Goal: Task Accomplishment & Management: Manage account settings

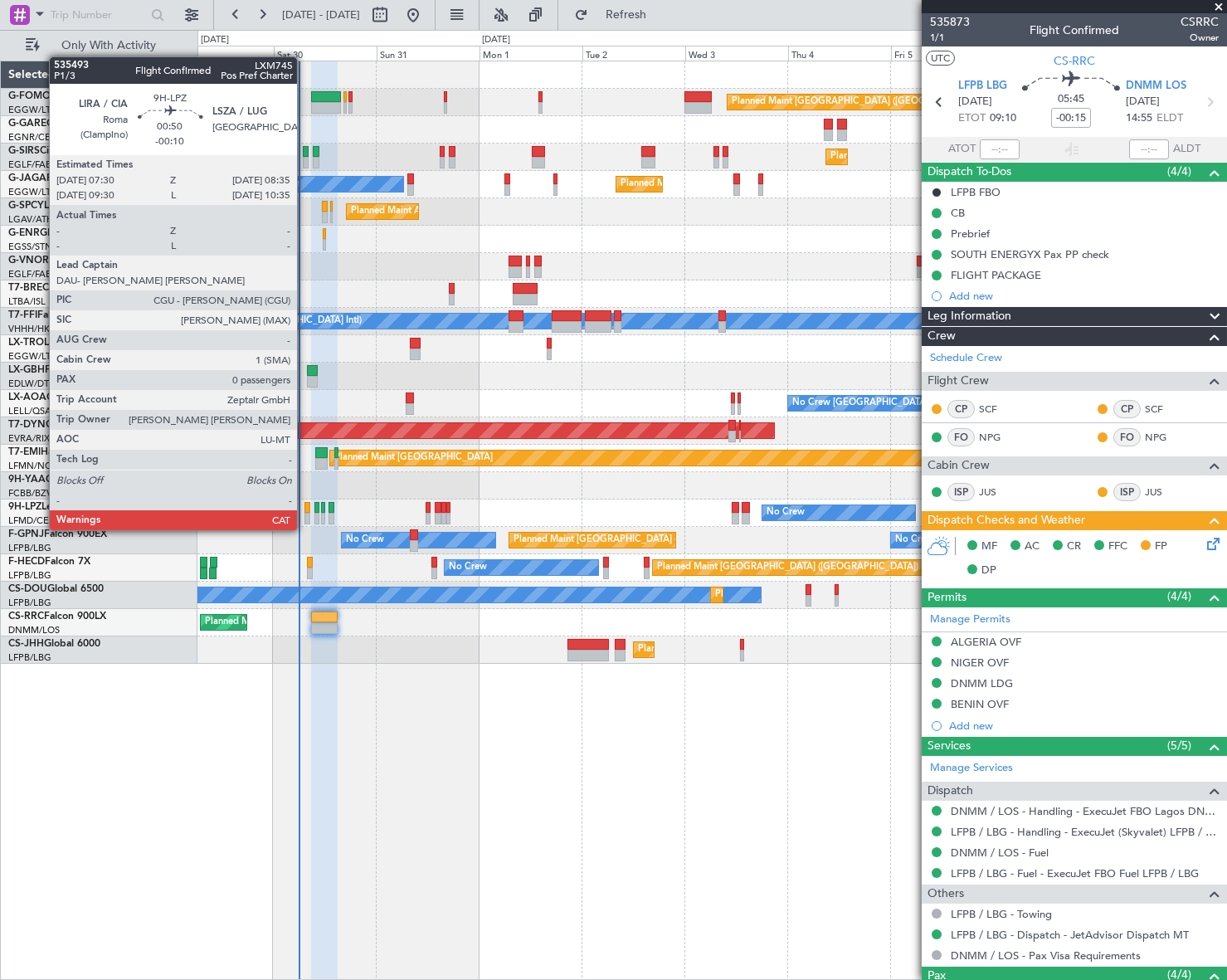
click at [304, 513] on div at bounding box center [307, 518] width 5 height 11
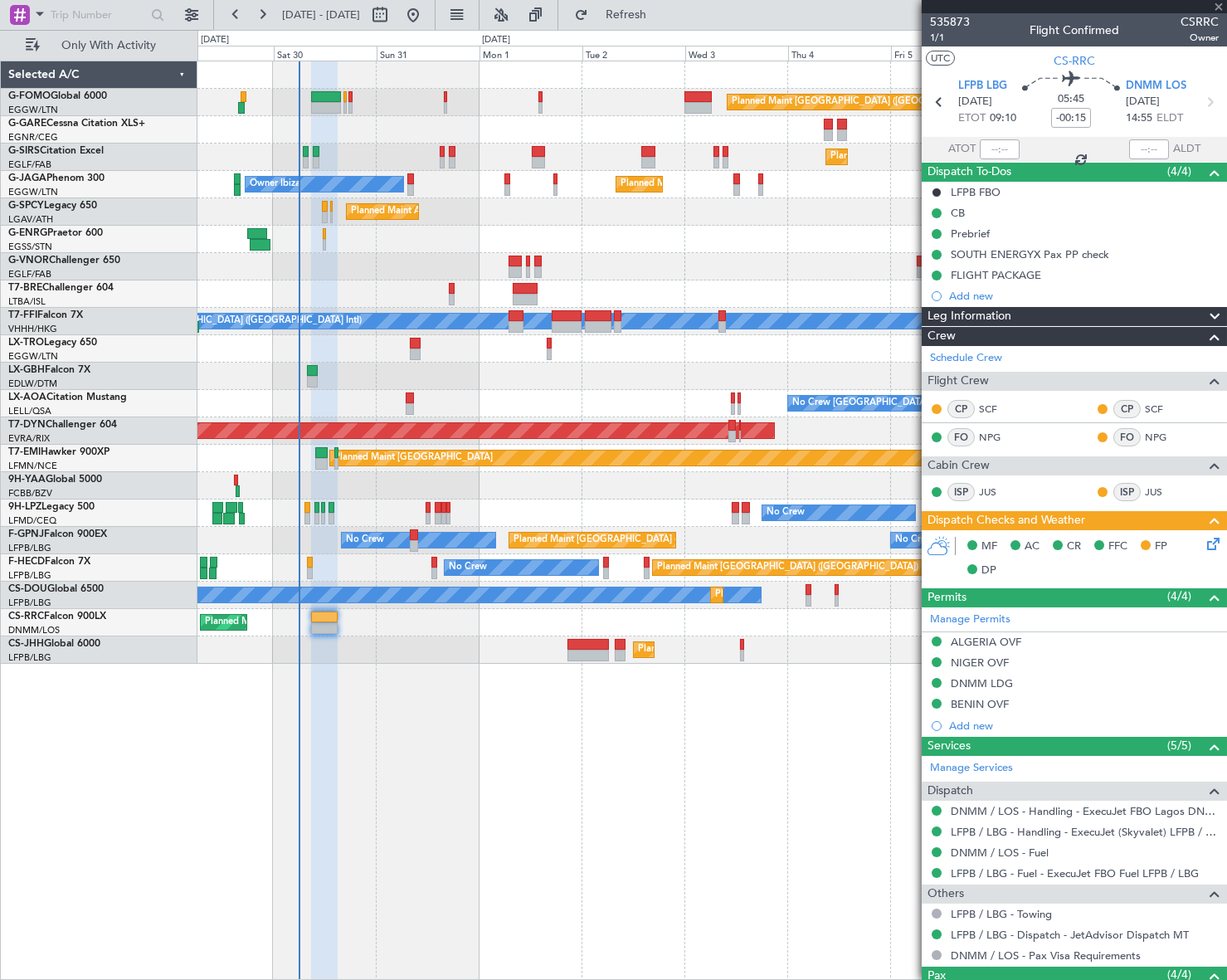
type input "-00:10"
type input "0"
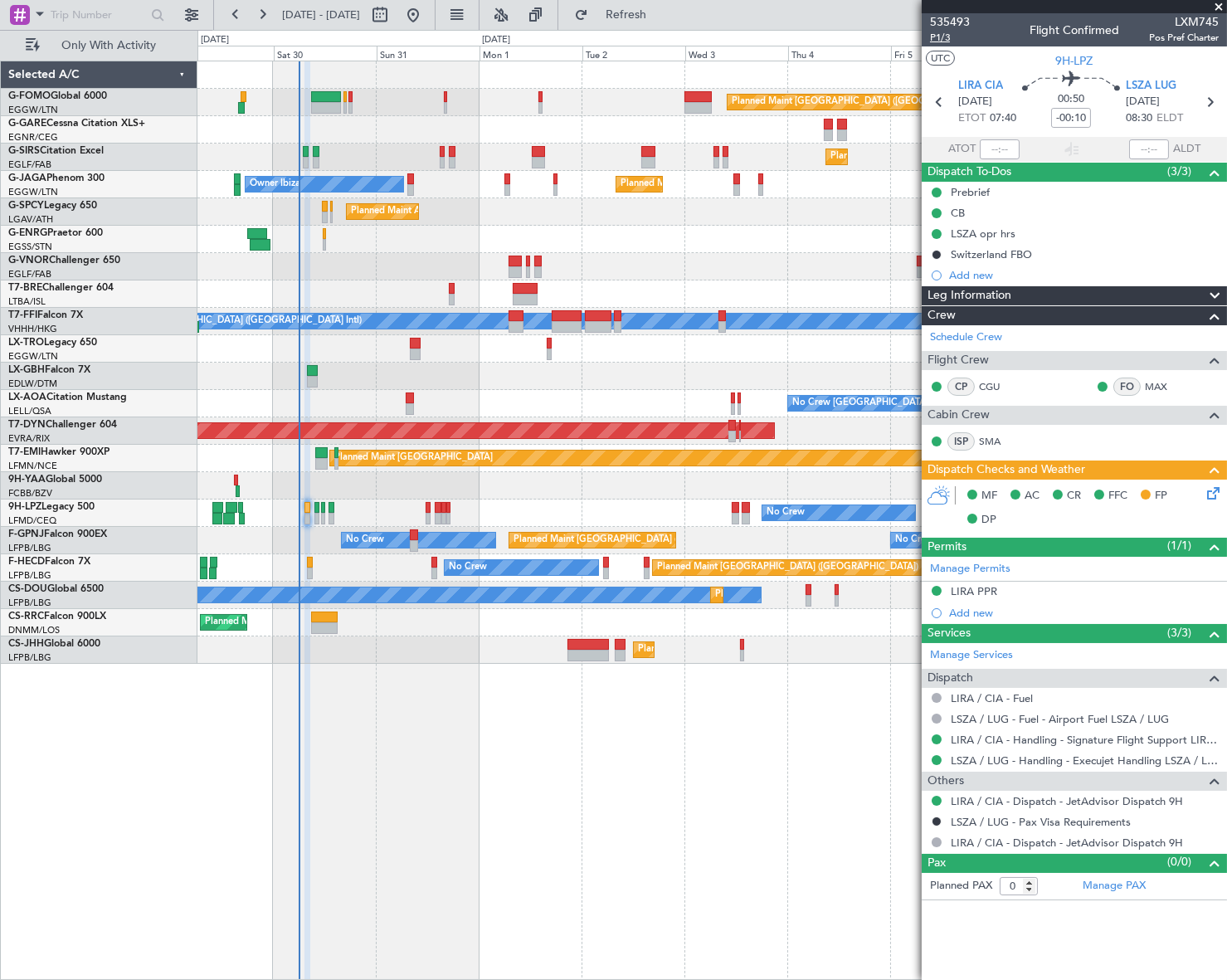
click at [938, 34] on span "P1/3" at bounding box center [950, 37] width 40 height 14
click at [1213, 497] on icon at bounding box center [1210, 490] width 13 height 13
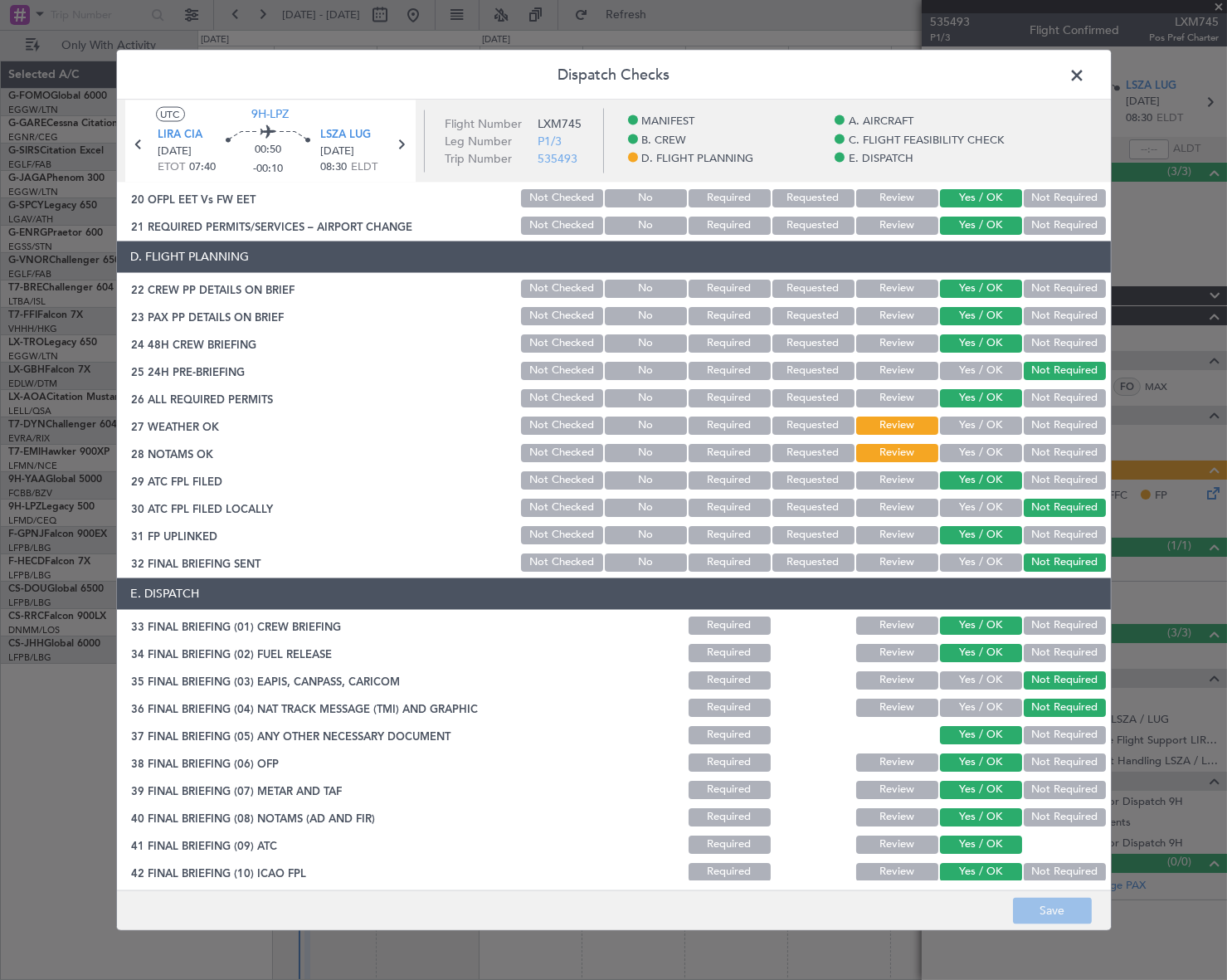
scroll to position [774, 0]
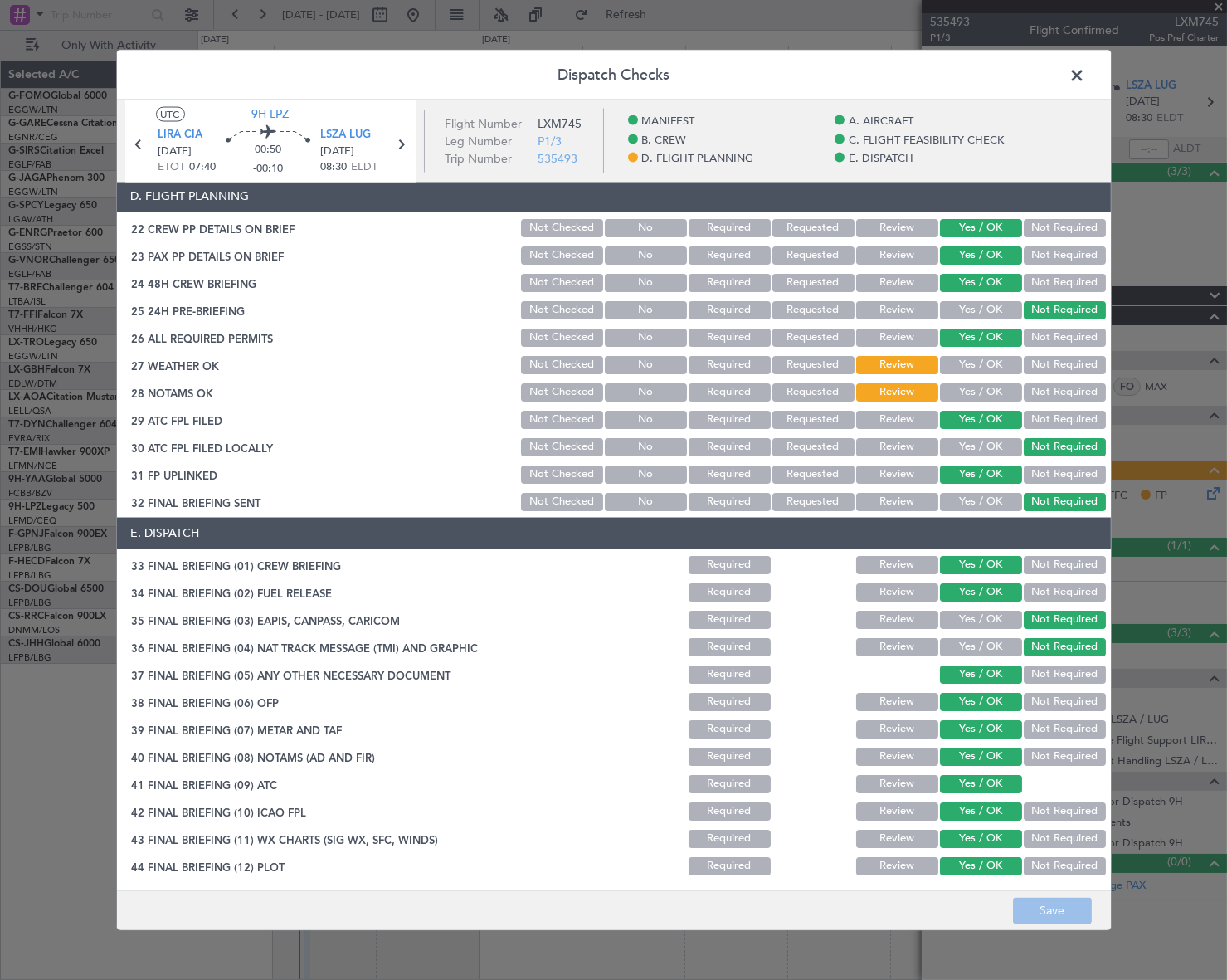
click at [989, 356] on button "Yes / OK" at bounding box center [981, 363] width 82 height 18
click at [990, 395] on button "Yes / OK" at bounding box center [981, 391] width 82 height 18
click at [1067, 910] on button "Save" at bounding box center [1052, 911] width 79 height 27
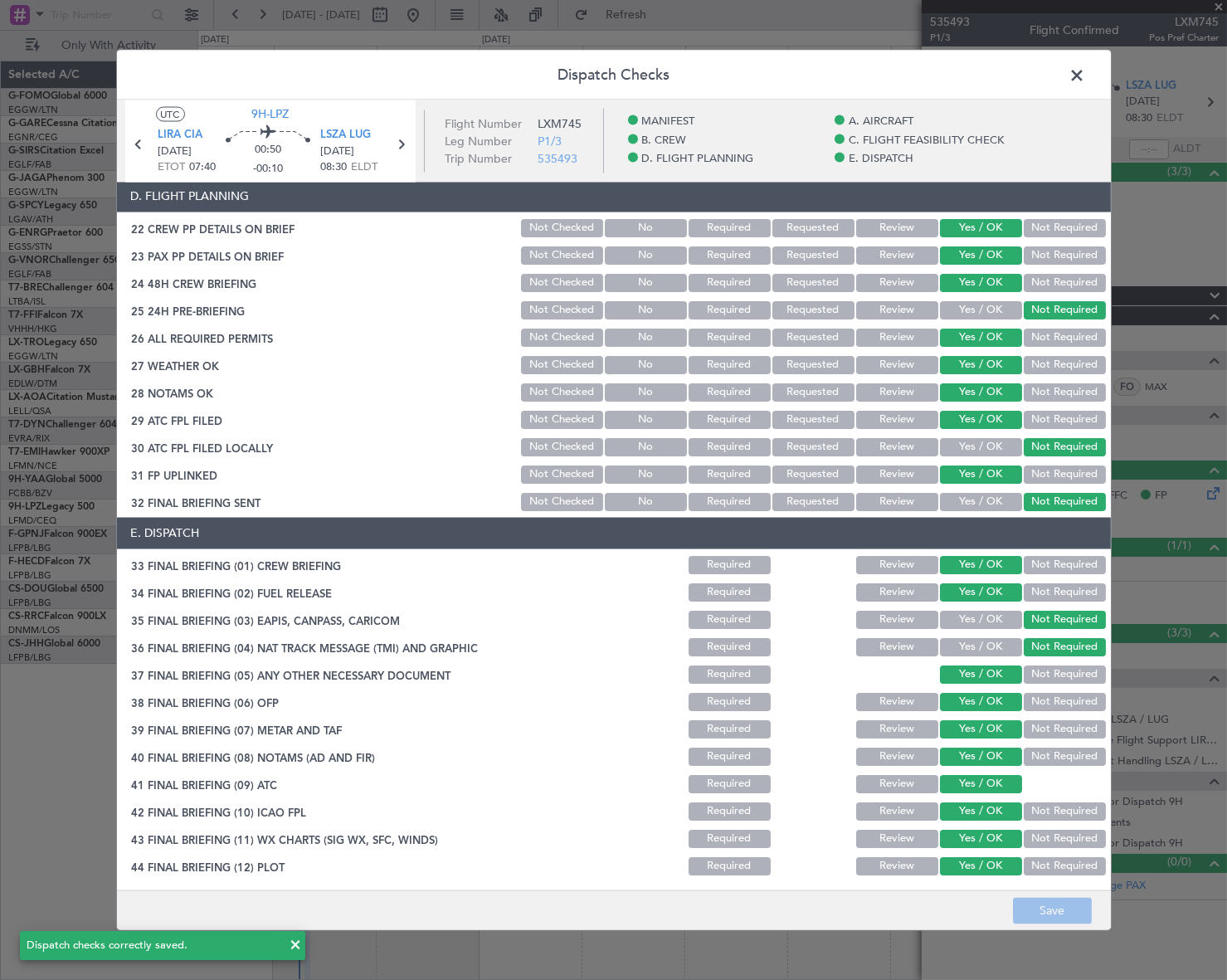
click at [1086, 75] on span at bounding box center [1086, 79] width 0 height 33
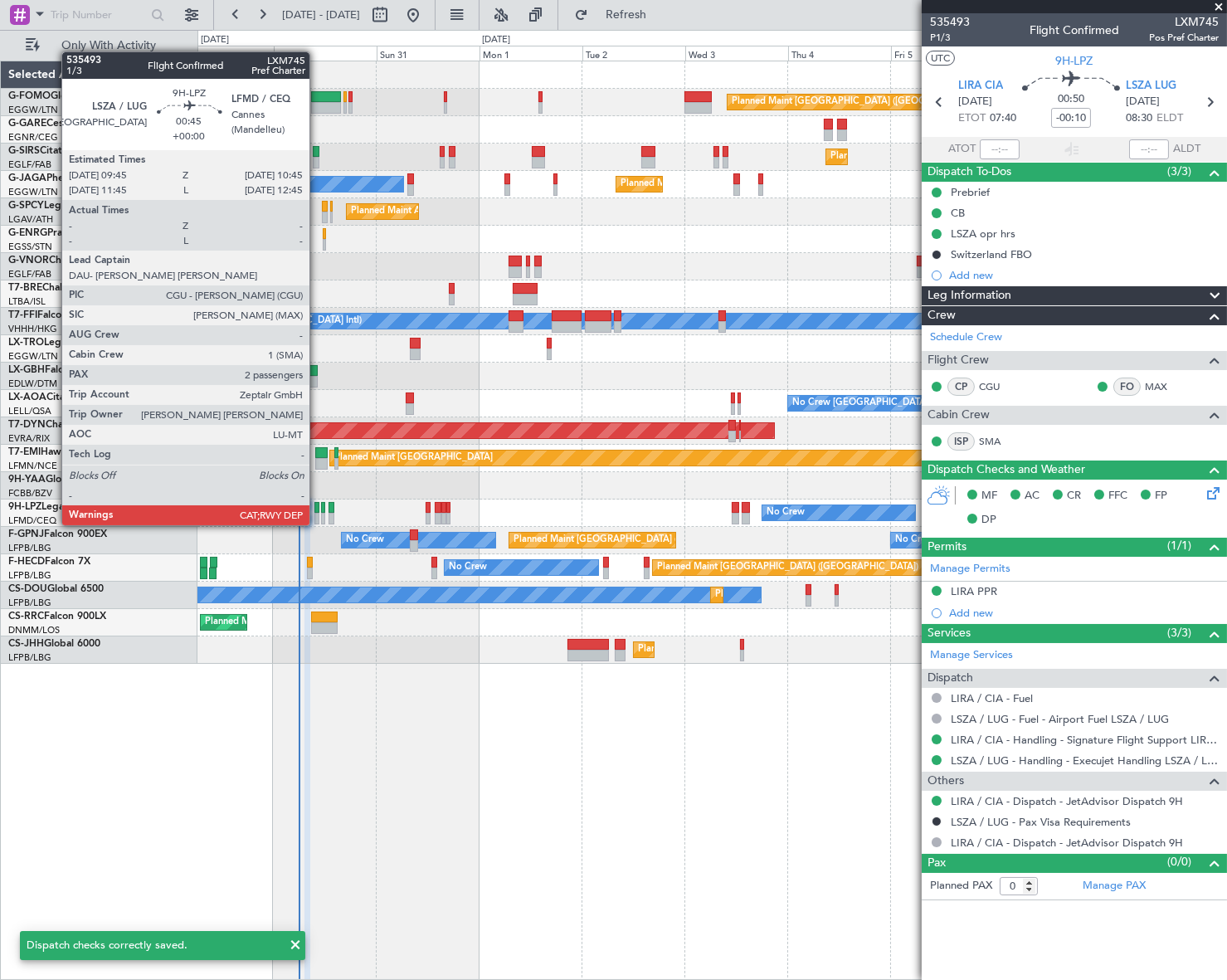
click at [317, 508] on div at bounding box center [317, 507] width 5 height 11
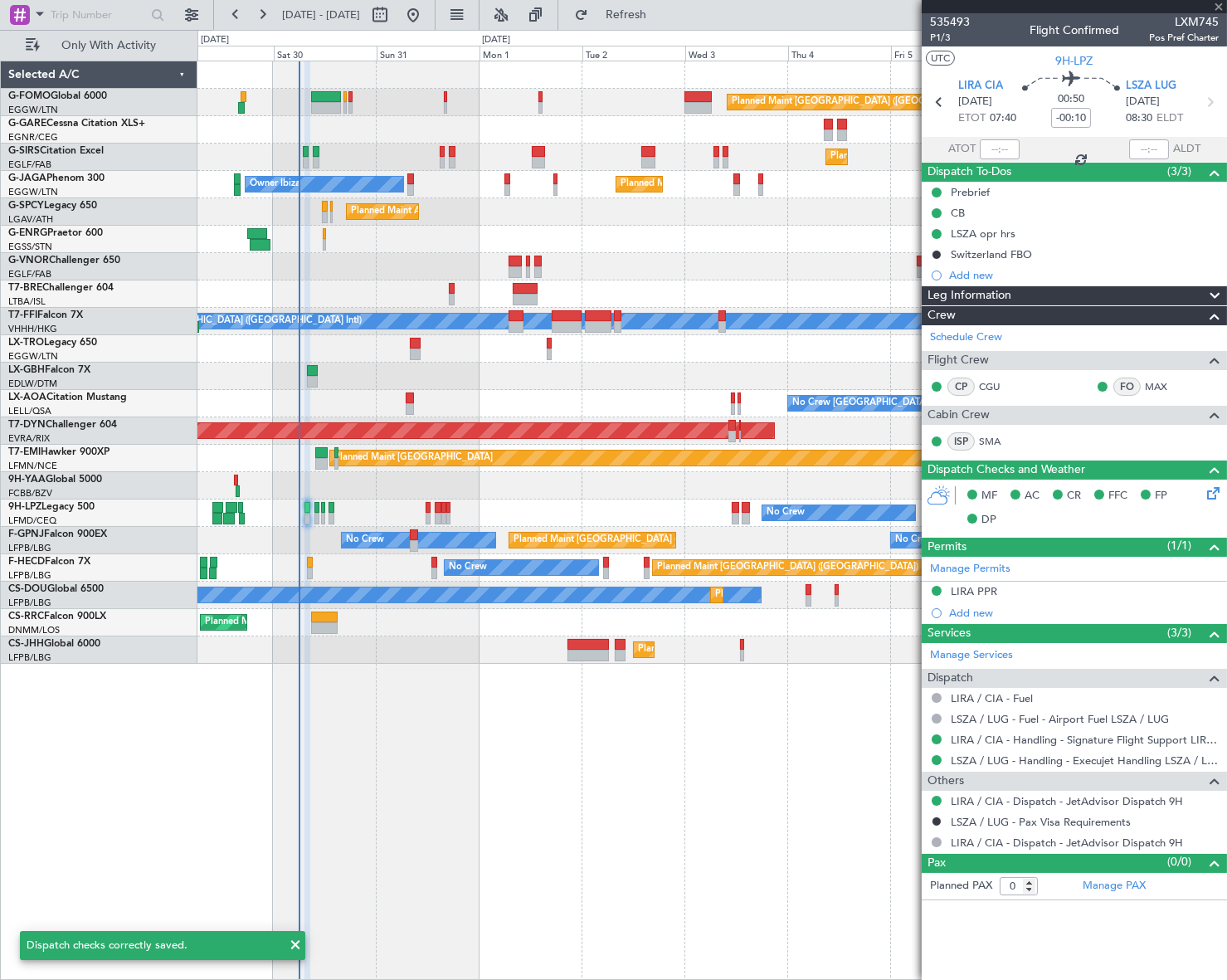
type input "2"
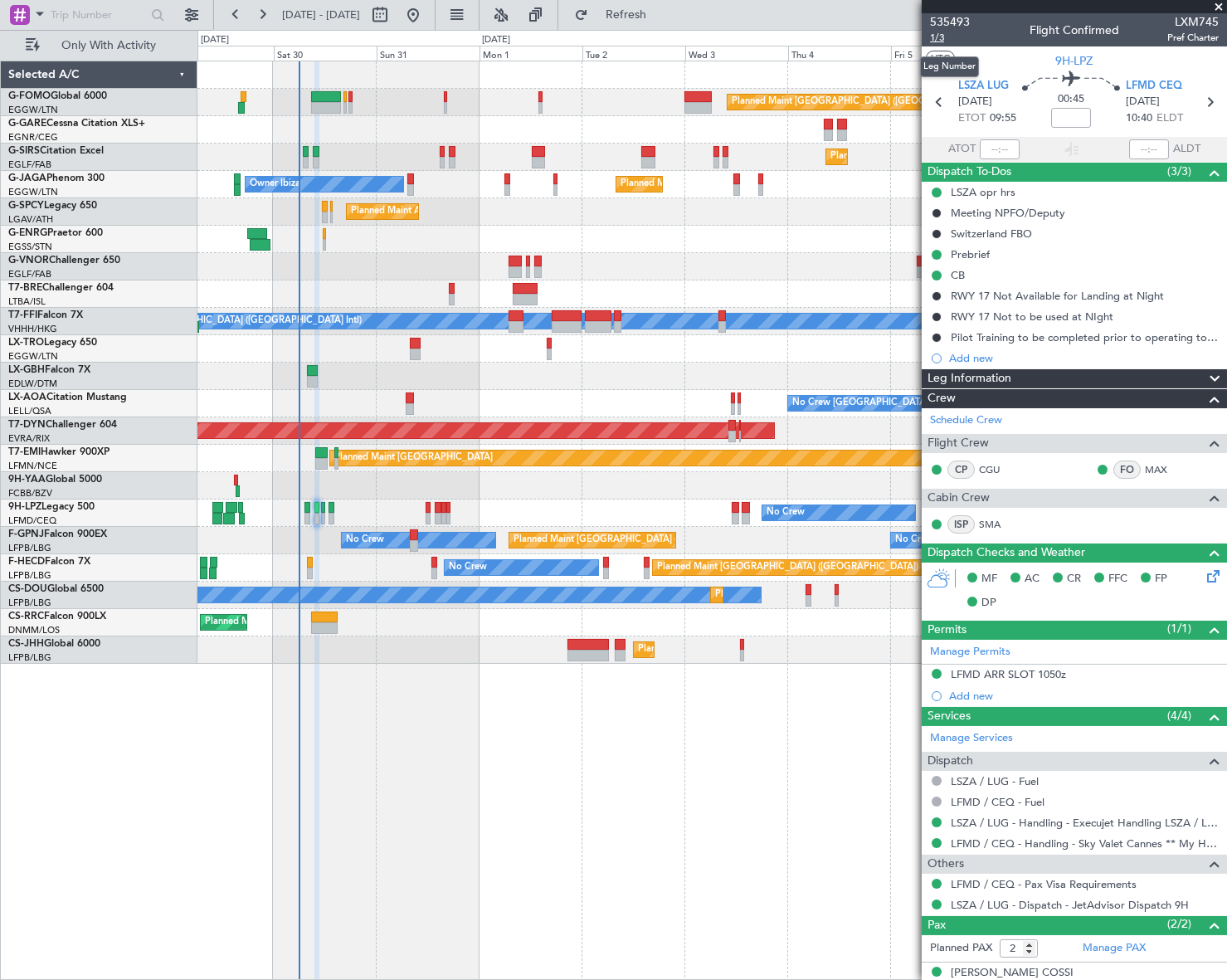
click at [939, 37] on span "1/3" at bounding box center [950, 37] width 40 height 14
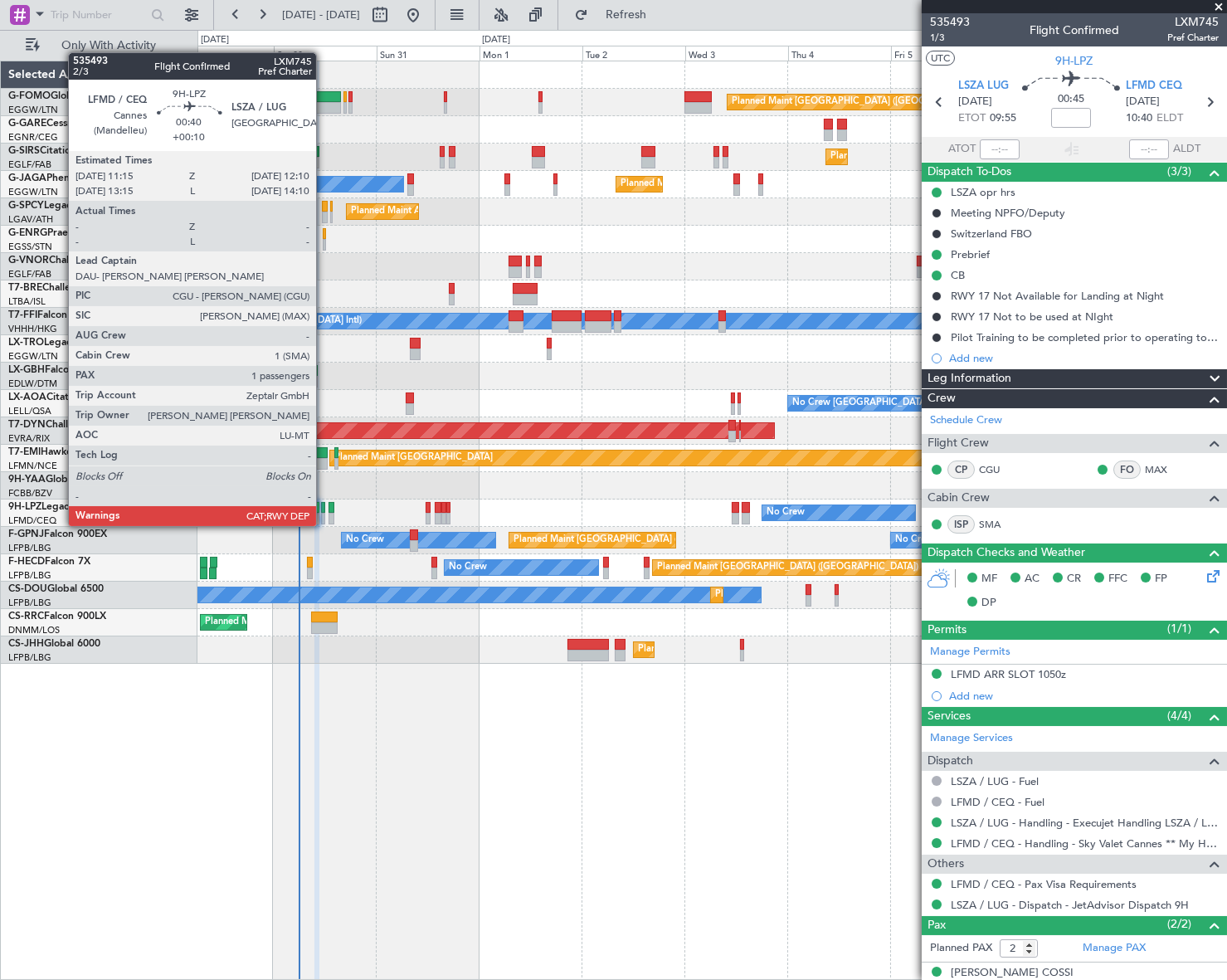
click at [323, 509] on div at bounding box center [323, 507] width 4 height 11
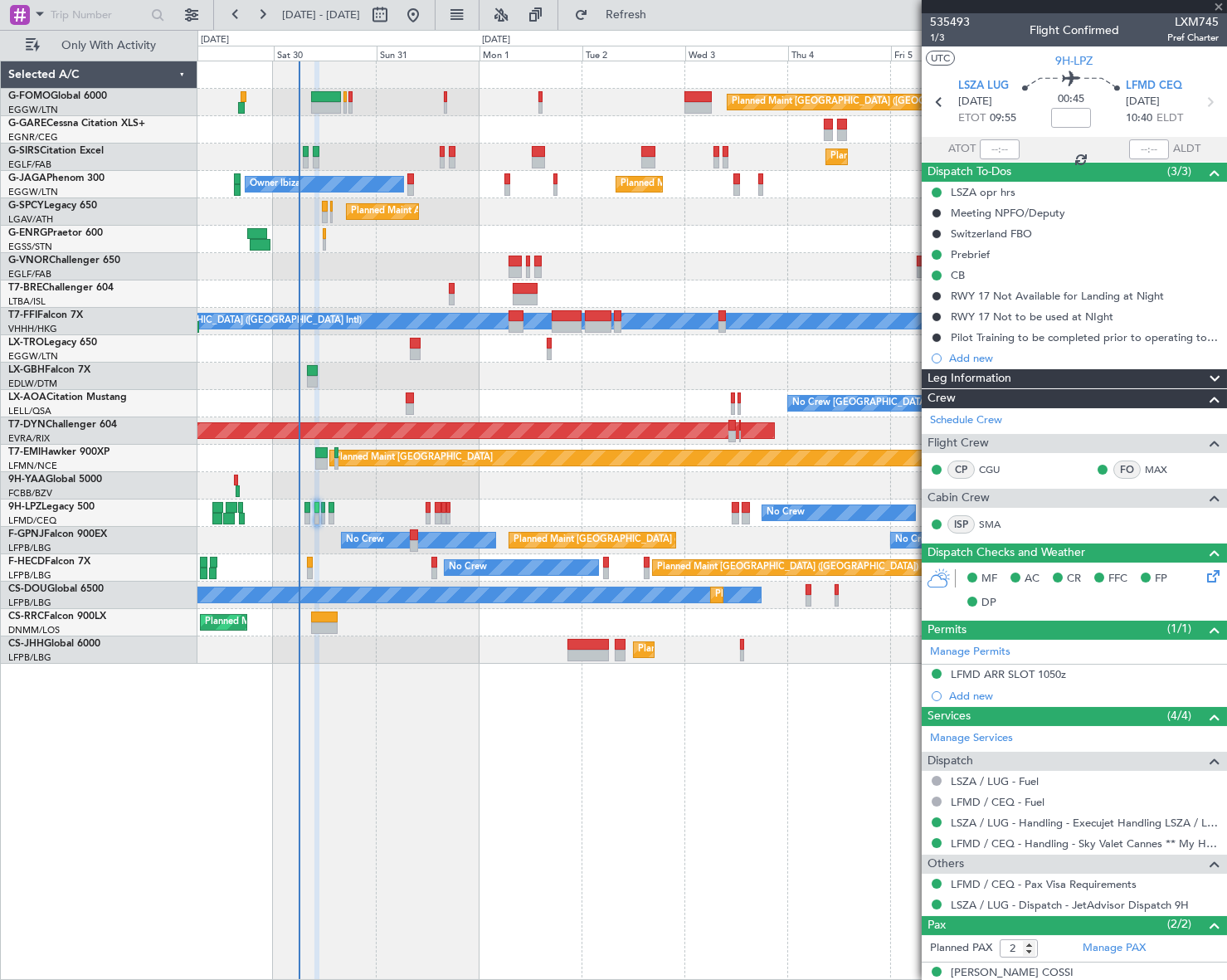
type input "+00:10"
type input "1"
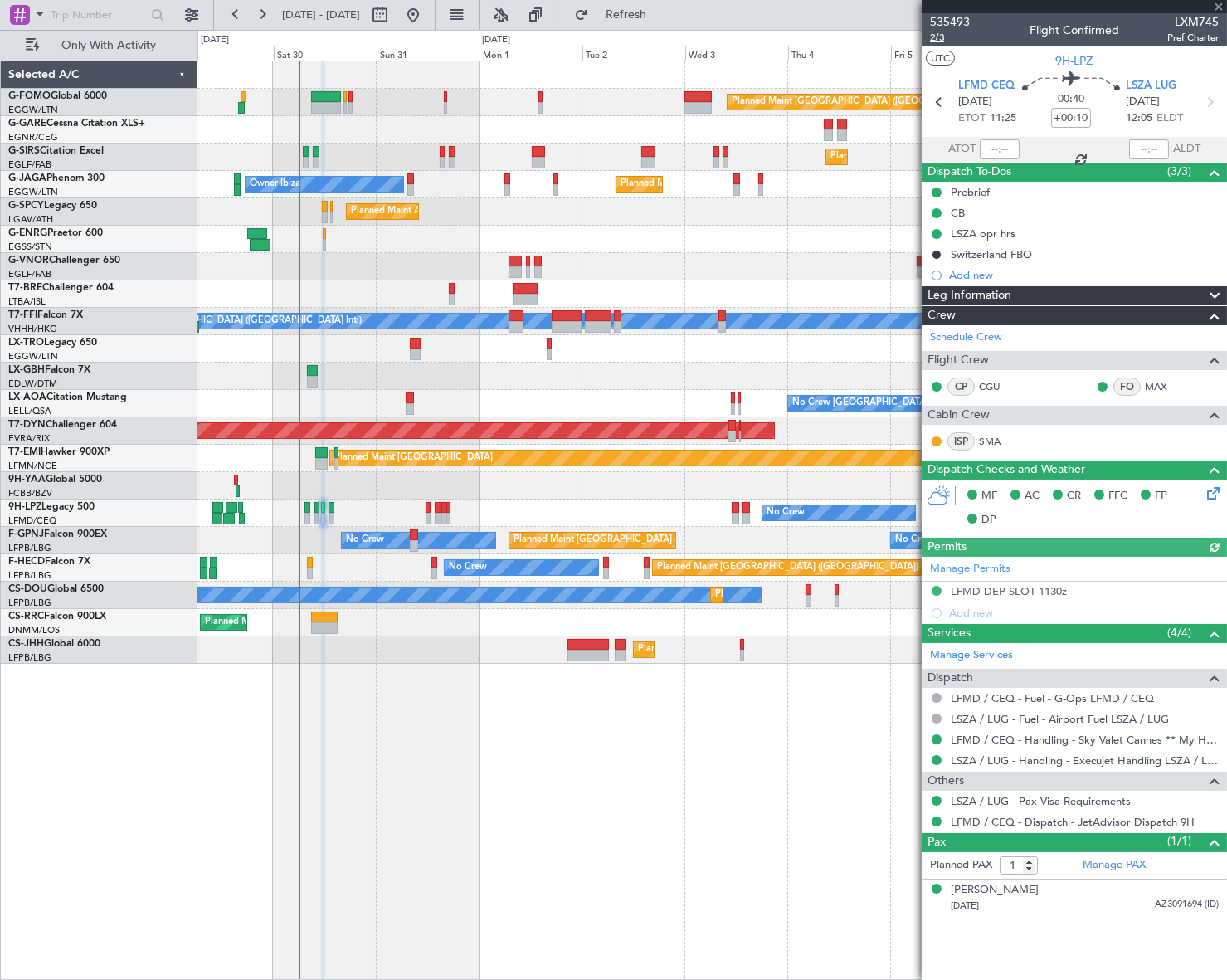
click at [930, 38] on span "2/3" at bounding box center [950, 37] width 40 height 14
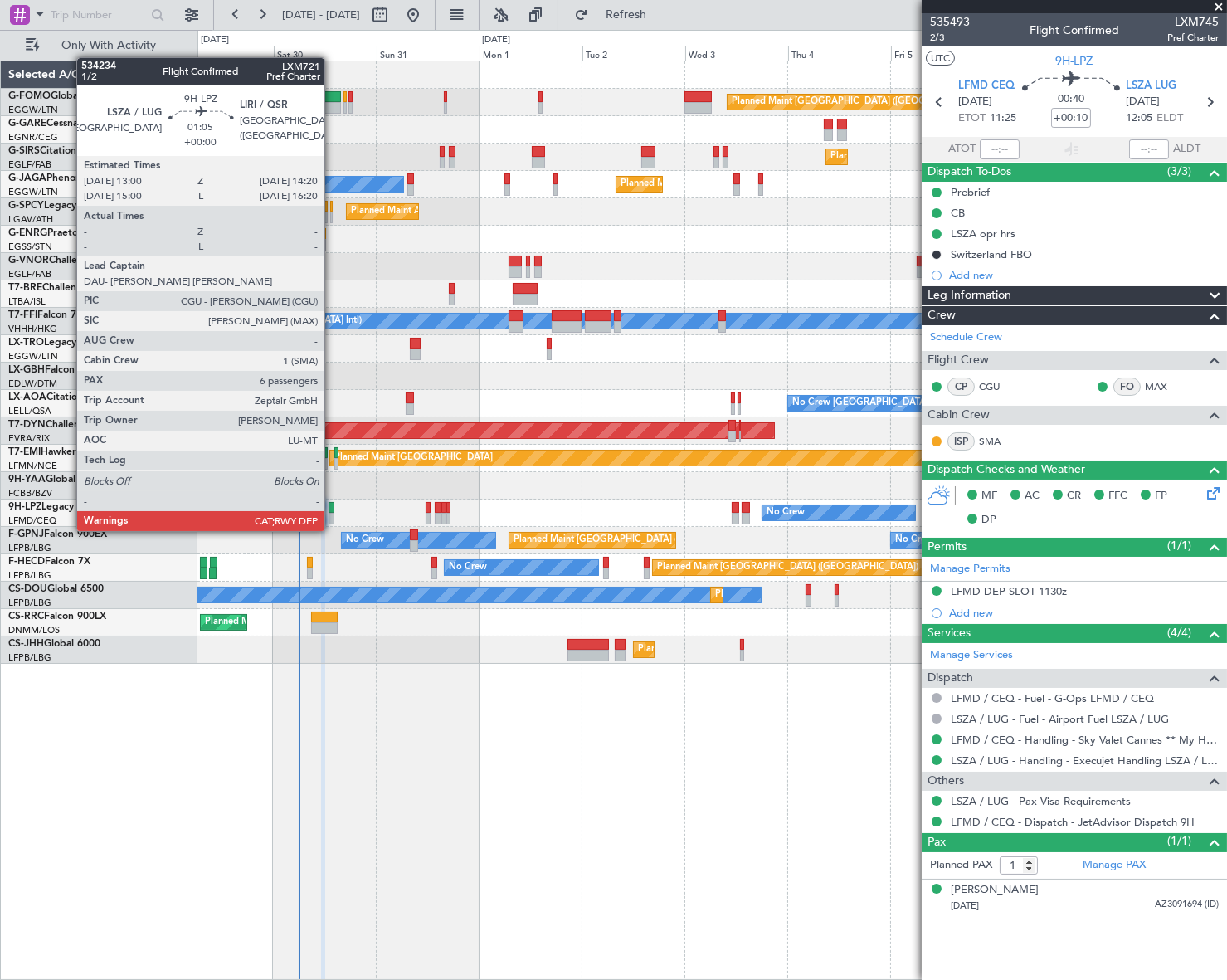
click at [332, 514] on div at bounding box center [331, 518] width 6 height 11
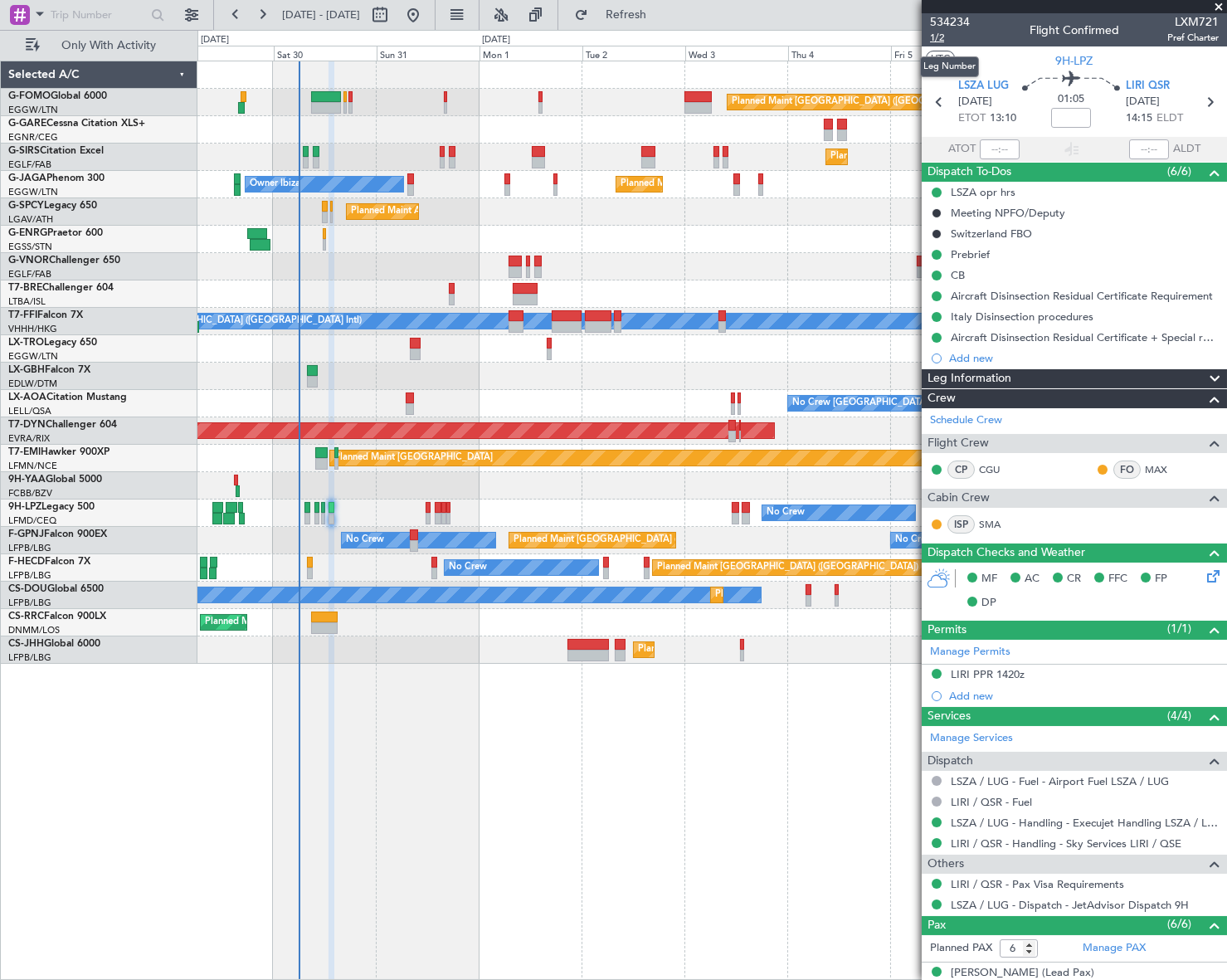
click at [931, 36] on span "1/2" at bounding box center [950, 37] width 40 height 14
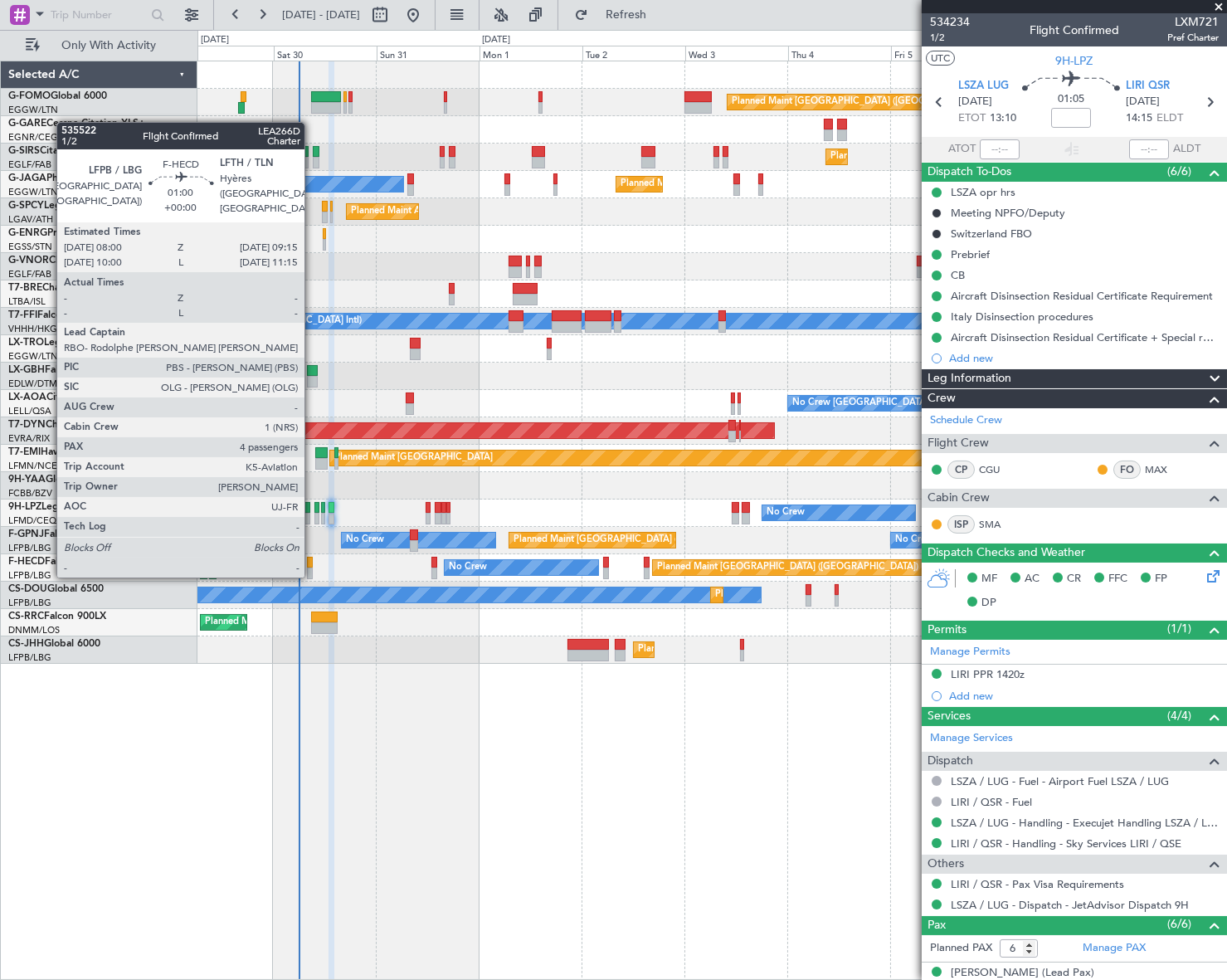
click at [310, 559] on div at bounding box center [310, 562] width 6 height 11
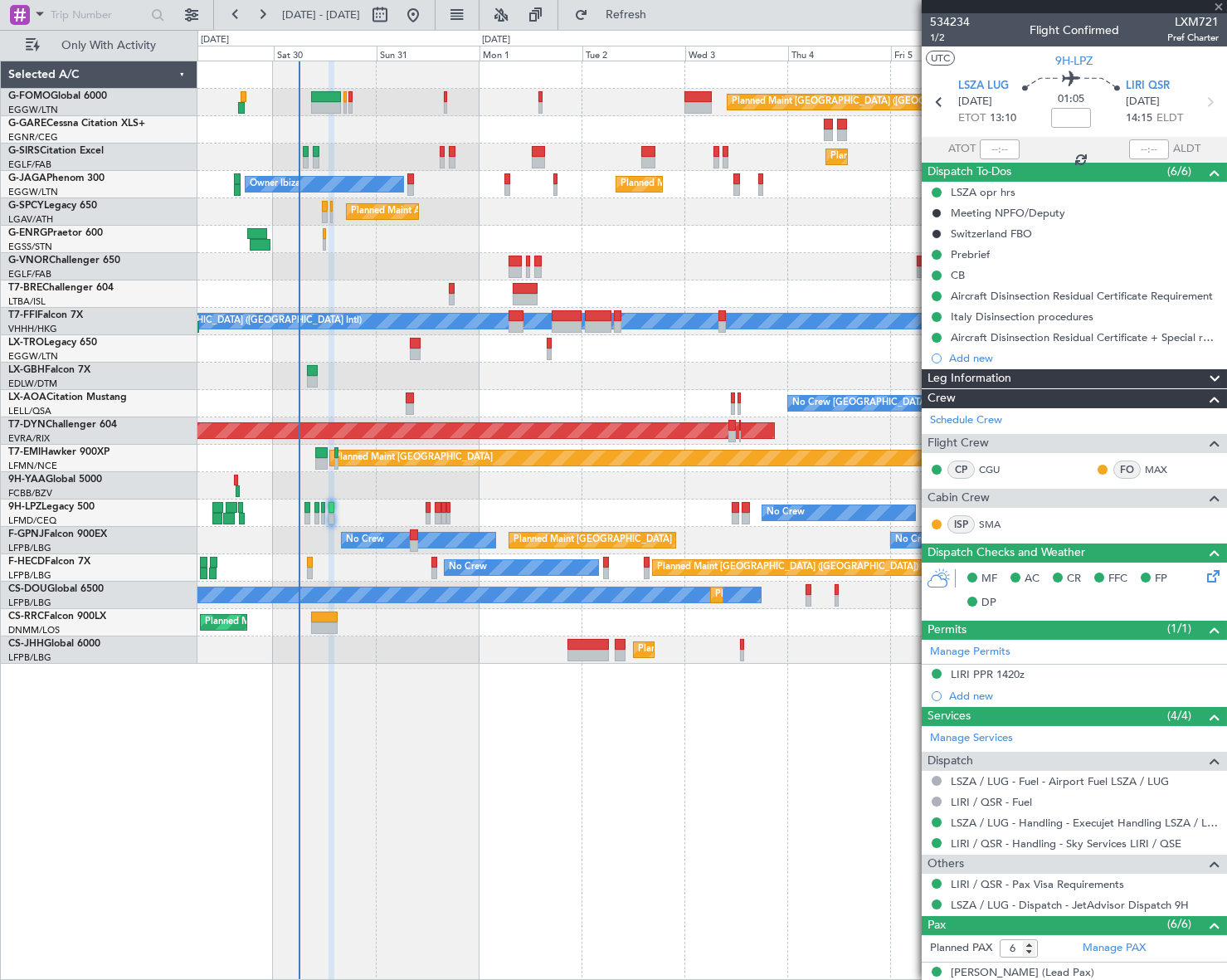
type input "4"
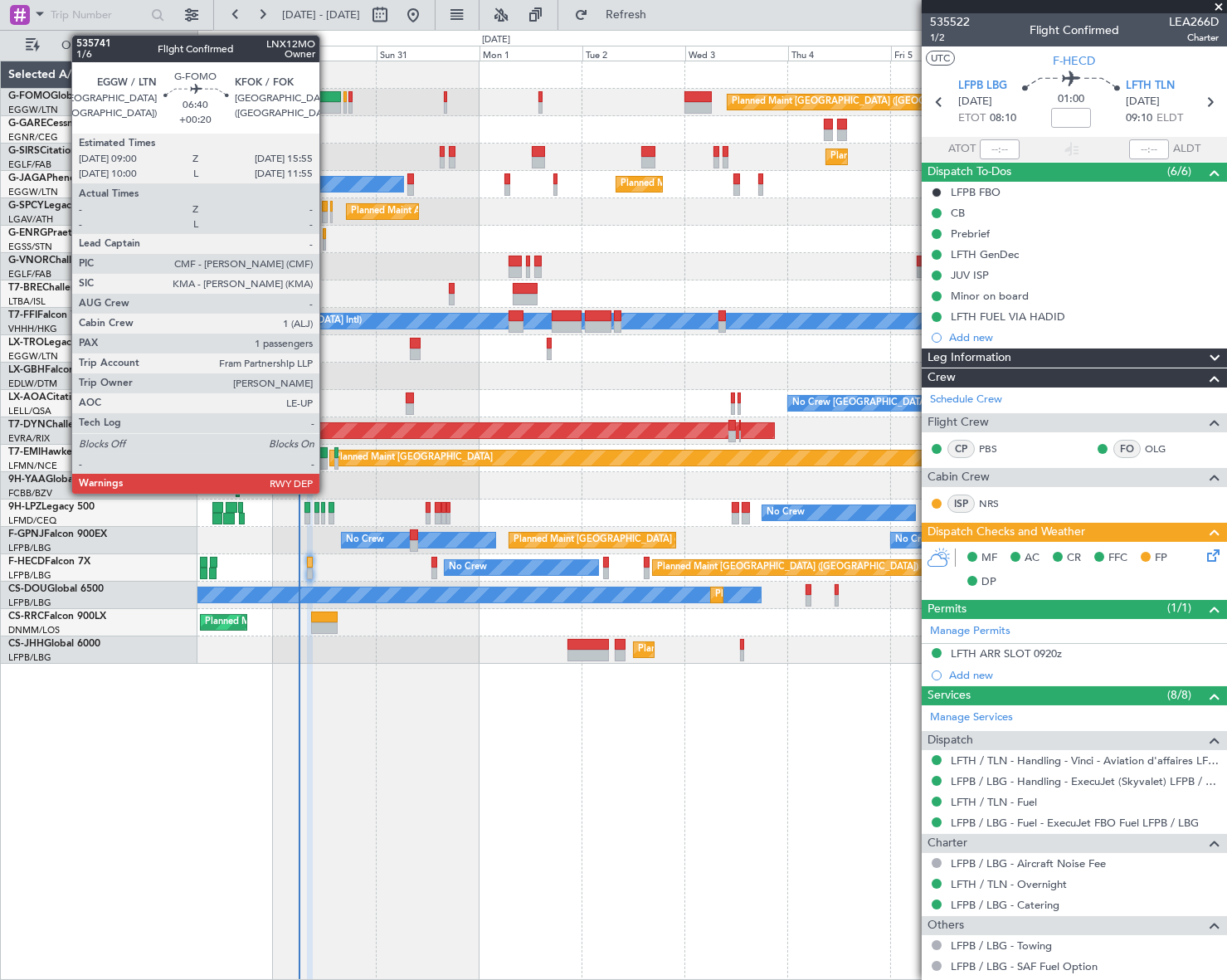
click at [327, 102] on div at bounding box center [326, 108] width 29 height 11
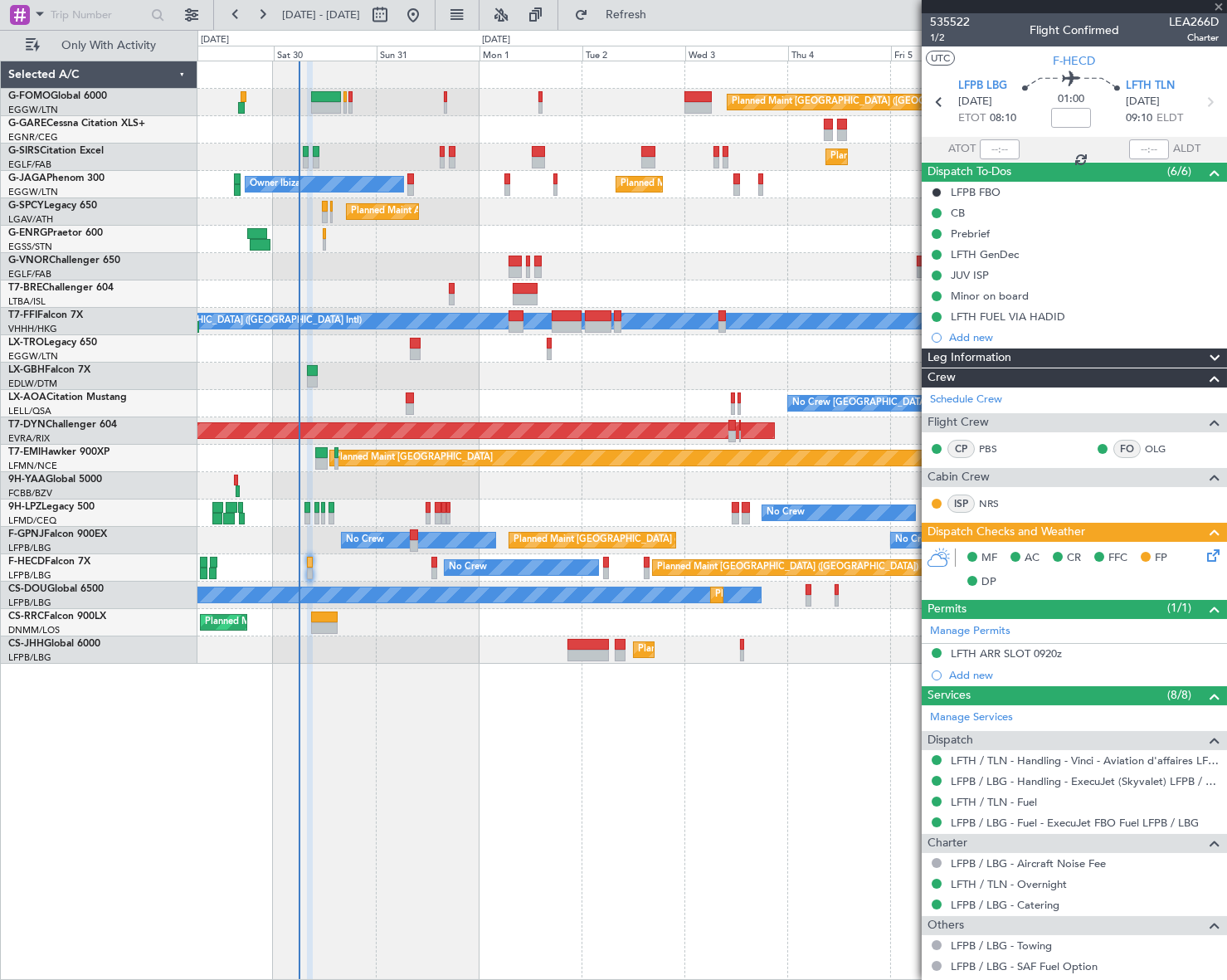
type input "+00:20"
type input "1"
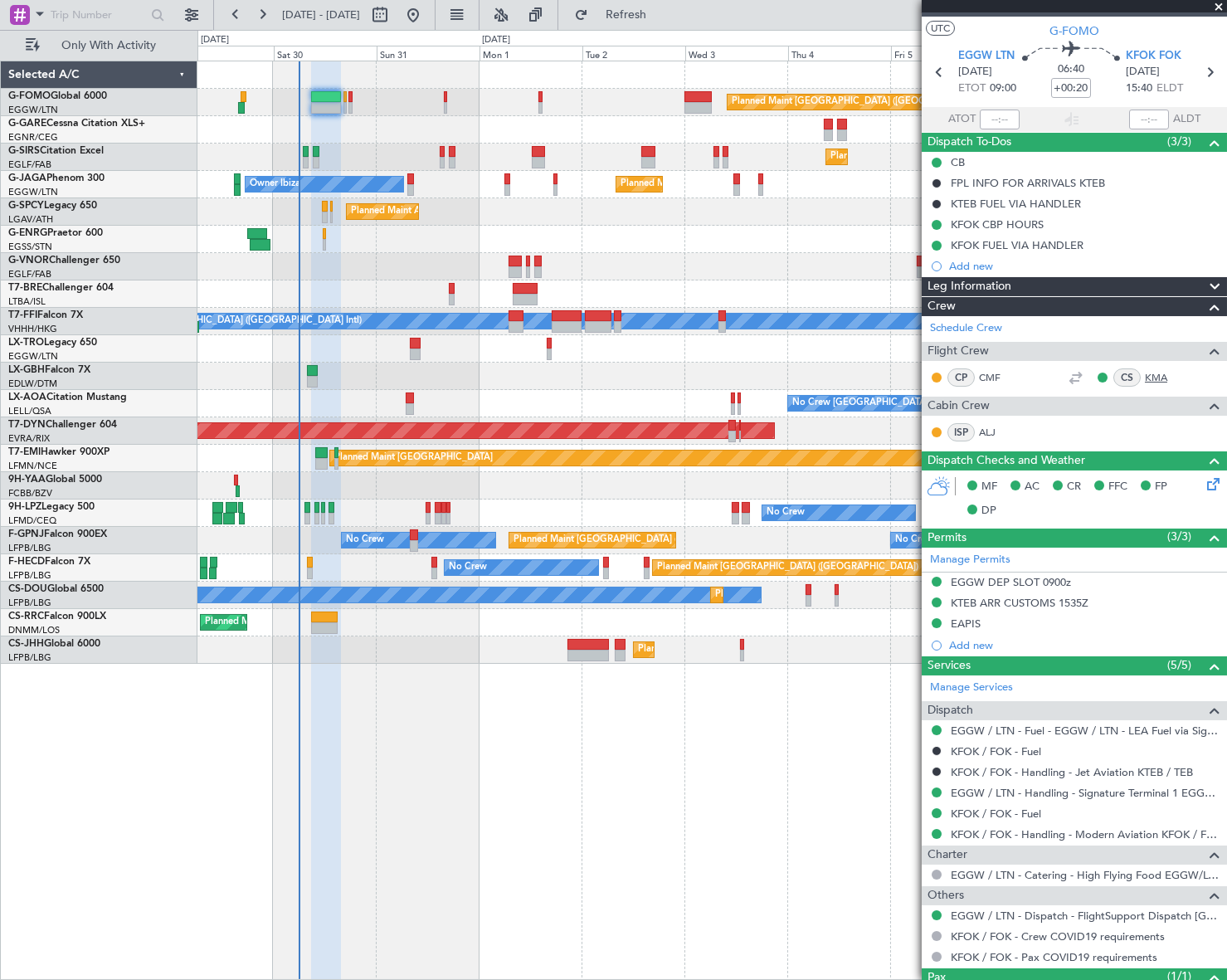
scroll to position [0, 0]
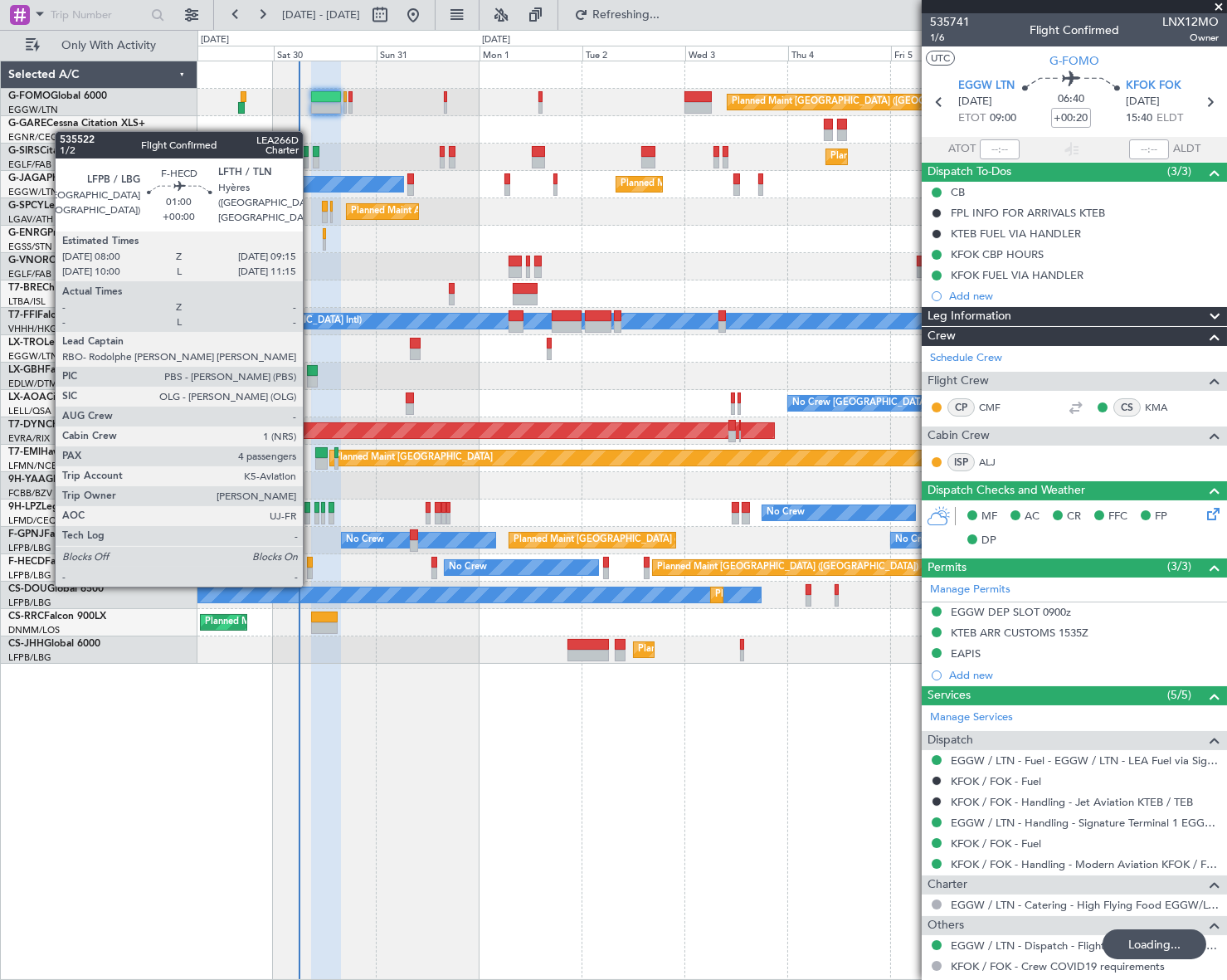
click at [310, 568] on div at bounding box center [310, 572] width 6 height 11
type input "4"
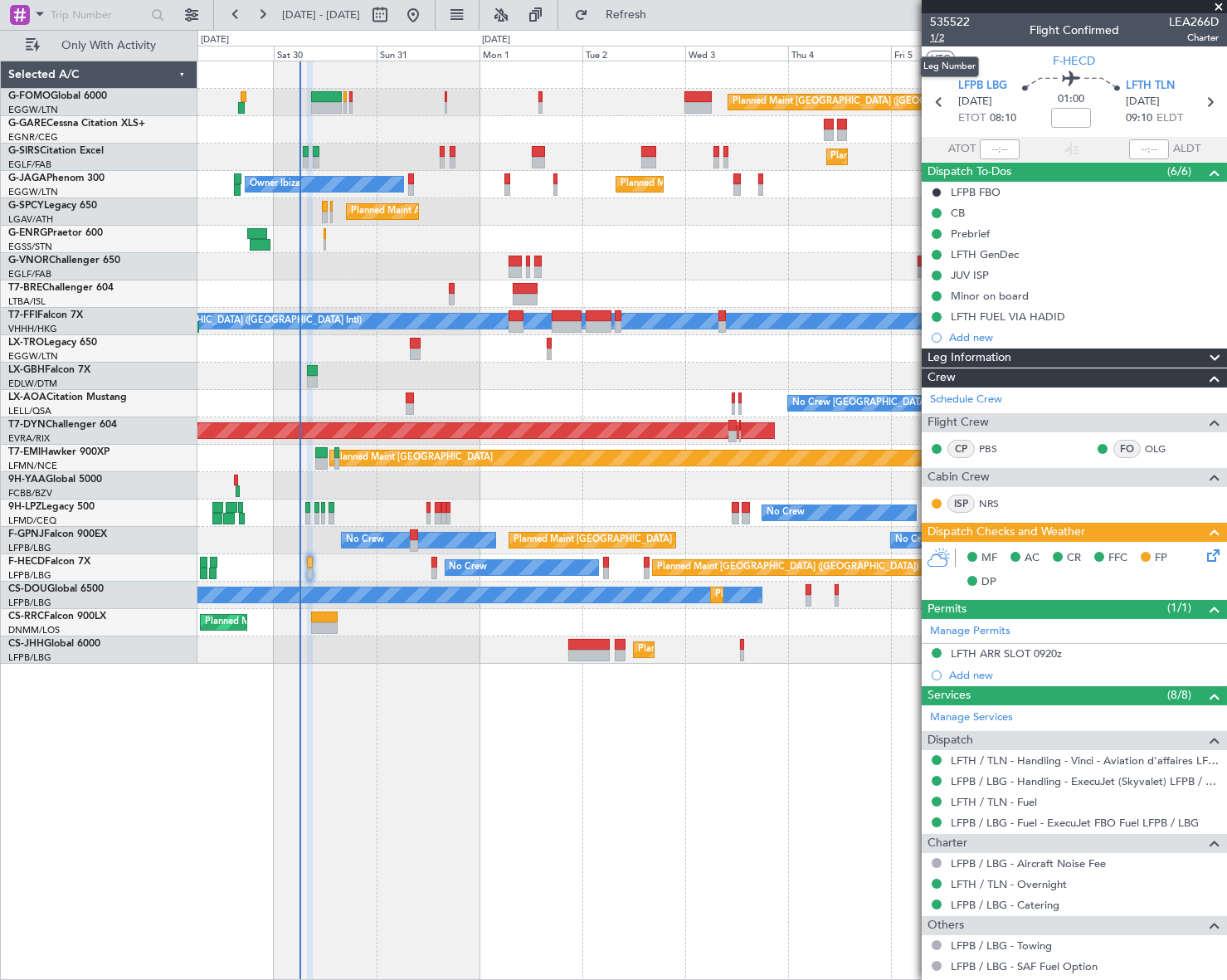
click at [937, 41] on span "1/2" at bounding box center [950, 37] width 40 height 14
click at [1204, 559] on icon at bounding box center [1210, 552] width 13 height 13
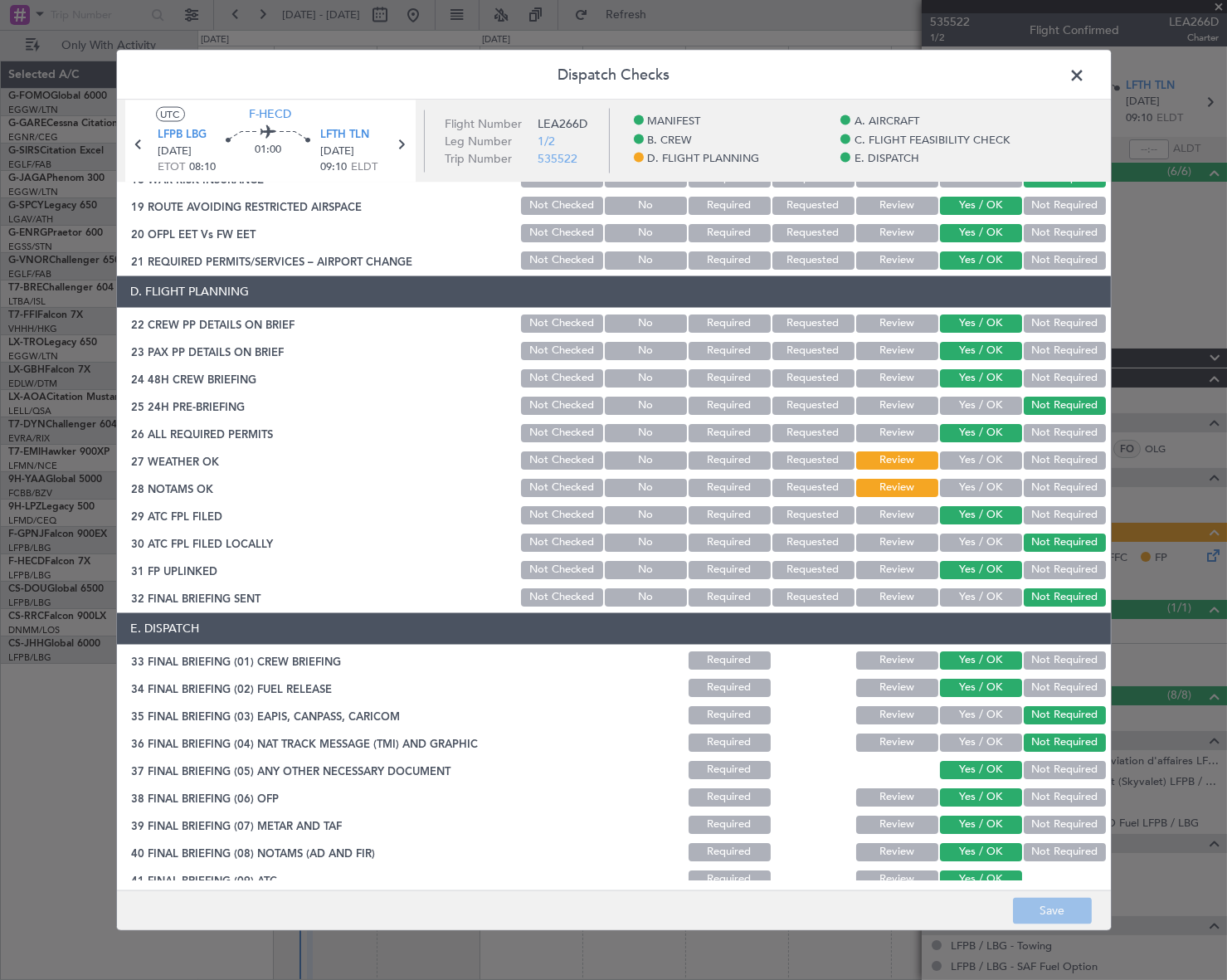
scroll to position [802, 0]
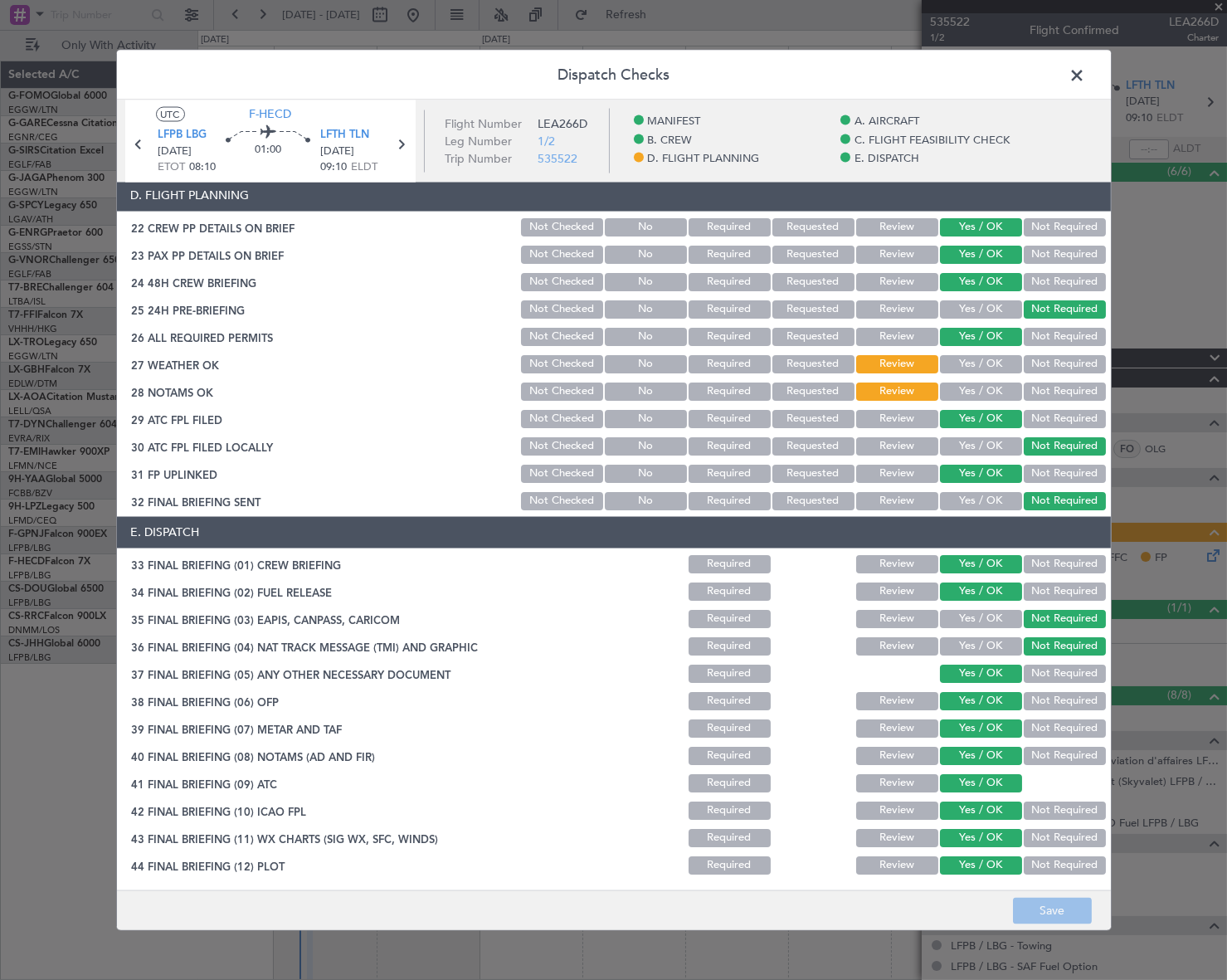
click at [994, 361] on button "Yes / OK" at bounding box center [981, 363] width 82 height 18
click at [995, 384] on button "Yes / OK" at bounding box center [981, 390] width 82 height 18
click at [1048, 925] on footer "Save" at bounding box center [614, 910] width 994 height 40
click at [1066, 908] on button "Save" at bounding box center [1052, 911] width 79 height 27
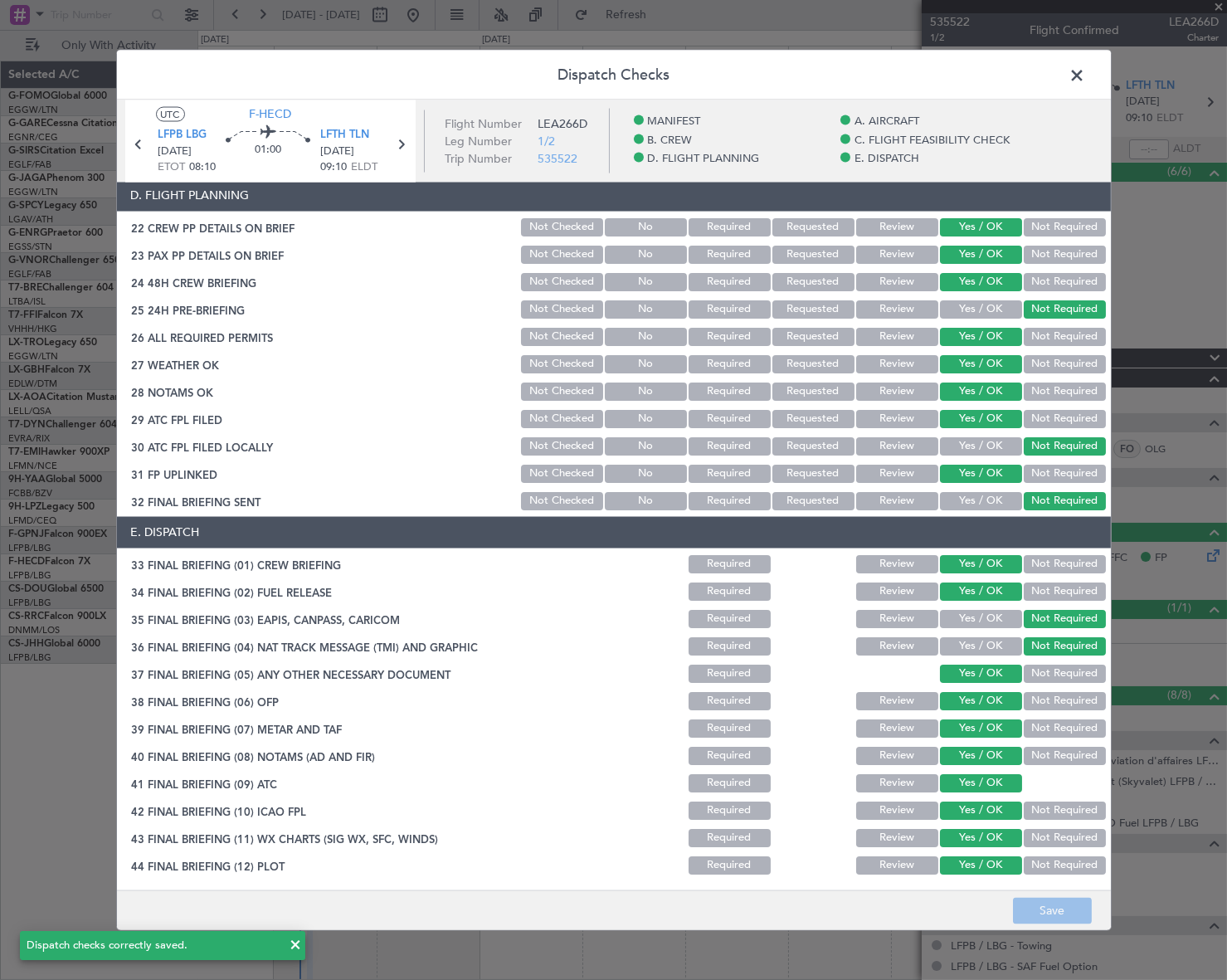
click at [1086, 76] on span at bounding box center [1086, 79] width 0 height 33
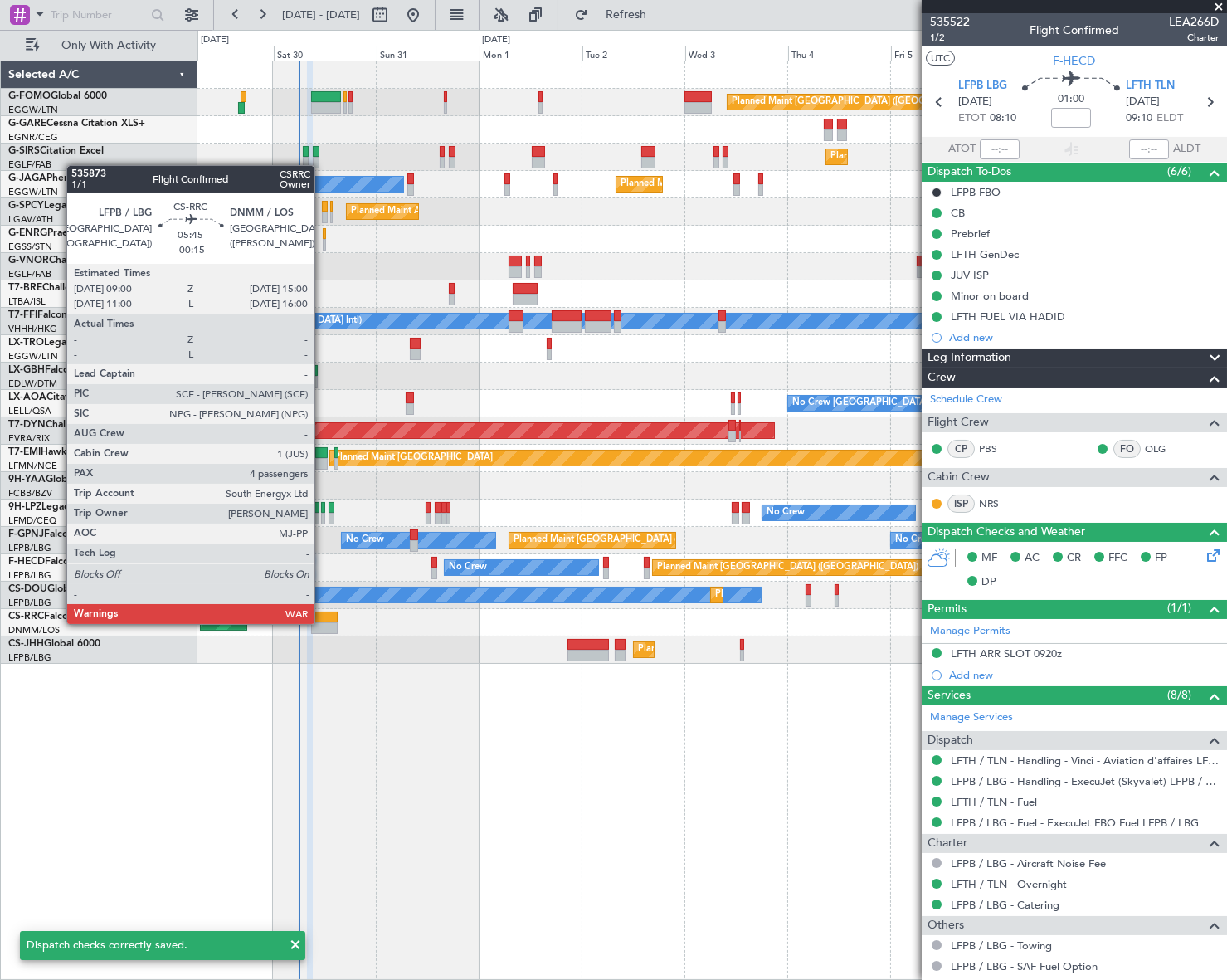
click at [322, 622] on div at bounding box center [324, 627] width 27 height 11
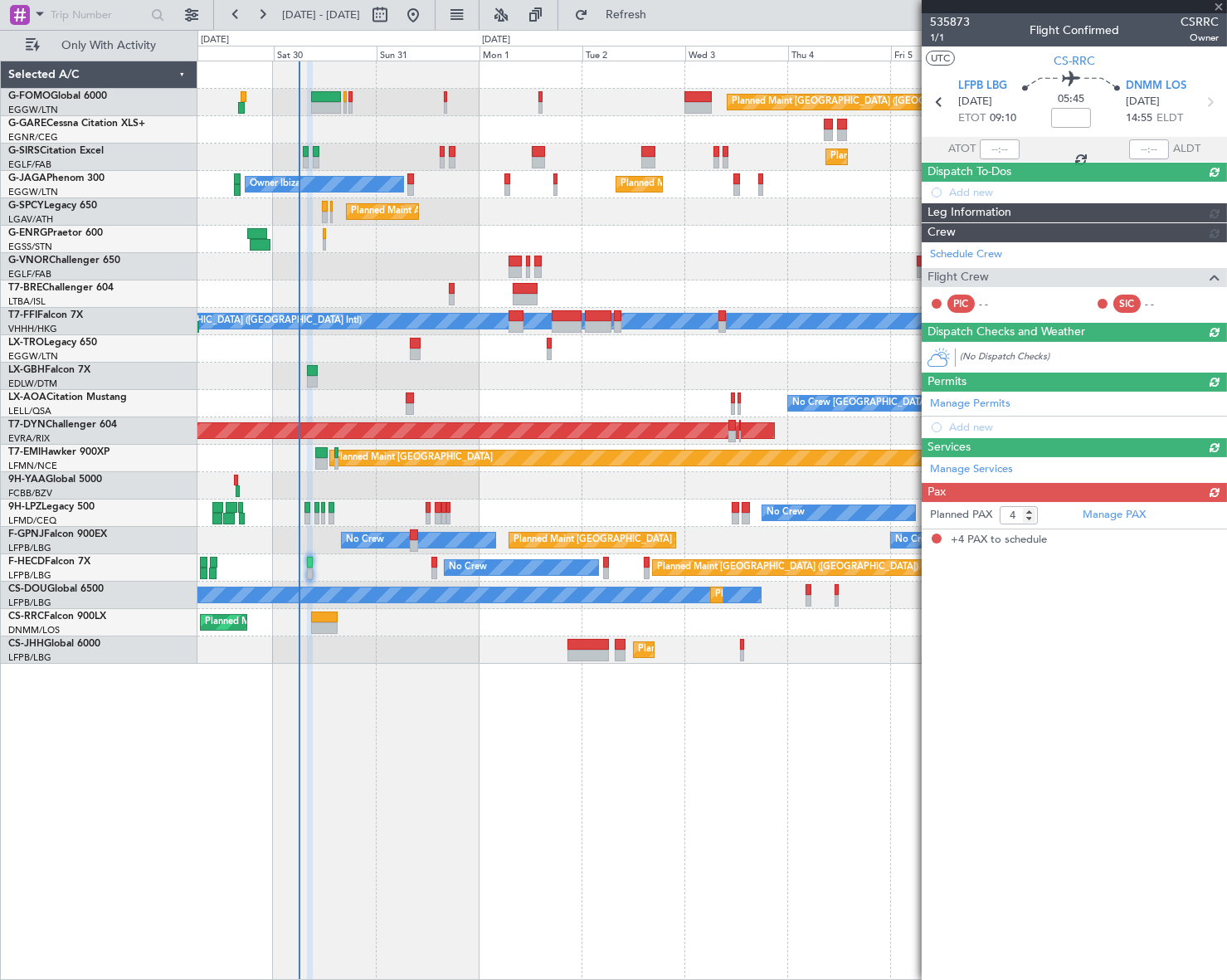
type input "-00:15"
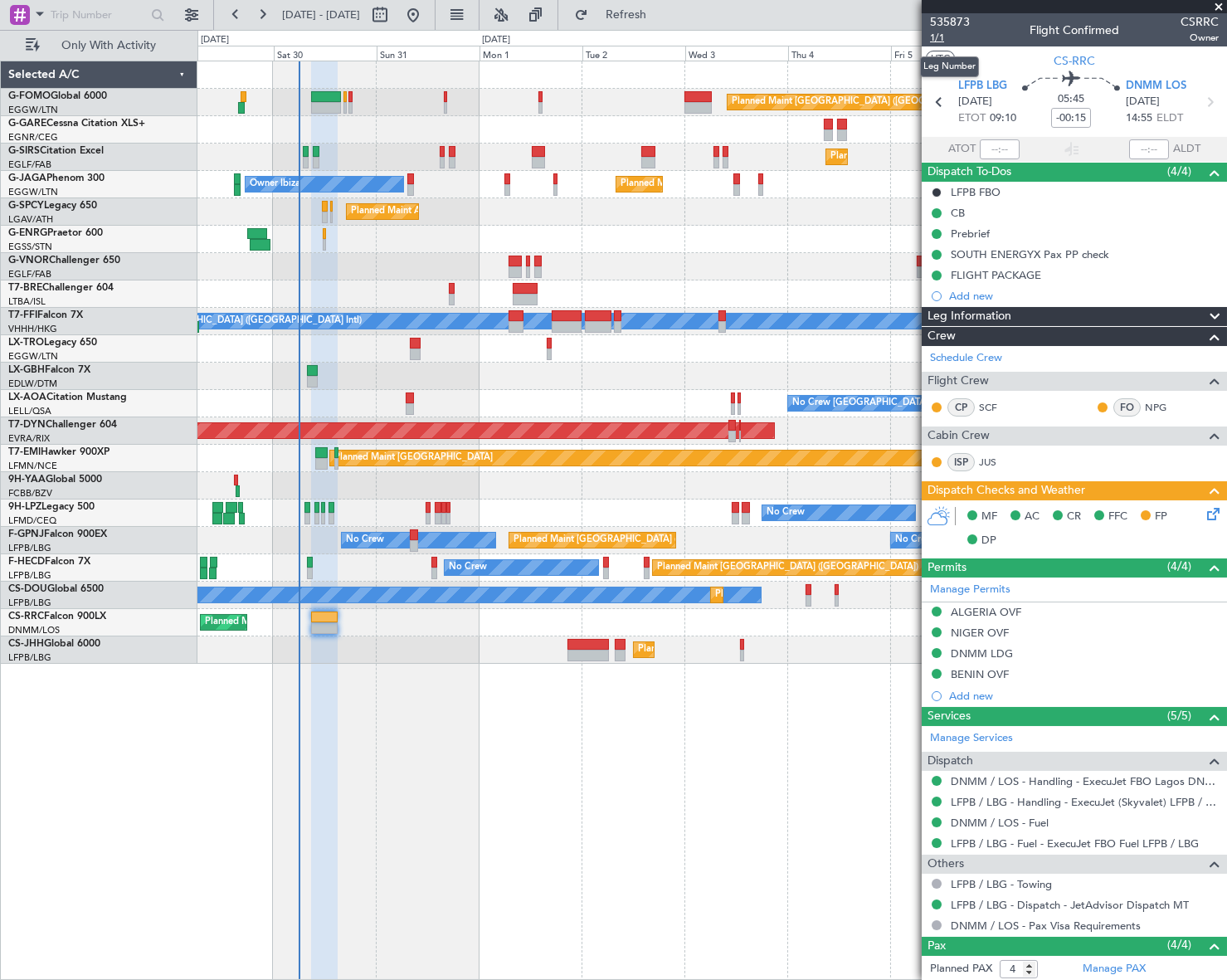
click at [943, 36] on span "1/1" at bounding box center [950, 37] width 40 height 14
click at [1204, 509] on icon at bounding box center [1210, 511] width 13 height 13
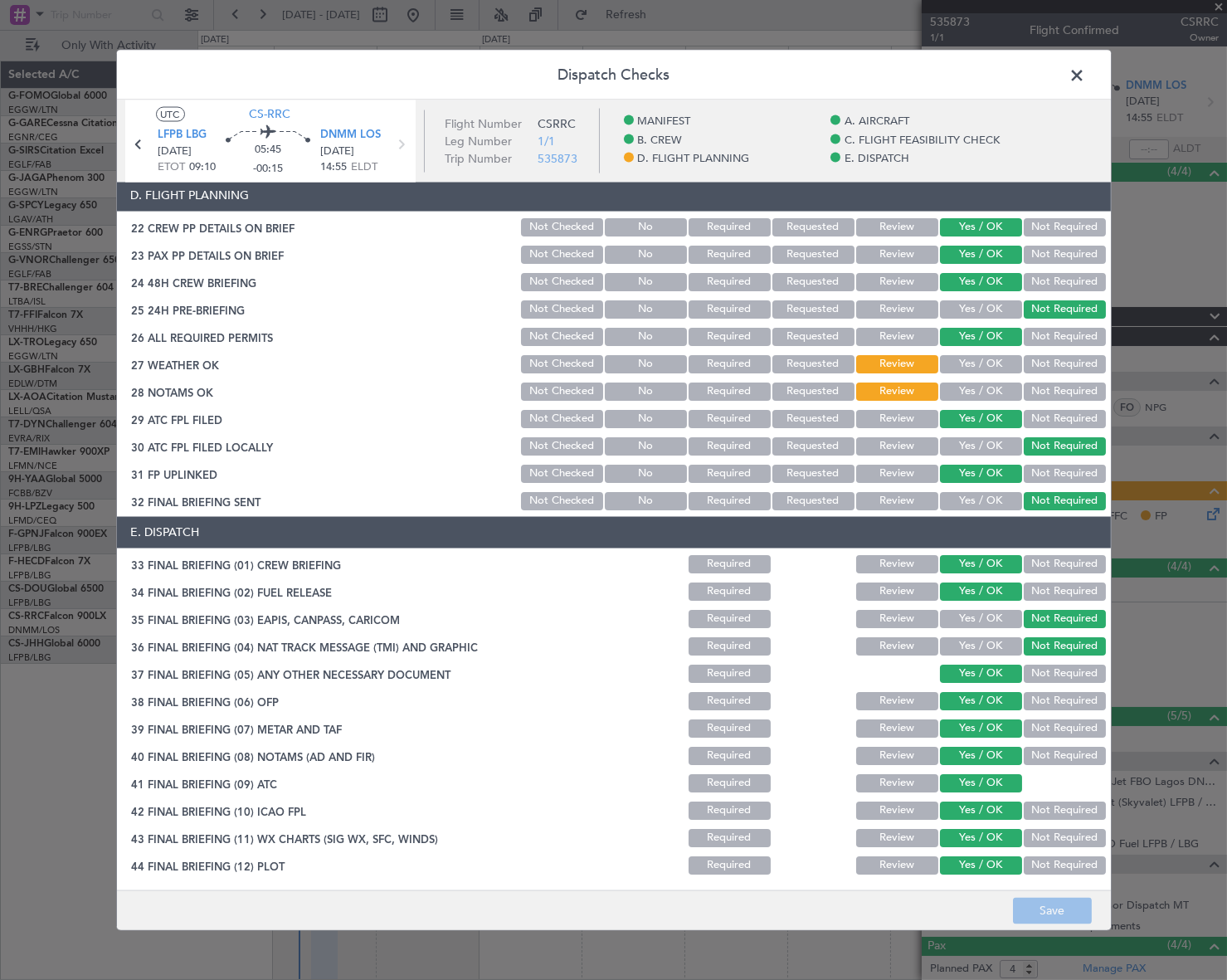
click at [987, 359] on button "Yes / OK" at bounding box center [981, 363] width 82 height 18
click at [987, 384] on button "Yes / OK" at bounding box center [981, 390] width 82 height 18
click at [1065, 915] on button "Save" at bounding box center [1052, 911] width 79 height 27
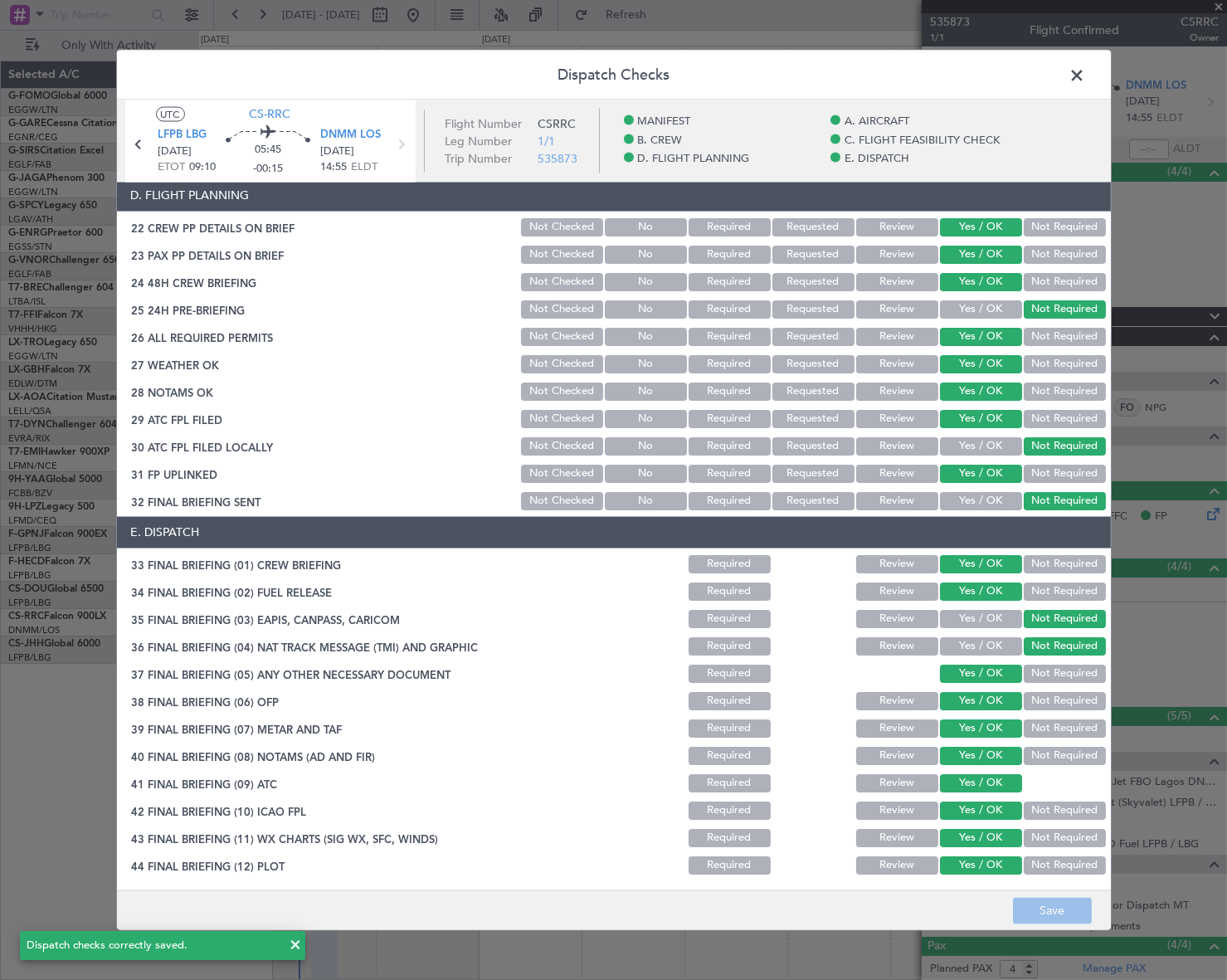
click at [1086, 73] on span at bounding box center [1086, 79] width 0 height 33
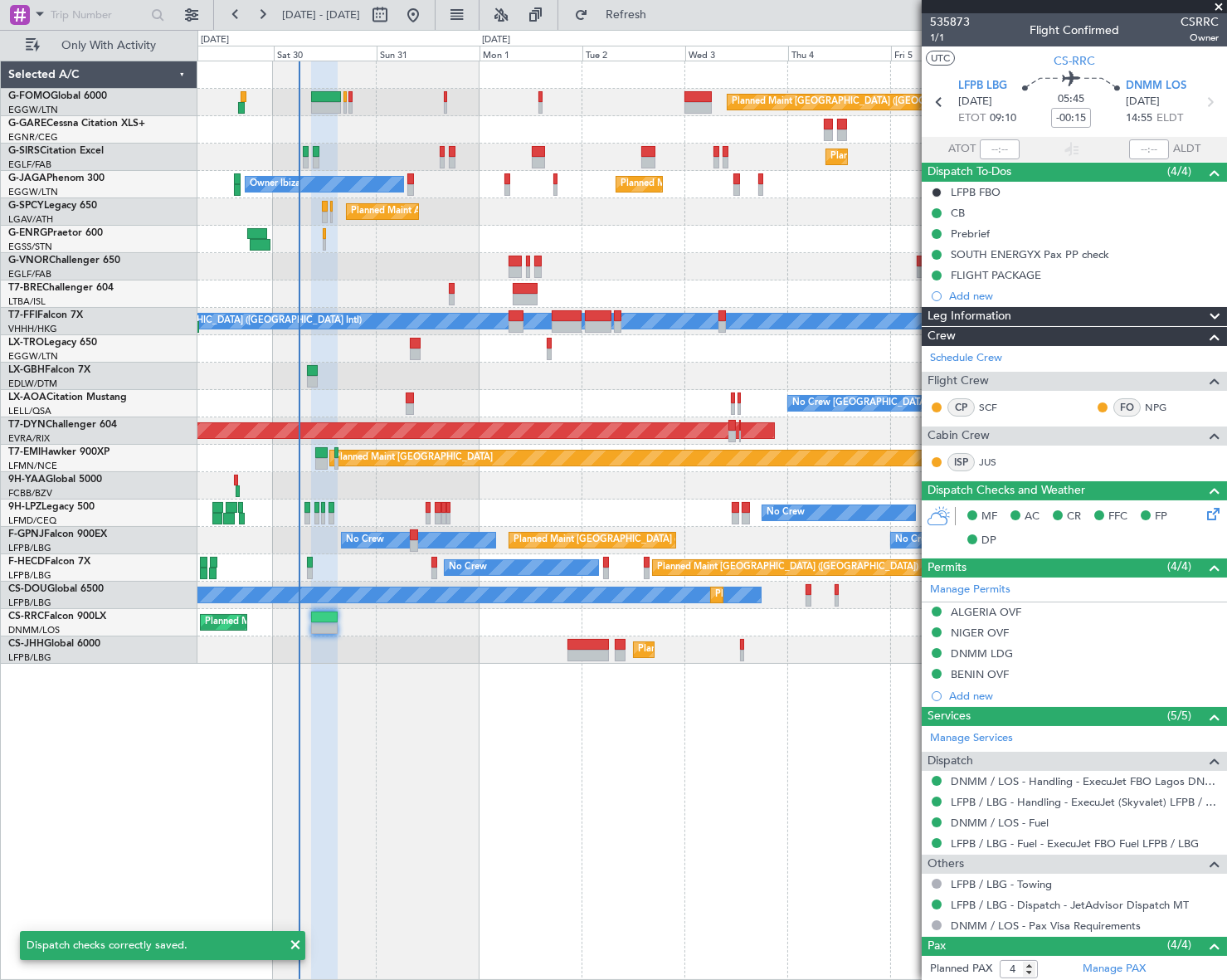
click at [508, 725] on div "Planned Maint [GEOGRAPHIC_DATA] ([GEOGRAPHIC_DATA]) Planned Maint [GEOGRAPHIC_D…" at bounding box center [712, 520] width 1028 height 919
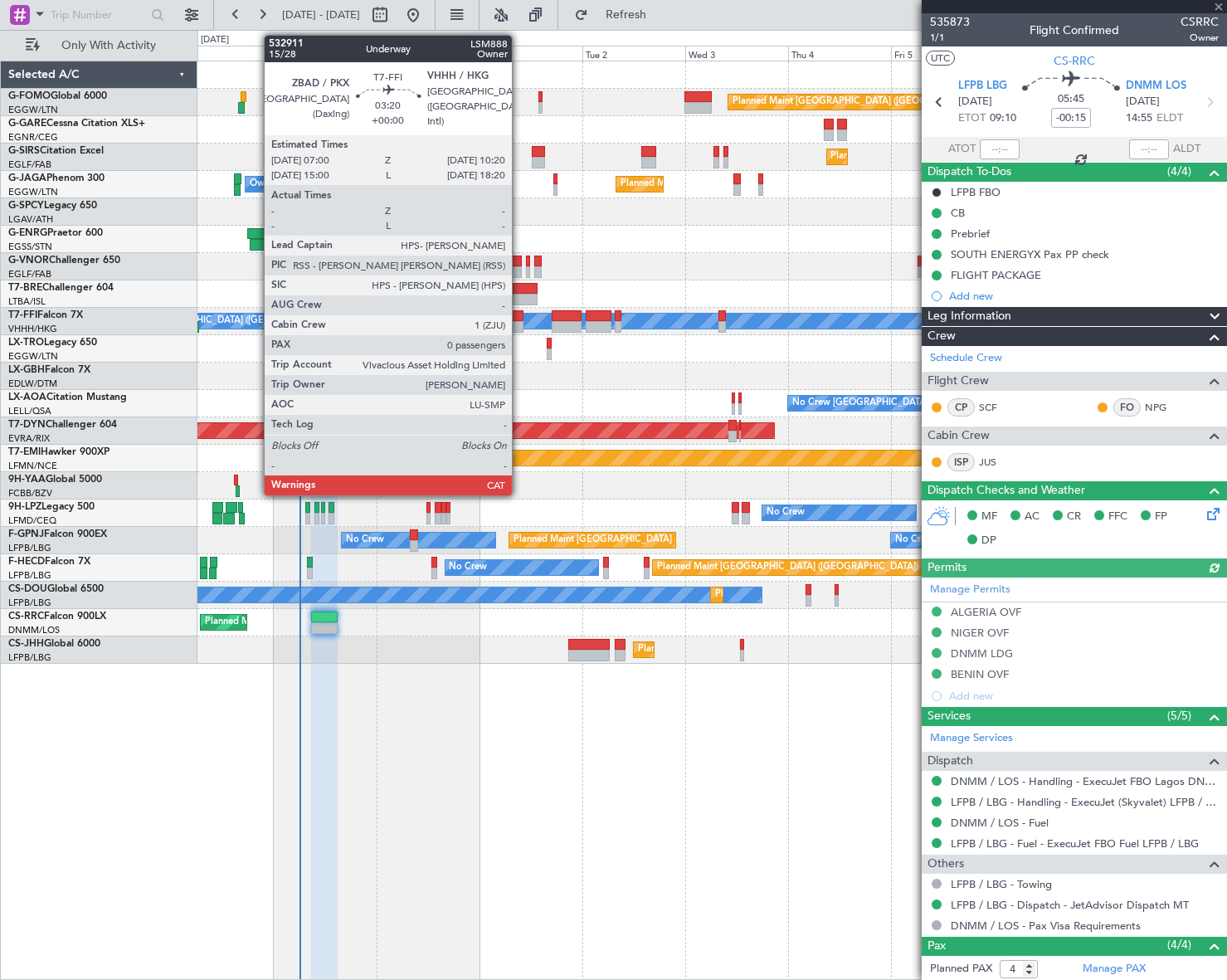
click at [519, 322] on div at bounding box center [515, 326] width 15 height 11
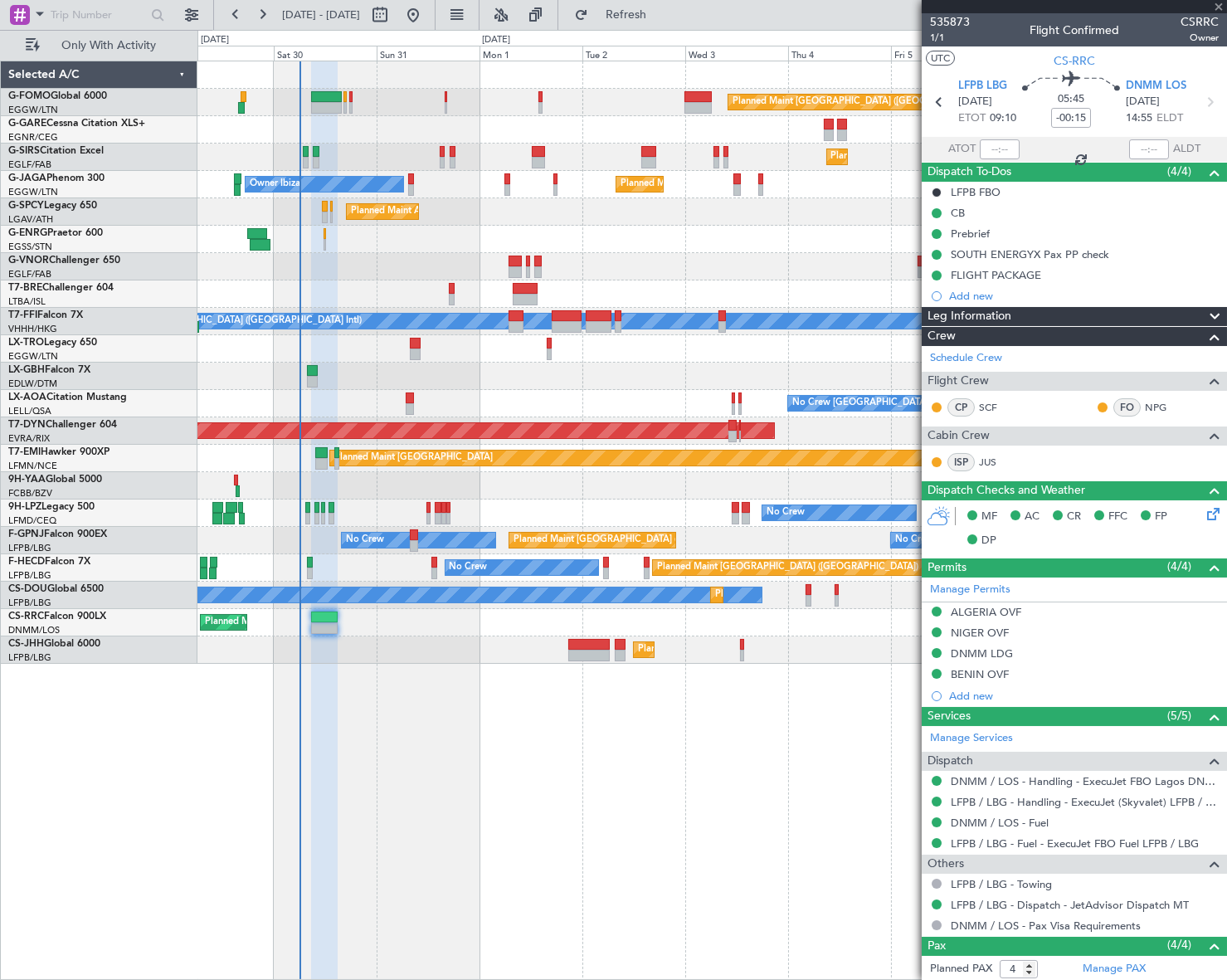
type input "0"
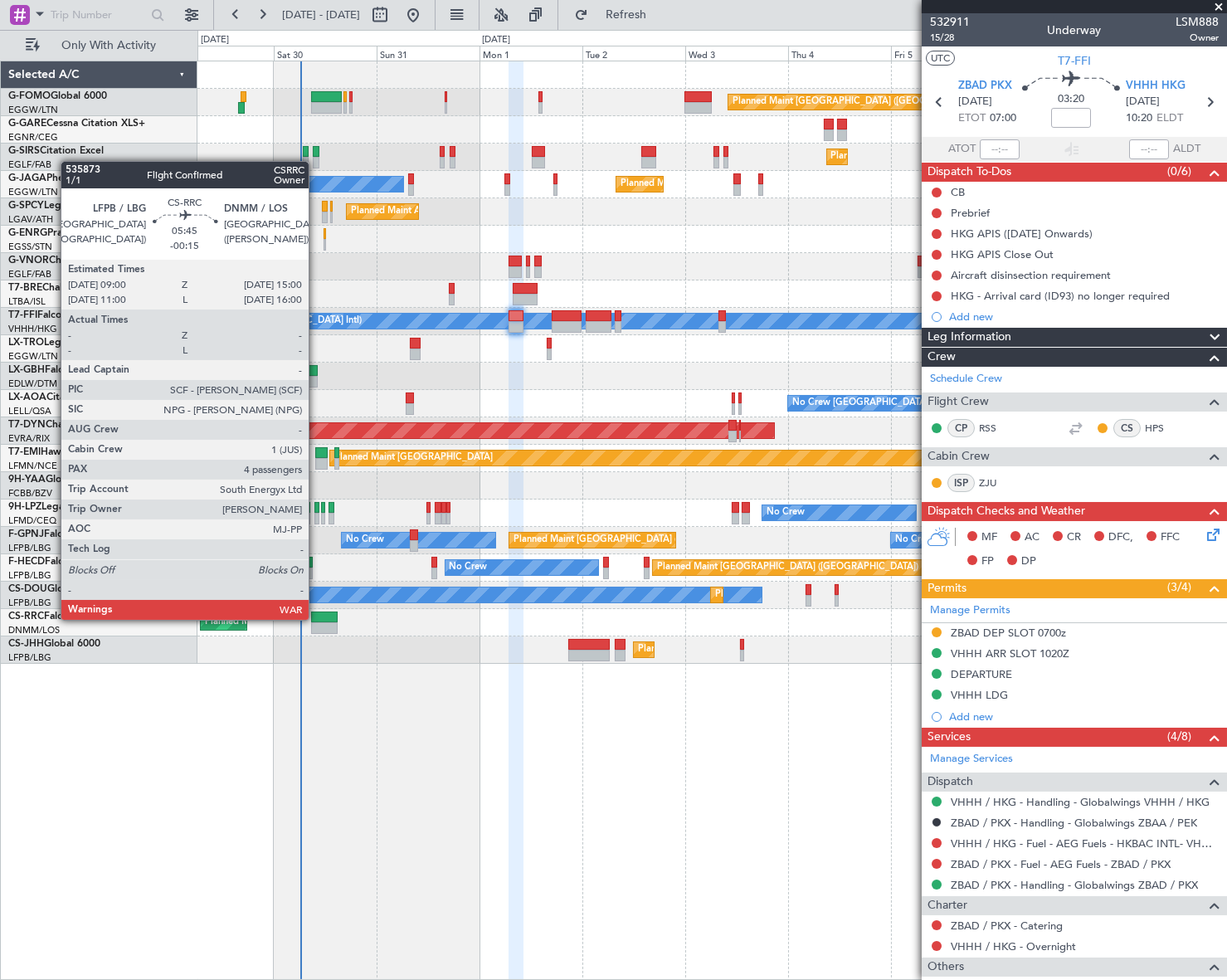
click at [316, 618] on div at bounding box center [324, 617] width 27 height 11
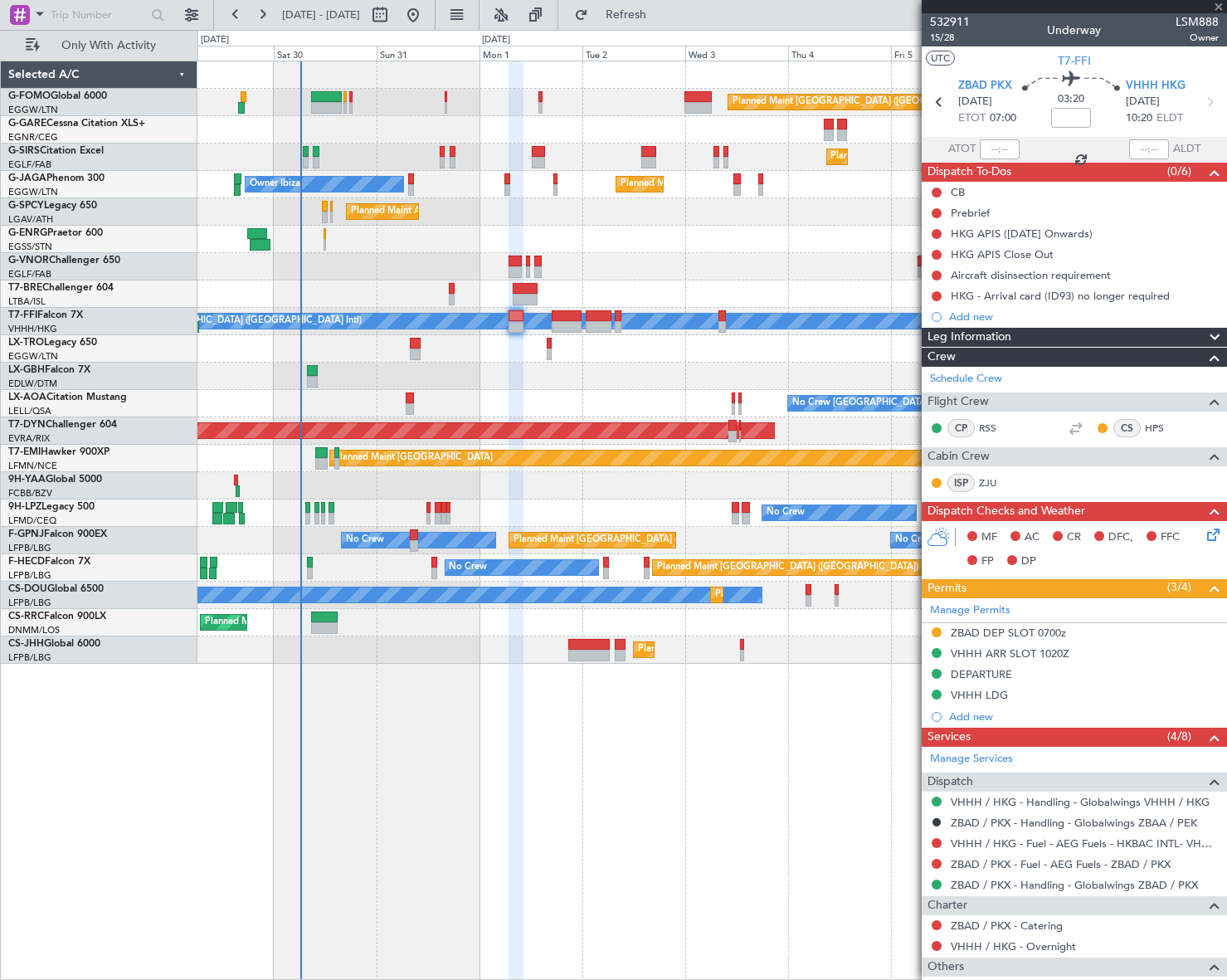
type input "-00:15"
type input "4"
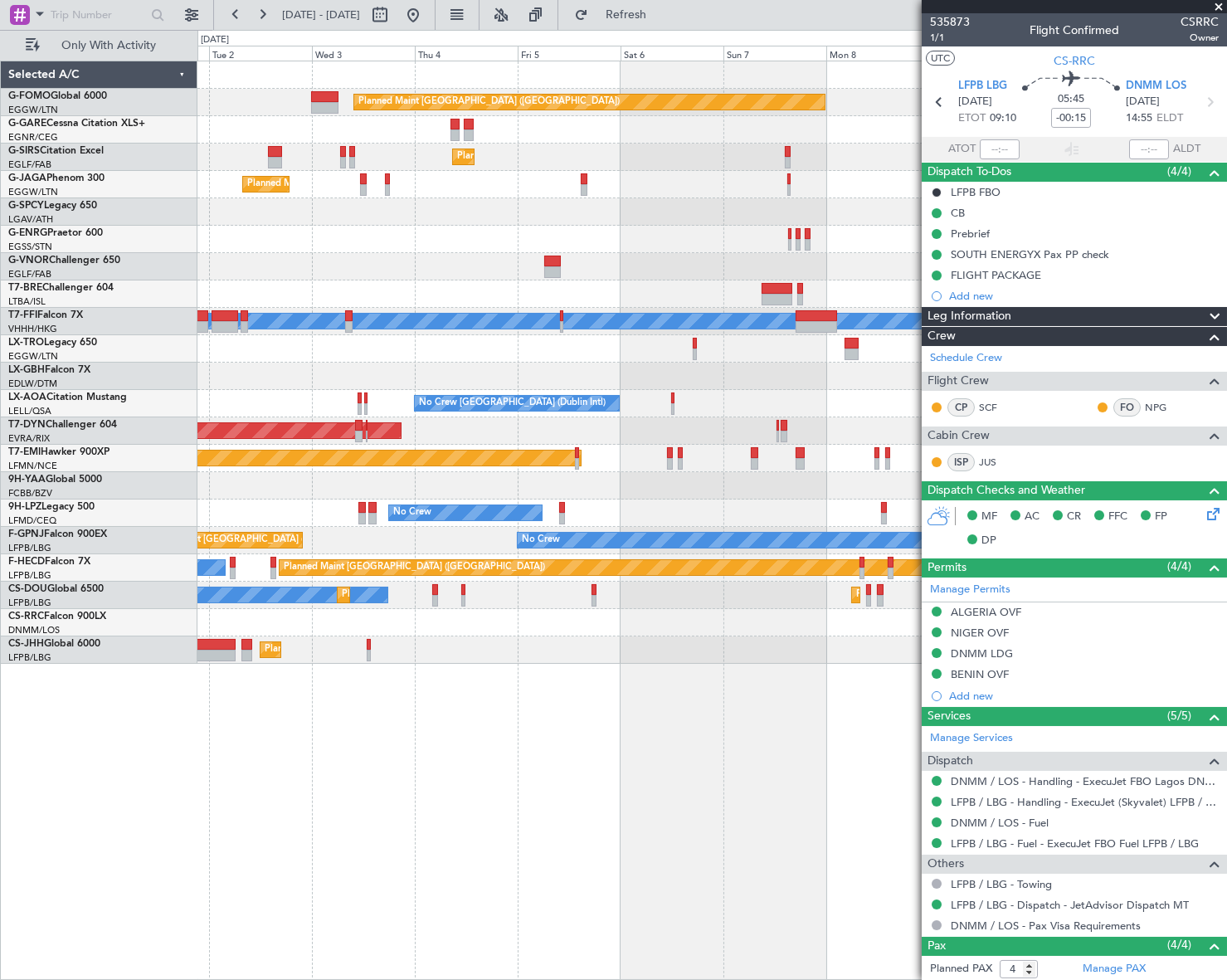
click at [346, 757] on div "Planned Maint [GEOGRAPHIC_DATA] ([GEOGRAPHIC_DATA]) Planned Maint [GEOGRAPHIC_D…" at bounding box center [712, 520] width 1029 height 919
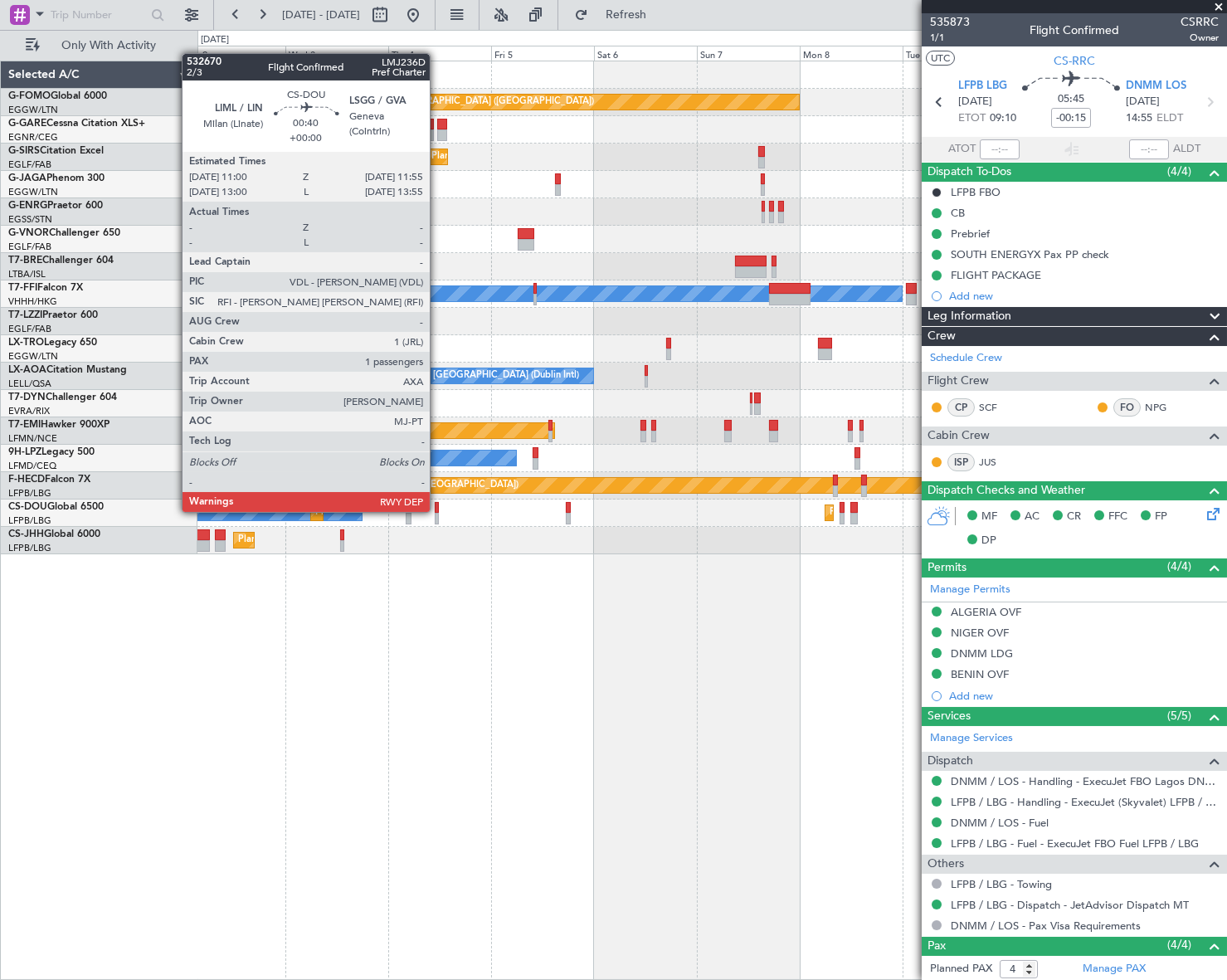
click at [437, 510] on div at bounding box center [436, 507] width 4 height 11
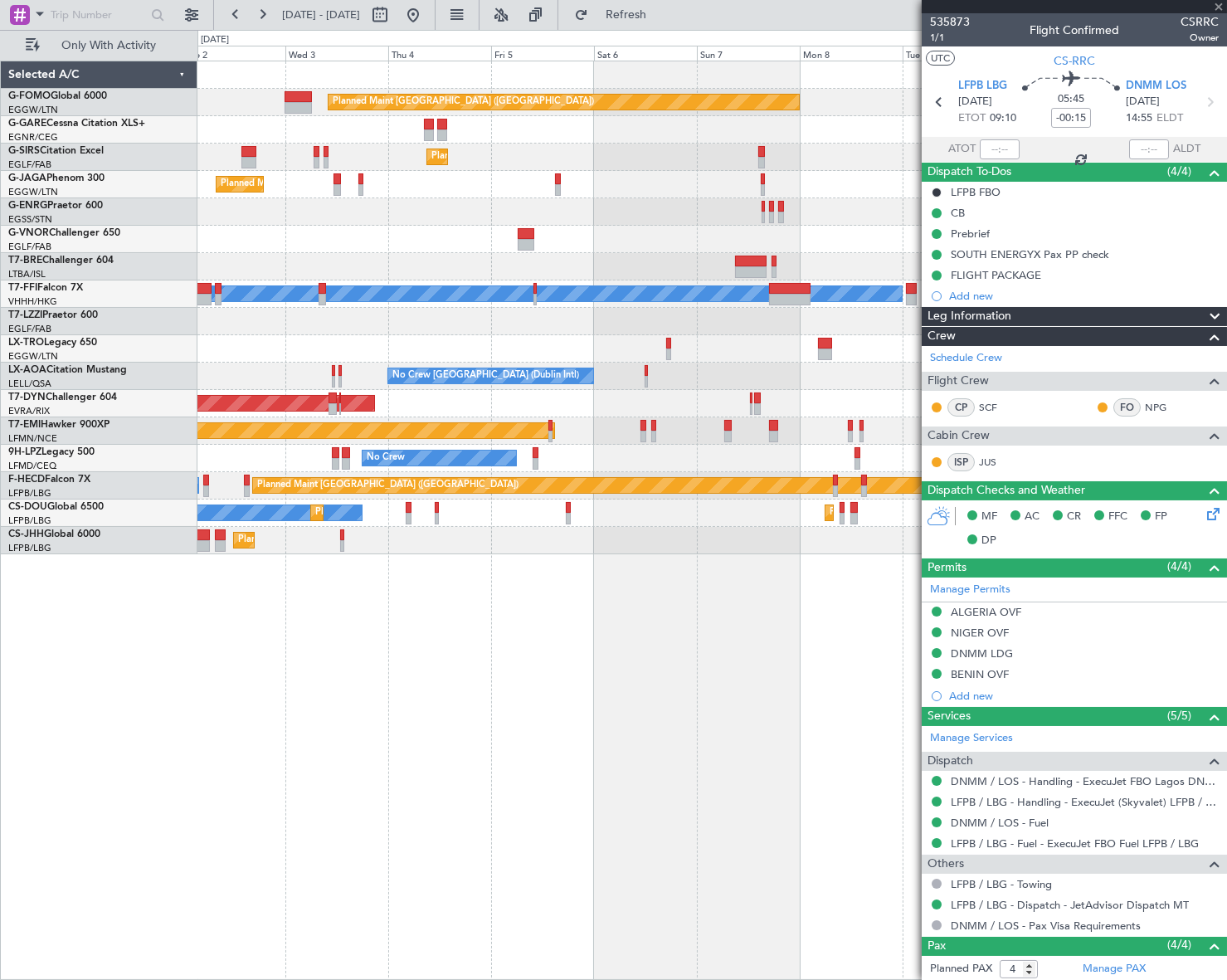
type input "1"
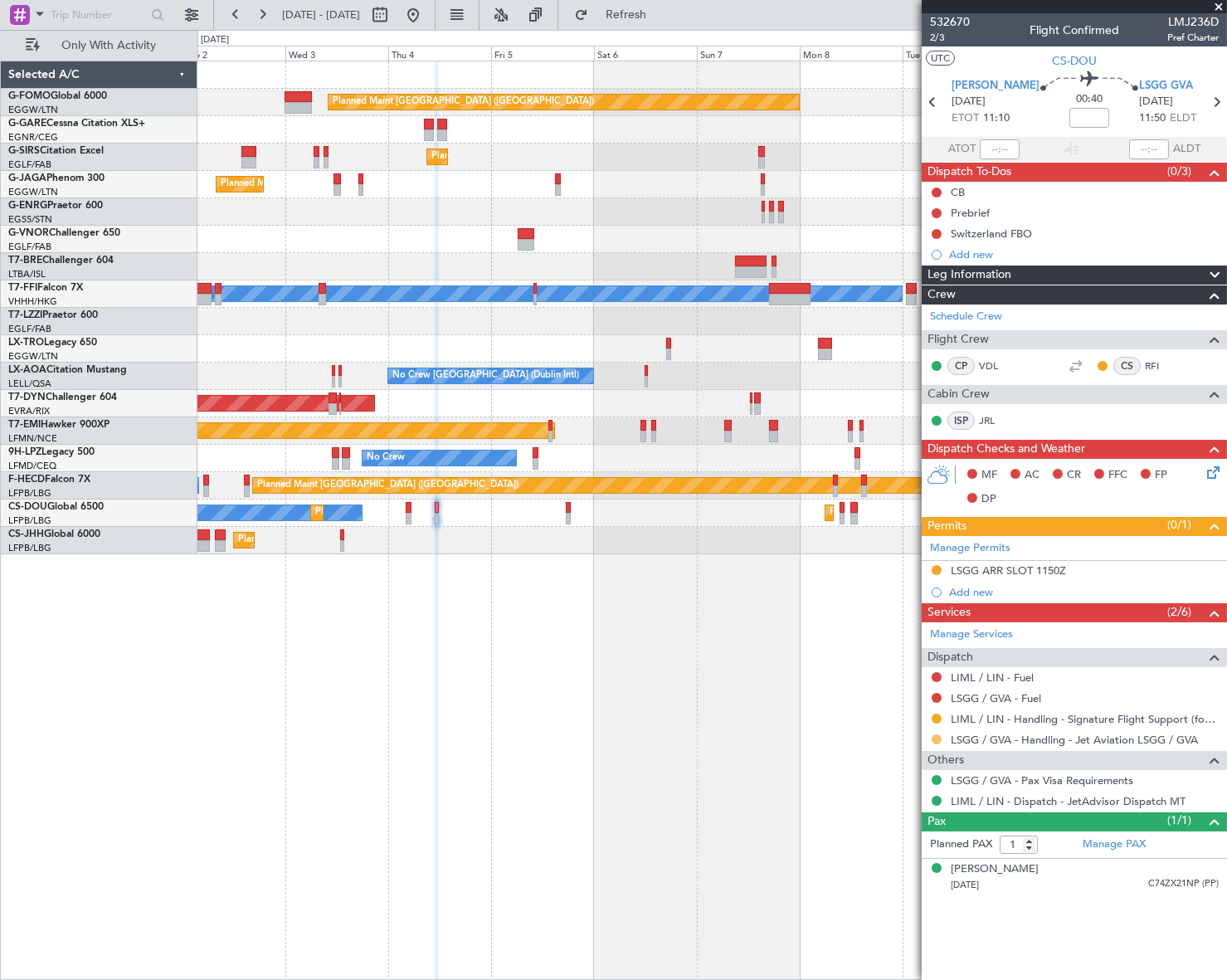
click at [937, 737] on button at bounding box center [936, 739] width 10 height 10
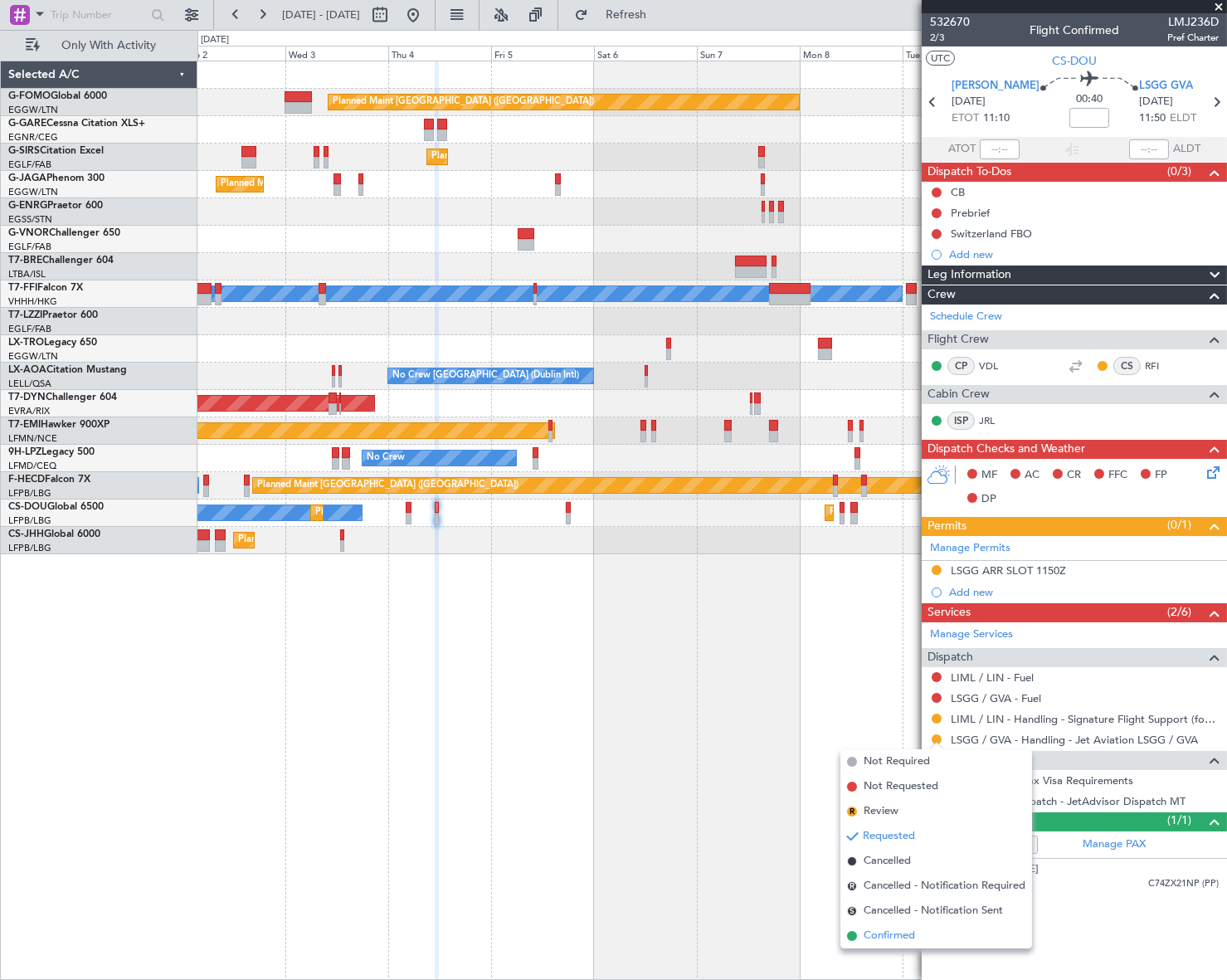
click at [879, 935] on span "Confirmed" at bounding box center [889, 935] width 51 height 16
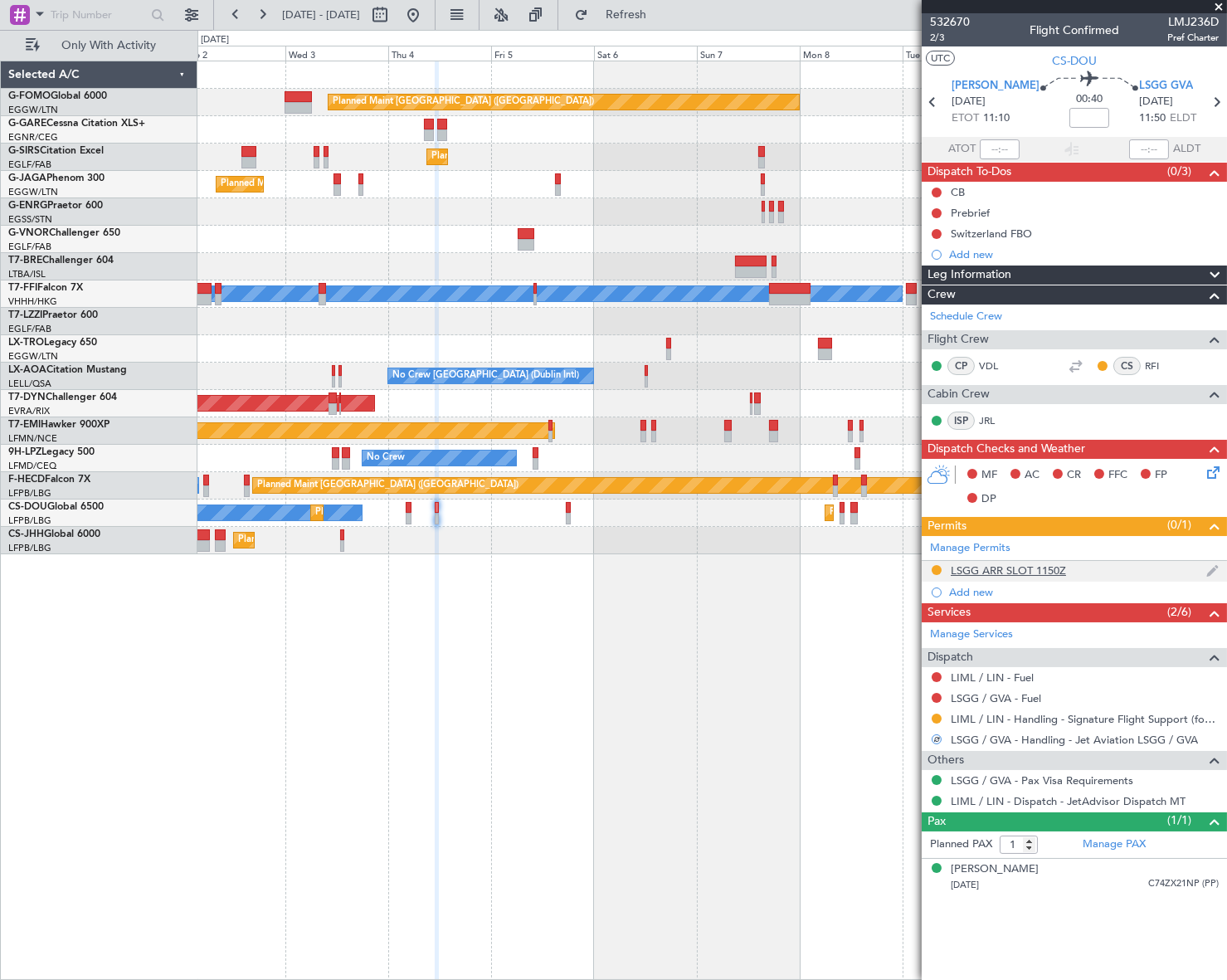
click at [983, 568] on div "LSGG ARR SLOT 1150Z" at bounding box center [1008, 570] width 115 height 14
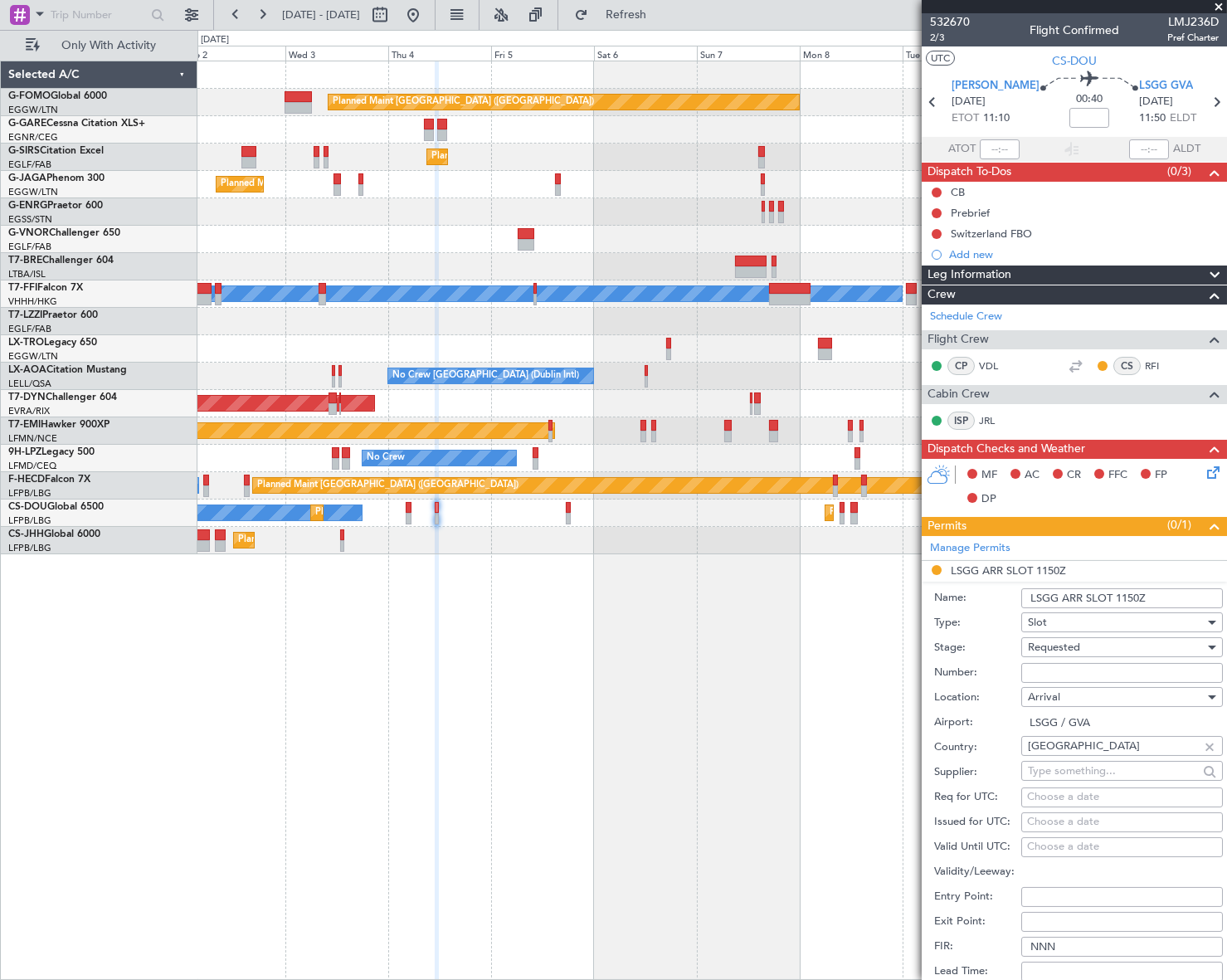
click at [1051, 663] on input "Number:" at bounding box center [1121, 672] width 201 height 20
paste input "090411301A"
type input "090411301A"
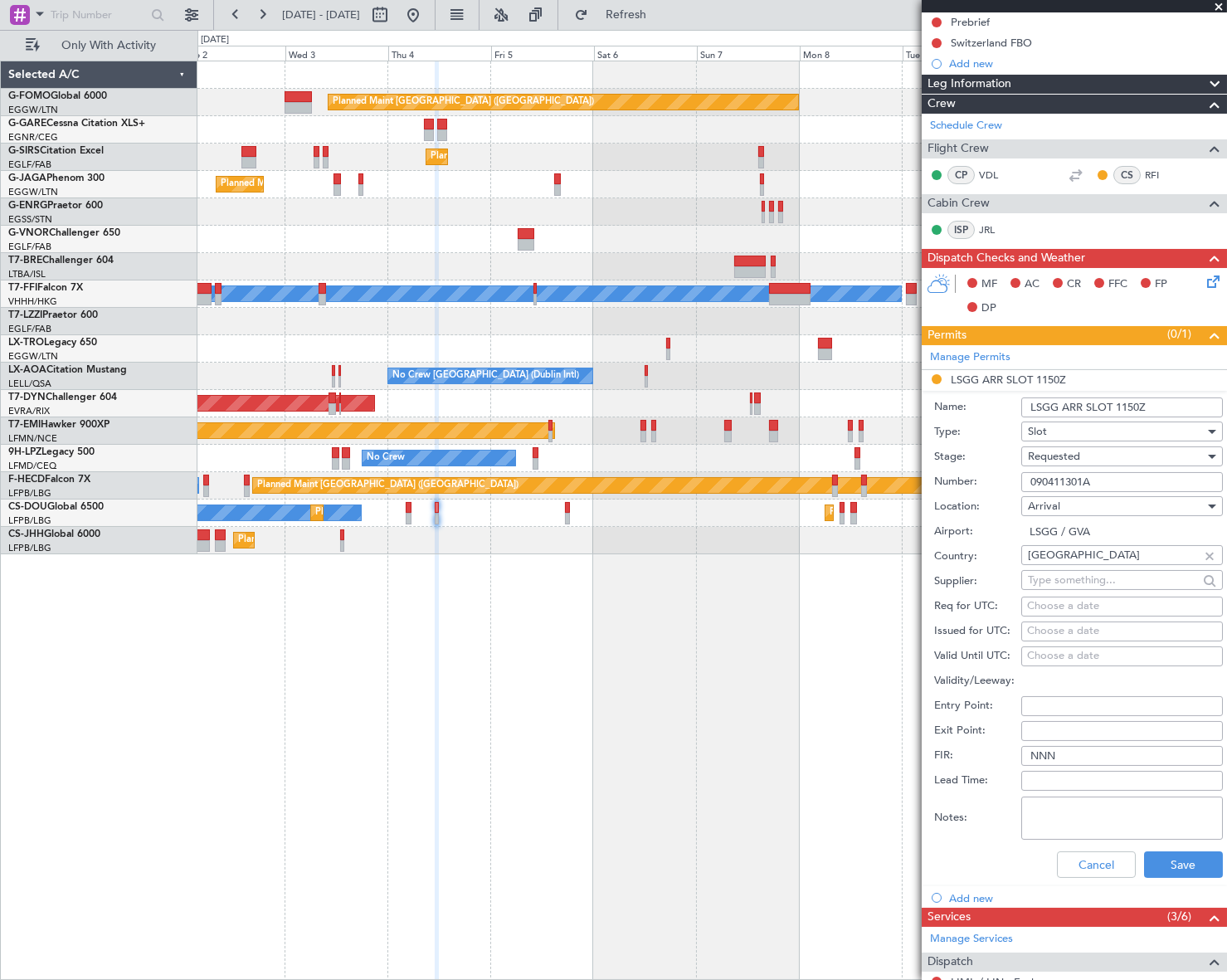
scroll to position [225, 0]
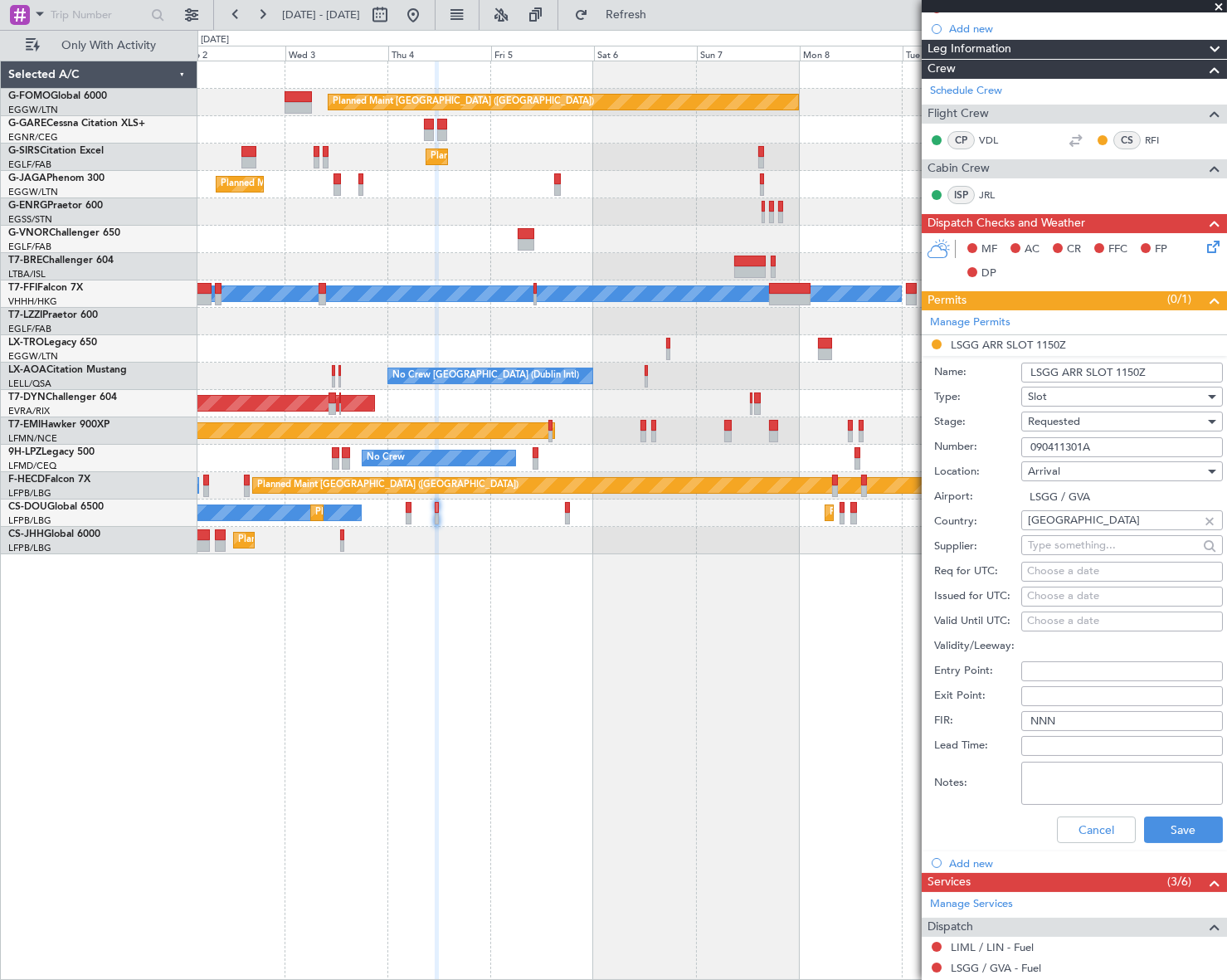
click at [1058, 781] on textarea "Notes:" at bounding box center [1121, 783] width 201 height 43
paste textarea "[DATE] 11:40 to 11:59"
type textarea "[DATE] 11:40 to 11:59"
click at [1061, 419] on span "Requested" at bounding box center [1054, 421] width 52 height 15
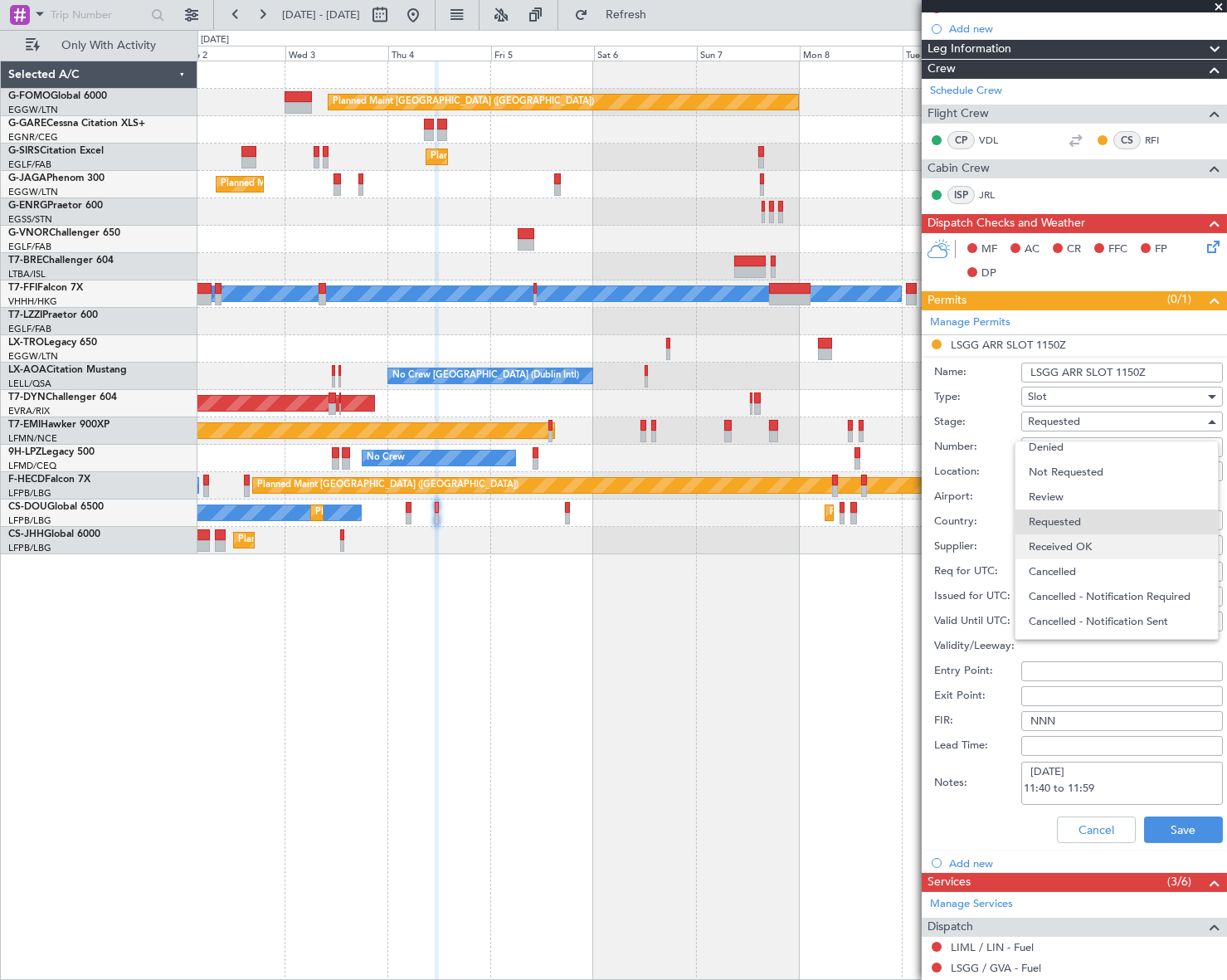
click at [1085, 542] on span "Received OK" at bounding box center [1116, 546] width 176 height 25
click at [1139, 365] on input "LSGG ARR SLOT 1150Z" at bounding box center [1121, 372] width 201 height 20
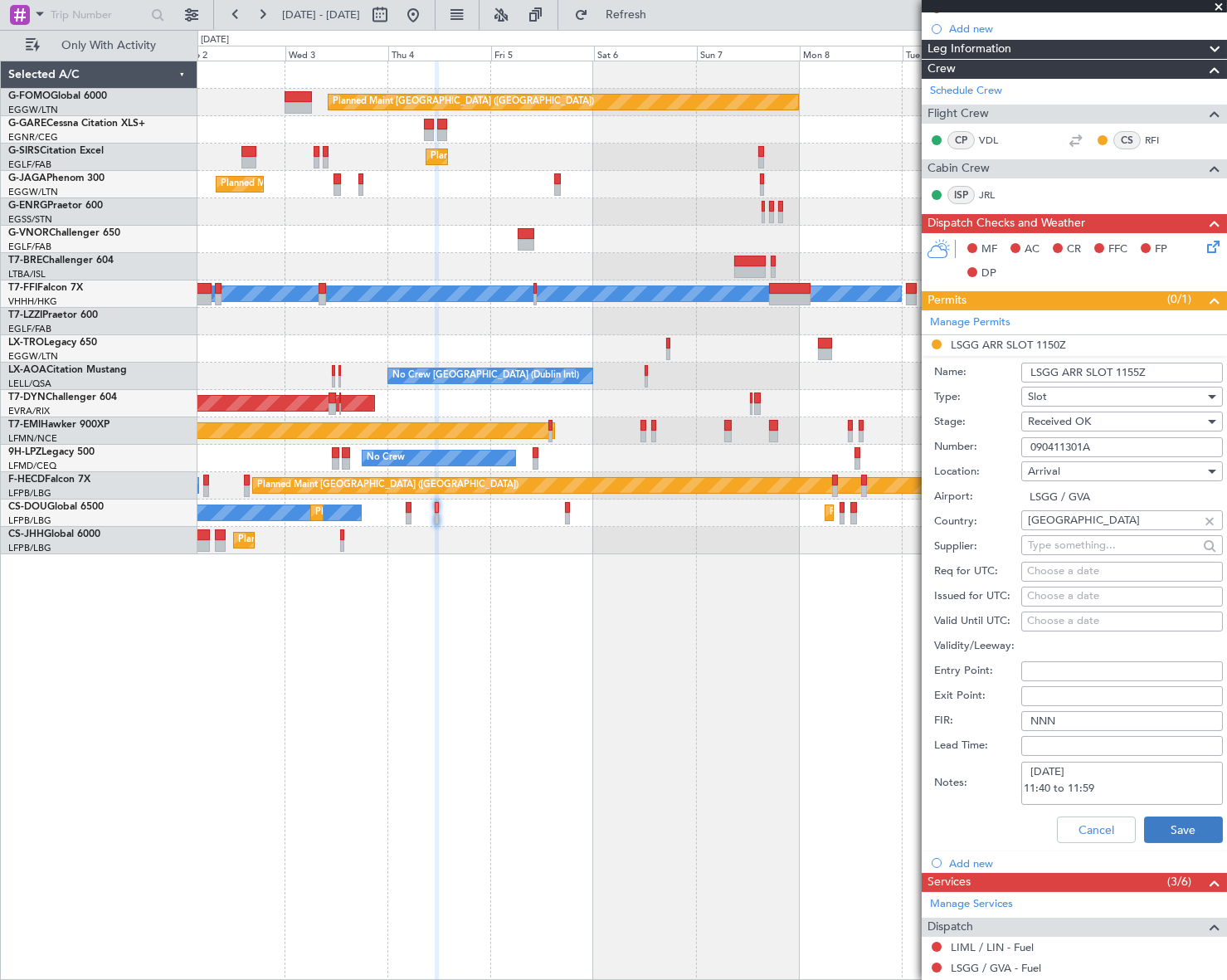
type input "LSGG ARR SLOT 1155Z"
click at [1165, 828] on button "Save" at bounding box center [1183, 829] width 79 height 27
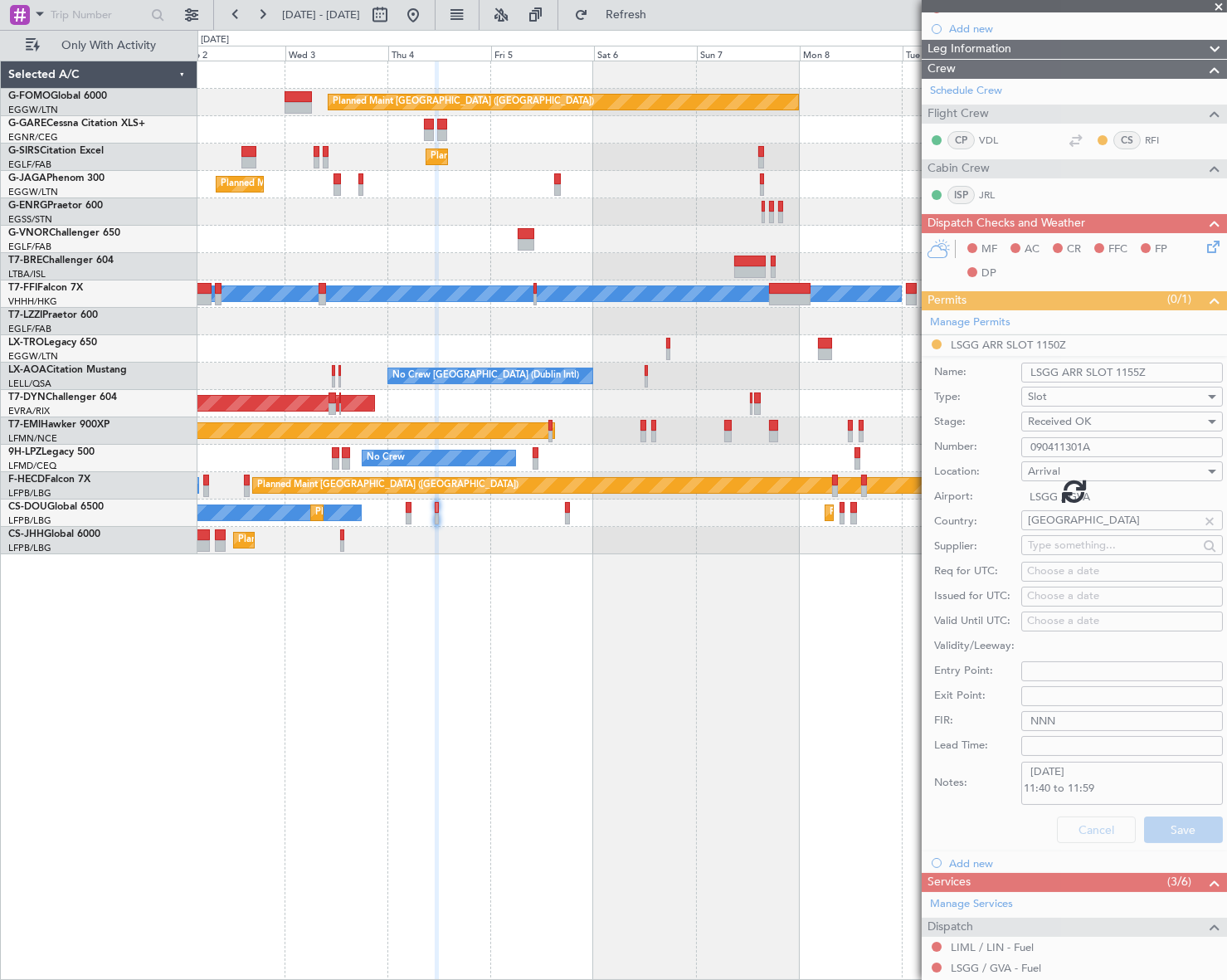
scroll to position [0, 0]
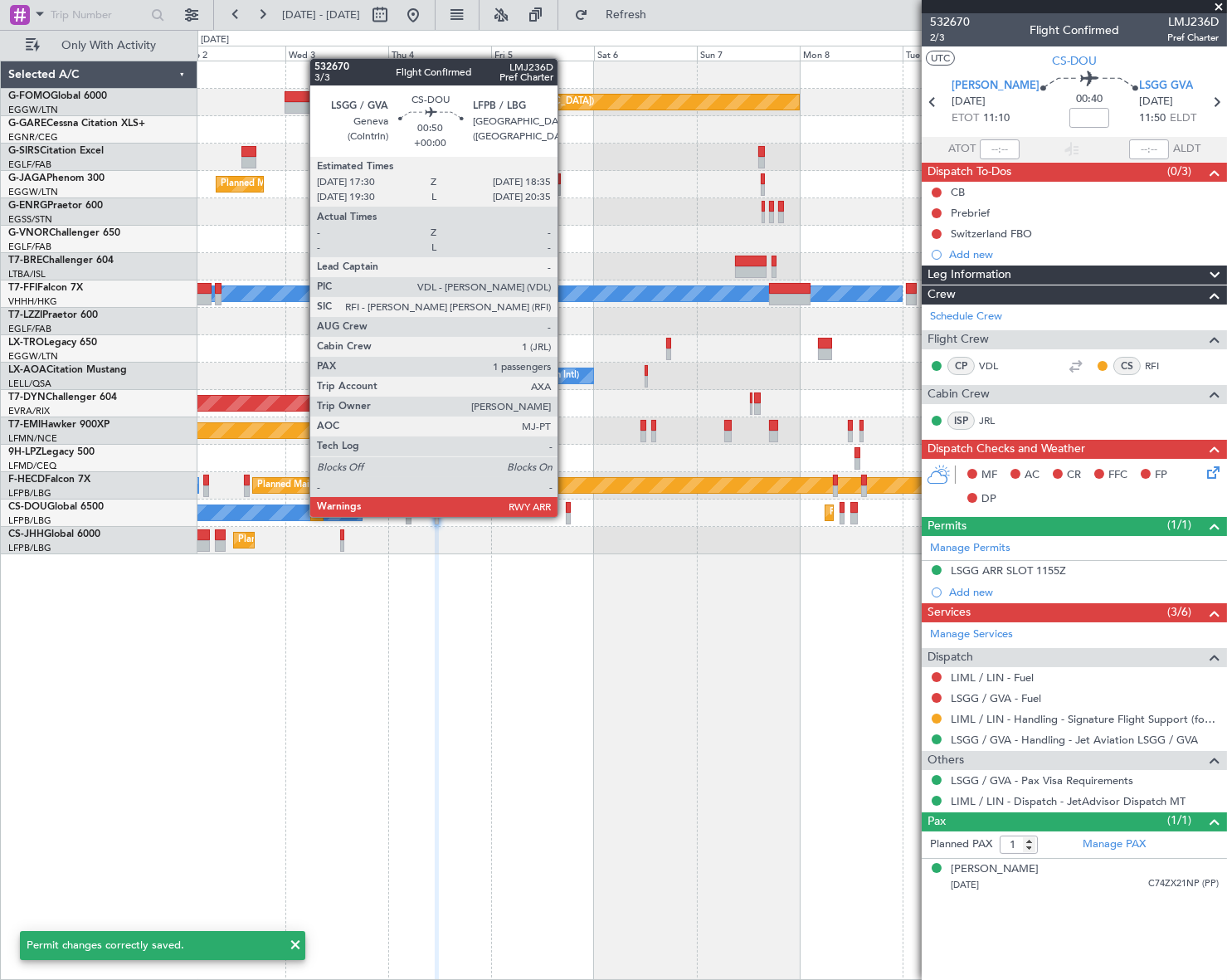
click at [565, 515] on div at bounding box center [568, 518] width 5 height 11
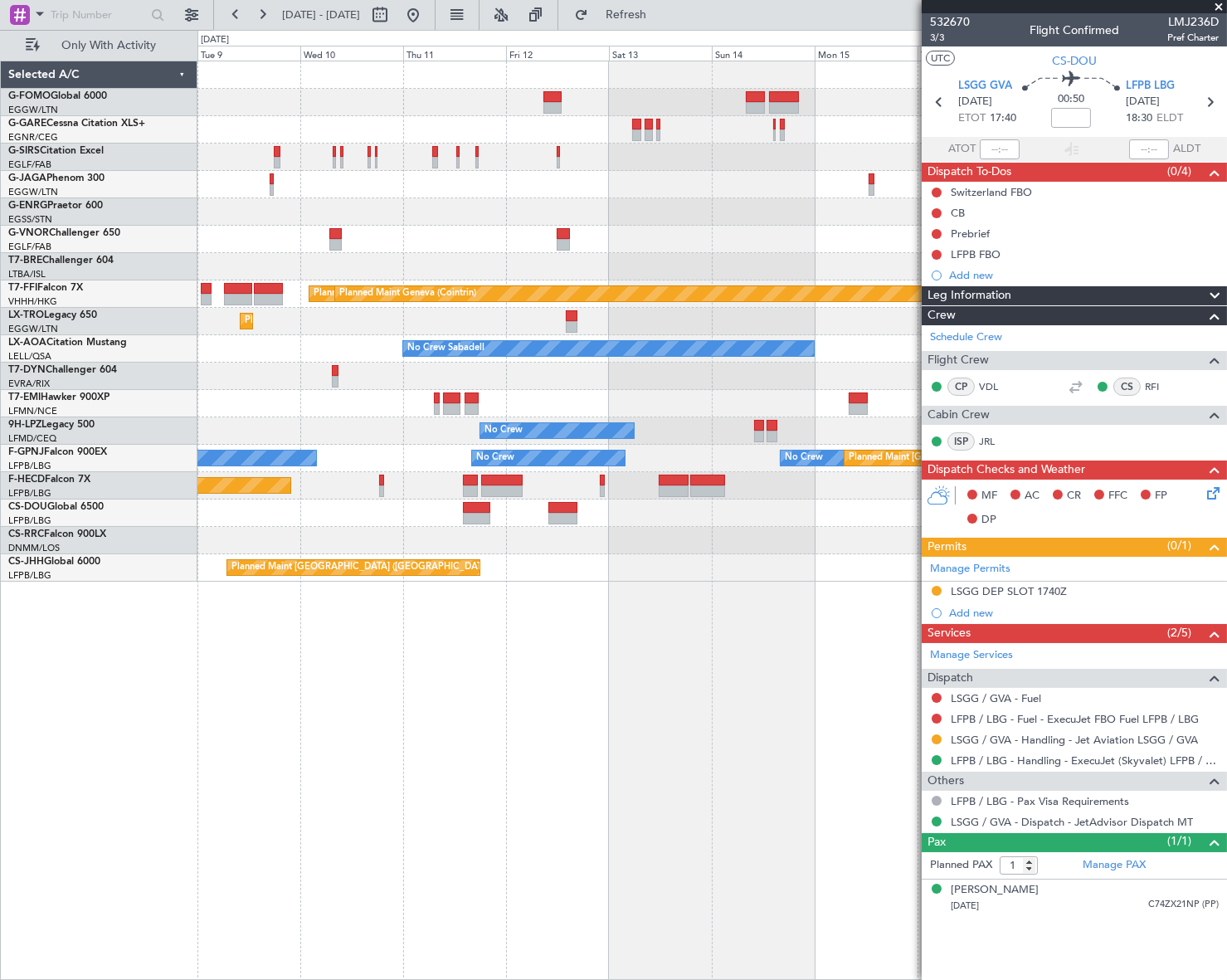
click at [0, 887] on html "[DATE] - [DATE] Refresh Quick Links Only With Activity Planned Maint [GEOGRAPHI…" at bounding box center [613, 490] width 1227 height 980
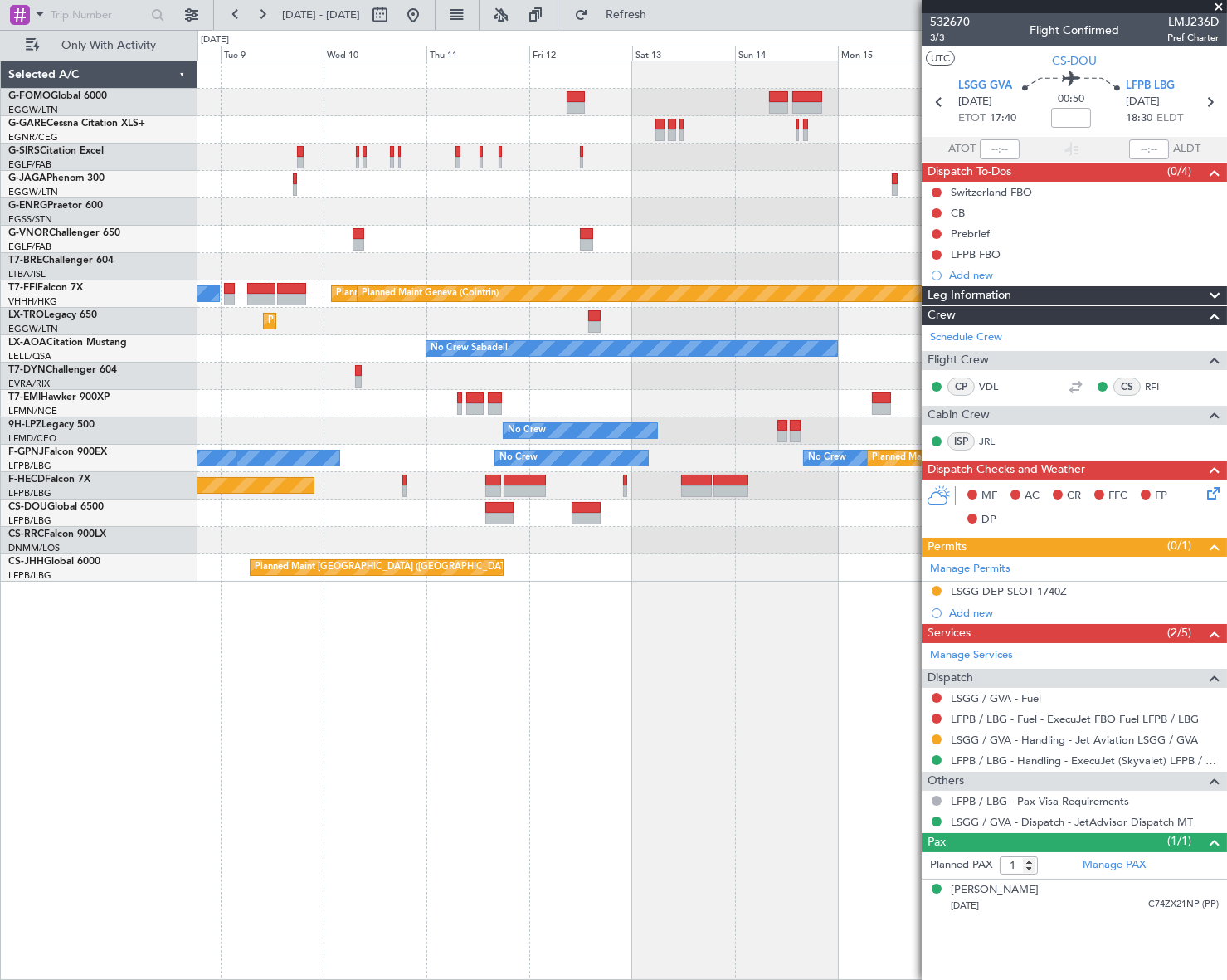
click at [330, 830] on div "Planned Maint [GEOGRAPHIC_DATA] ([GEOGRAPHIC_DATA]) Planned Maint Tianjin ([GEO…" at bounding box center [712, 520] width 1029 height 919
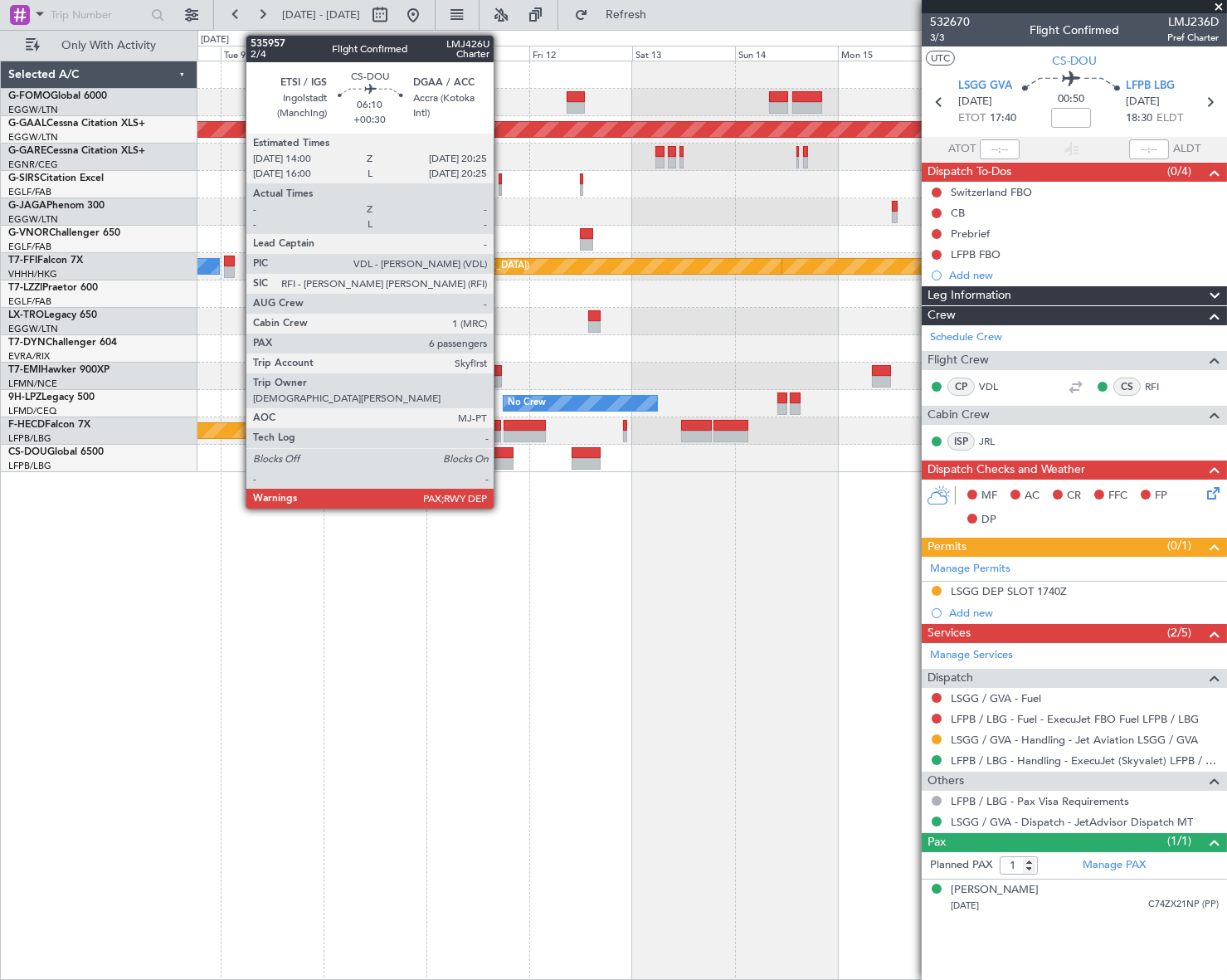
click at [501, 458] on div at bounding box center [499, 463] width 29 height 11
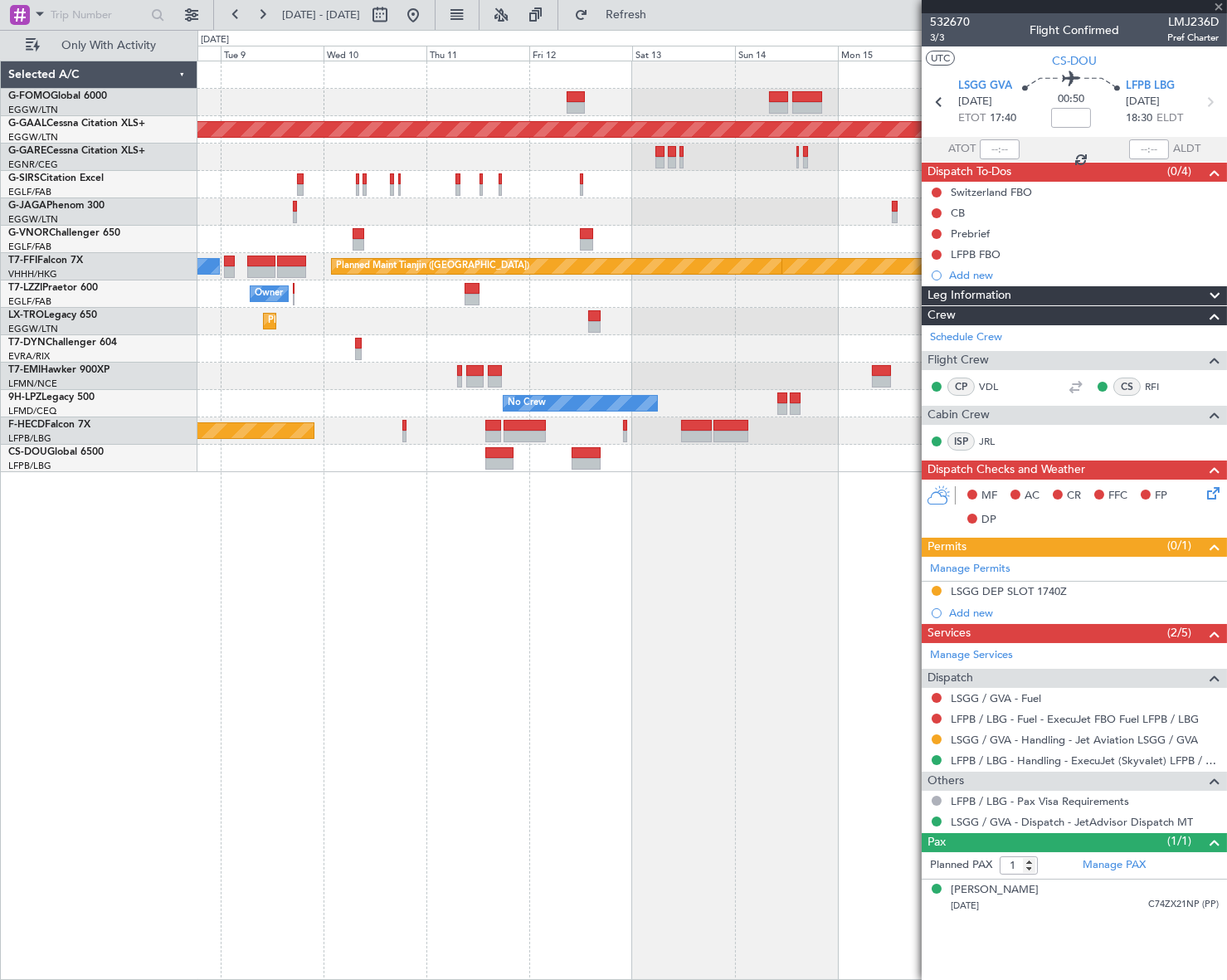
type input "+00:30"
type input "6"
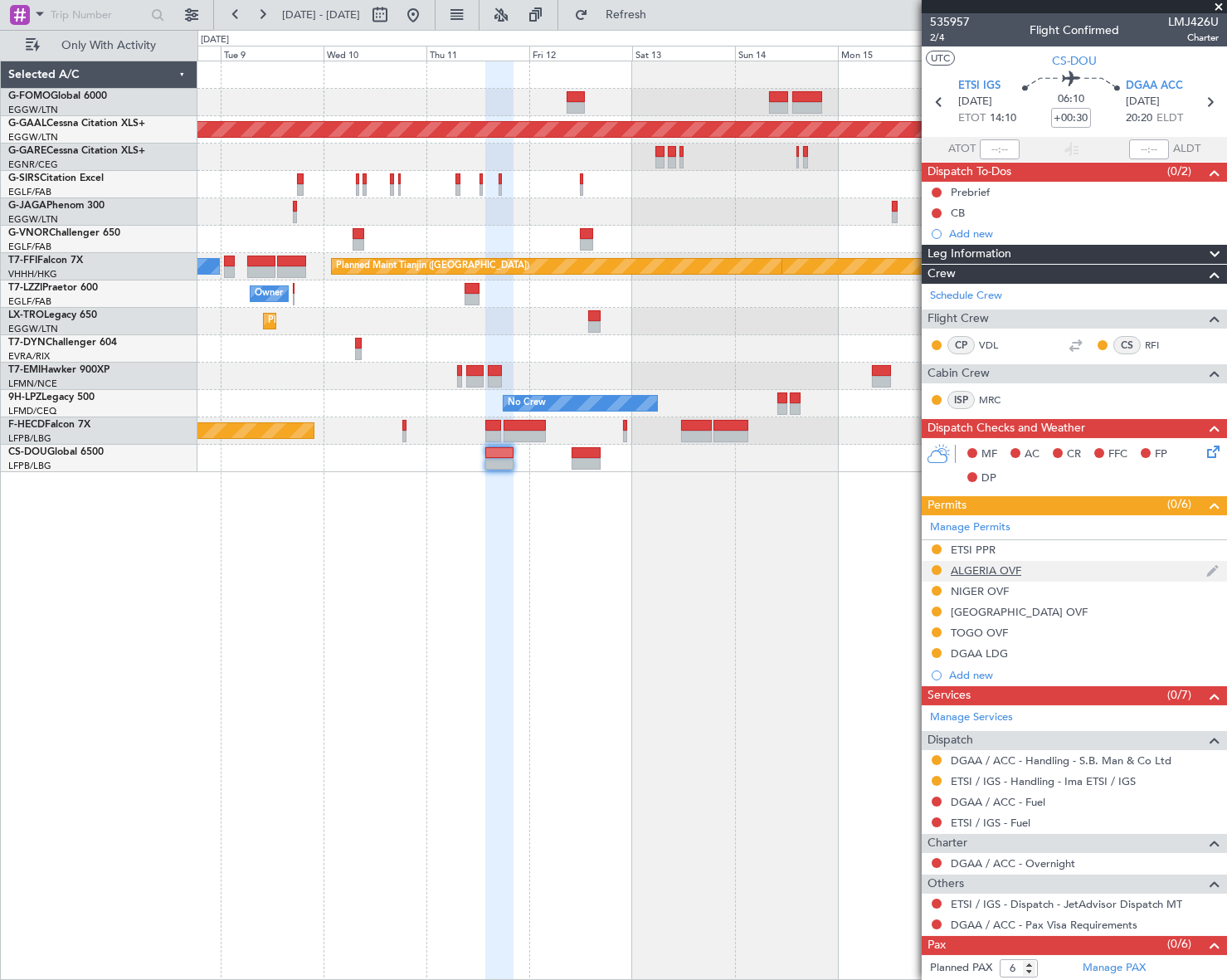
click at [1008, 564] on div "ALGERIA OVF" at bounding box center [985, 570] width 70 height 14
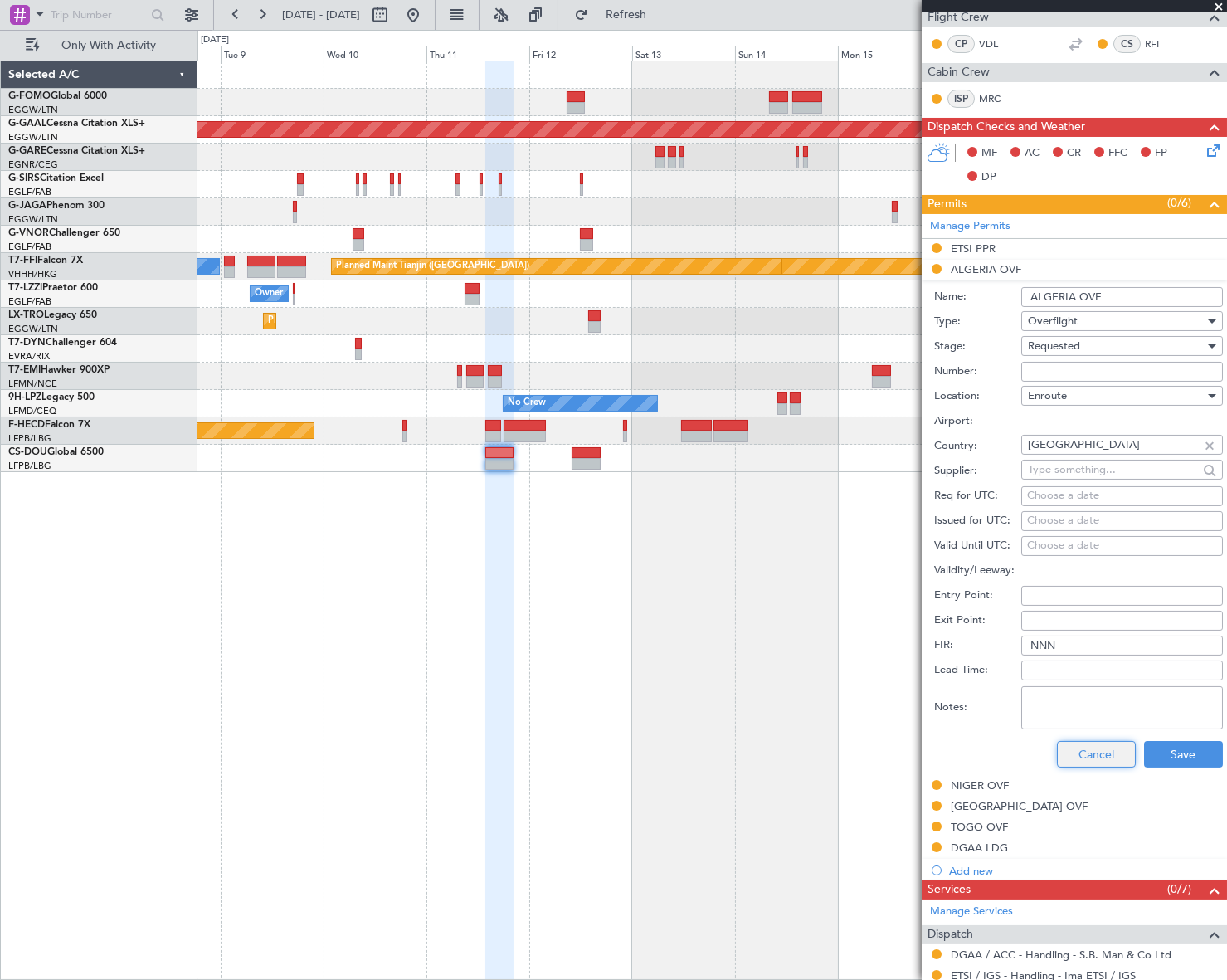
click at [1084, 753] on button "Cancel" at bounding box center [1096, 754] width 79 height 27
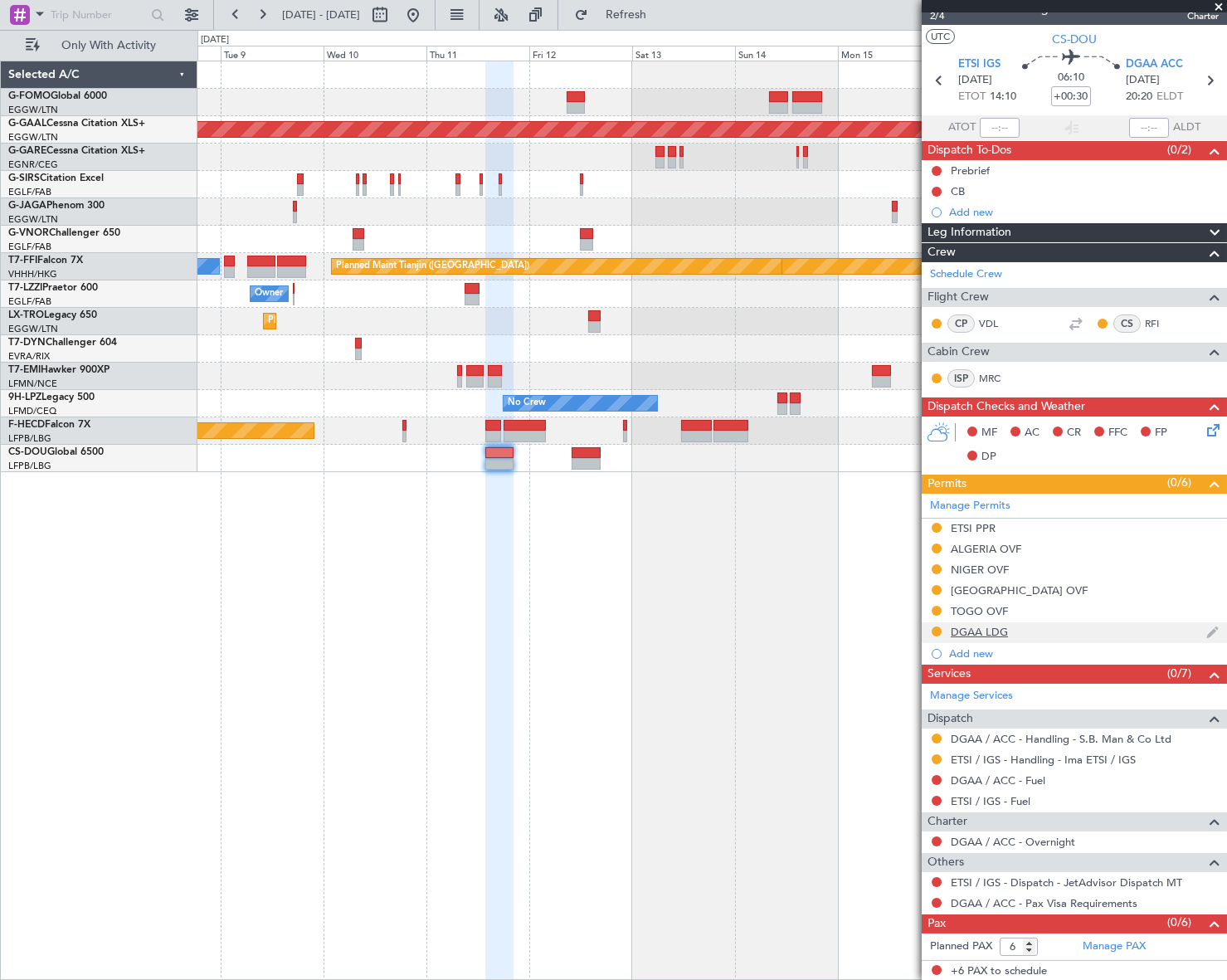
click at [986, 630] on div "DGAA LDG" at bounding box center [979, 631] width 57 height 14
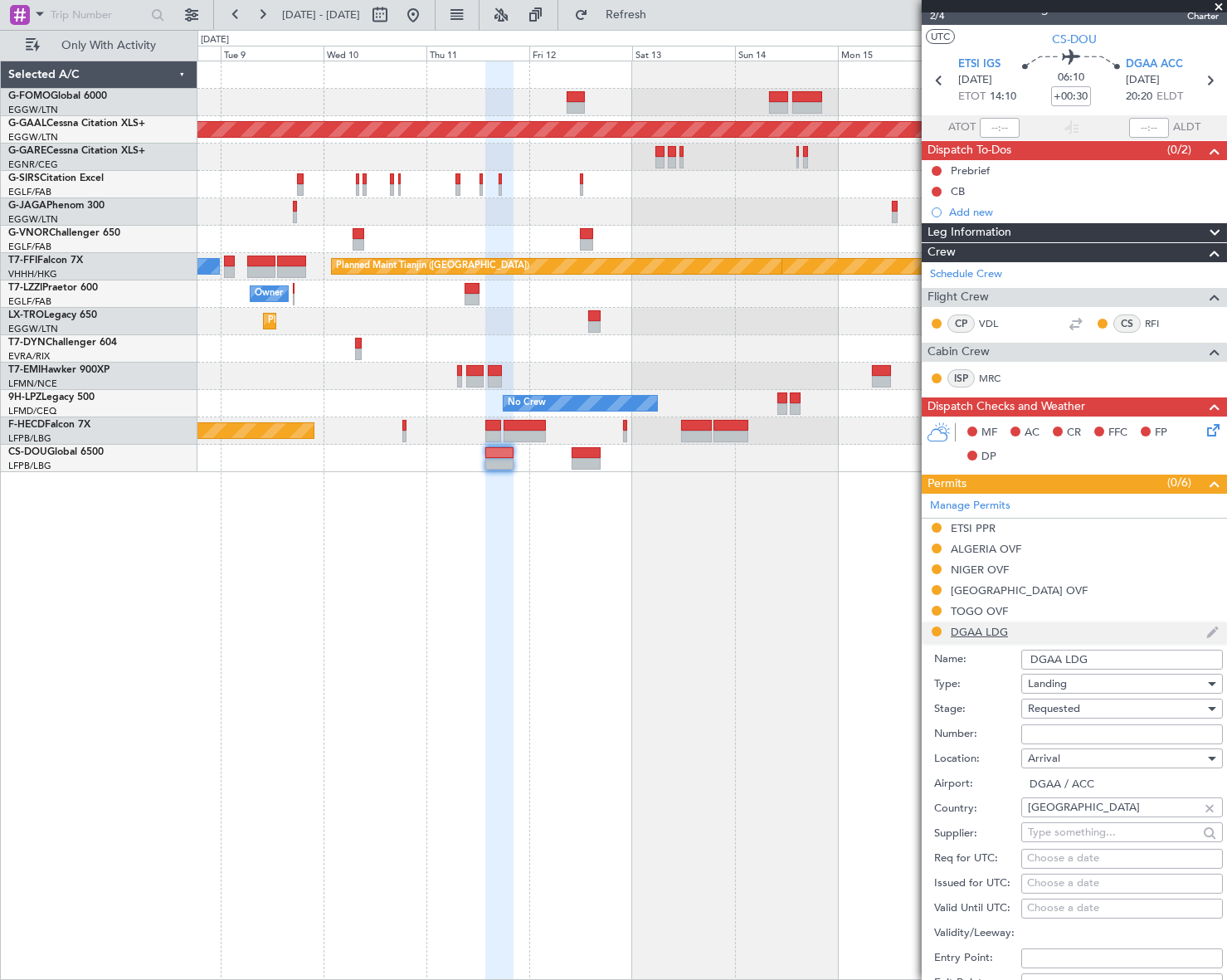
scroll to position [301, 0]
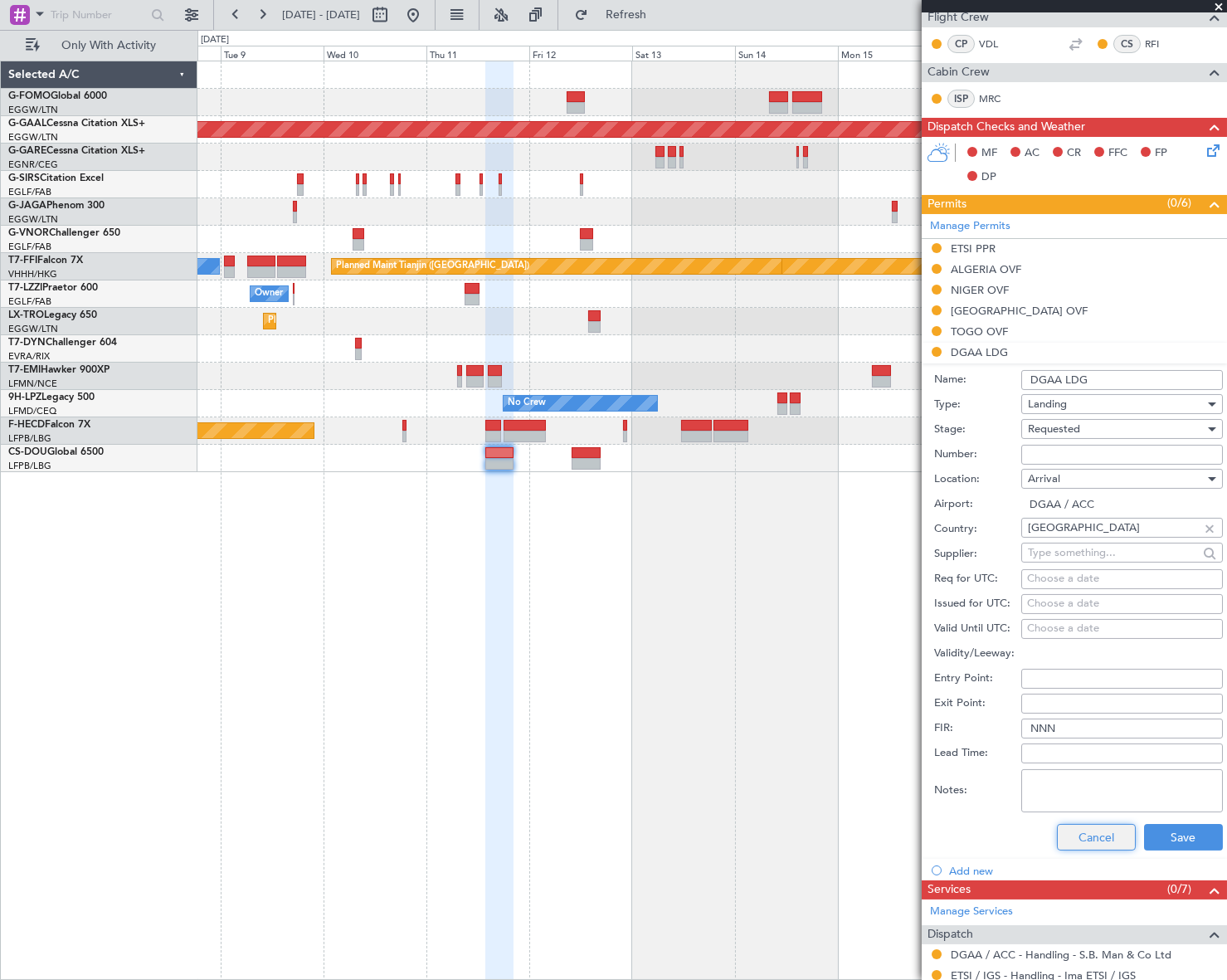
click at [1106, 833] on button "Cancel" at bounding box center [1096, 837] width 79 height 27
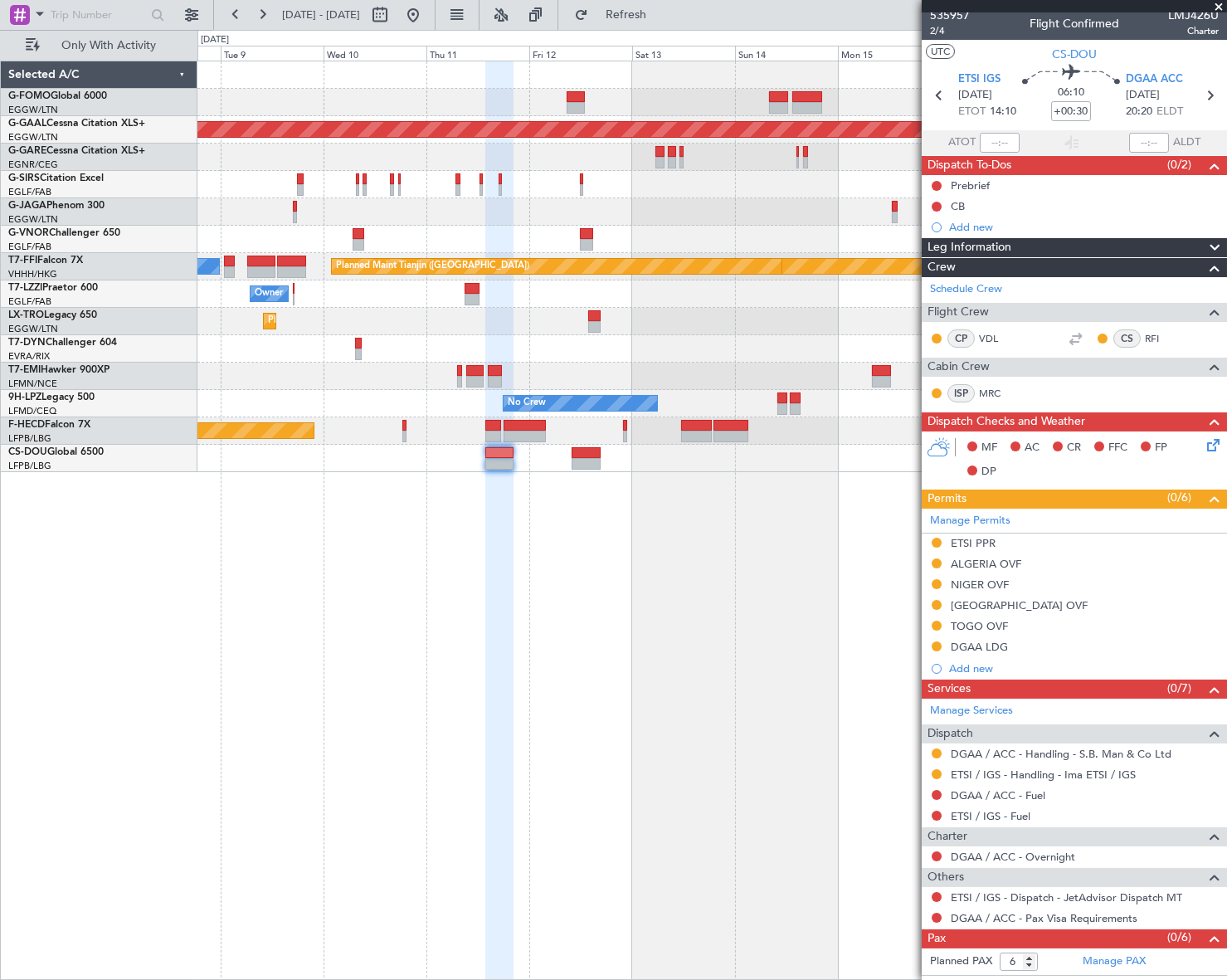
scroll to position [0, 0]
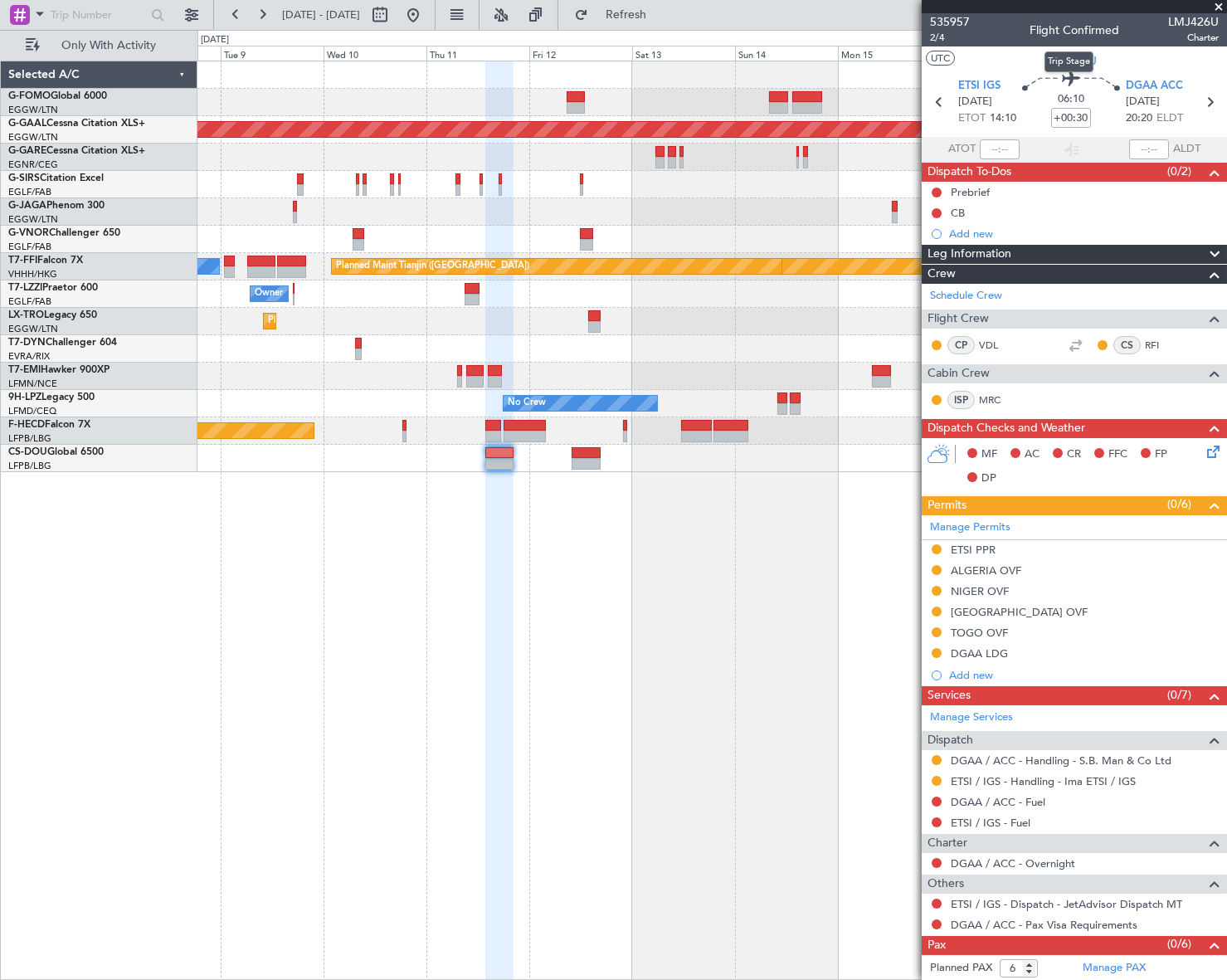
click at [1078, 56] on div "Trip Stage" at bounding box center [1068, 62] width 49 height 21
click at [1077, 64] on span "CS-DOU" at bounding box center [1074, 61] width 45 height 17
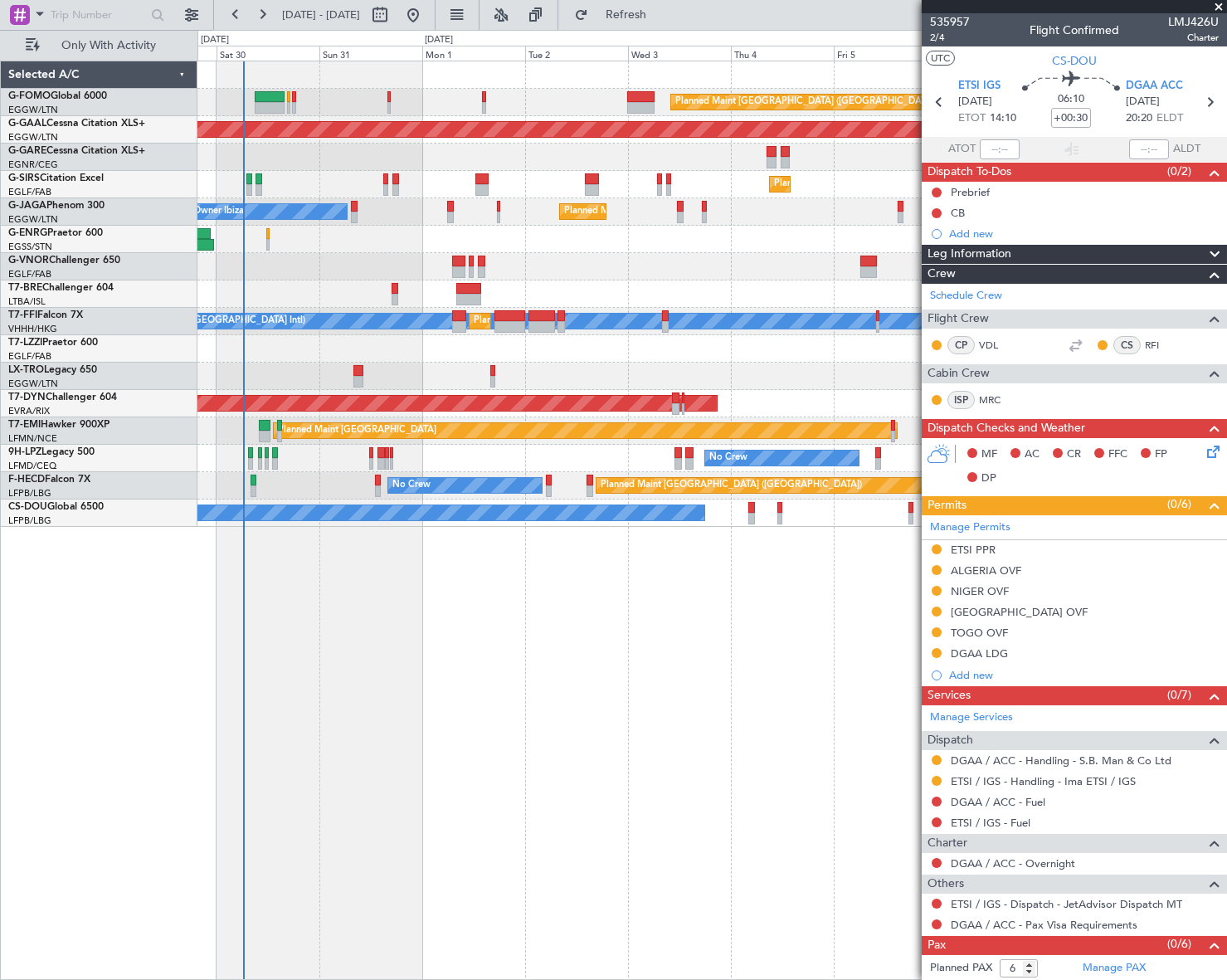
click at [1226, 681] on html "[DATE] - [DATE] Refresh Quick Links Only With Activity Planned Maint [GEOGRAPHI…" at bounding box center [613, 490] width 1227 height 980
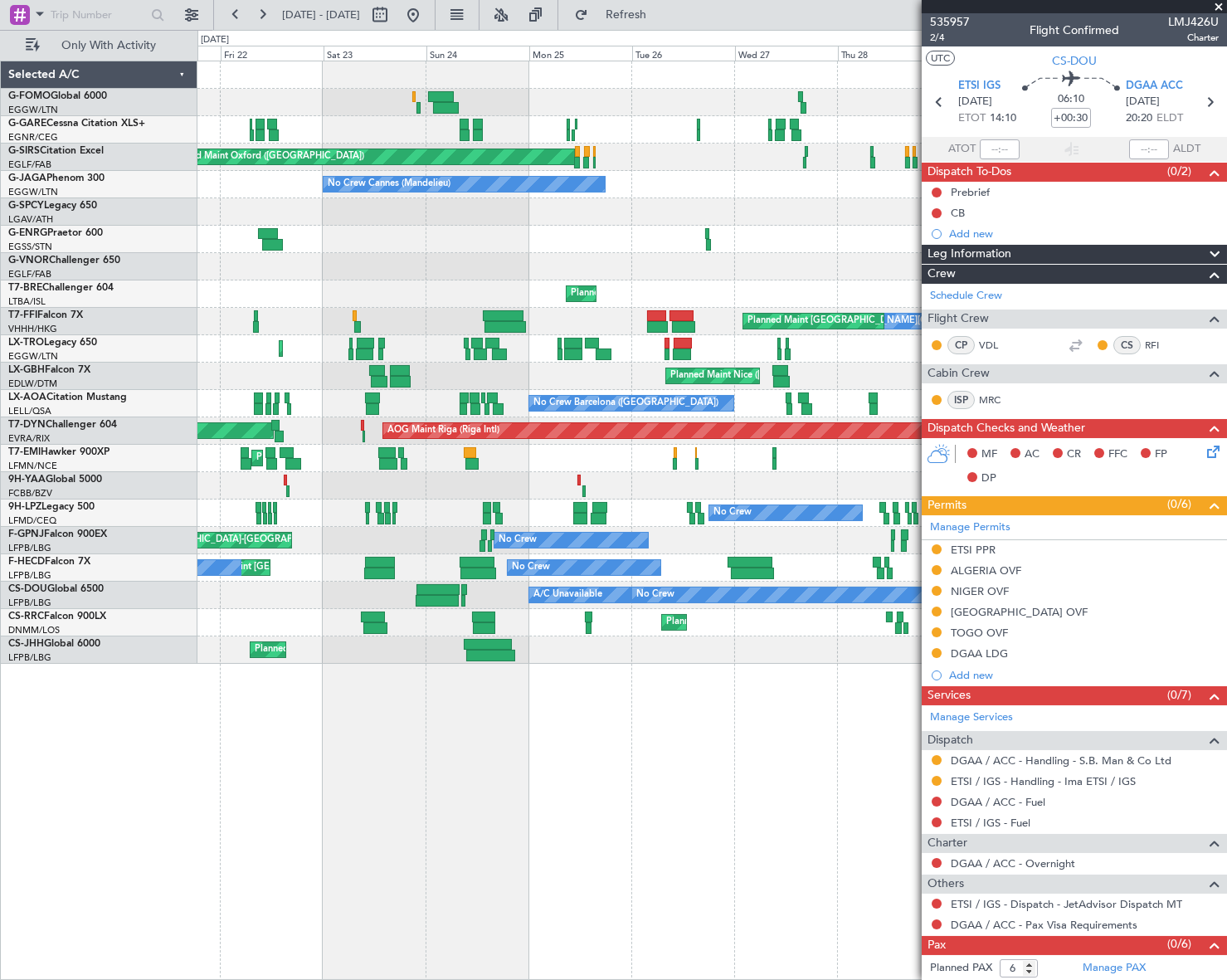
click at [1163, 722] on fb-app "[DATE] - [DATE] Refresh Quick Links Only With Activity Unplanned Maint [PERSON_…" at bounding box center [613, 495] width 1227 height 967
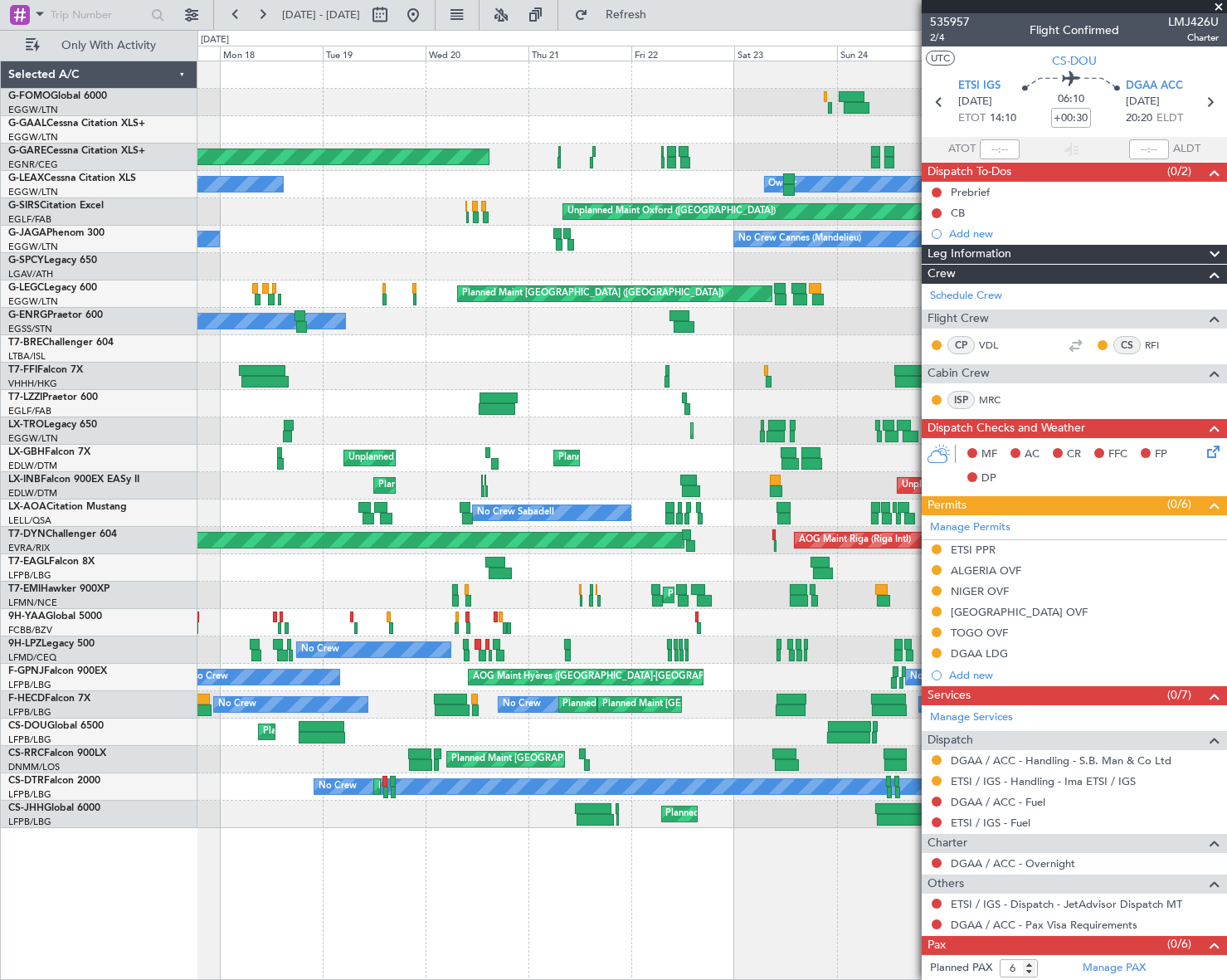
click at [701, 748] on div "Planned Maint Windsor Locks ([PERSON_NAME] Intl) Planned [GEOGRAPHIC_DATA] Unpl…" at bounding box center [711, 445] width 1028 height 767
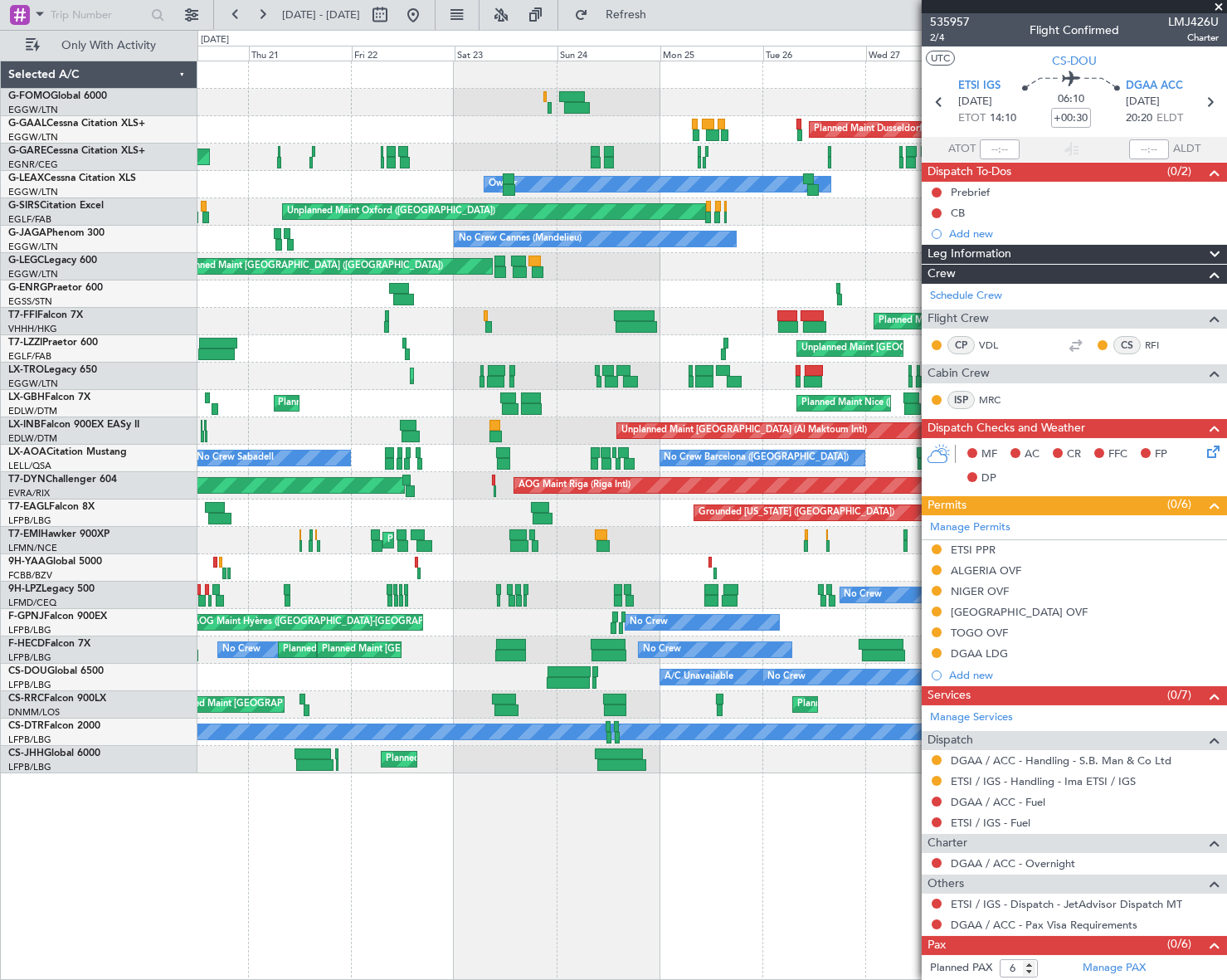
click at [0, 884] on html "[DATE] - [DATE] Refresh Quick Links Only With Activity Planned [GEOGRAPHIC_DATA…" at bounding box center [613, 490] width 1227 height 980
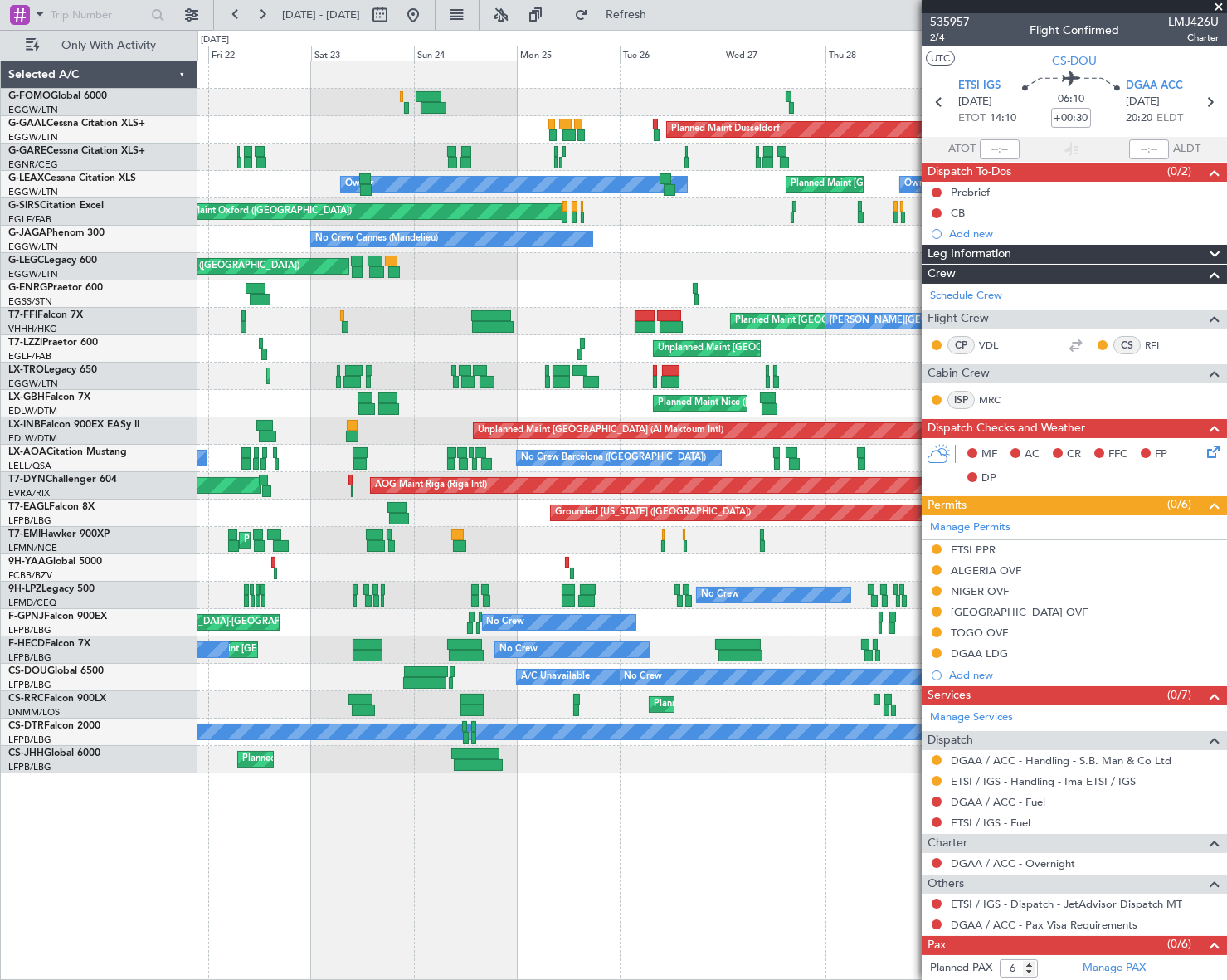
click at [971, 866] on fb-app "[DATE] - [DATE] Refresh Quick Links Only With Activity Planned [GEOGRAPHIC_DATA…" at bounding box center [613, 495] width 1227 height 967
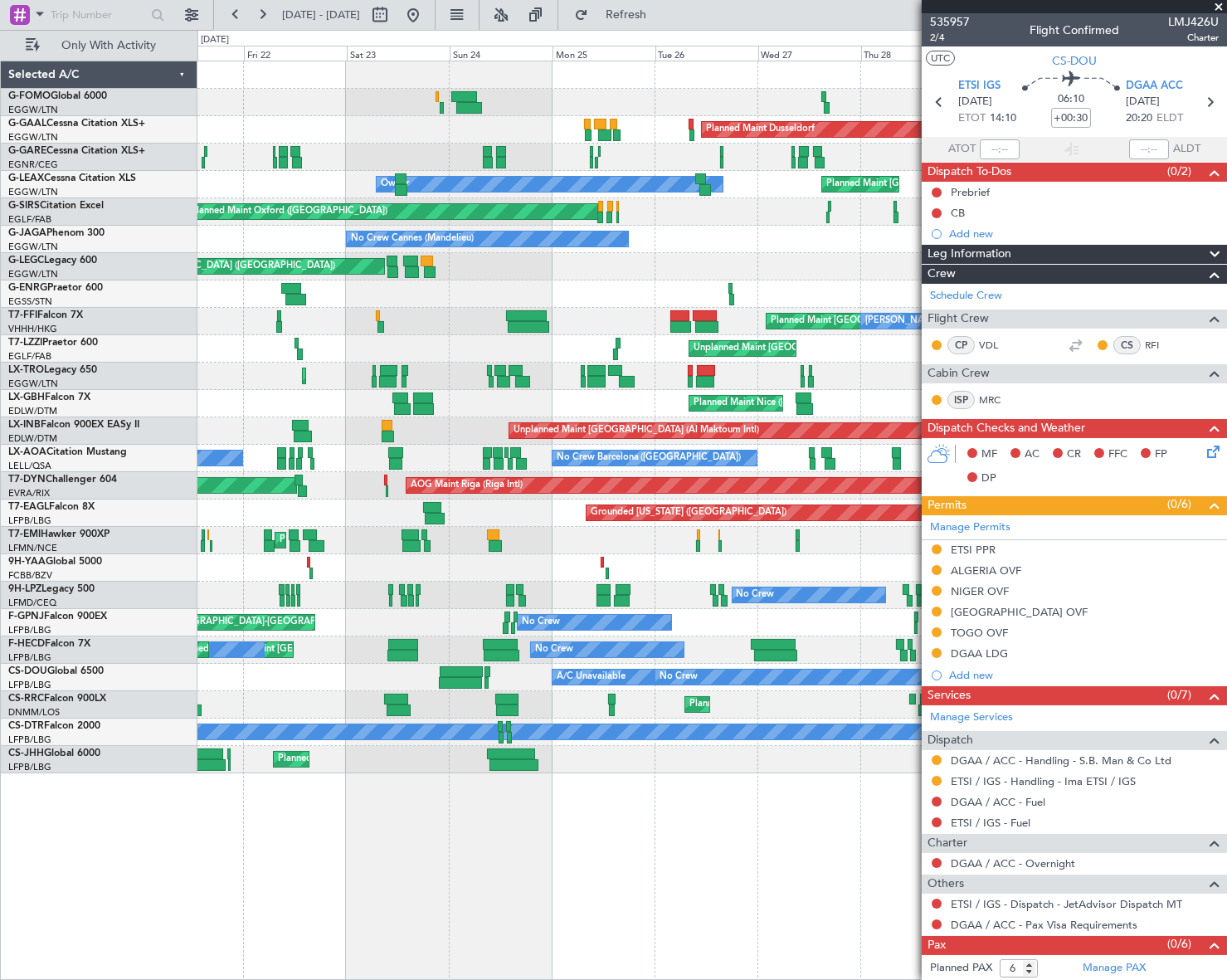
click at [874, 912] on div "Planned Maint Dusseldorf Unplanned Maint [PERSON_NAME] Planned Maint [GEOGRAPHI…" at bounding box center [712, 520] width 1028 height 919
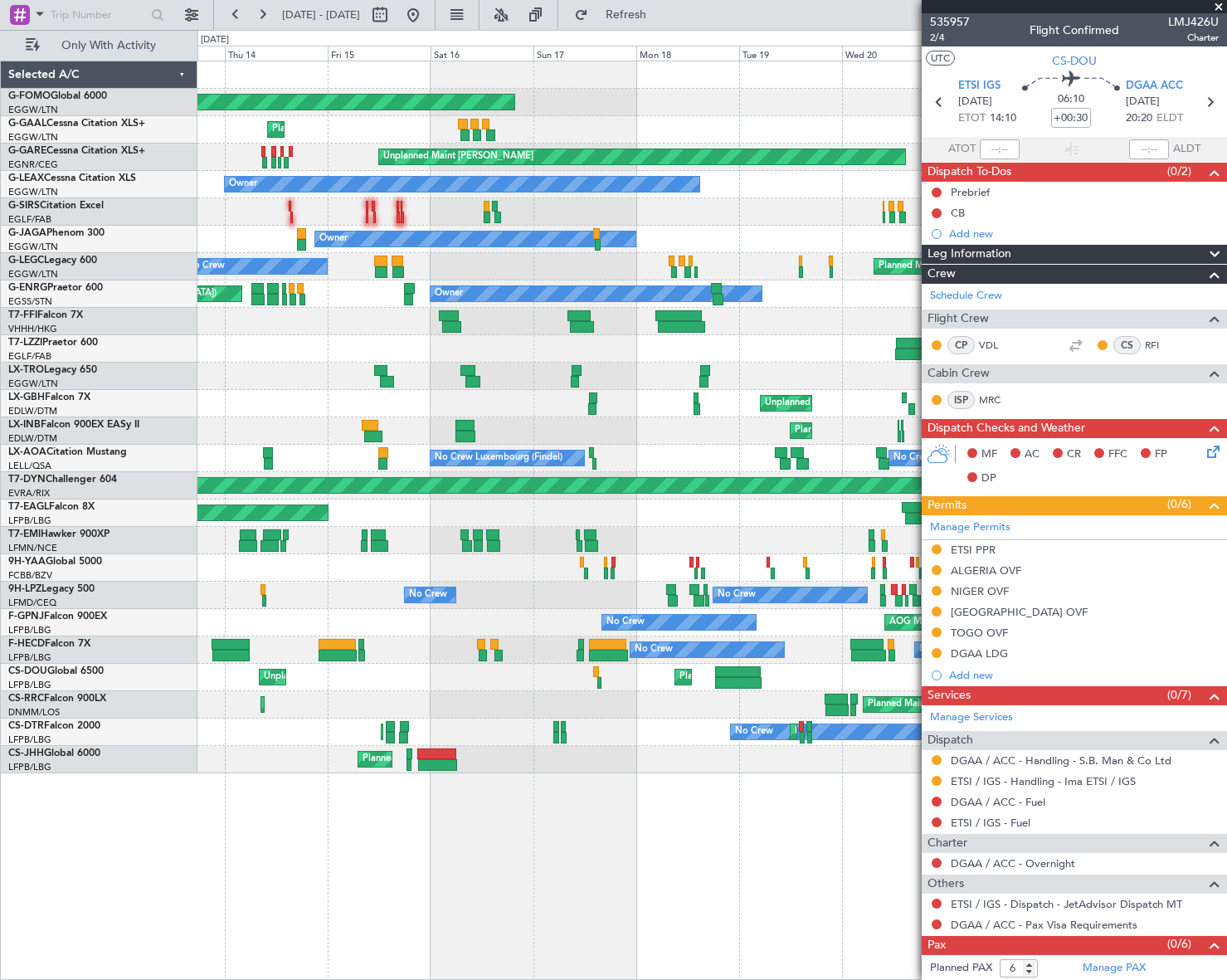
click at [473, 879] on div "Planned Maint Windsor Locks ([PERSON_NAME] Intl) Planned Maint Unplanned Maint …" at bounding box center [712, 520] width 1028 height 919
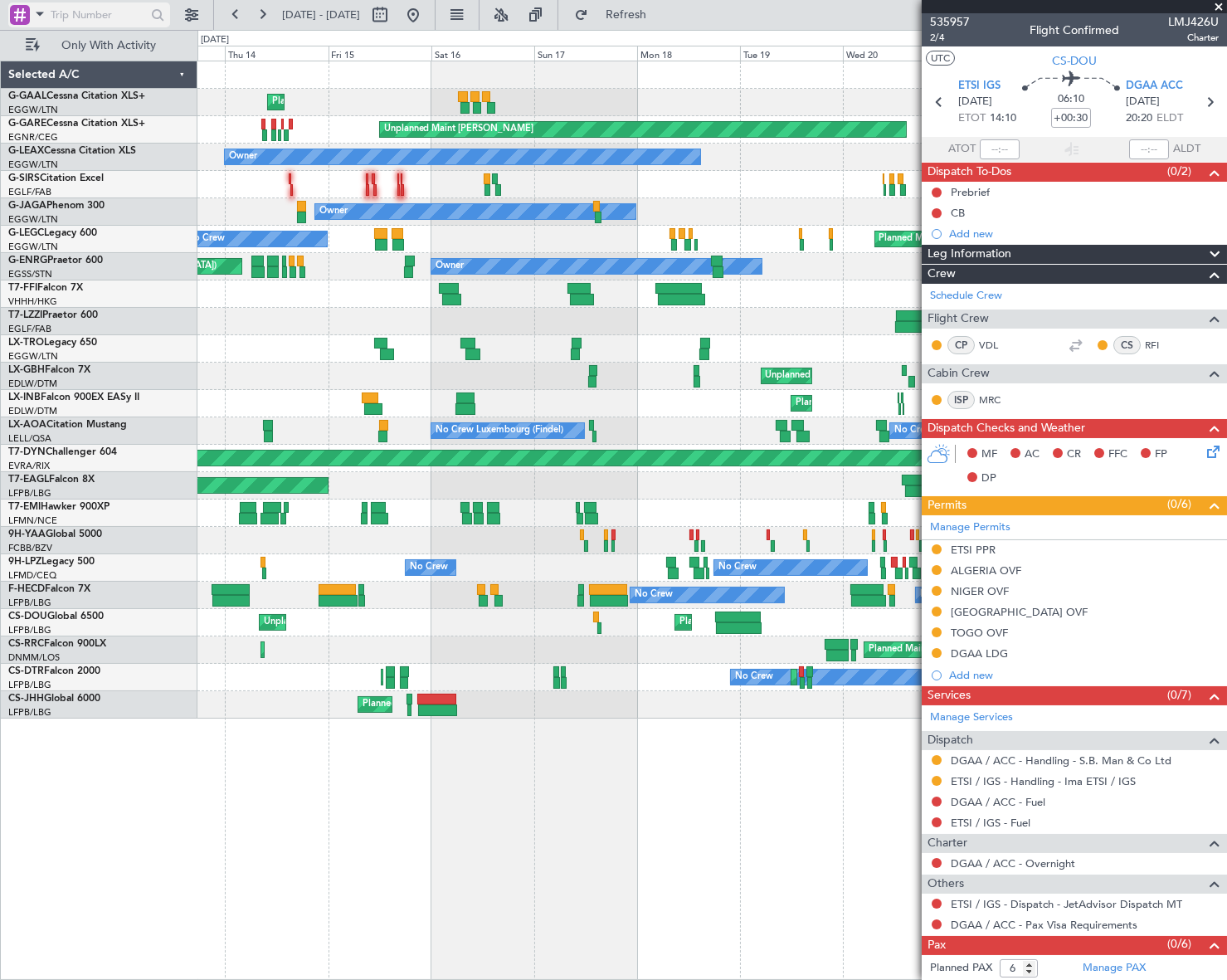
click at [33, 5] on span at bounding box center [39, 14] width 20 height 21
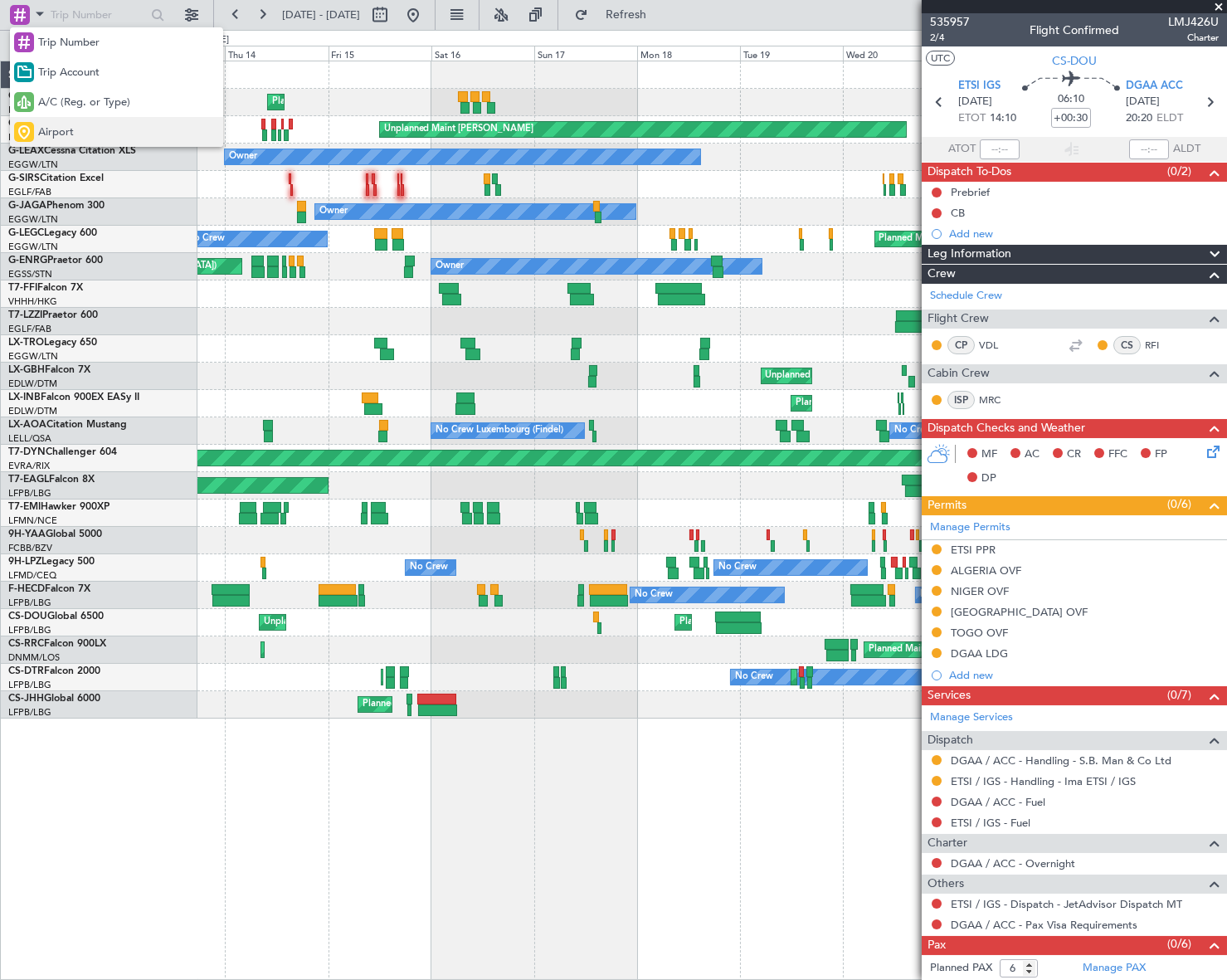
click at [50, 130] on span "Airport" at bounding box center [55, 132] width 36 height 16
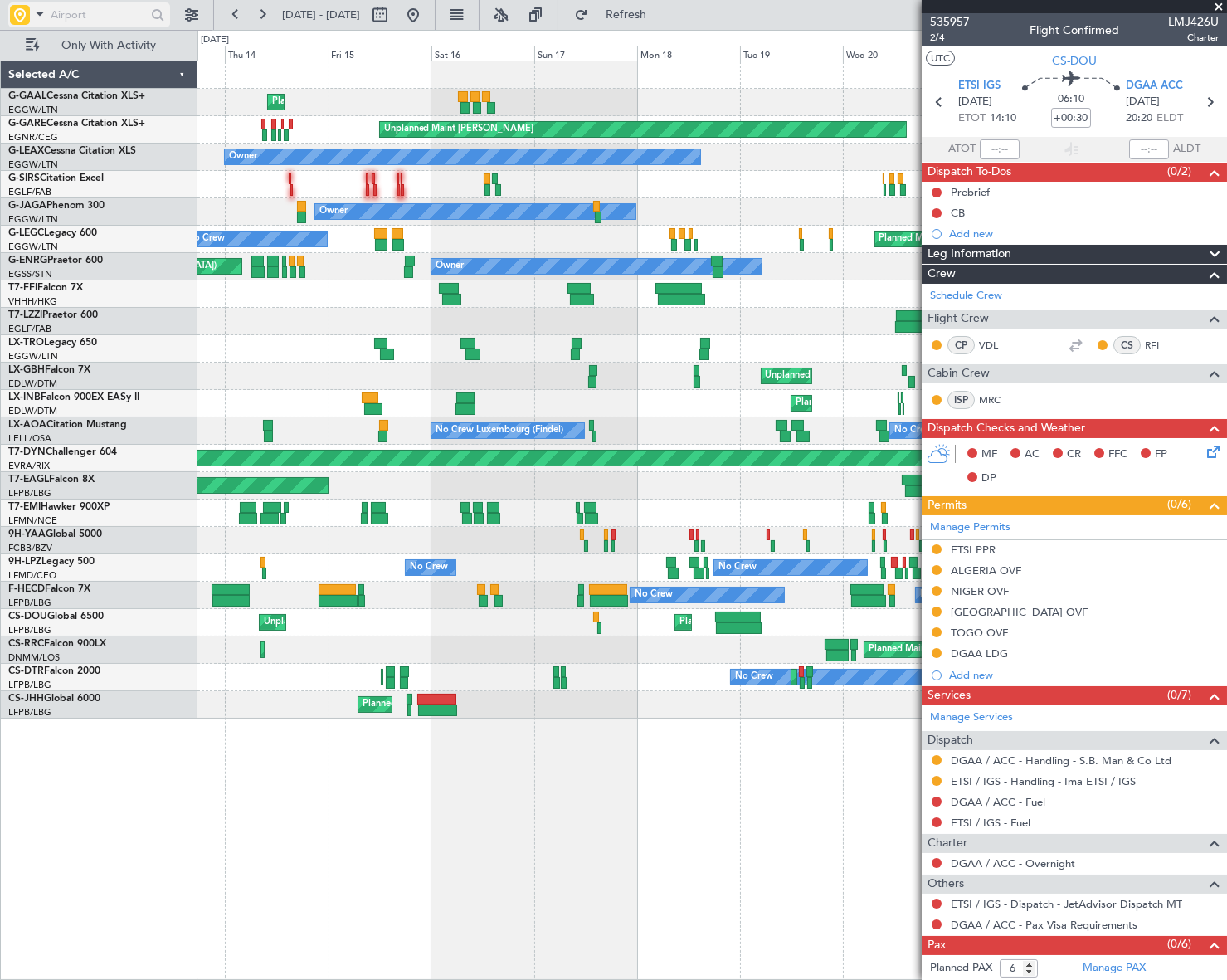
click at [84, 13] on input "text" at bounding box center [98, 15] width 95 height 25
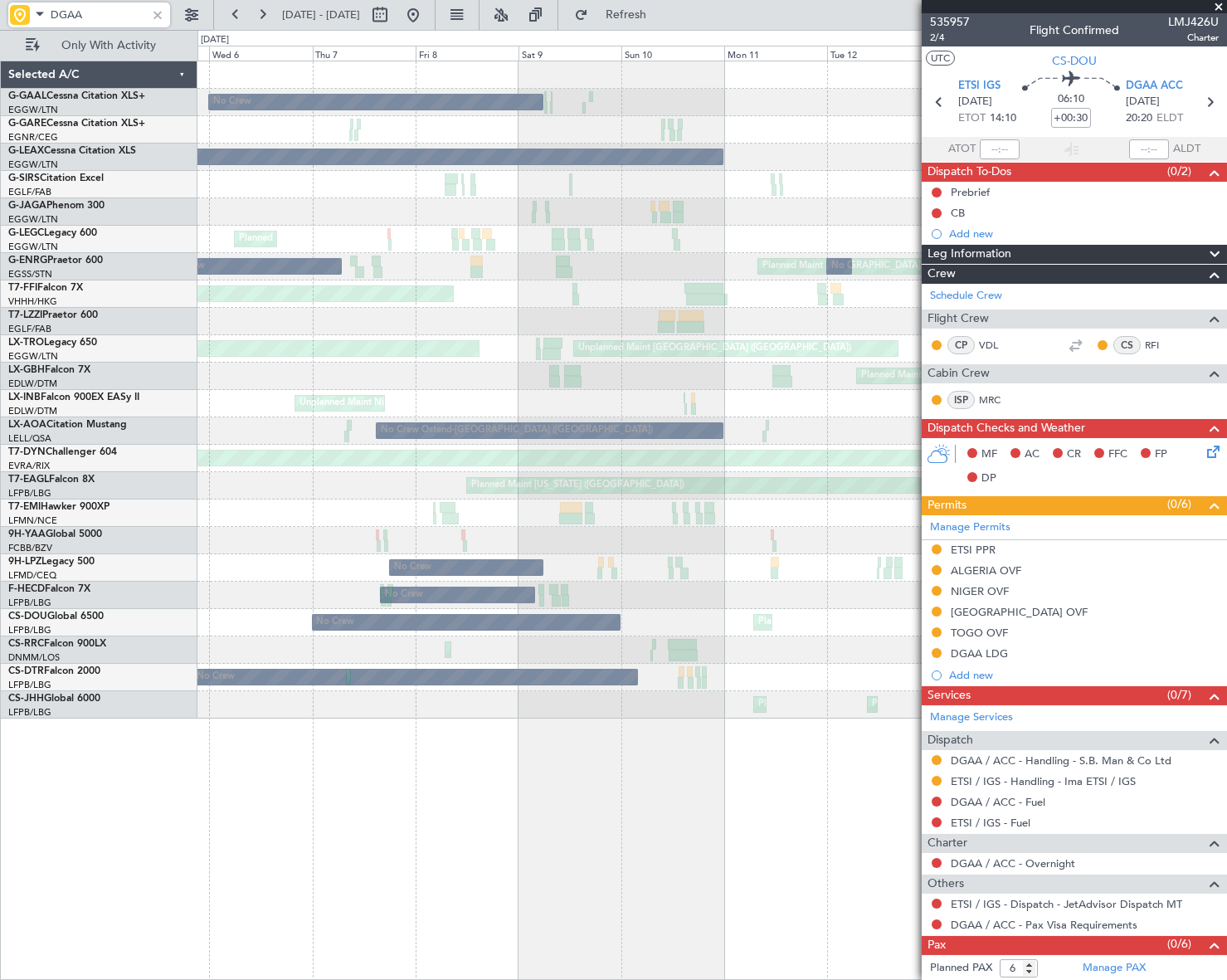
click at [1217, 632] on fb-app "DGAA [DATE] - [DATE] Refresh Quick Links Only With Activity Planned Maint No Cr…" at bounding box center [613, 495] width 1227 height 967
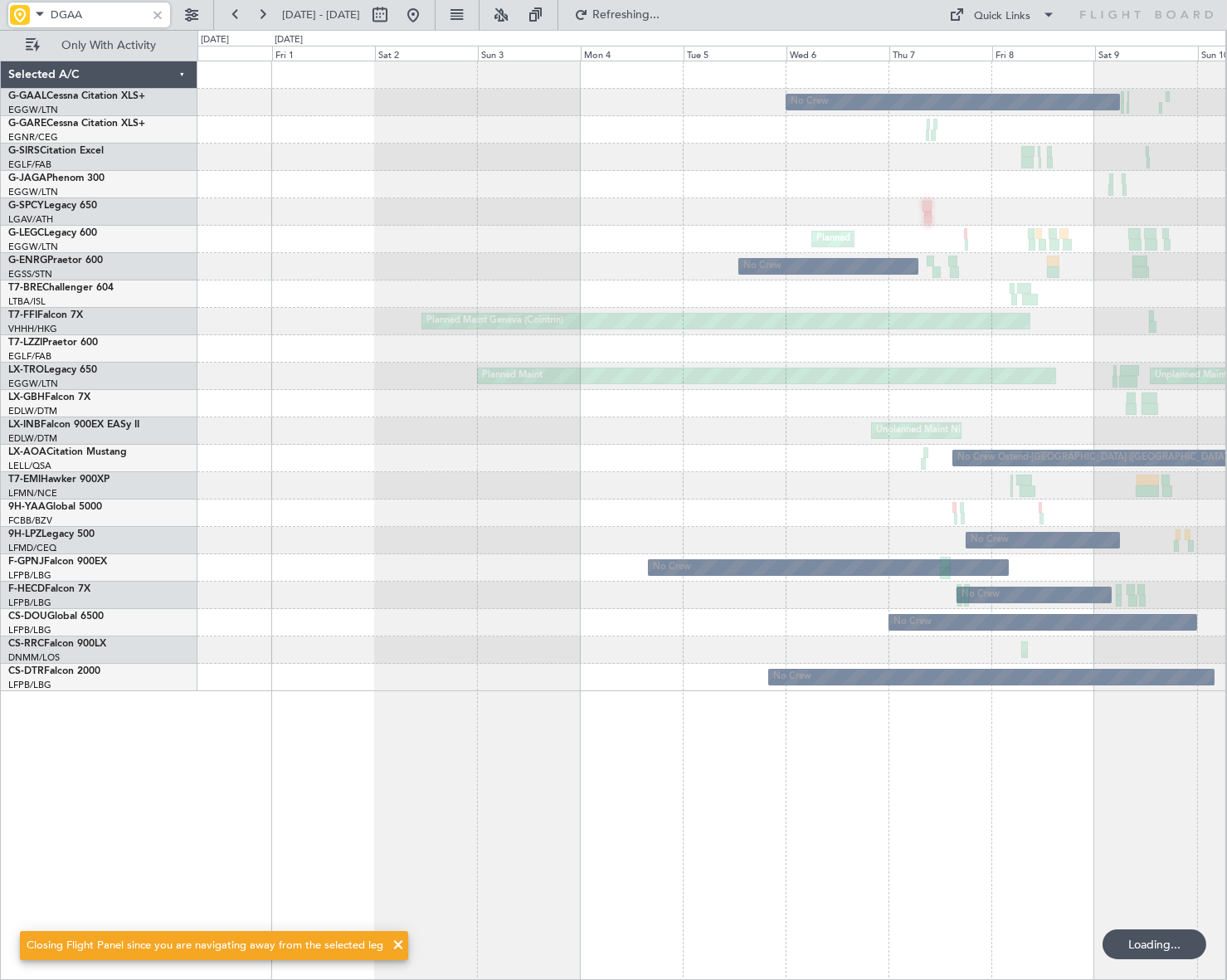
click at [1144, 763] on div "No Crew Planned Maint [GEOGRAPHIC_DATA] ([GEOGRAPHIC_DATA]) No Crew Planned Mai…" at bounding box center [712, 520] width 1028 height 919
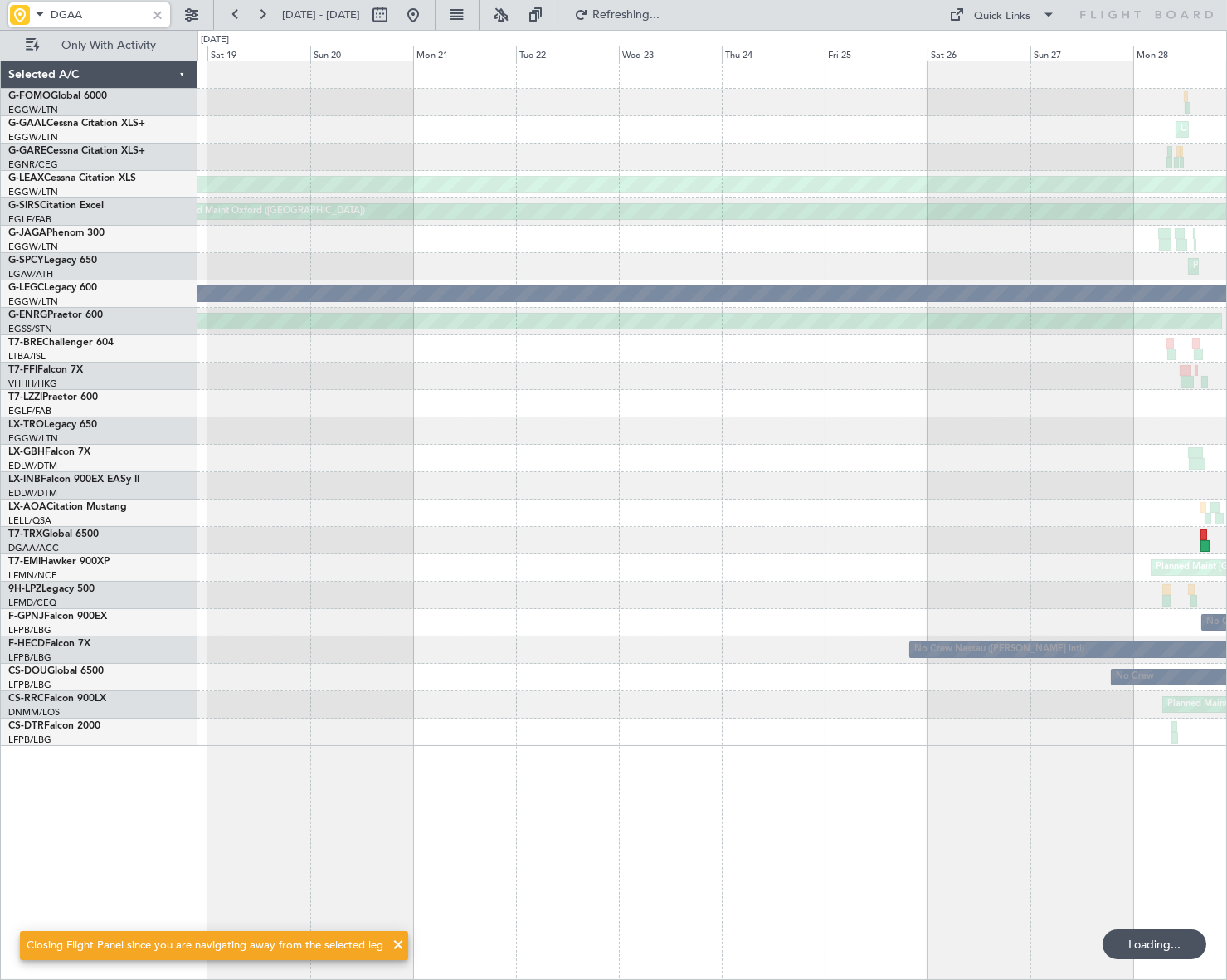
click at [1226, 637] on html "DGAA [DATE] - [DATE] Refreshing... Quick Links Only With Activity Unplanned Mai…" at bounding box center [613, 490] width 1227 height 980
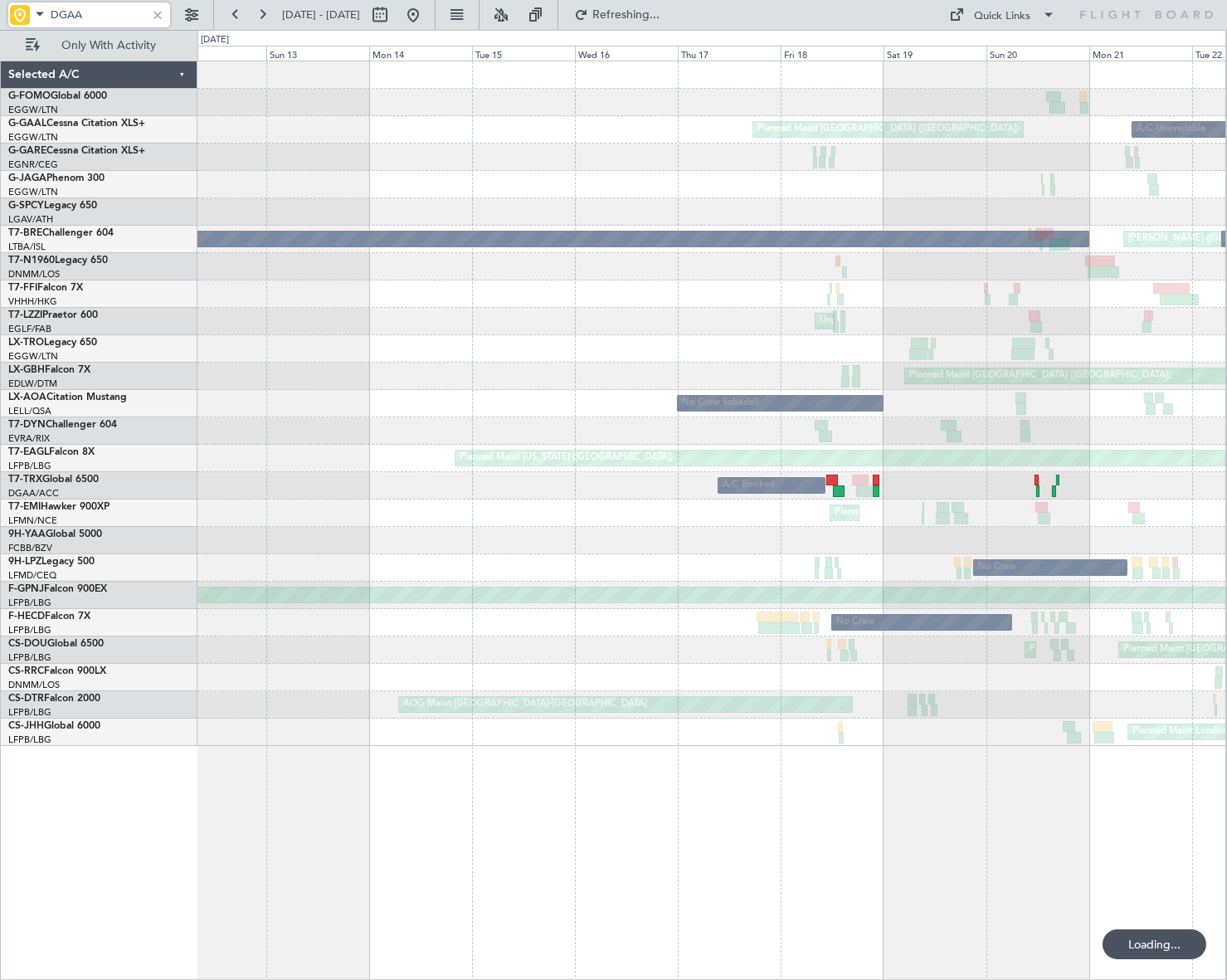
click at [1226, 781] on html "DGAA [DATE] - [DATE] Refreshing... Quick Links Only With Activity Planned Maint…" at bounding box center [613, 490] width 1227 height 980
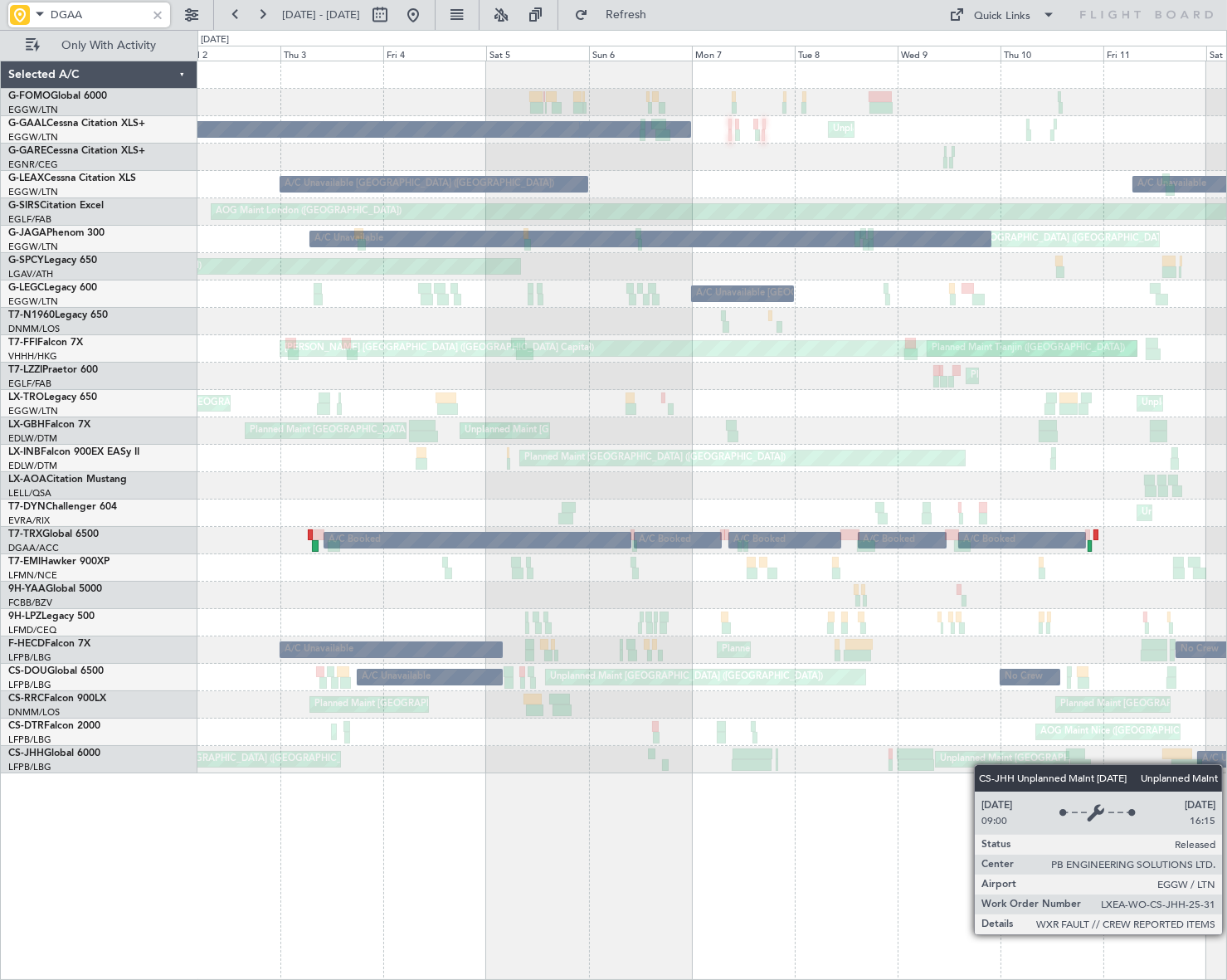
click at [1185, 746] on div "Unplanned Maint London (Luton) Owner London (Luton) A/C Unavailable A/C Unavail…" at bounding box center [712, 520] width 1029 height 919
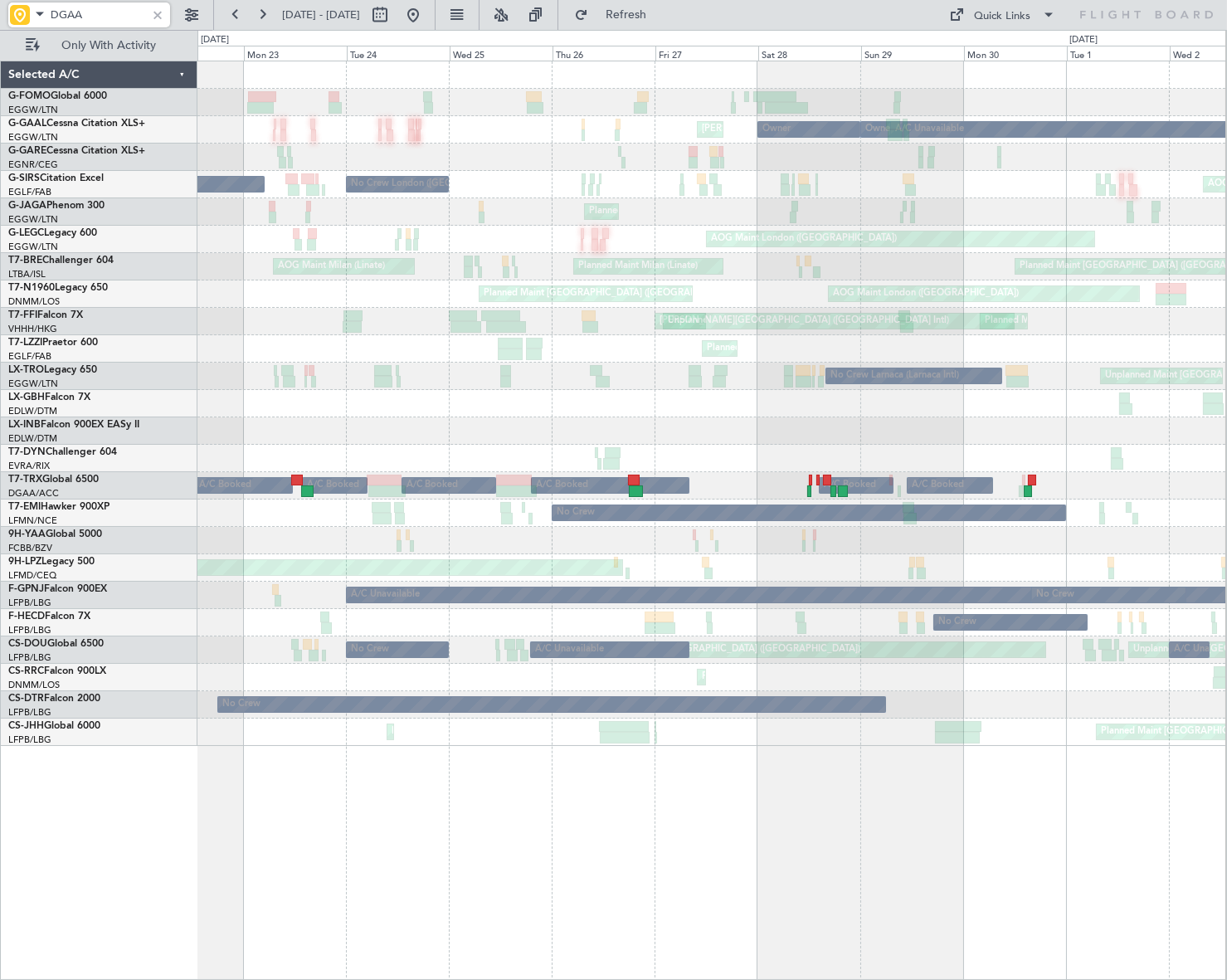
click at [1226, 879] on html "DGAA 30 Jun 2025 - 10 Jul 2025 Refresh Quick Links Only With Activity Owner Lon…" at bounding box center [613, 490] width 1227 height 980
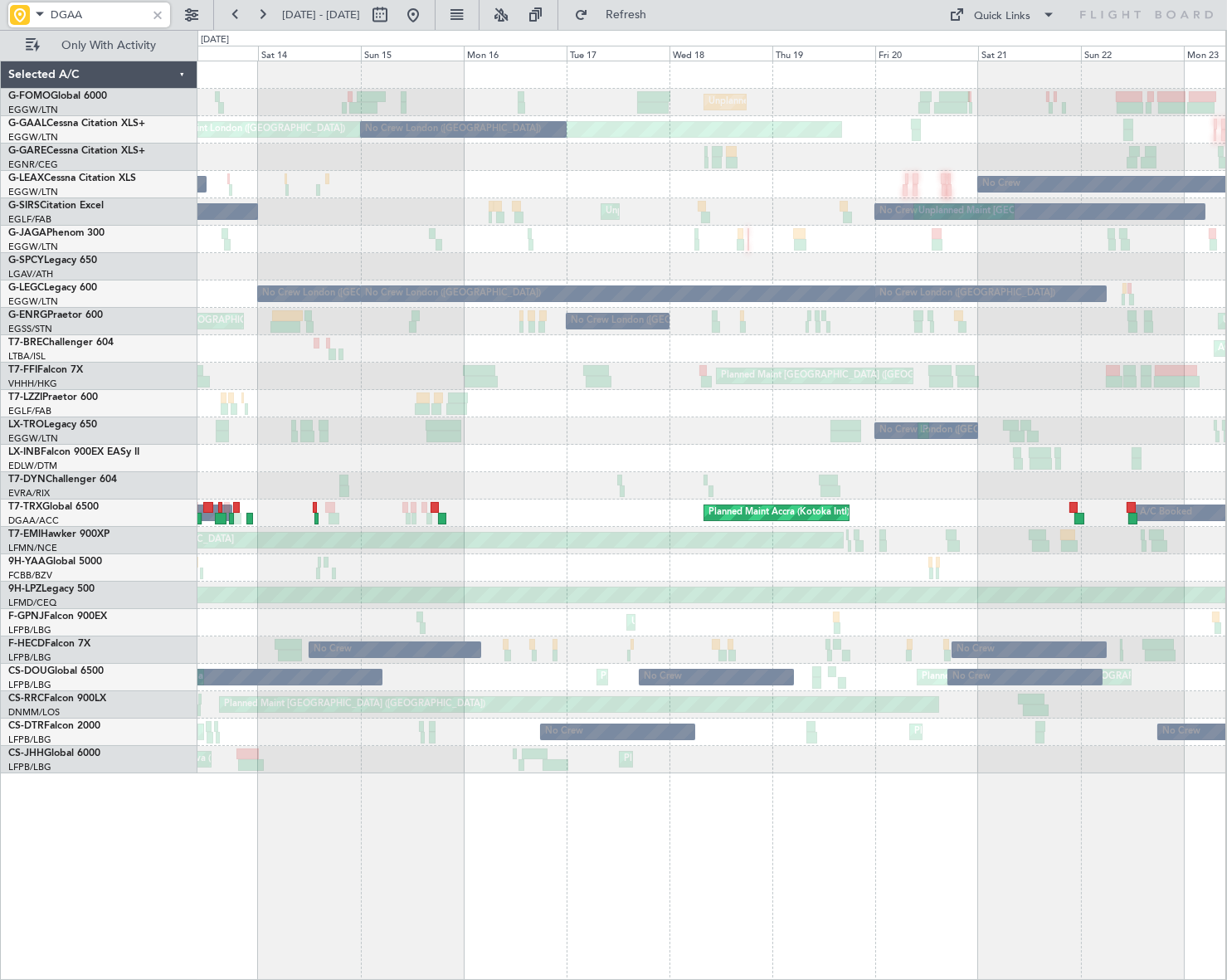
click at [1128, 762] on div "Unplanned Maint London (Luton) AOG Maint London (Luton) No Crew London (Luton) …" at bounding box center [712, 520] width 1028 height 919
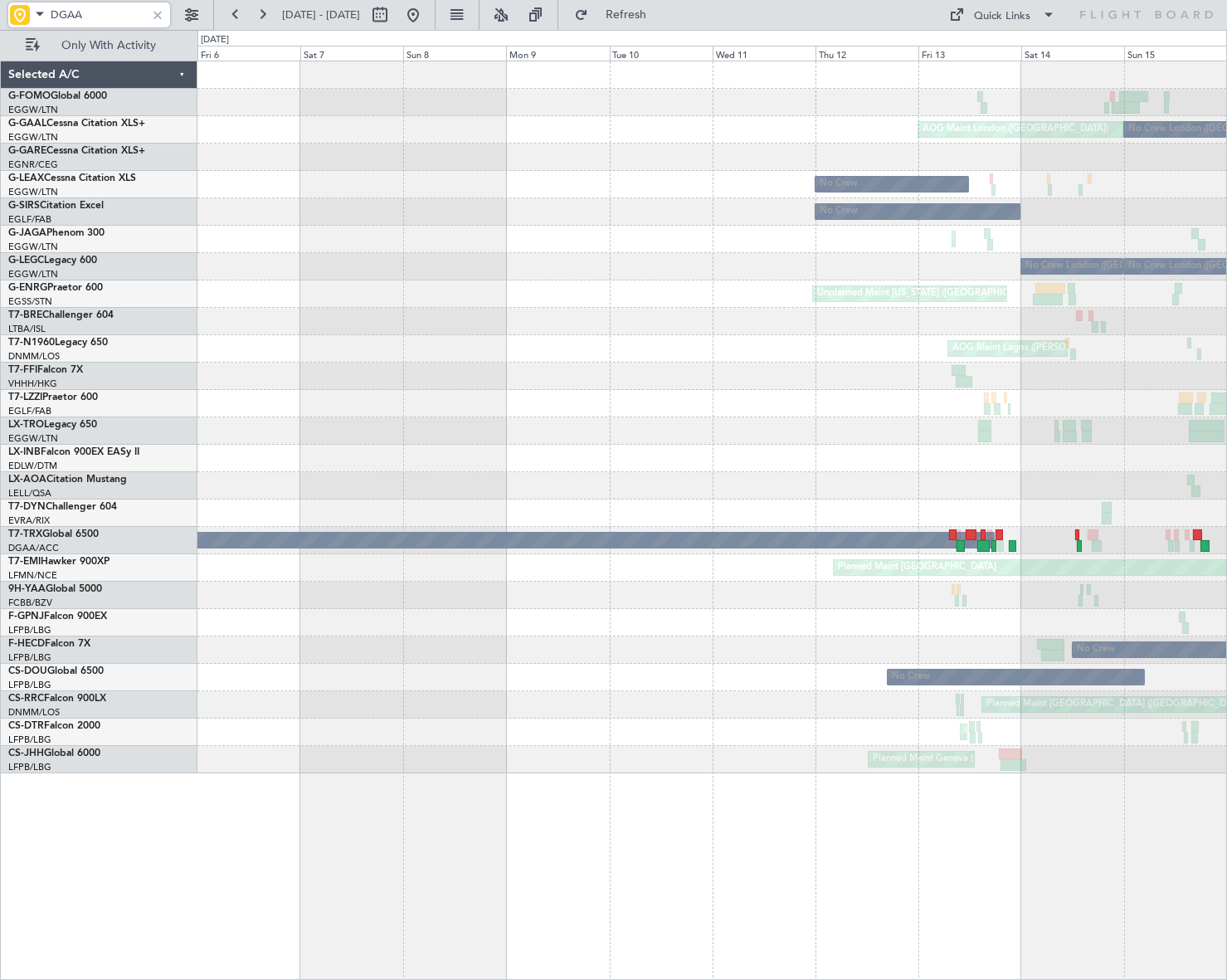
click at [1171, 776] on div "Unplanned Maint London (Luton) AOG Maint London (Luton) No Crew London (Luton) …" at bounding box center [712, 520] width 1029 height 919
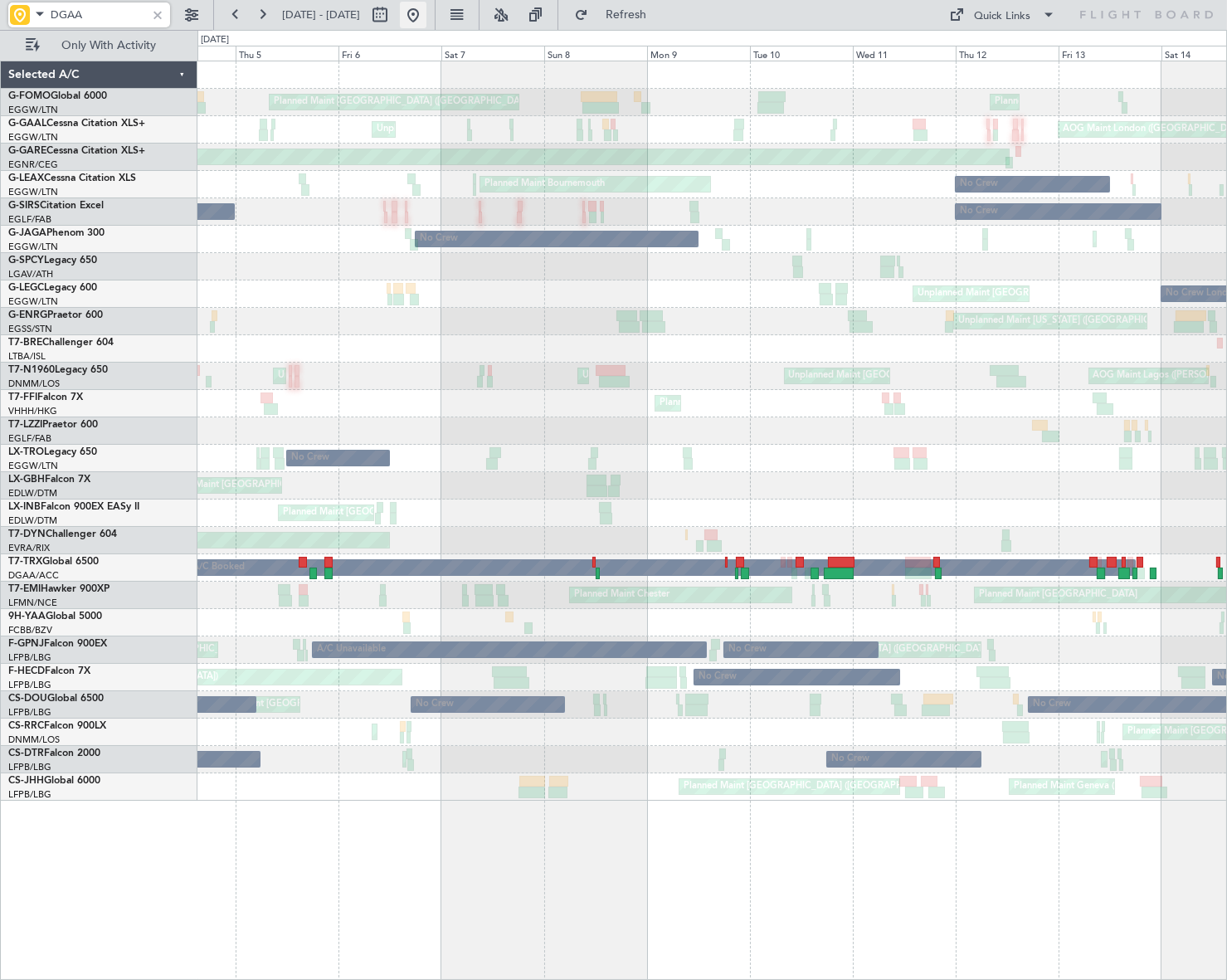
type input "DGAA"
click at [427, 14] on button at bounding box center [413, 15] width 27 height 27
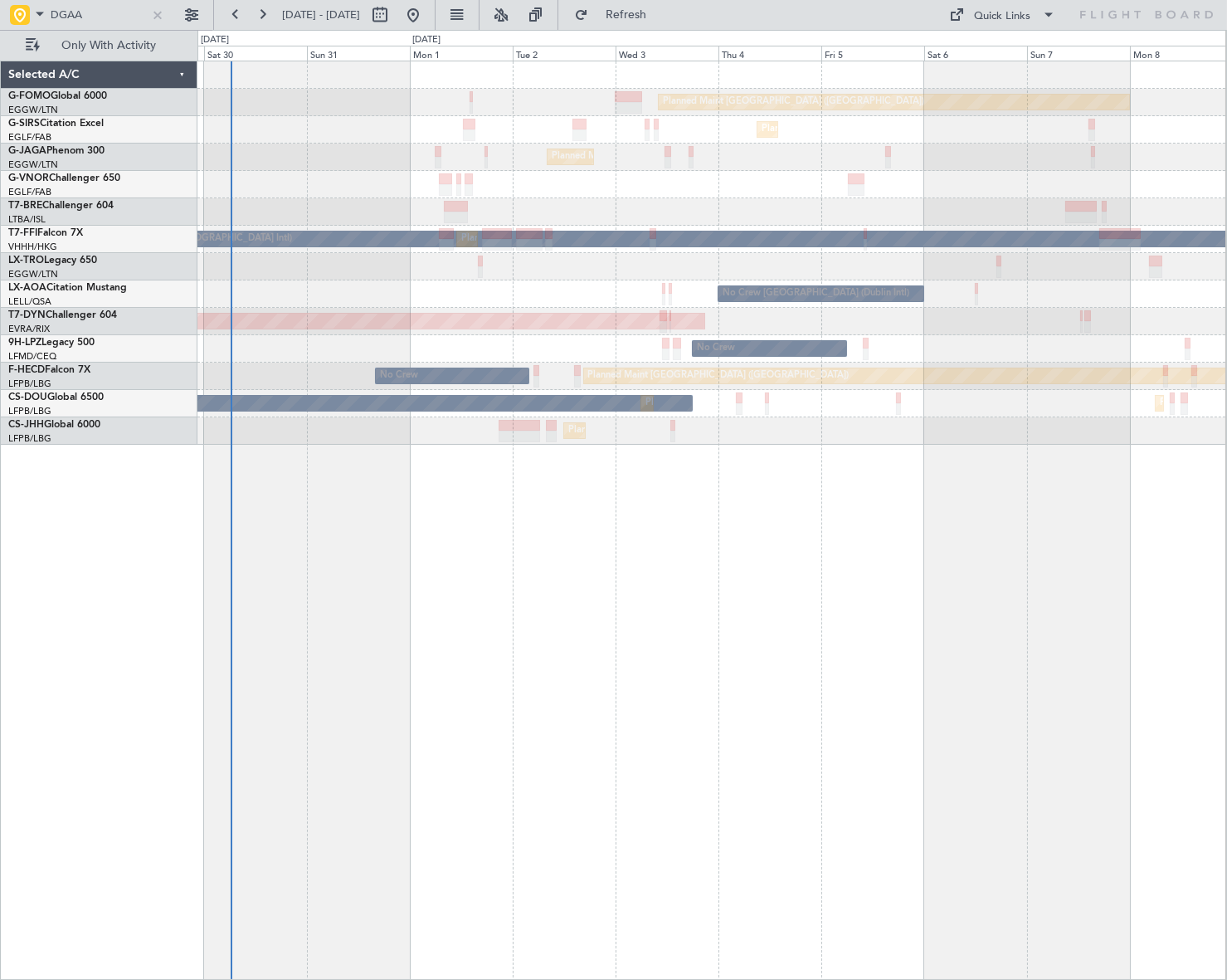
click at [274, 637] on div "Planned Maint London (Luton) Planned Maint London (Farnborough) Planned Maint L…" at bounding box center [712, 520] width 1028 height 919
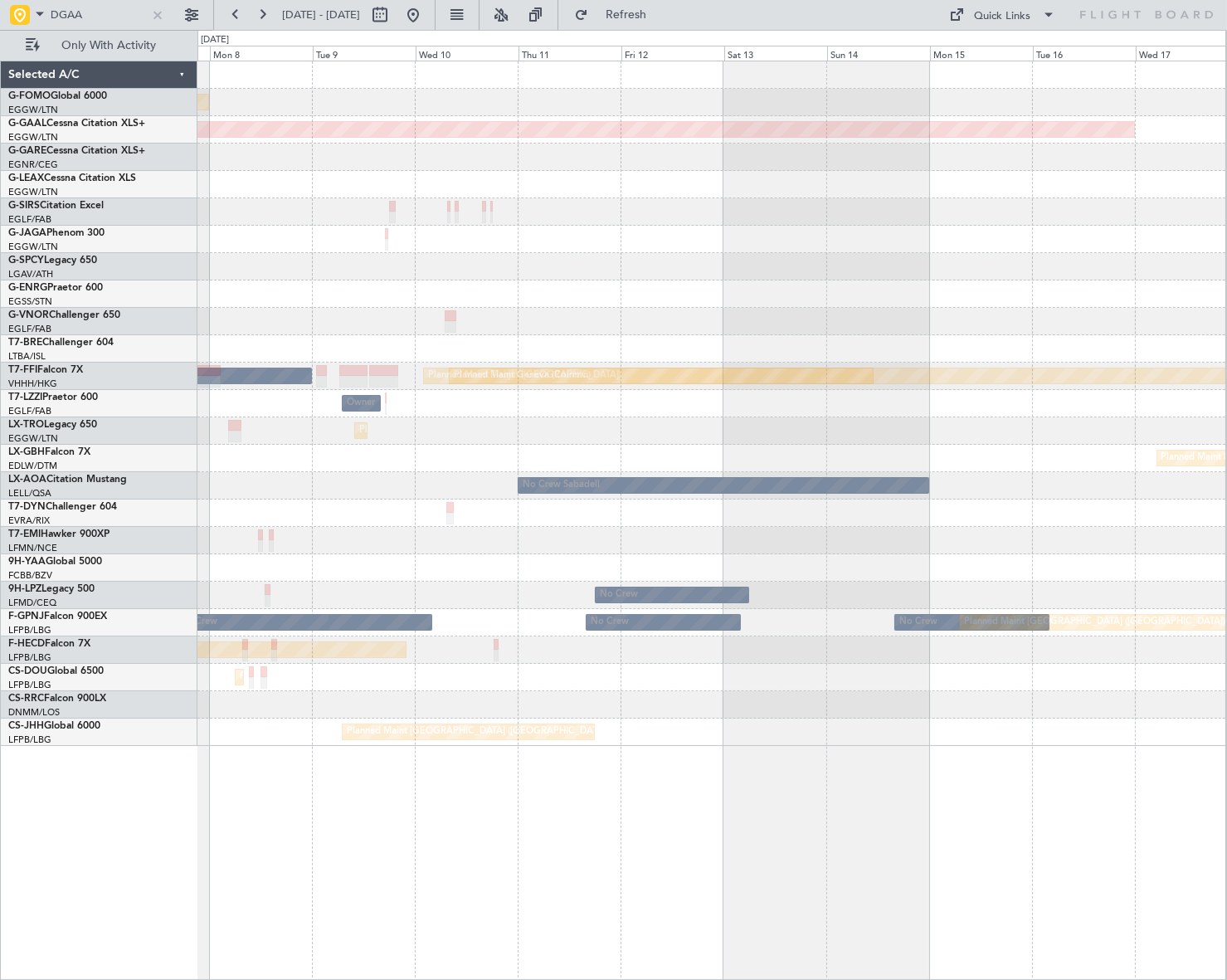
click at [66, 829] on div "Planned Maint London (Luton) Planned Maint Dusseldorf MEL Hong Kong (Hong Kong …" at bounding box center [613, 504] width 1227 height 950
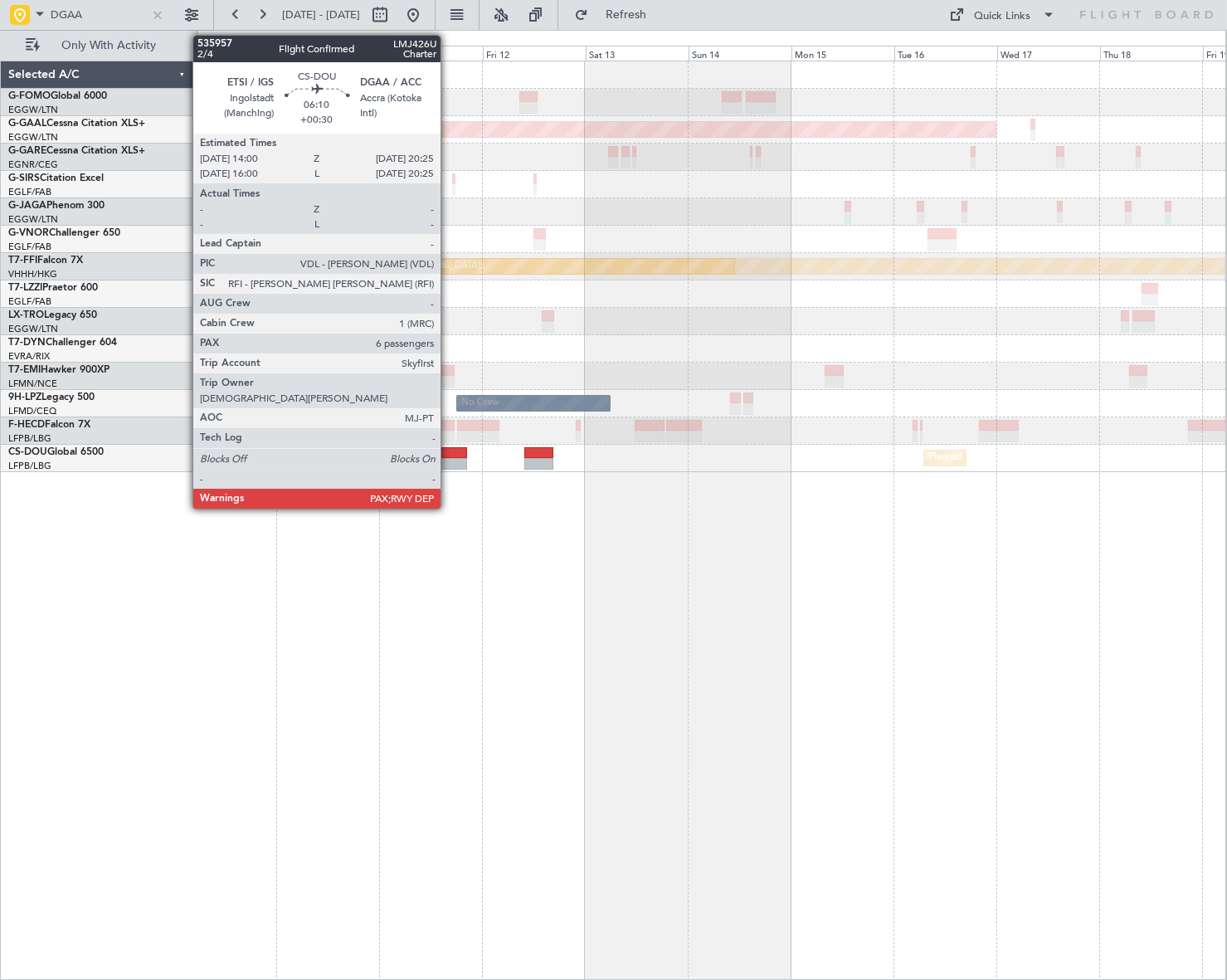
click at [448, 461] on div at bounding box center [453, 463] width 29 height 11
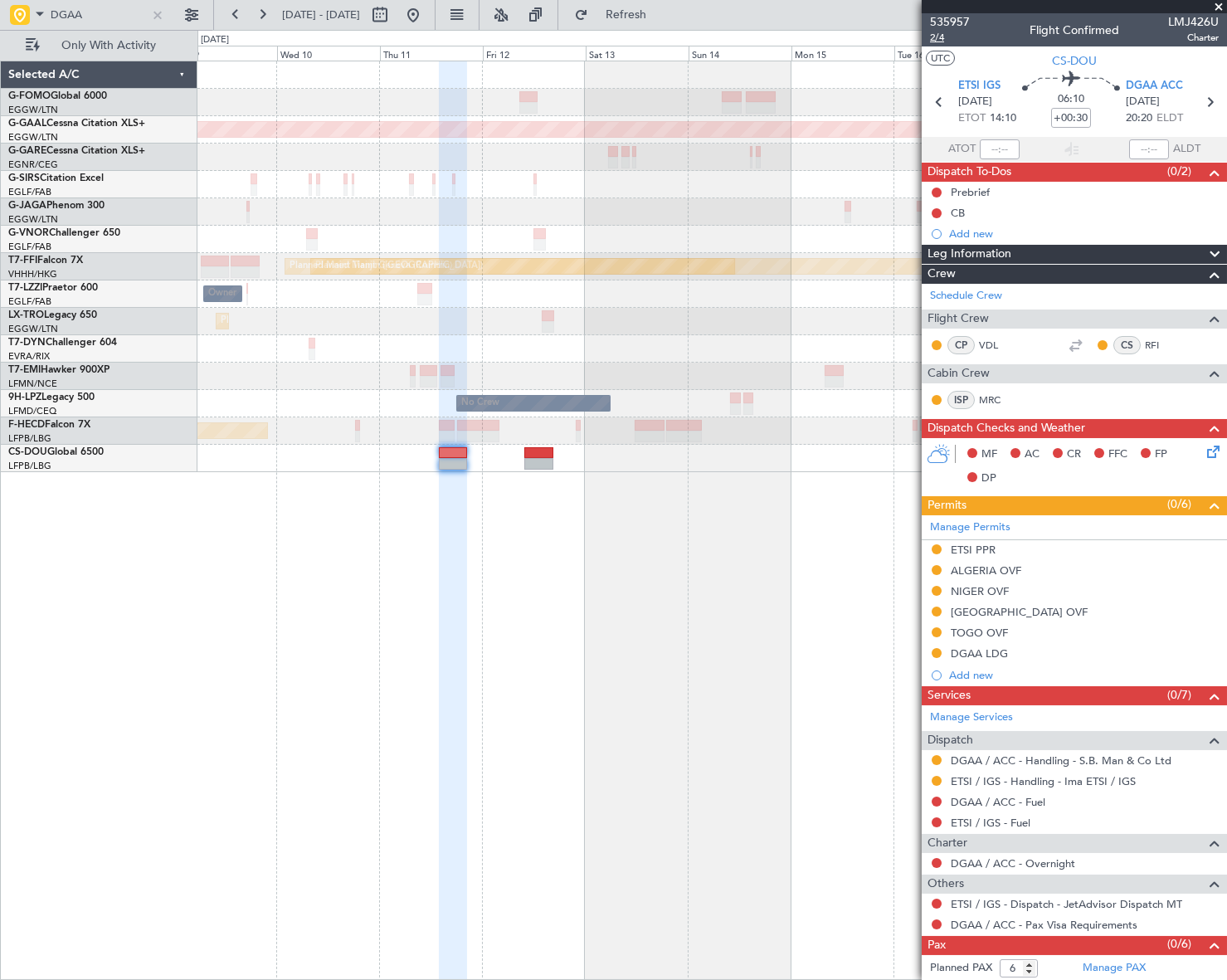
click at [936, 34] on span "2/4" at bounding box center [950, 37] width 40 height 14
click at [427, 12] on button at bounding box center [413, 15] width 27 height 27
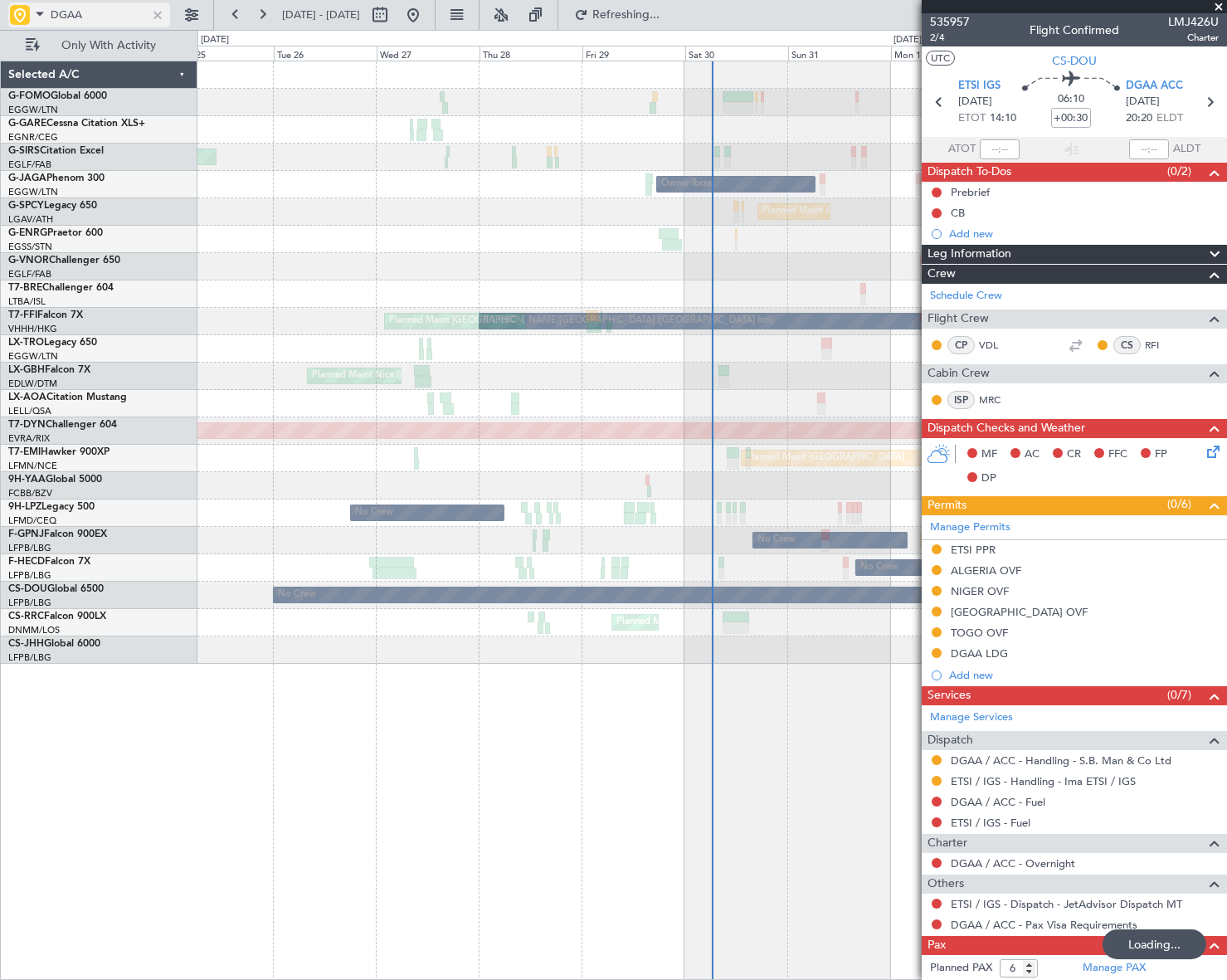
click at [162, 10] on div at bounding box center [157, 15] width 18 height 18
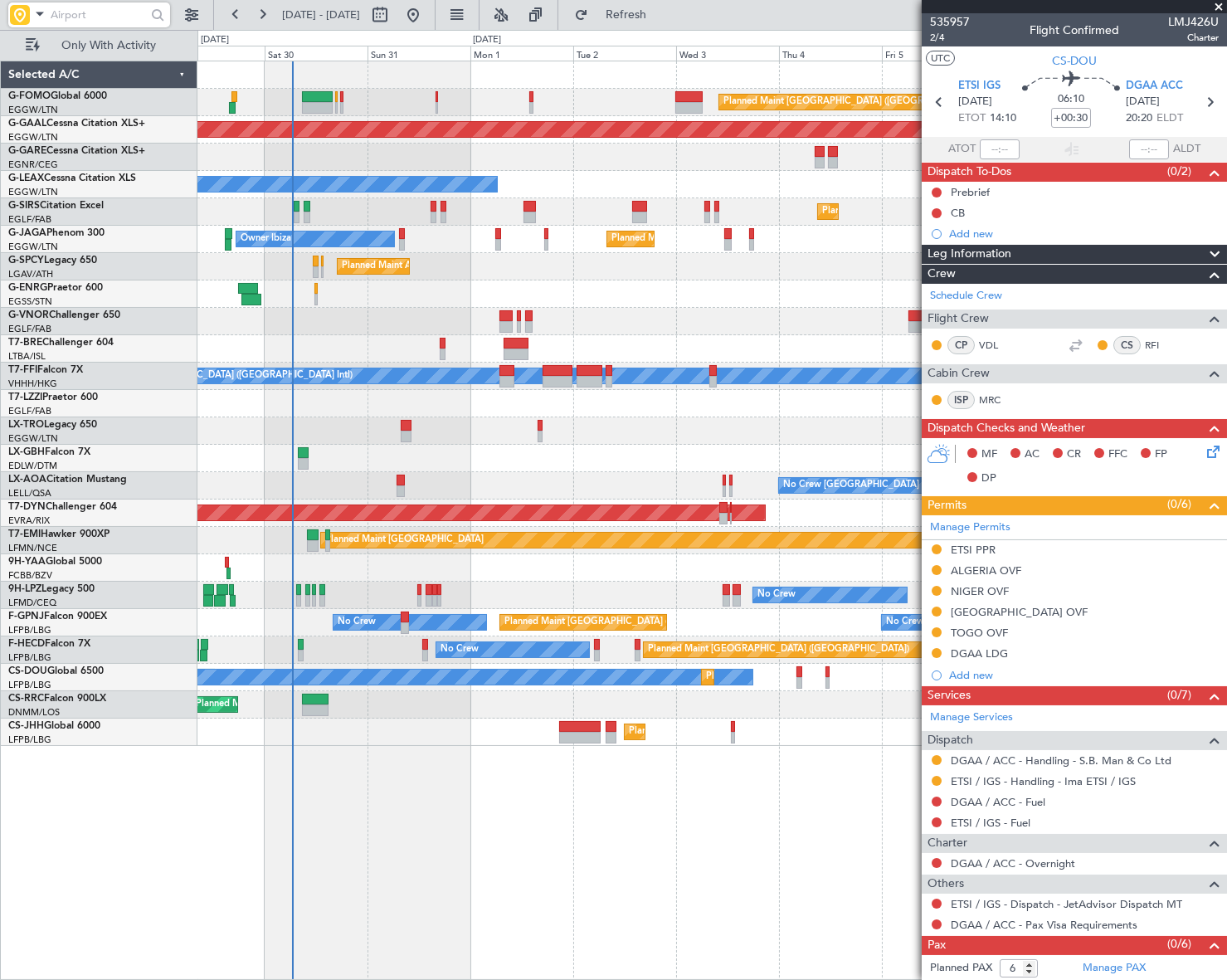
click at [299, 694] on div "Planned Maint London (Luton) Planned Maint Dusseldorf Owner Planned Maint Londo…" at bounding box center [712, 520] width 1029 height 919
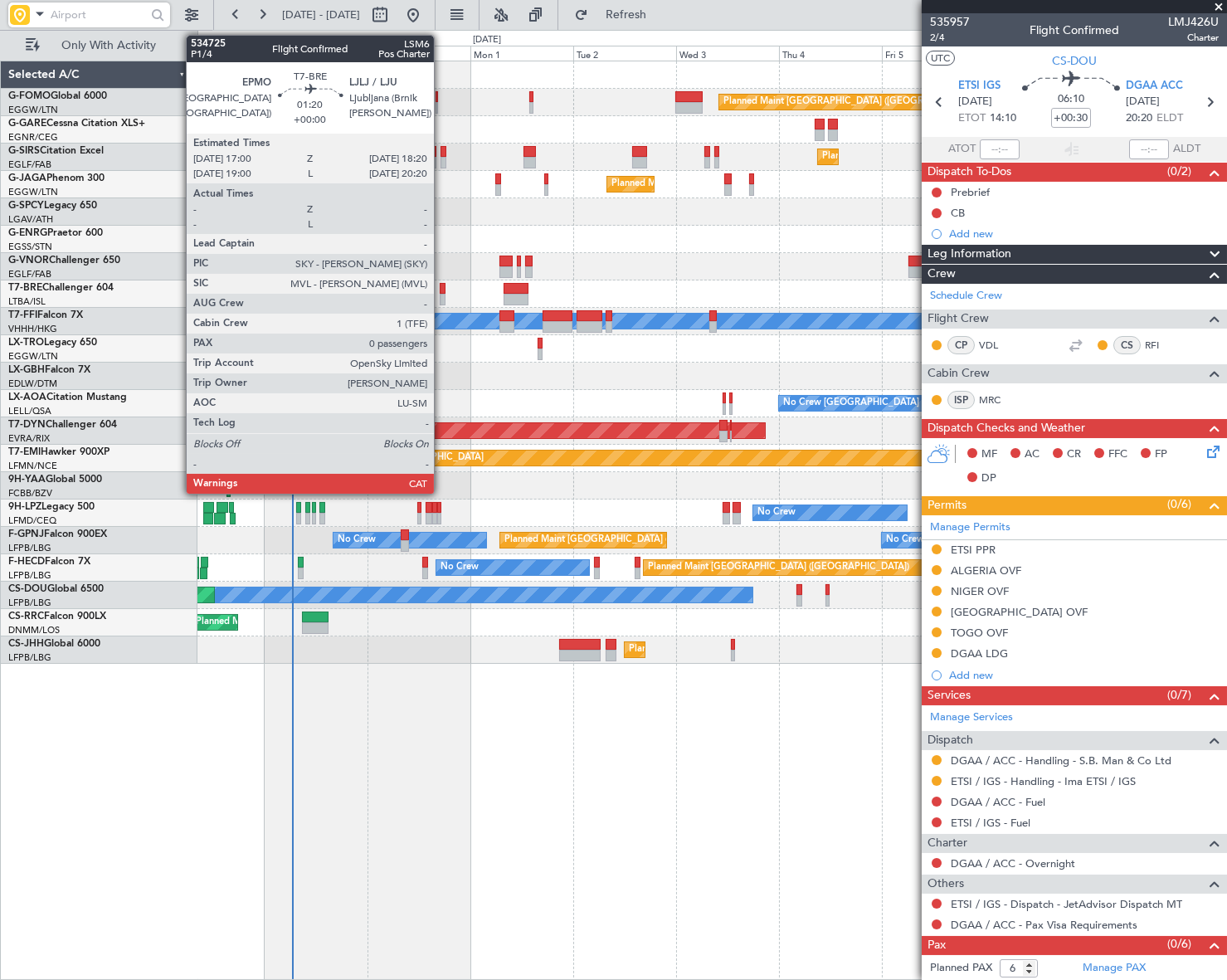
click at [441, 289] on div at bounding box center [442, 288] width 6 height 11
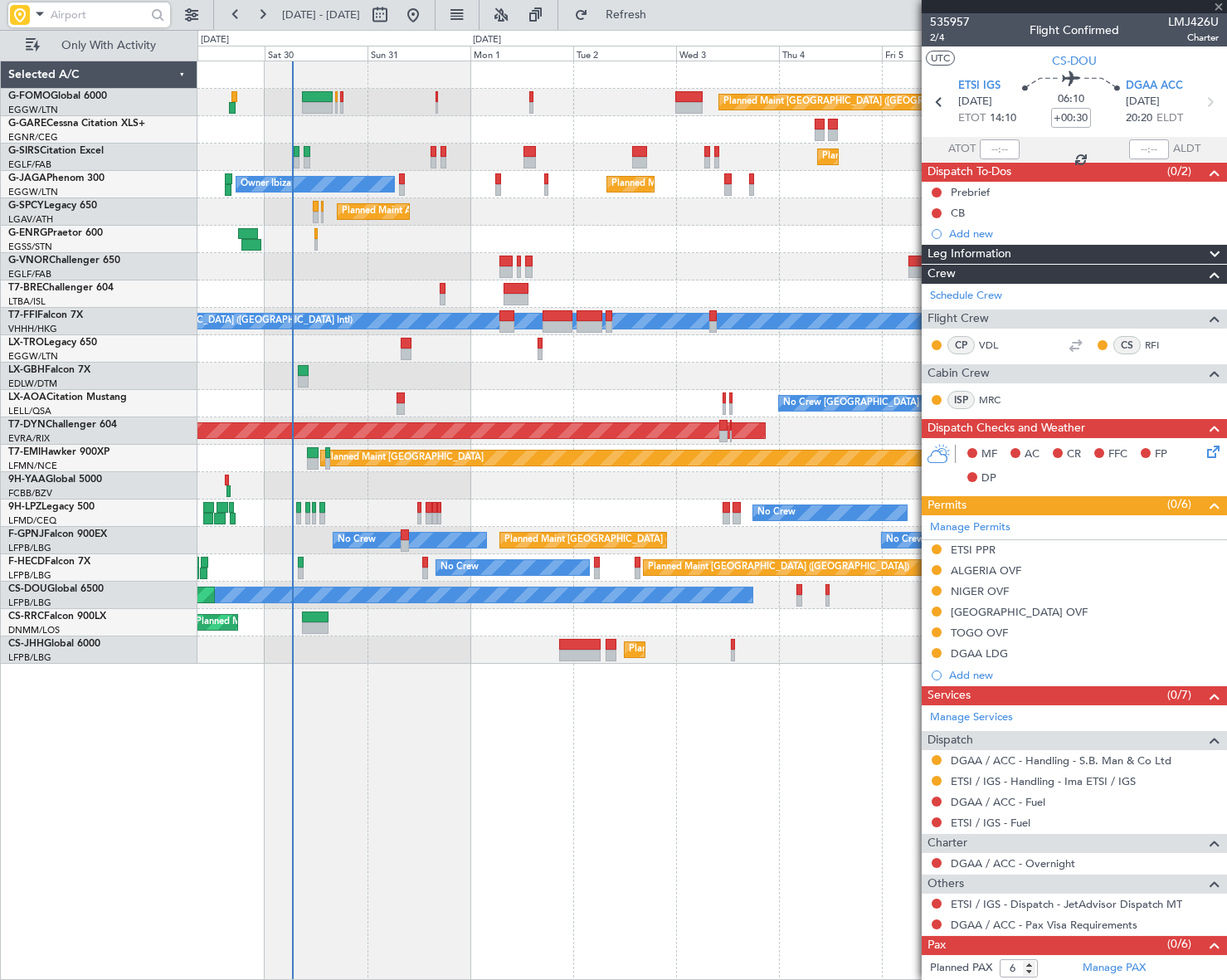
type input "0"
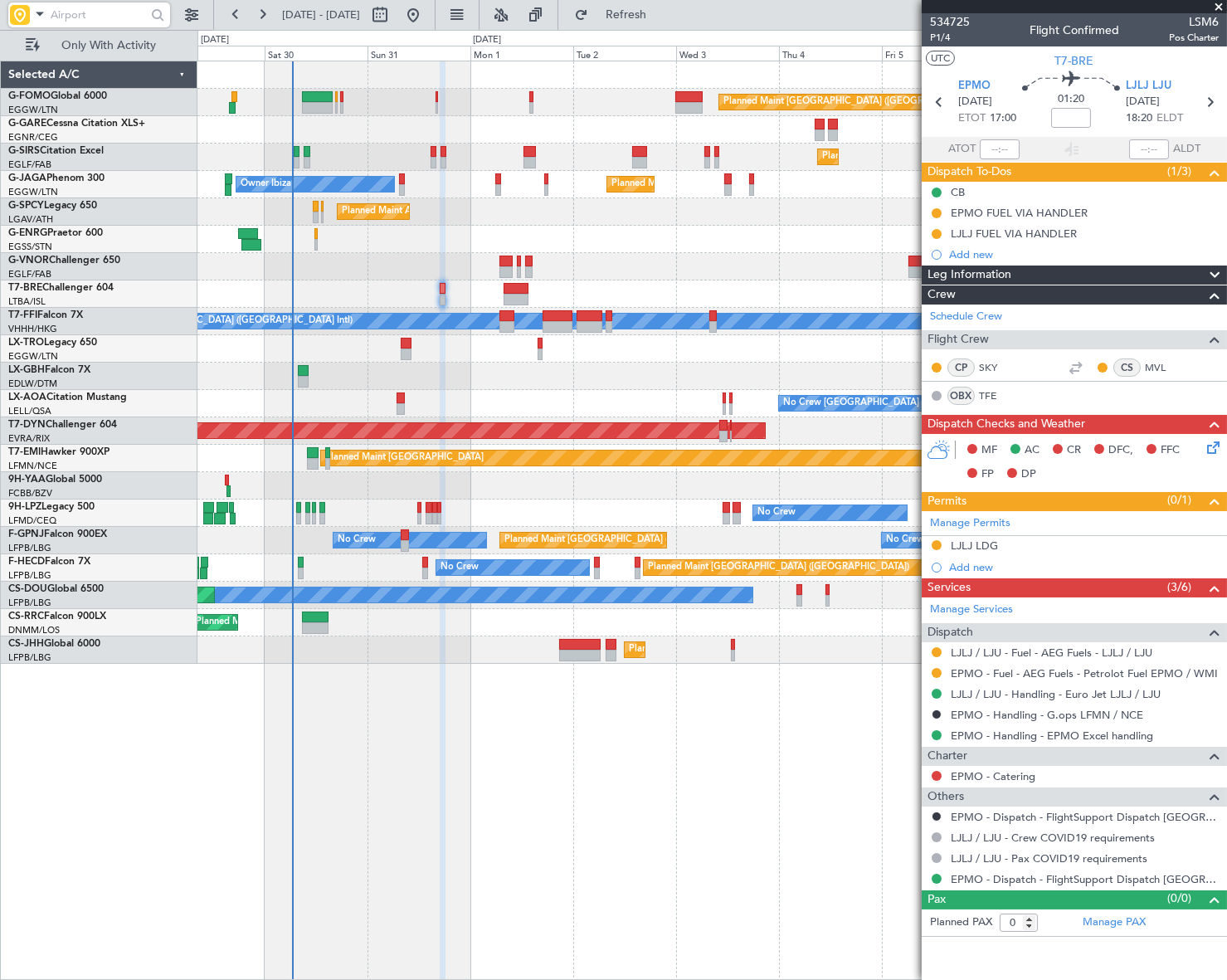
click at [1029, 271] on div "Leg Information" at bounding box center [1074, 275] width 305 height 19
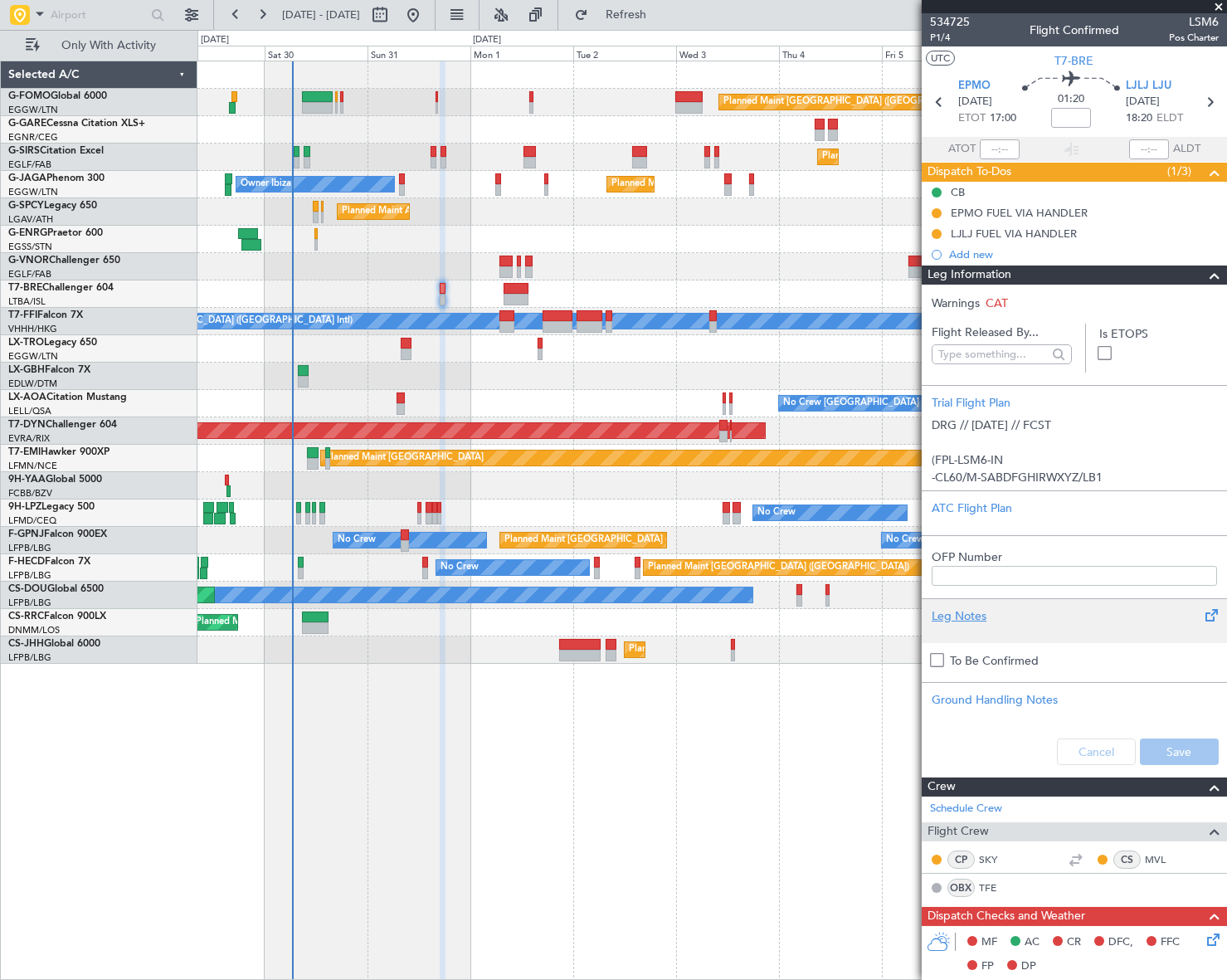
click at [967, 614] on div "Leg Notes" at bounding box center [1074, 616] width 285 height 17
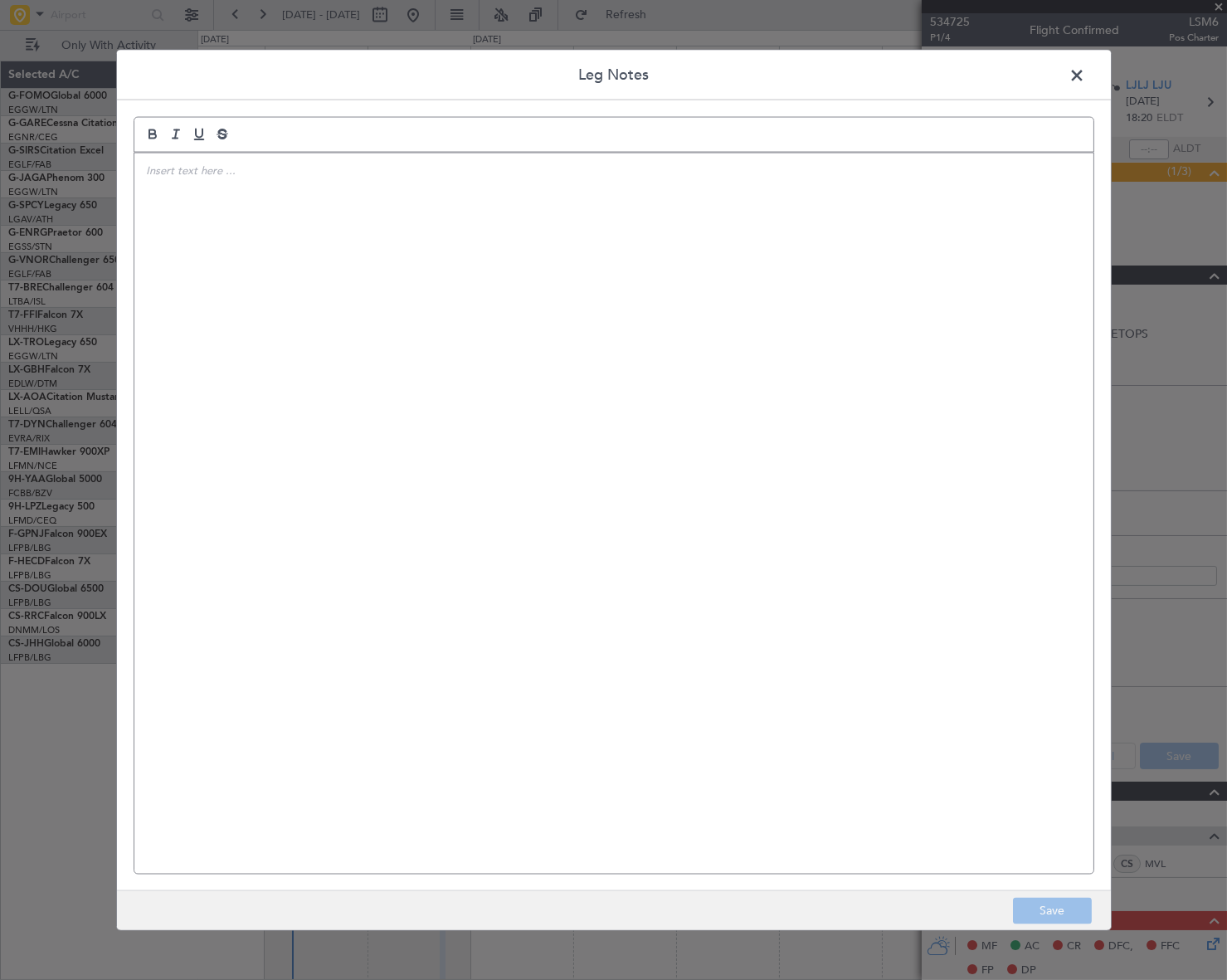
click at [456, 327] on div at bounding box center [614, 513] width 959 height 721
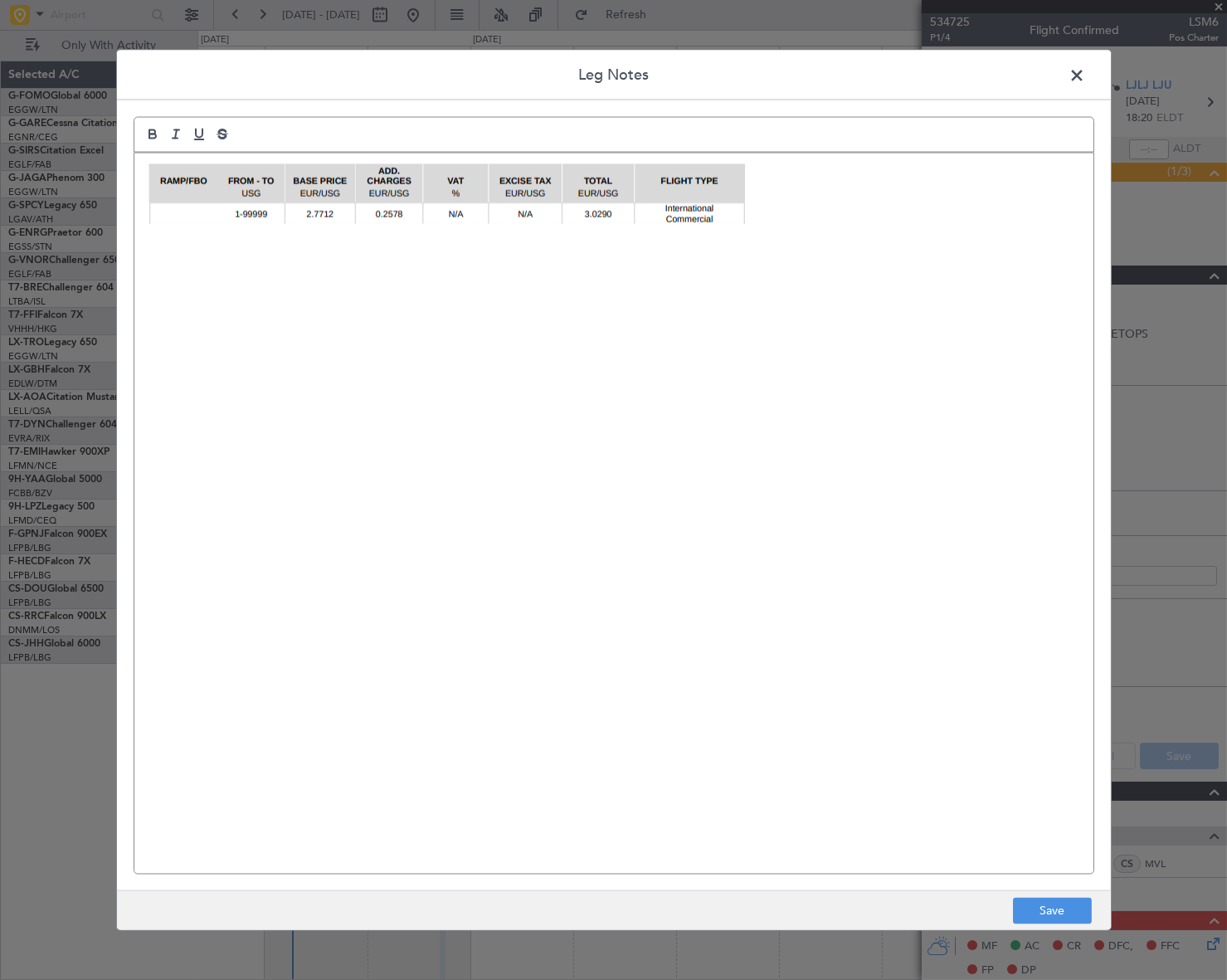
click at [639, 258] on div at bounding box center [614, 513] width 959 height 721
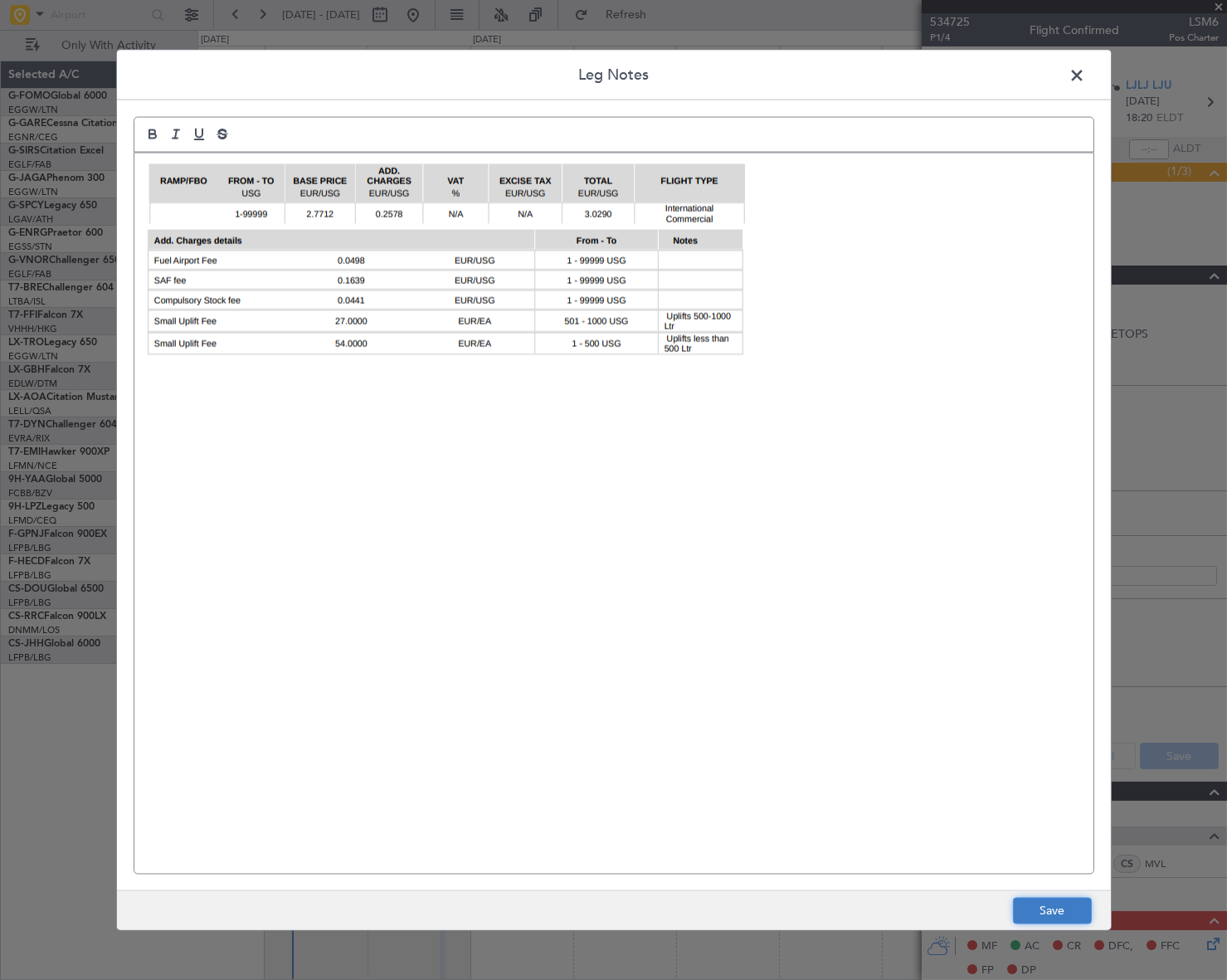
click at [1065, 911] on button "Save" at bounding box center [1052, 911] width 79 height 27
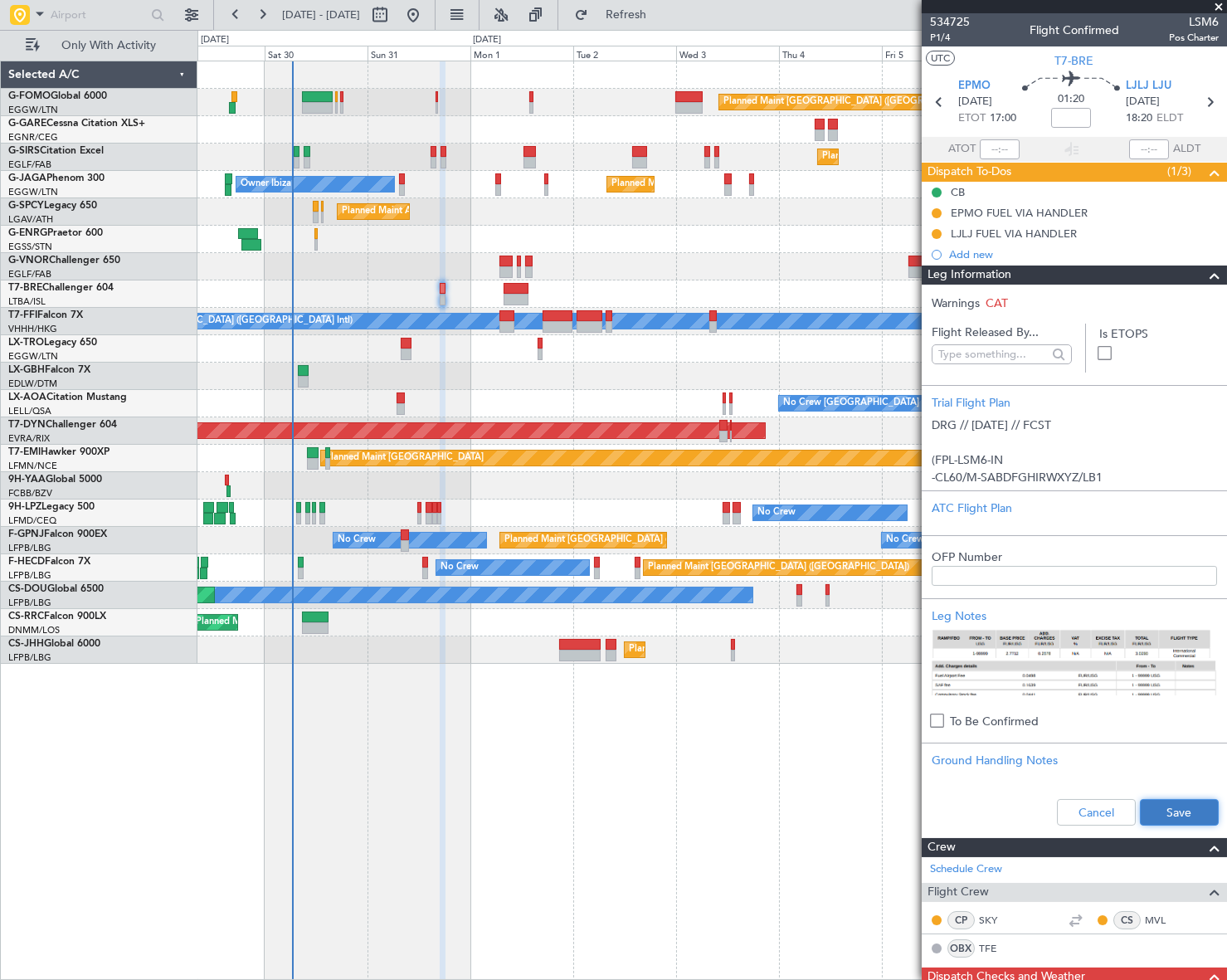
click at [1180, 814] on button "Save" at bounding box center [1178, 812] width 79 height 27
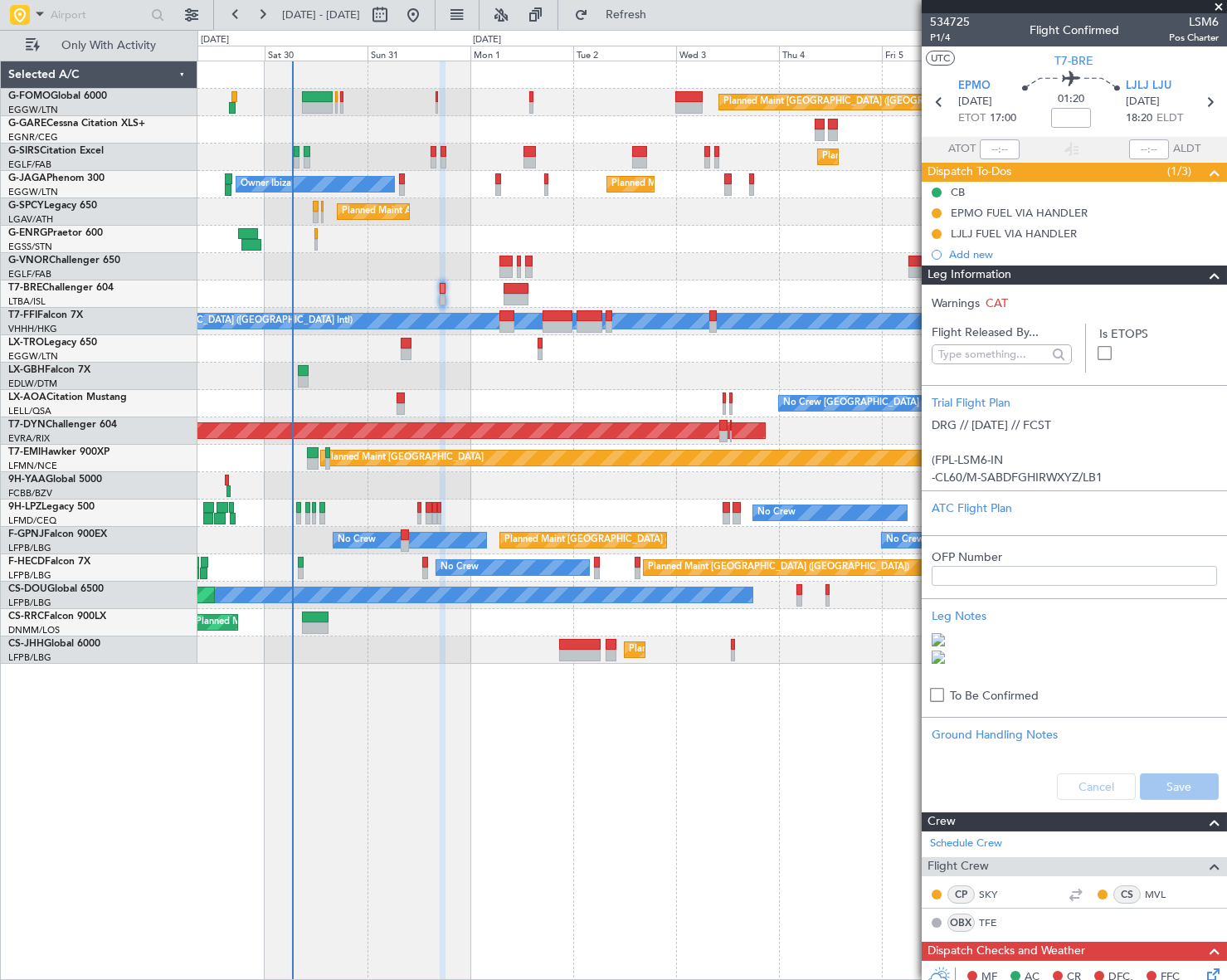
click at [1211, 276] on span at bounding box center [1214, 275] width 20 height 20
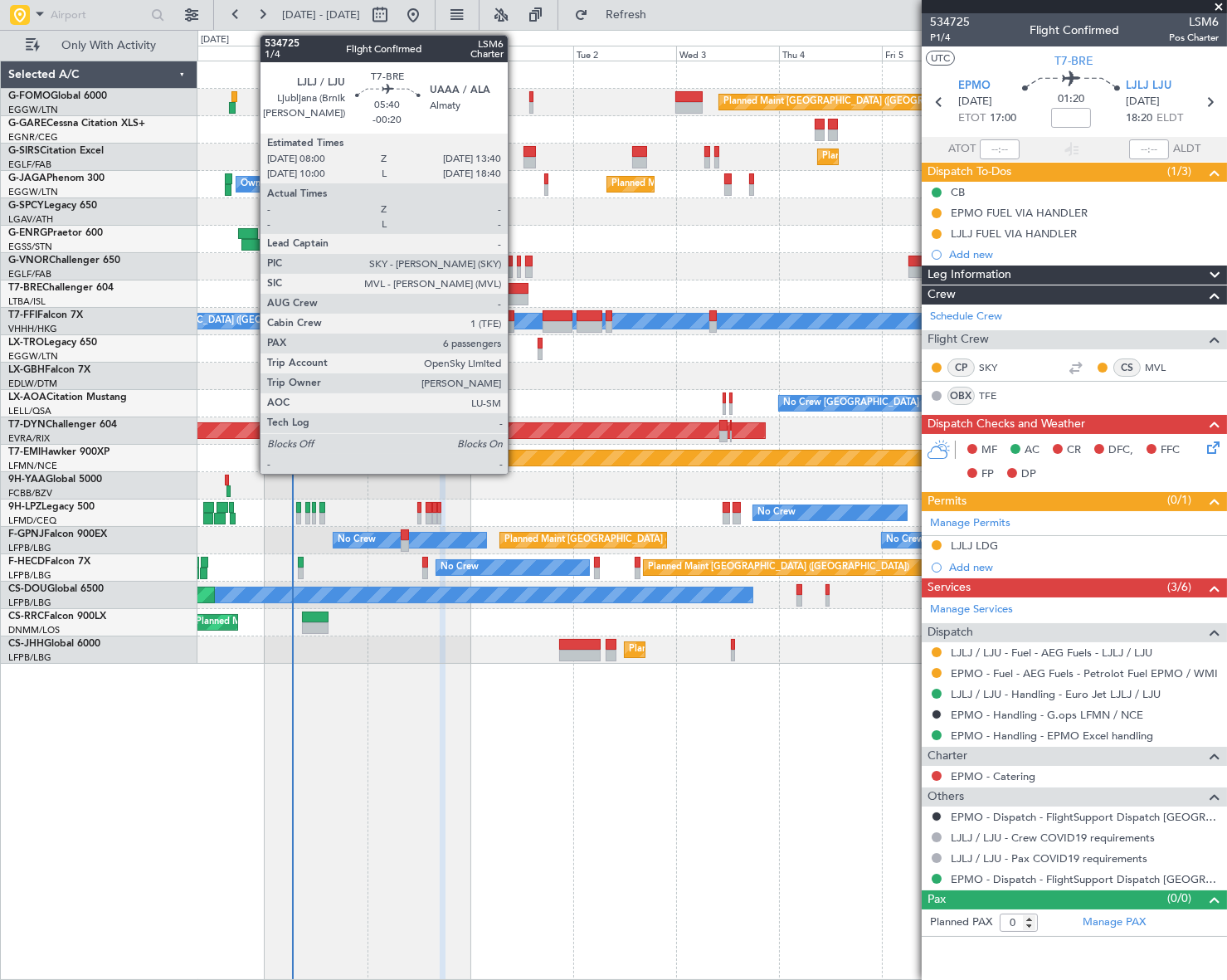
click at [515, 291] on div at bounding box center [516, 288] width 25 height 11
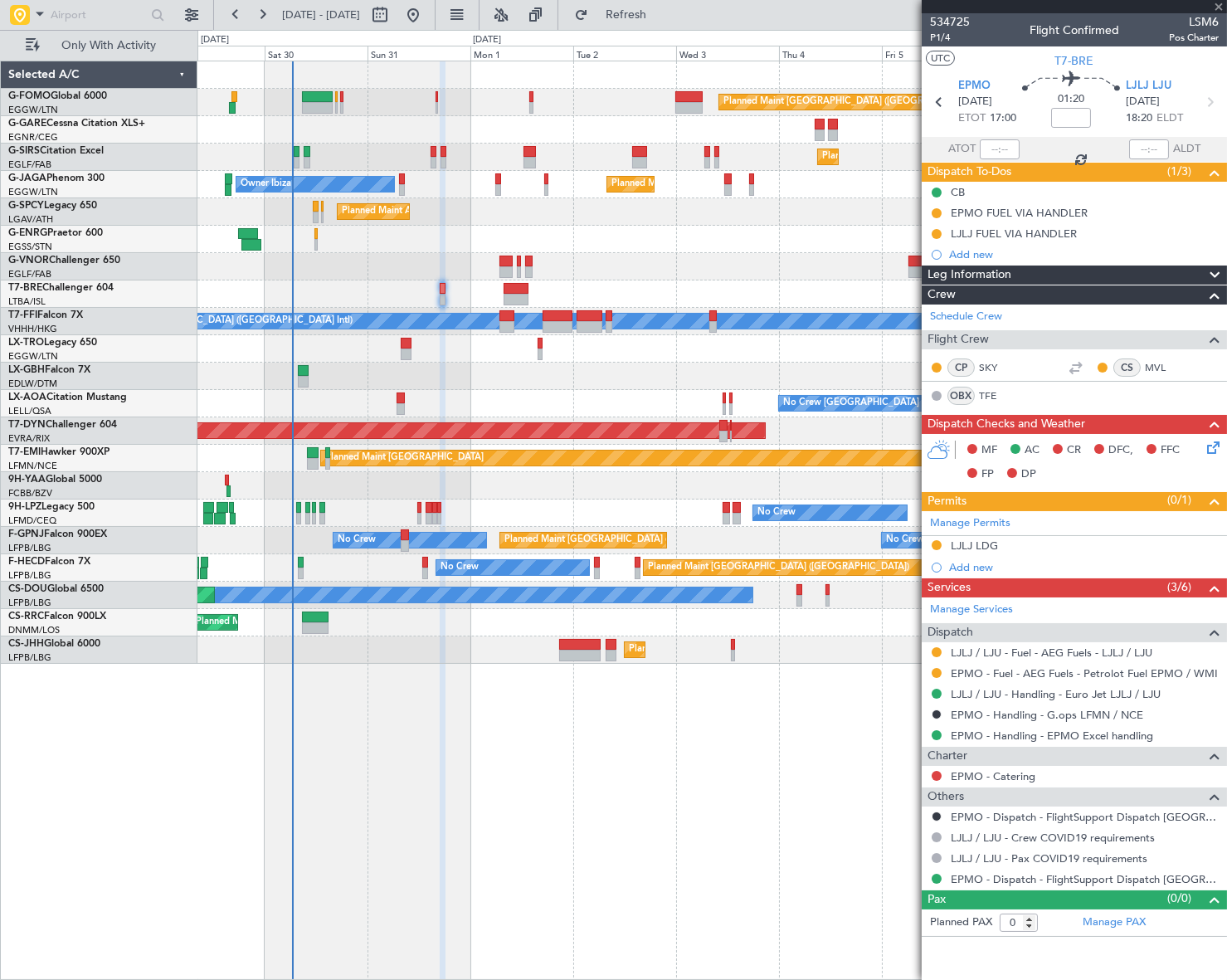
type input "-00:20"
type input "6"
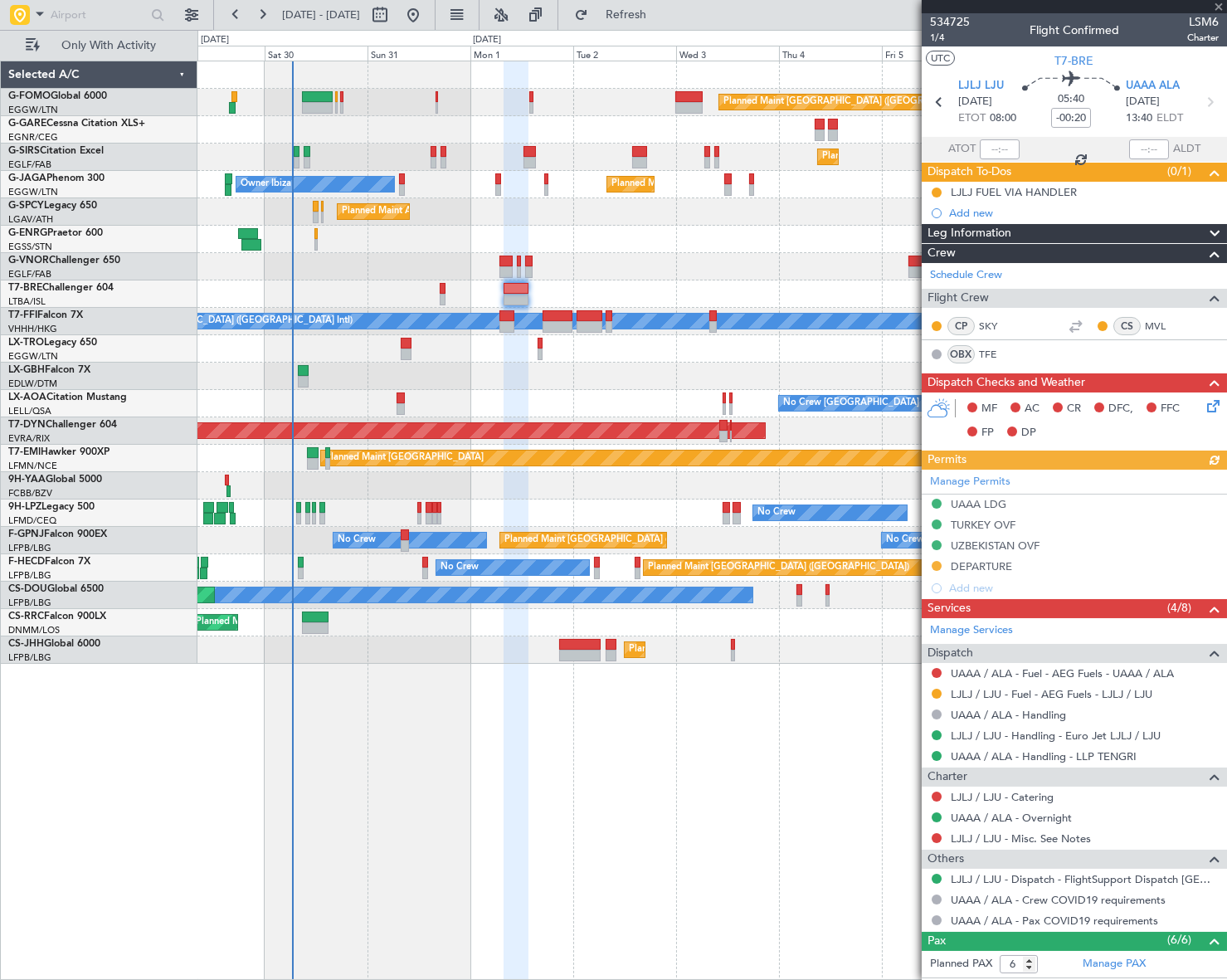
click at [1003, 232] on span "Leg Information" at bounding box center [969, 233] width 84 height 19
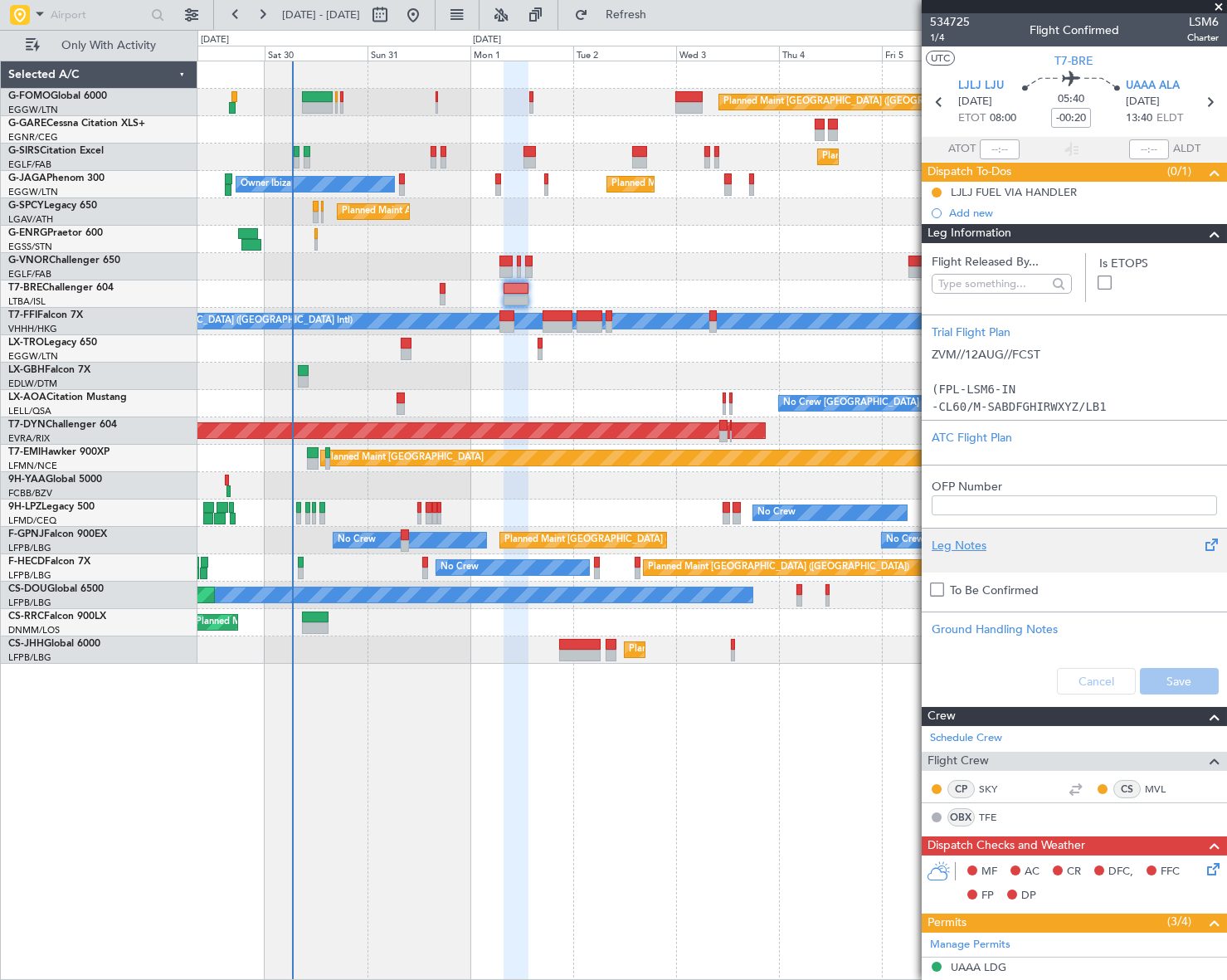
click at [962, 541] on div "Leg Notes" at bounding box center [1074, 546] width 285 height 17
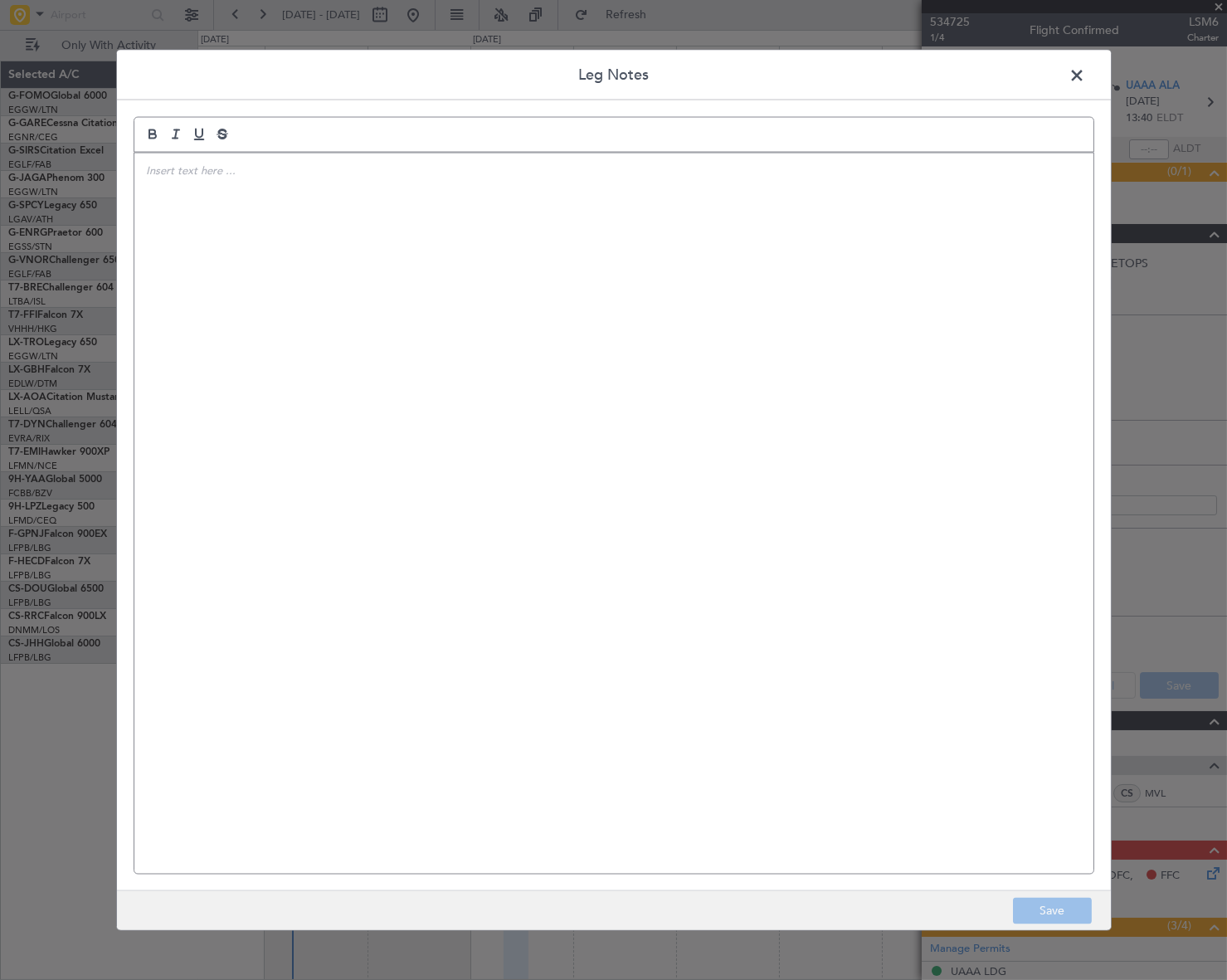
click at [369, 267] on div at bounding box center [614, 513] width 959 height 721
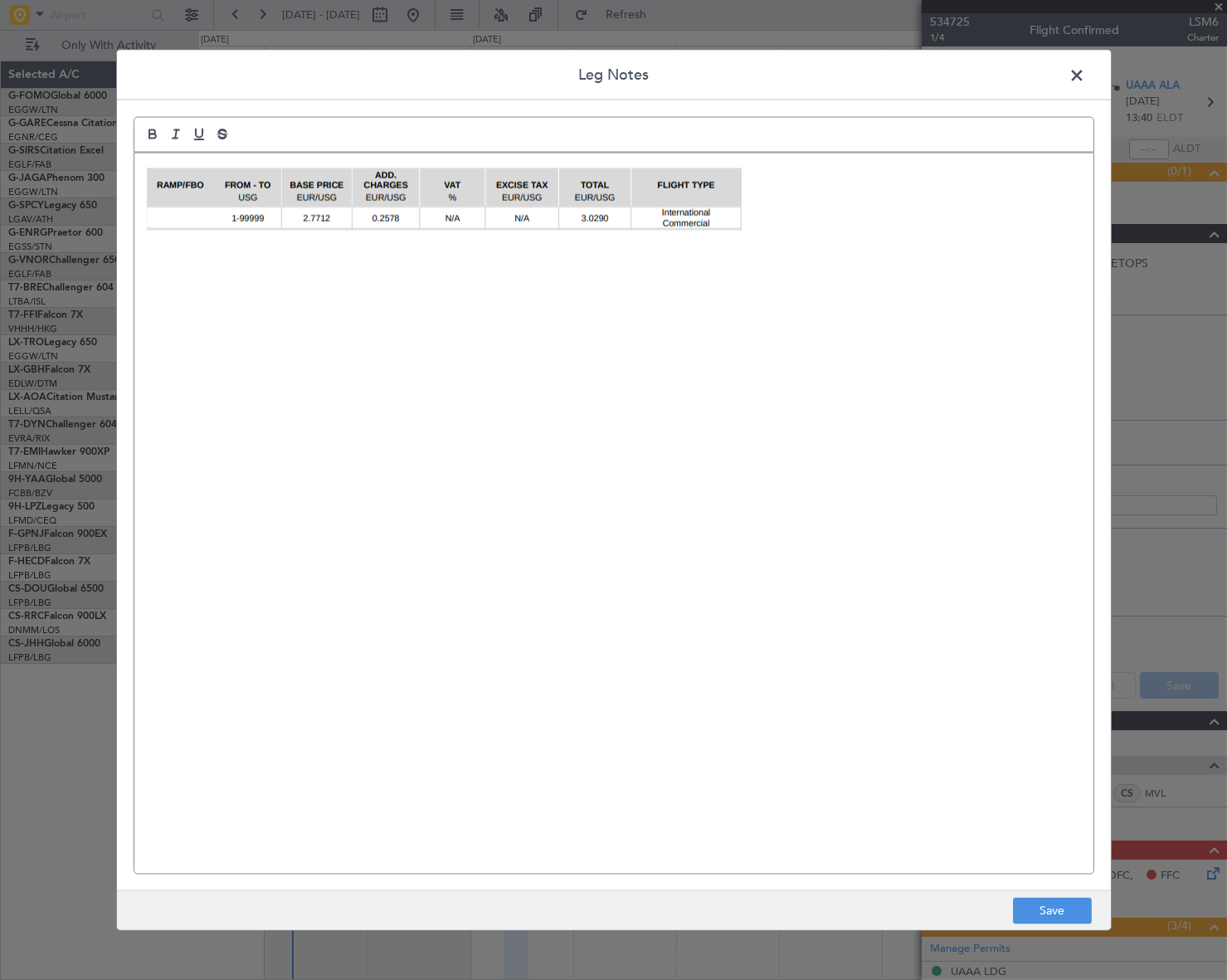
click at [148, 158] on div at bounding box center [614, 513] width 959 height 721
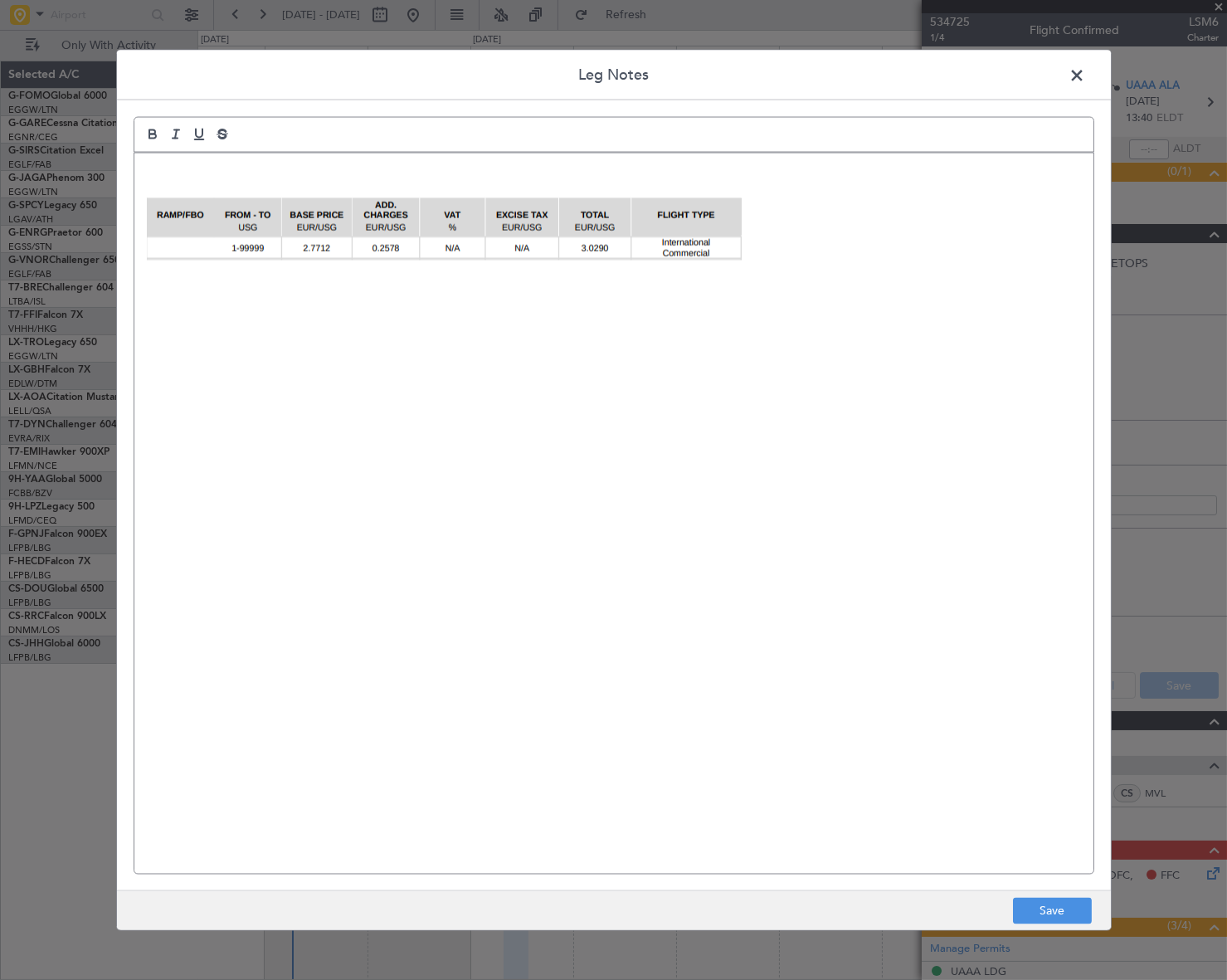
click at [152, 166] on p at bounding box center [613, 169] width 934 height 15
click at [218, 169] on p "LJLJ Fuel Price:" at bounding box center [613, 169] width 934 height 15
click at [749, 262] on div "LJLJ Fuel Price:" at bounding box center [614, 513] width 959 height 721
click at [759, 245] on p at bounding box center [613, 226] width 934 height 67
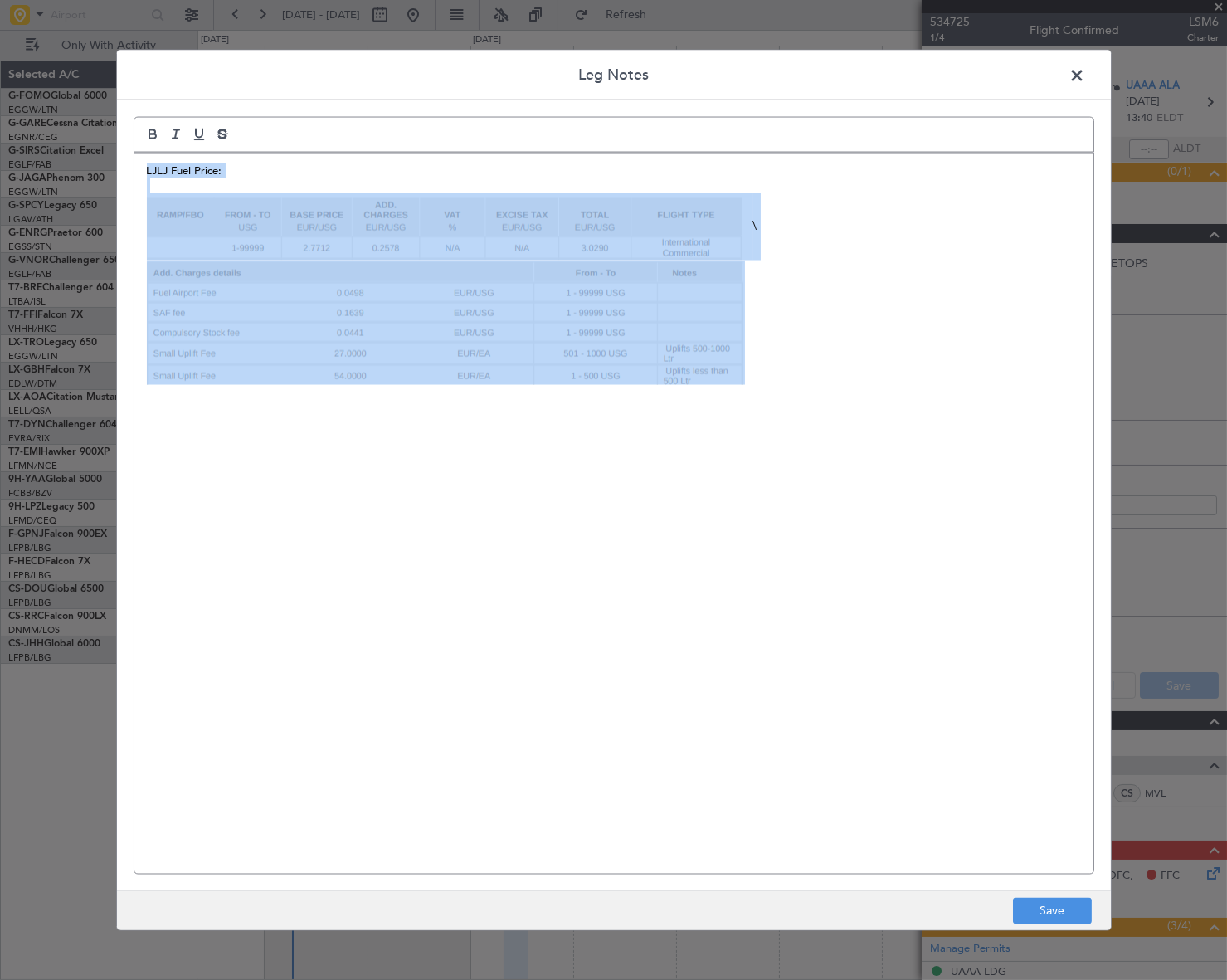
copy div "LJLJ Fuel Price: \"
click at [509, 564] on div "LJLJ Fuel Price: \" at bounding box center [614, 513] width 959 height 721
click at [876, 465] on div "LJLJ Fuel Price: \" at bounding box center [614, 513] width 959 height 721
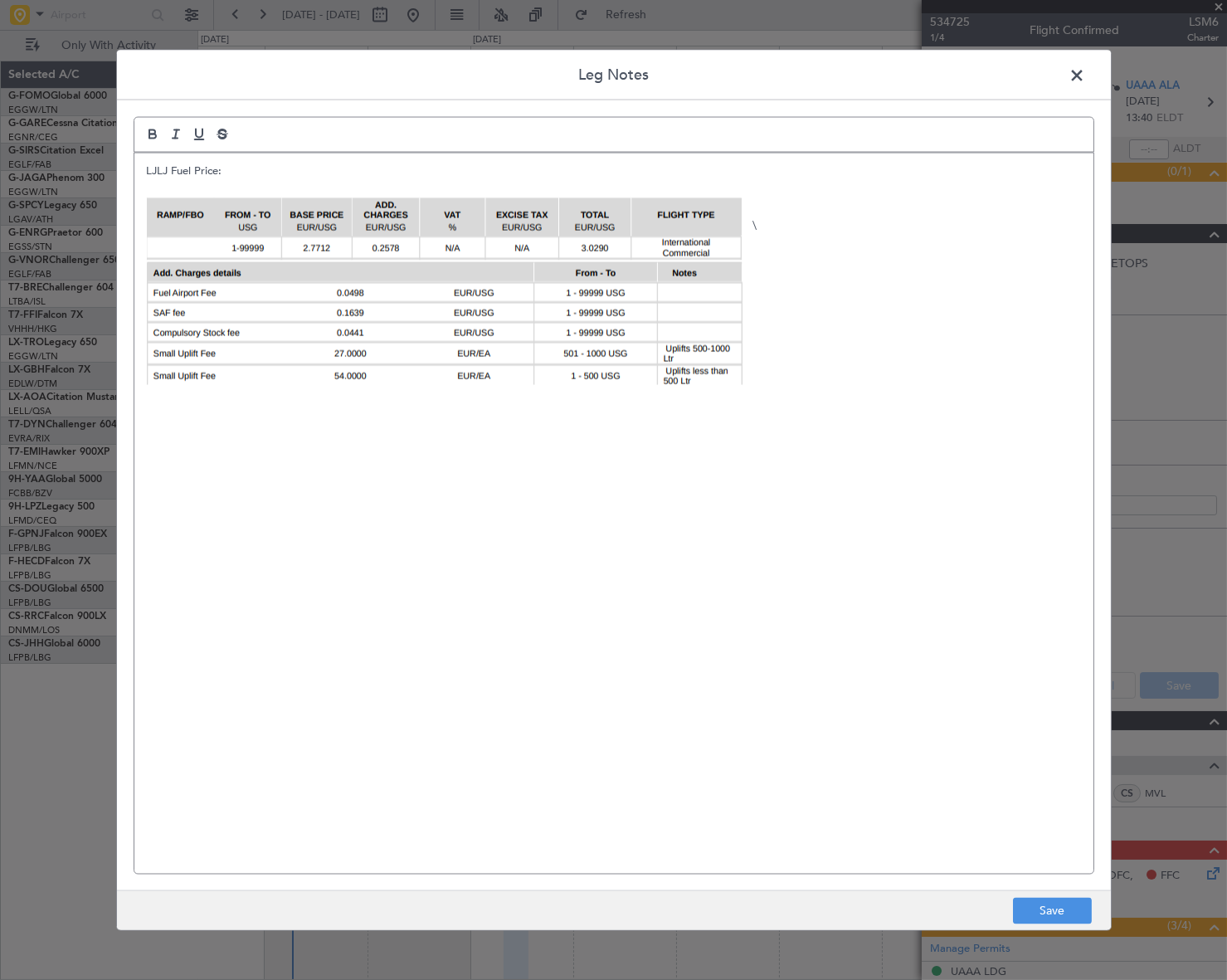
click at [762, 223] on p "\" at bounding box center [613, 226] width 934 height 67
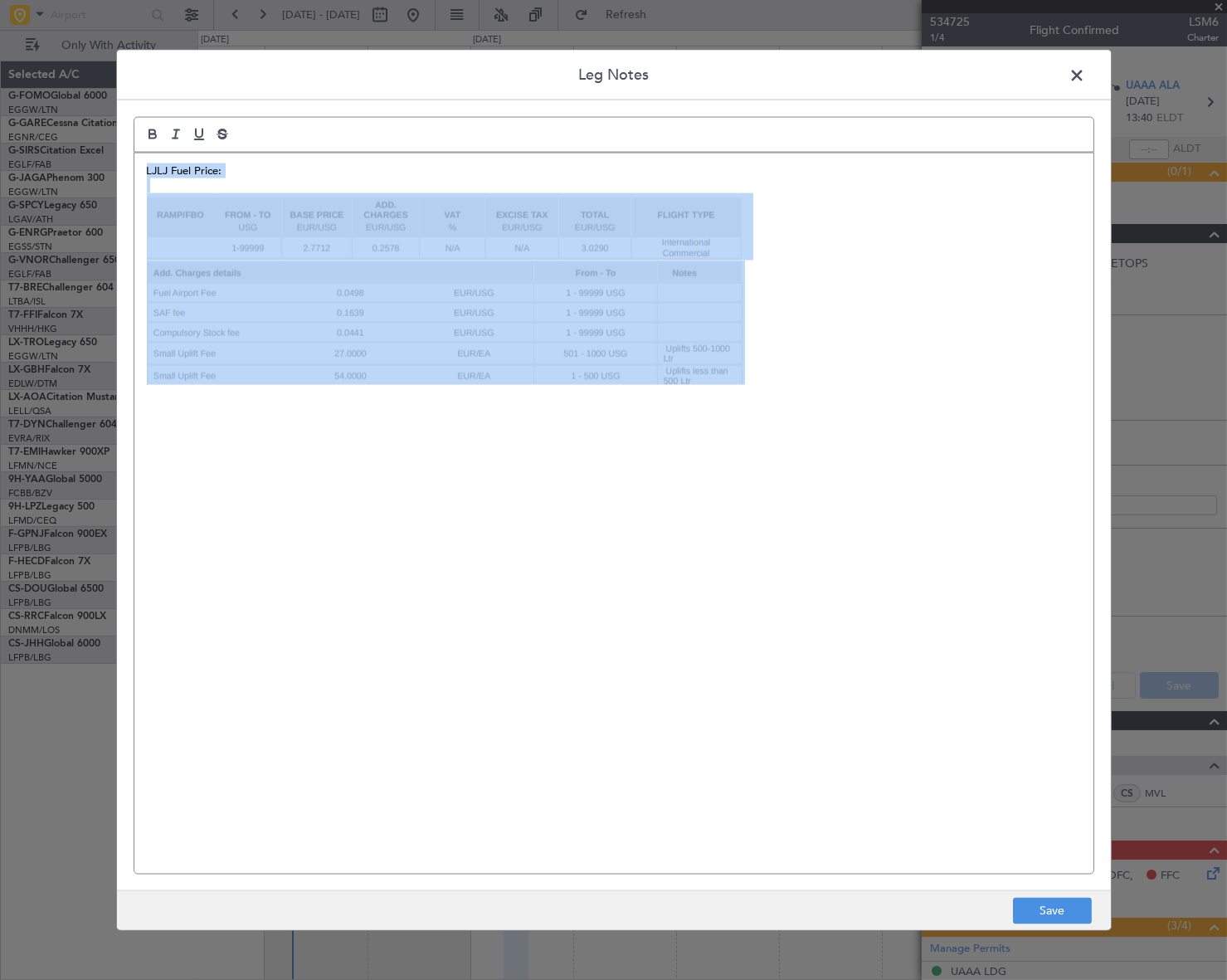
copy div "LJLJ Fuel Price:"
click at [1066, 913] on button "Save" at bounding box center [1052, 911] width 79 height 27
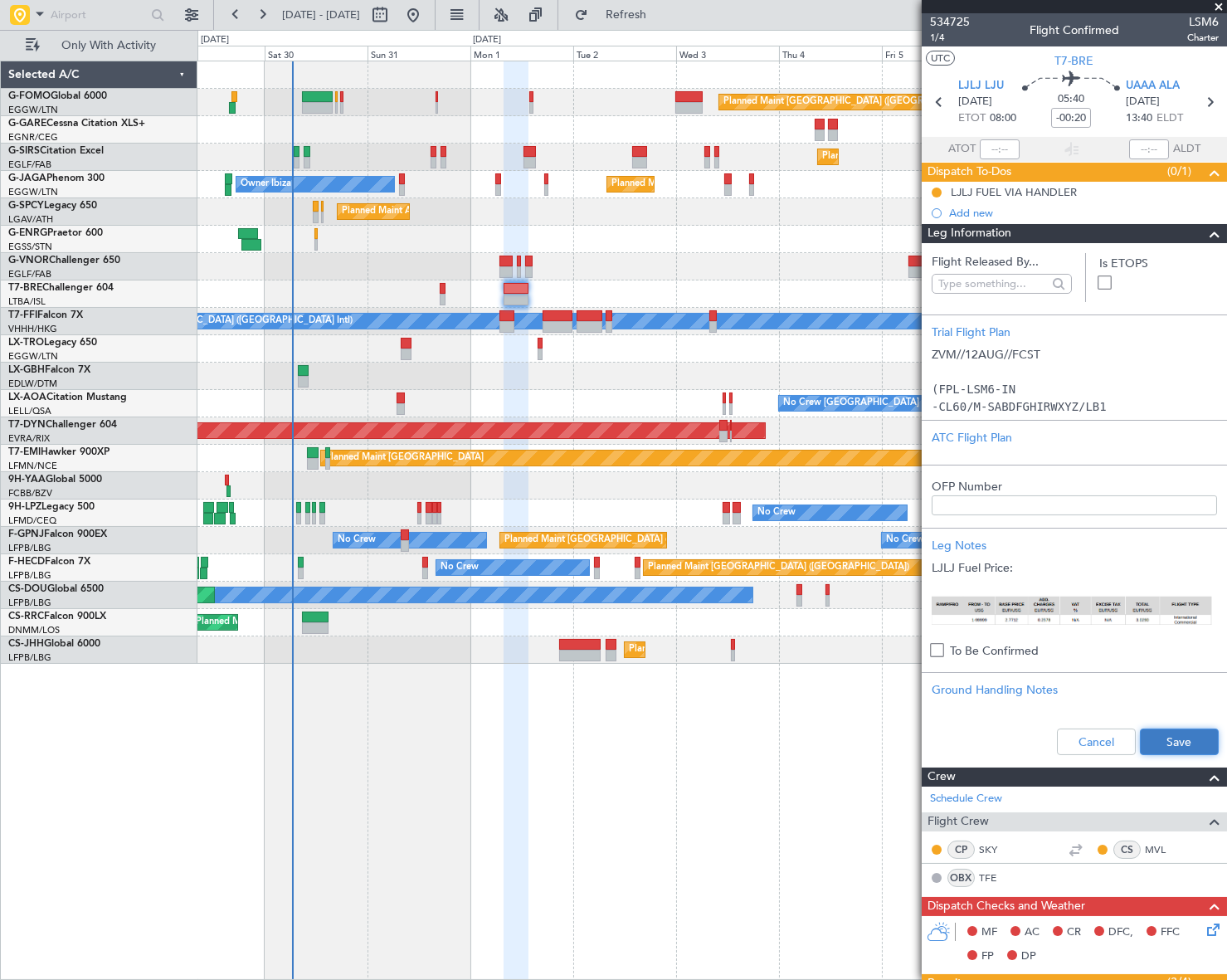
click at [1187, 736] on button "Save" at bounding box center [1178, 742] width 79 height 27
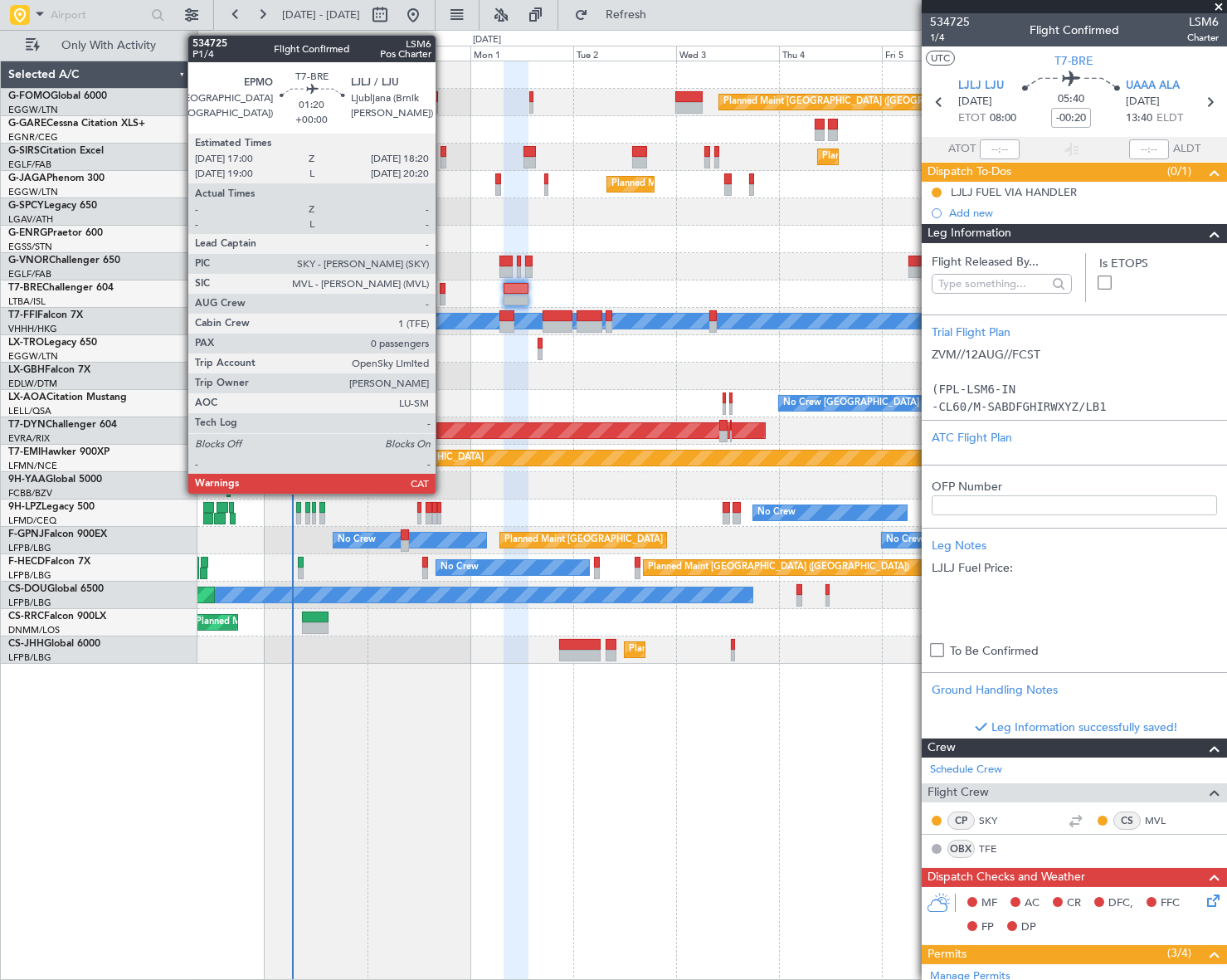
click at [443, 296] on div at bounding box center [442, 299] width 6 height 11
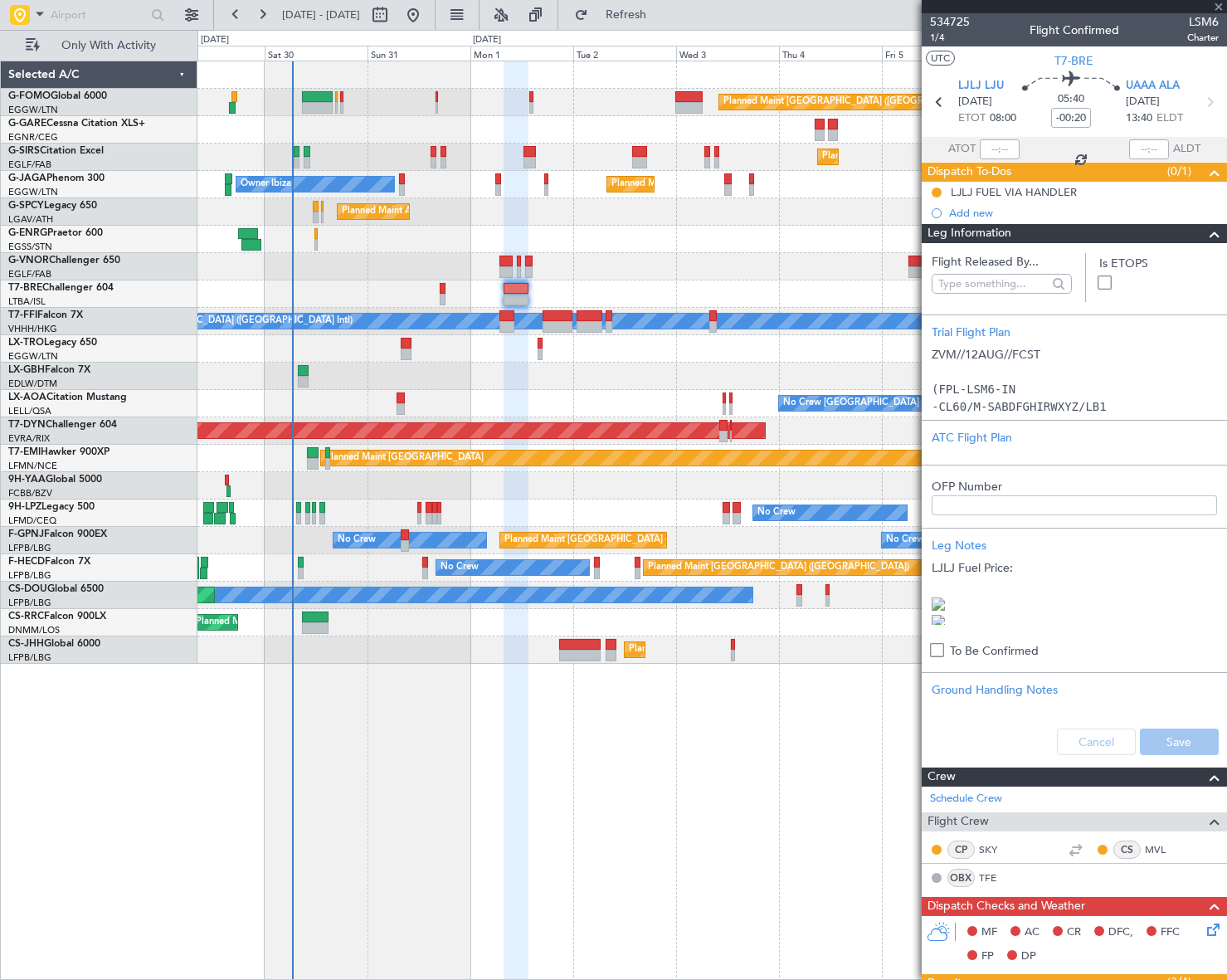
type input "0"
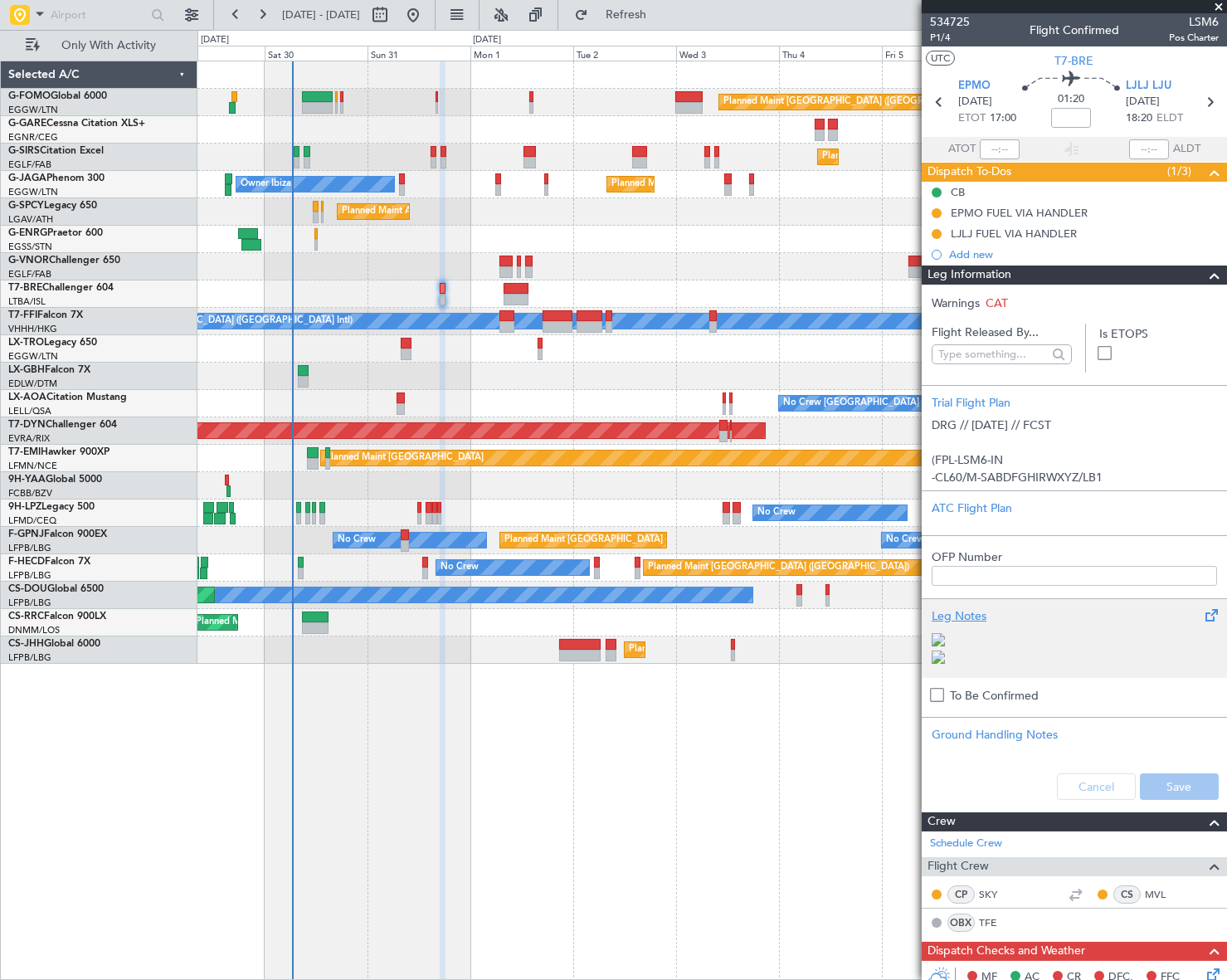
click at [985, 613] on div "Leg Notes" at bounding box center [1074, 616] width 285 height 17
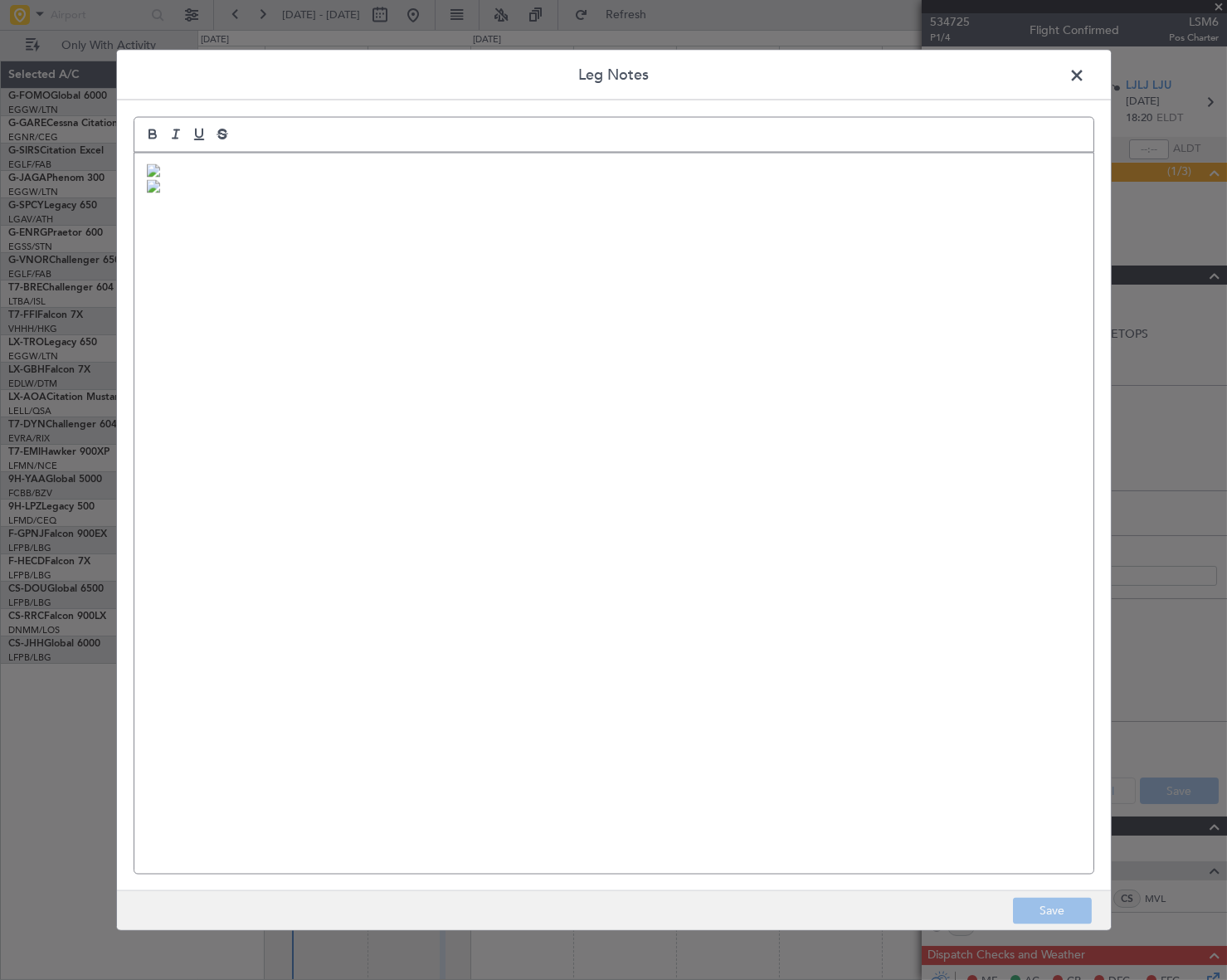
click at [295, 414] on div at bounding box center [614, 513] width 959 height 721
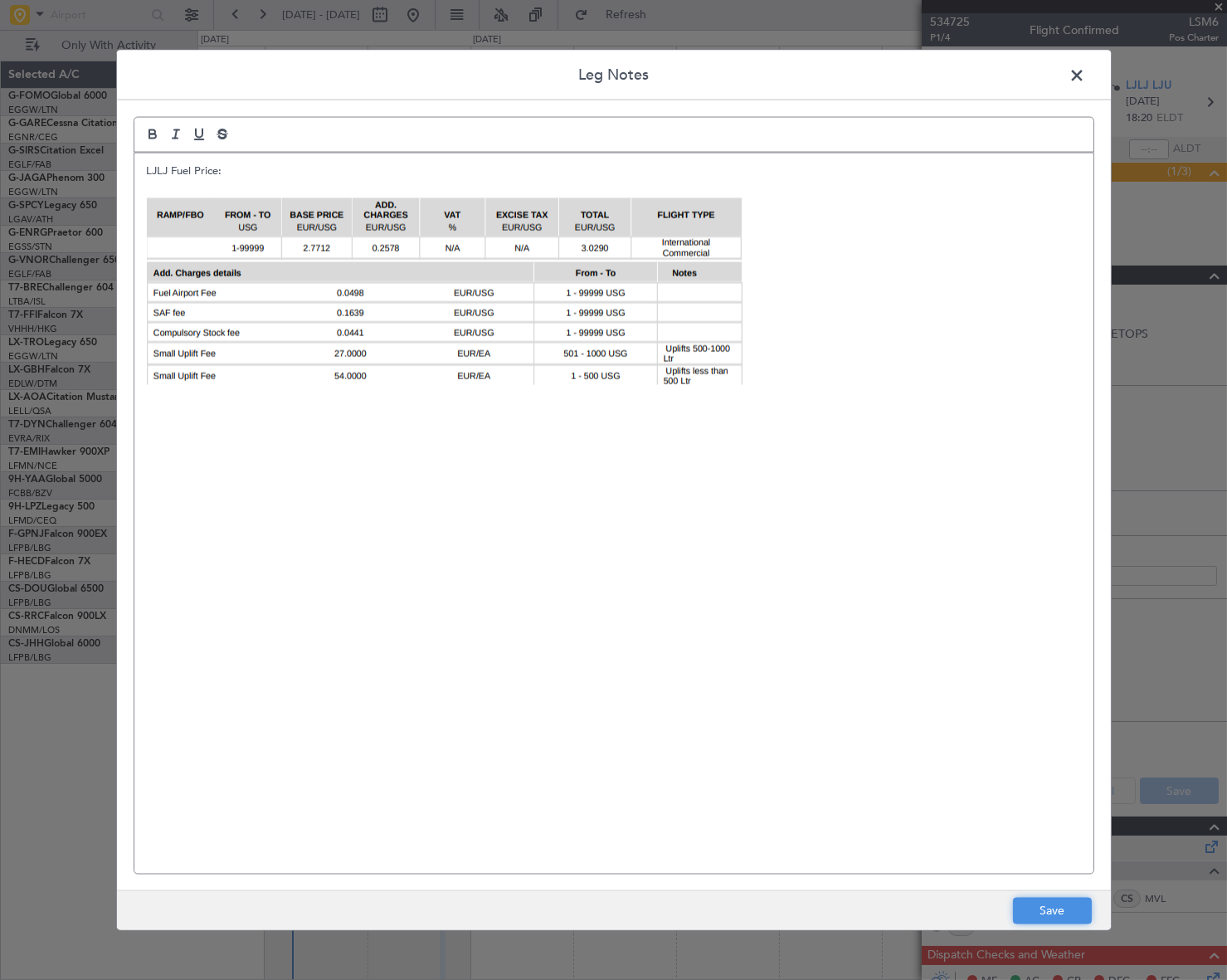
drag, startPoint x: 1050, startPoint y: 910, endPoint x: 1129, endPoint y: 875, distance: 86.4
click at [1054, 910] on button "Save" at bounding box center [1052, 911] width 79 height 27
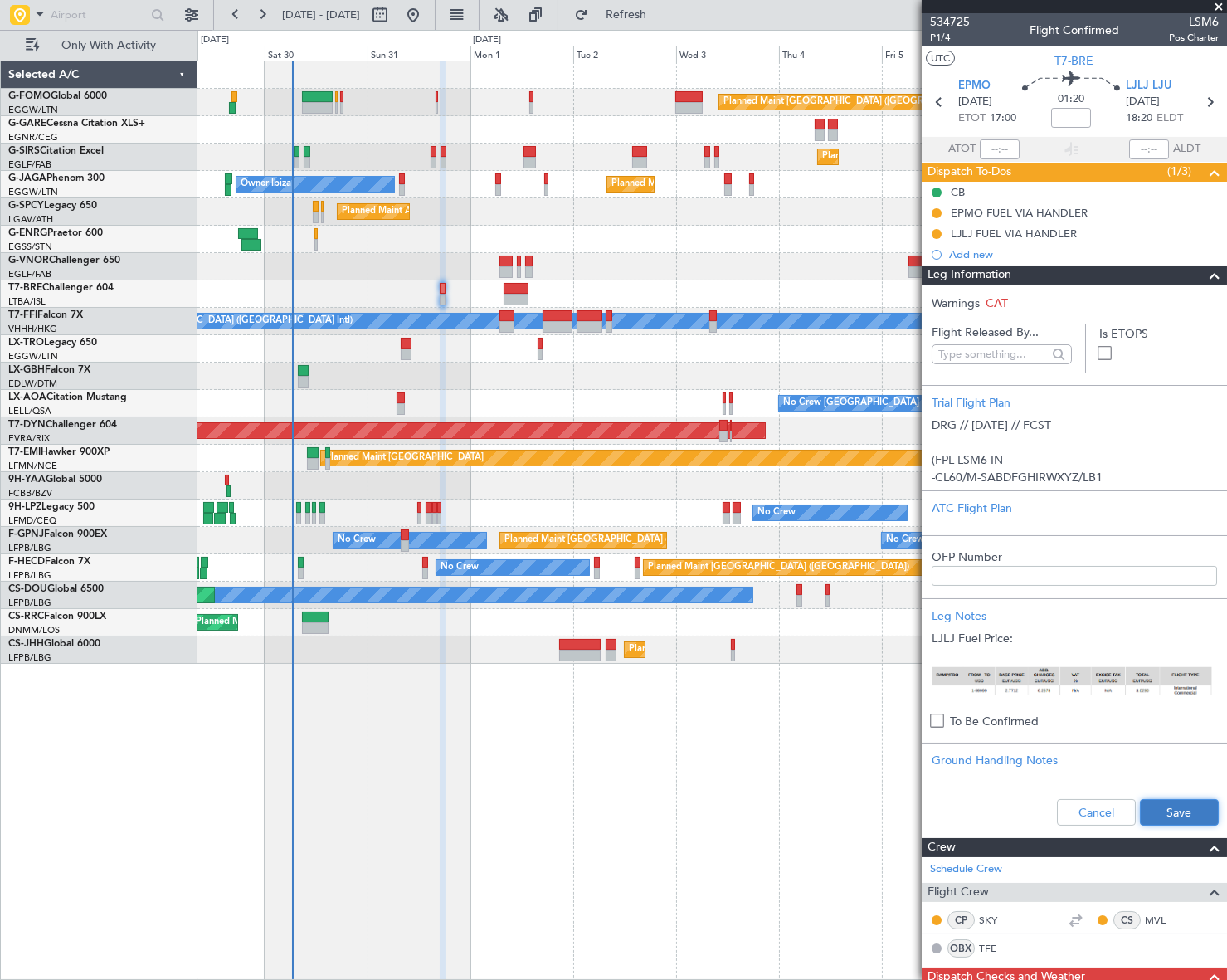
click at [1188, 817] on button "Save" at bounding box center [1178, 812] width 79 height 27
click at [1204, 273] on span at bounding box center [1214, 275] width 20 height 20
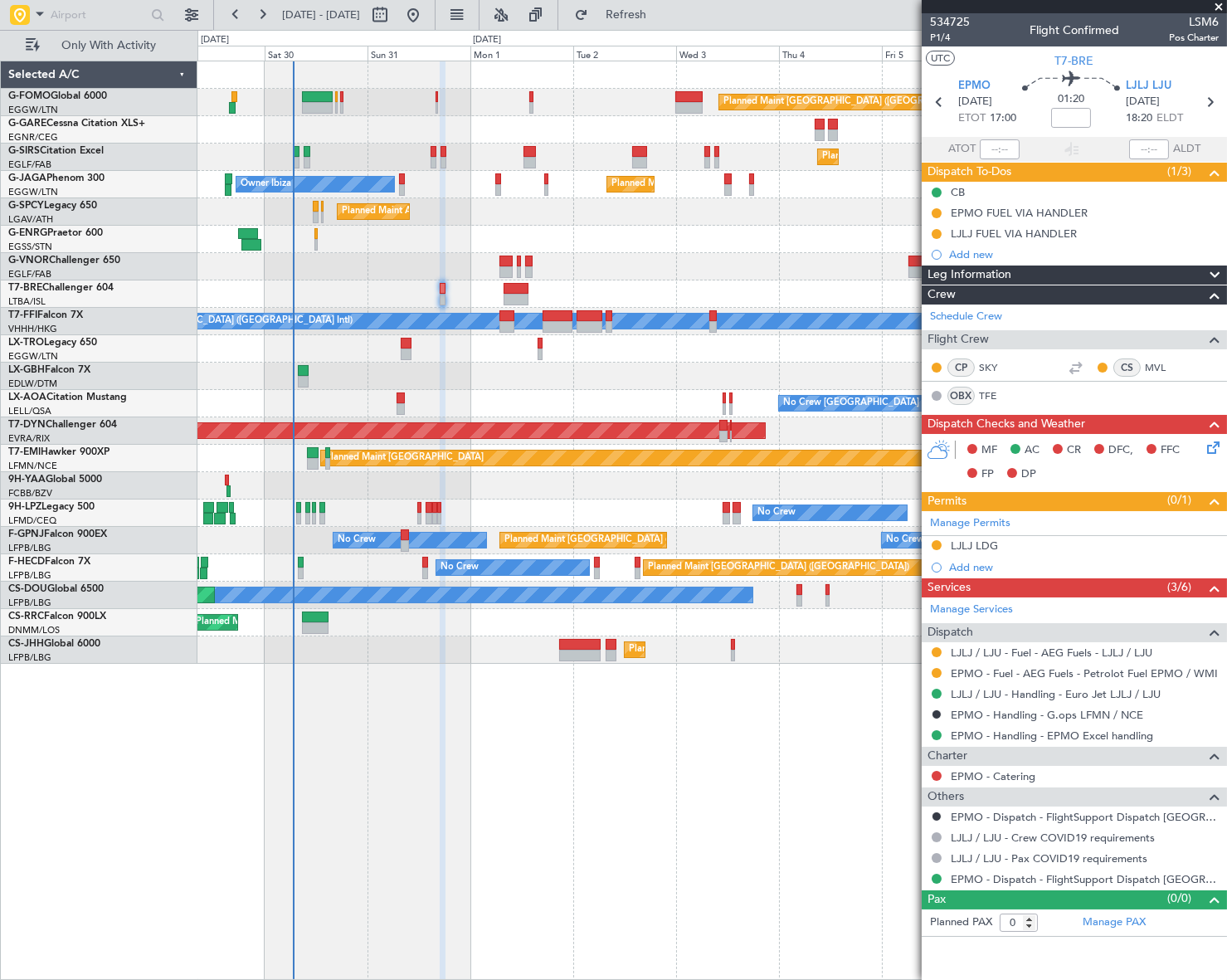
click at [1058, 271] on div "Leg Information" at bounding box center [1074, 275] width 305 height 19
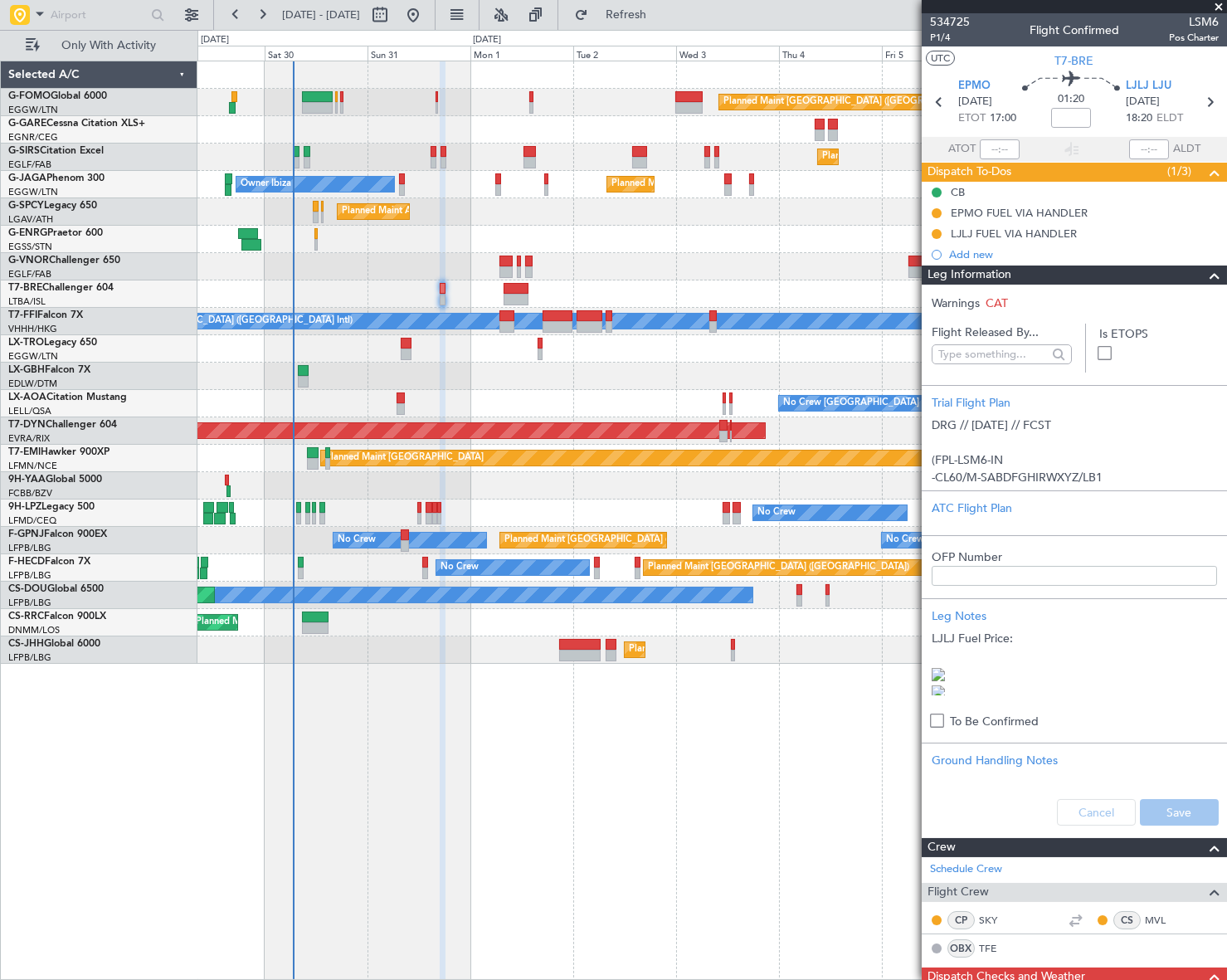
click at [1056, 271] on div "Leg Information" at bounding box center [1074, 275] width 305 height 19
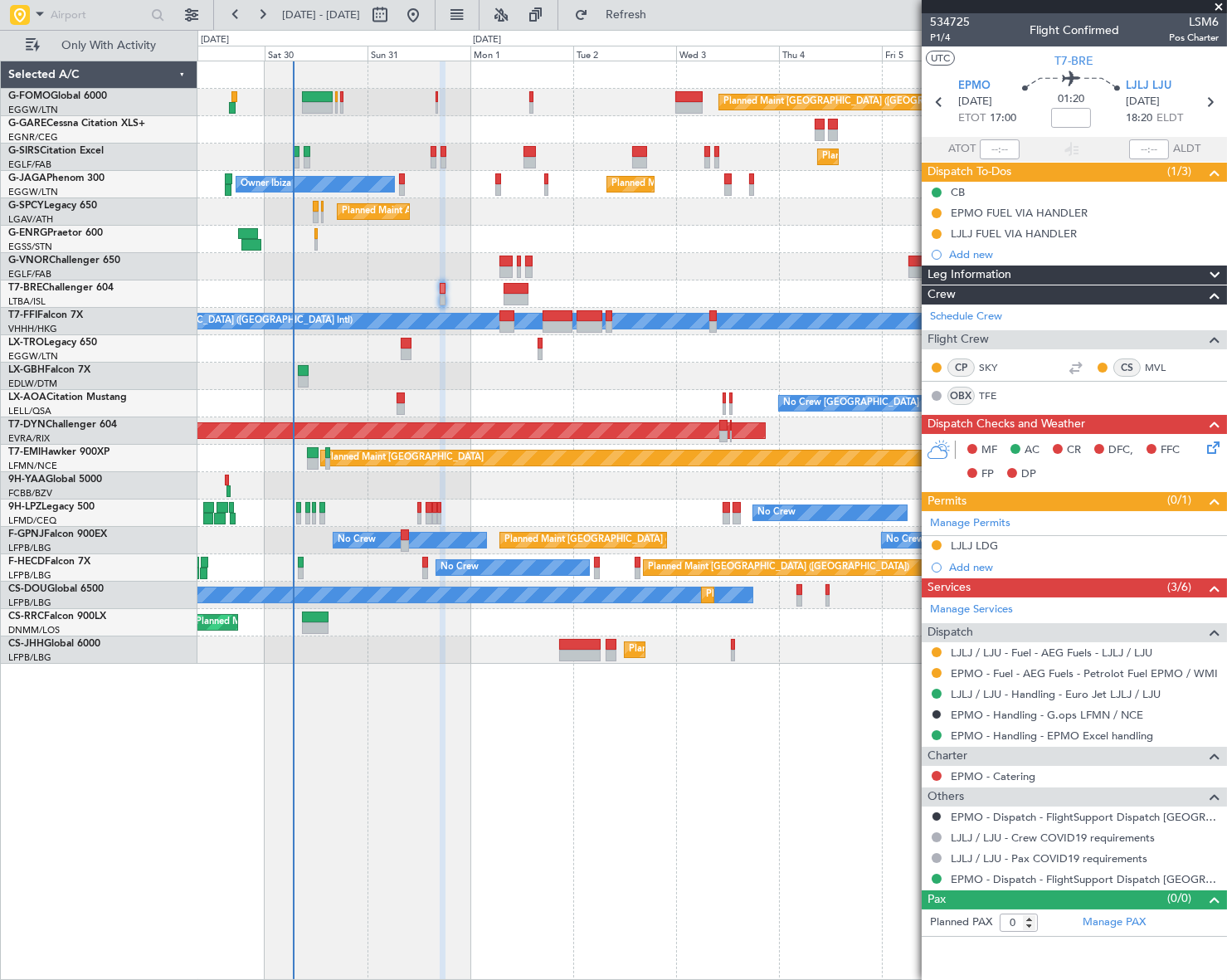
click at [988, 275] on span "Leg Information" at bounding box center [969, 275] width 84 height 19
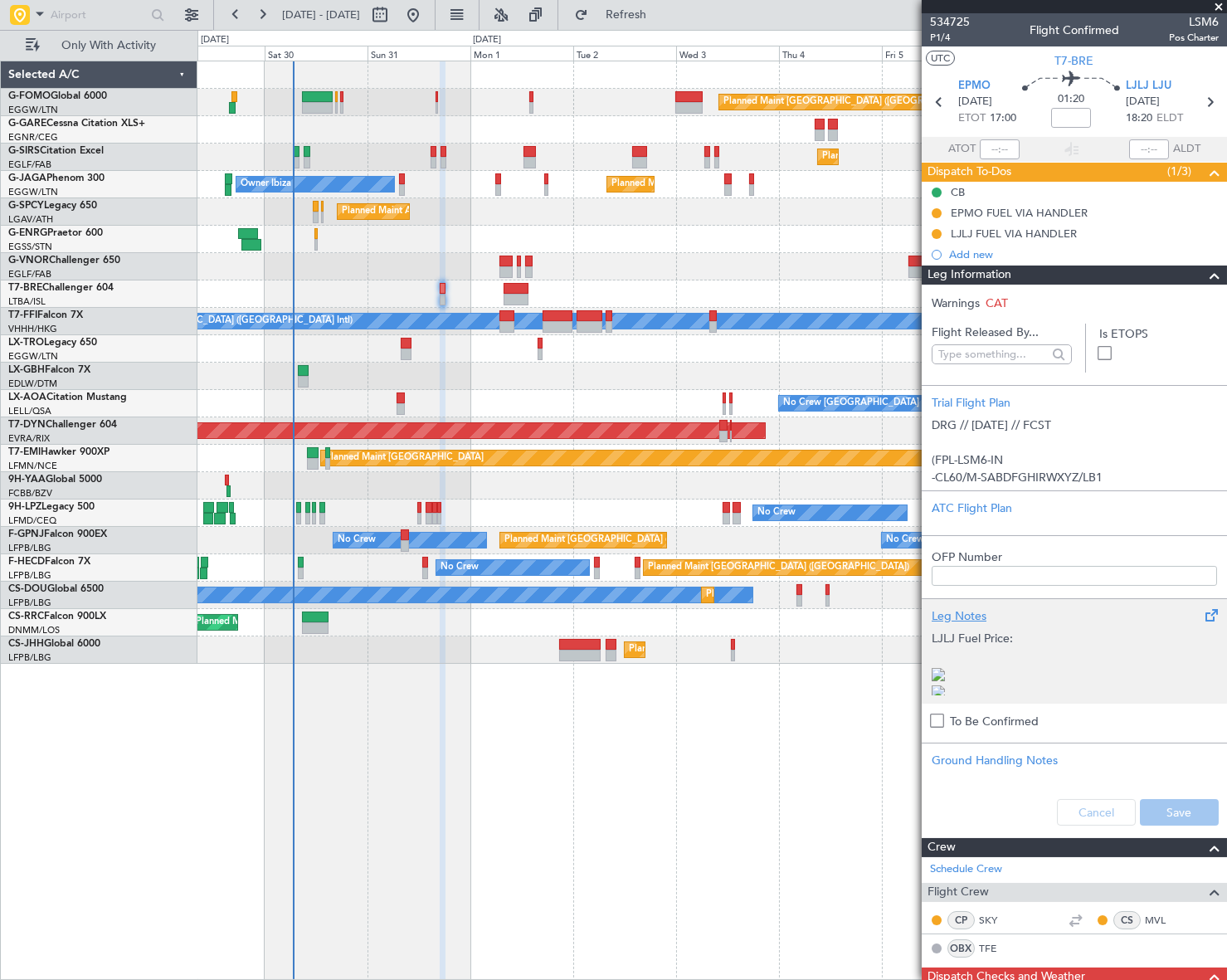
click at [963, 613] on div "Leg Notes" at bounding box center [1074, 616] width 285 height 17
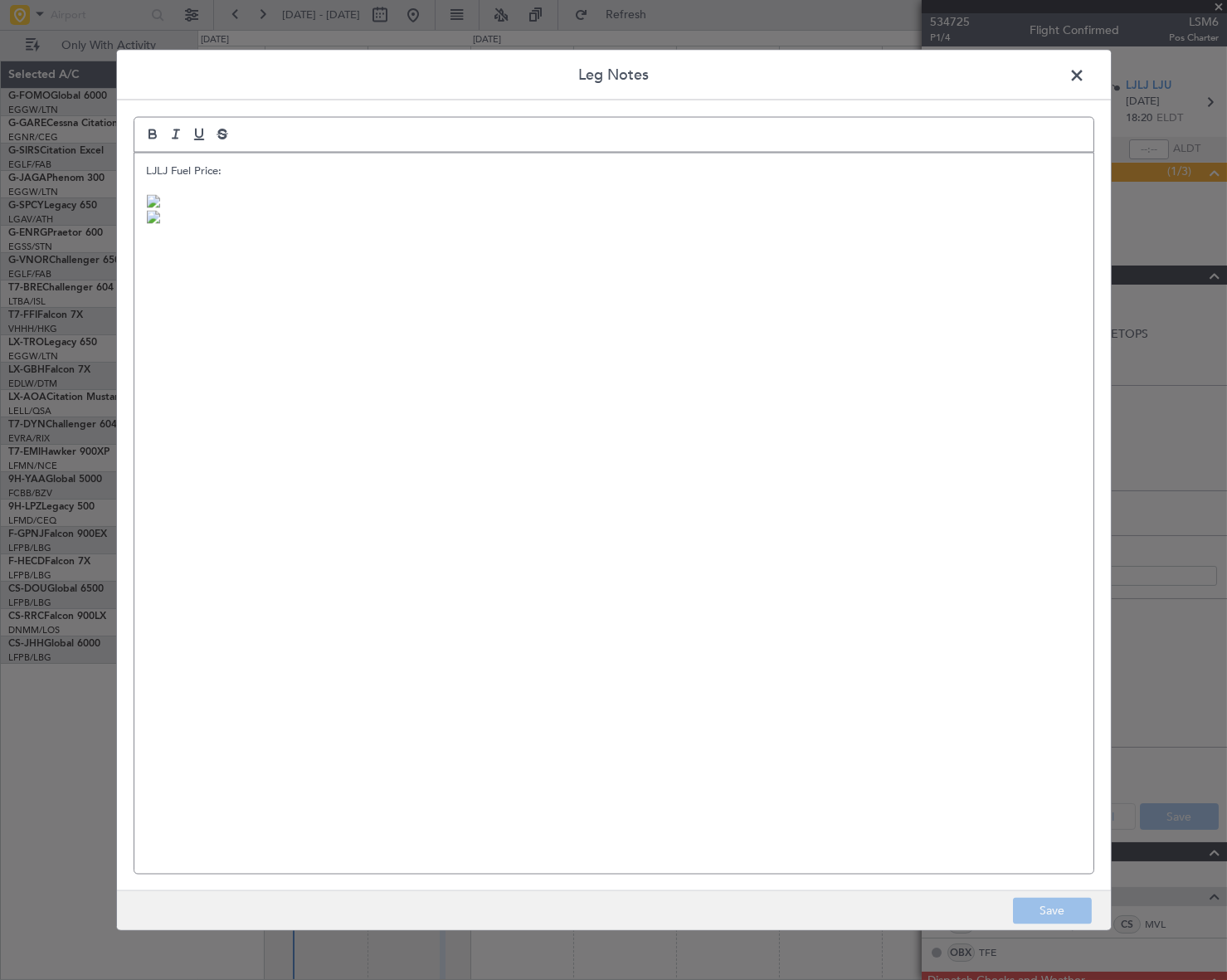
click at [143, 168] on div "LJLJ Fuel Price:" at bounding box center [614, 513] width 959 height 721
click at [157, 166] on p at bounding box center [613, 169] width 934 height 15
click at [217, 199] on p "LJLJ Fuel Price:" at bounding box center [613, 200] width 934 height 15
click at [162, 165] on p at bounding box center [613, 169] width 934 height 15
click at [282, 163] on p "EPMO Fuel price via handler:" at bounding box center [613, 169] width 934 height 15
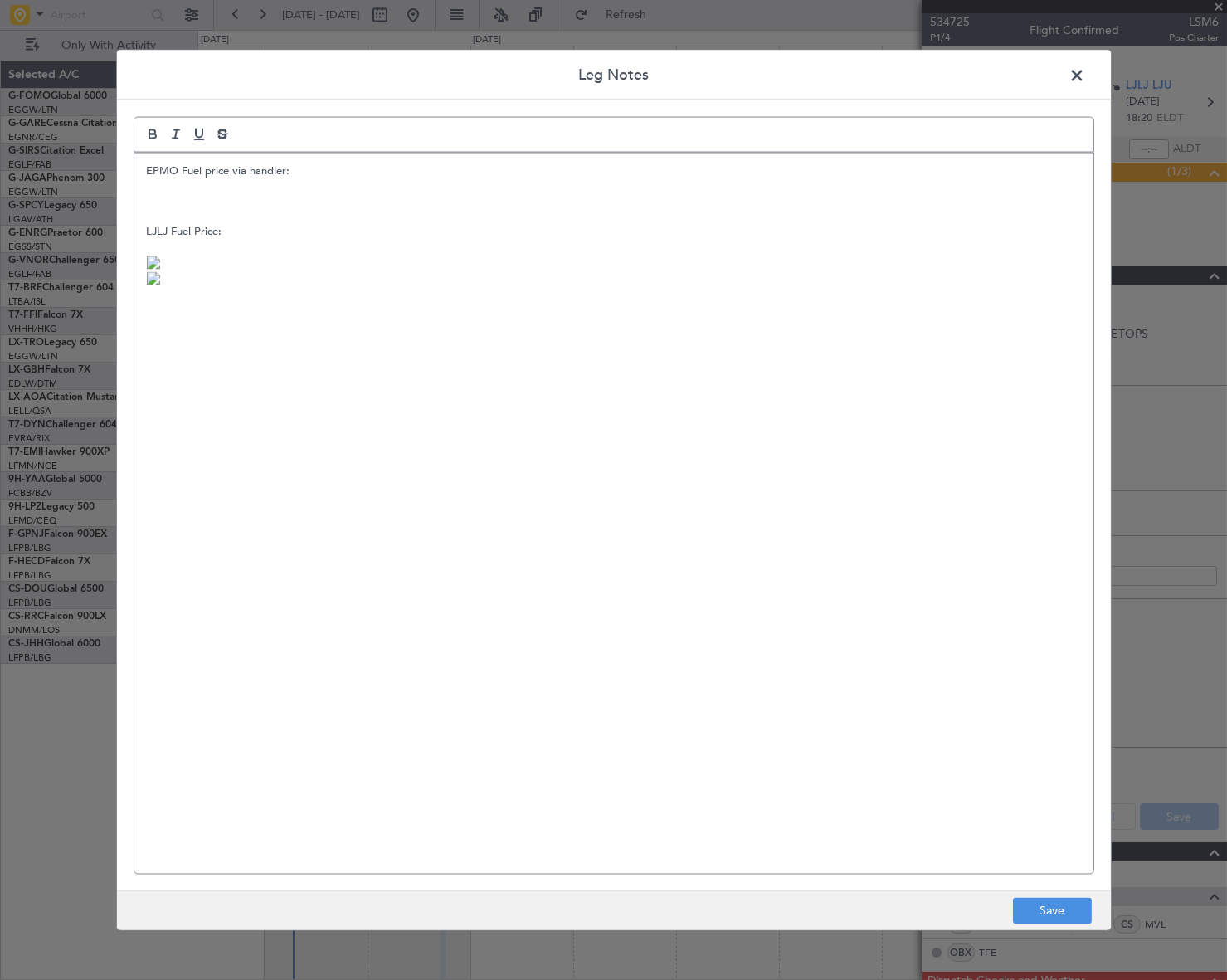
click at [284, 165] on p "EPMO Fuel price via handler:" at bounding box center [613, 169] width 934 height 15
click at [188, 189] on p at bounding box center [613, 186] width 934 height 15
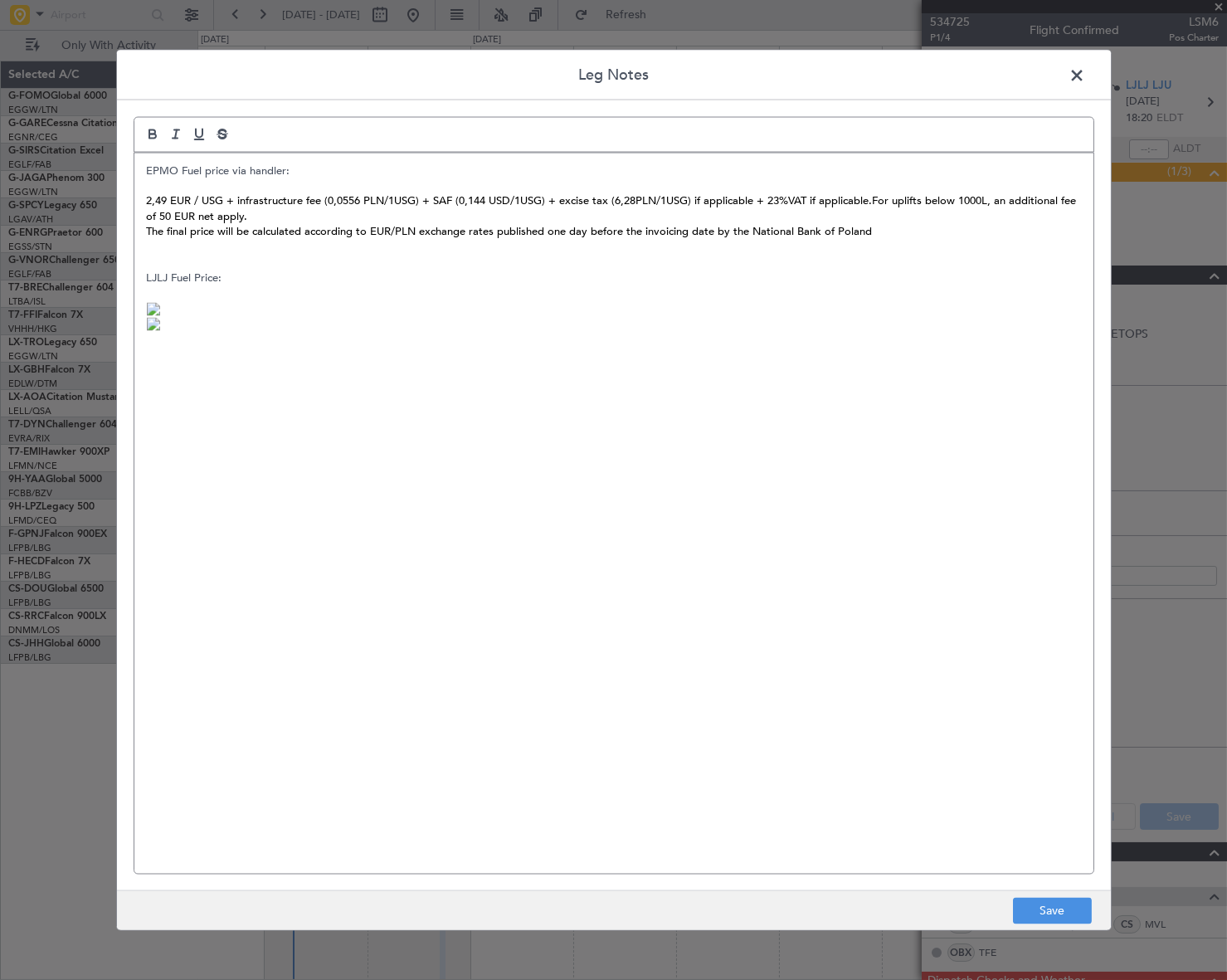
click at [160, 242] on p at bounding box center [613, 245] width 934 height 15
click at [185, 249] on p "Note:" at bounding box center [613, 245] width 934 height 15
click at [176, 241] on p "Note: price is valid till 01.SEP and it's changes every Tuesday" at bounding box center [613, 245] width 934 height 15
click at [471, 245] on p "Note: price is valid till 01.SEP and it's changes every Tuesday" at bounding box center [613, 245] width 934 height 15
click at [219, 274] on p "LJLJ Fuel Price:" at bounding box center [613, 277] width 934 height 15
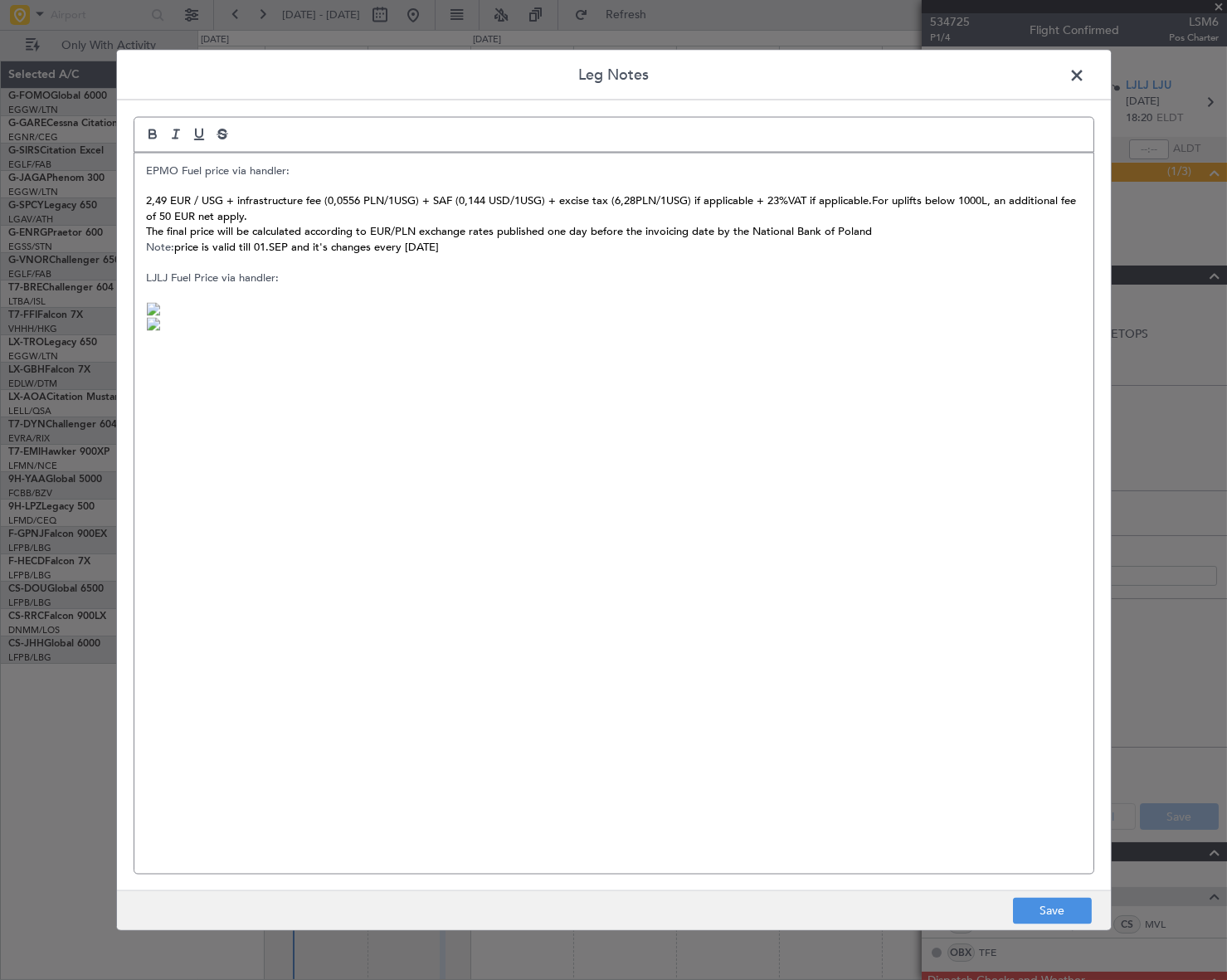
click at [199, 271] on p "LJLJ Fuel Price via handler:" at bounding box center [613, 277] width 934 height 15
click at [1081, 918] on button "Save" at bounding box center [1052, 911] width 79 height 27
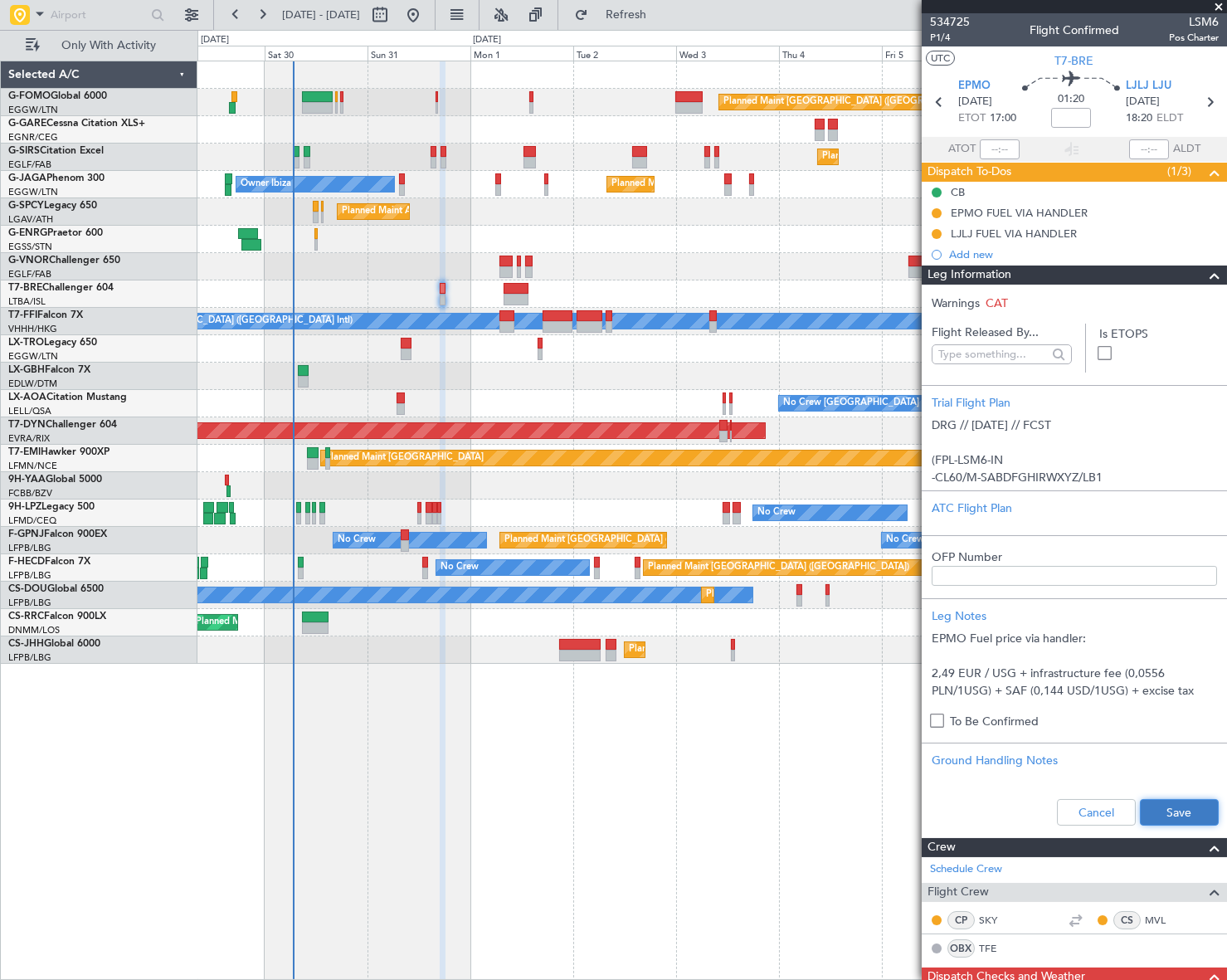
click at [1175, 811] on button "Save" at bounding box center [1178, 812] width 79 height 27
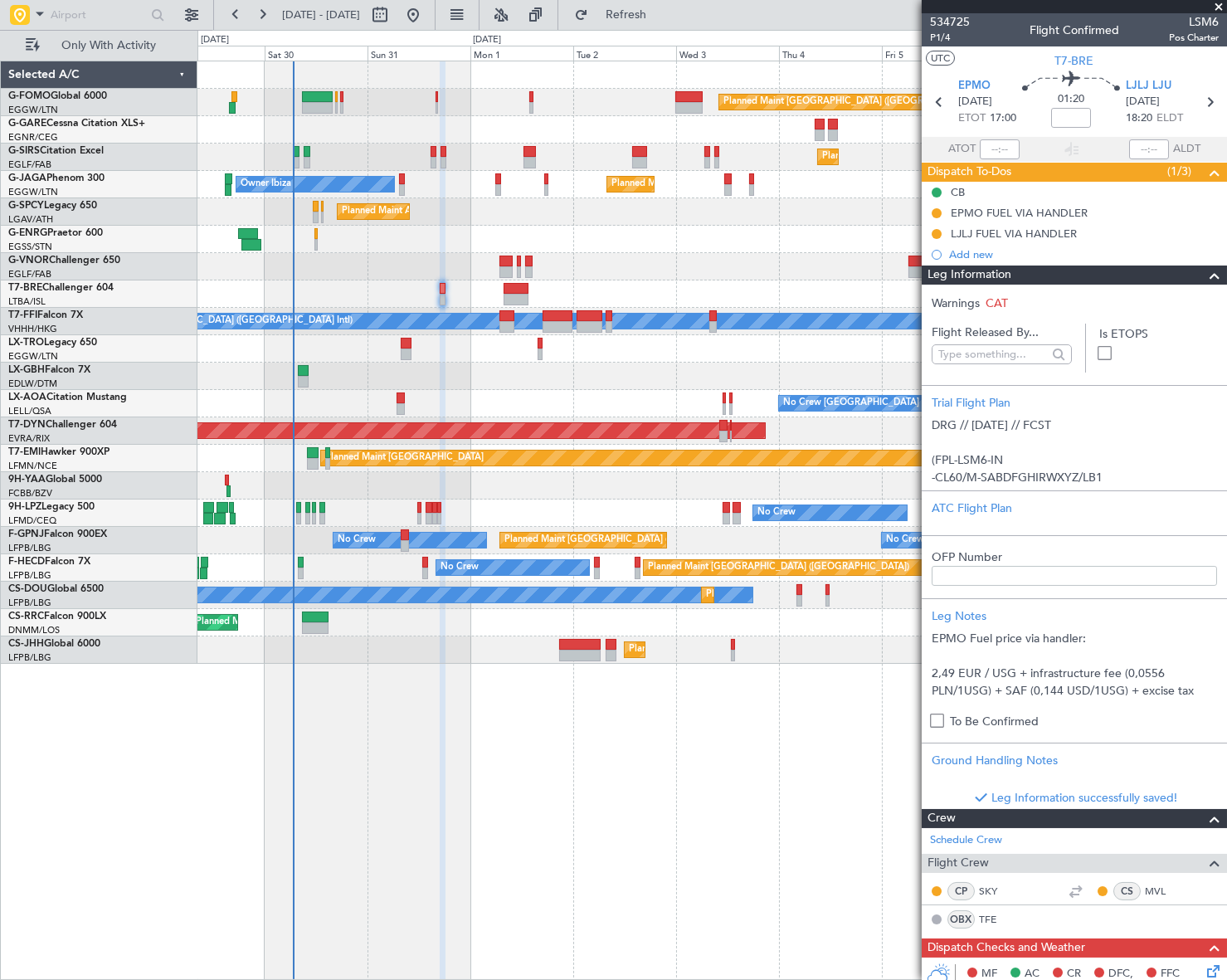
click at [1209, 272] on span at bounding box center [1214, 275] width 20 height 20
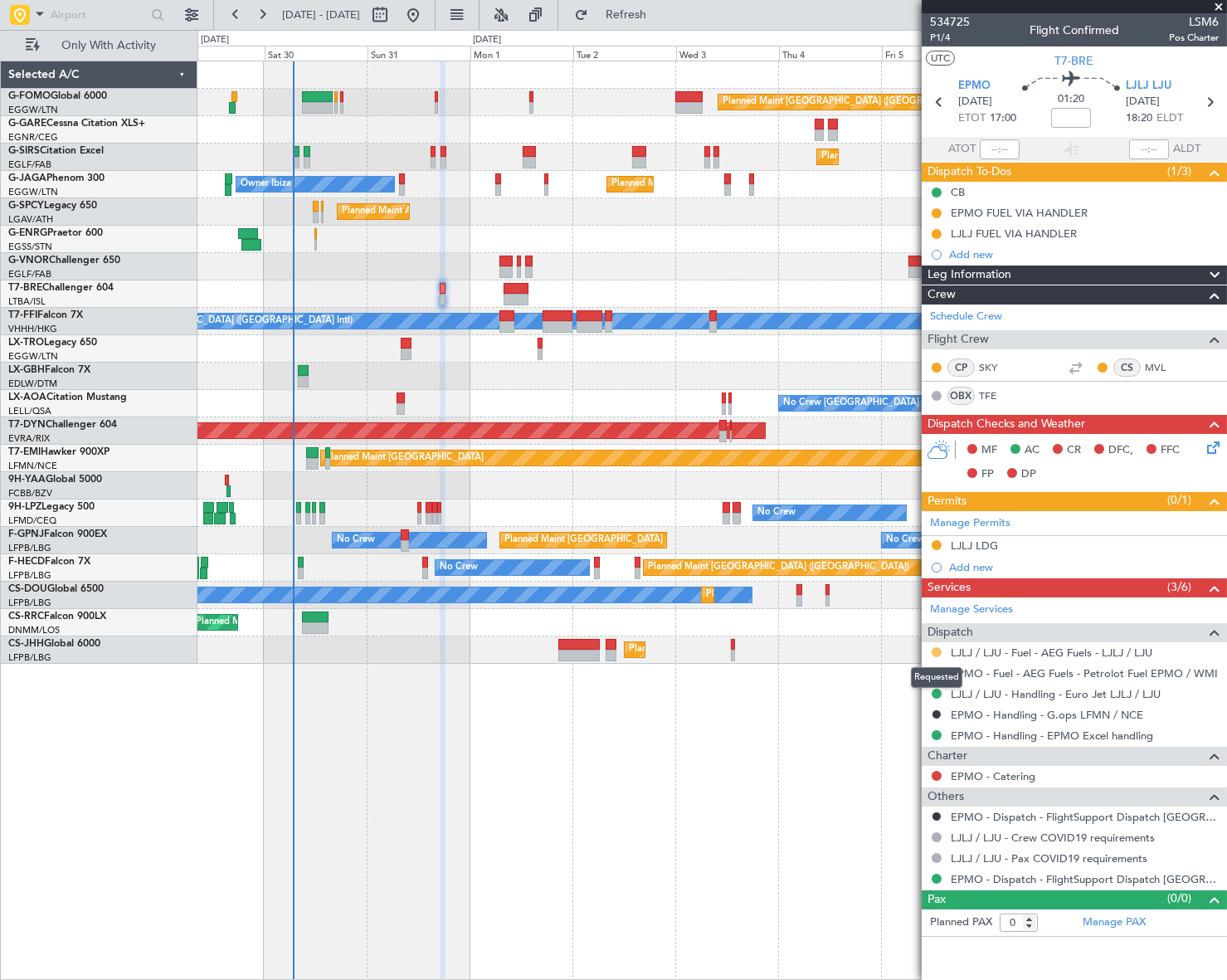
click at [934, 651] on button at bounding box center [936, 651] width 10 height 10
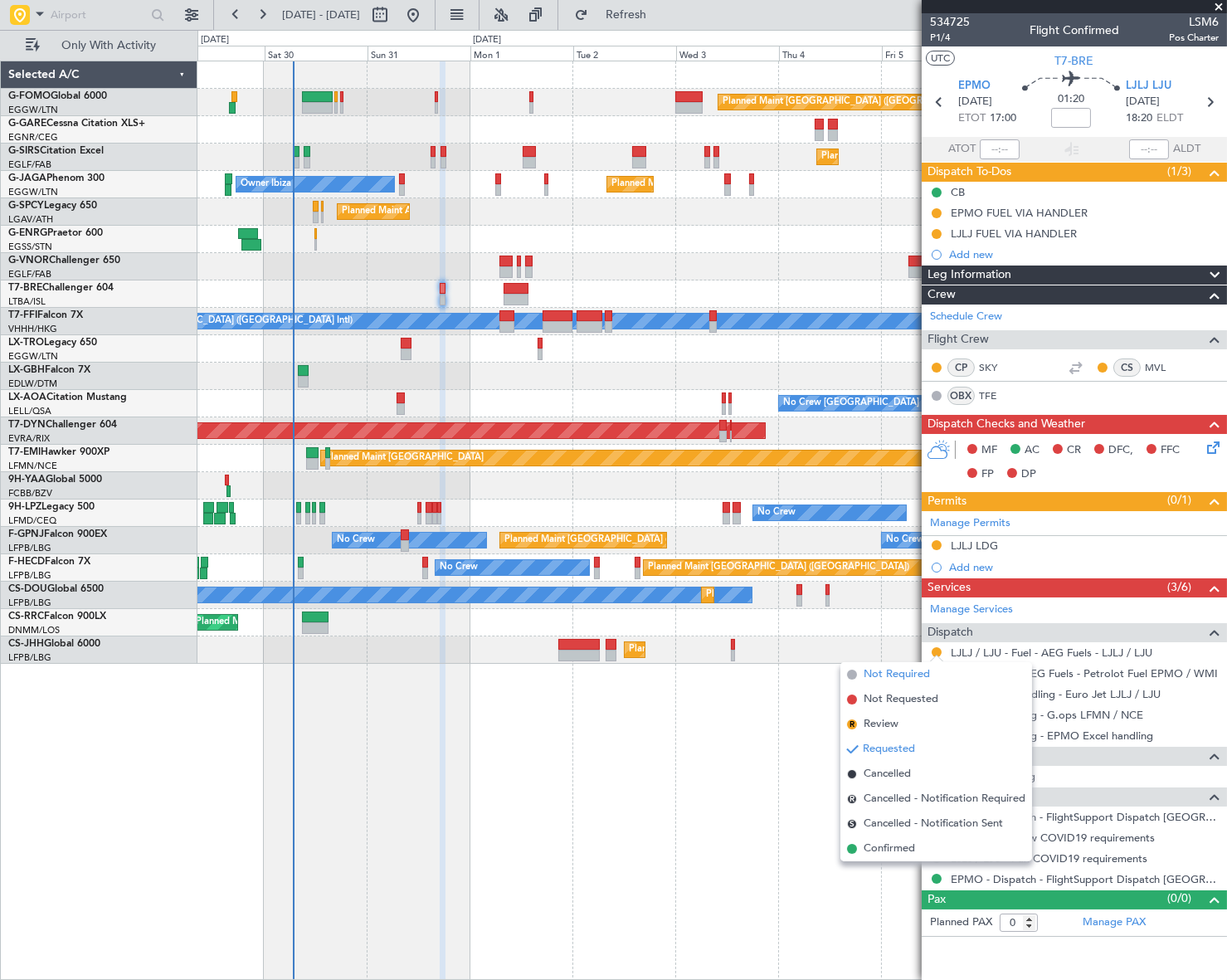
click at [871, 676] on span "Not Required" at bounding box center [897, 674] width 67 height 16
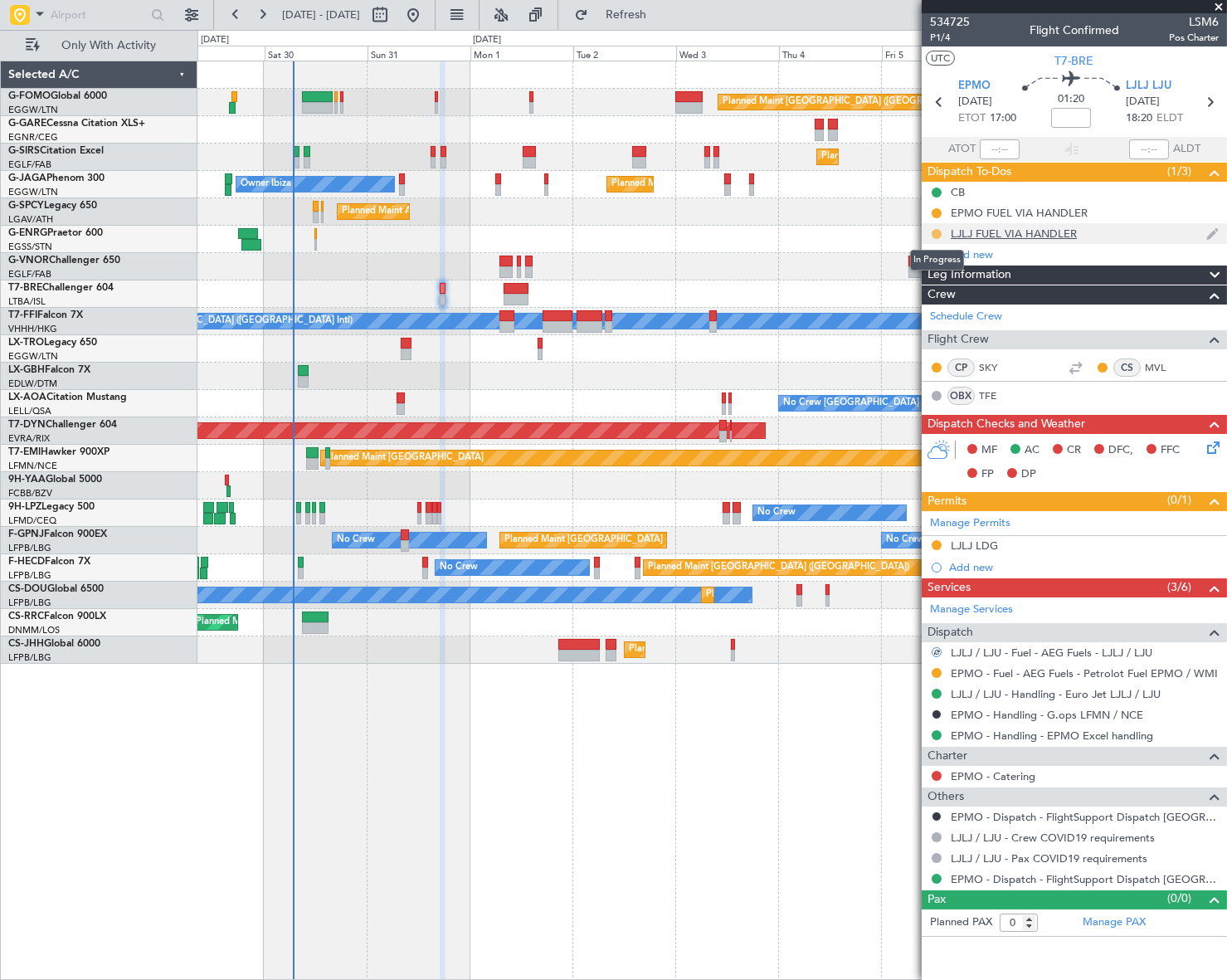
click at [938, 235] on button at bounding box center [936, 233] width 10 height 10
click at [932, 310] on span "Completed" at bounding box center [943, 306] width 55 height 16
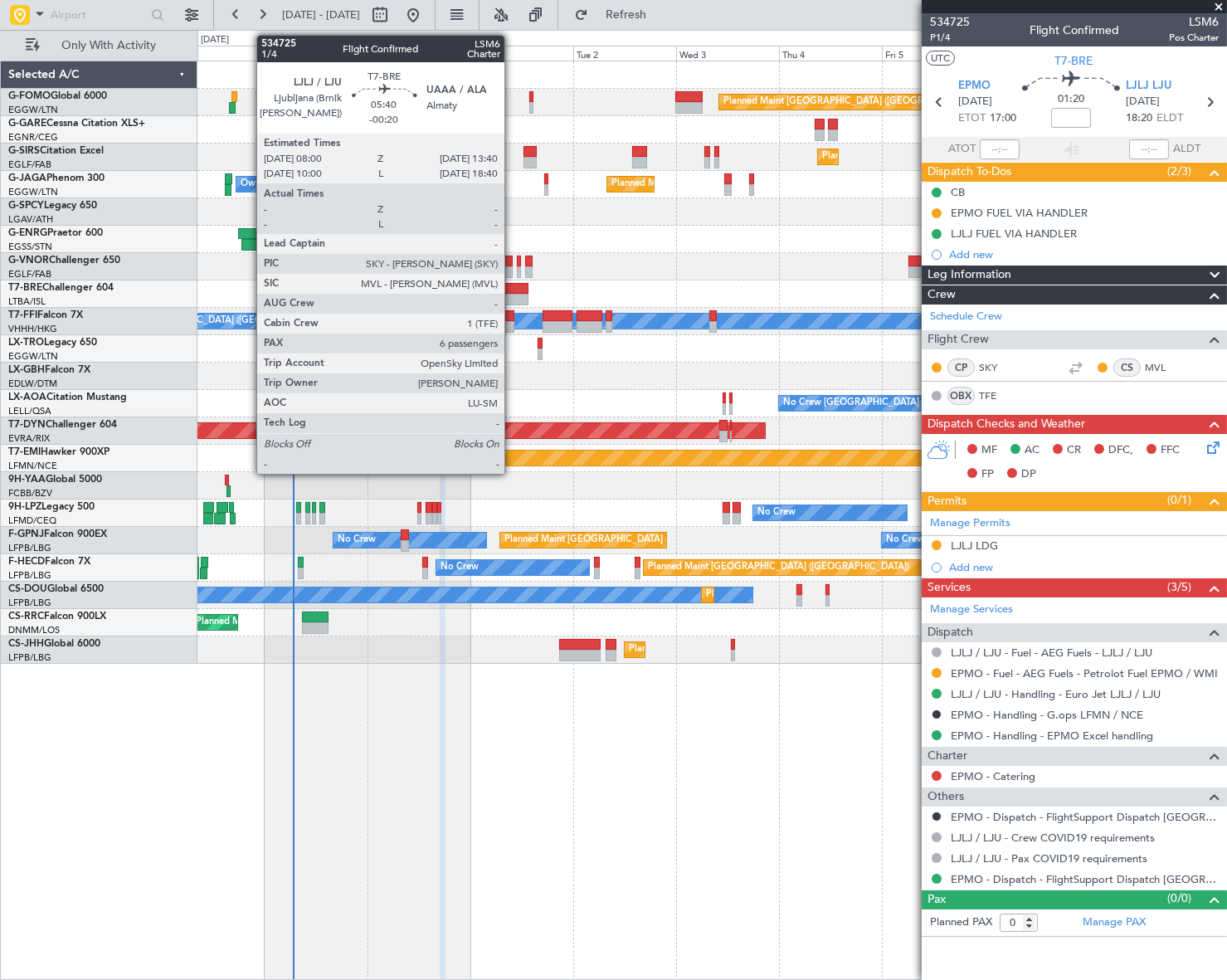
click at [512, 290] on div at bounding box center [516, 288] width 25 height 11
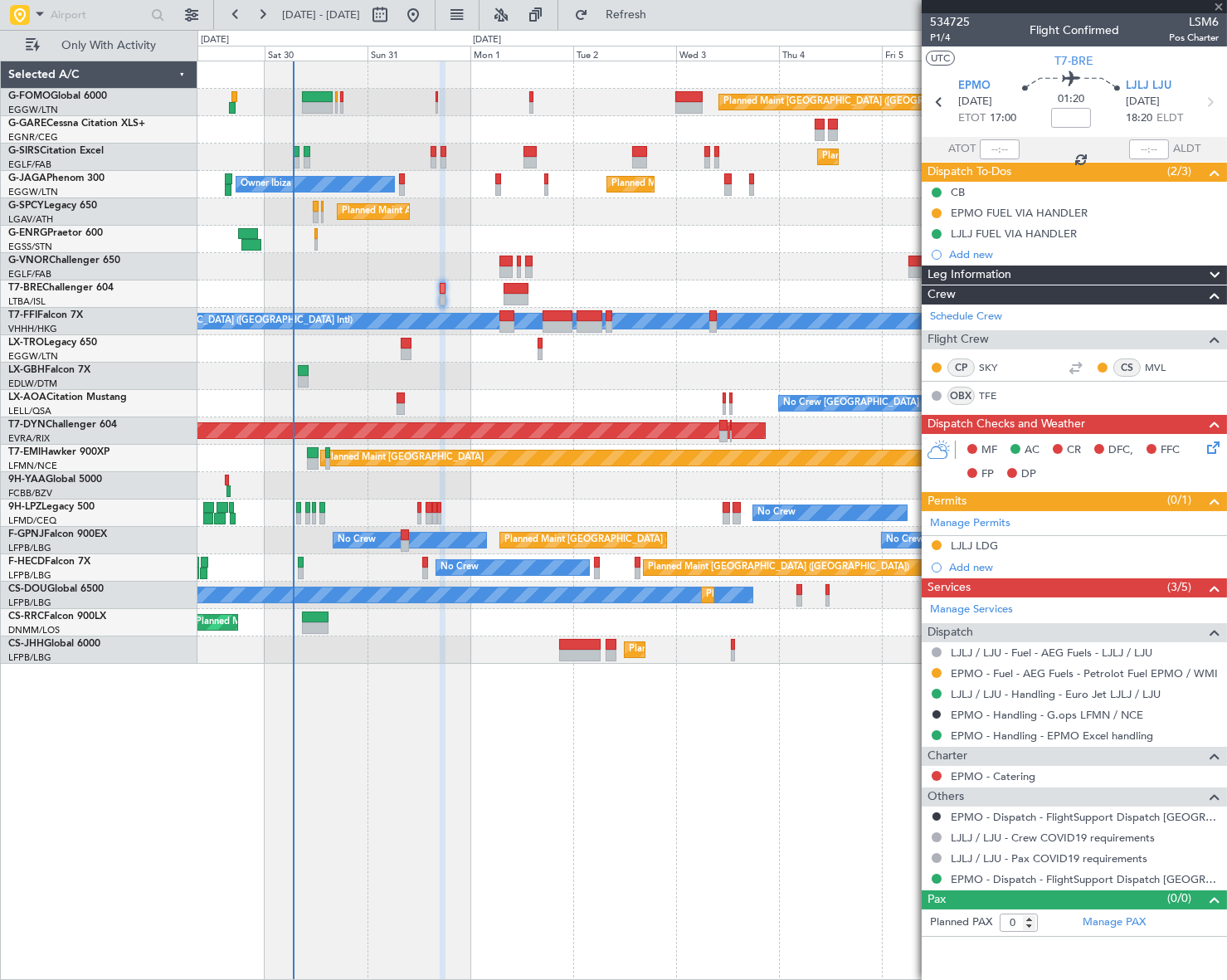
type input "-00:20"
type input "6"
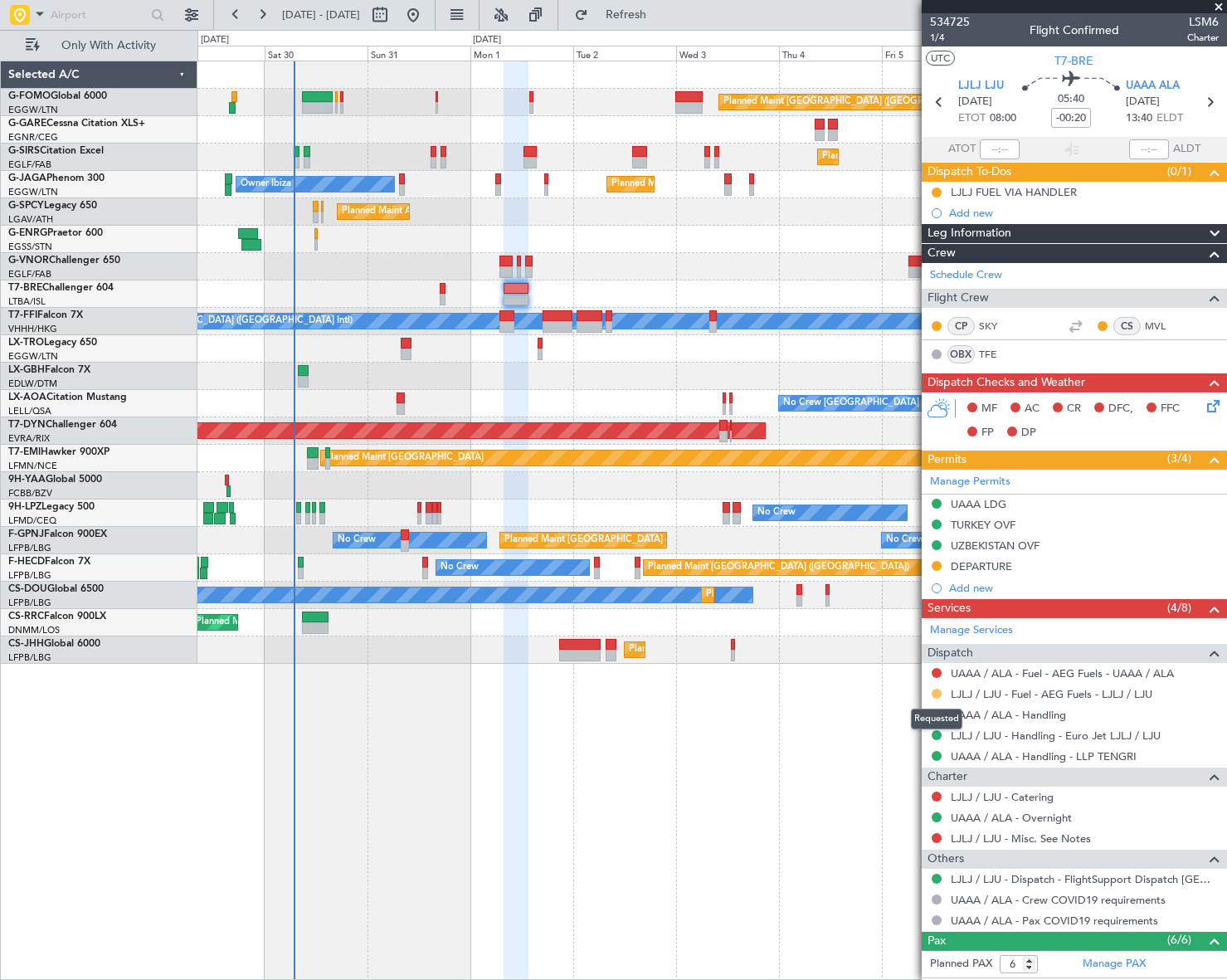
click at [938, 690] on button at bounding box center [936, 693] width 10 height 10
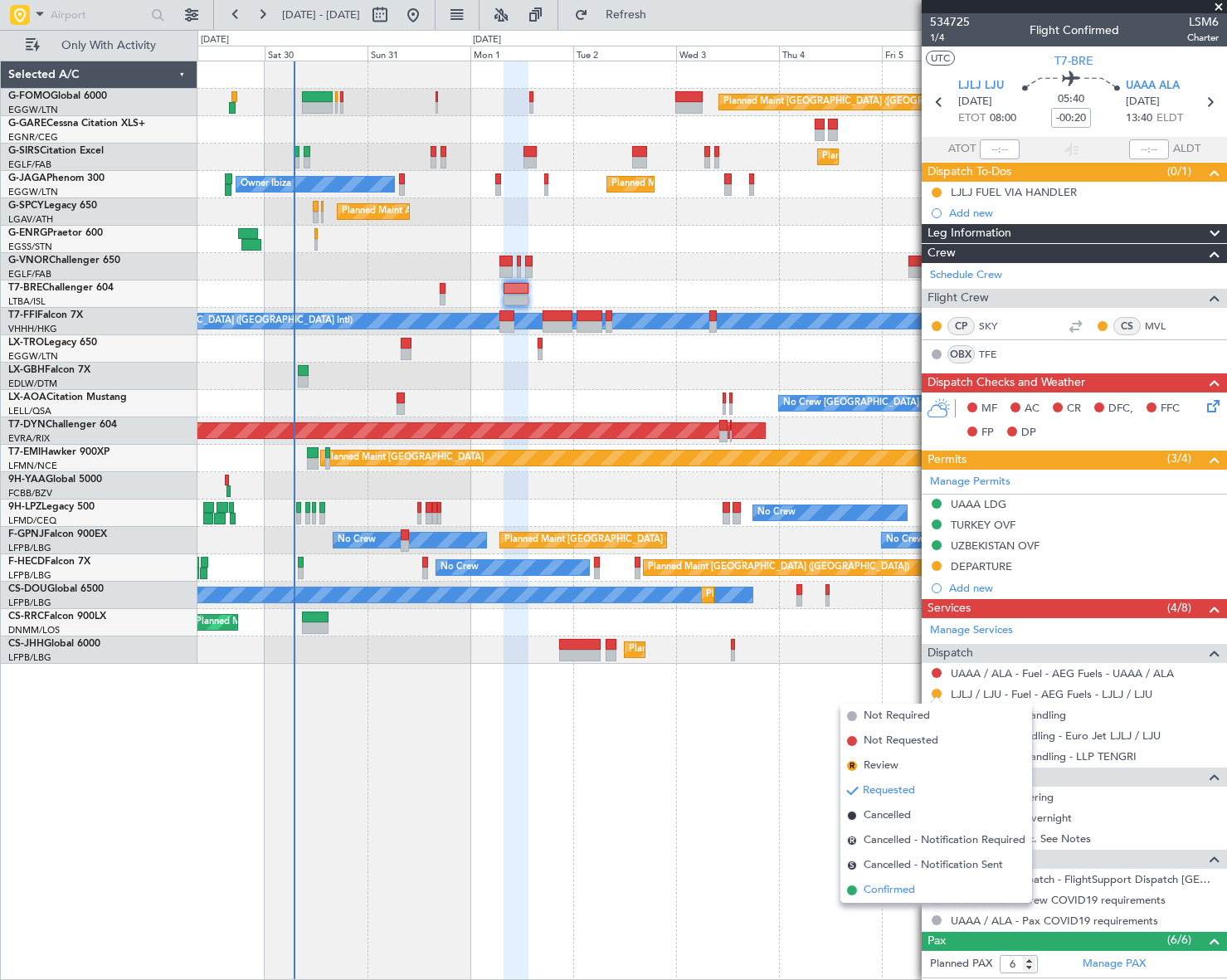
click at [878, 885] on span "Confirmed" at bounding box center [889, 890] width 51 height 16
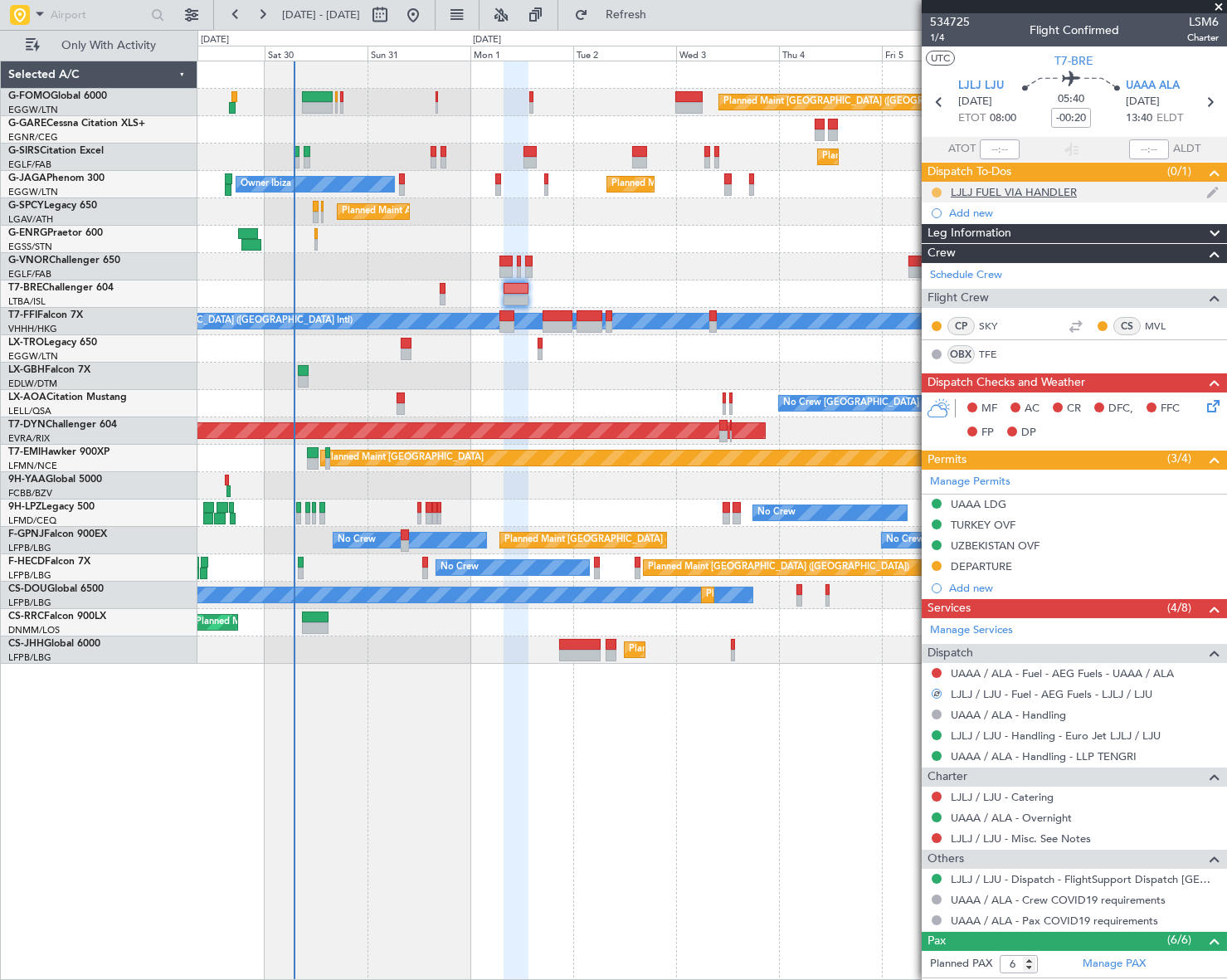
click at [936, 190] on button at bounding box center [936, 192] width 10 height 10
click at [918, 264] on span "Completed" at bounding box center [943, 265] width 55 height 16
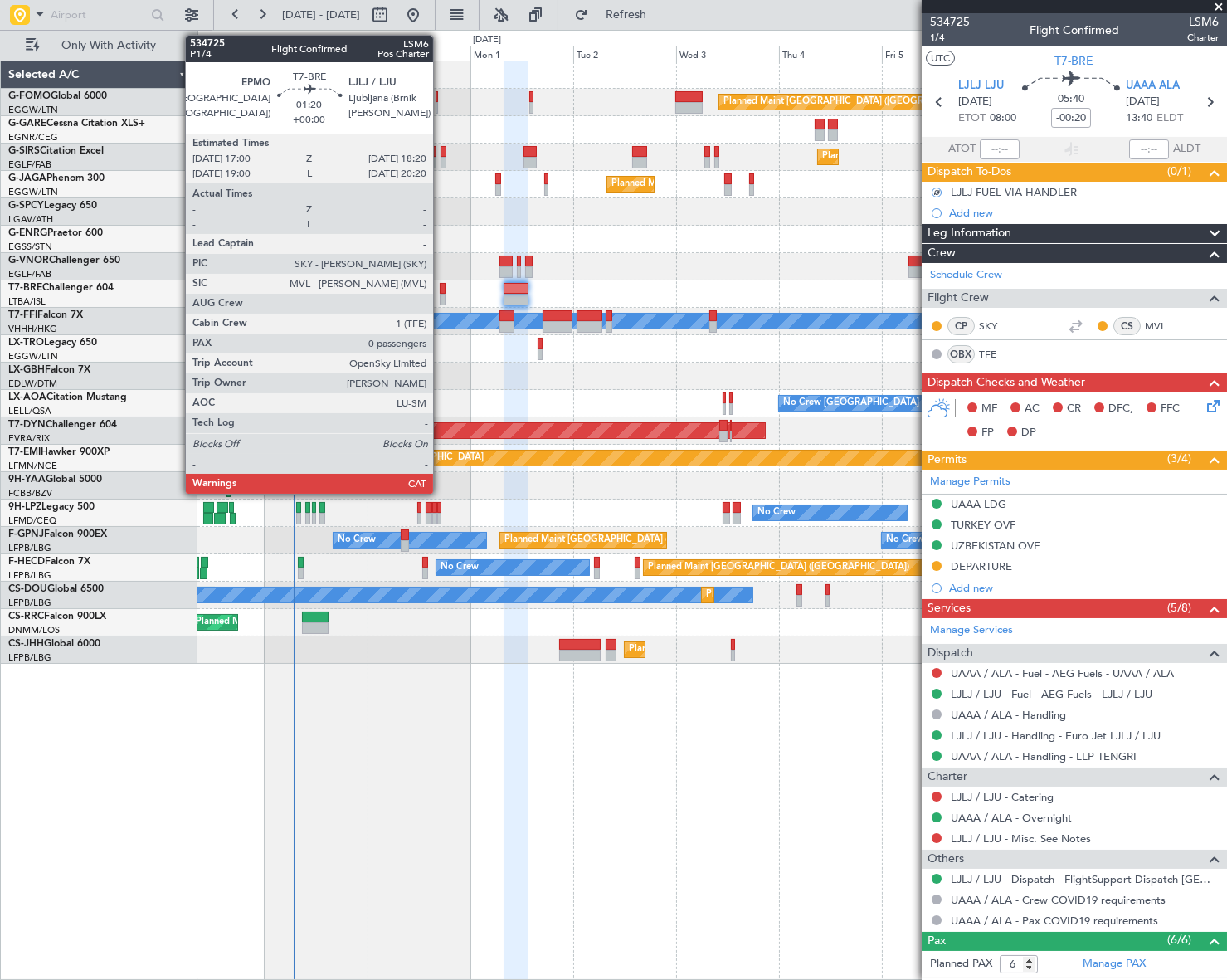
click at [441, 291] on div at bounding box center [442, 288] width 6 height 11
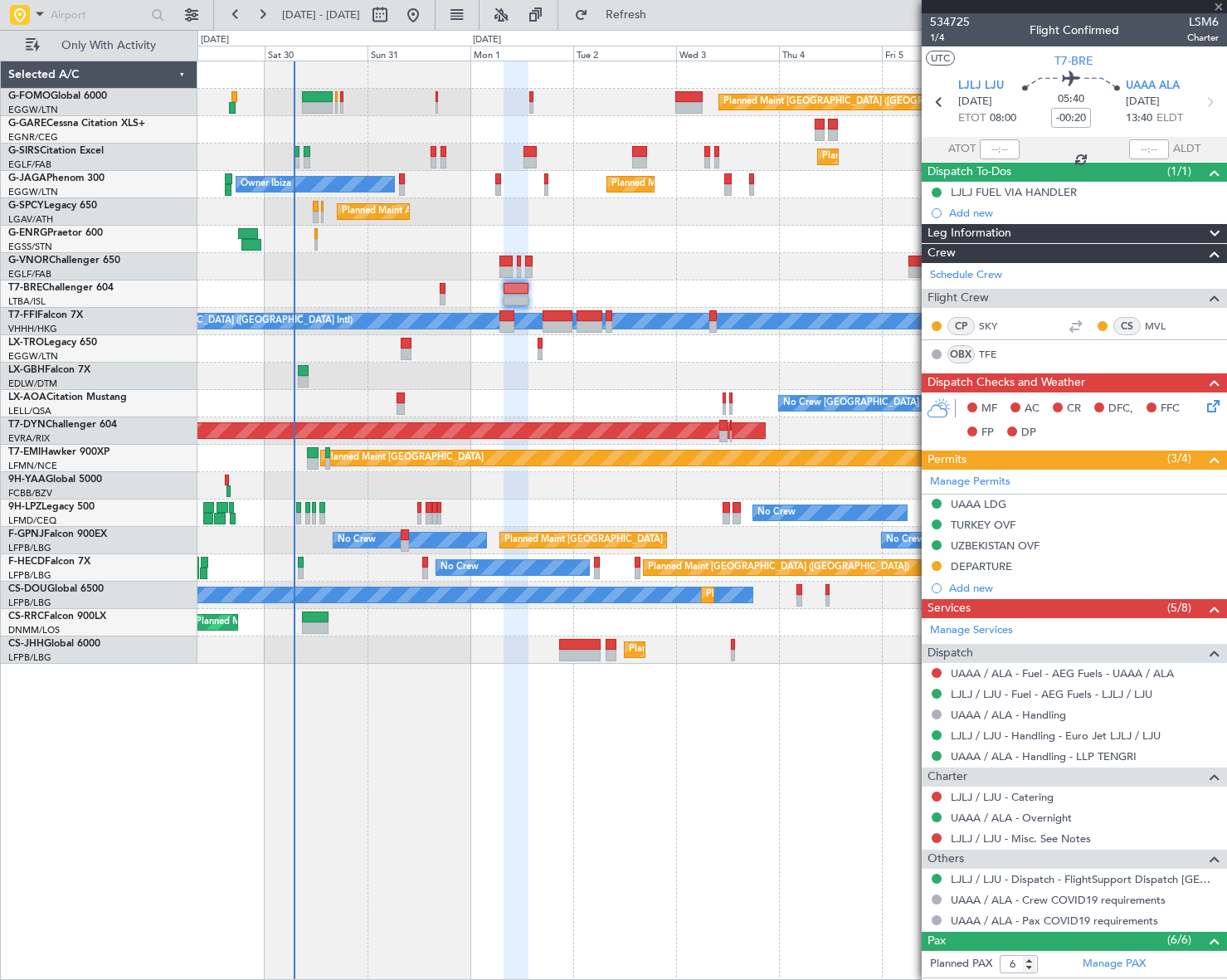
type input "0"
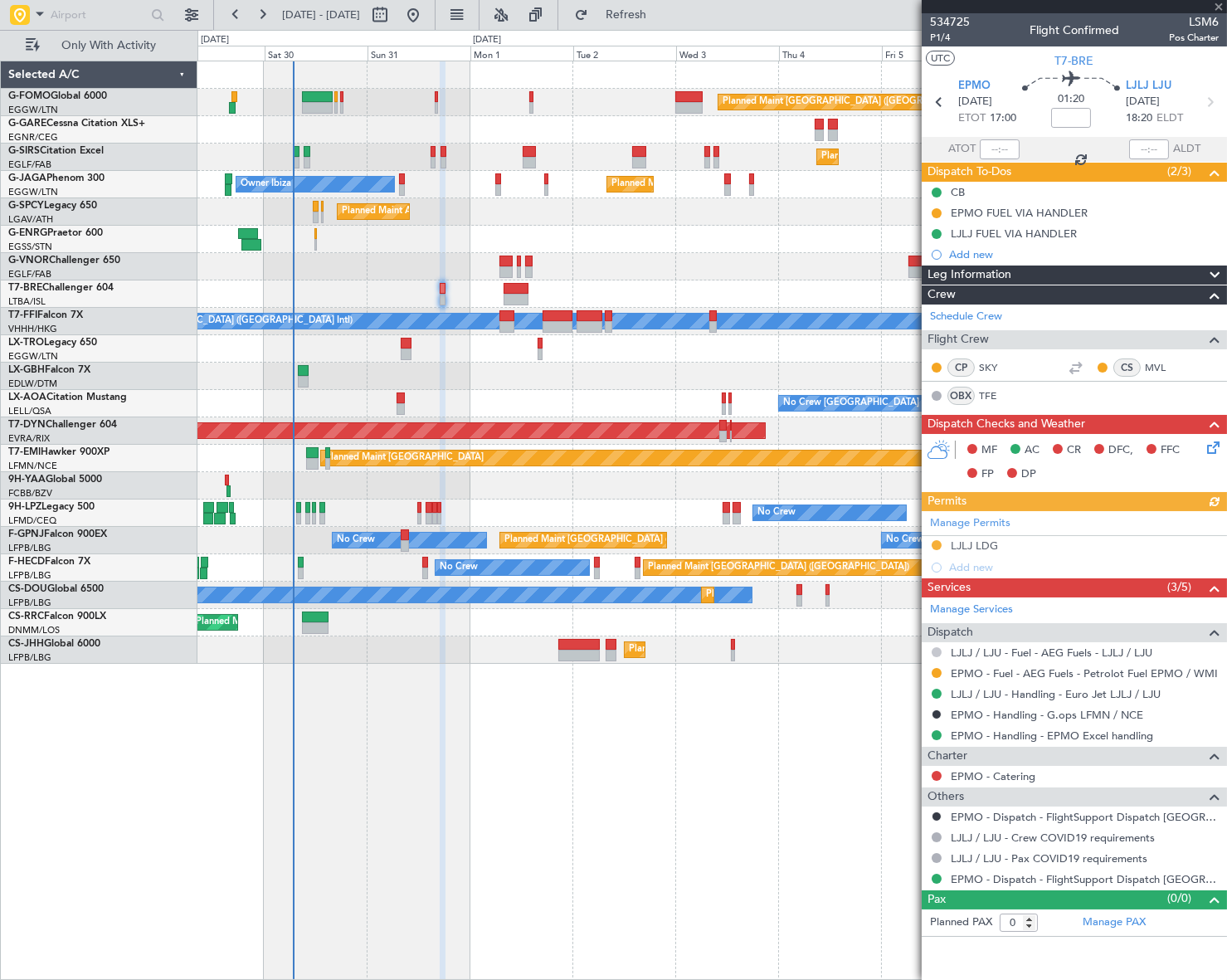
click at [937, 650] on button at bounding box center [936, 651] width 10 height 10
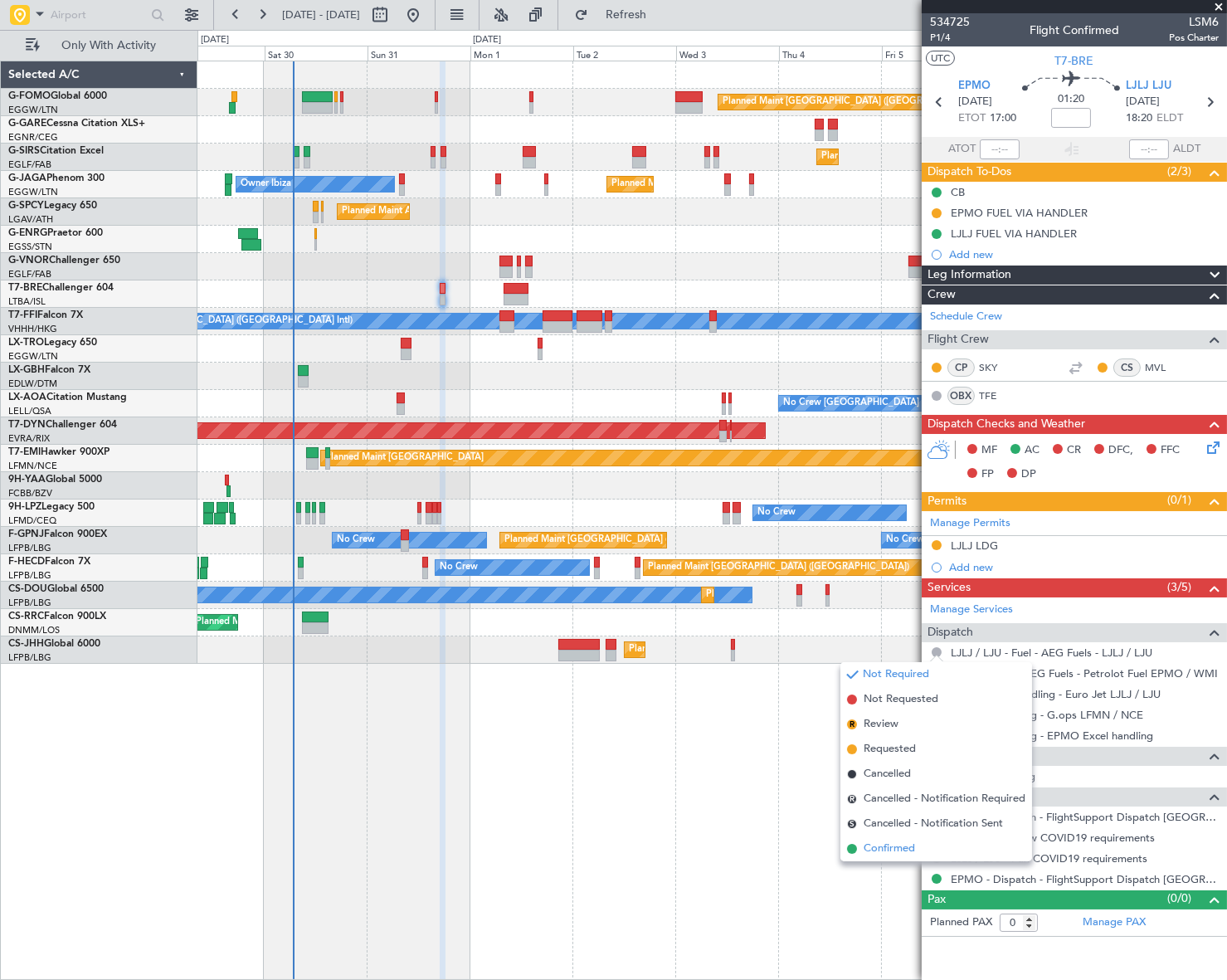
click at [879, 848] on span "Confirmed" at bounding box center [889, 848] width 51 height 16
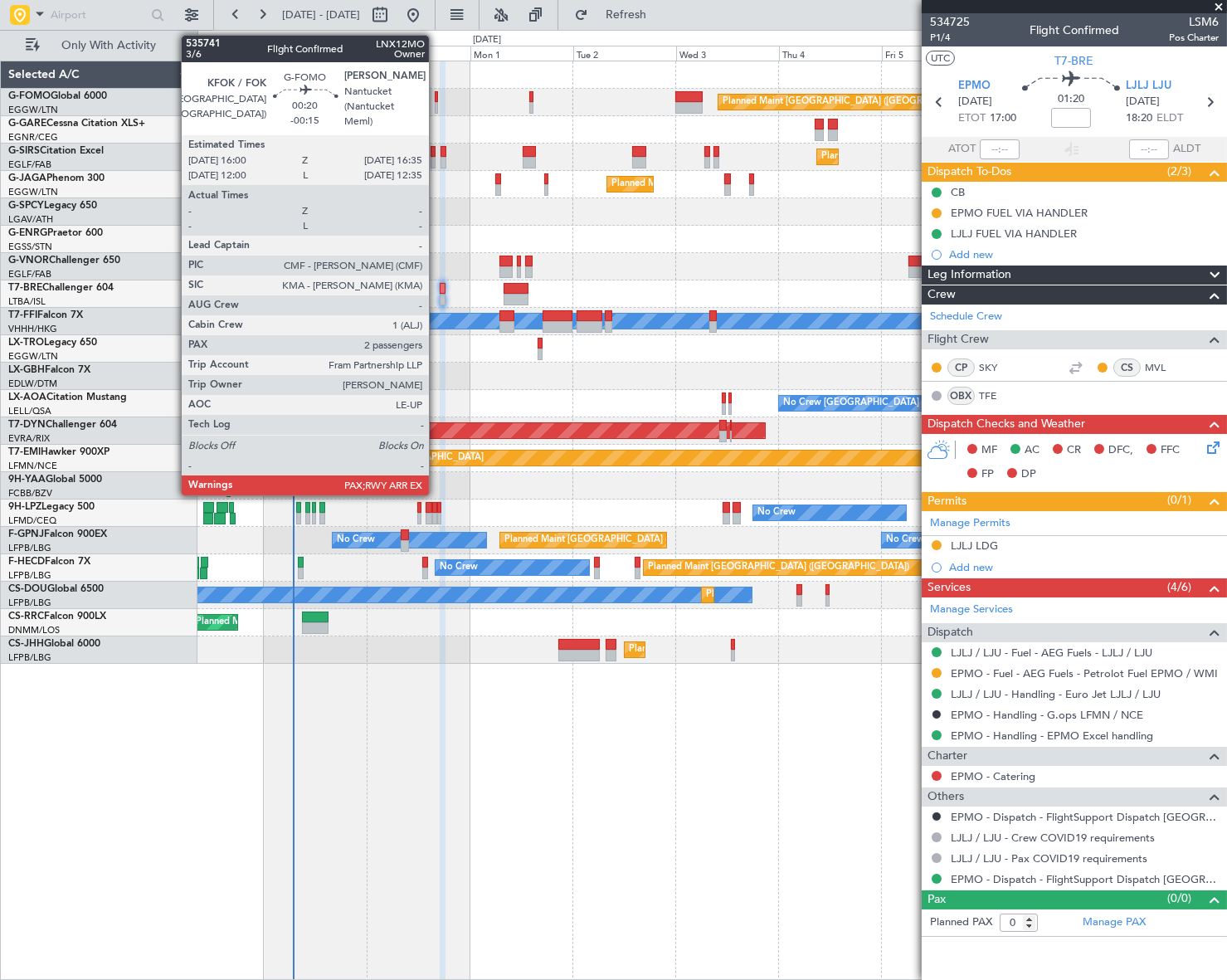
click at [436, 102] on div at bounding box center [436, 108] width 3 height 11
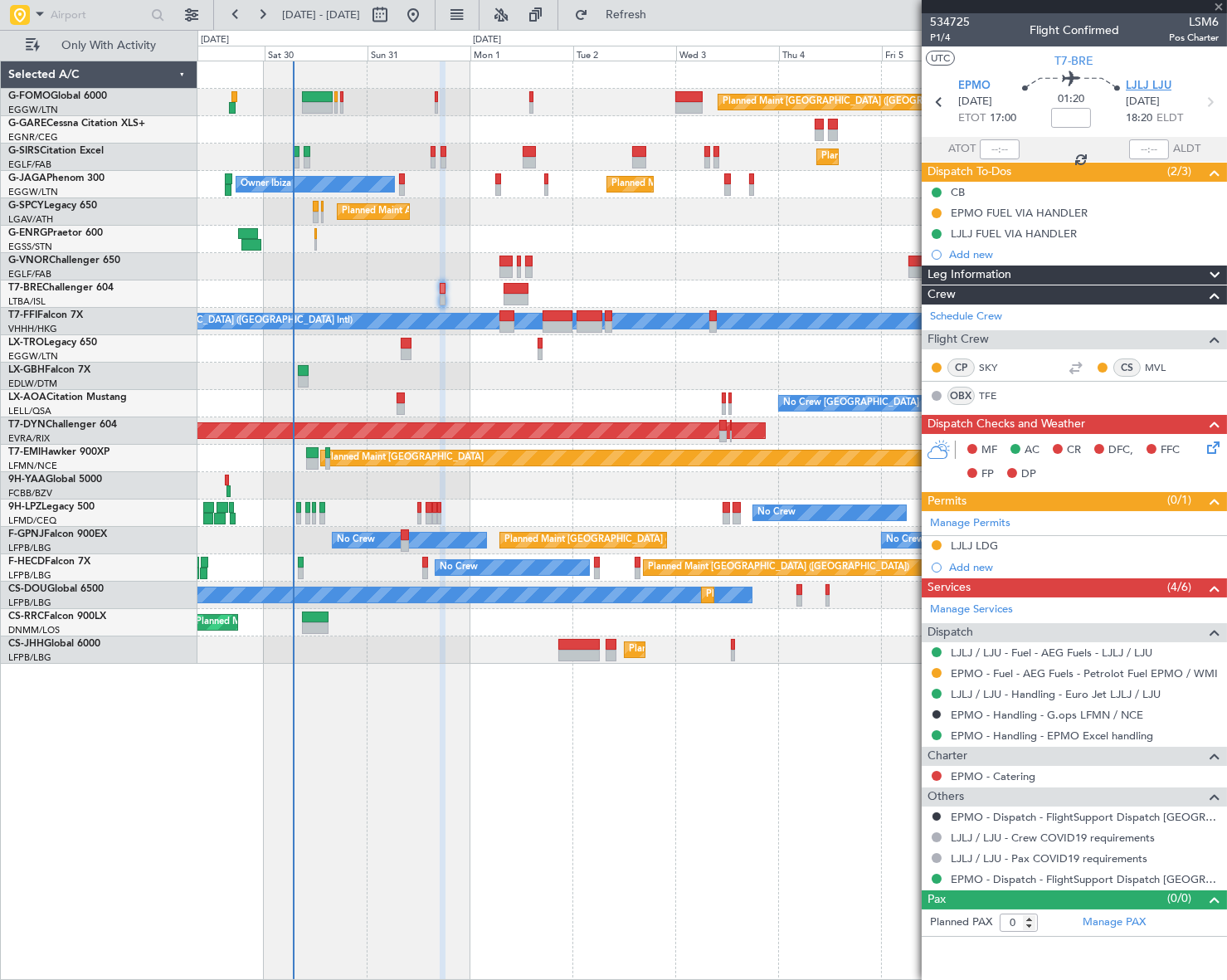
type input "-00:15"
type input "2"
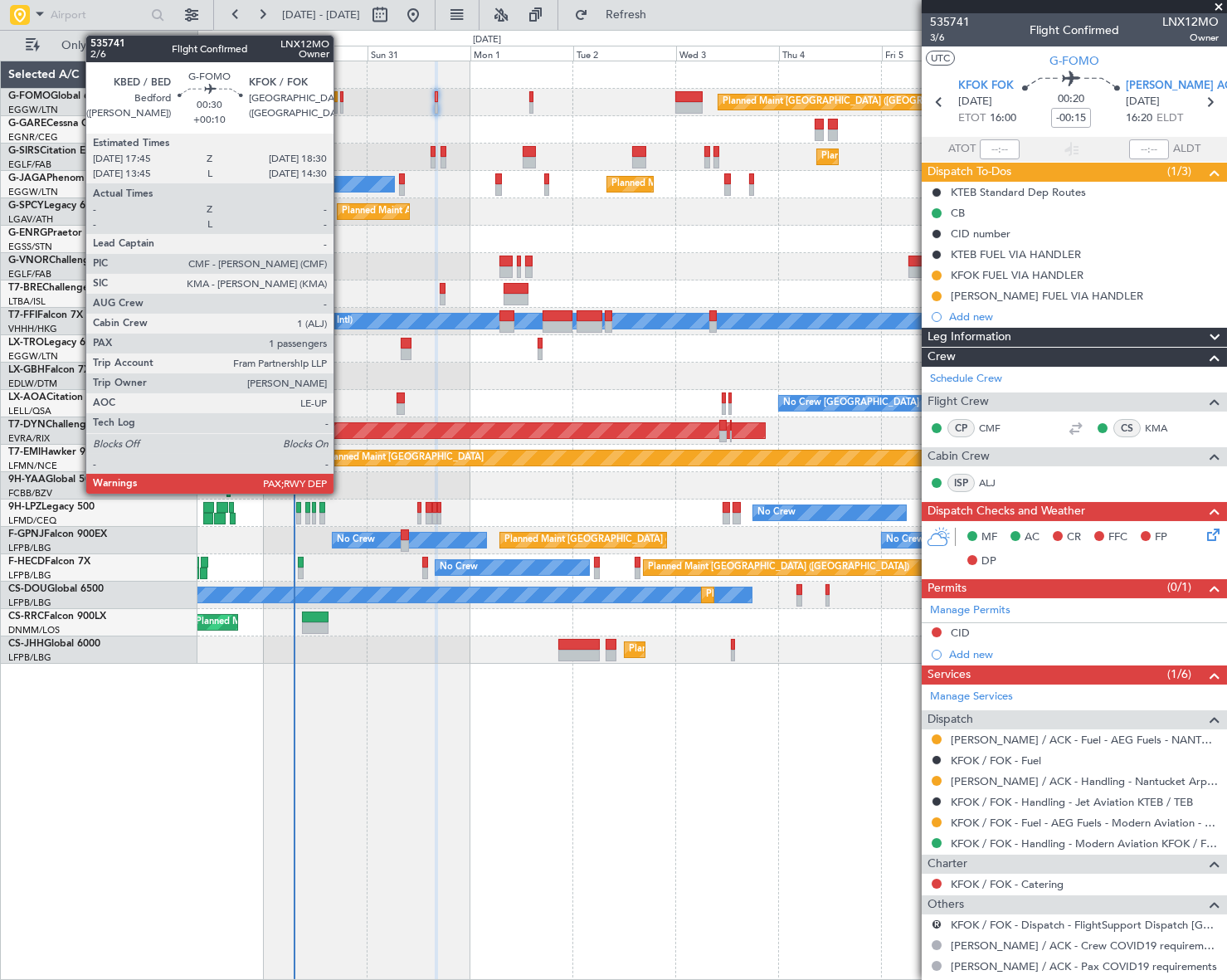
click at [341, 99] on div at bounding box center [342, 96] width 3 height 11
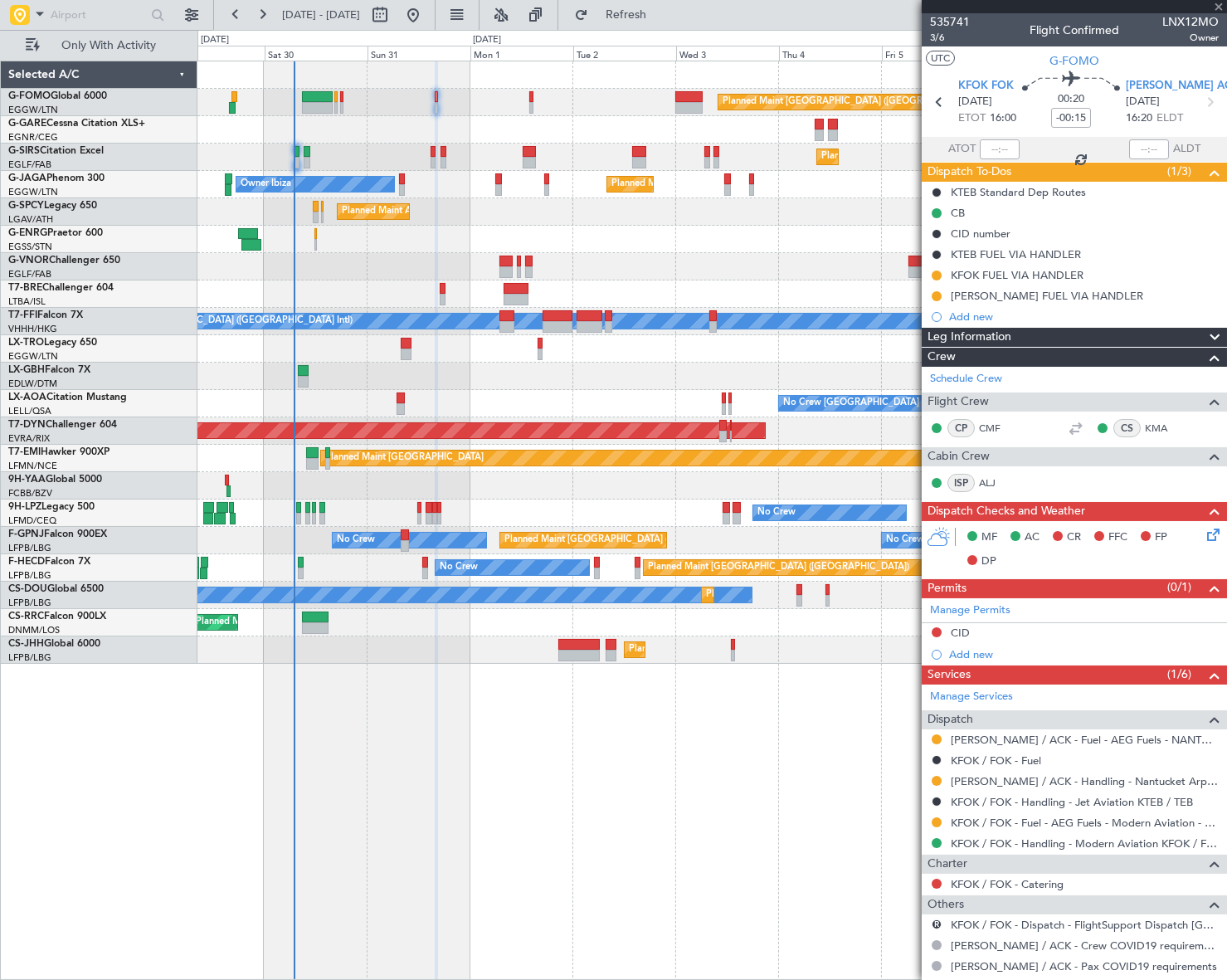
type input "+00:10"
type input "3"
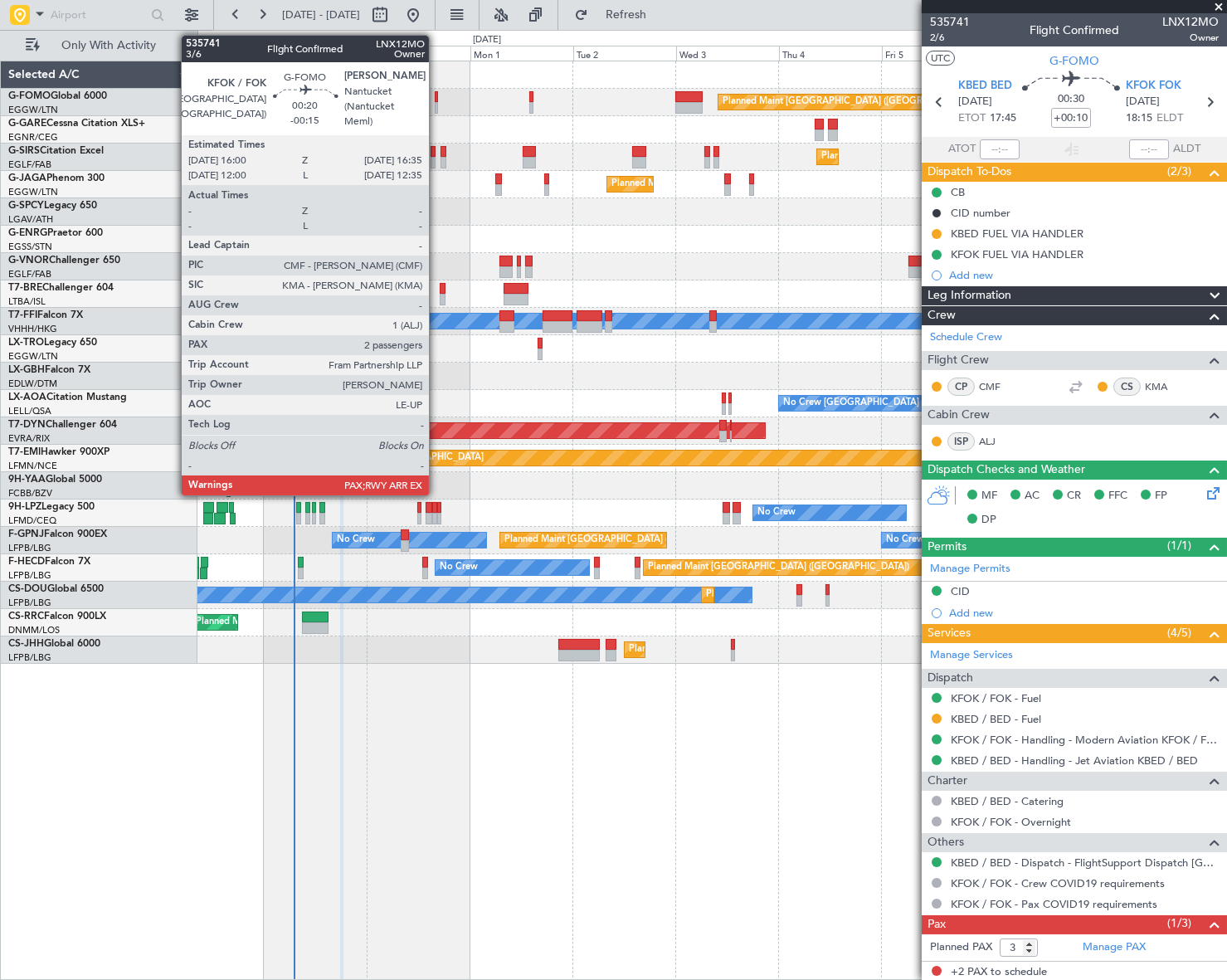
click at [436, 106] on div at bounding box center [436, 108] width 3 height 11
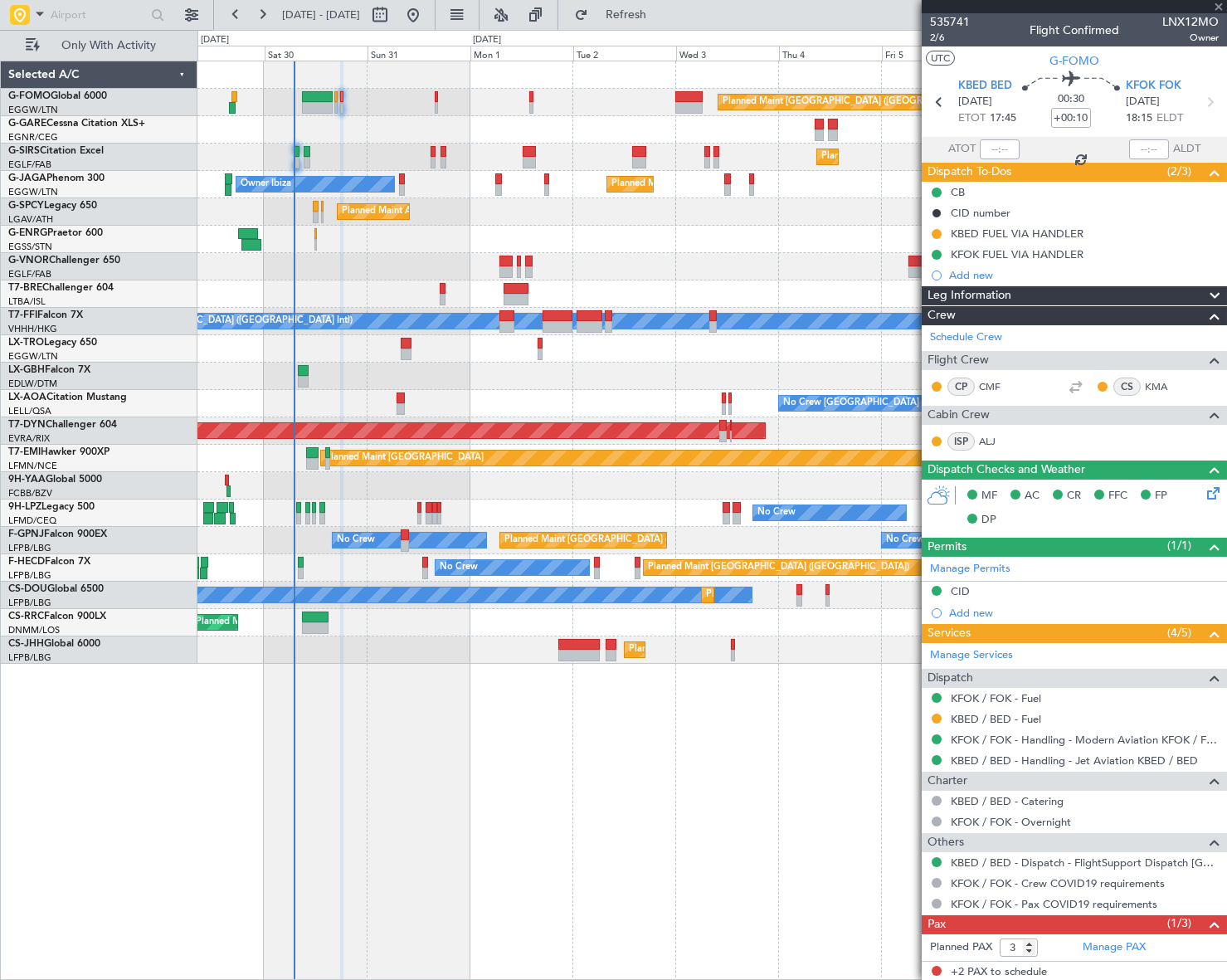
type input "-00:15"
type input "2"
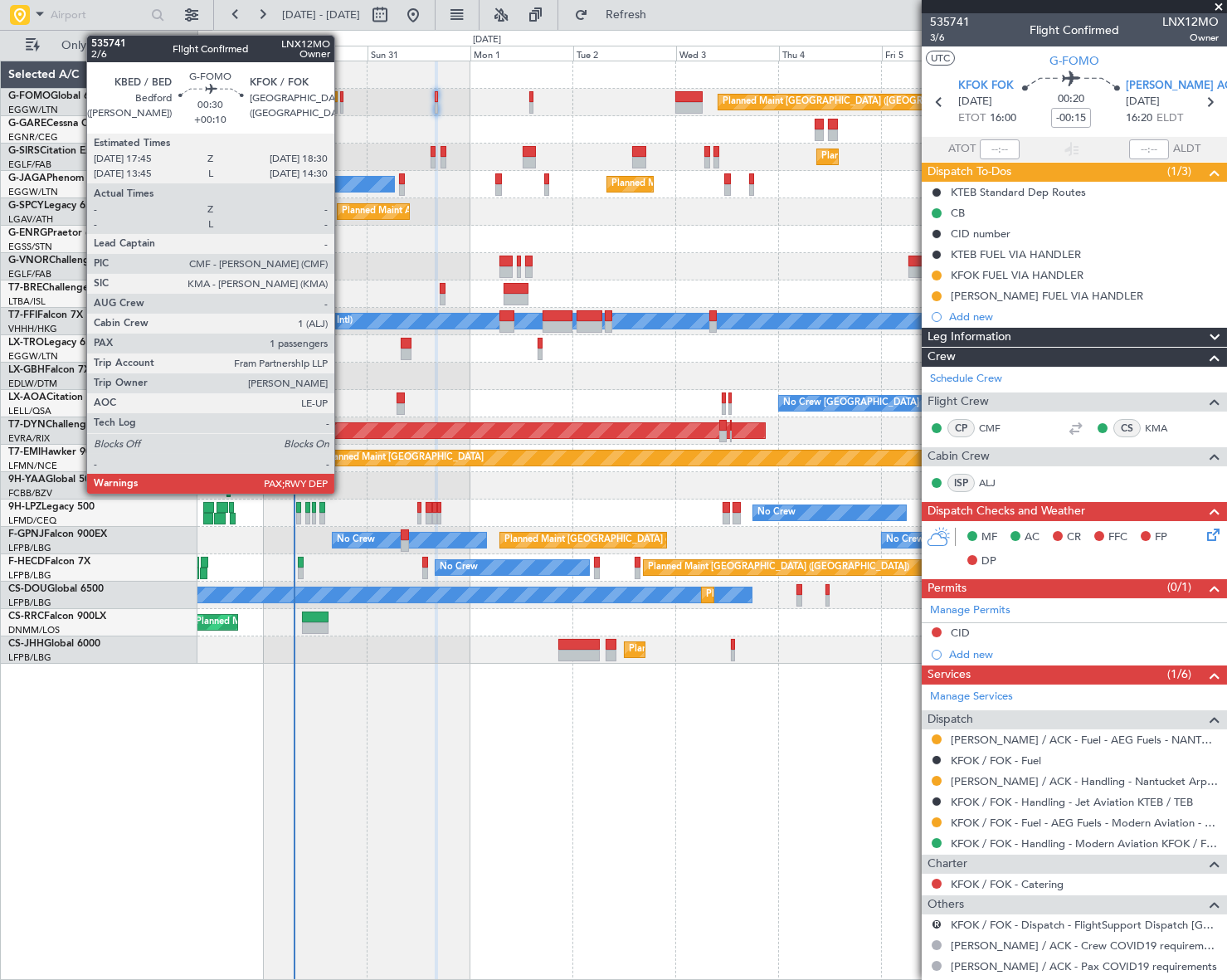
click at [342, 101] on div at bounding box center [342, 96] width 3 height 11
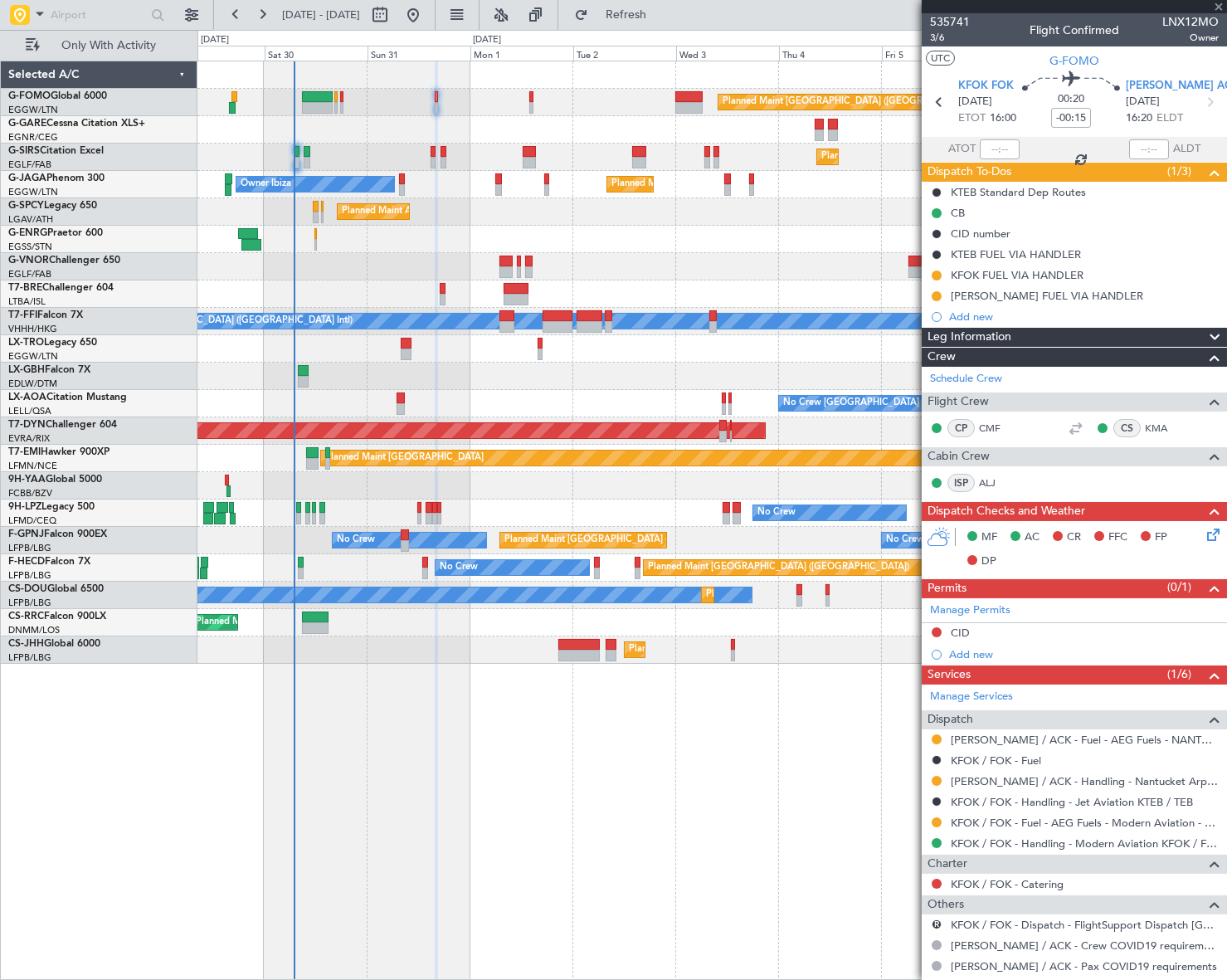
type input "+00:10"
type input "3"
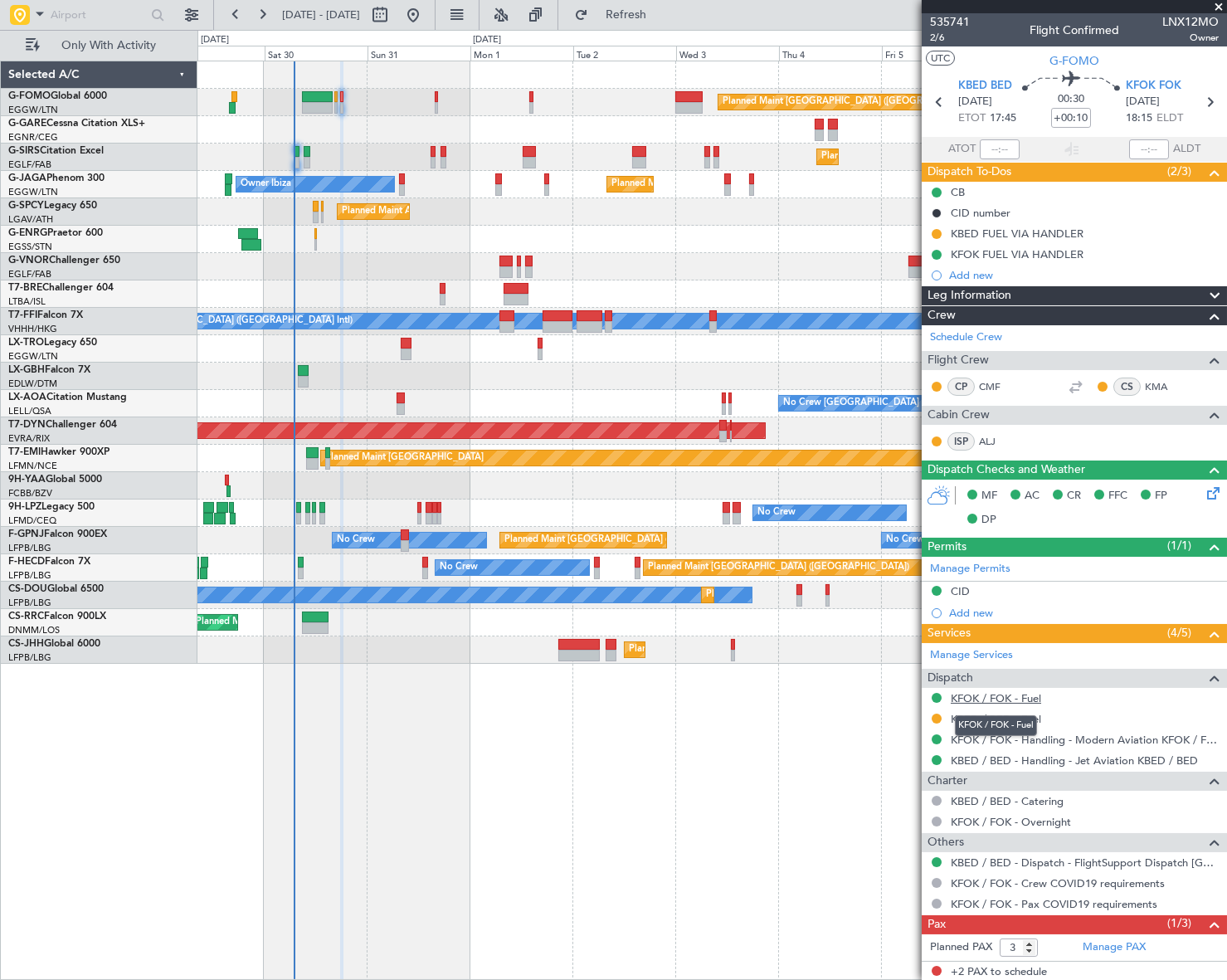
click at [1002, 696] on link "KFOK / FOK - Fuel" at bounding box center [995, 698] width 90 height 14
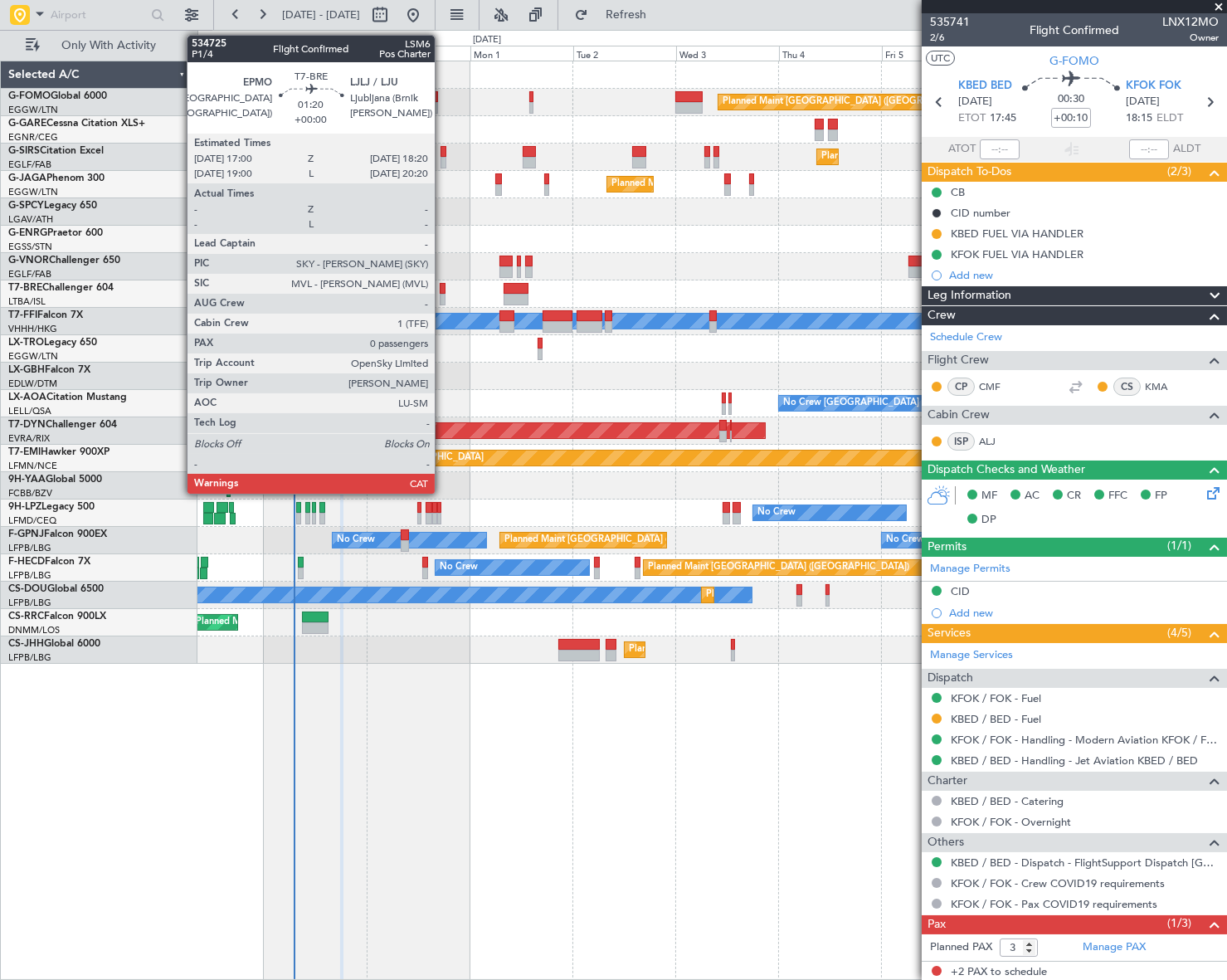
click at [442, 291] on div at bounding box center [442, 288] width 6 height 11
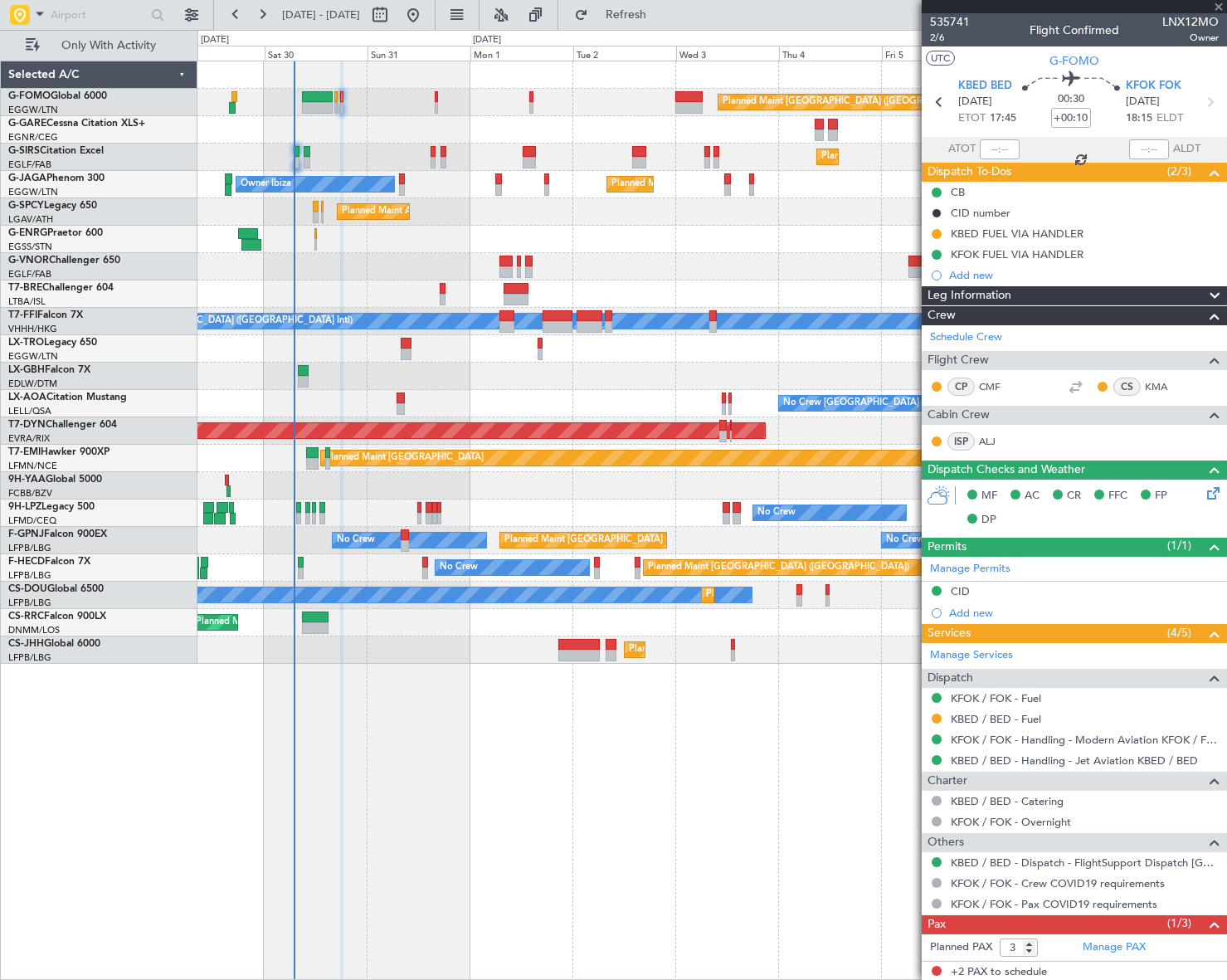
type input "0"
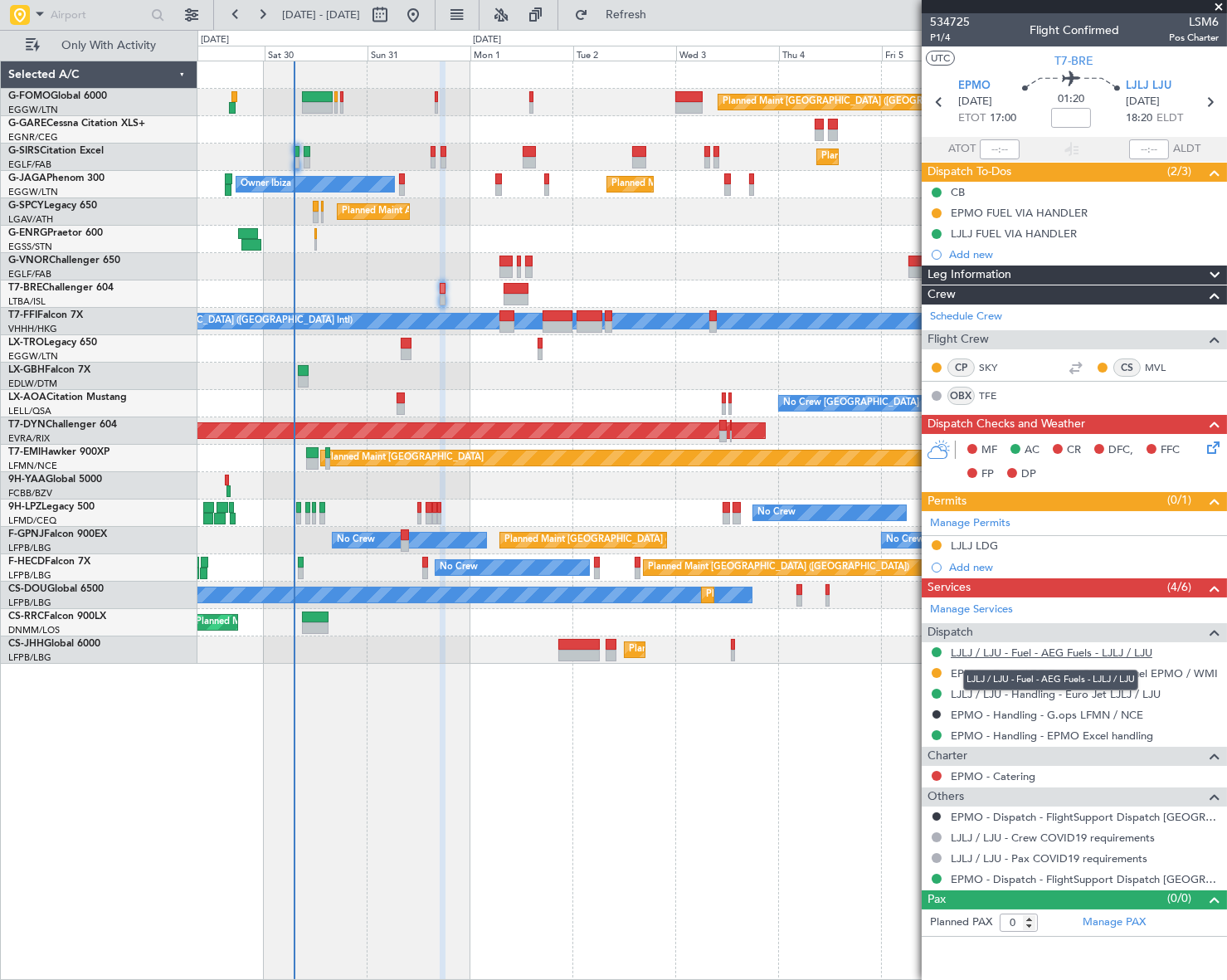
click at [1091, 650] on link "LJLJ / LJU - Fuel - AEG Fuels - LJLJ / LJU" at bounding box center [1051, 652] width 201 height 14
click at [661, 16] on span "Refresh" at bounding box center [626, 15] width 69 height 11
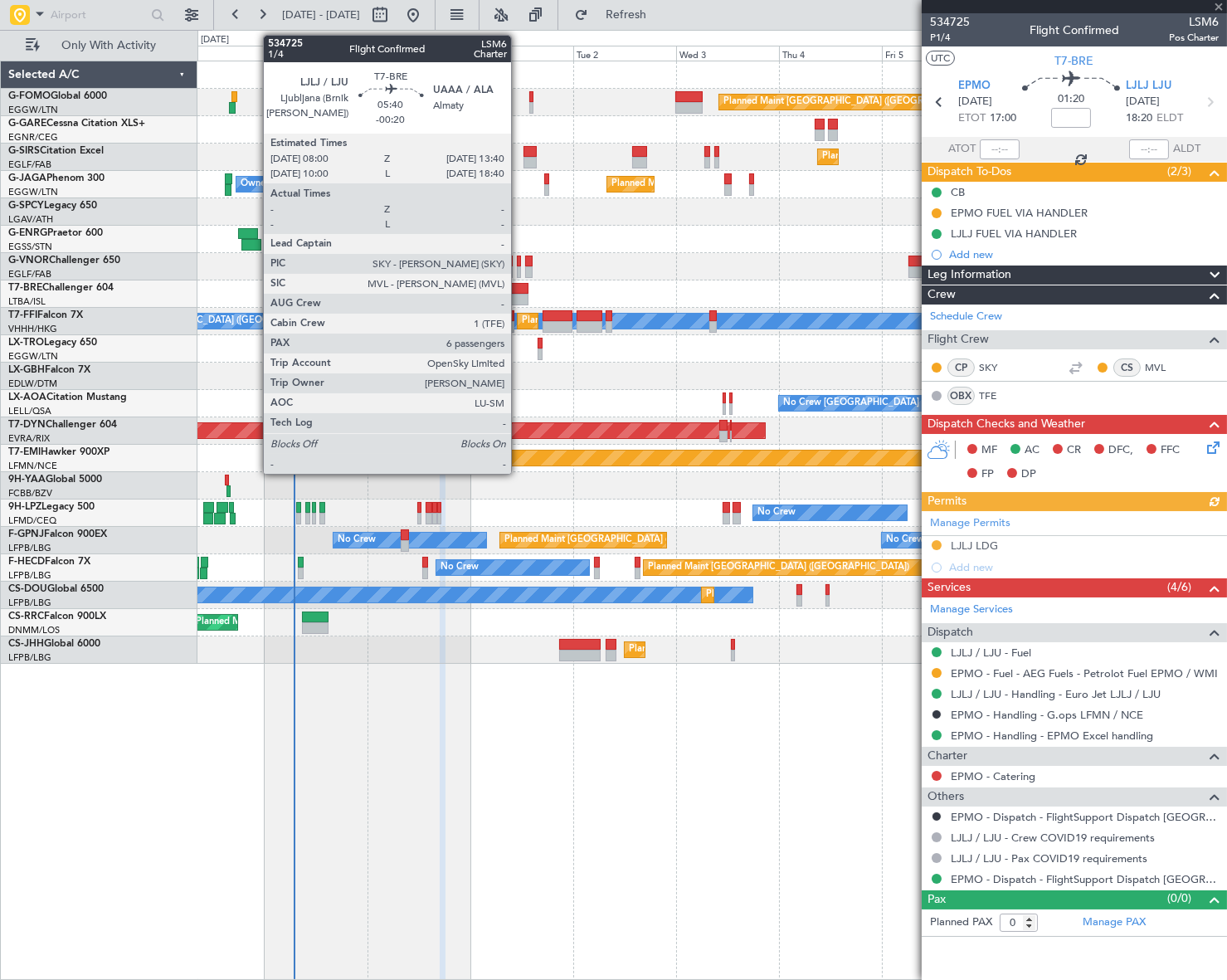
click at [519, 290] on div at bounding box center [516, 288] width 25 height 11
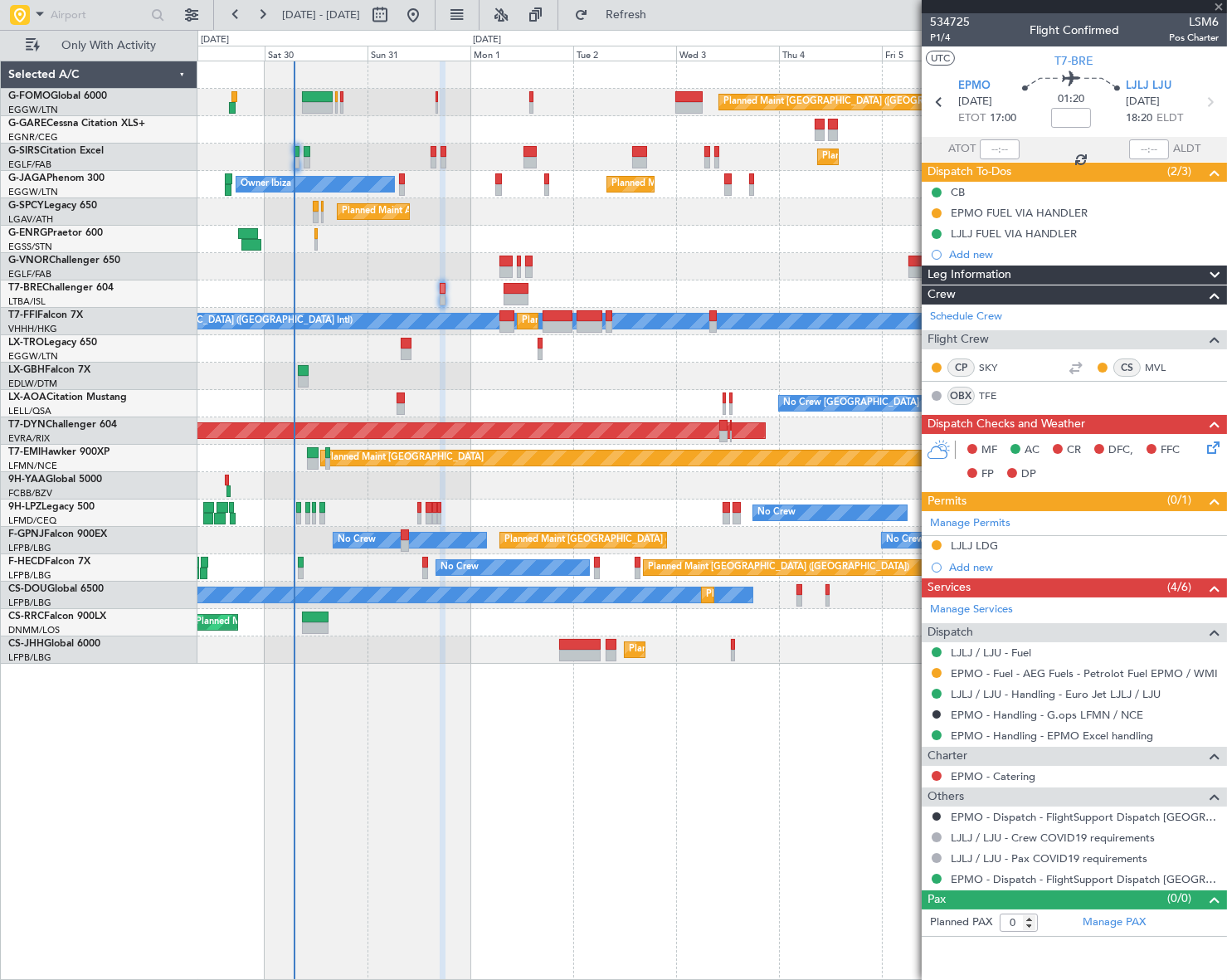
type input "-00:20"
type input "6"
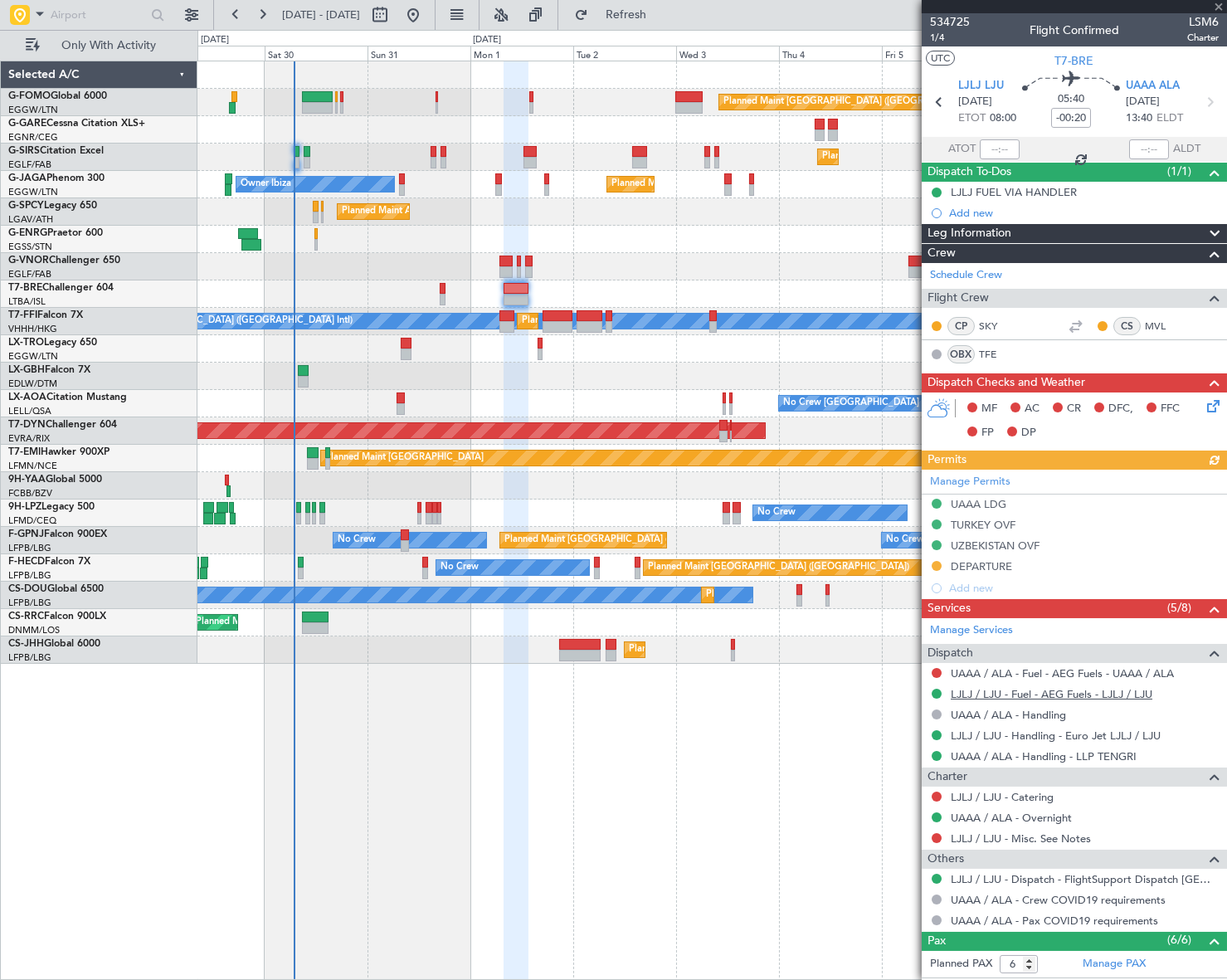
click at [1071, 695] on link "LJLJ / LJU - Fuel - AEG Fuels - LJLJ / LJU" at bounding box center [1051, 694] width 201 height 14
click at [641, 3] on button "Refresh" at bounding box center [616, 15] width 100 height 27
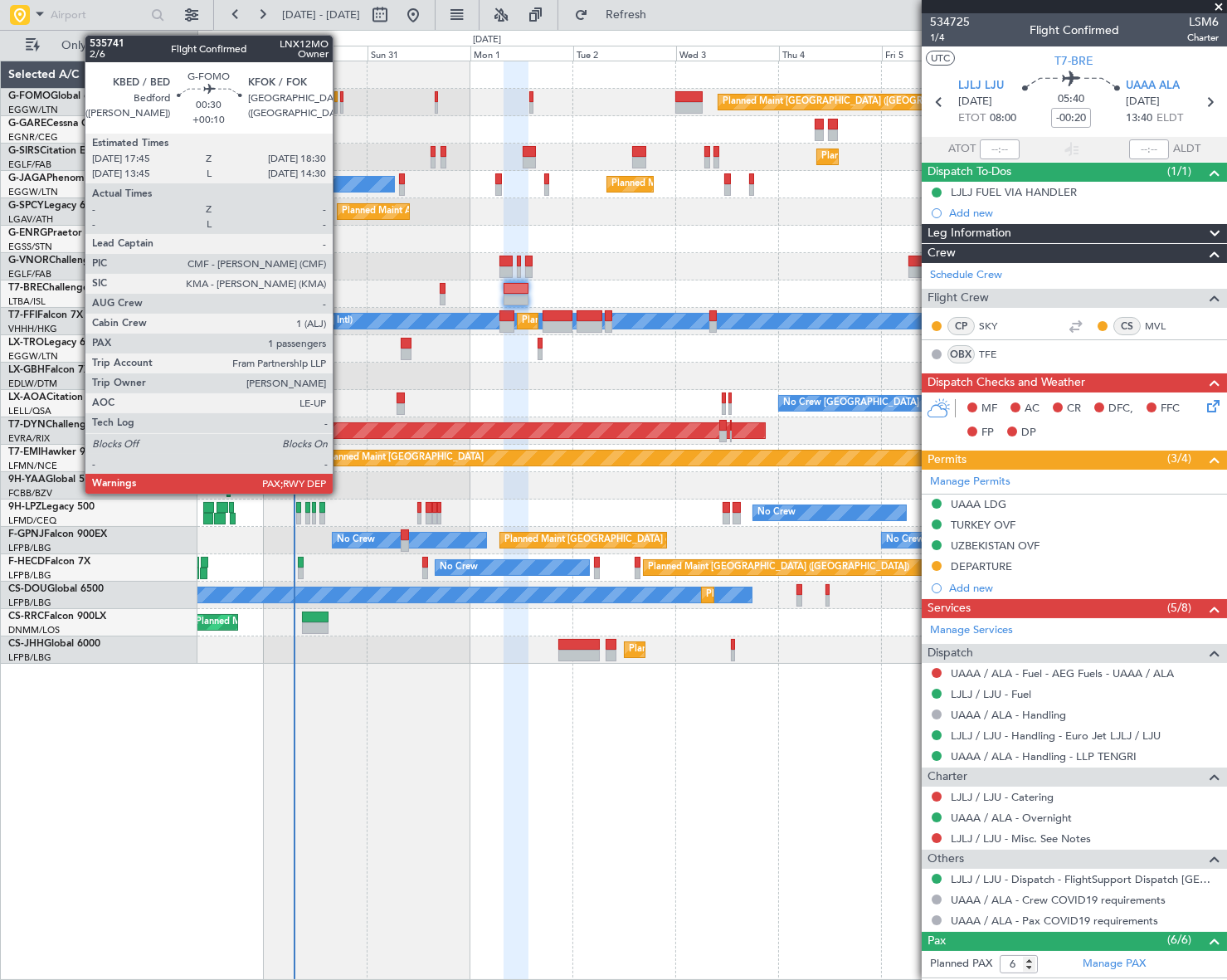
click at [340, 98] on div at bounding box center [342, 96] width 3 height 11
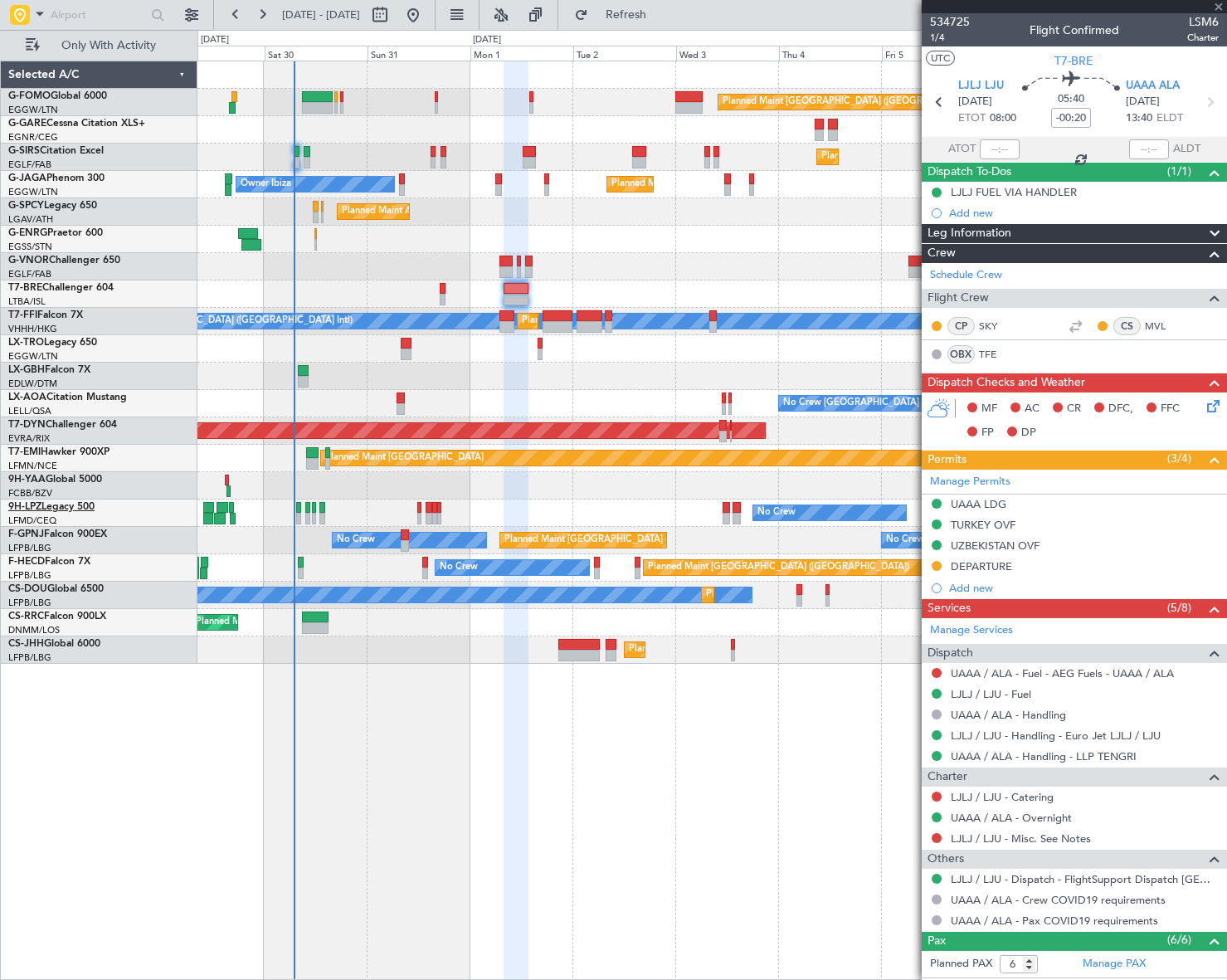
type input "+00:10"
type input "3"
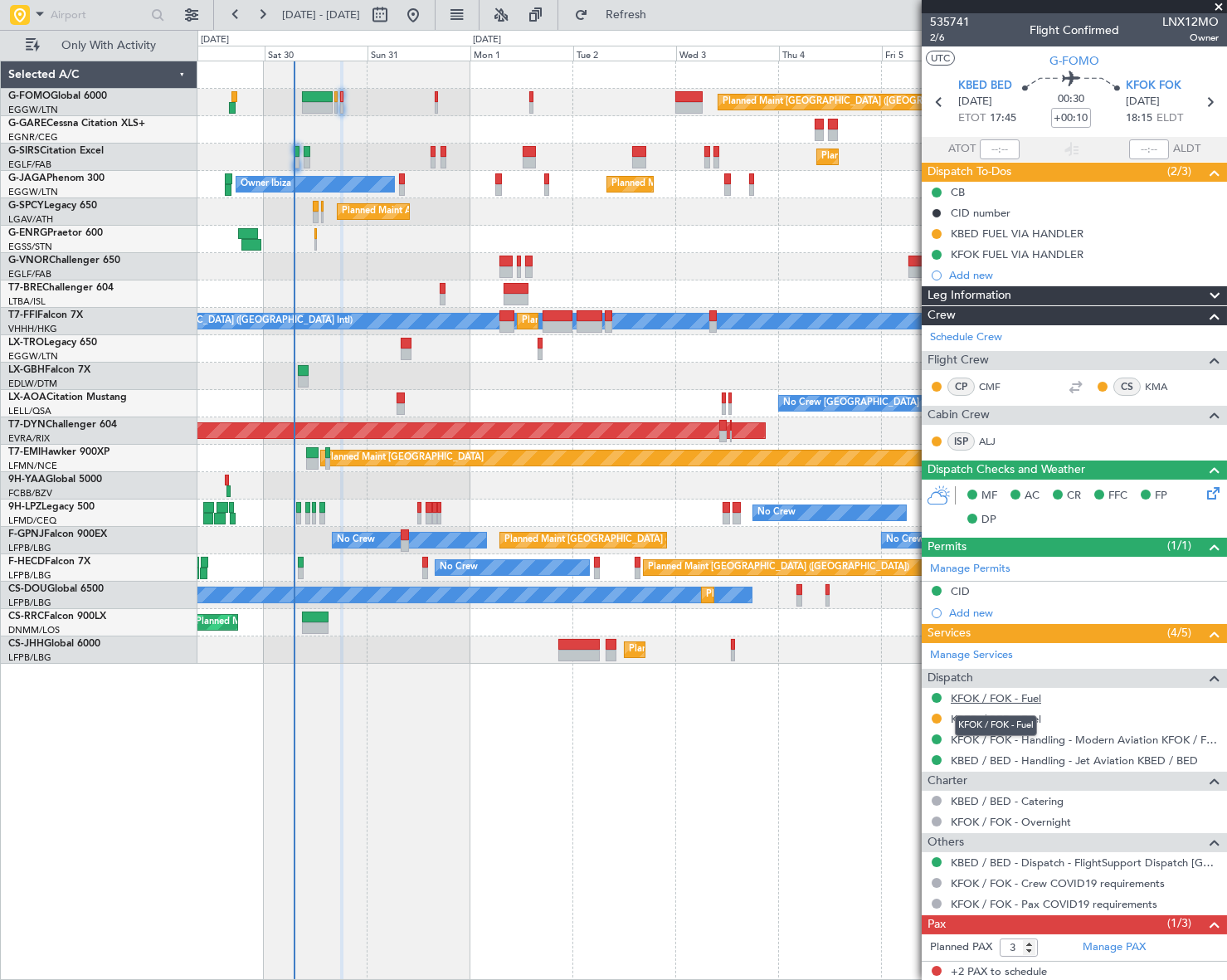
click at [1004, 699] on link "KFOK / FOK - Fuel" at bounding box center [995, 698] width 90 height 14
click at [596, 890] on div "Planned Maint London (Luton) Planned Maint London (Farnborough) Planned Maint L…" at bounding box center [712, 520] width 1028 height 919
click at [833, 774] on div "Planned Maint London (Luton) Planned Maint London (Farnborough) Planned Maint L…" at bounding box center [712, 520] width 1028 height 919
click at [795, 846] on div "Planned Maint London (Luton) Planned Maint London (Farnborough) Planned Maint L…" at bounding box center [712, 520] width 1028 height 919
click at [715, 767] on div "Planned Maint London (Luton) Planned Maint London (Farnborough) Planned Maint L…" at bounding box center [712, 520] width 1028 height 919
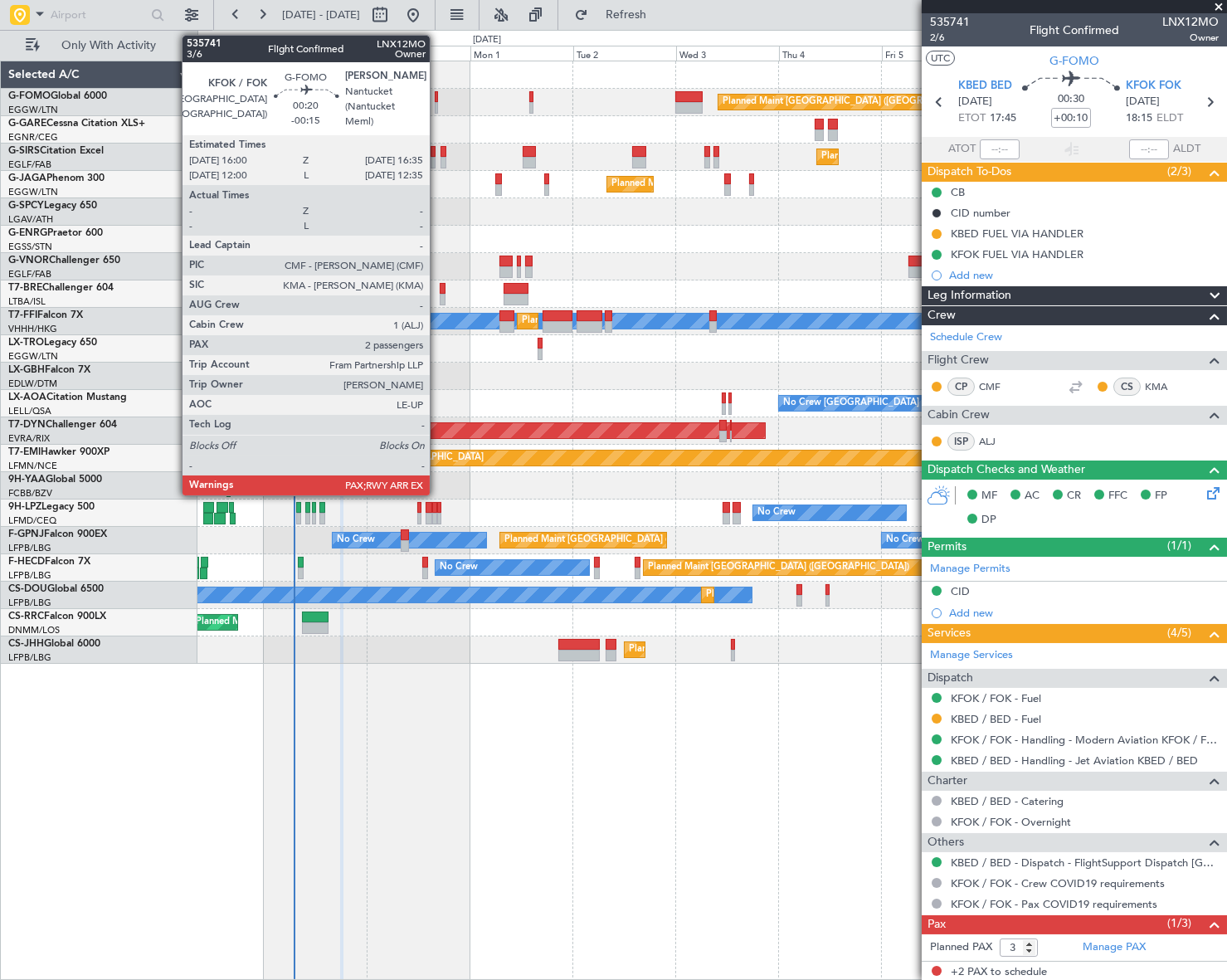
click at [437, 103] on div at bounding box center [436, 108] width 3 height 11
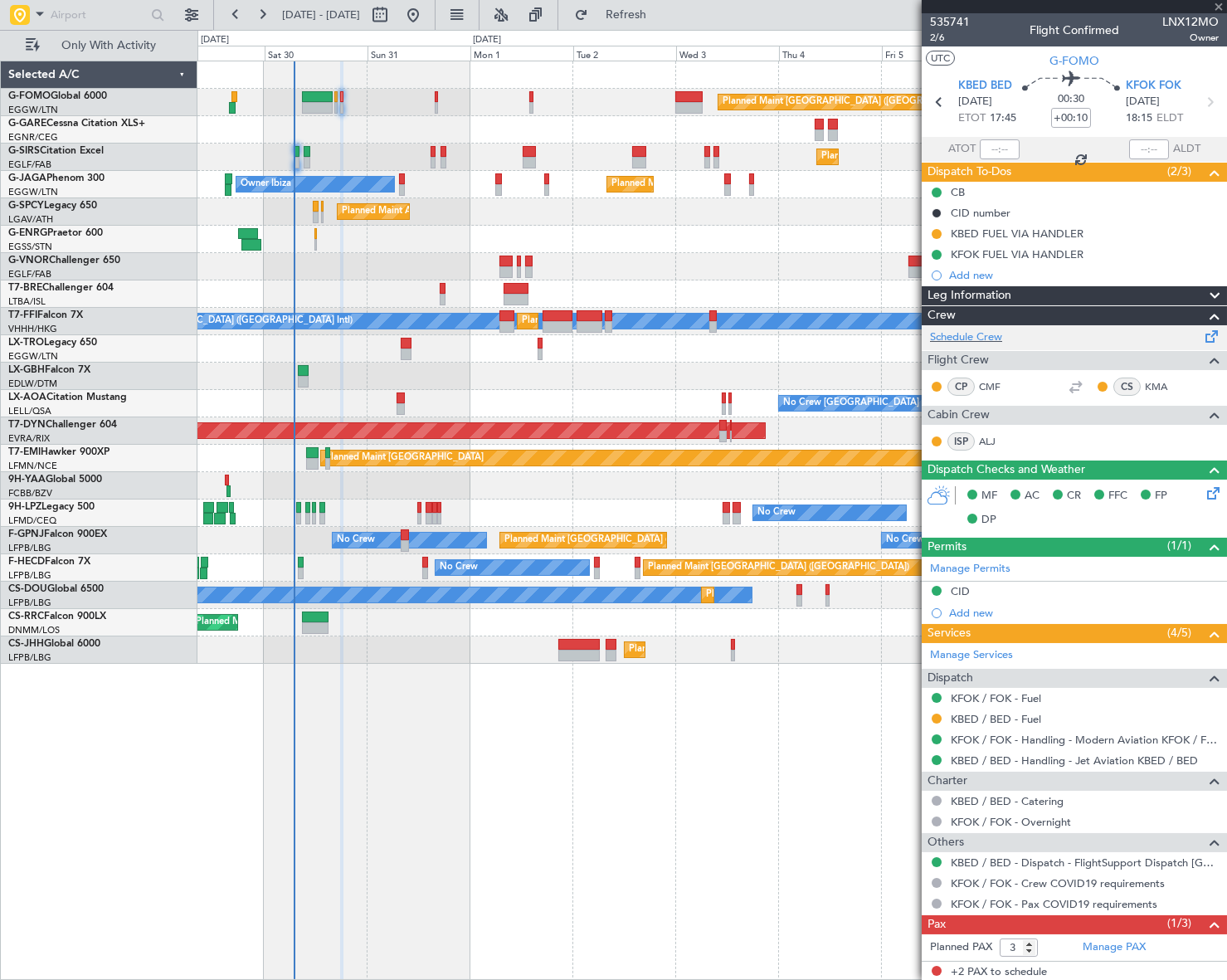
type input "-00:15"
type input "2"
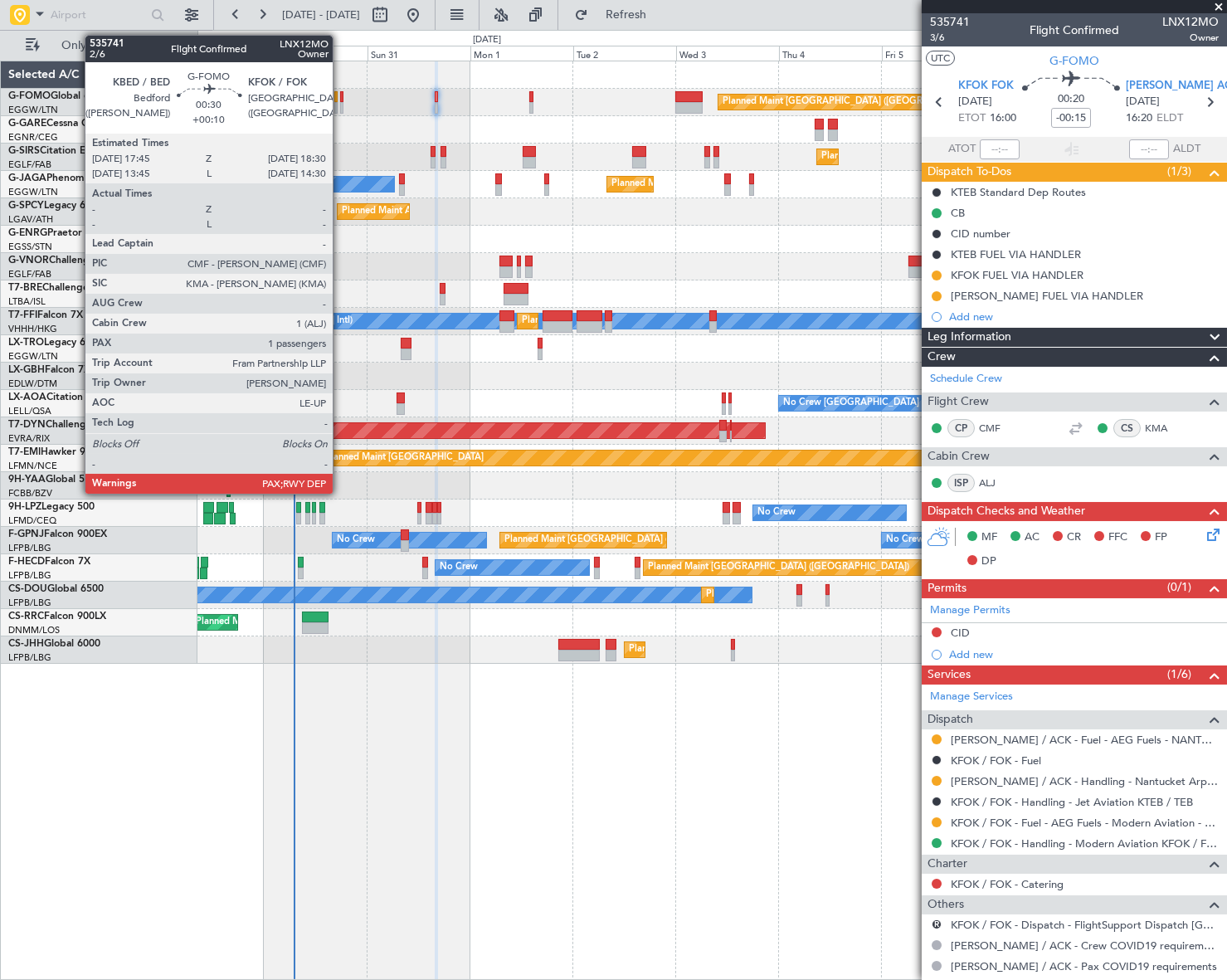
click at [340, 97] on div at bounding box center [342, 96] width 3 height 11
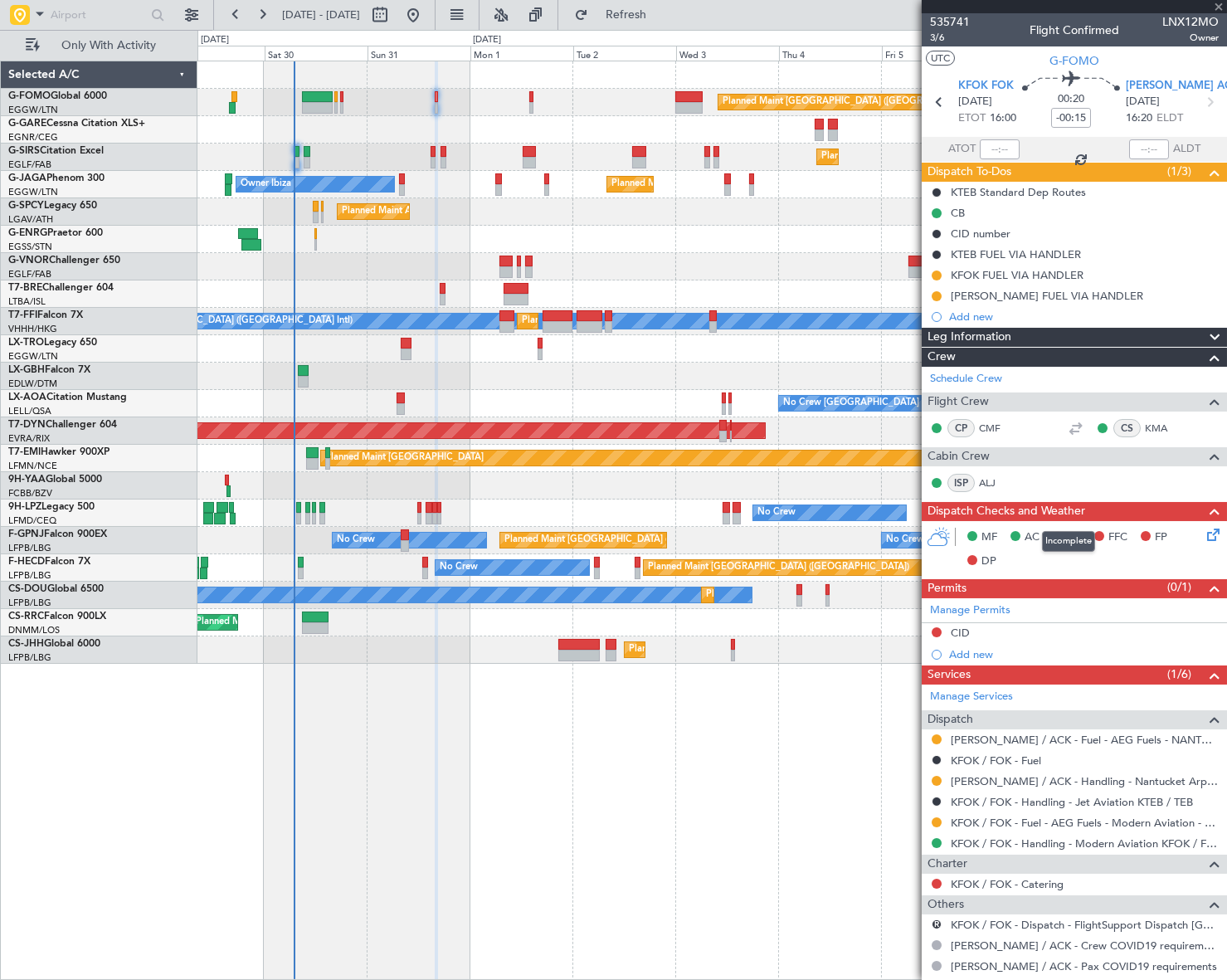
type input "+00:10"
type input "3"
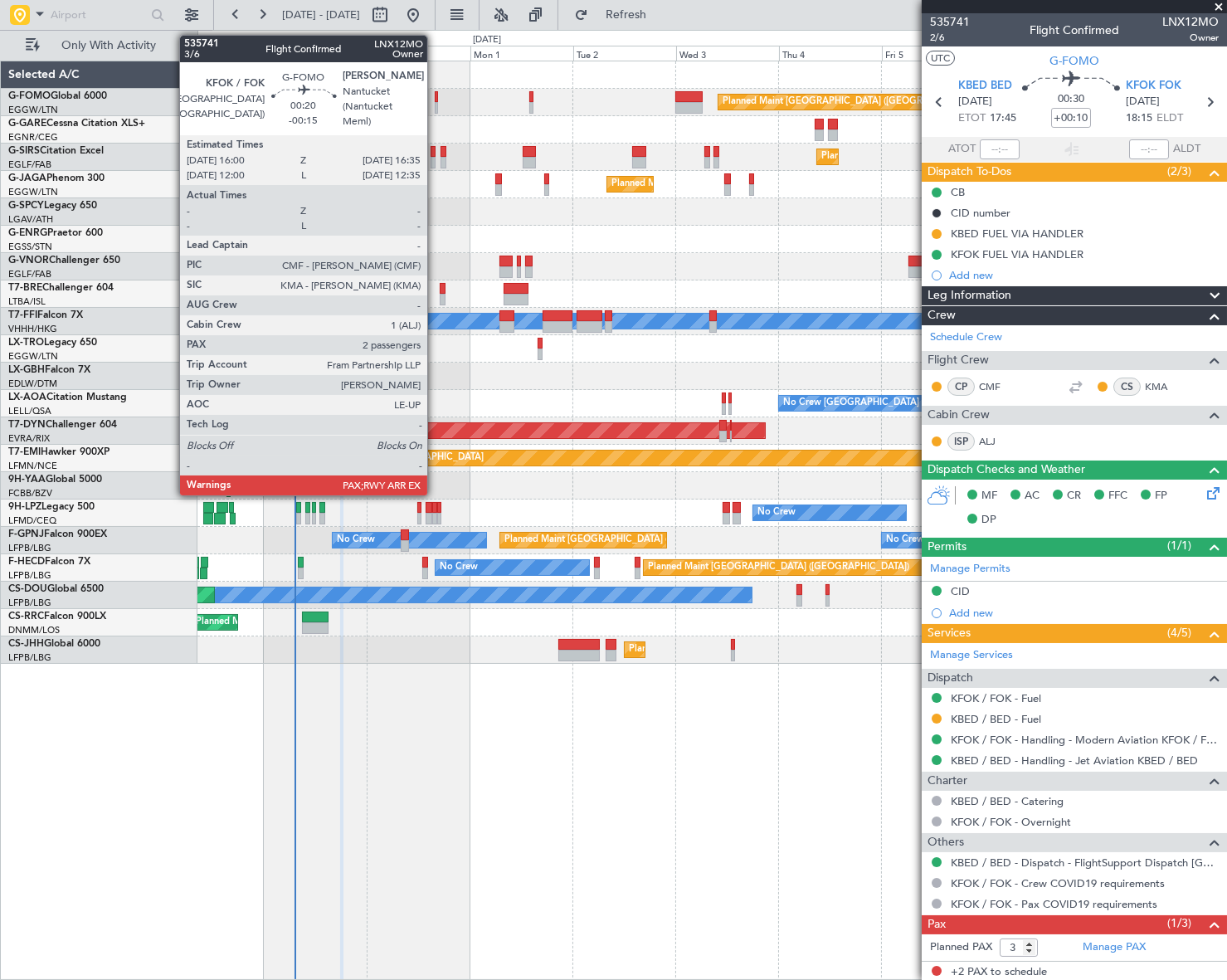
click at [434, 102] on div at bounding box center [436, 108] width 3 height 11
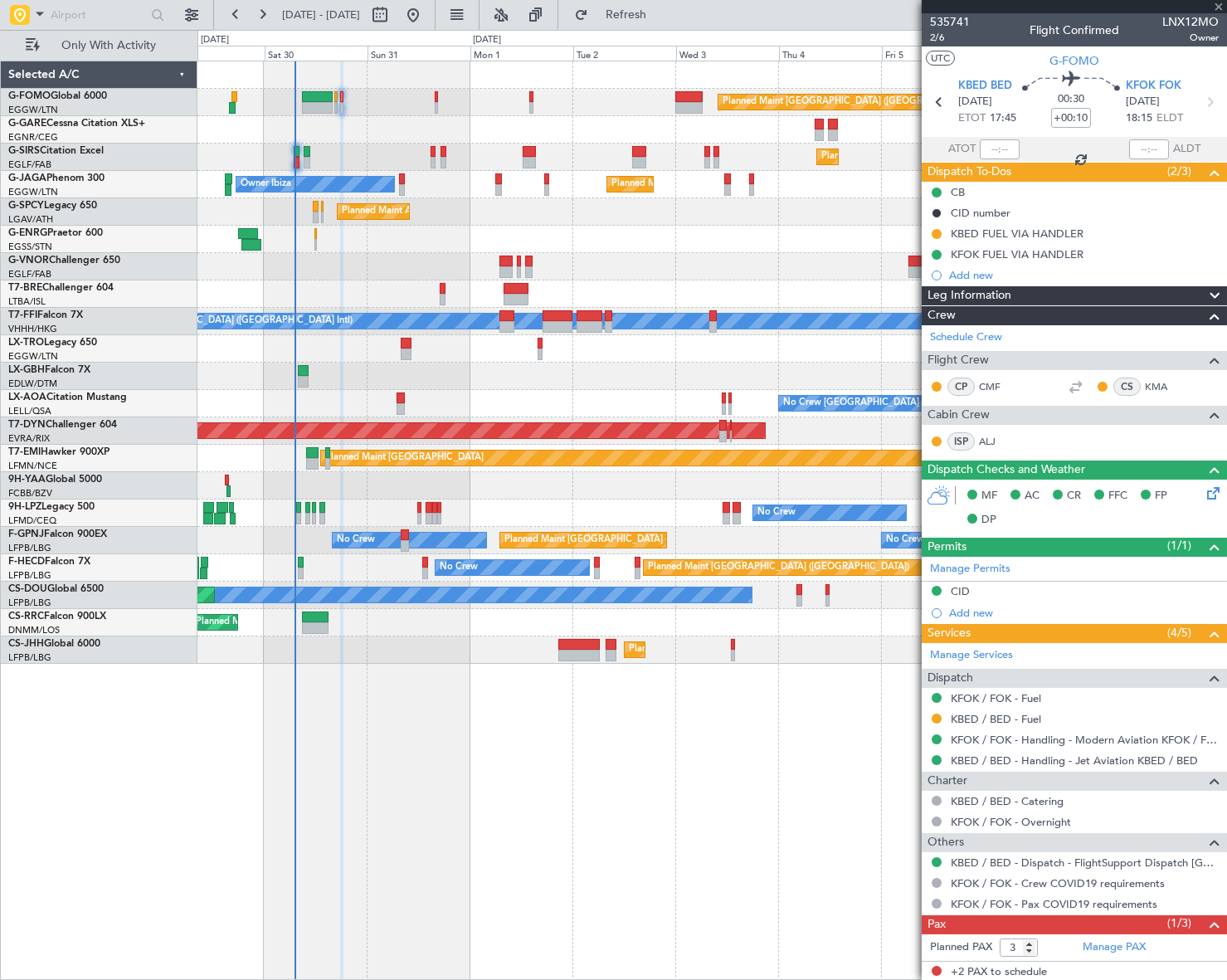
type input "-00:15"
type input "2"
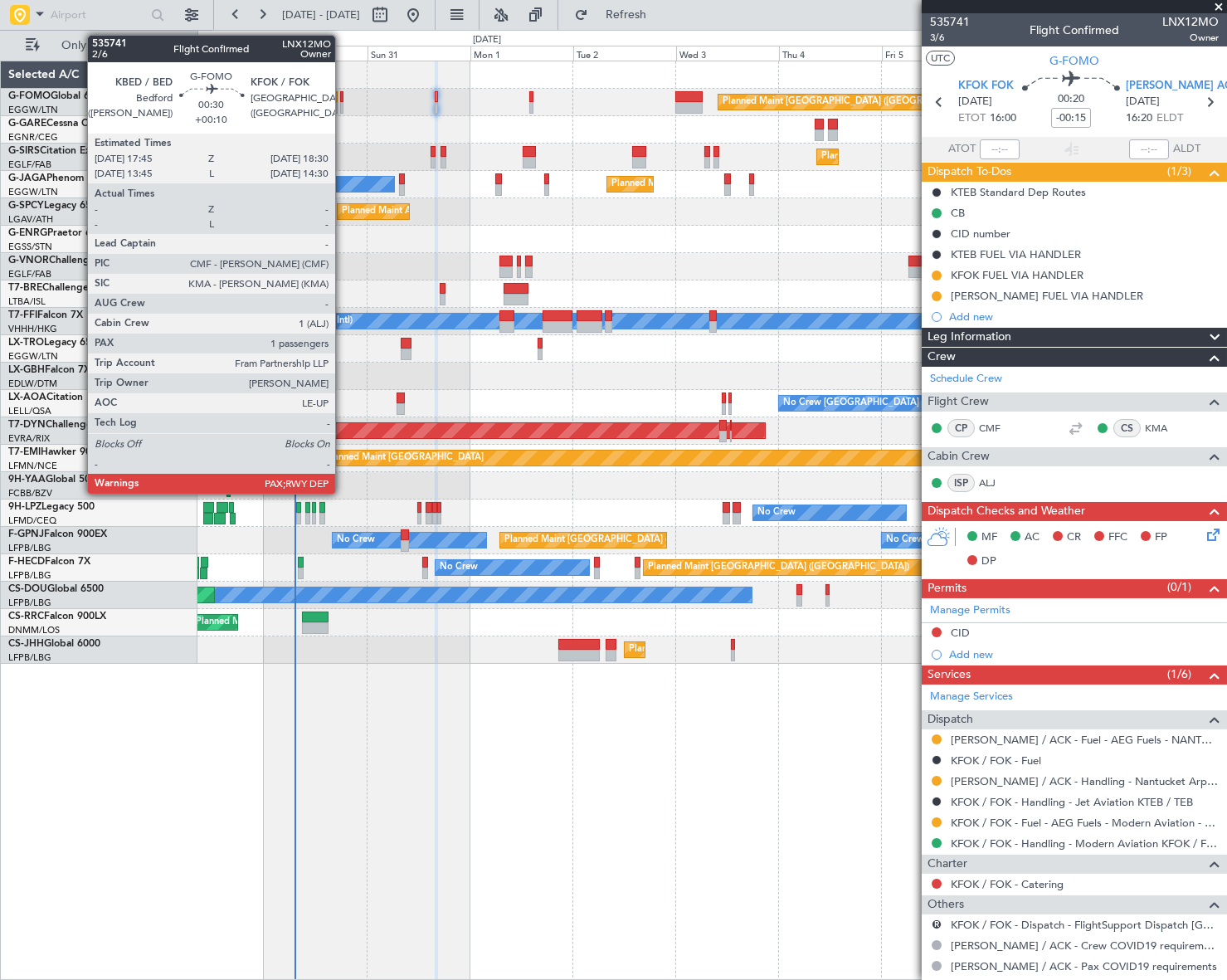
click at [343, 104] on div at bounding box center [342, 108] width 3 height 11
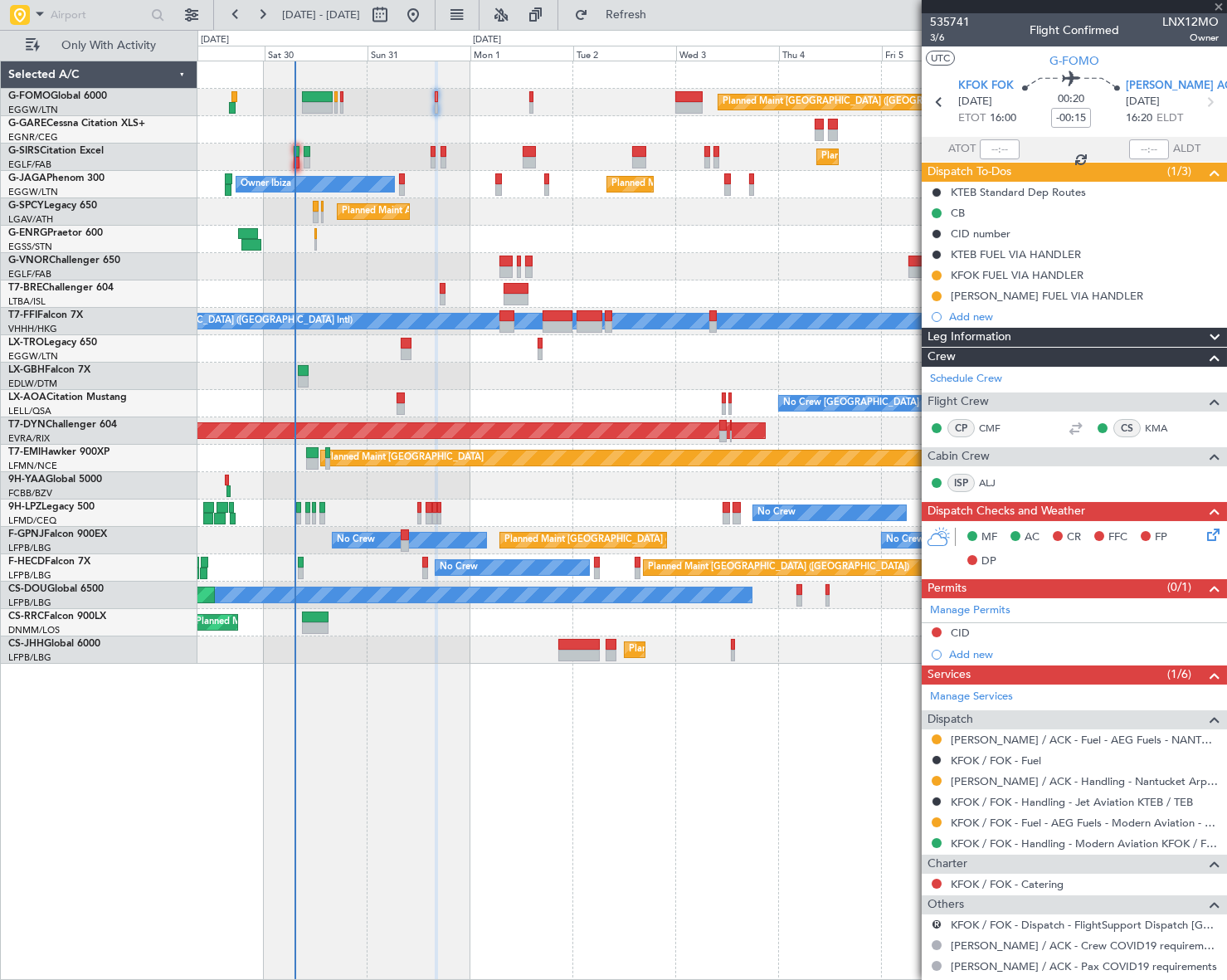
type input "+00:10"
type input "3"
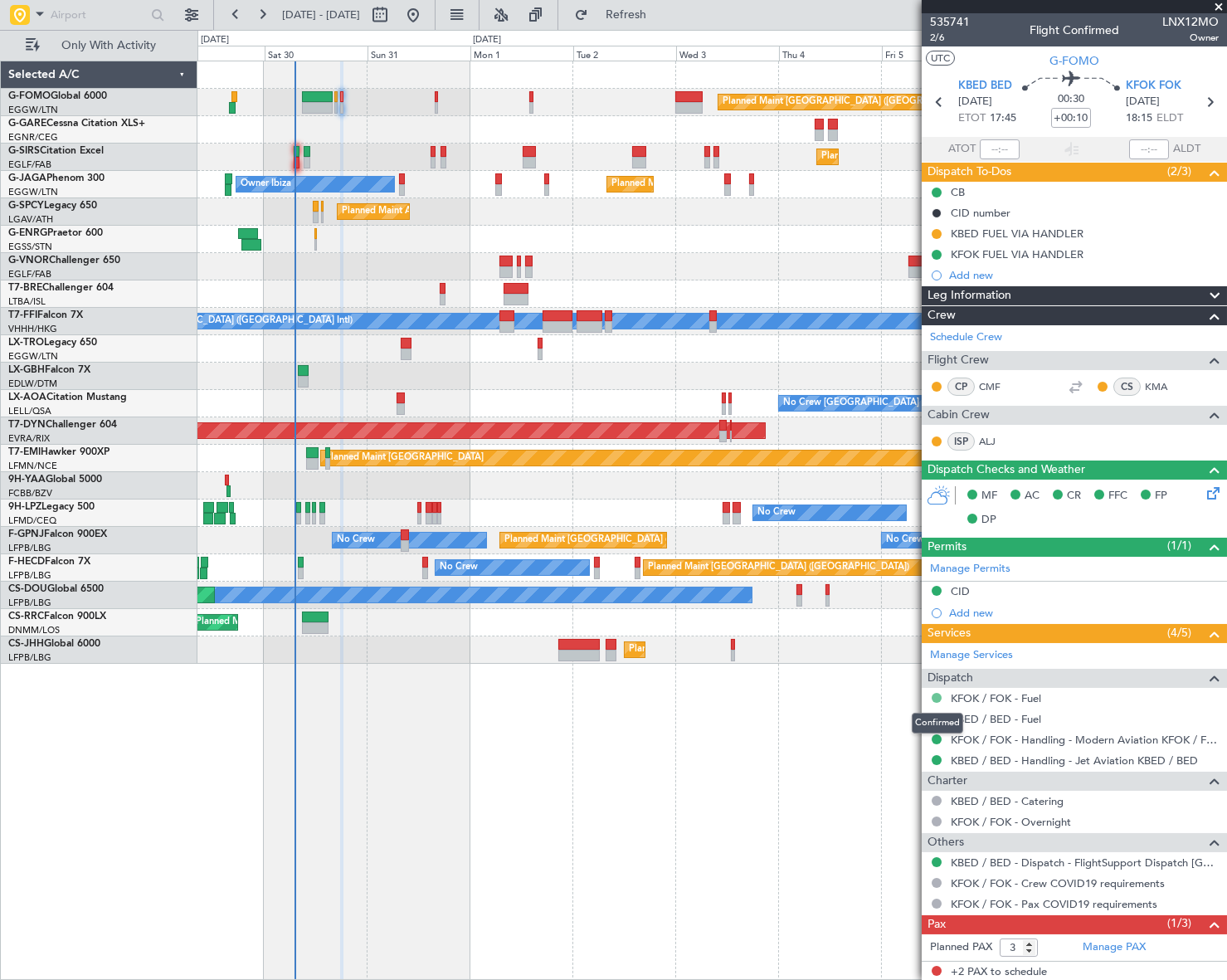
click at [933, 696] on button at bounding box center [936, 697] width 10 height 10
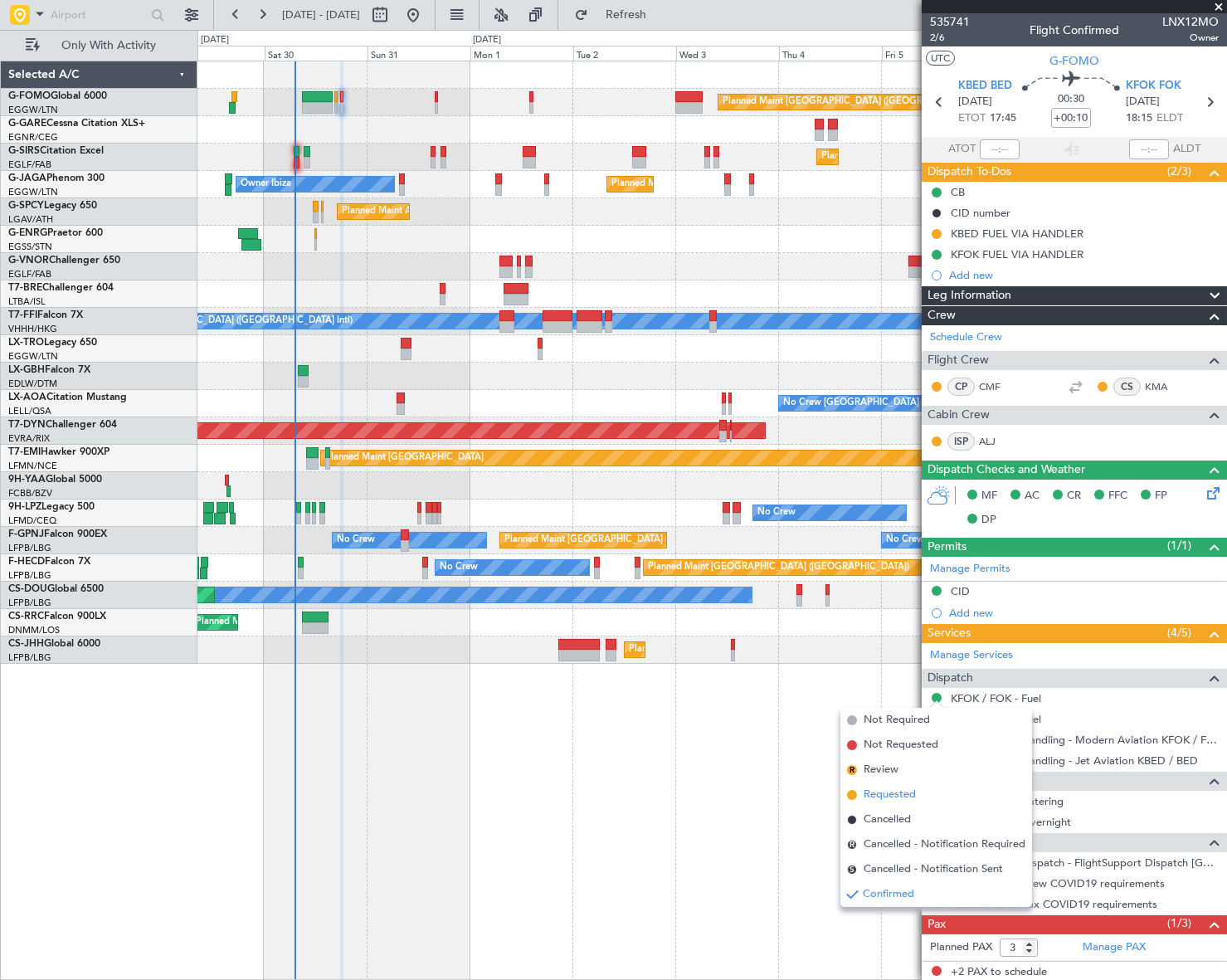
click at [879, 787] on span "Requested" at bounding box center [890, 794] width 52 height 16
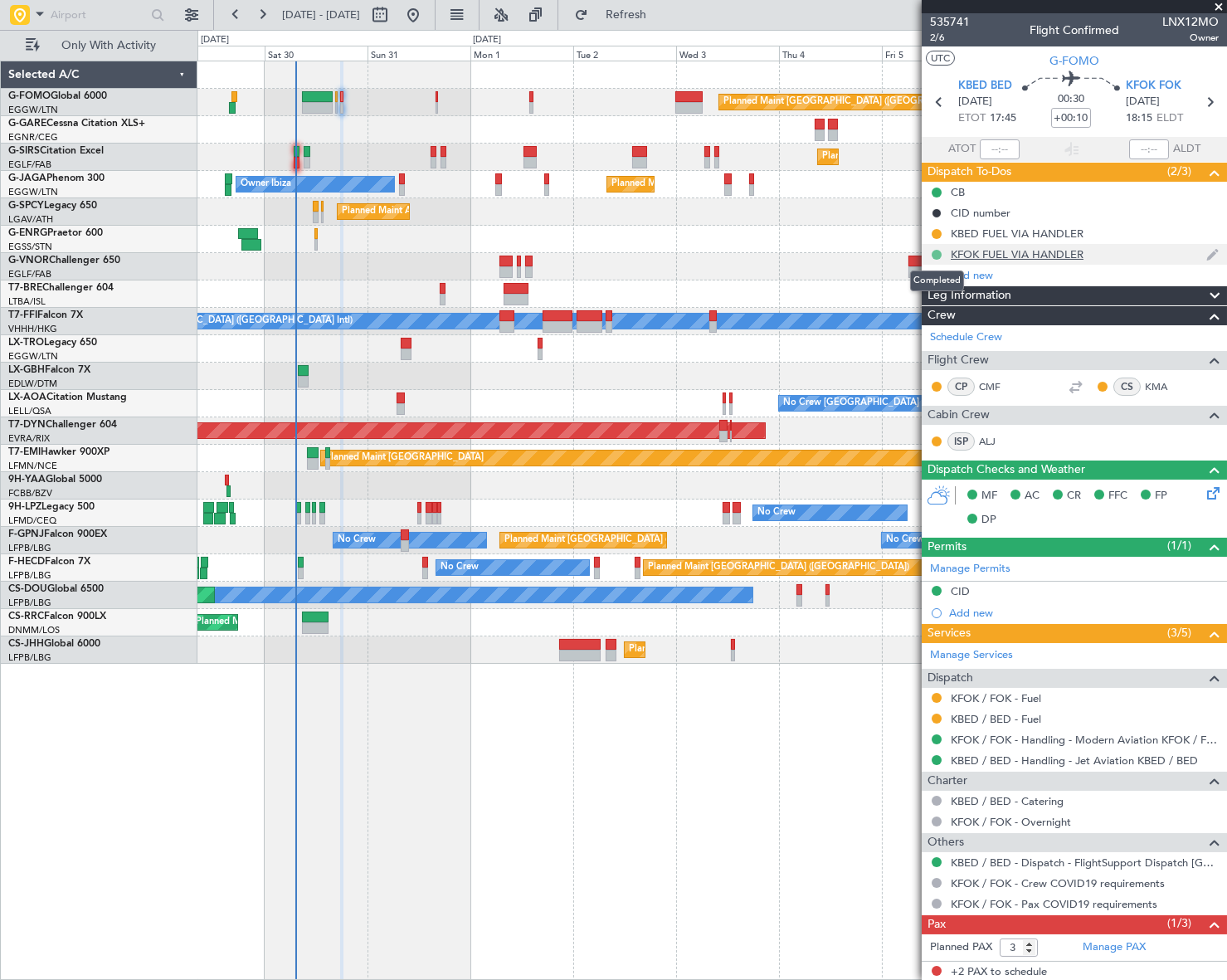
click at [936, 252] on button at bounding box center [936, 254] width 10 height 10
click at [904, 304] on span at bounding box center [904, 302] width 10 height 10
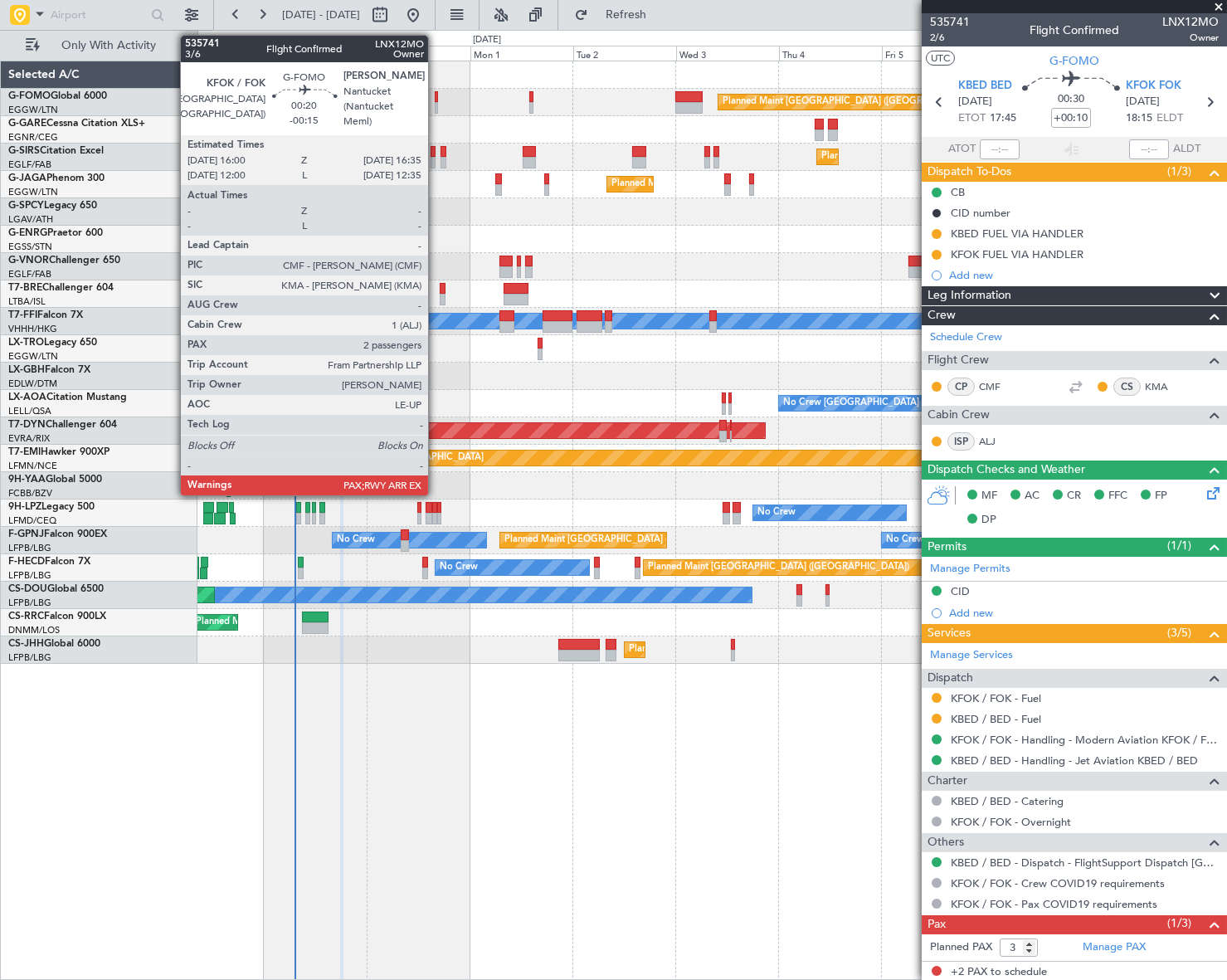
click at [435, 102] on div at bounding box center [436, 108] width 3 height 11
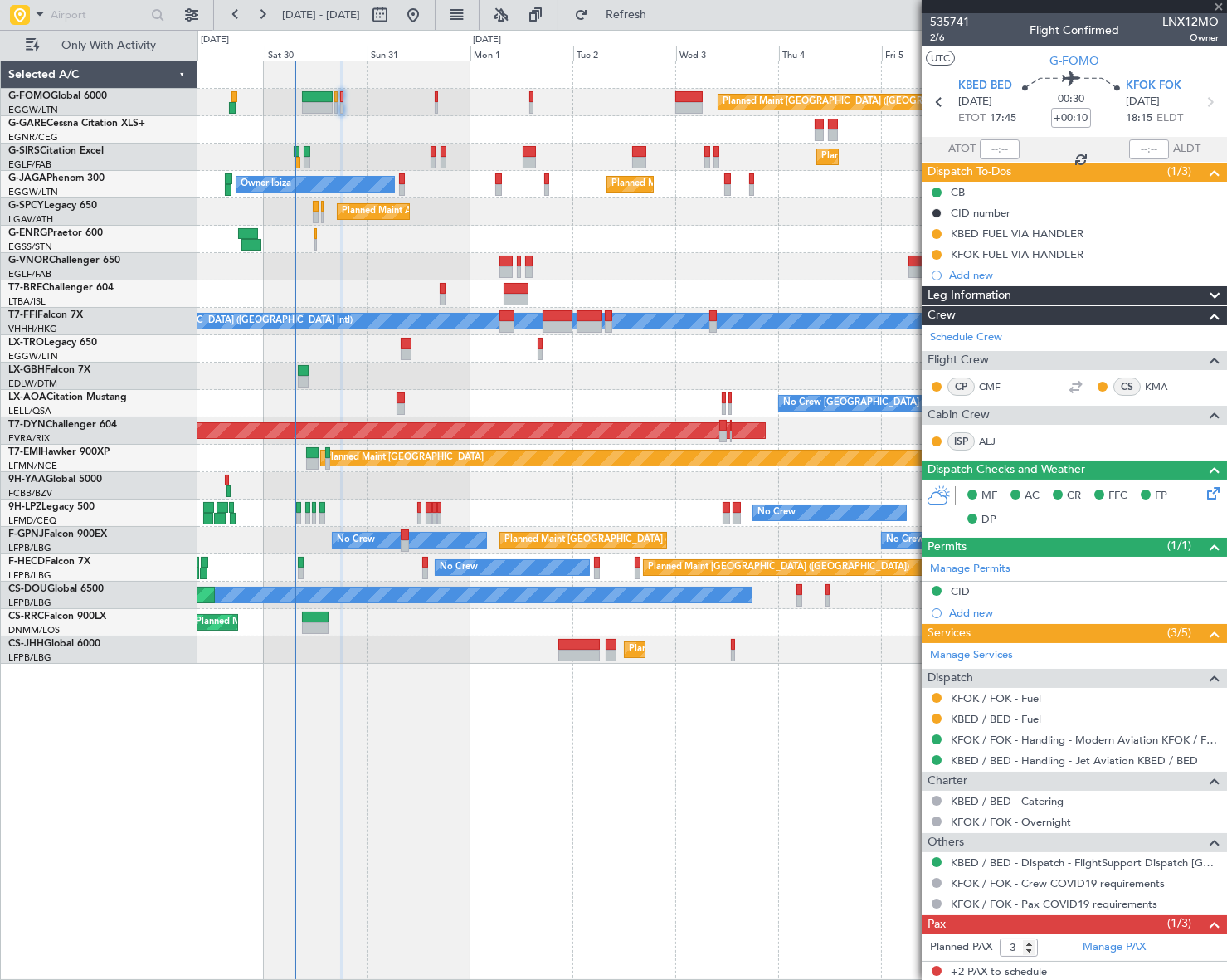
type input "-00:15"
type input "2"
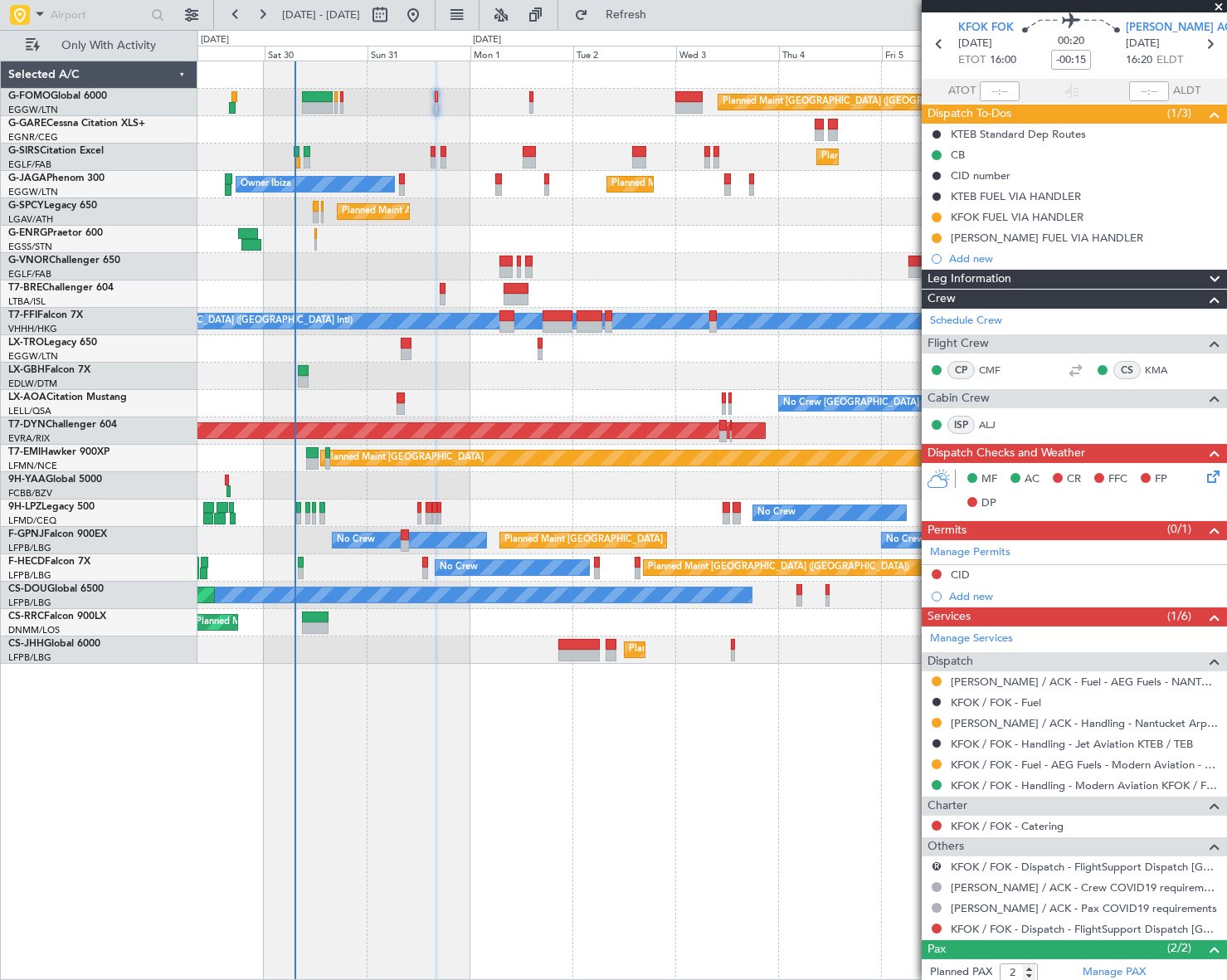
scroll to position [137, 0]
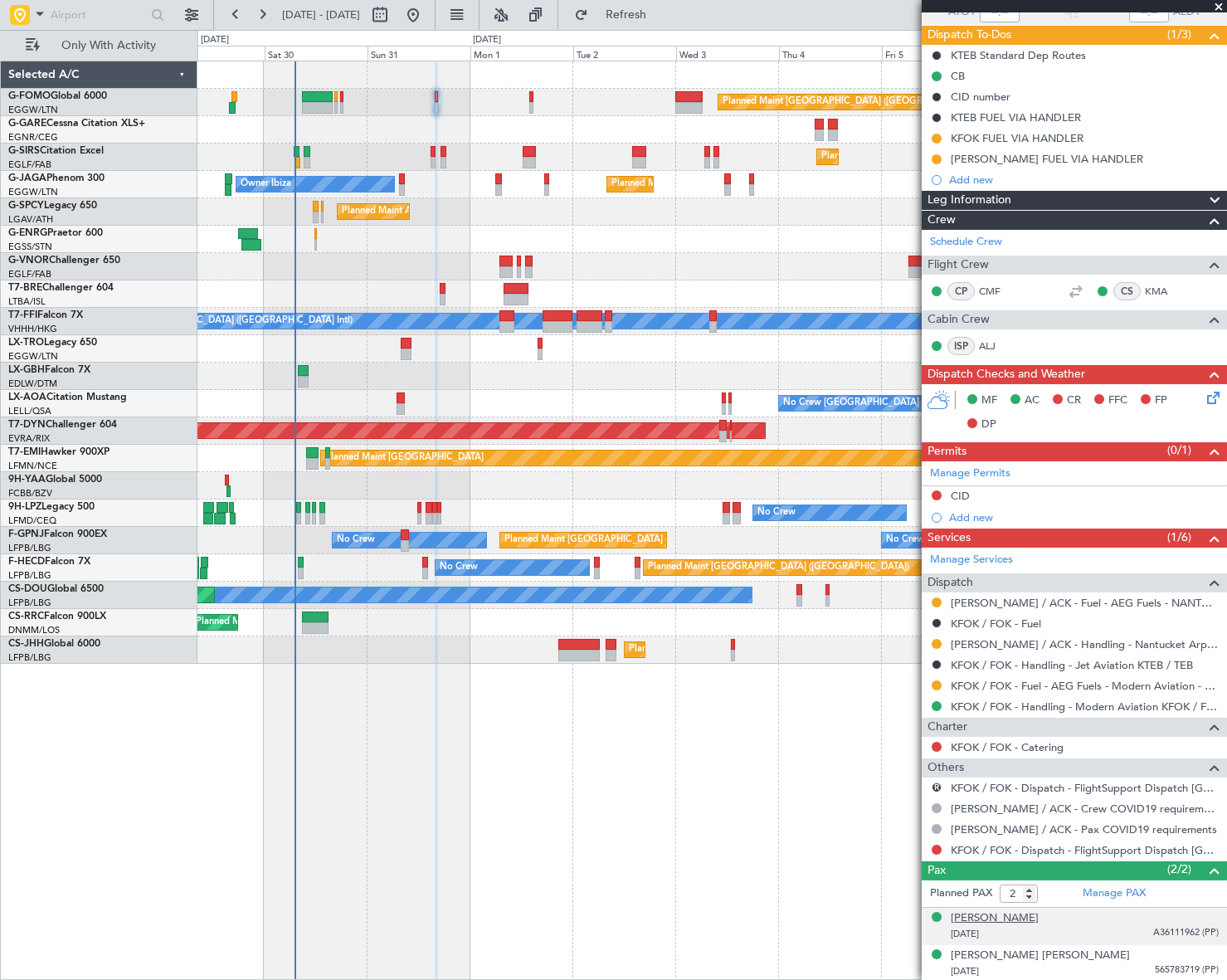
click at [1024, 918] on div "Liam Georgeaux Healy" at bounding box center [994, 918] width 88 height 16
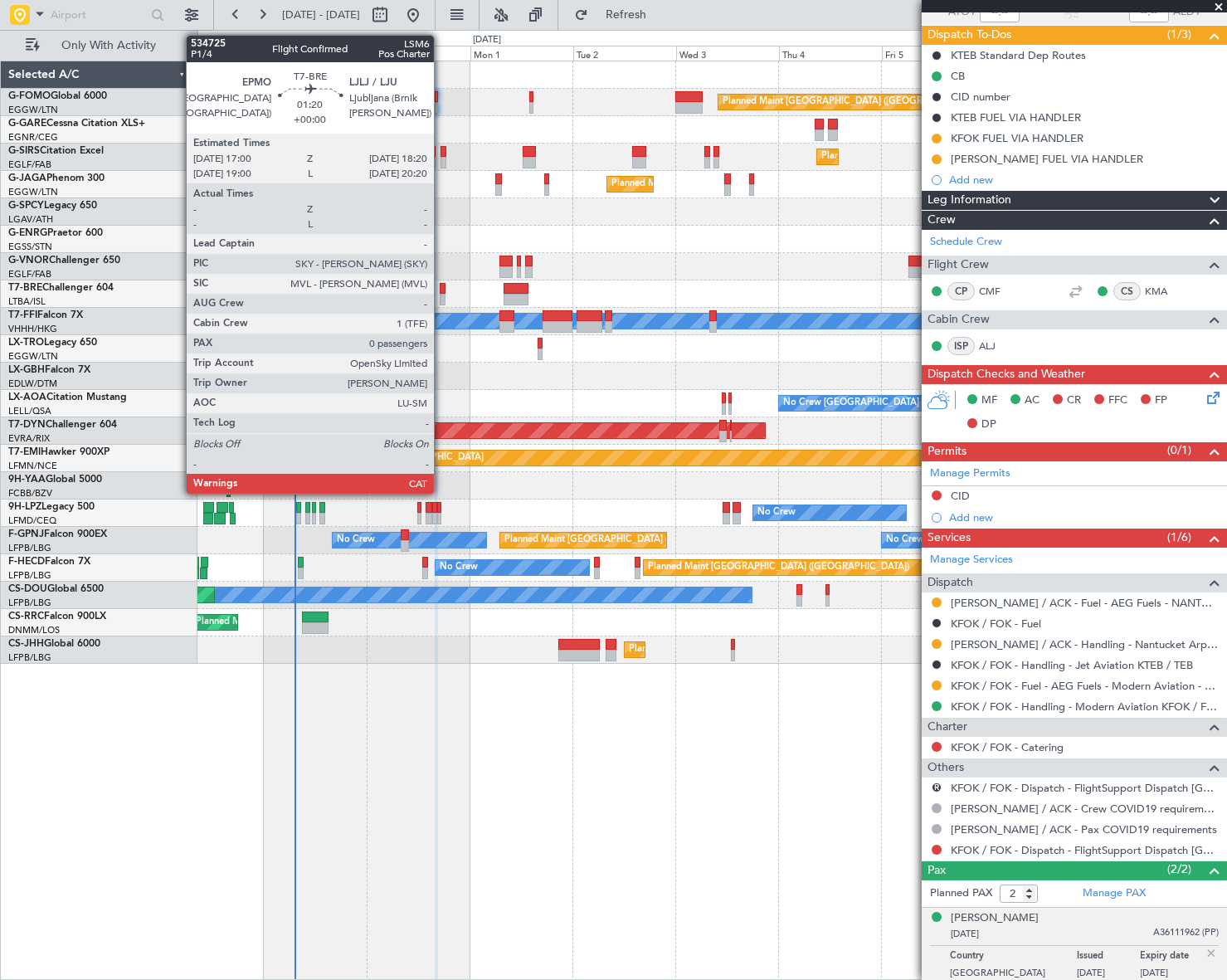
click at [441, 289] on div at bounding box center [442, 288] width 6 height 11
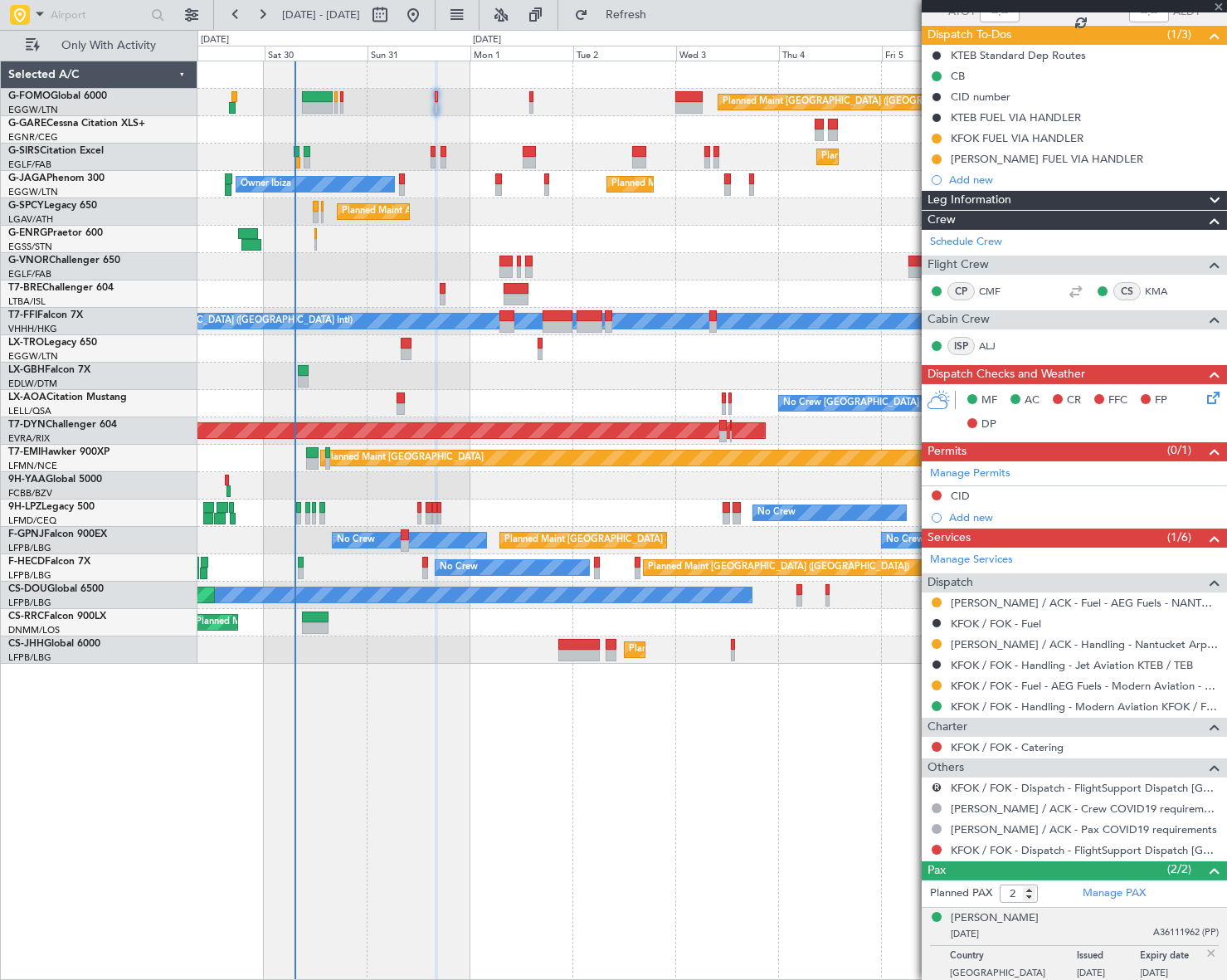
type input "0"
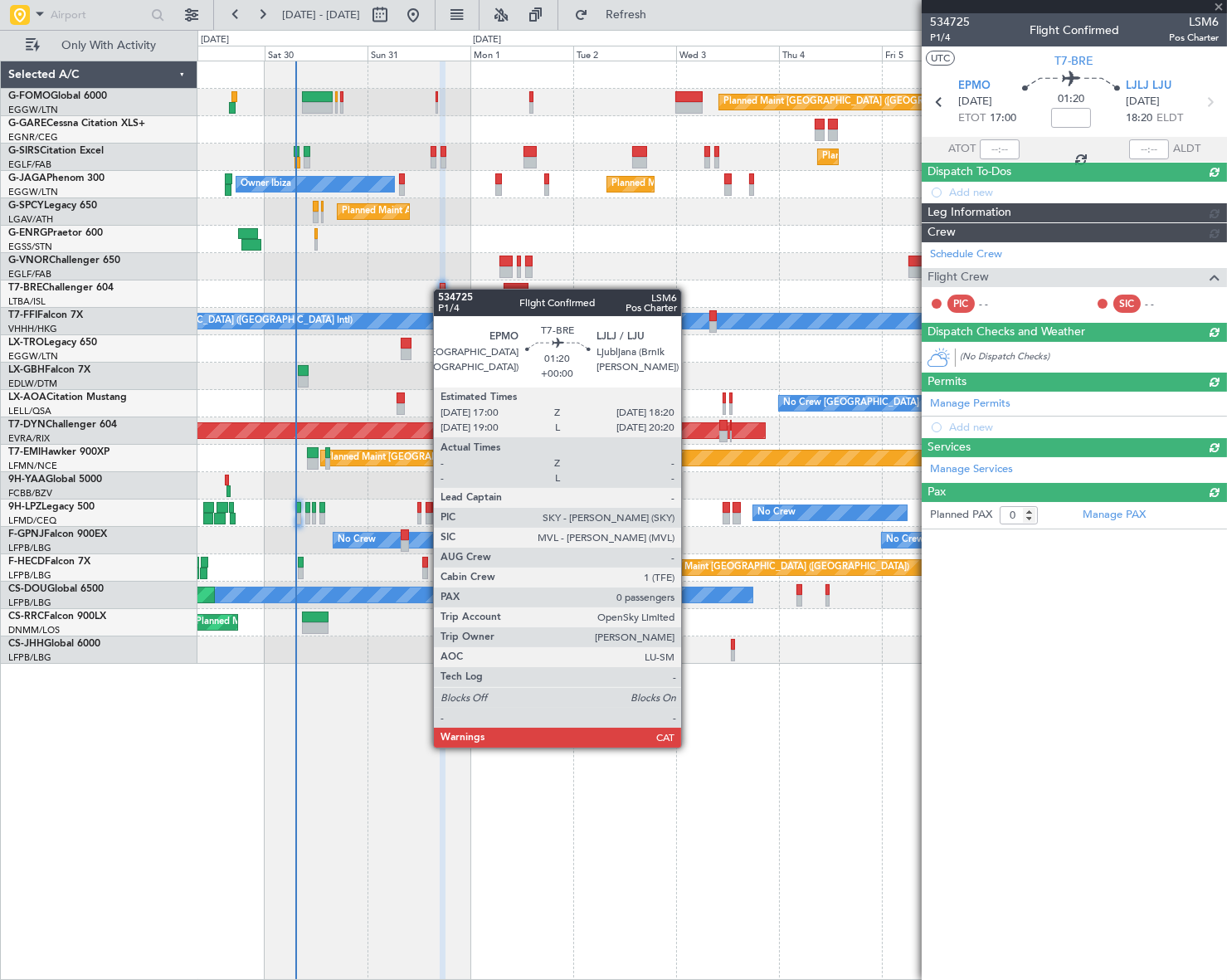
scroll to position [0, 0]
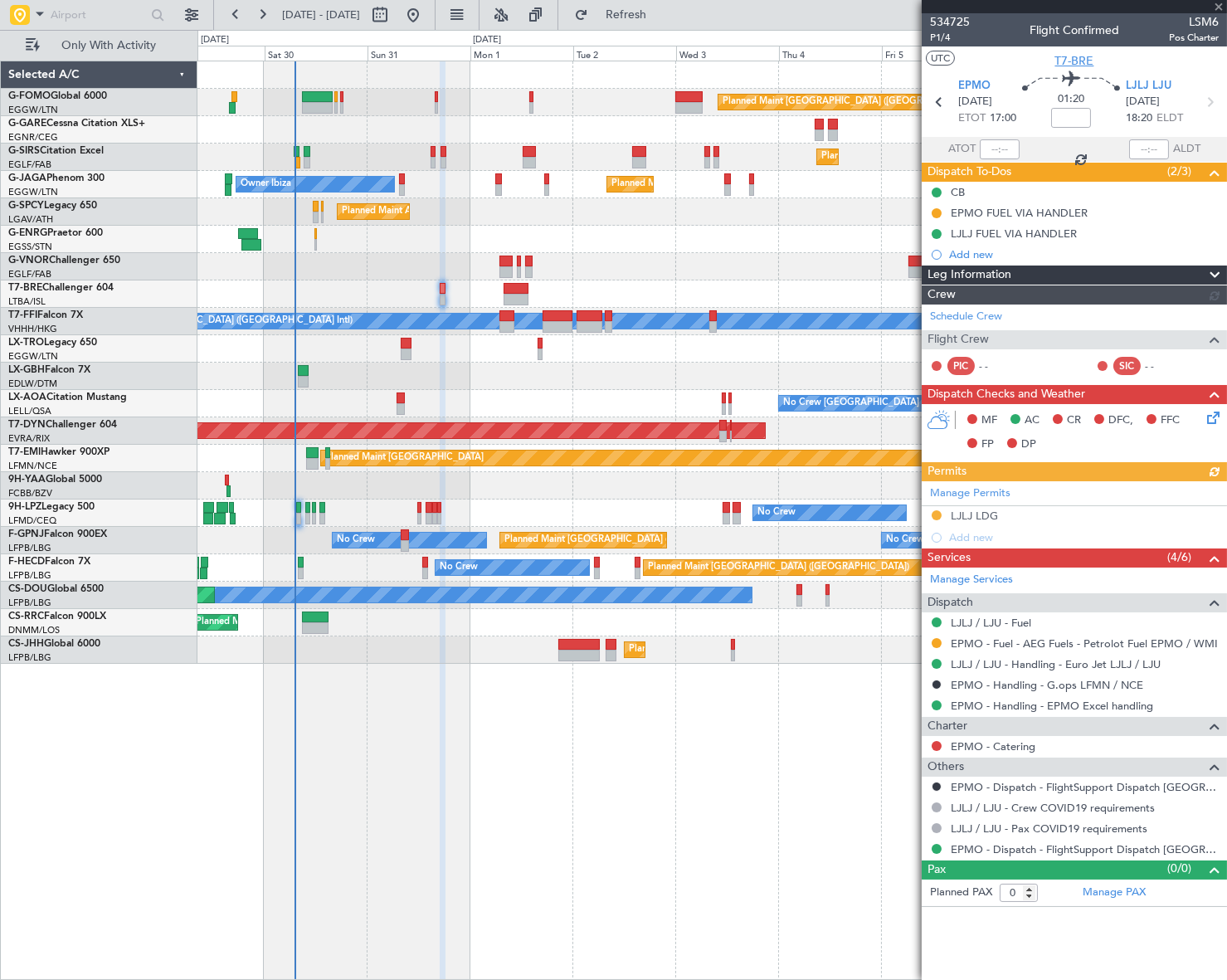
click at [1078, 66] on span "T7-BRE" at bounding box center [1074, 61] width 39 height 17
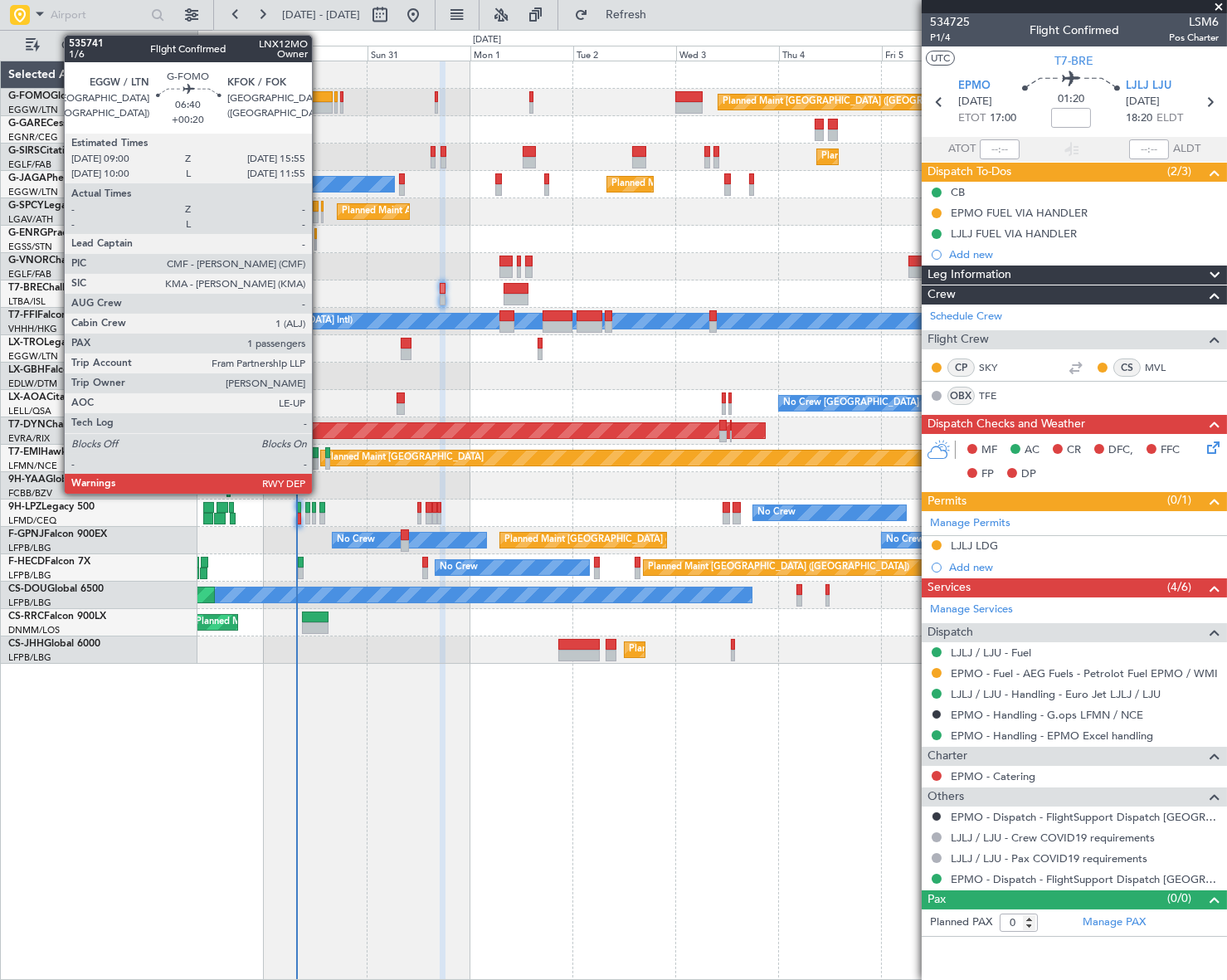
click at [319, 102] on div at bounding box center [317, 108] width 29 height 11
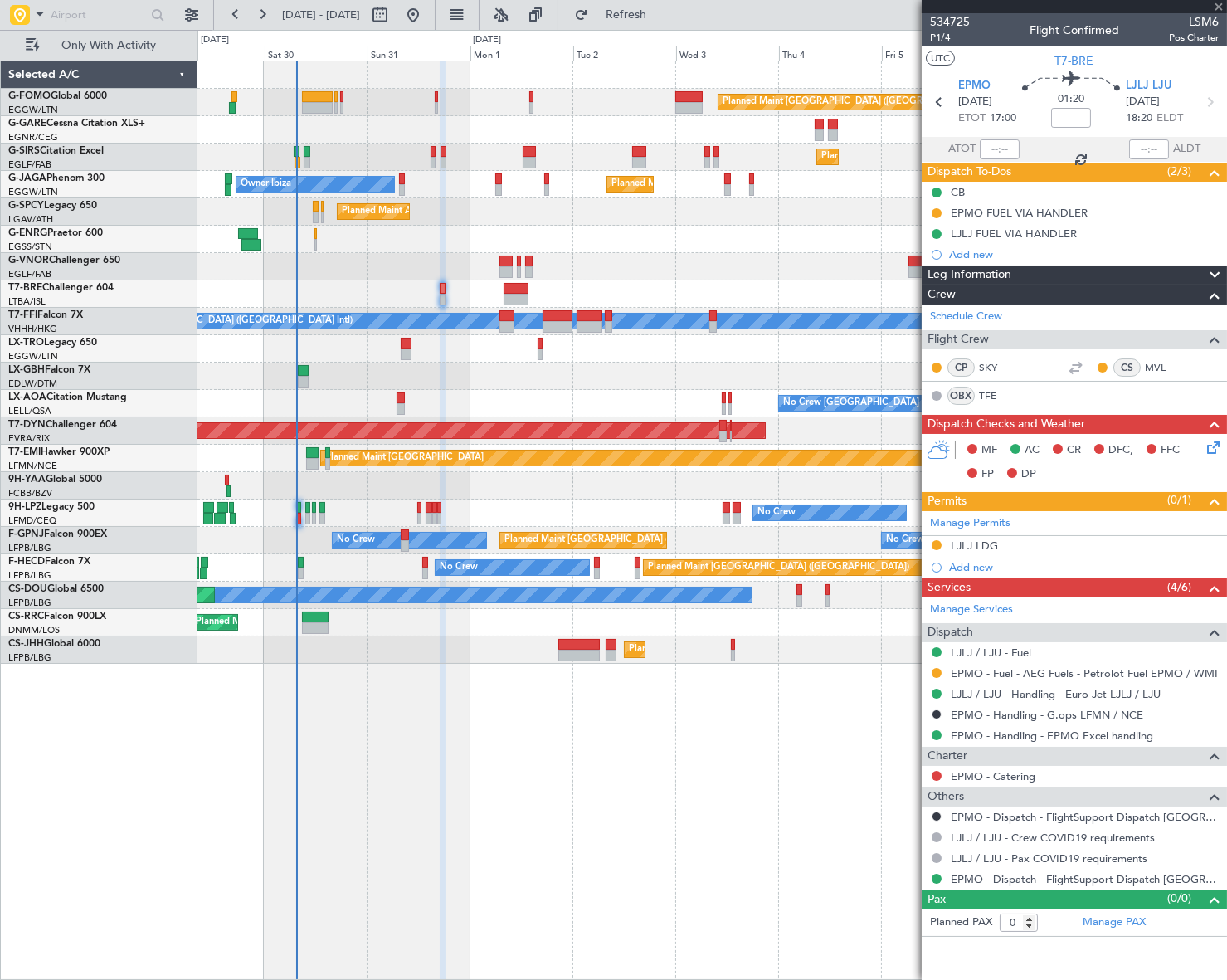
type input "+00:20"
type input "1"
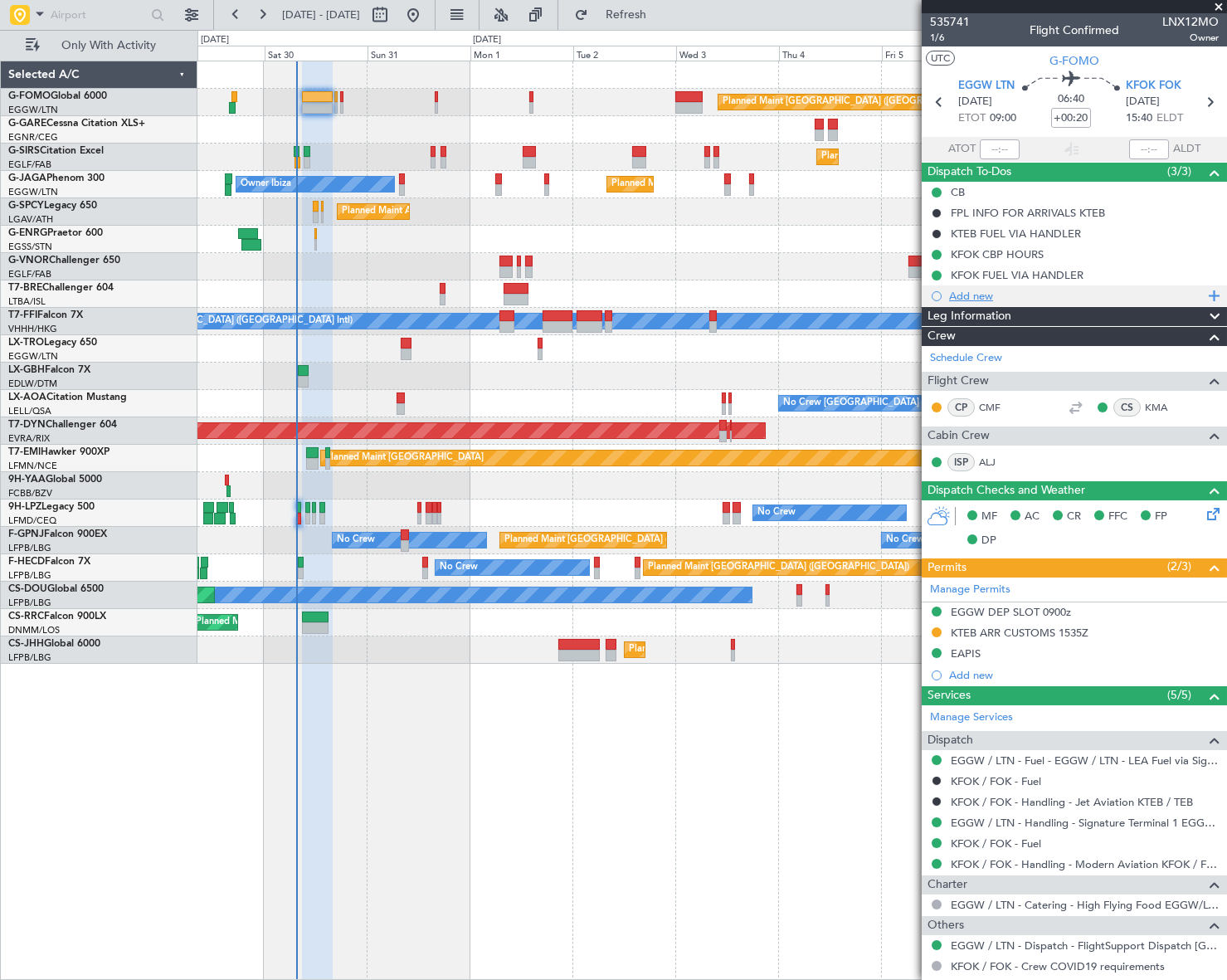
click at [979, 298] on div "Add new" at bounding box center [1076, 296] width 255 height 14
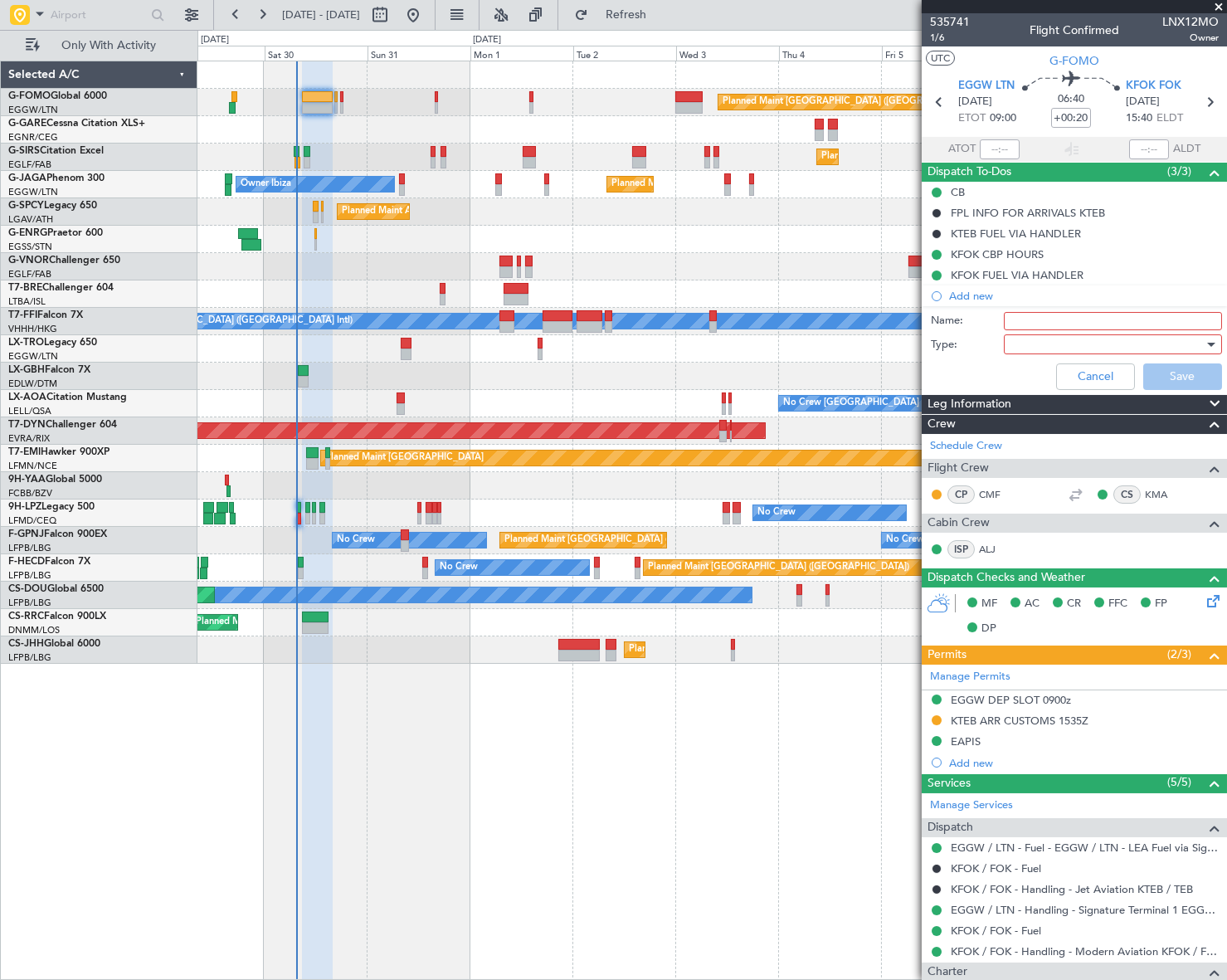
click at [1080, 317] on input "Name:" at bounding box center [1113, 321] width 219 height 18
type input "Prebriefing"
click at [1078, 335] on div at bounding box center [1106, 344] width 193 height 25
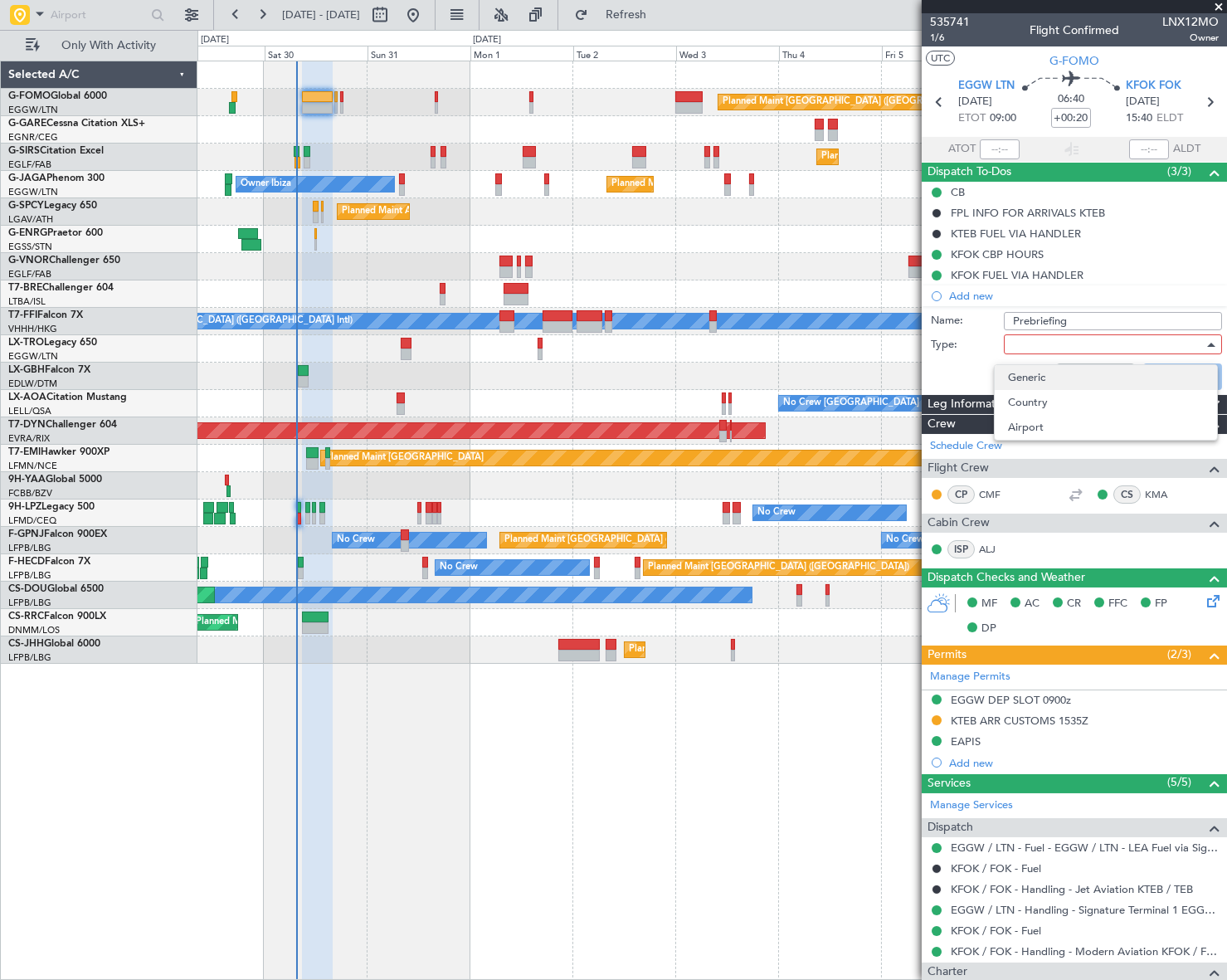
click at [1057, 372] on span "Generic" at bounding box center [1105, 377] width 195 height 25
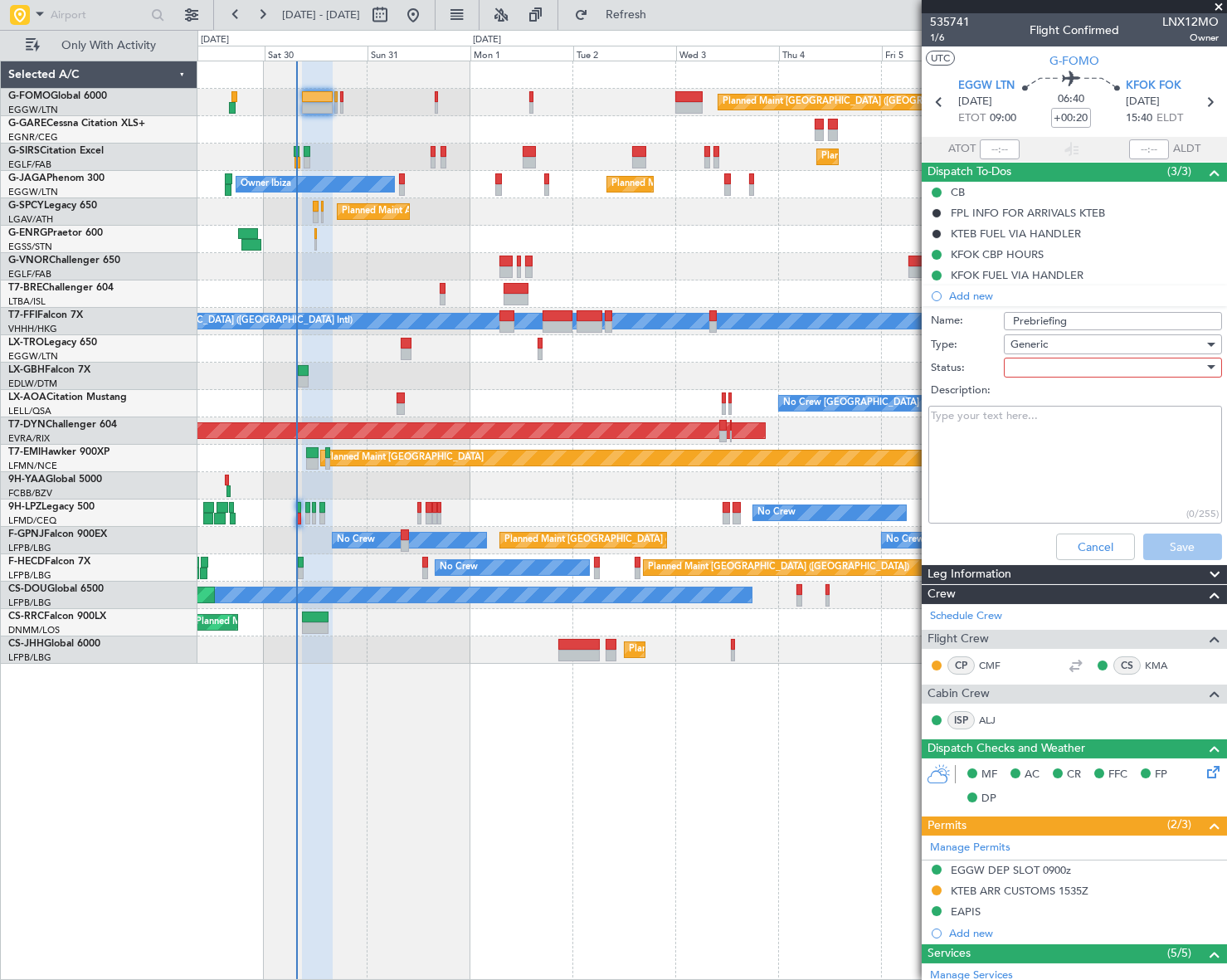
click at [1076, 365] on div at bounding box center [1106, 367] width 193 height 25
click at [1070, 444] on span "Completed" at bounding box center [1105, 450] width 195 height 25
click at [1021, 440] on textarea "Description:" at bounding box center [1074, 465] width 294 height 119
paste textarea "challenger 604"
drag, startPoint x: 1080, startPoint y: 429, endPoint x: 904, endPoint y: 431, distance: 176.0
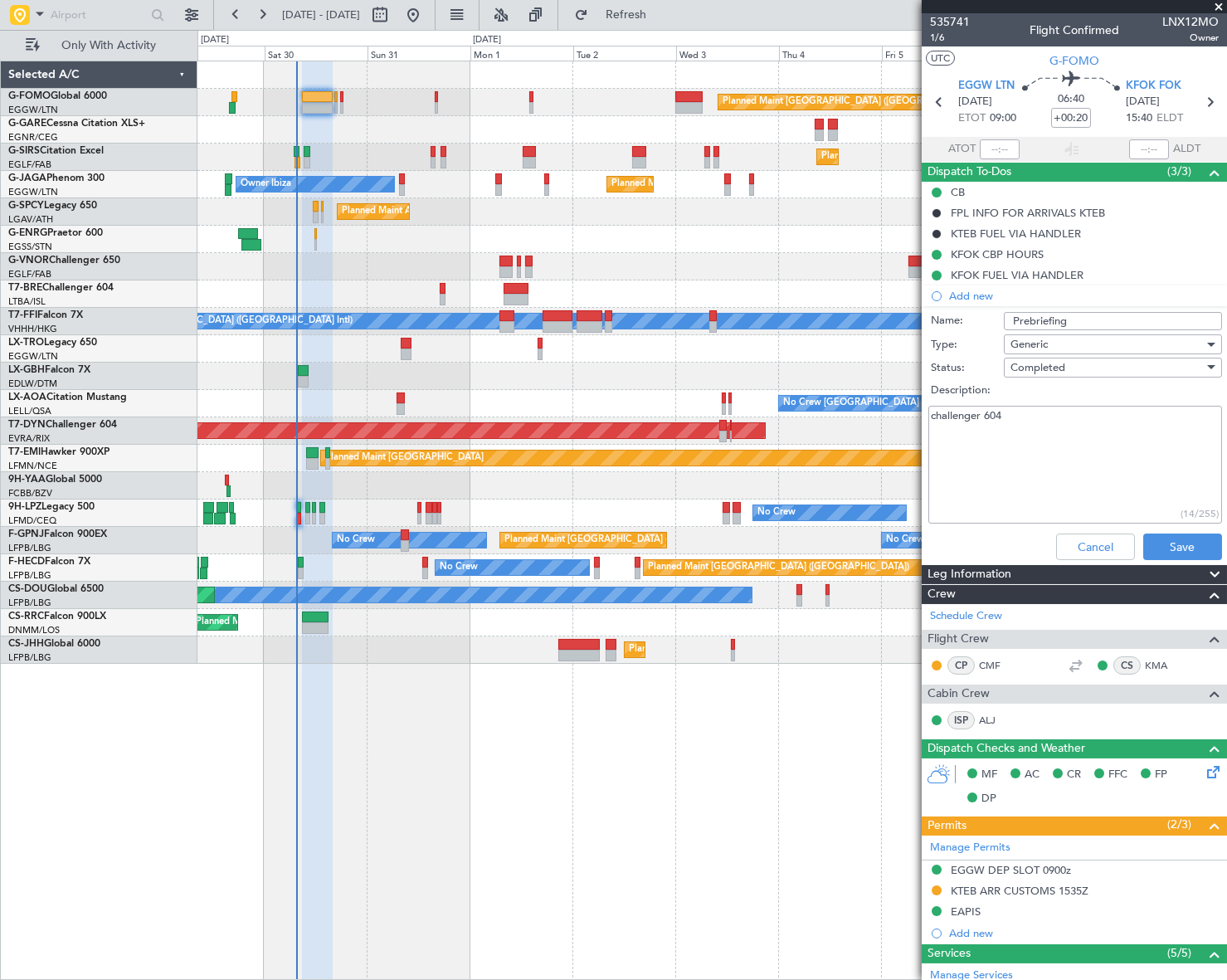
click at [904, 431] on fb-app "29 Aug 2025 - 08 Sep 2025 Refresh Quick Links Only With Activity Planned Maint …" at bounding box center [613, 495] width 1227 height 967
type textarea "40K"
click at [1165, 547] on button "Save" at bounding box center [1182, 546] width 79 height 27
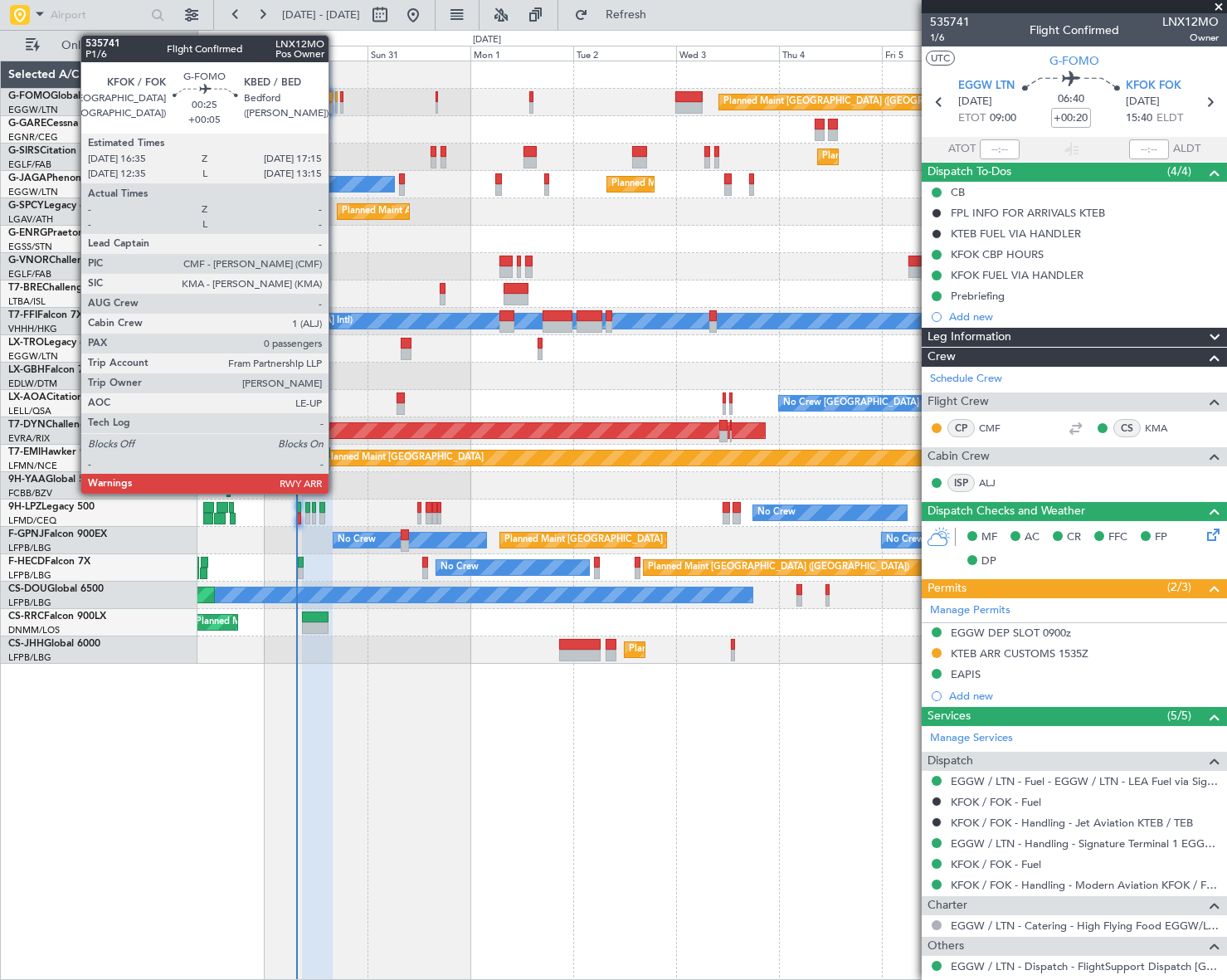
click at [336, 97] on div at bounding box center [336, 96] width 3 height 11
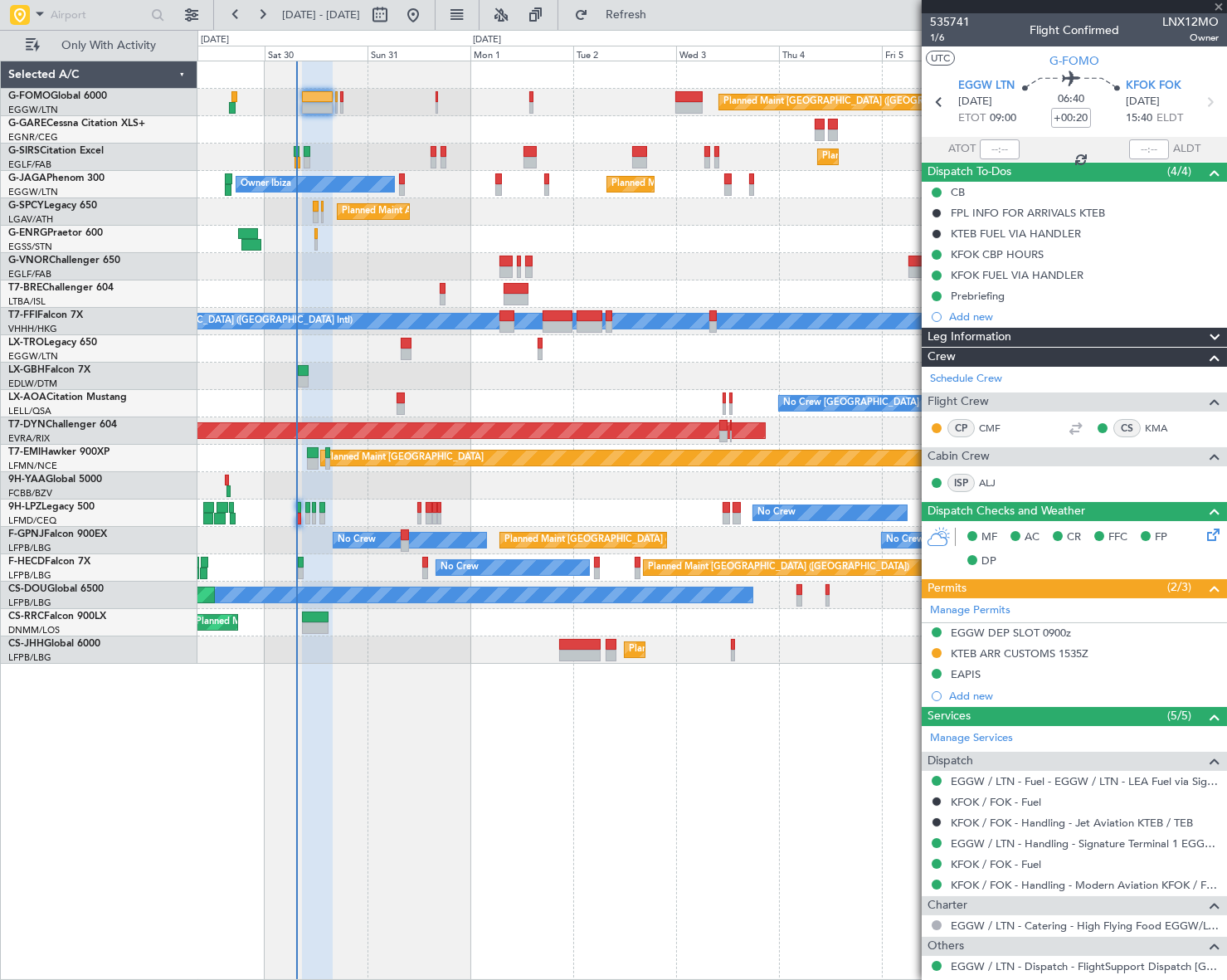
type input "+00:05"
type input "0"
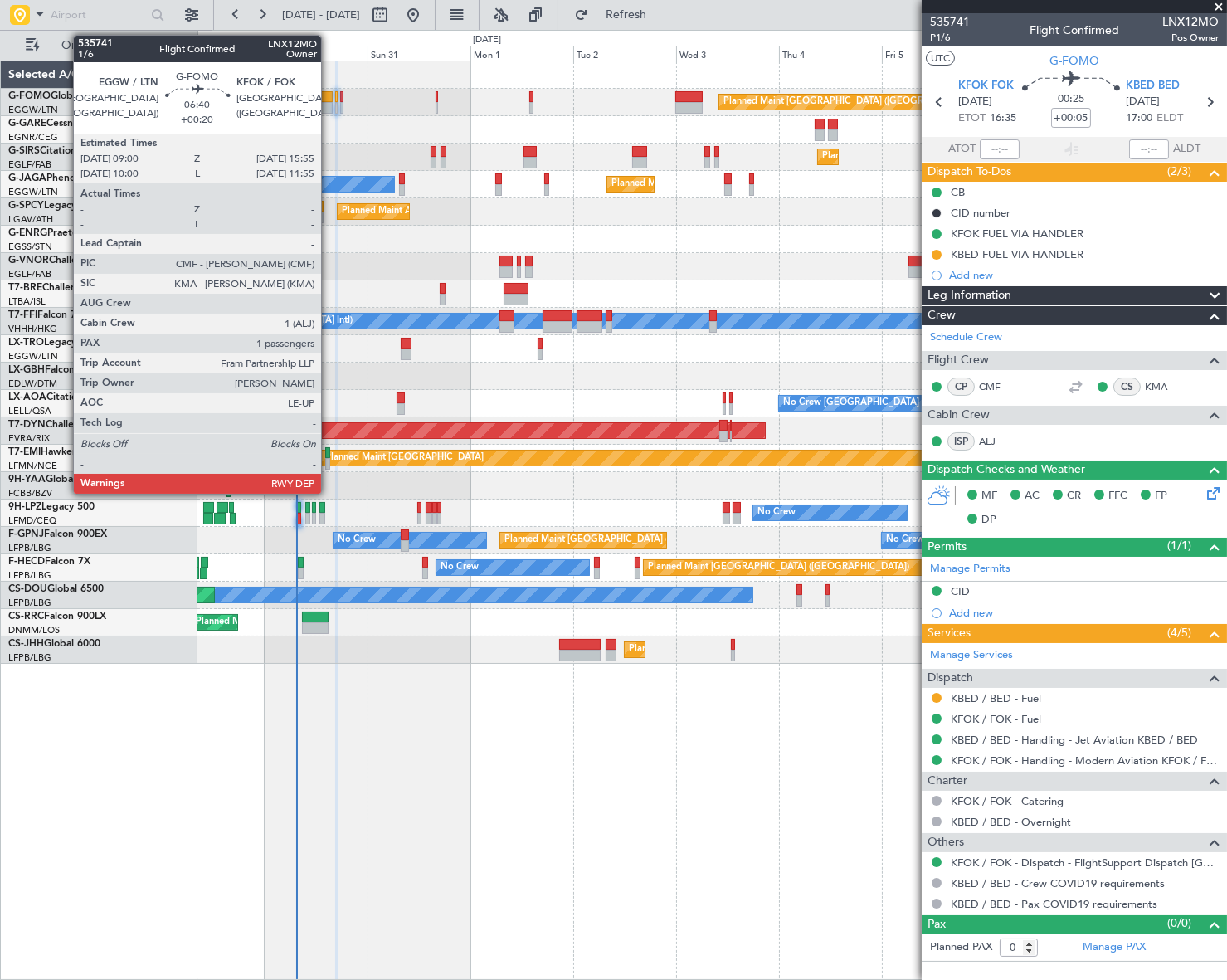
click at [329, 101] on div at bounding box center [317, 96] width 29 height 11
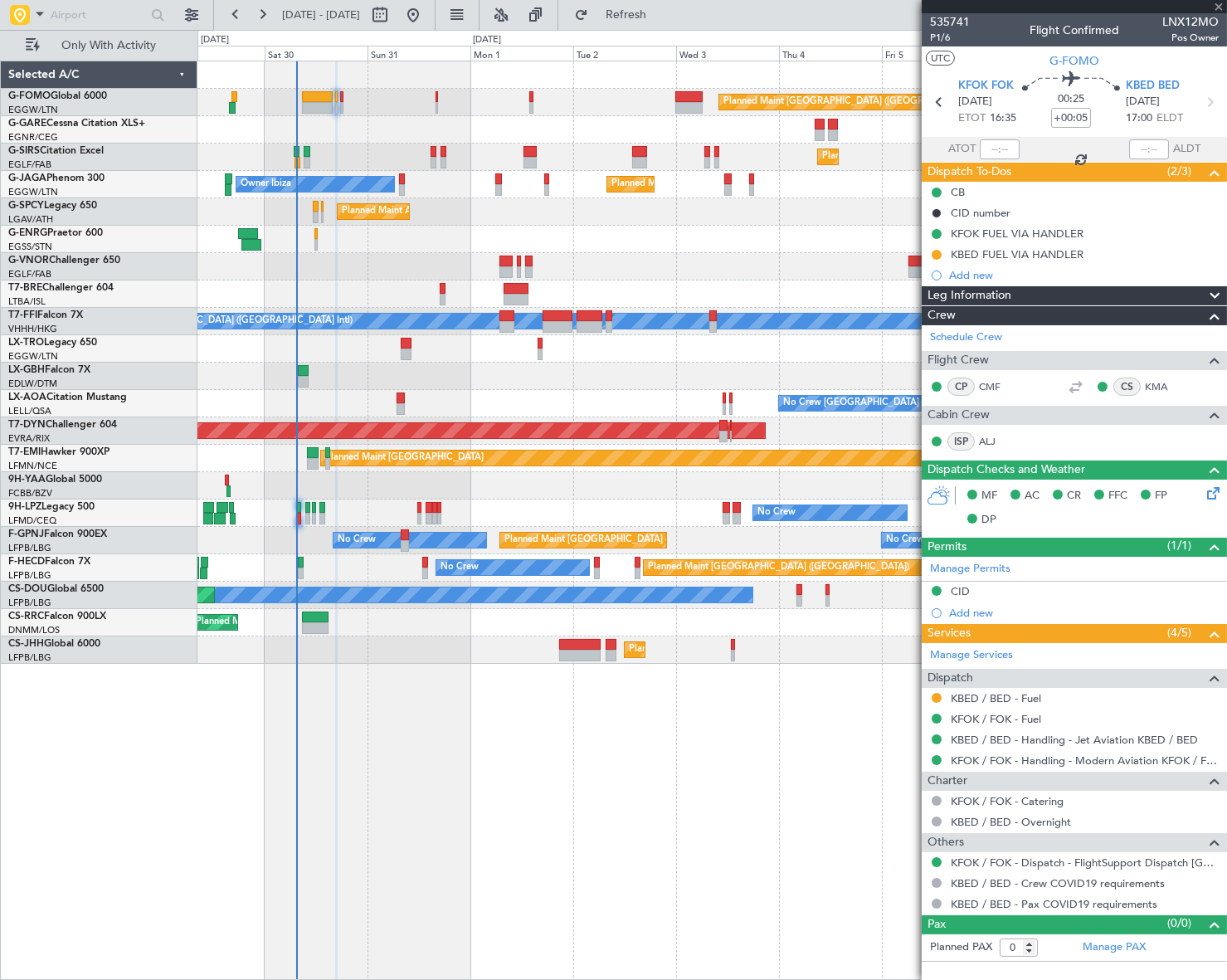
type input "+00:20"
type input "1"
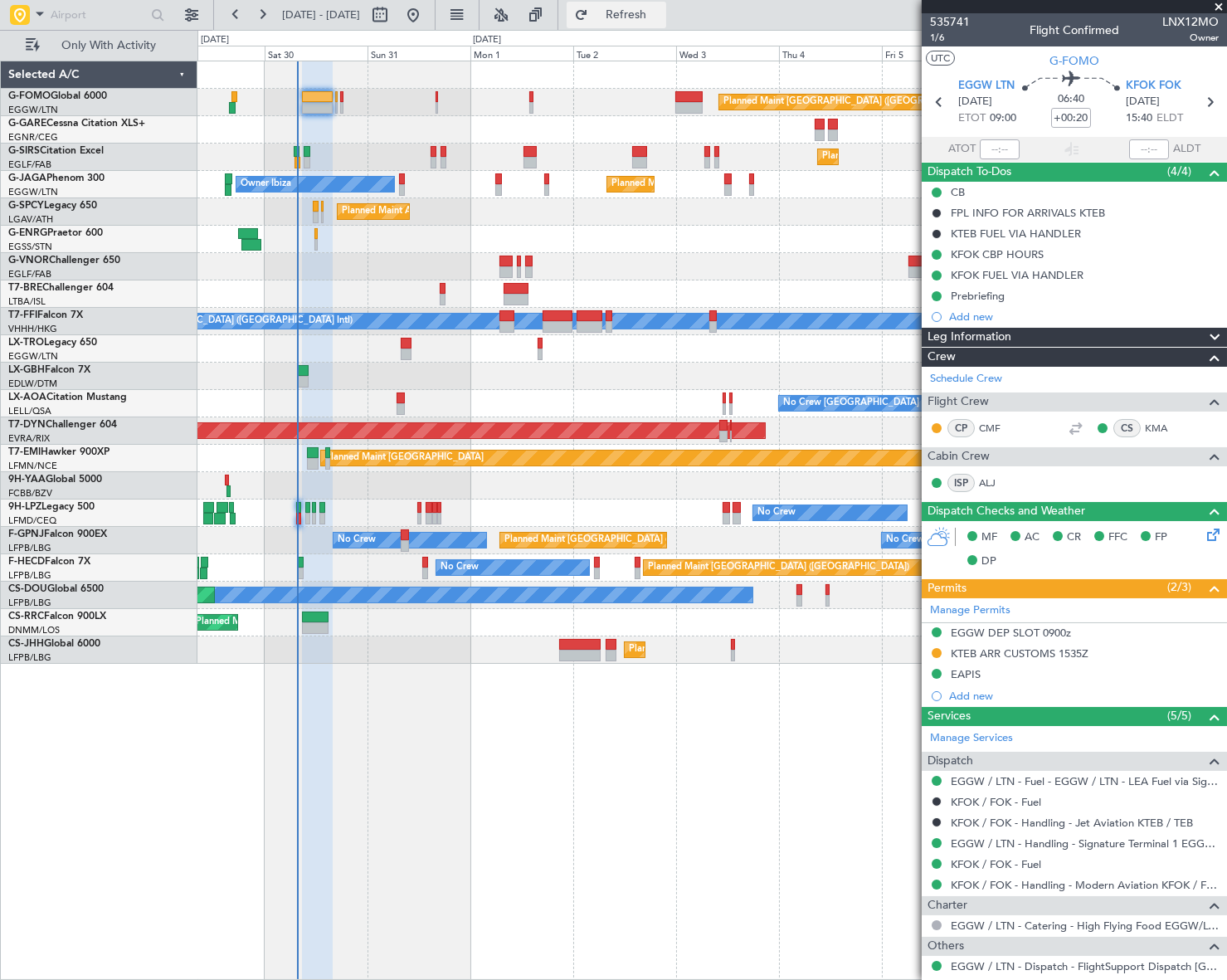
click at [638, 20] on button "Refresh" at bounding box center [616, 15] width 100 height 27
click at [661, 10] on span "Refresh" at bounding box center [626, 15] width 69 height 11
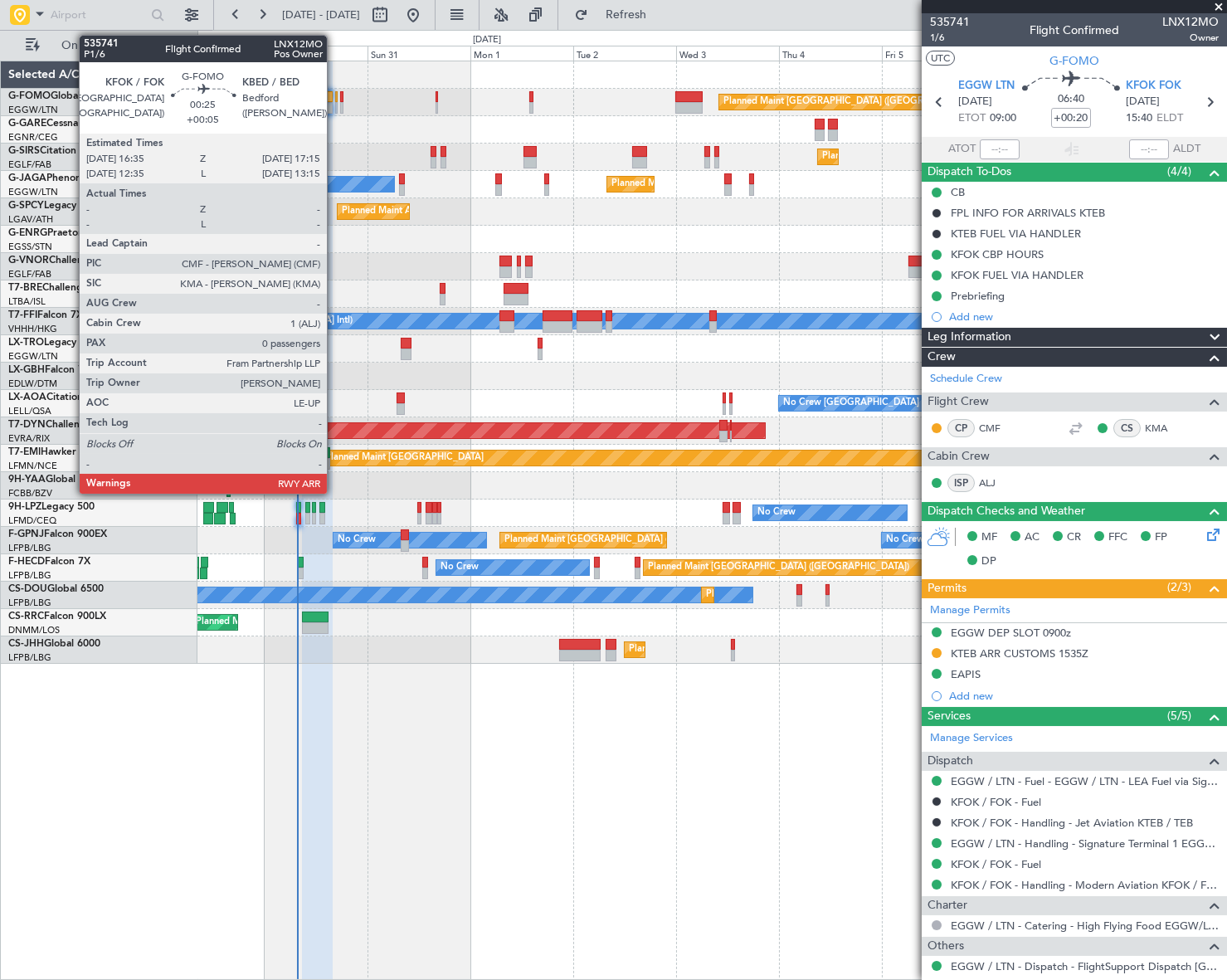
click at [335, 102] on div at bounding box center [336, 108] width 3 height 11
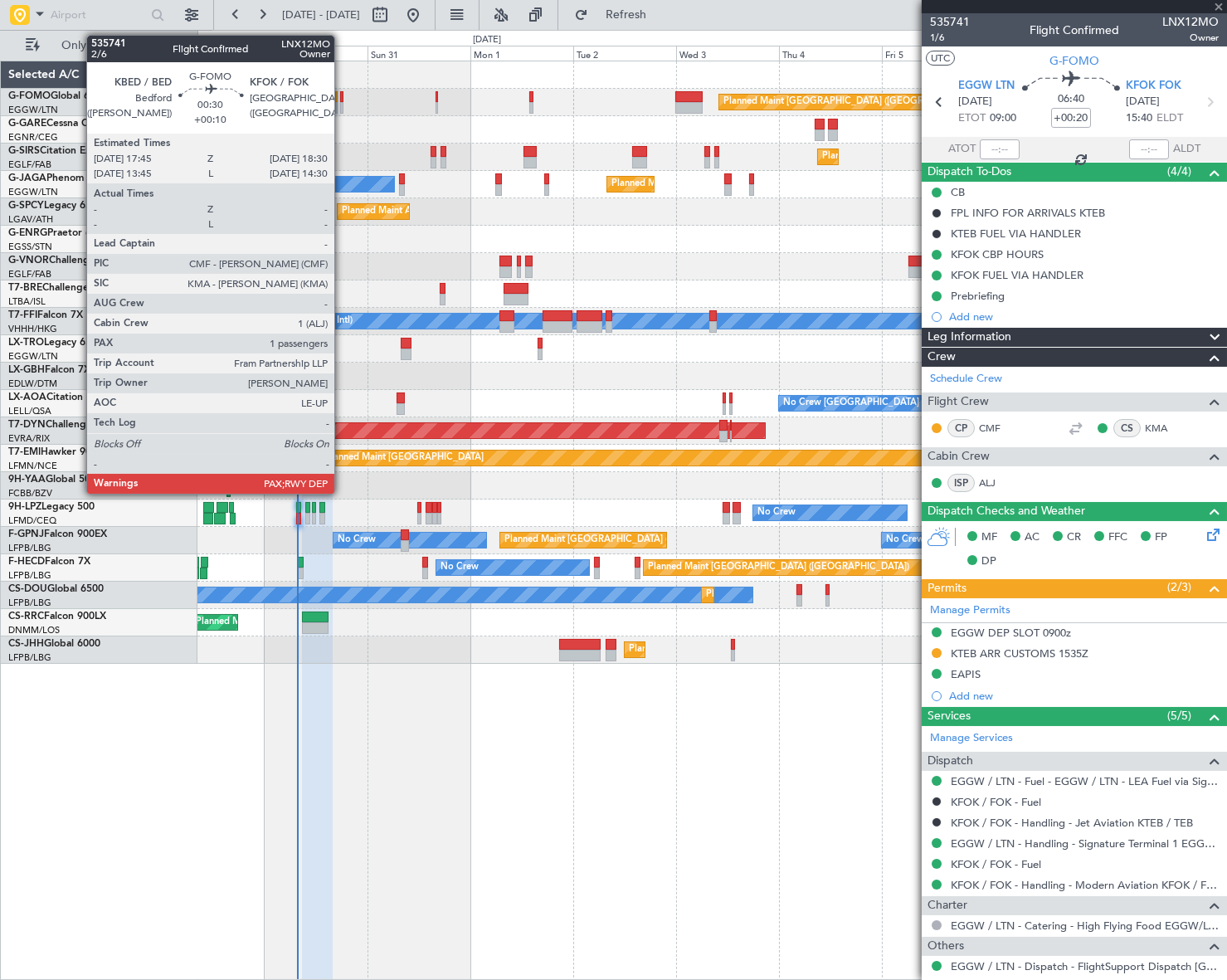
type input "+00:05"
type input "0"
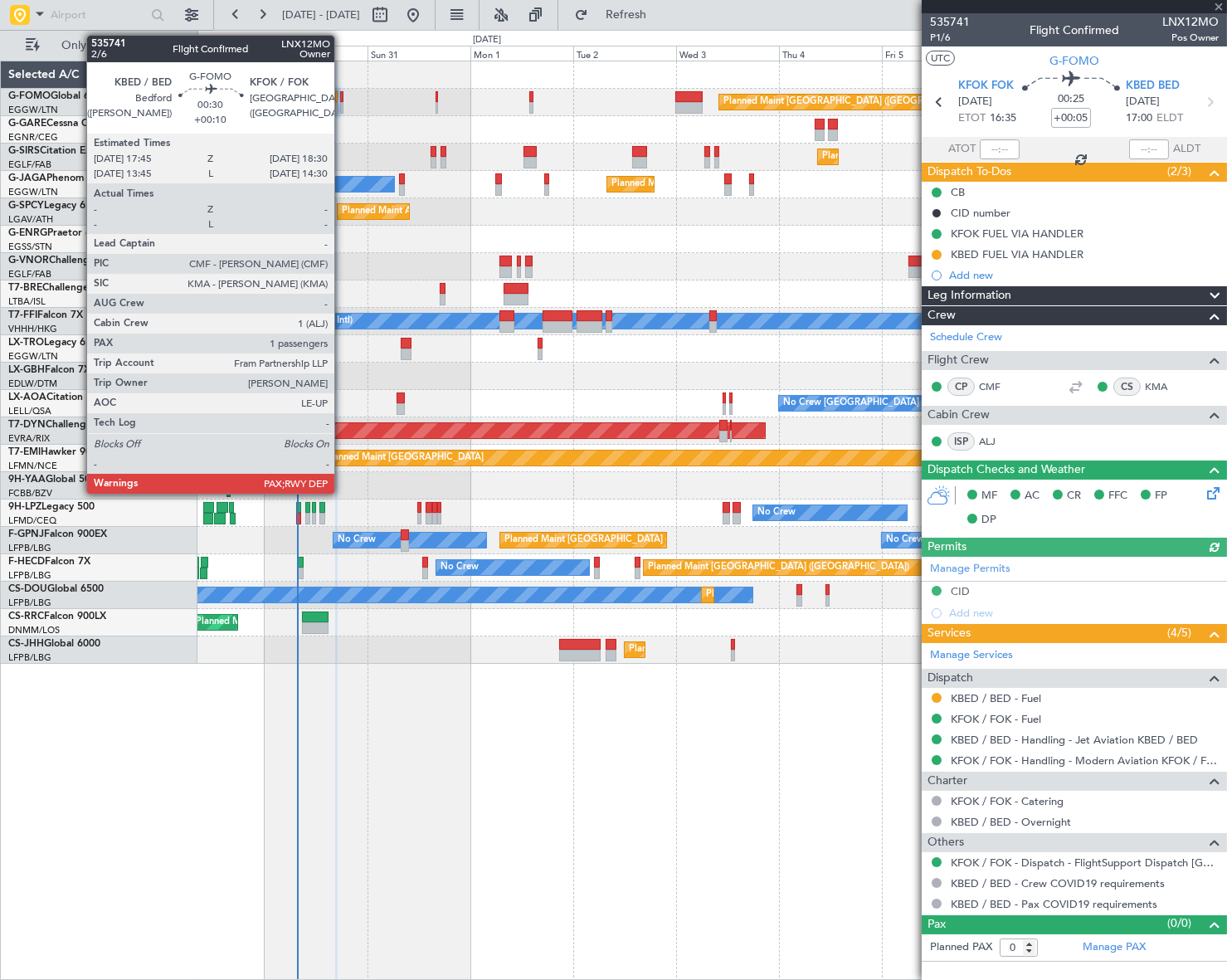
click at [342, 104] on div at bounding box center [342, 108] width 3 height 11
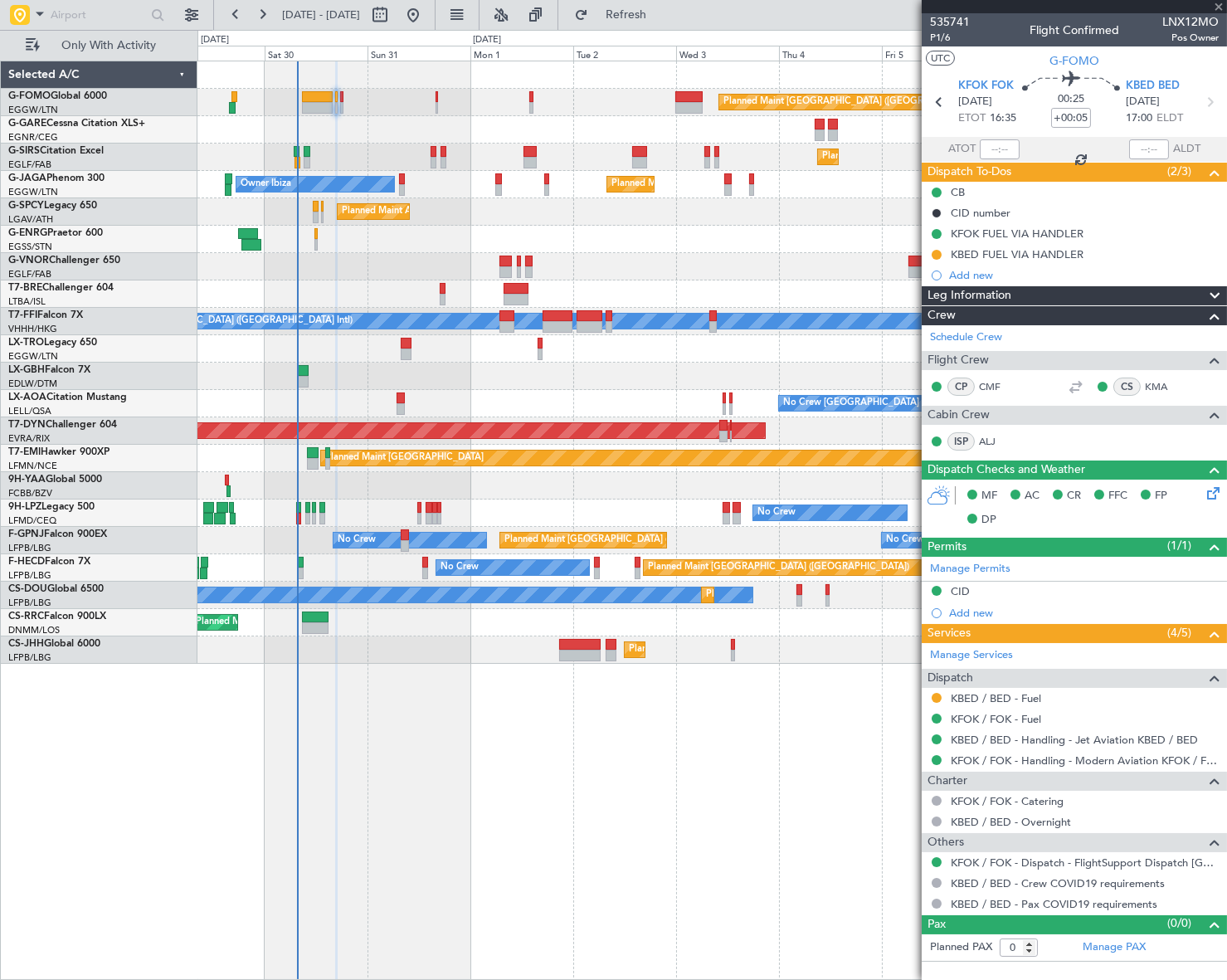
type input "+00:10"
type input "3"
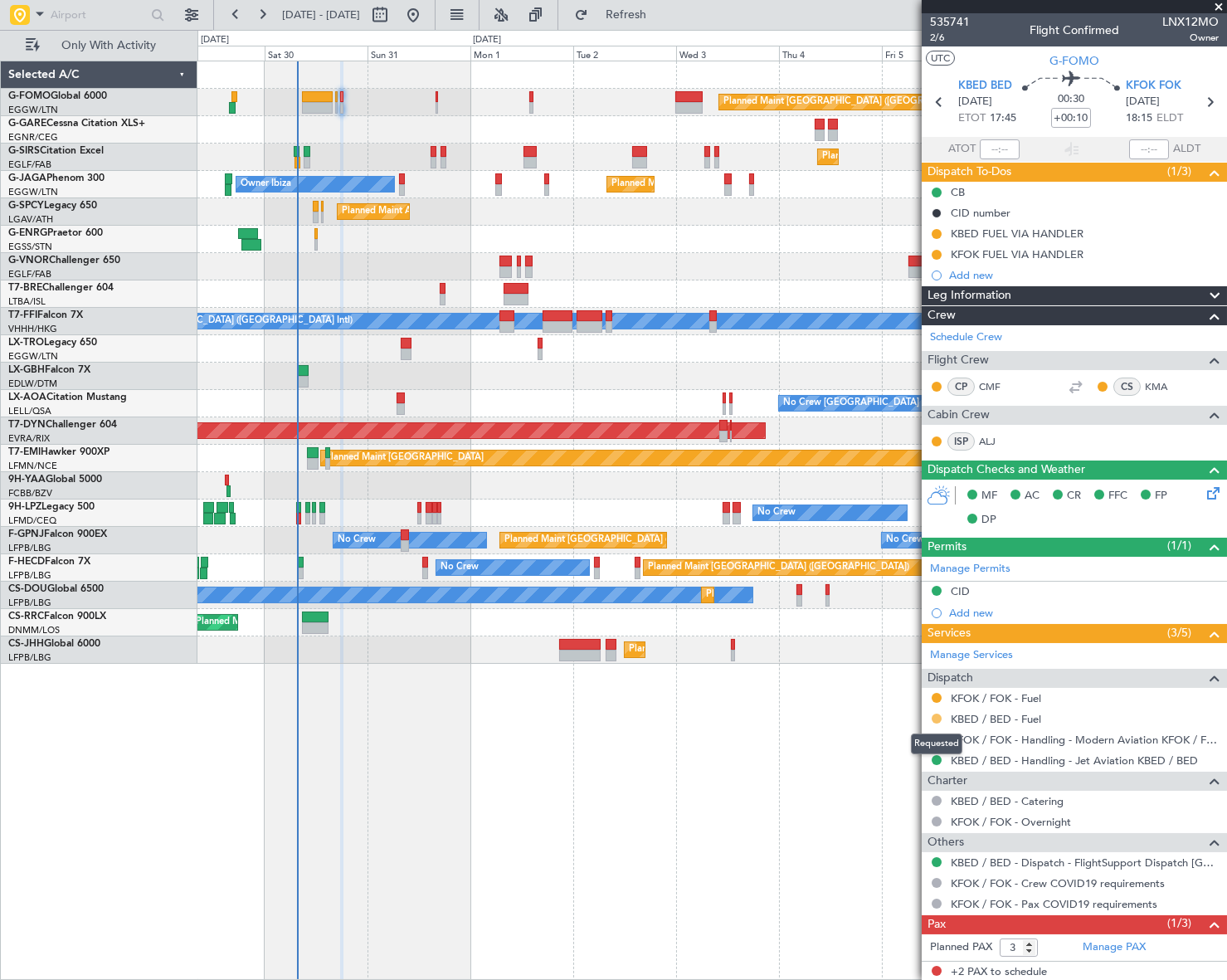
click at [933, 716] on button at bounding box center [936, 718] width 10 height 10
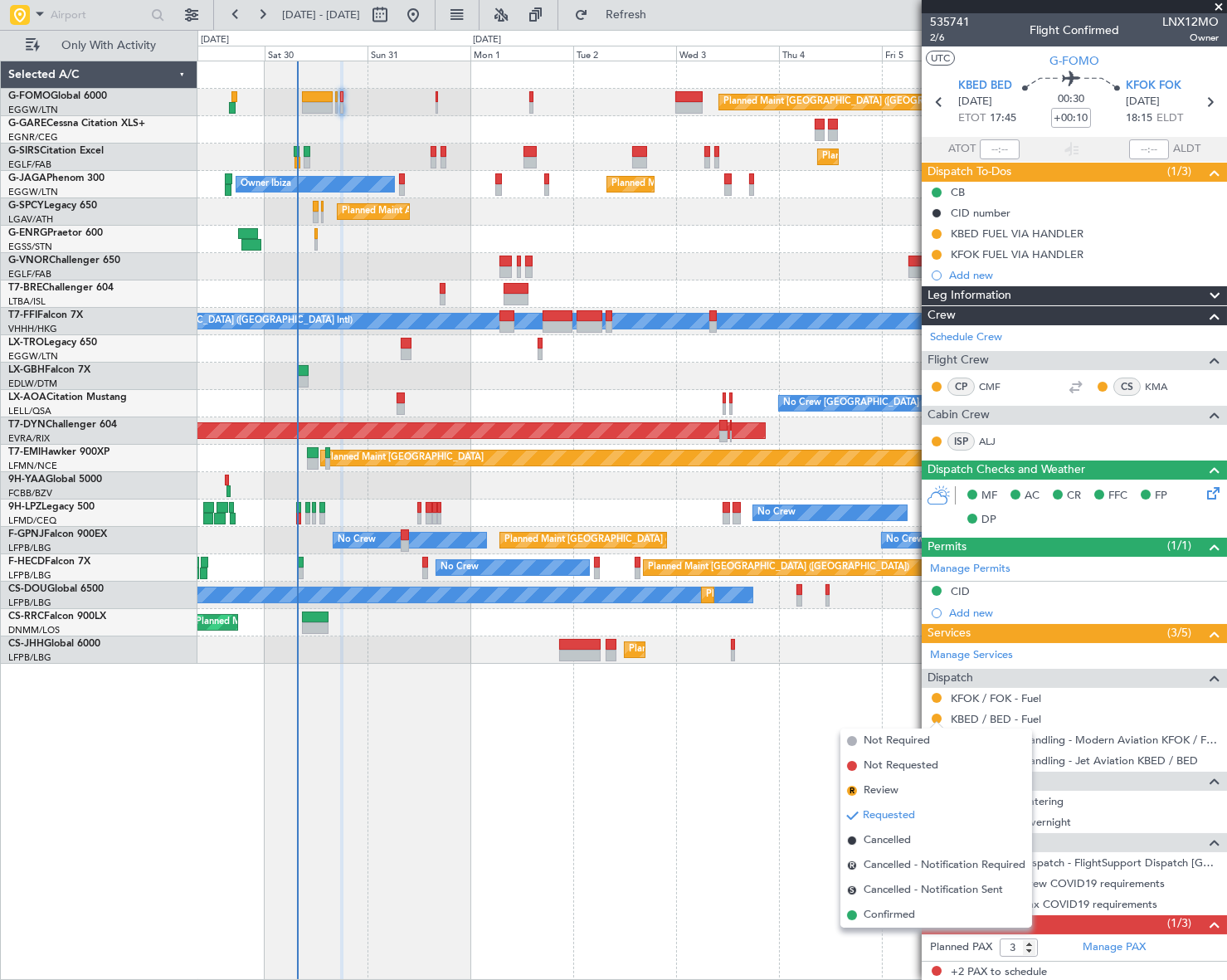
drag, startPoint x: 904, startPoint y: 742, endPoint x: 924, endPoint y: 715, distance: 33.6
click at [904, 740] on span "Not Required" at bounding box center [897, 741] width 67 height 16
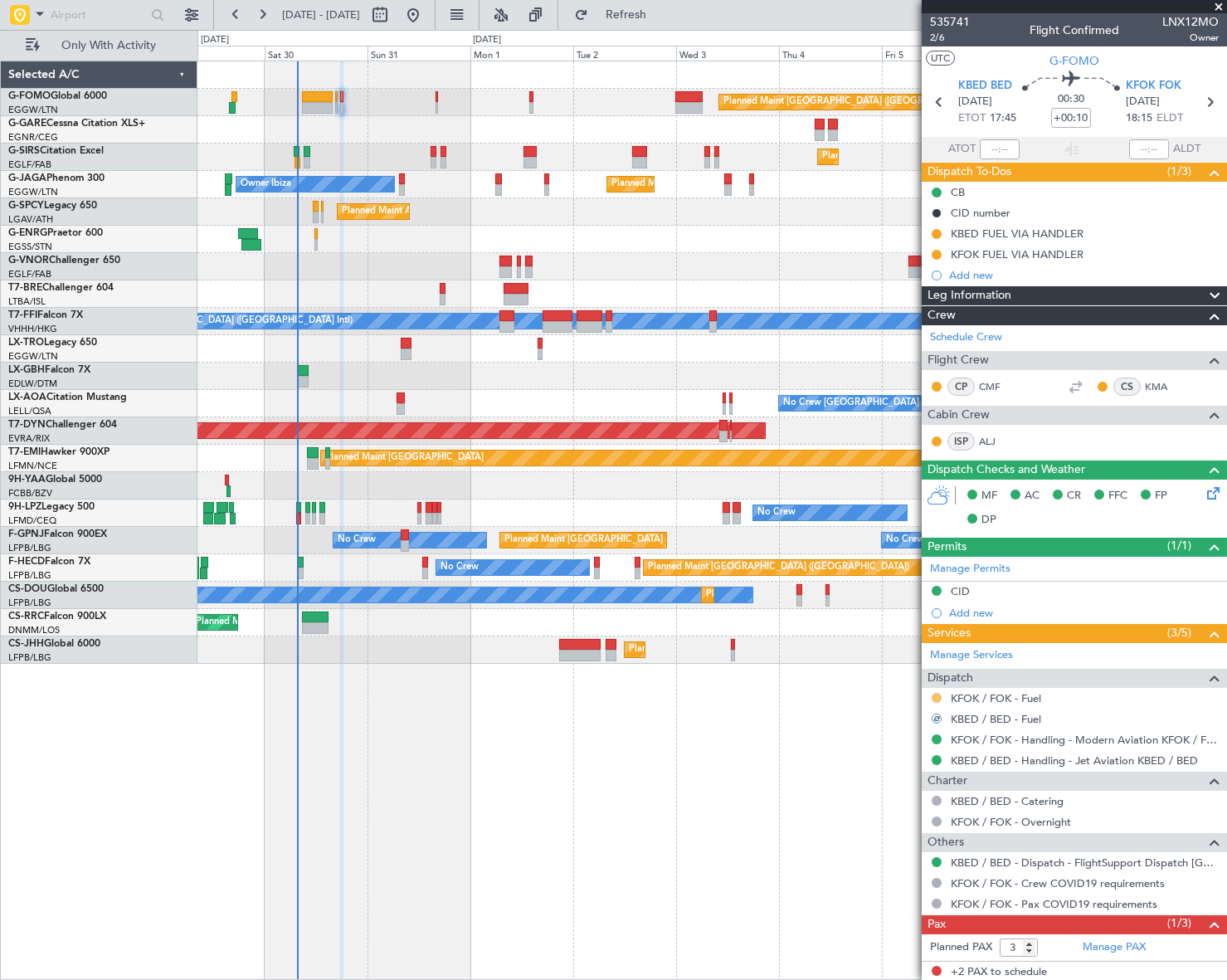
click at [938, 696] on button at bounding box center [936, 697] width 10 height 10
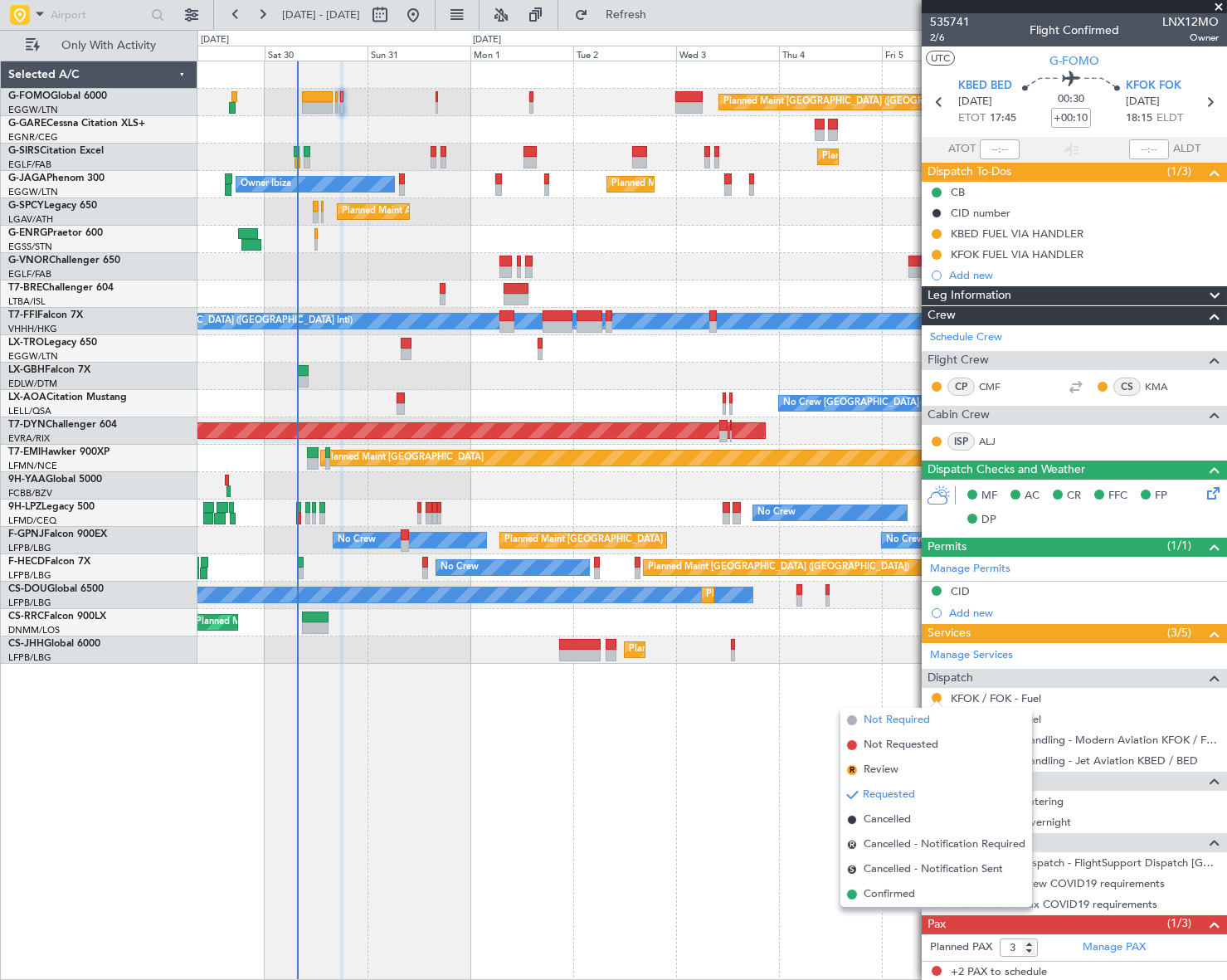
click at [886, 722] on span "Not Required" at bounding box center [897, 720] width 67 height 16
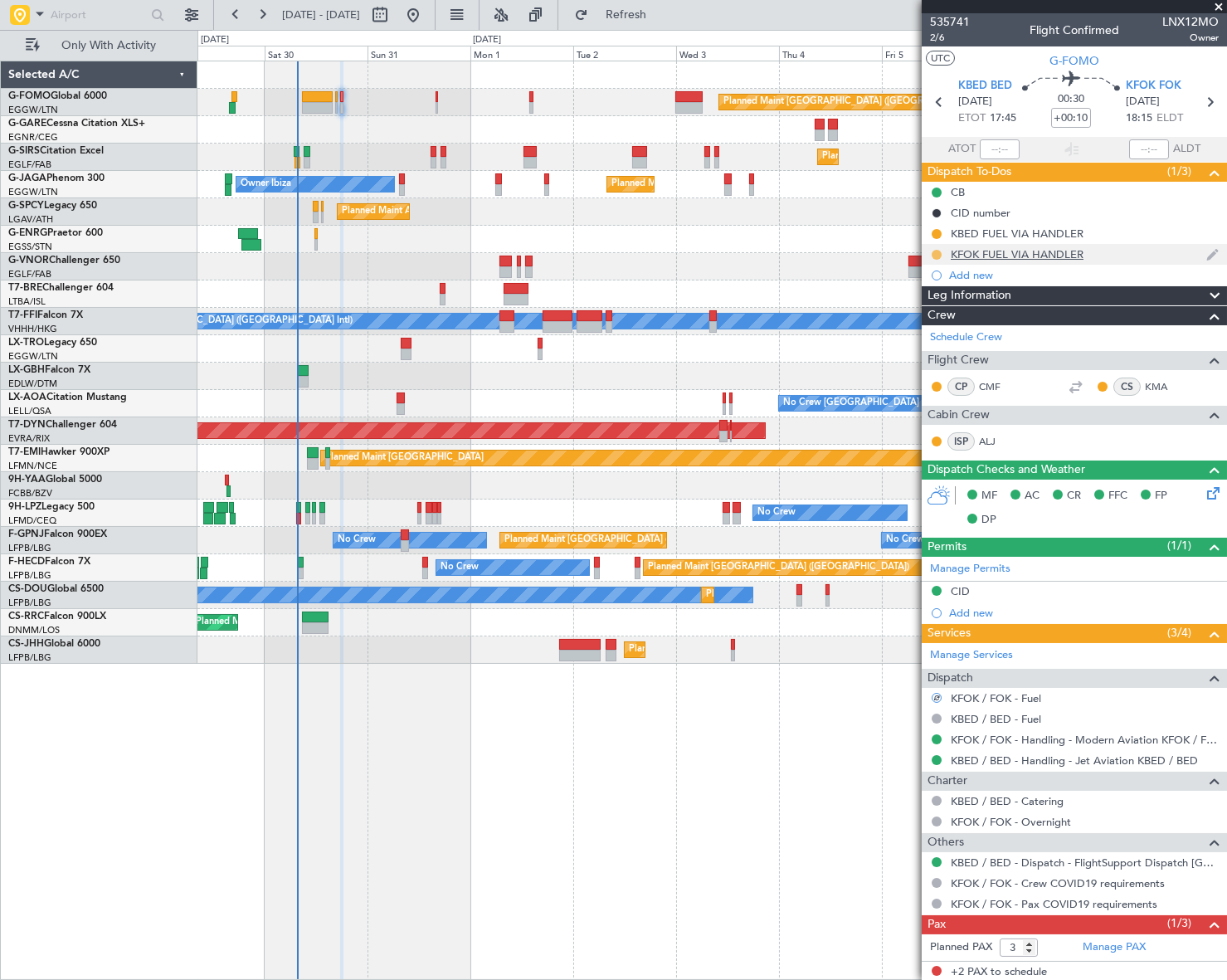
click at [935, 254] on button at bounding box center [936, 254] width 10 height 10
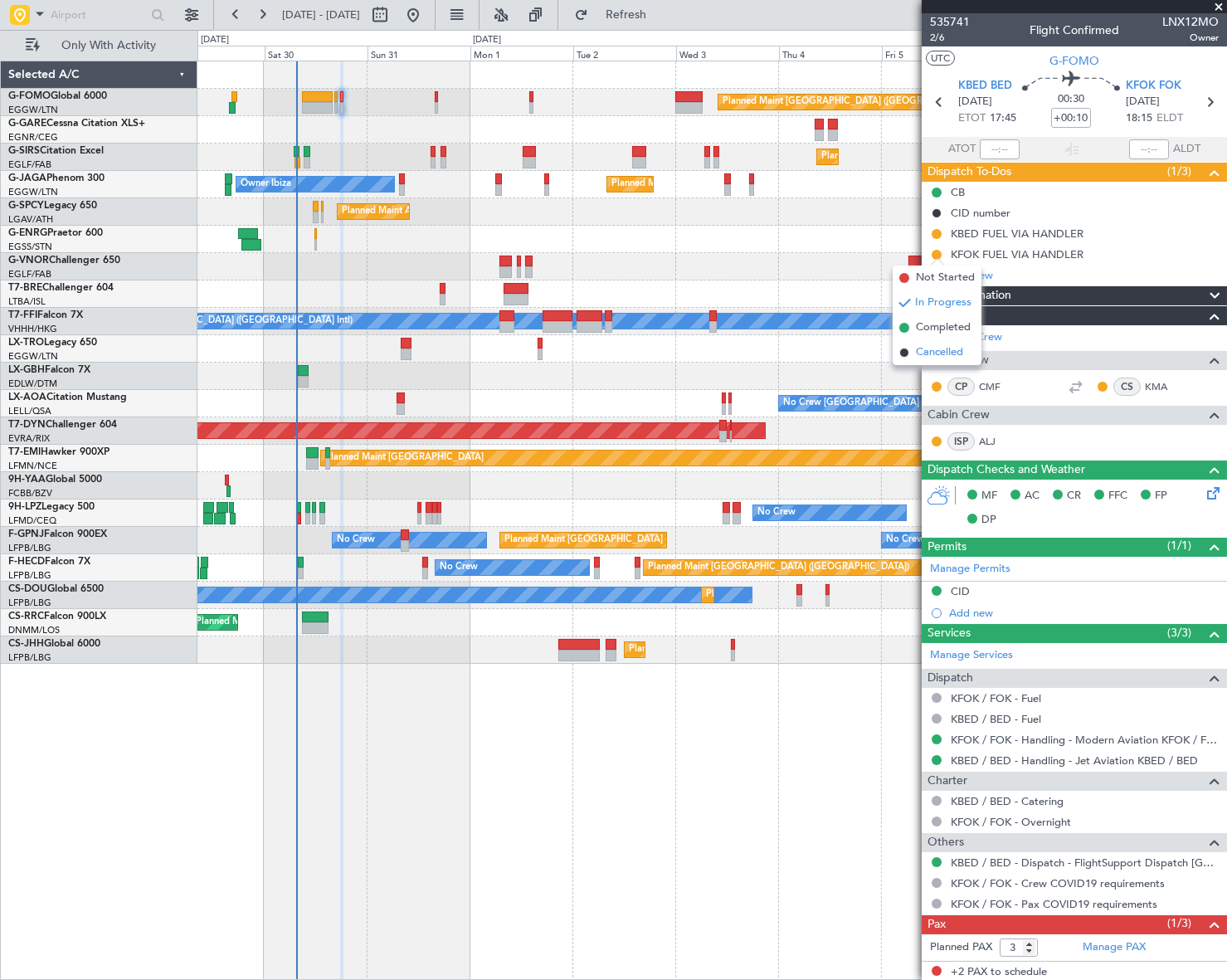
click at [903, 354] on span at bounding box center [904, 352] width 10 height 10
click at [937, 233] on button at bounding box center [936, 233] width 10 height 10
click at [953, 334] on span "Cancelled" at bounding box center [939, 331] width 48 height 16
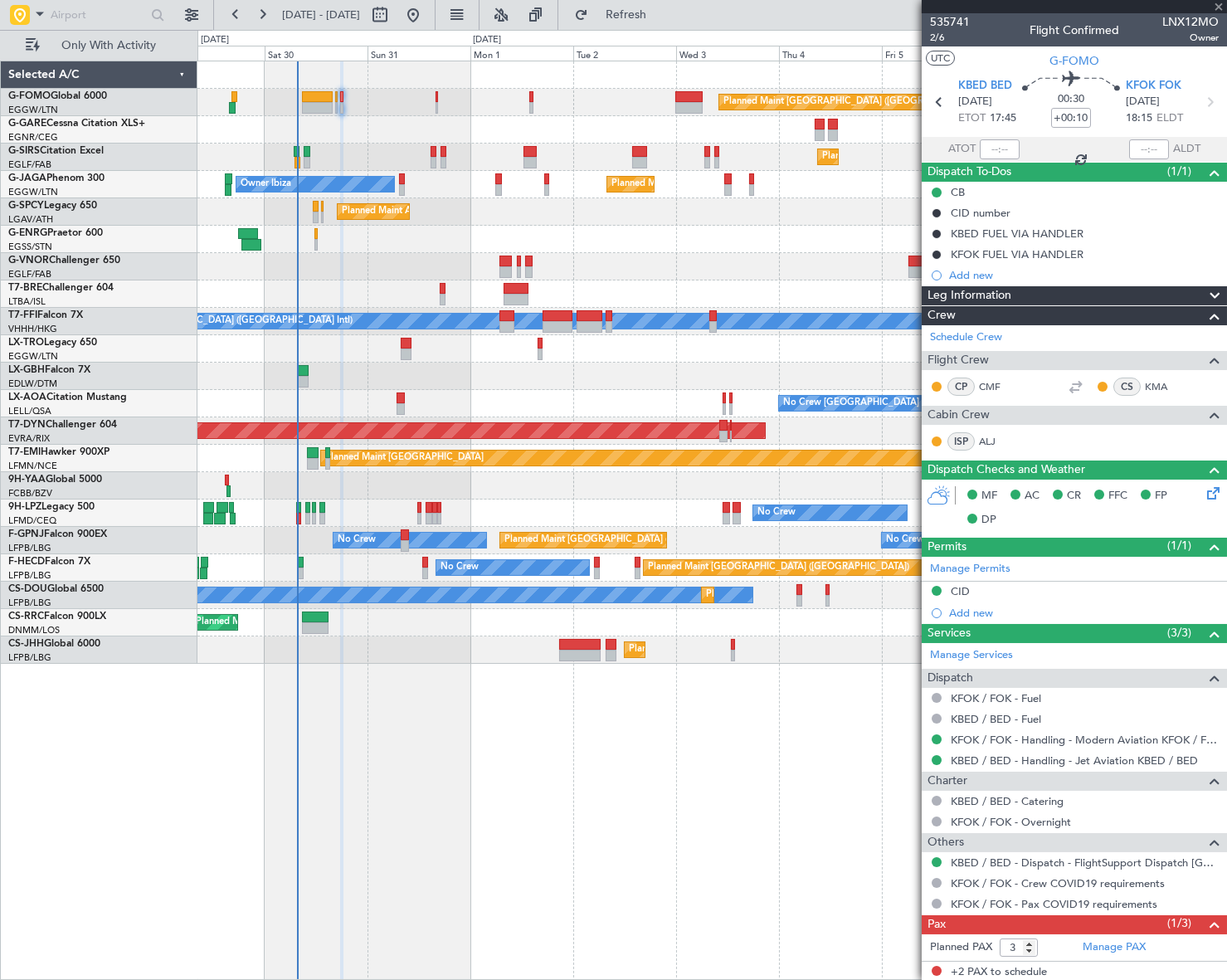
type input "+00:05"
type input "0"
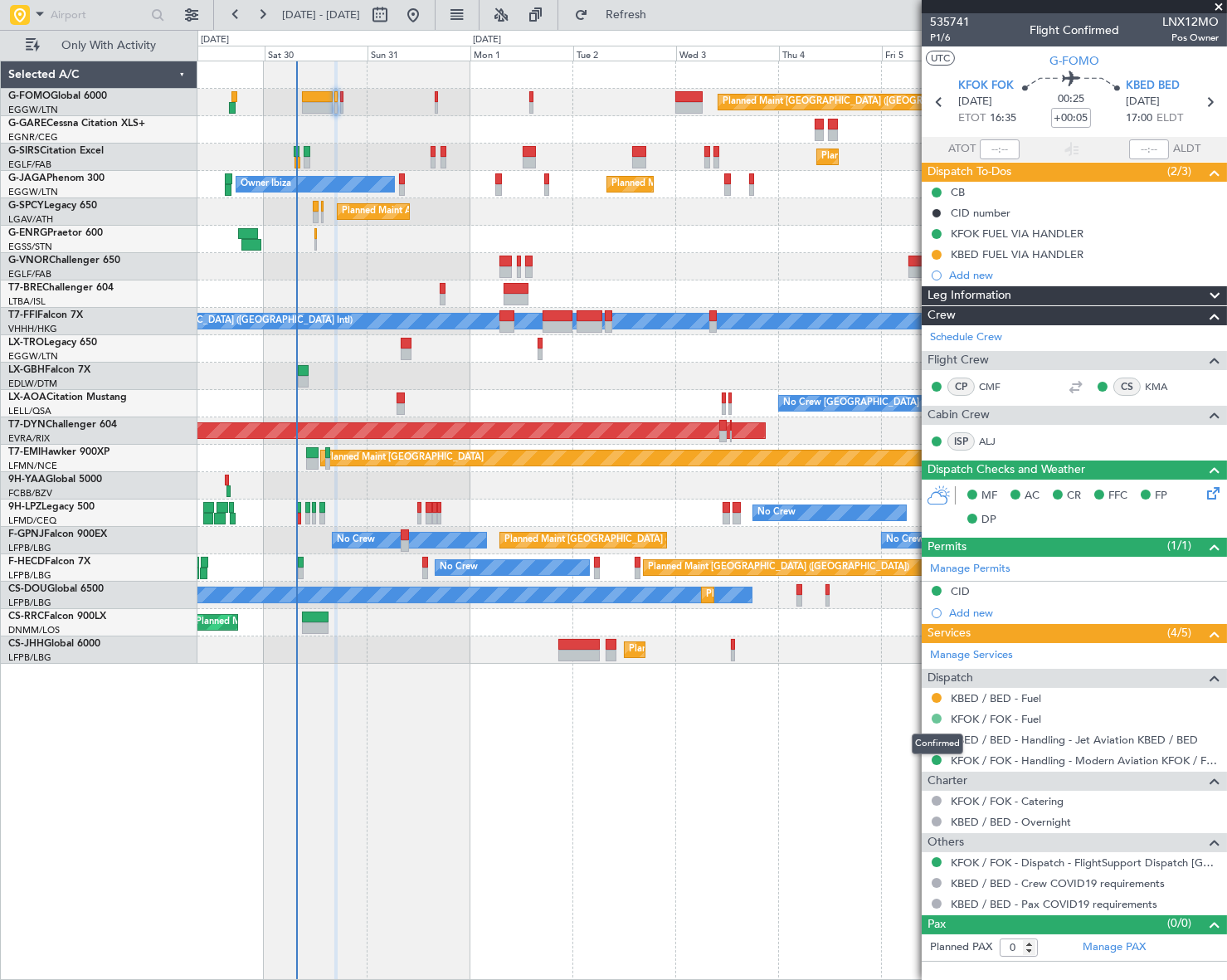
click at [937, 715] on button at bounding box center [936, 718] width 10 height 10
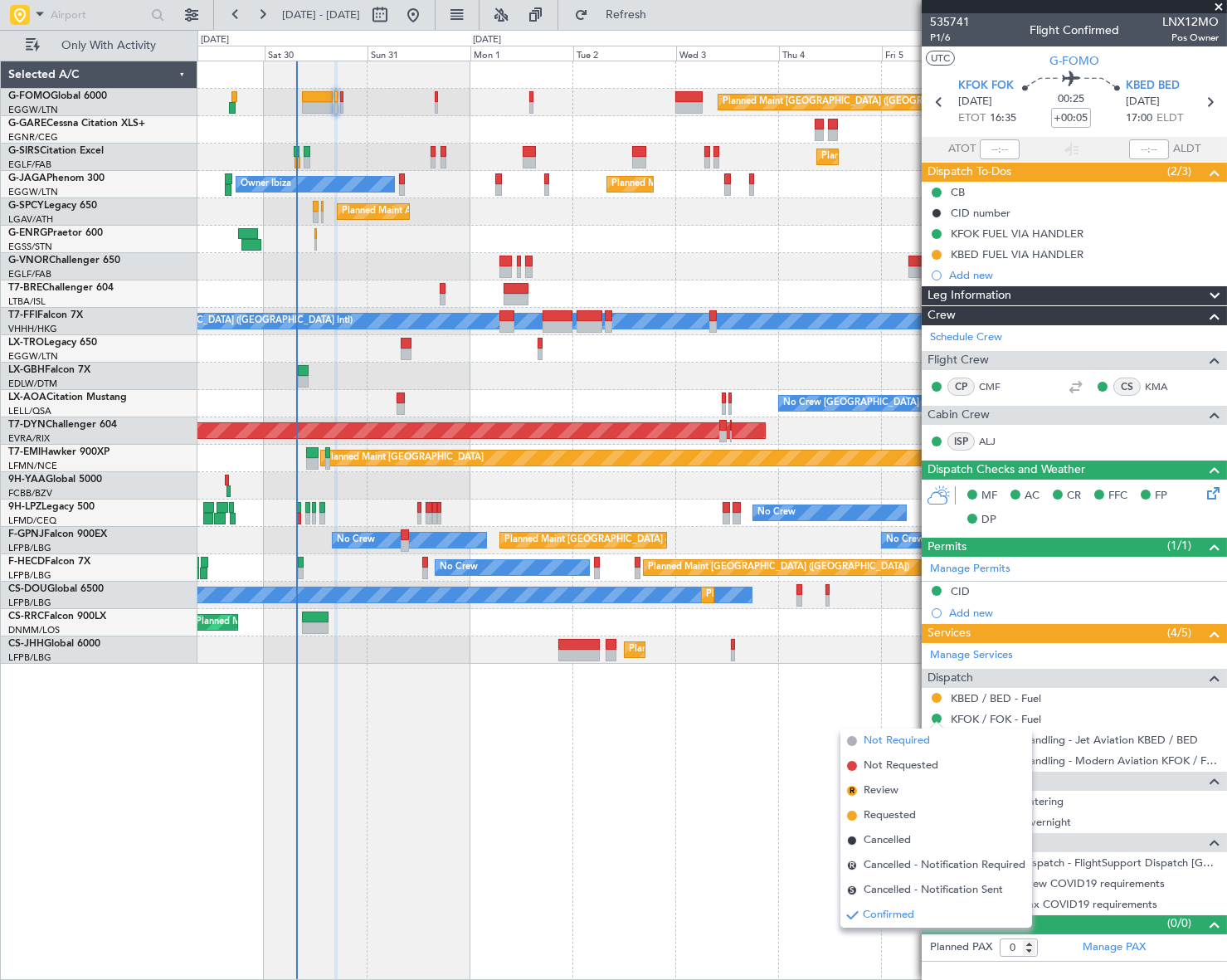
click at [885, 737] on span "Not Required" at bounding box center [897, 741] width 67 height 16
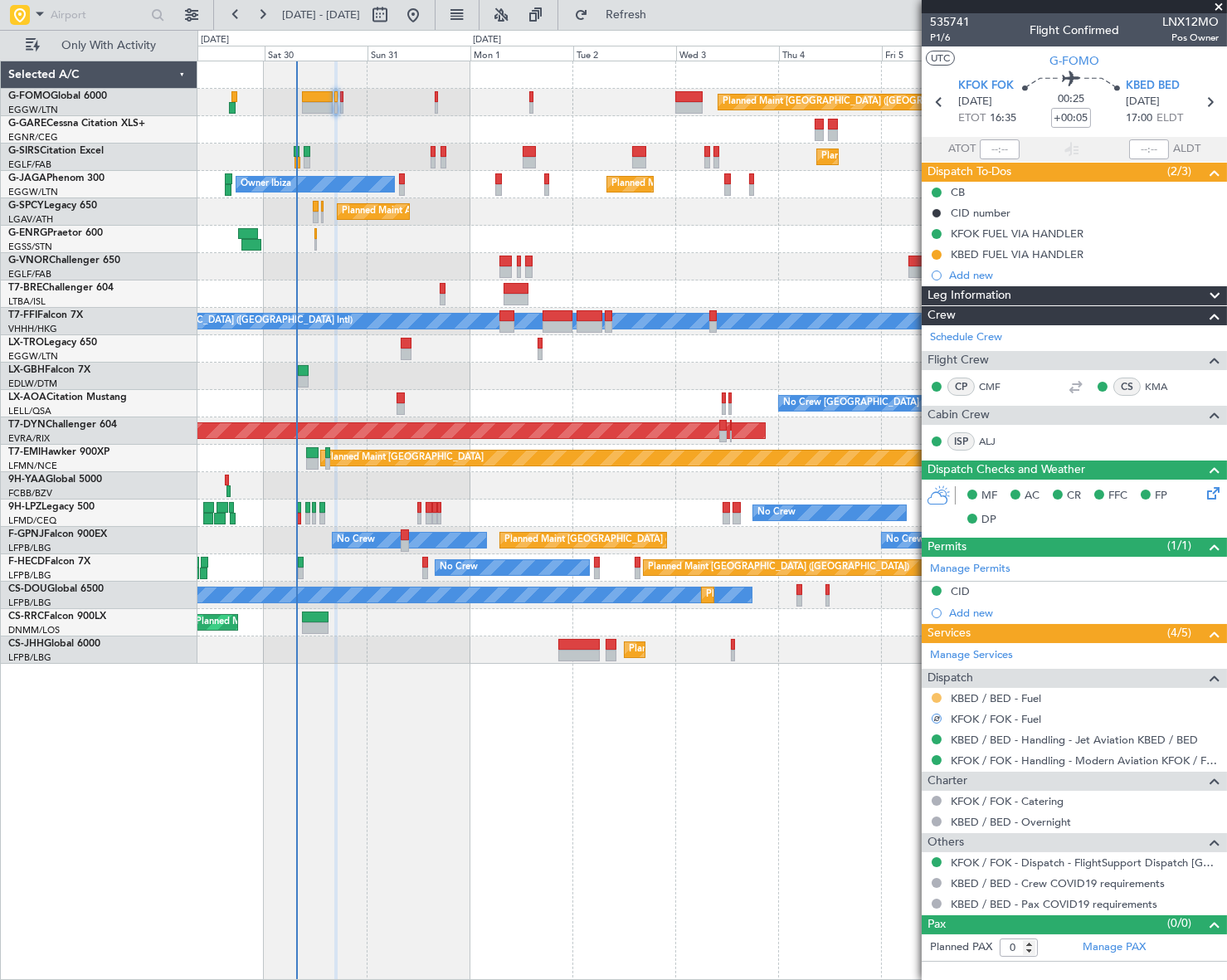
click at [937, 695] on button at bounding box center [936, 697] width 10 height 10
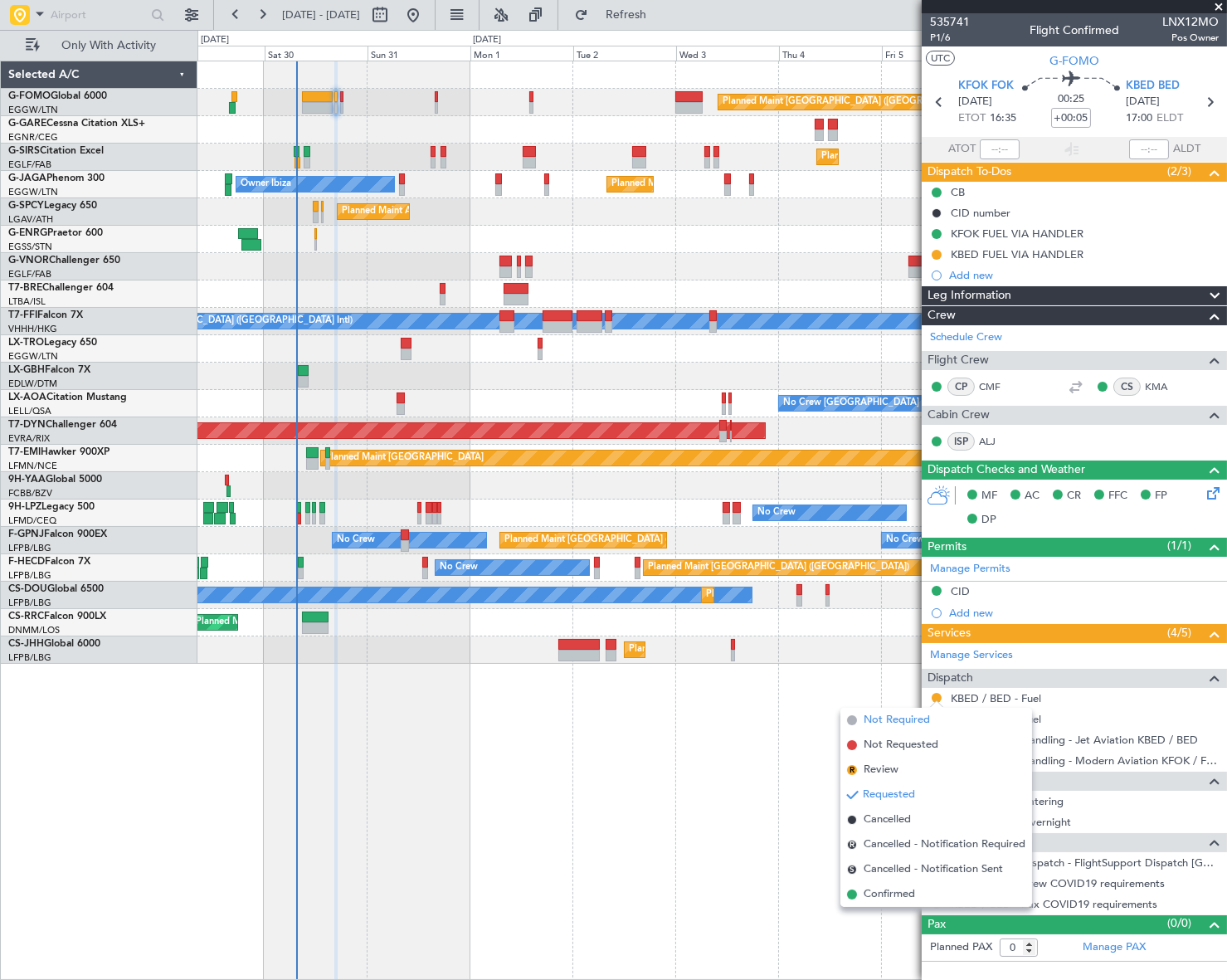
click at [870, 724] on span "Not Required" at bounding box center [897, 720] width 67 height 16
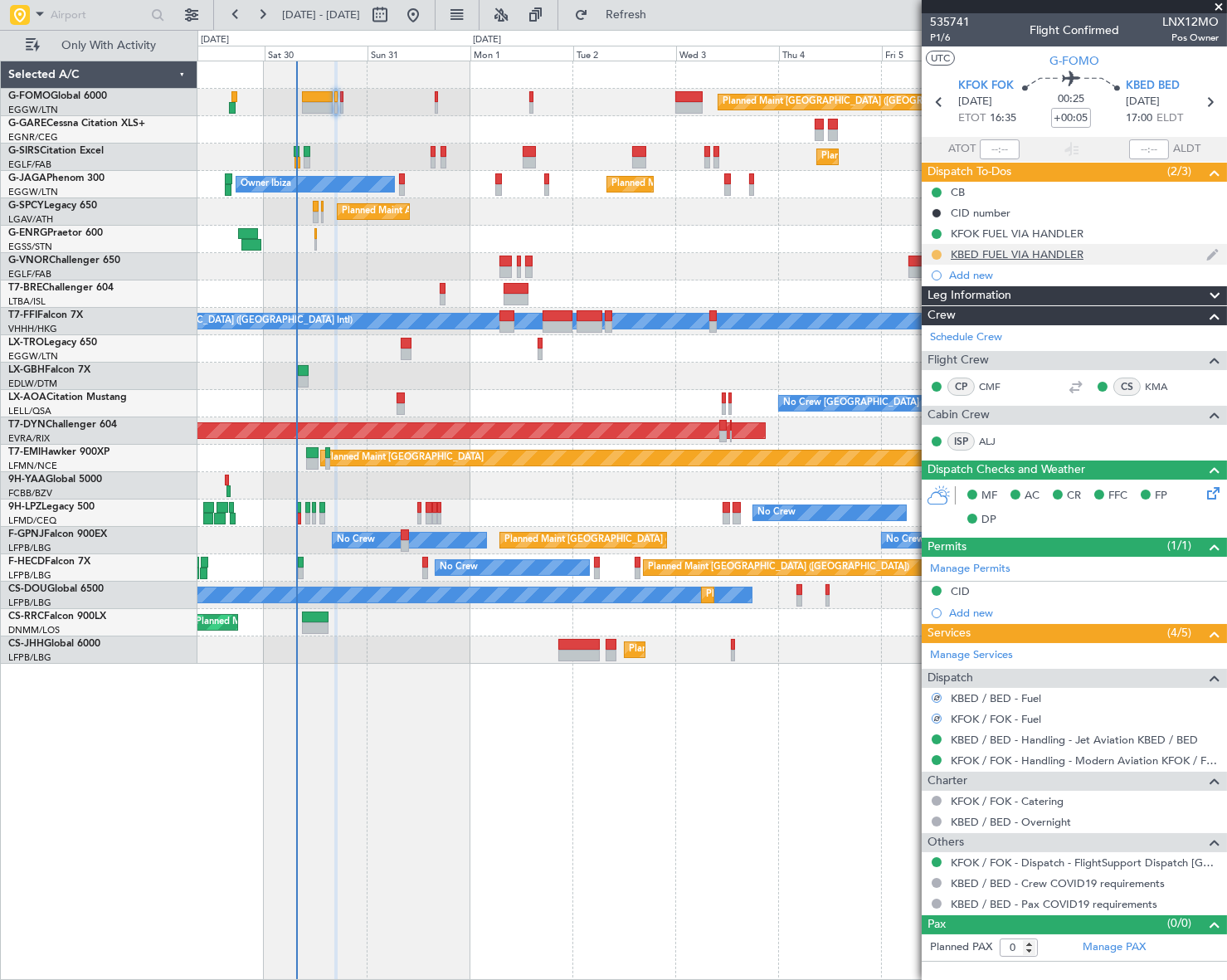
click at [934, 255] on button at bounding box center [936, 254] width 10 height 10
drag, startPoint x: 949, startPoint y: 353, endPoint x: 945, endPoint y: 323, distance: 30.3
click at [948, 353] on span "Cancelled" at bounding box center [939, 352] width 48 height 16
click at [934, 232] on button at bounding box center [936, 233] width 10 height 10
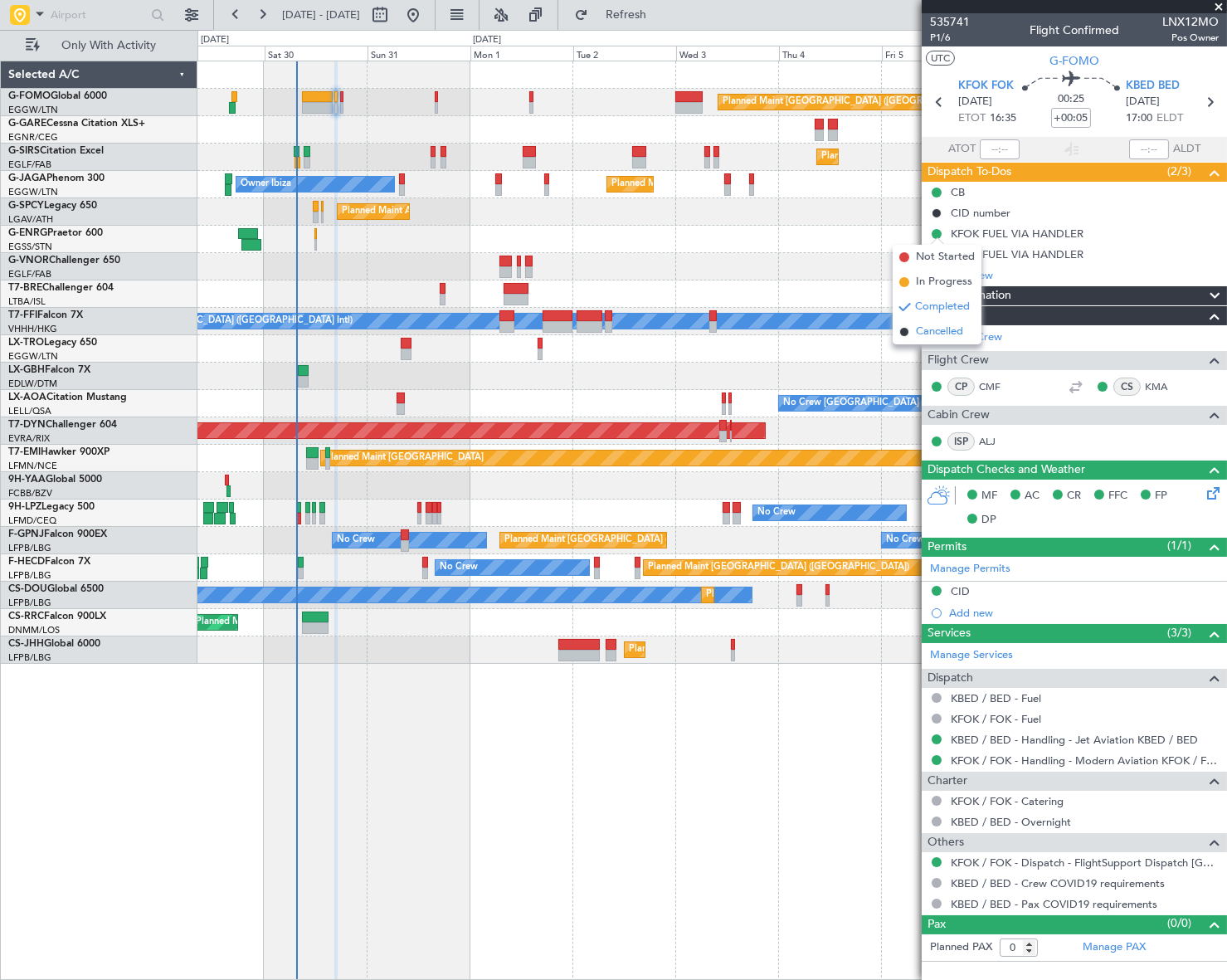
click at [940, 330] on span "Cancelled" at bounding box center [939, 331] width 48 height 16
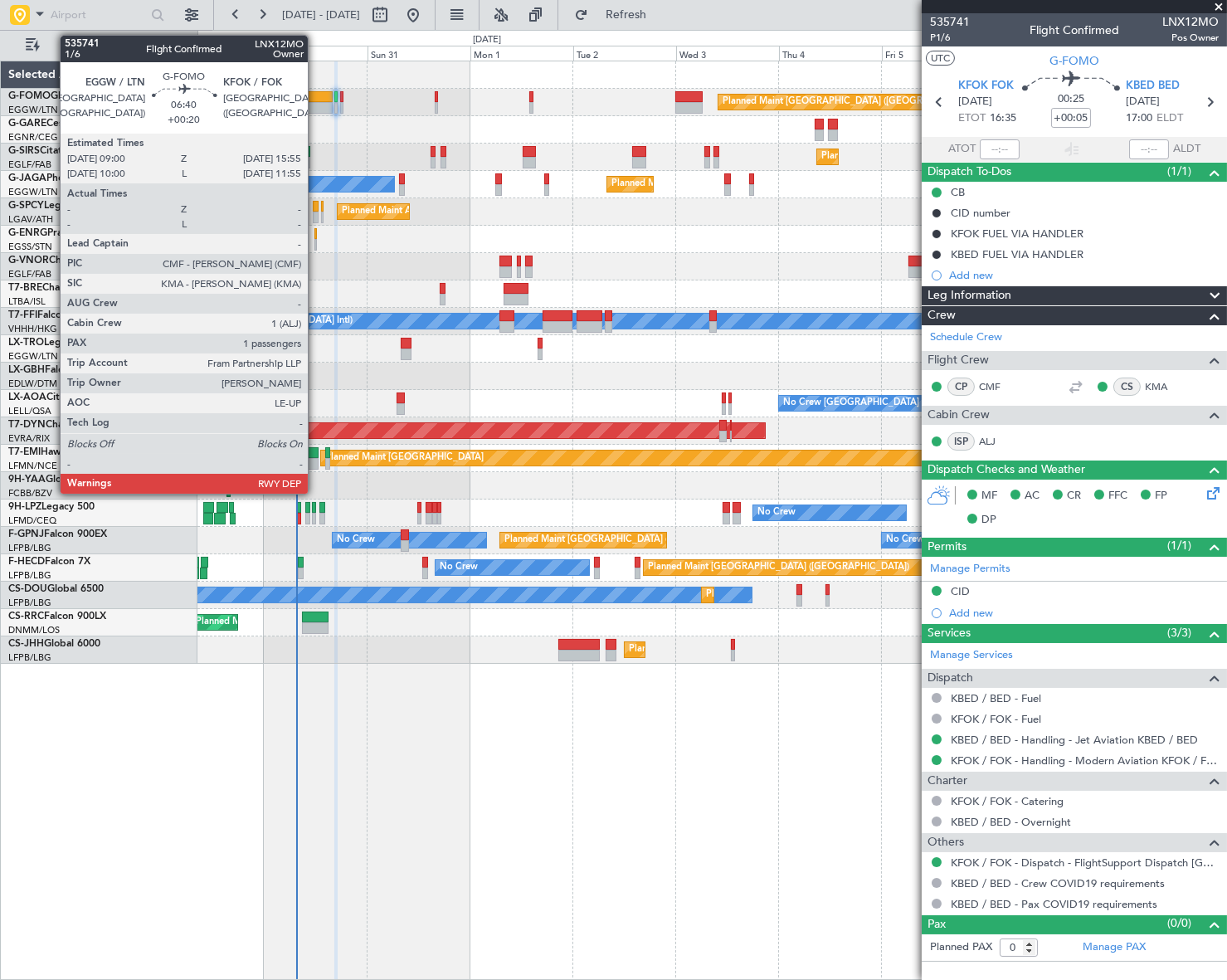
click at [315, 96] on div at bounding box center [317, 96] width 29 height 11
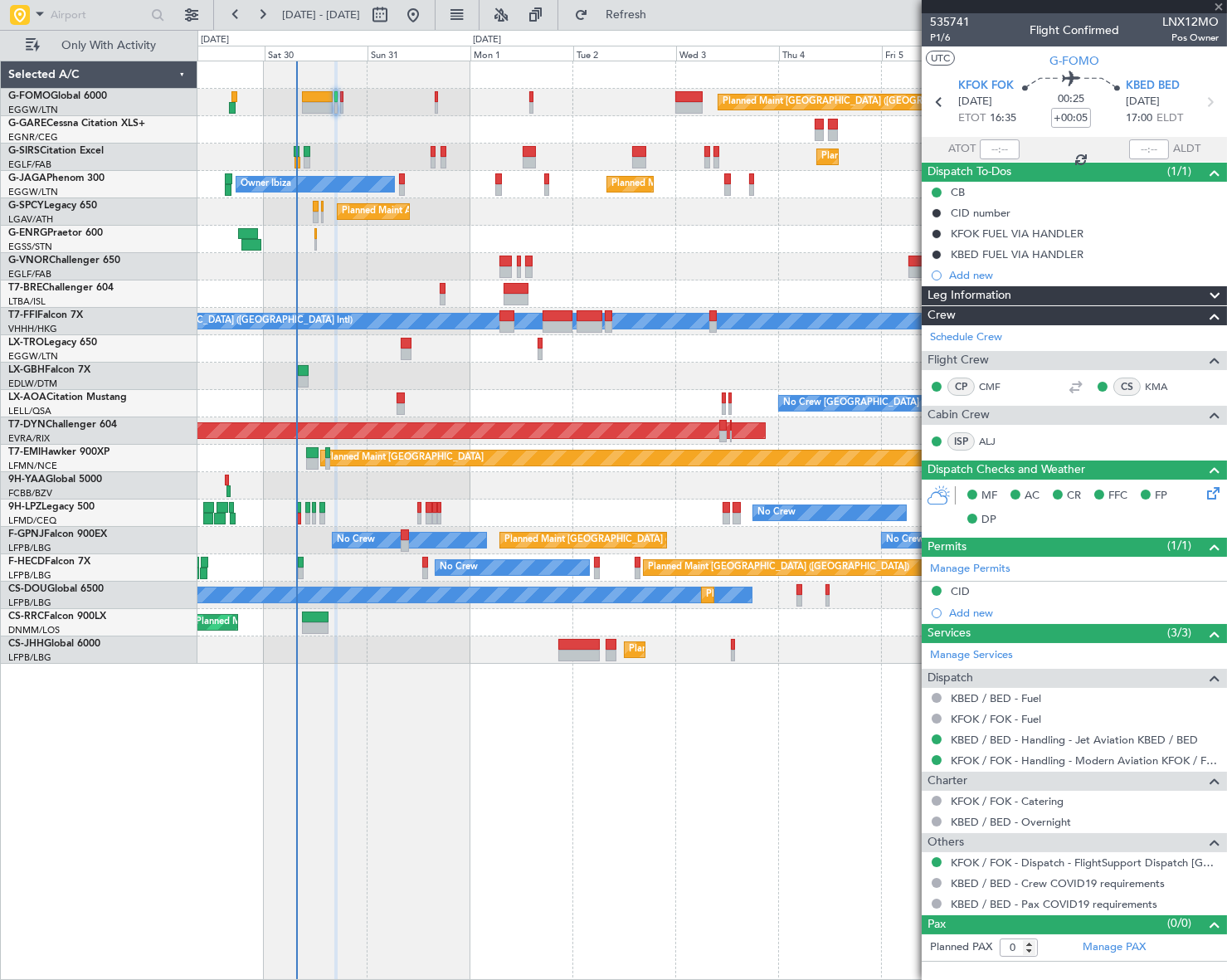
type input "+00:20"
type input "1"
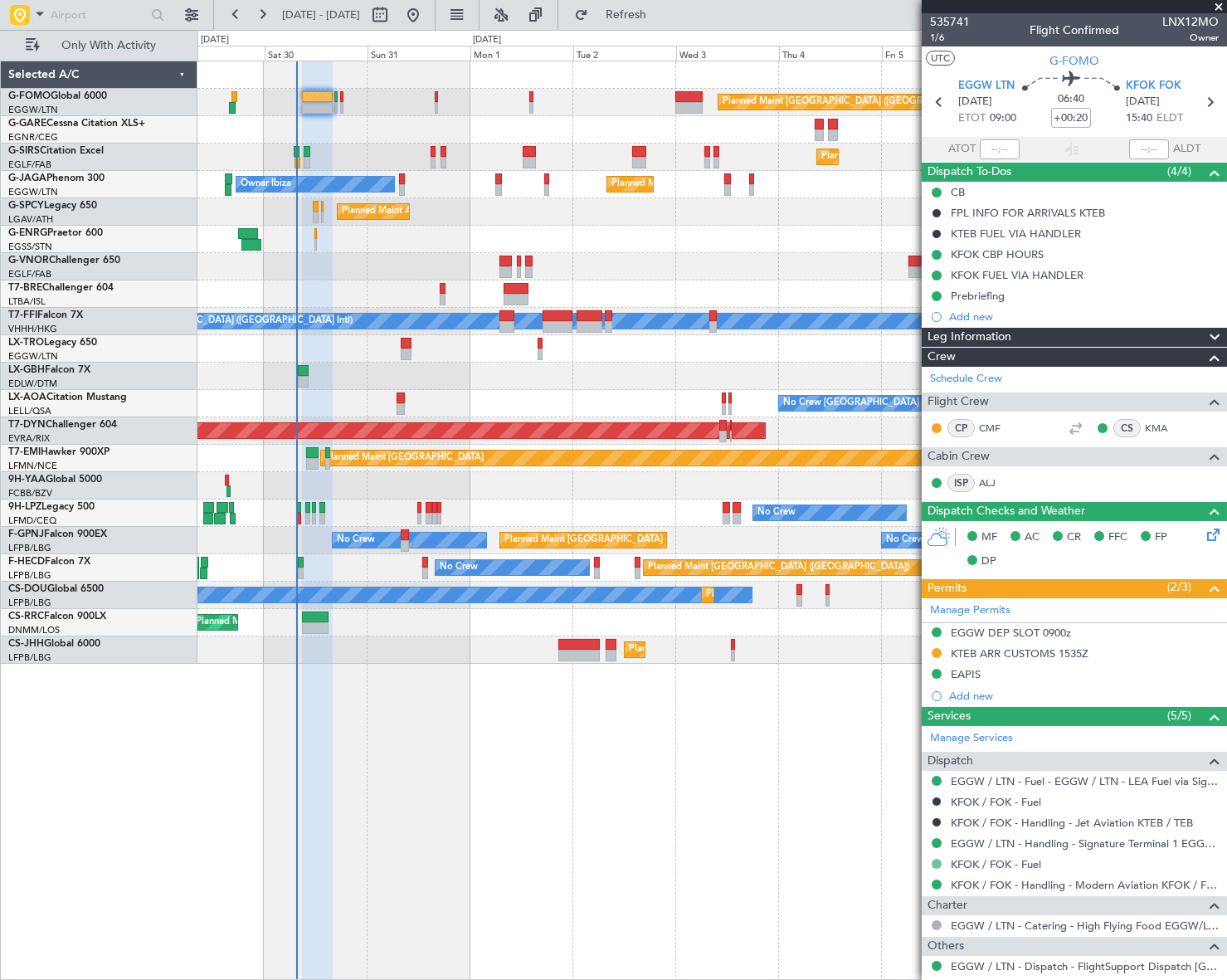
click at [937, 860] on button at bounding box center [936, 863] width 10 height 10
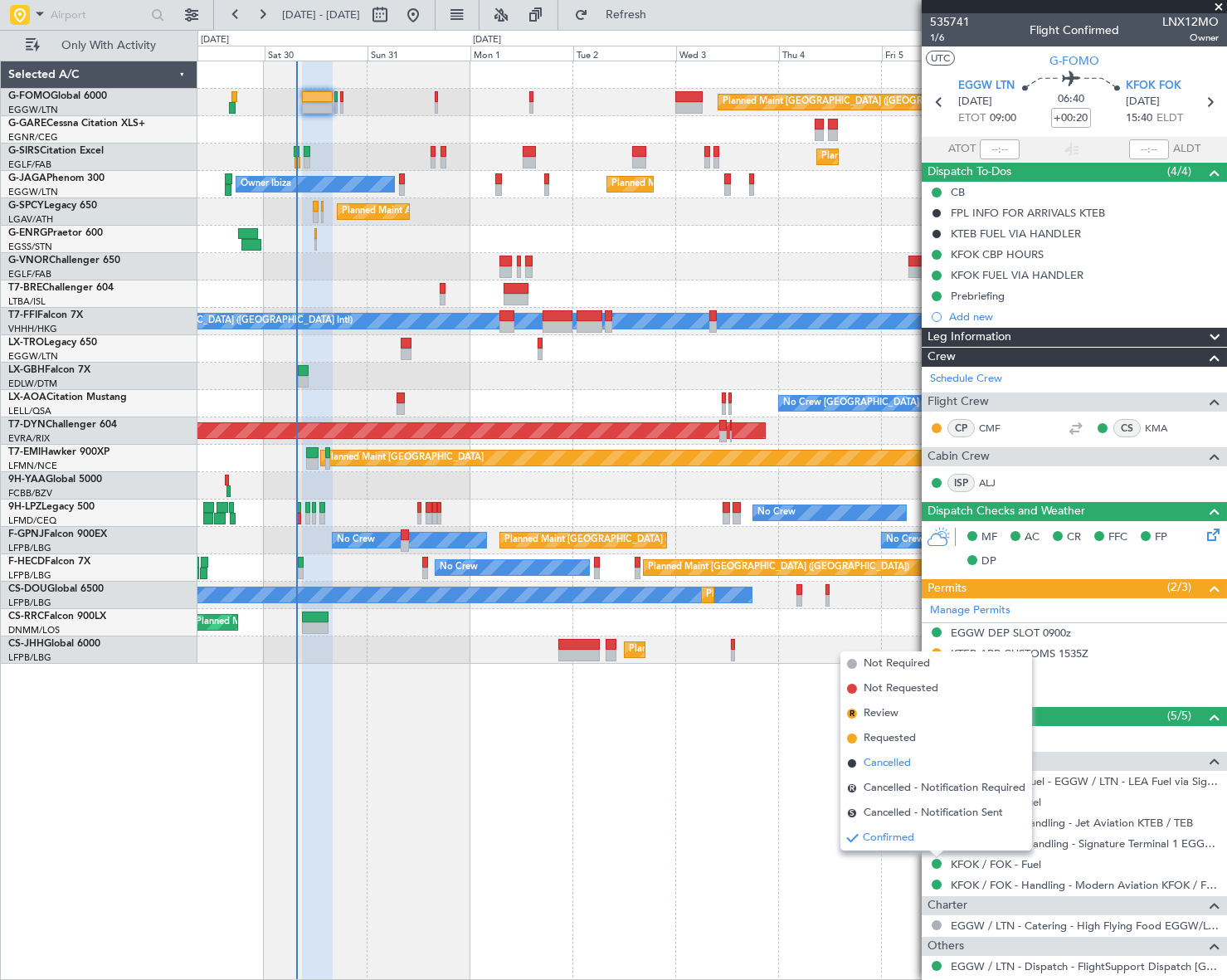
click at [882, 766] on span "Cancelled" at bounding box center [887, 762] width 48 height 16
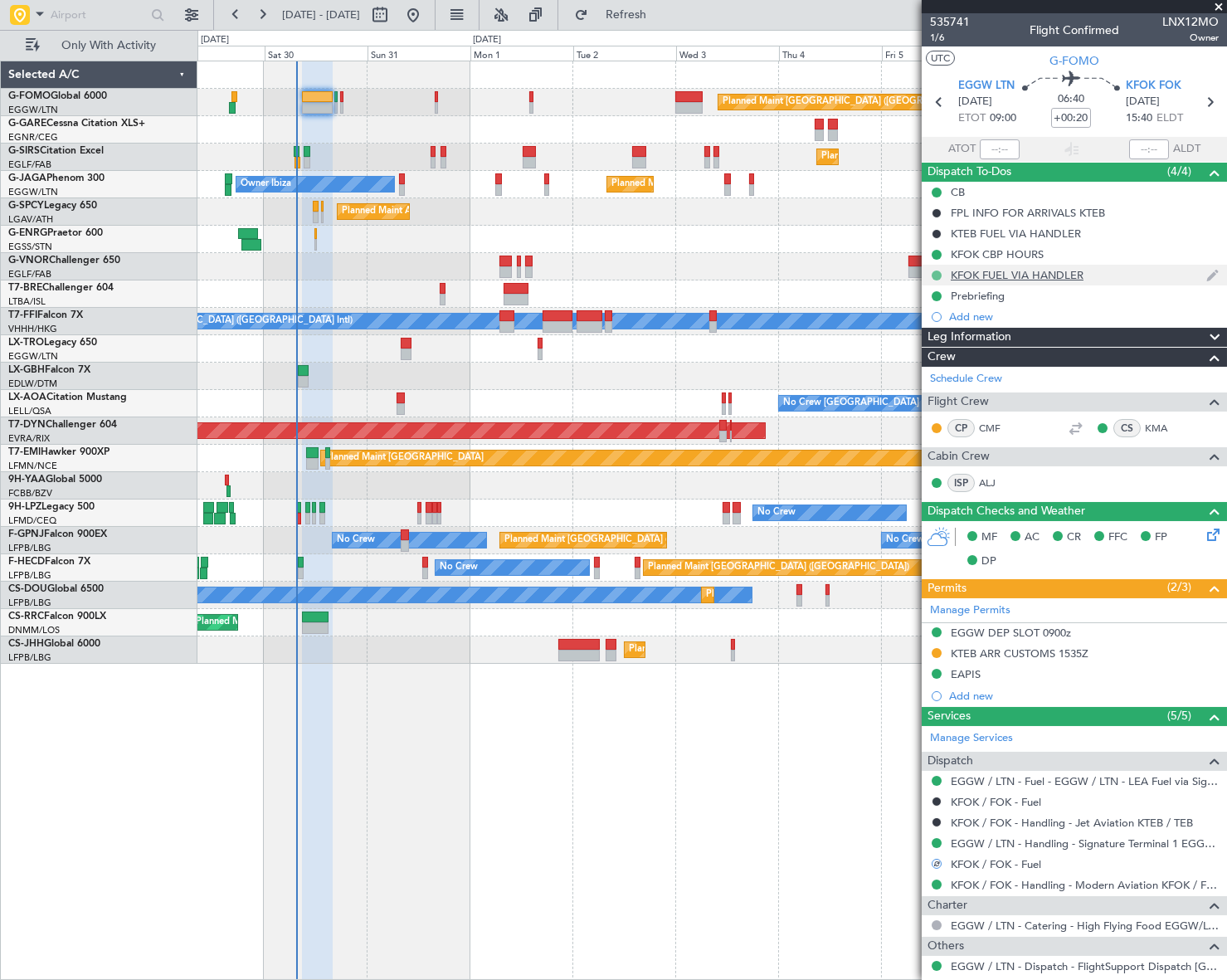
click at [936, 274] on button at bounding box center [936, 275] width 10 height 10
click at [931, 371] on span "Cancelled" at bounding box center [939, 373] width 48 height 16
click at [661, 10] on span "Refresh" at bounding box center [626, 15] width 69 height 11
click at [649, 9] on button "Refresh" at bounding box center [616, 15] width 100 height 27
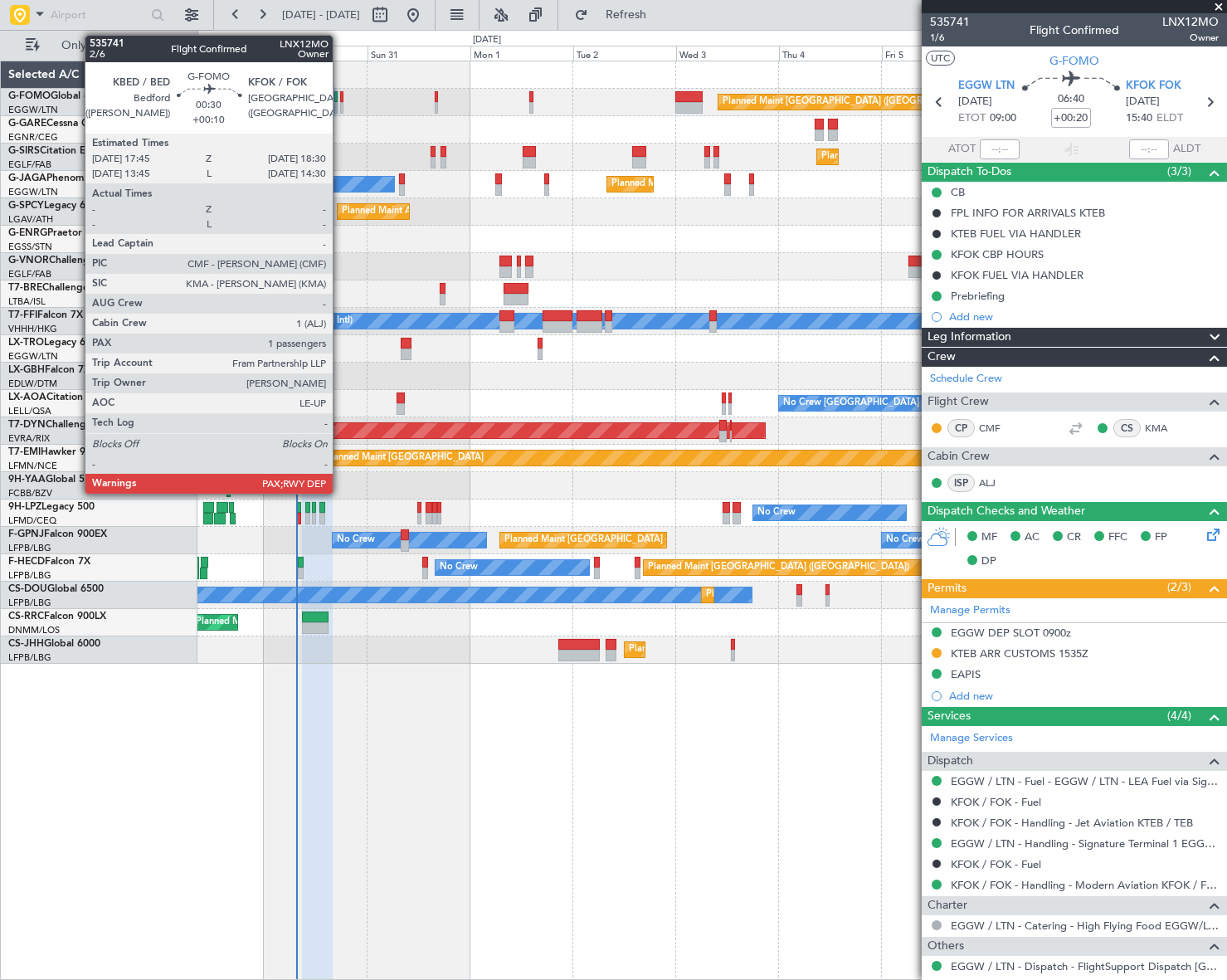
click at [340, 97] on div at bounding box center [342, 96] width 3 height 11
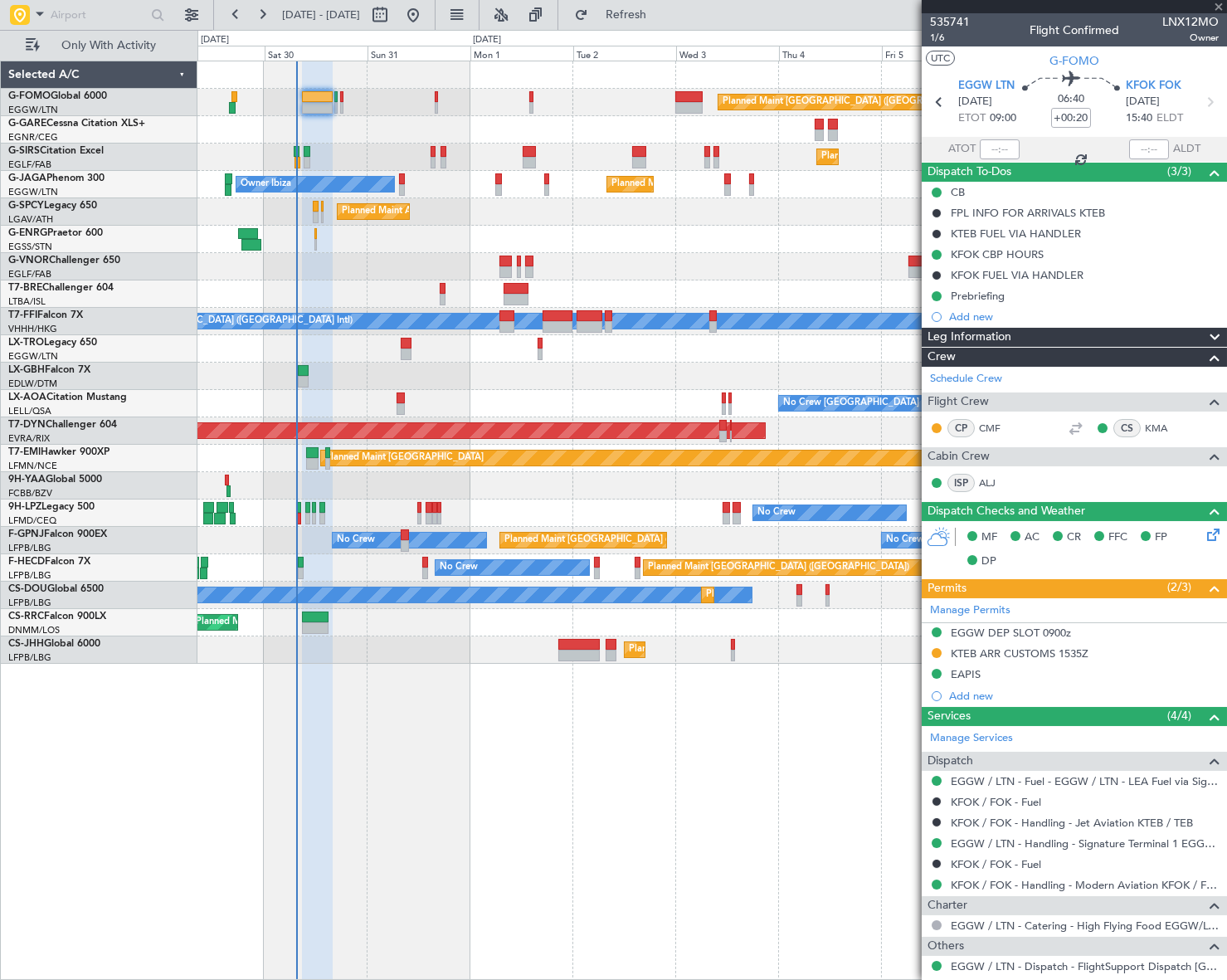
type input "+00:10"
type input "3"
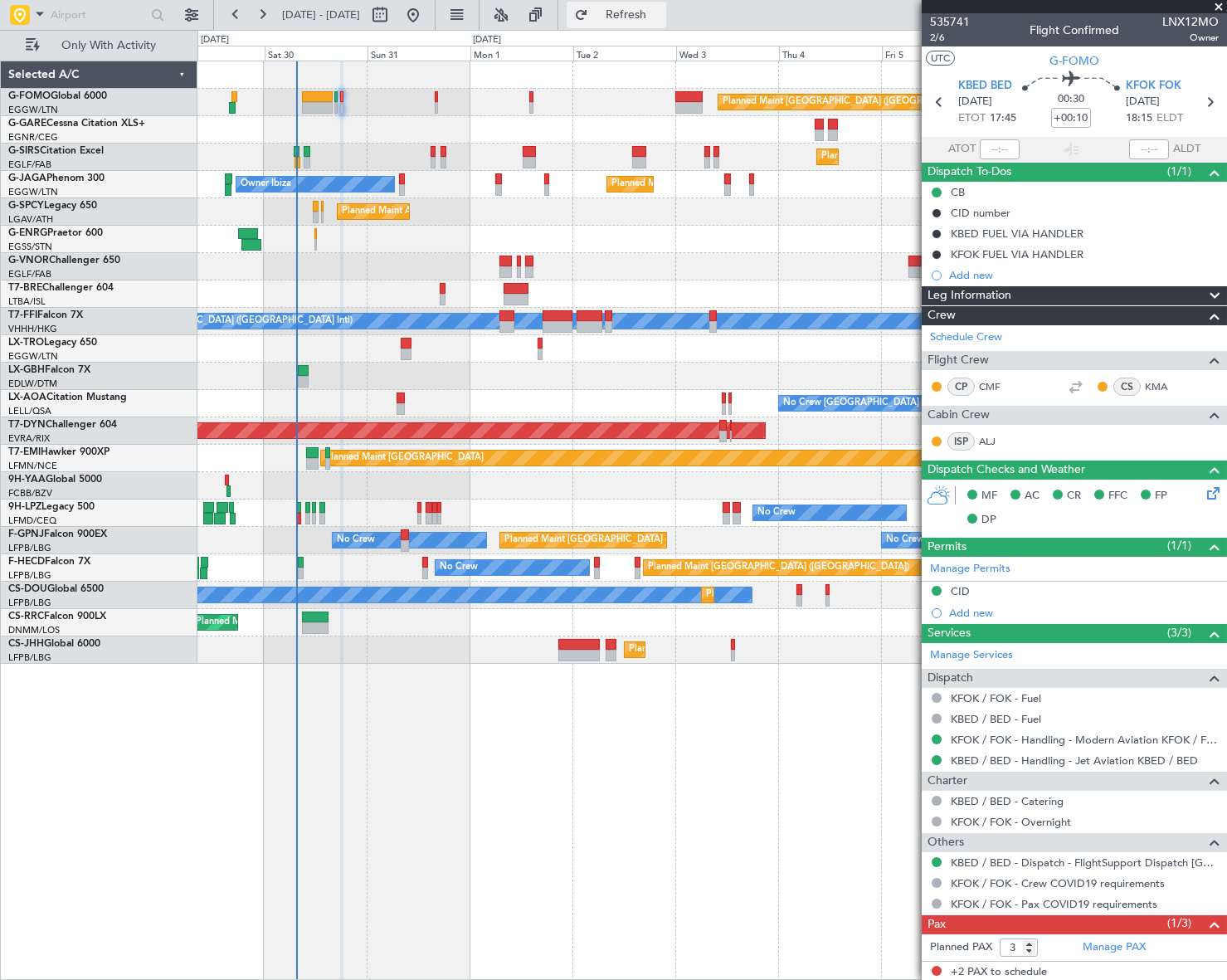
click at [641, 21] on button "Refresh" at bounding box center [616, 15] width 100 height 27
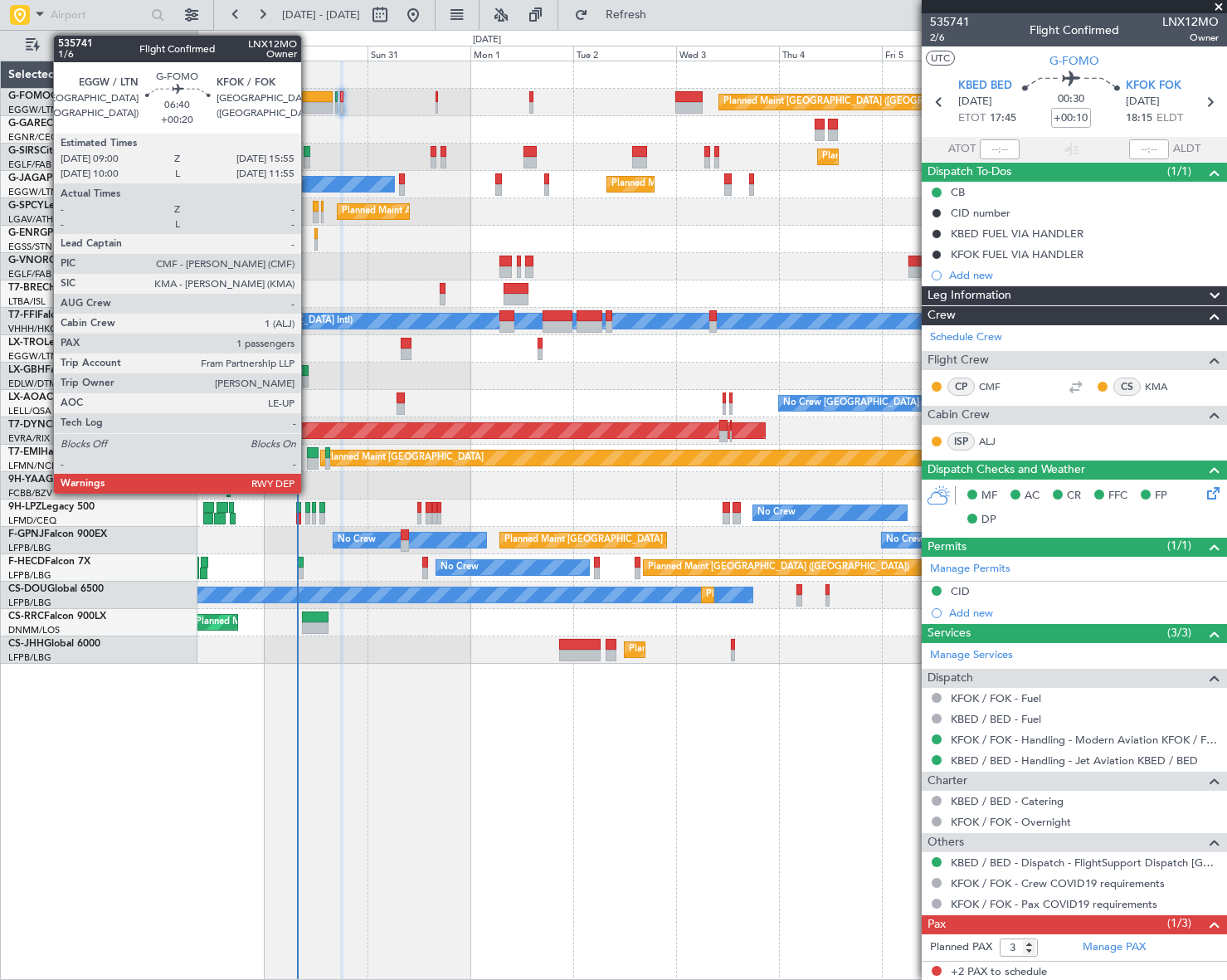
click at [309, 99] on div at bounding box center [317, 96] width 29 height 11
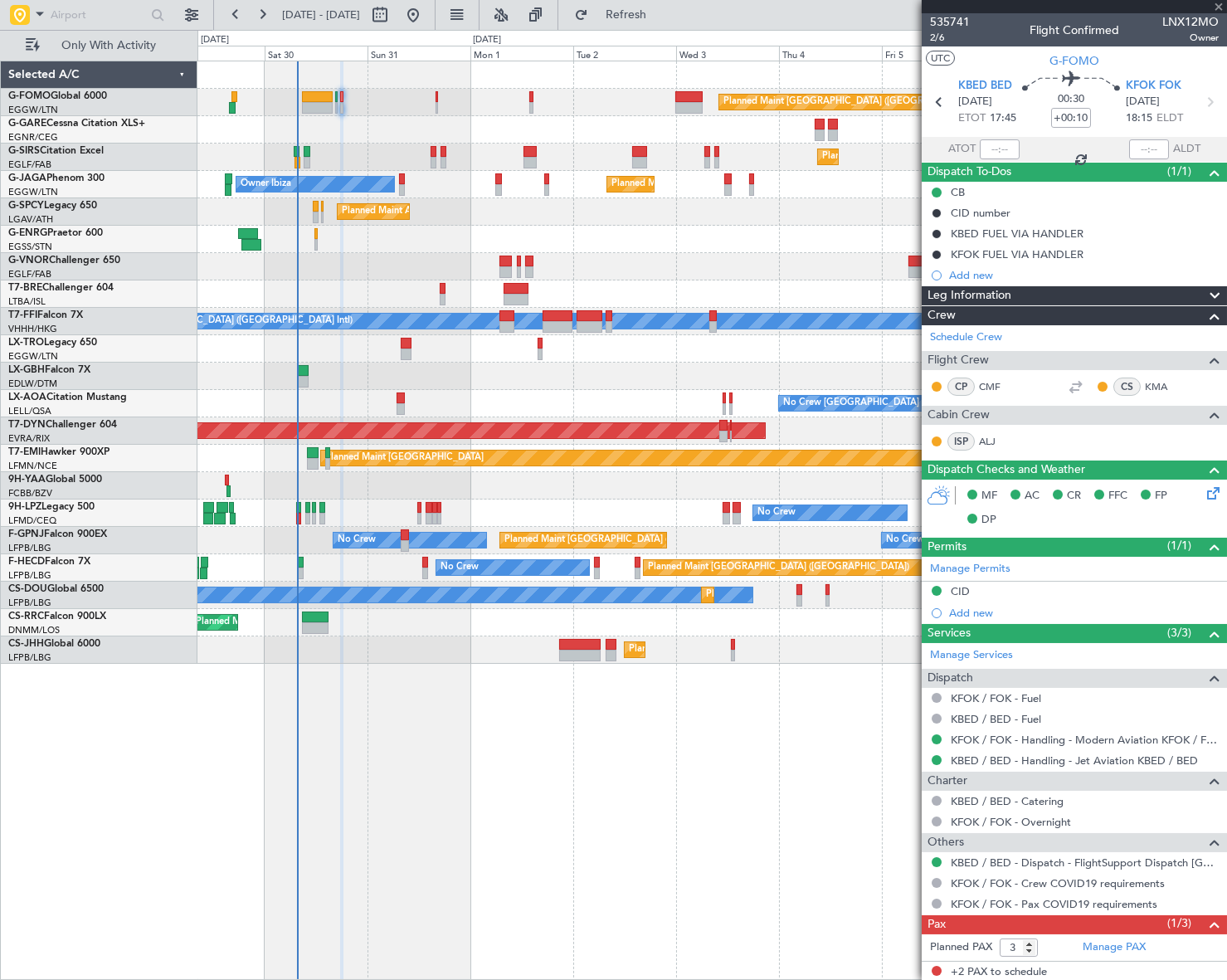
type input "+00:20"
type input "1"
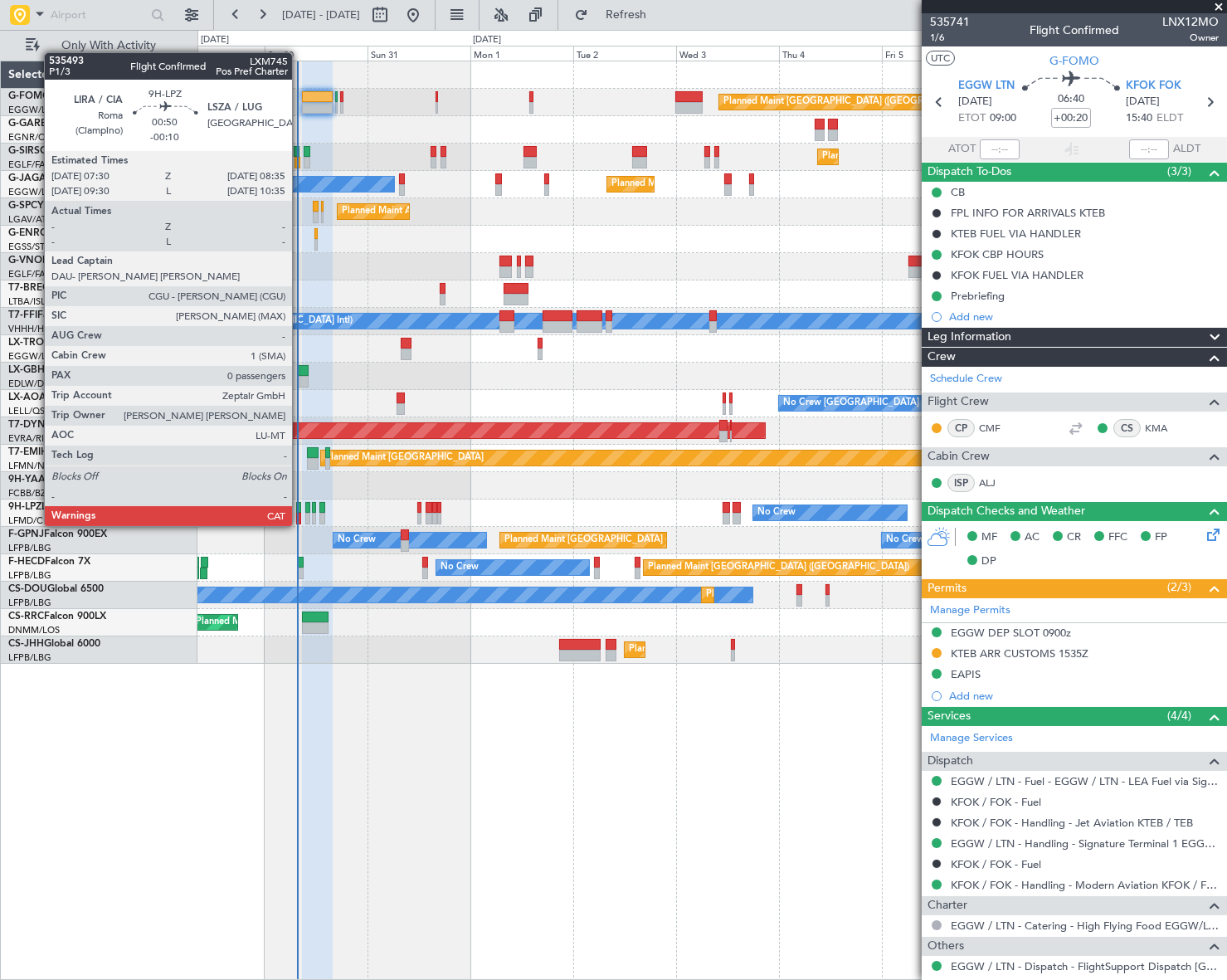
click at [299, 509] on div at bounding box center [298, 507] width 5 height 11
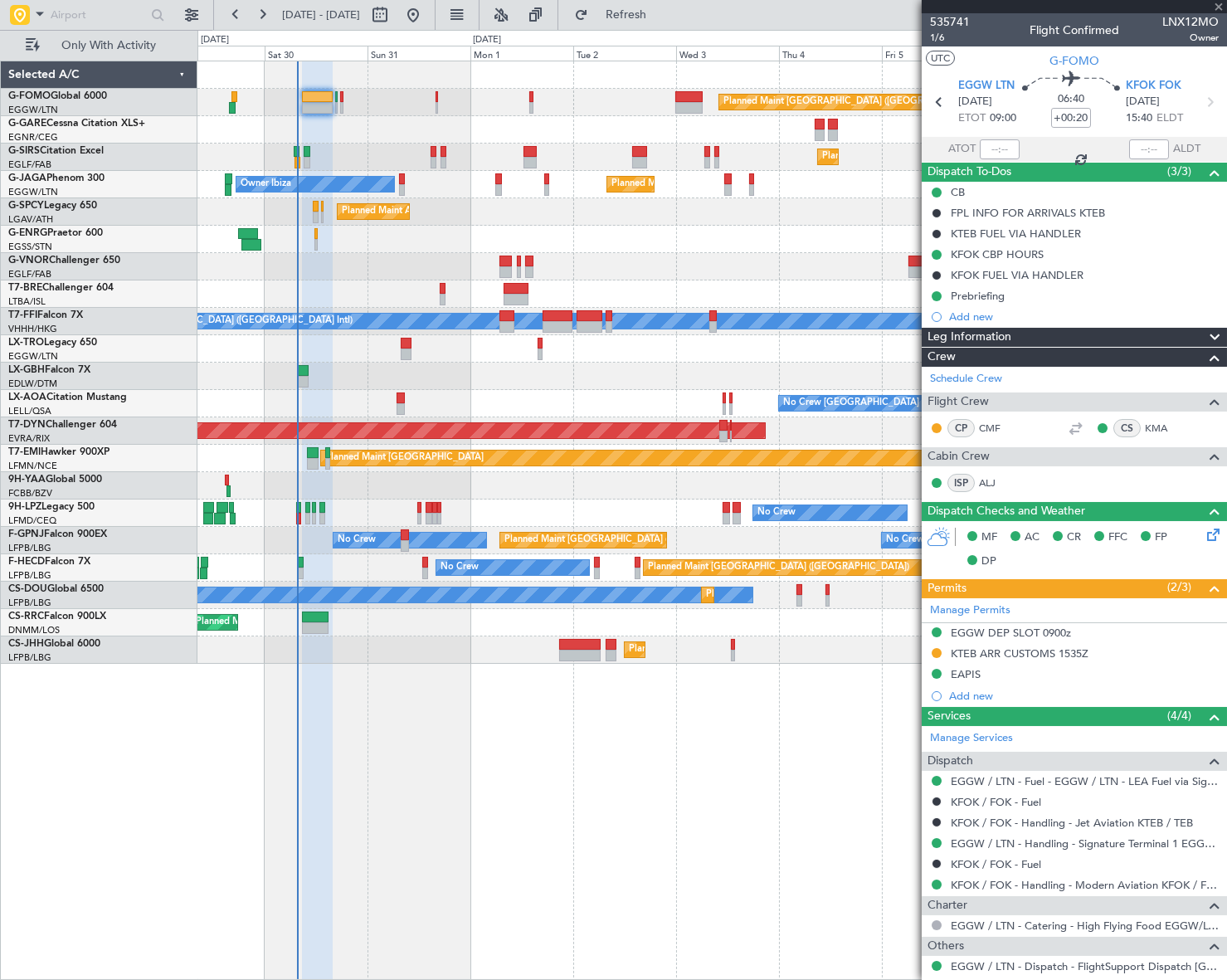
type input "-00:10"
type input "0"
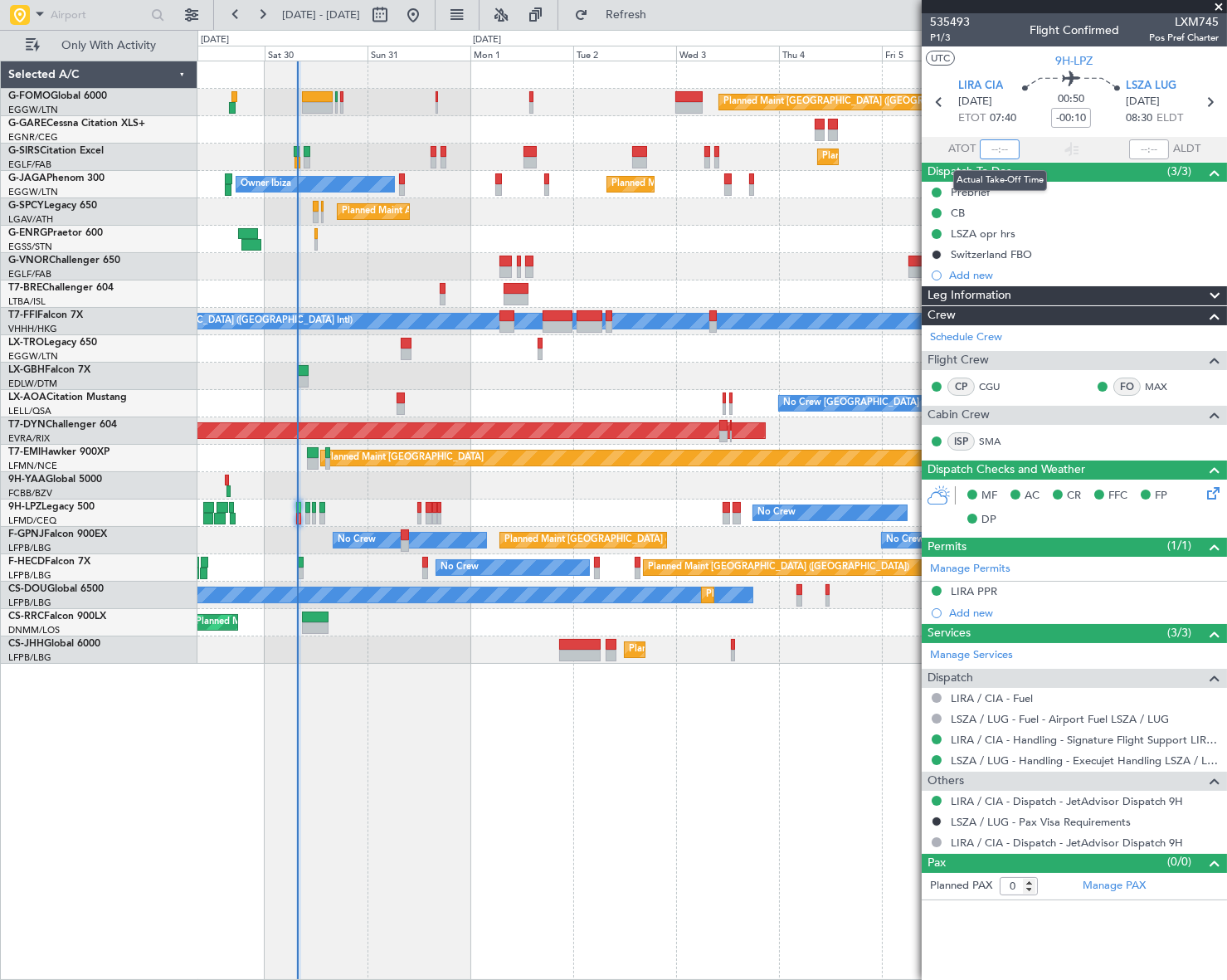
click at [989, 148] on input "text" at bounding box center [1000, 149] width 40 height 20
click at [817, 764] on div "Planned Maint London (Luton) Planned Maint London (Farnborough) Owner Ibiza Pla…" at bounding box center [712, 520] width 1029 height 919
type input "07:39"
click at [693, 729] on div "Planned Maint London (Luton) Planned Maint London (Farnborough) Owner Ibiza Pla…" at bounding box center [712, 520] width 1029 height 919
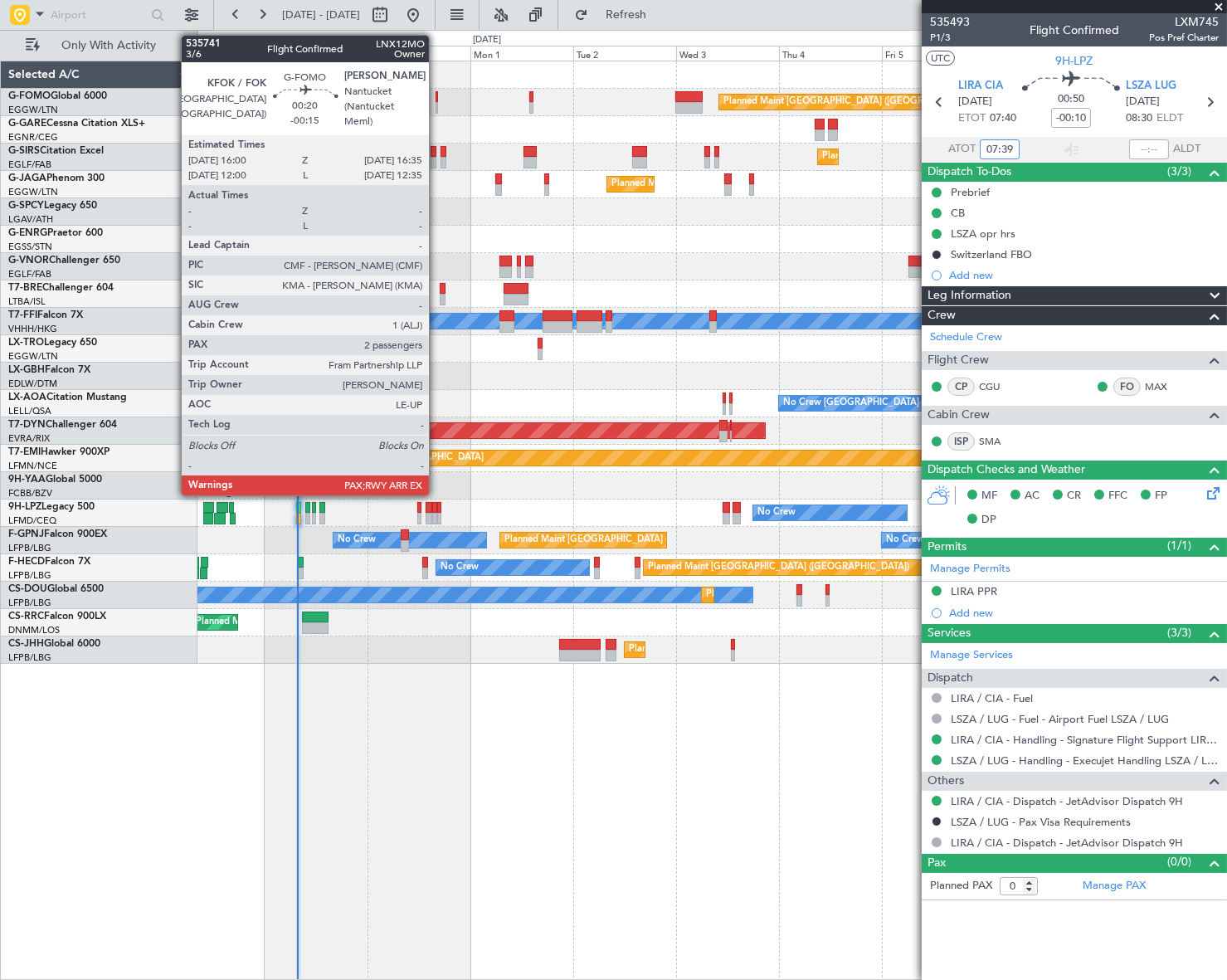
click at [436, 102] on div at bounding box center [437, 108] width 3 height 11
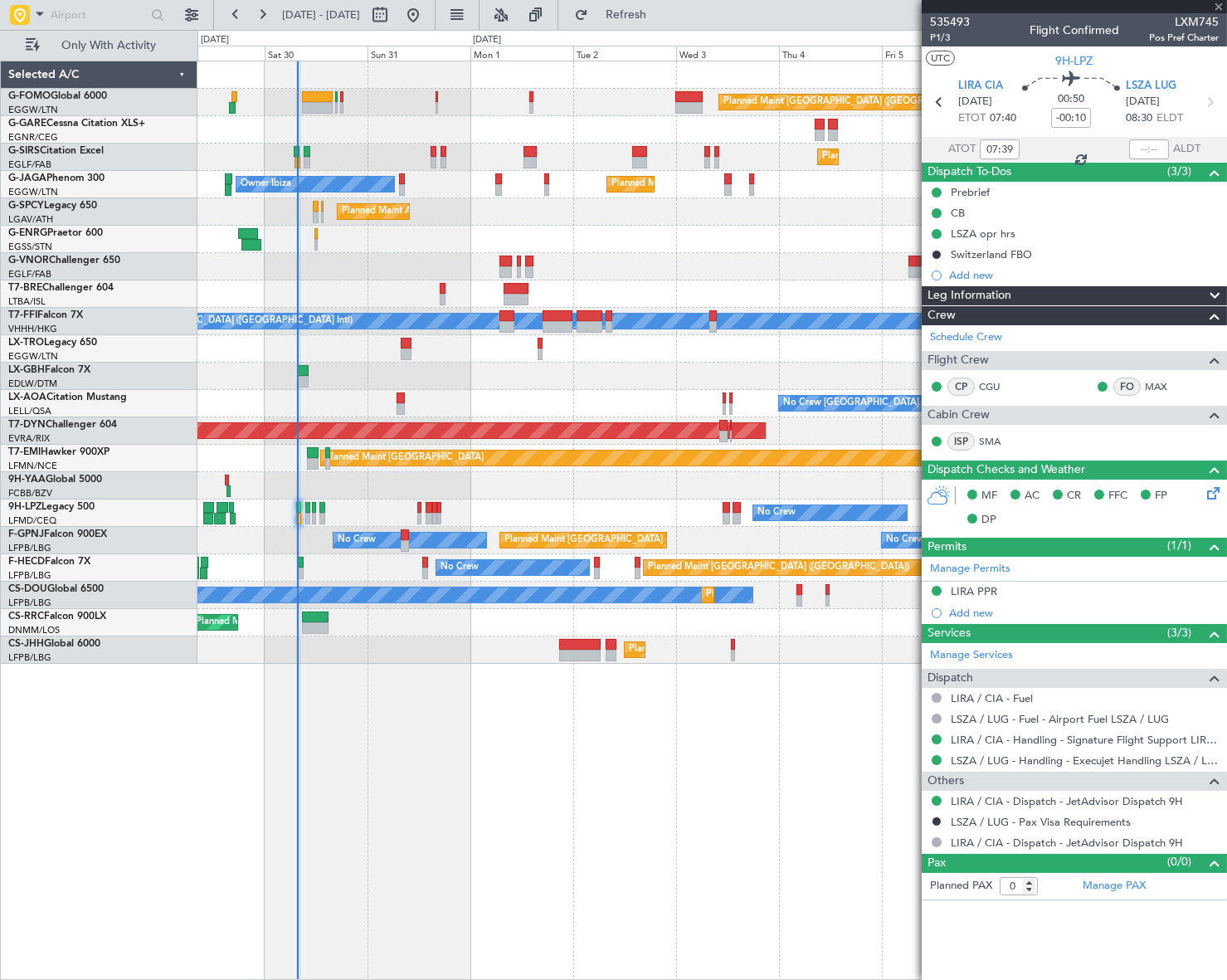
type input "-00:15"
type input "2"
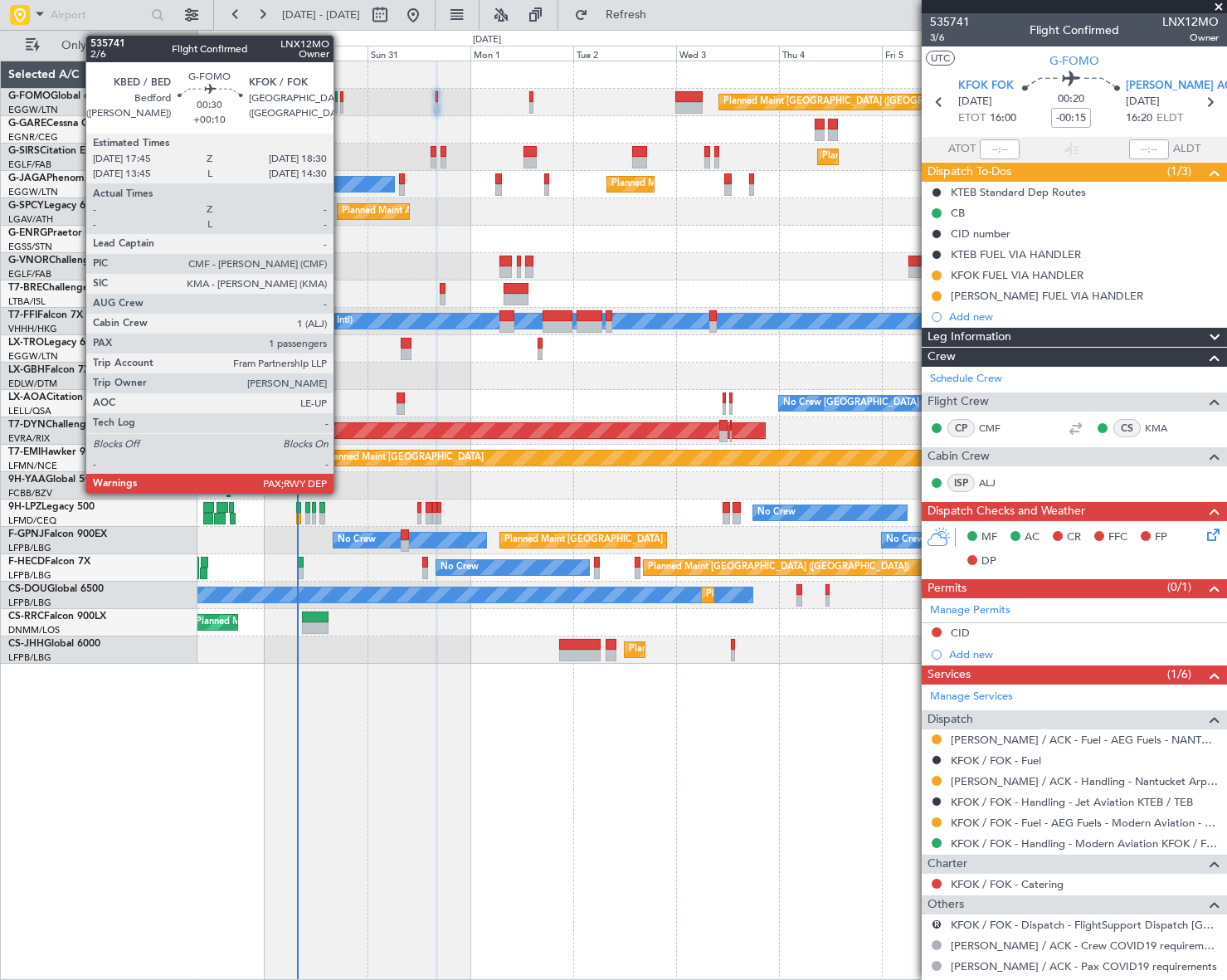
click at [341, 104] on div at bounding box center [342, 108] width 3 height 11
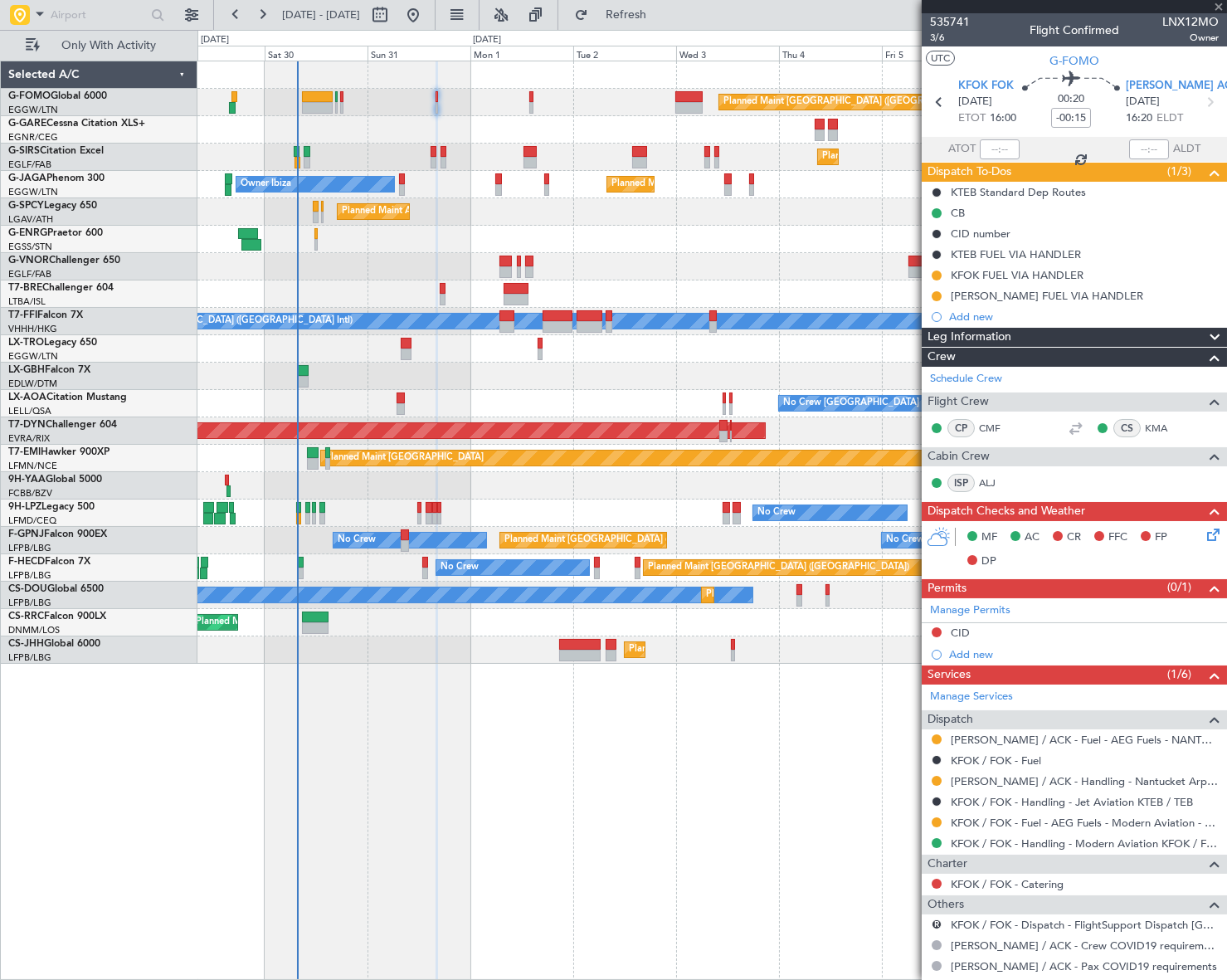
type input "+00:10"
type input "3"
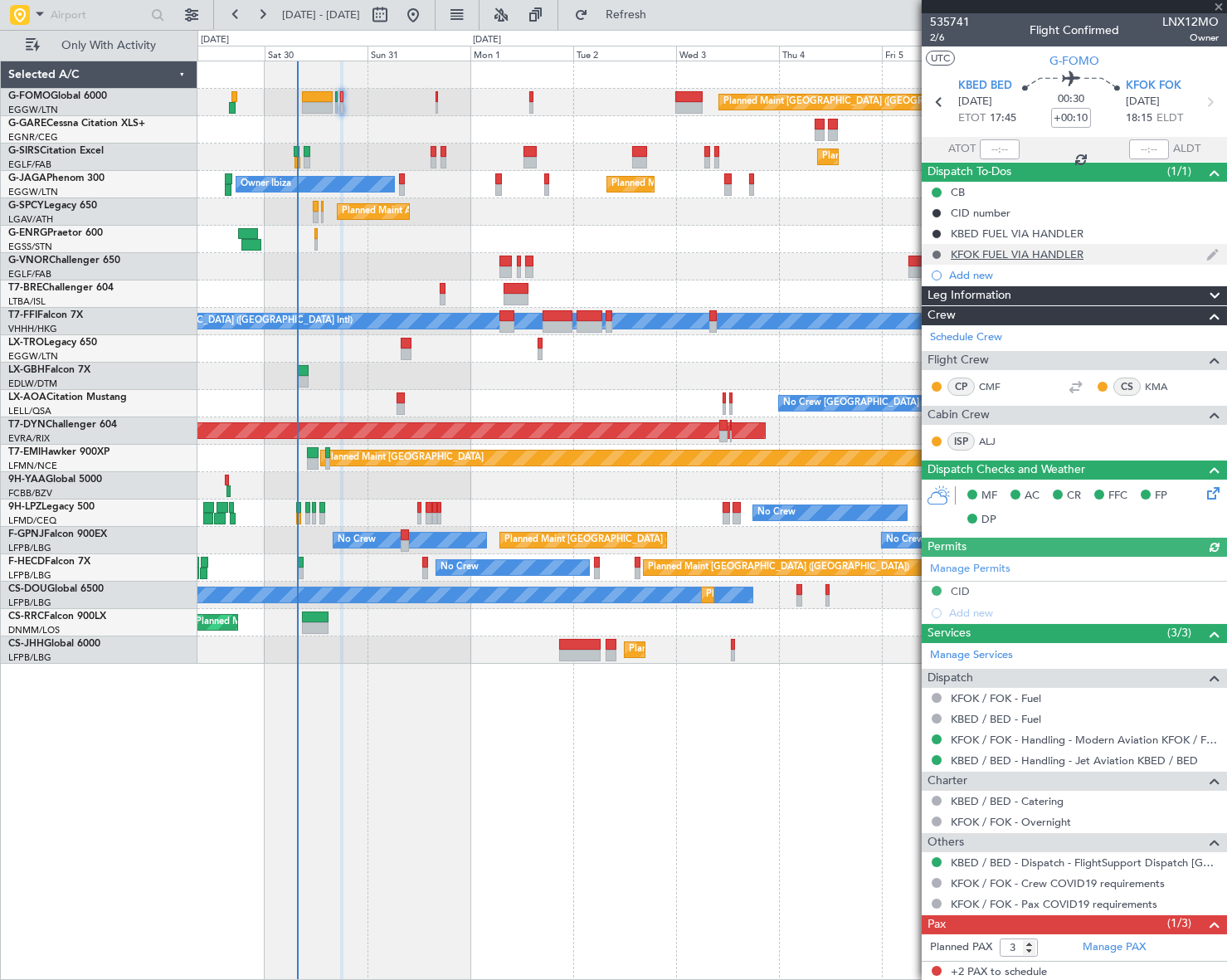
click at [937, 256] on button at bounding box center [936, 254] width 10 height 10
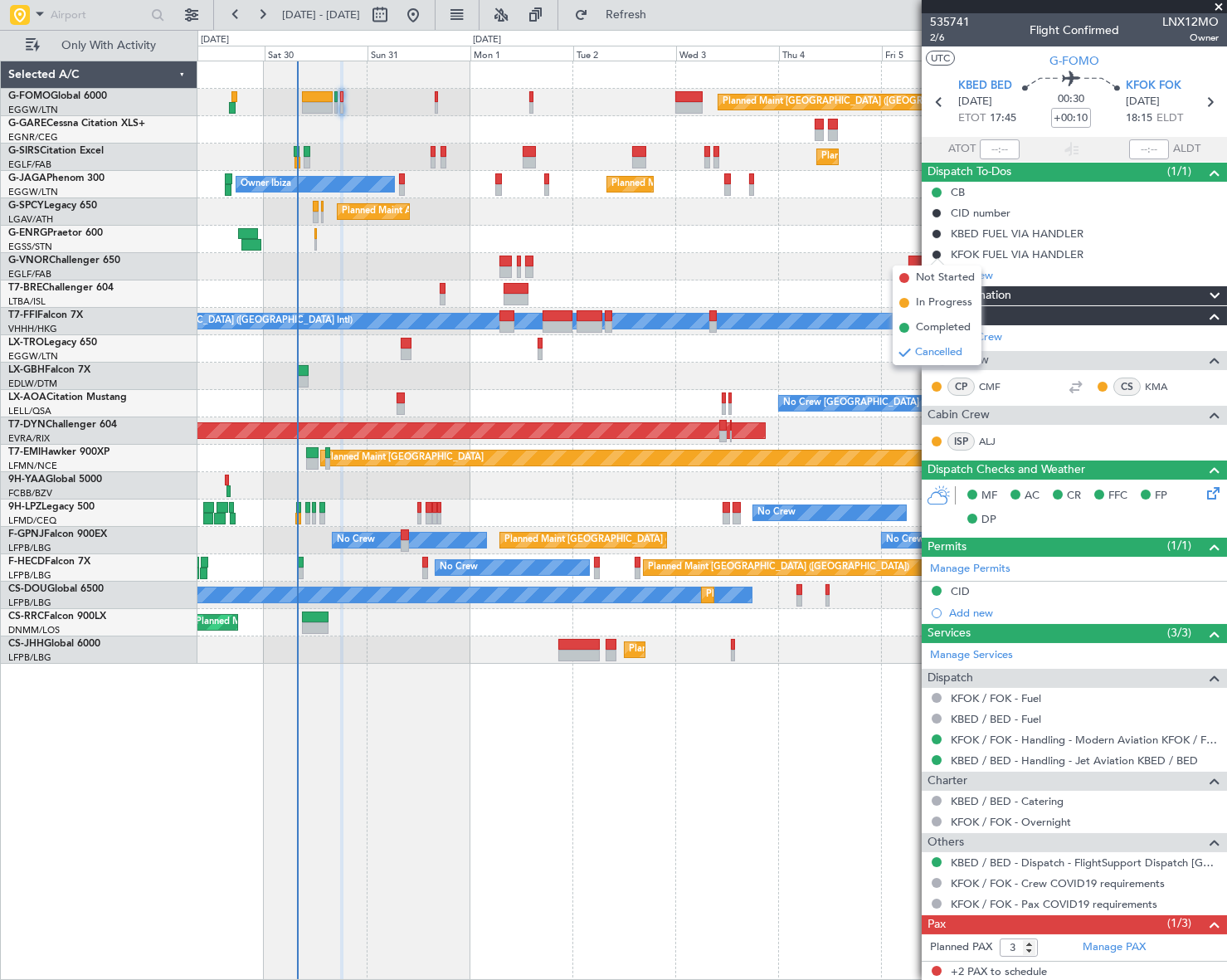
click at [722, 783] on div "Planned Maint London (Luton) Planned Maint London (Farnborough) Owner Ibiza Pla…" at bounding box center [712, 520] width 1028 height 919
click at [756, 810] on div "Planned Maint London (Luton) Planned Maint London (Farnborough) Owner Ibiza Pla…" at bounding box center [712, 520] width 1028 height 919
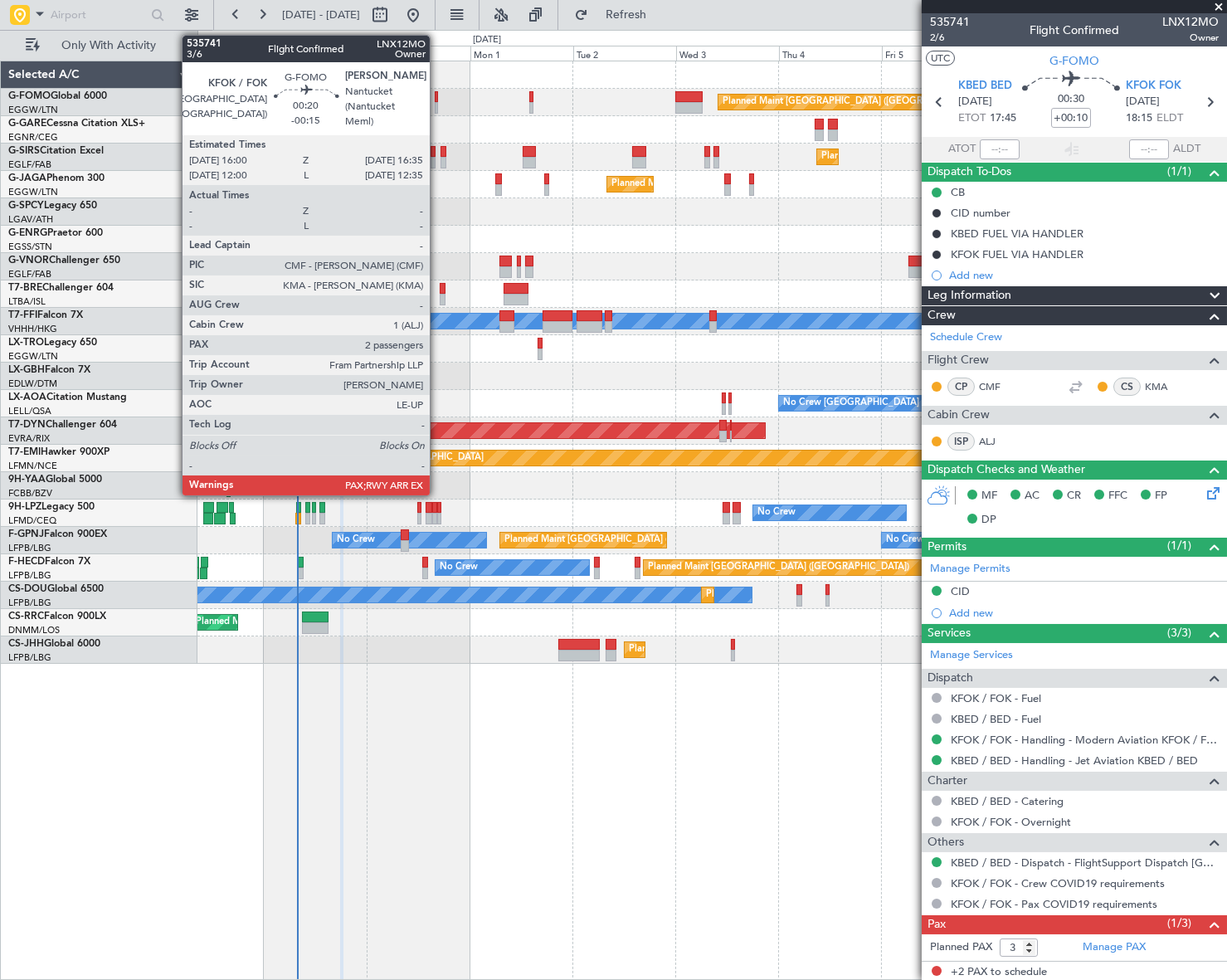
click at [437, 104] on div at bounding box center [436, 108] width 3 height 11
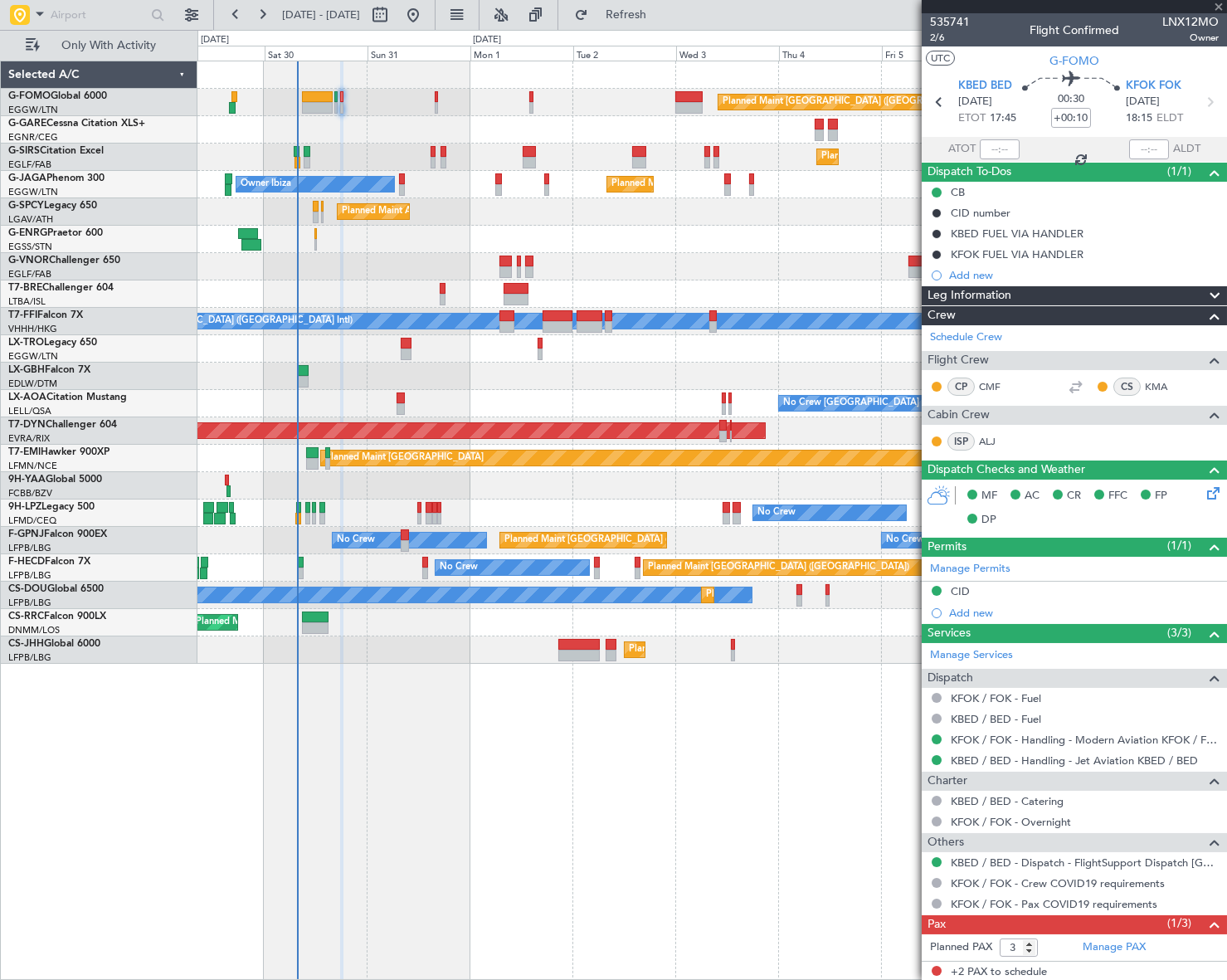
type input "-00:15"
type input "2"
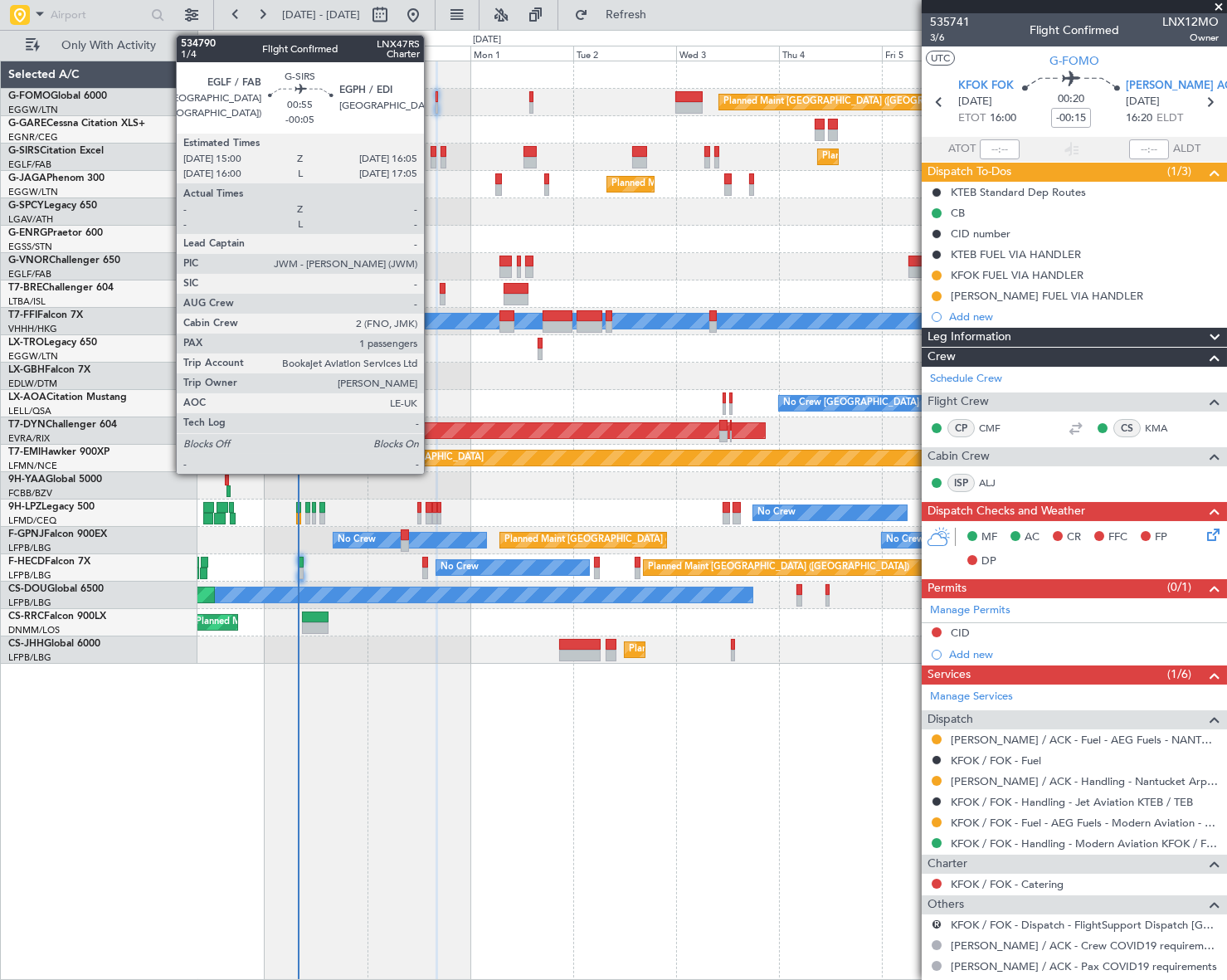
click at [431, 155] on div at bounding box center [433, 151] width 5 height 11
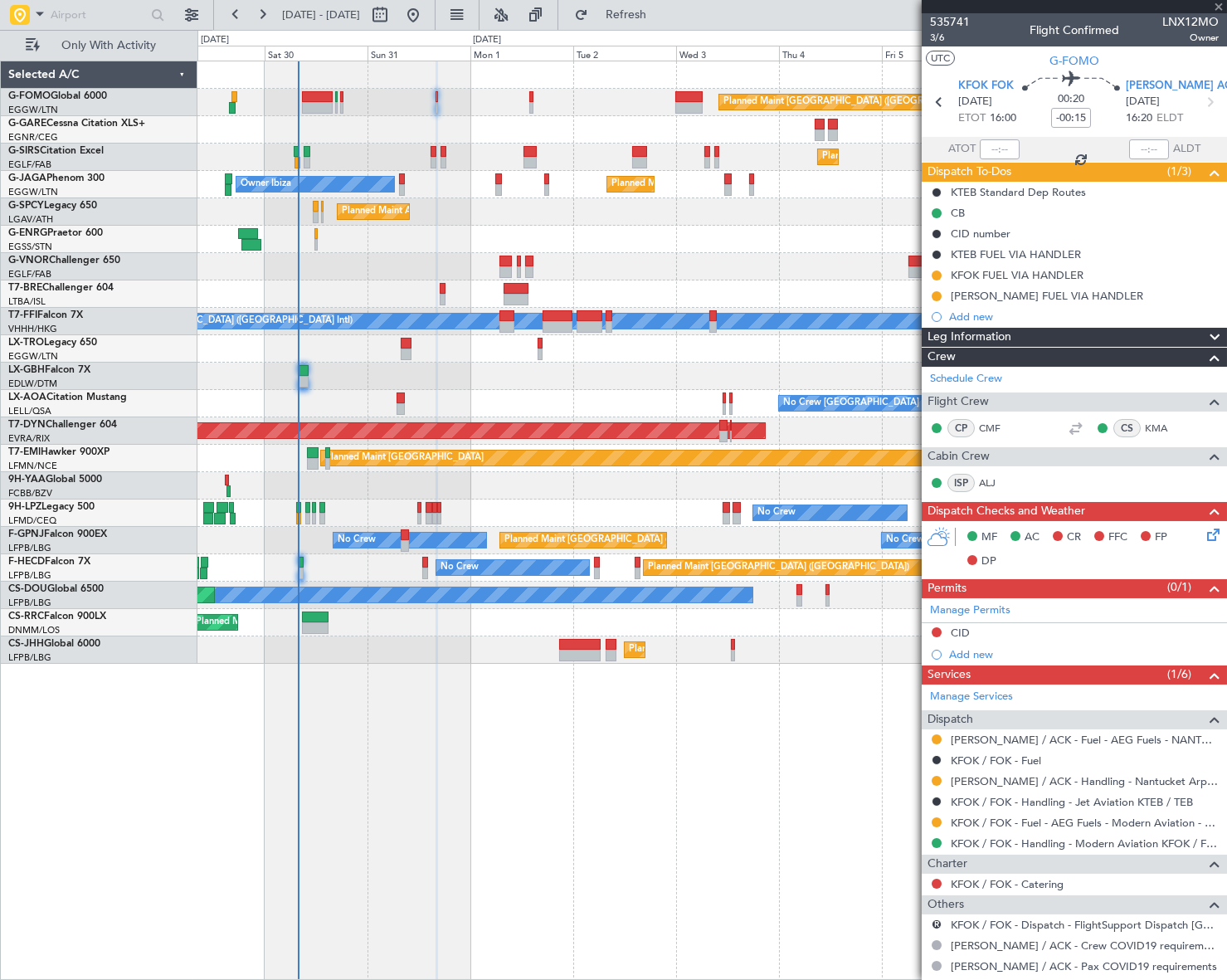
type input "-00:05"
type input "1"
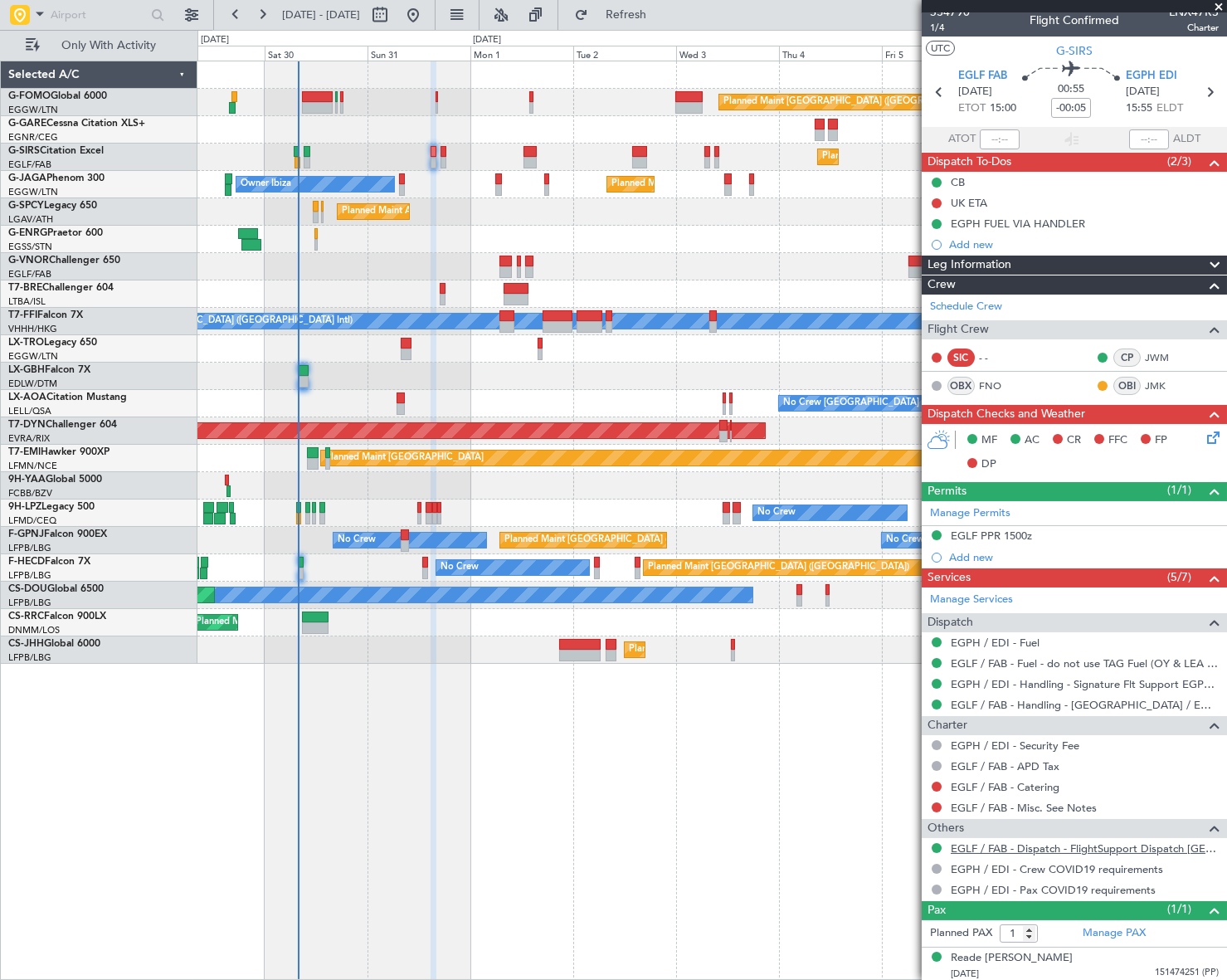
scroll to position [12, 0]
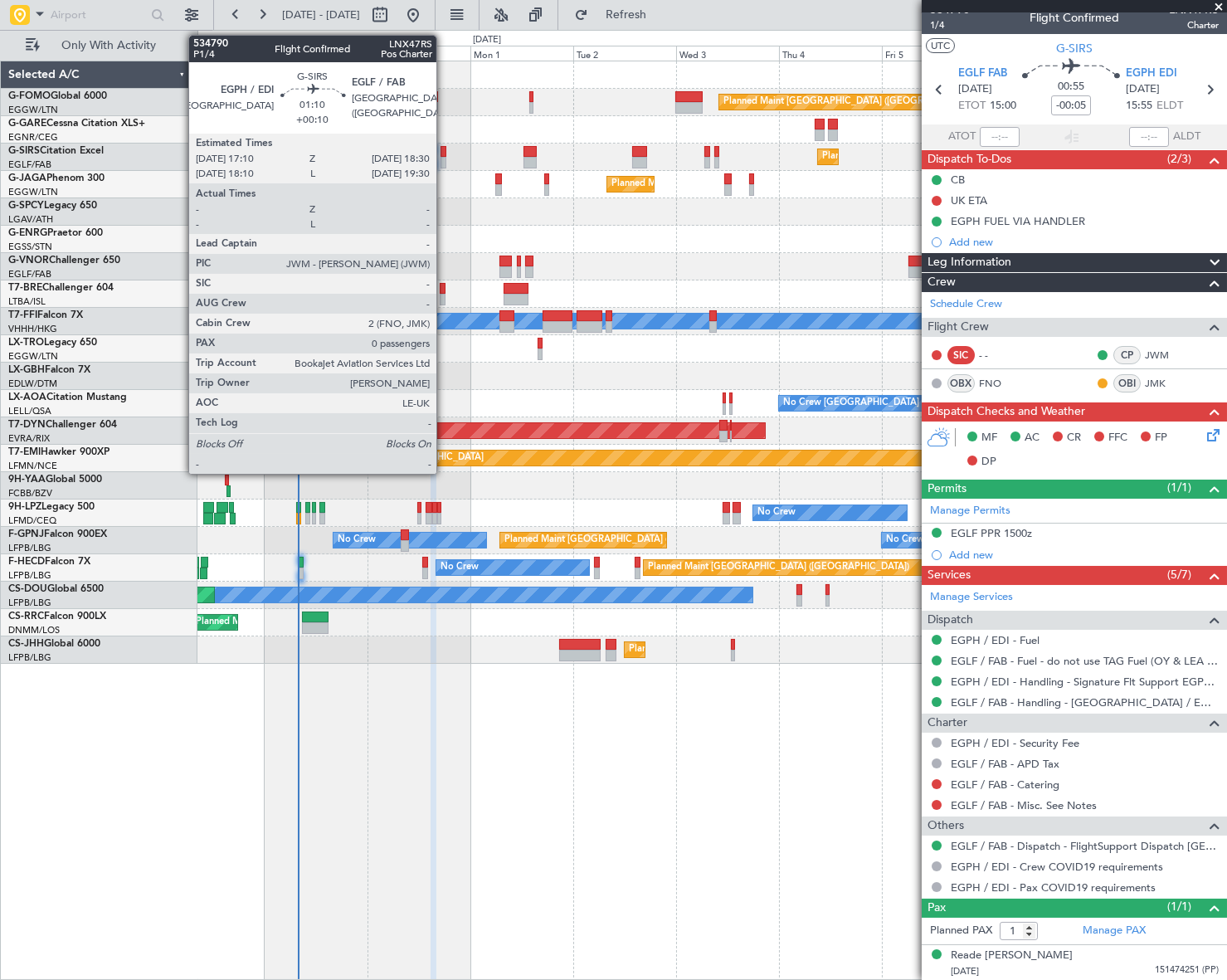
click at [444, 158] on div at bounding box center [443, 162] width 6 height 11
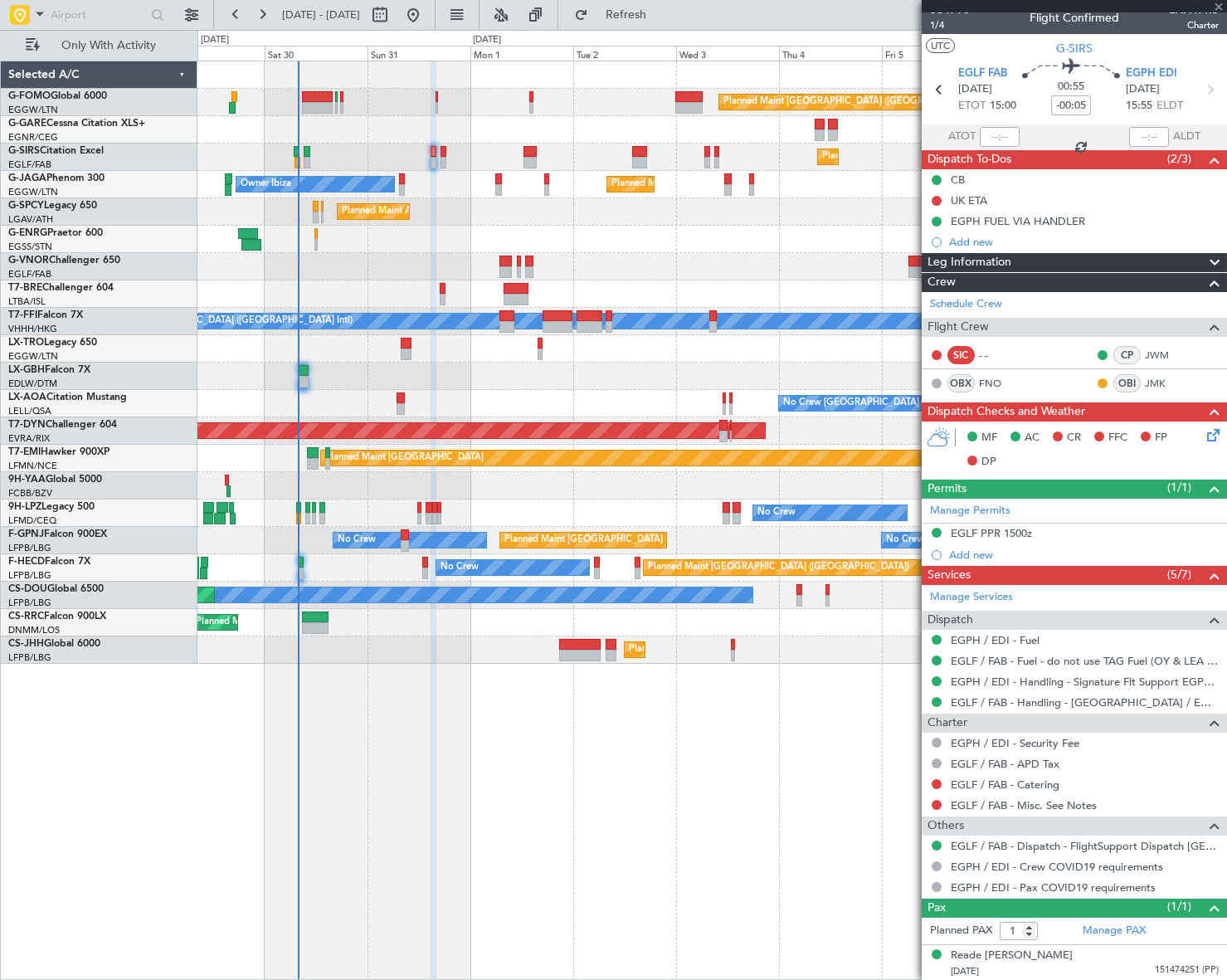
type input "+00:10"
type input "0"
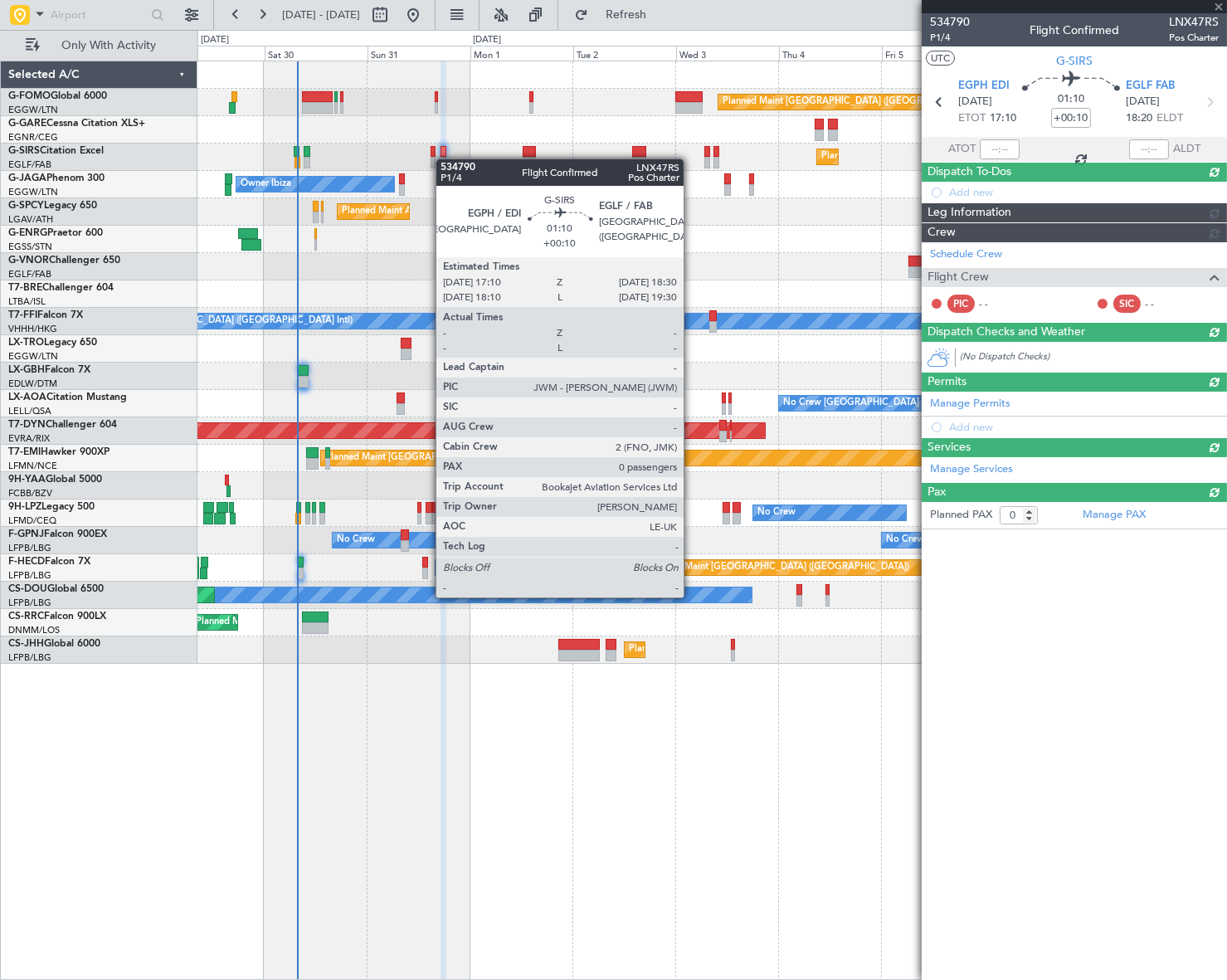
scroll to position [0, 0]
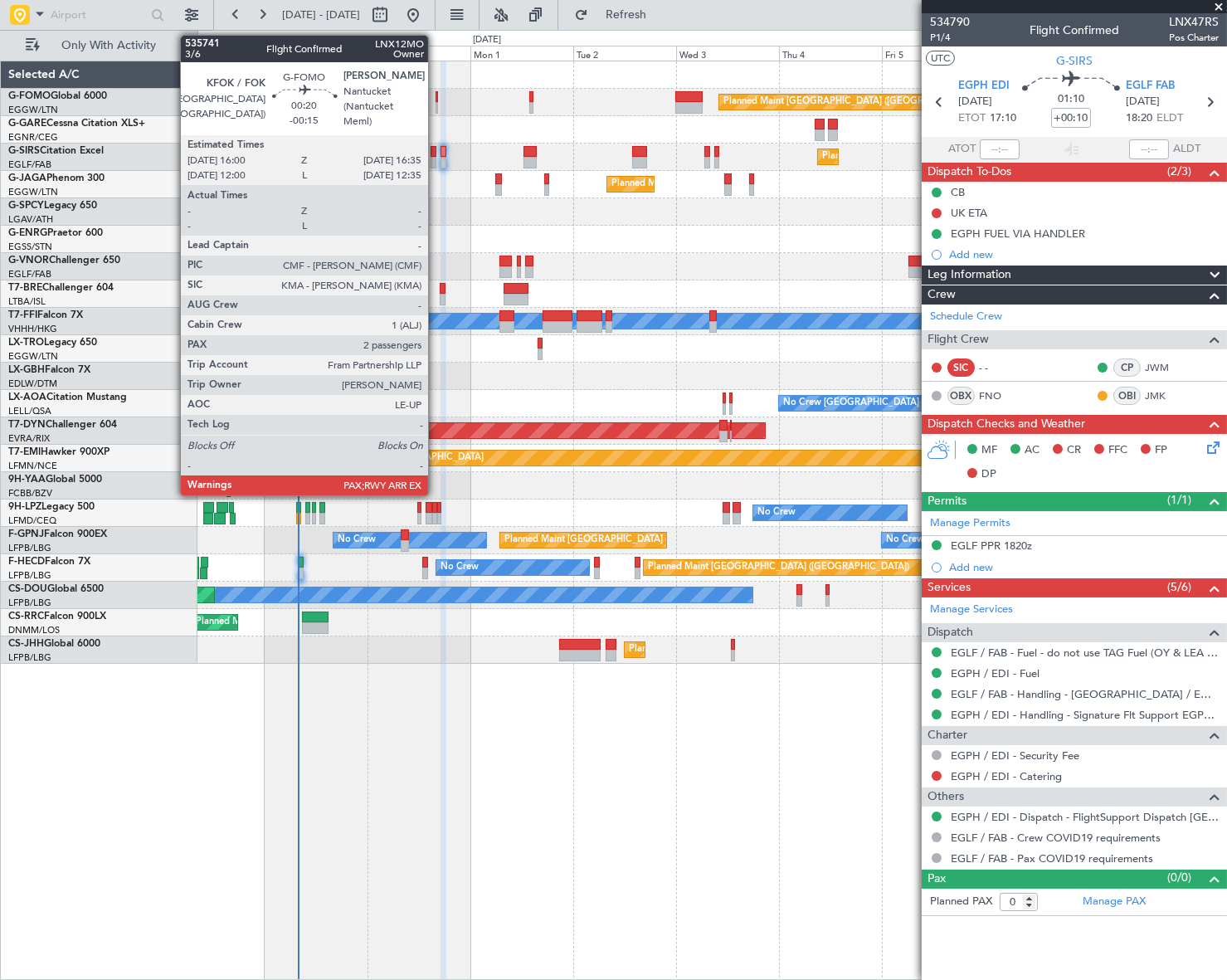
click at [435, 102] on div at bounding box center [437, 108] width 3 height 11
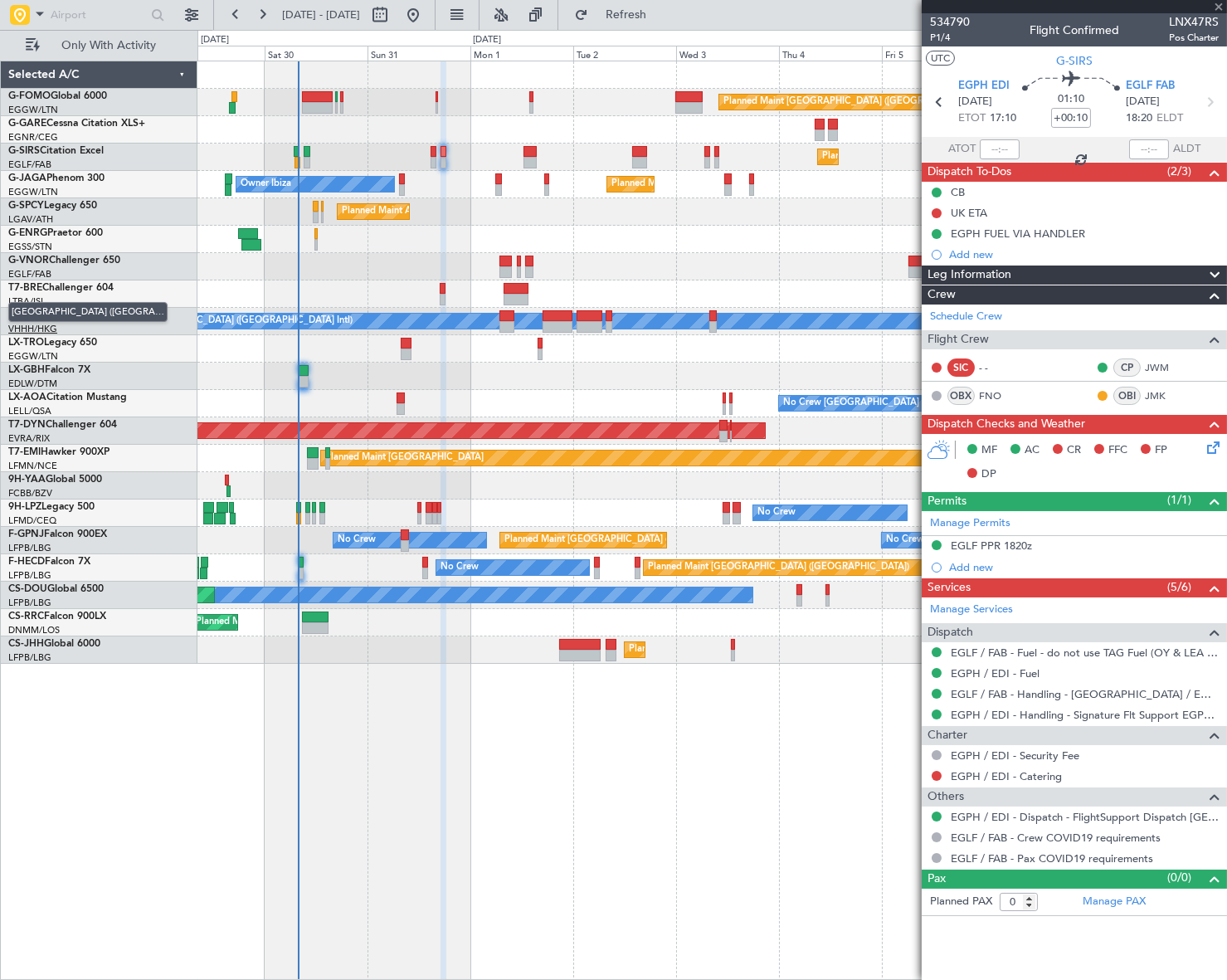
type input "-00:15"
type input "2"
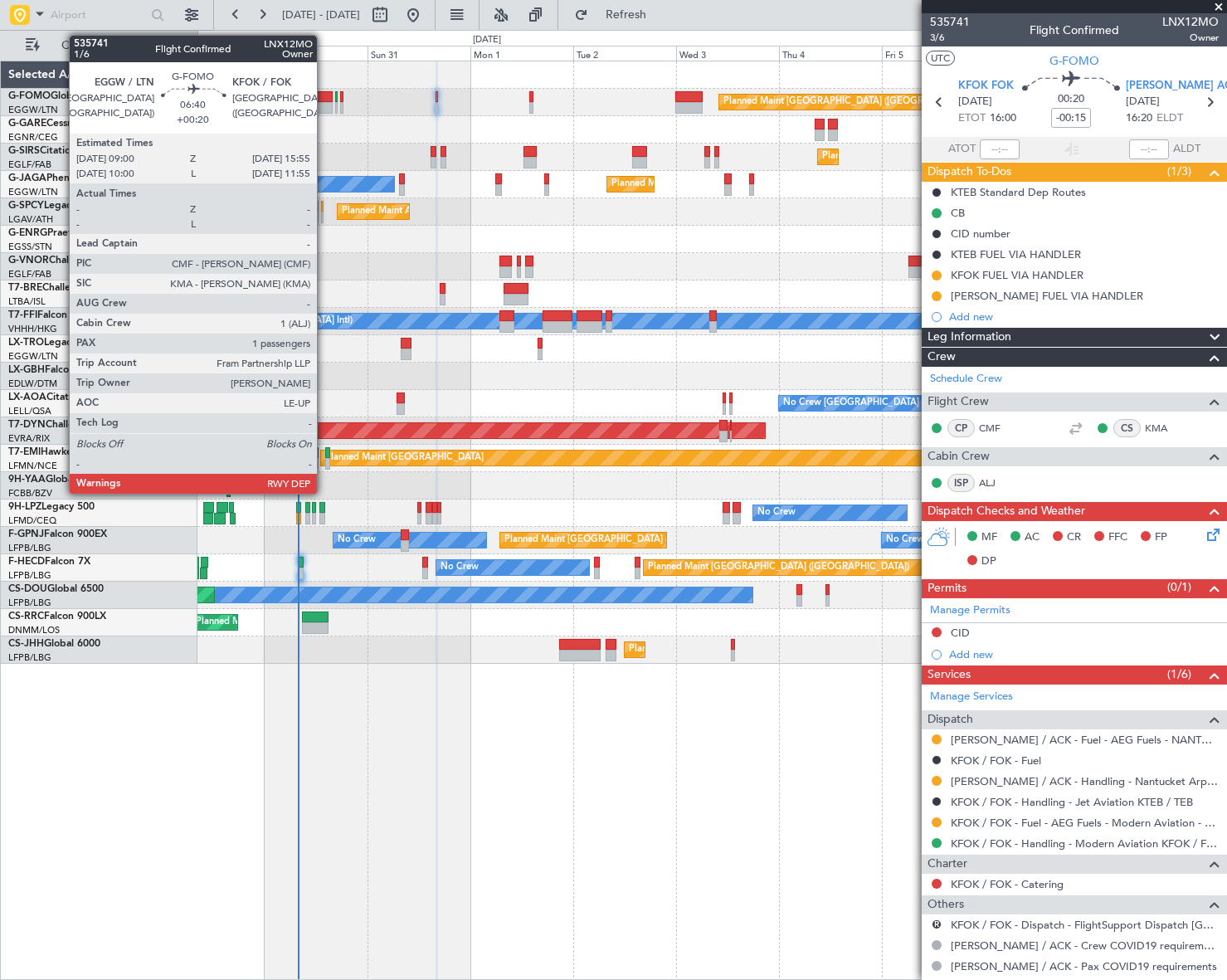
click at [324, 102] on div at bounding box center [317, 108] width 29 height 11
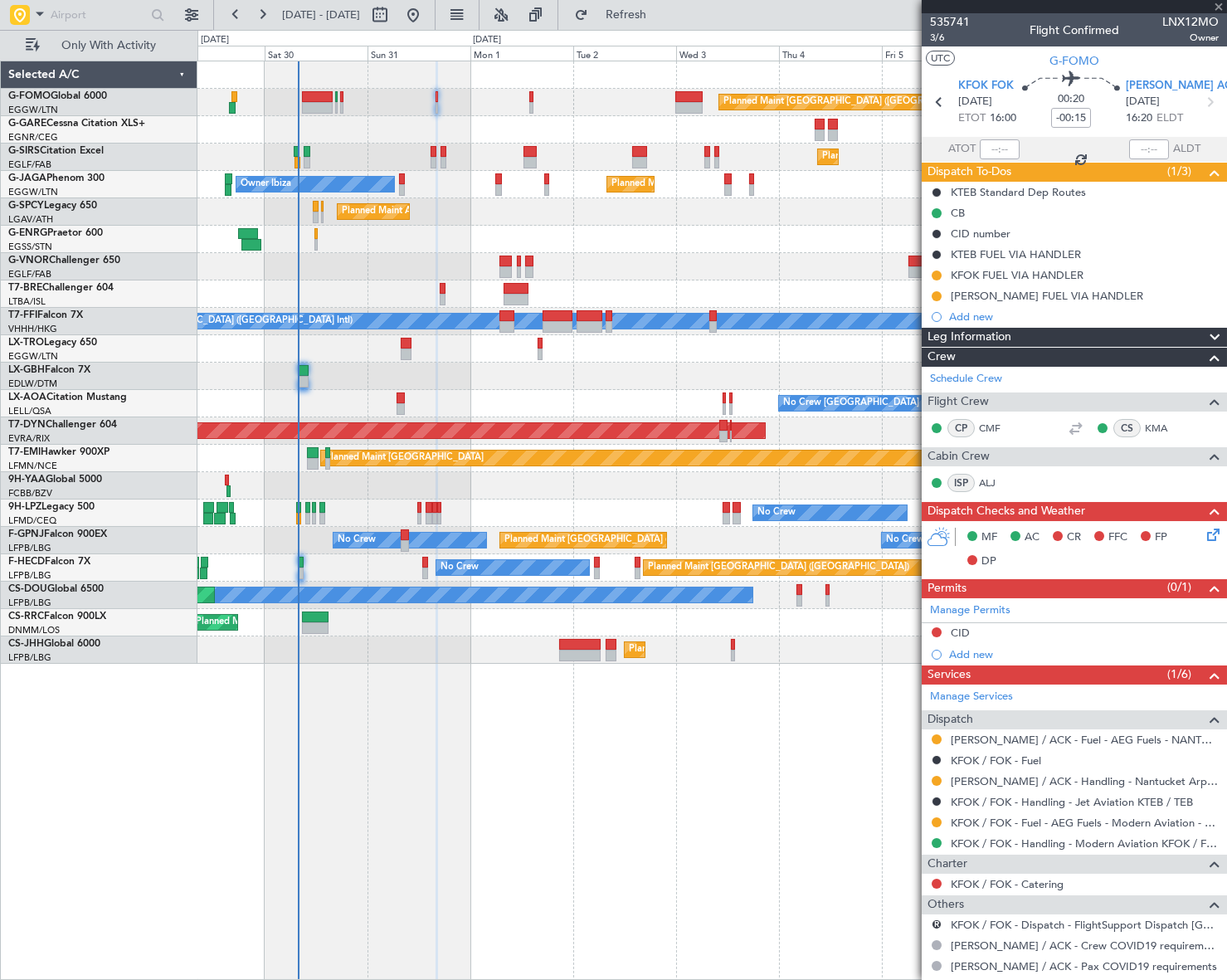
type input "+00:20"
type input "1"
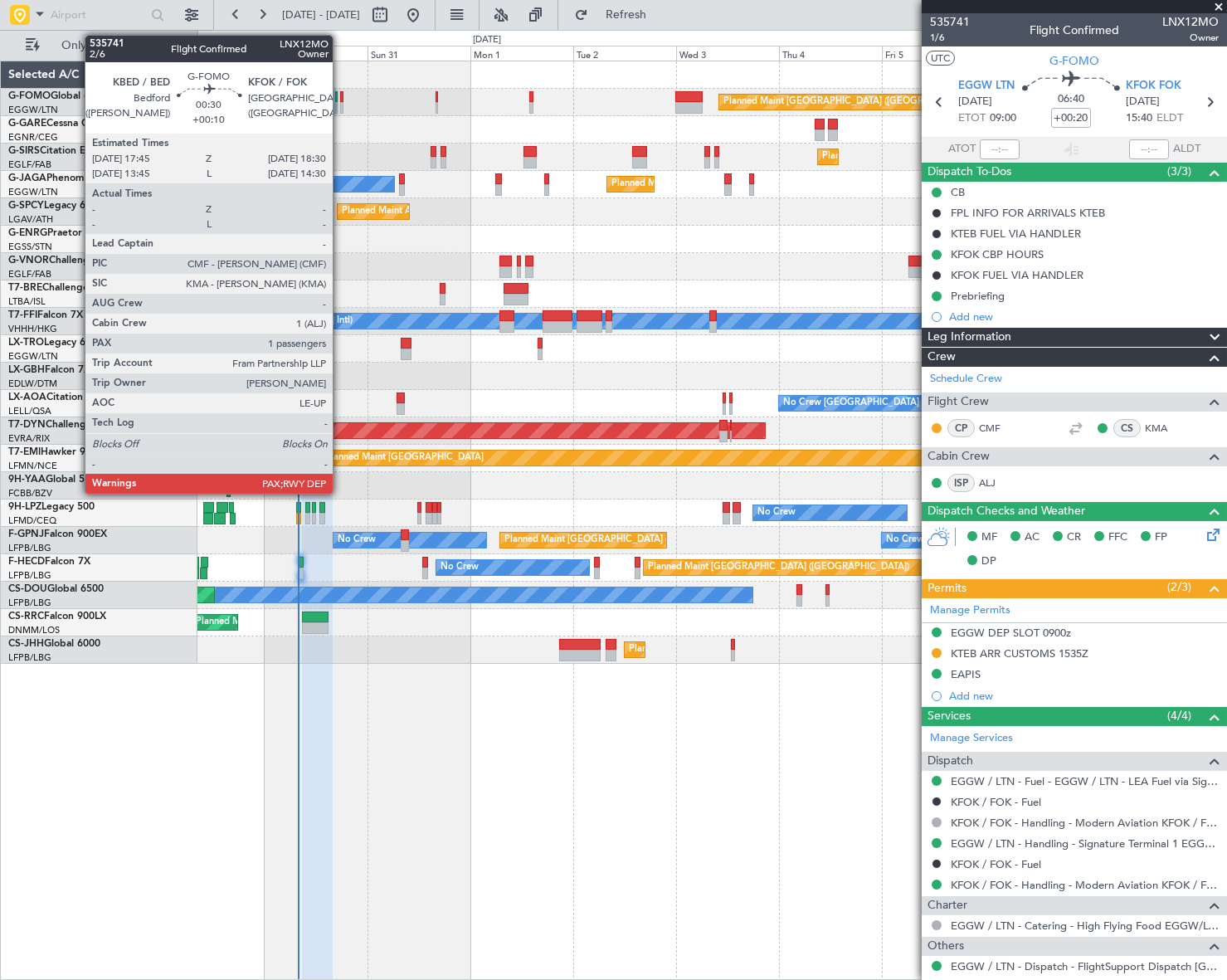
click at [340, 109] on div at bounding box center [342, 108] width 3 height 11
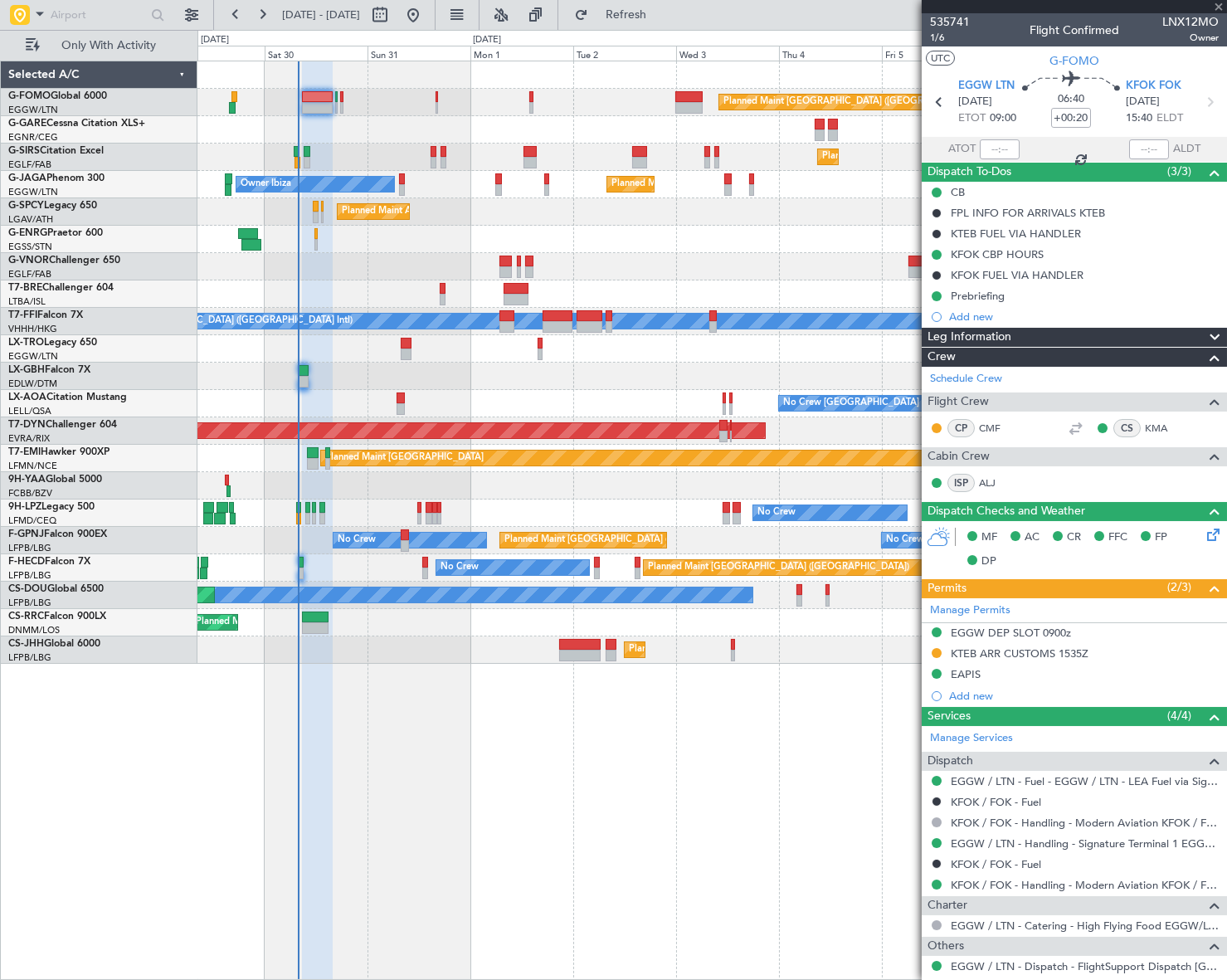
type input "+00:10"
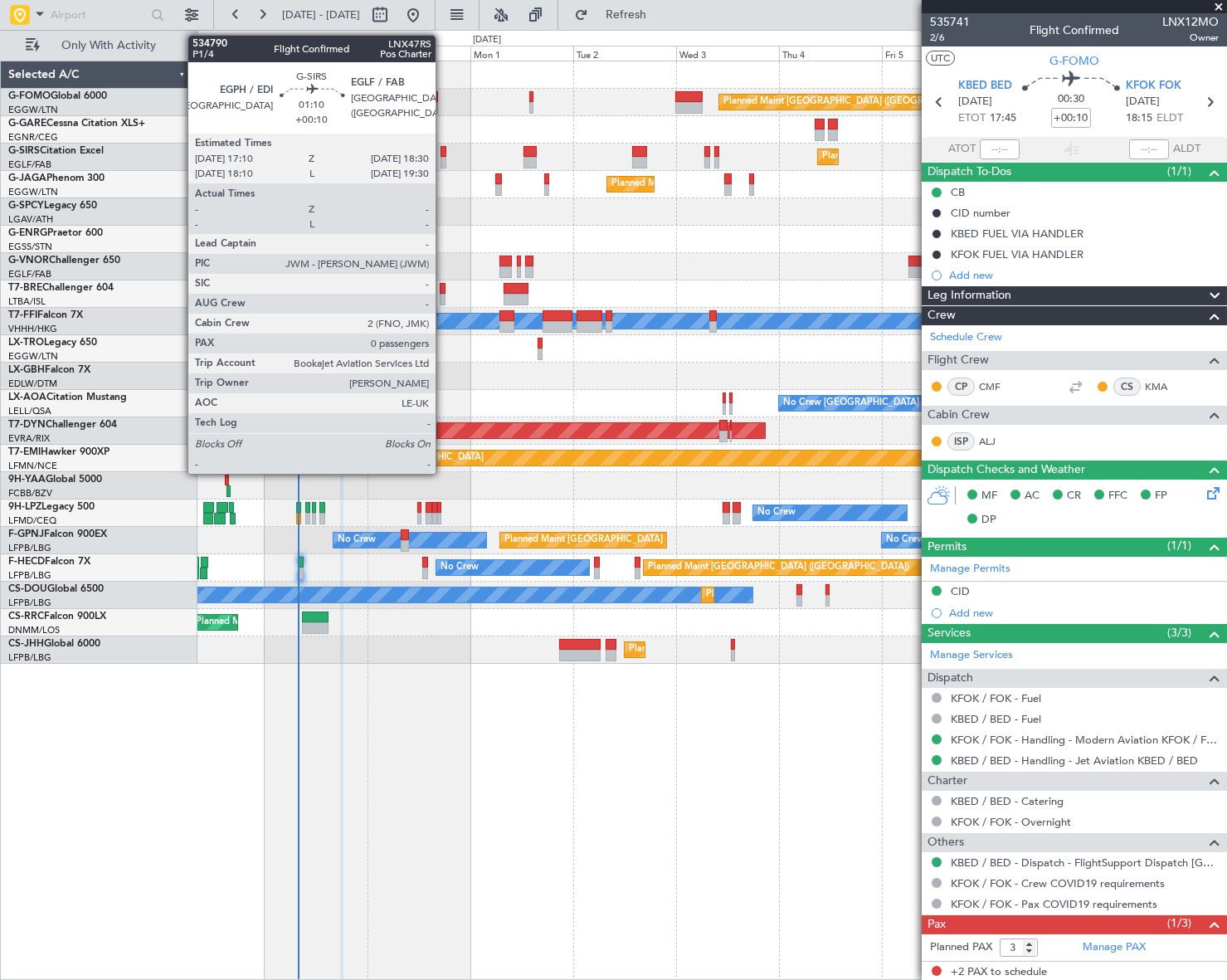
click at [443, 154] on div at bounding box center [443, 151] width 6 height 11
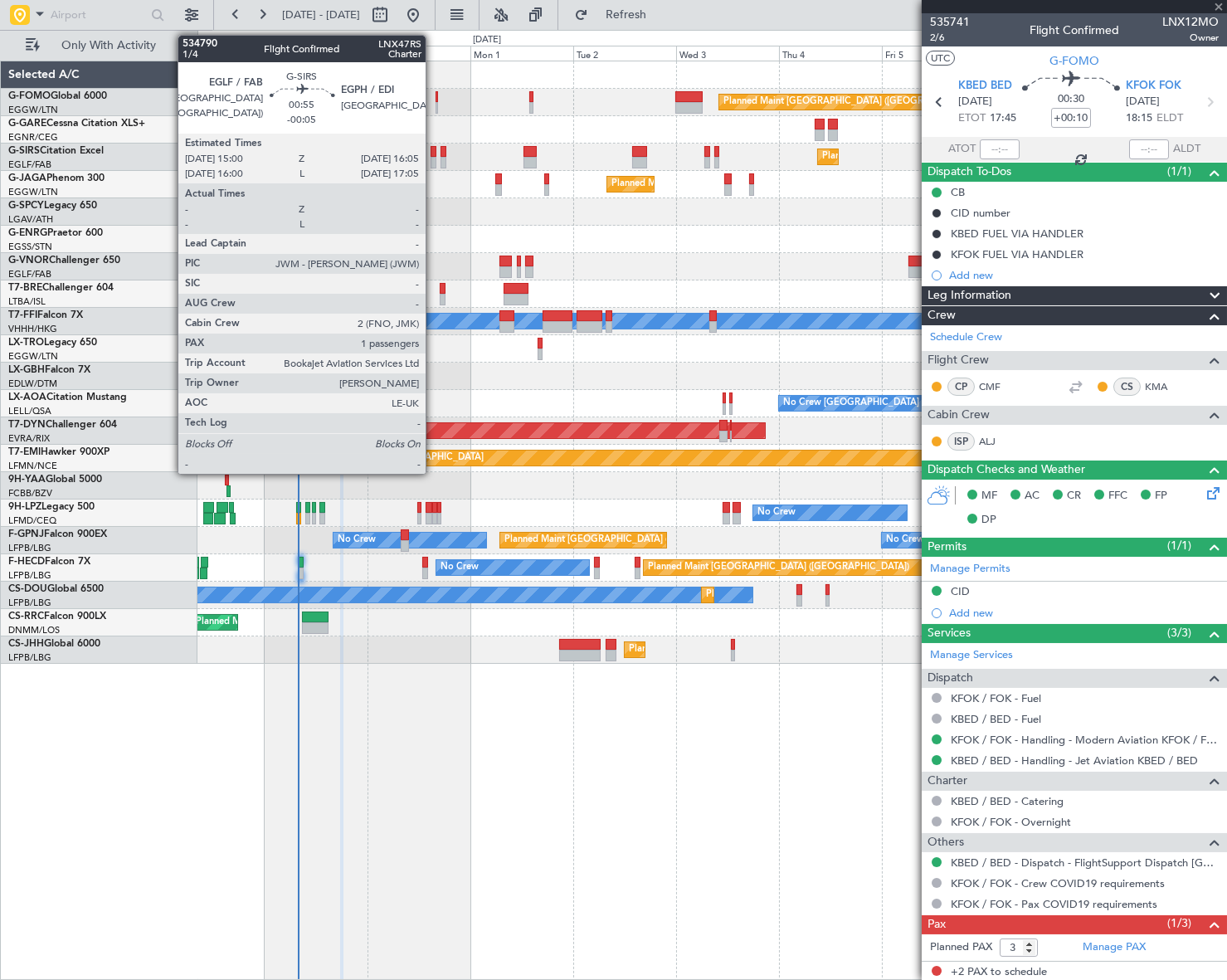
type input "0"
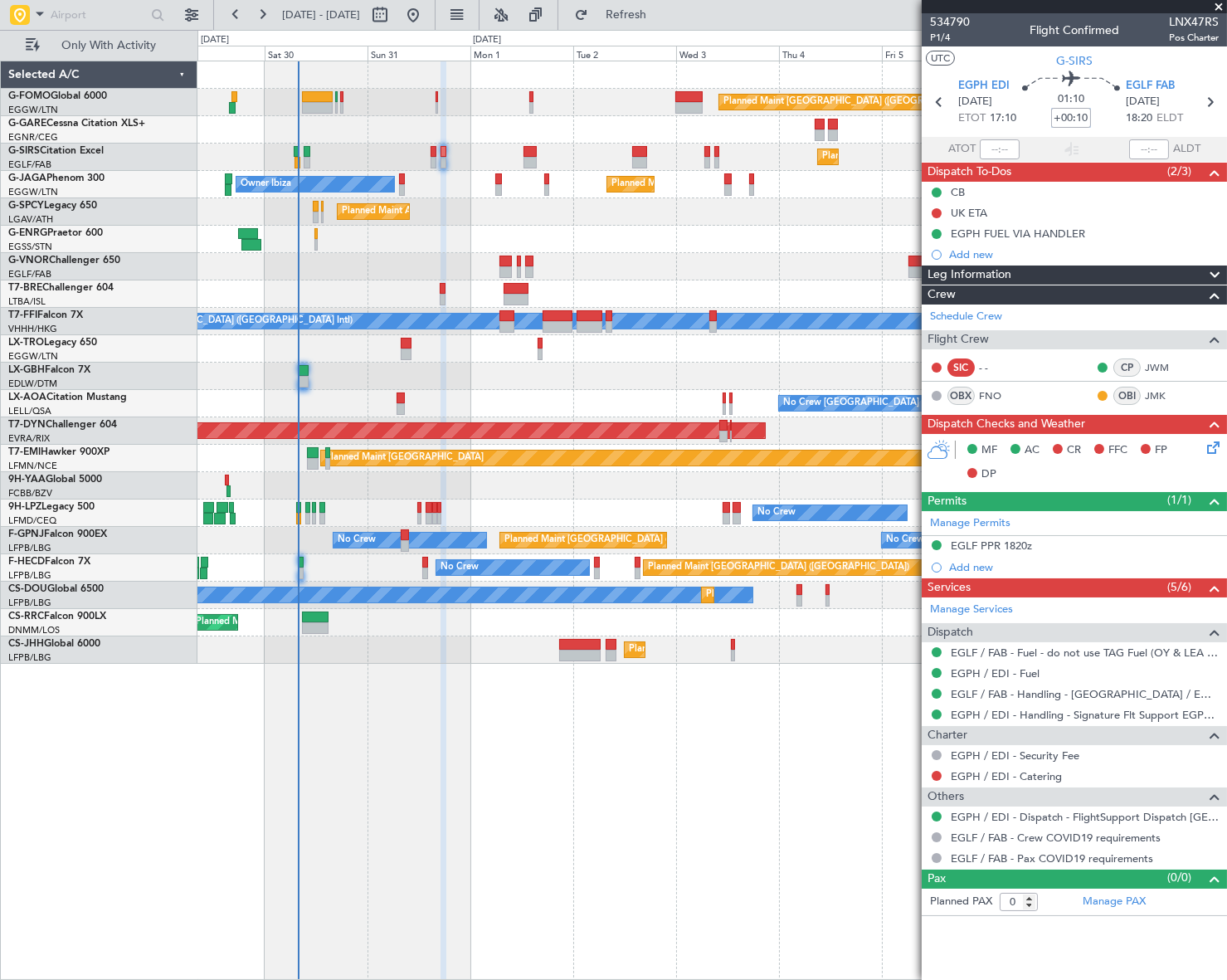
click at [1087, 110] on input "+00:10" at bounding box center [1071, 117] width 40 height 20
click at [1085, 115] on input "+00:10" at bounding box center [1071, 117] width 40 height 20
click at [1087, 116] on input "+00:10" at bounding box center [1071, 117] width 40 height 20
type input "+00:15"
click at [1216, 442] on icon at bounding box center [1210, 444] width 13 height 13
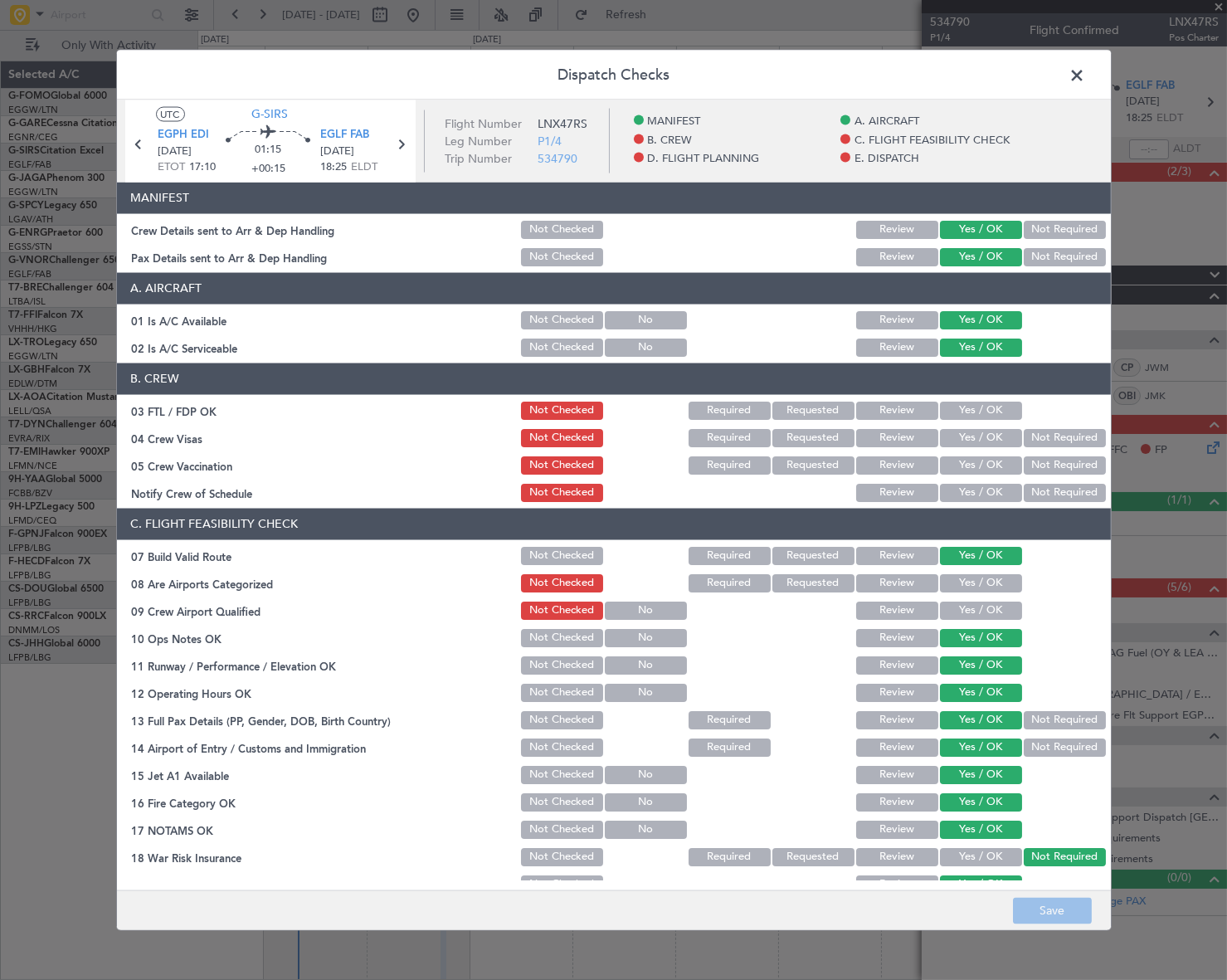
scroll to position [527, 0]
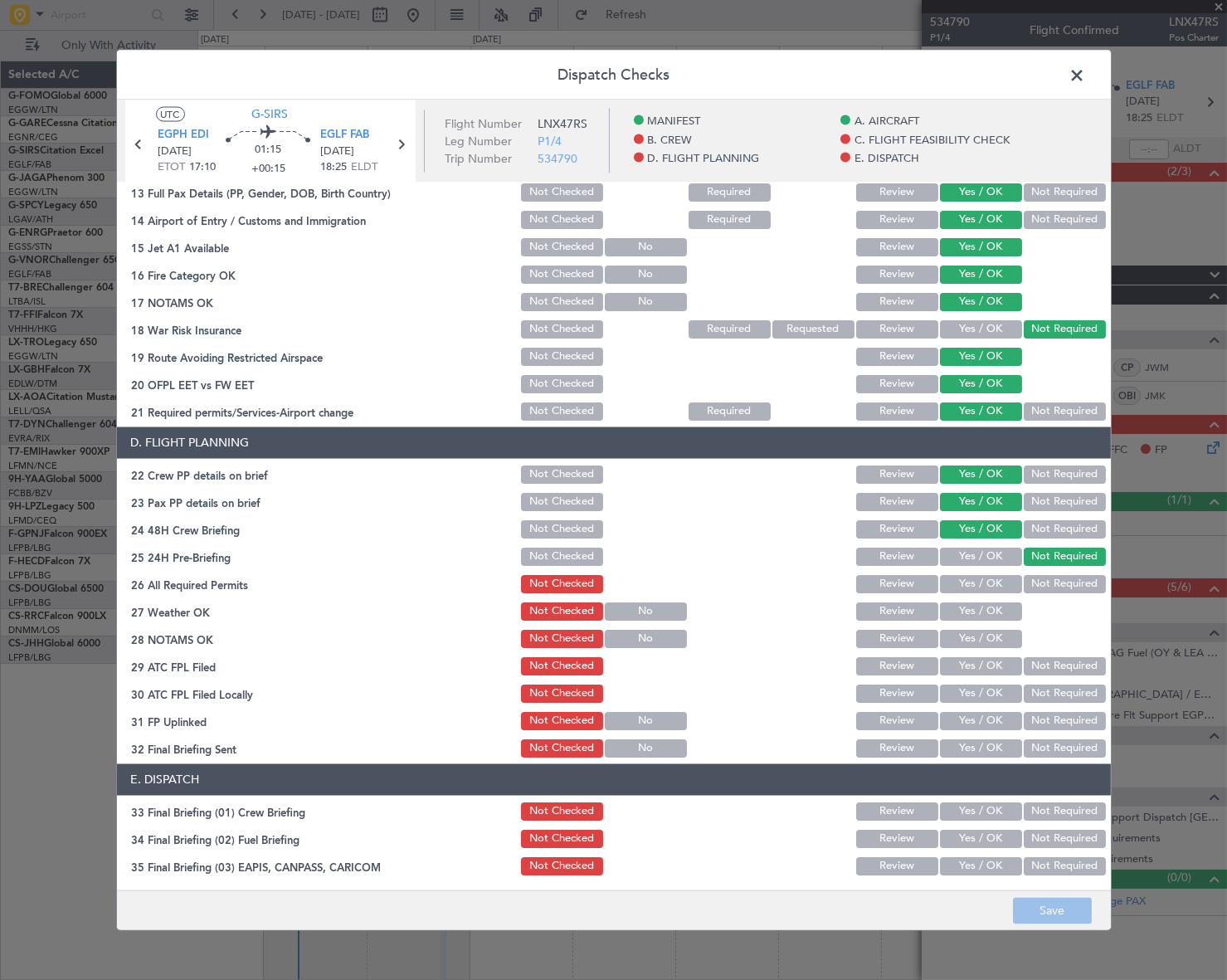
click at [1086, 82] on span at bounding box center [1086, 79] width 0 height 33
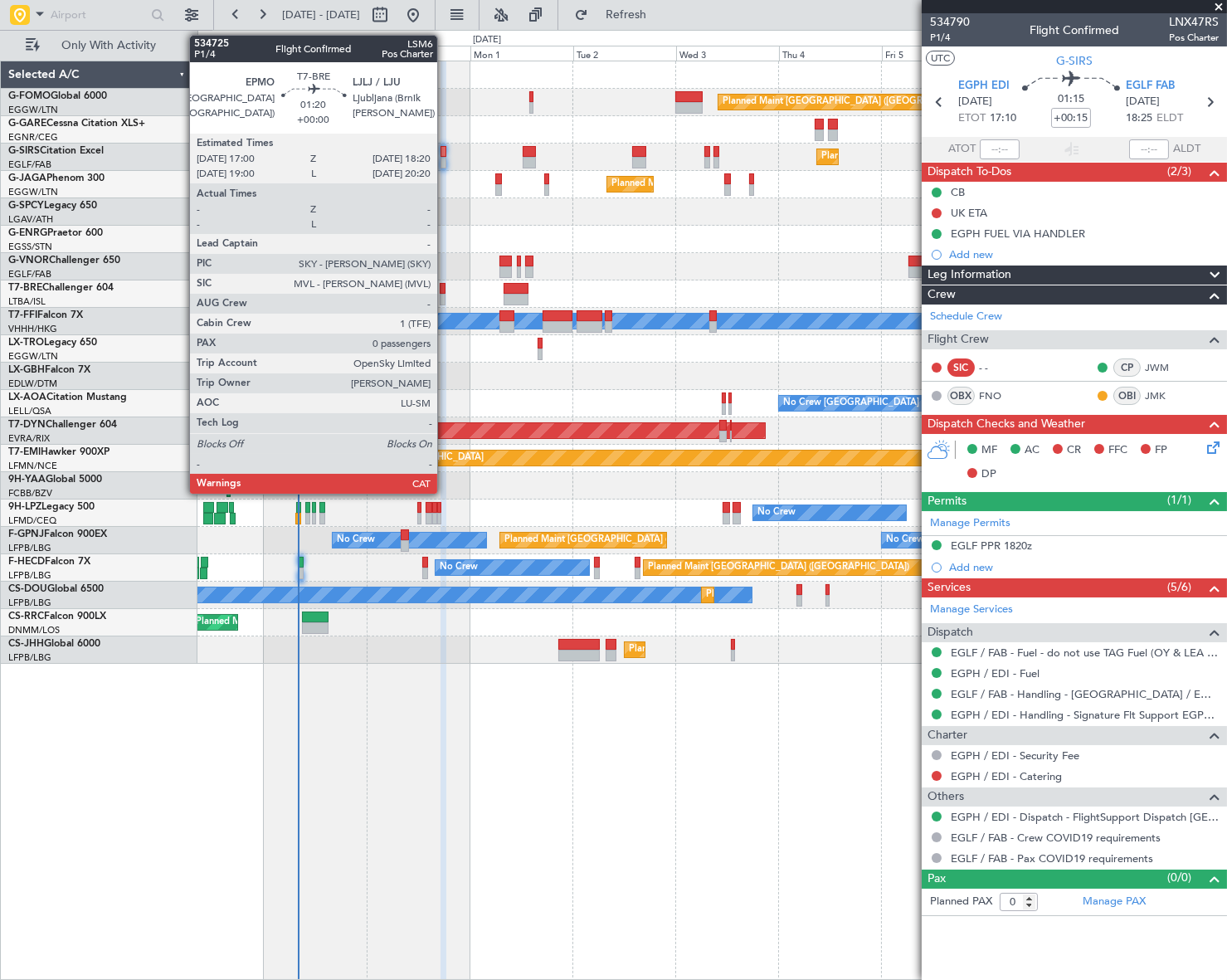
click at [445, 294] on div at bounding box center [442, 299] width 6 height 11
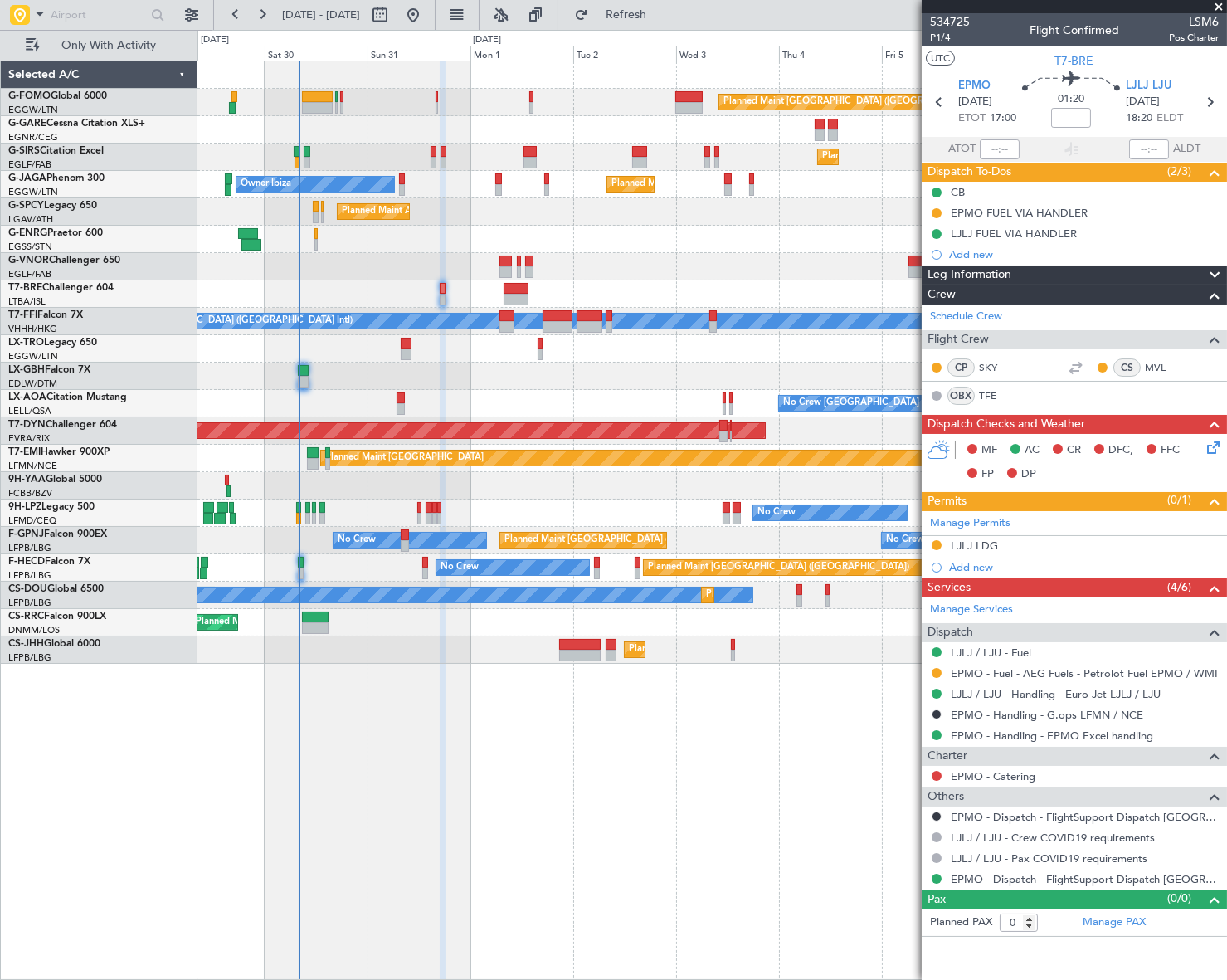
click at [1214, 445] on icon at bounding box center [1210, 444] width 13 height 13
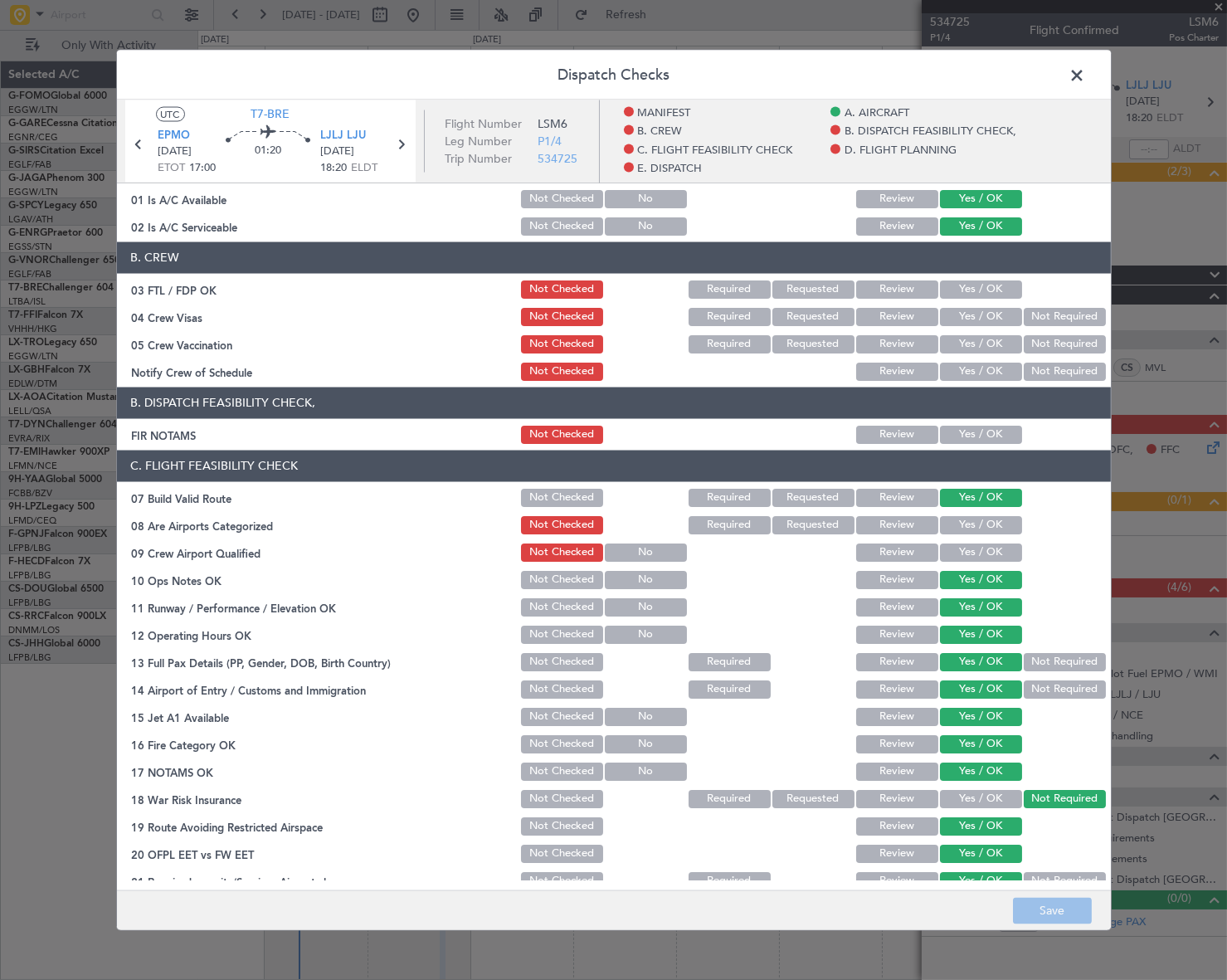
scroll to position [0, 0]
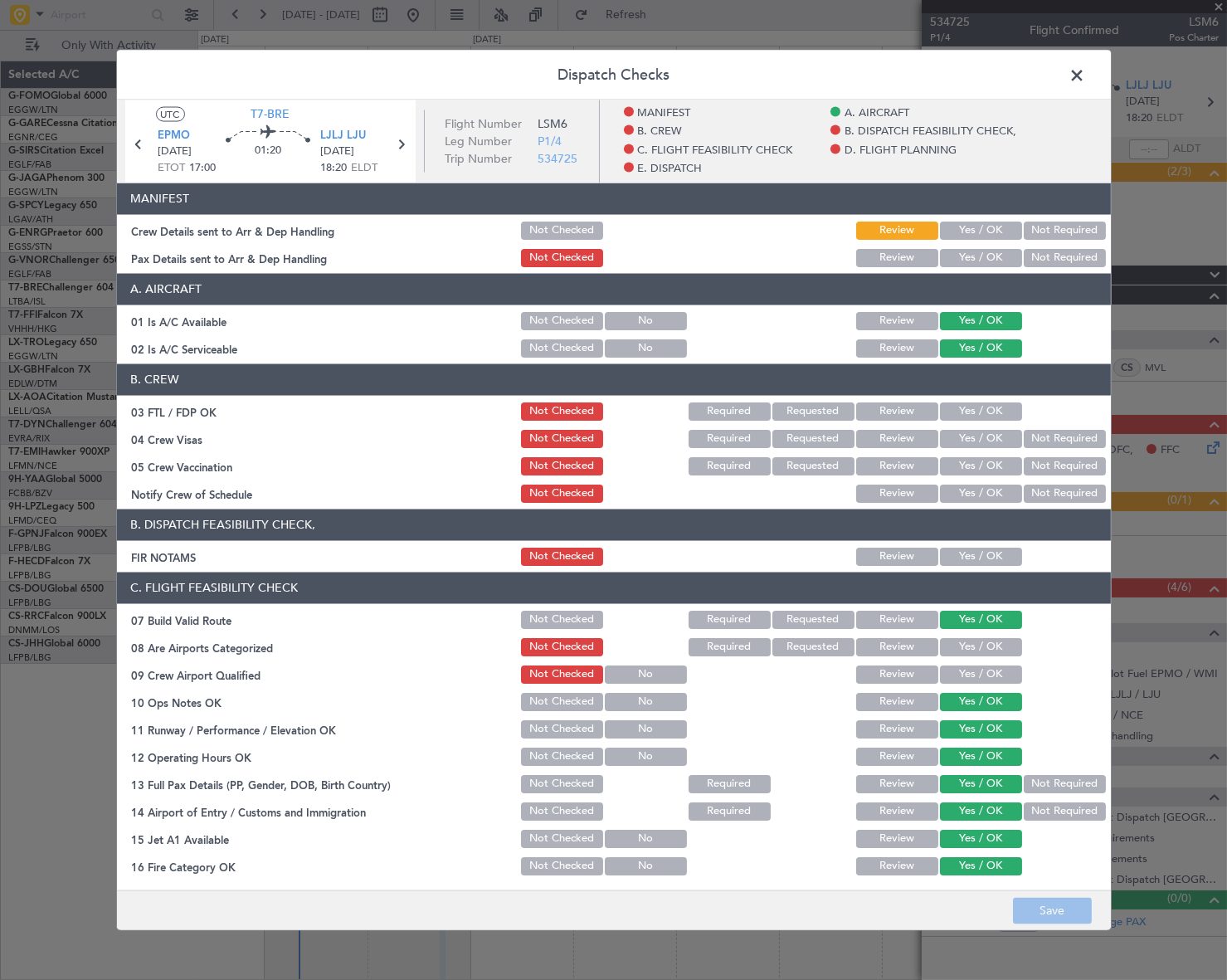
click at [1086, 79] on span at bounding box center [1086, 79] width 0 height 33
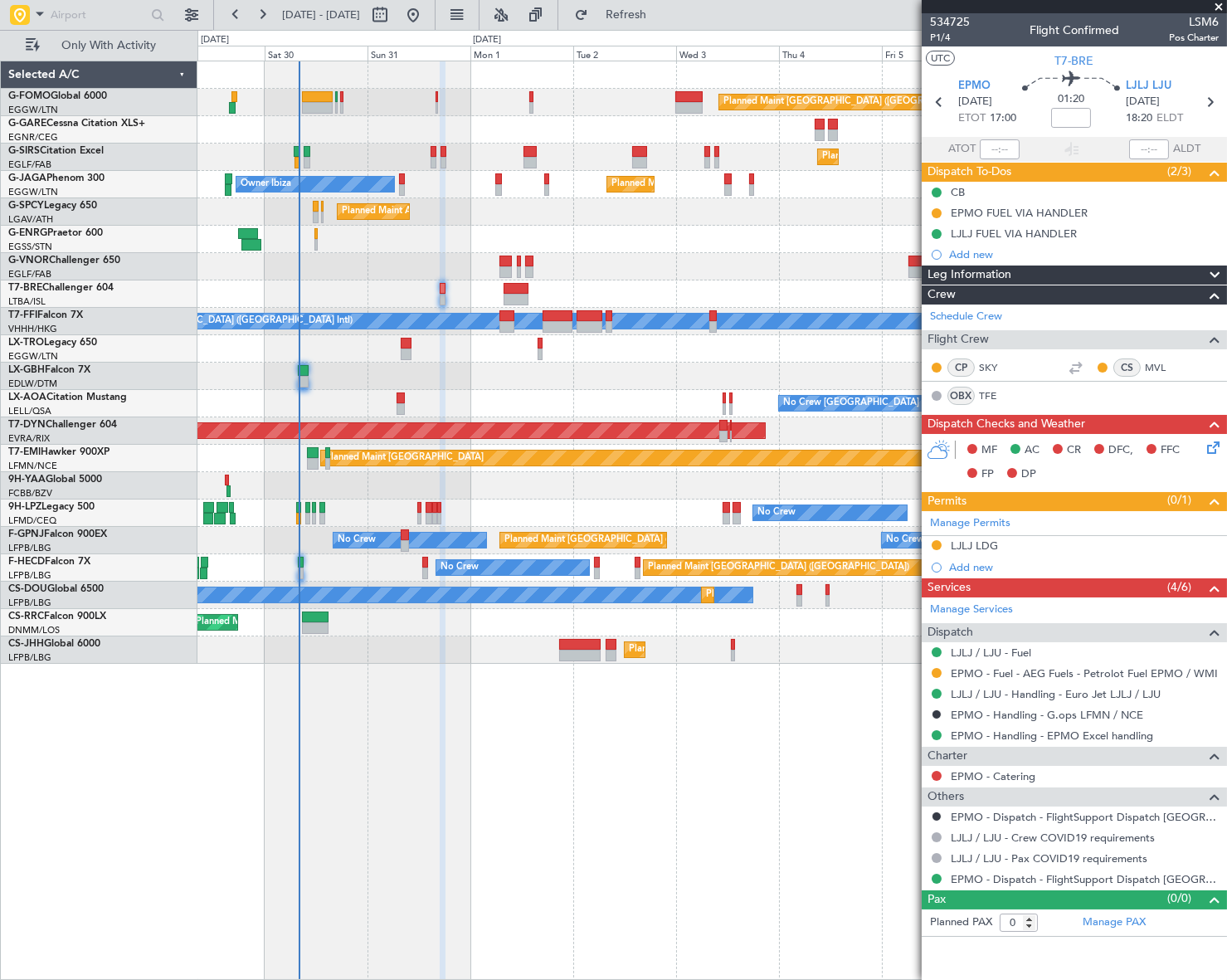
click at [1211, 447] on icon at bounding box center [1210, 444] width 13 height 13
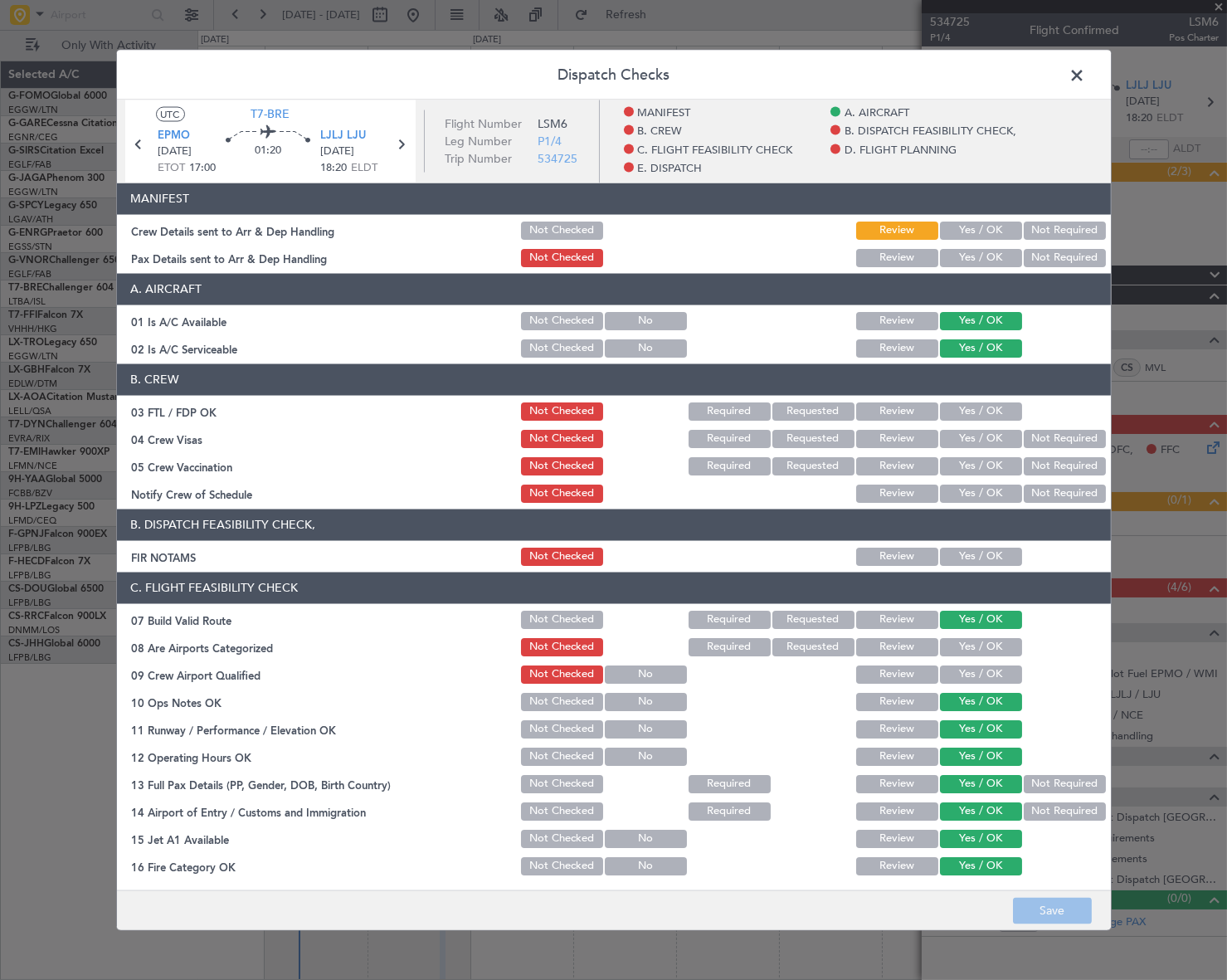
click at [1086, 69] on span at bounding box center [1086, 79] width 0 height 33
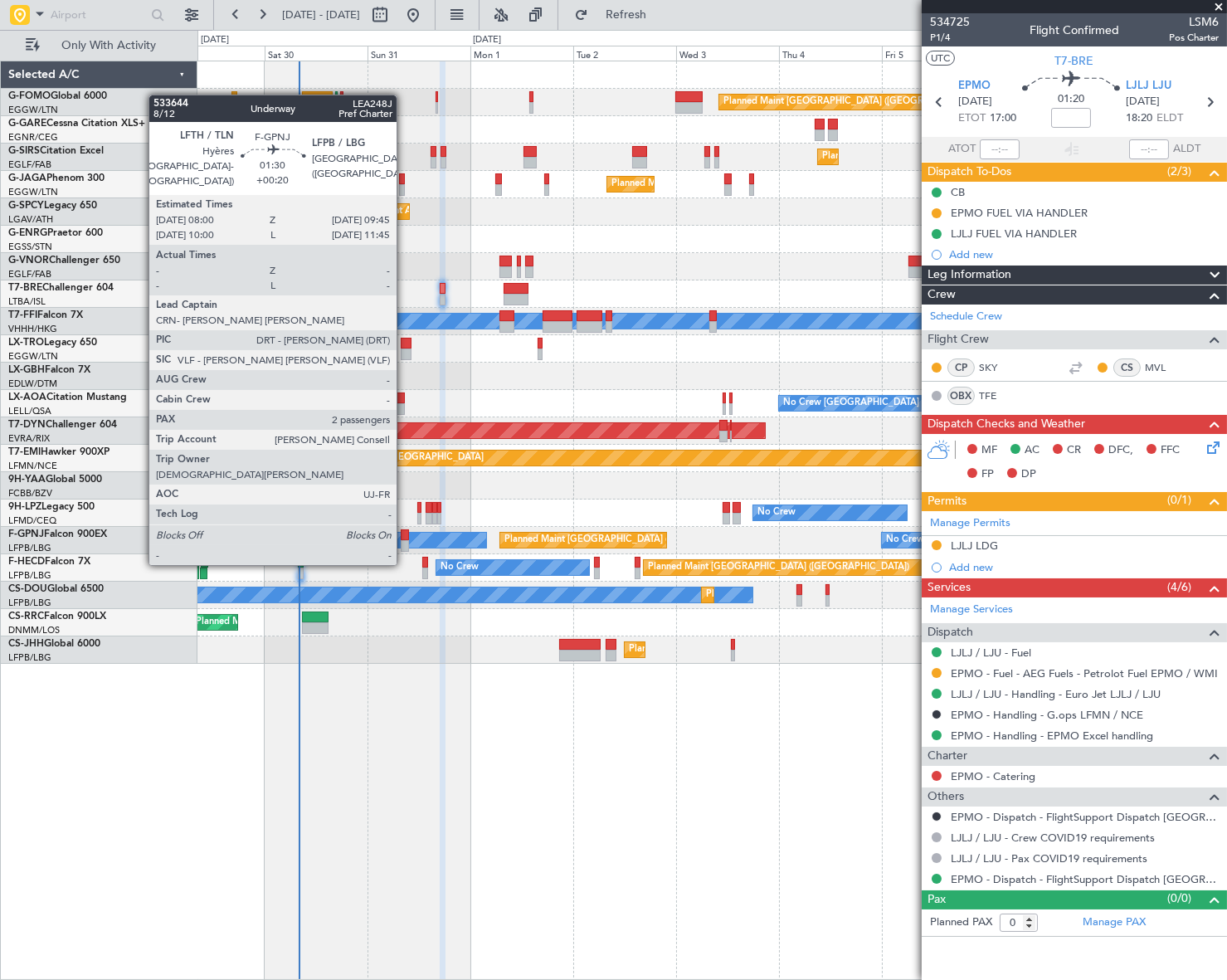
click at [404, 532] on div at bounding box center [405, 534] width 9 height 11
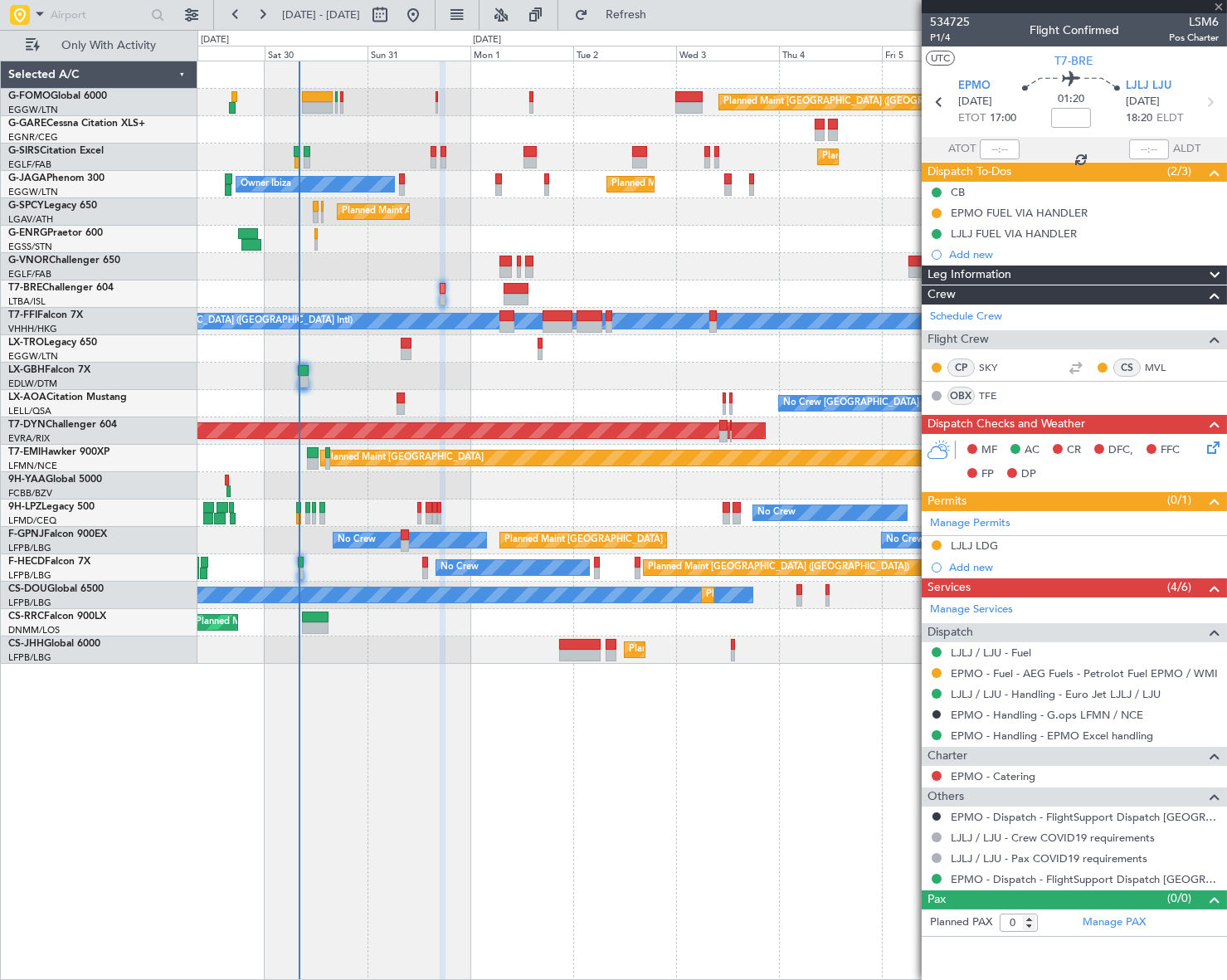
type input "+00:20"
type input "2"
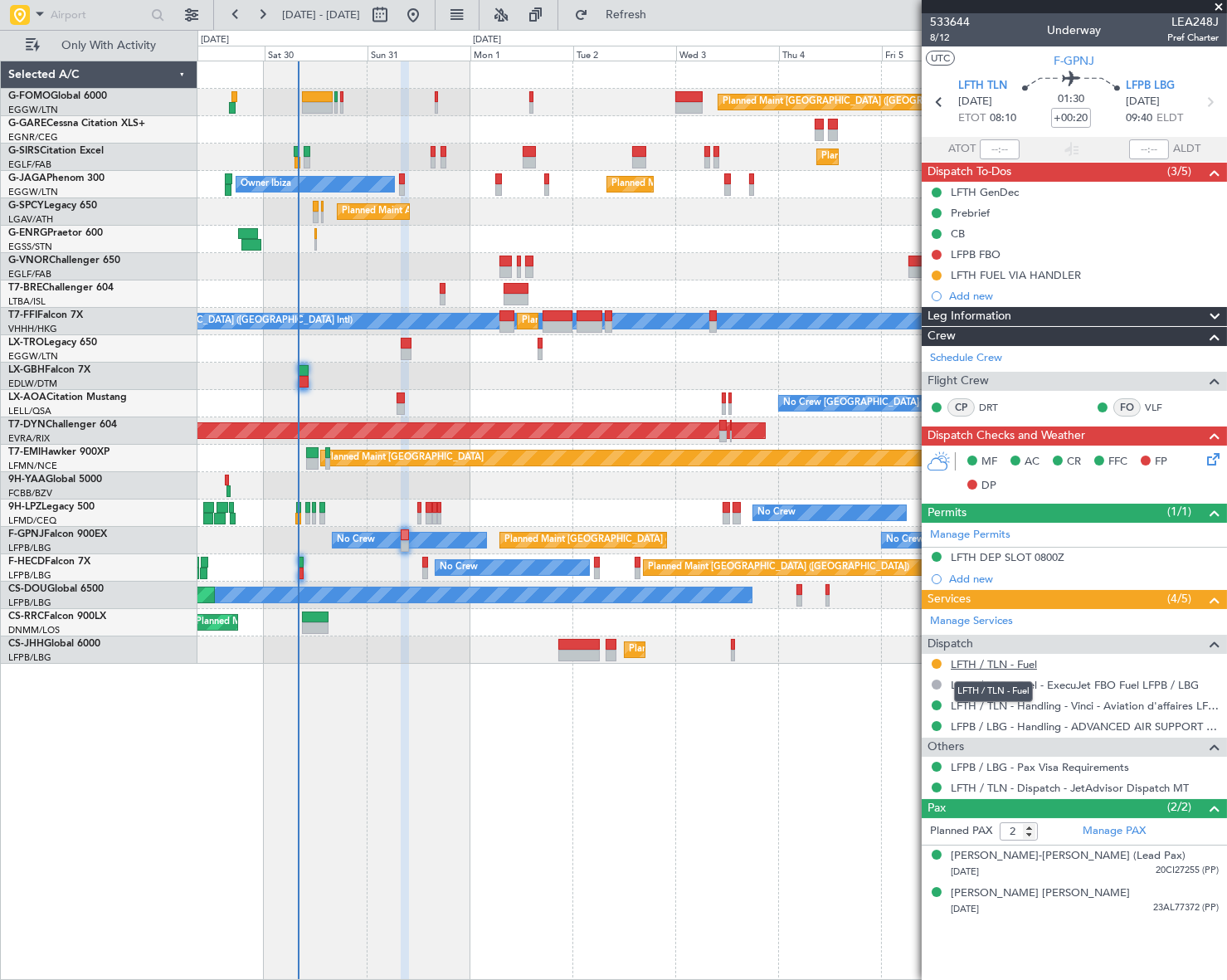
click at [992, 661] on link "LFTH / TLN - Fuel" at bounding box center [993, 664] width 86 height 14
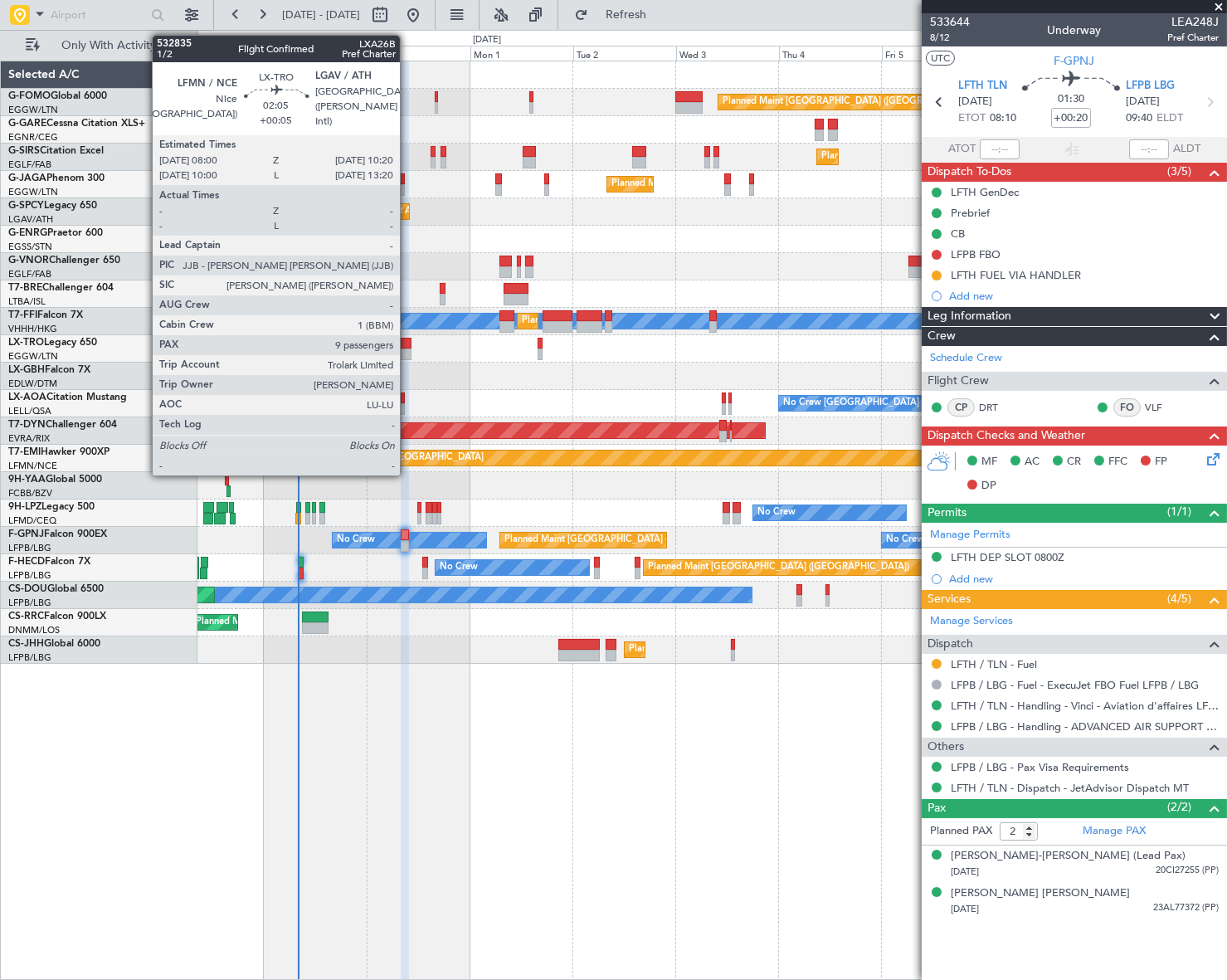
click at [408, 343] on div at bounding box center [406, 343] width 10 height 11
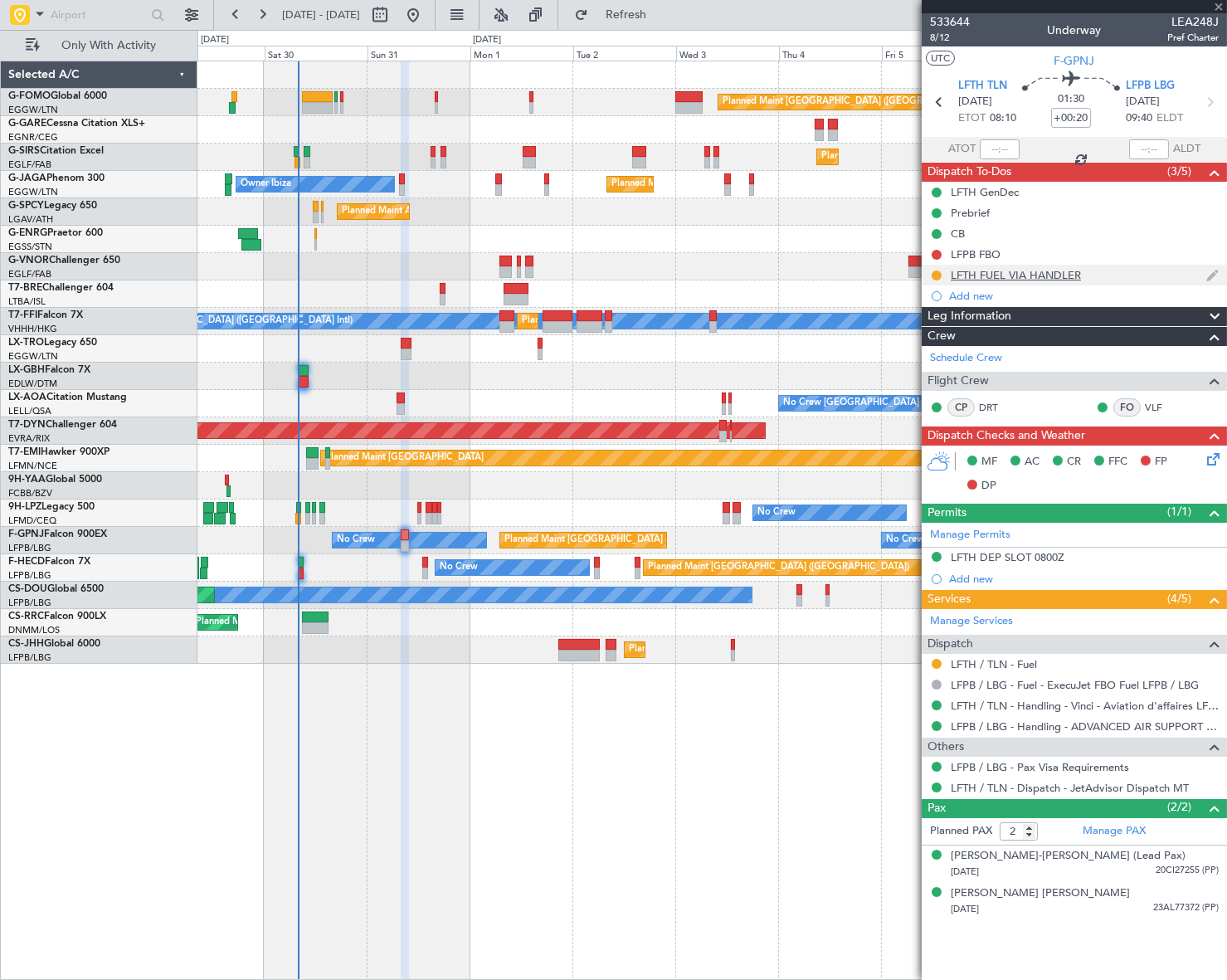
type input "+00:05"
type input "9"
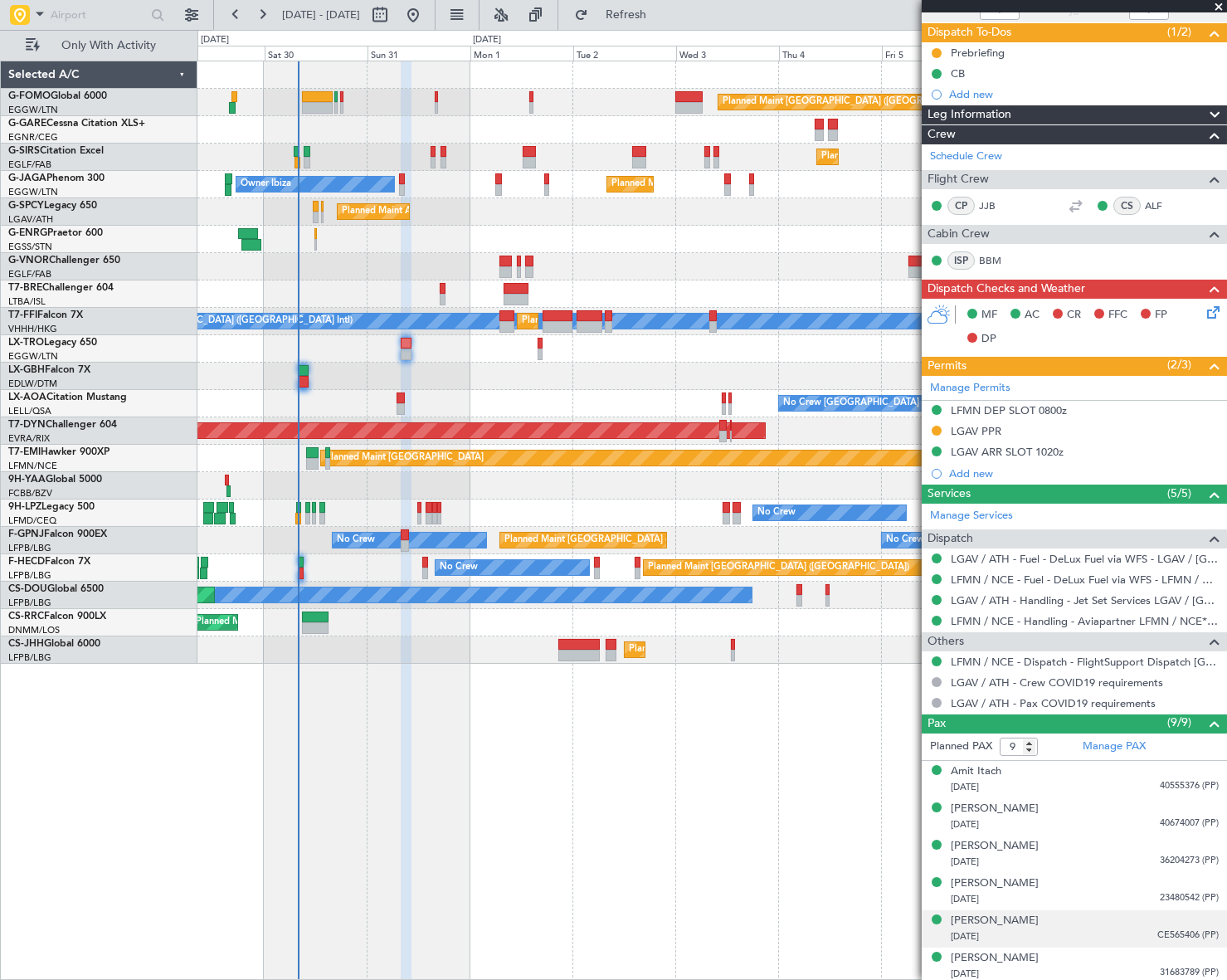
scroll to position [254, 0]
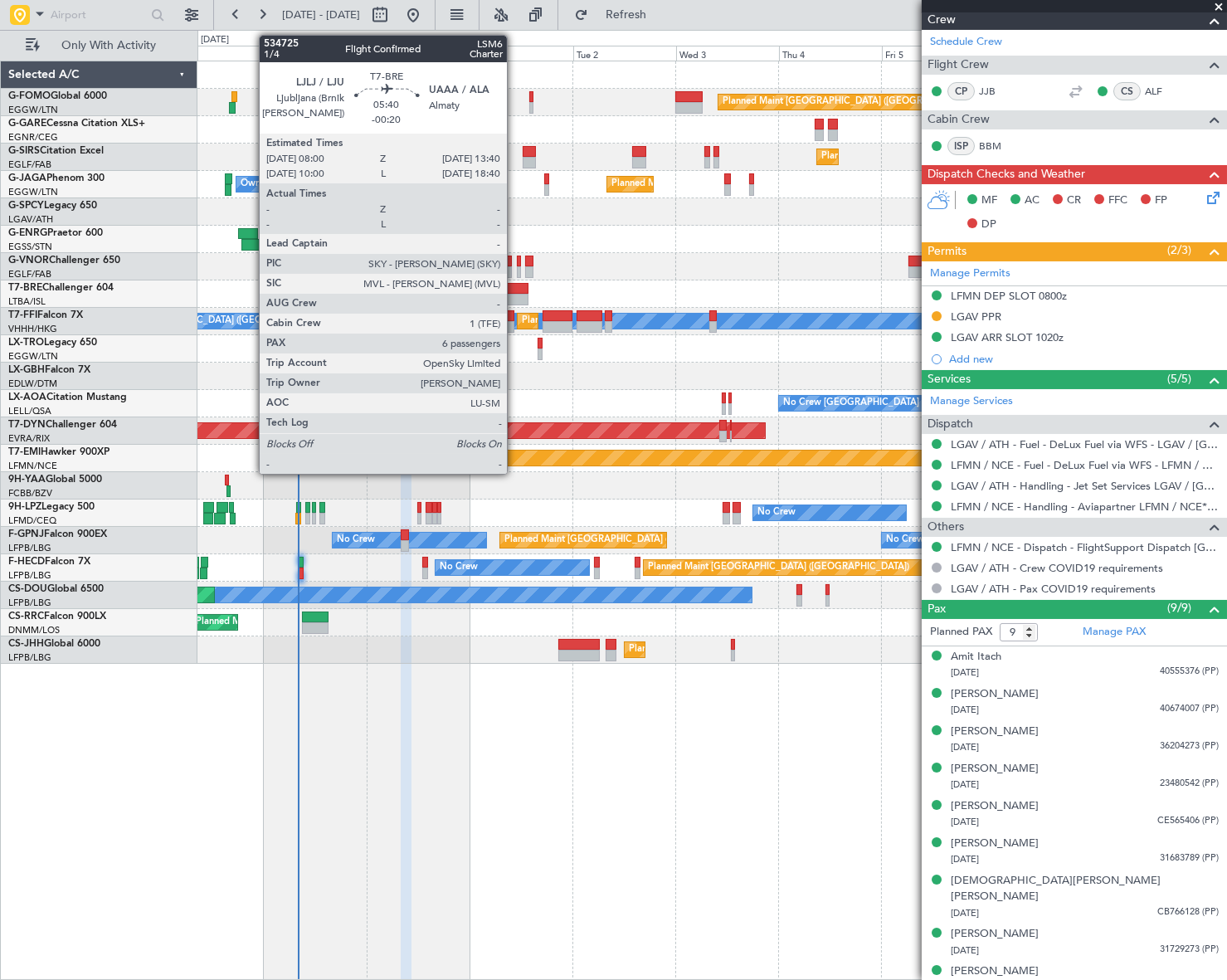
click at [514, 294] on div at bounding box center [516, 299] width 25 height 11
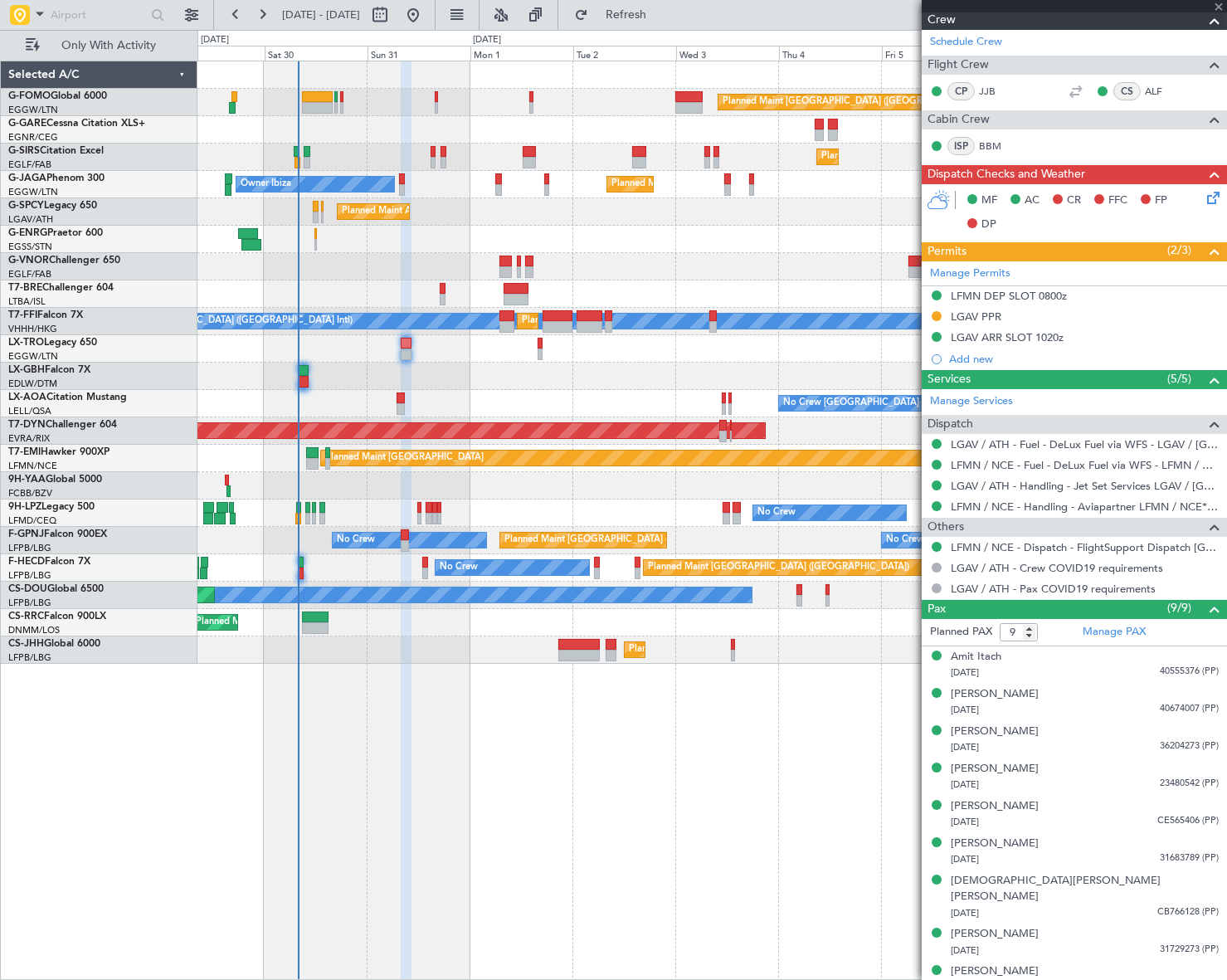
type input "-00:20"
type input "6"
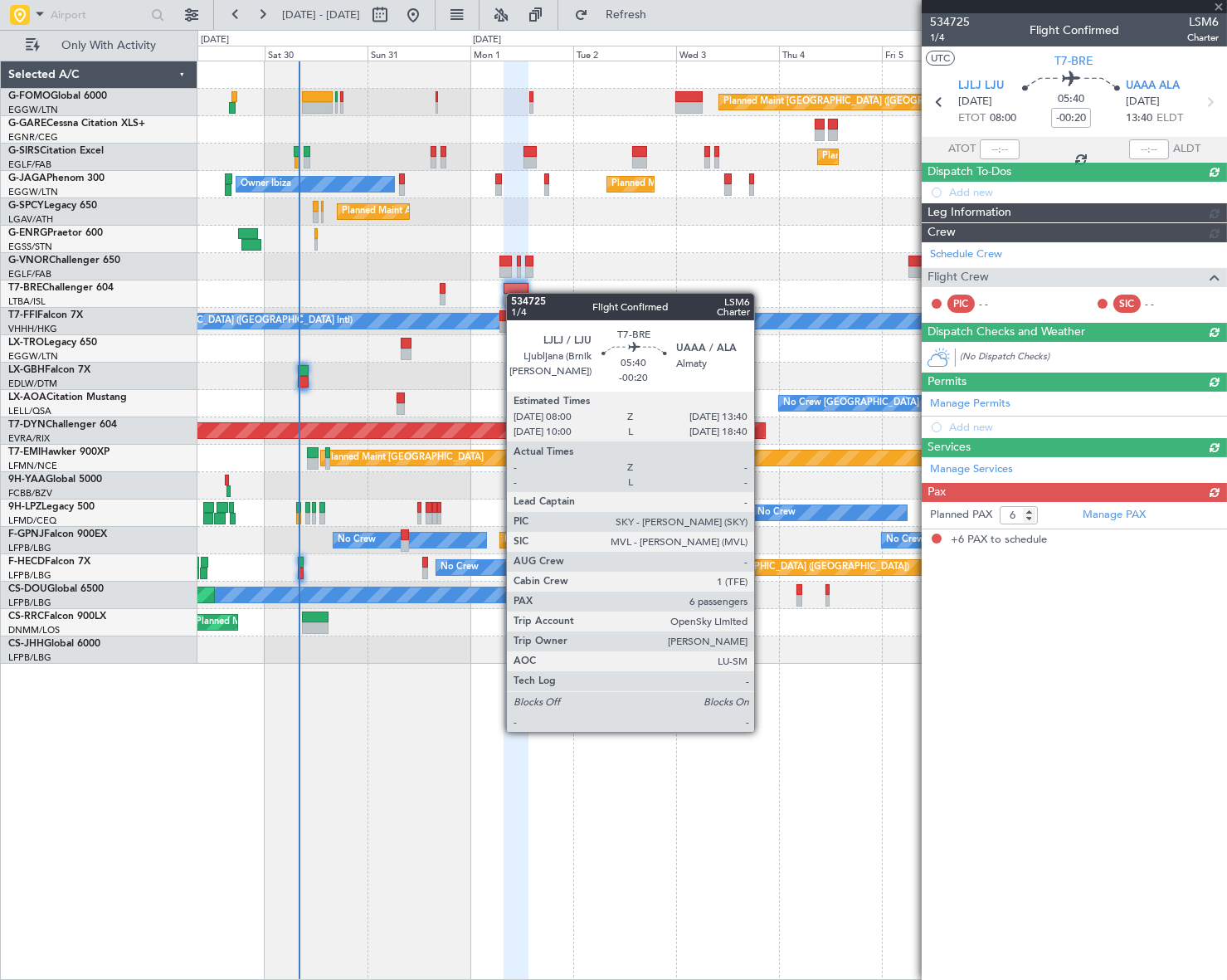
scroll to position [0, 0]
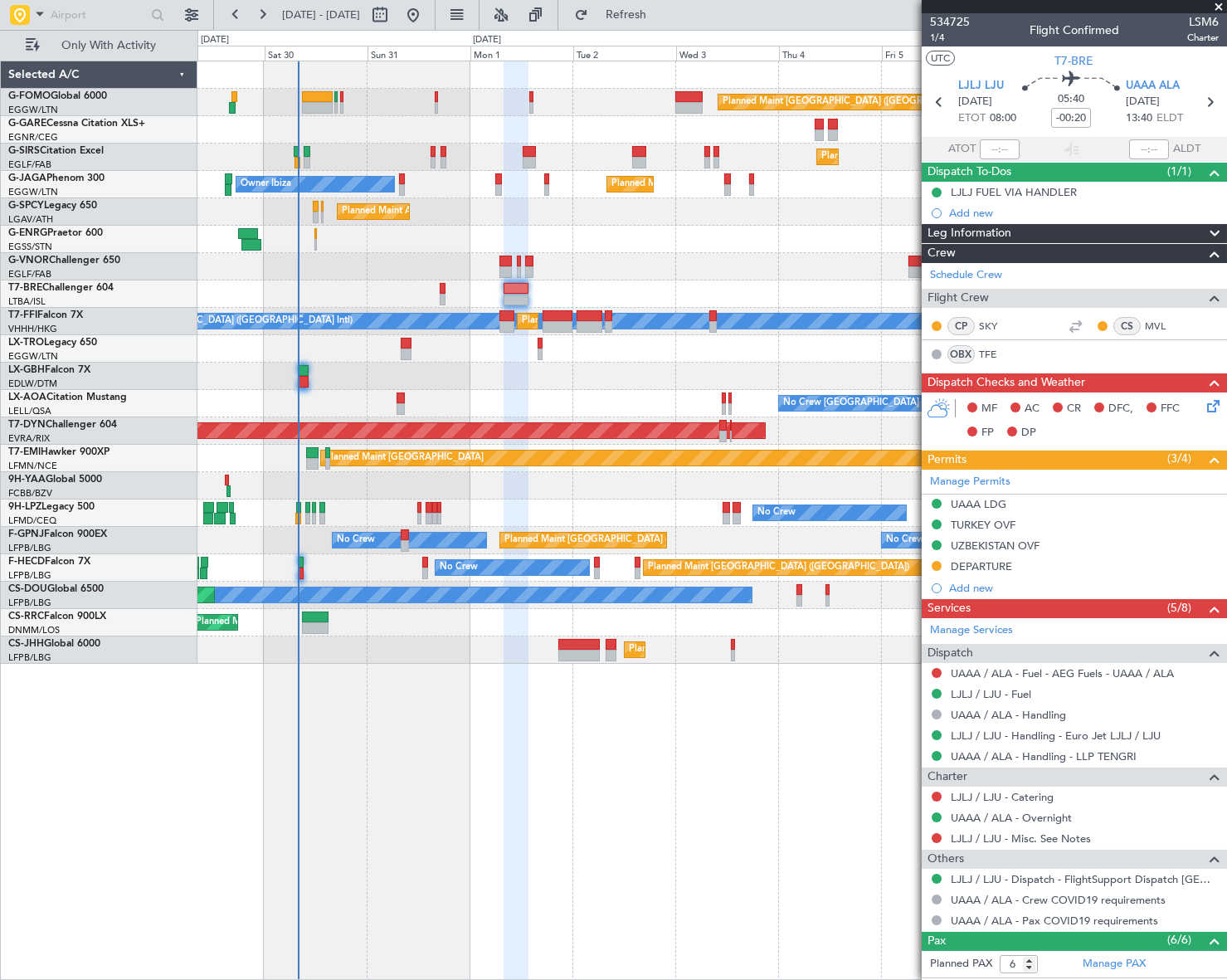
click at [990, 224] on span "Leg Information" at bounding box center [969, 233] width 84 height 19
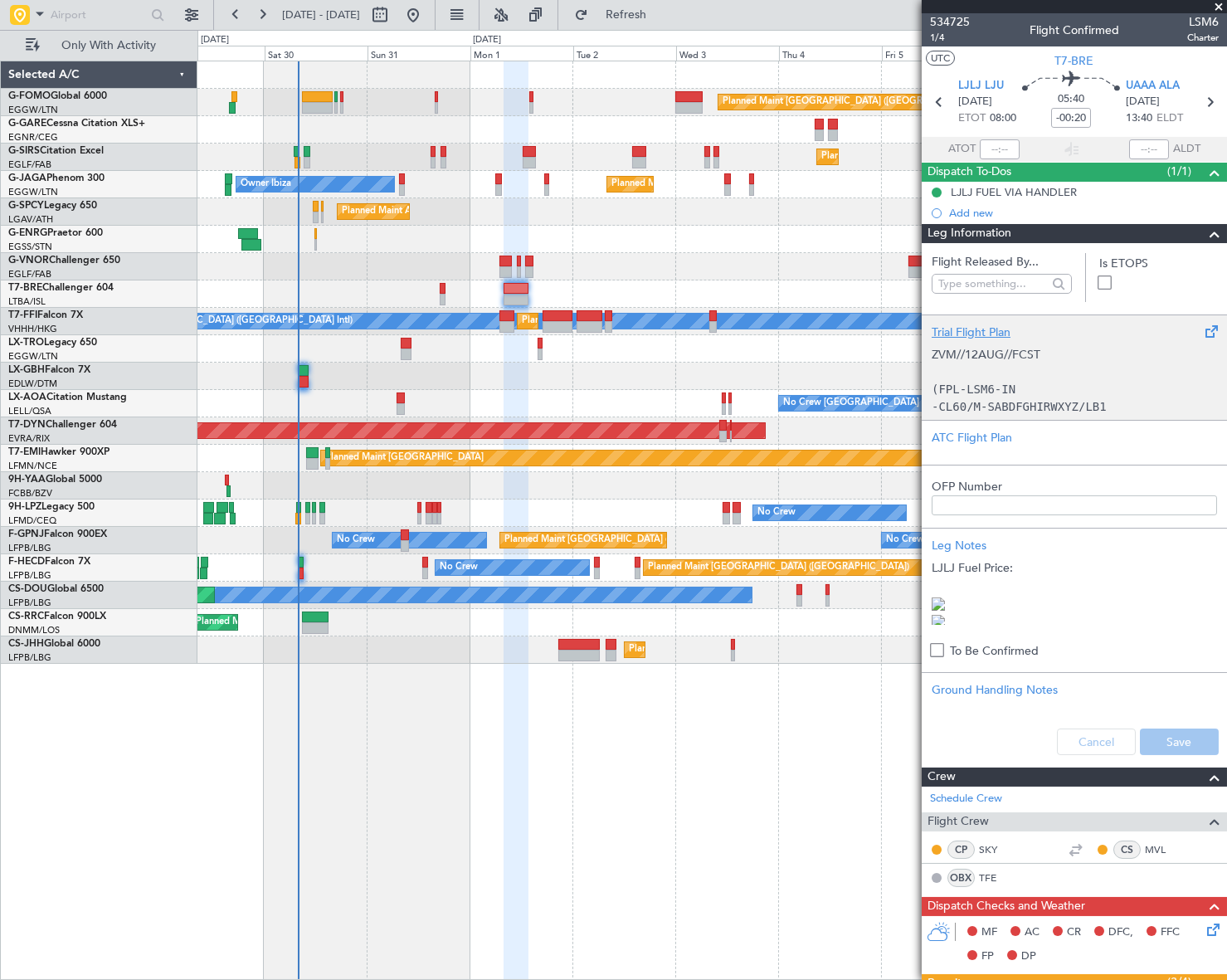
click at [1041, 384] on p "(FPL-LSM6-IN" at bounding box center [1074, 389] width 285 height 17
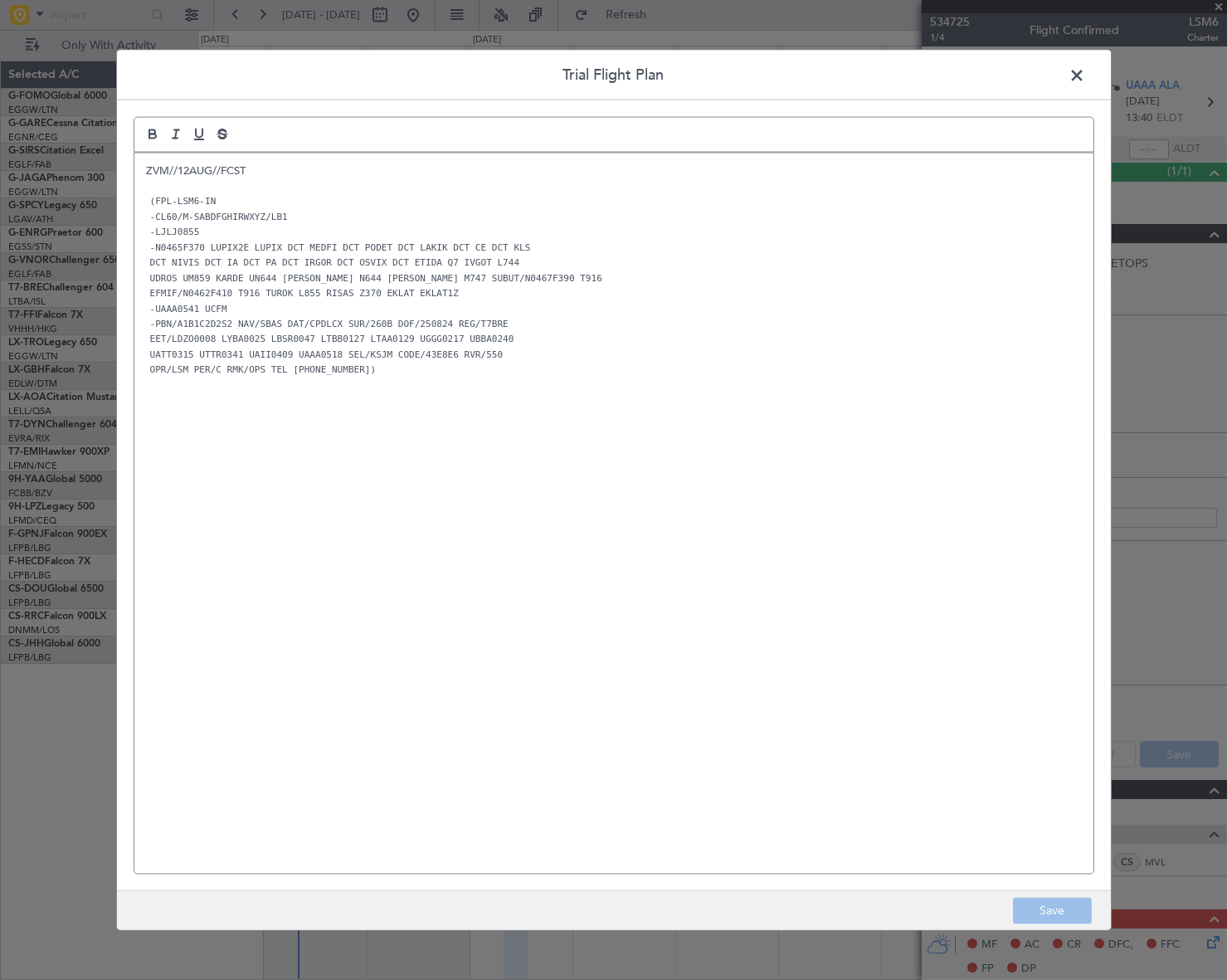
click at [1086, 70] on span at bounding box center [1086, 79] width 0 height 33
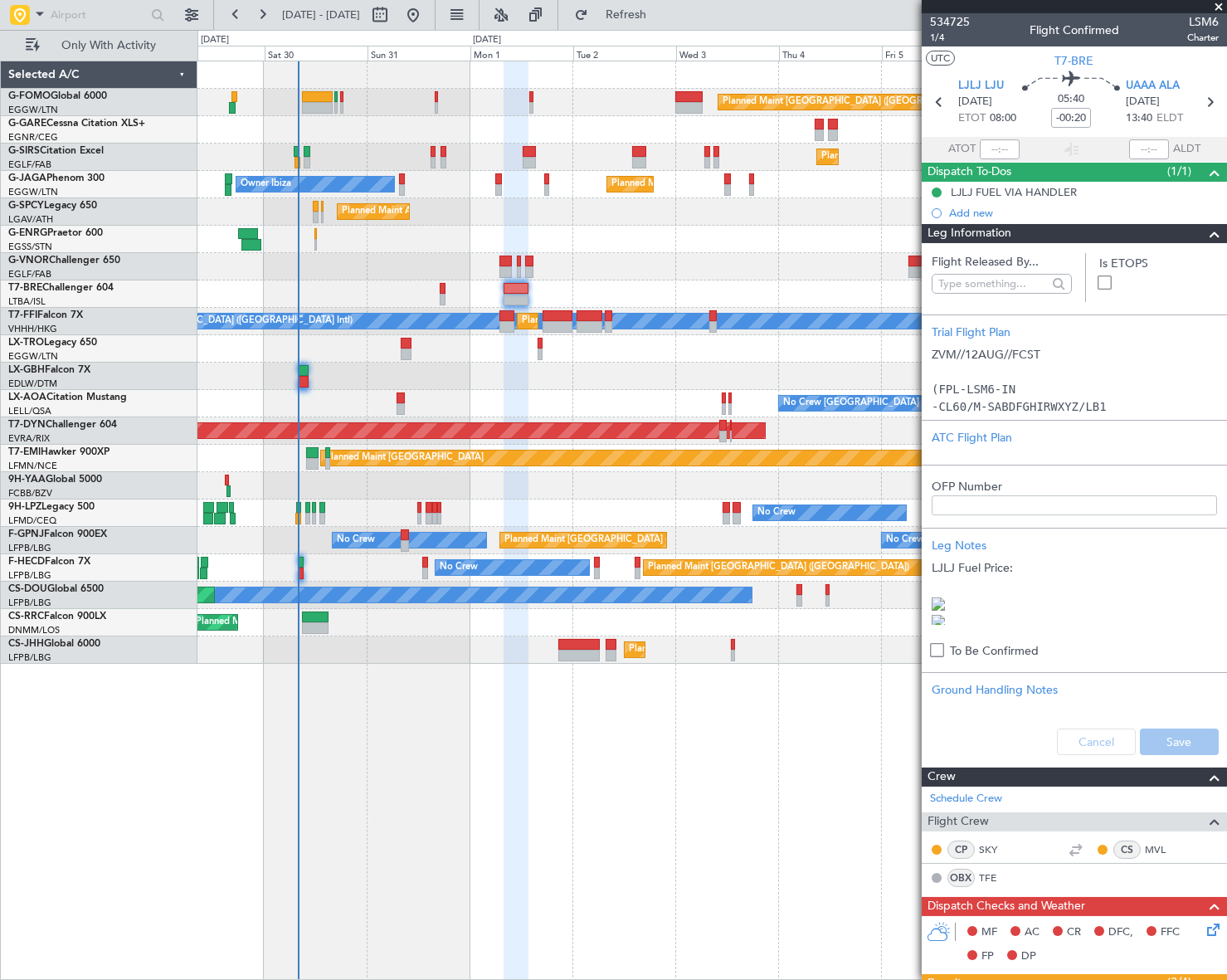
click at [1207, 233] on span at bounding box center [1214, 233] width 20 height 20
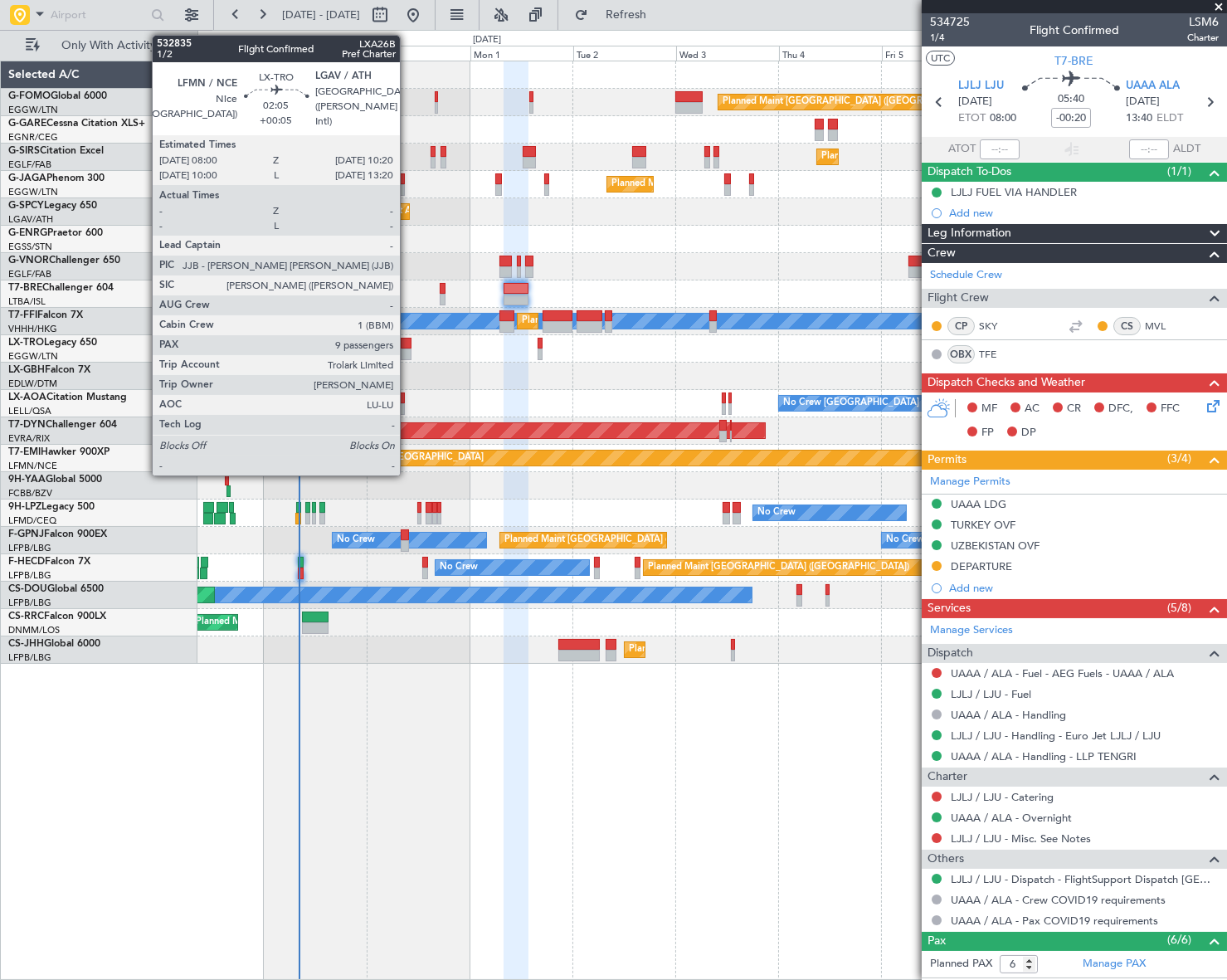
click at [408, 344] on div at bounding box center [406, 343] width 10 height 11
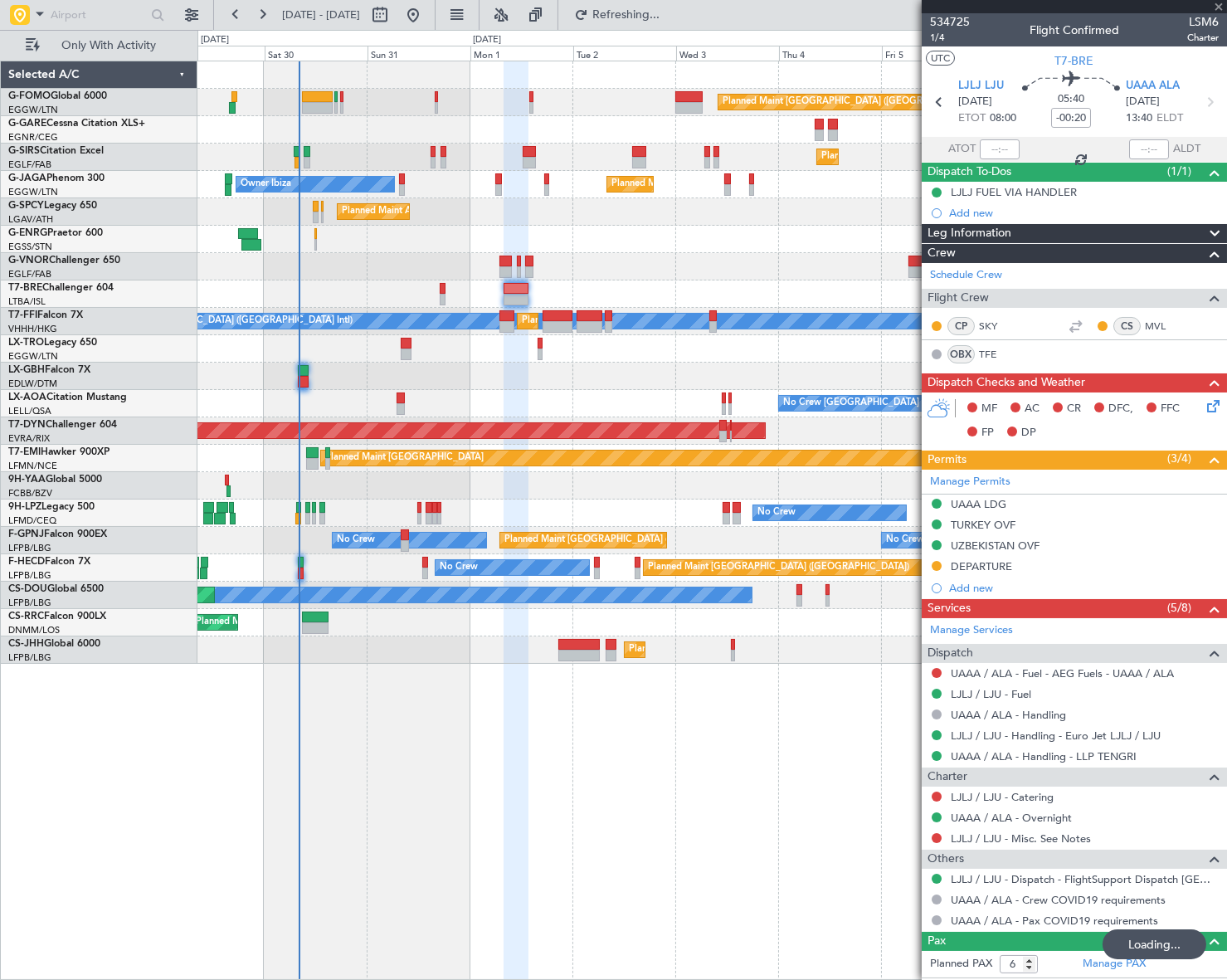
type input "+00:05"
type input "9"
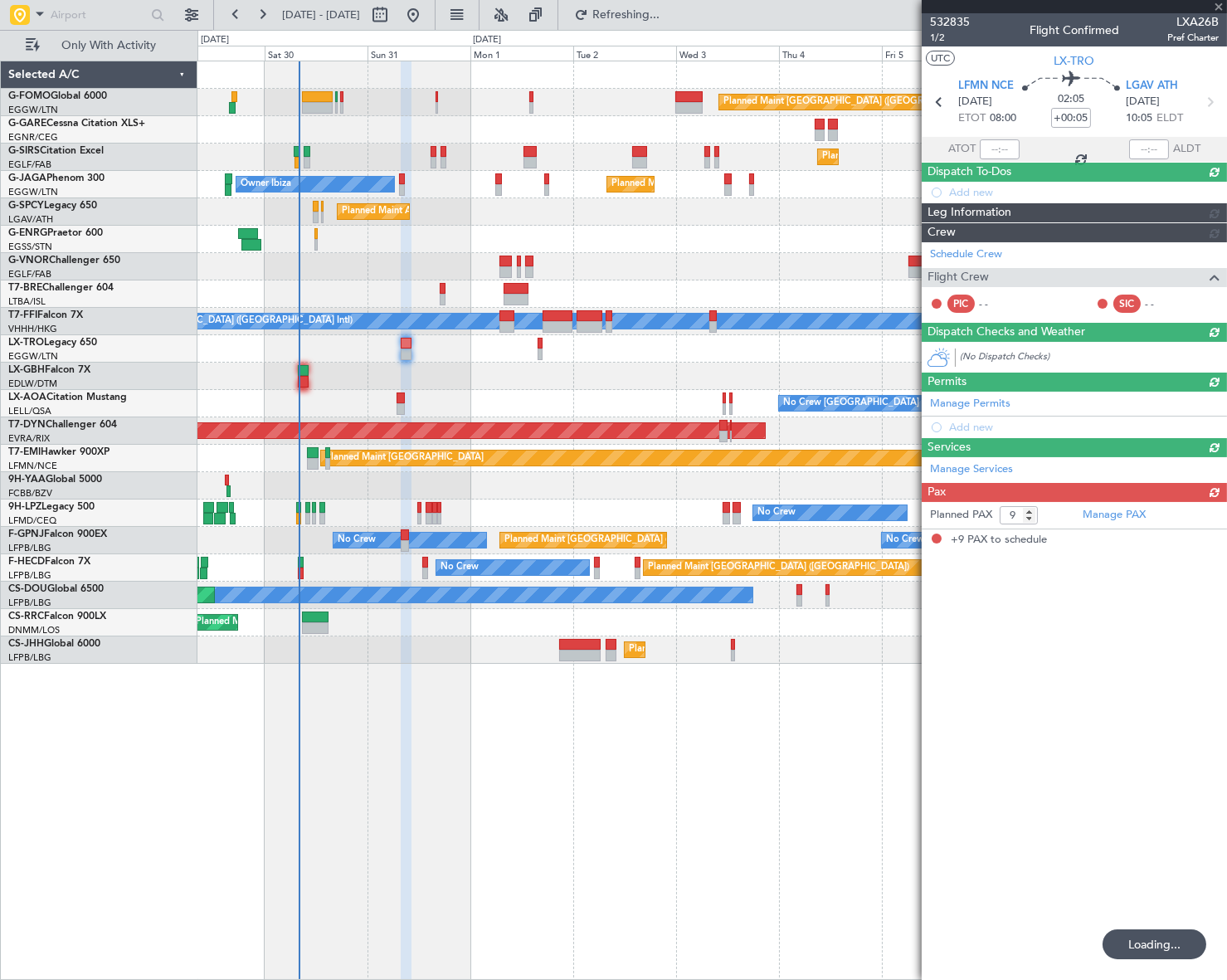
type input "-00:20"
type input "6"
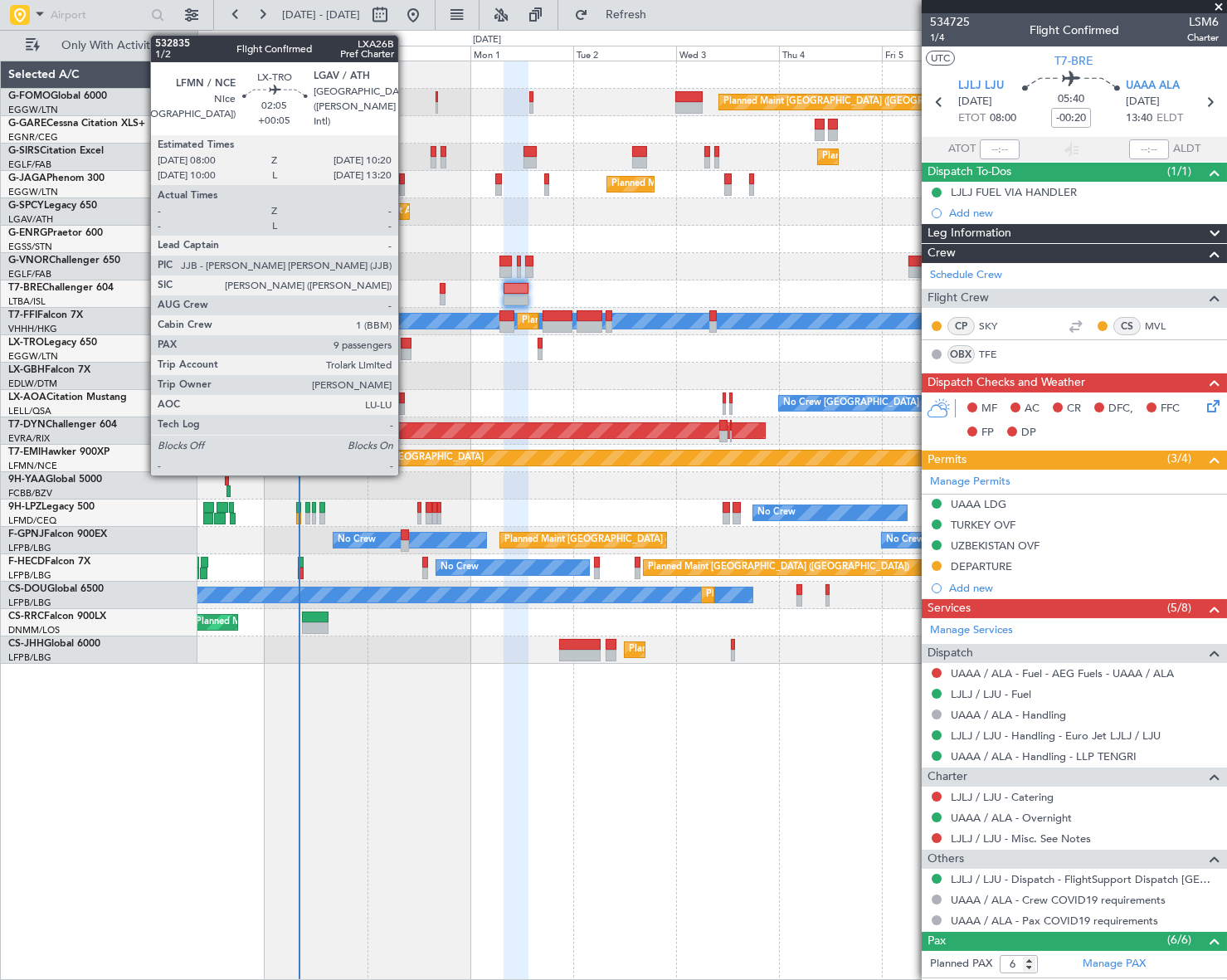
click at [406, 349] on div at bounding box center [406, 354] width 10 height 11
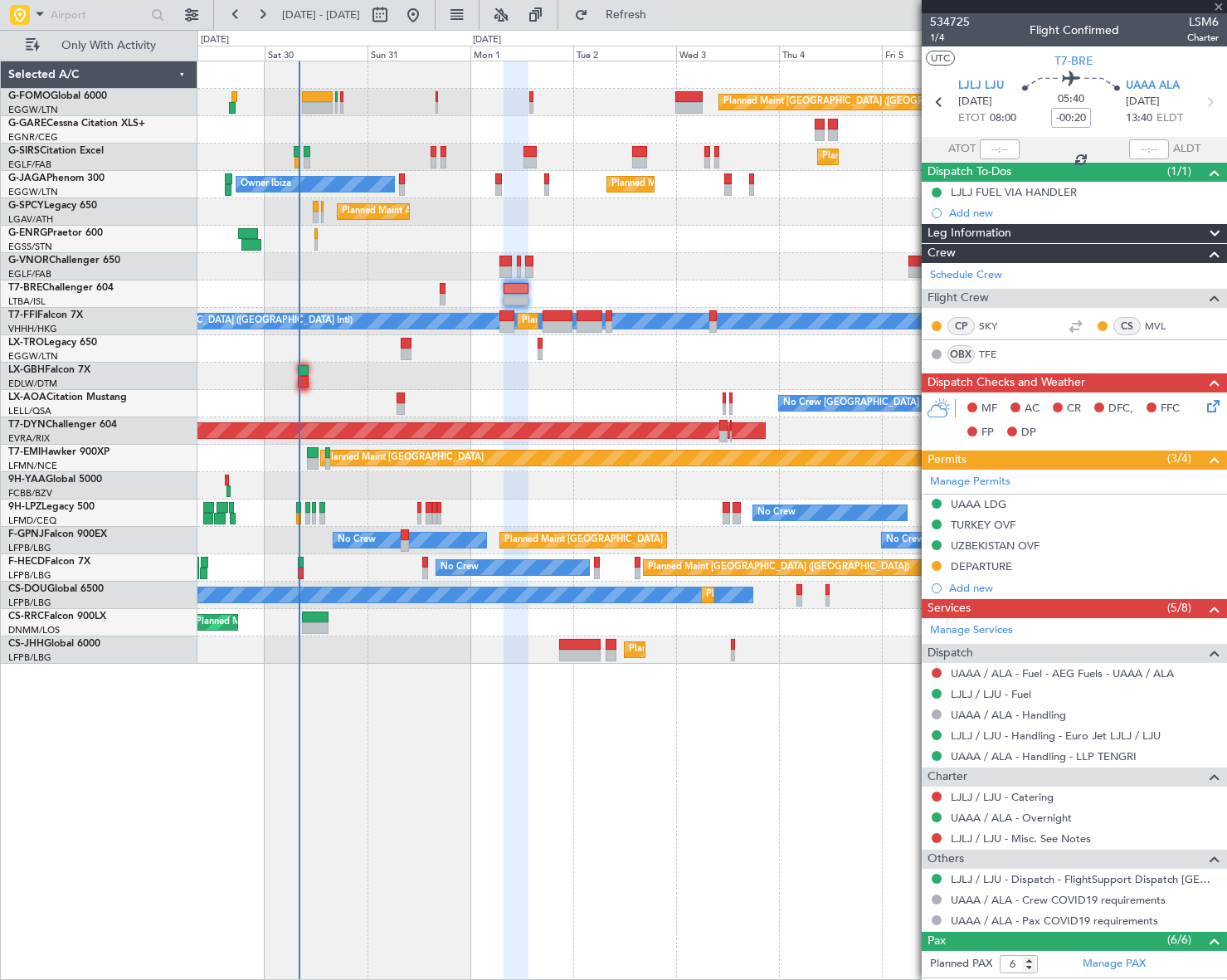
type input "+00:05"
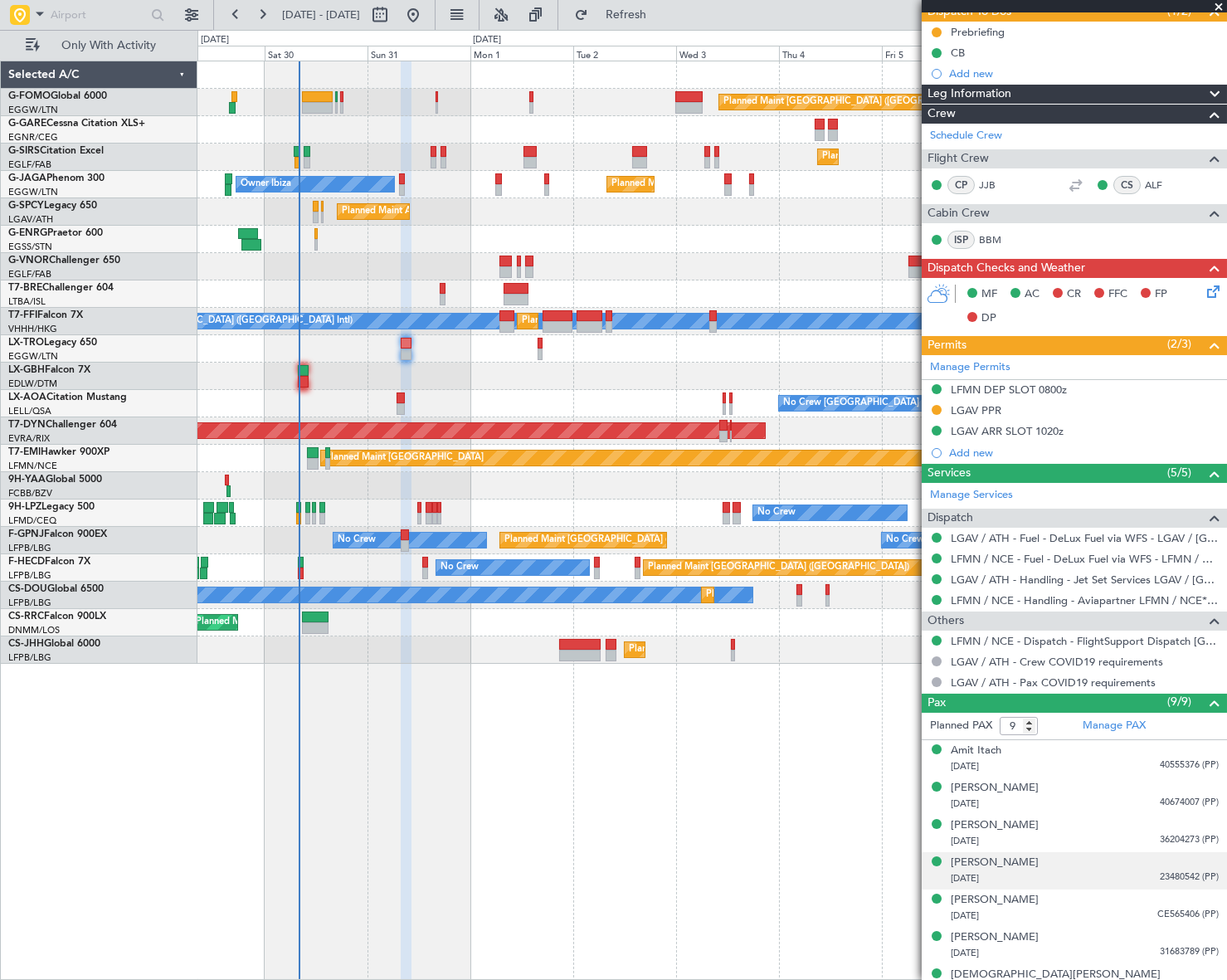
scroll to position [254, 0]
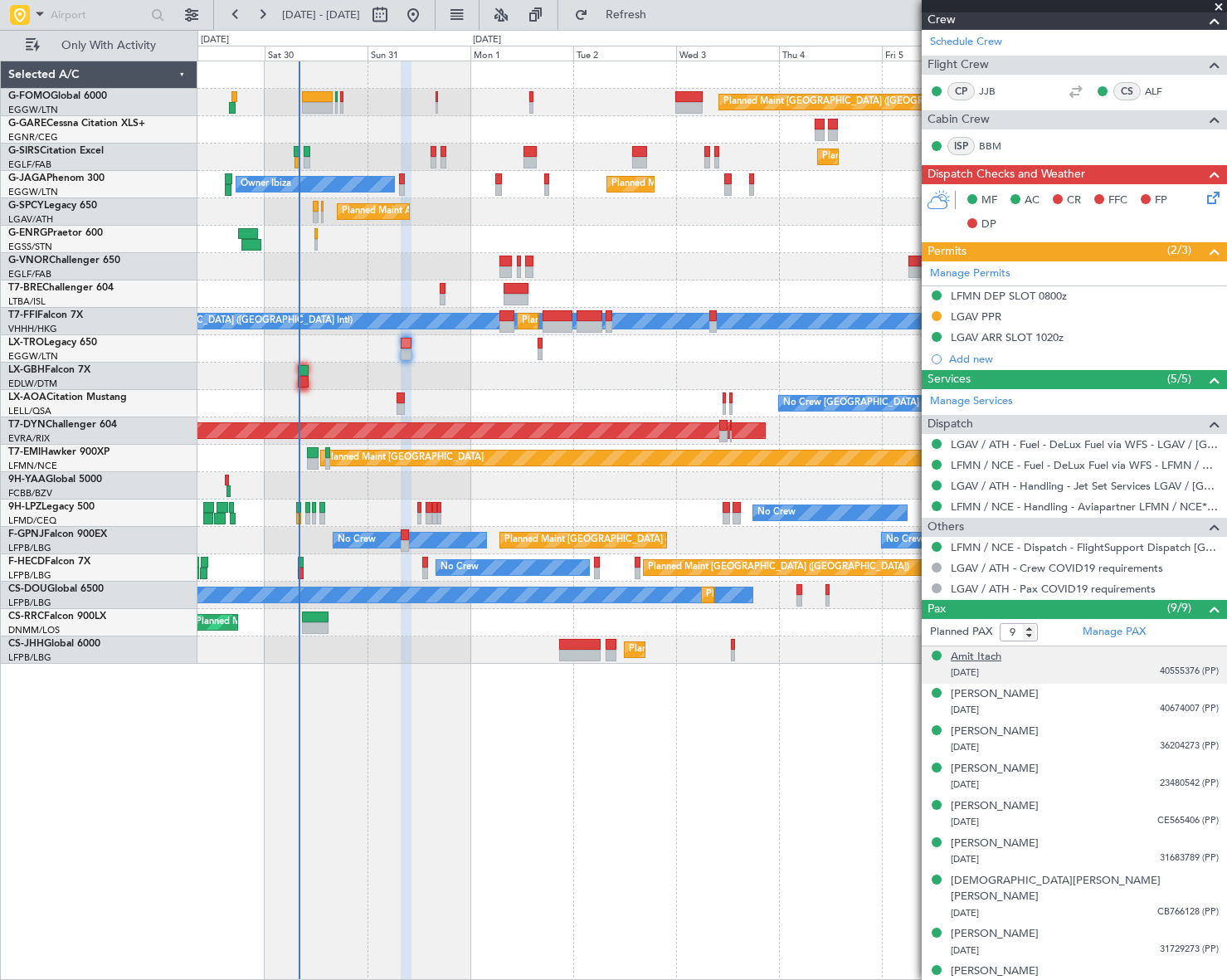
click at [972, 649] on div "Amit Itach" at bounding box center [976, 657] width 50 height 16
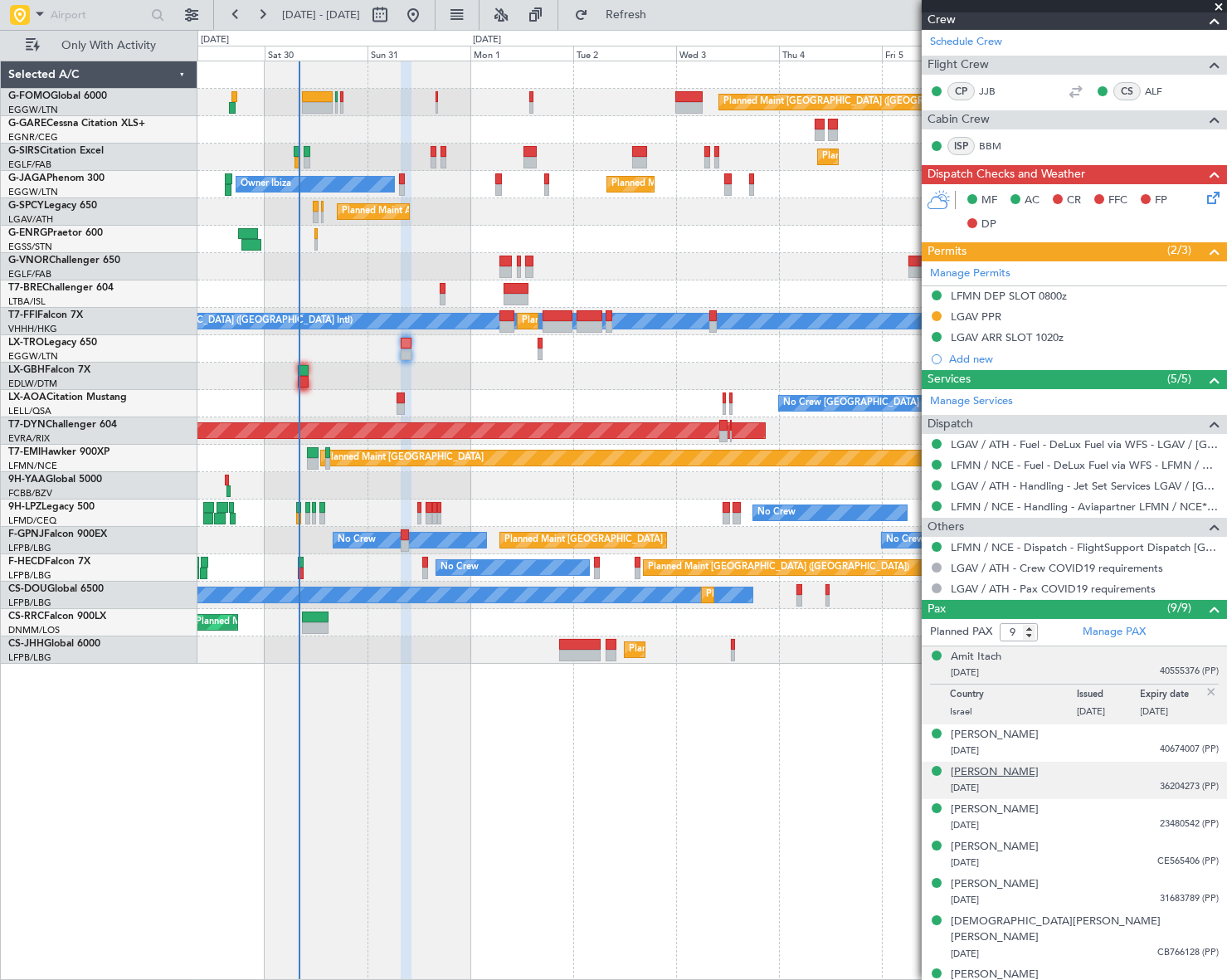
click at [977, 770] on div "Hila Sharf" at bounding box center [994, 772] width 88 height 16
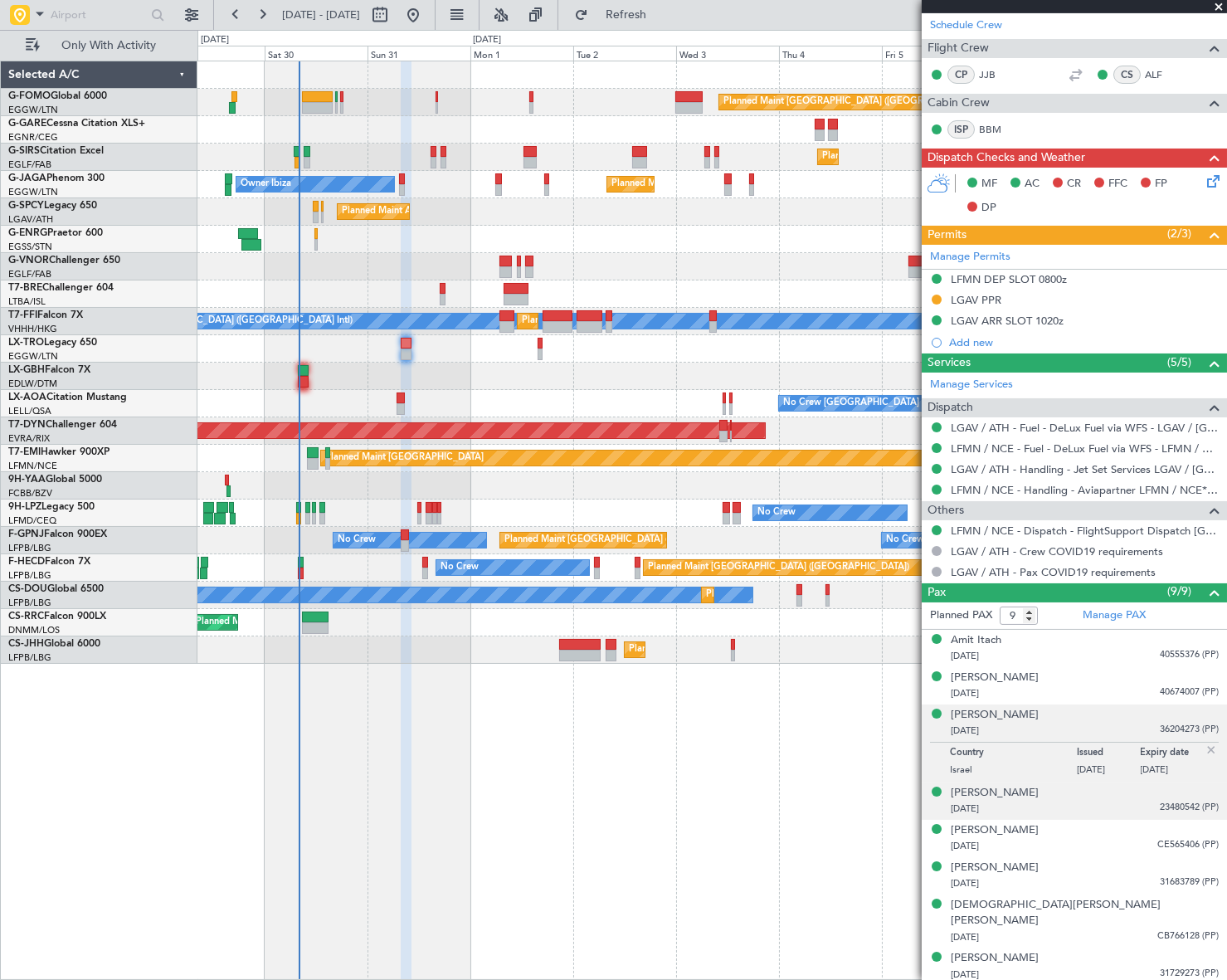
scroll to position [295, 0]
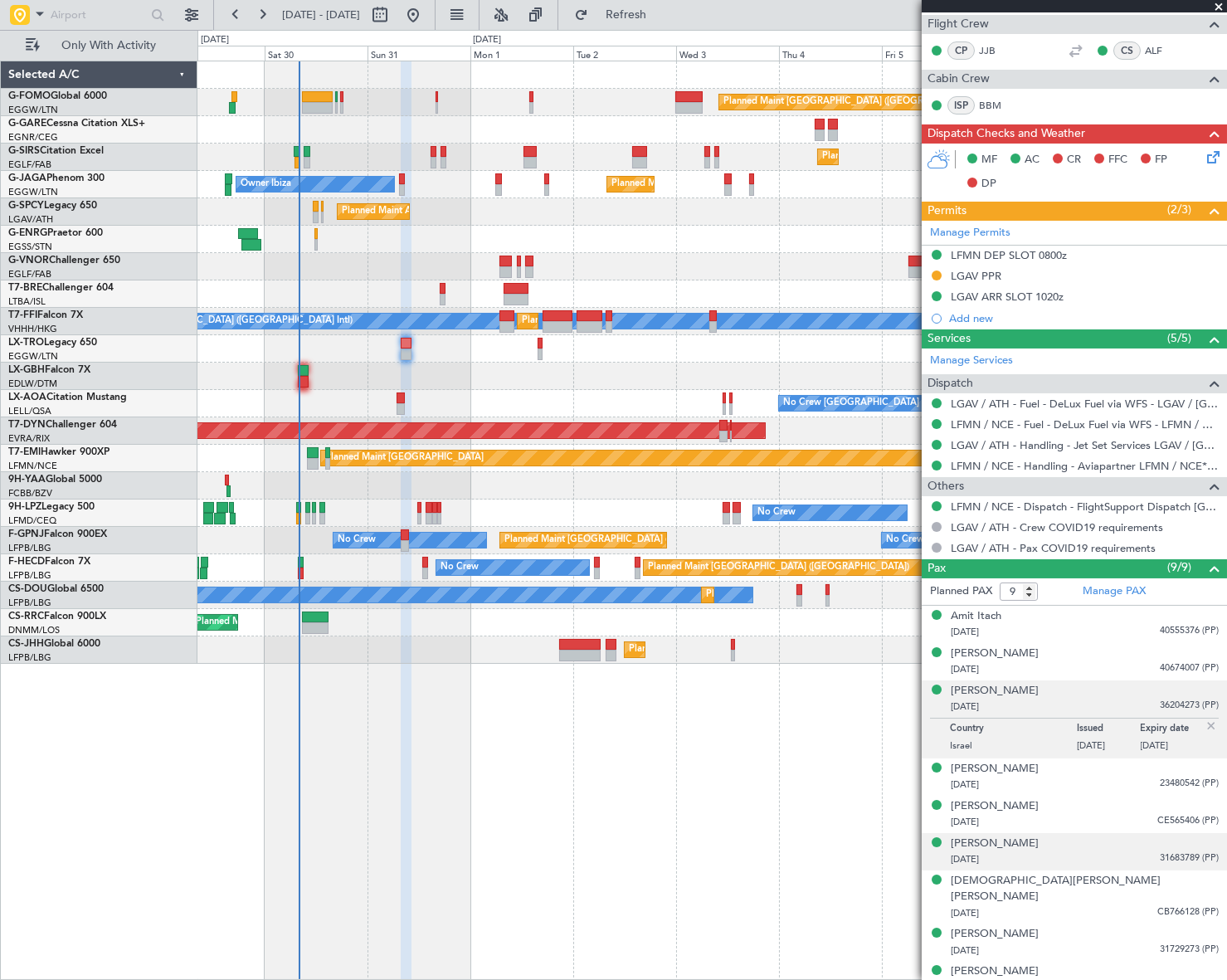
click at [995, 846] on div "Rei Gura 20/12/1995 31683789 (PP)" at bounding box center [1084, 851] width 268 height 32
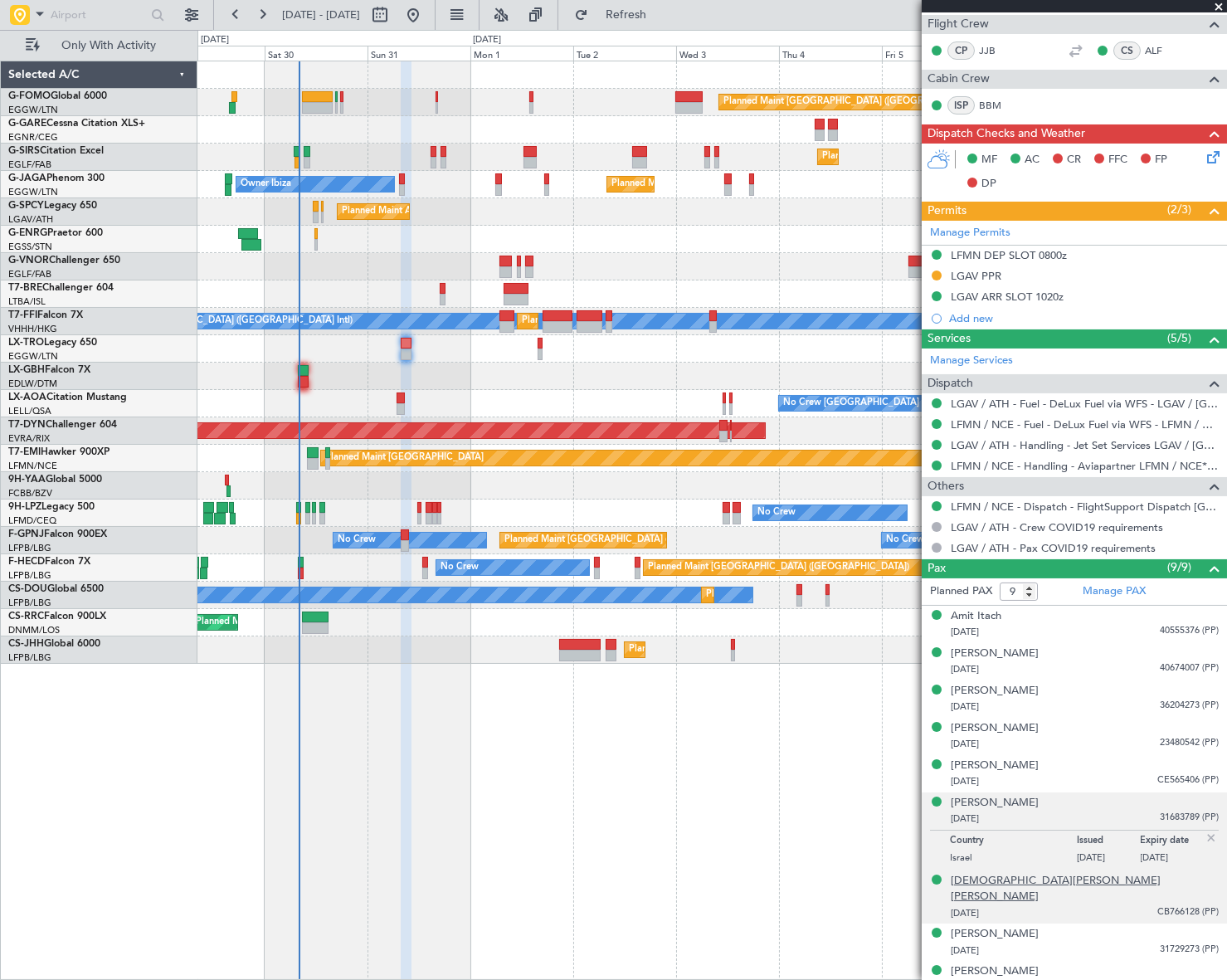
click at [982, 884] on div "Shiran Ben Ezra" at bounding box center [1084, 888] width 268 height 32
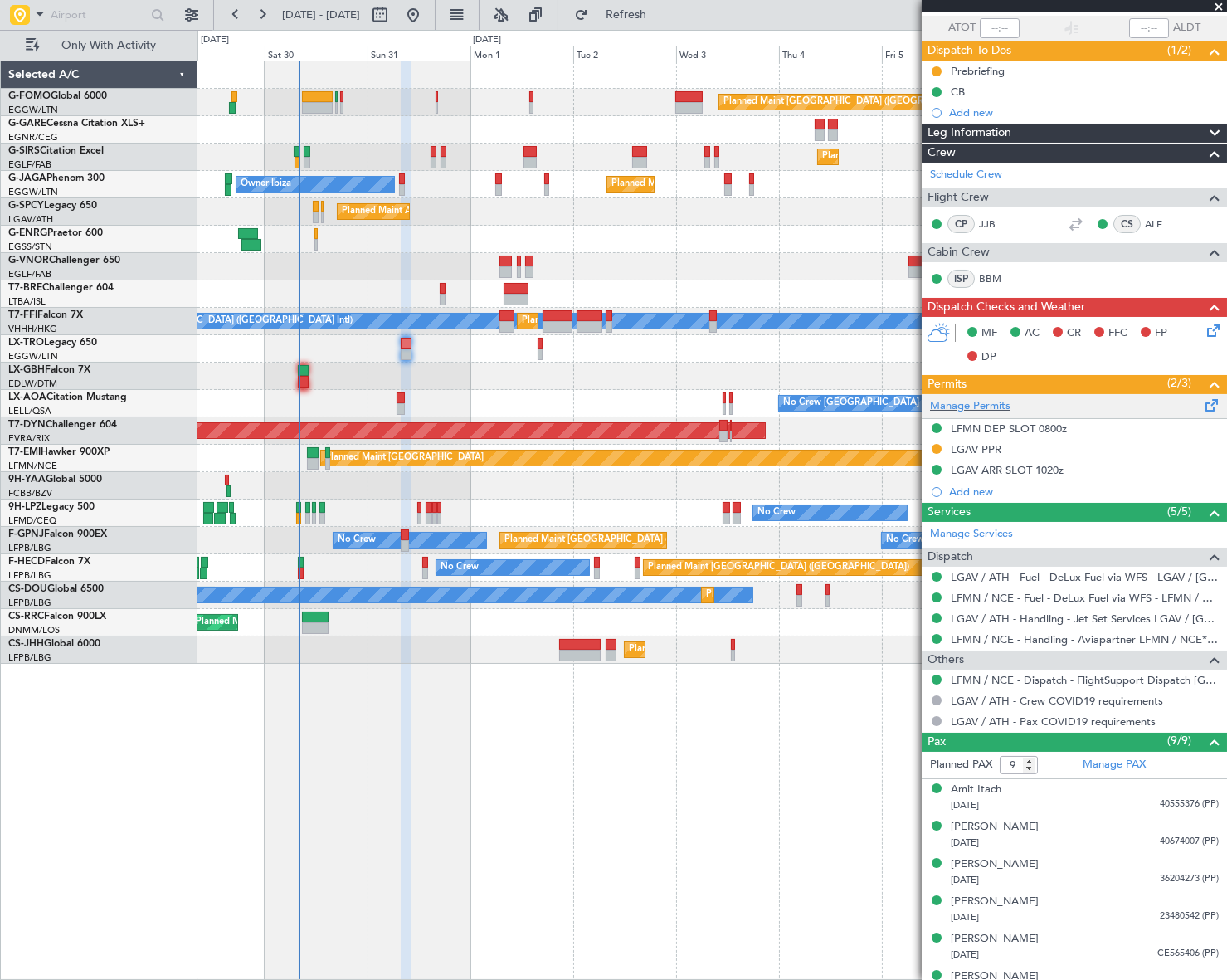
scroll to position [0, 0]
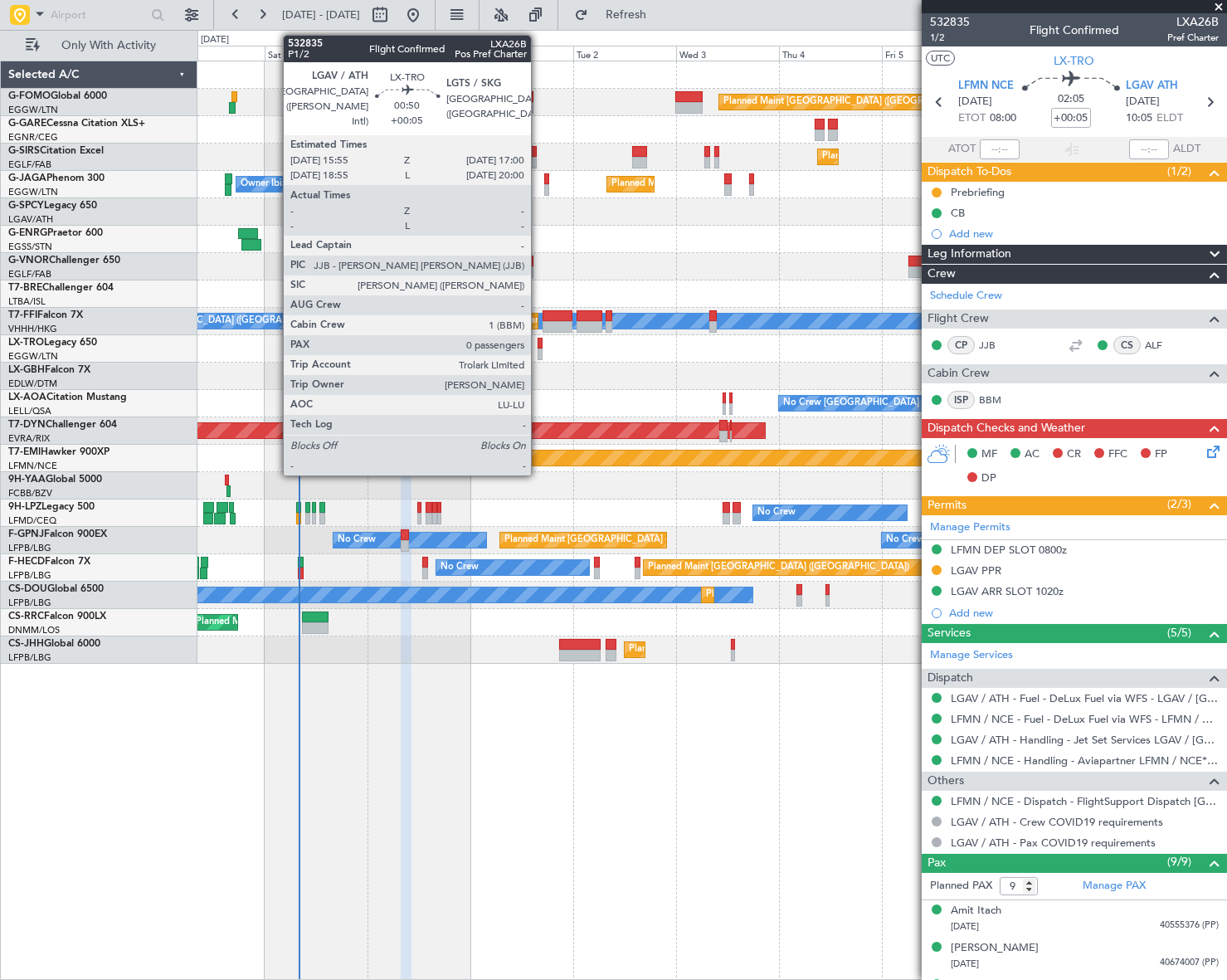
click at [538, 349] on div at bounding box center [540, 354] width 5 height 11
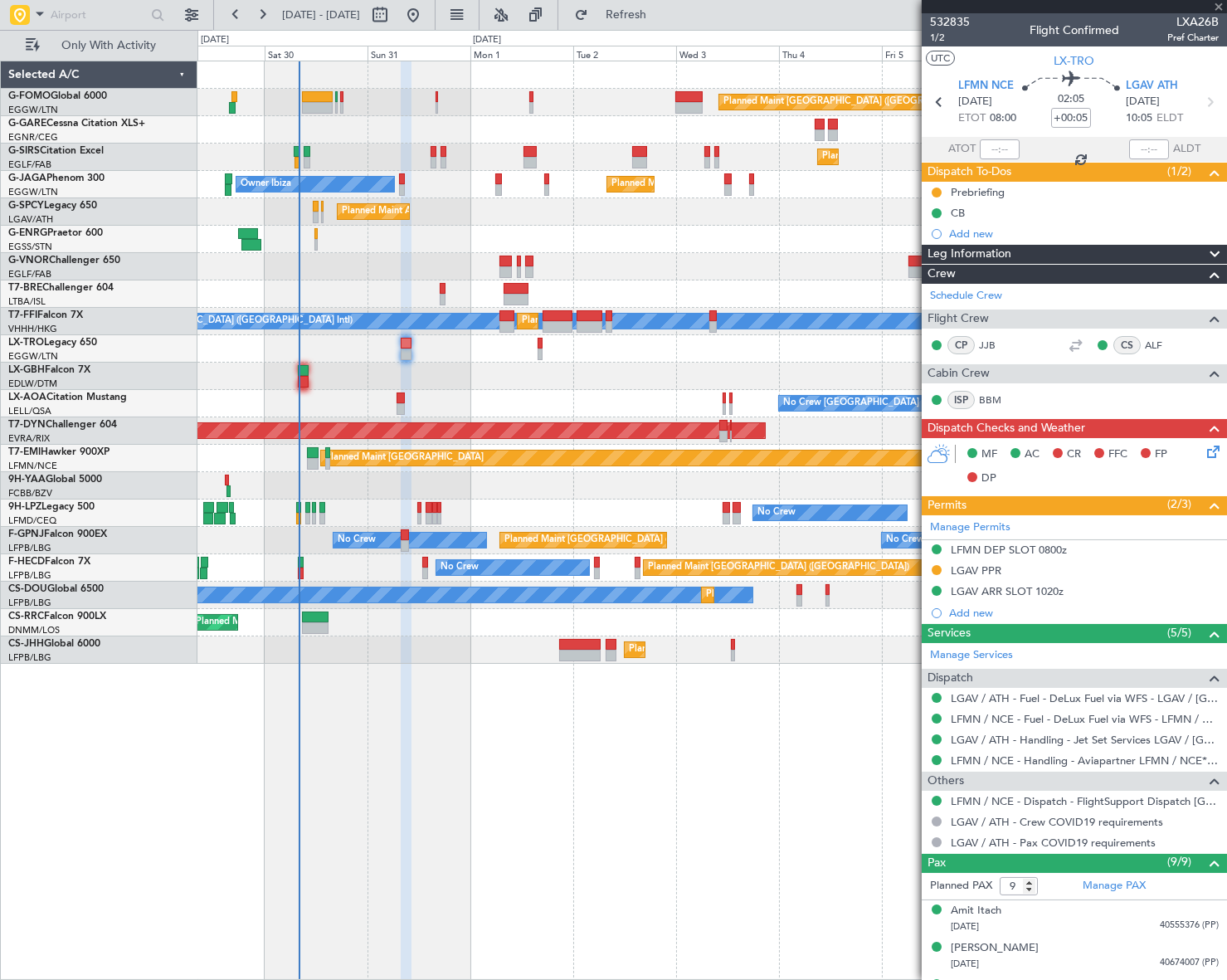
type input "0"
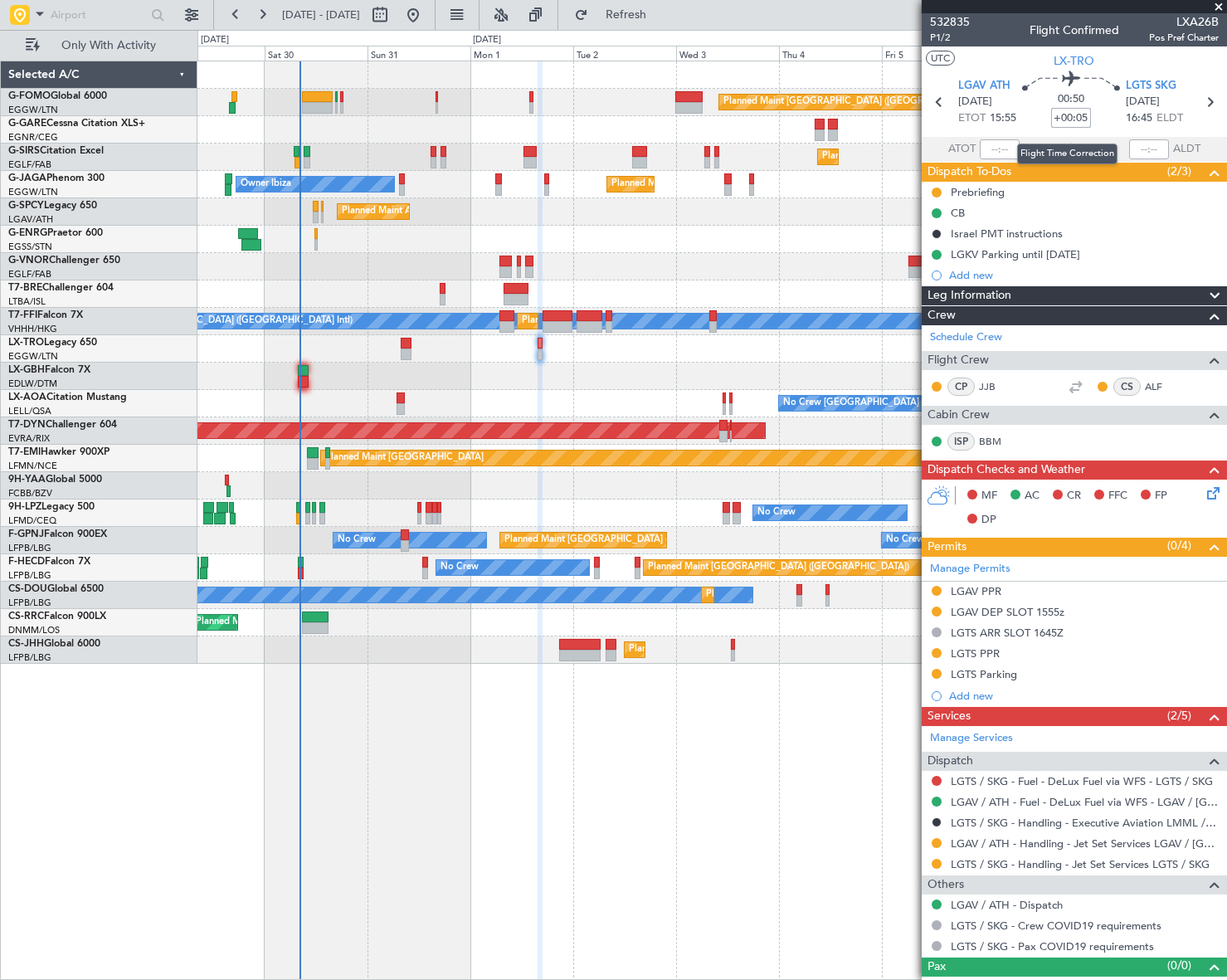
click at [1081, 115] on input "+00:05" at bounding box center [1071, 117] width 40 height 20
click at [1081, 117] on input "+00:05" at bounding box center [1071, 117] width 40 height 20
type input "+00:10"
click at [1038, 289] on div "Leg Information" at bounding box center [1074, 296] width 305 height 19
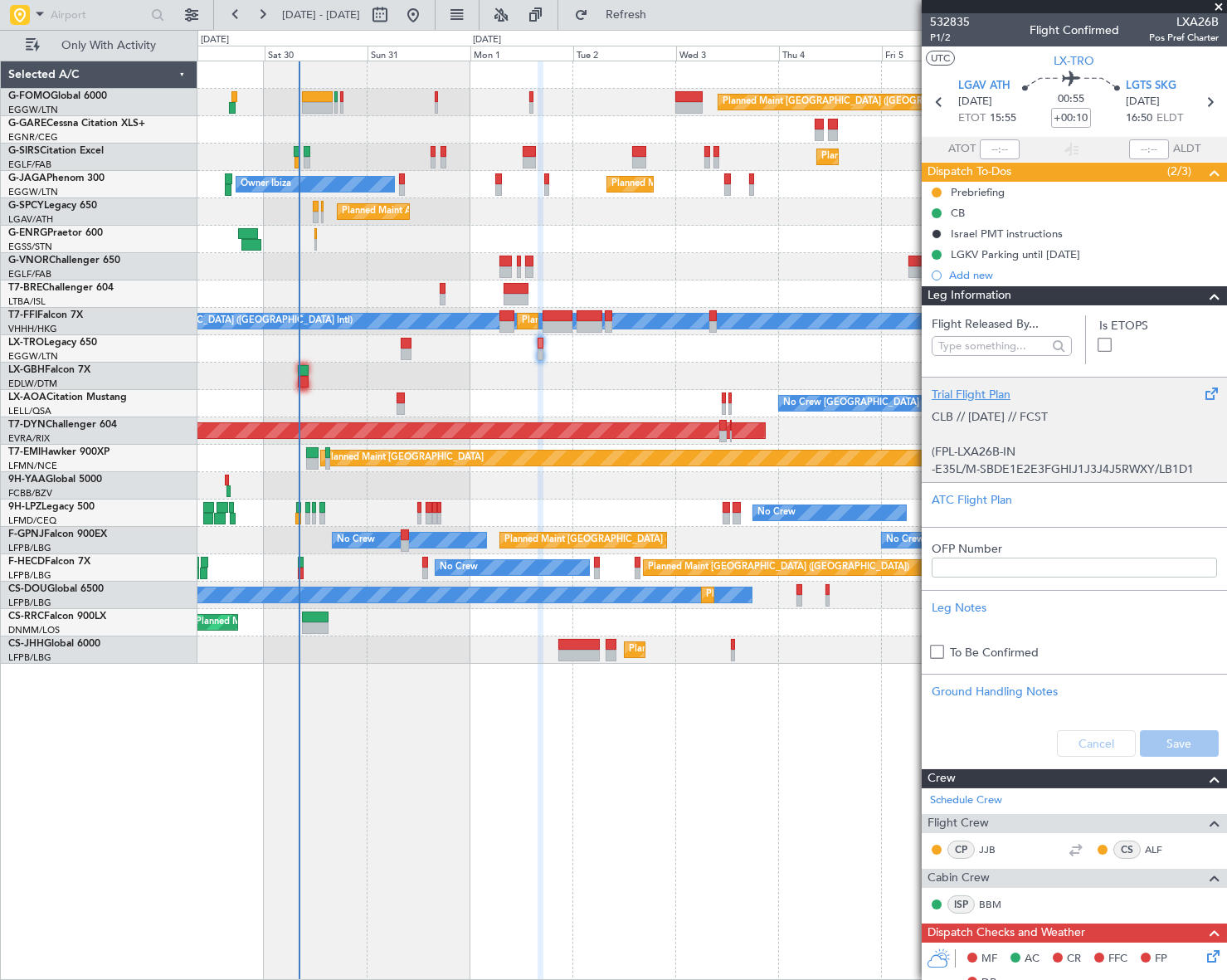
click at [1002, 443] on p "CLB // 29AUG // FCST (FPL-LXA26B-IN -E35L/M-SBDE1E2E3FGHIJ1J3J4J5RWXY/LB1D1 -LG…" at bounding box center [1074, 530] width 285 height 244
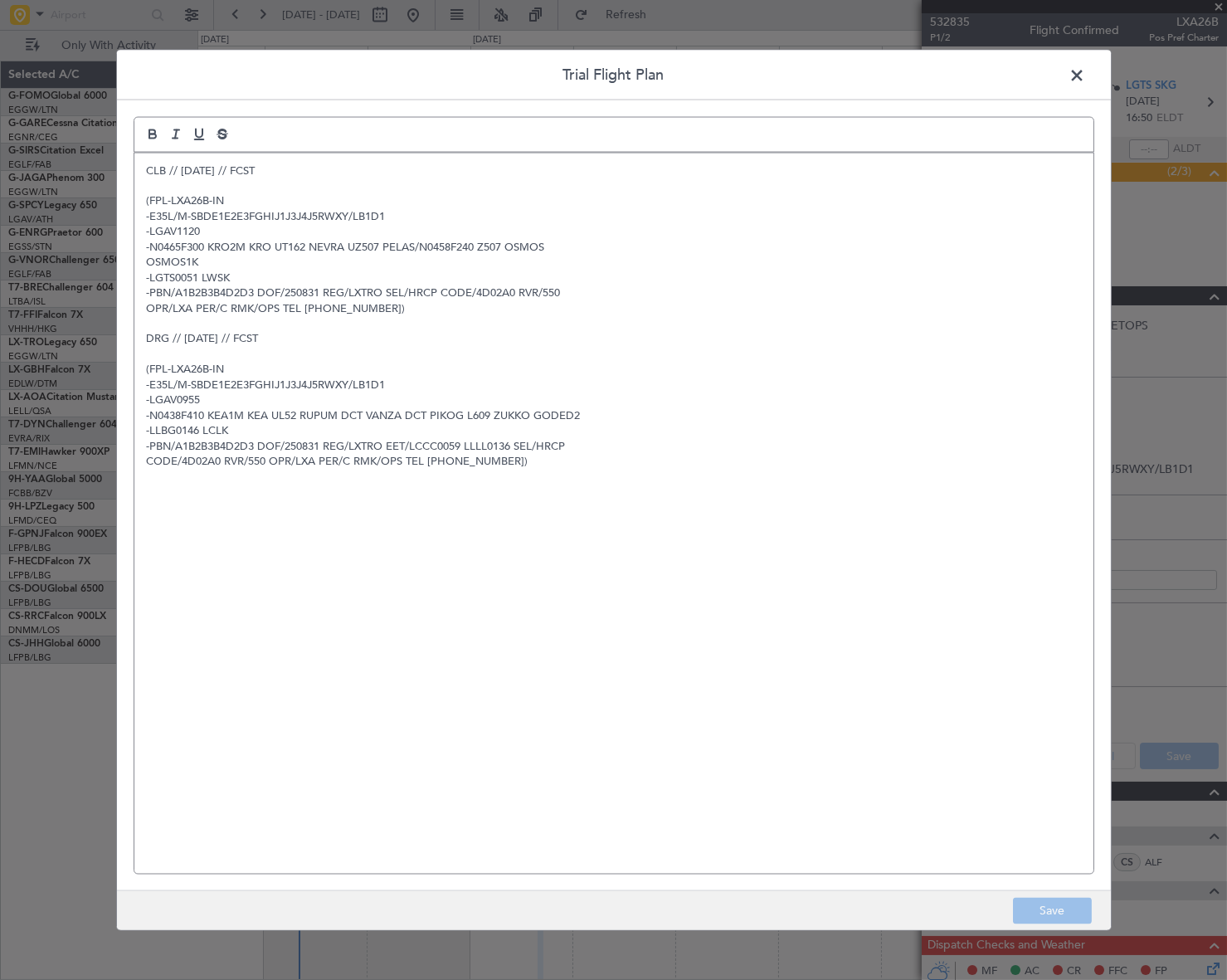
click at [142, 174] on div "CLB // 29AUG // FCST (FPL-LXA26B-IN -E35L/M-SBDE1E2E3FGHIJ1J3J4J5RWXY/LB1D1 -LG…" at bounding box center [614, 513] width 959 height 721
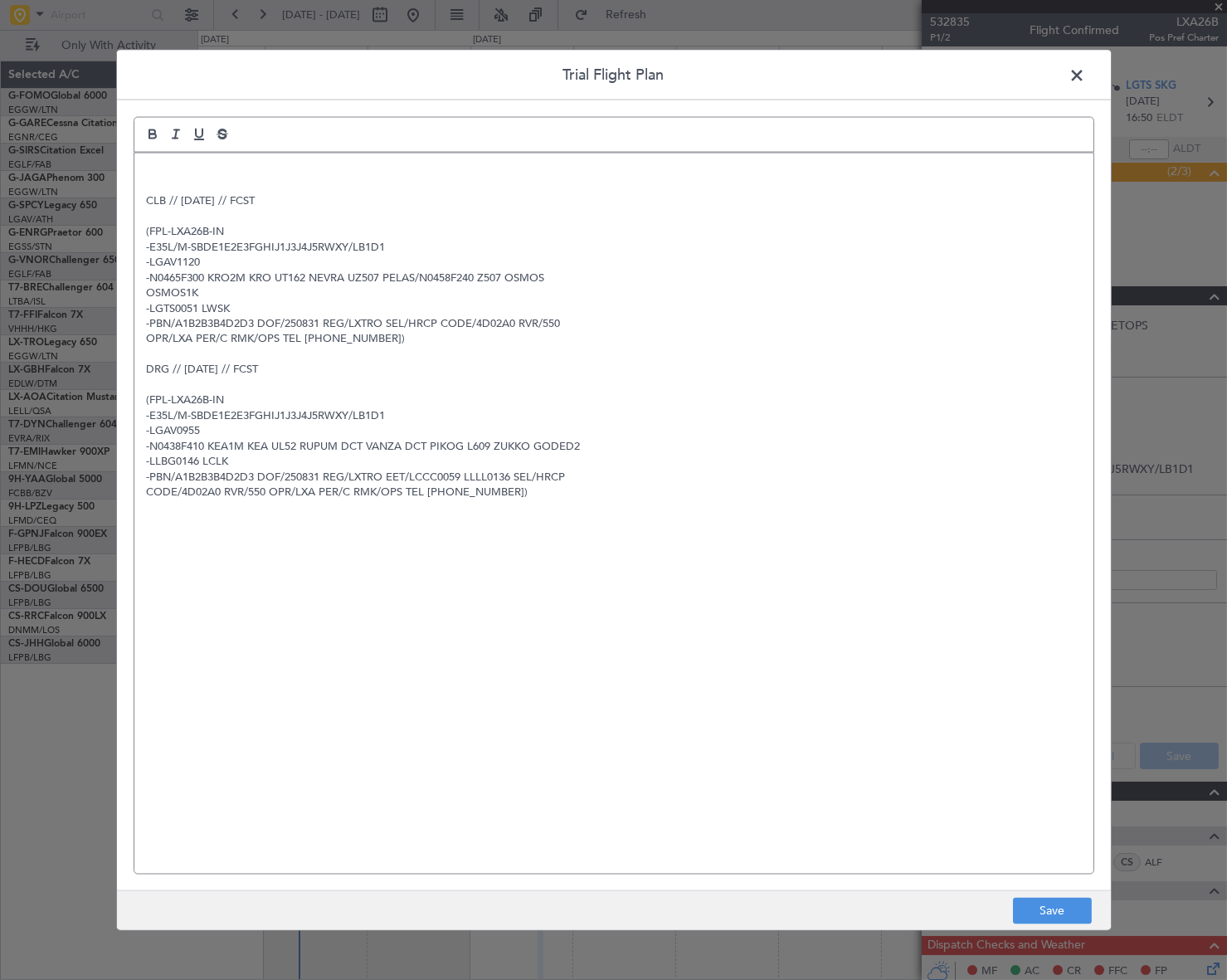
click at [145, 168] on div "CLB // 29AUG // FCST (FPL-LXA26B-IN -E35L/M-SBDE1E2E3FGHIJ1J3J4J5RWXY/LB1D1 -LG…" at bounding box center [614, 513] width 959 height 721
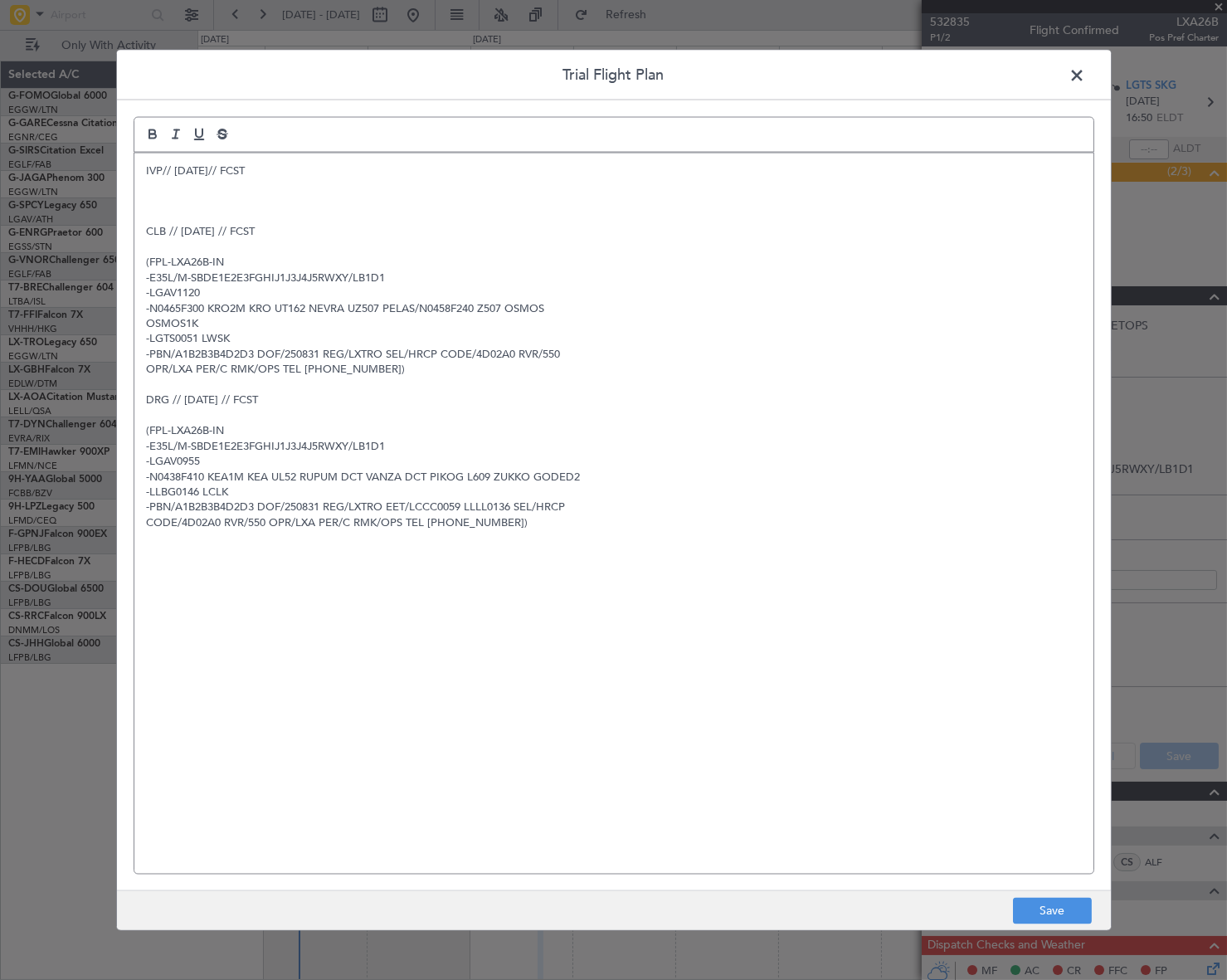
click at [229, 189] on p at bounding box center [613, 186] width 934 height 15
click at [174, 198] on p at bounding box center [613, 200] width 934 height 15
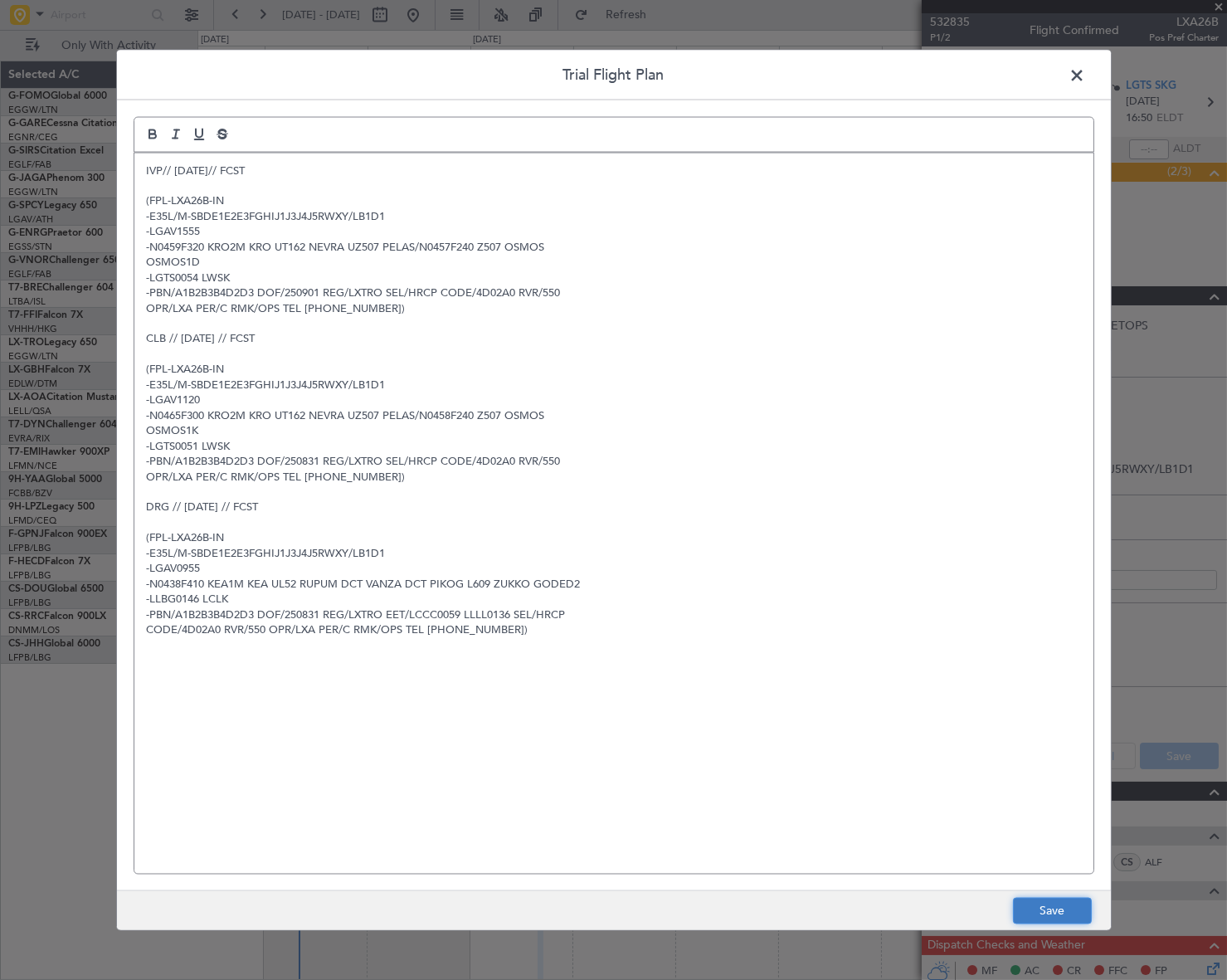
click at [1053, 907] on button "Save" at bounding box center [1052, 911] width 79 height 27
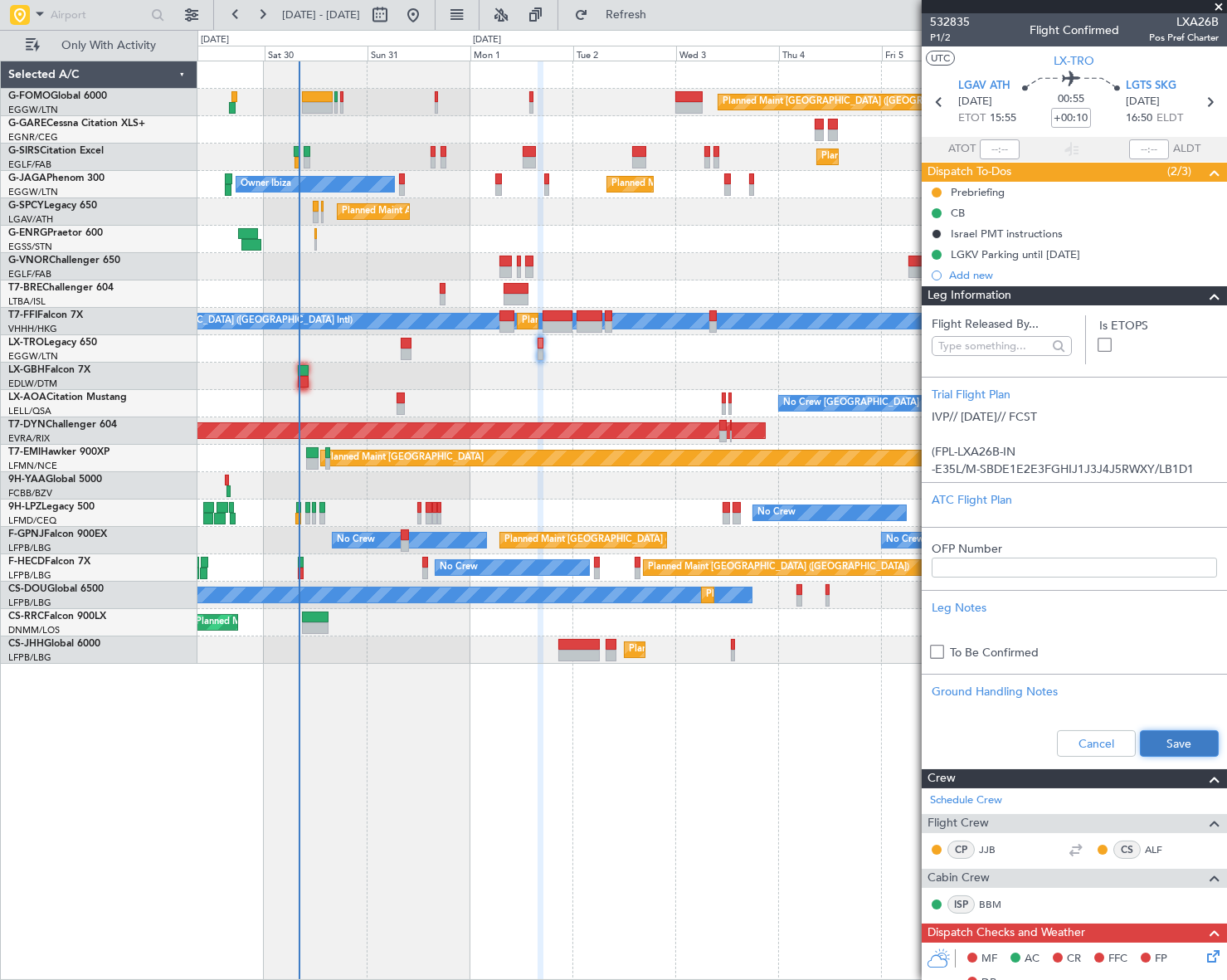
click at [1185, 746] on button "Save" at bounding box center [1178, 743] width 79 height 27
click at [1204, 294] on span at bounding box center [1214, 296] width 20 height 20
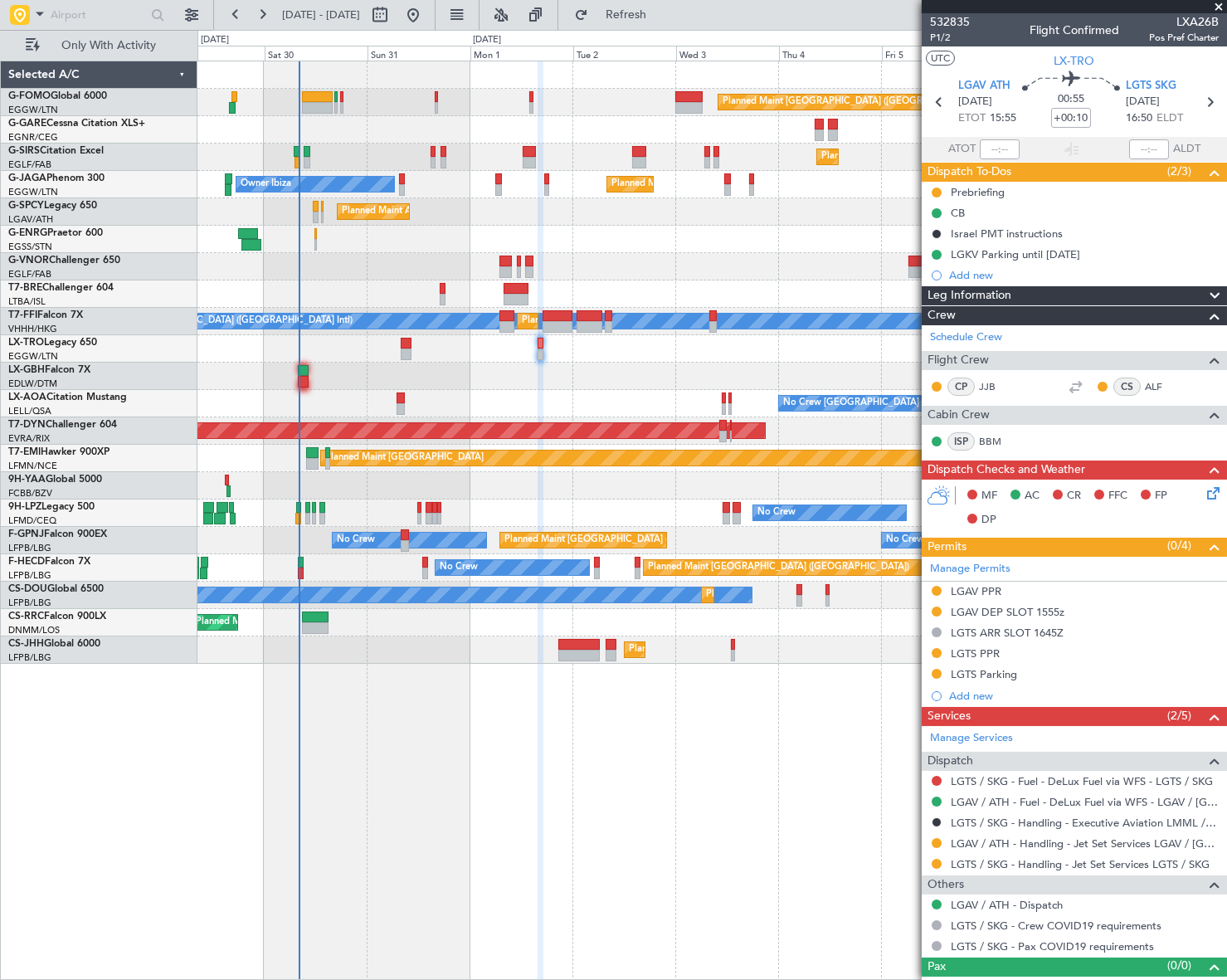
click at [1204, 497] on icon at bounding box center [1210, 490] width 13 height 13
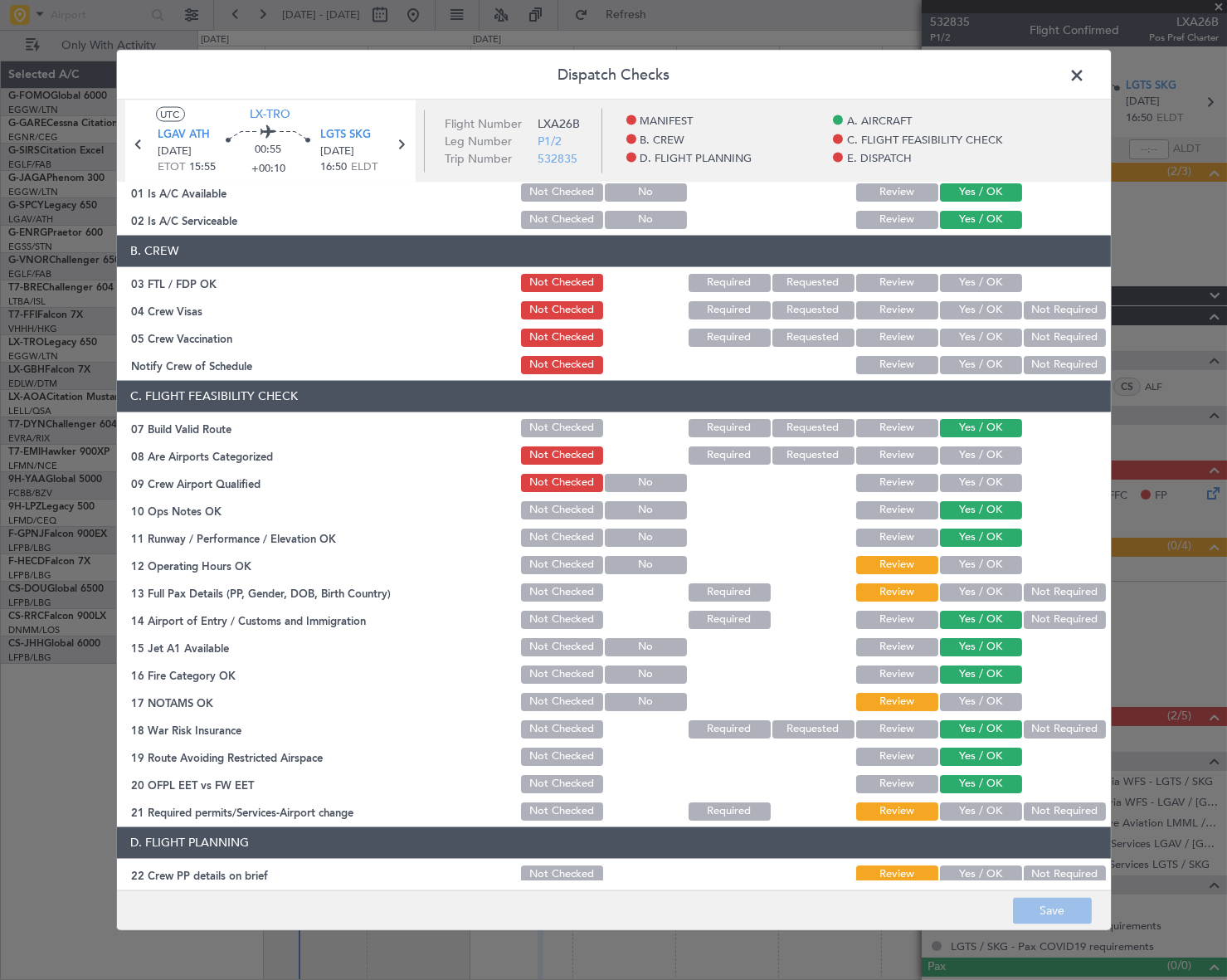
scroll to position [225, 0]
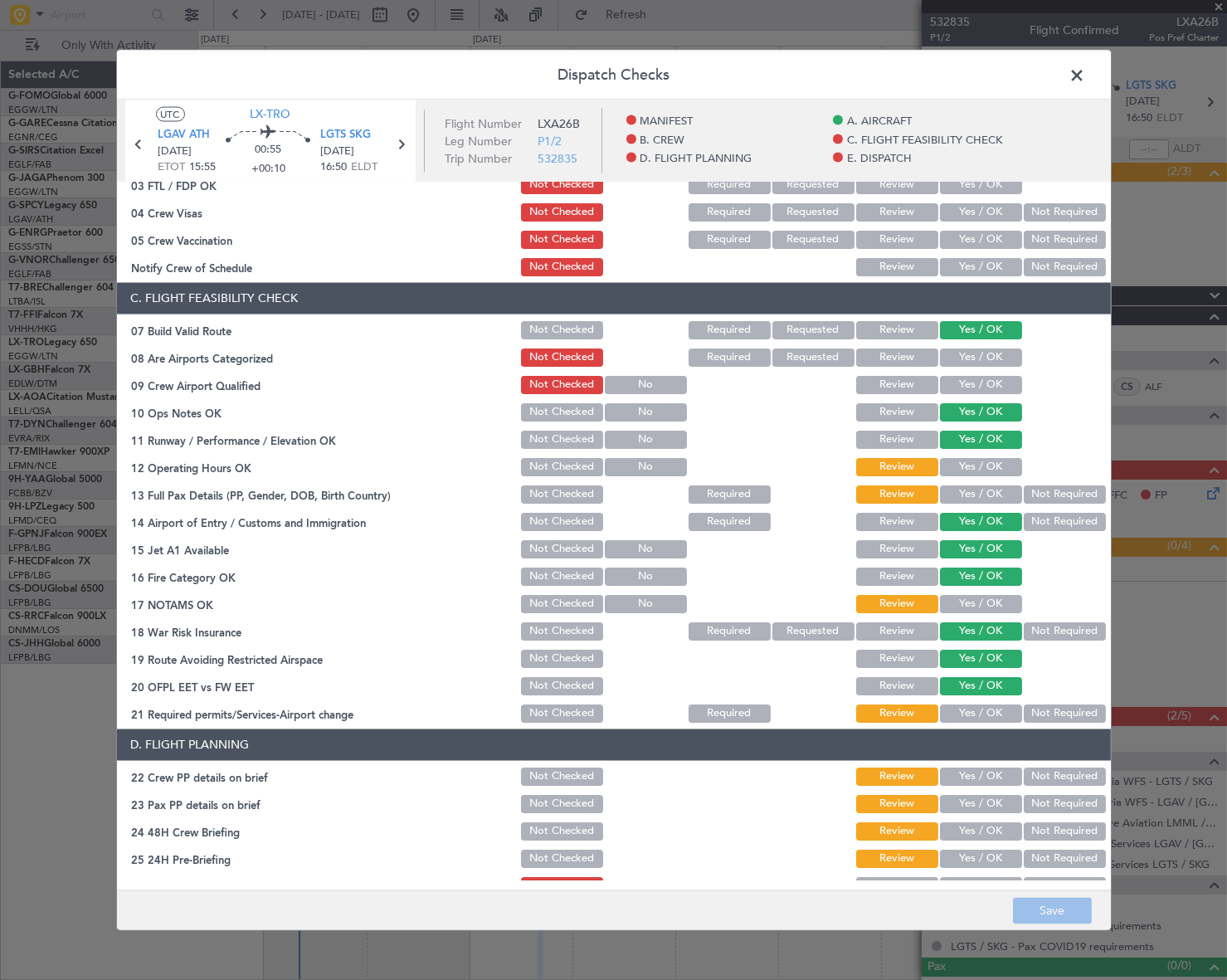
click at [986, 470] on button "Yes / OK" at bounding box center [981, 466] width 82 height 18
click at [992, 494] on button "Yes / OK" at bounding box center [981, 493] width 82 height 18
click at [970, 606] on button "Yes / OK" at bounding box center [981, 603] width 82 height 18
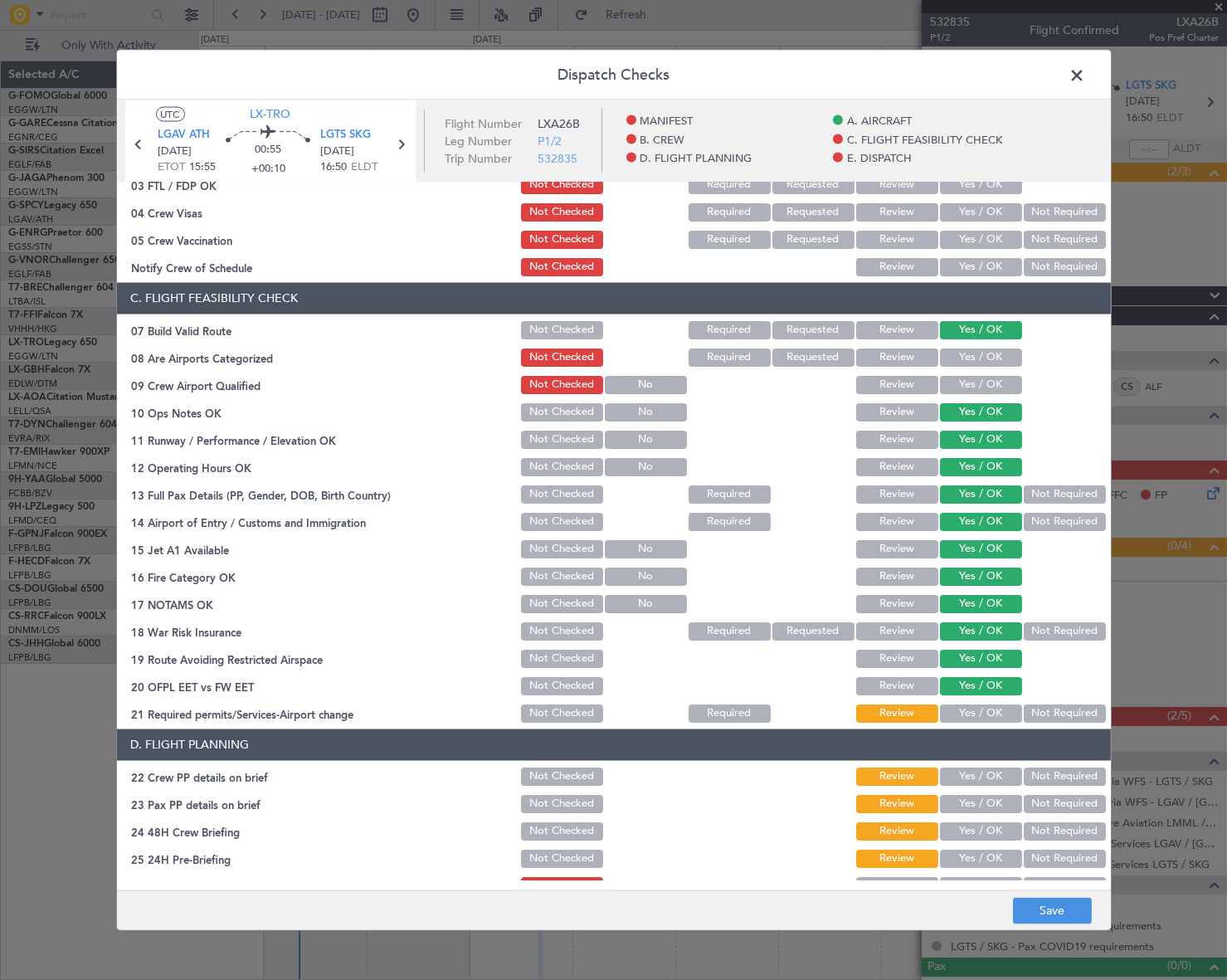
click at [991, 716] on button "Yes / OK" at bounding box center [981, 712] width 82 height 18
click at [1032, 635] on button "Not Required" at bounding box center [1064, 630] width 82 height 18
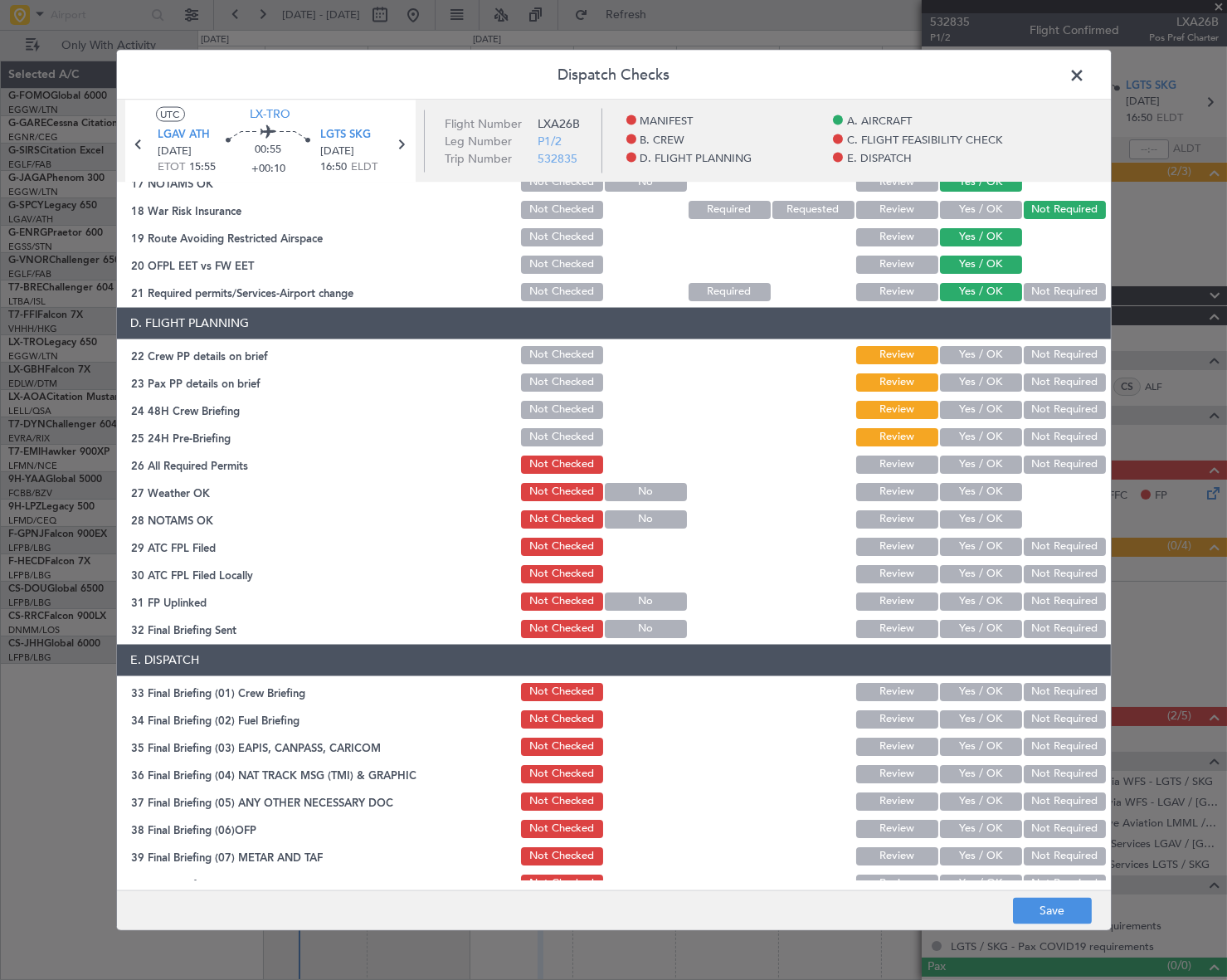
scroll to position [754, 0]
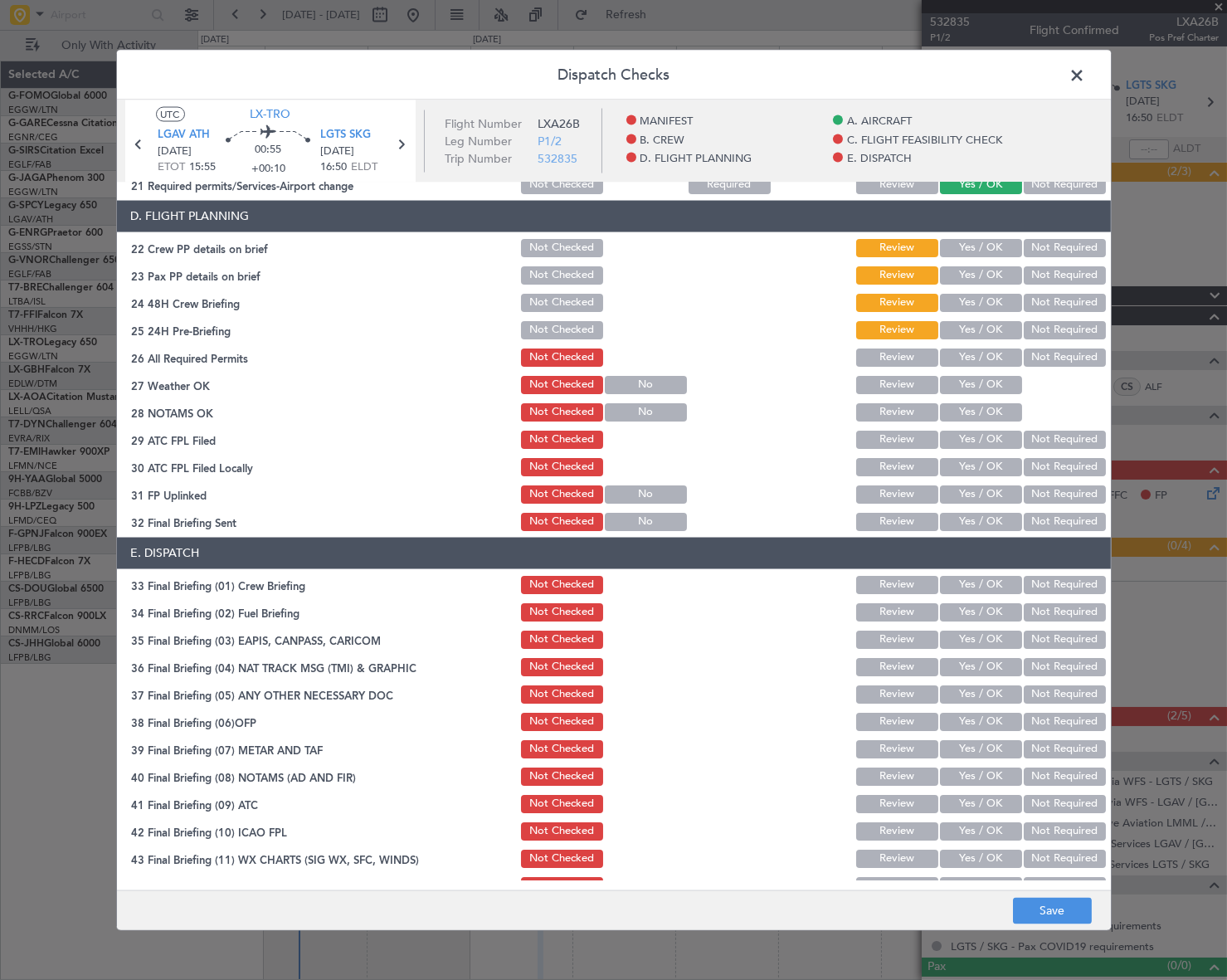
click at [967, 237] on div "Yes / OK" at bounding box center [979, 247] width 84 height 23
click at [963, 250] on button "Yes / OK" at bounding box center [981, 247] width 82 height 18
click at [964, 269] on button "Yes / OK" at bounding box center [981, 274] width 82 height 18
click at [972, 304] on button "Yes / OK" at bounding box center [981, 302] width 82 height 18
click at [1050, 334] on button "Not Required" at bounding box center [1064, 329] width 82 height 18
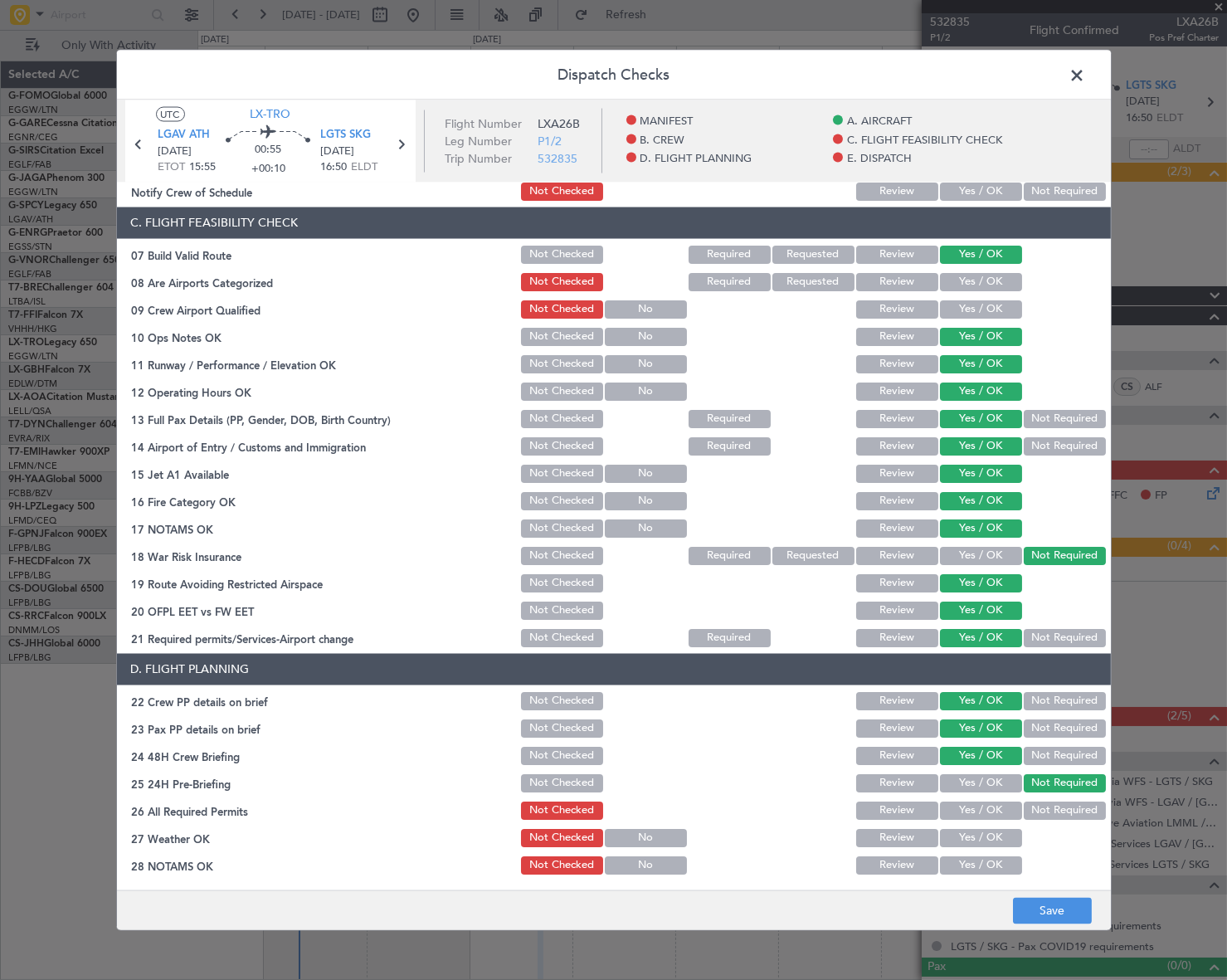
scroll to position [0, 0]
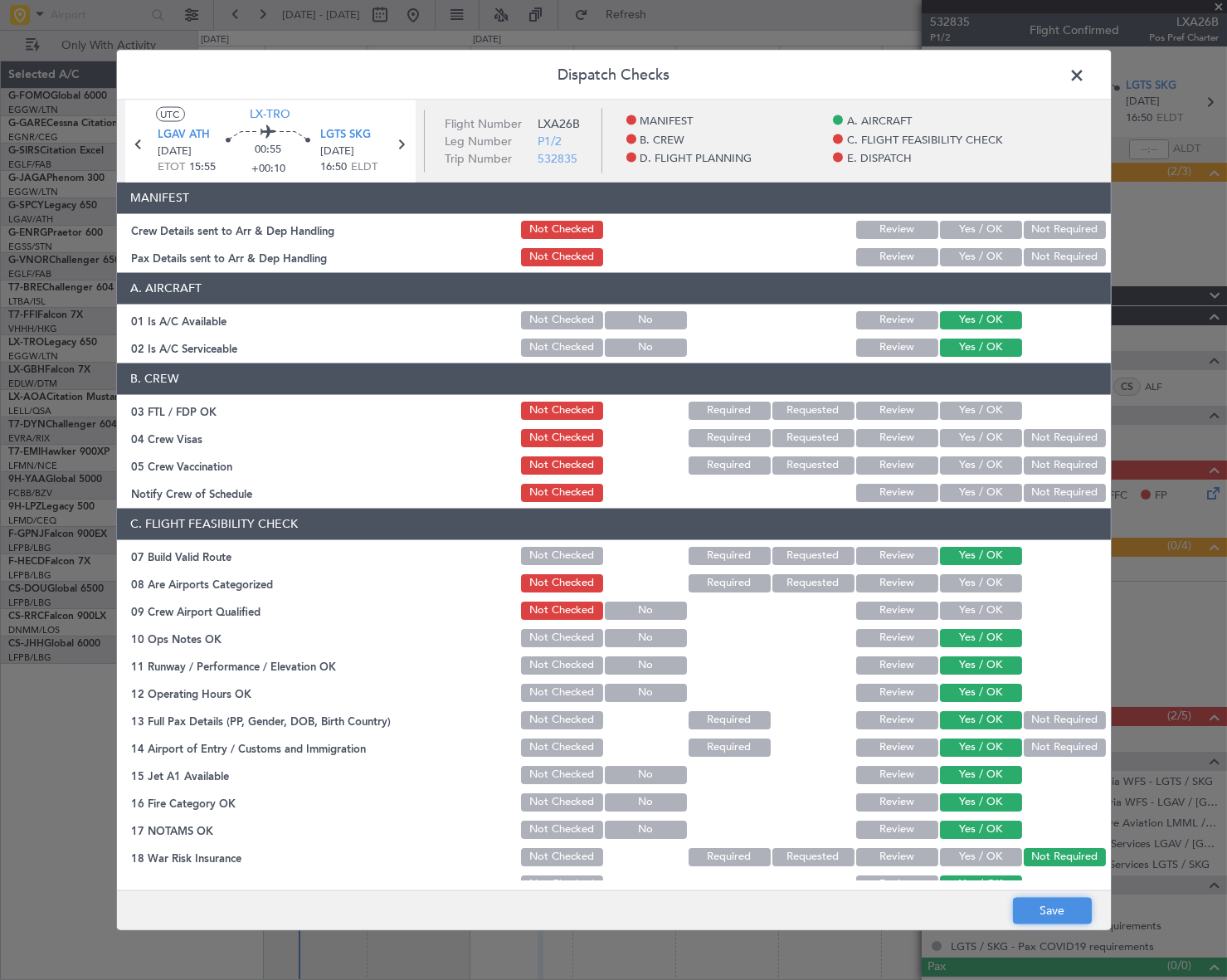
click at [1065, 900] on button "Save" at bounding box center [1052, 911] width 79 height 27
click at [1086, 70] on span at bounding box center [1086, 79] width 0 height 33
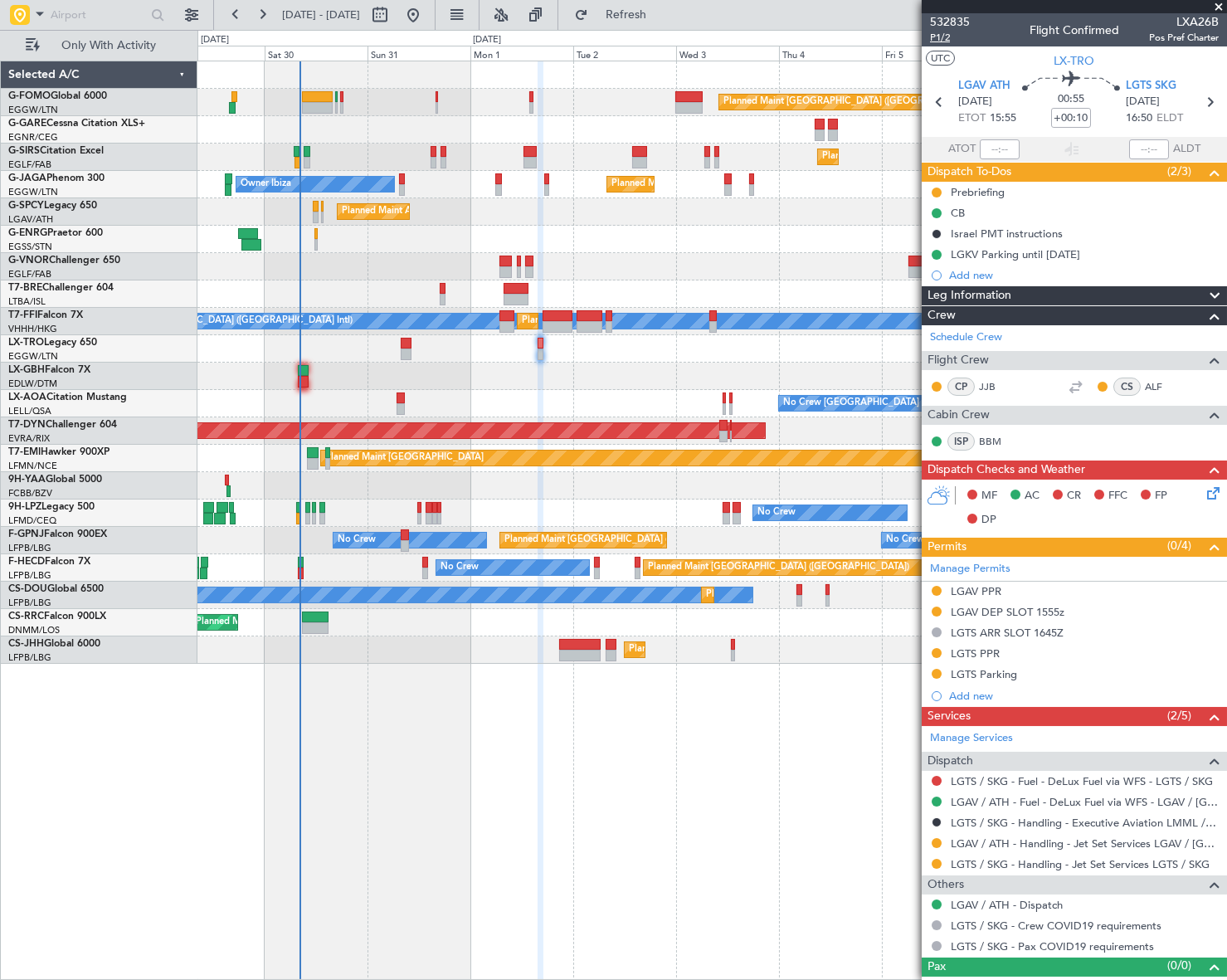
click at [940, 38] on span "P1/2" at bounding box center [950, 37] width 40 height 14
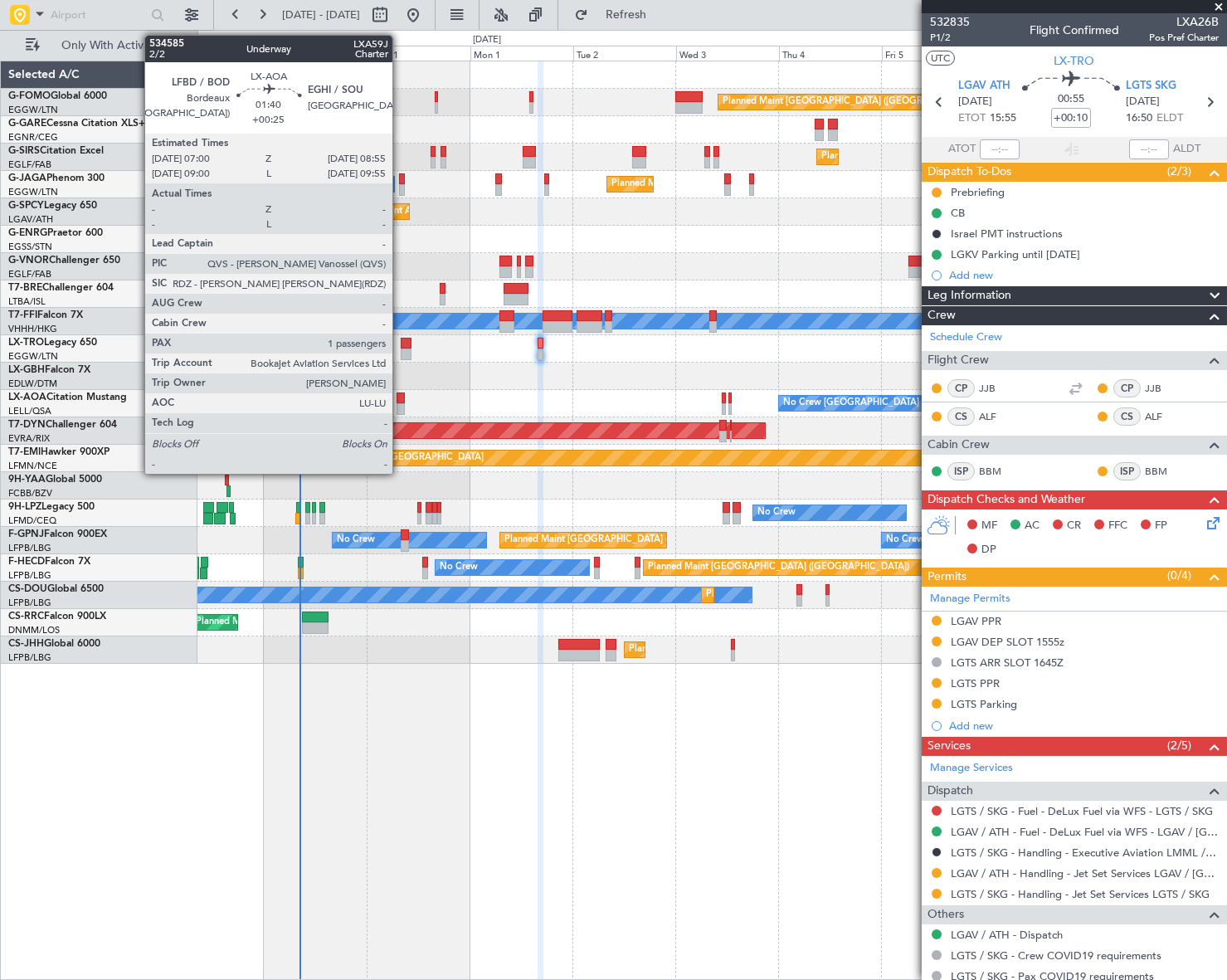
click at [400, 399] on div at bounding box center [401, 397] width 9 height 11
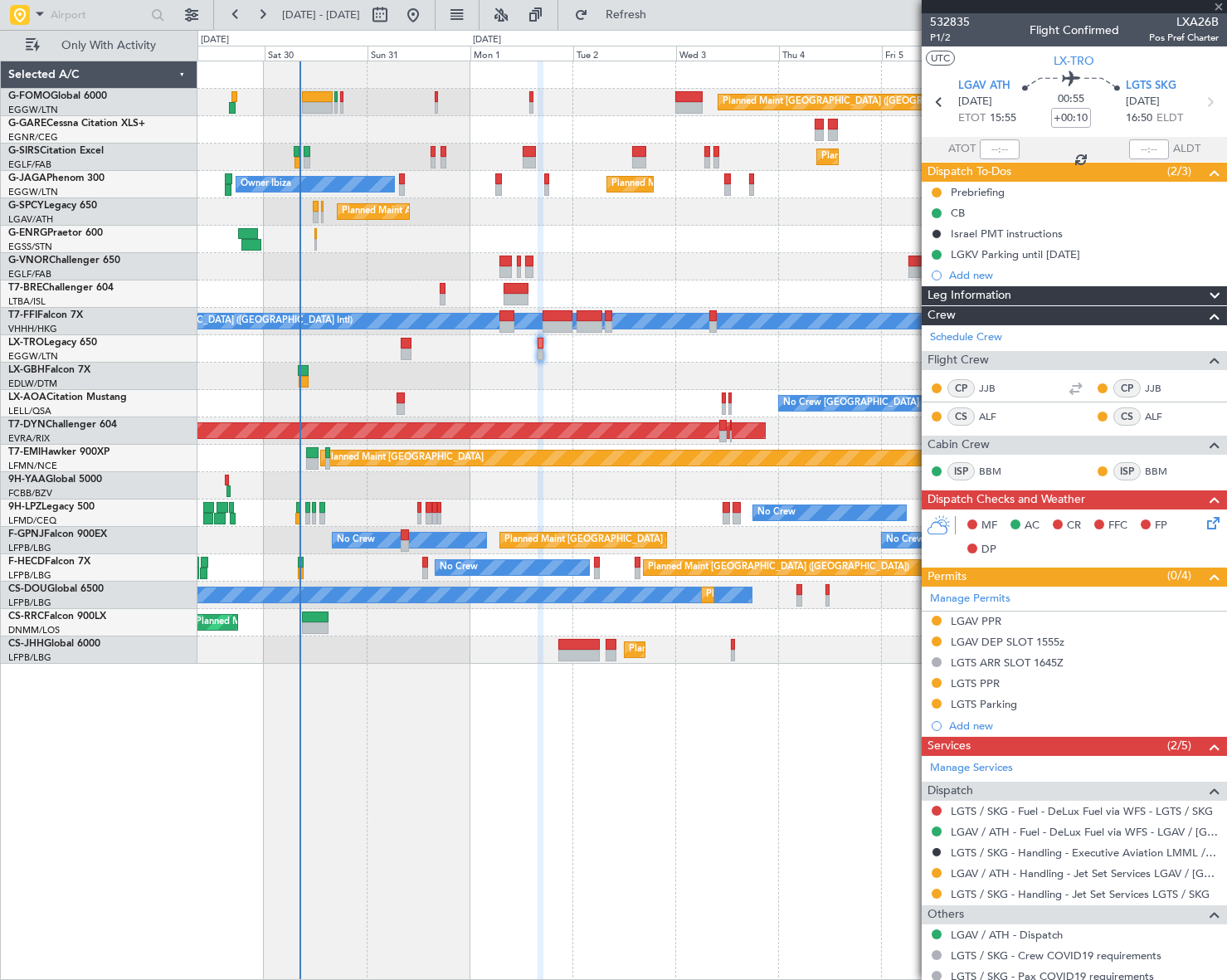
type input "+00:25"
type input "1"
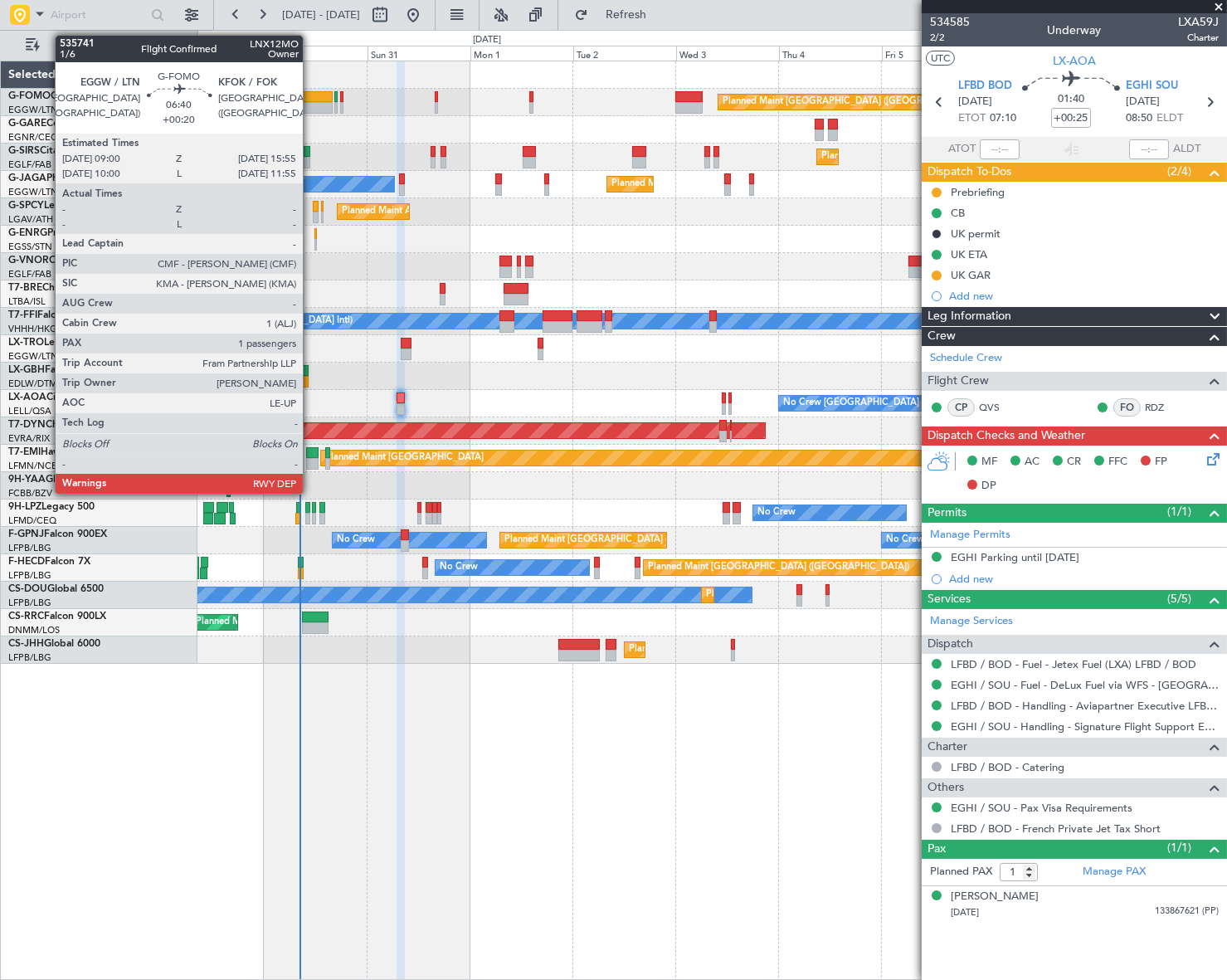
click at [310, 102] on div at bounding box center [317, 108] width 29 height 11
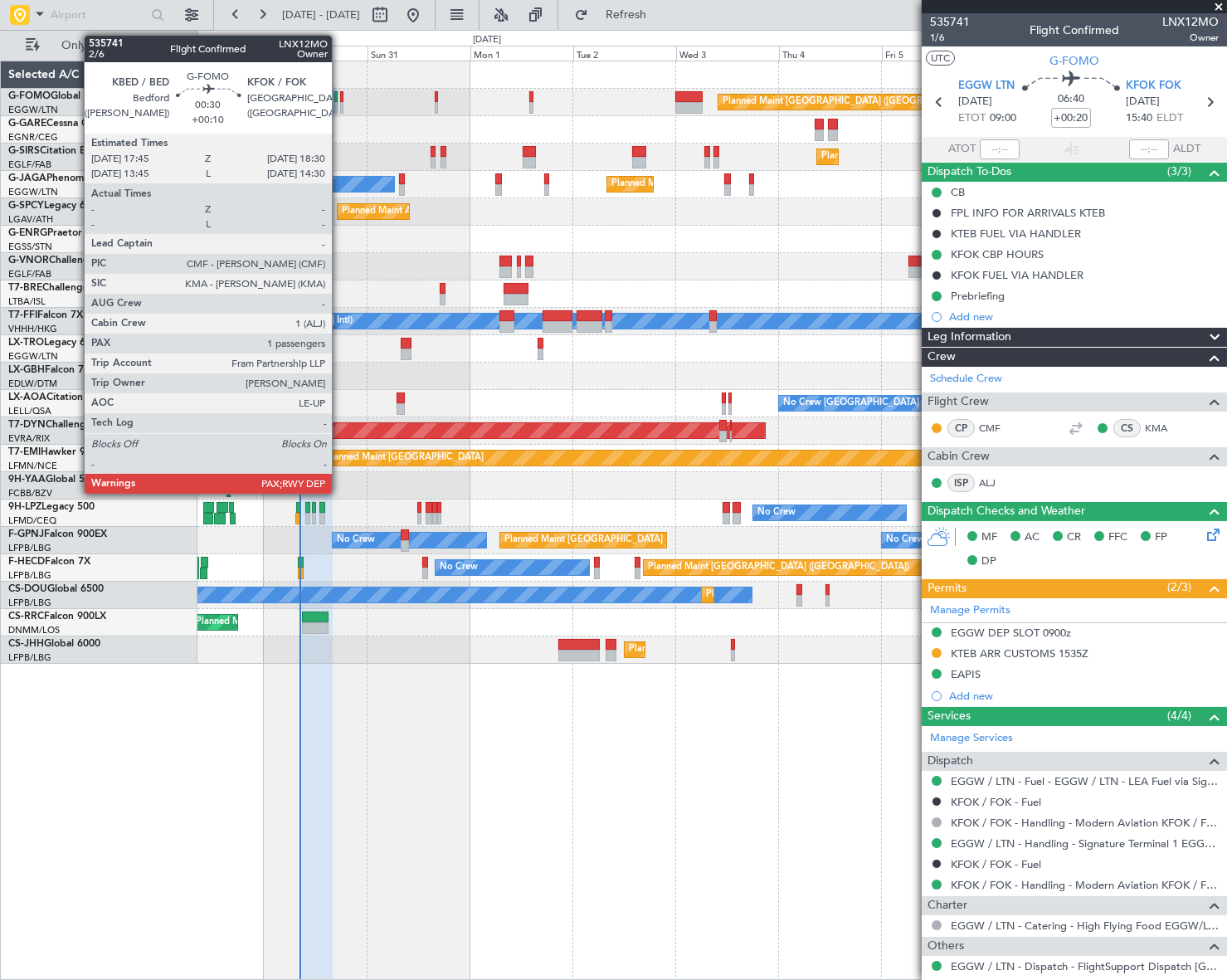
click at [340, 97] on div at bounding box center [342, 96] width 3 height 11
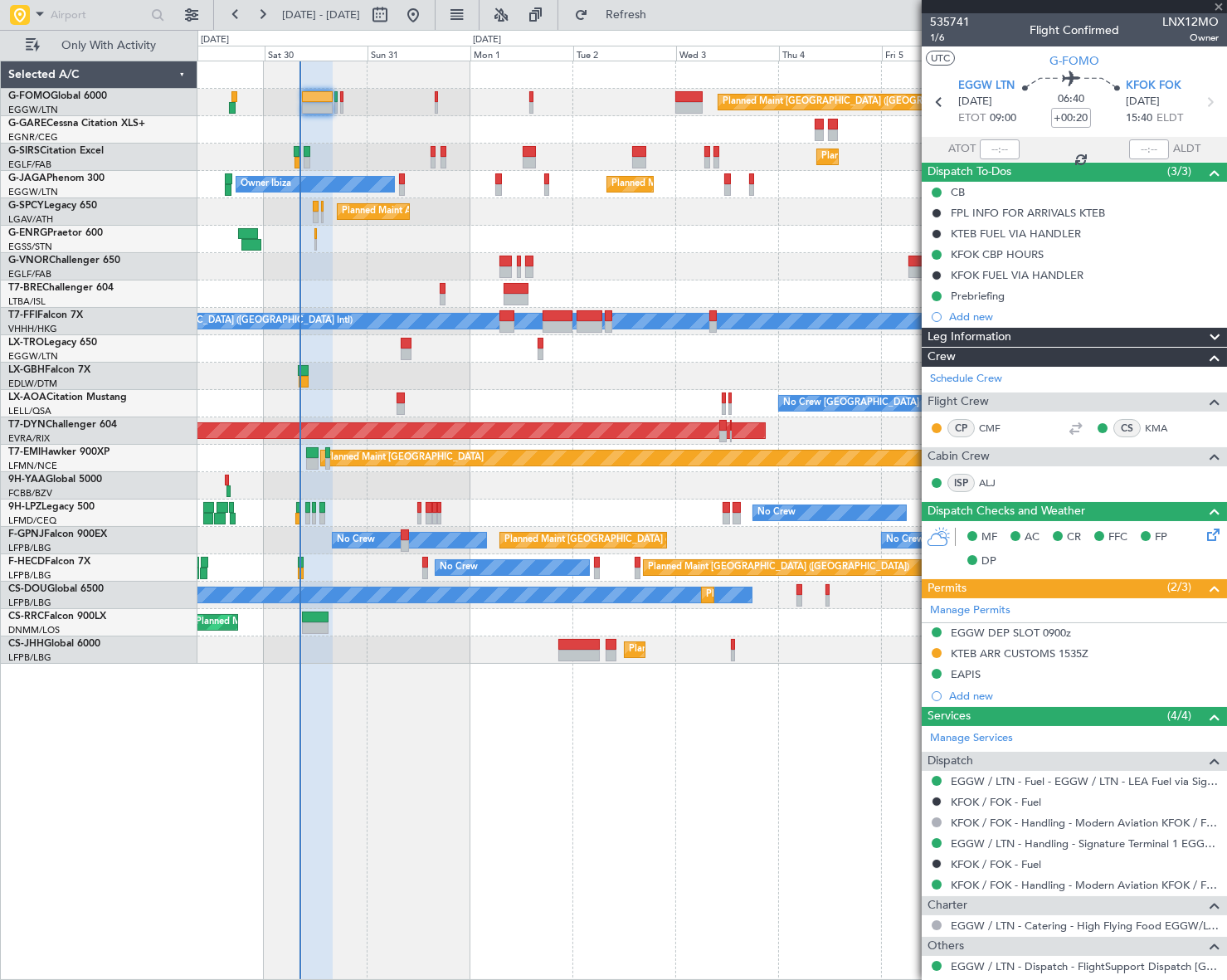
type input "+00:10"
type input "3"
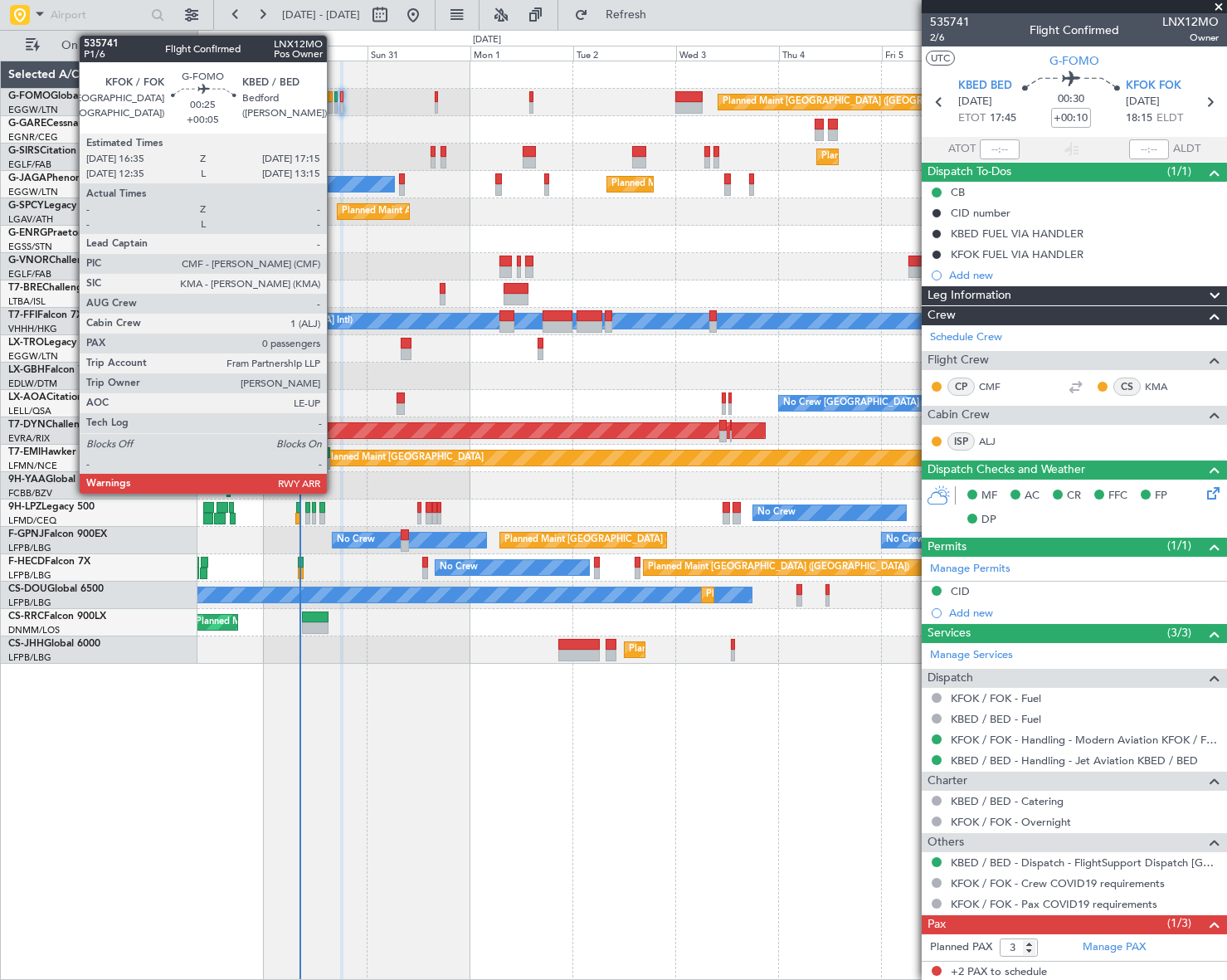
click at [334, 95] on div at bounding box center [336, 96] width 3 height 11
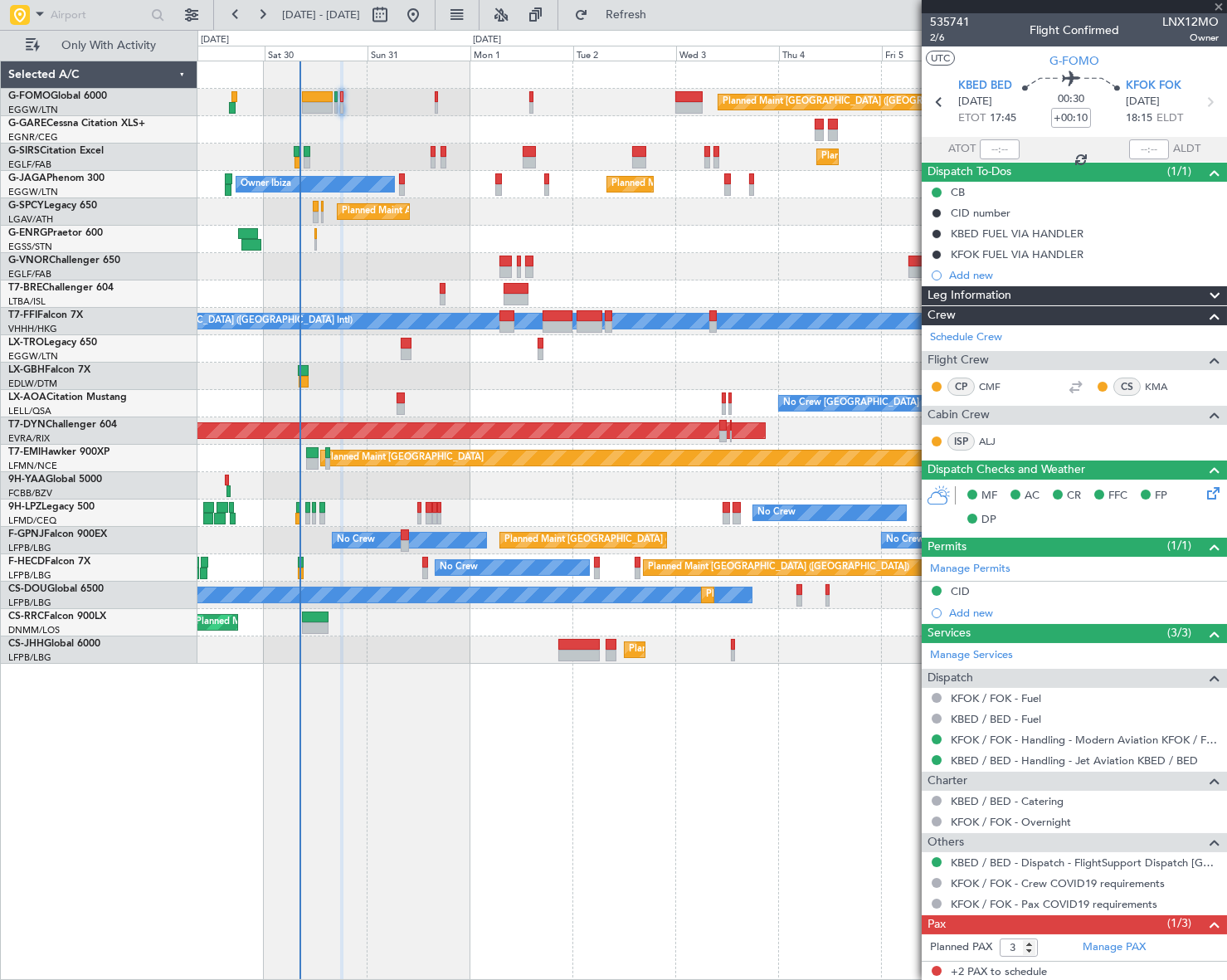
type input "+00:05"
type input "0"
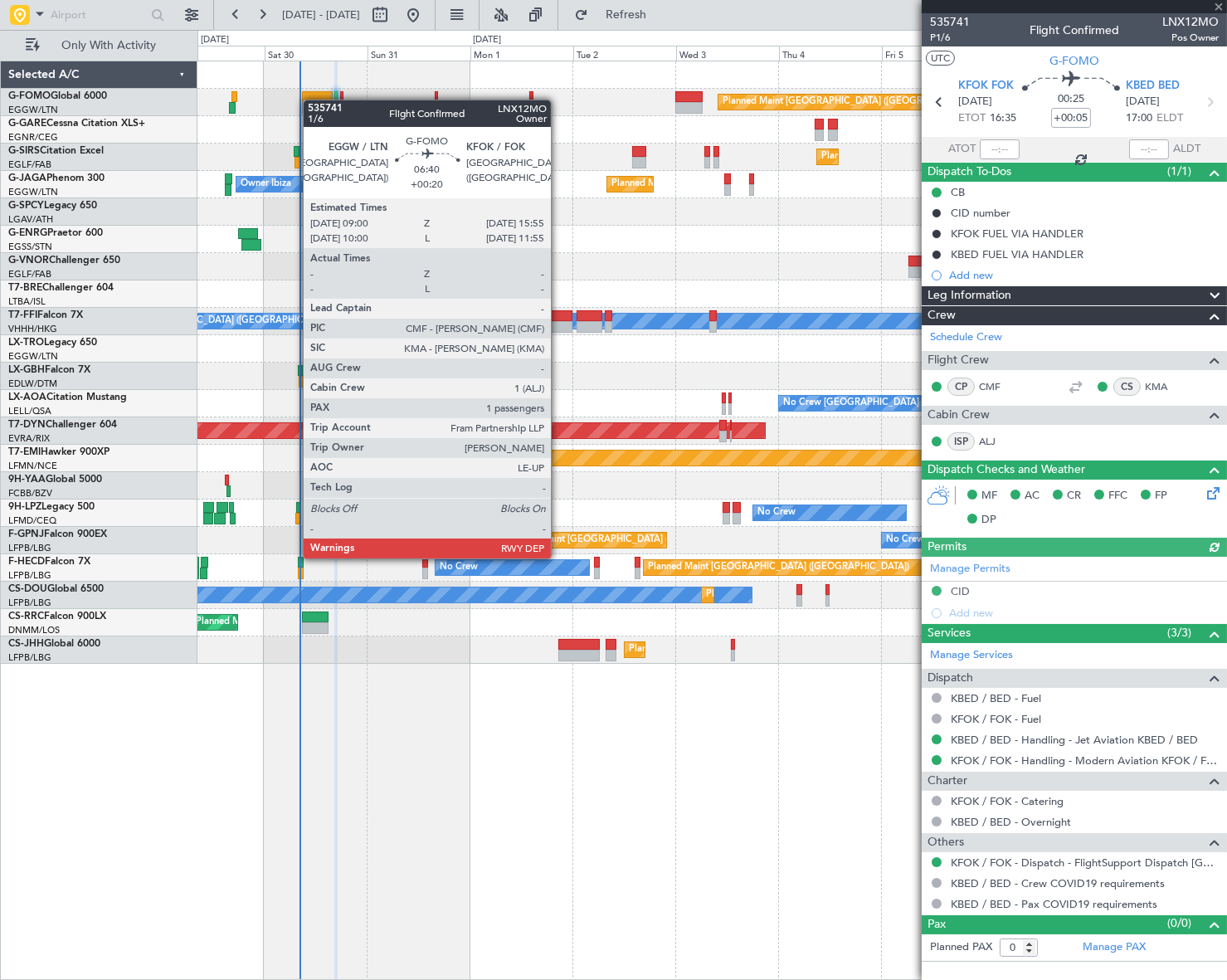
click at [311, 100] on div at bounding box center [317, 96] width 29 height 11
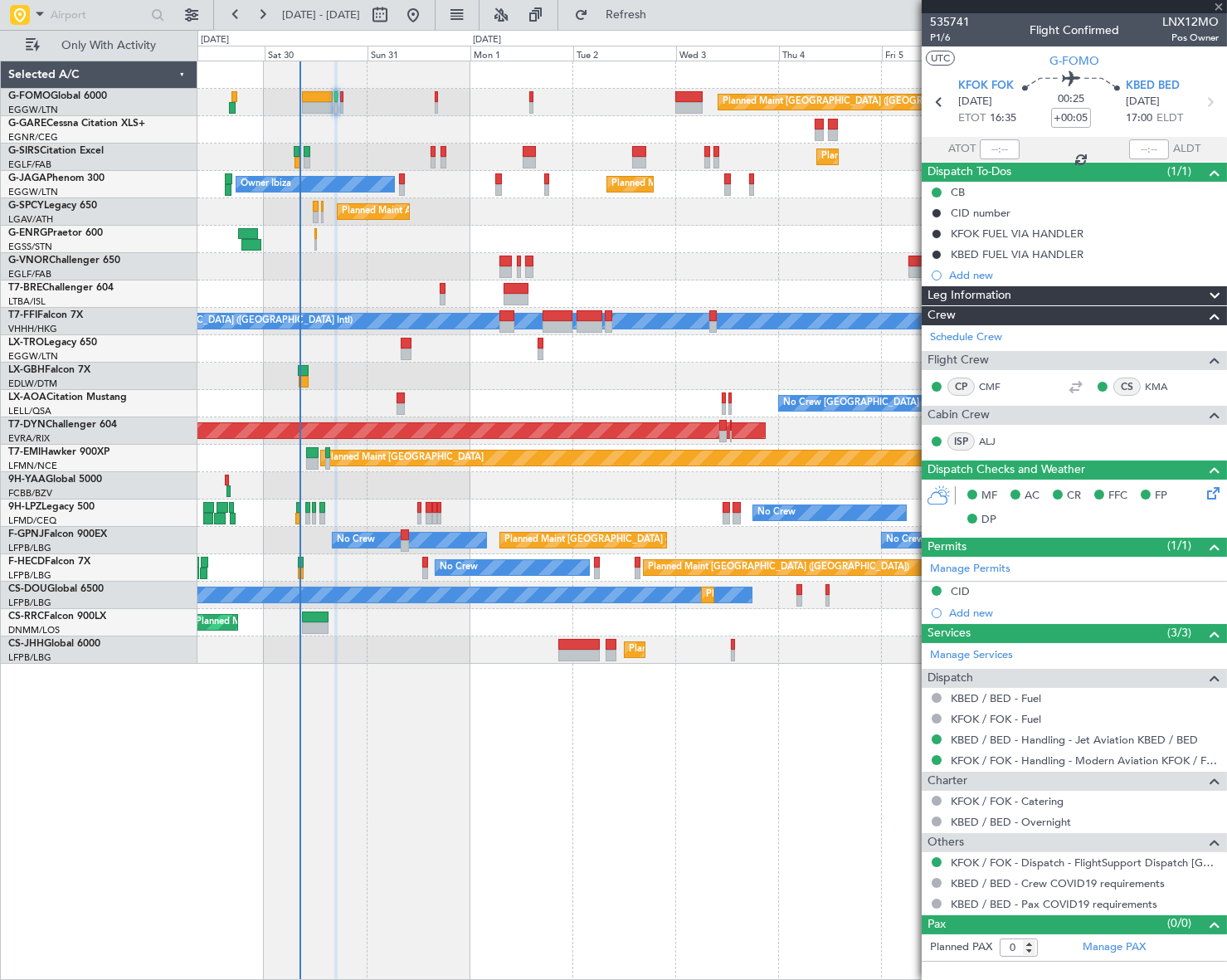
type input "+00:20"
type input "1"
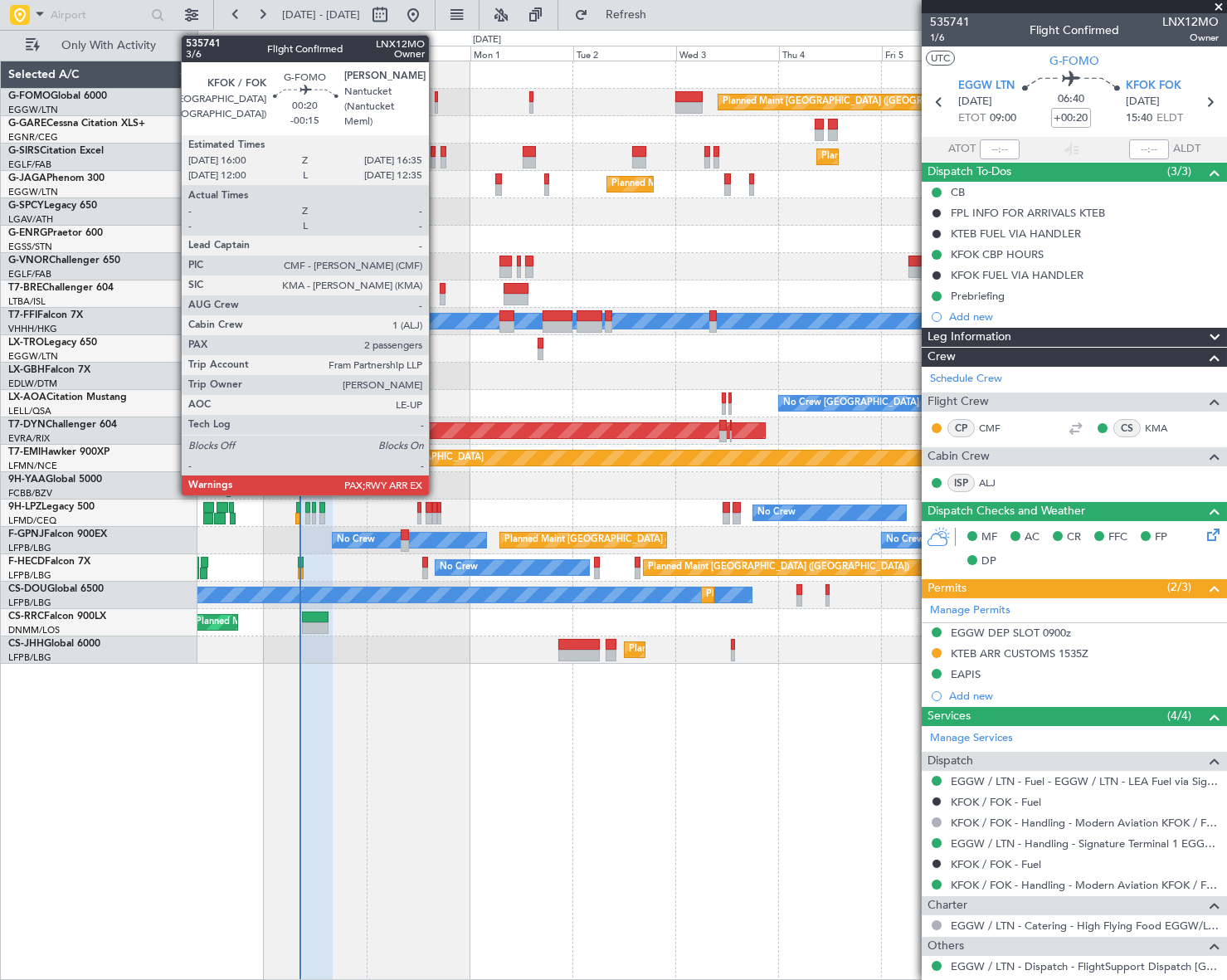
click at [436, 102] on div at bounding box center [436, 108] width 3 height 11
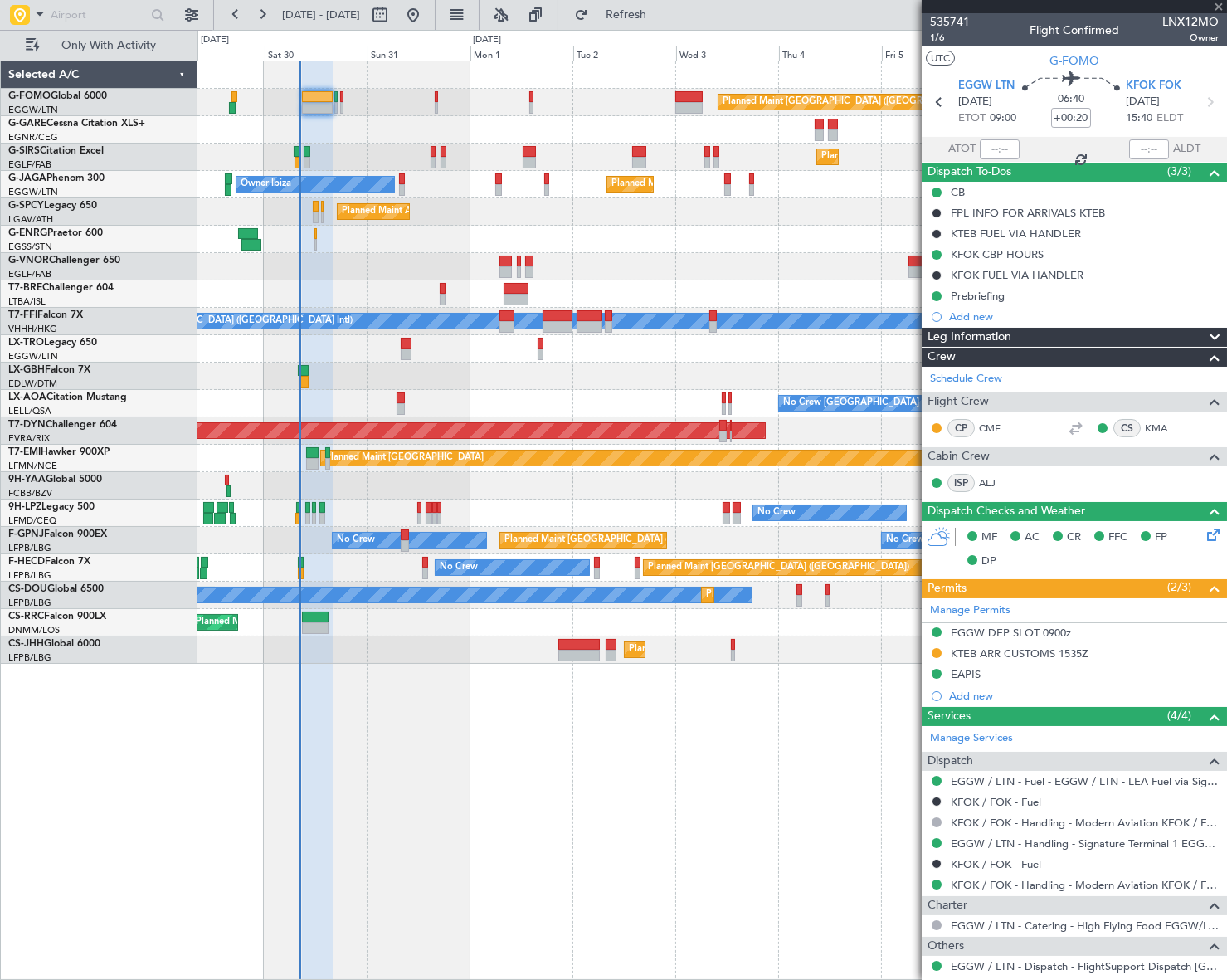
type input "-00:15"
type input "2"
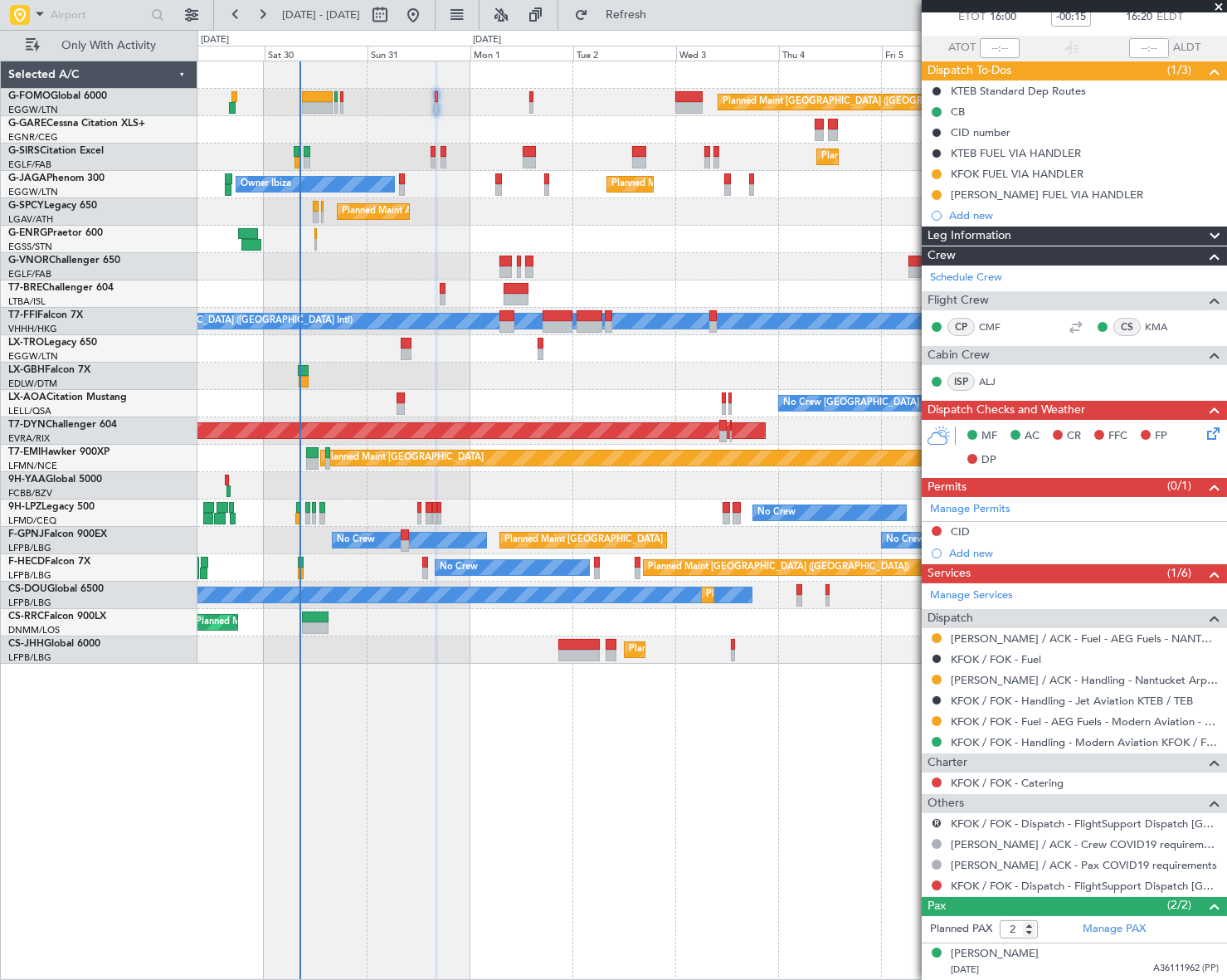
scroll to position [137, 0]
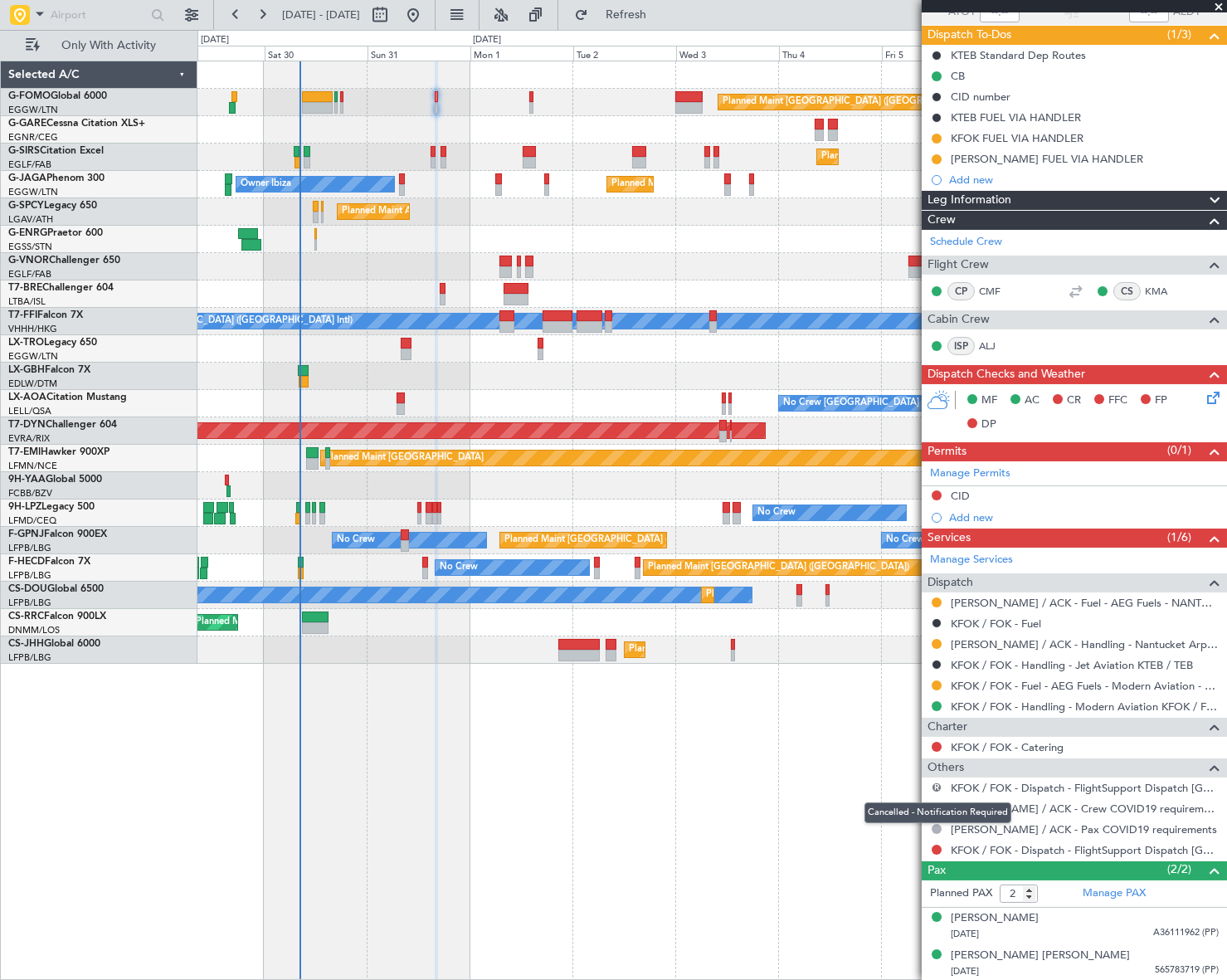
click at [932, 785] on button "R" at bounding box center [936, 787] width 10 height 10
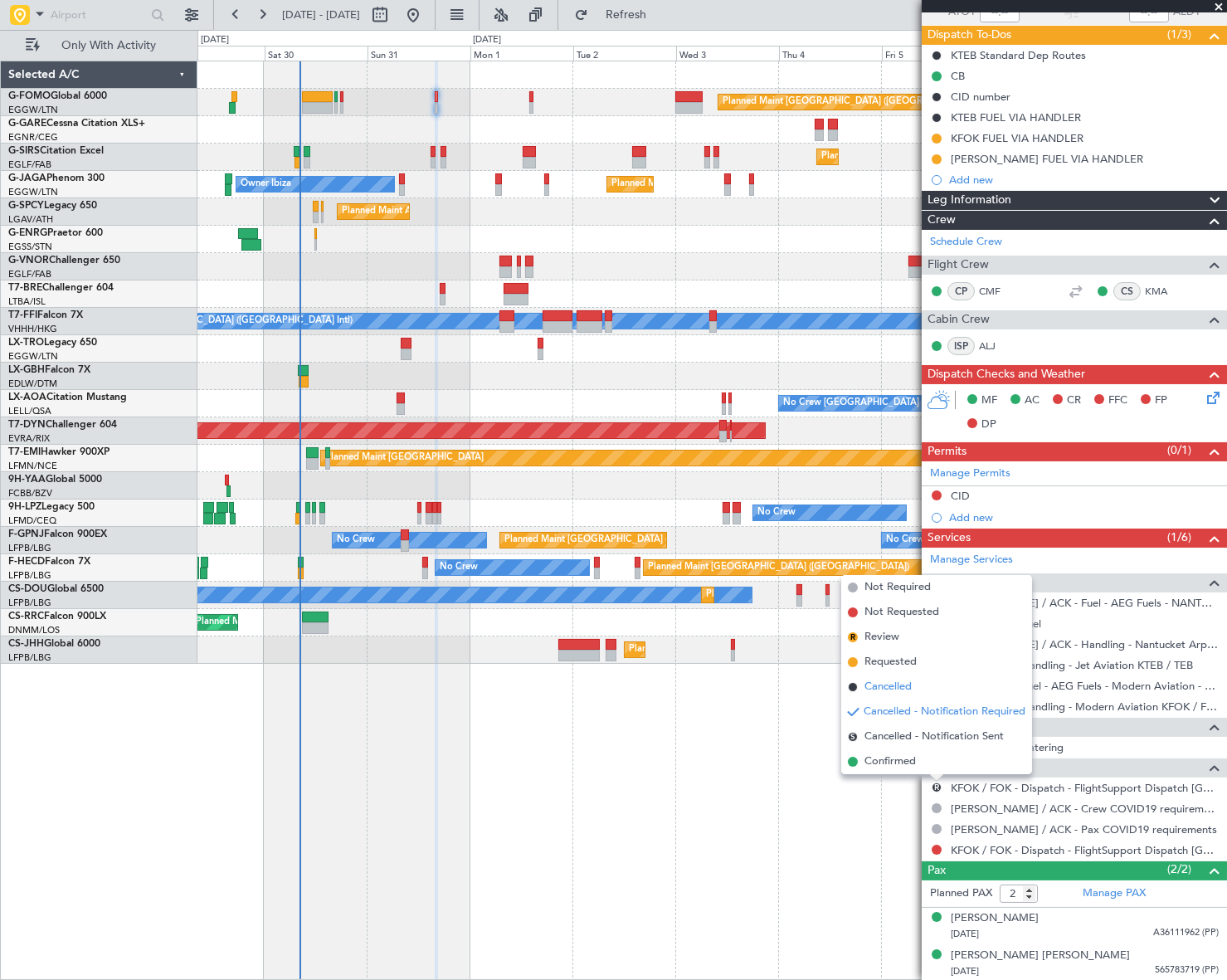
click at [876, 691] on span "Cancelled" at bounding box center [888, 686] width 48 height 16
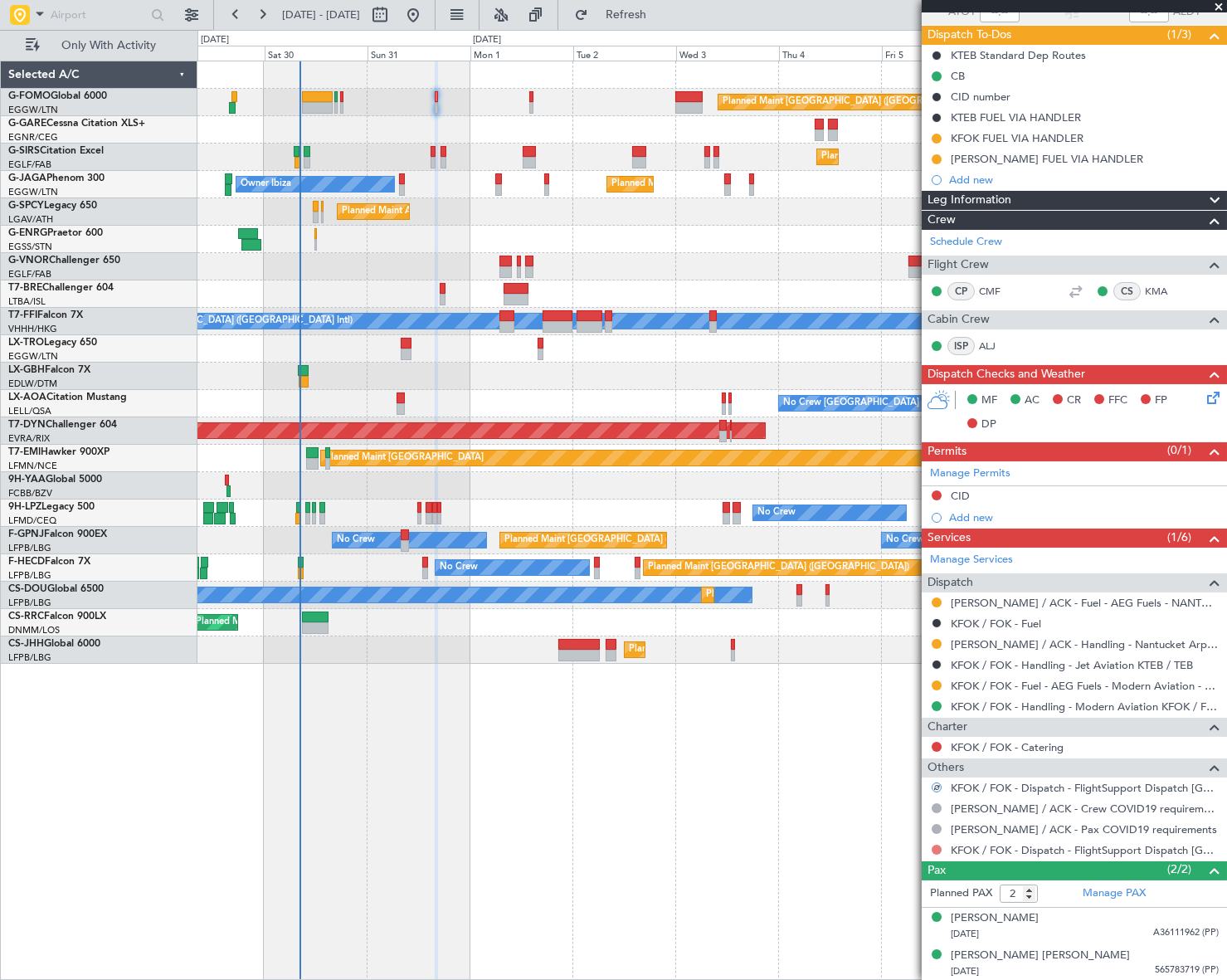
click at [934, 849] on button at bounding box center [936, 849] width 10 height 10
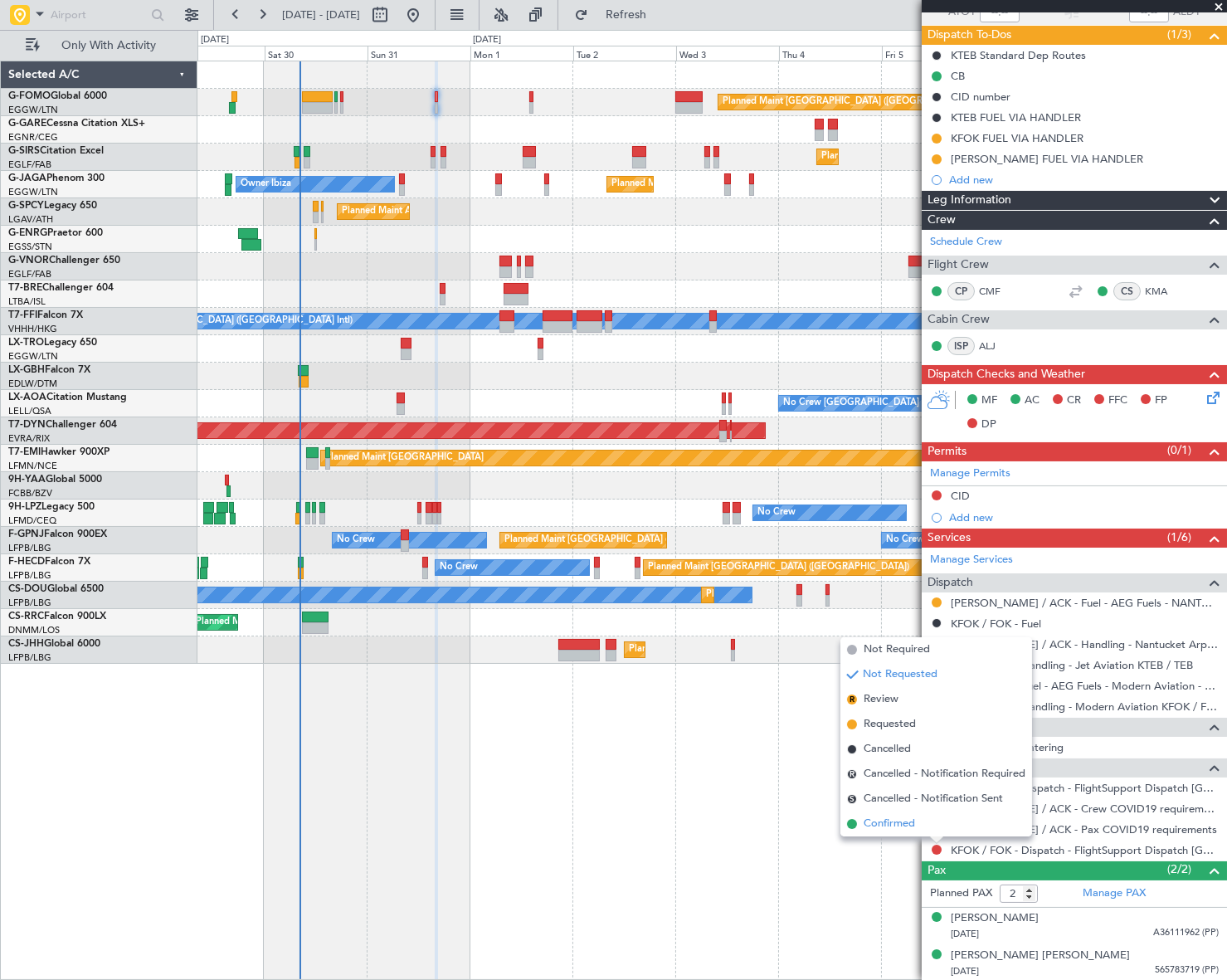
click at [906, 821] on span "Confirmed" at bounding box center [889, 823] width 51 height 16
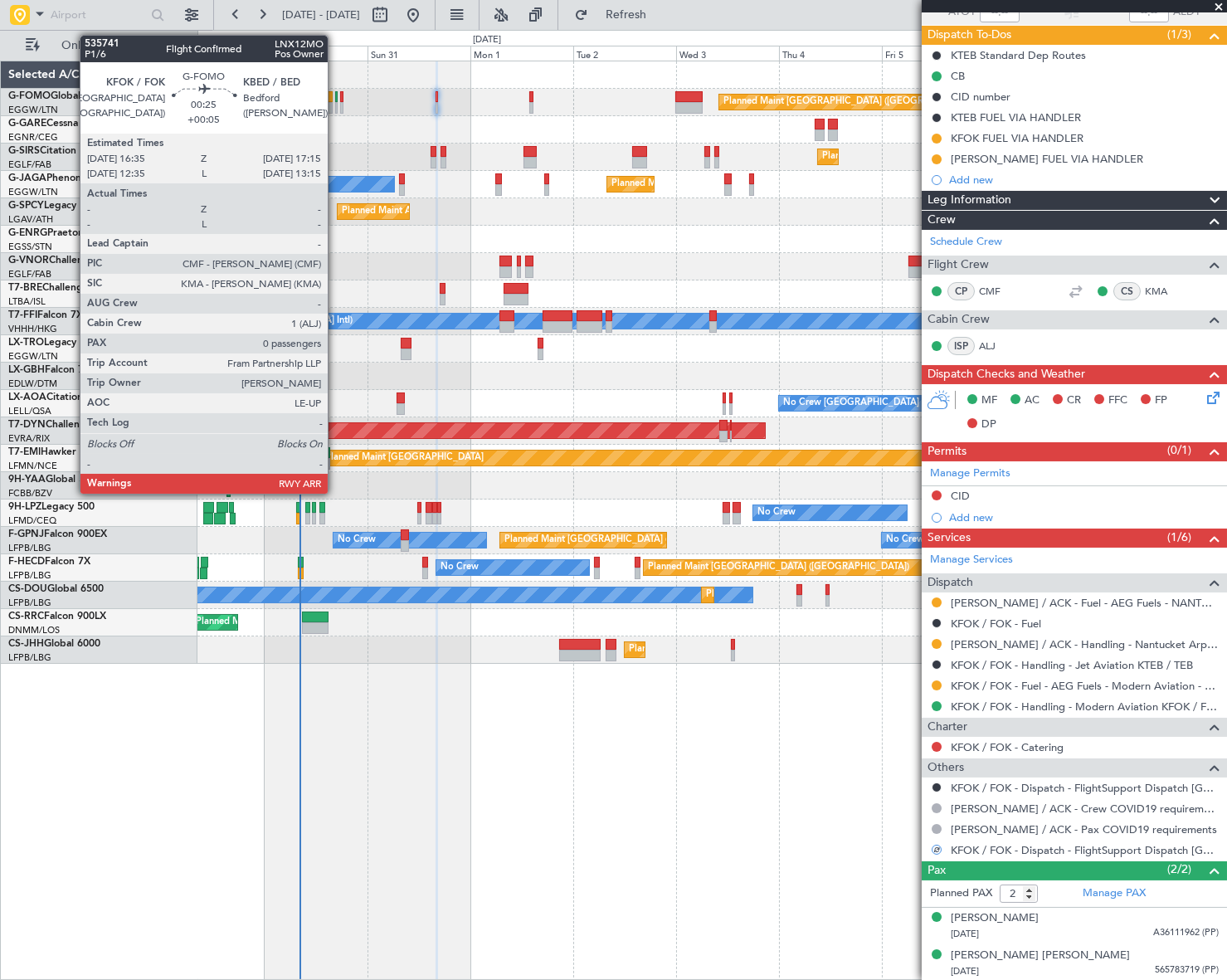
click at [335, 102] on div at bounding box center [336, 108] width 3 height 11
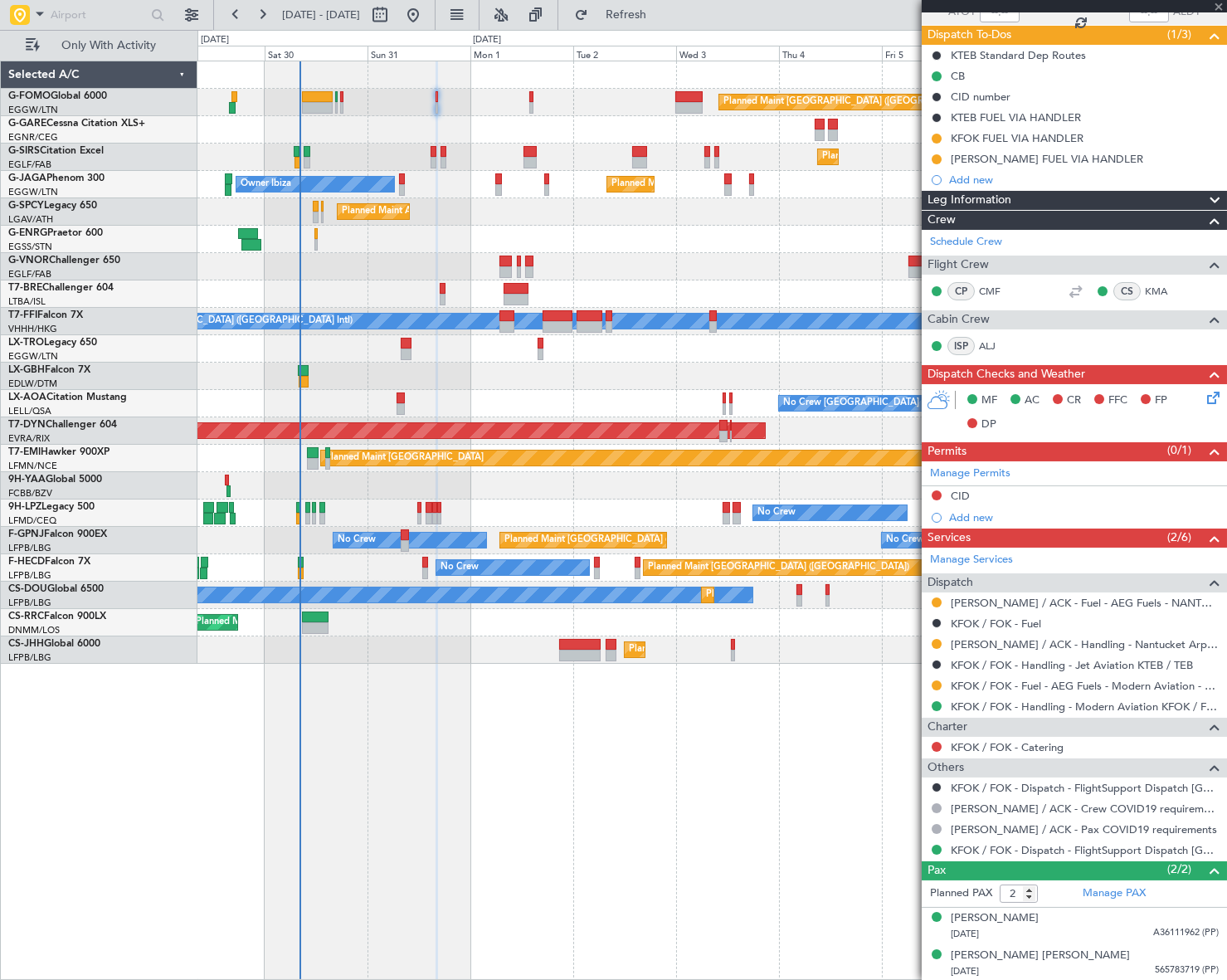
type input "+00:05"
type input "0"
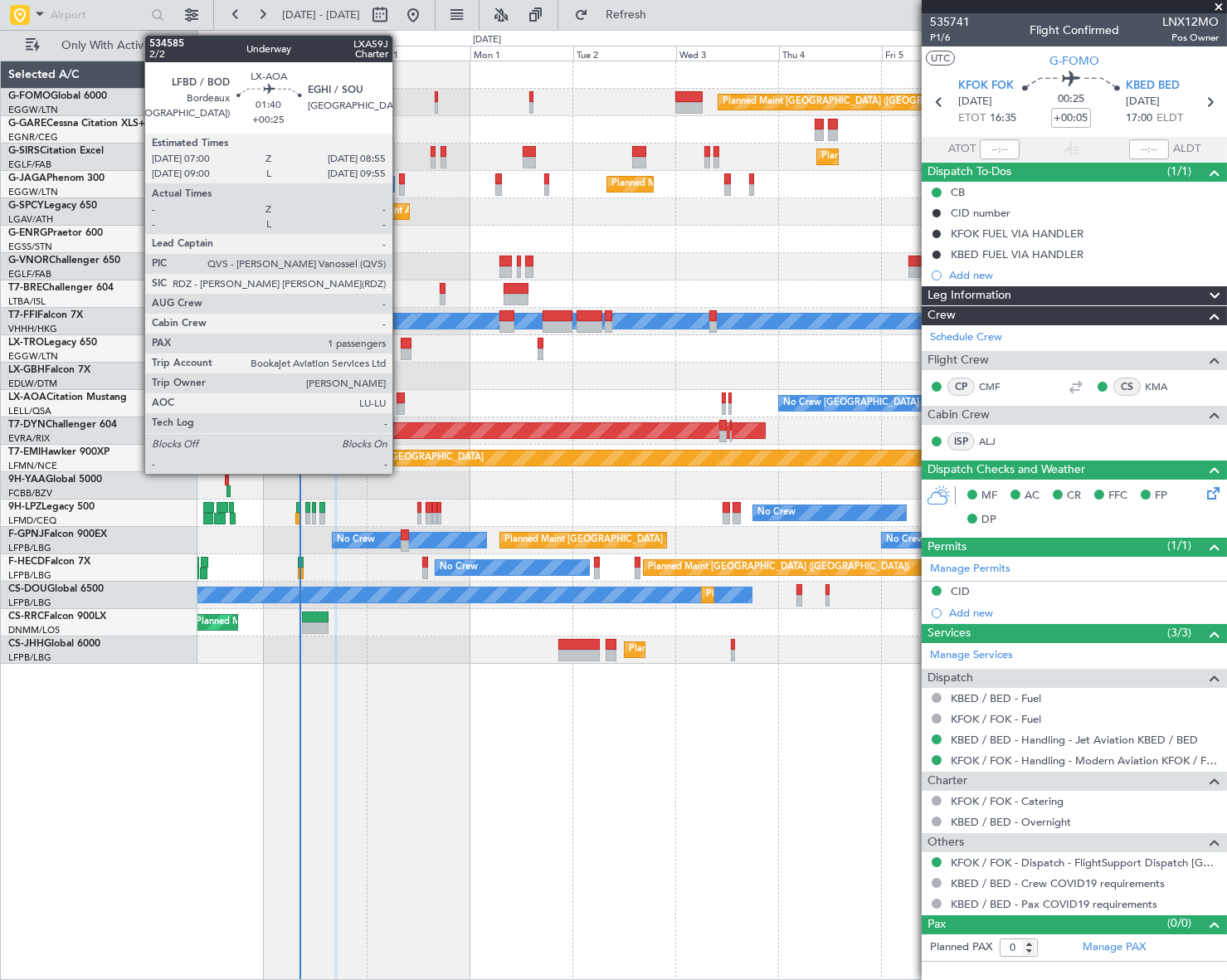
click at [400, 403] on div at bounding box center [401, 408] width 9 height 11
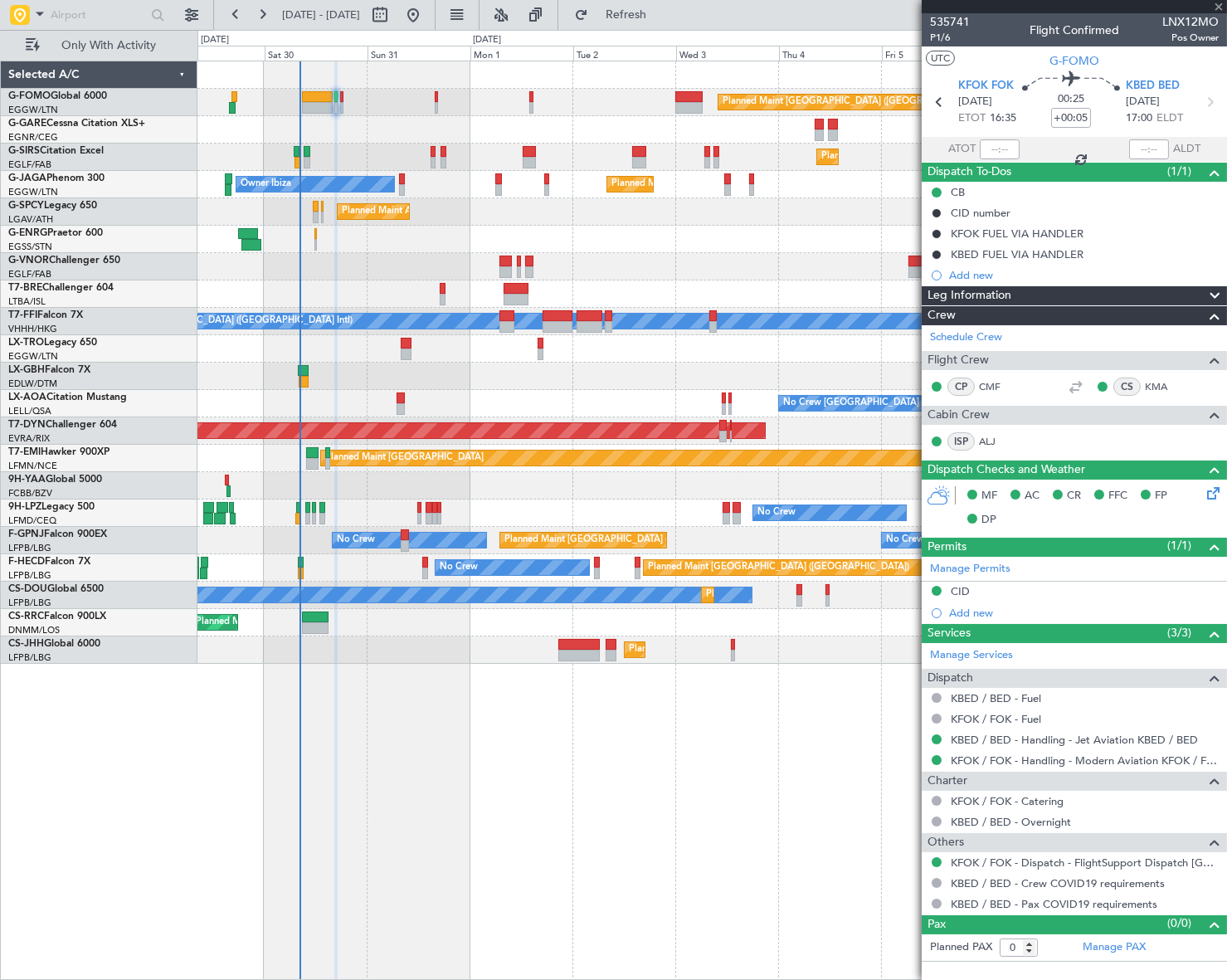
type input "+00:25"
type input "1"
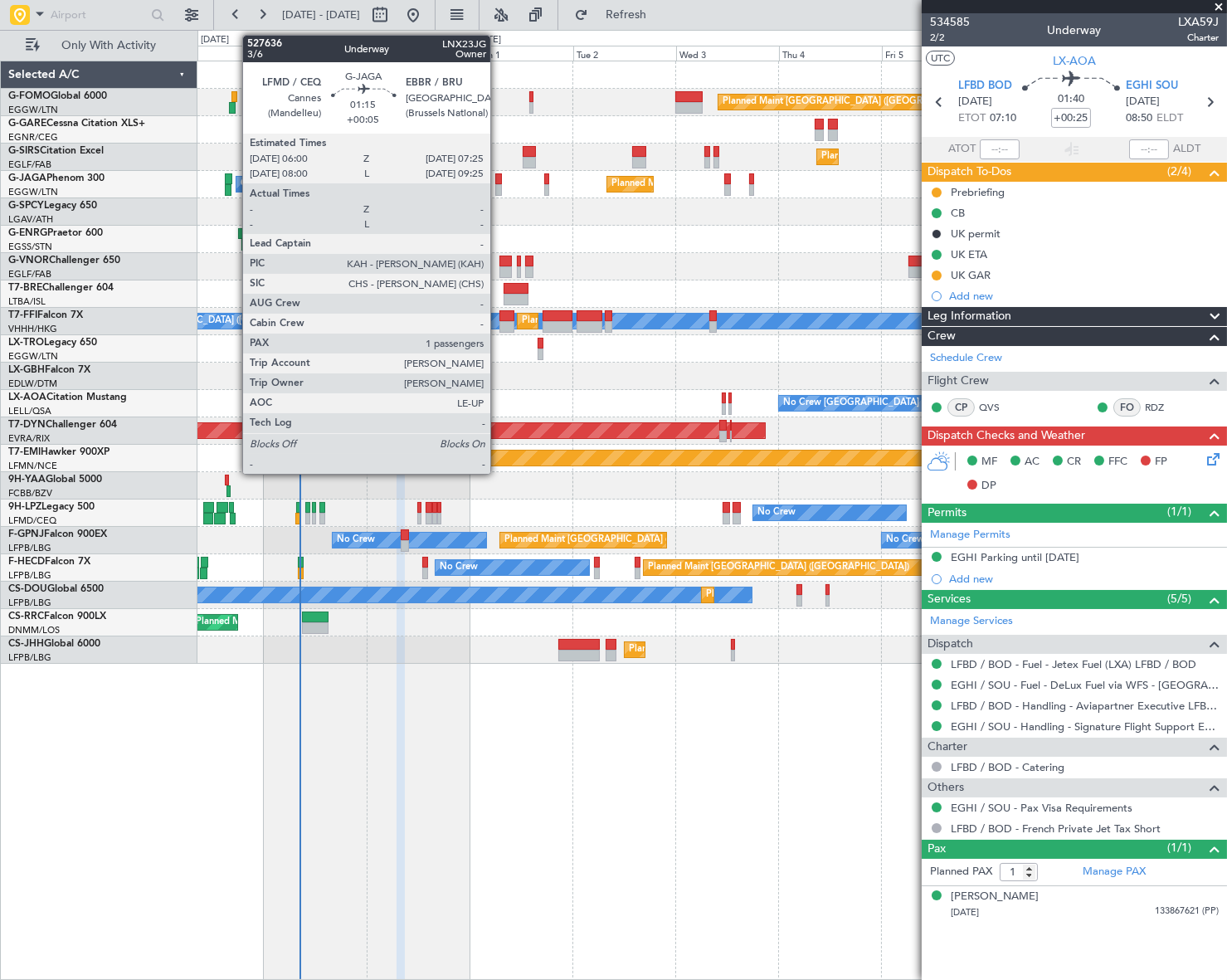
click at [498, 174] on div at bounding box center [499, 179] width 7 height 11
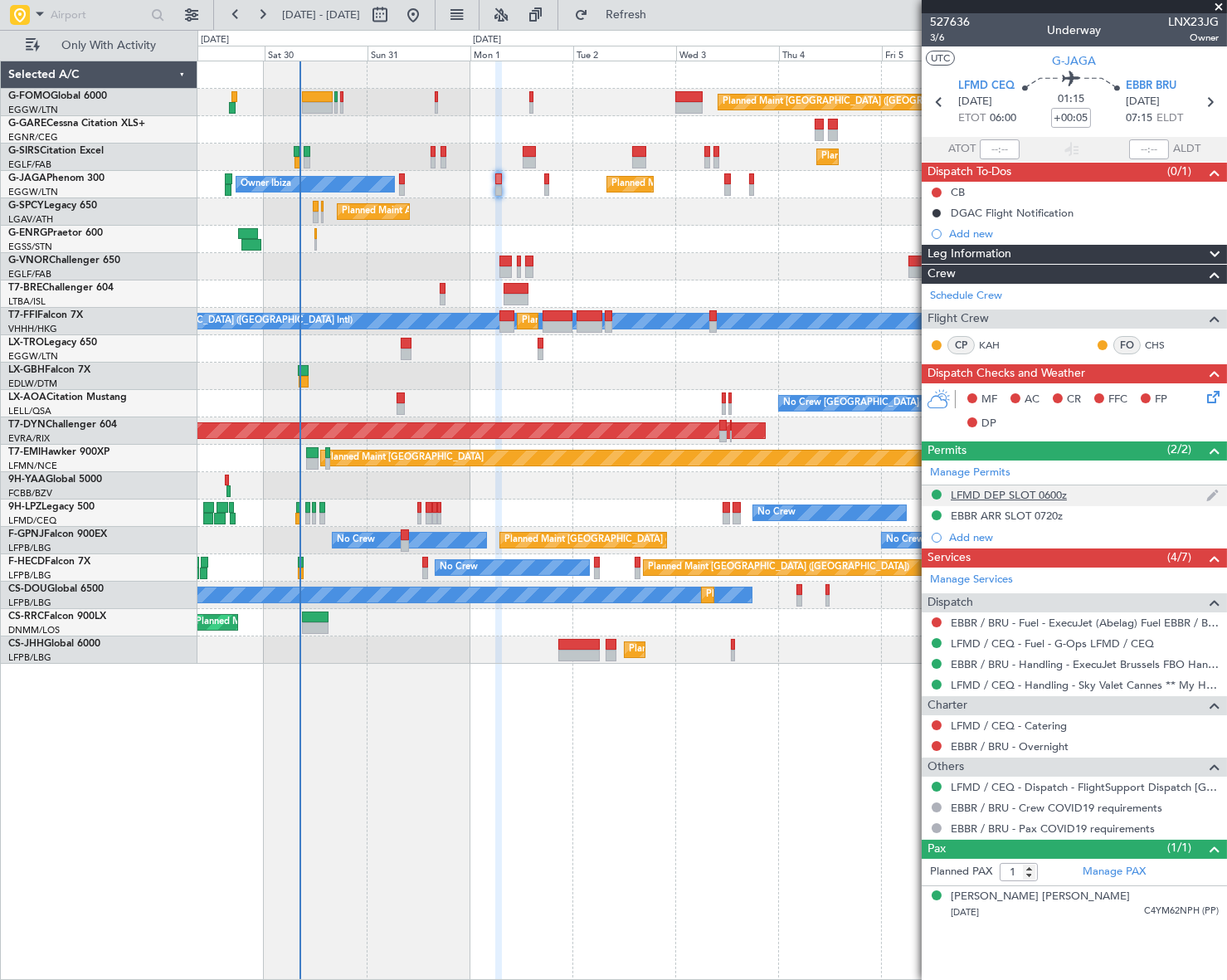
click at [1015, 496] on div "LFMD DEP SLOT 0600z" at bounding box center [1008, 494] width 116 height 14
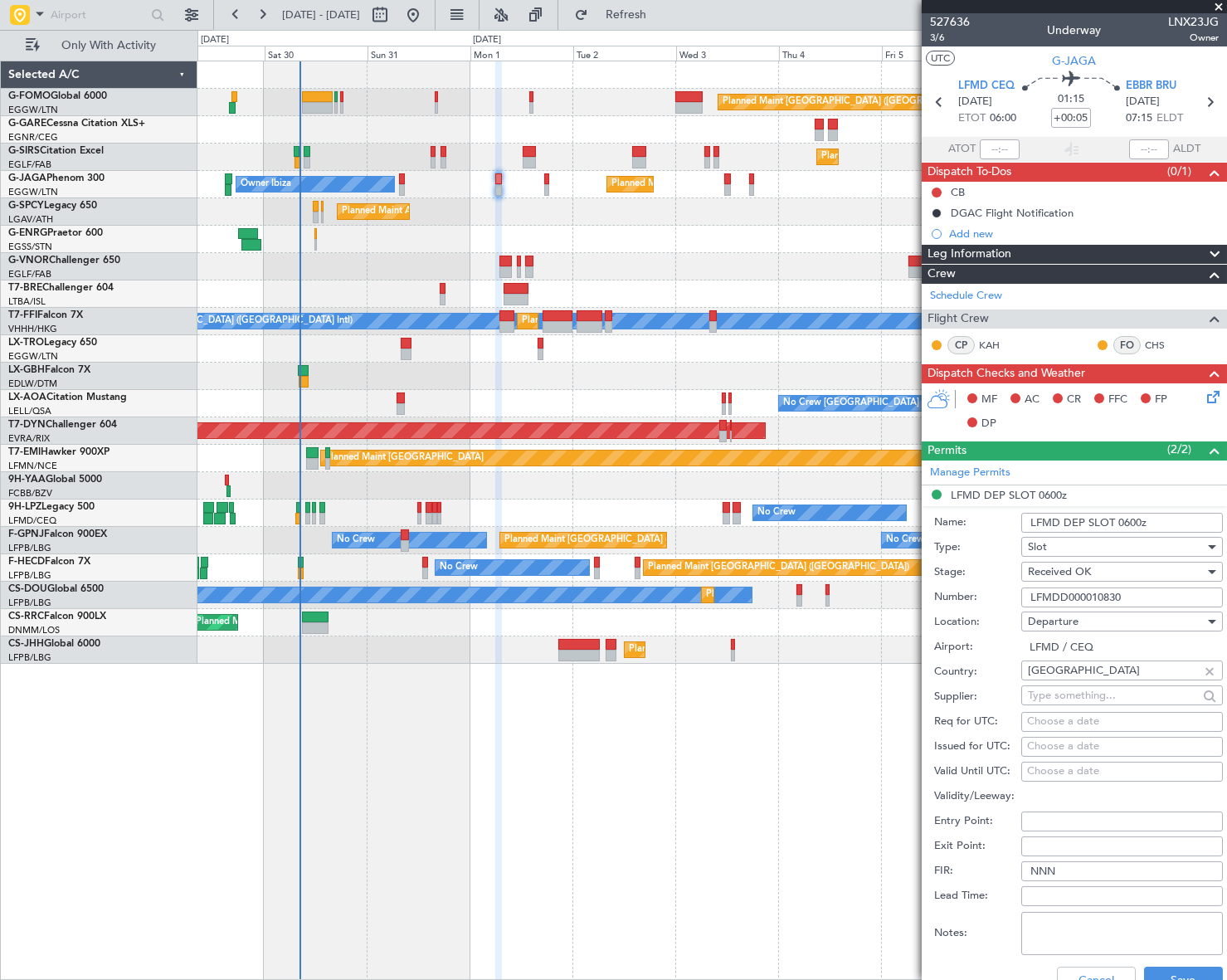
scroll to position [150, 0]
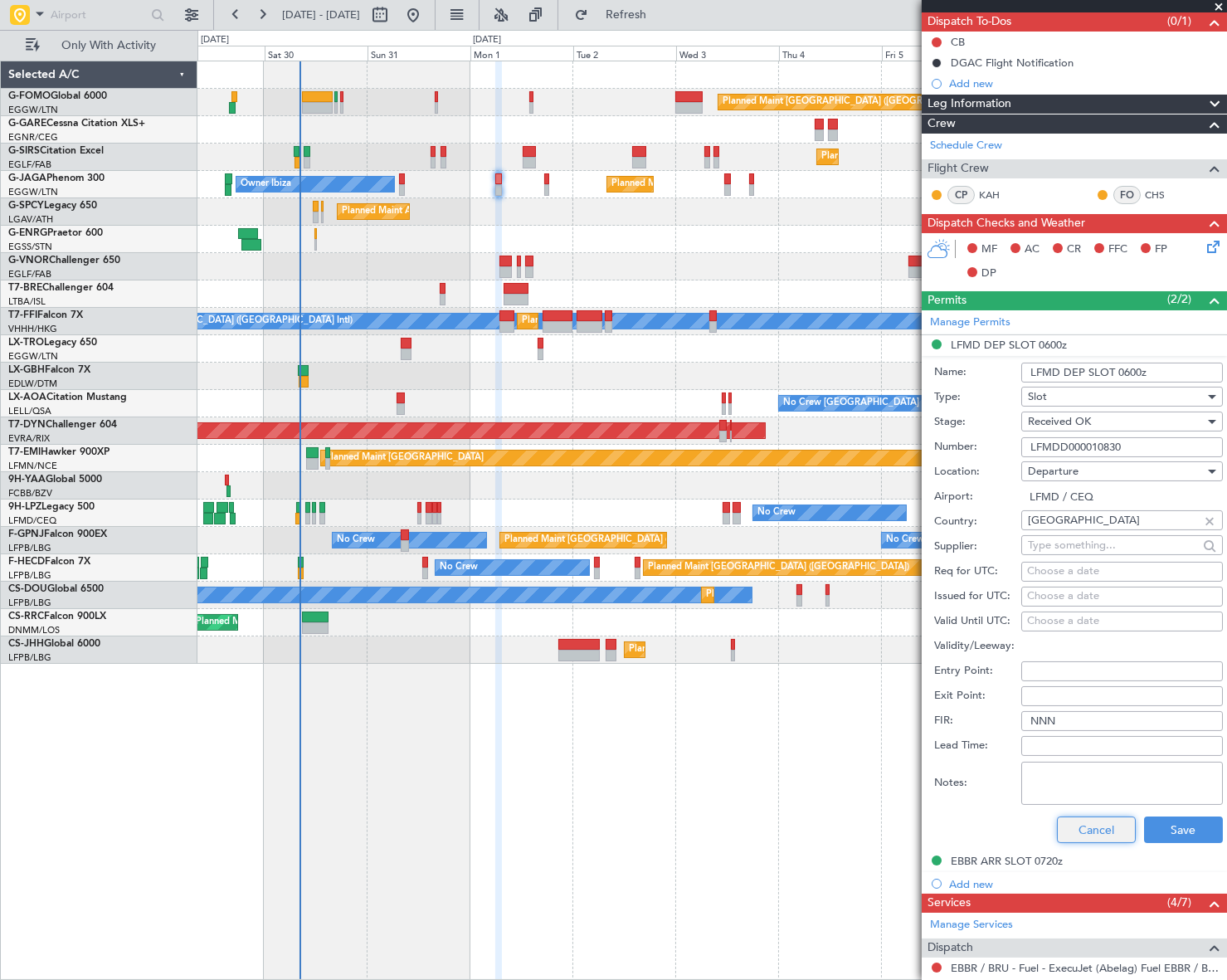
click at [1108, 820] on button "Cancel" at bounding box center [1096, 829] width 79 height 27
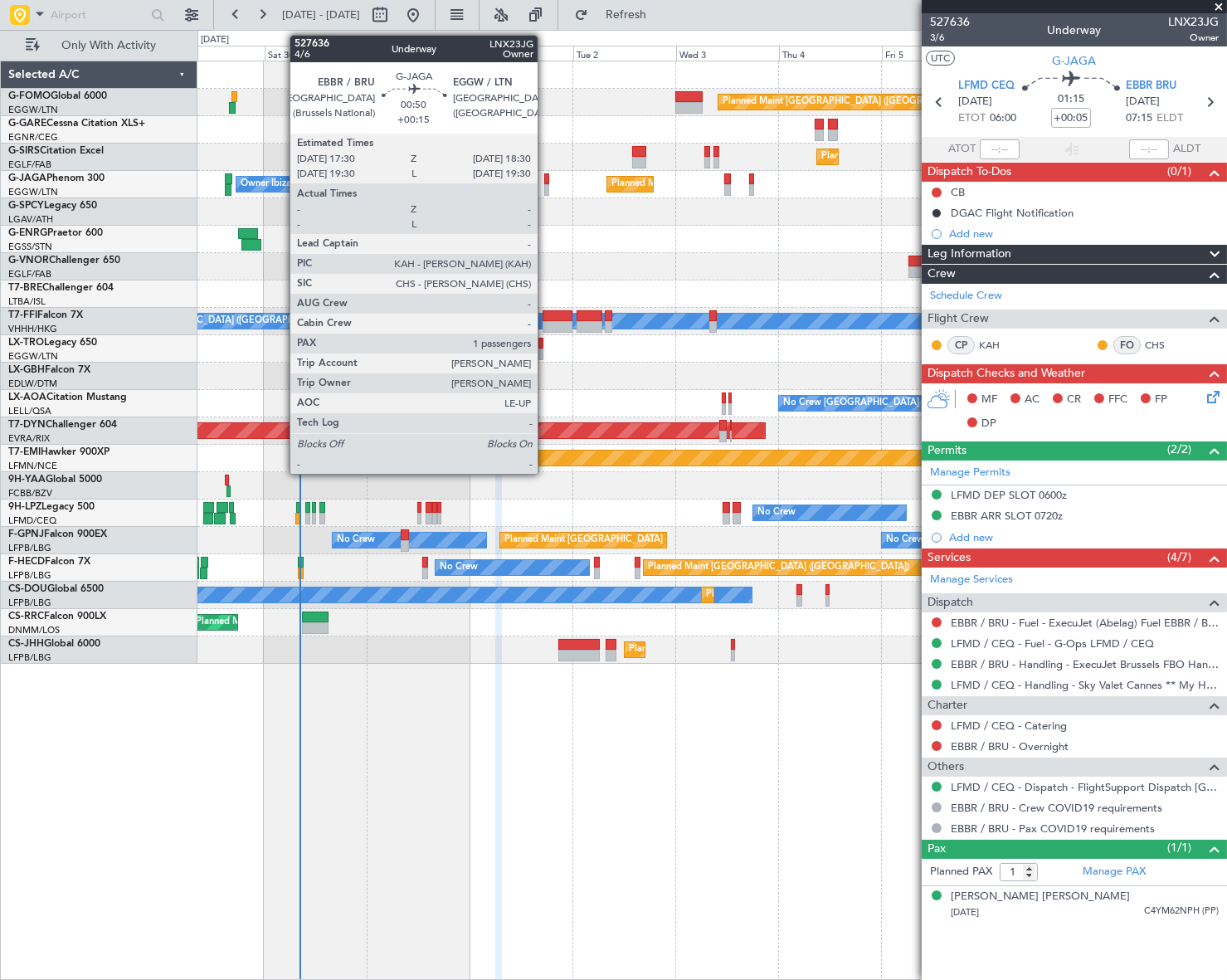
click at [545, 181] on div at bounding box center [546, 179] width 5 height 11
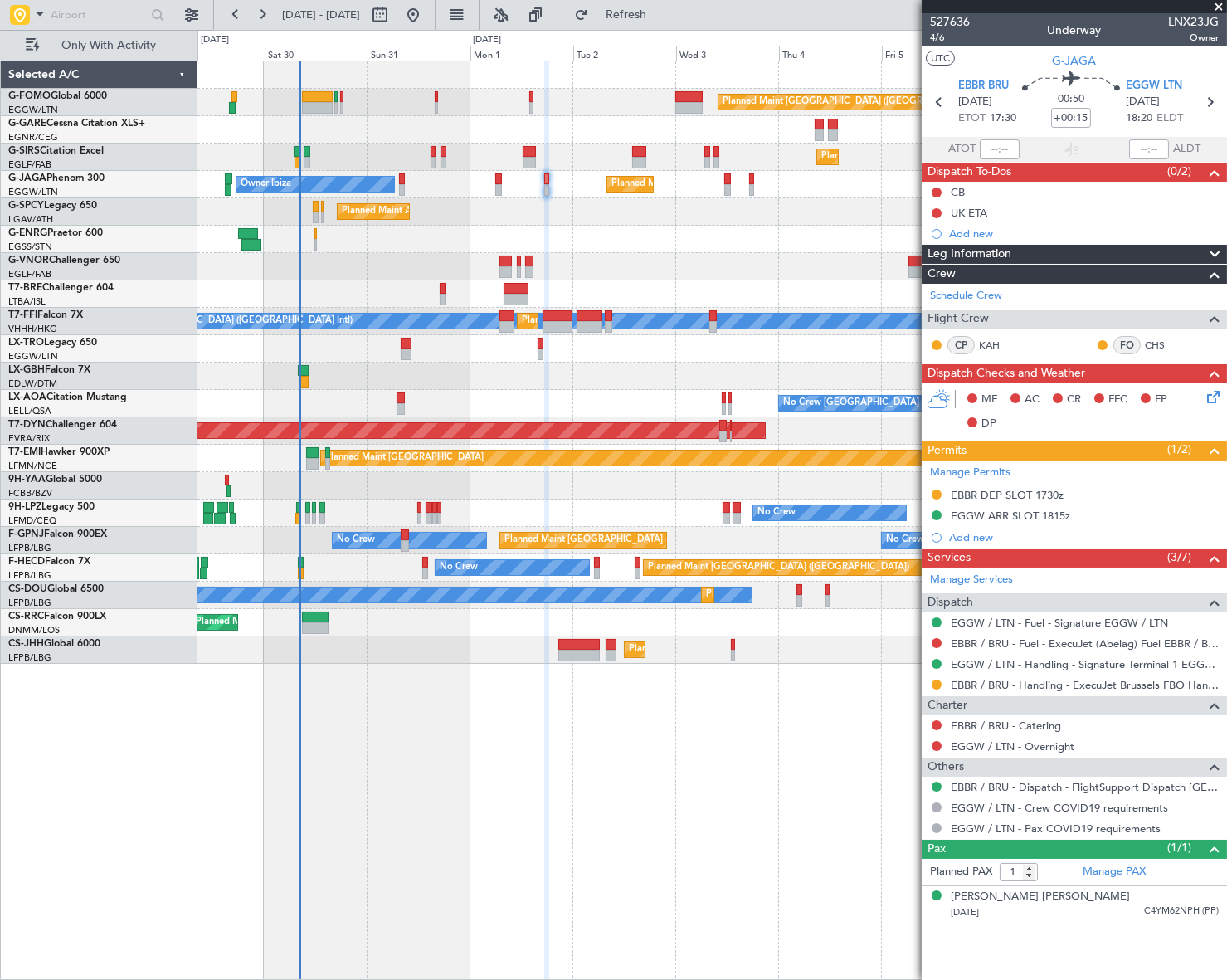
drag, startPoint x: 1010, startPoint y: 489, endPoint x: 1021, endPoint y: 506, distance: 20.2
click at [1010, 489] on div "EBBR DEP SLOT 1730z" at bounding box center [1007, 494] width 113 height 14
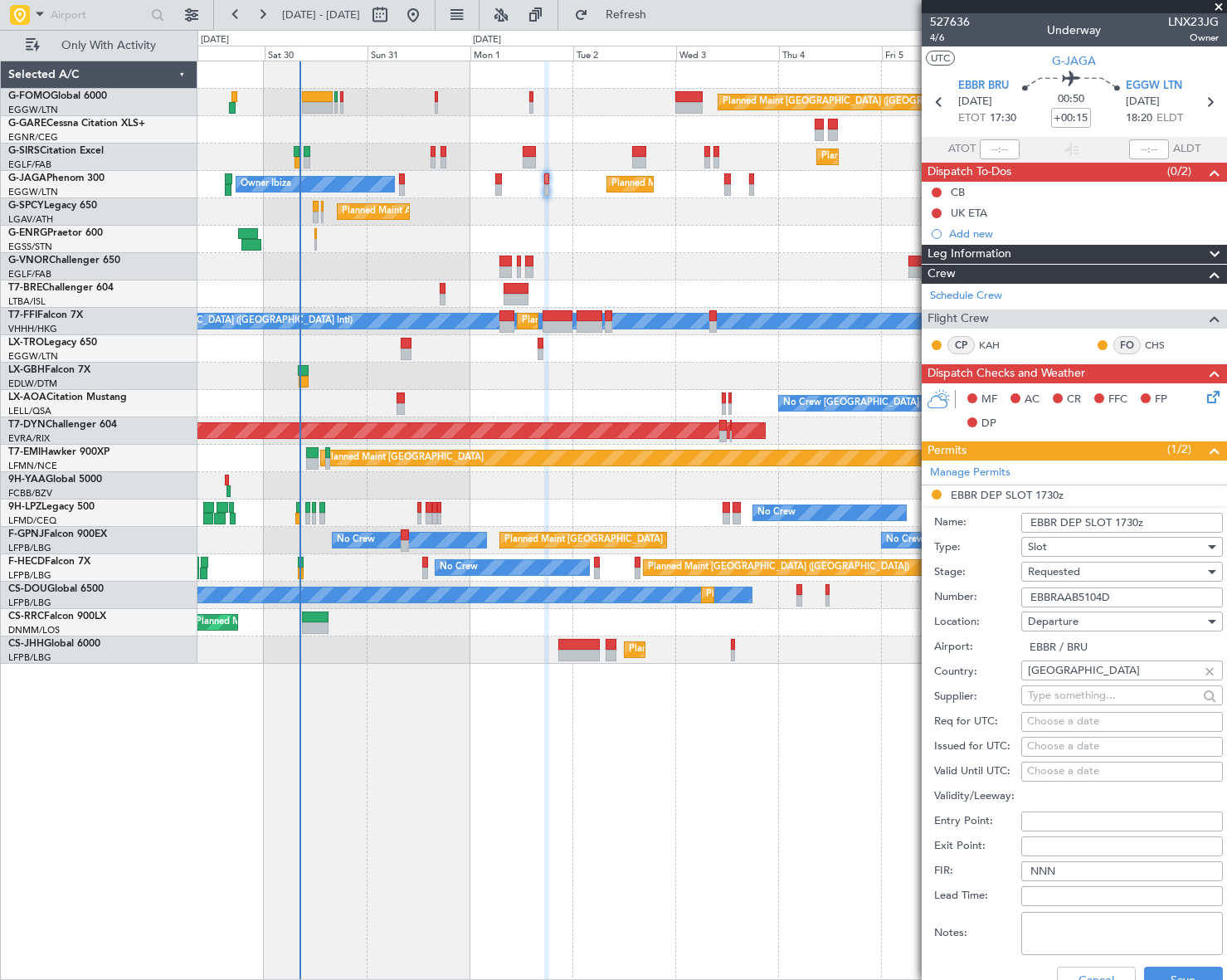
click at [1078, 594] on input "EBBRAAB5104D" at bounding box center [1121, 597] width 201 height 20
click at [1077, 567] on span "Requested" at bounding box center [1054, 571] width 52 height 15
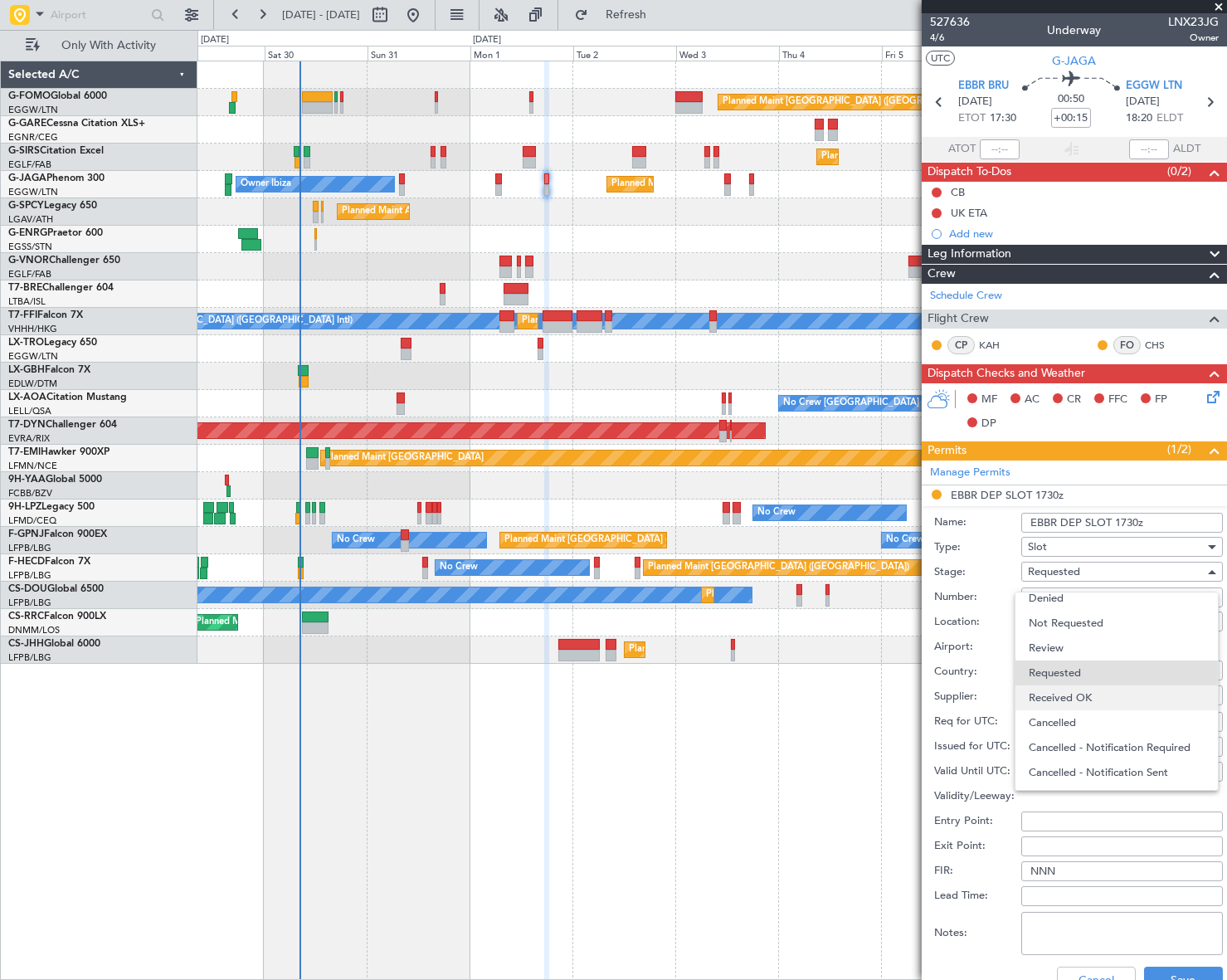
click at [1079, 689] on span "Received OK" at bounding box center [1116, 697] width 176 height 25
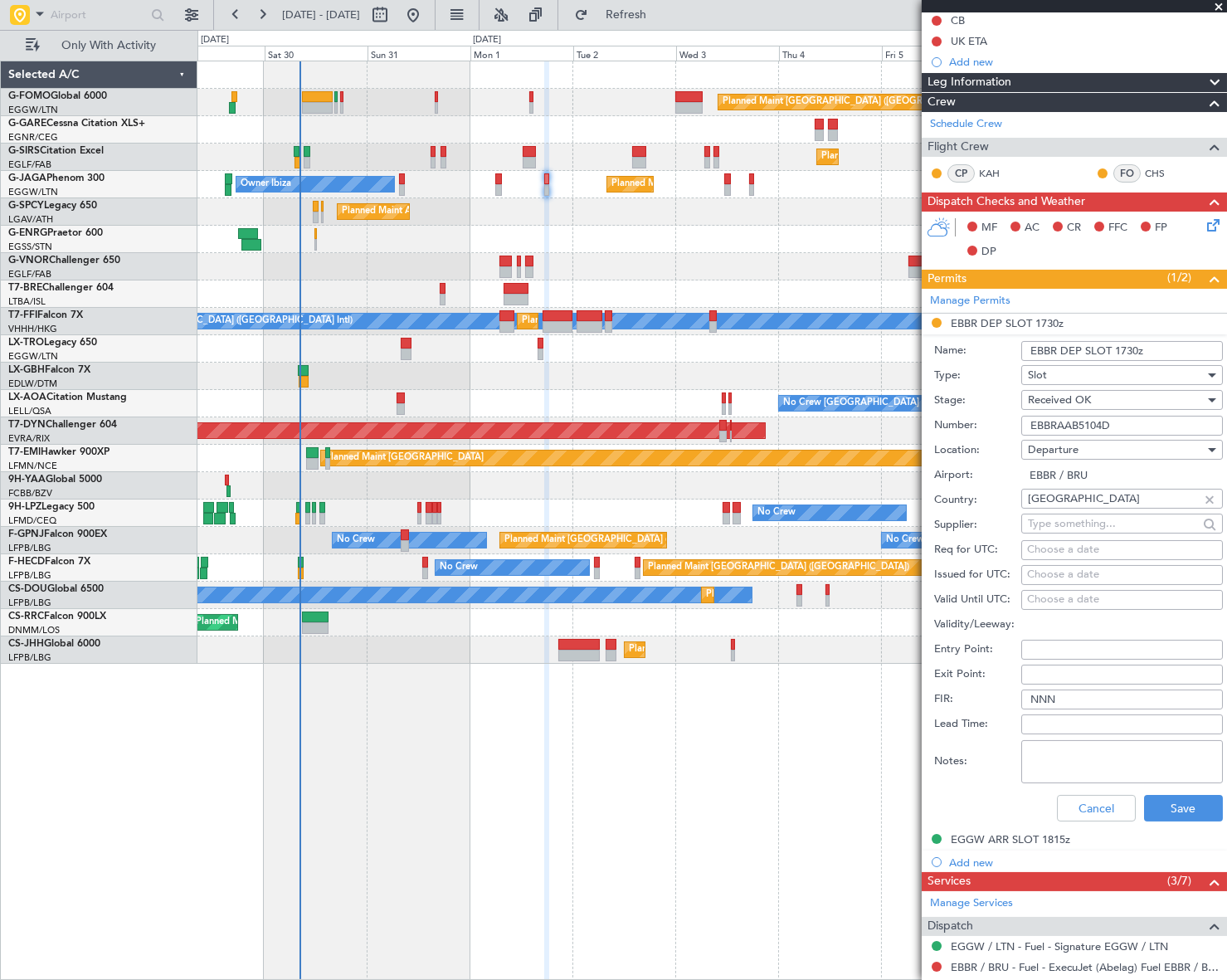
scroll to position [376, 0]
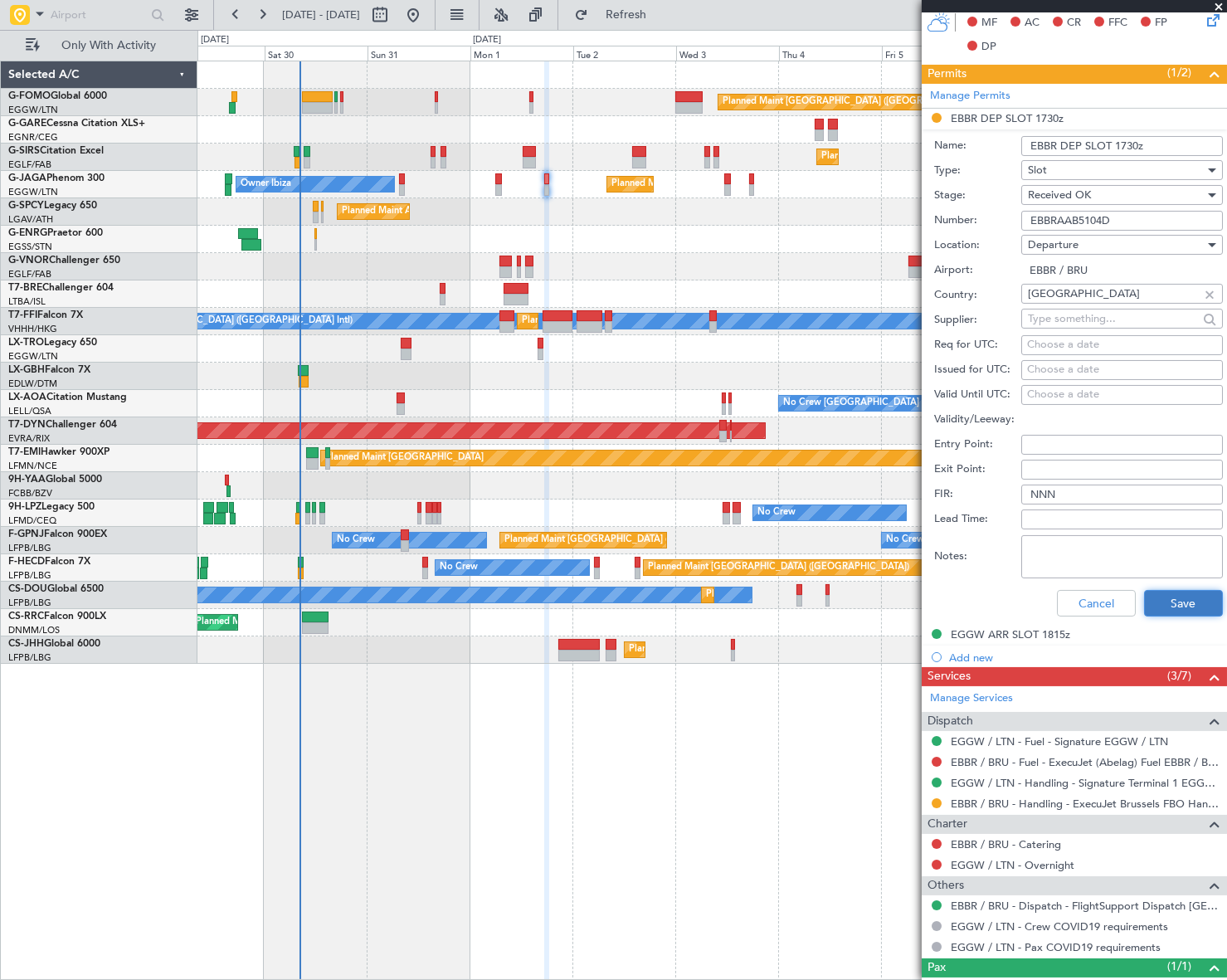
click at [1203, 595] on button "Save" at bounding box center [1183, 603] width 79 height 27
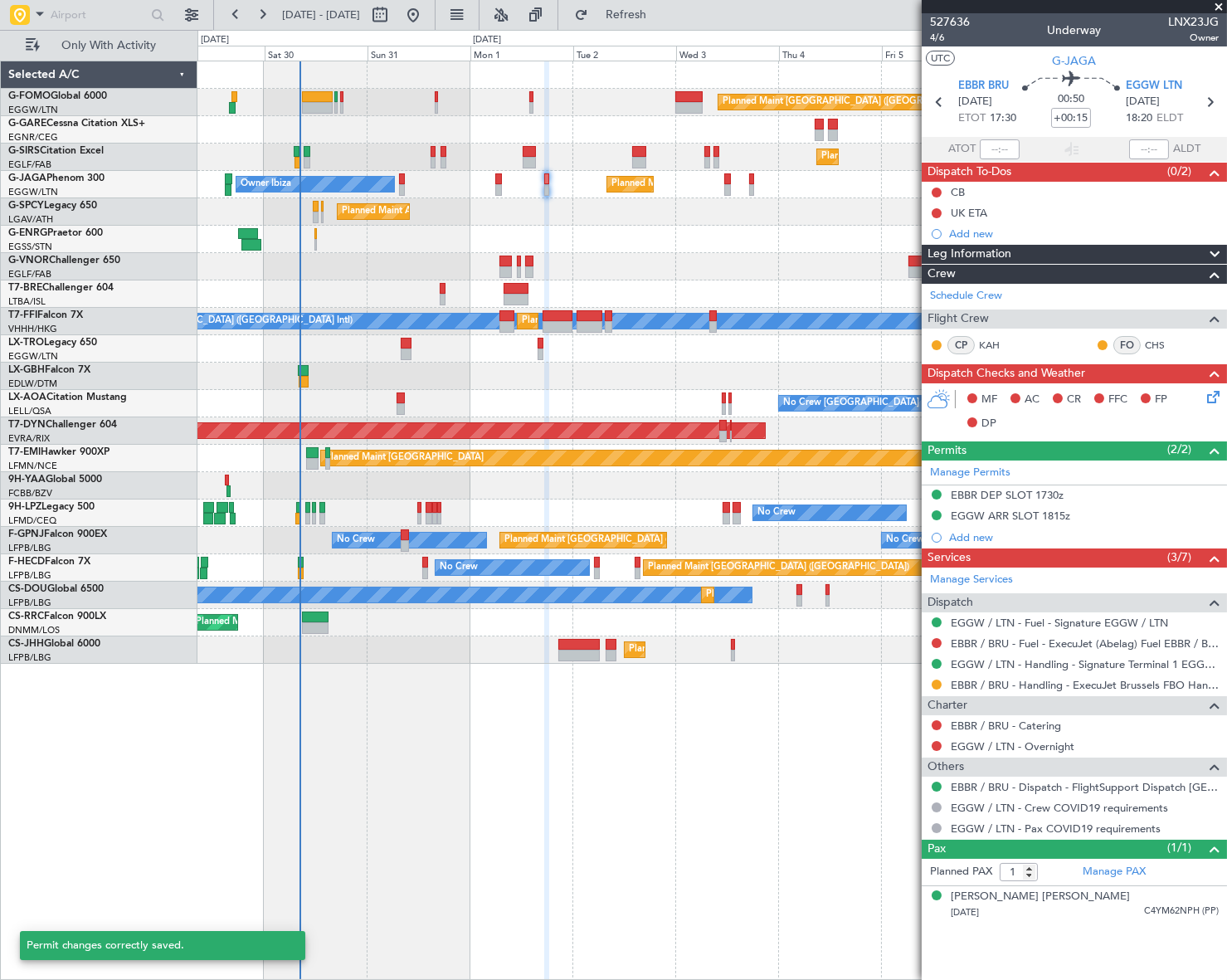
scroll to position [0, 0]
click at [932, 680] on button at bounding box center [936, 683] width 10 height 10
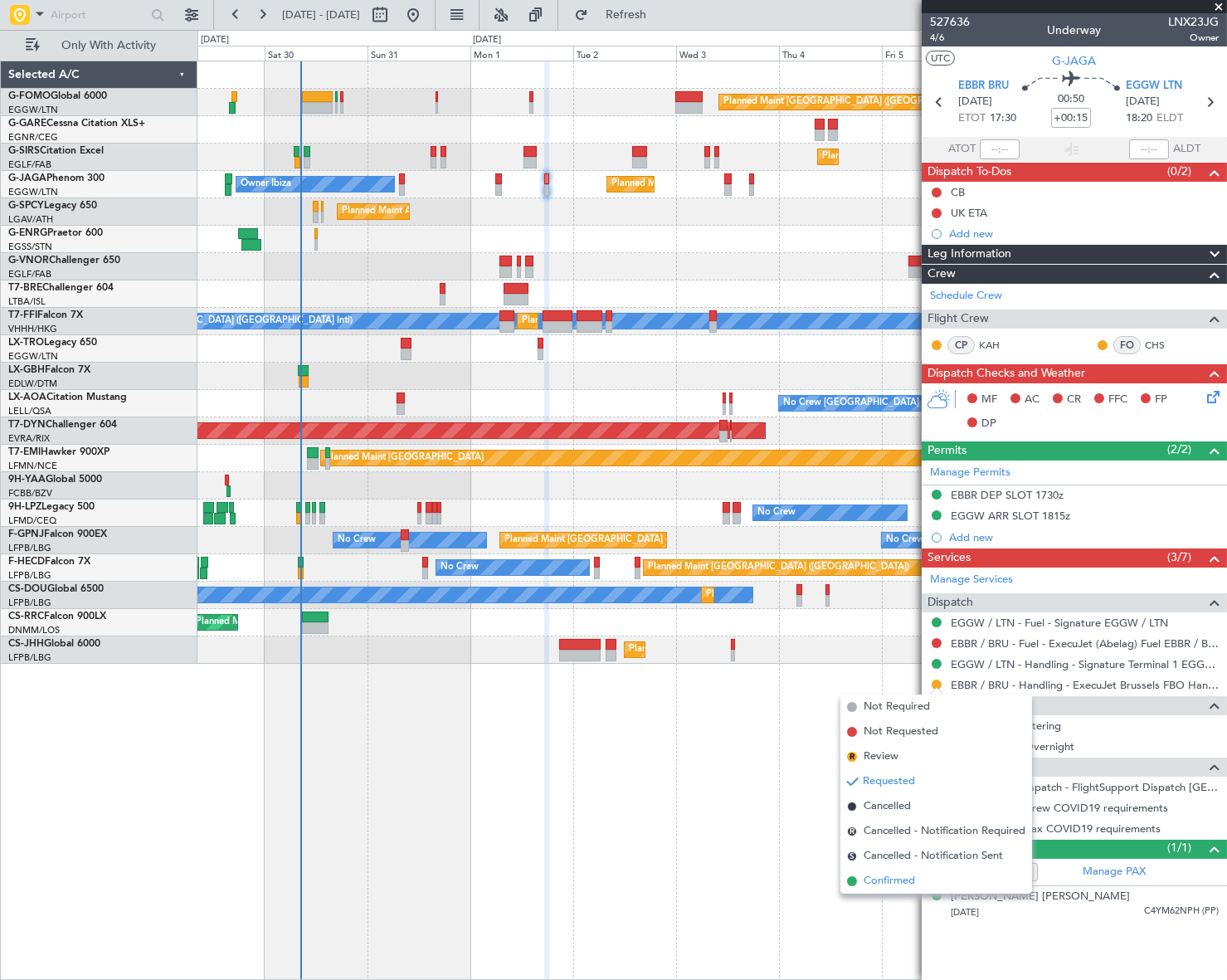
click at [896, 887] on span "Confirmed" at bounding box center [889, 880] width 51 height 16
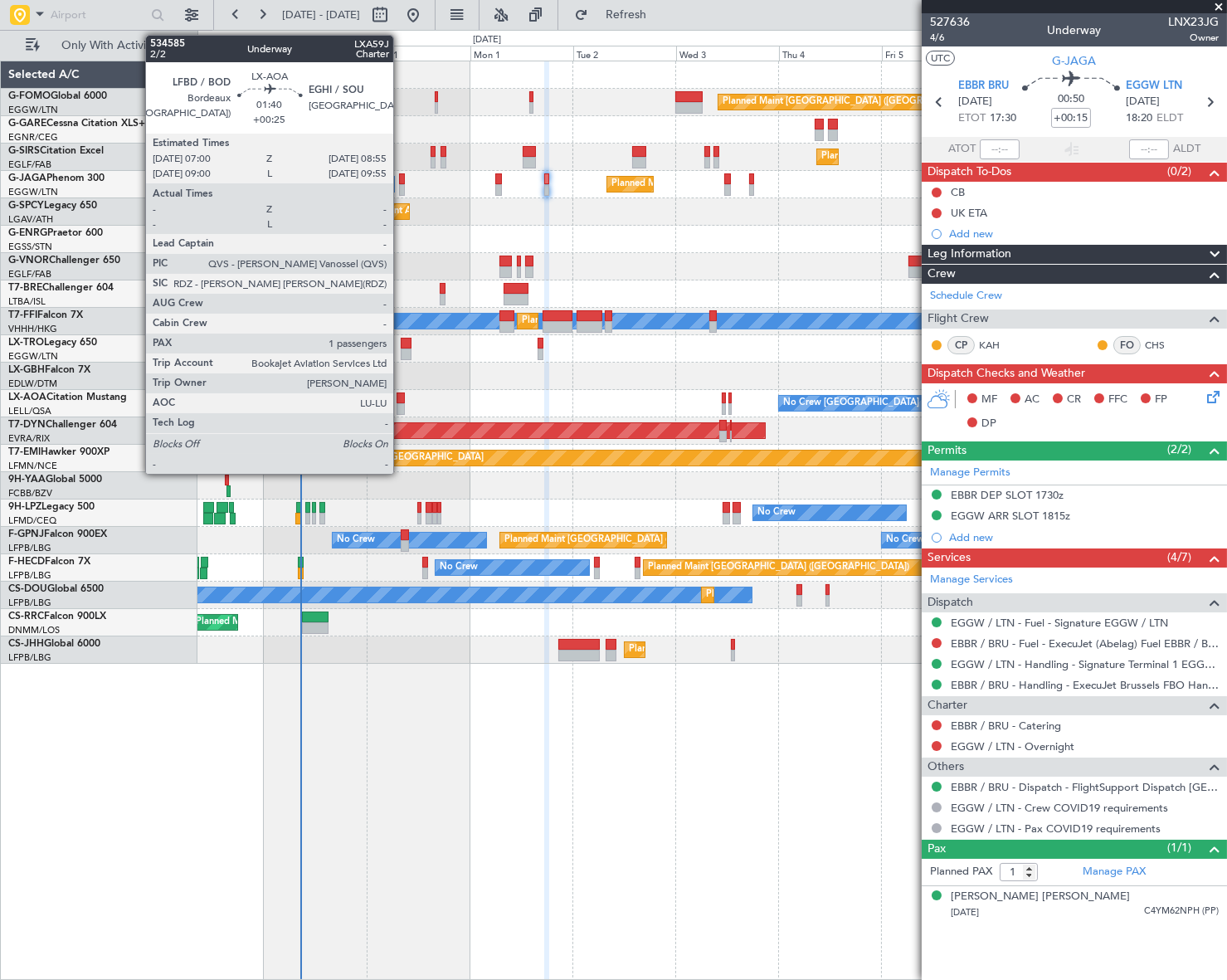
click at [401, 401] on div at bounding box center [401, 397] width 9 height 11
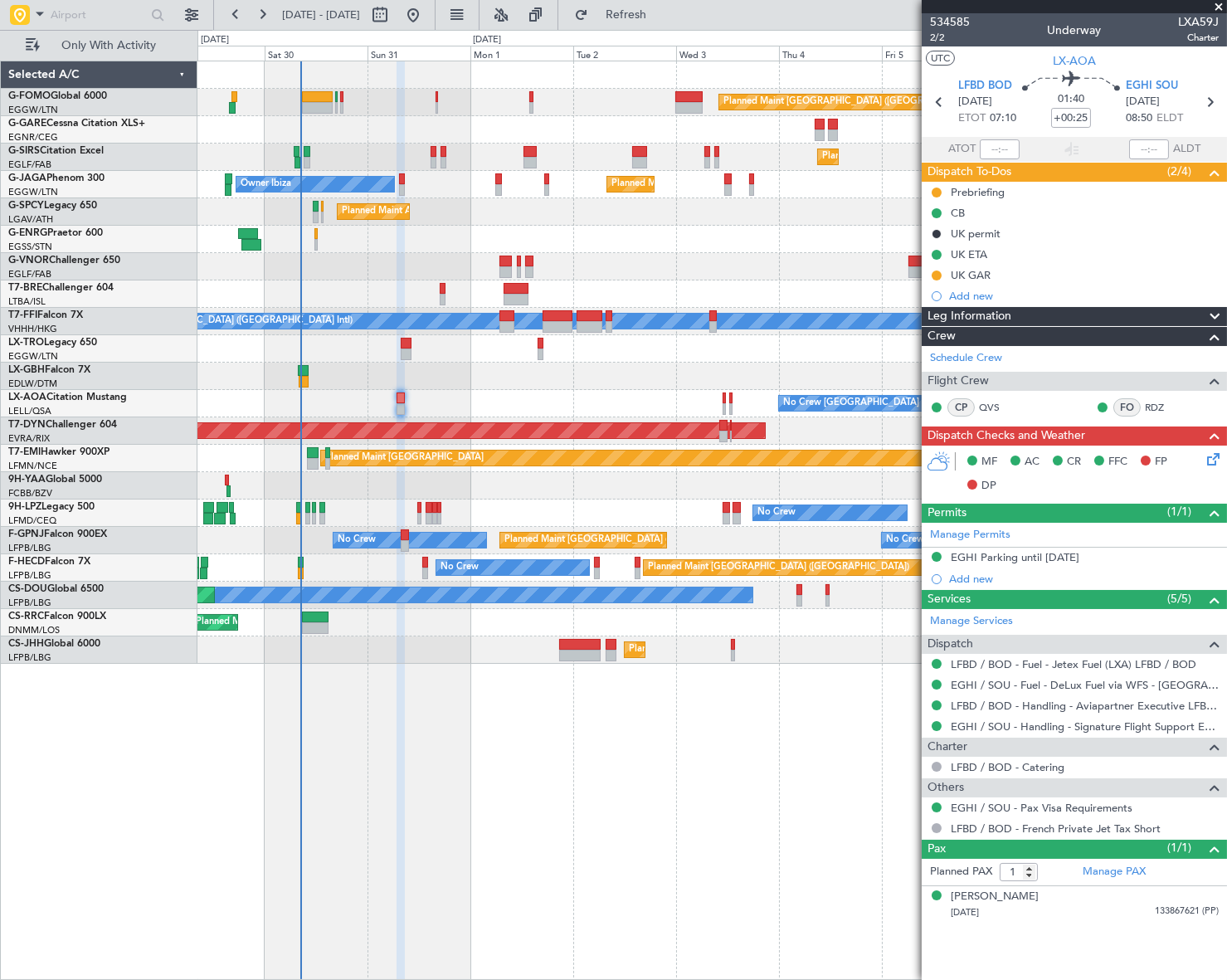
click at [1041, 313] on div "Leg Information" at bounding box center [1074, 317] width 305 height 19
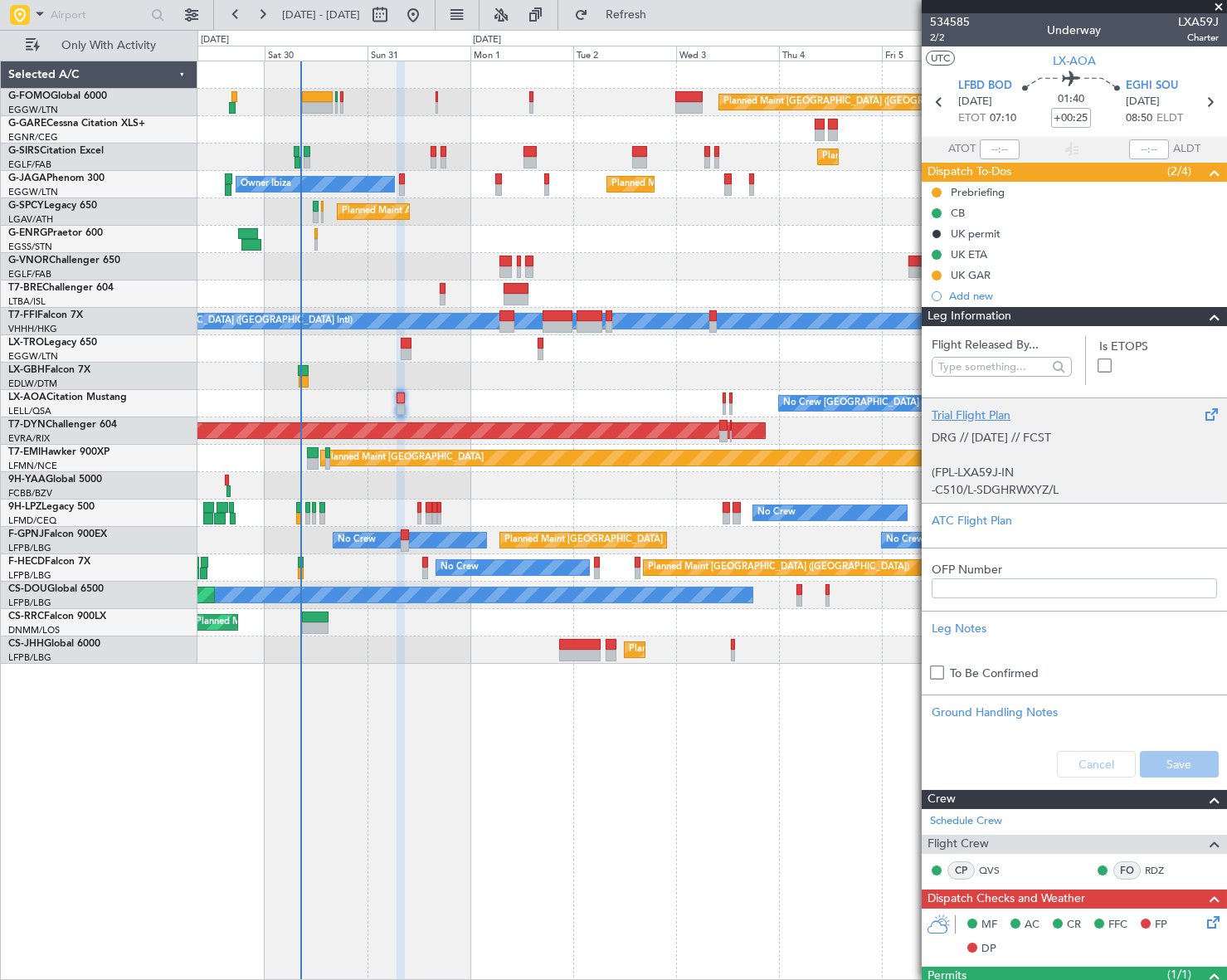
click at [1028, 464] on p "(FPL-LXA59J-IN" at bounding box center [1074, 473] width 285 height 17
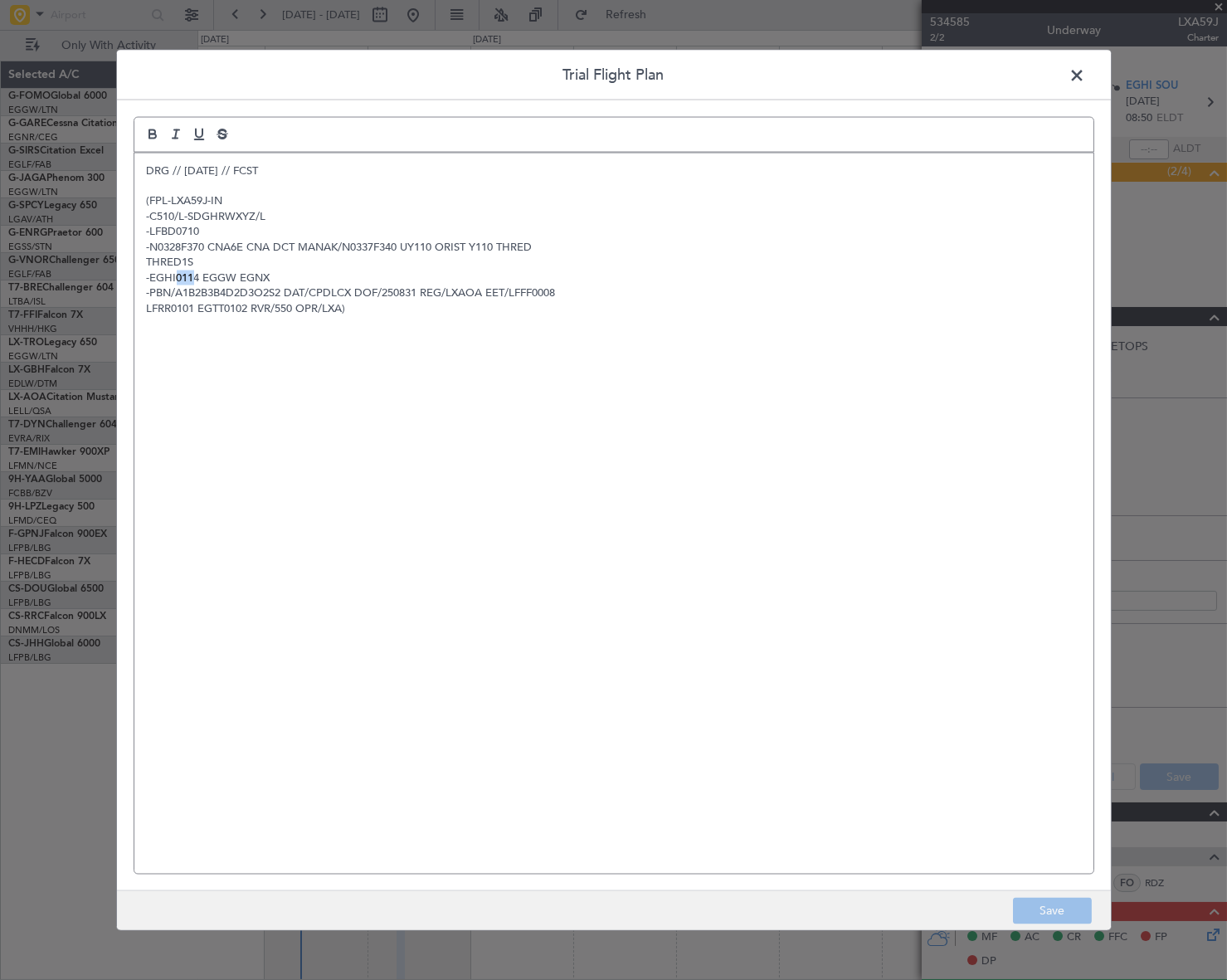
drag, startPoint x: 175, startPoint y: 277, endPoint x: 454, endPoint y: 208, distance: 287.4
click at [191, 277] on p "-EGHI0114 EGGW EGNX" at bounding box center [613, 277] width 934 height 15
click at [1086, 69] on span at bounding box center [1086, 79] width 0 height 33
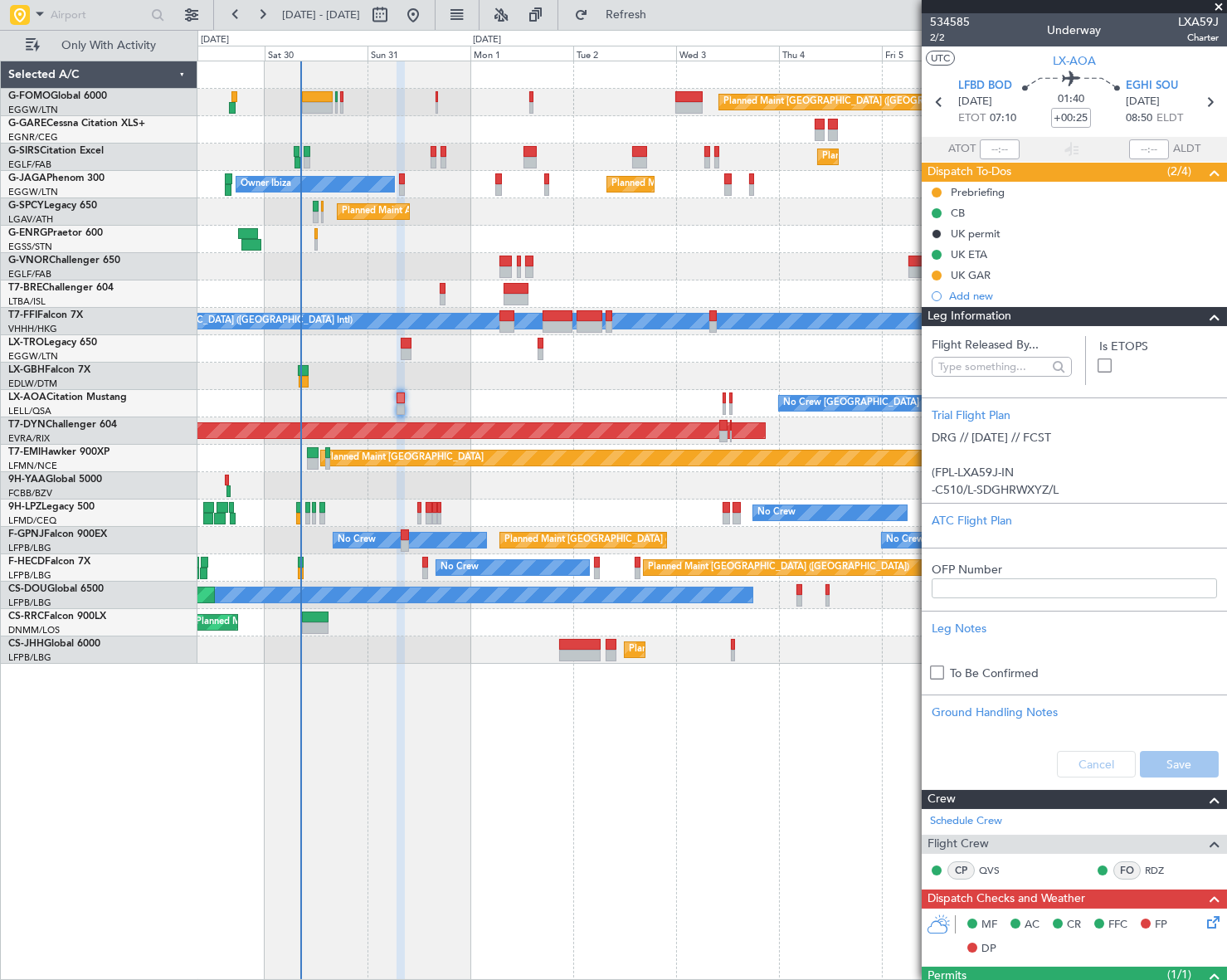
click at [1207, 317] on span at bounding box center [1214, 317] width 20 height 20
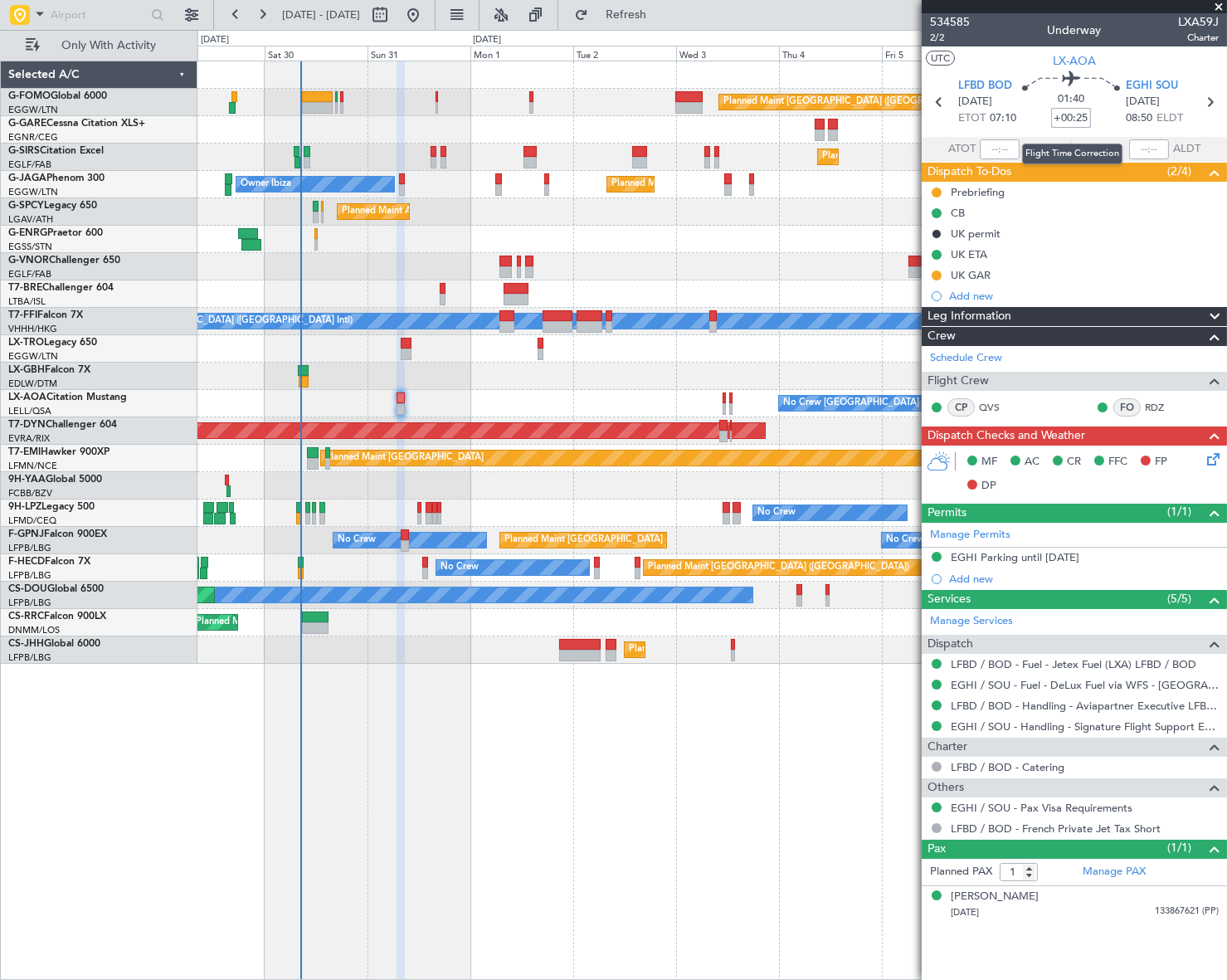
click at [1061, 118] on input "+00:25" at bounding box center [1071, 117] width 40 height 20
click at [1059, 116] on input "+00:25" at bounding box center [1071, 117] width 40 height 20
click at [714, 832] on div "Planned Maint [GEOGRAPHIC_DATA] ([GEOGRAPHIC_DATA]) Planned Maint [GEOGRAPHIC_D…" at bounding box center [712, 520] width 1029 height 919
click at [1074, 115] on input "-00:25" at bounding box center [1071, 117] width 40 height 20
drag, startPoint x: 1085, startPoint y: 118, endPoint x: 1041, endPoint y: 119, distance: 44.0
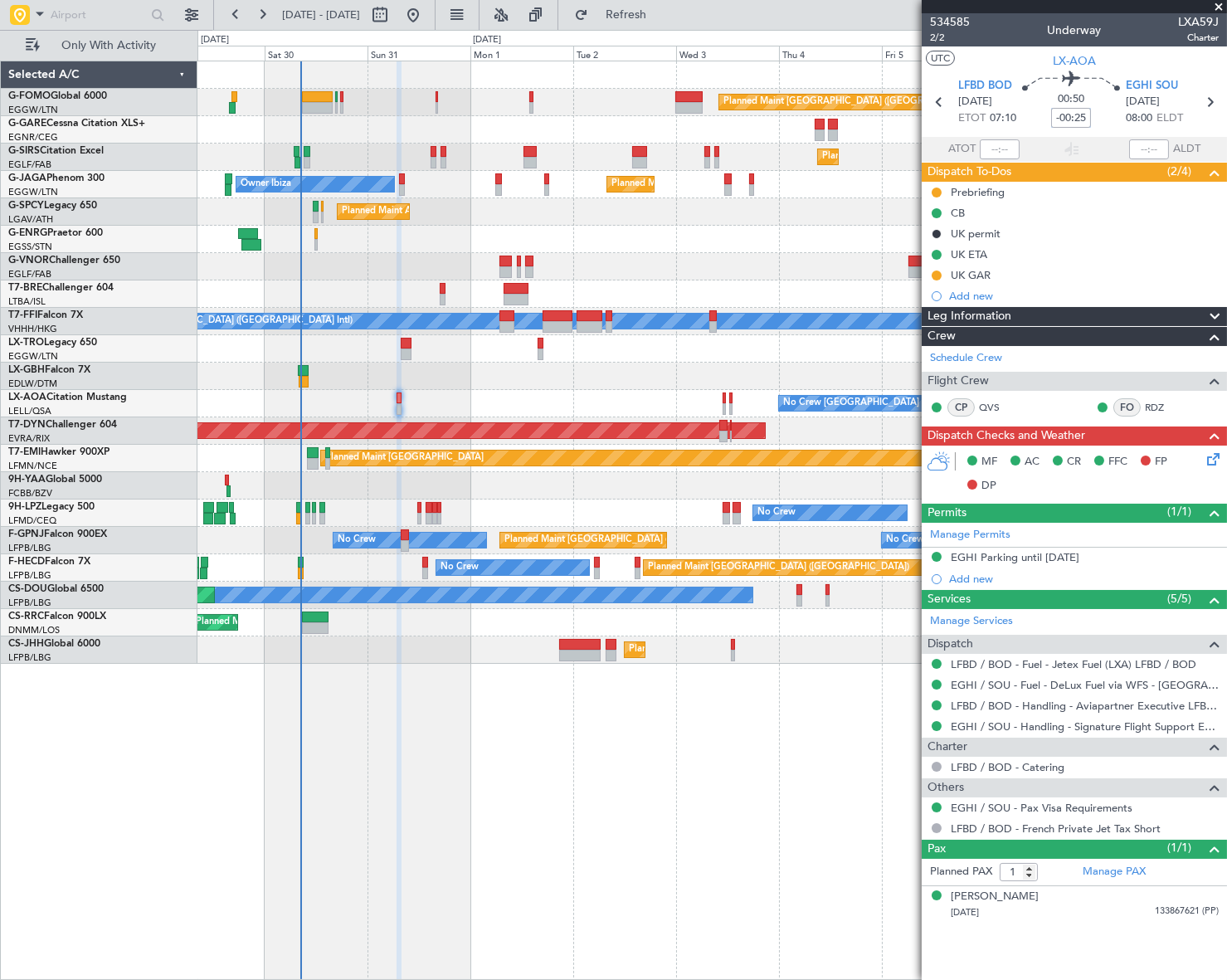
click at [1041, 119] on div "00:50 -00:25" at bounding box center [1071, 101] width 109 height 62
click at [782, 834] on div "Planned Maint [GEOGRAPHIC_DATA] ([GEOGRAPHIC_DATA]) Planned Maint [GEOGRAPHIC_D…" at bounding box center [712, 520] width 1029 height 919
type input "+00:00"
click at [716, 807] on div "Planned Maint [GEOGRAPHIC_DATA] ([GEOGRAPHIC_DATA]) Planned Maint [GEOGRAPHIC_D…" at bounding box center [712, 520] width 1028 height 919
click at [621, 768] on div "Planned Maint [GEOGRAPHIC_DATA] ([GEOGRAPHIC_DATA]) Planned Maint [GEOGRAPHIC_D…" at bounding box center [712, 520] width 1028 height 919
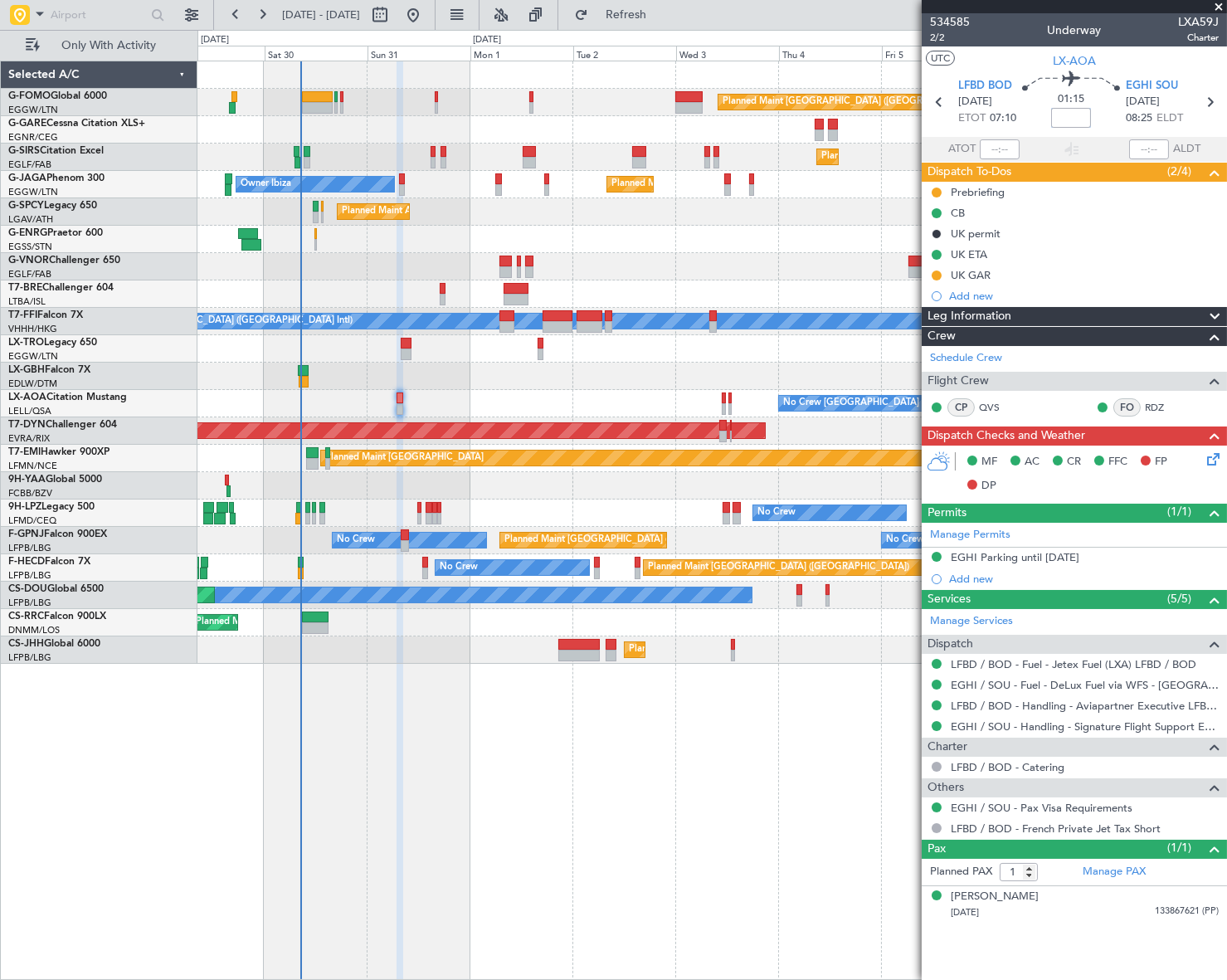
click at [760, 688] on div "Planned Maint [GEOGRAPHIC_DATA] ([GEOGRAPHIC_DATA]) Planned Maint [GEOGRAPHIC_D…" at bounding box center [712, 520] width 1028 height 919
click at [794, 738] on div "Planned Maint [GEOGRAPHIC_DATA] ([GEOGRAPHIC_DATA]) Planned Maint [GEOGRAPHIC_D…" at bounding box center [712, 520] width 1028 height 919
click at [1159, 303] on div "Add new" at bounding box center [1074, 296] width 305 height 21
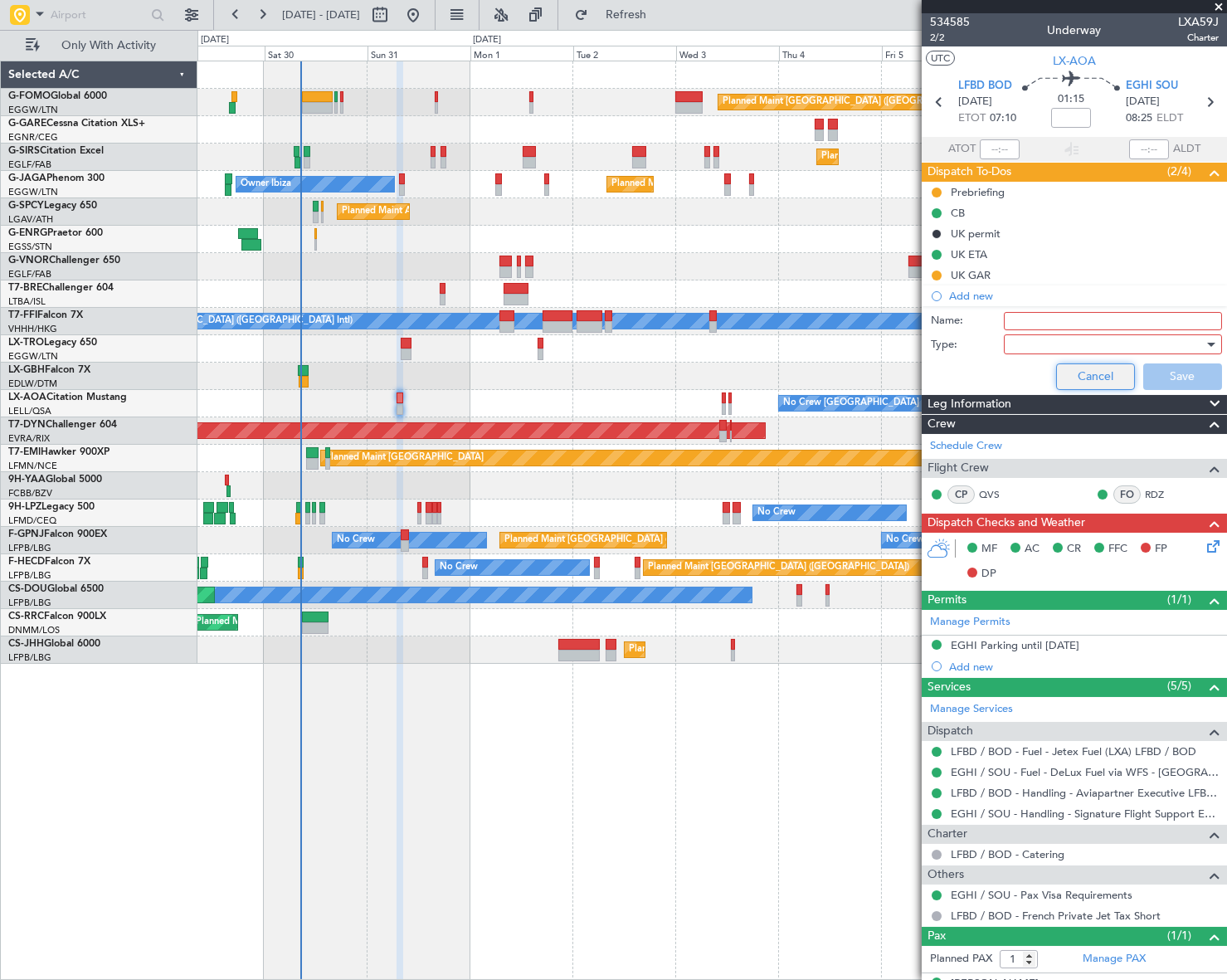
click at [1099, 376] on button "Cancel" at bounding box center [1095, 376] width 79 height 27
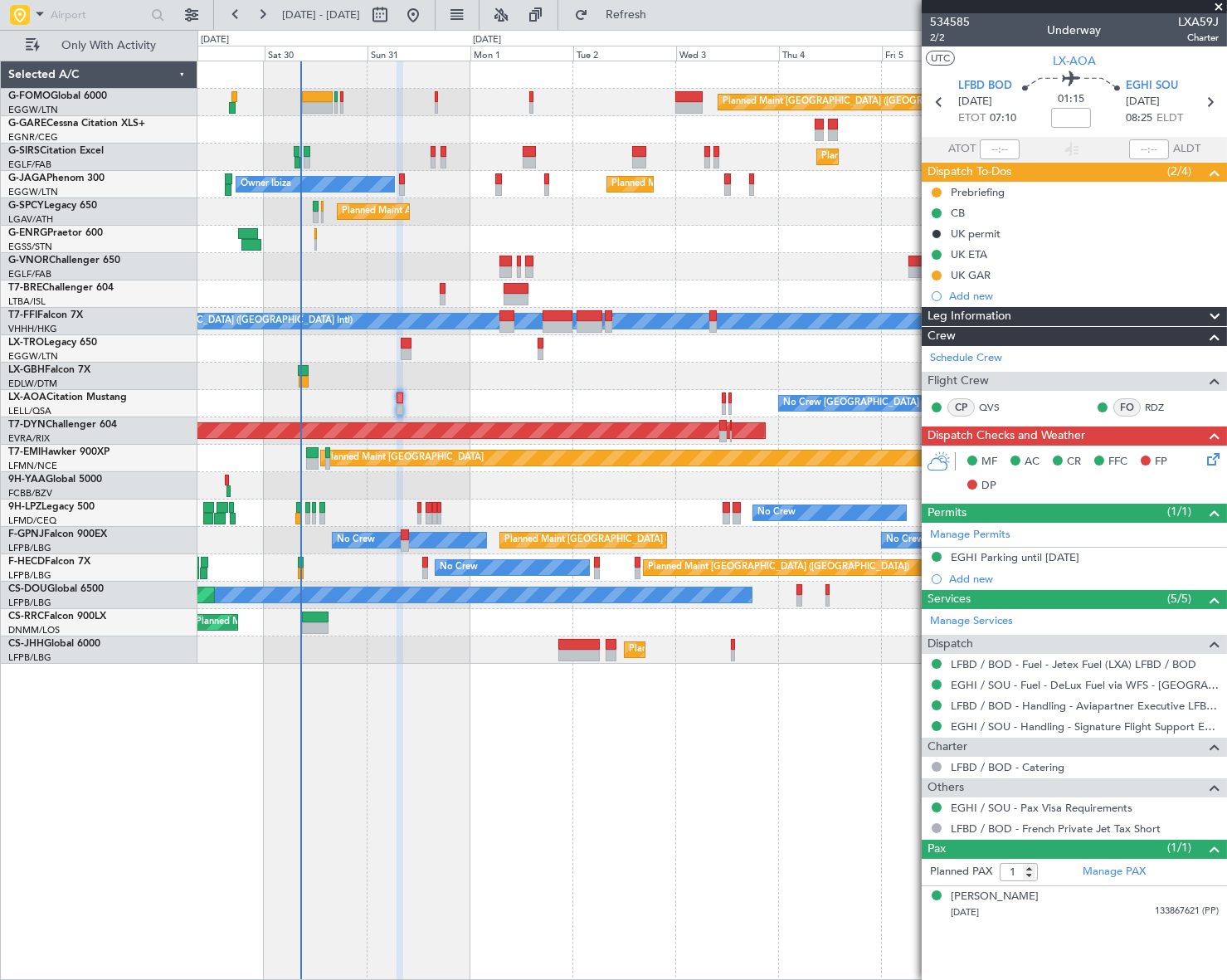
click at [1117, 319] on div "Leg Information" at bounding box center [1074, 317] width 305 height 19
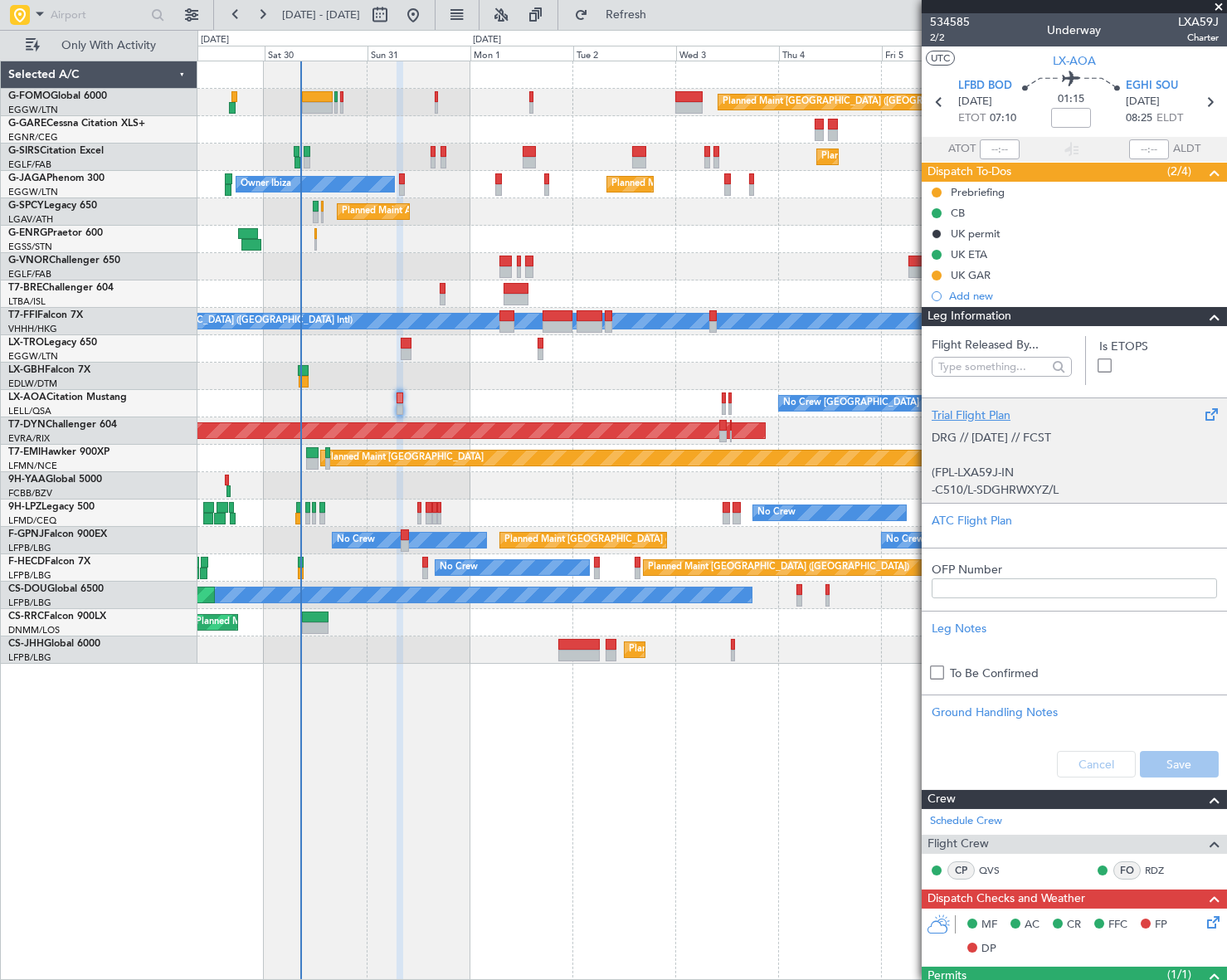
click at [998, 404] on div "Trial Flight Plan DRG // 29AUG // FCST (FPL-LXA59J-IN -C510/L-SDGHRWXYZ/L -LFBD…" at bounding box center [1074, 449] width 305 height 105
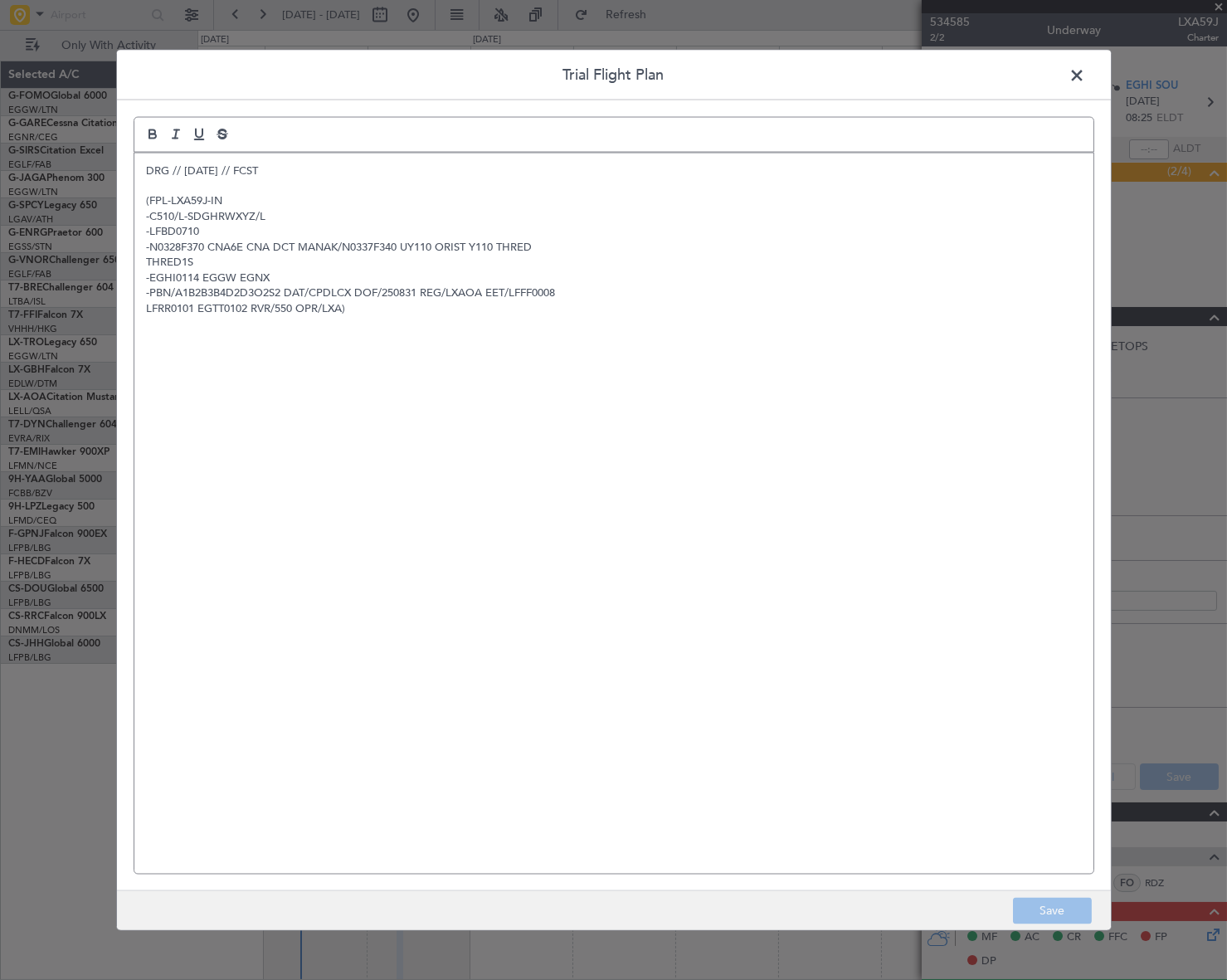
click at [147, 169] on p "DRG // 29AUG // FCST" at bounding box center [613, 169] width 934 height 15
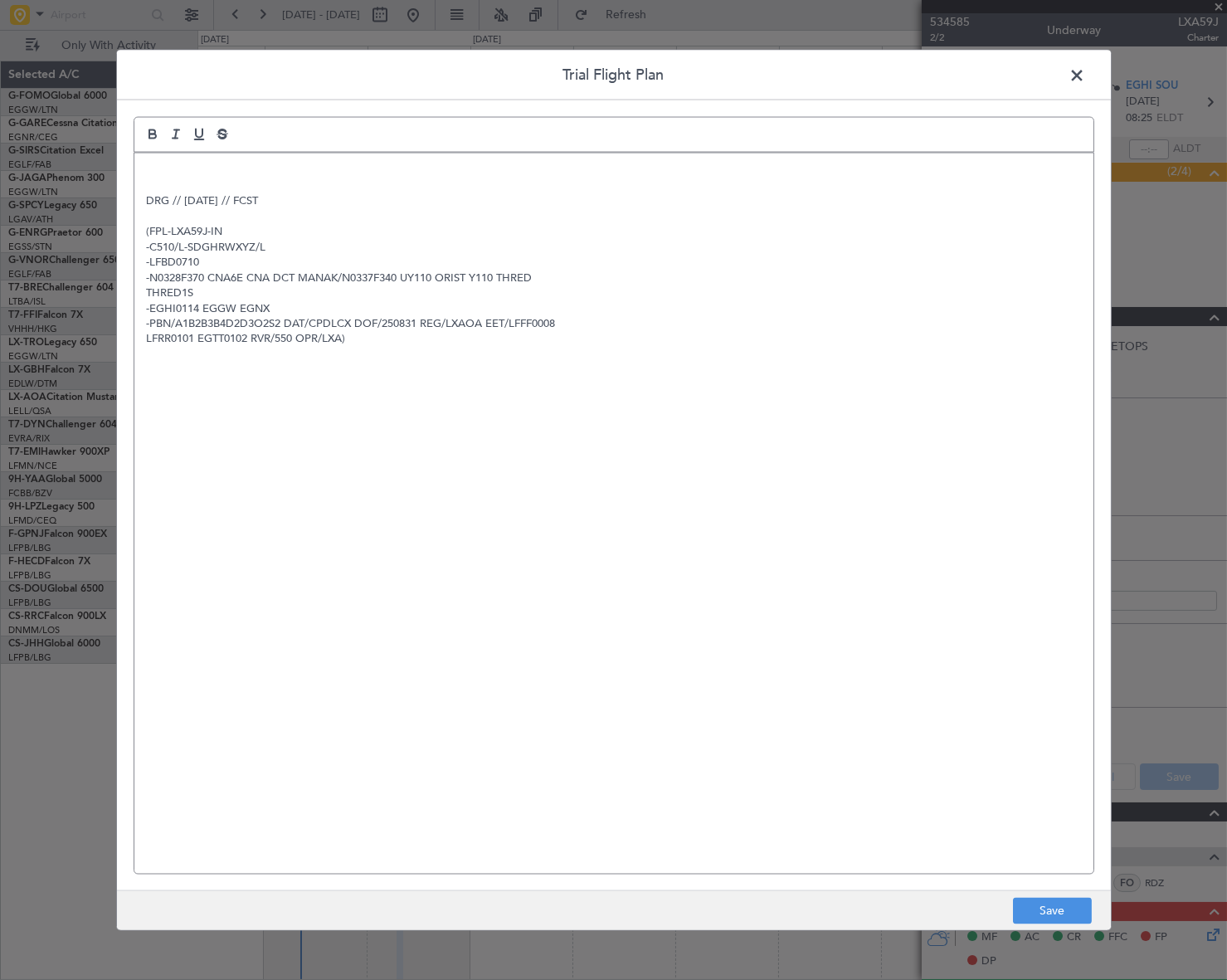
click at [147, 169] on p at bounding box center [613, 169] width 934 height 15
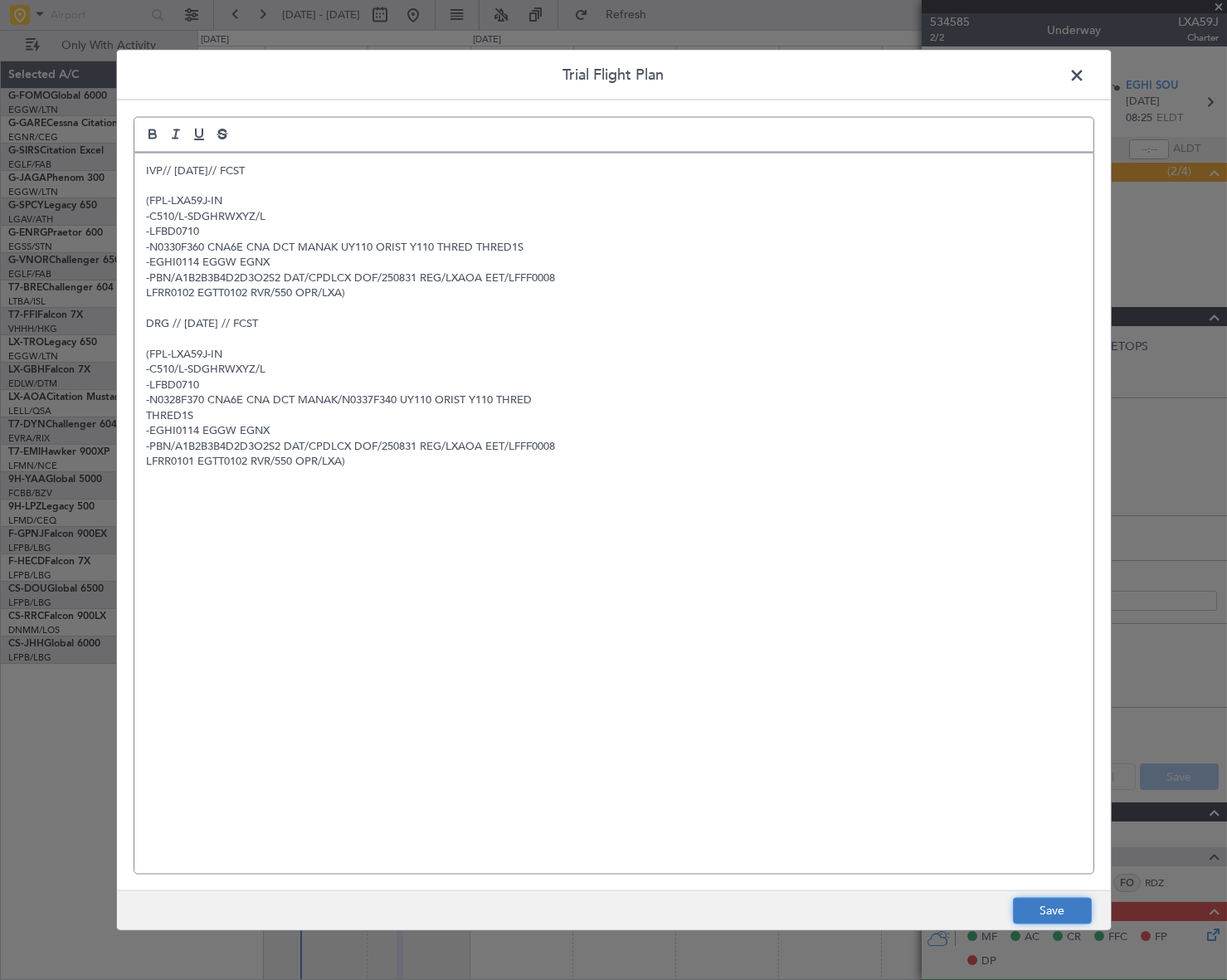
click at [1034, 904] on button "Save" at bounding box center [1052, 911] width 79 height 27
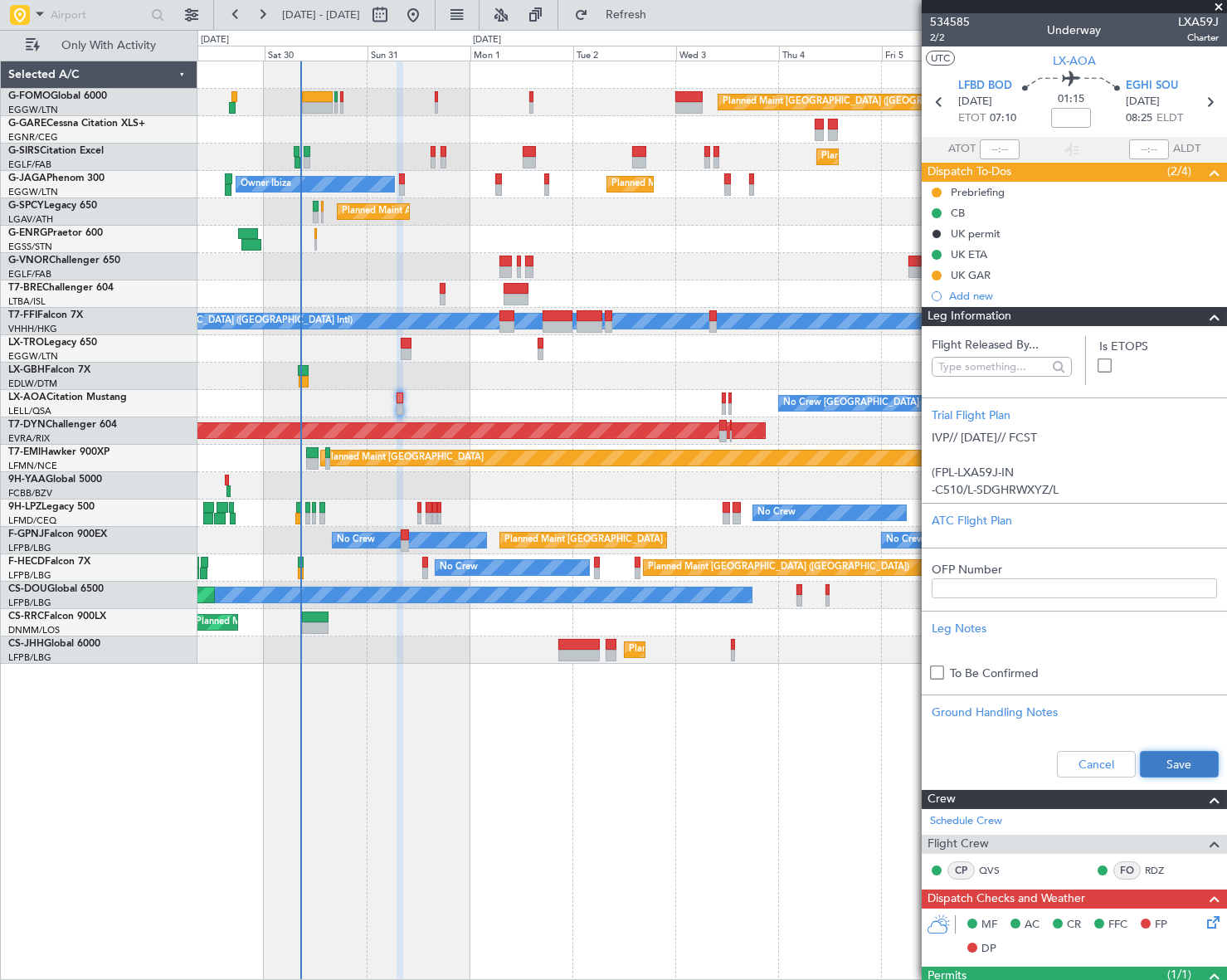
click at [1180, 768] on button "Save" at bounding box center [1178, 764] width 79 height 27
click at [1204, 321] on span at bounding box center [1214, 317] width 20 height 20
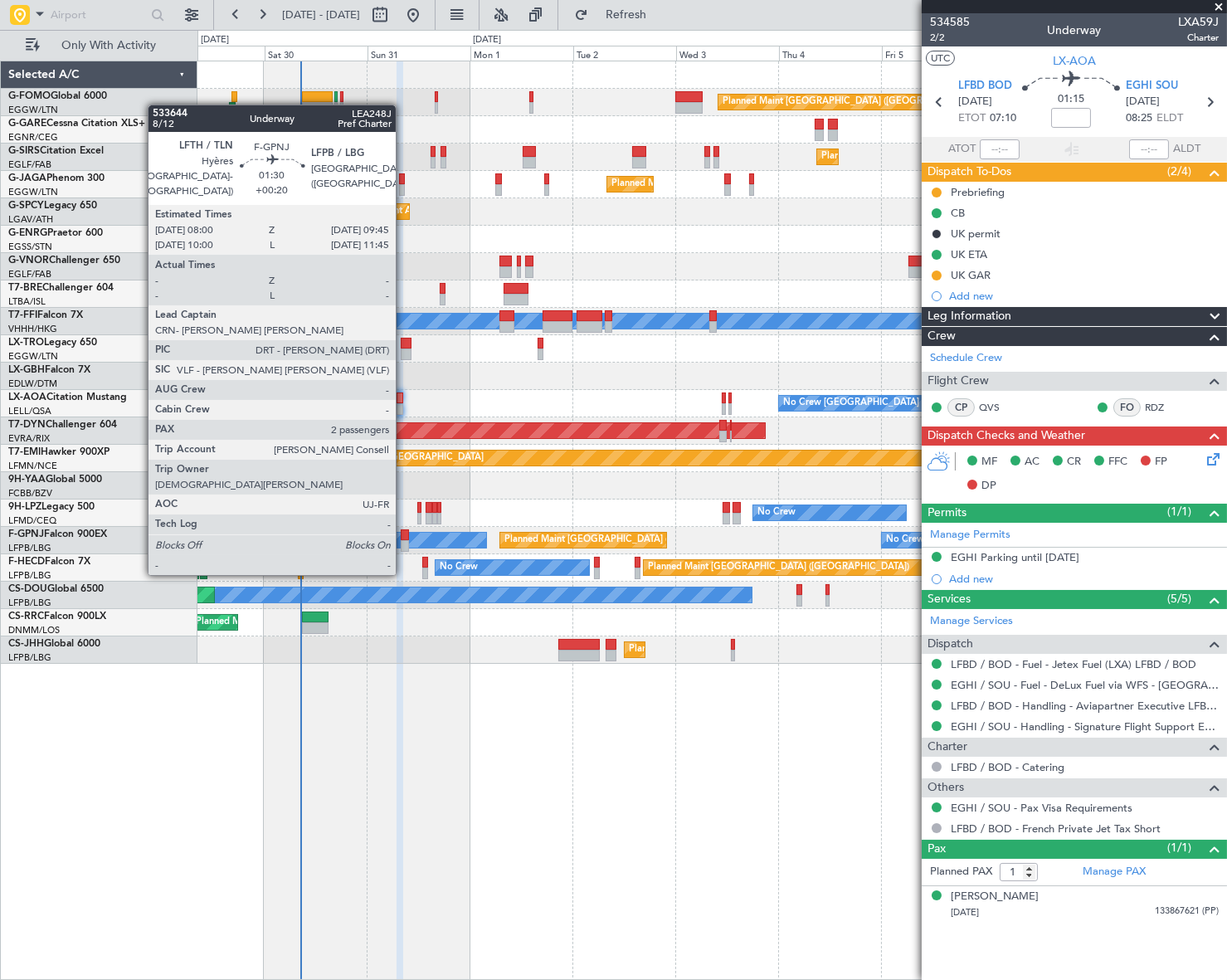
click at [403, 542] on div at bounding box center [405, 546] width 9 height 11
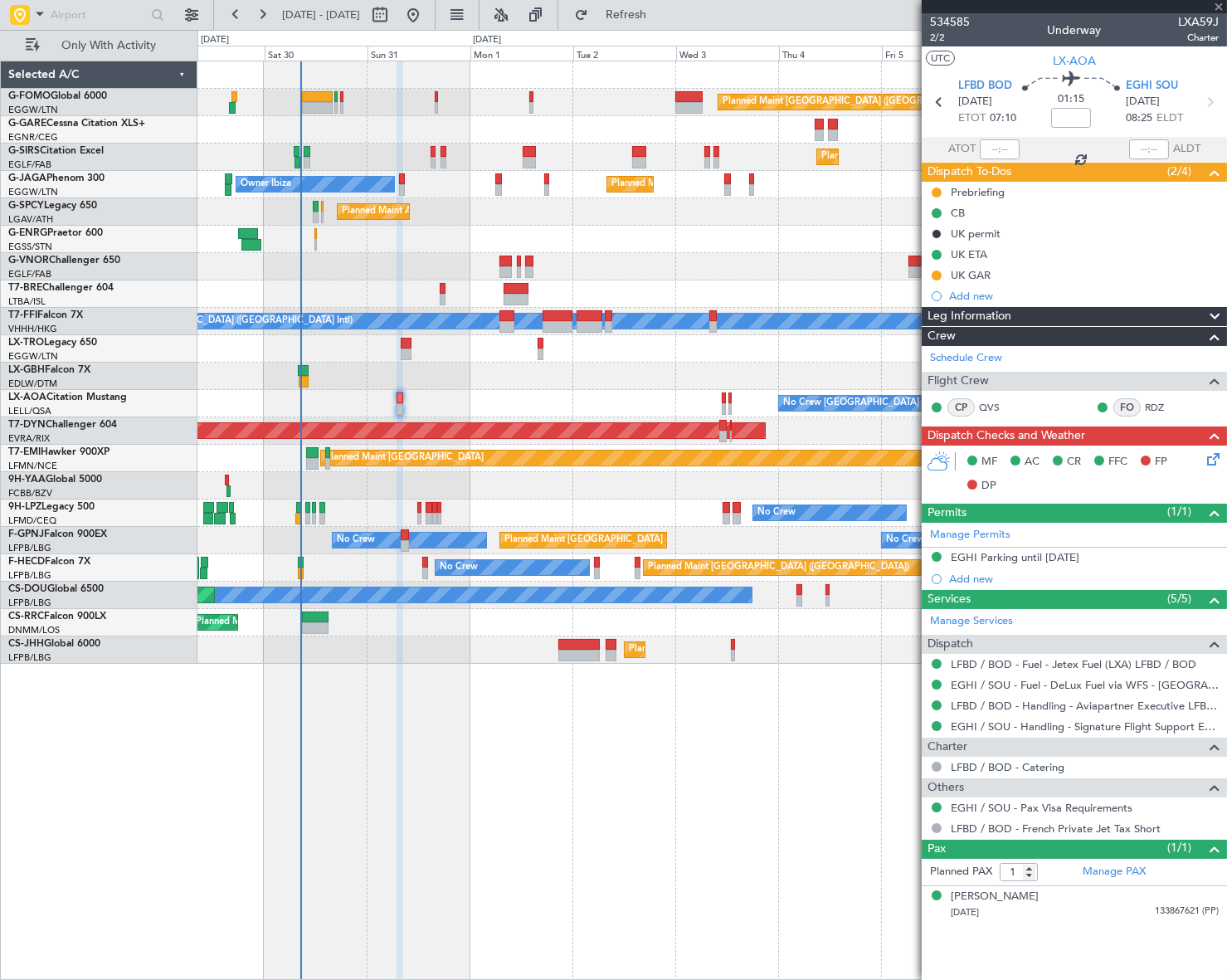
type input "+00:20"
type input "2"
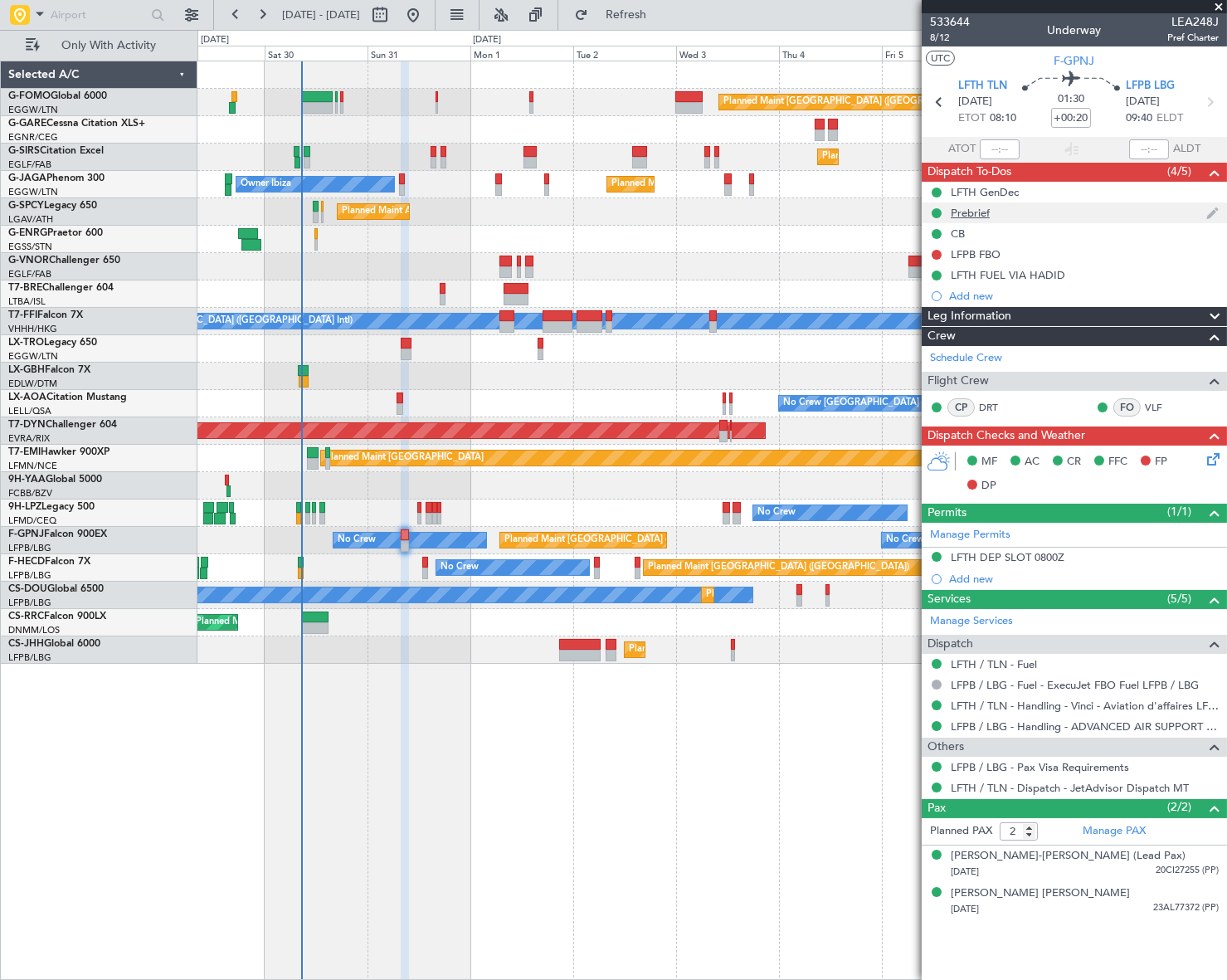
click at [973, 208] on div "Prebrief" at bounding box center [969, 212] width 39 height 14
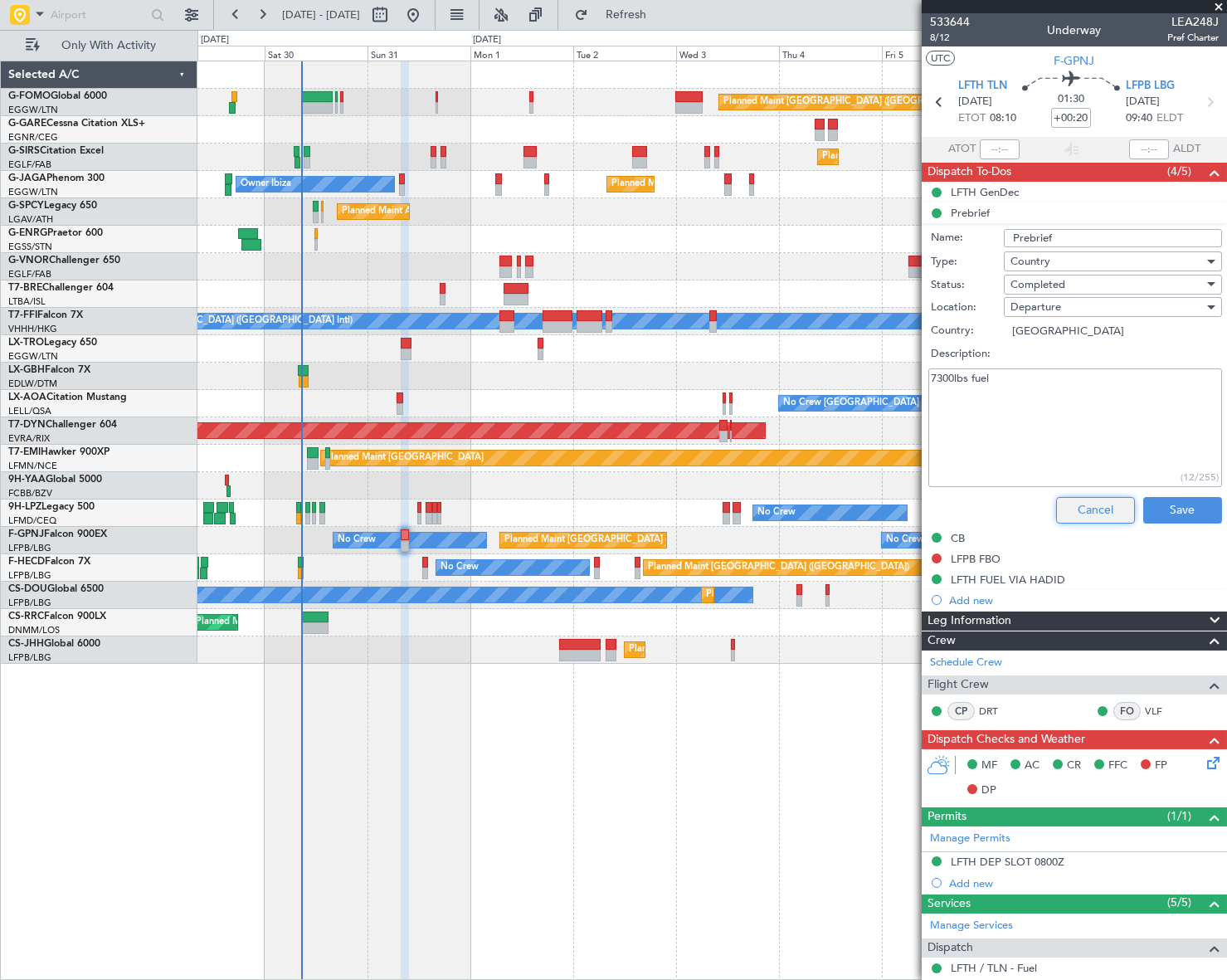
click at [1095, 516] on button "Cancel" at bounding box center [1095, 510] width 79 height 27
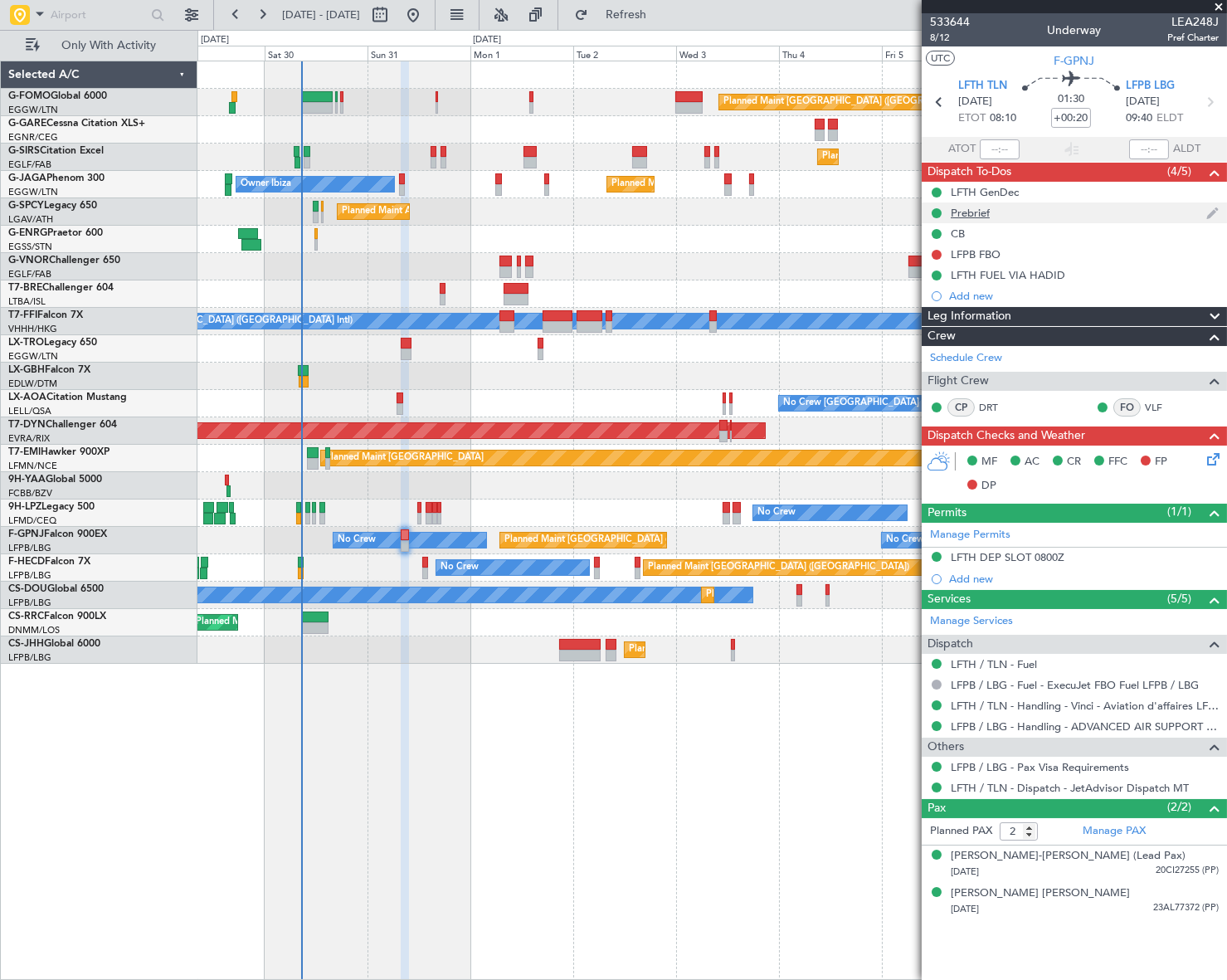
click at [982, 209] on div "Prebrief" at bounding box center [969, 212] width 39 height 14
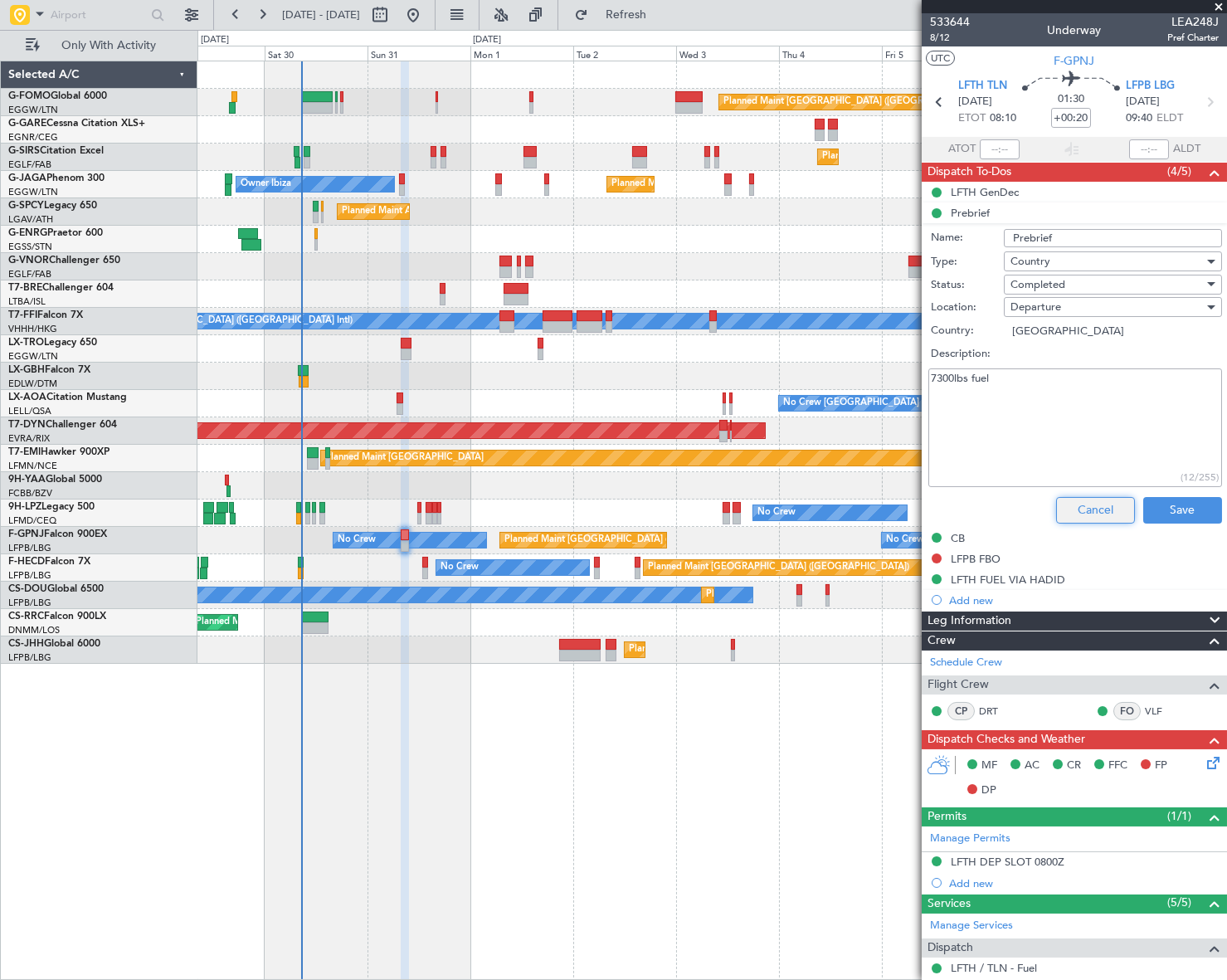
click at [1091, 512] on button "Cancel" at bounding box center [1095, 510] width 79 height 27
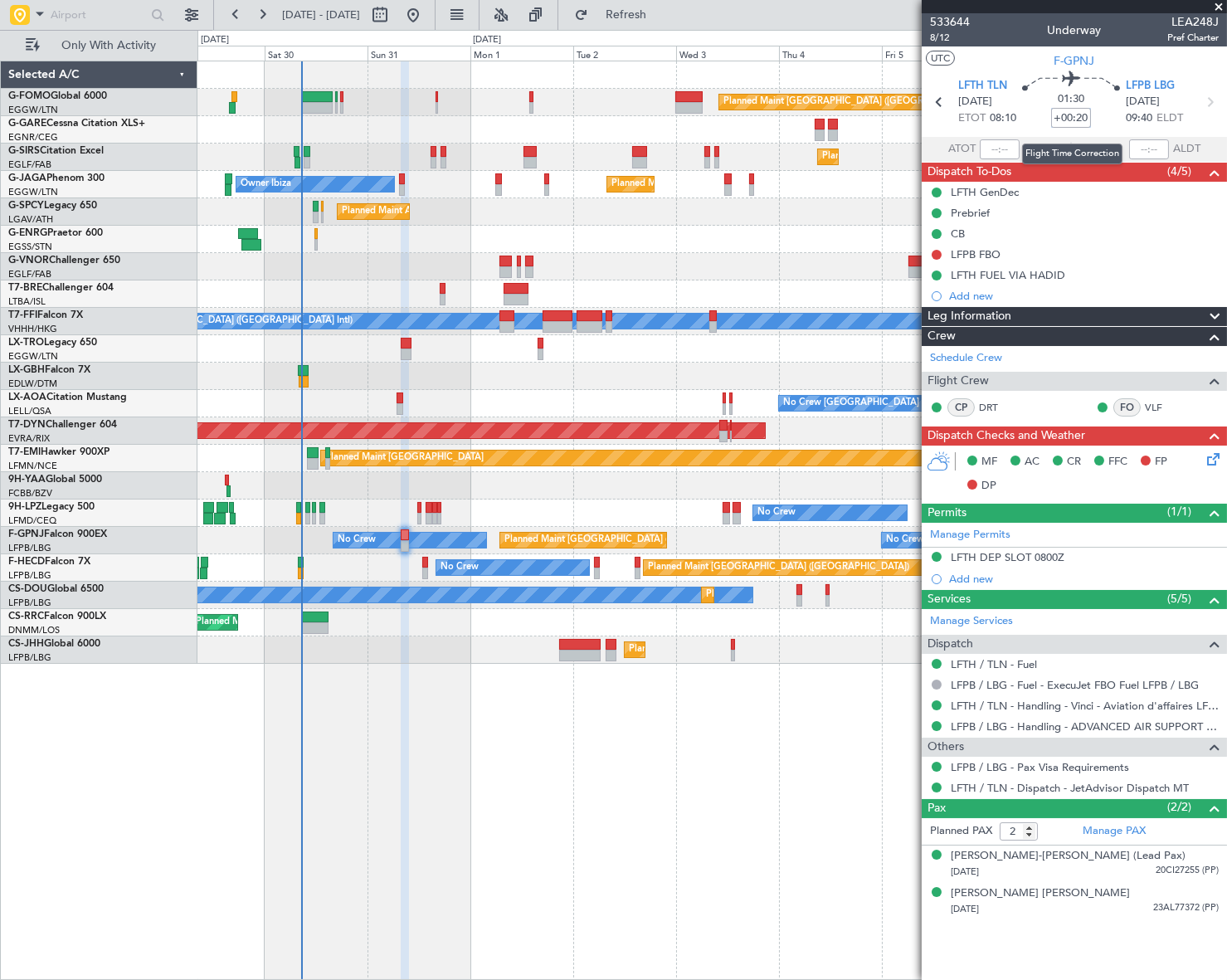
click at [1086, 113] on input "+00:20" at bounding box center [1071, 117] width 40 height 20
click at [1087, 120] on input "+00:20" at bounding box center [1071, 117] width 40 height 20
click at [762, 694] on div "Planned Maint London (Luton) Planned Maint London (Farnborough) Owner Ibiza Pla…" at bounding box center [712, 520] width 1029 height 919
click at [1086, 116] on input "+00:10" at bounding box center [1071, 117] width 40 height 20
type input "+00:05"
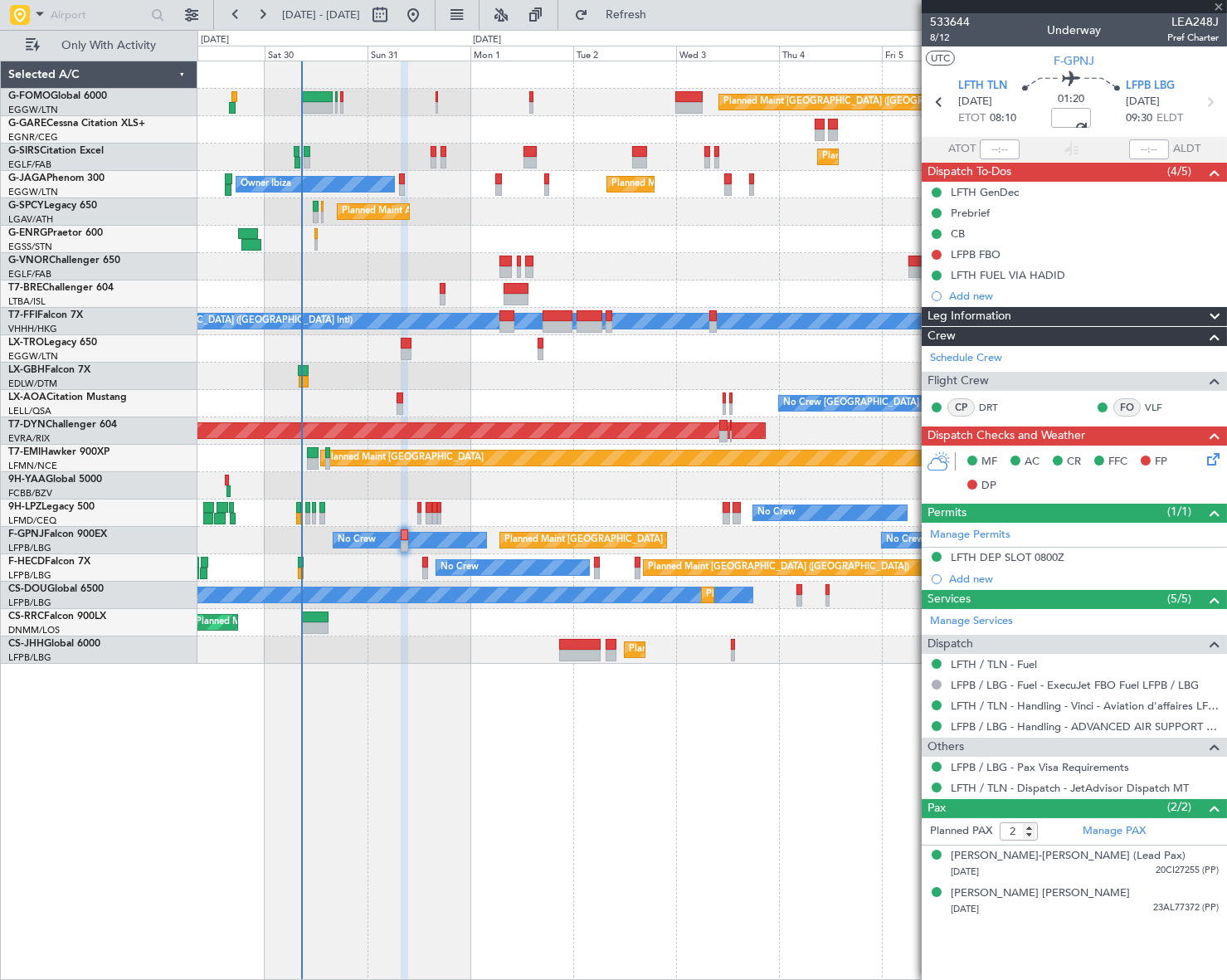
click at [1211, 450] on icon at bounding box center [1210, 455] width 13 height 13
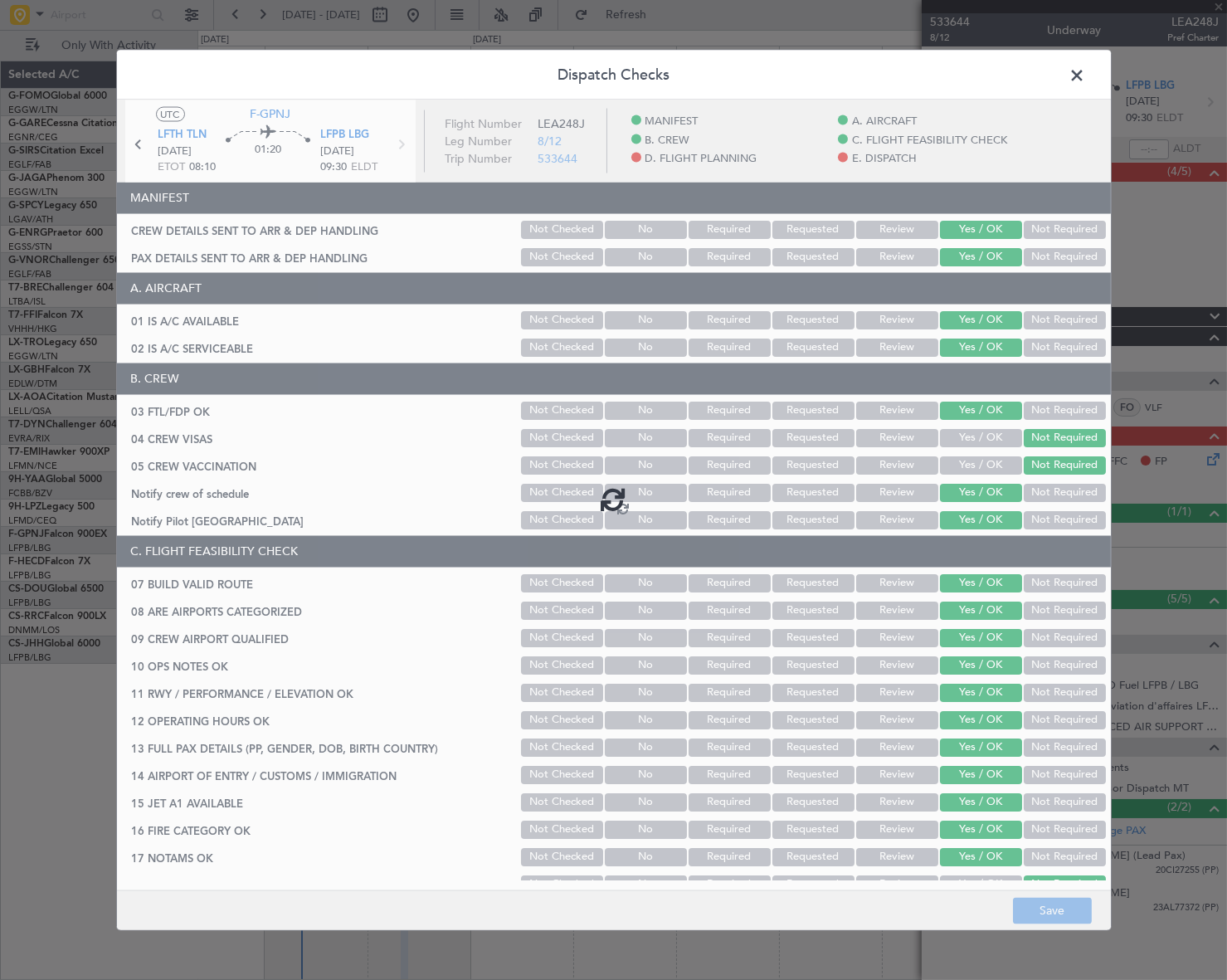
click at [1086, 69] on span at bounding box center [1086, 79] width 0 height 33
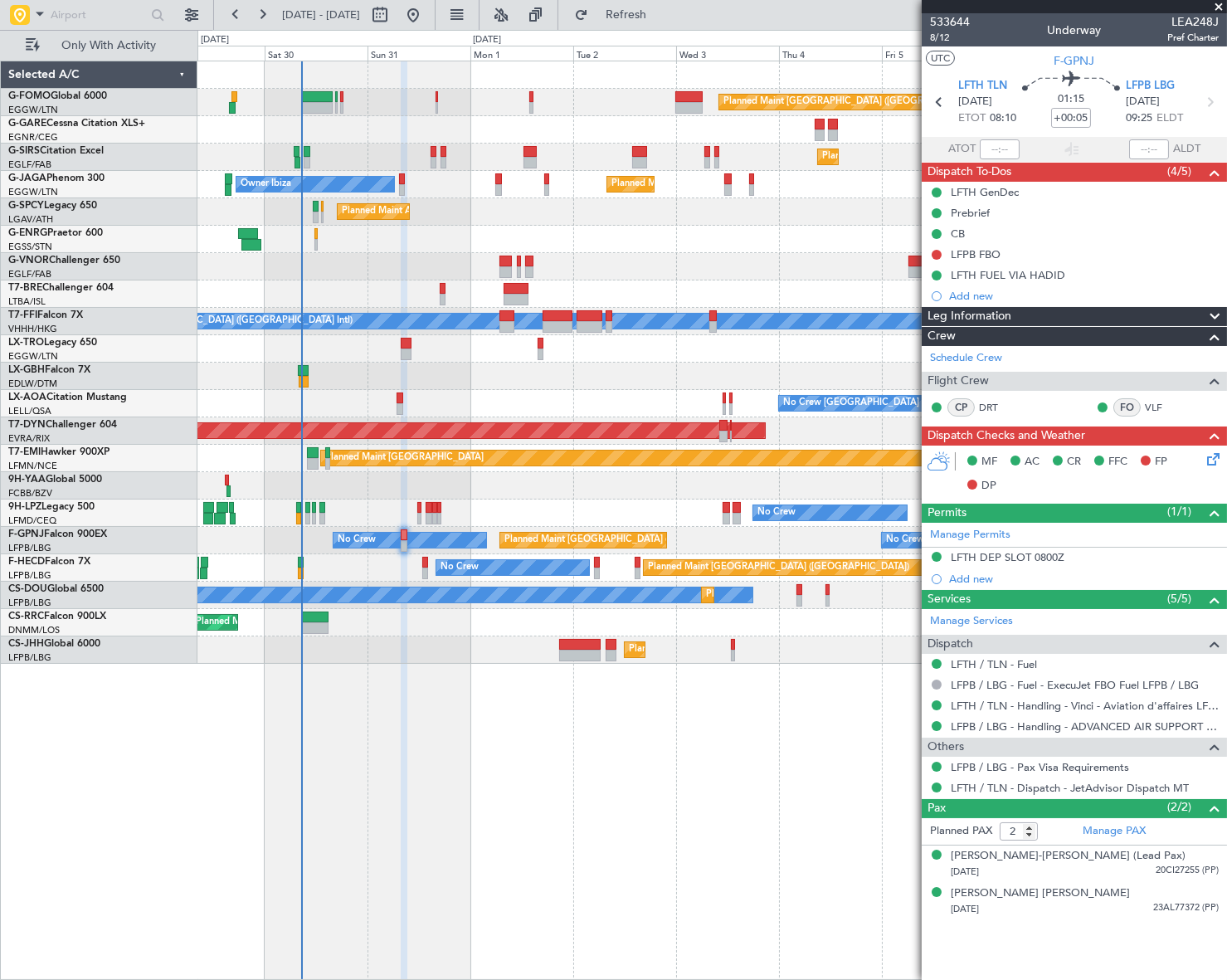
click at [1208, 461] on icon at bounding box center [1210, 455] width 13 height 13
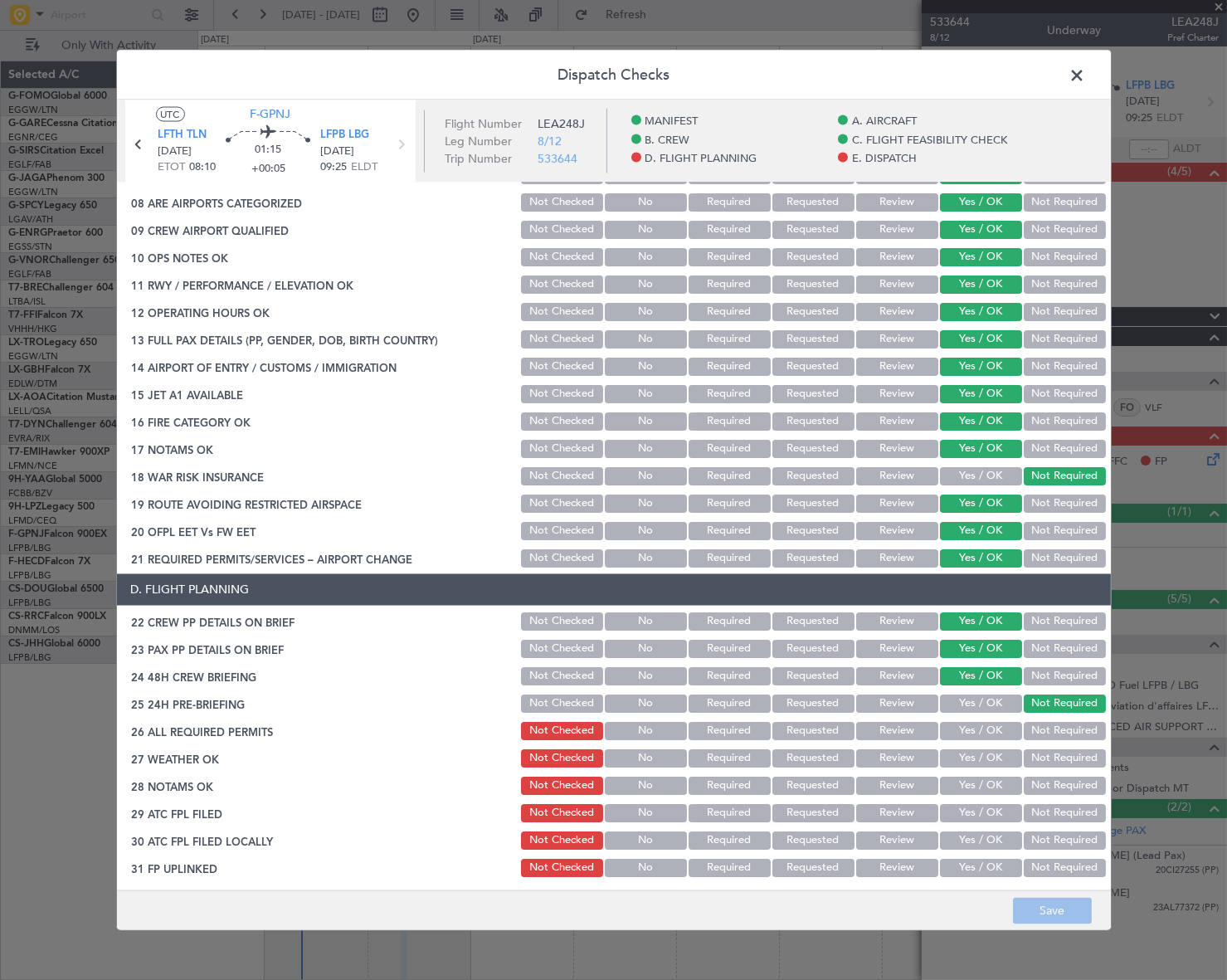
scroll to position [527, 0]
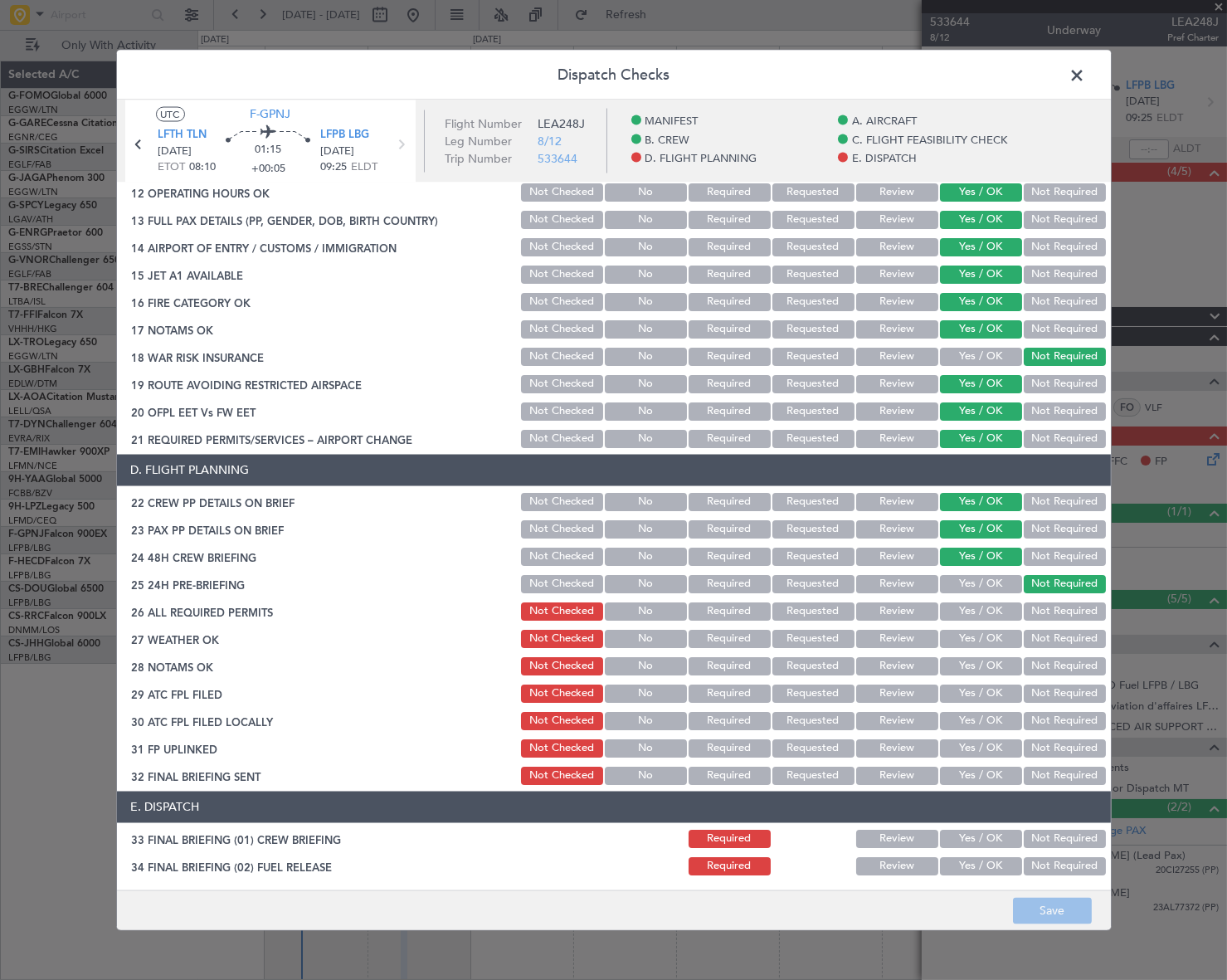
click at [1086, 73] on span at bounding box center [1086, 79] width 0 height 33
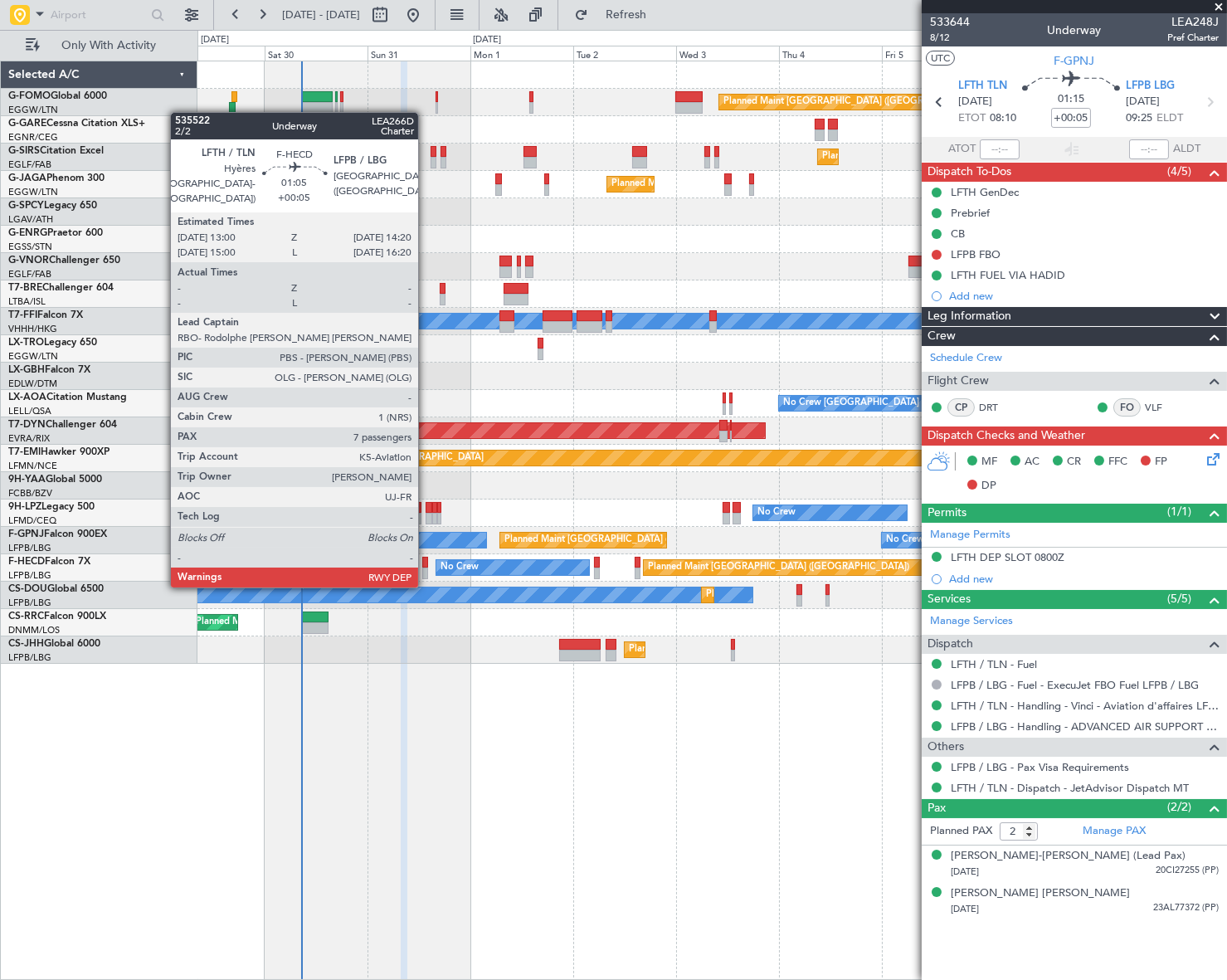
click at [426, 569] on div at bounding box center [425, 572] width 6 height 11
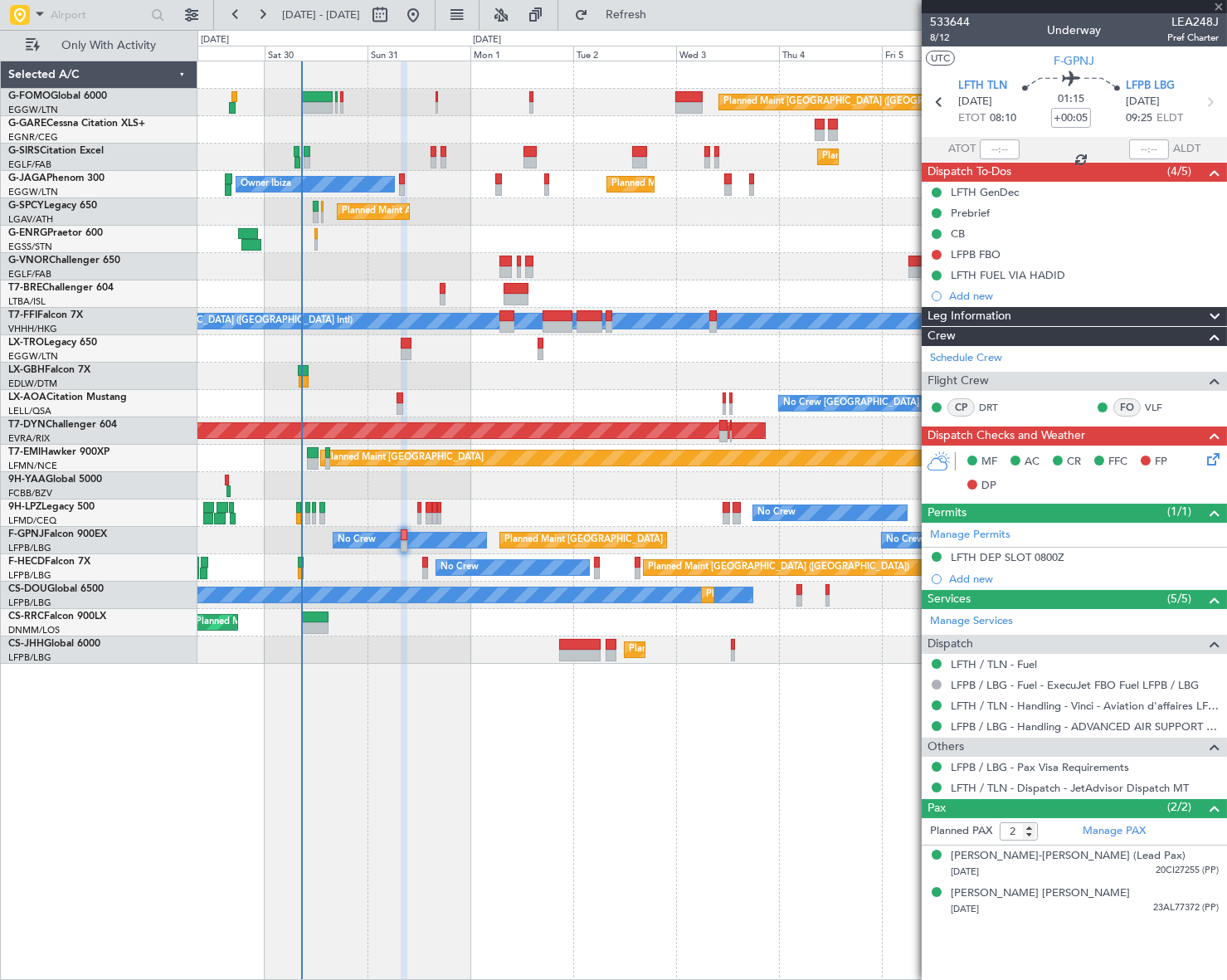
type input "7"
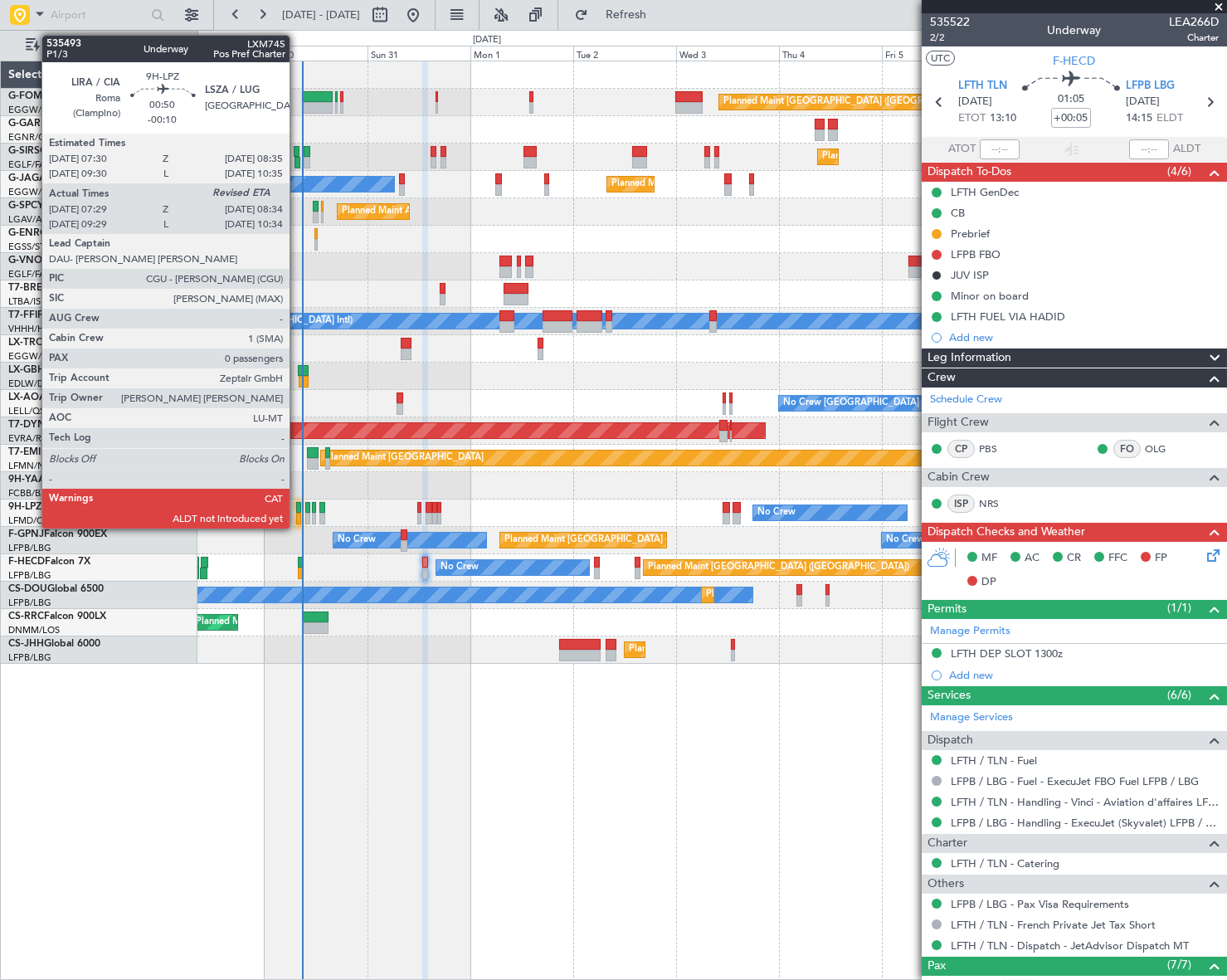
click at [297, 506] on div at bounding box center [298, 507] width 5 height 11
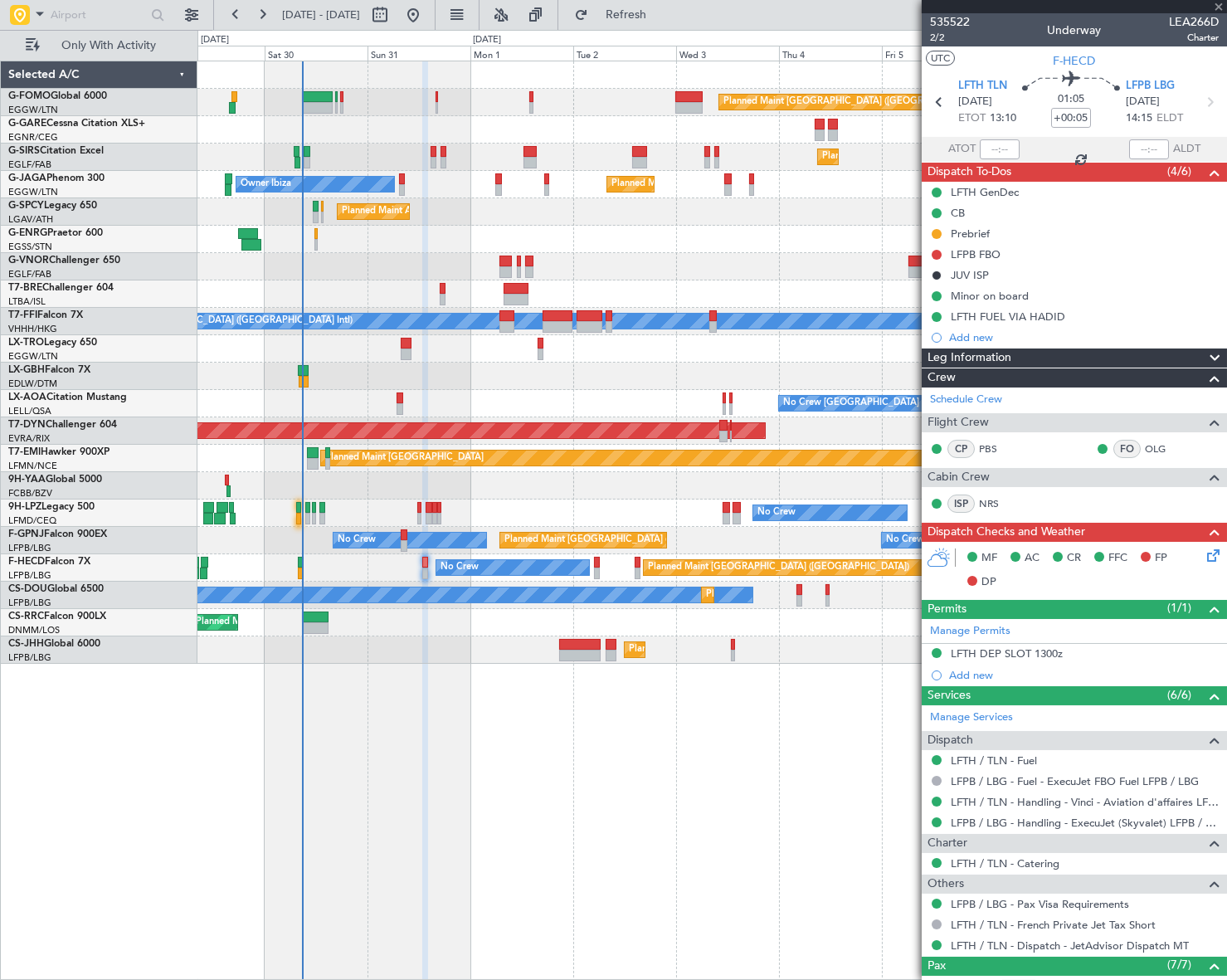
type input "-00:10"
type input "07:39"
type input "0"
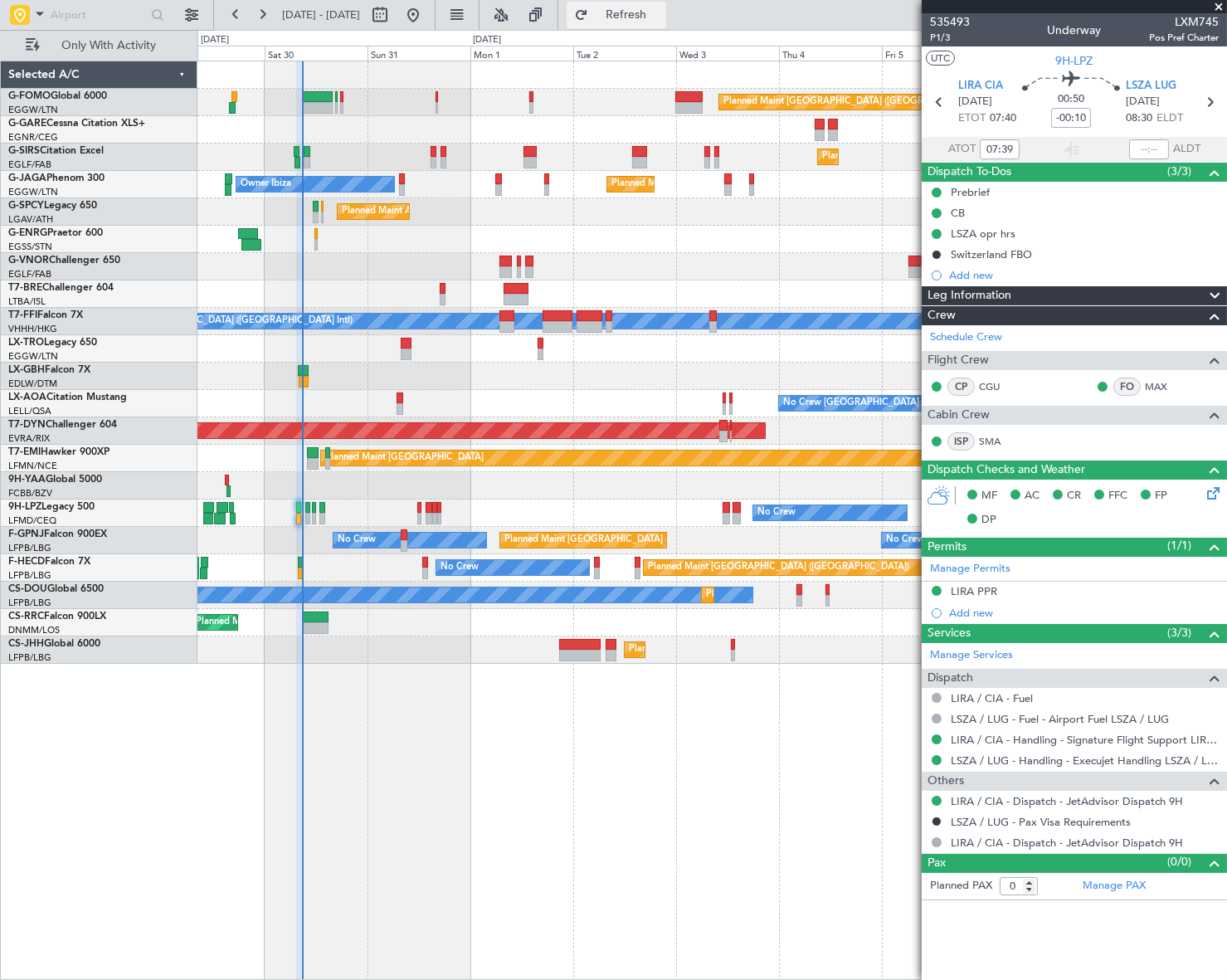
click at [661, 19] on span "Refresh" at bounding box center [626, 15] width 69 height 11
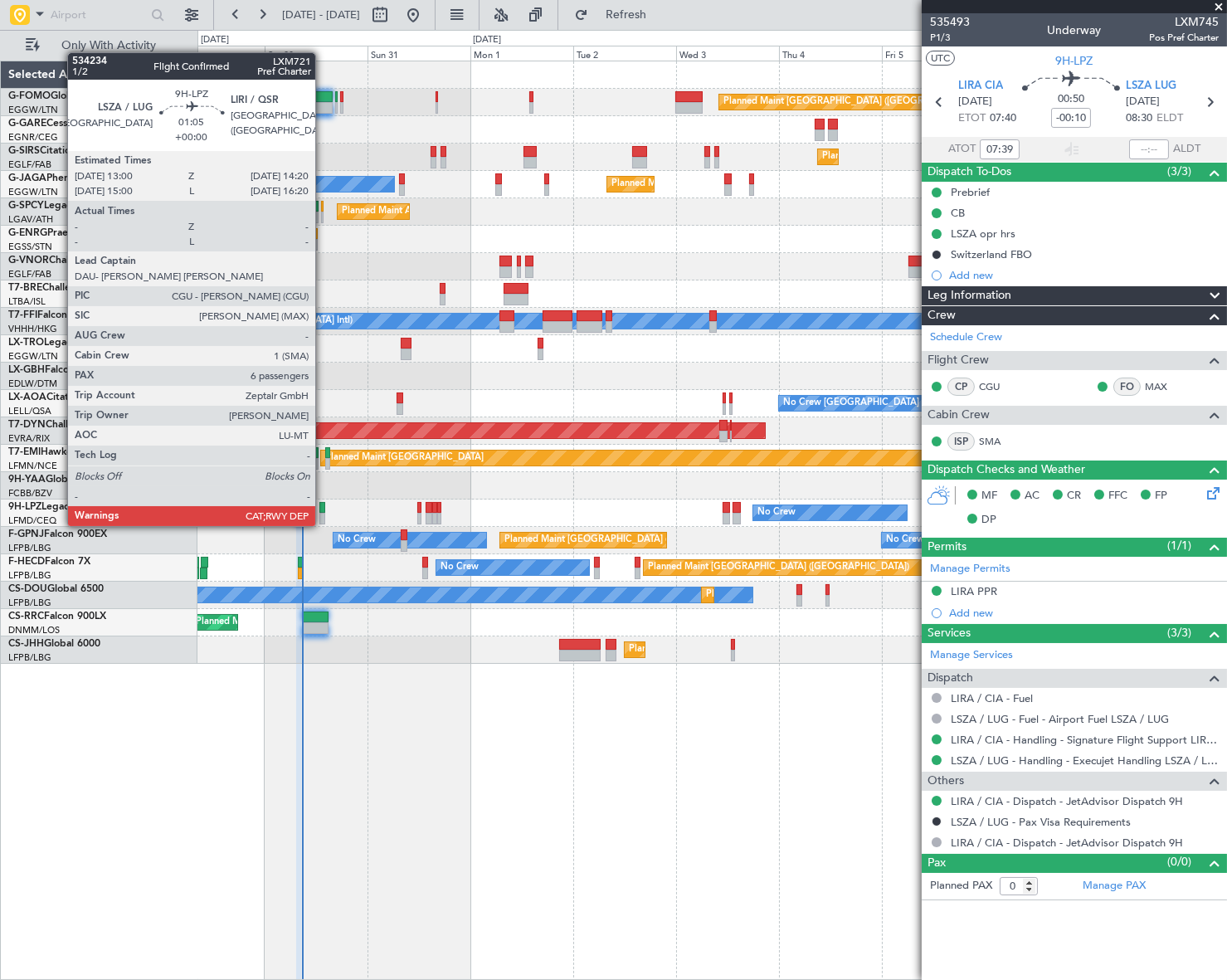
click at [322, 509] on div at bounding box center [322, 507] width 6 height 11
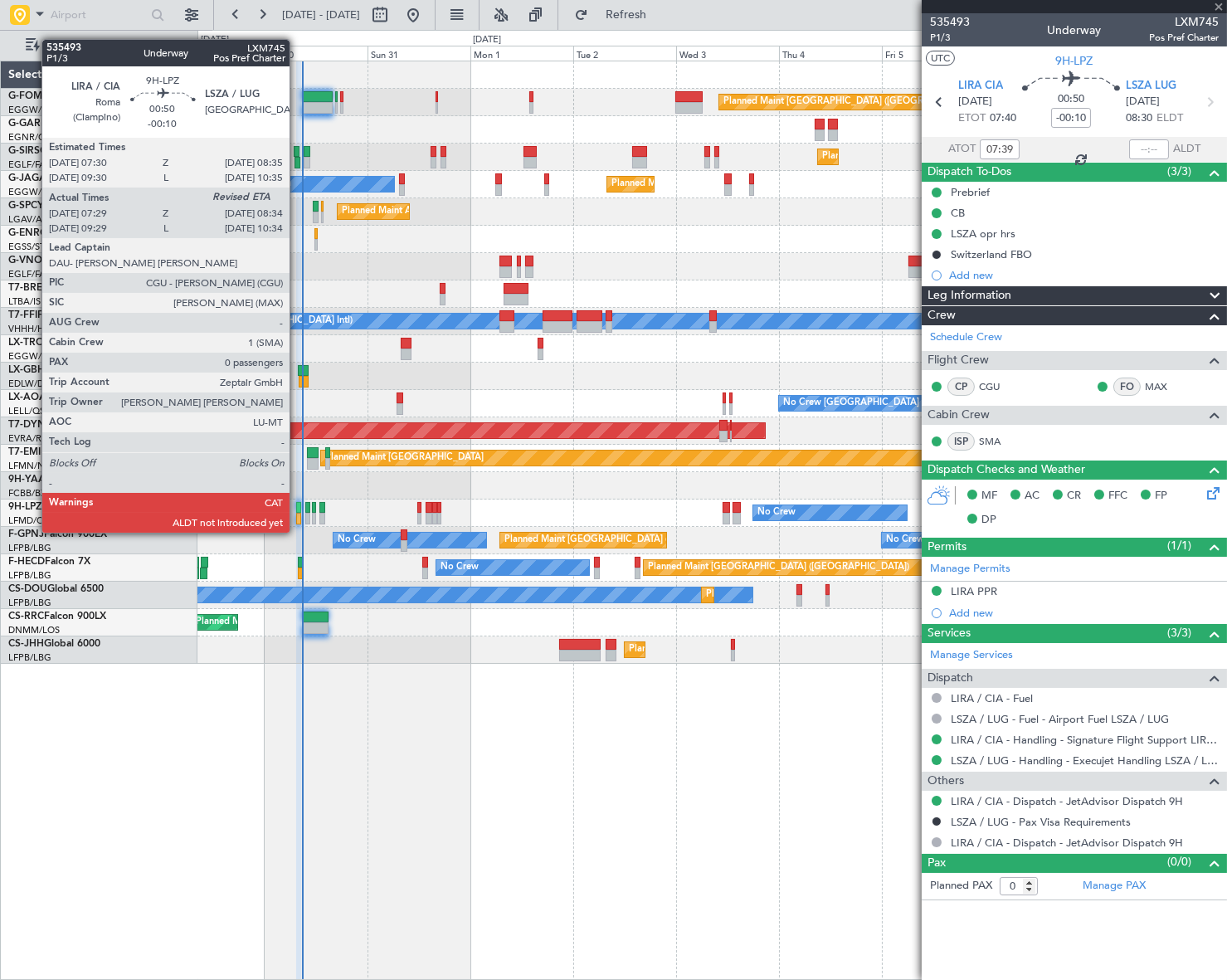
type input "6"
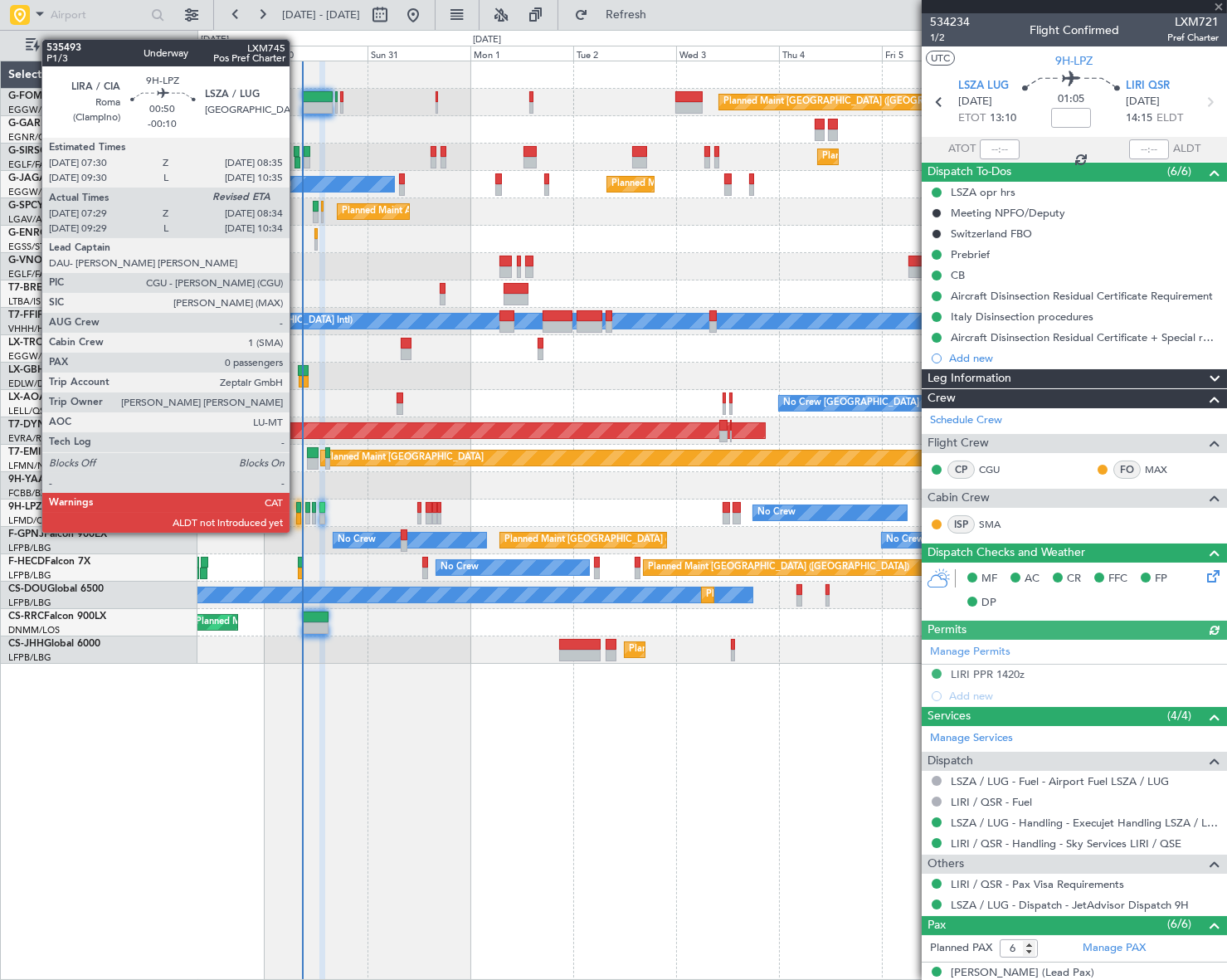
click at [297, 516] on div at bounding box center [298, 518] width 5 height 11
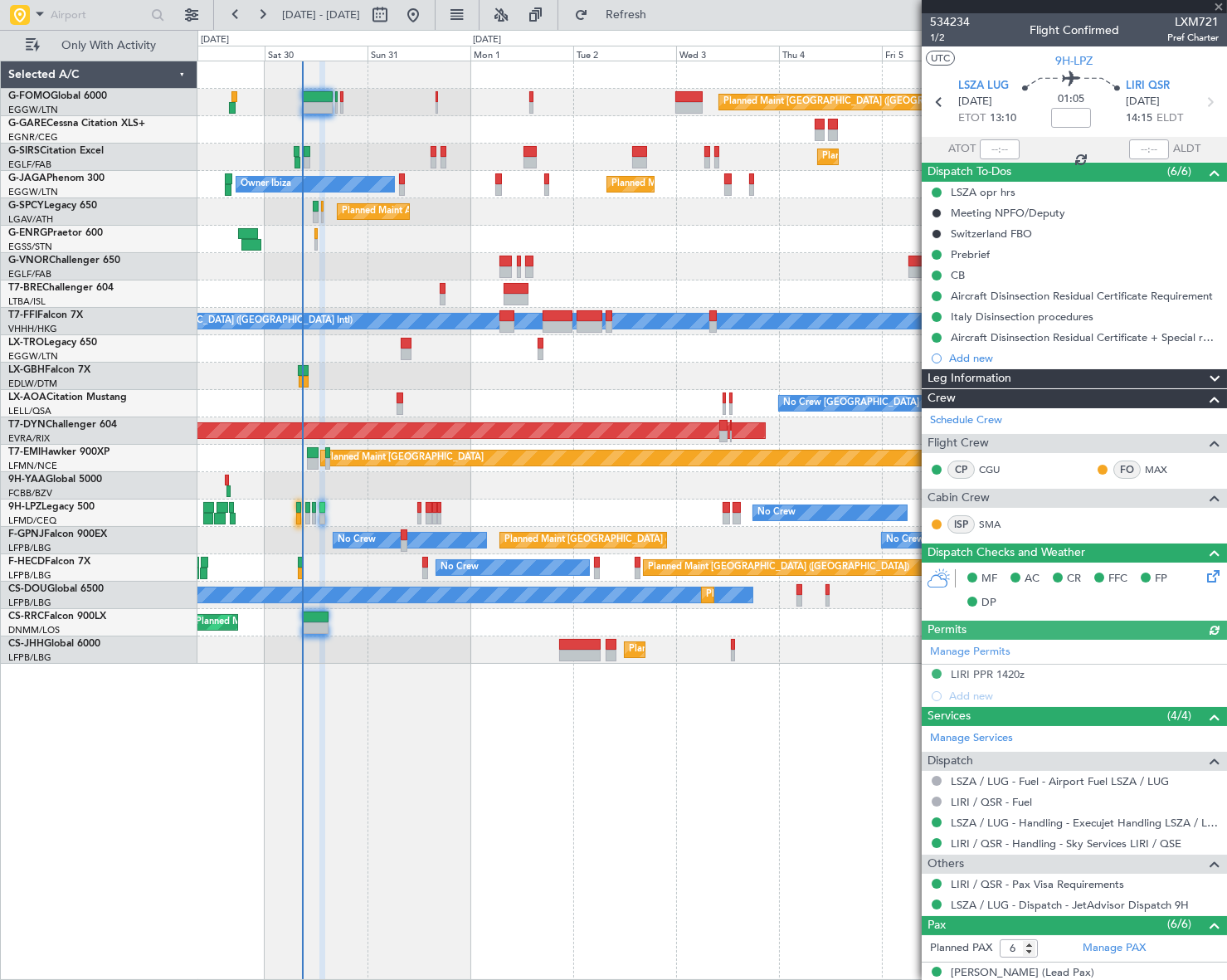
type input "-00:10"
type input "07:39"
type input "0"
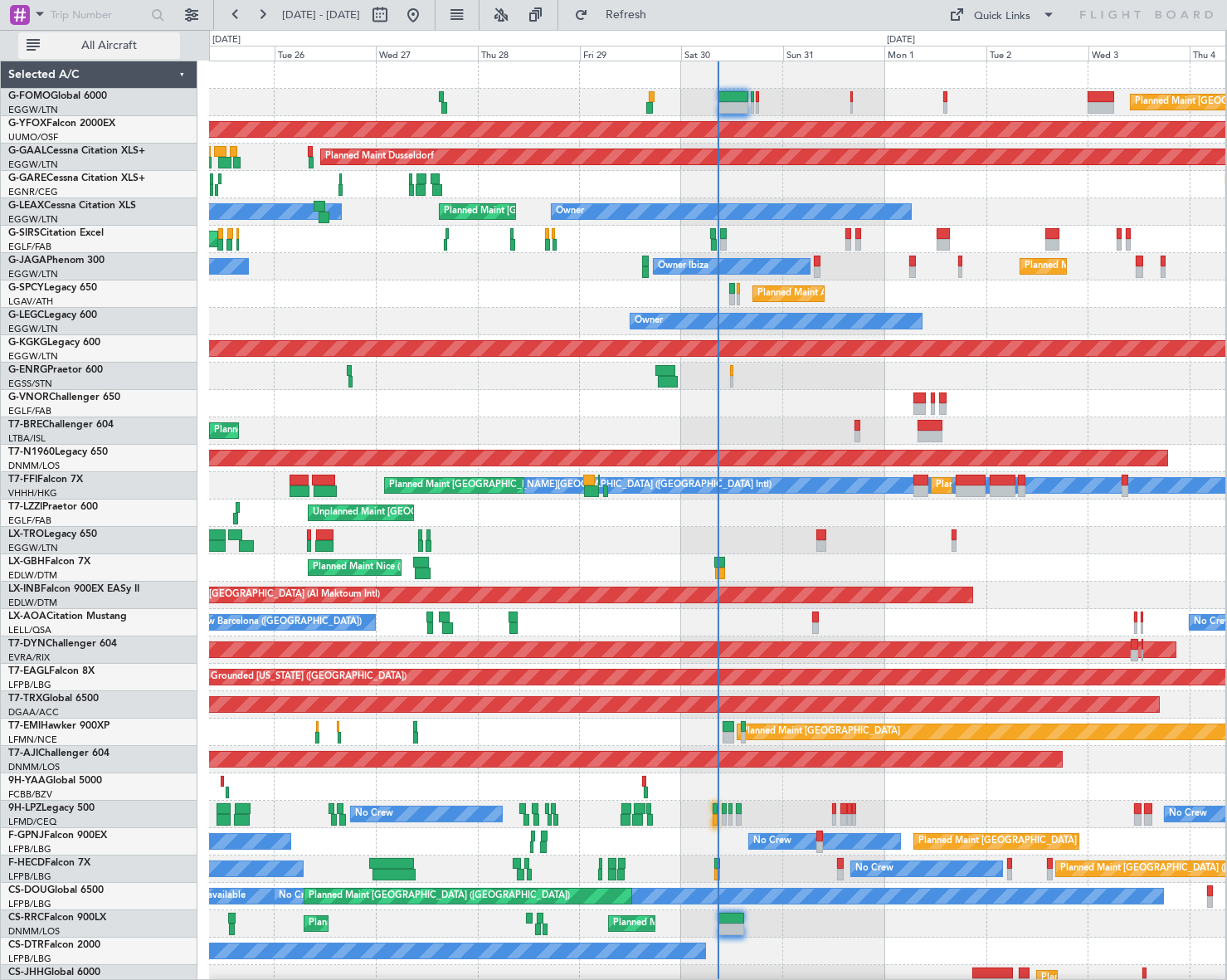
click at [148, 43] on span "All Aircraft" at bounding box center [109, 45] width 132 height 11
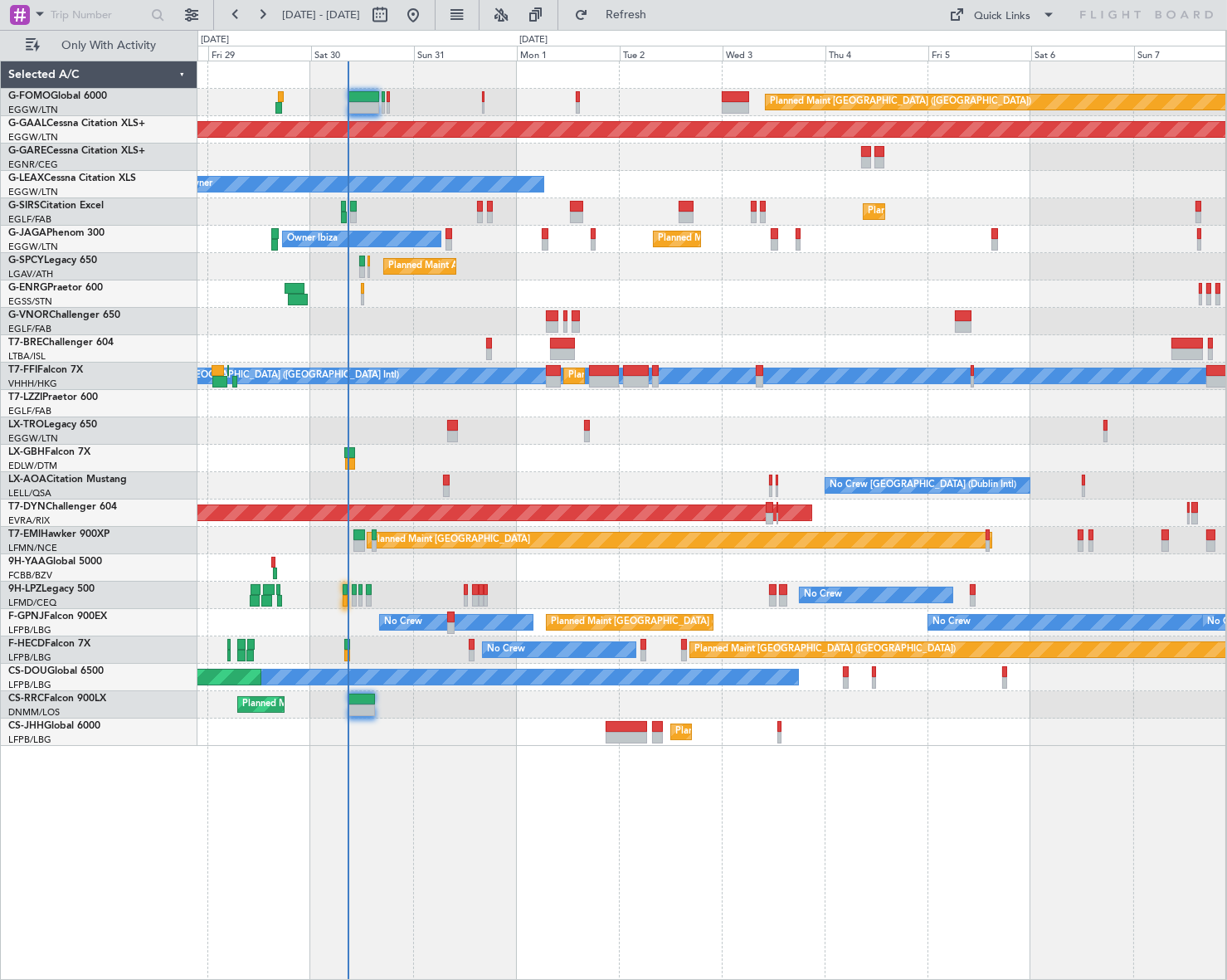
click at [461, 788] on div "Planned Maint [GEOGRAPHIC_DATA] ([GEOGRAPHIC_DATA]) Planned [GEOGRAPHIC_DATA] O…" at bounding box center [712, 520] width 1028 height 919
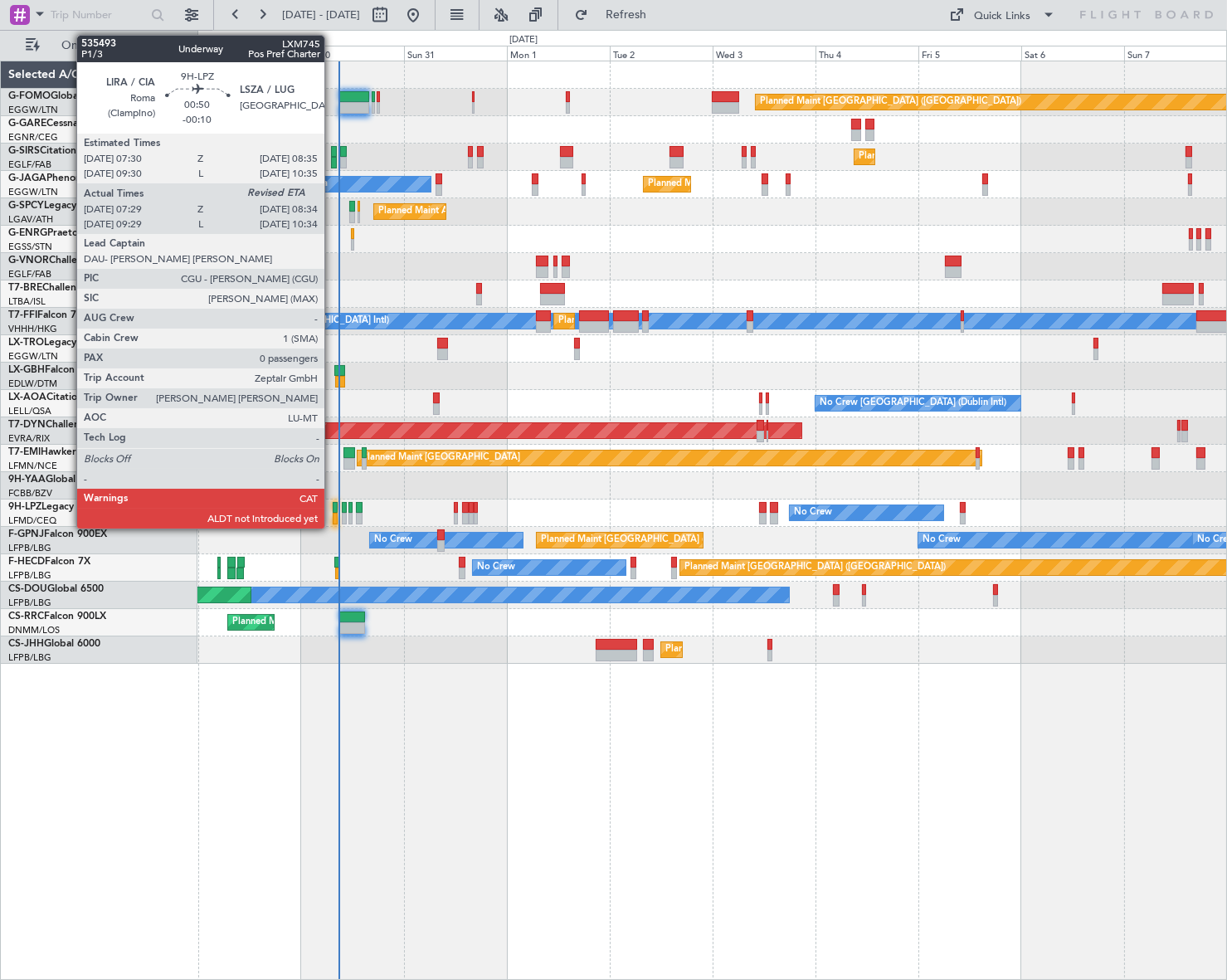
click at [333, 510] on div at bounding box center [336, 507] width 5 height 11
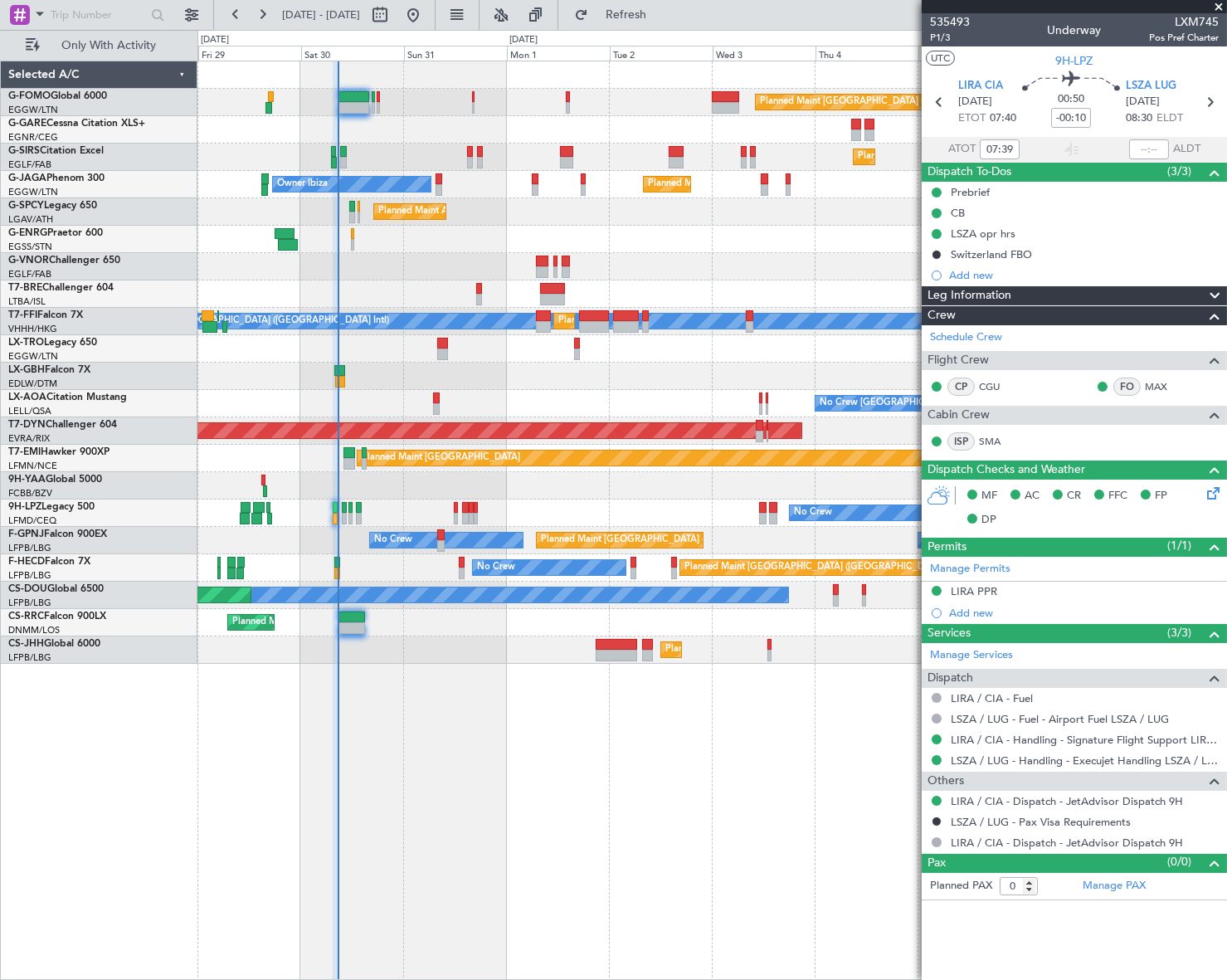
click at [940, 36] on mat-tooltip-component "Trip Number" at bounding box center [949, 52] width 82 height 44
click at [939, 40] on span "P1/3" at bounding box center [950, 37] width 40 height 14
click at [1003, 150] on input "07:39" at bounding box center [1000, 149] width 40 height 20
click at [1013, 146] on input "07:39" at bounding box center [1000, 149] width 40 height 20
click at [770, 704] on div "Planned Maint [GEOGRAPHIC_DATA] ([GEOGRAPHIC_DATA]) Planned Maint [GEOGRAPHIC_D…" at bounding box center [712, 520] width 1028 height 919
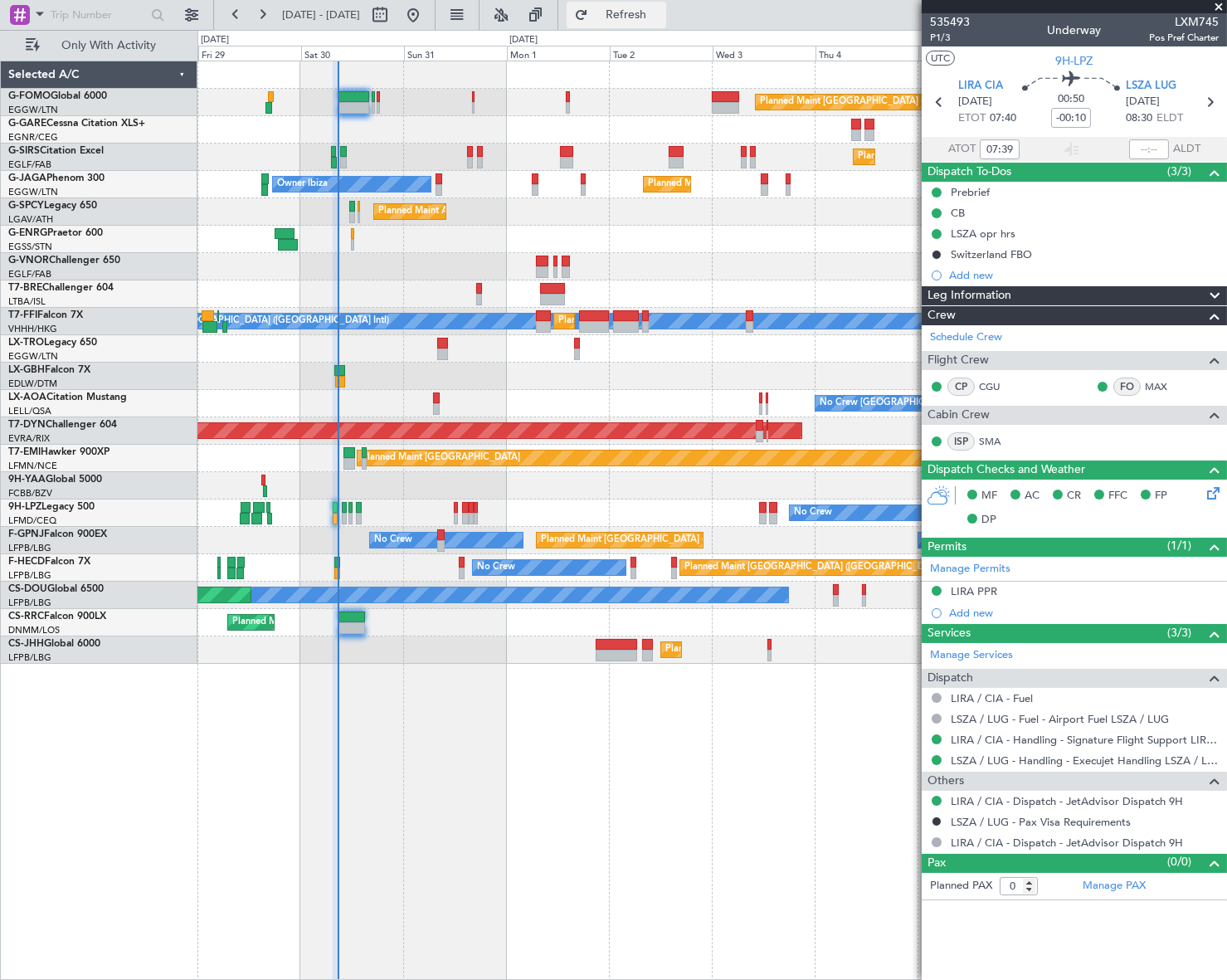
click at [661, 10] on span "Refresh" at bounding box center [626, 15] width 69 height 11
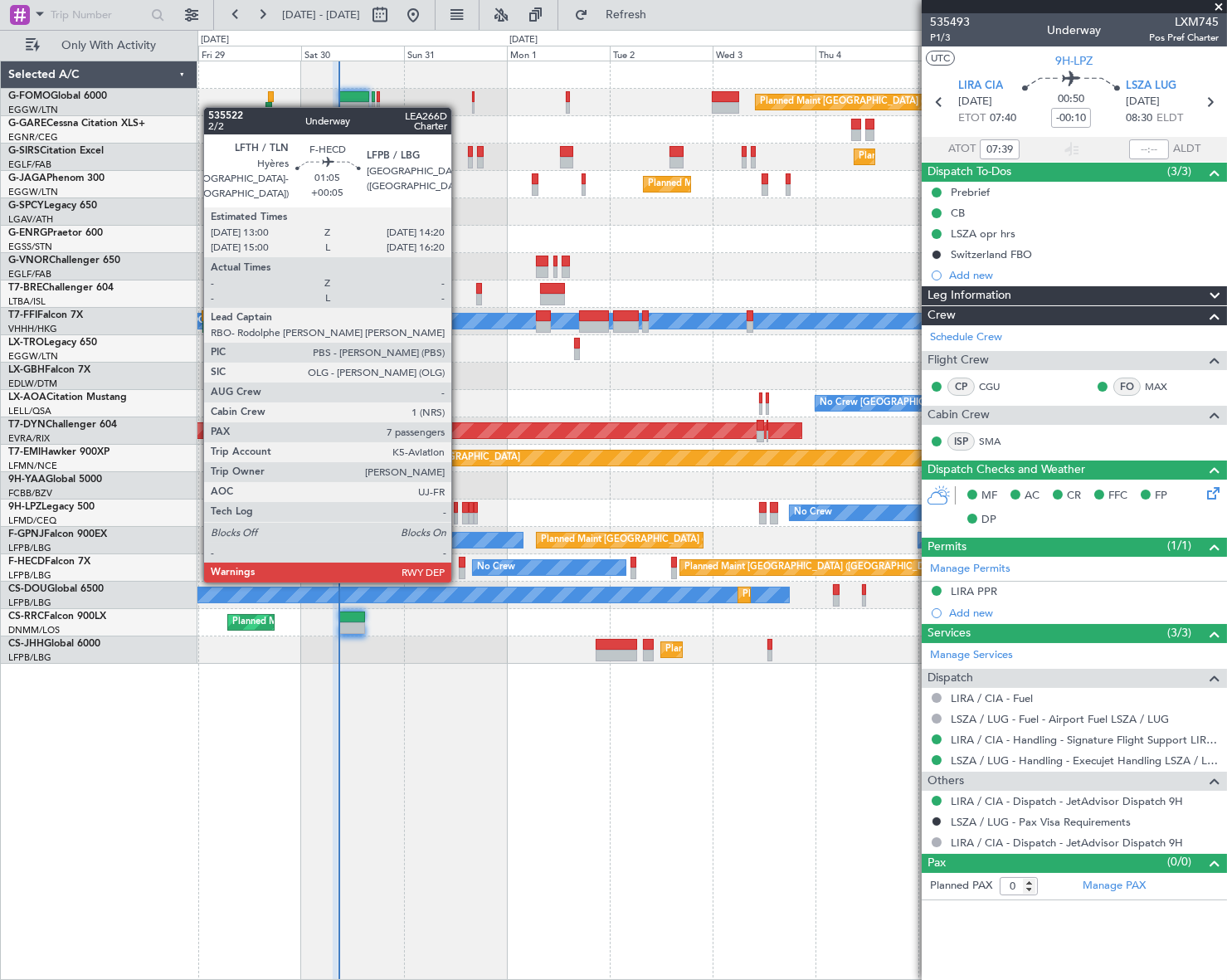
click at [459, 564] on div at bounding box center [461, 562] width 6 height 11
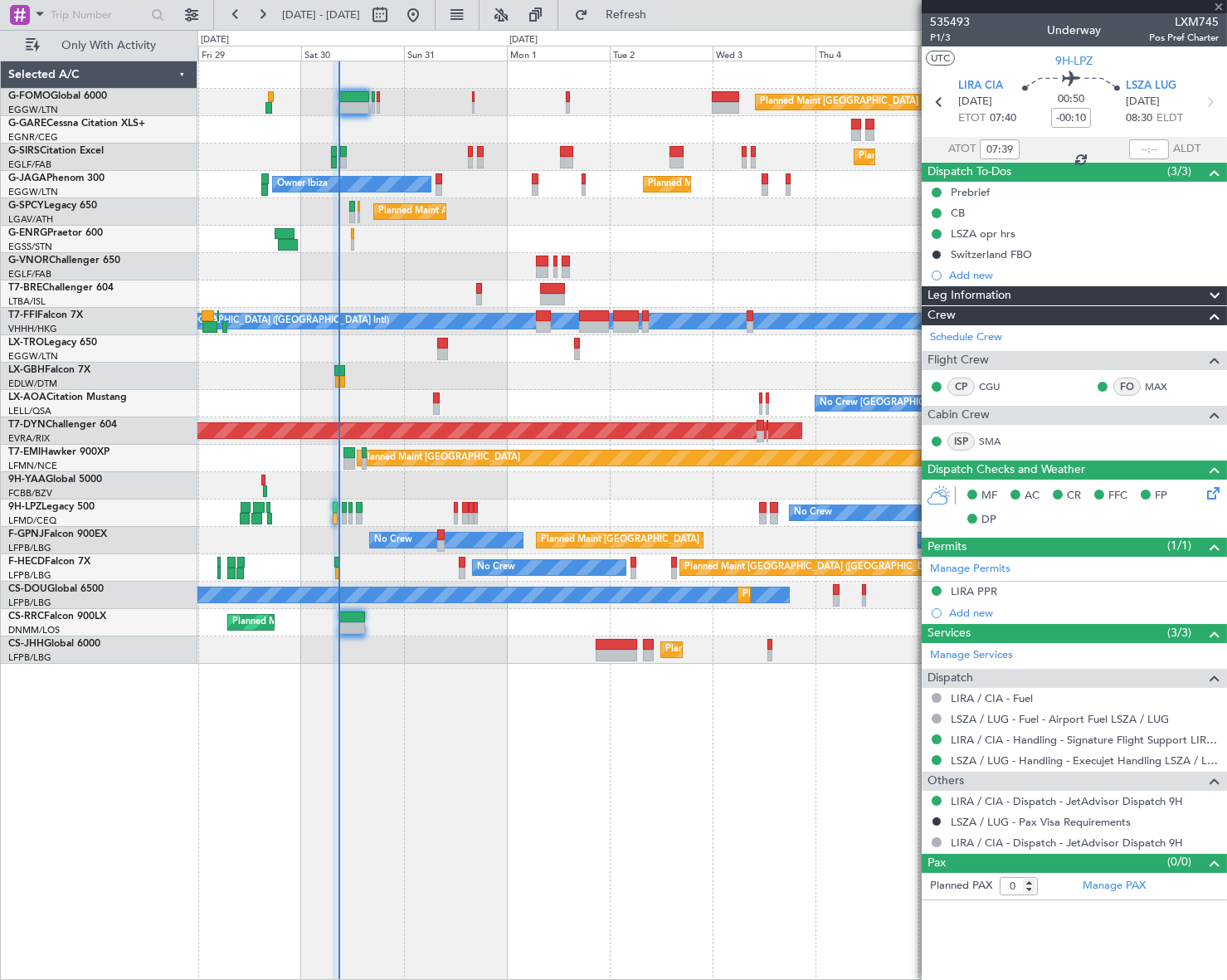
type input "+00:05"
type input "7"
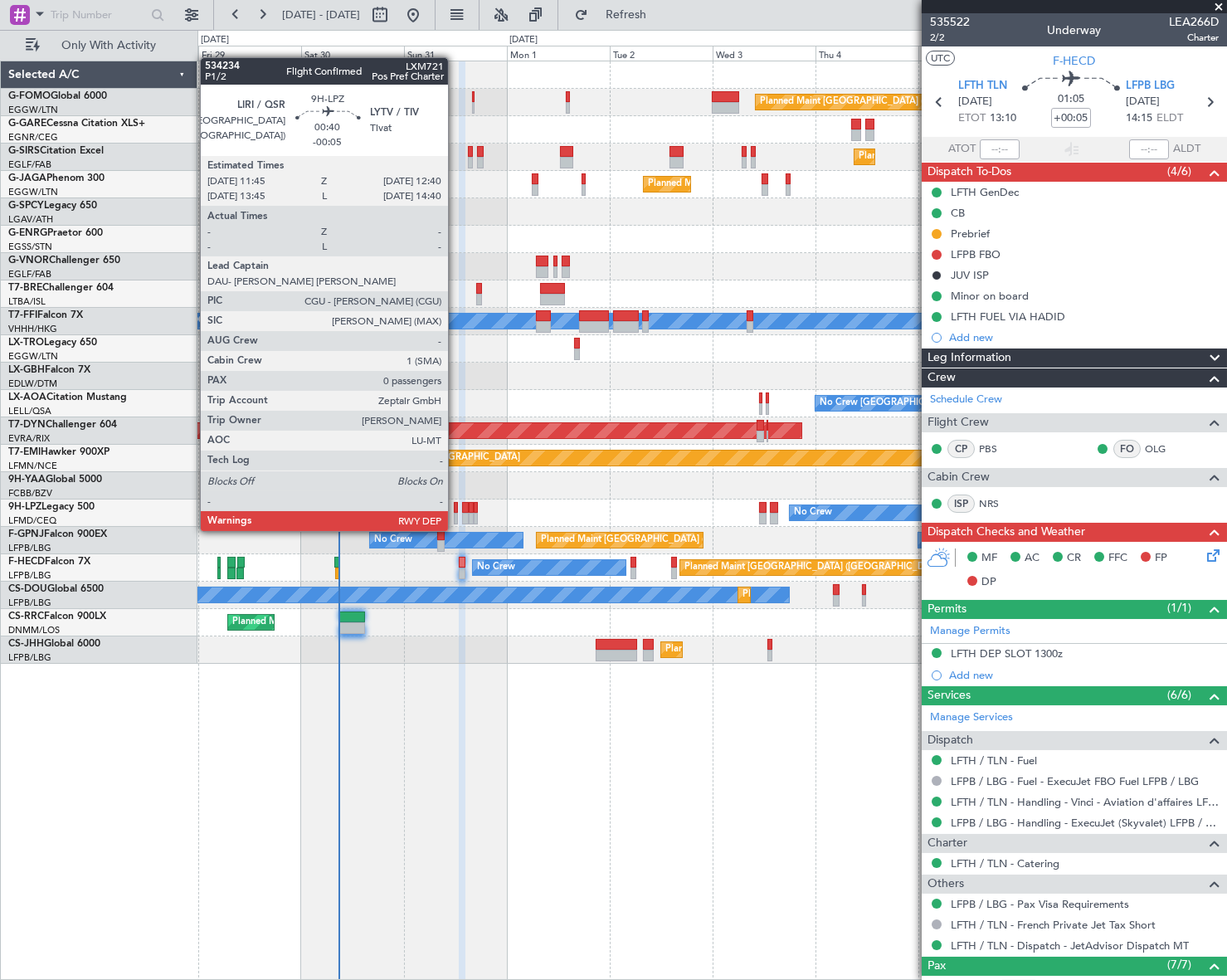
click at [455, 514] on div at bounding box center [455, 518] width 4 height 11
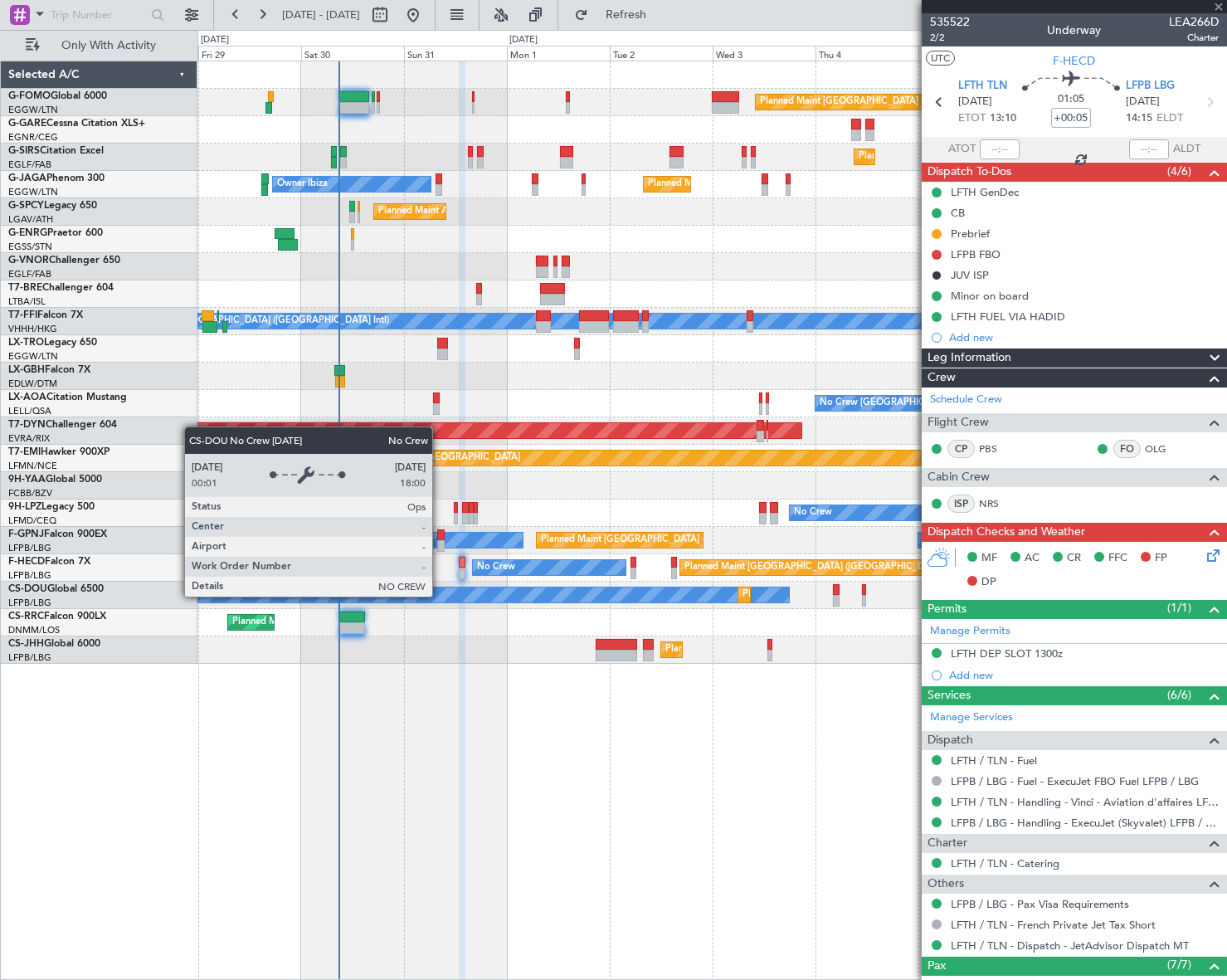
type input "-00:05"
type input "0"
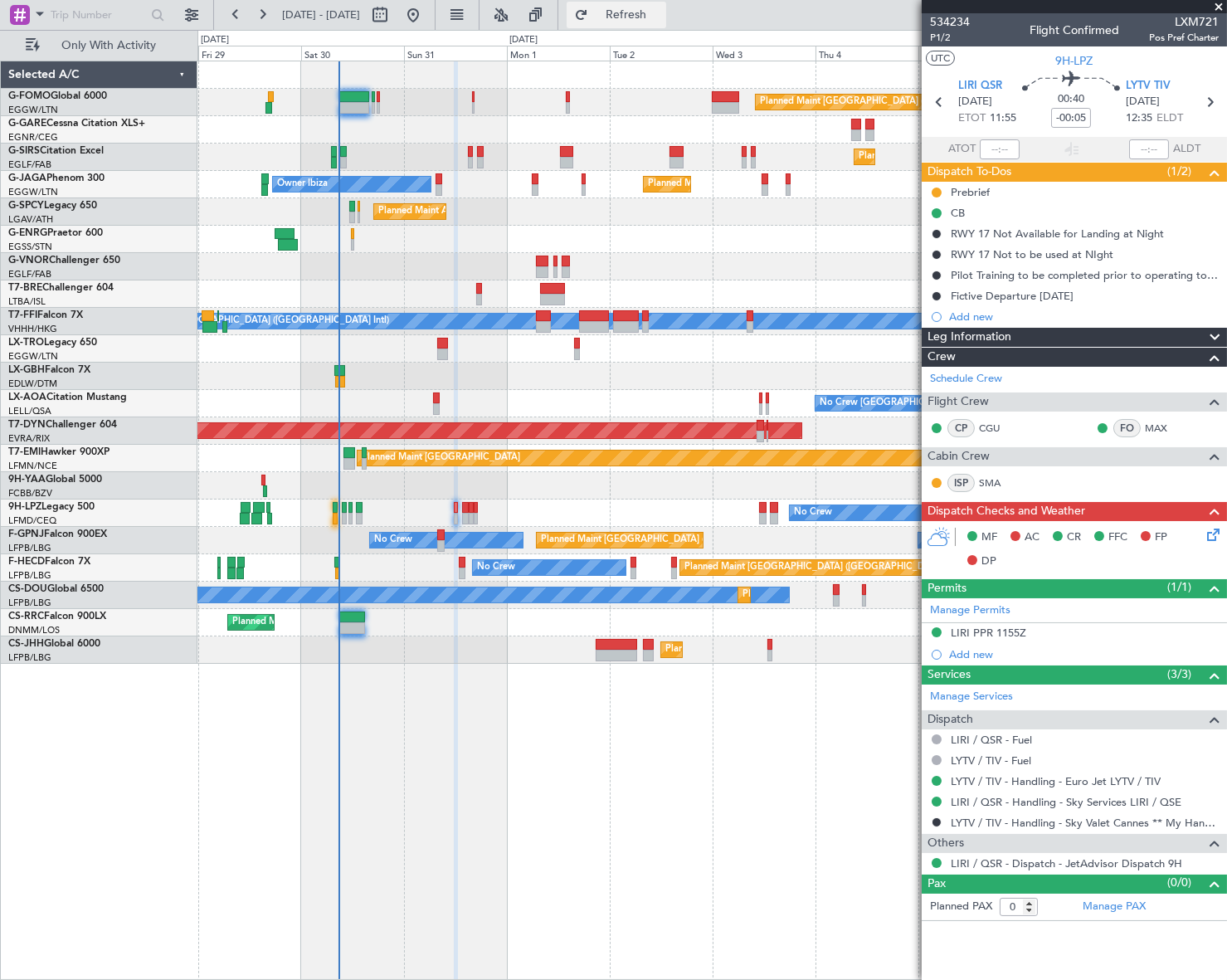
click at [661, 13] on span "Refresh" at bounding box center [626, 15] width 69 height 11
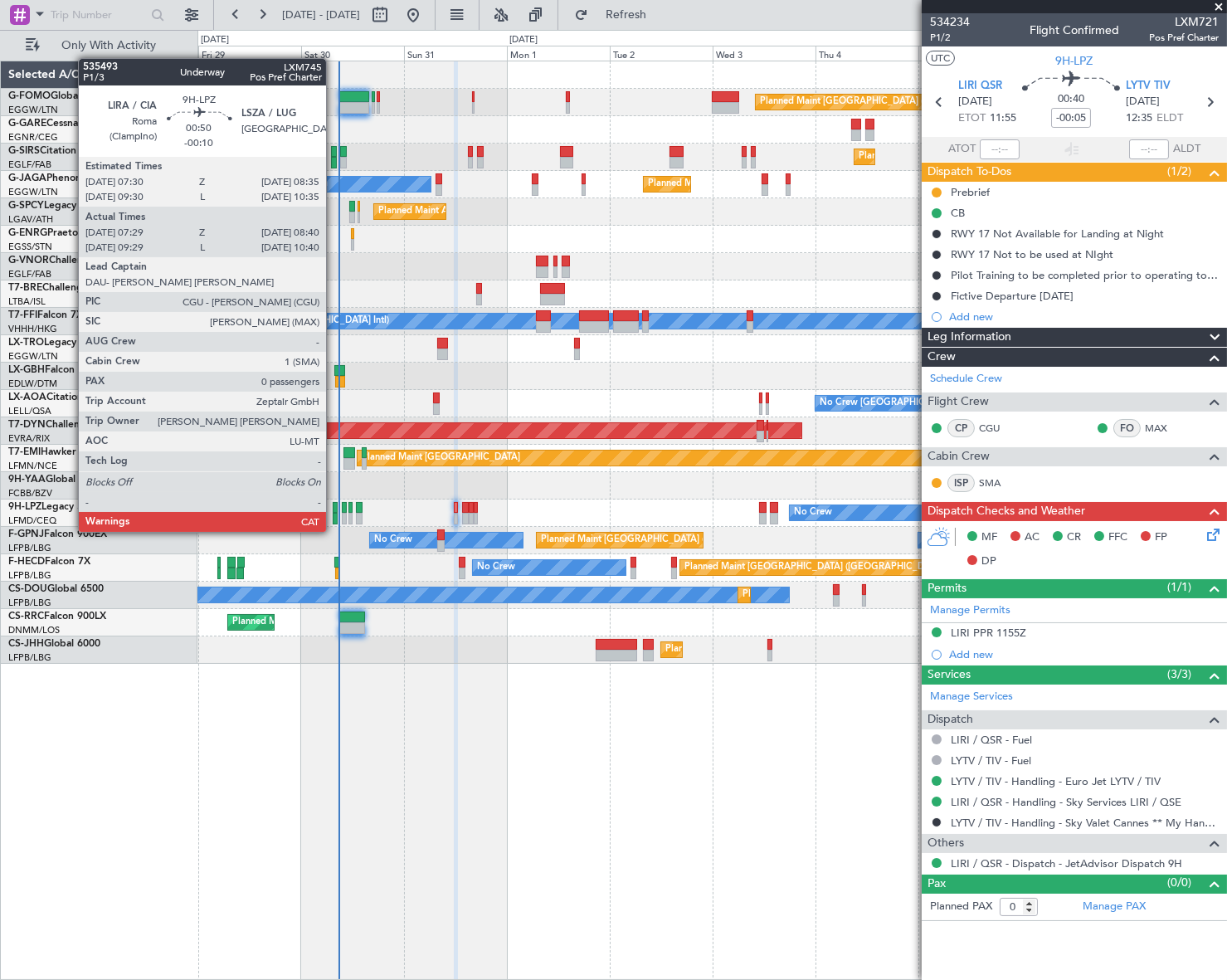
click at [334, 515] on div at bounding box center [336, 518] width 6 height 11
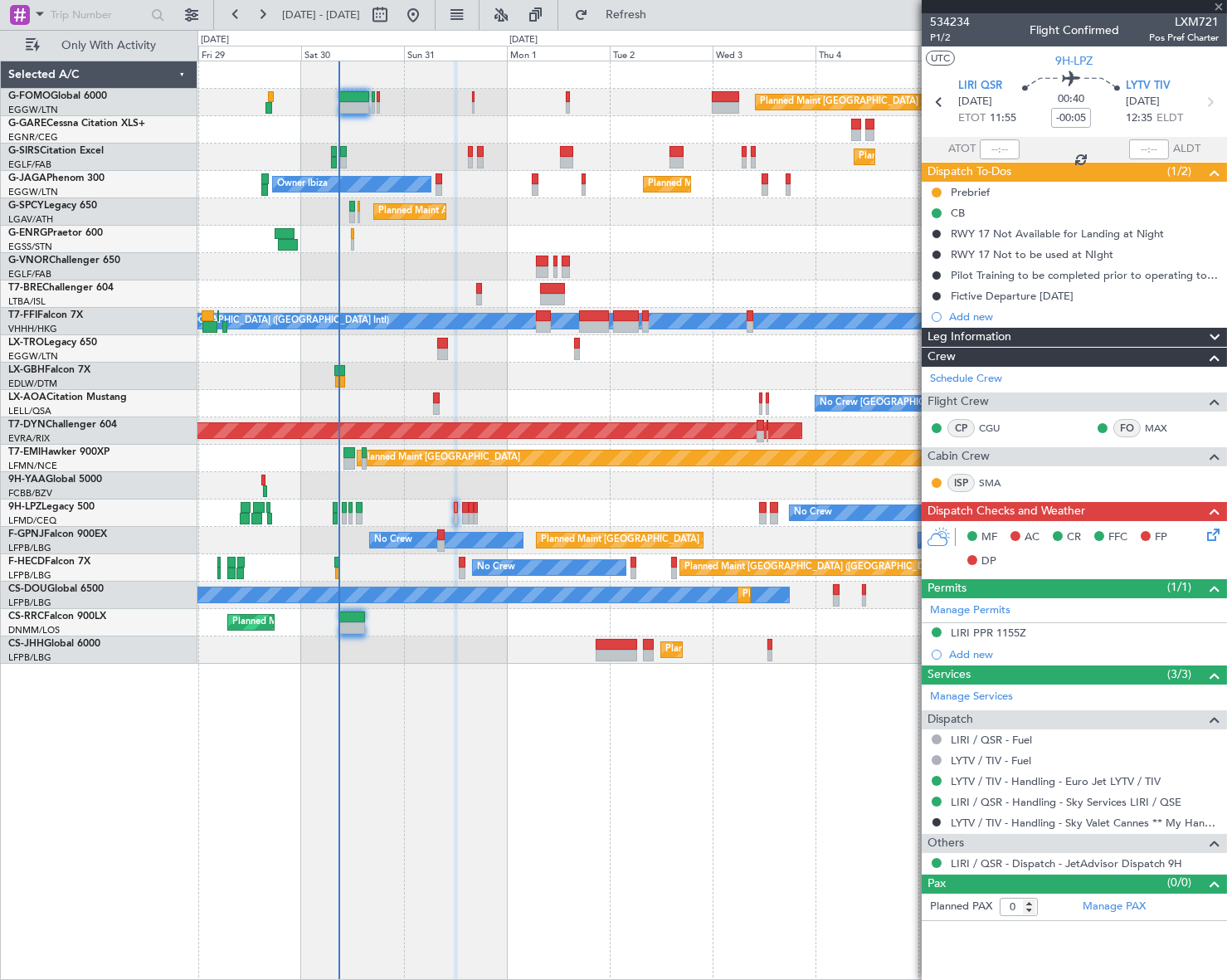
type input "-00:10"
type input "07:39"
type input "08:35"
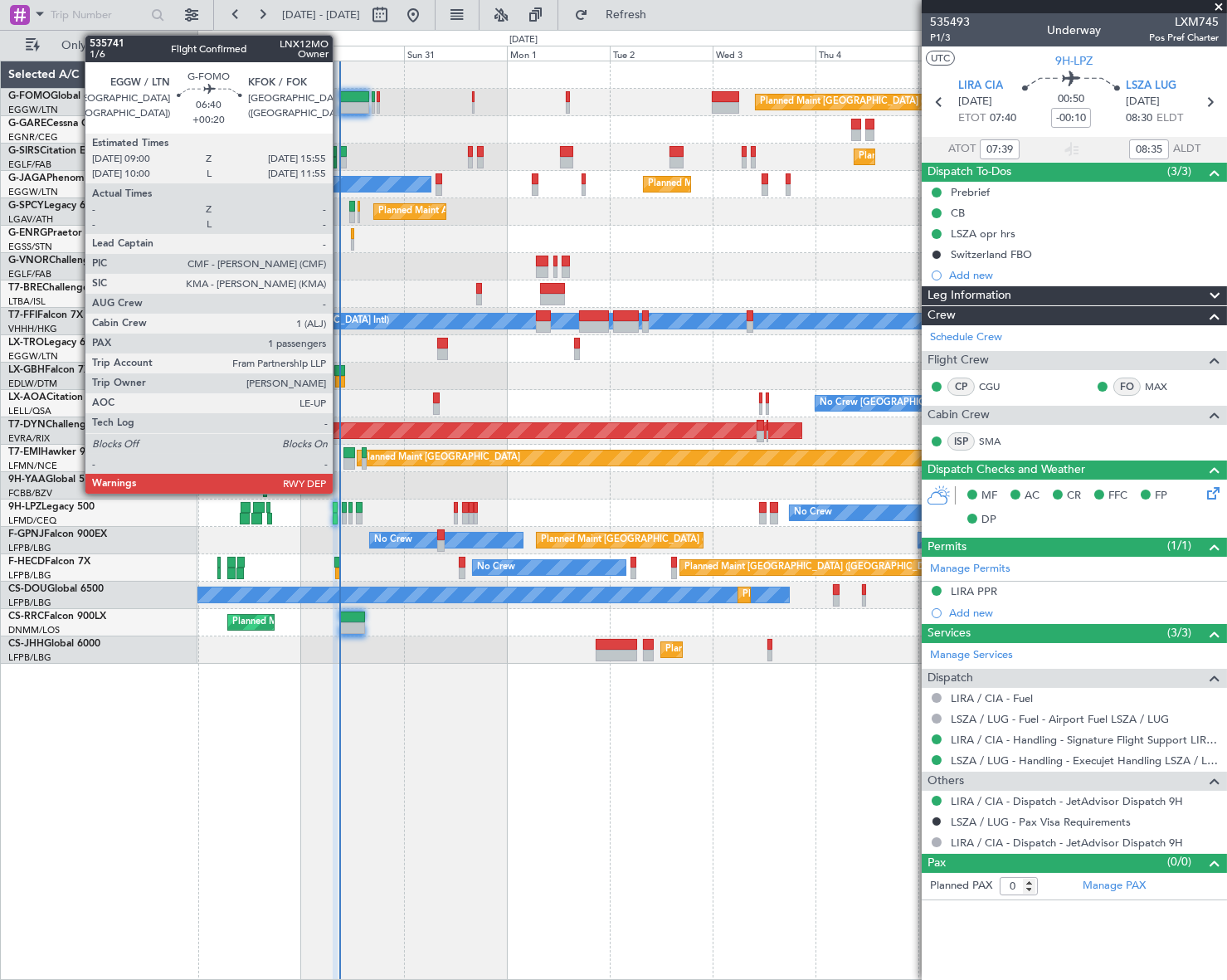
click at [340, 99] on div at bounding box center [354, 96] width 29 height 11
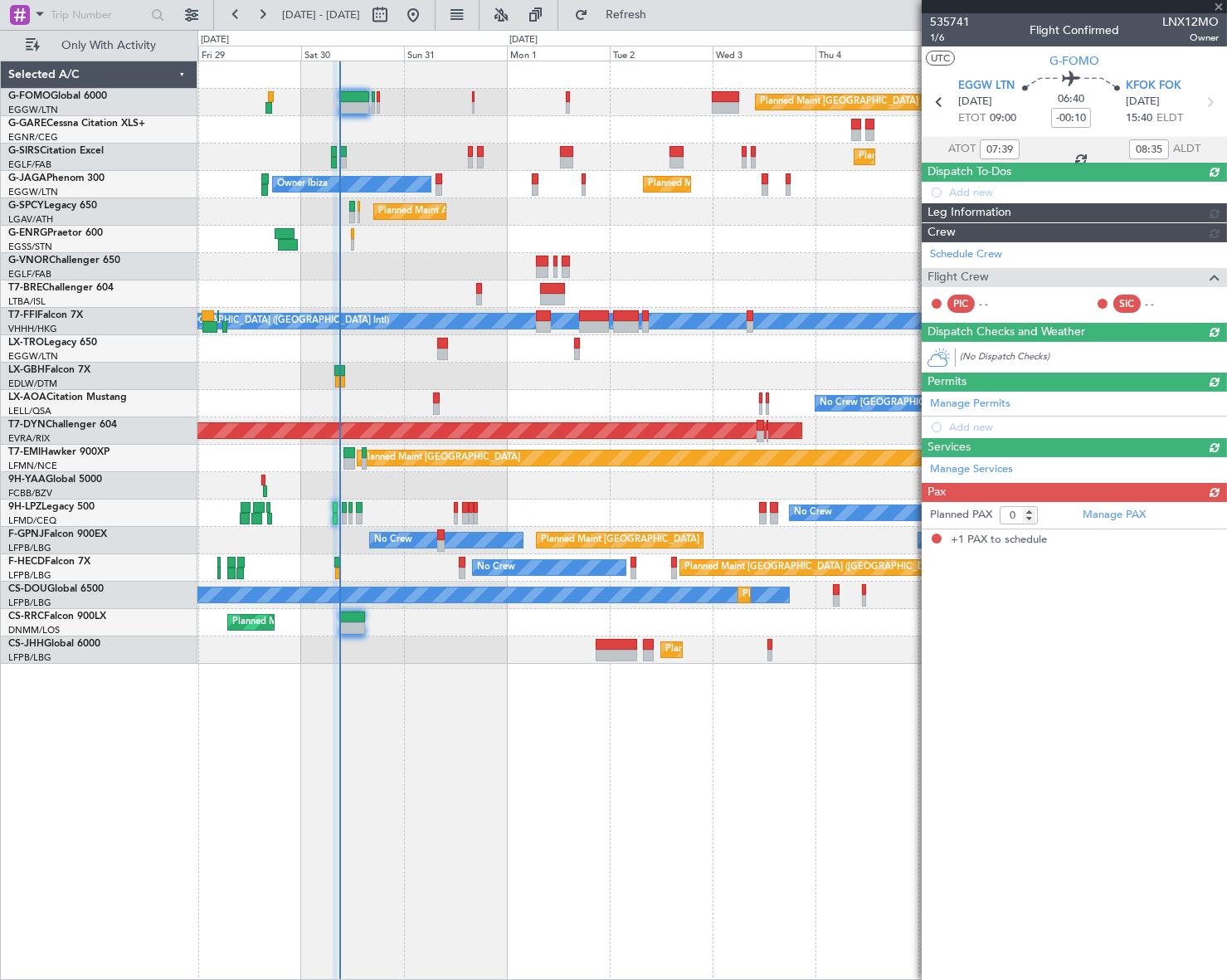
type input "+00:20"
type input "1"
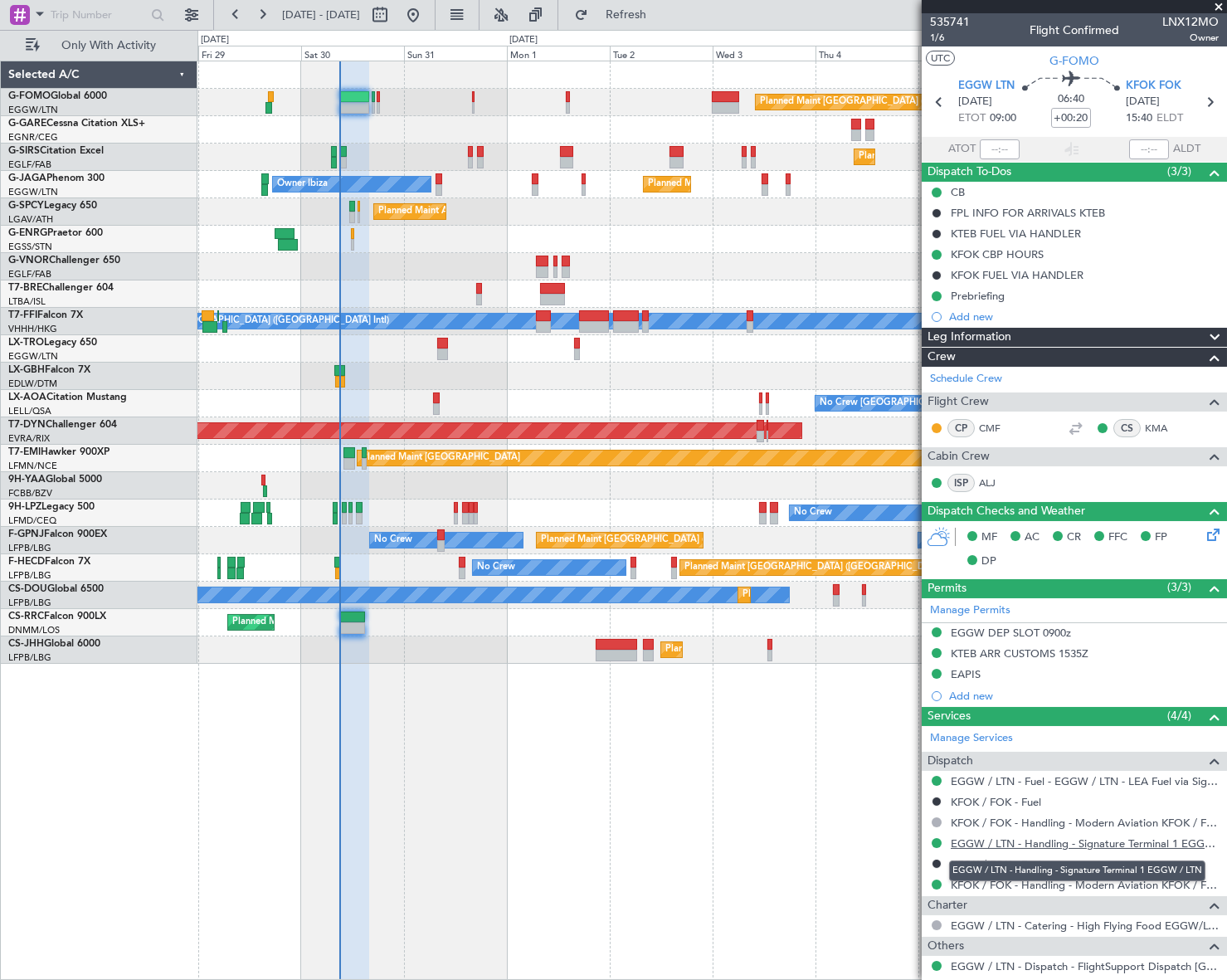
click at [1081, 844] on link "EGGW / LTN - Handling - Signature Terminal 1 EGGW / LTN" at bounding box center [1084, 843] width 268 height 14
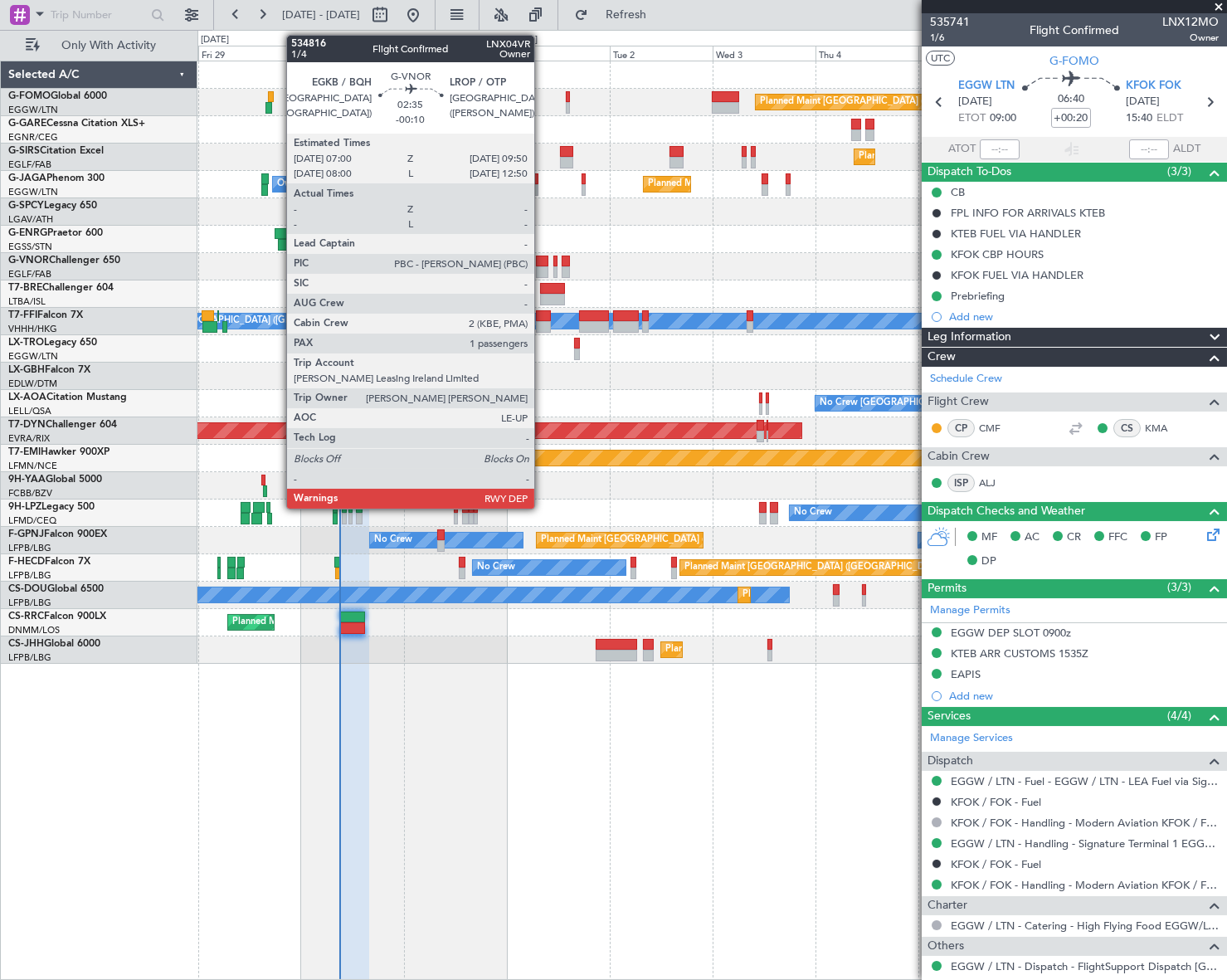
click at [542, 256] on div at bounding box center [542, 261] width 12 height 11
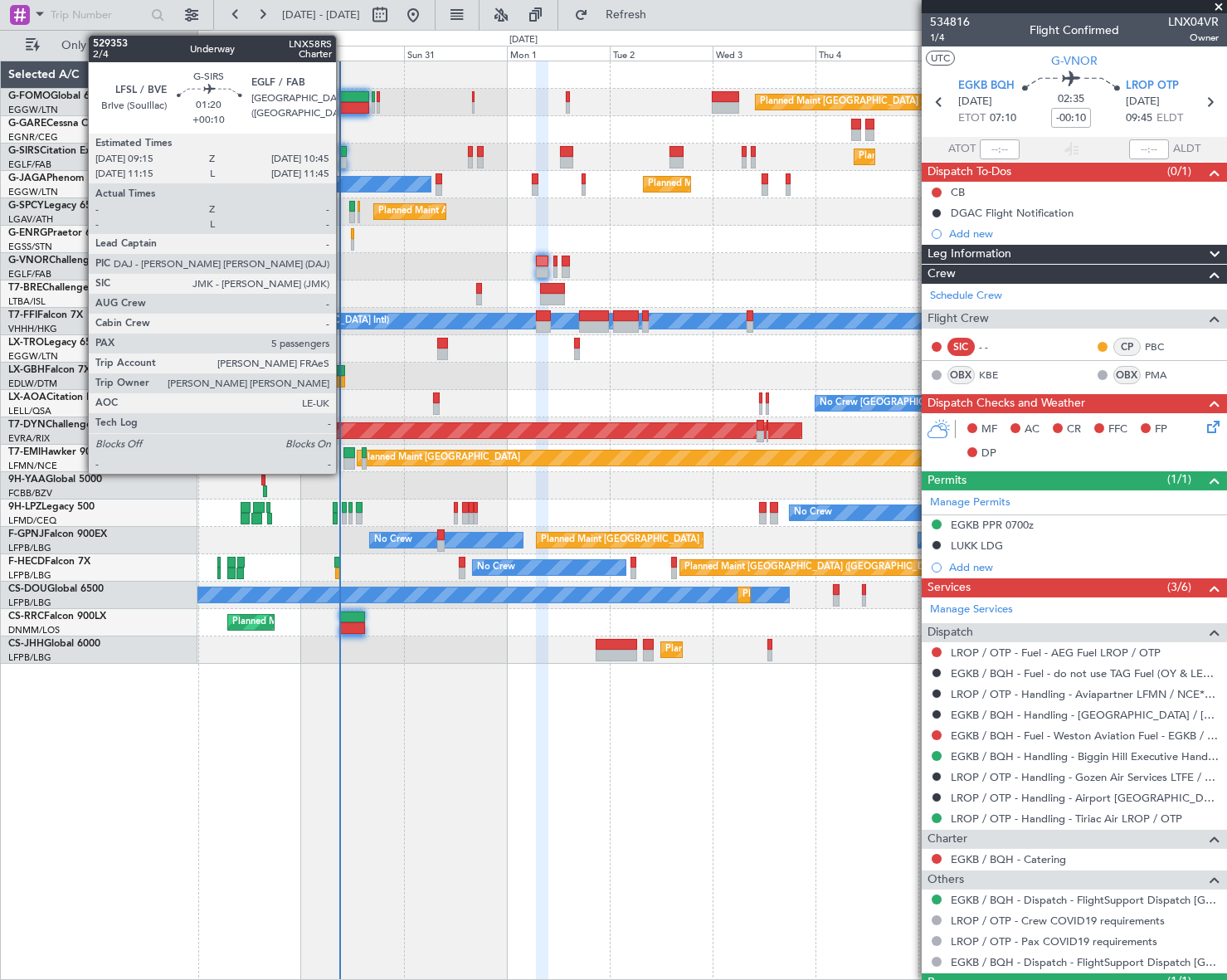
click at [343, 160] on div at bounding box center [343, 162] width 7 height 11
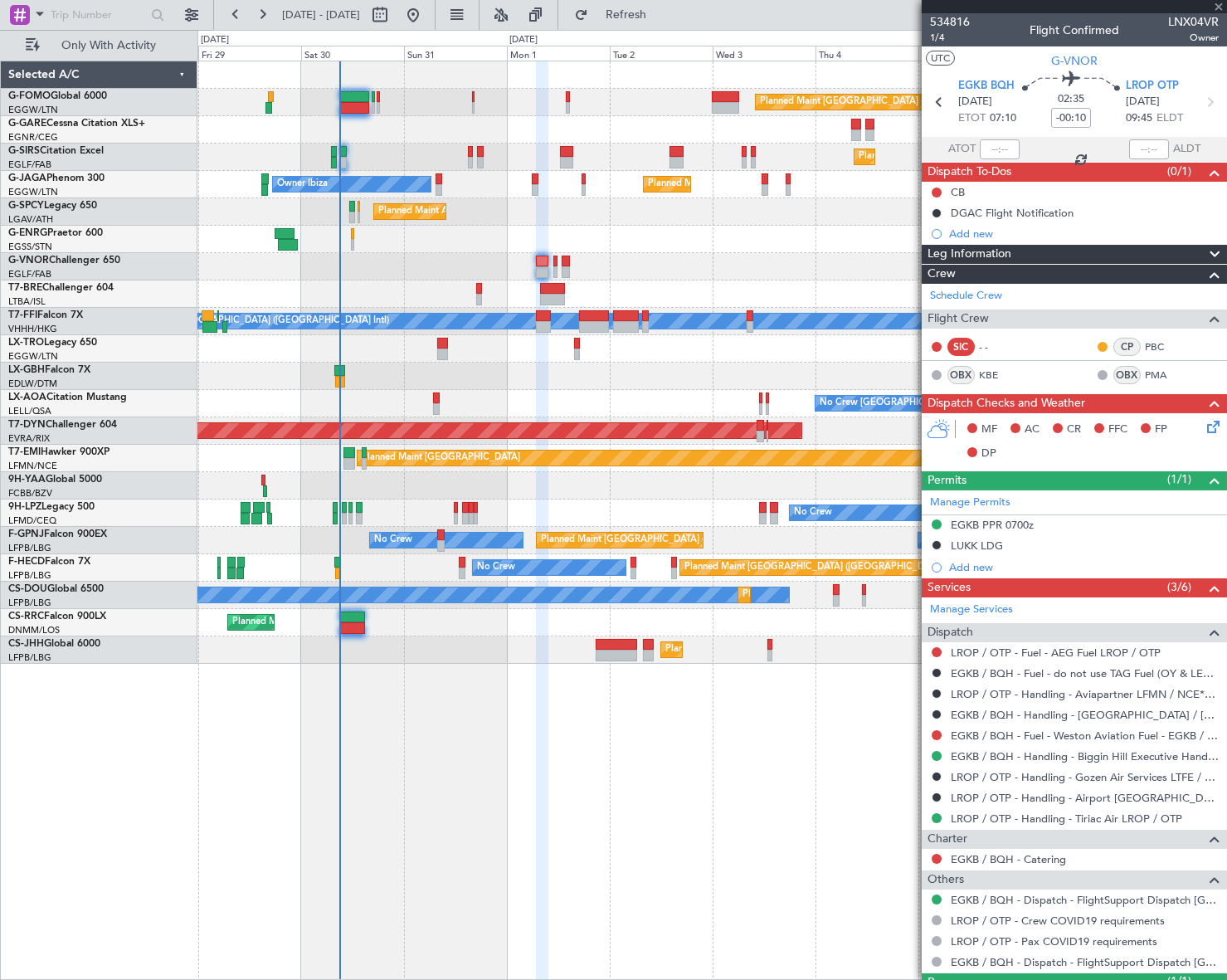
type input "+00:10"
type input "5"
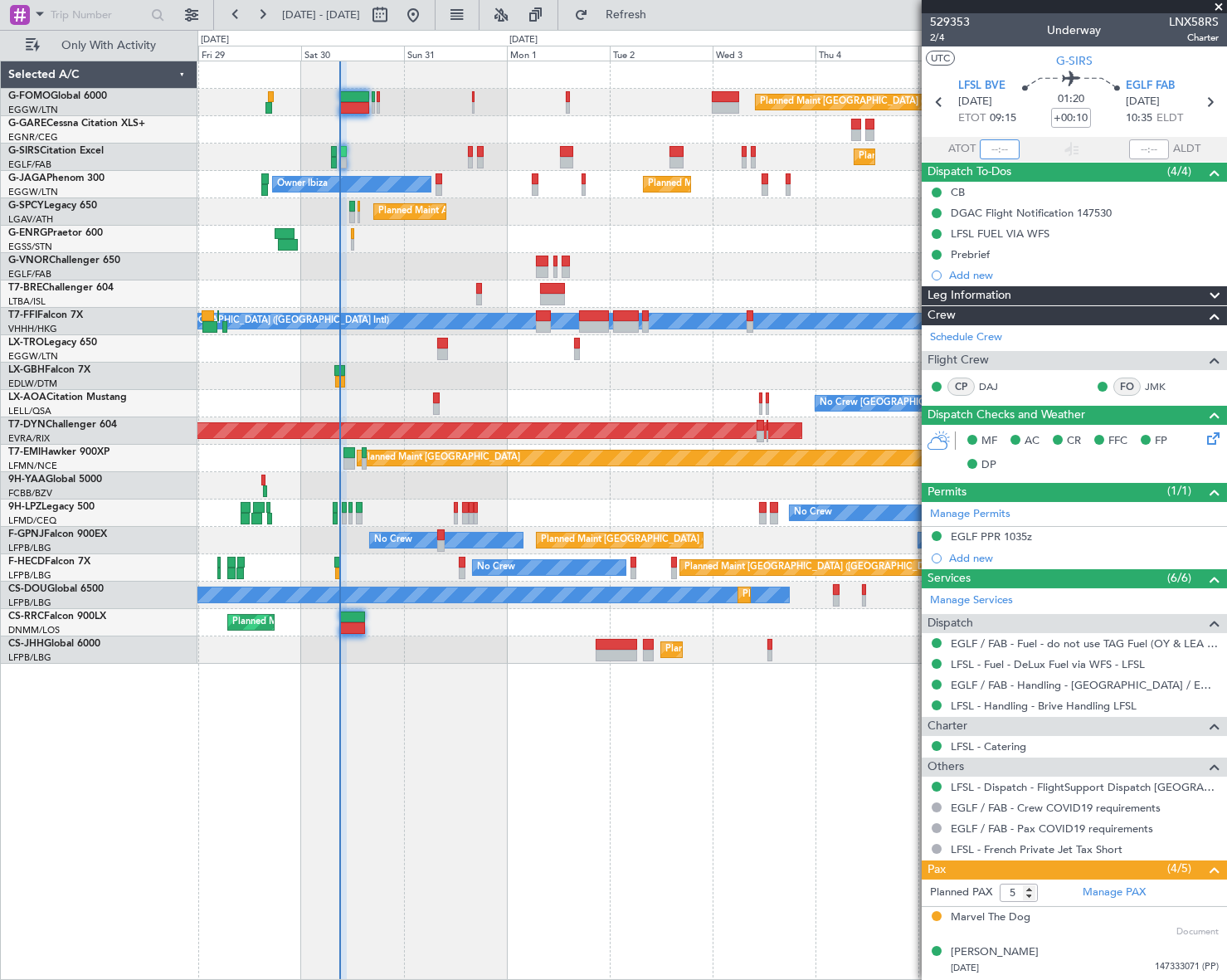
click at [1001, 150] on input "text" at bounding box center [1000, 149] width 40 height 20
click at [995, 150] on input "text" at bounding box center [1000, 149] width 40 height 20
click at [630, 830] on div "Planned Maint London (Luton) Planned Maint London (Farnborough) Owner Ibiza Pla…" at bounding box center [712, 520] width 1029 height 919
type input "09:03"
click at [553, 745] on div "Planned Maint London (Luton) Planned Maint London (Farnborough) Owner Ibiza Pla…" at bounding box center [712, 520] width 1028 height 919
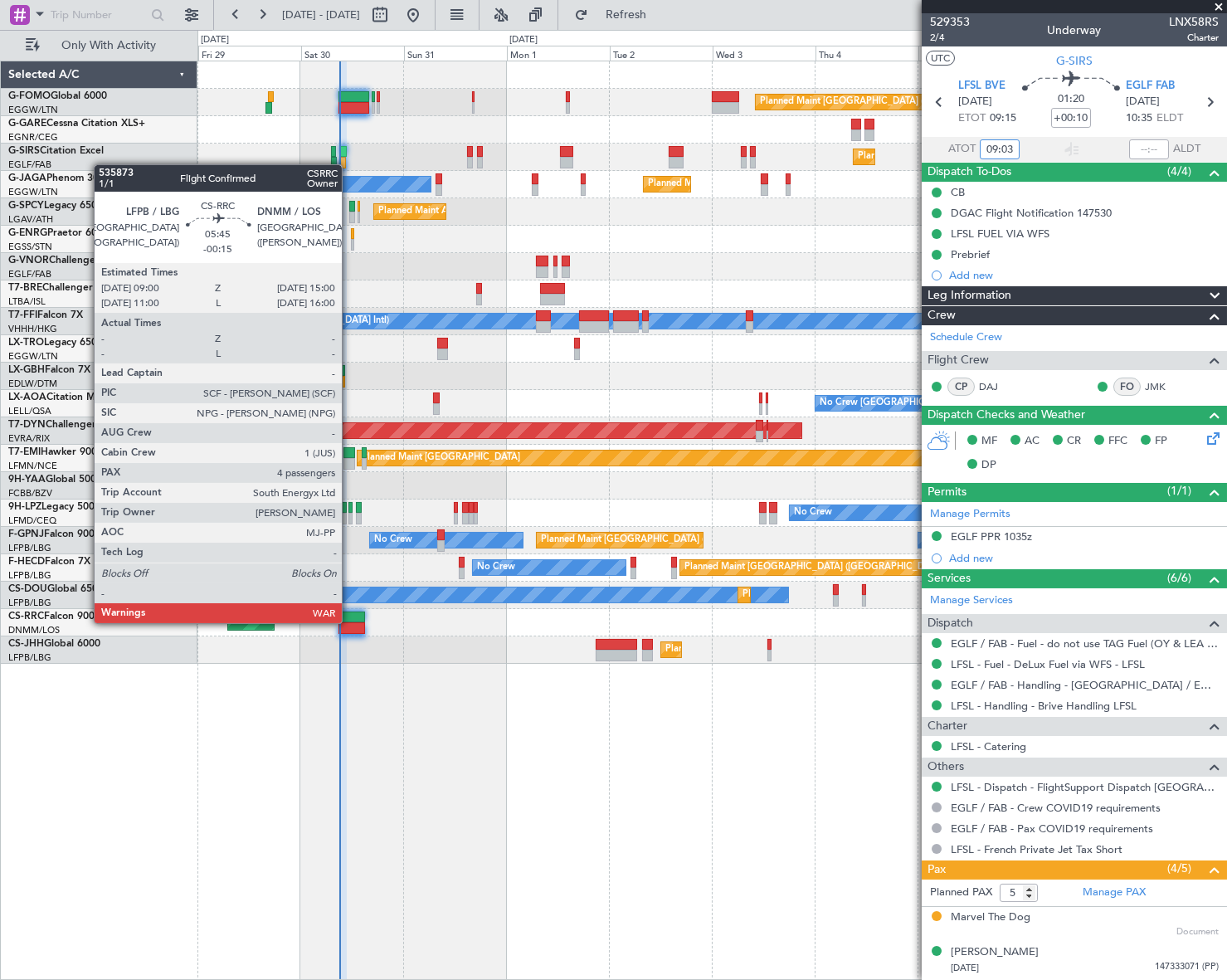
click at [349, 622] on div at bounding box center [351, 627] width 27 height 11
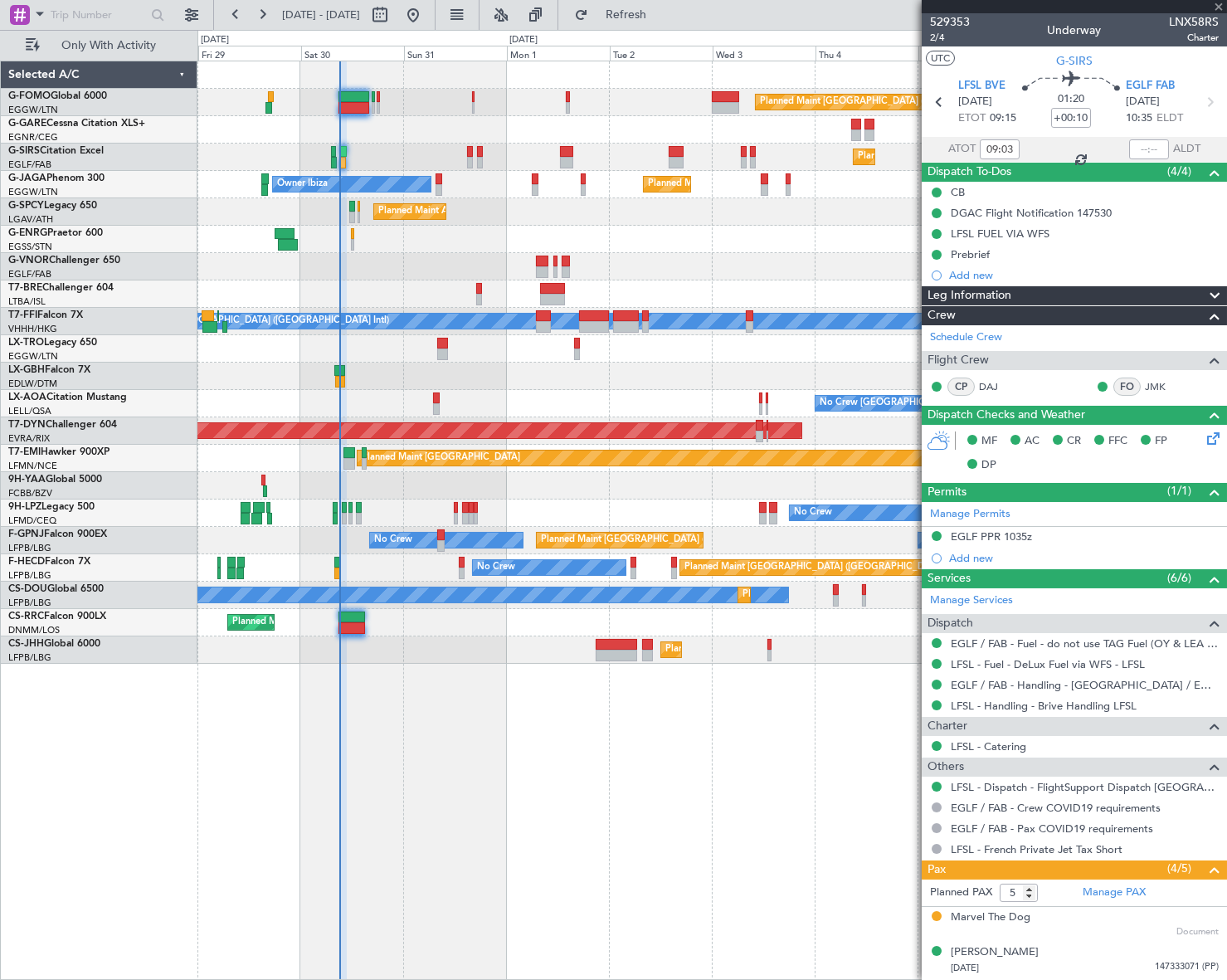
type input "-00:15"
type input "4"
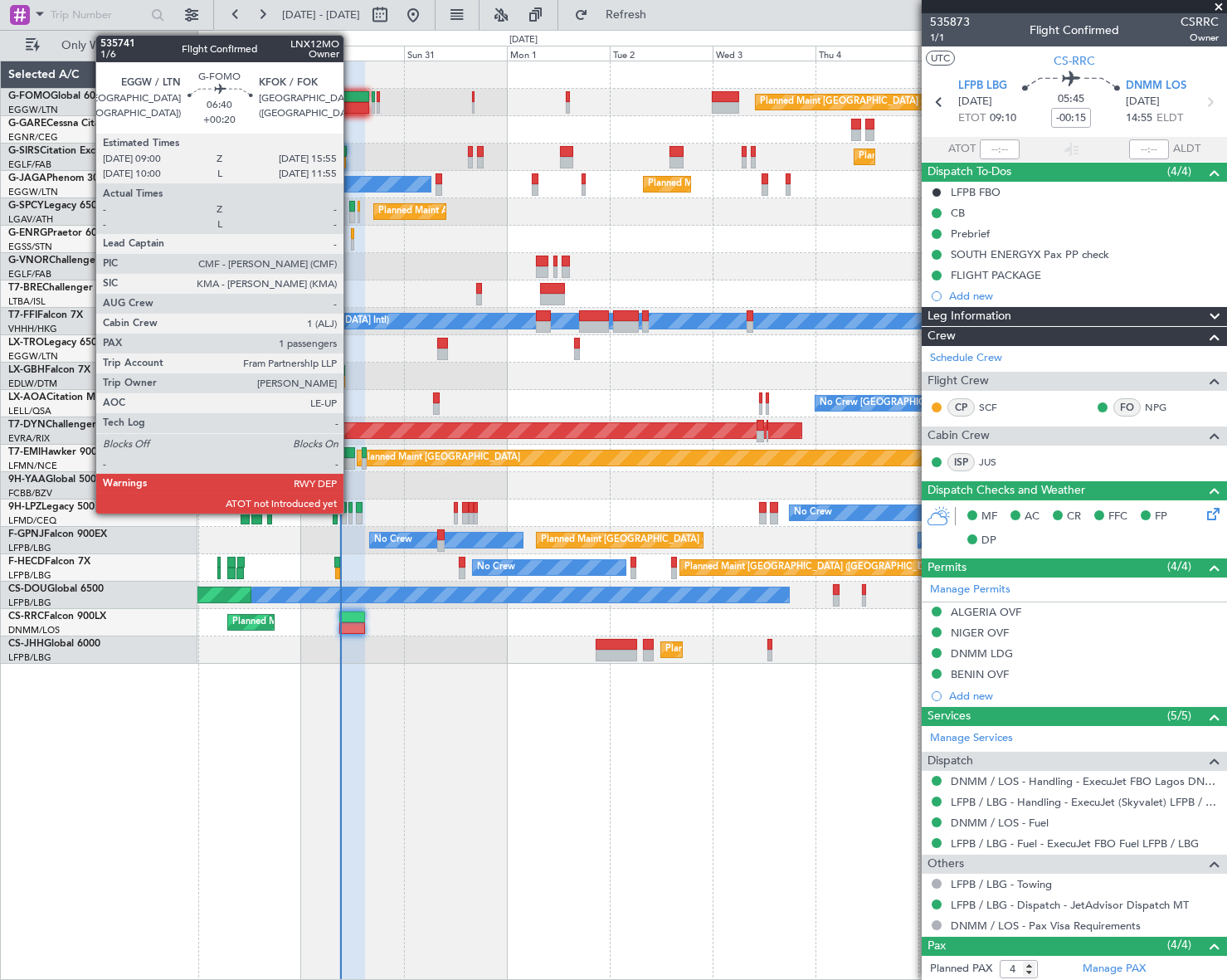
click at [351, 100] on div at bounding box center [354, 96] width 29 height 11
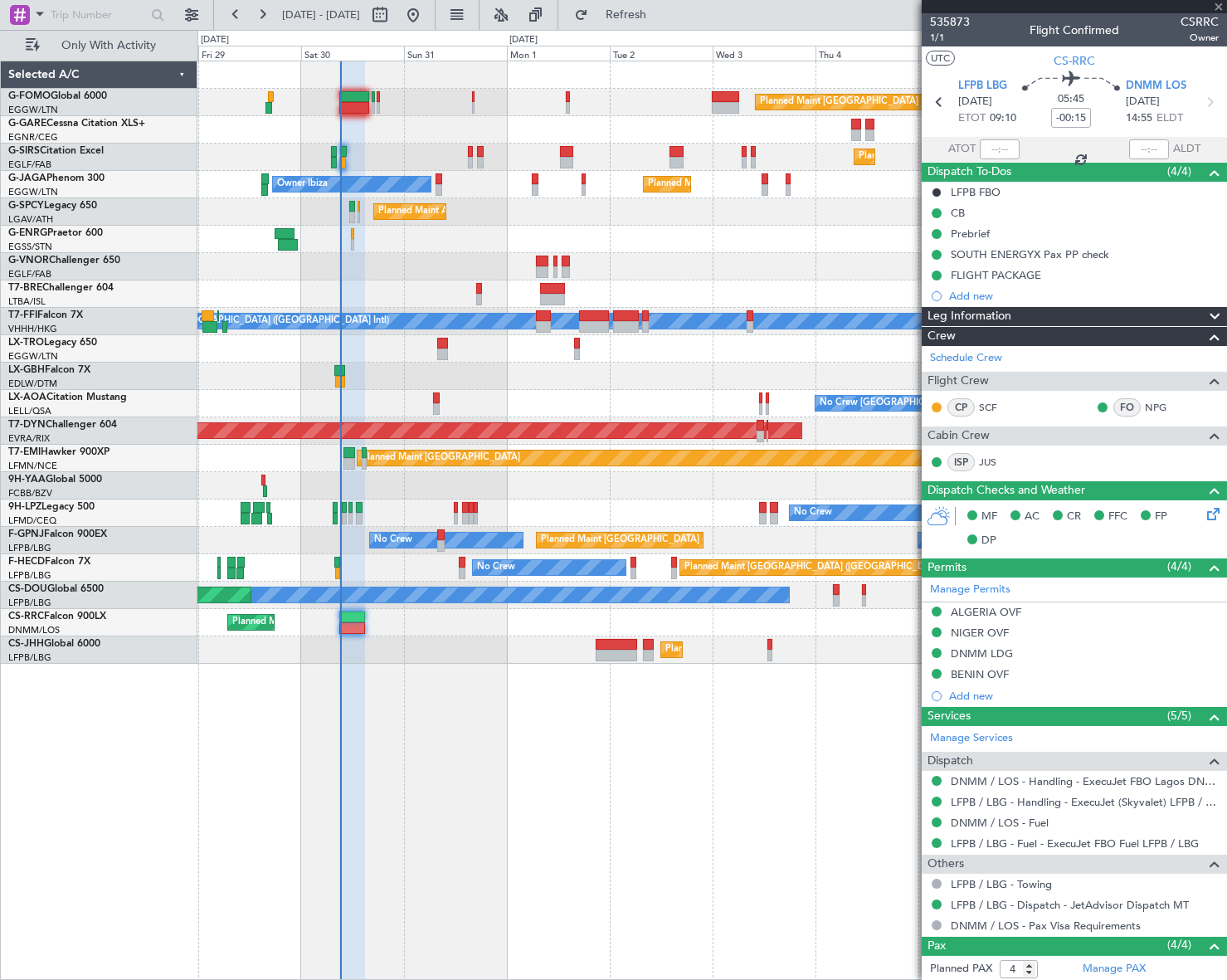
type input "+00:20"
type input "1"
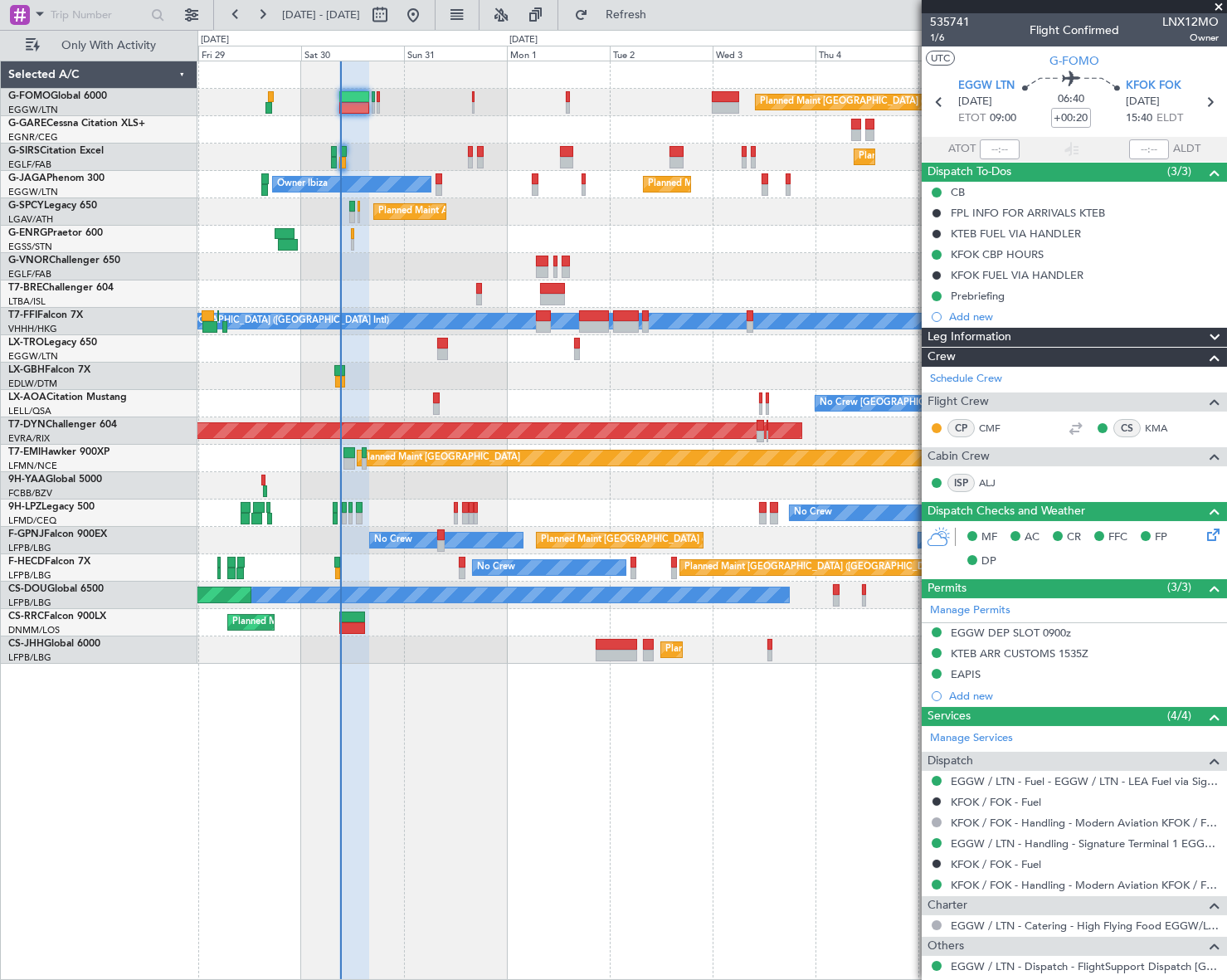
click at [828, 785] on div "Planned Maint London (Luton) Planned Maint London (Farnborough) Planned Maint L…" at bounding box center [712, 520] width 1029 height 919
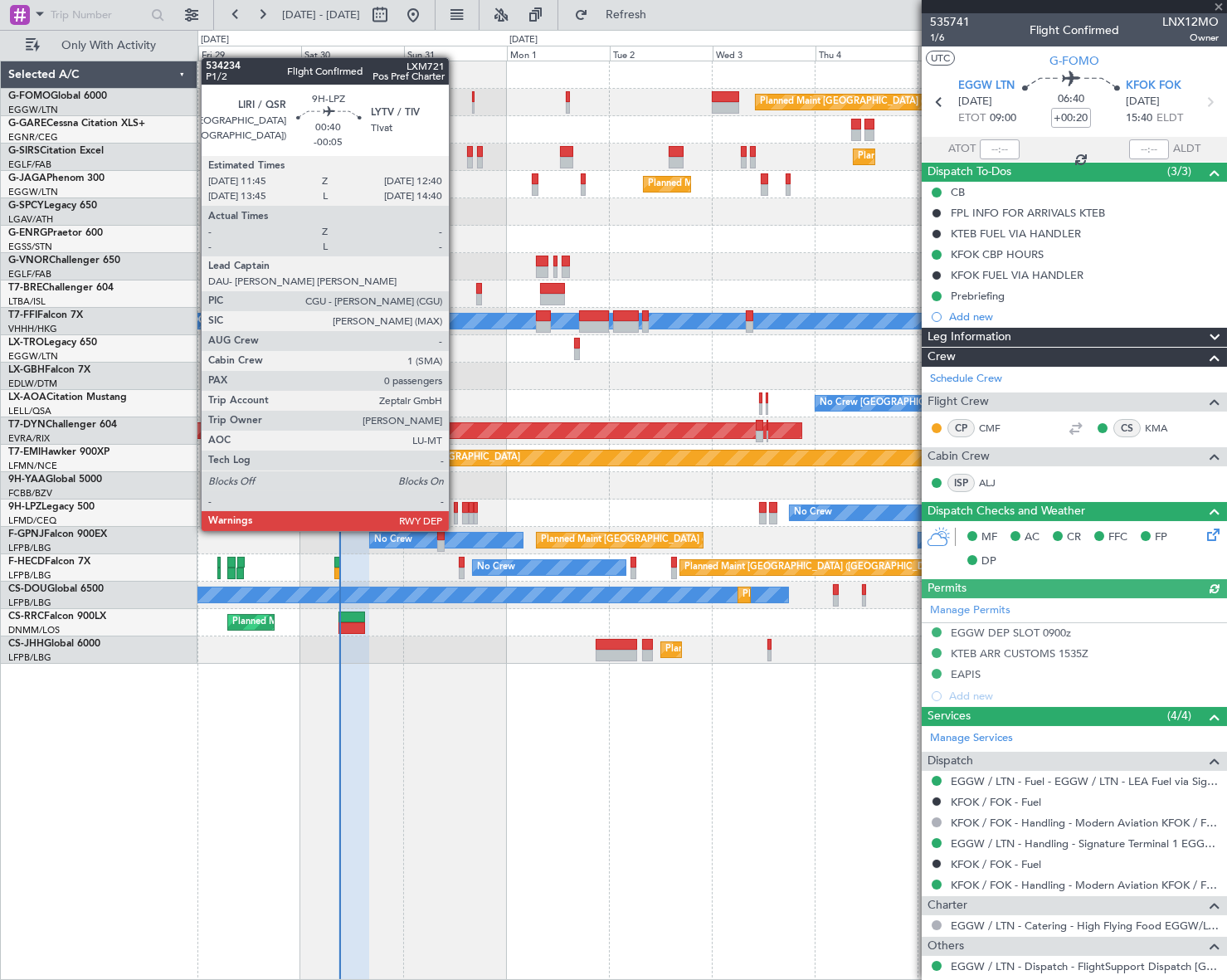
click at [456, 514] on div at bounding box center [455, 518] width 4 height 11
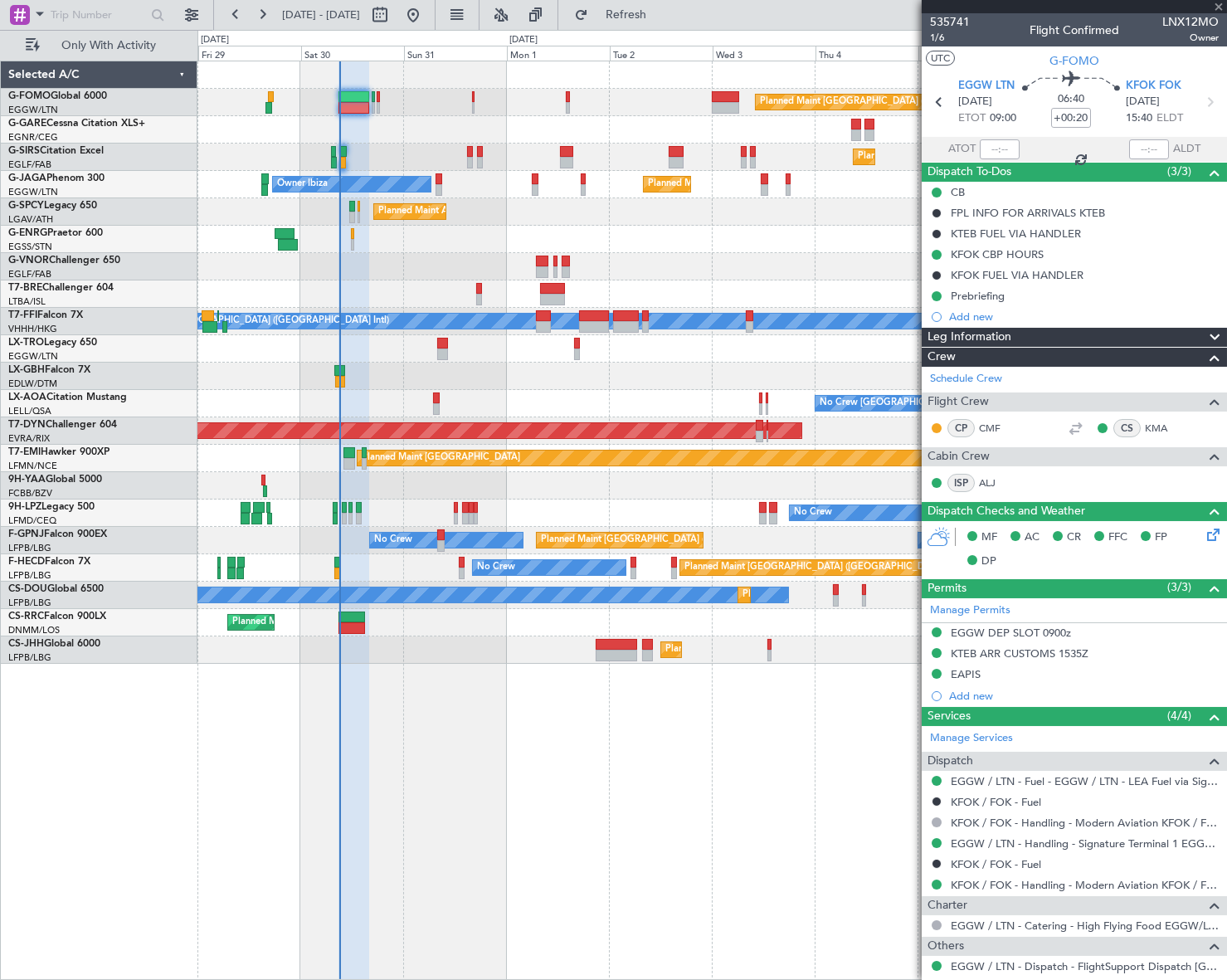
type input "-00:05"
type input "0"
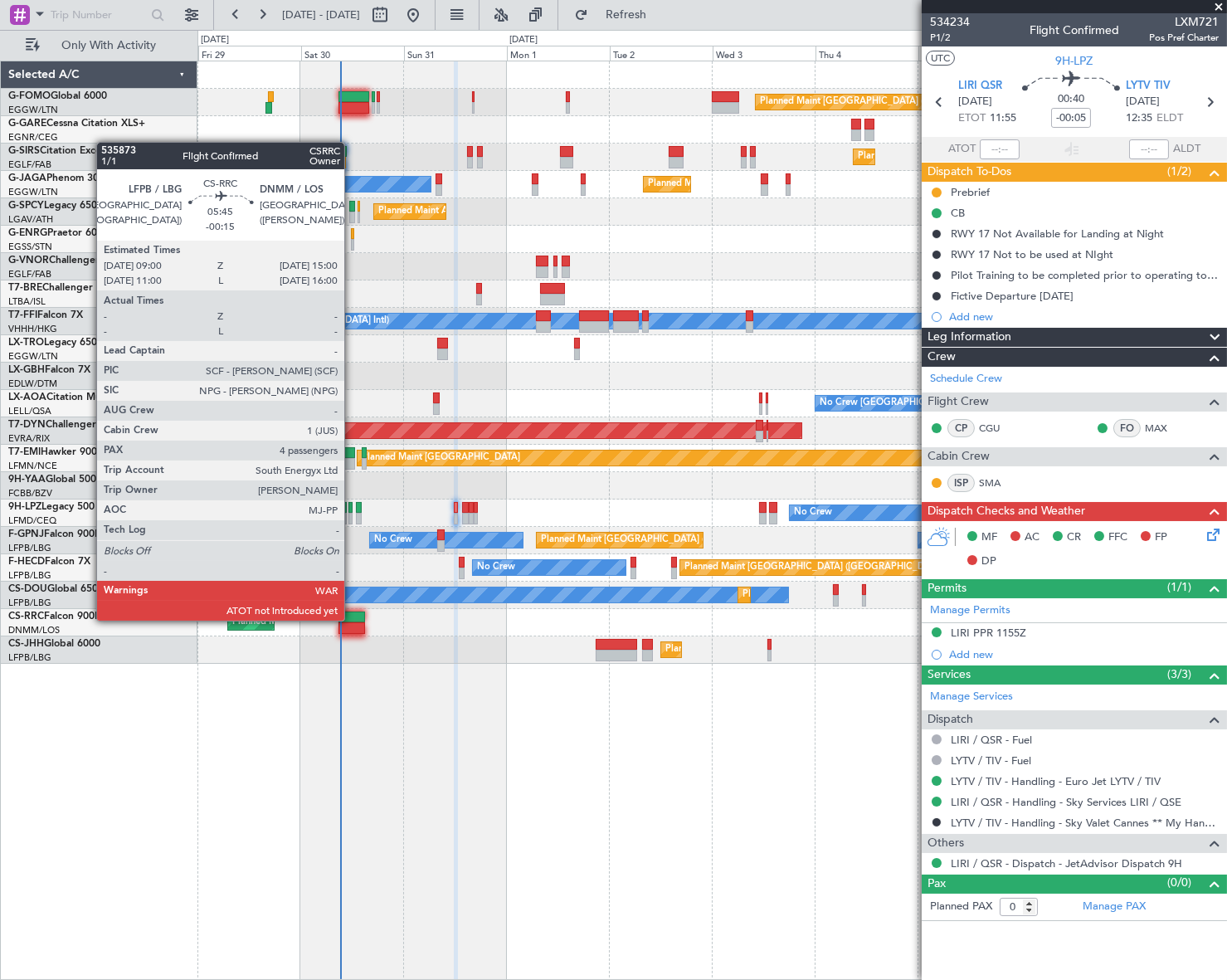
click at [352, 619] on div at bounding box center [351, 617] width 27 height 11
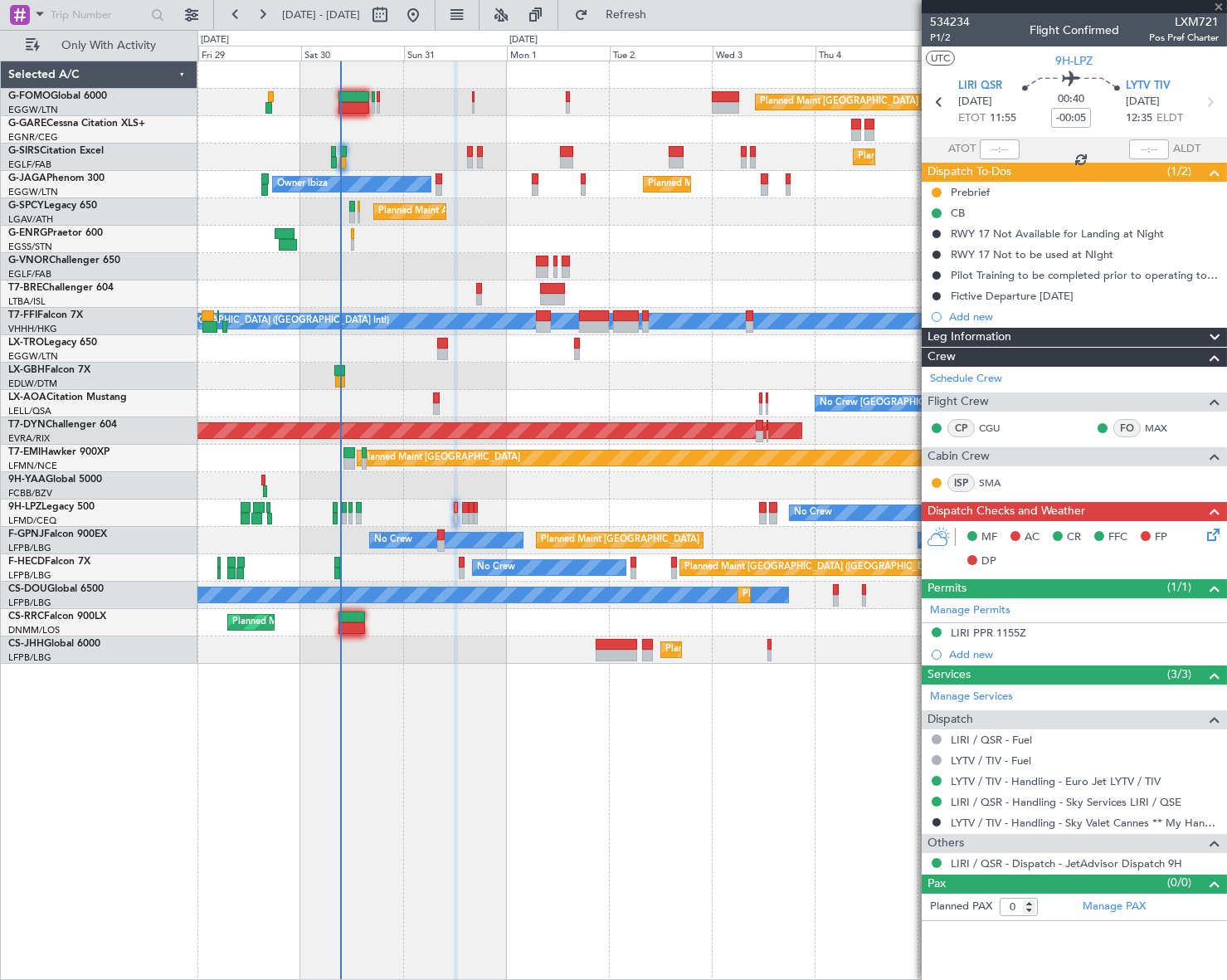
type input "-00:15"
type input "4"
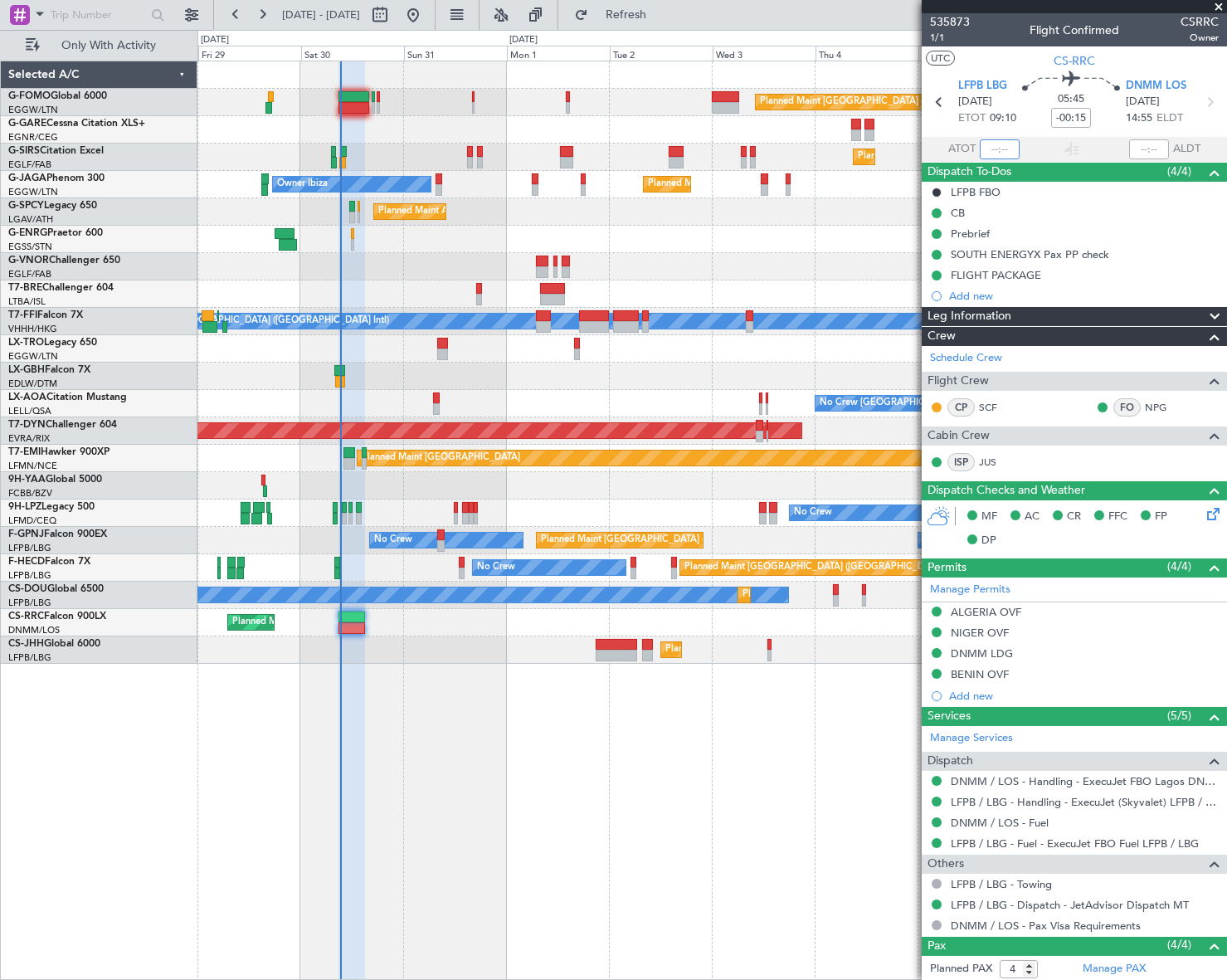
click at [991, 150] on input "text" at bounding box center [1000, 149] width 40 height 20
click at [653, 721] on div "Planned Maint London (Luton) Planned Maint London (Farnborough) Planned Maint L…" at bounding box center [712, 520] width 1028 height 919
type input "09:20"
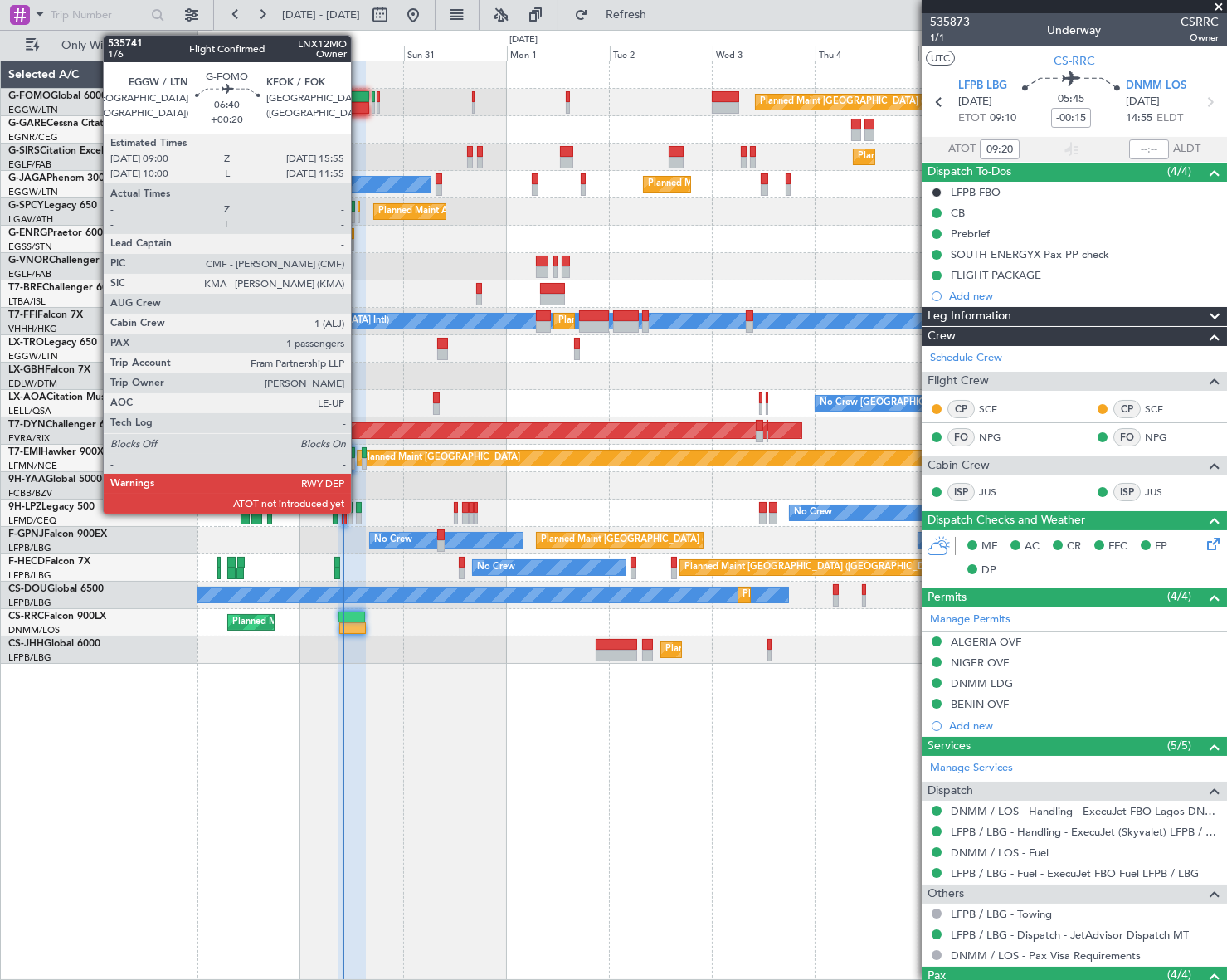
click at [358, 94] on div at bounding box center [353, 96] width 29 height 11
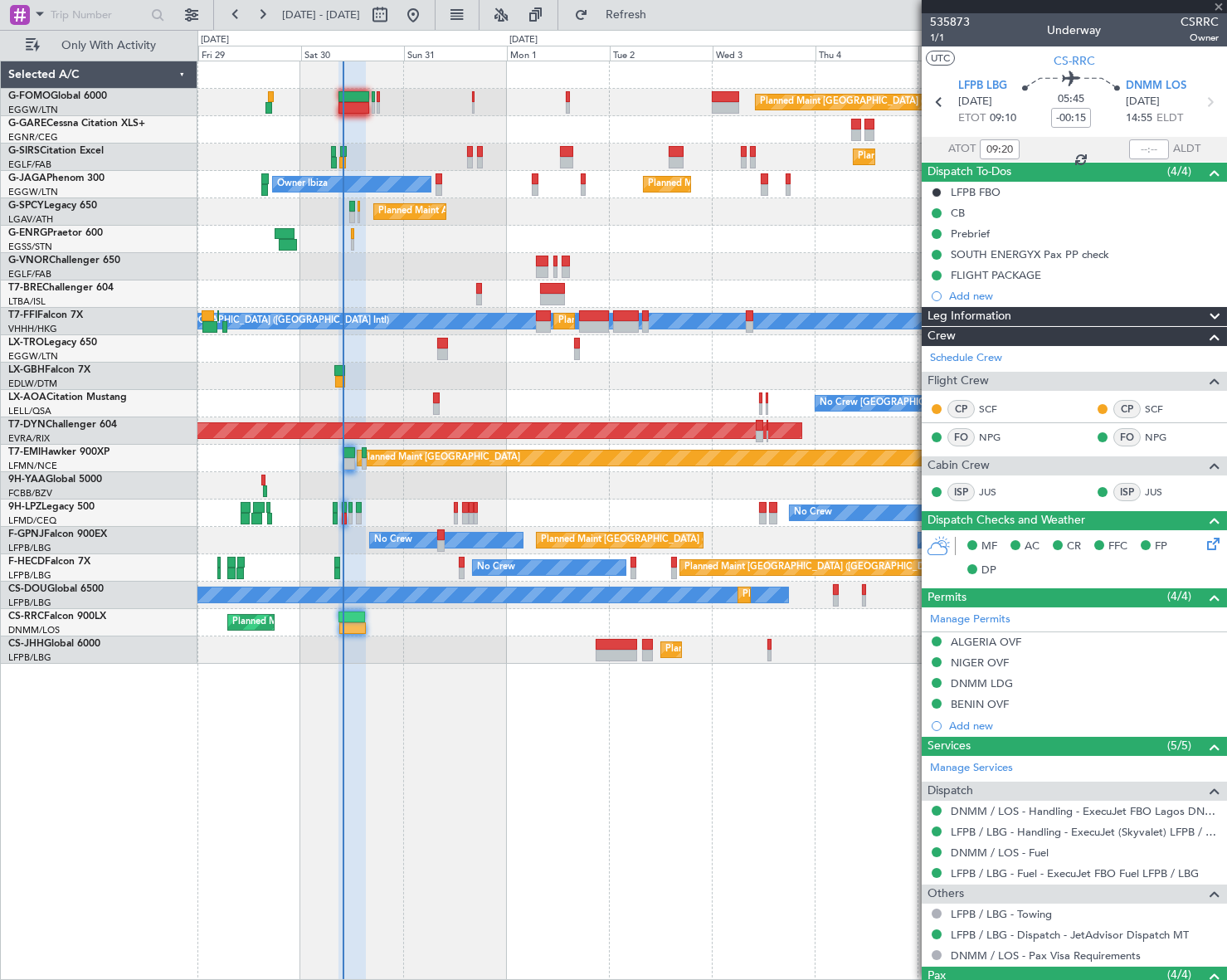
type input "+00:20"
type input "1"
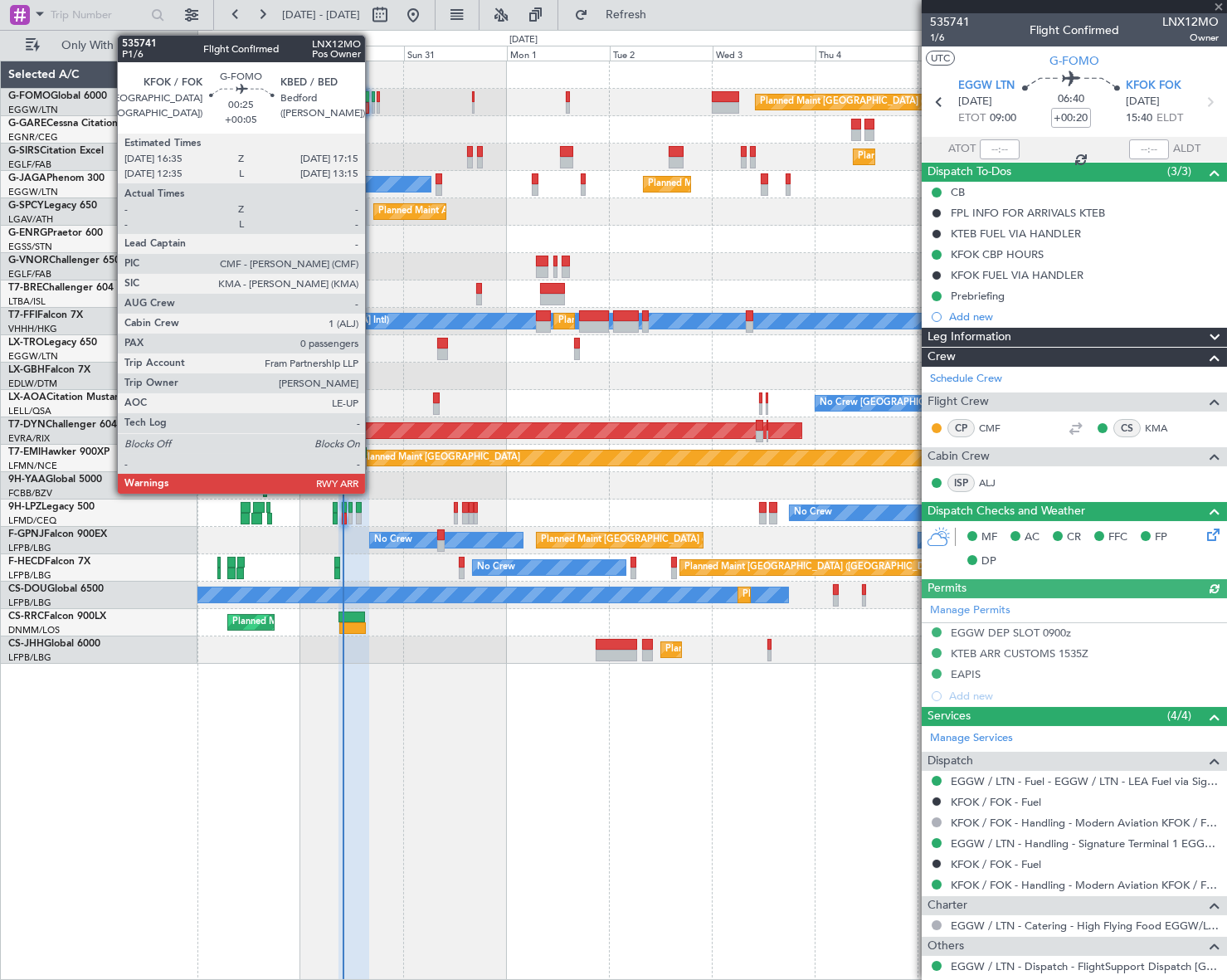
click at [372, 102] on div at bounding box center [374, 108] width 3 height 11
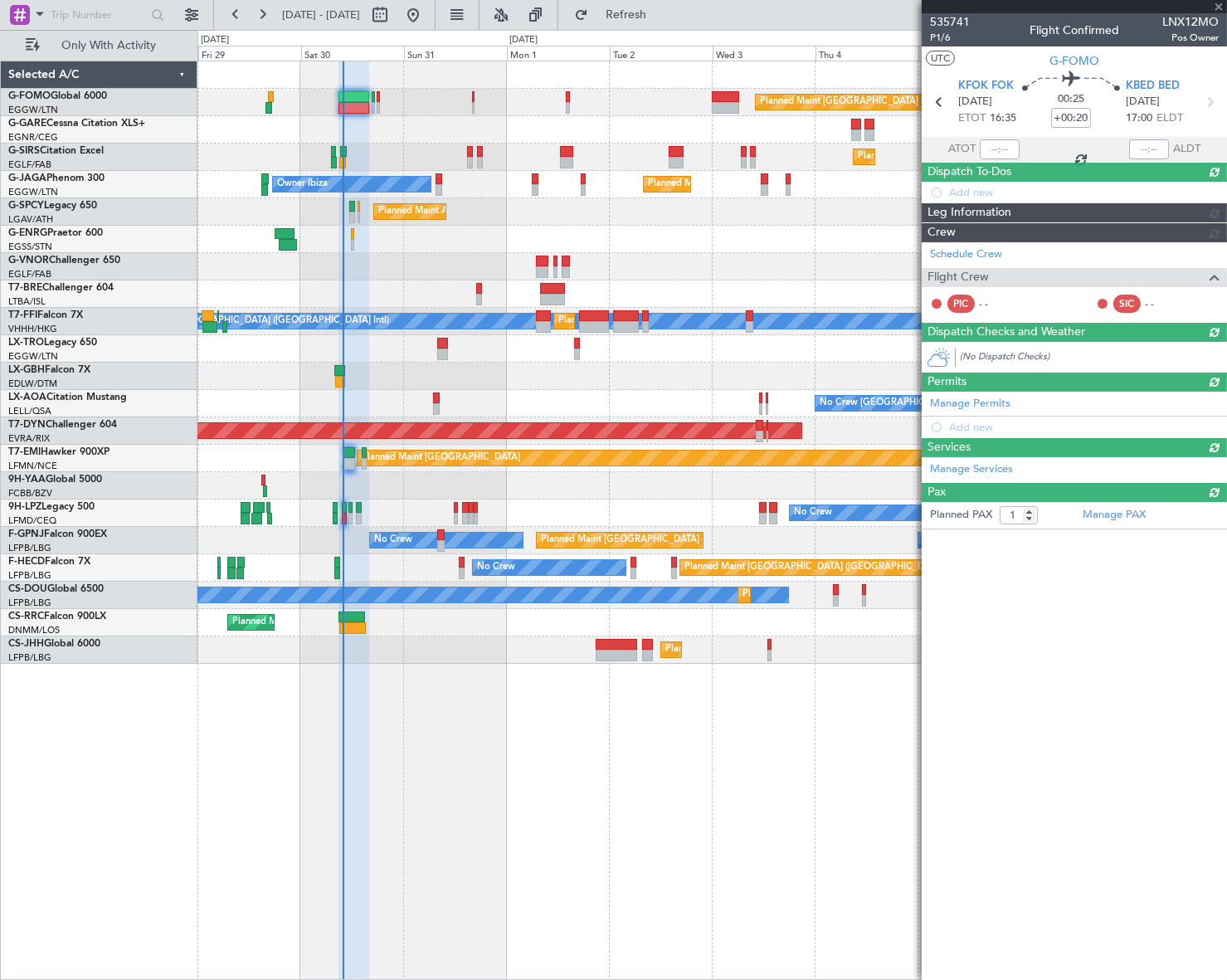
type input "+00:05"
type input "0"
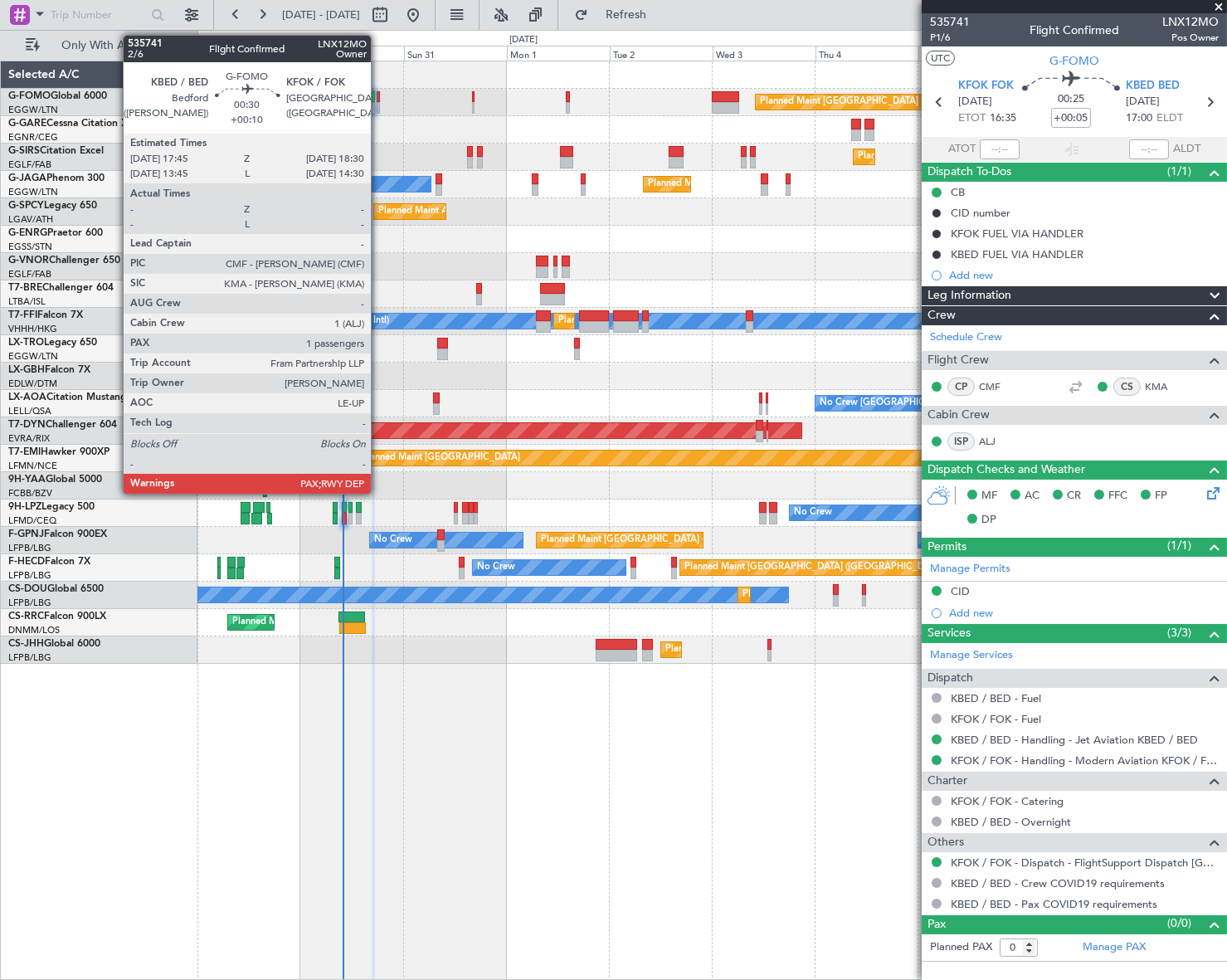
click at [378, 105] on div at bounding box center [378, 108] width 3 height 11
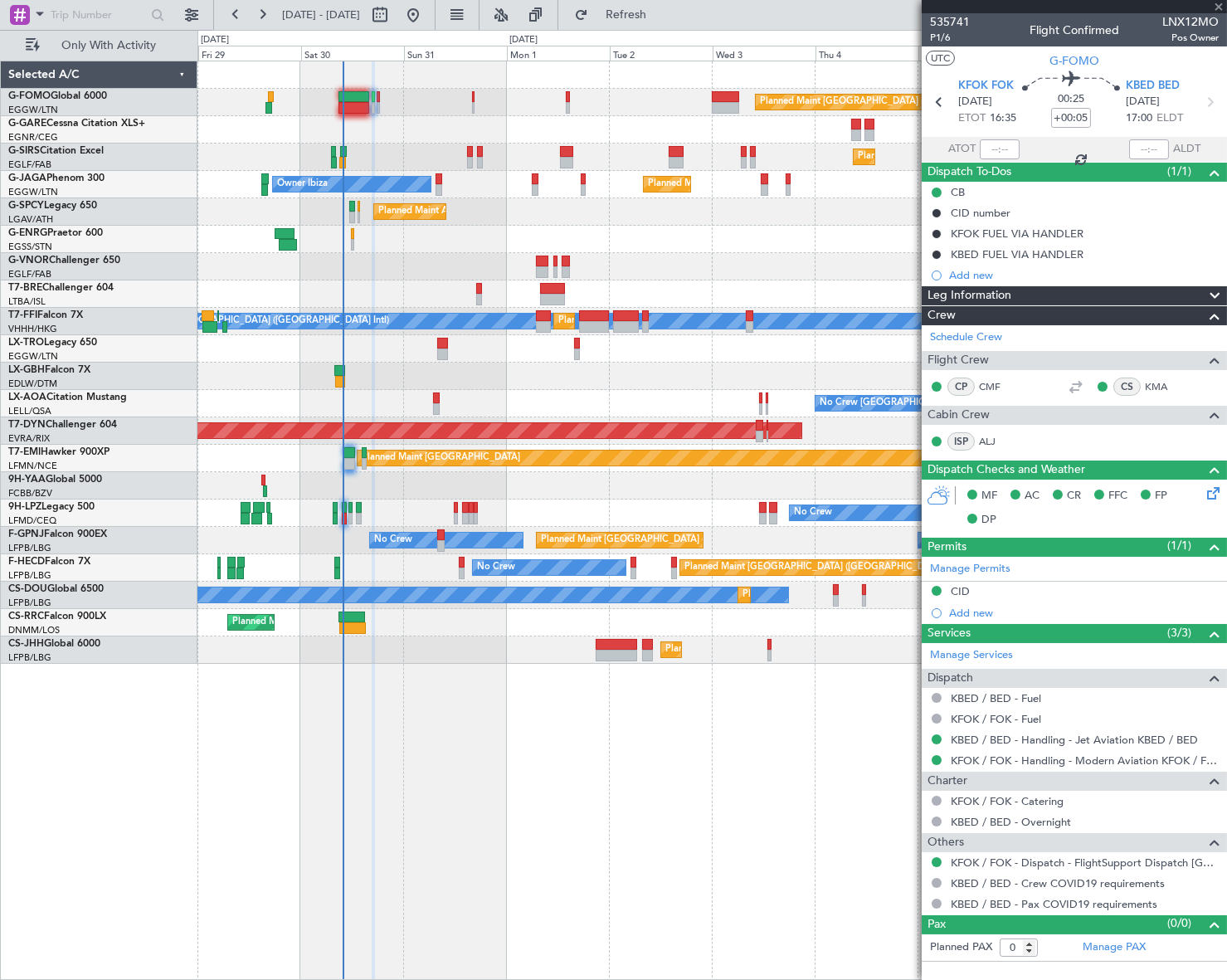
type input "+00:10"
type input "3"
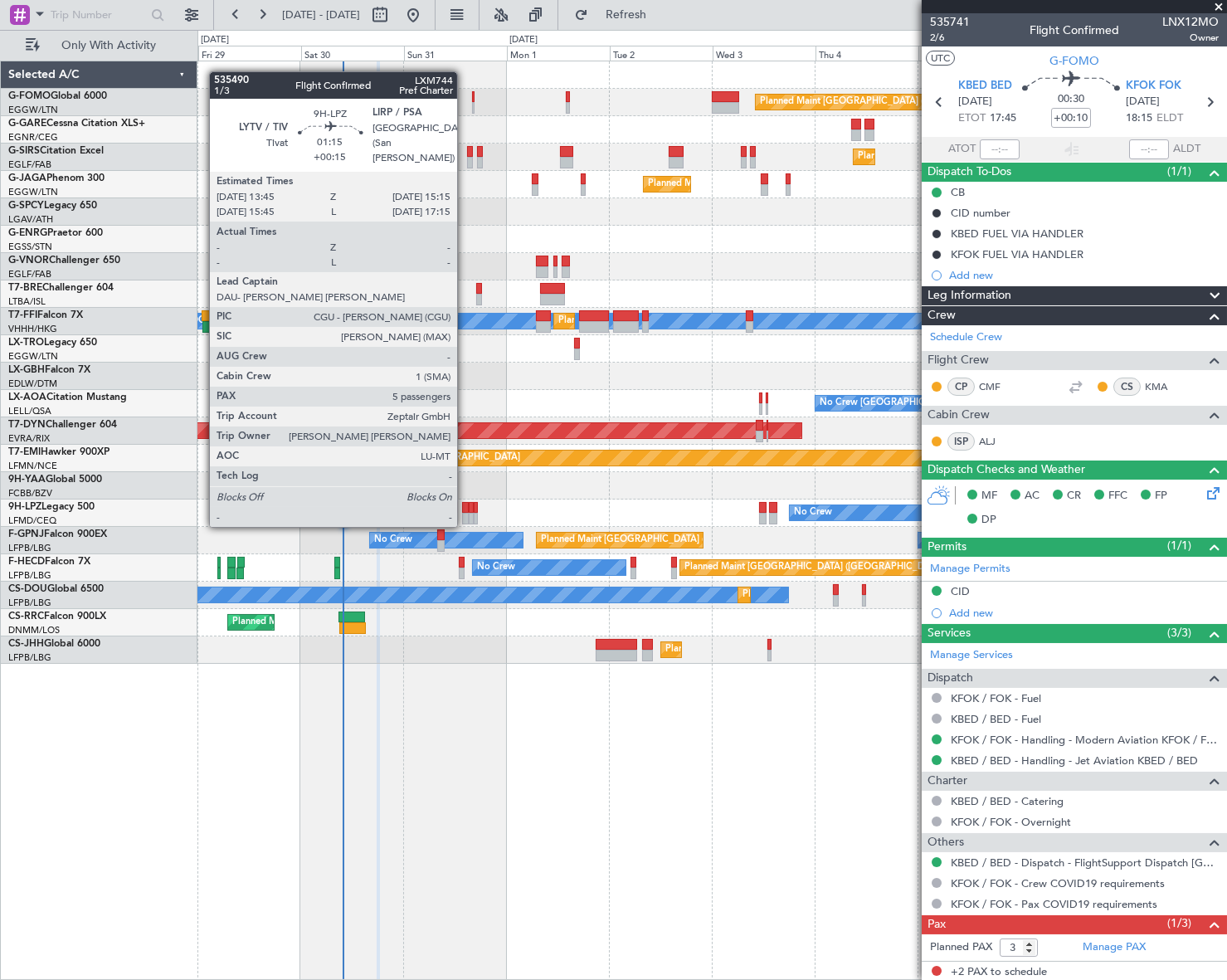
click at [465, 508] on div at bounding box center [466, 507] width 7 height 11
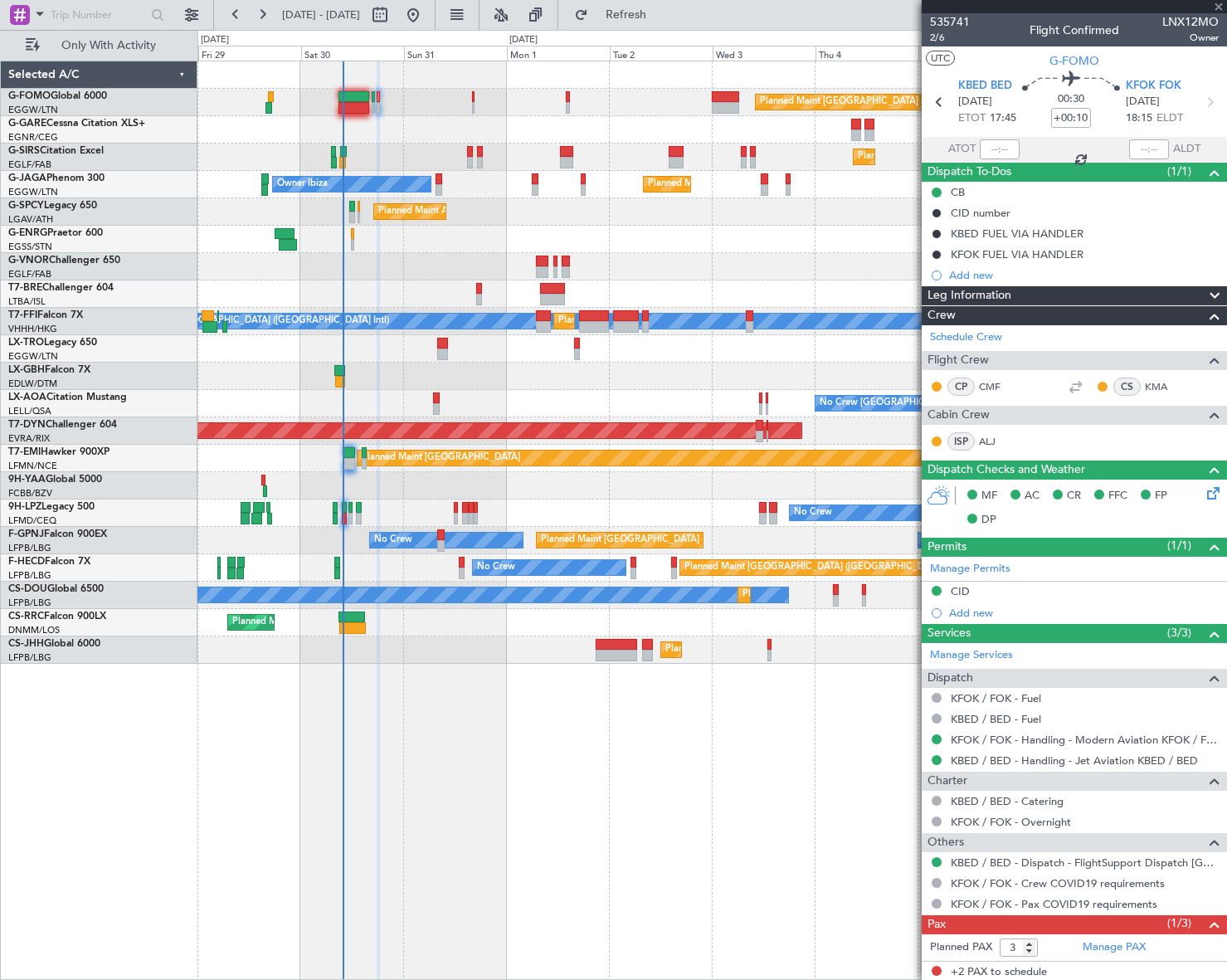
type input "+00:15"
type input "5"
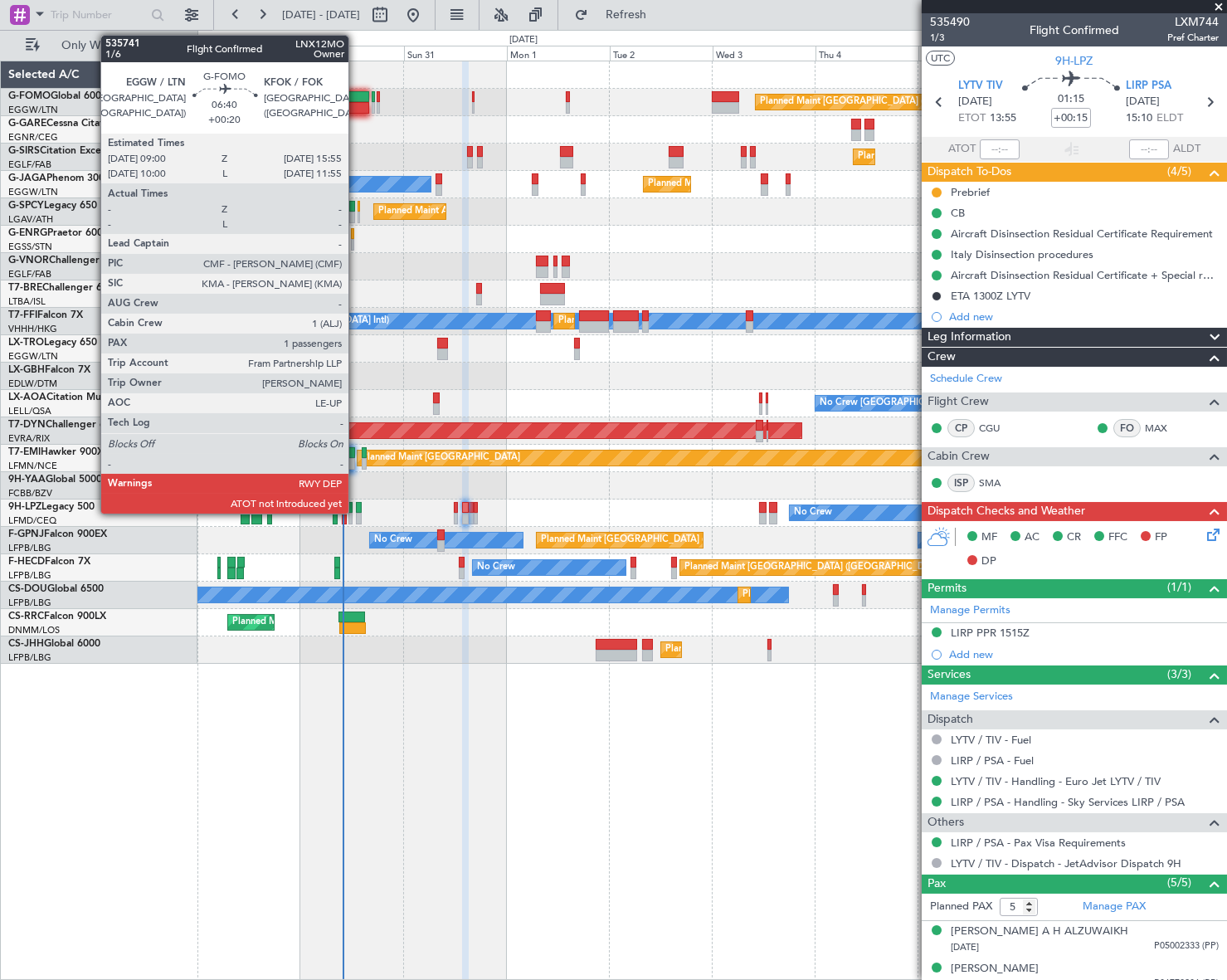
click at [356, 95] on div at bounding box center [353, 96] width 29 height 11
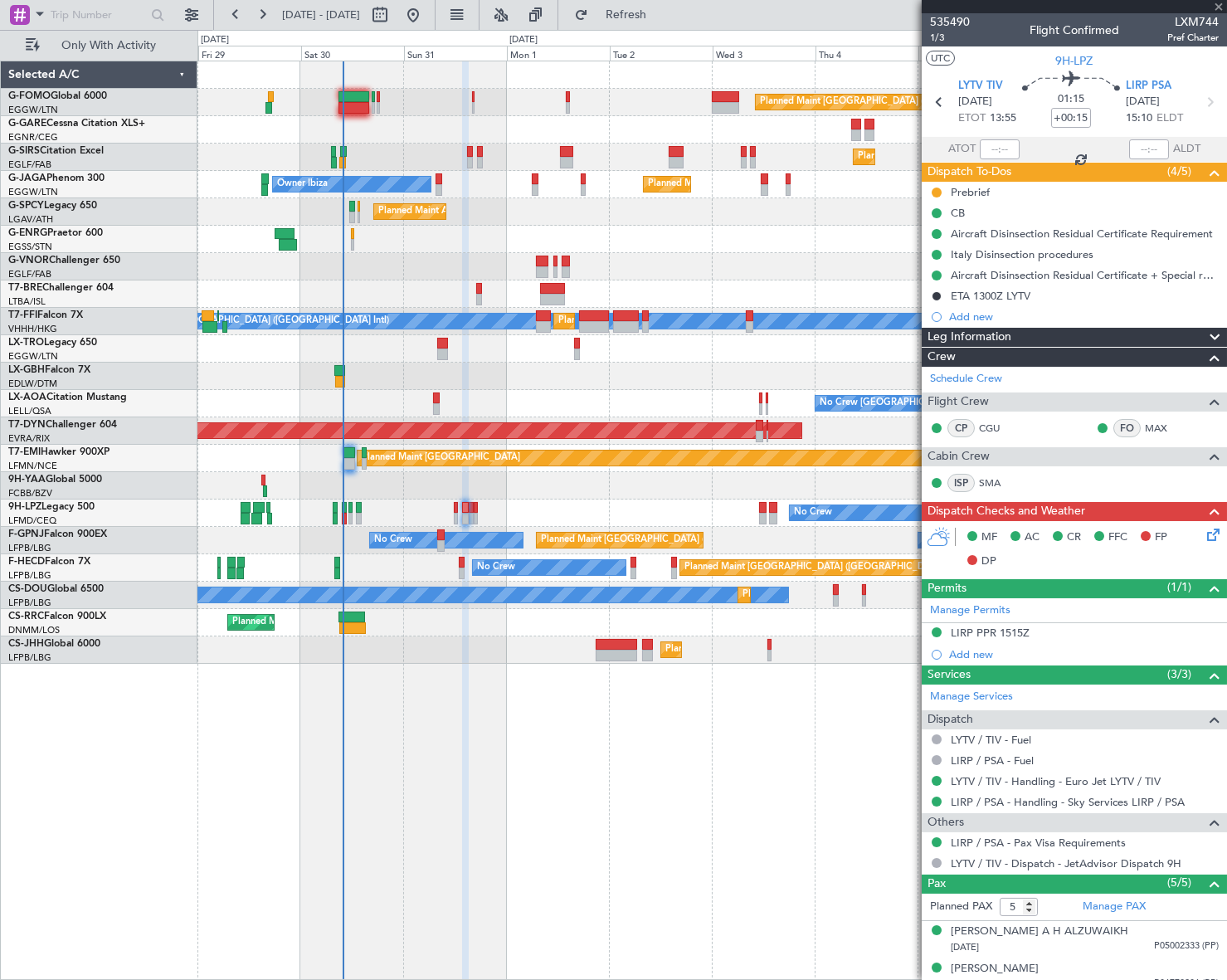
type input "+00:20"
type input "1"
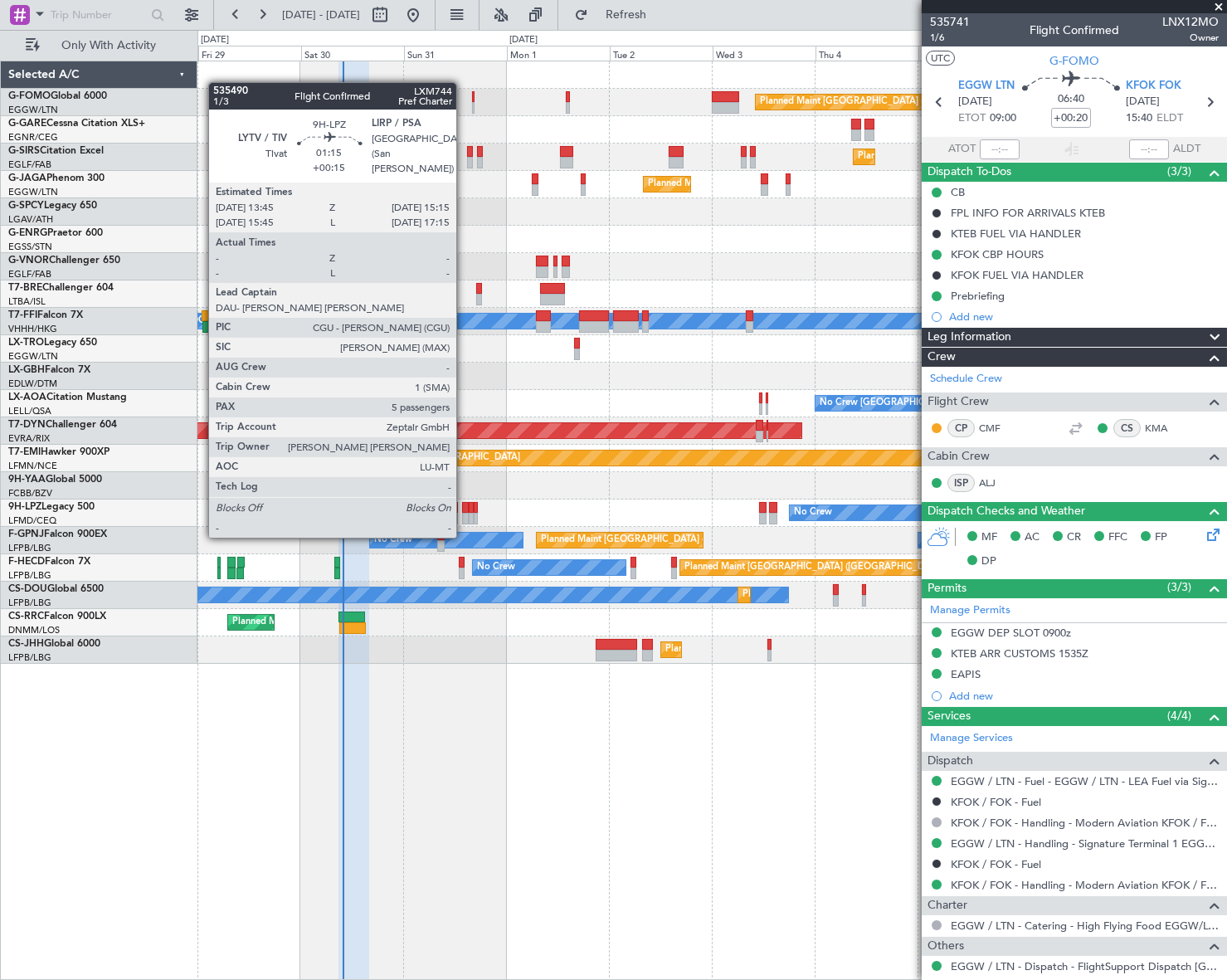
click at [464, 519] on div at bounding box center [466, 518] width 7 height 11
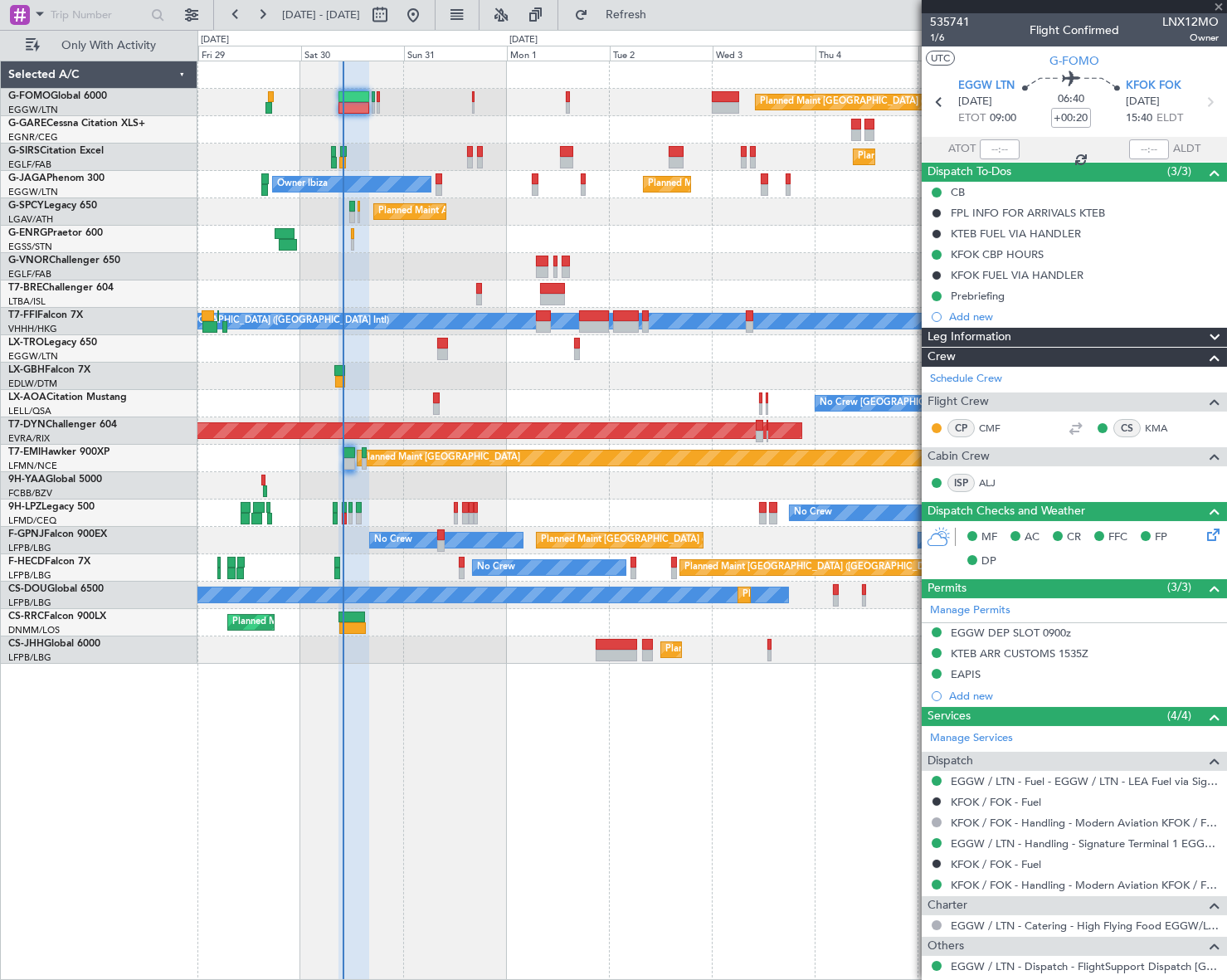
type input "+00:15"
type input "5"
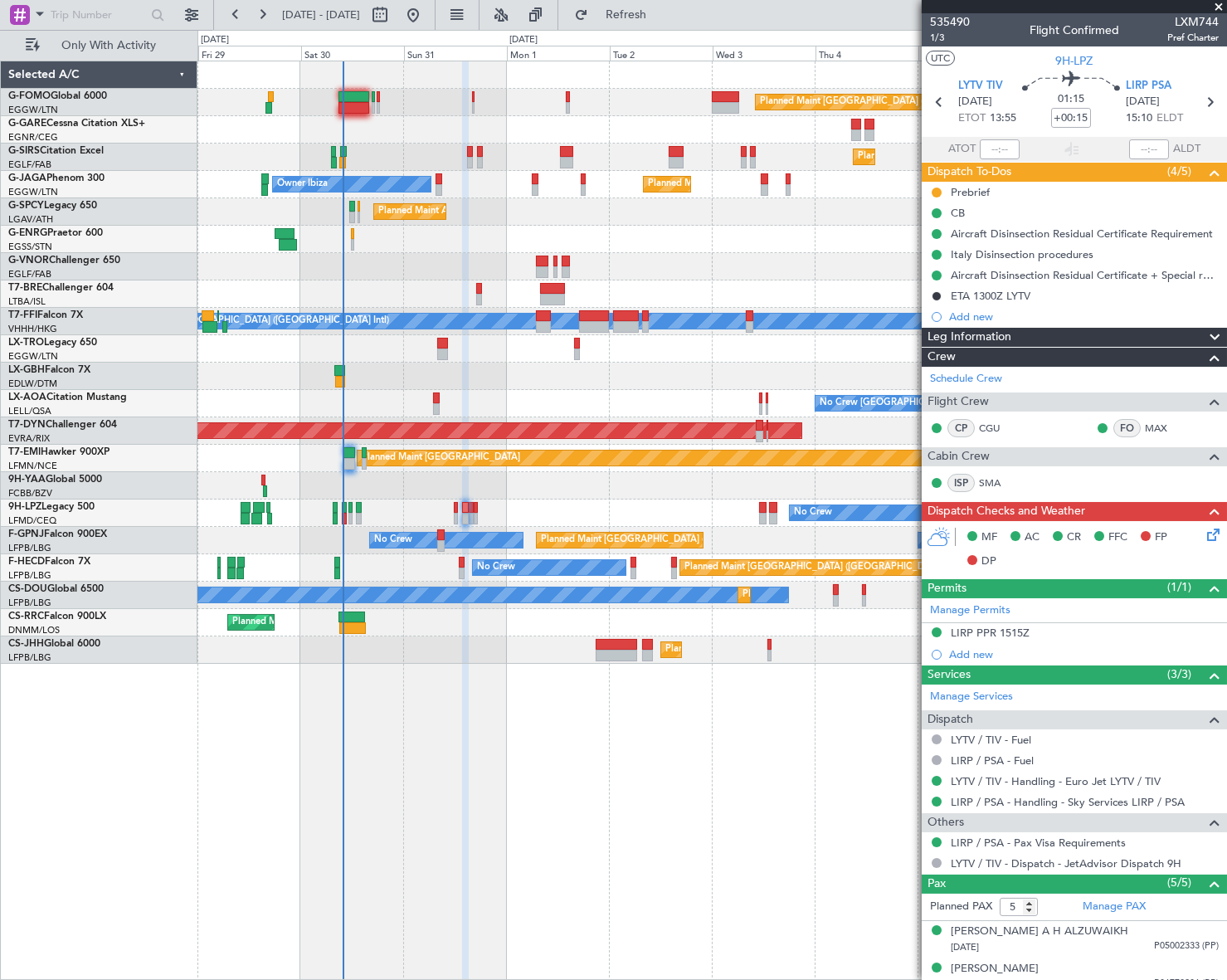
click at [1195, 16] on span "LXM744" at bounding box center [1192, 22] width 51 height 17
copy span "LXM744"
click at [398, 739] on div "Planned Maint London (Luton) Planned Maint London (Farnborough) Planned Maint L…" at bounding box center [712, 520] width 1028 height 919
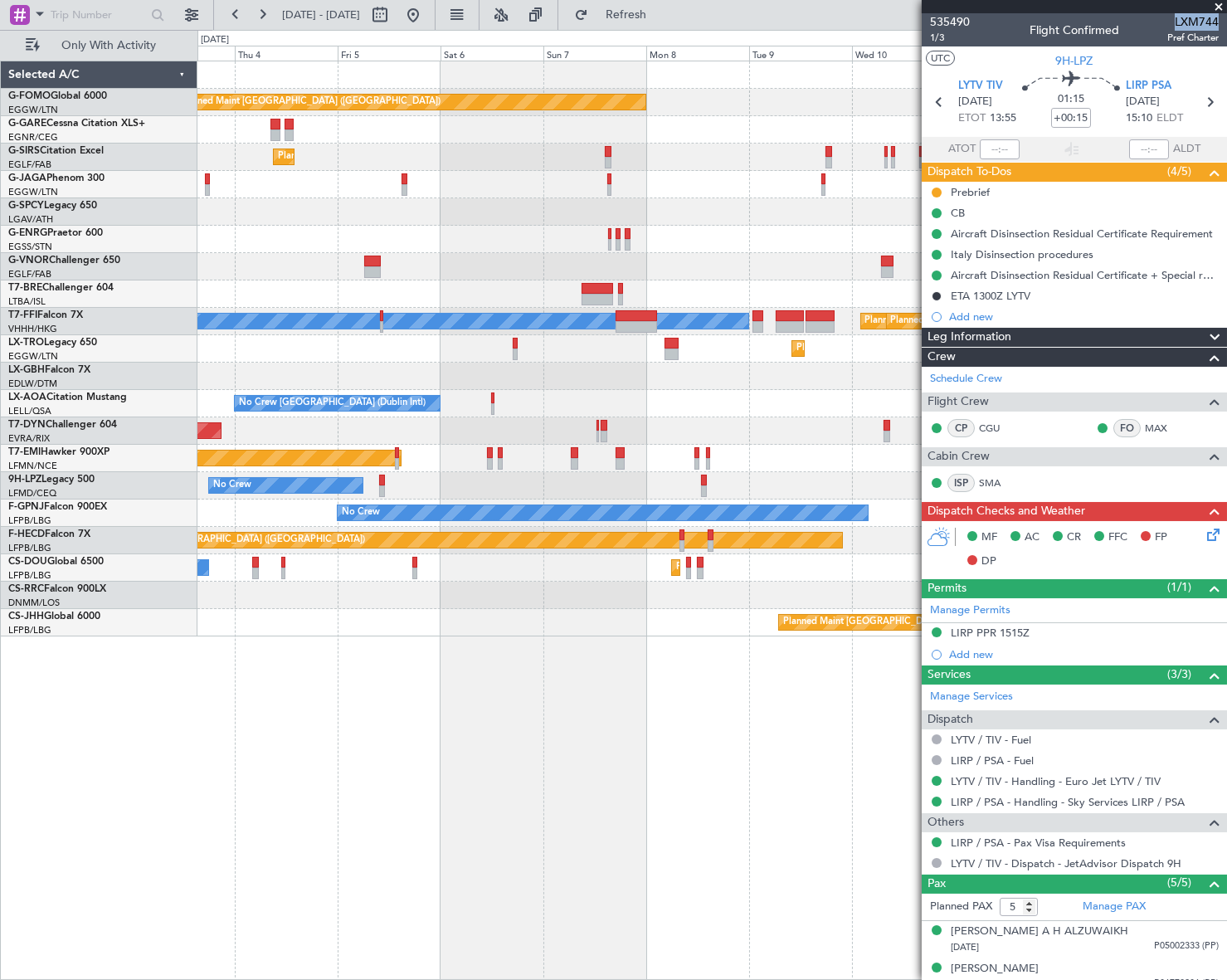
click at [0, 852] on html "30 Aug 2025 - 09 Sep 2025 Refresh Quick Links Only With Activity Planned Maint …" at bounding box center [613, 490] width 1227 height 980
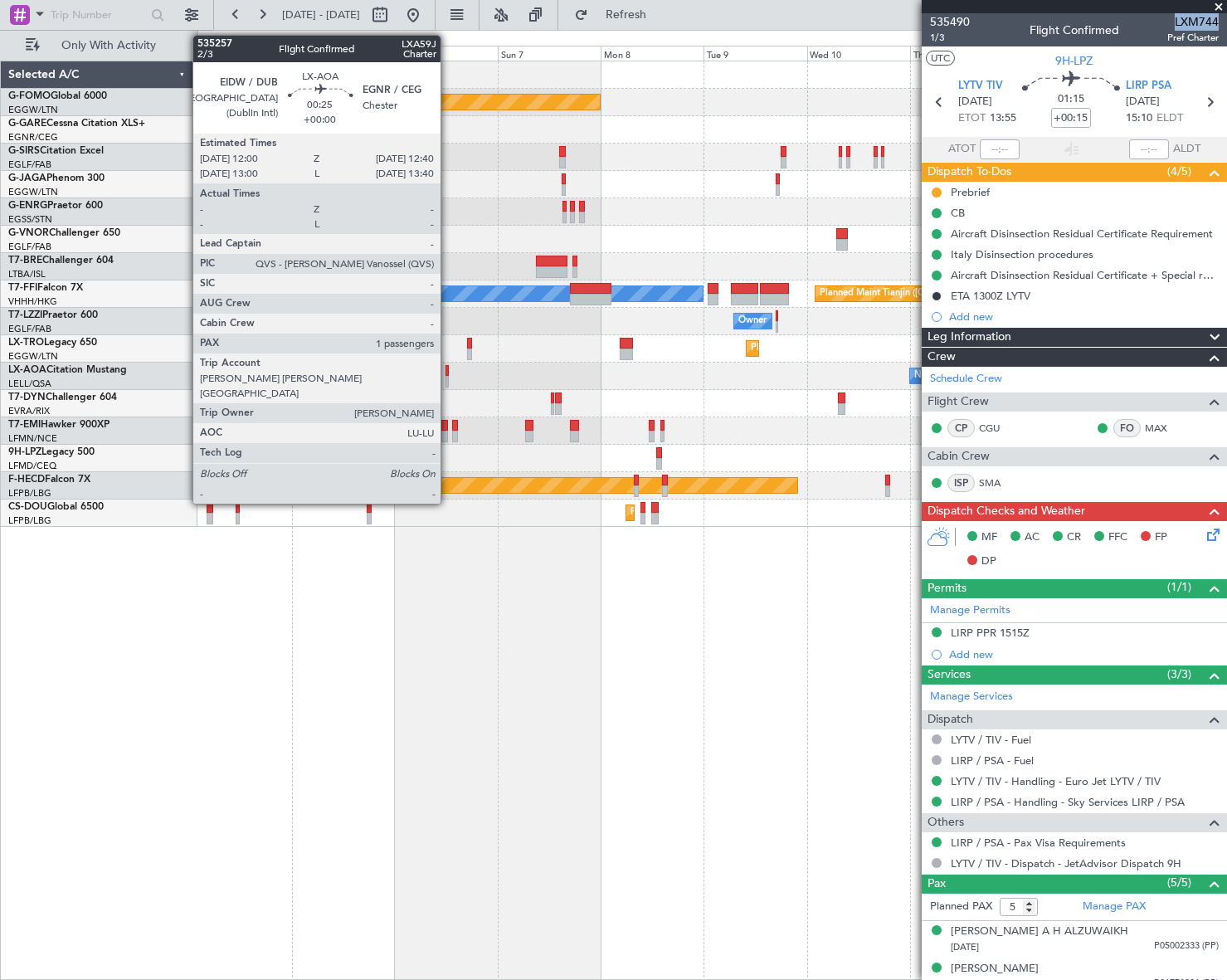
click at [448, 377] on div at bounding box center [447, 381] width 3 height 11
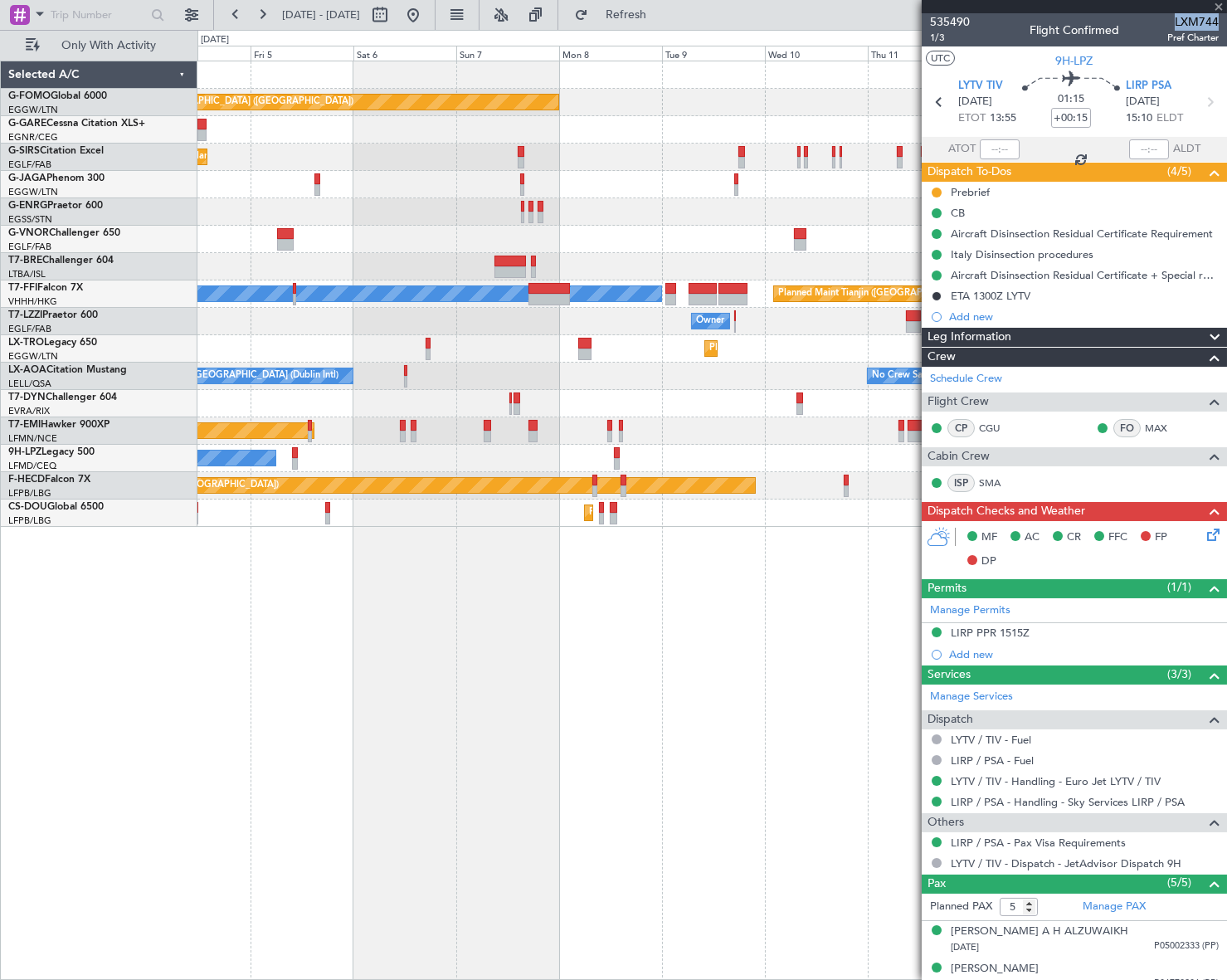
click at [727, 386] on div "No Crew Sabadell No Crew Dublin (Dublin Intl)" at bounding box center [711, 376] width 1028 height 28
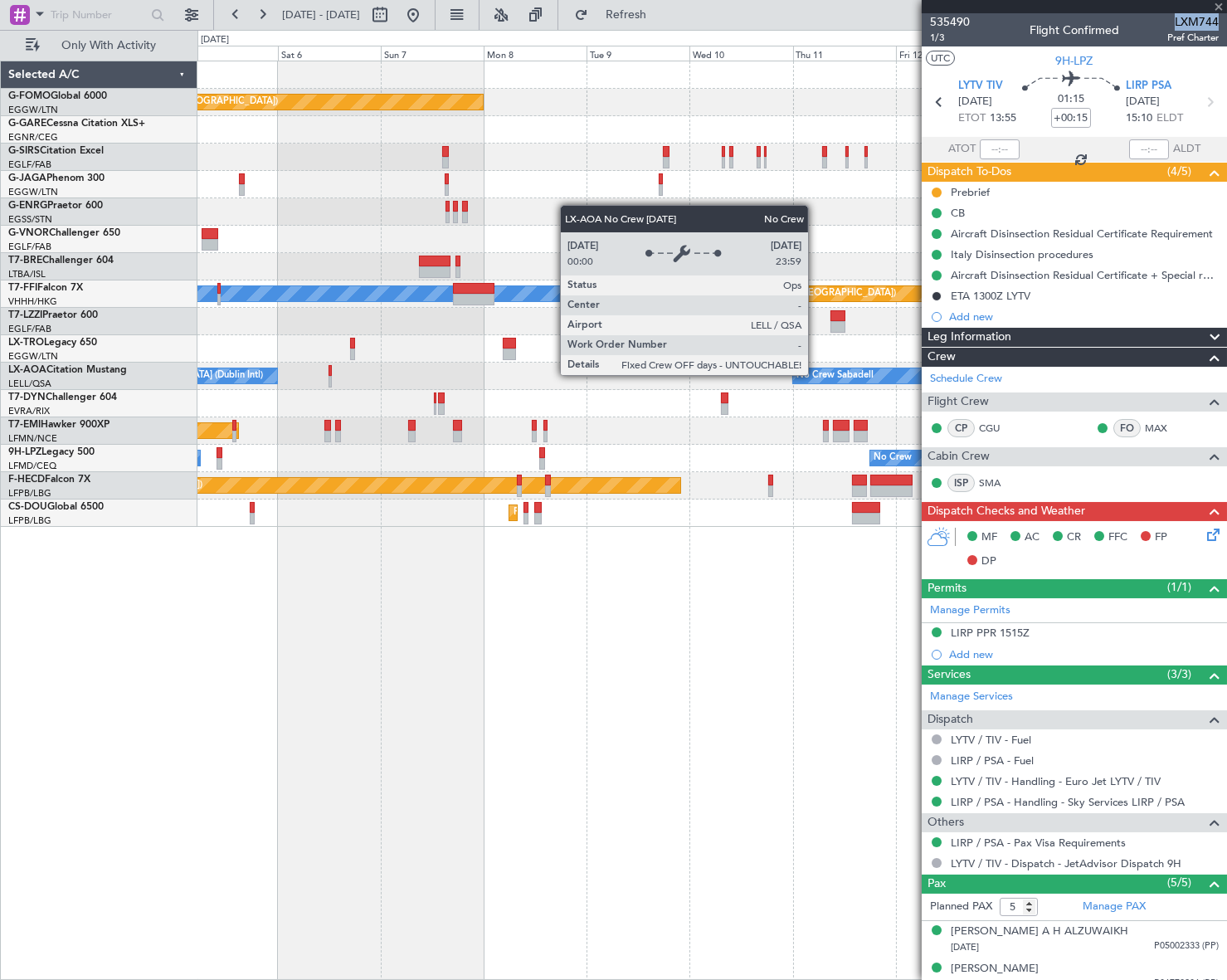
type input "1"
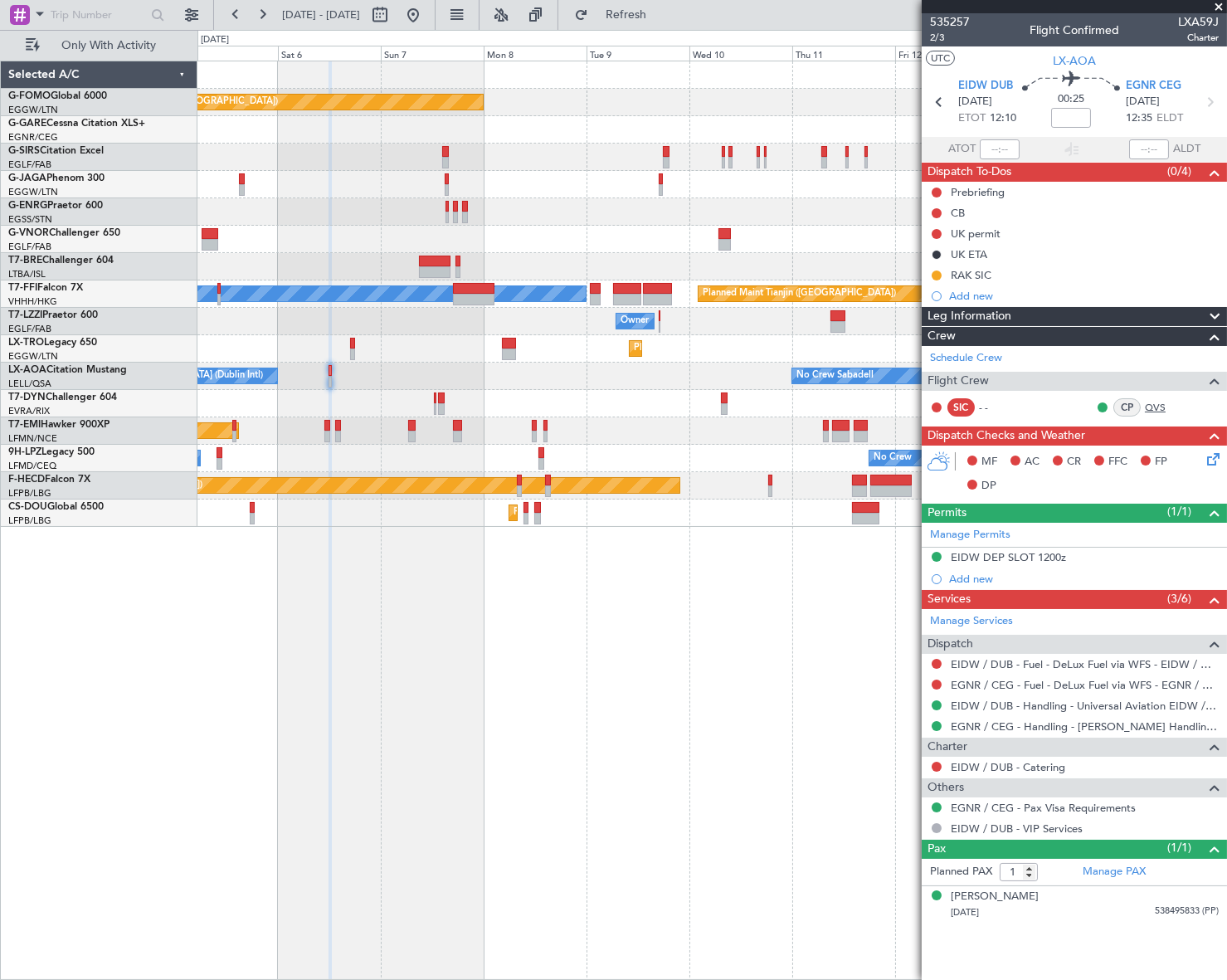
click at [1154, 402] on link "QVS" at bounding box center [1163, 407] width 37 height 15
click at [982, 576] on mat-tooltip-component "EIDW DEP SLOT 1200z" at bounding box center [1007, 585] width 126 height 44
click at [995, 583] on div "Add new" at bounding box center [1076, 578] width 255 height 14
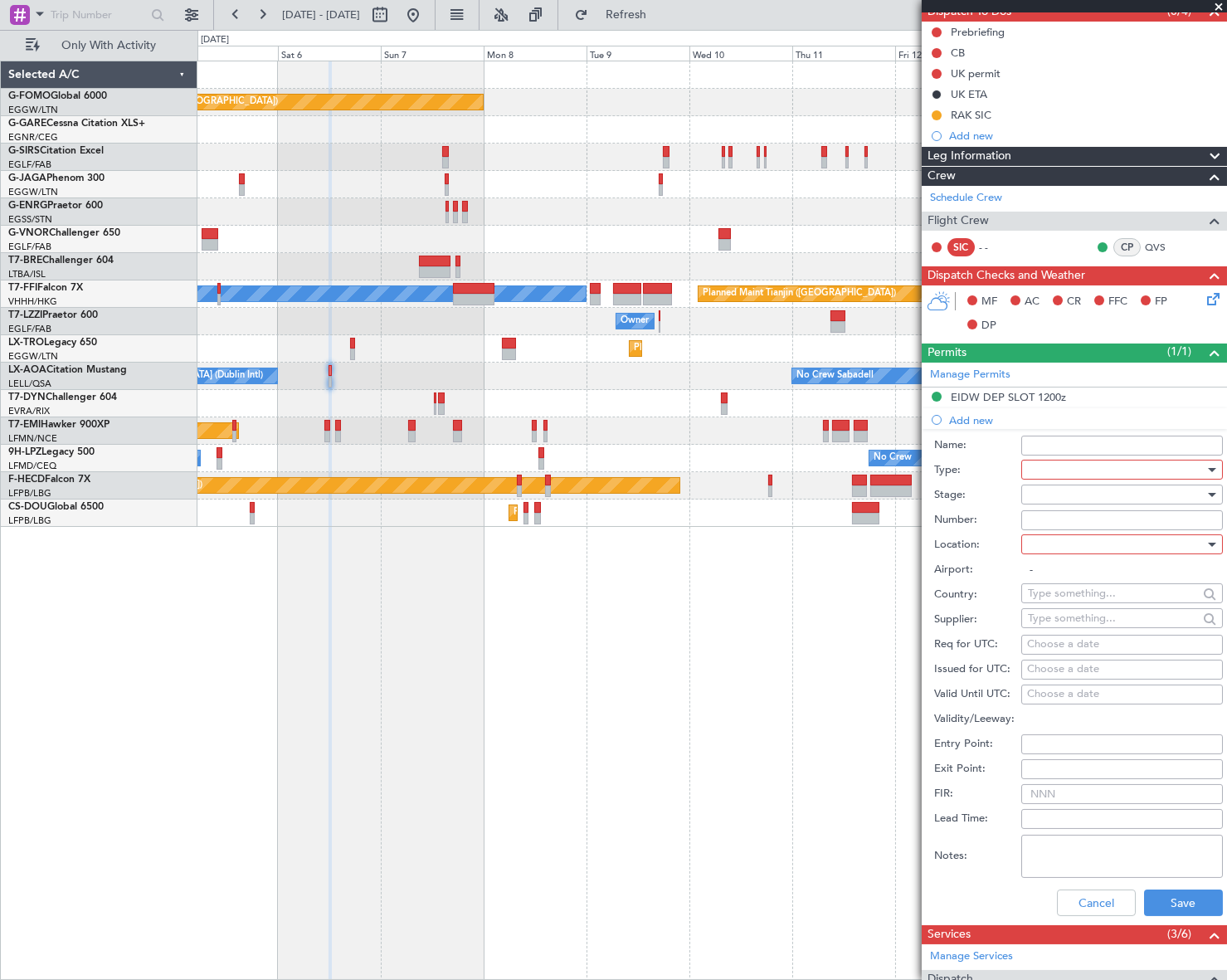
scroll to position [59, 0]
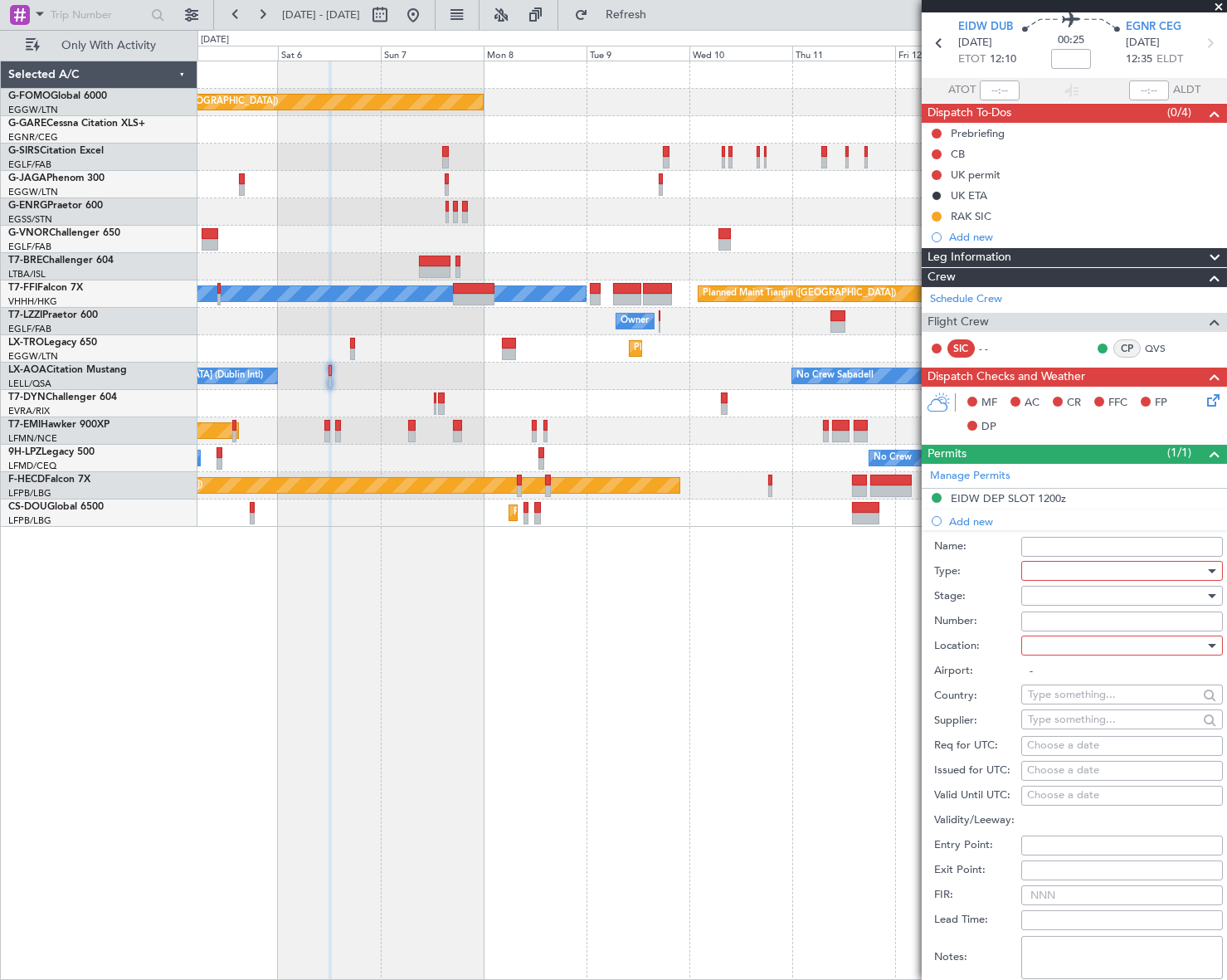
click at [1172, 572] on div at bounding box center [1116, 571] width 177 height 25
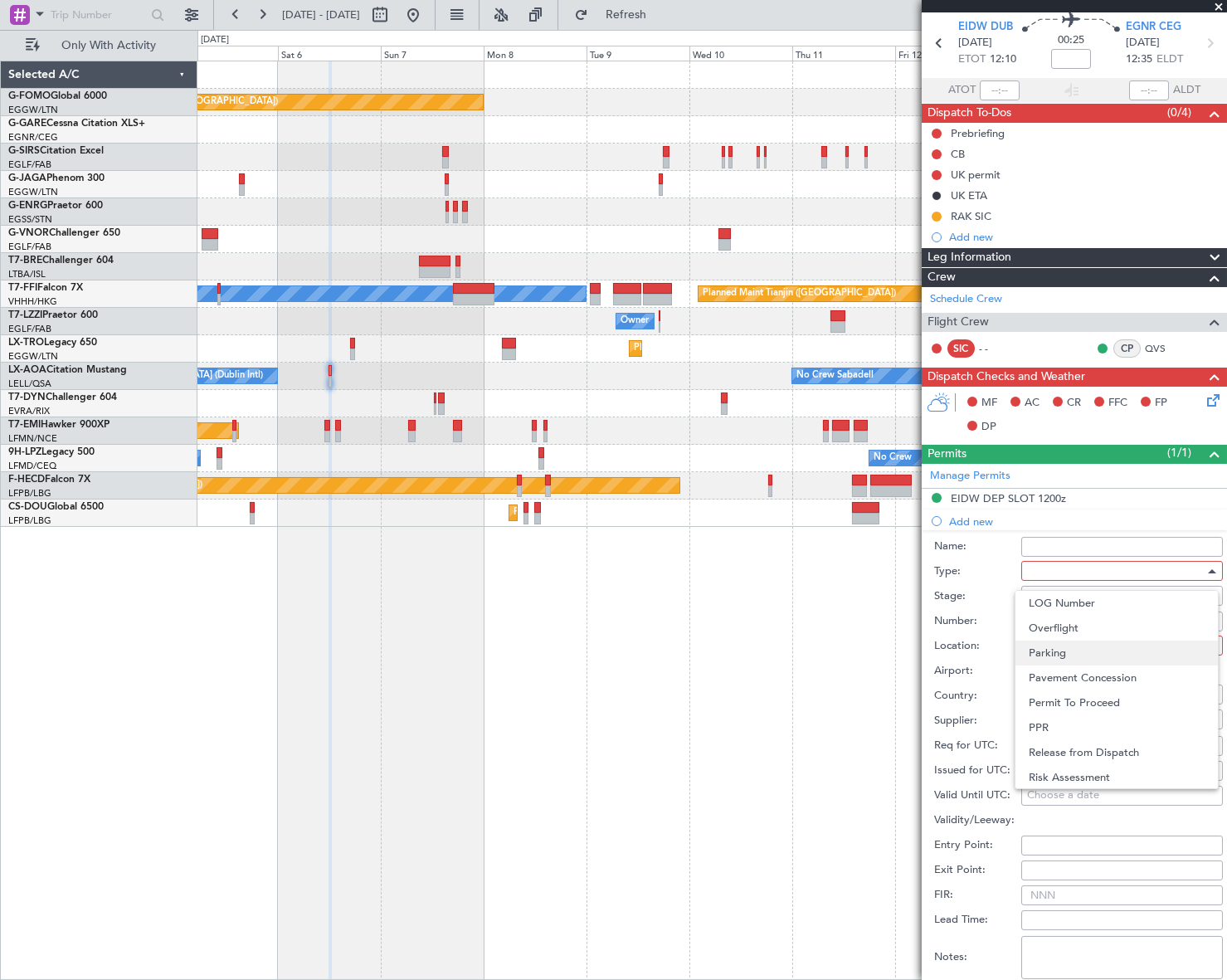
click at [1068, 656] on span "Parking" at bounding box center [1116, 652] width 176 height 25
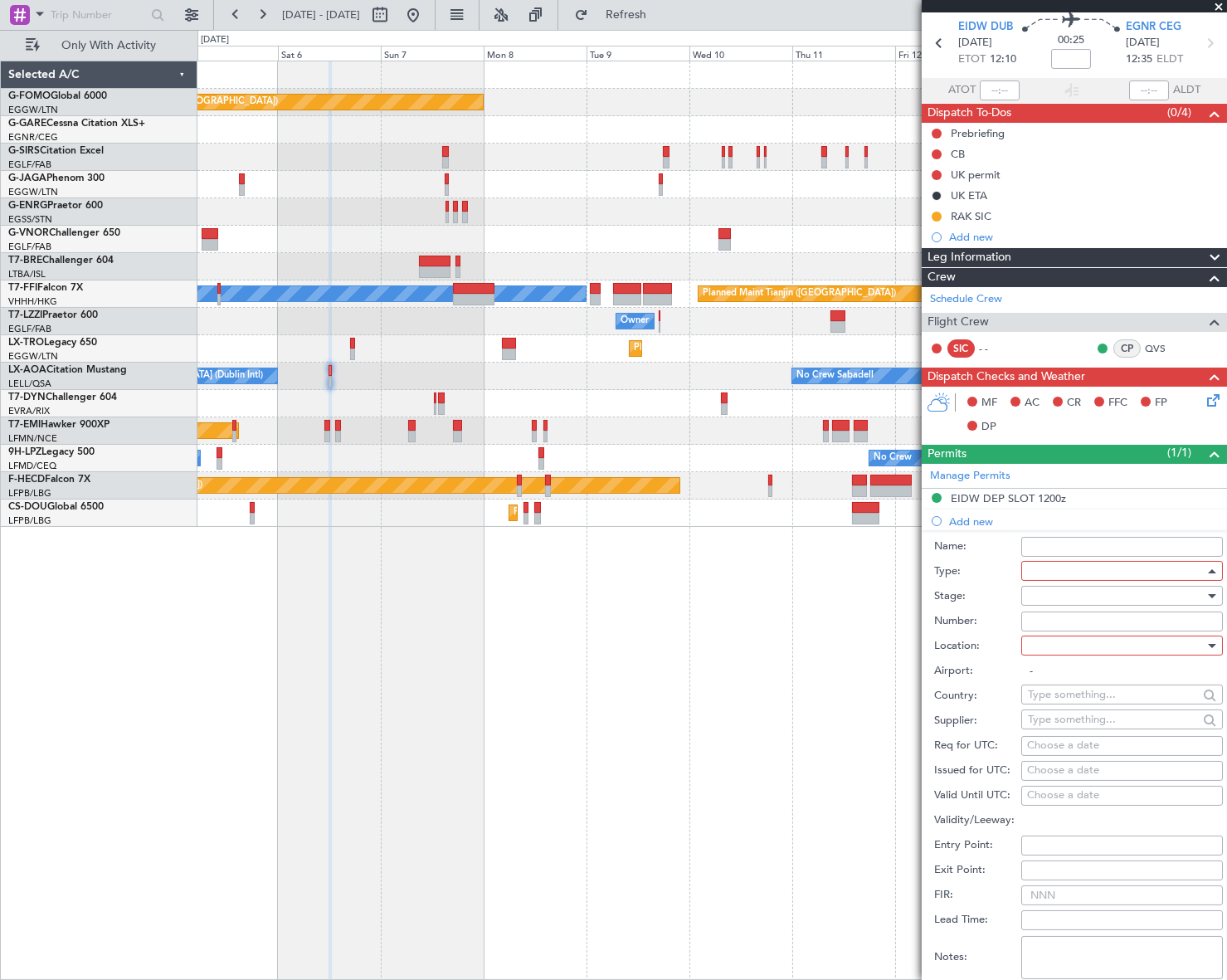
scroll to position [434, 0]
click at [1208, 595] on div at bounding box center [1212, 596] width 9 height 4
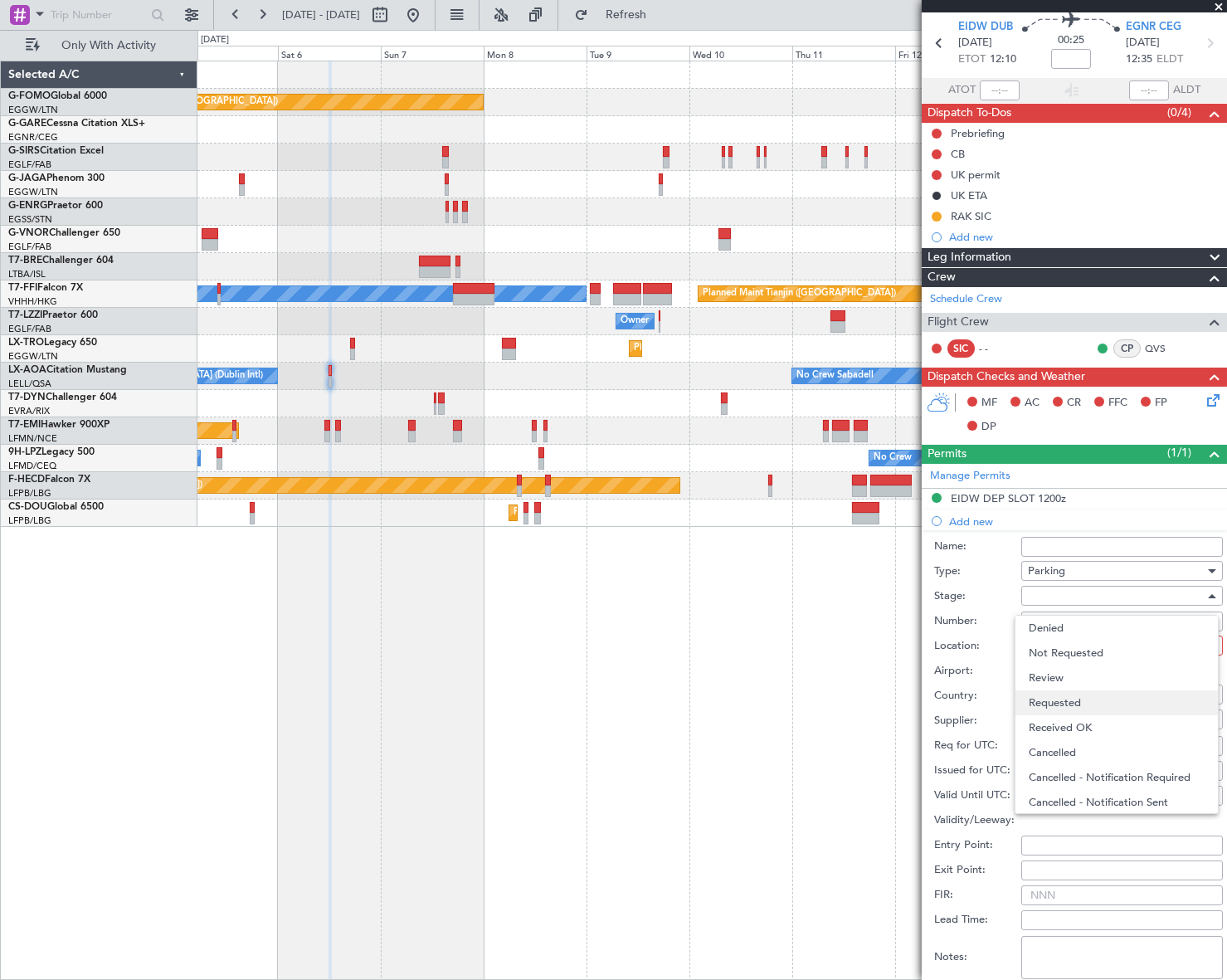
click at [1083, 706] on span "Requested" at bounding box center [1116, 702] width 176 height 25
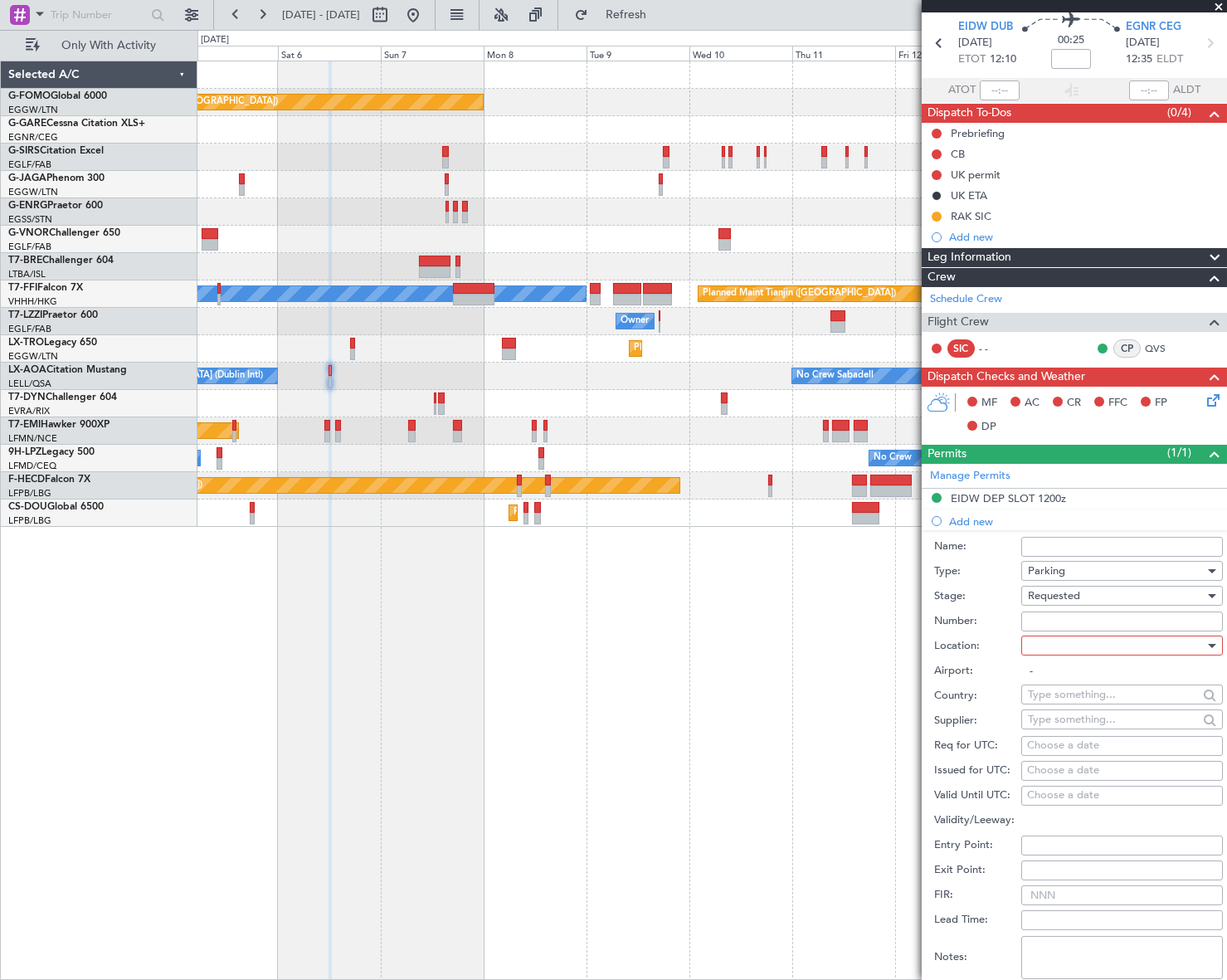
click at [1152, 644] on div at bounding box center [1116, 645] width 177 height 25
click at [1072, 727] on span "Arrival" at bounding box center [1116, 728] width 176 height 25
type input "EGNR / CEG"
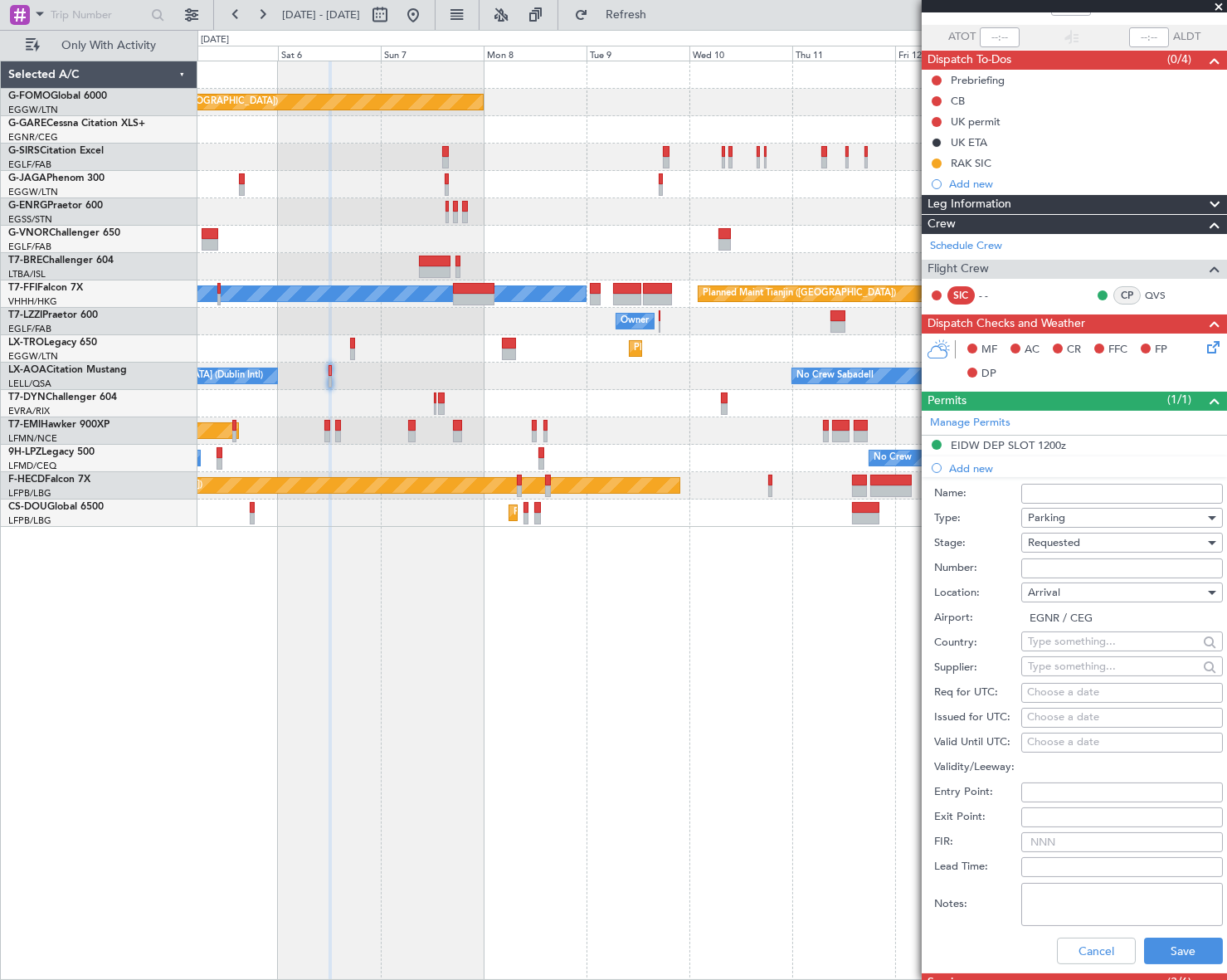
scroll to position [134, 0]
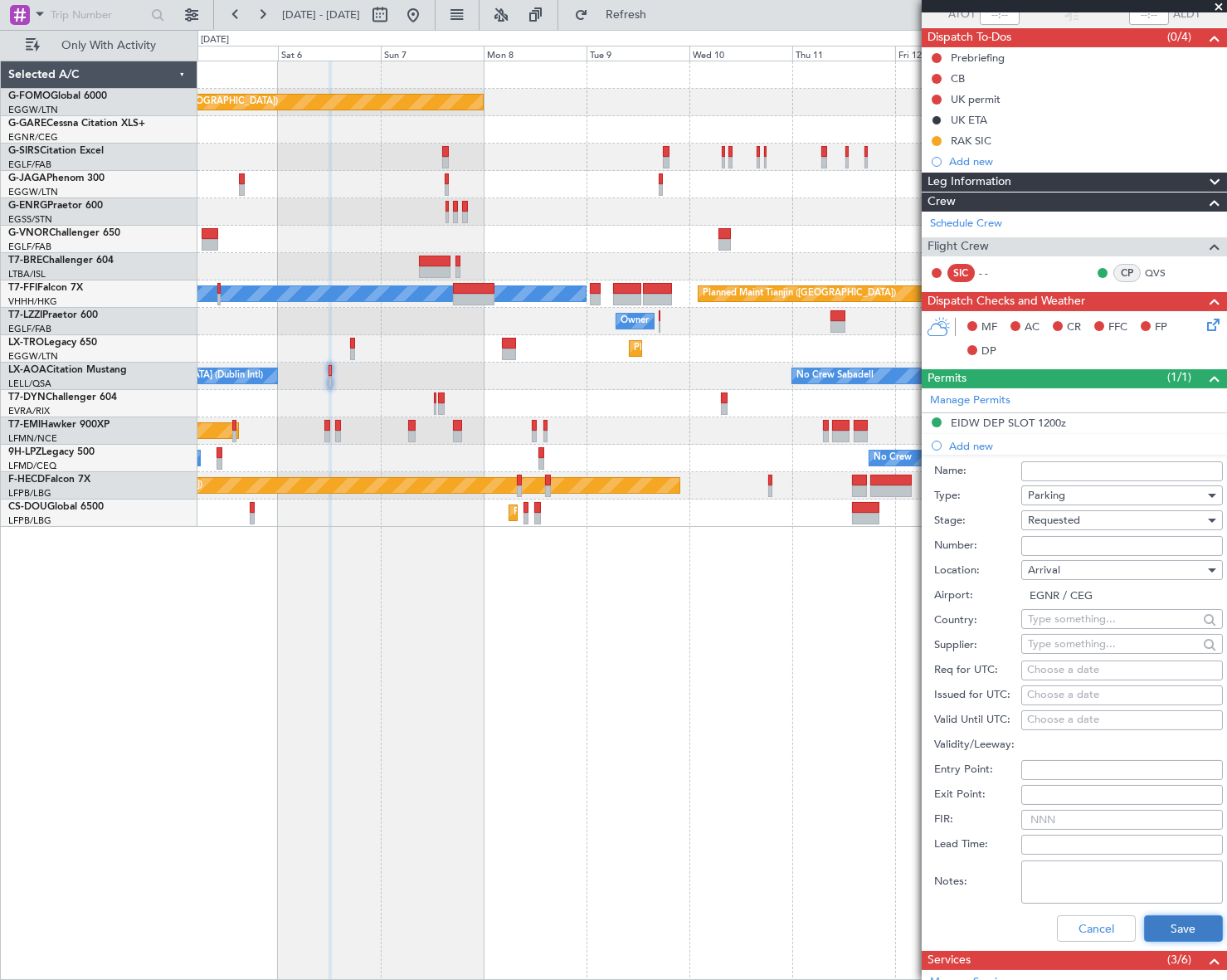
click at [1166, 925] on button "Save" at bounding box center [1183, 928] width 79 height 27
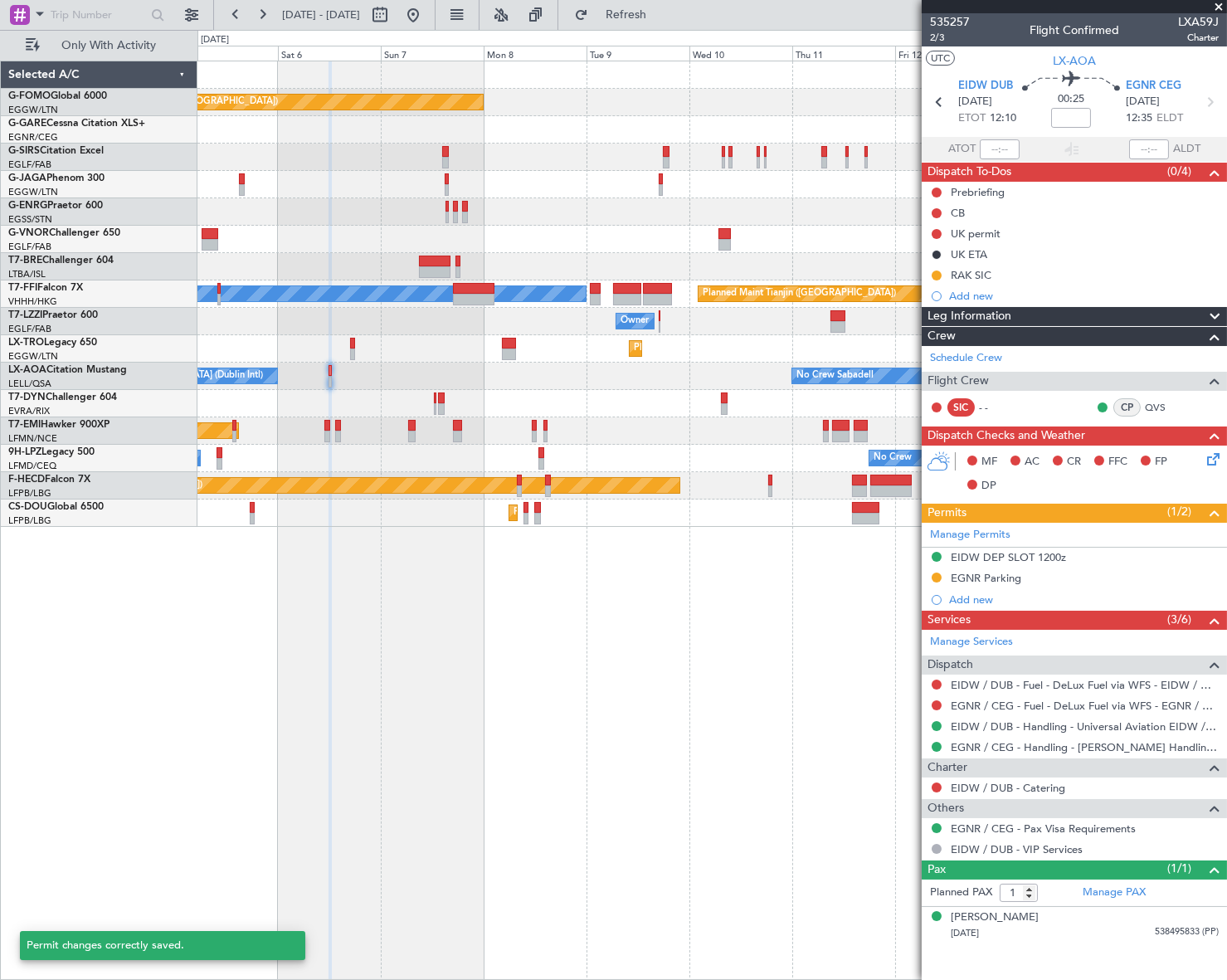
scroll to position [0, 0]
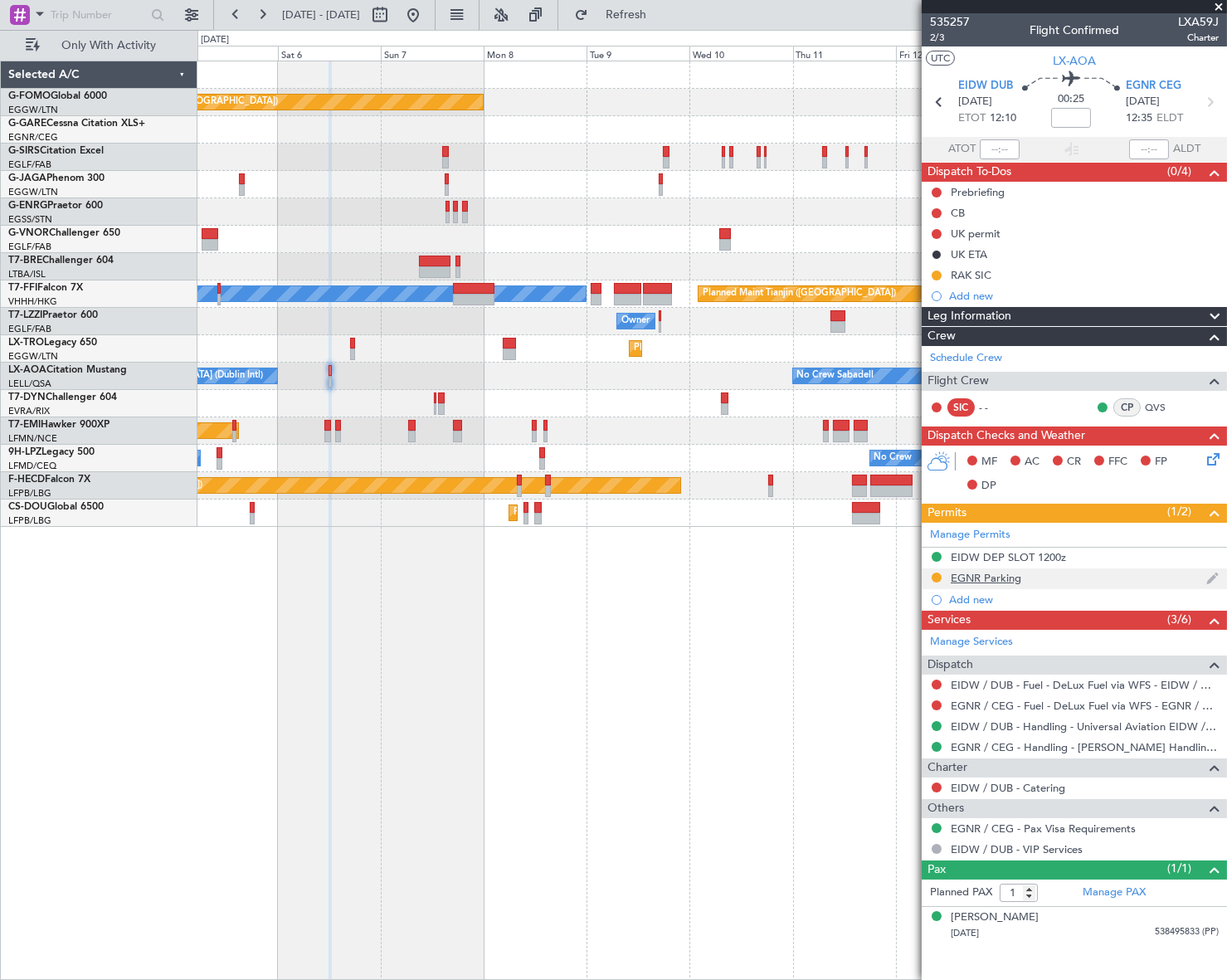
click at [989, 581] on div "EGNR Parking" at bounding box center [985, 578] width 70 height 14
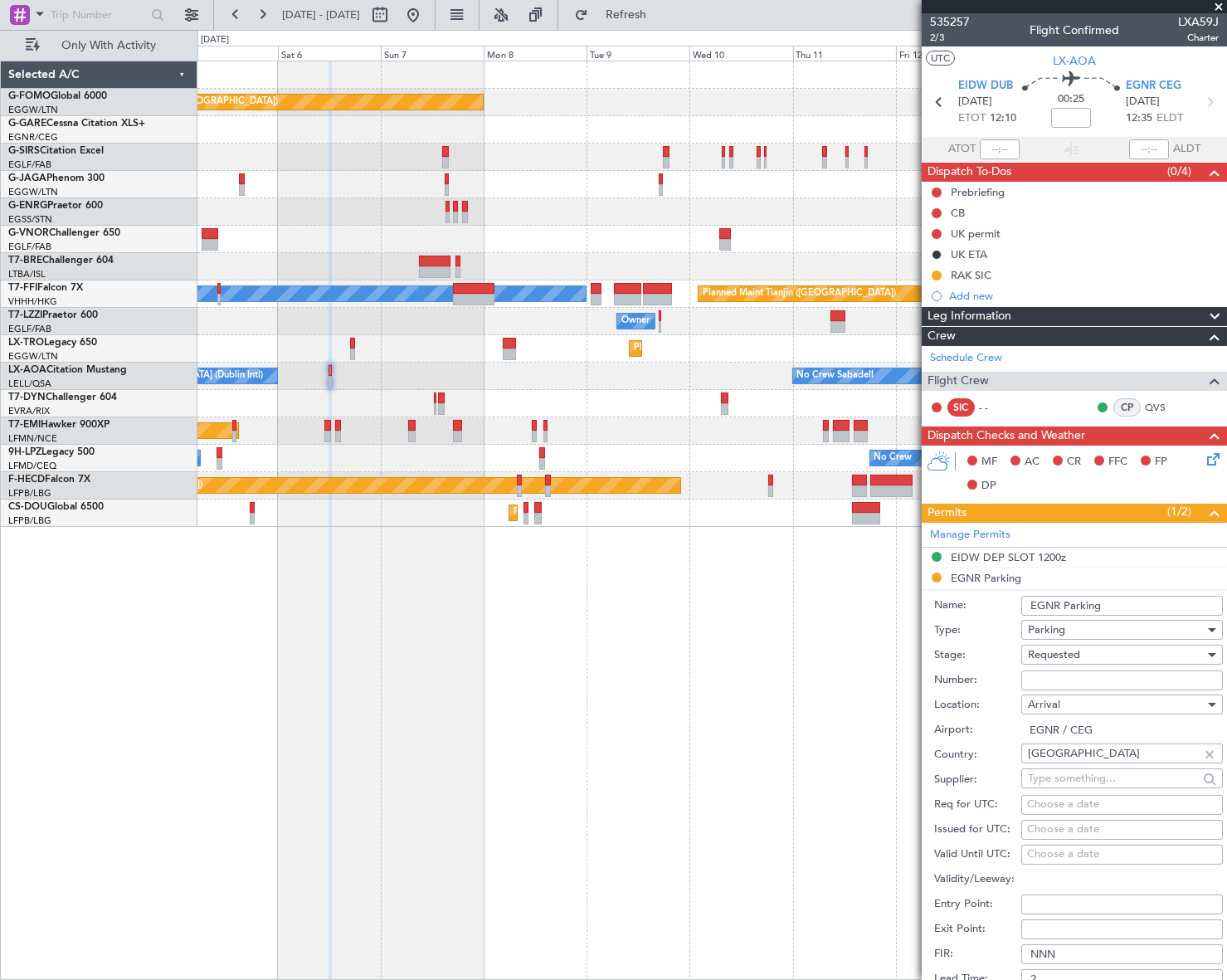
click at [1126, 600] on input "EGNR Parking" at bounding box center [1121, 605] width 201 height 20
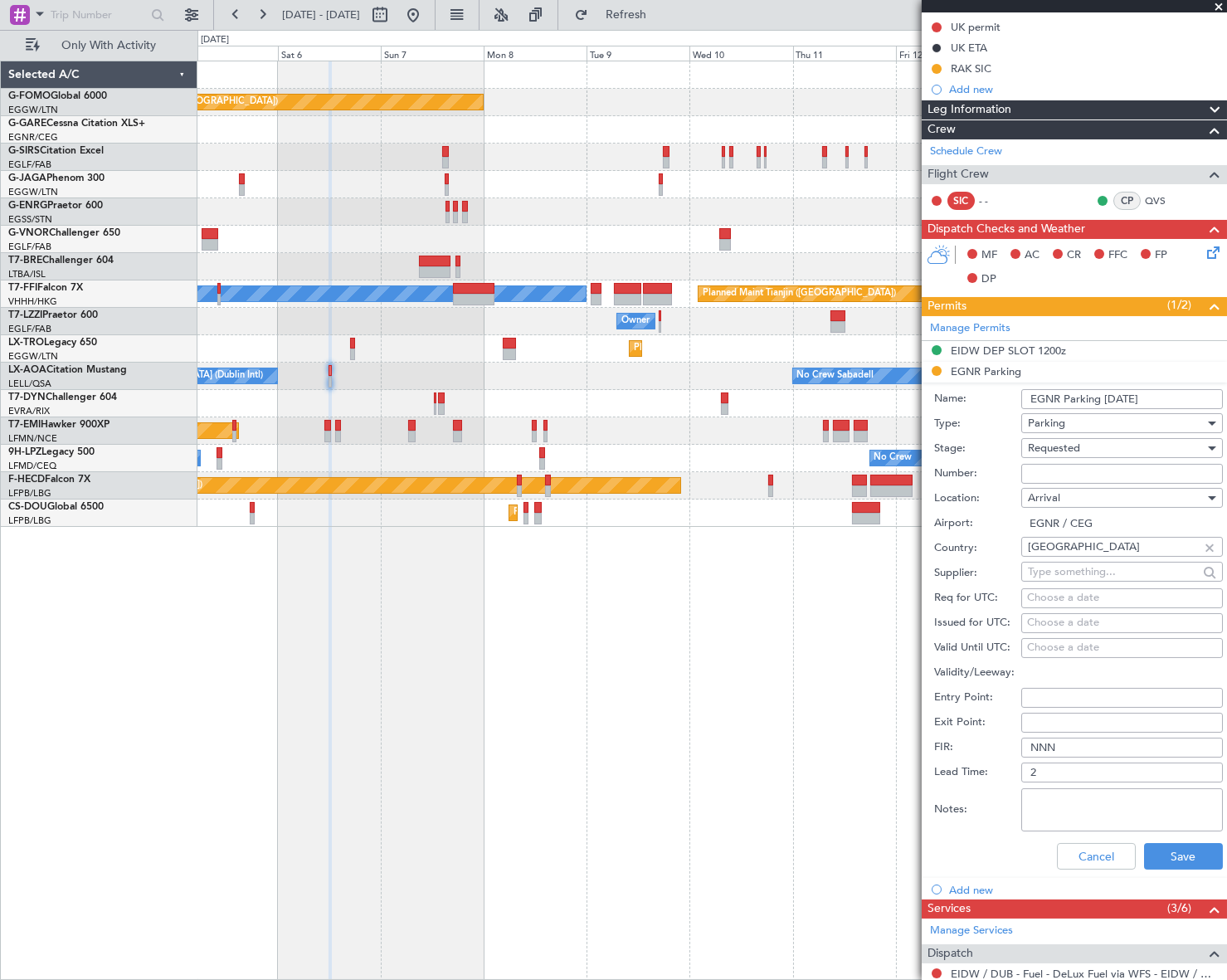
scroll to position [225, 0]
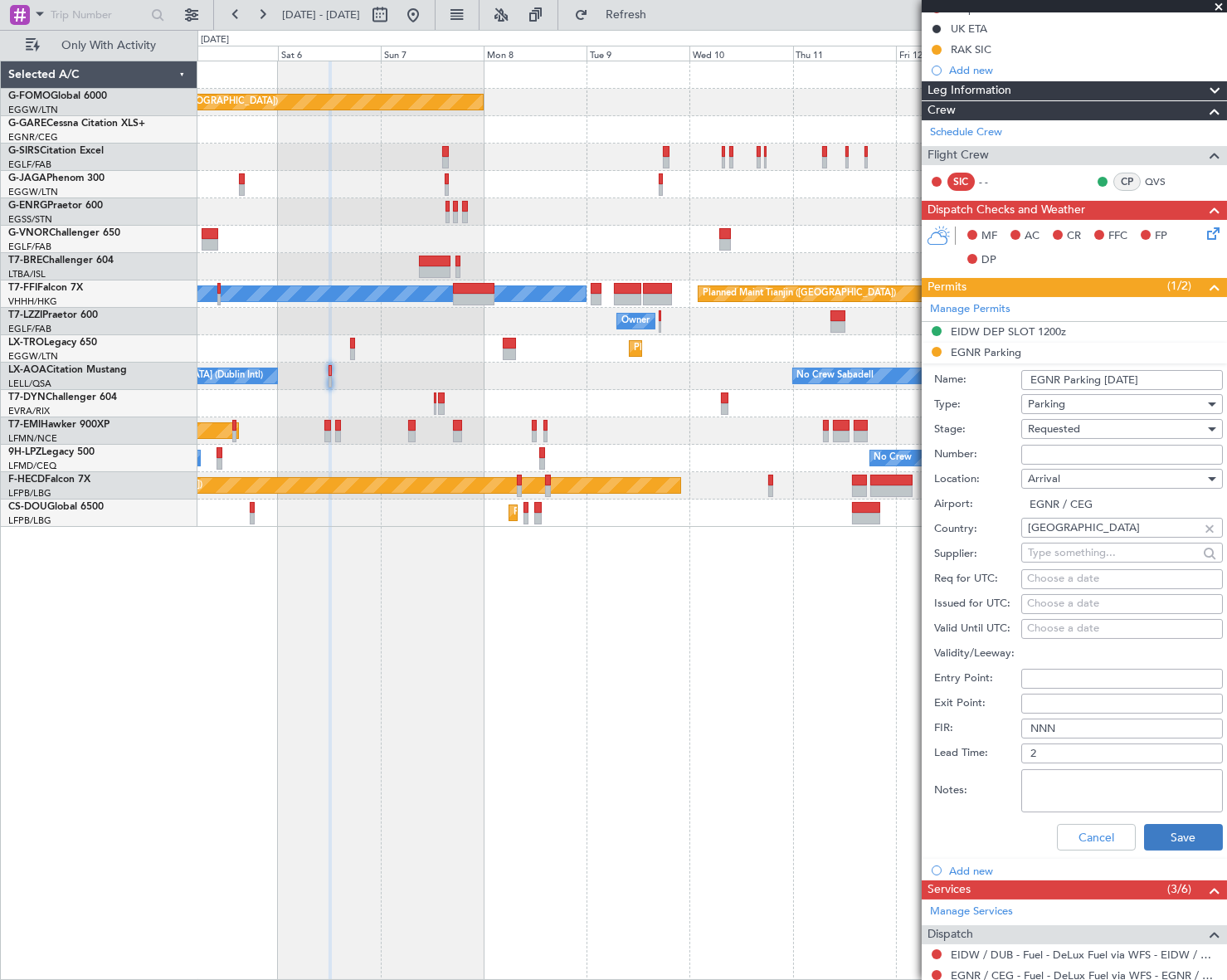
type input "EGNR Parking [DATE]"
click at [1199, 837] on button "Save" at bounding box center [1183, 837] width 79 height 27
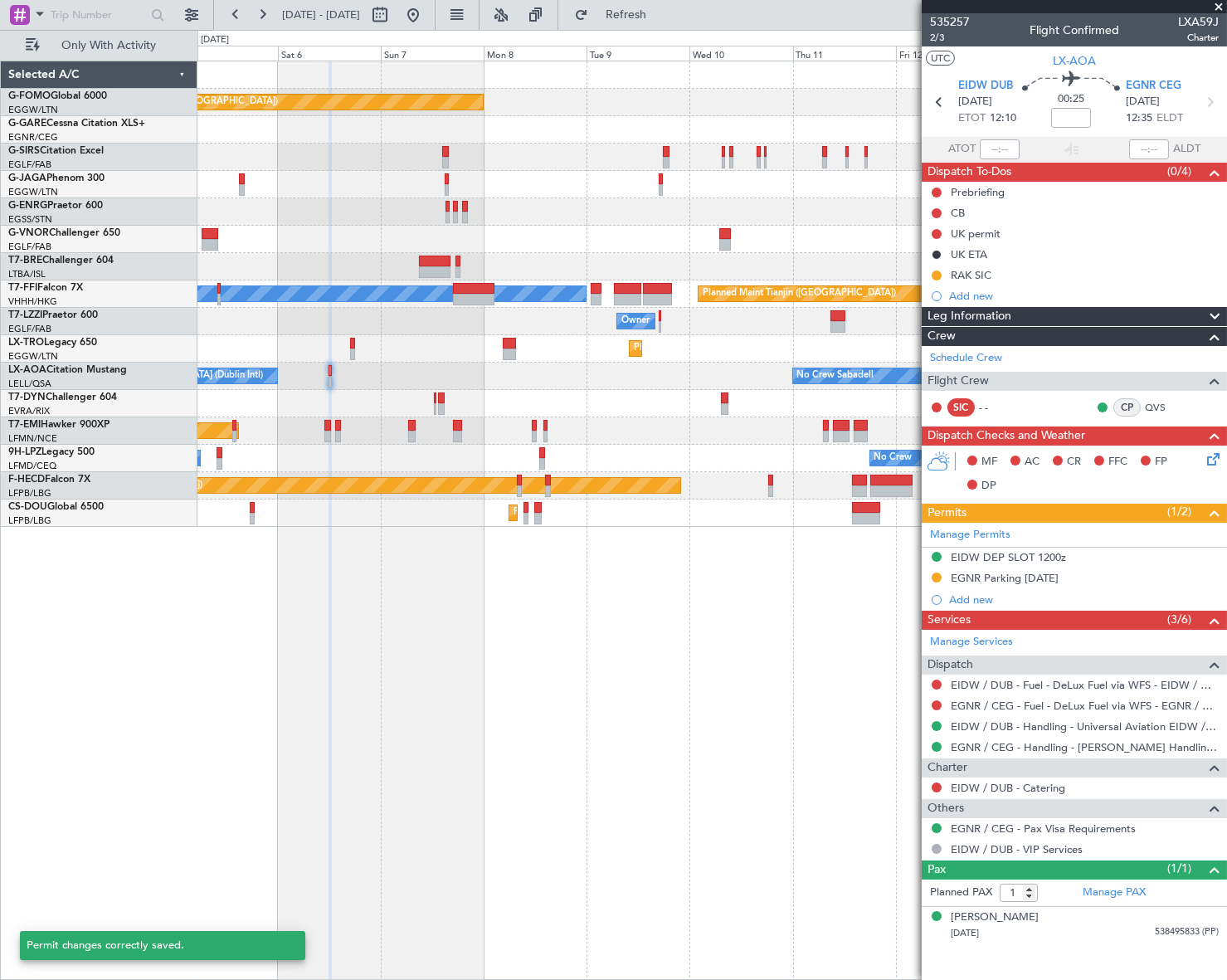
scroll to position [0, 0]
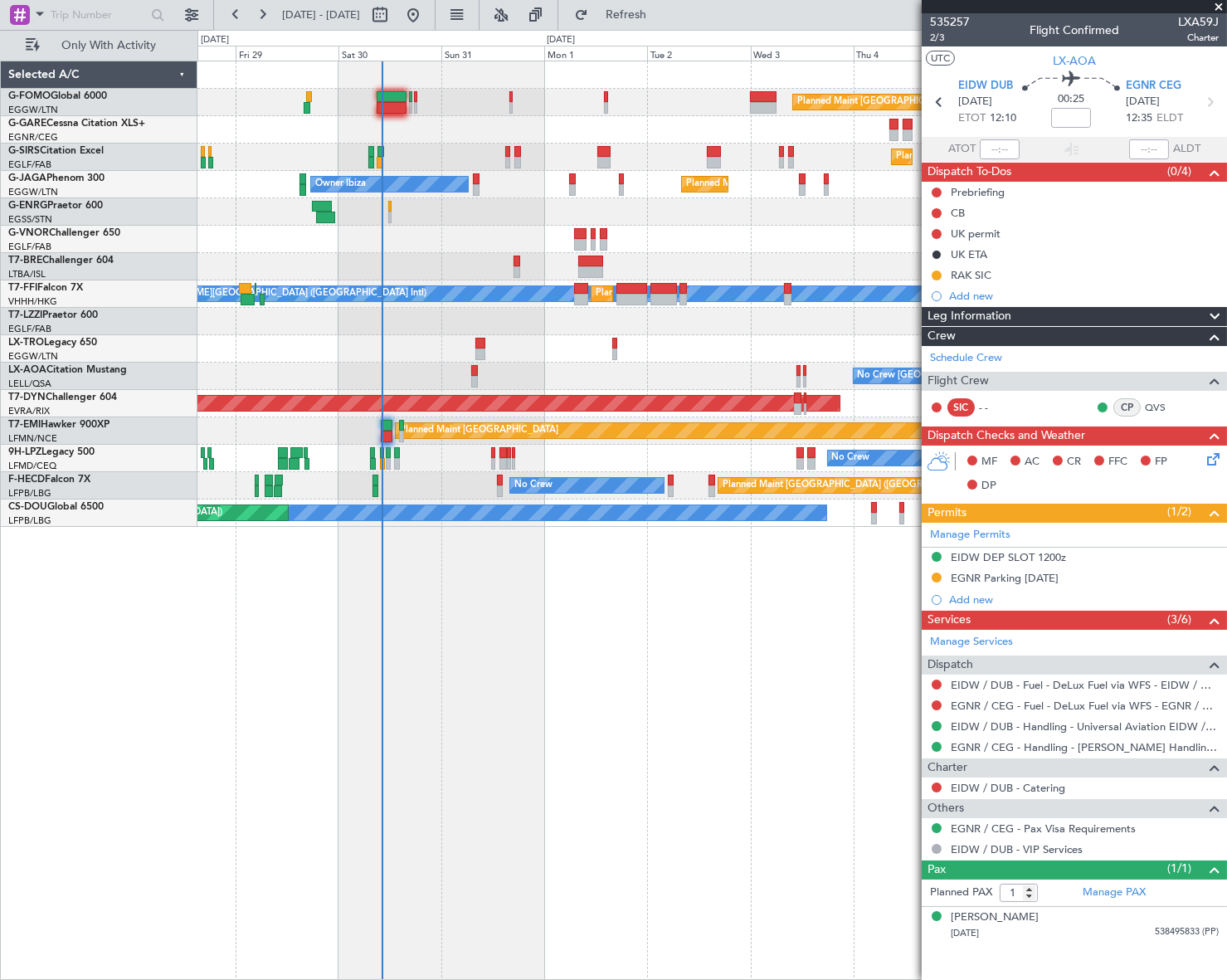
click at [1149, 285] on fb-app "[DATE] - [DATE] Refresh Quick Links Only With Activity Planned Maint [GEOGRAPHI…" at bounding box center [613, 495] width 1227 height 967
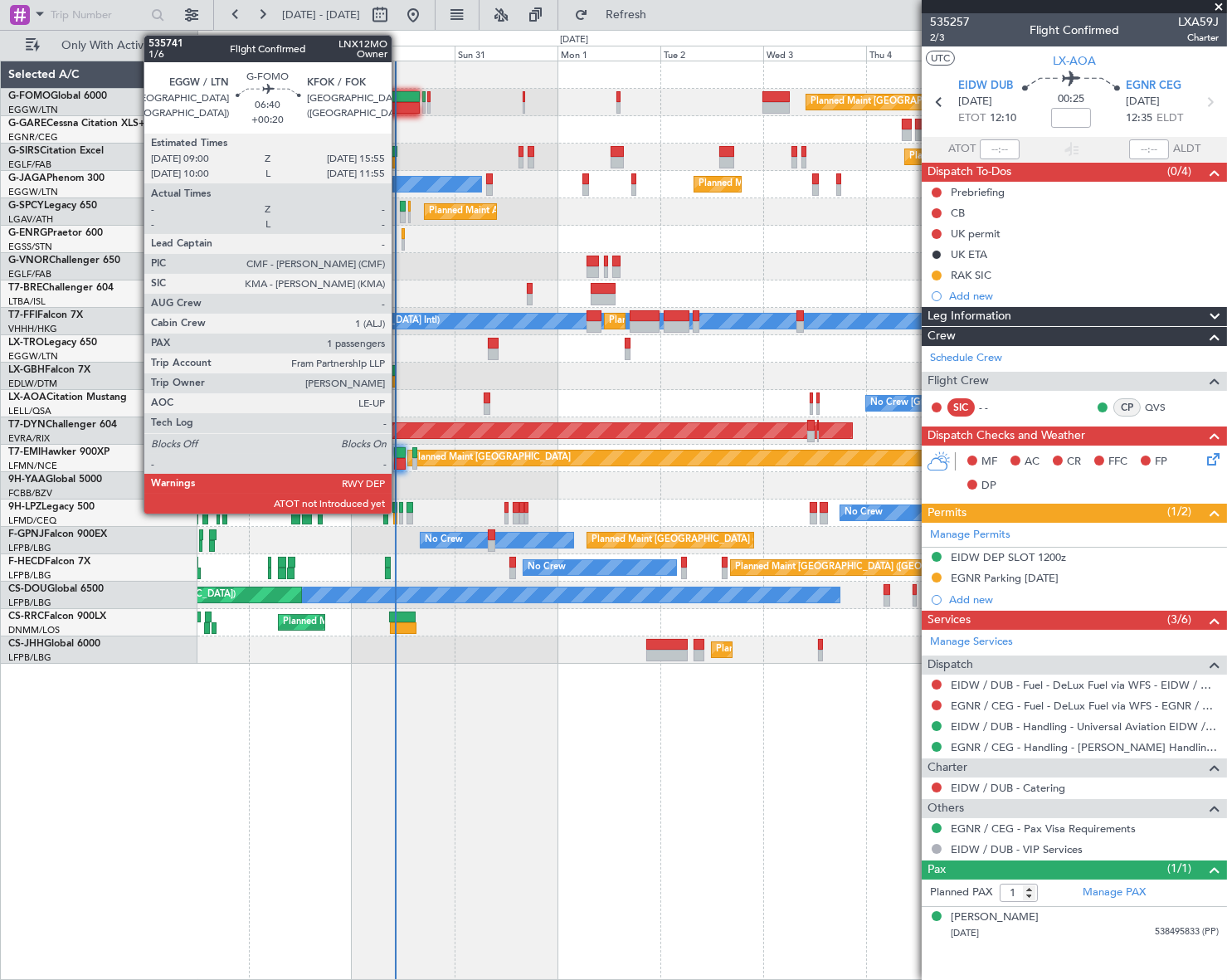
click at [399, 98] on div at bounding box center [404, 96] width 29 height 11
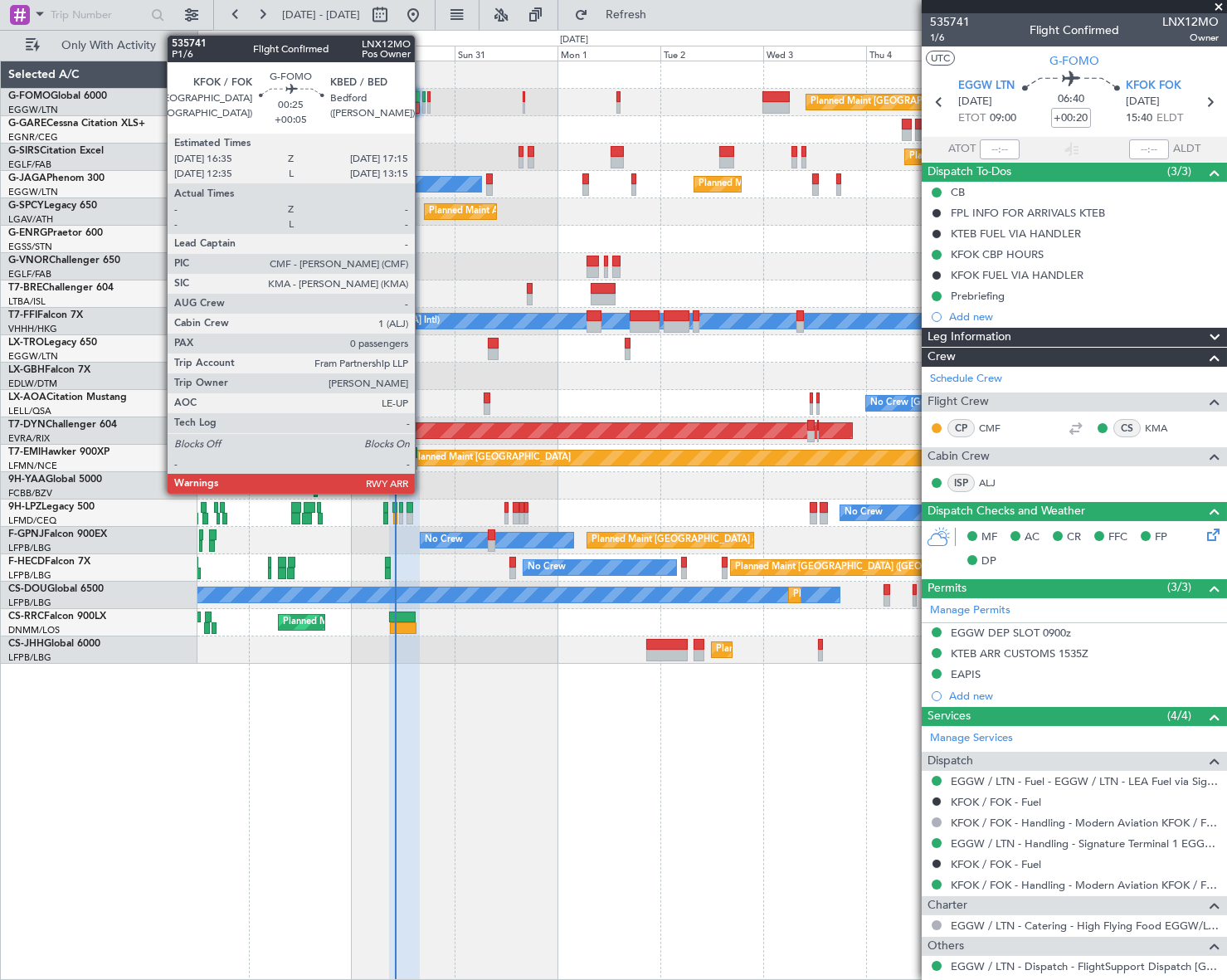
click at [422, 99] on div at bounding box center [424, 96] width 3 height 11
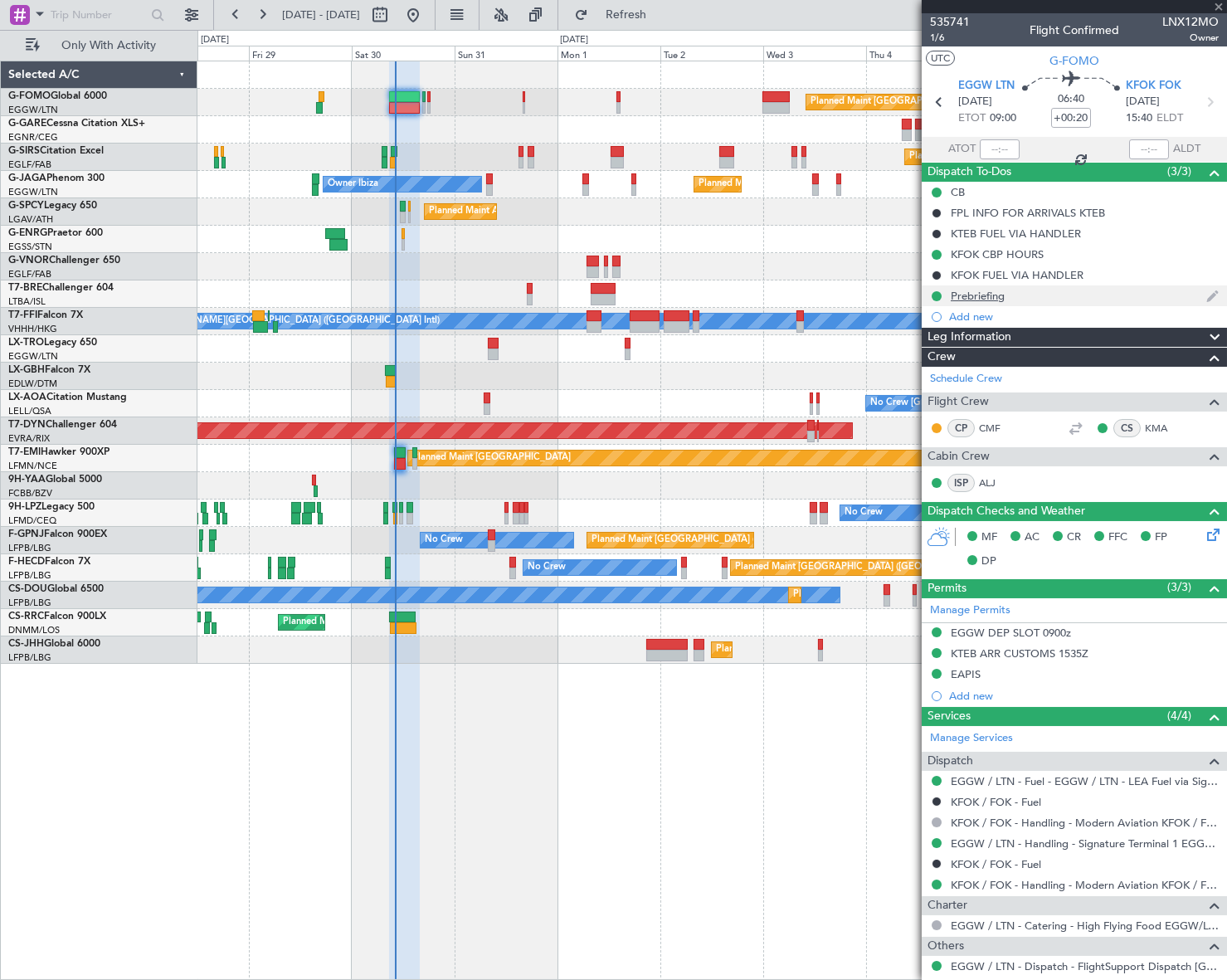
type input "+00:05"
type input "0"
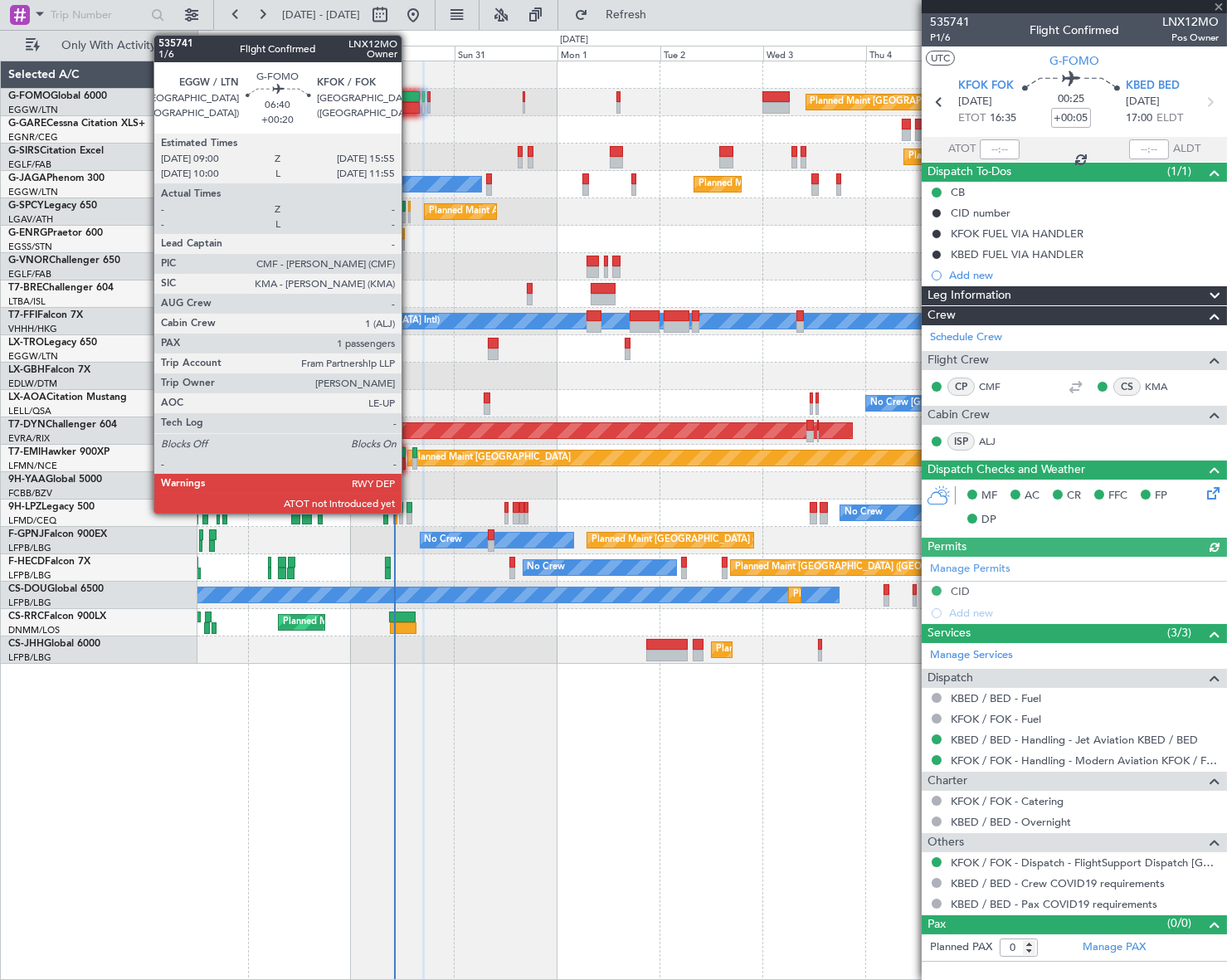
click at [408, 99] on div at bounding box center [404, 96] width 29 height 11
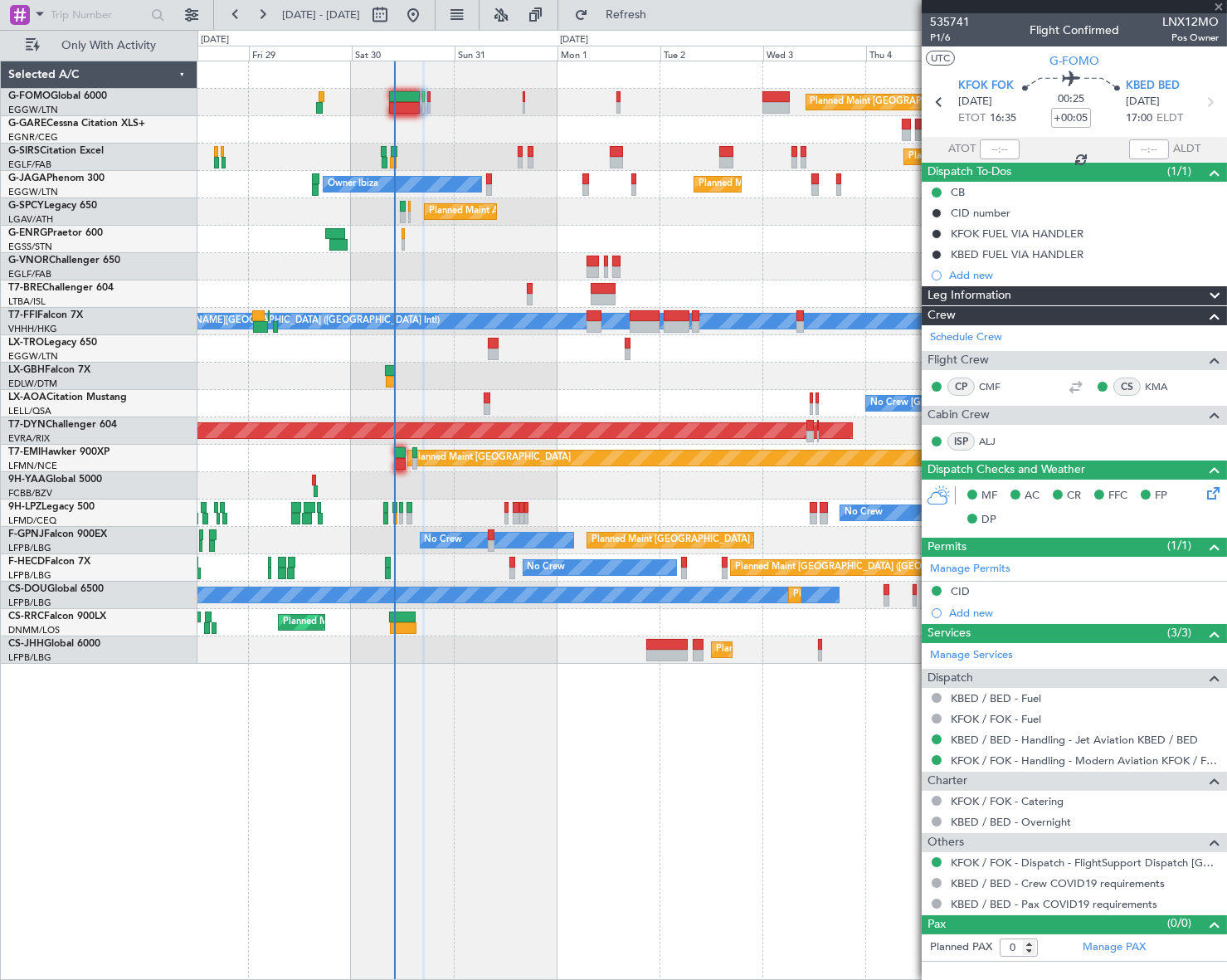
type input "+00:20"
type input "1"
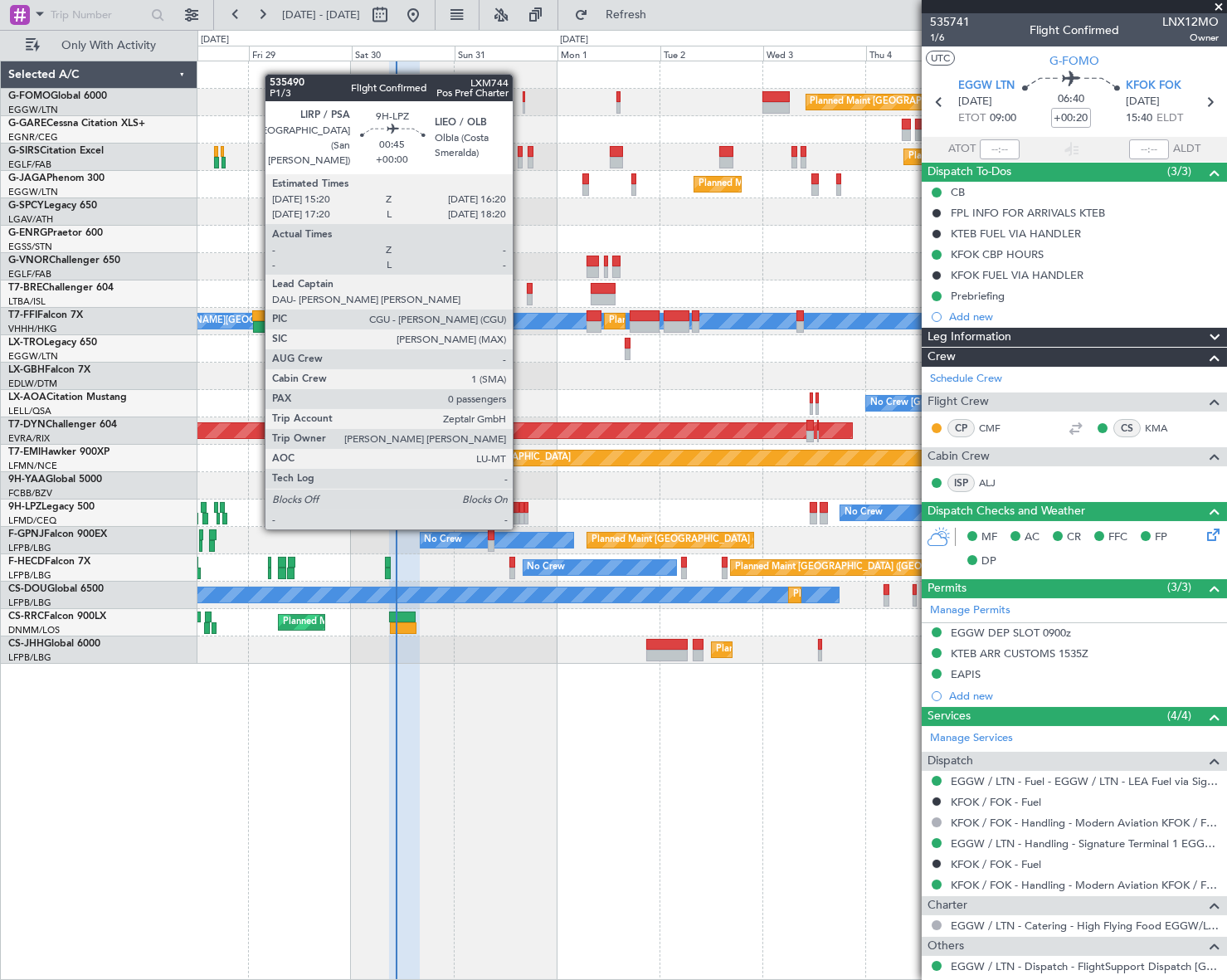
click at [520, 511] on div at bounding box center [522, 507] width 5 height 11
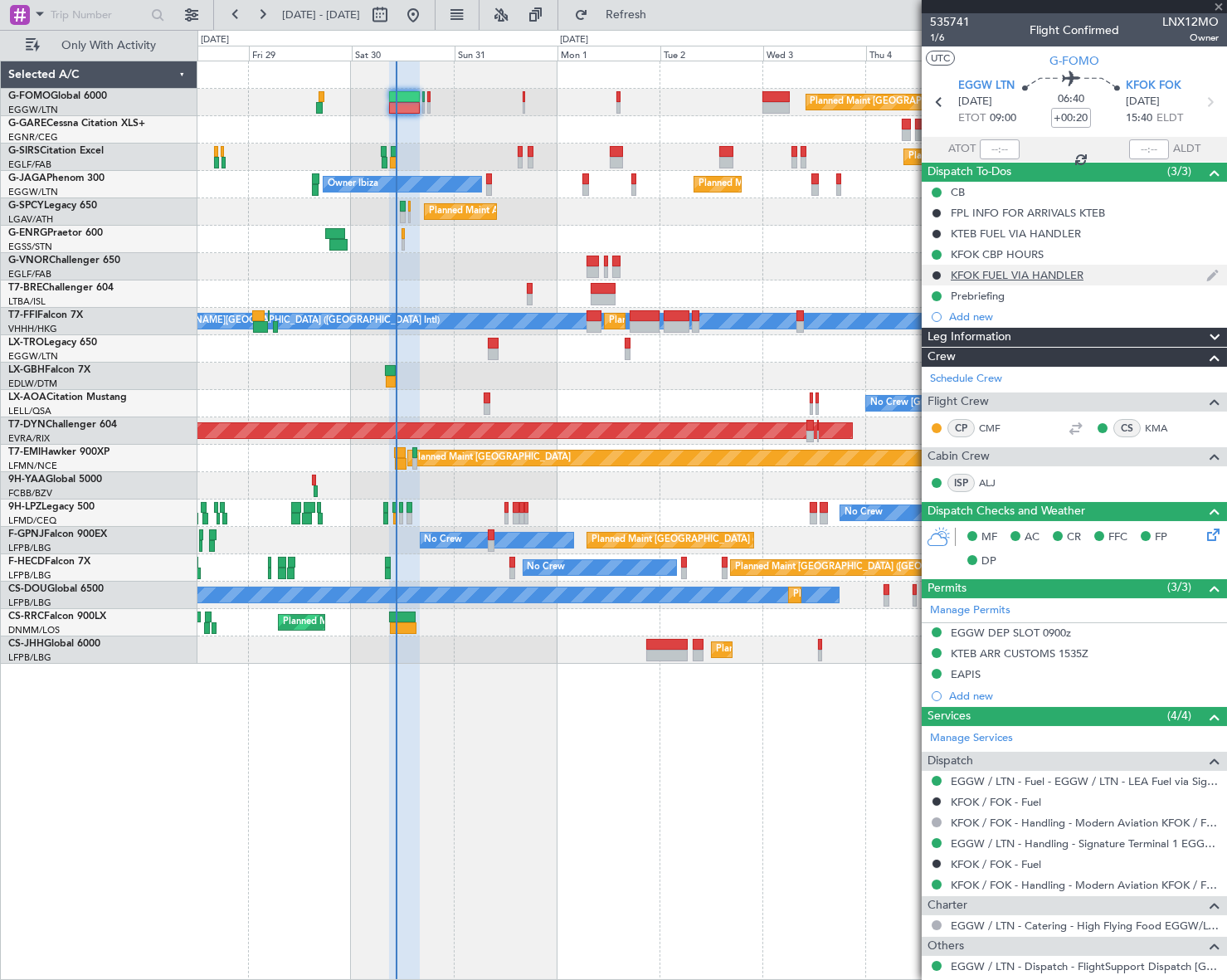
type input "0"
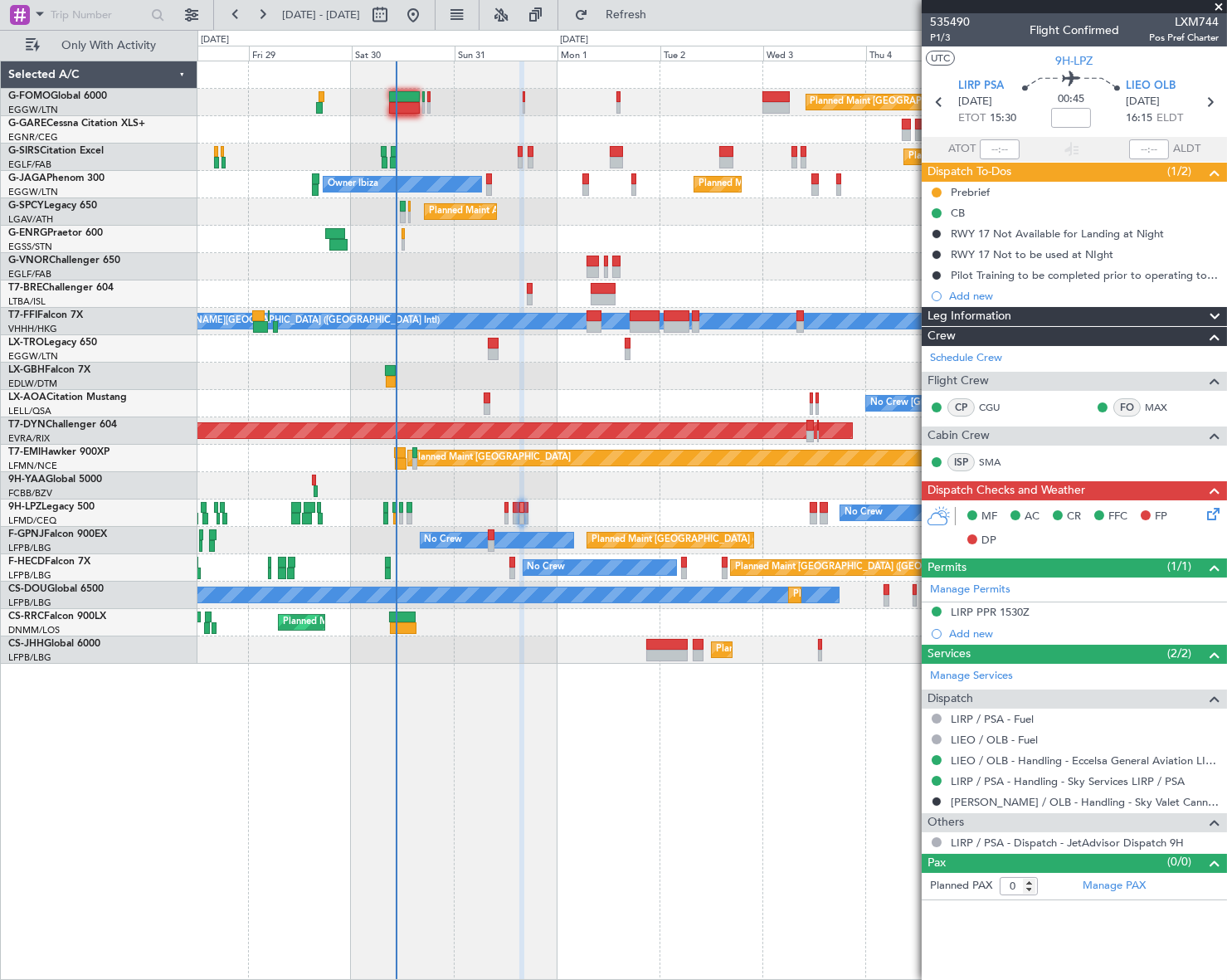
click at [1205, 22] on span "LXM744" at bounding box center [1184, 22] width 69 height 17
copy span "LXM744"
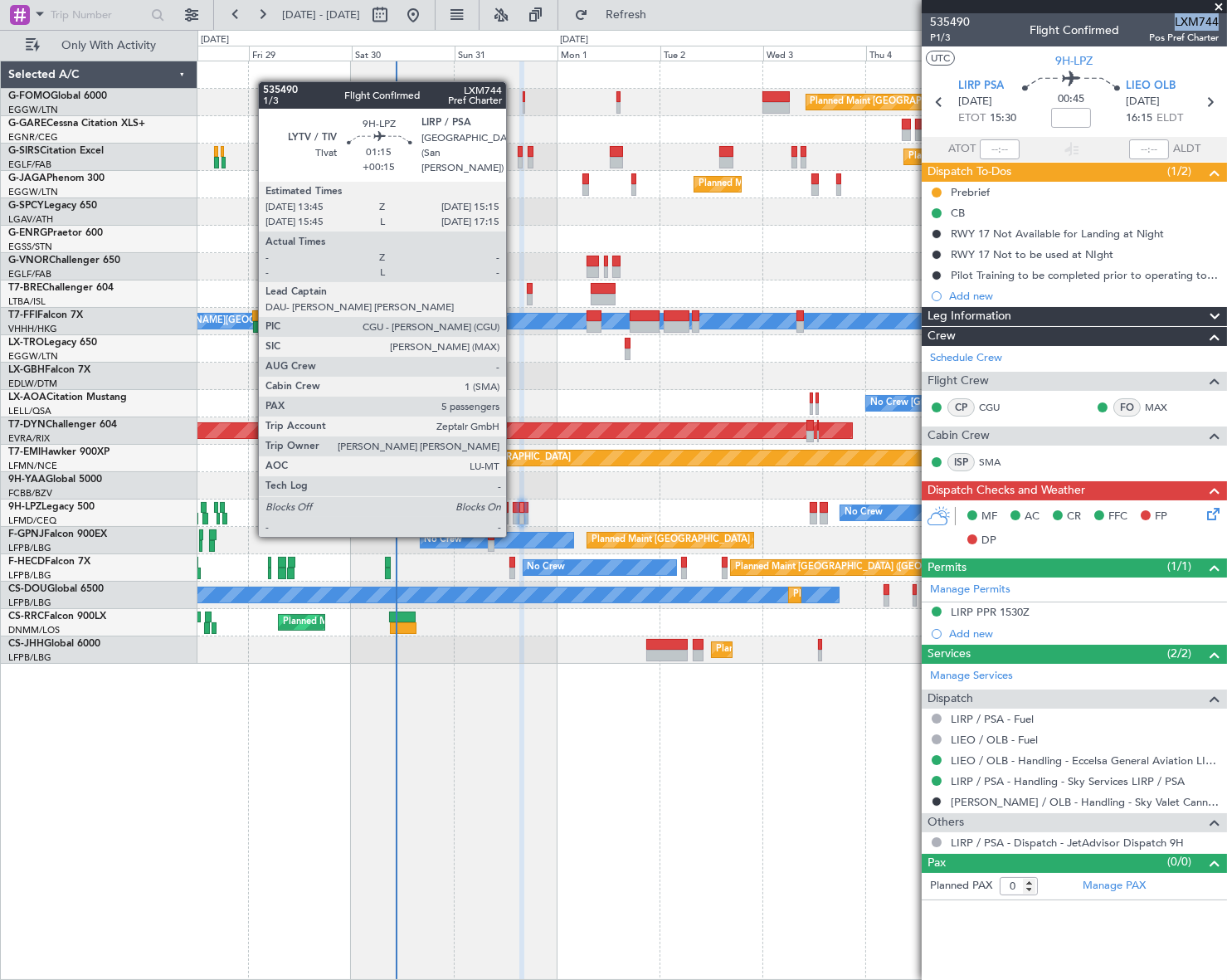
click at [513, 519] on div at bounding box center [516, 518] width 7 height 11
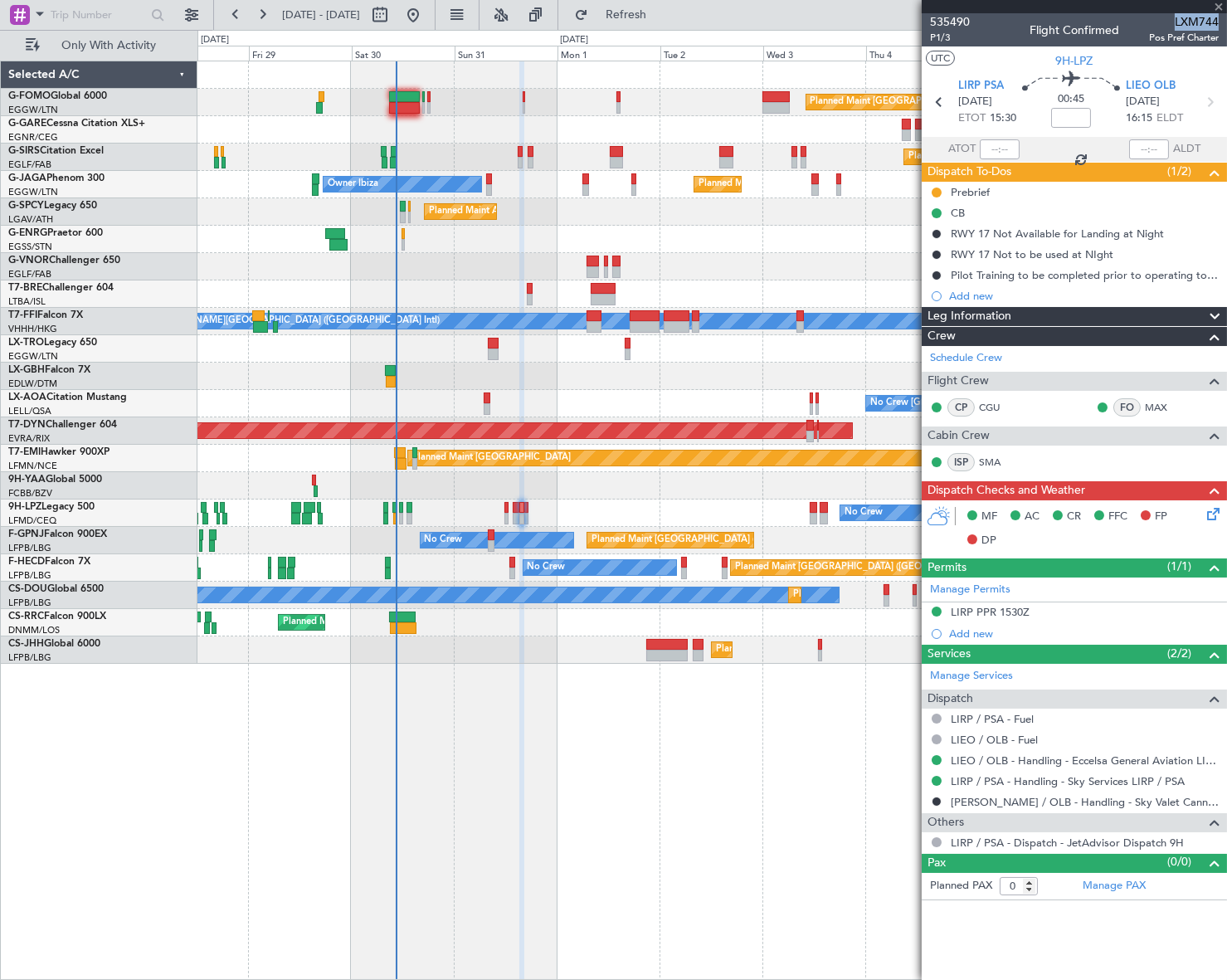
type input "+00:15"
type input "5"
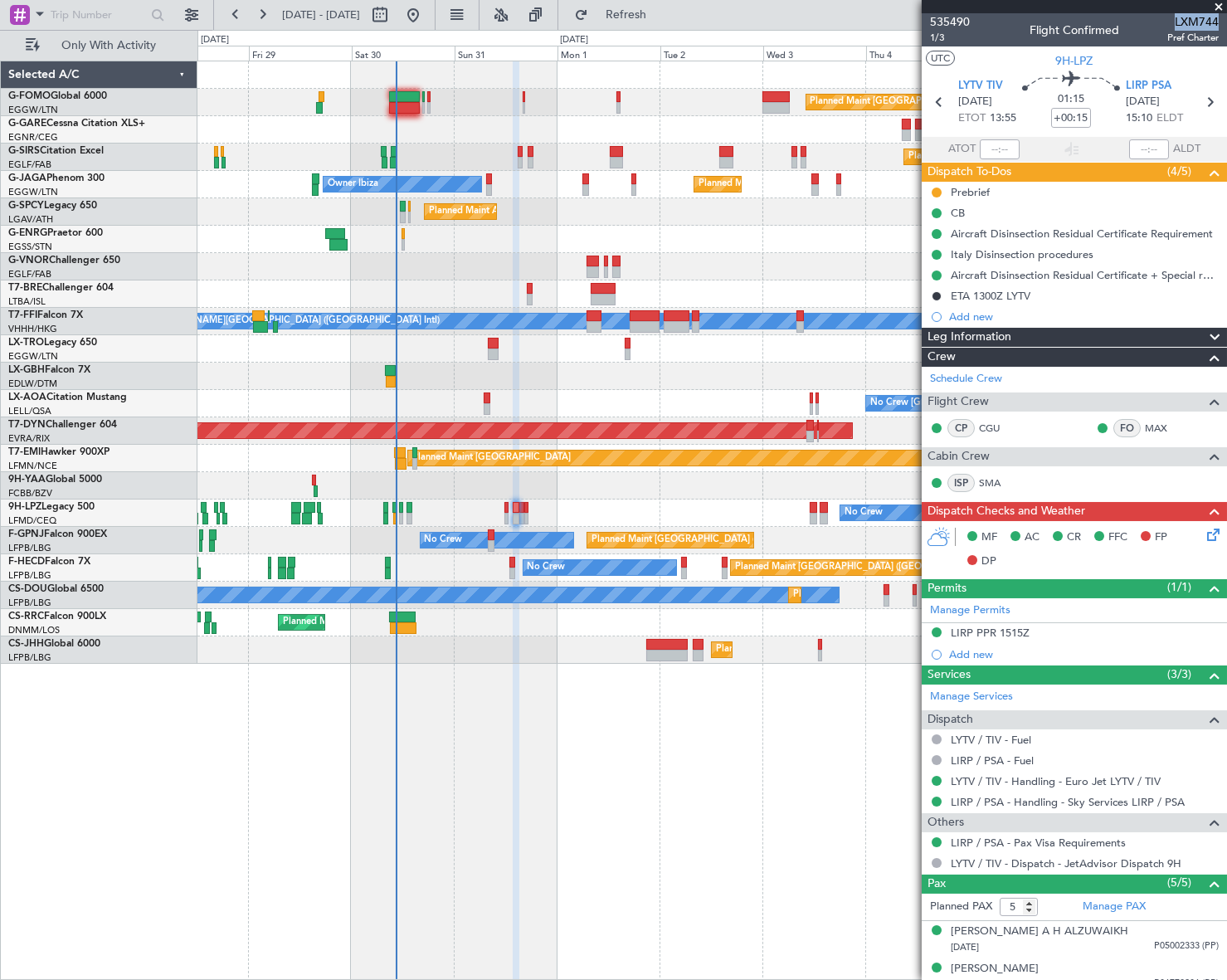
click at [1192, 27] on span "LXM744" at bounding box center [1192, 22] width 51 height 17
click at [1183, 19] on span "LXM744" at bounding box center [1192, 22] width 51 height 17
copy span "LXM744"
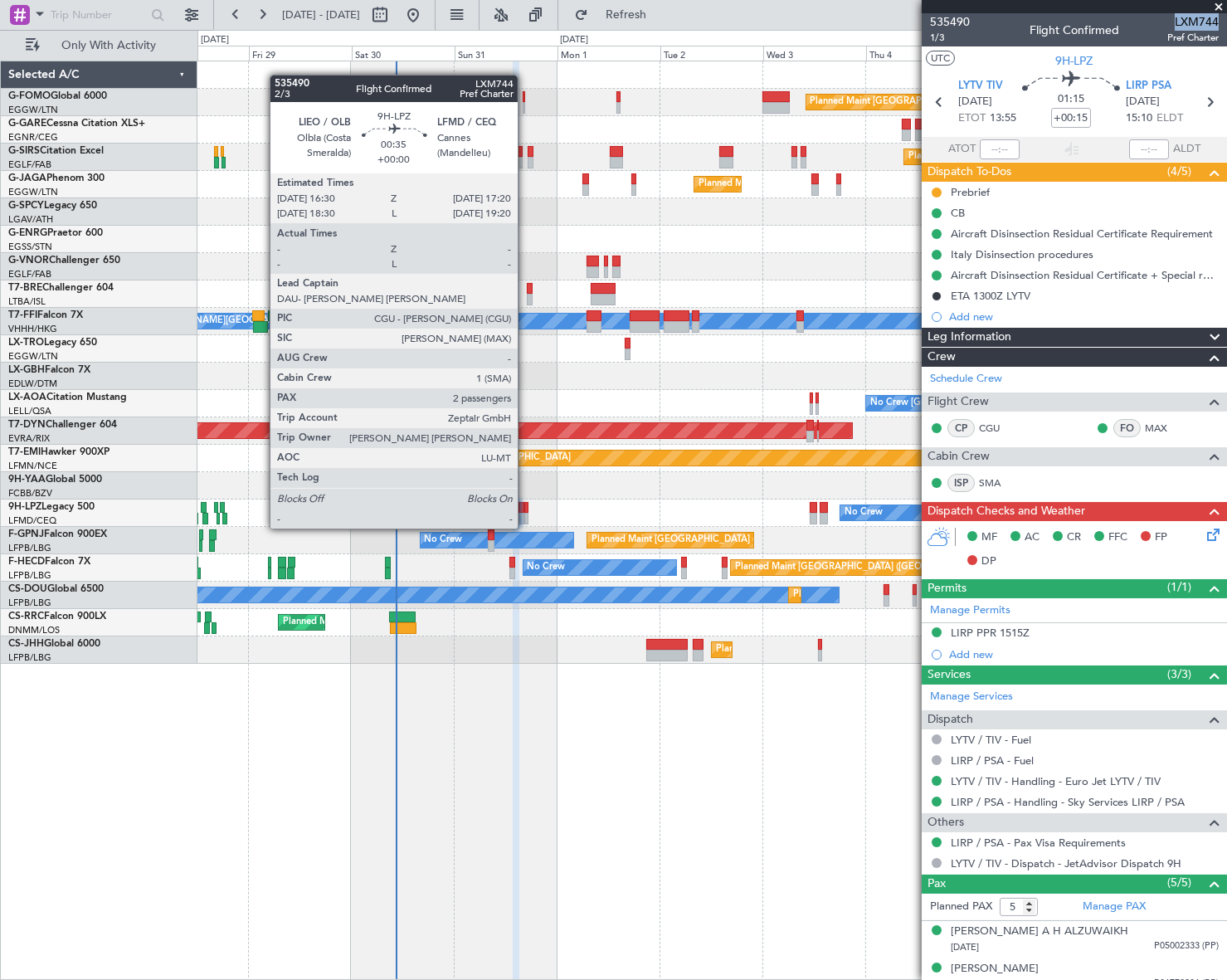
click at [525, 513] on div at bounding box center [526, 518] width 4 height 11
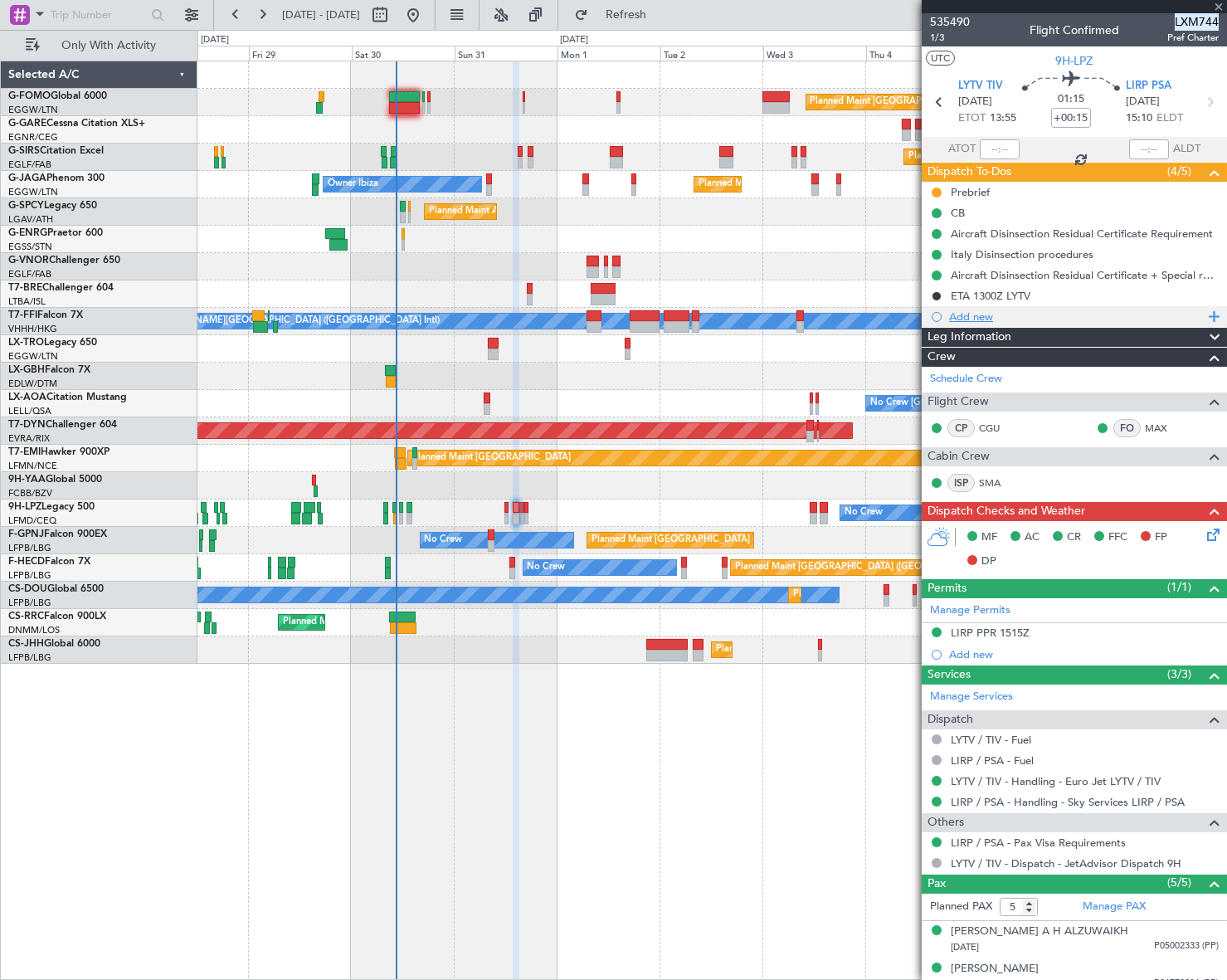
type input "2"
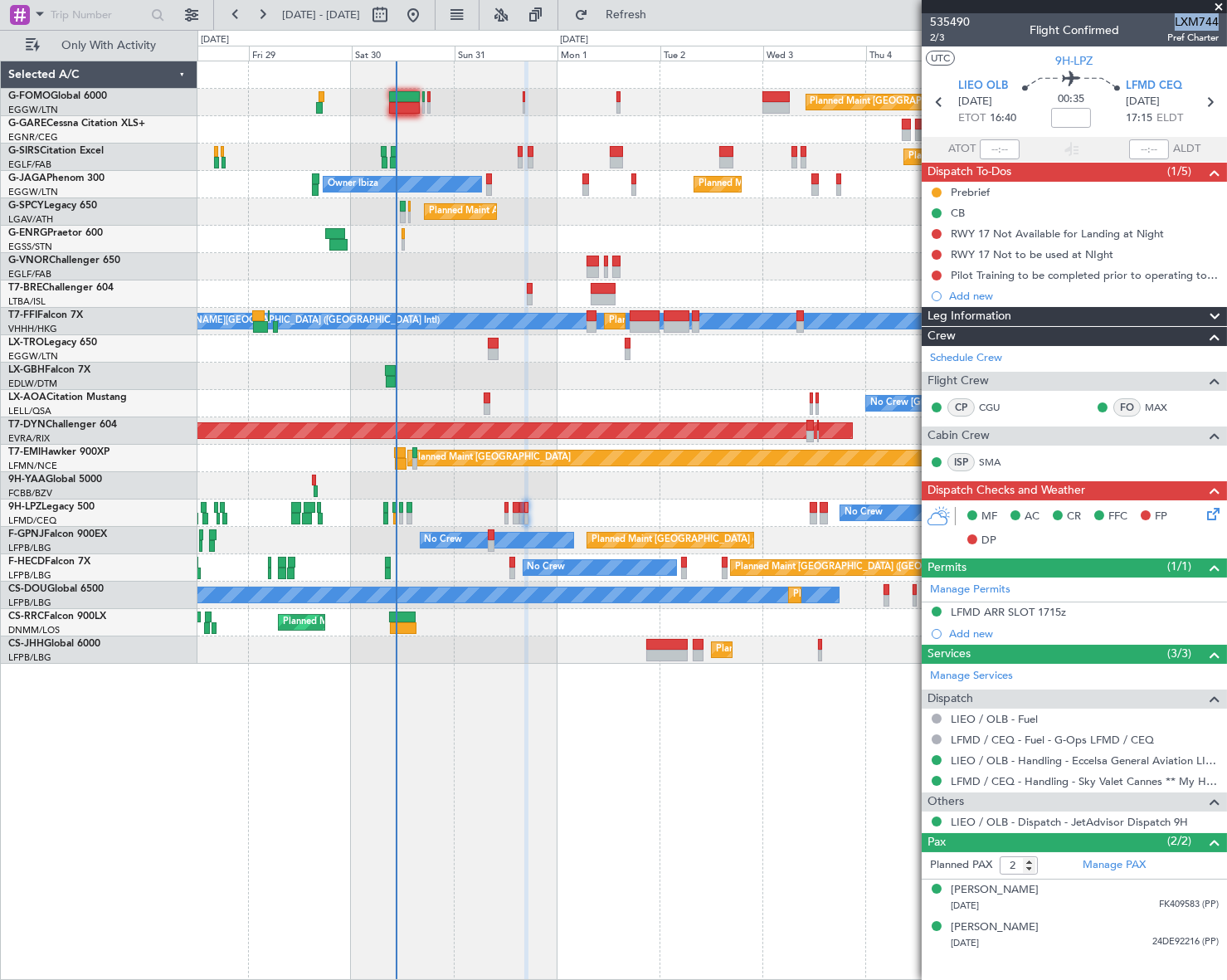
click at [1200, 22] on span "LXM744" at bounding box center [1192, 22] width 51 height 17
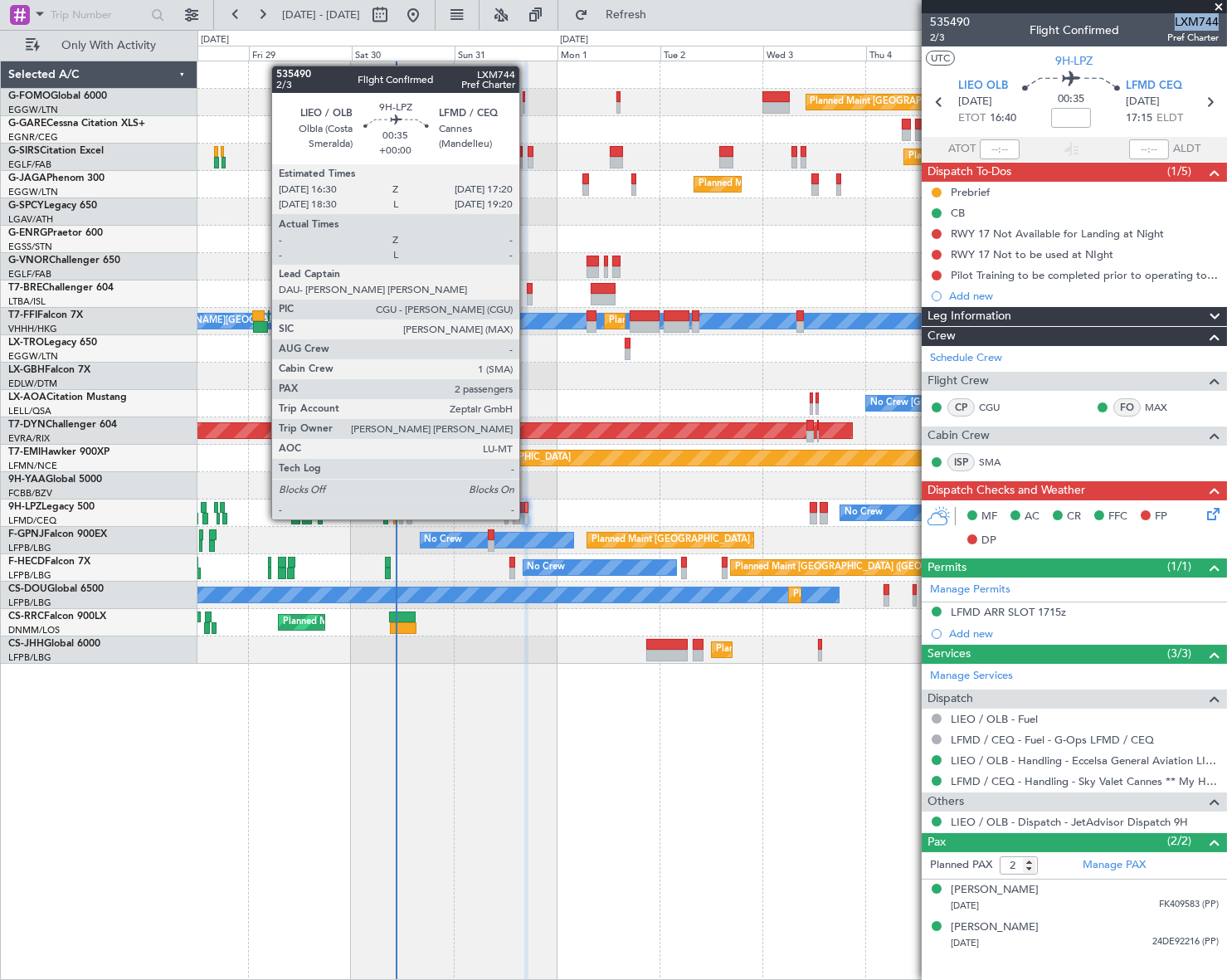
click at [526, 503] on div at bounding box center [526, 507] width 4 height 11
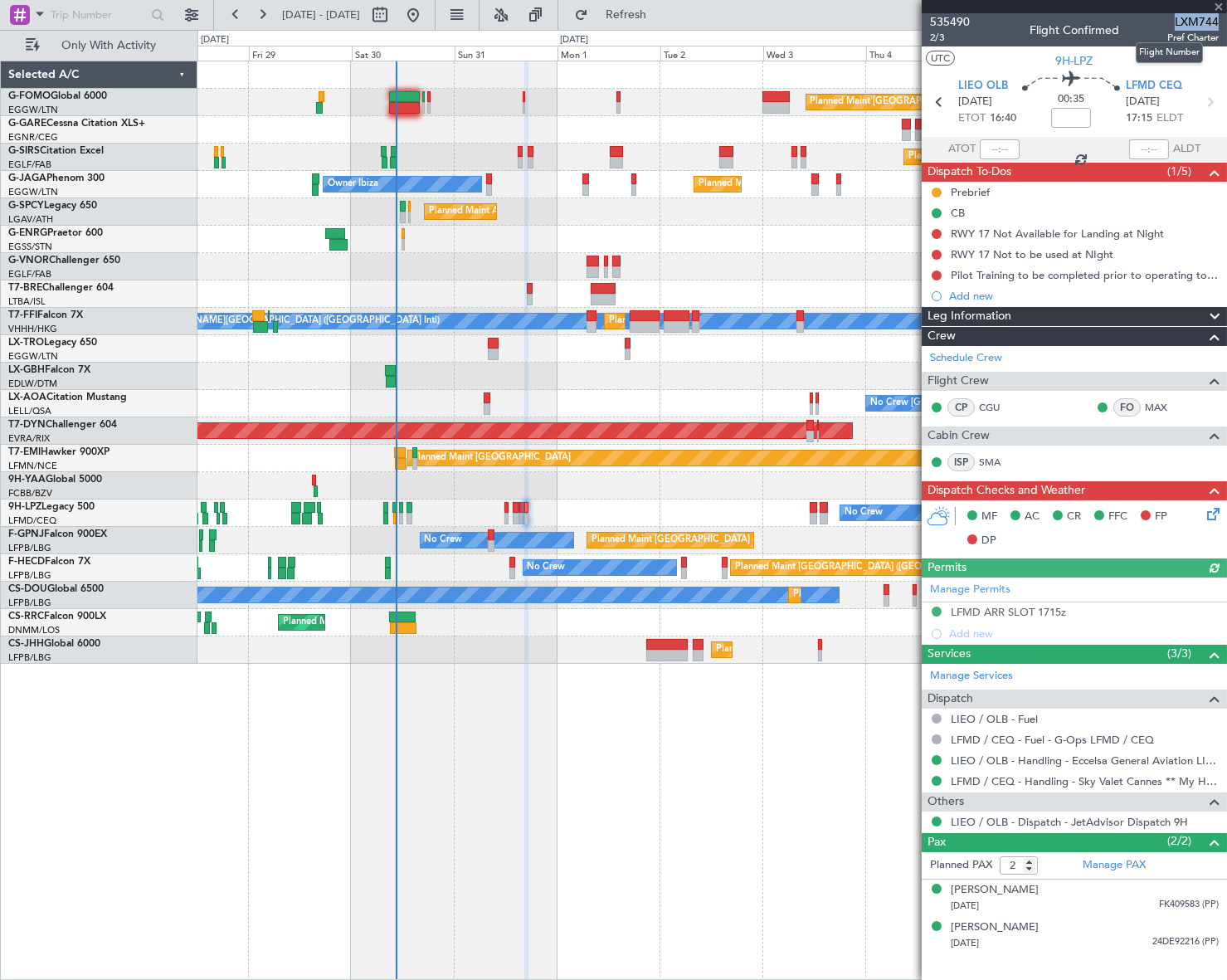
click at [1201, 22] on span "LXM744" at bounding box center [1192, 22] width 51 height 17
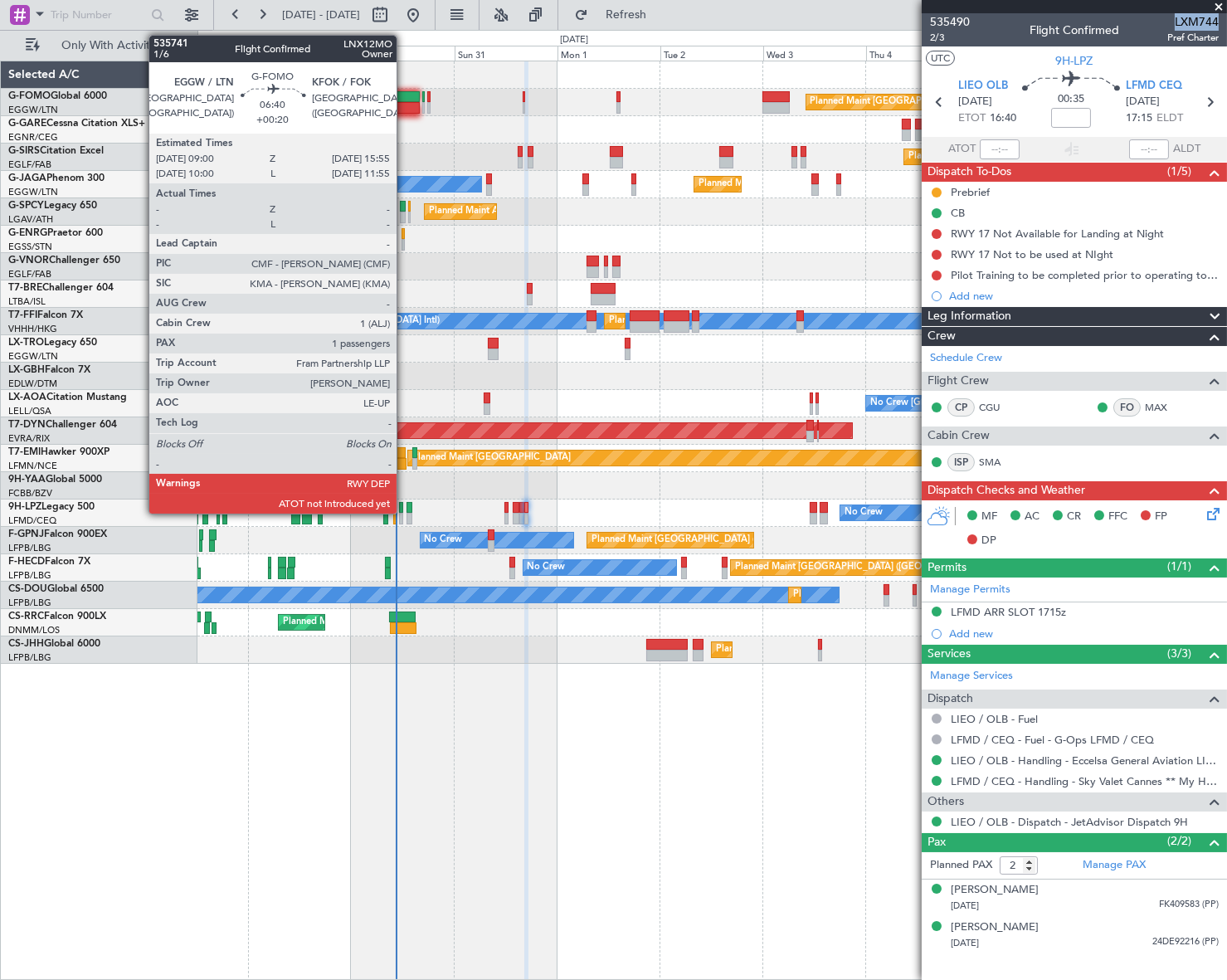
click at [404, 99] on div at bounding box center [404, 96] width 29 height 11
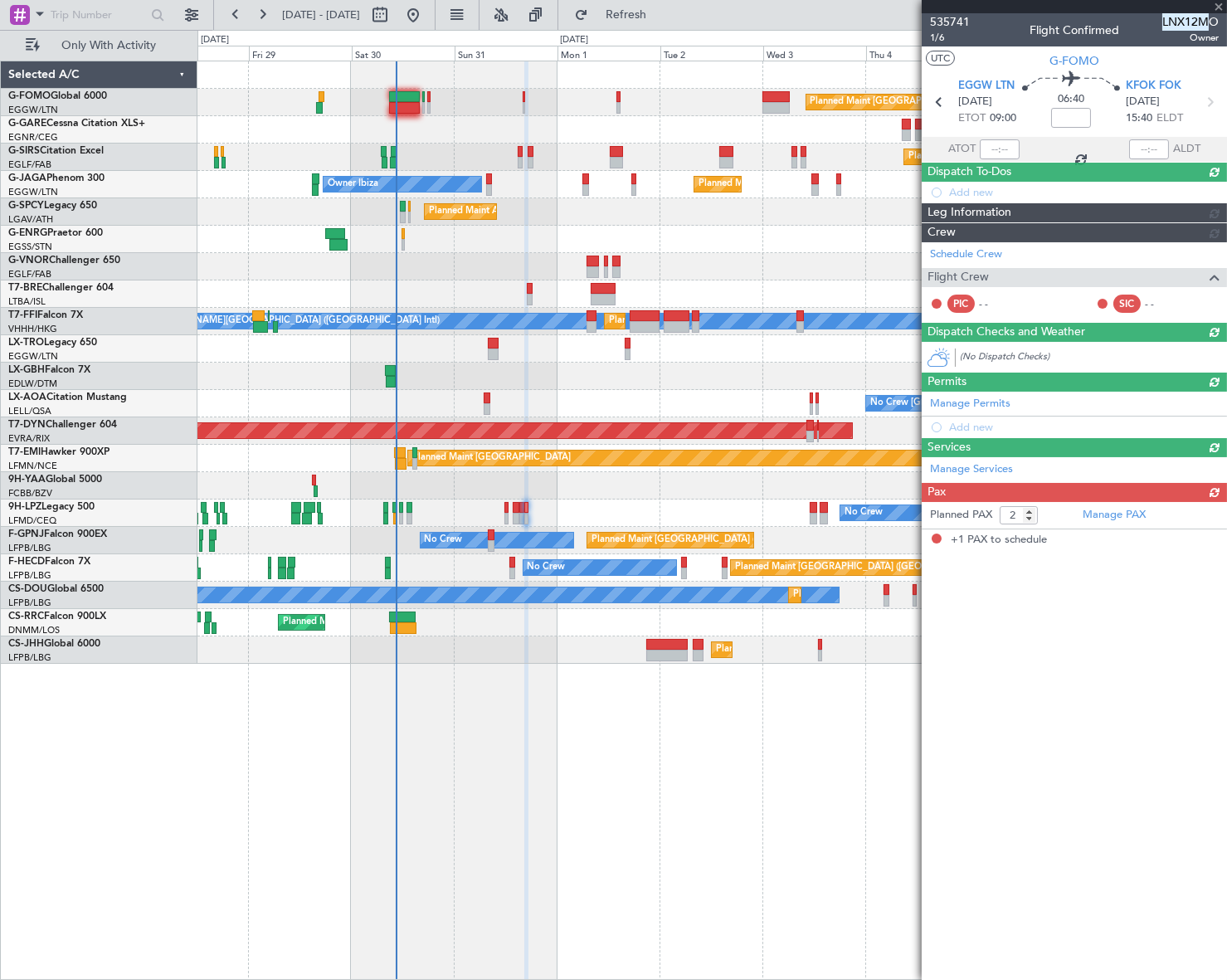
type input "+00:20"
type input "1"
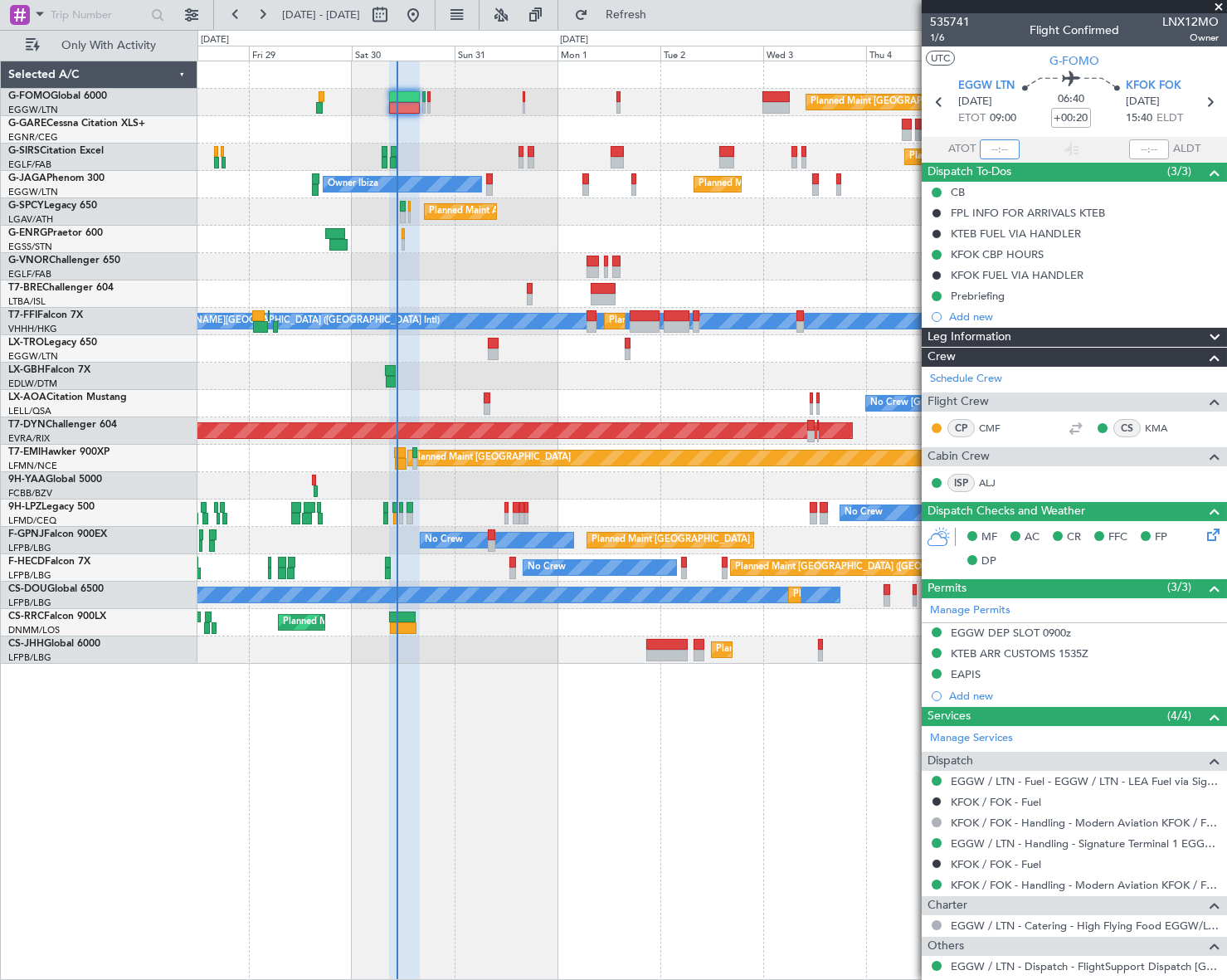
click at [998, 141] on input "text" at bounding box center [1000, 149] width 40 height 20
click at [696, 743] on div "Planned Maint [GEOGRAPHIC_DATA] ([GEOGRAPHIC_DATA]) Planned Maint [GEOGRAPHIC_D…" at bounding box center [712, 520] width 1029 height 919
type input "10:32"
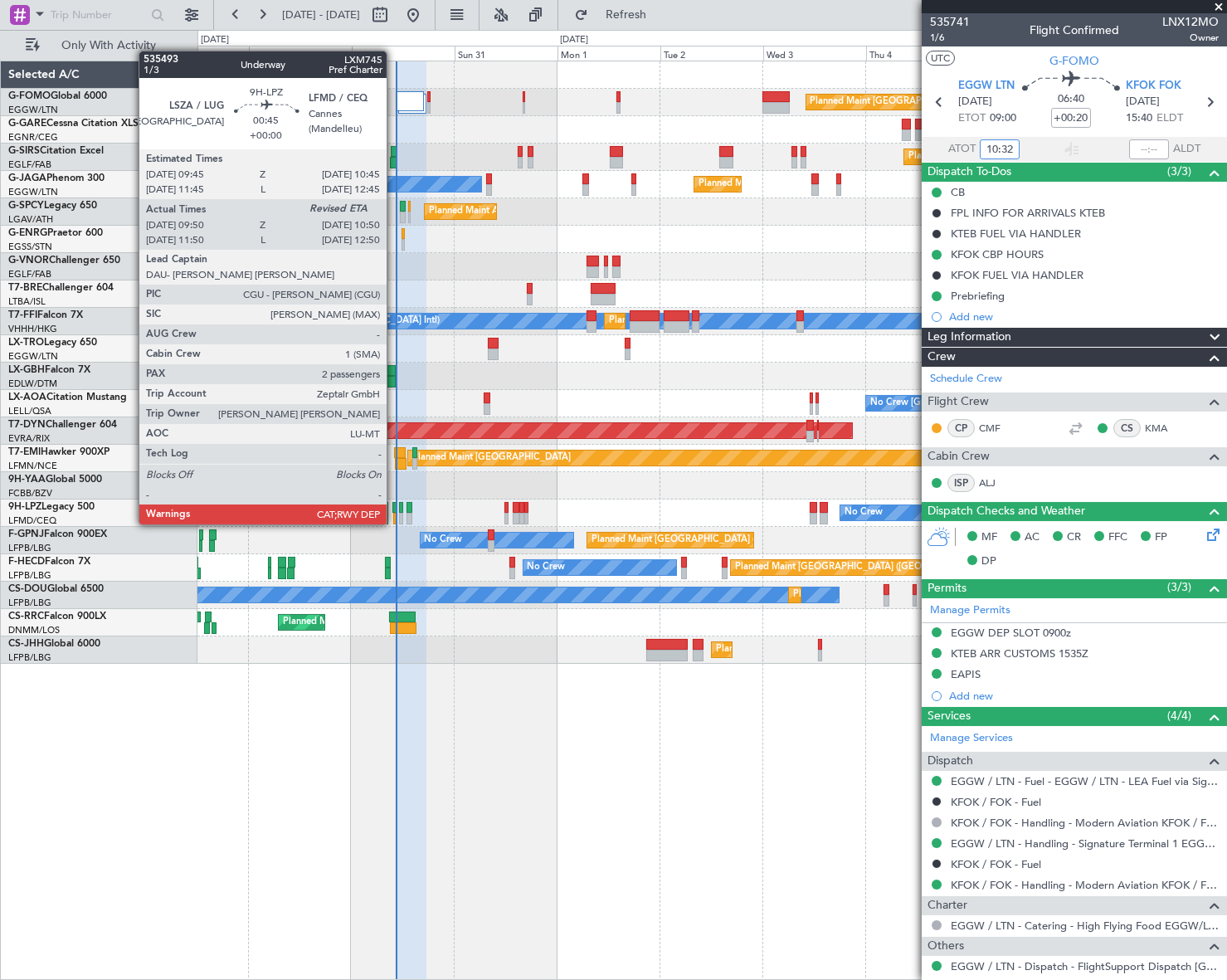
click at [394, 507] on div at bounding box center [395, 507] width 5 height 11
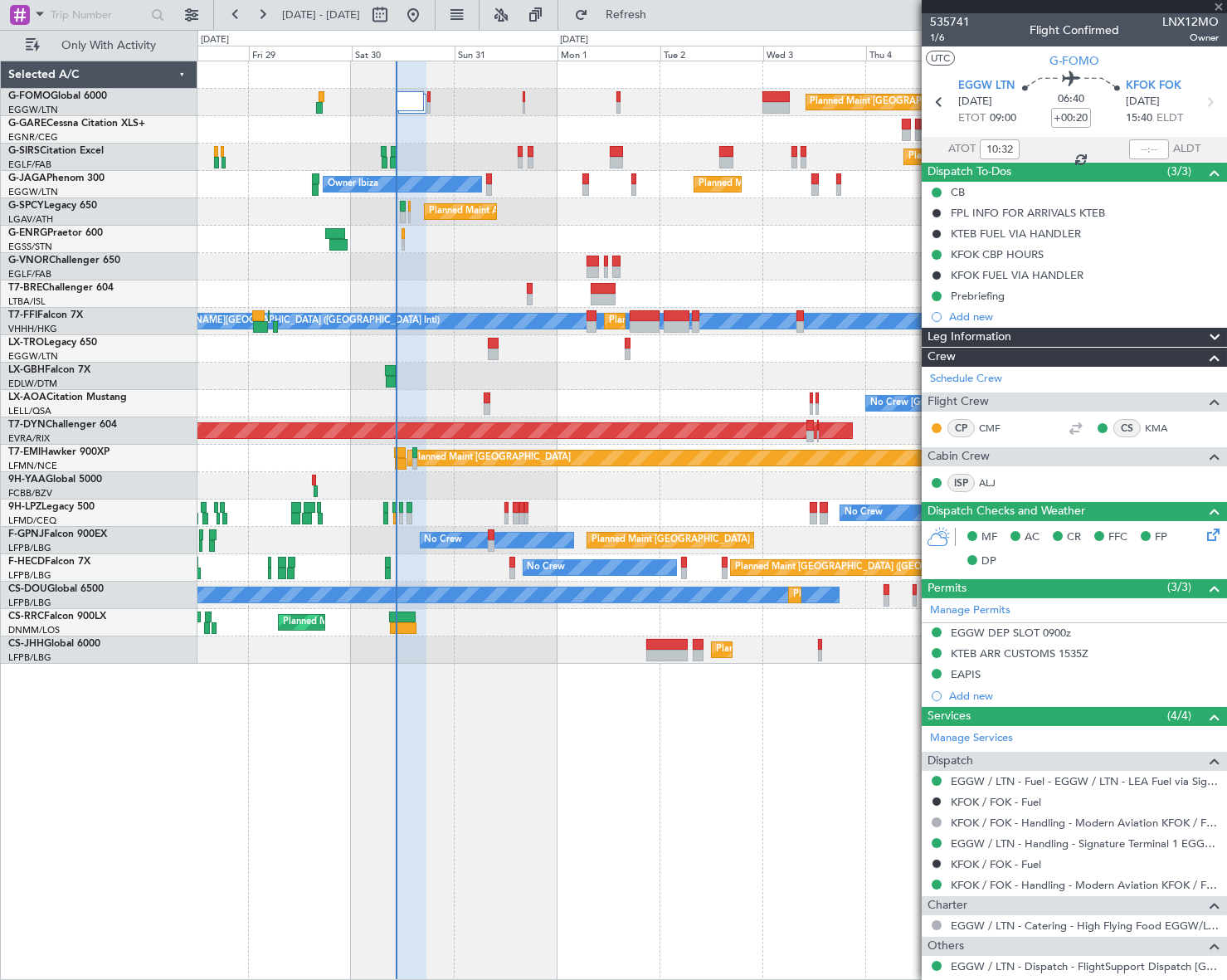
type input "10:00"
type input "2"
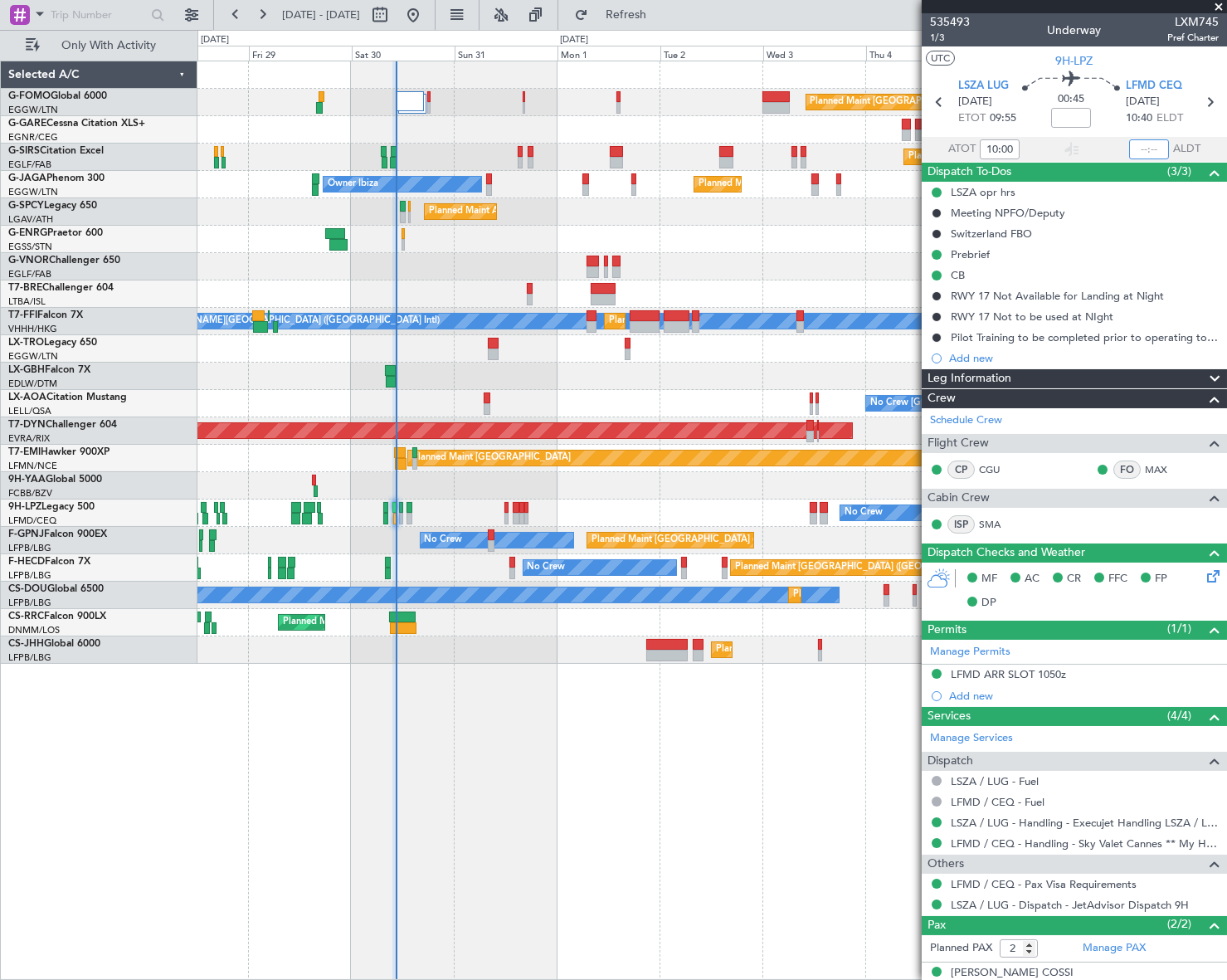
click at [1137, 148] on input "text" at bounding box center [1149, 149] width 40 height 20
click at [576, 807] on div "Planned Maint [GEOGRAPHIC_DATA] ([GEOGRAPHIC_DATA]) Planned Maint [GEOGRAPHIC_D…" at bounding box center [712, 520] width 1028 height 919
type input "10:31"
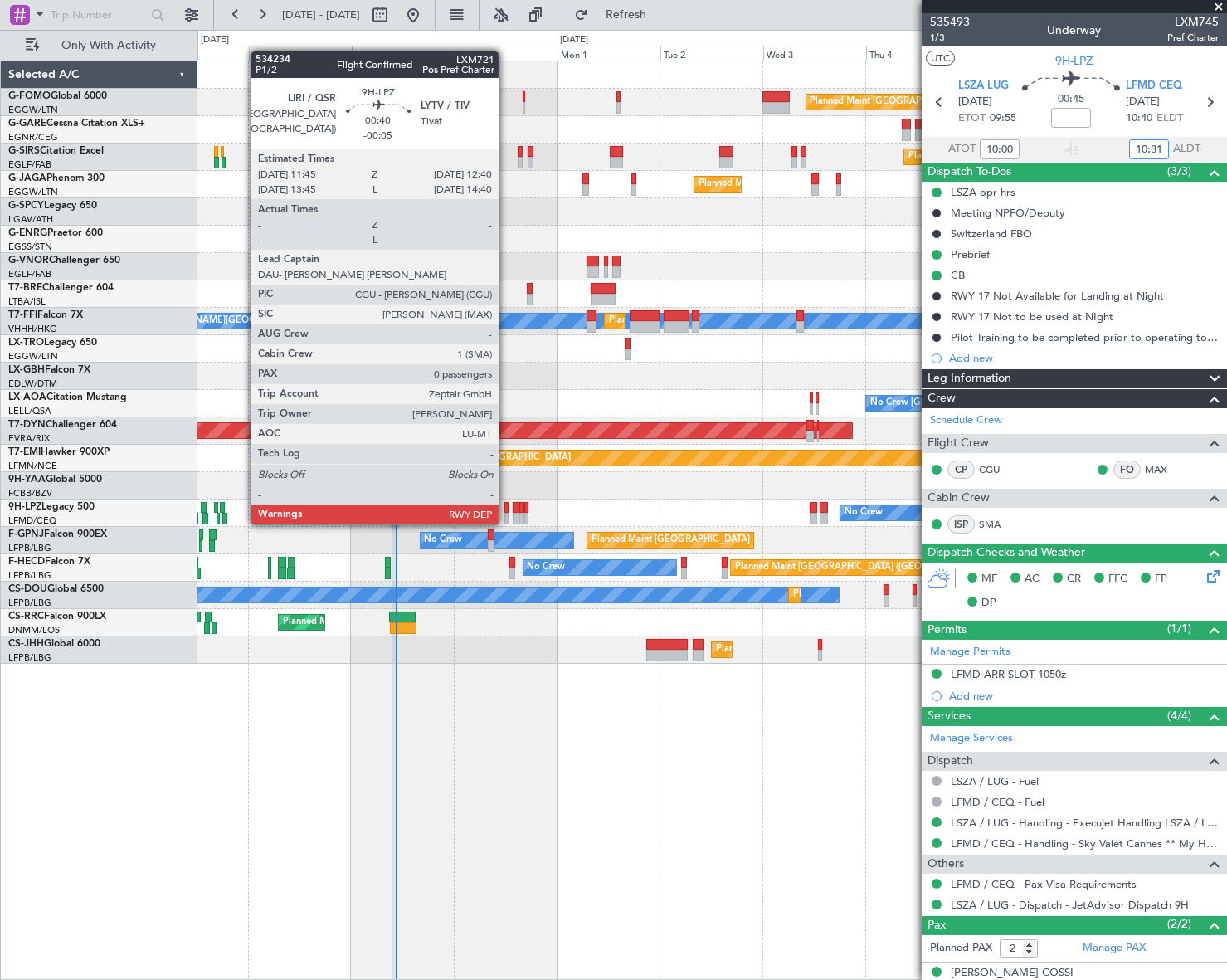
click at [506, 507] on div at bounding box center [506, 507] width 4 height 11
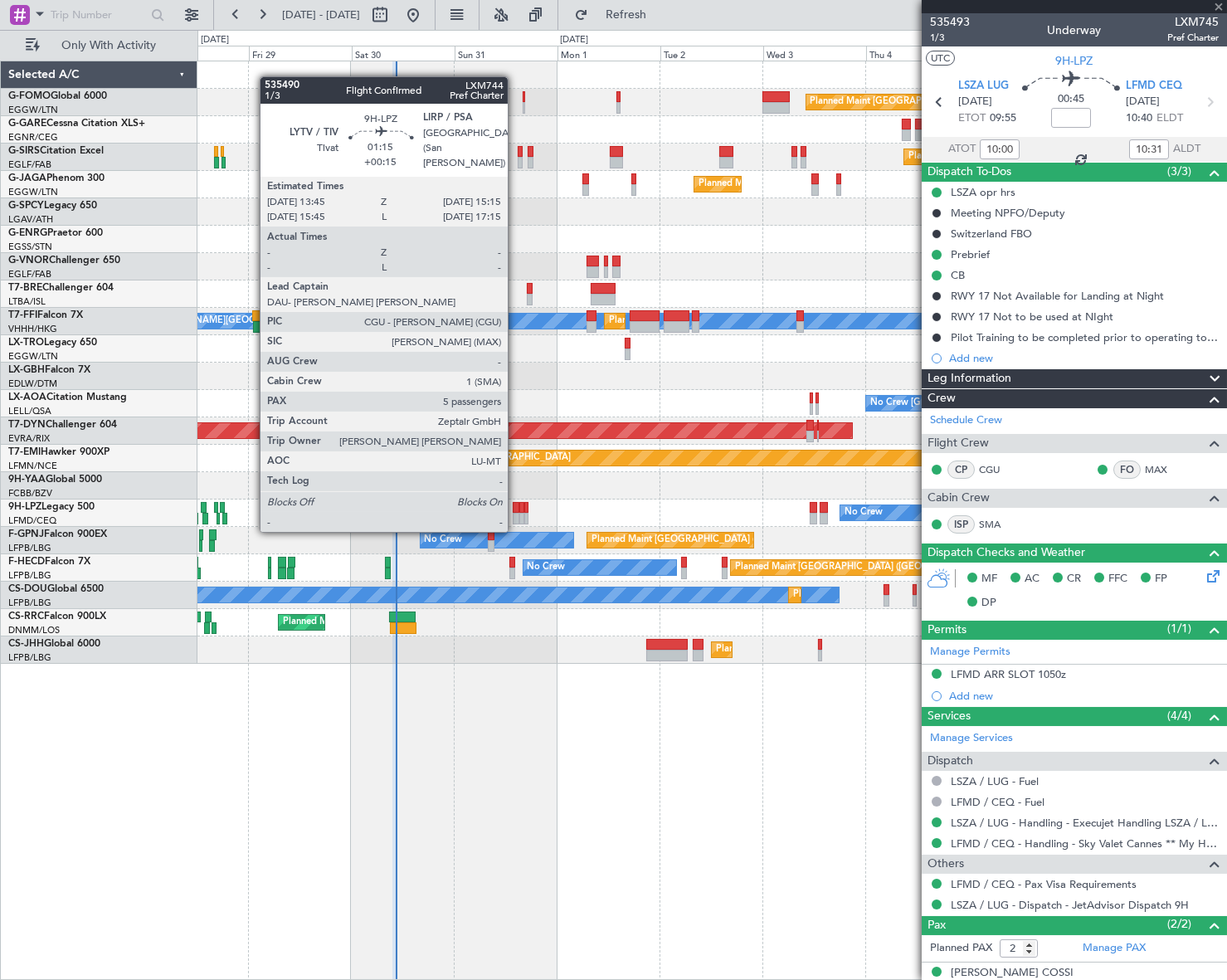
type input "-00:05"
type input "0"
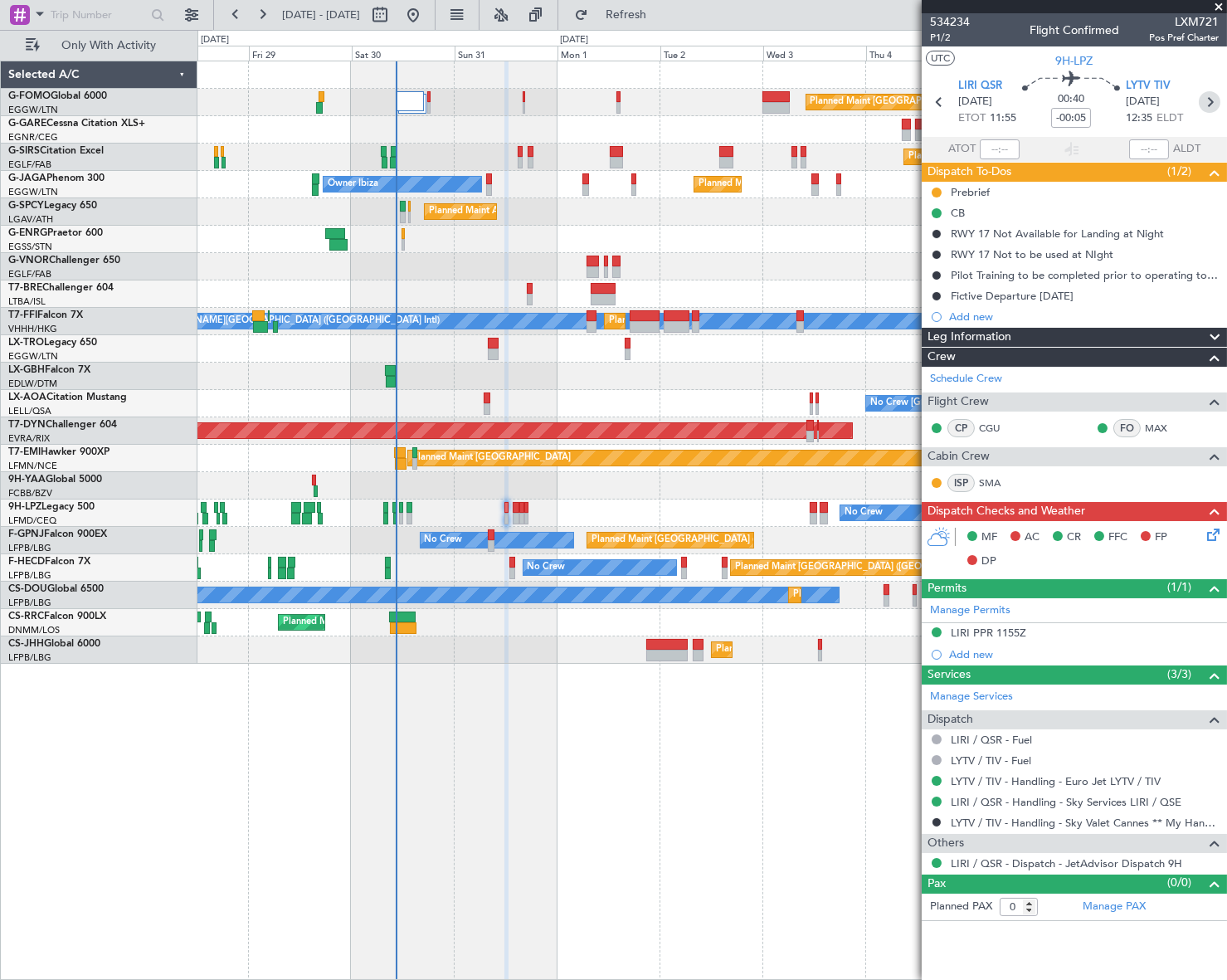
click at [1208, 103] on icon at bounding box center [1209, 101] width 22 height 22
type input "+00:15"
type input "5"
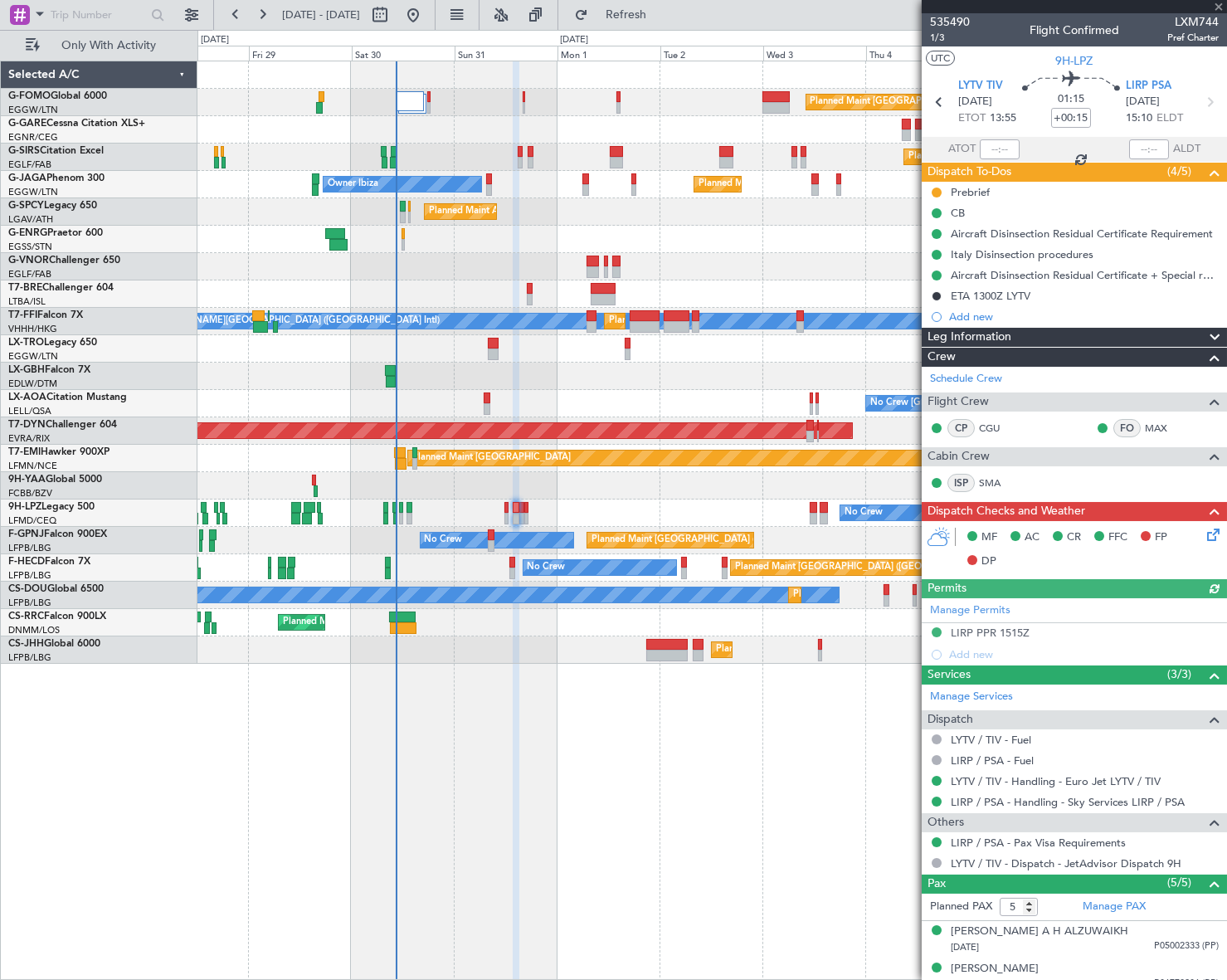
click at [1203, 104] on icon at bounding box center [1209, 101] width 22 height 22
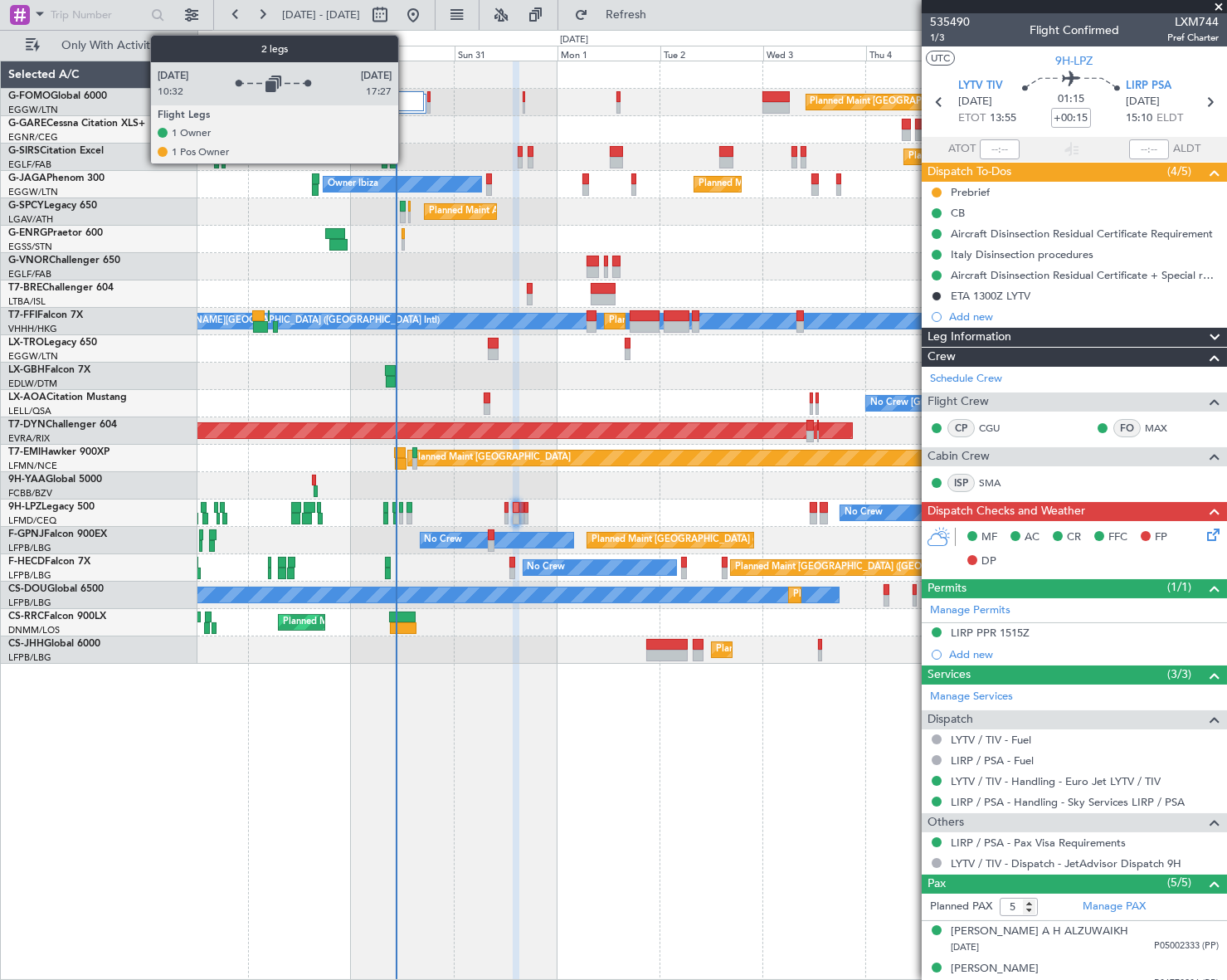
click at [406, 104] on div at bounding box center [409, 101] width 28 height 20
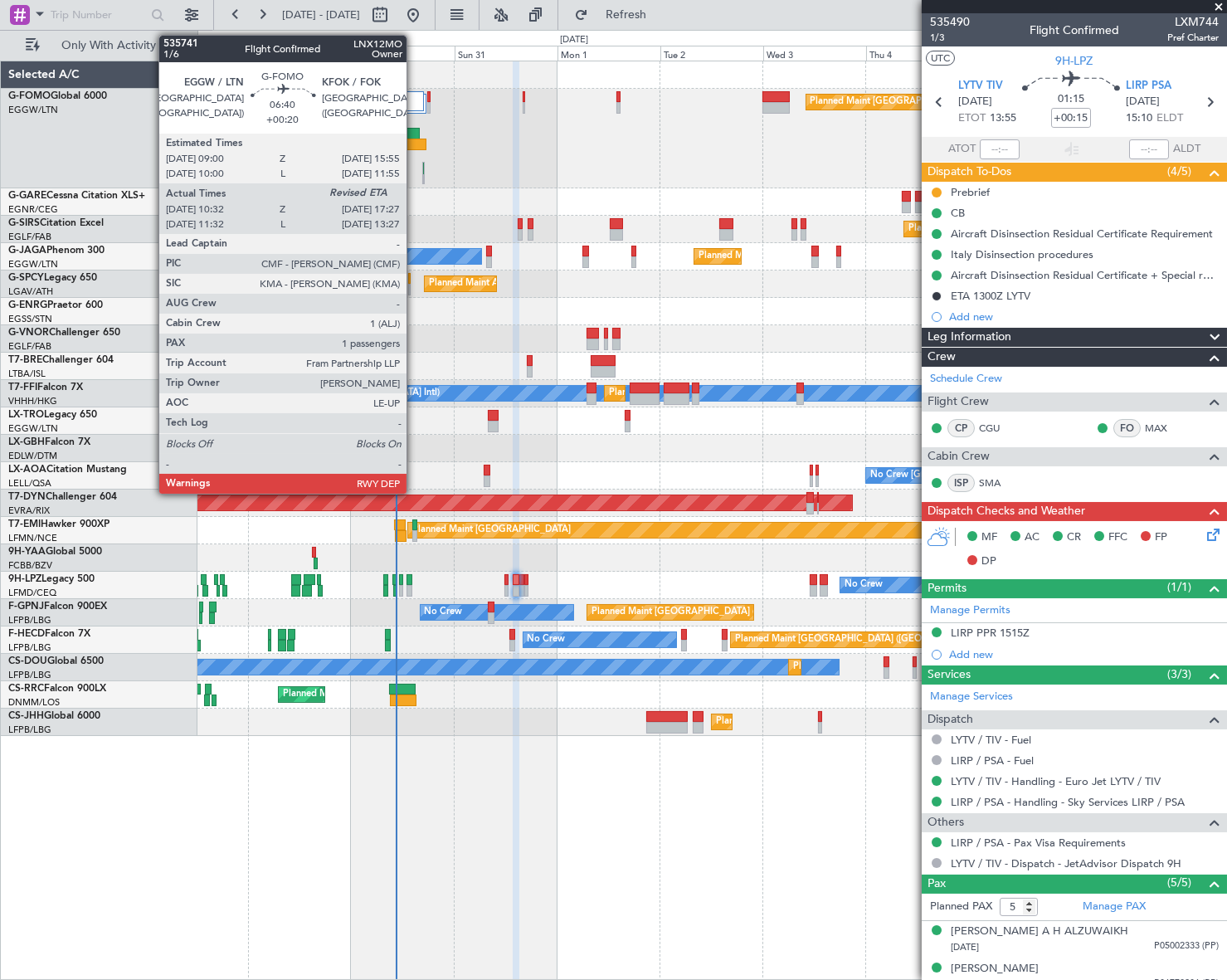
click at [414, 136] on div at bounding box center [404, 133] width 29 height 11
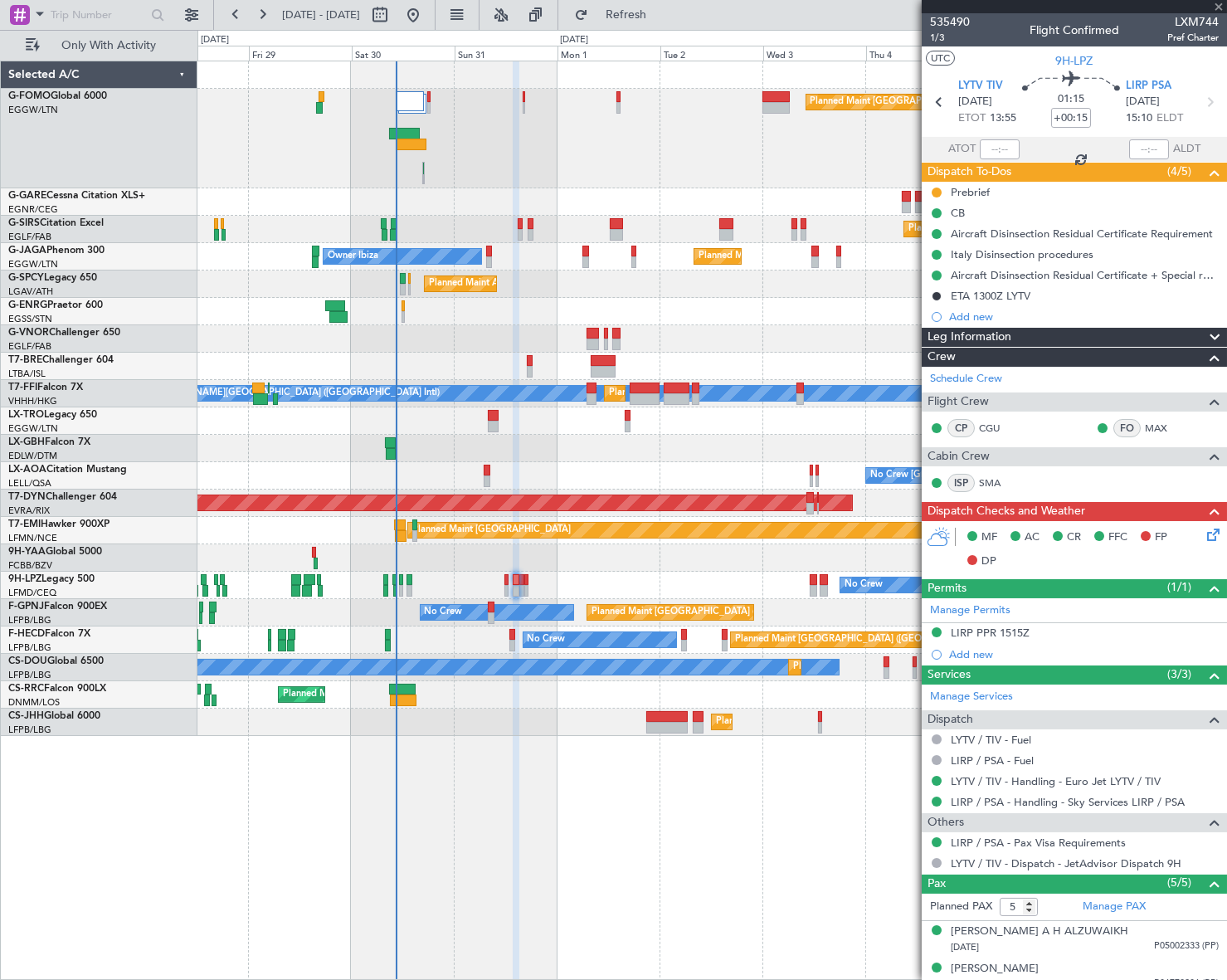
type input "+00:20"
type input "10:32"
type input "1"
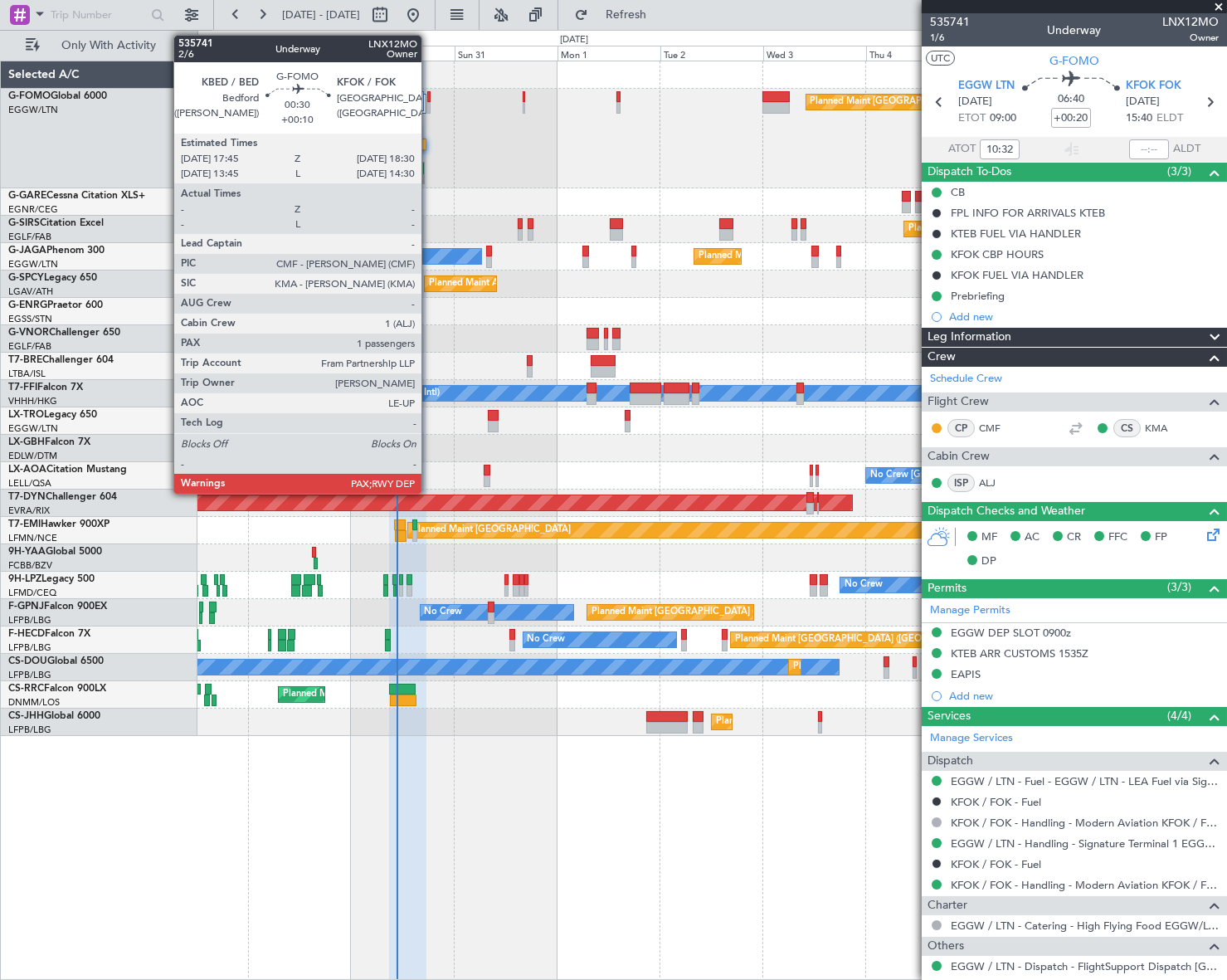
click at [429, 96] on div at bounding box center [429, 96] width 3 height 11
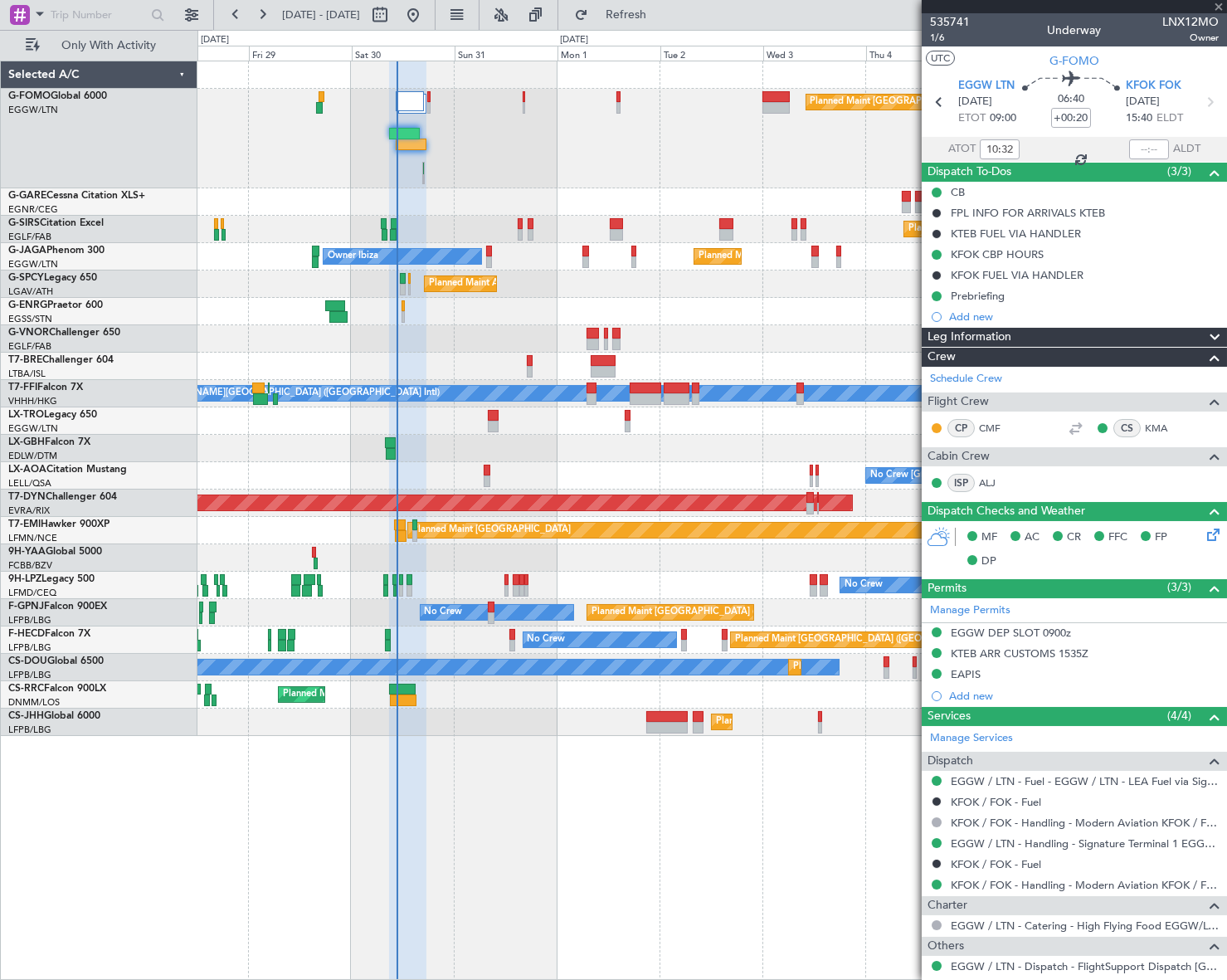
type input "+00:10"
type input "3"
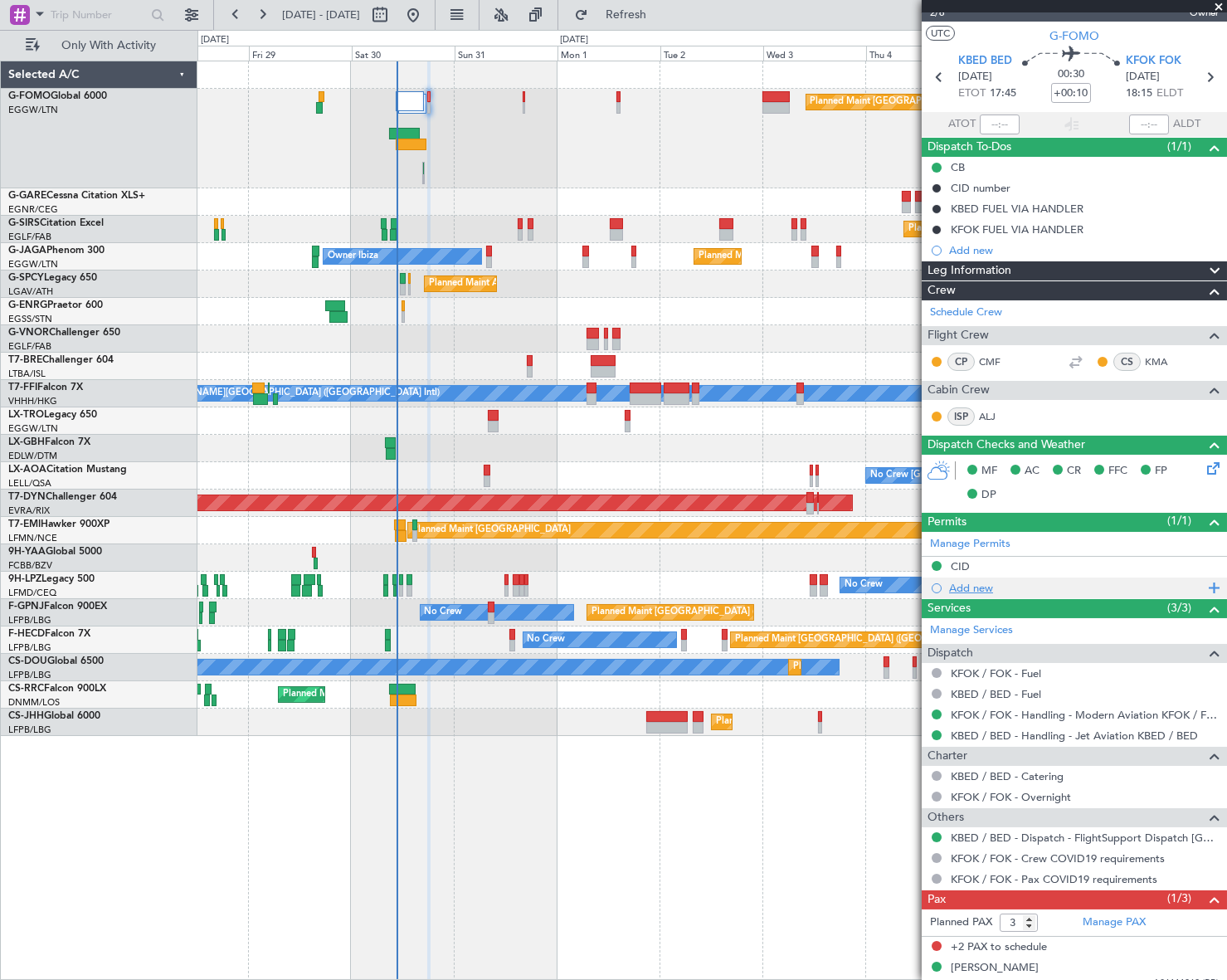
scroll to position [37, 0]
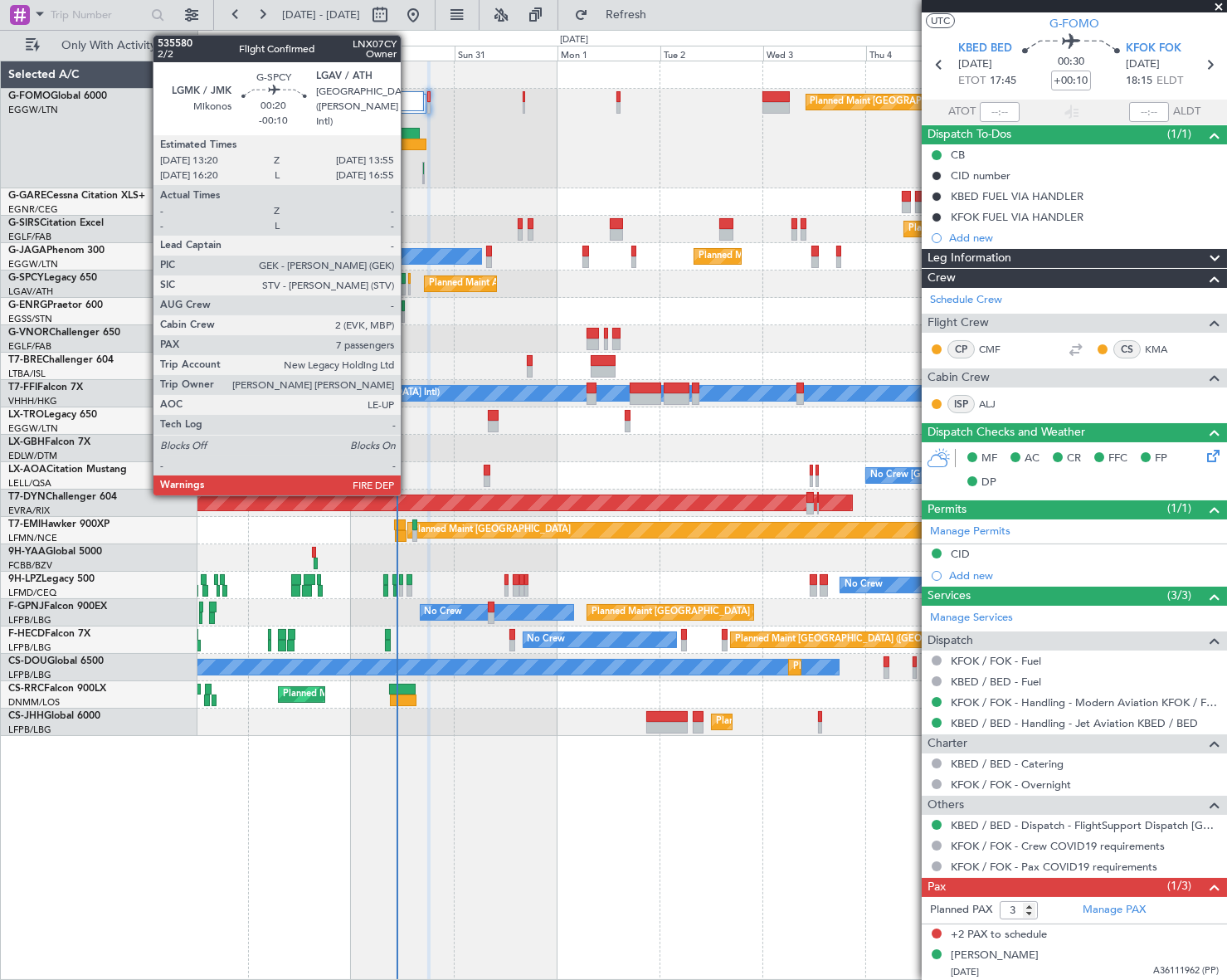
click at [408, 285] on div at bounding box center [410, 289] width 3 height 11
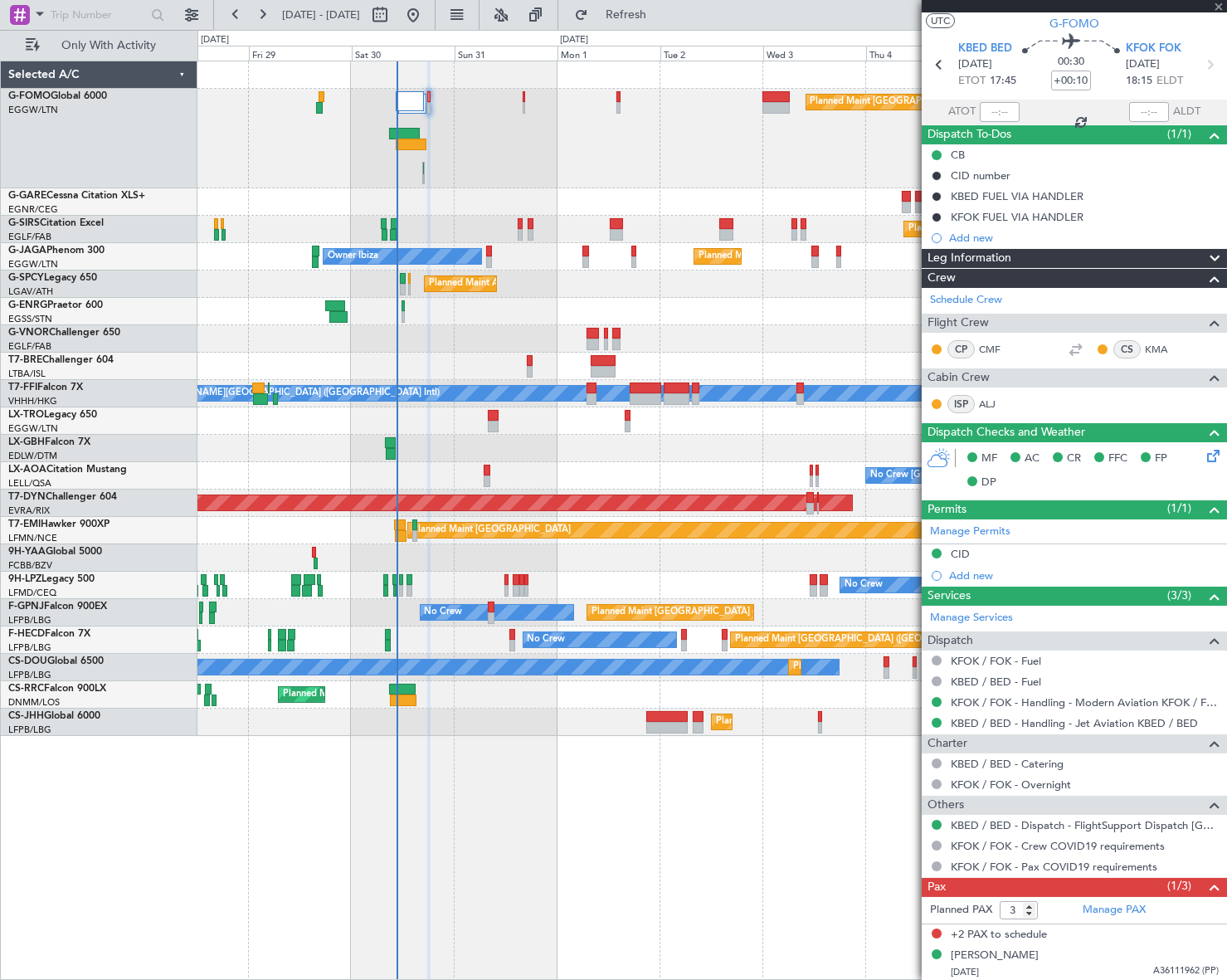
type input "-00:10"
type input "7"
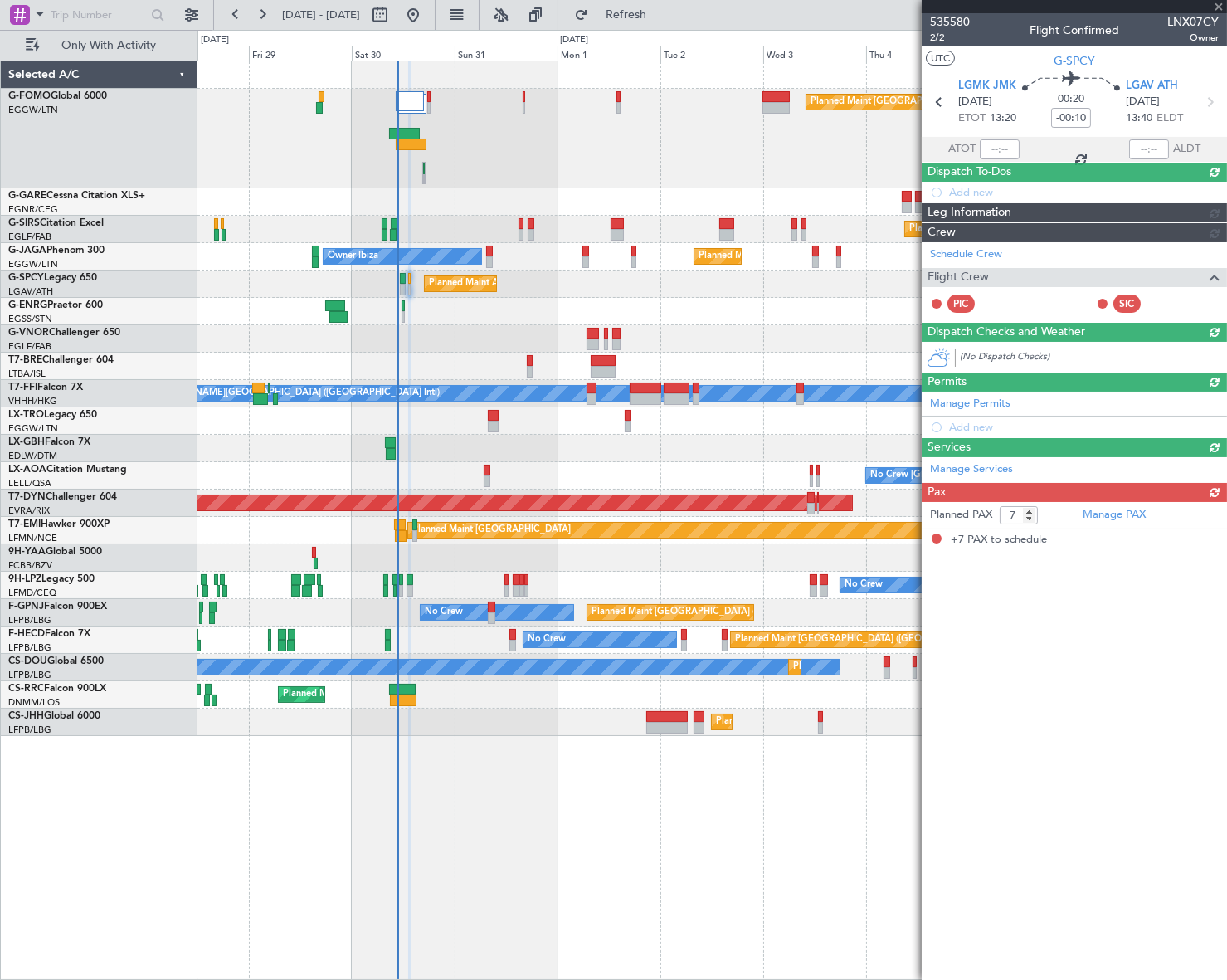
scroll to position [0, 0]
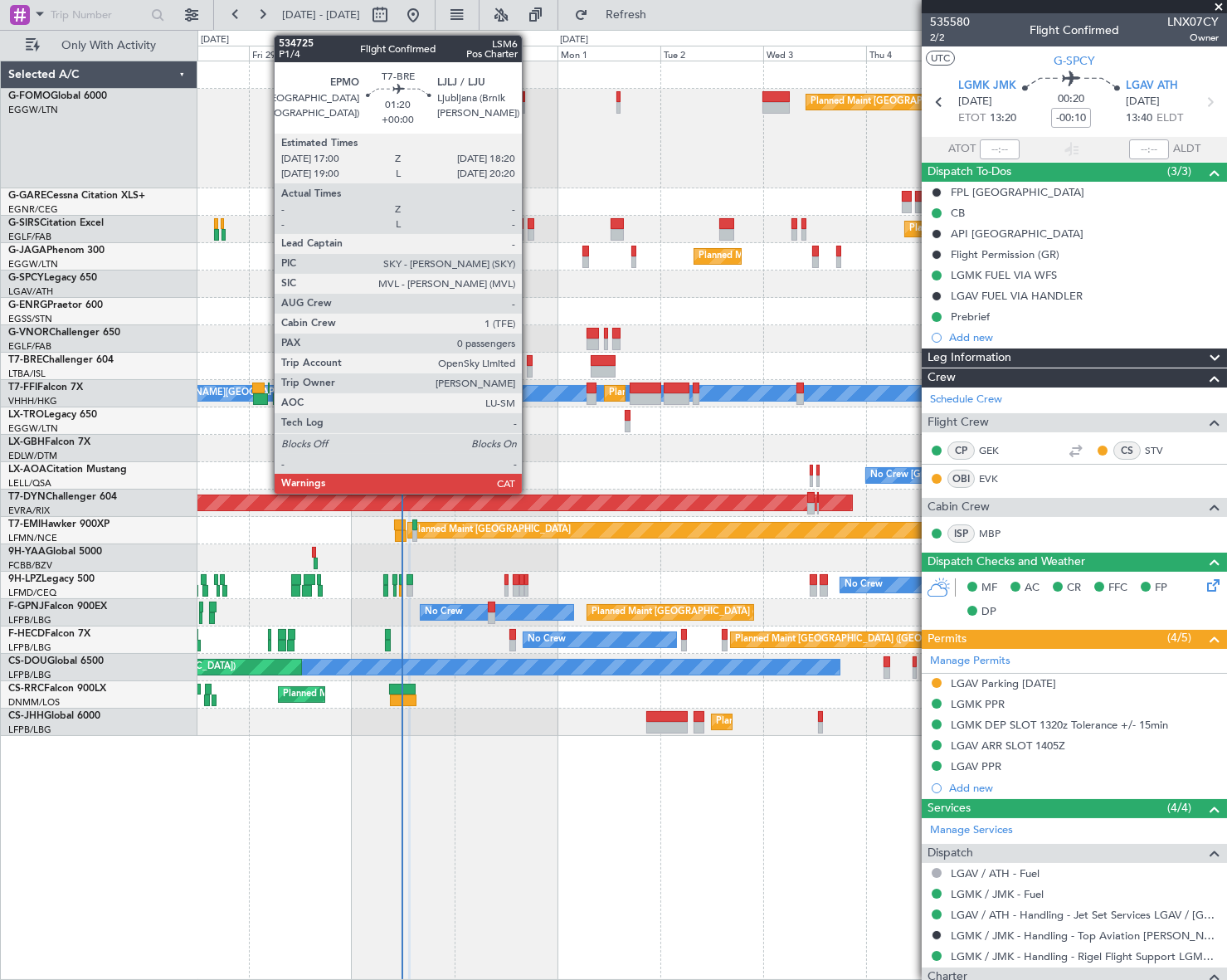
click at [529, 356] on div at bounding box center [529, 360] width 6 height 11
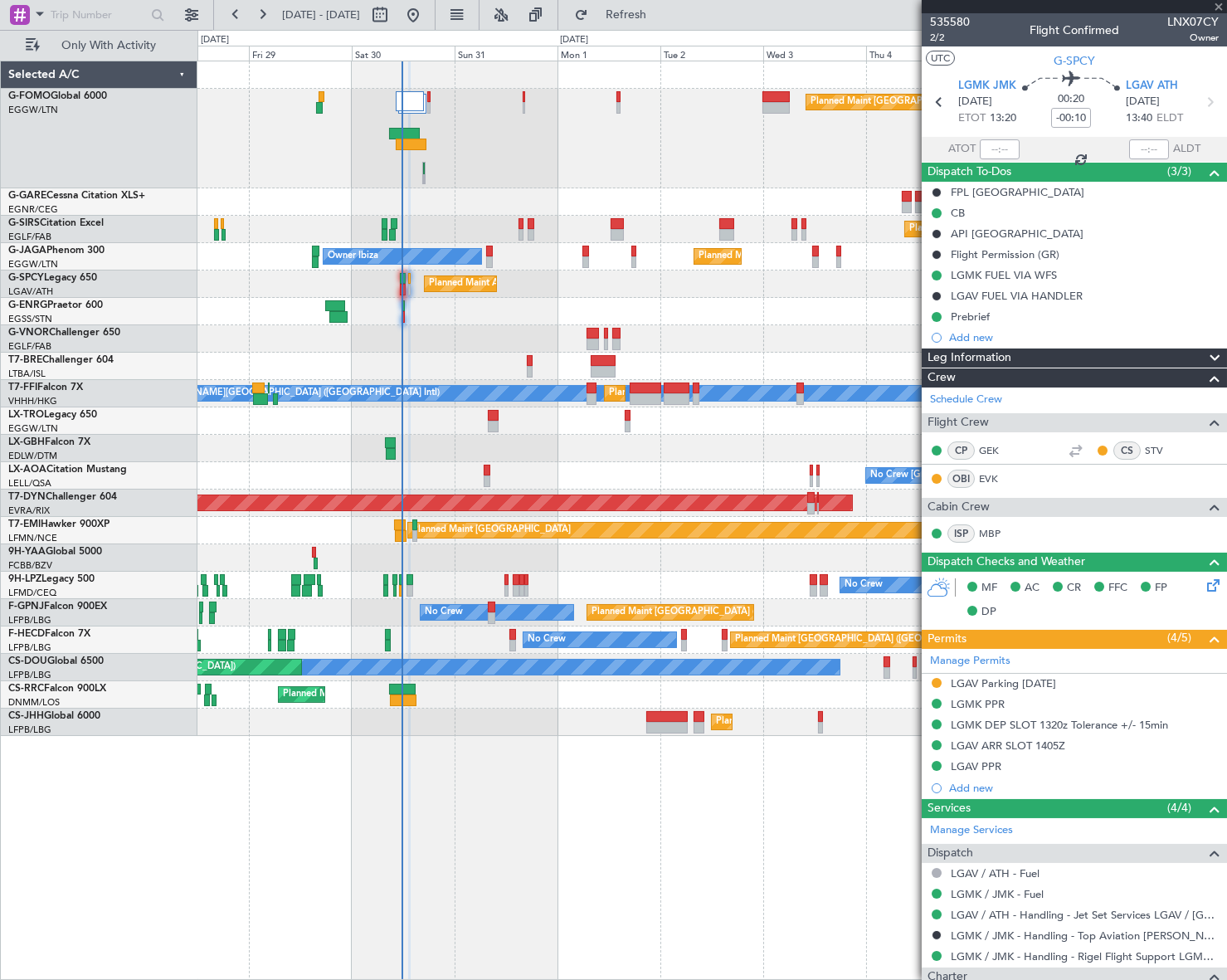
type input "0"
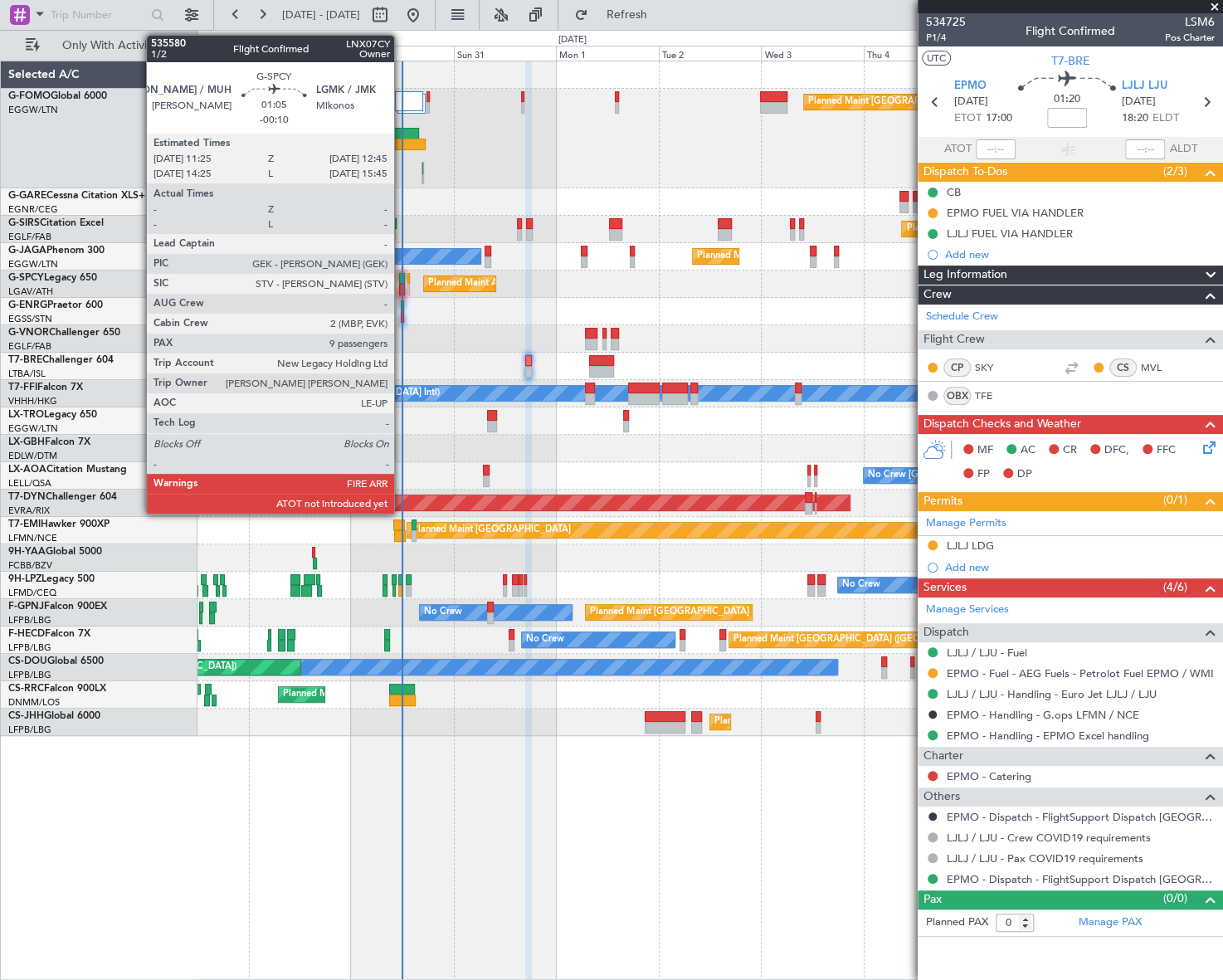
click at [402, 284] on div at bounding box center [402, 289] width 6 height 11
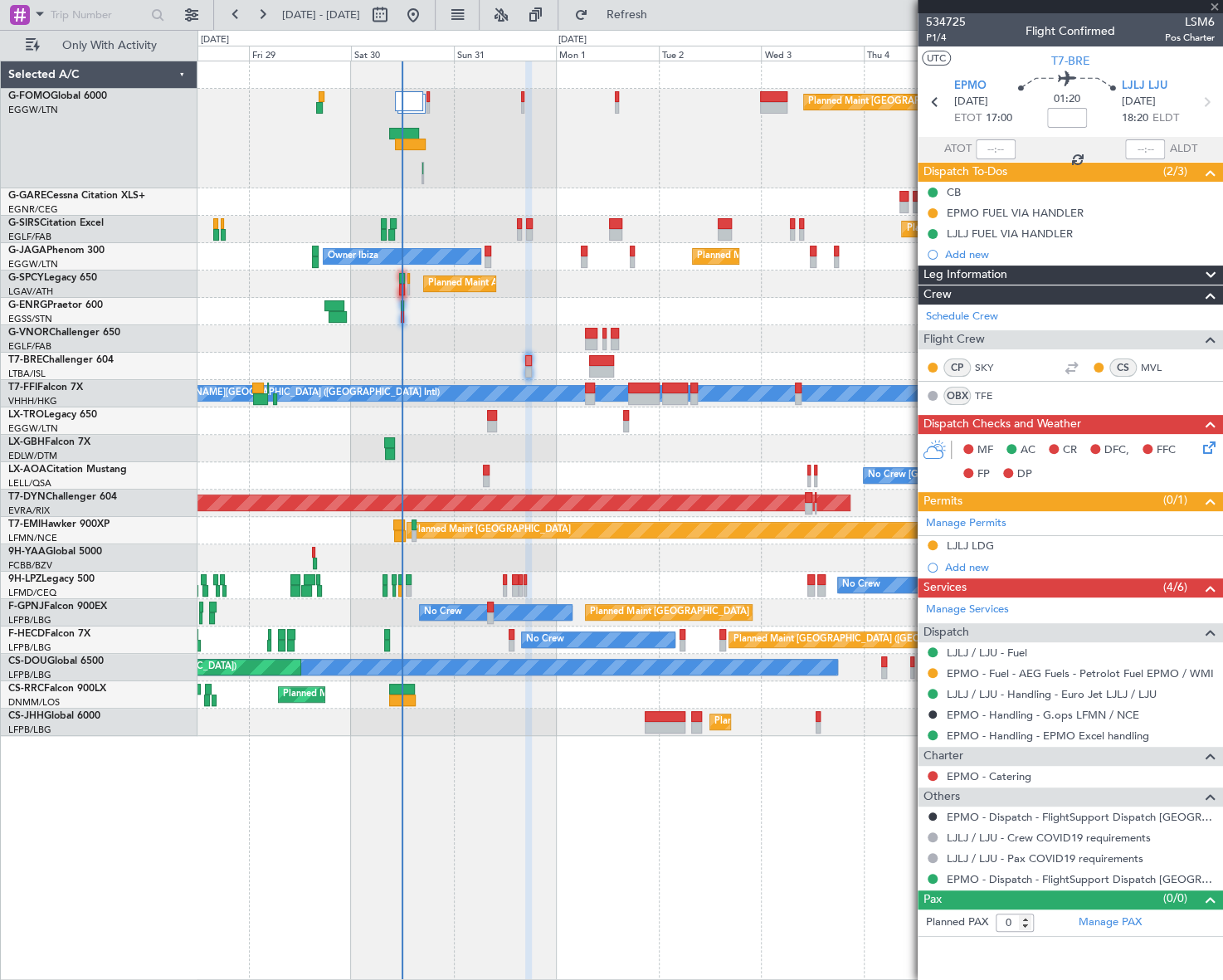
type input "-00:10"
type input "9"
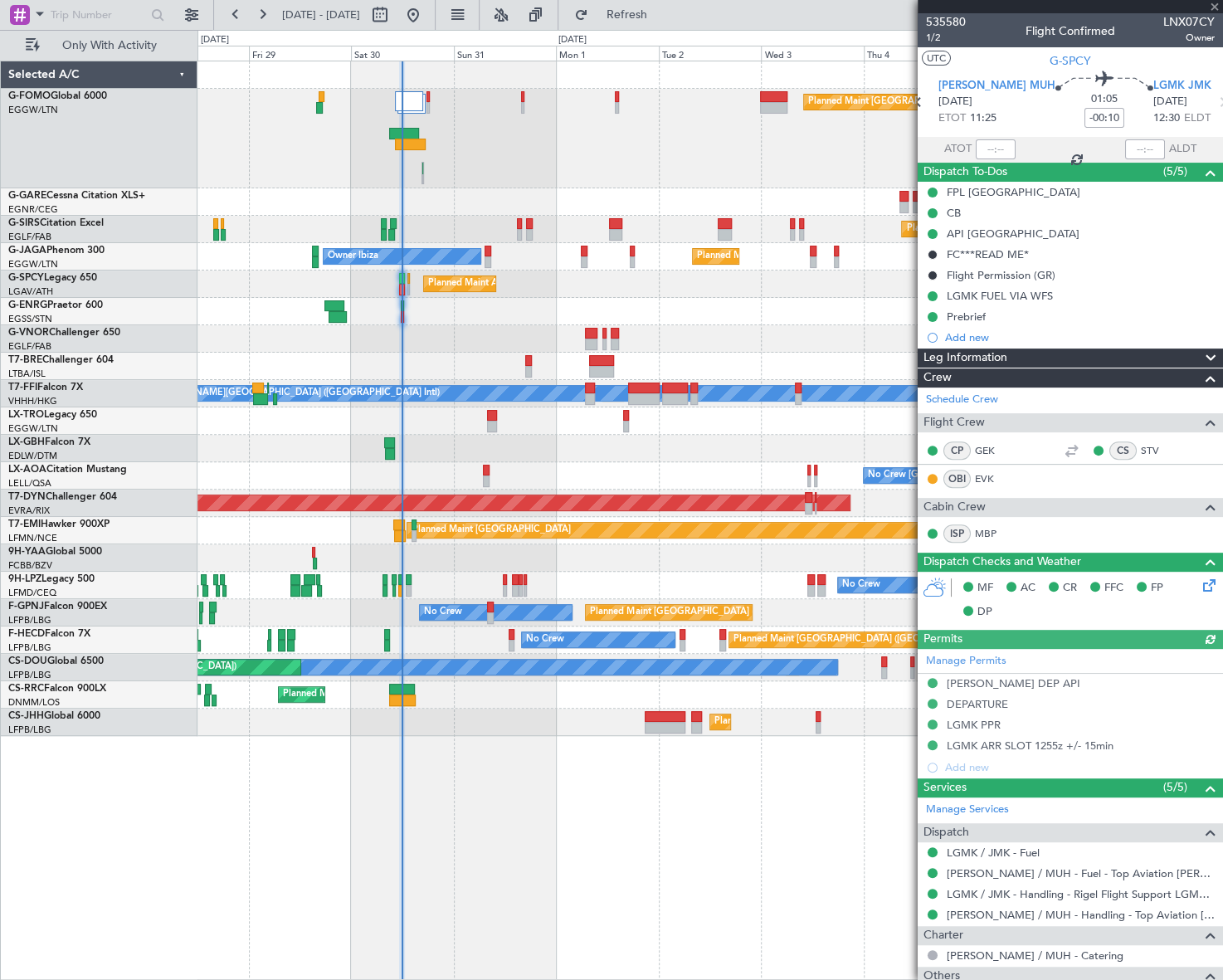
click at [999, 150] on mat-tooltip-component "Estimated Take-Off Time" at bounding box center [963, 147] width 133 height 44
click at [1001, 149] on input "text" at bounding box center [996, 149] width 40 height 20
type input "11:48"
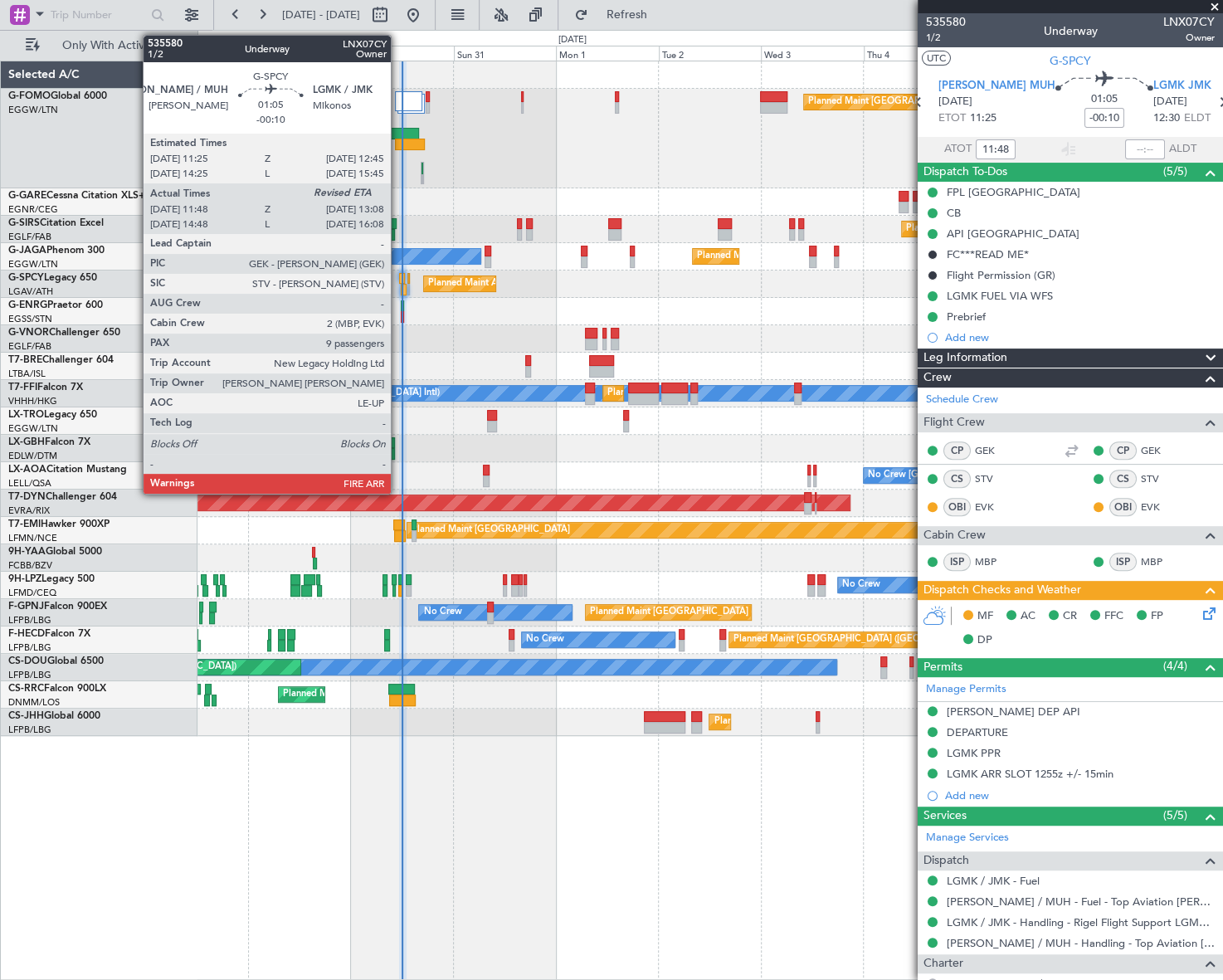
click at [399, 277] on div at bounding box center [402, 278] width 6 height 11
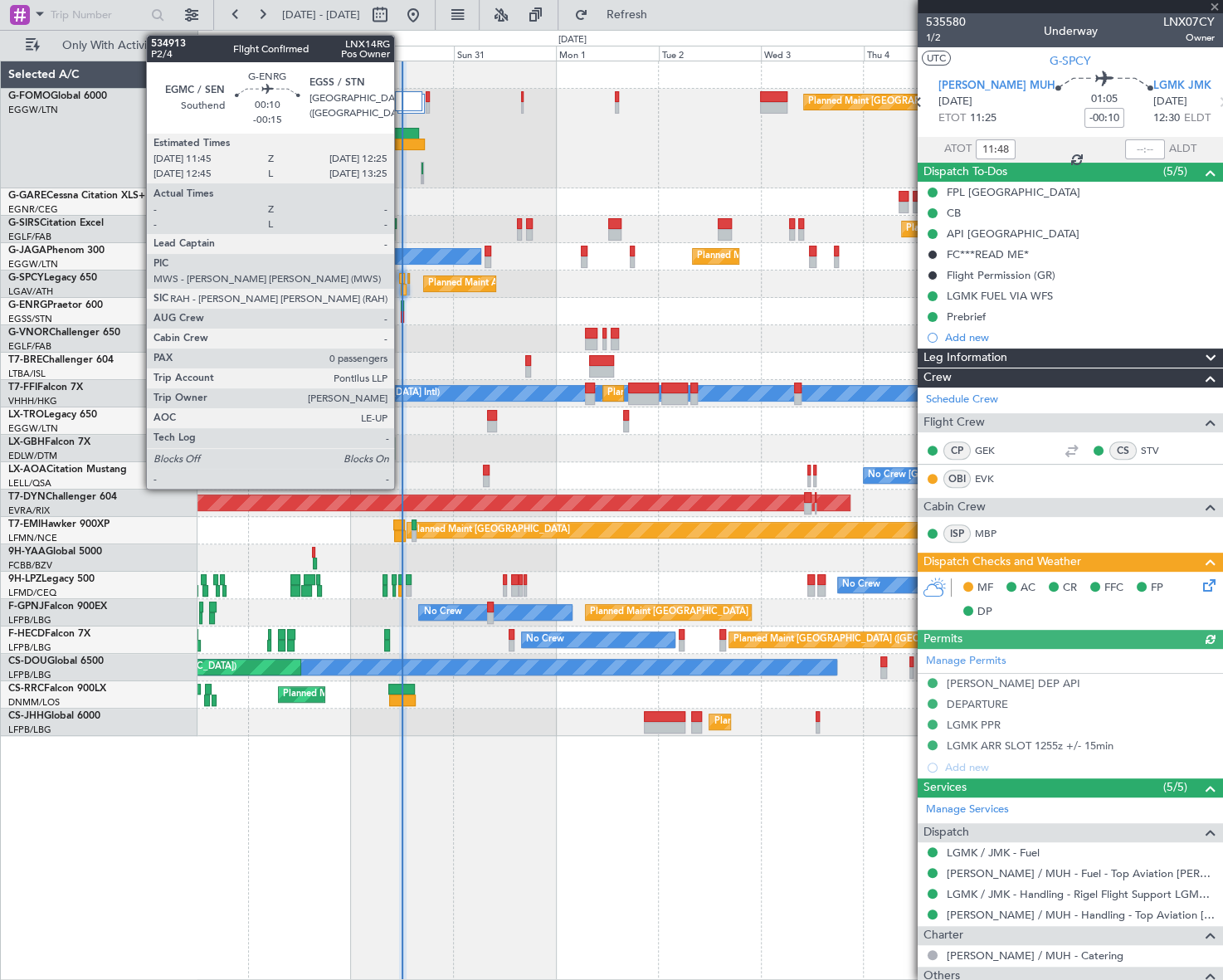
click at [402, 307] on div at bounding box center [402, 305] width 3 height 11
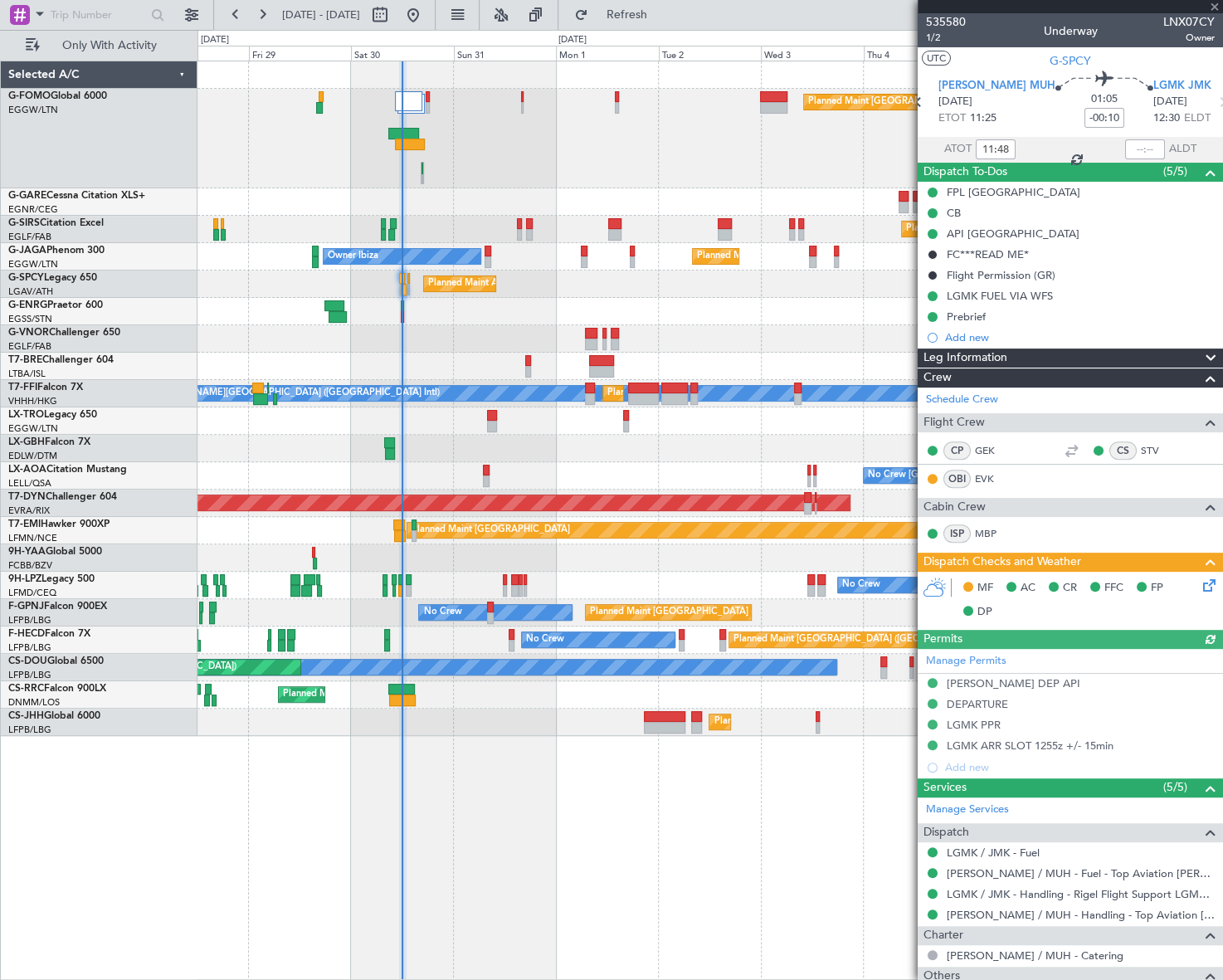
type input "-00:15"
type input "0"
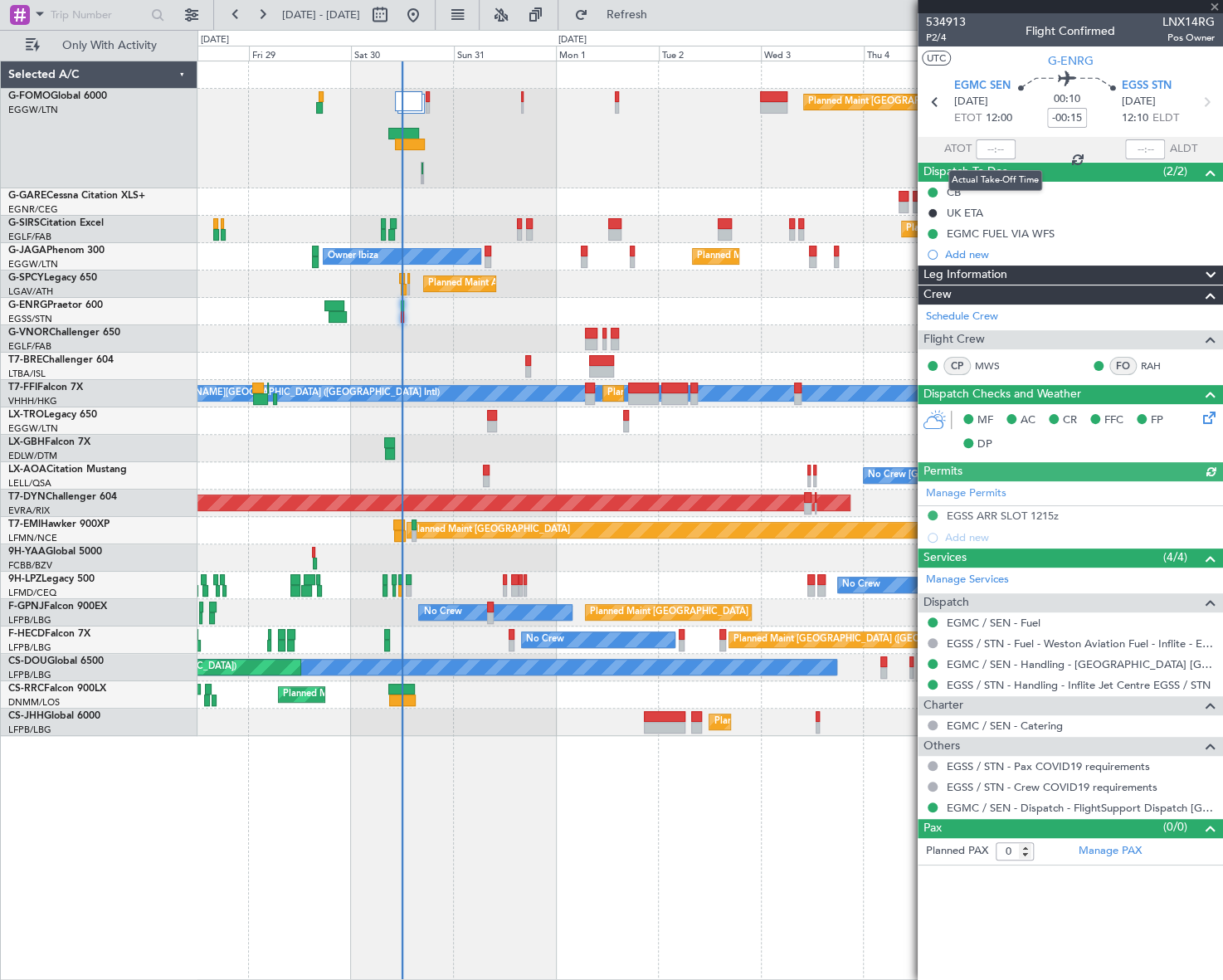
click at [992, 148] on div at bounding box center [996, 149] width 40 height 20
click at [988, 152] on input "text" at bounding box center [996, 149] width 40 height 20
click at [716, 774] on div "Planned Maint London (Luton) Planned Maint London (Farnborough) Planned Maint L…" at bounding box center [710, 520] width 1024 height 919
type input "11:55"
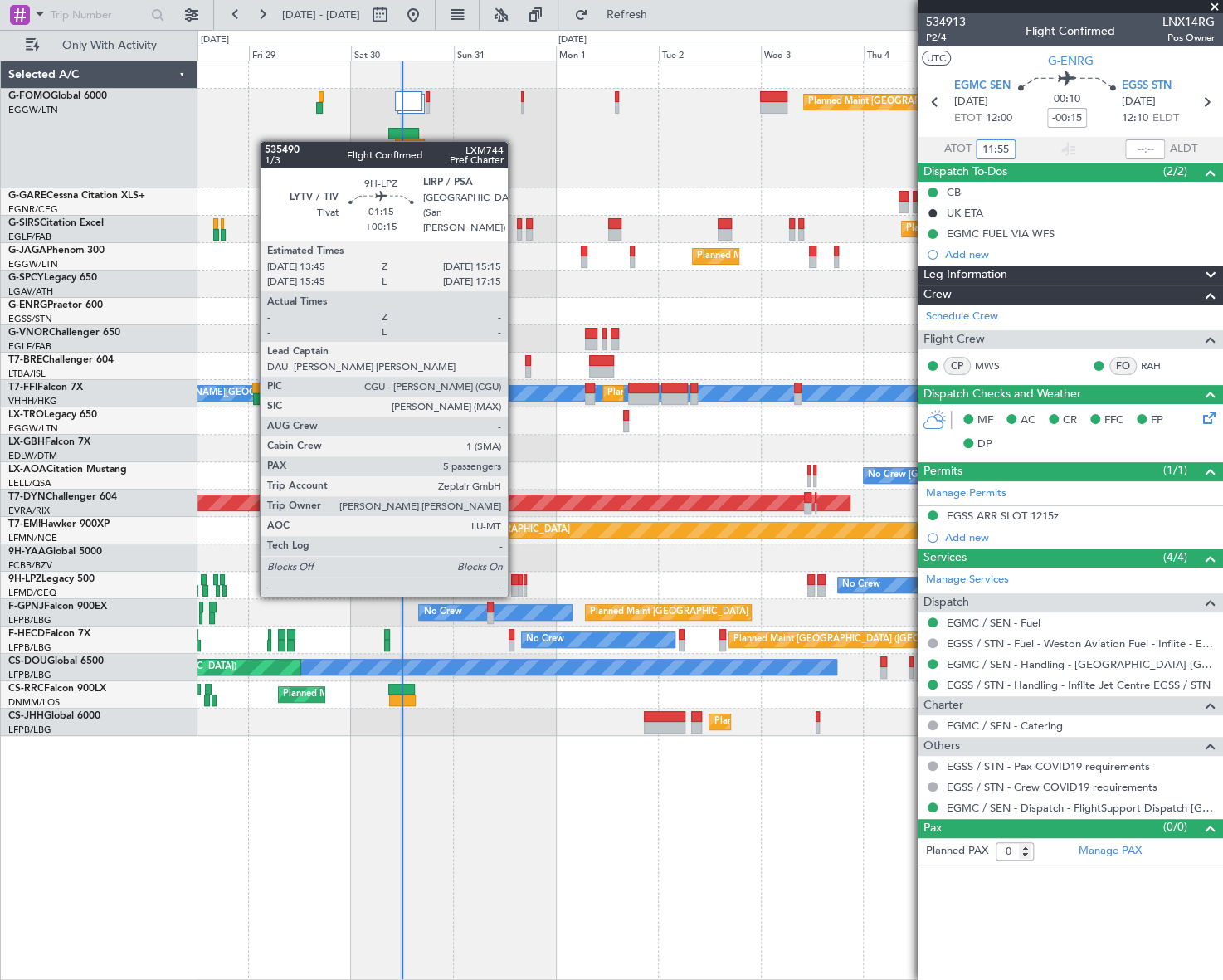
click at [515, 578] on div at bounding box center [514, 579] width 7 height 11
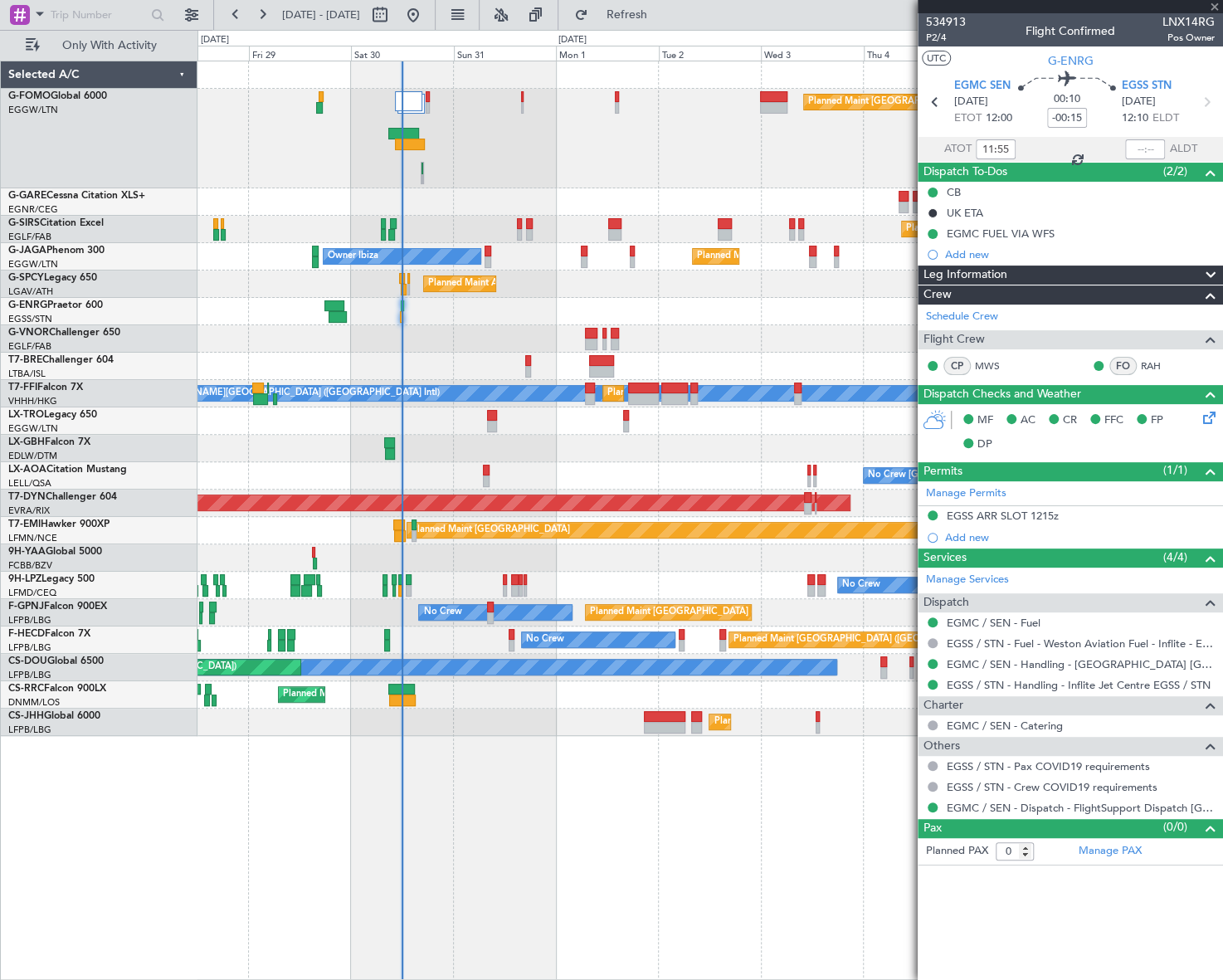
type input "+00:15"
type input "5"
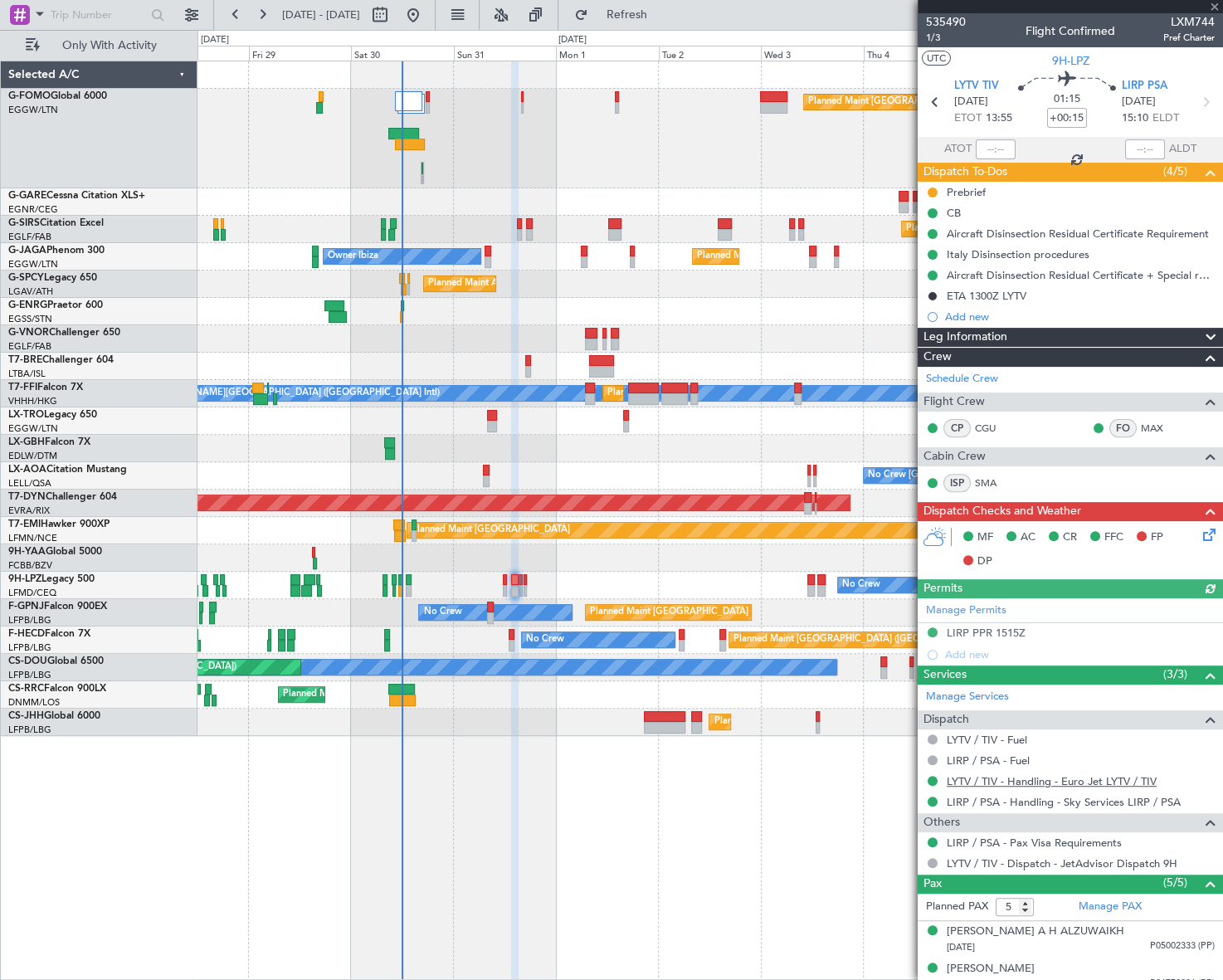
scroll to position [125, 0]
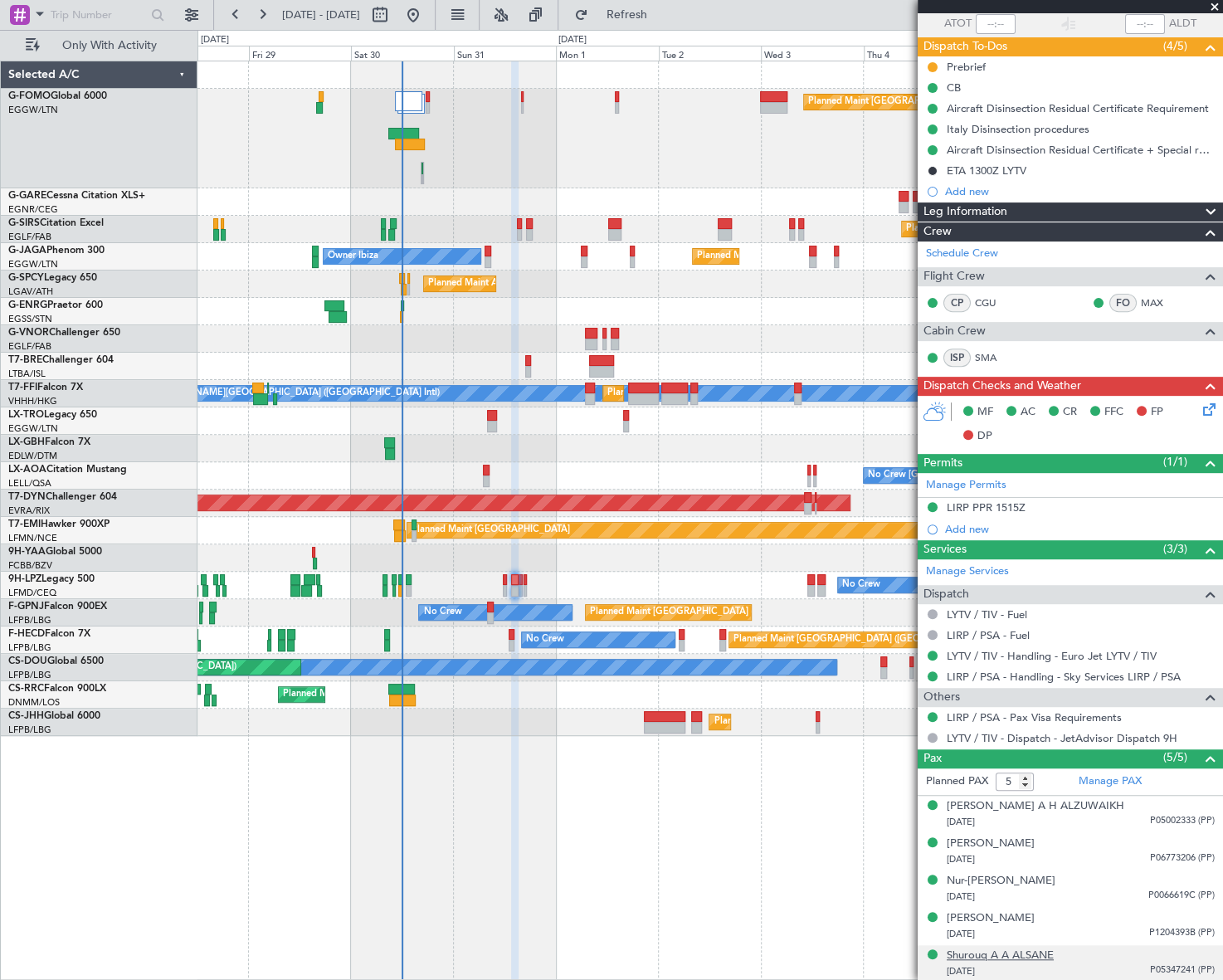
click at [987, 957] on div "Shurouq A A ALSANE" at bounding box center [999, 955] width 107 height 16
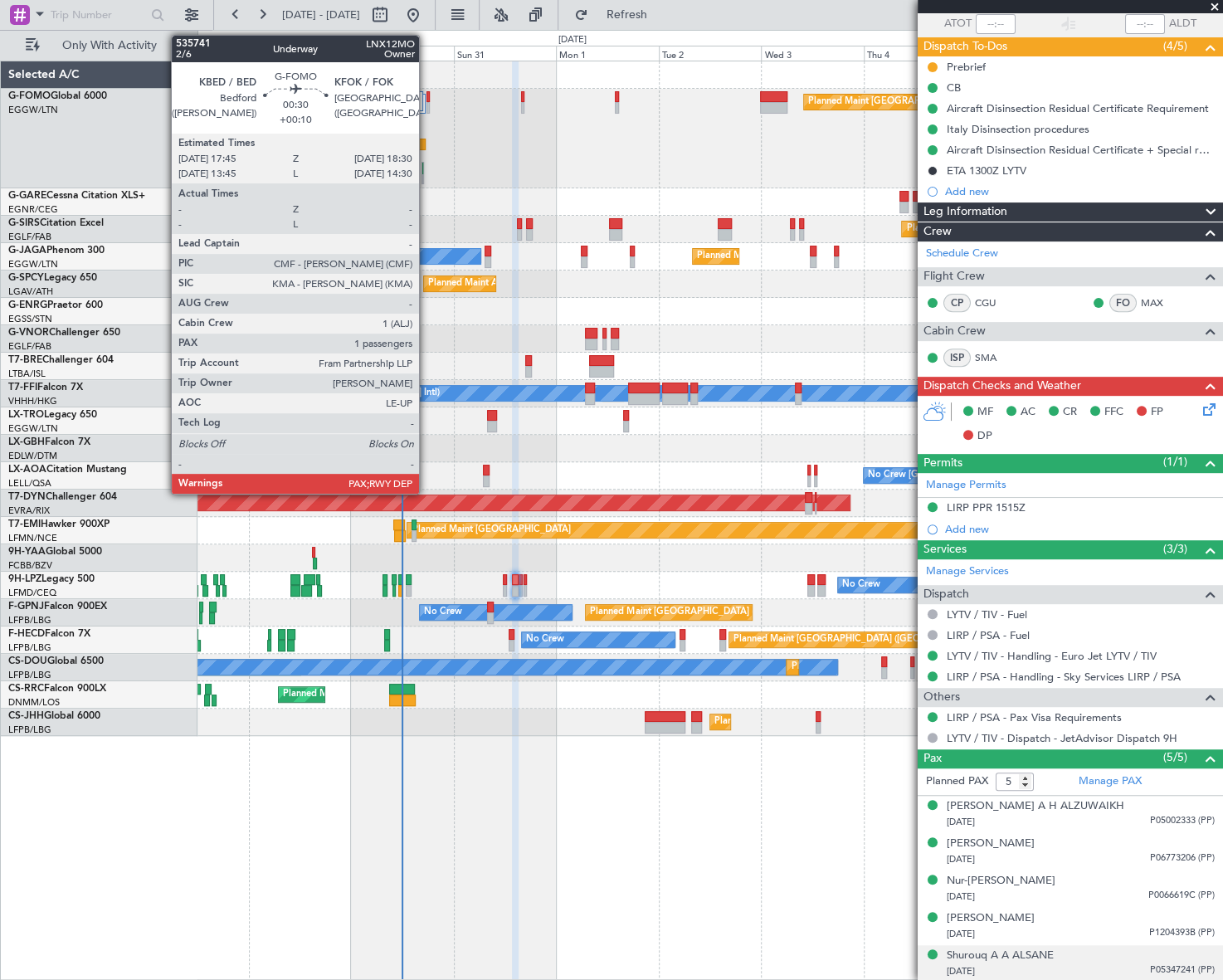
click at [427, 101] on div at bounding box center [428, 96] width 3 height 11
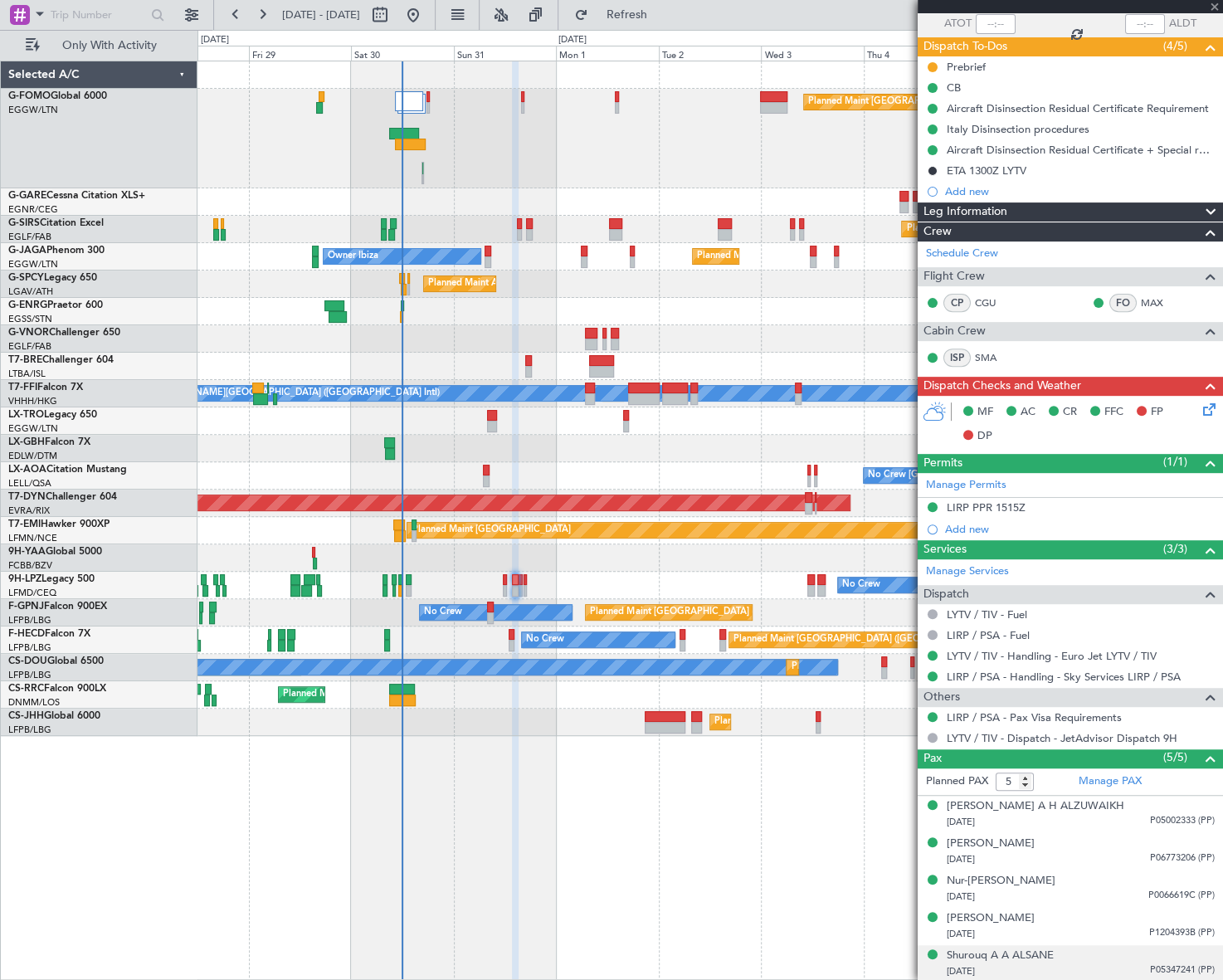
type input "+00:10"
type input "3"
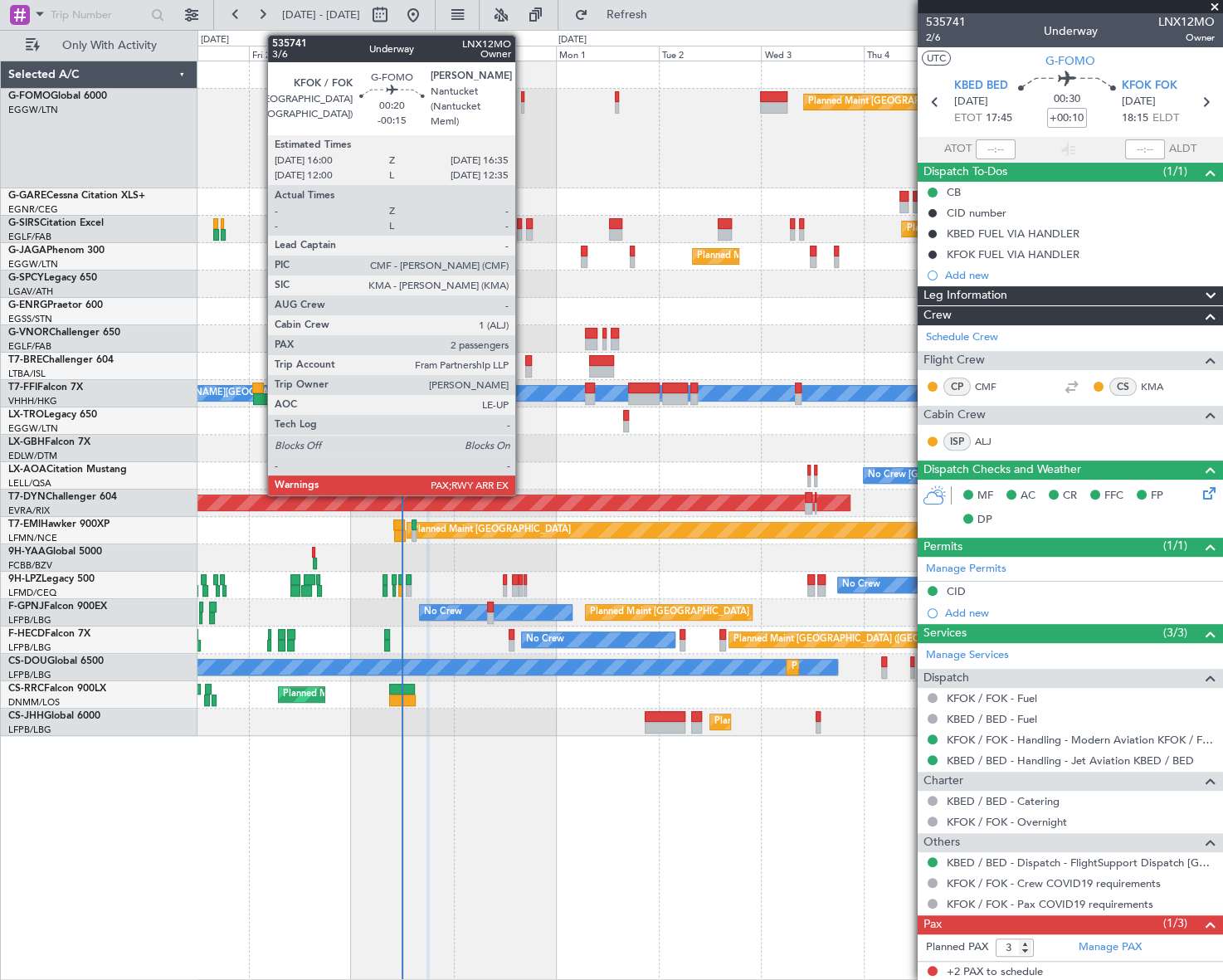
click at [523, 101] on div at bounding box center [523, 96] width 3 height 11
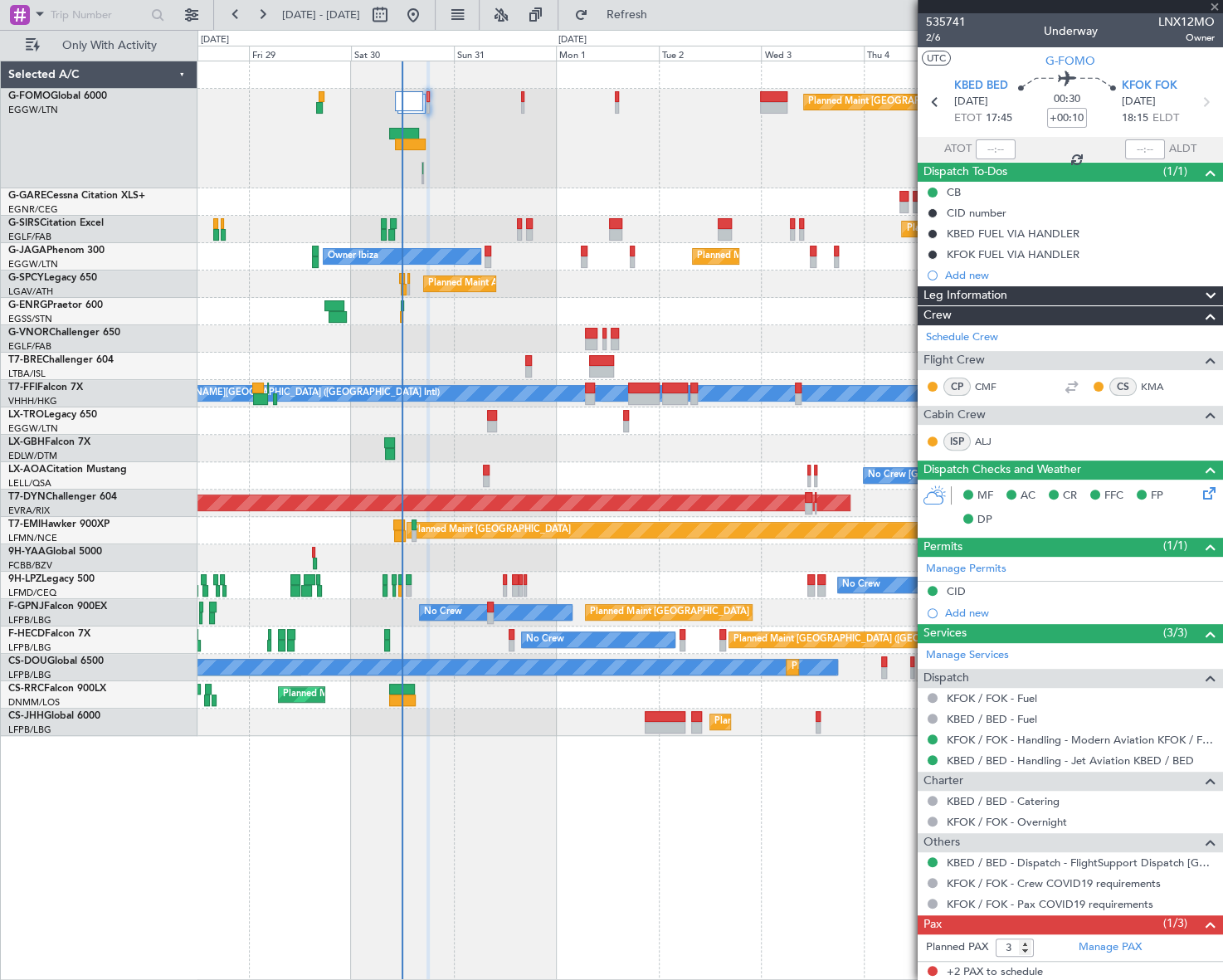
type input "-00:15"
type input "2"
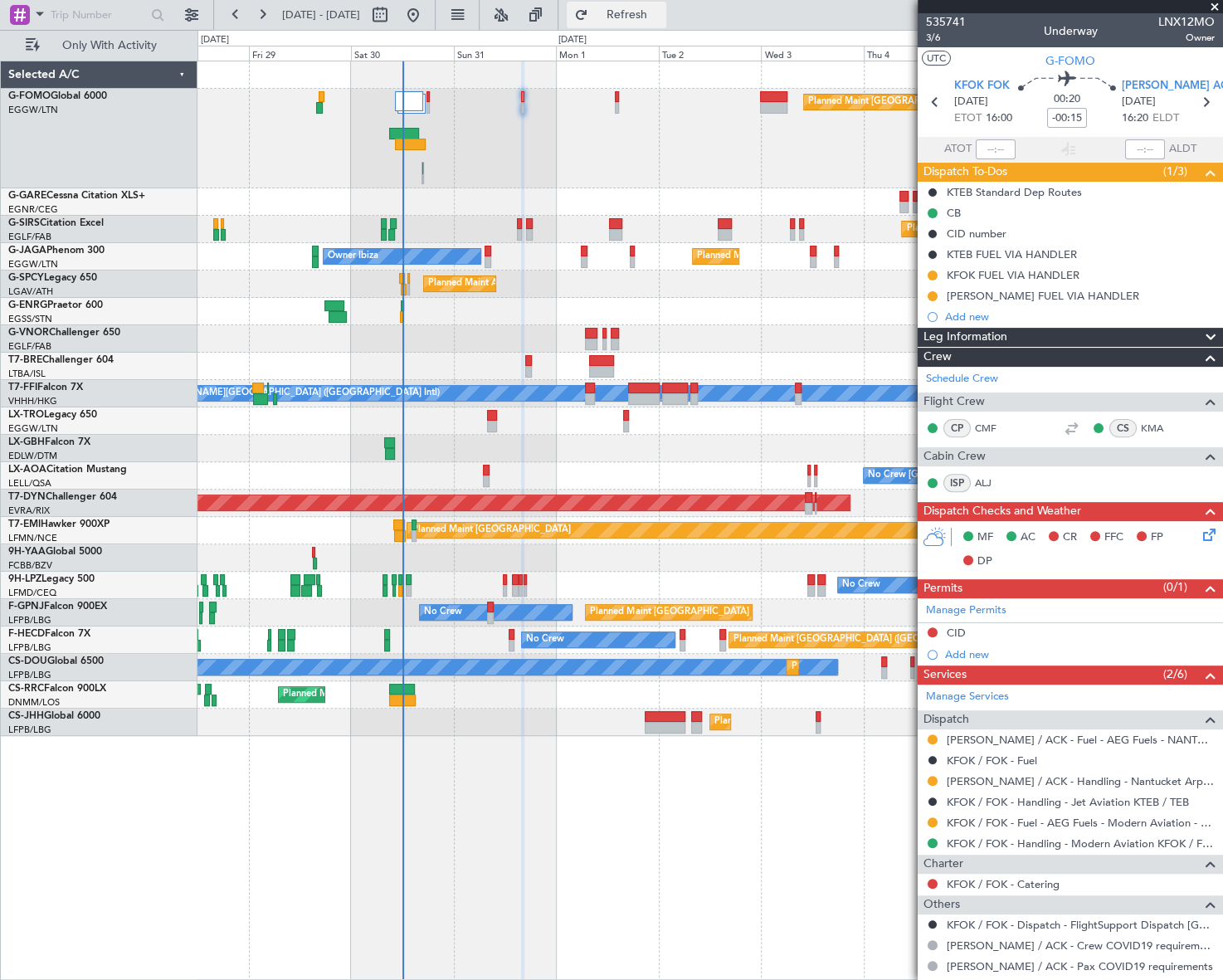
click at [632, 17] on button "Refresh" at bounding box center [616, 15] width 100 height 27
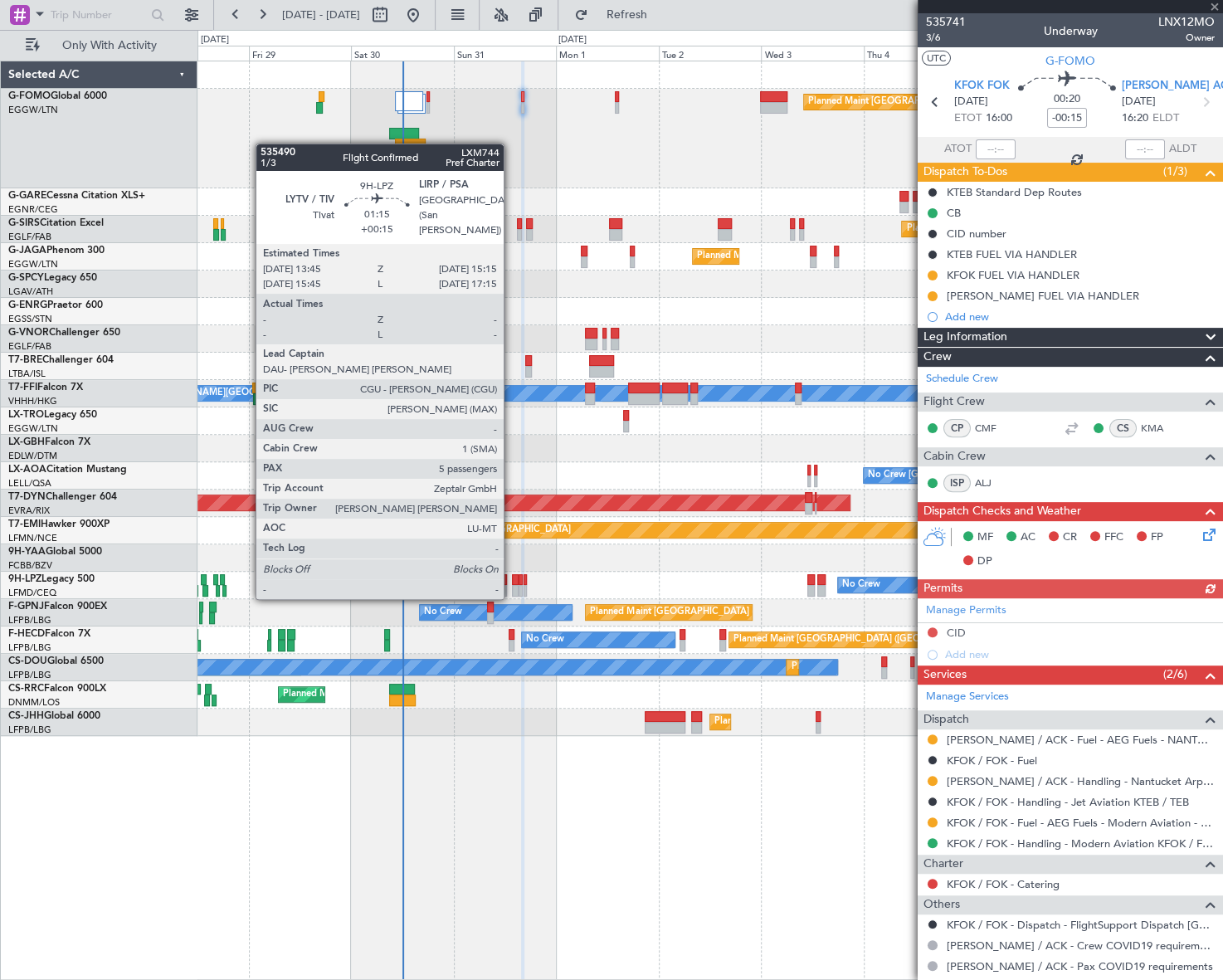
click at [512, 581] on div at bounding box center [515, 579] width 7 height 11
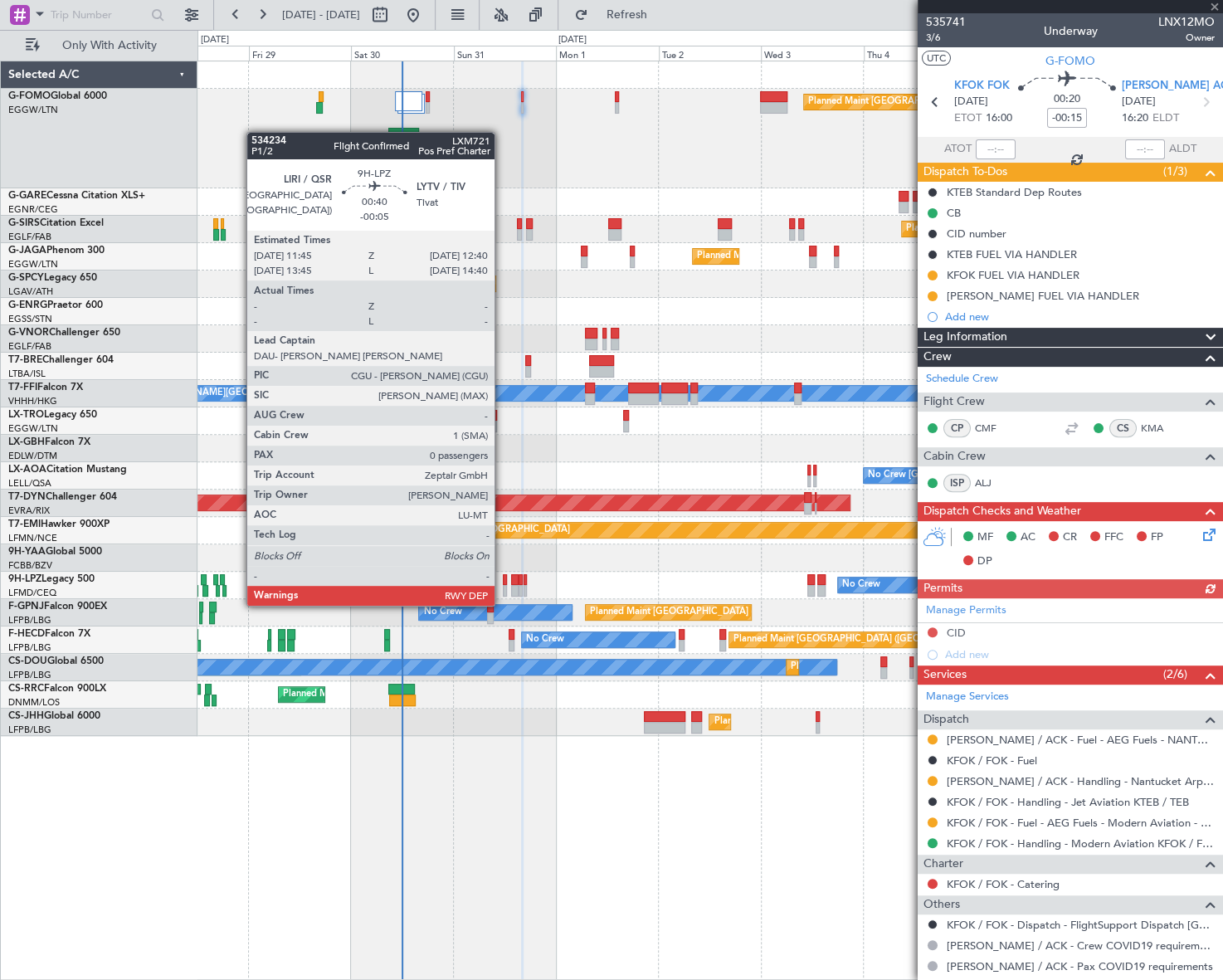
type input "+00:15"
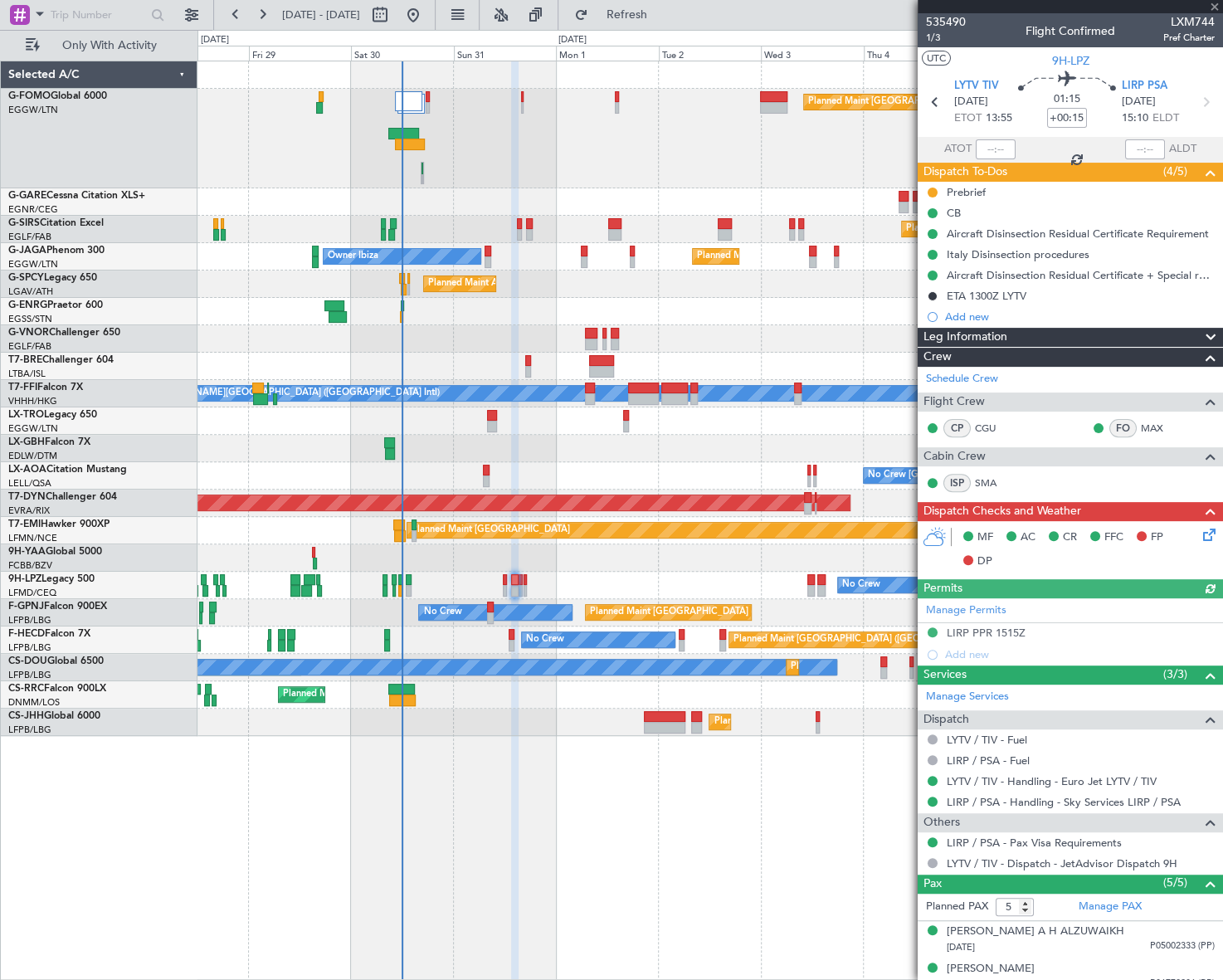
scroll to position [166, 0]
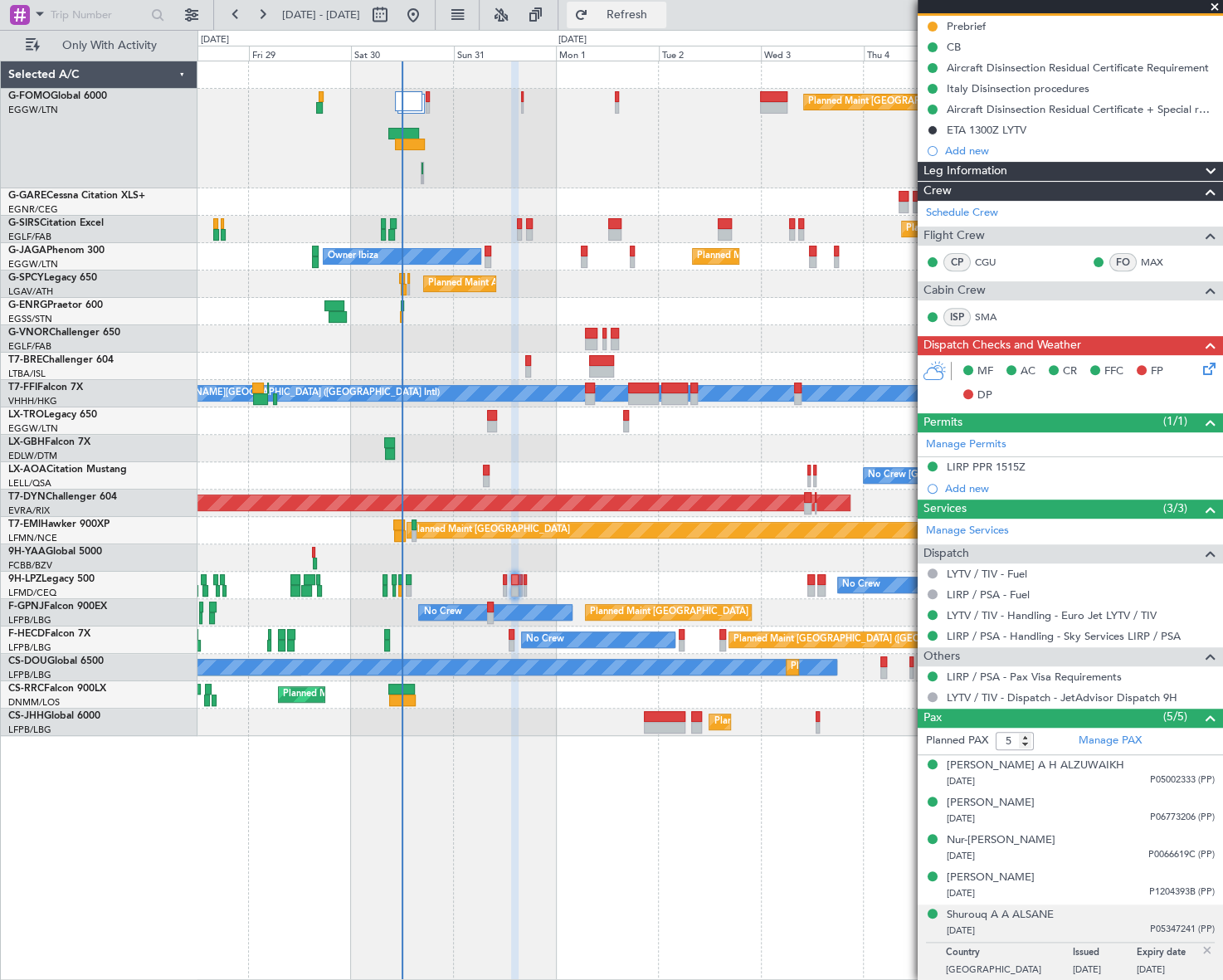
click at [655, 16] on span "Refresh" at bounding box center [626, 15] width 69 height 11
type input "6"
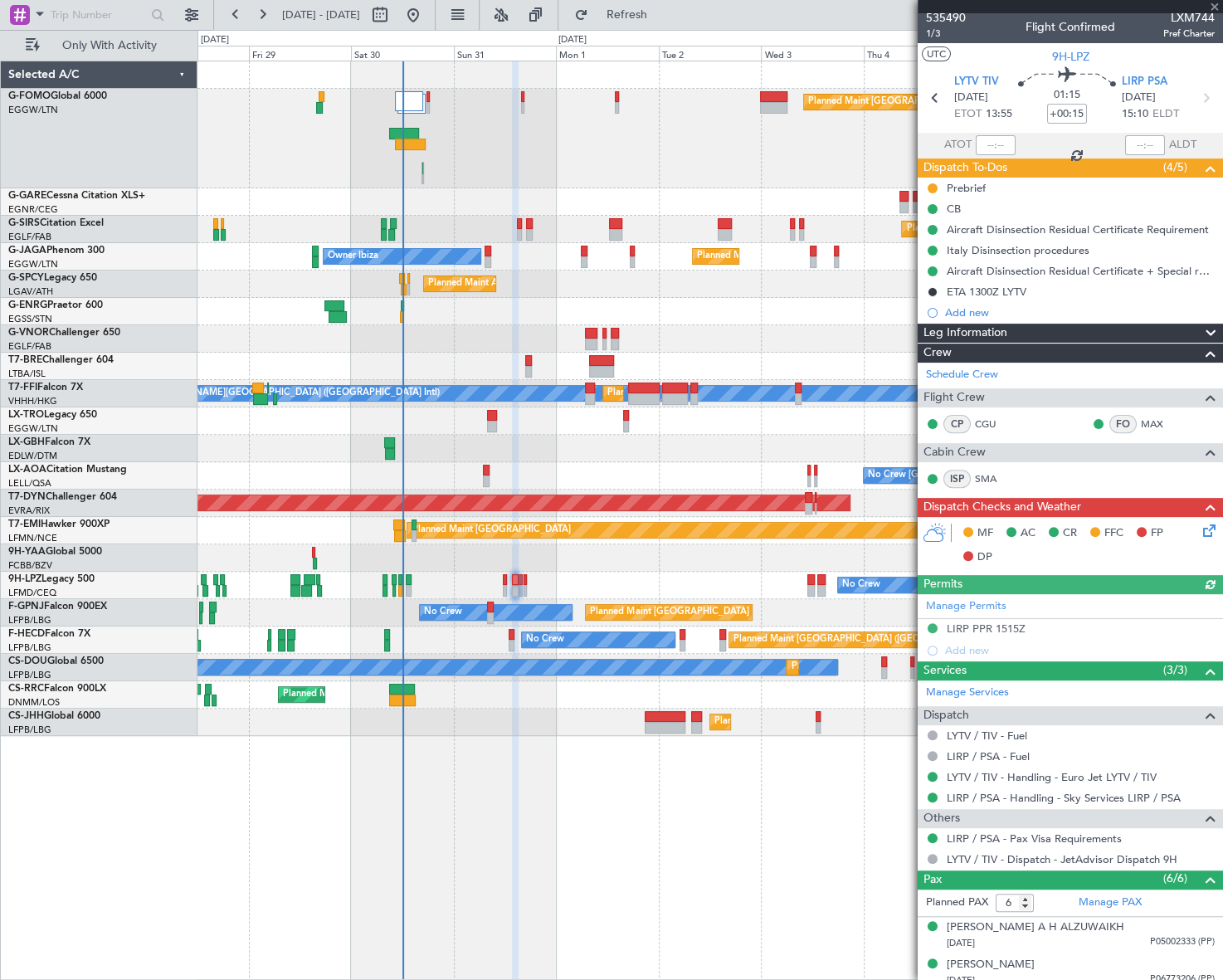
scroll to position [0, 0]
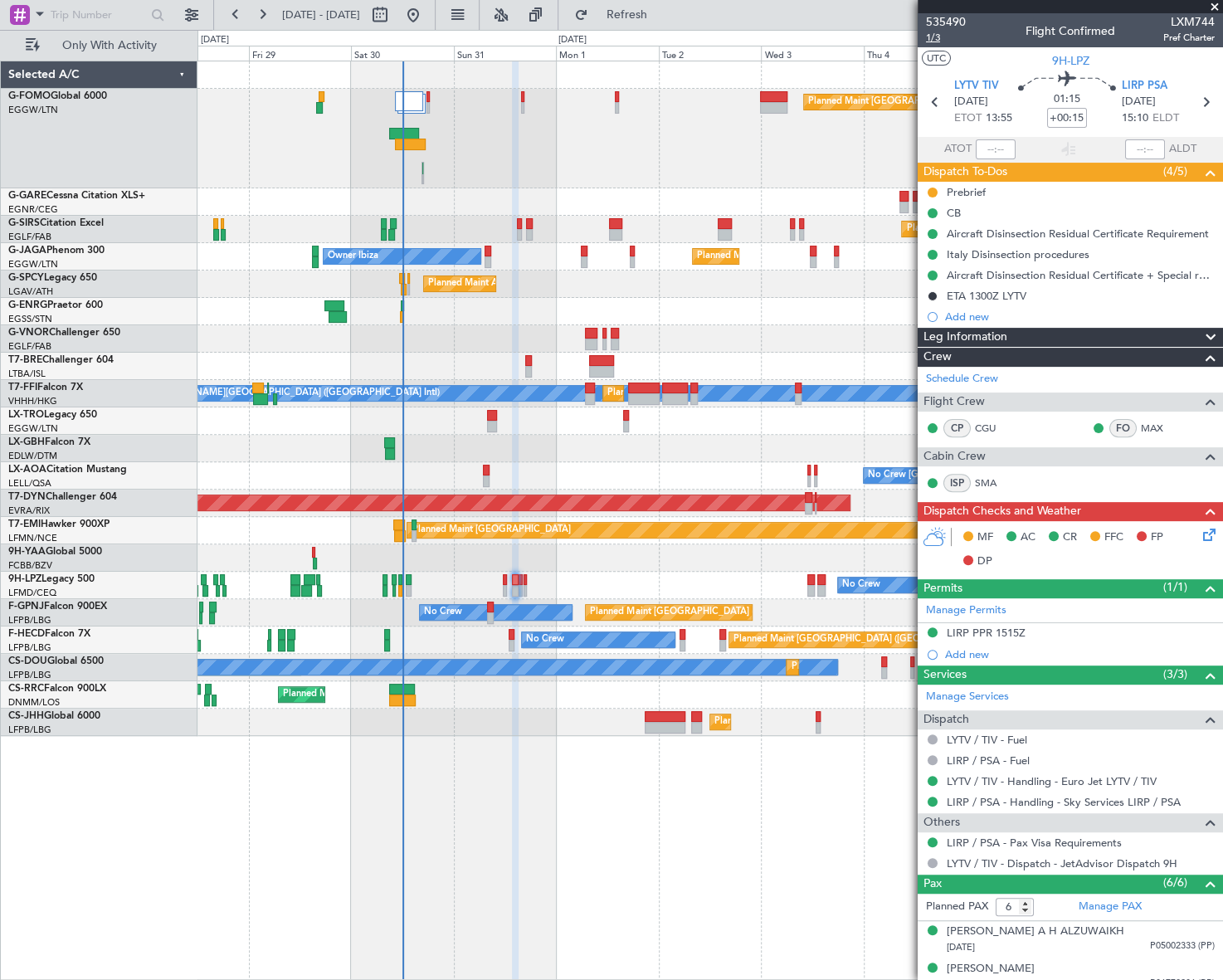
click at [928, 35] on span "1/3" at bounding box center [945, 37] width 40 height 14
click at [1200, 532] on icon at bounding box center [1206, 531] width 13 height 13
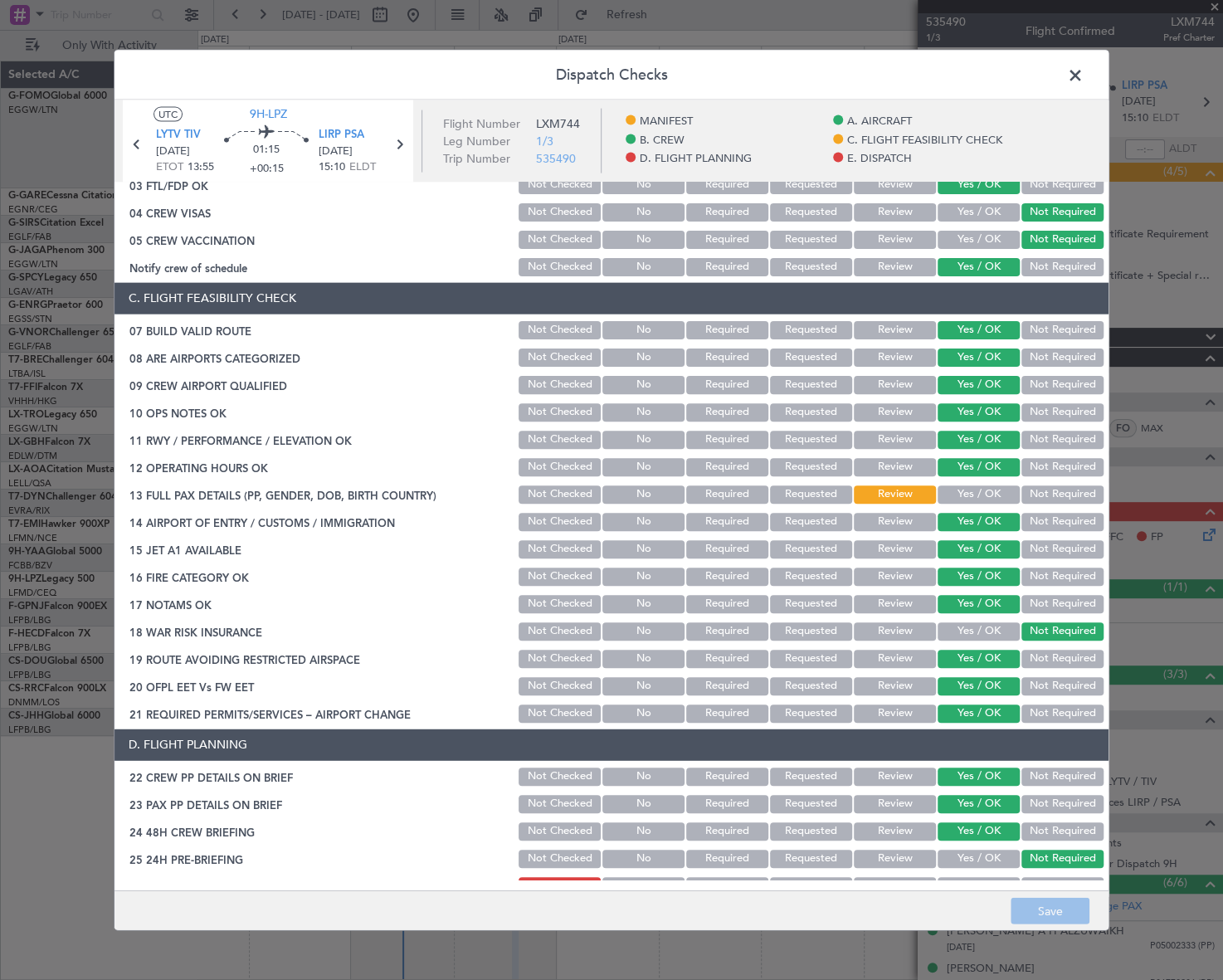
click at [997, 490] on button "Yes / OK" at bounding box center [978, 493] width 82 height 18
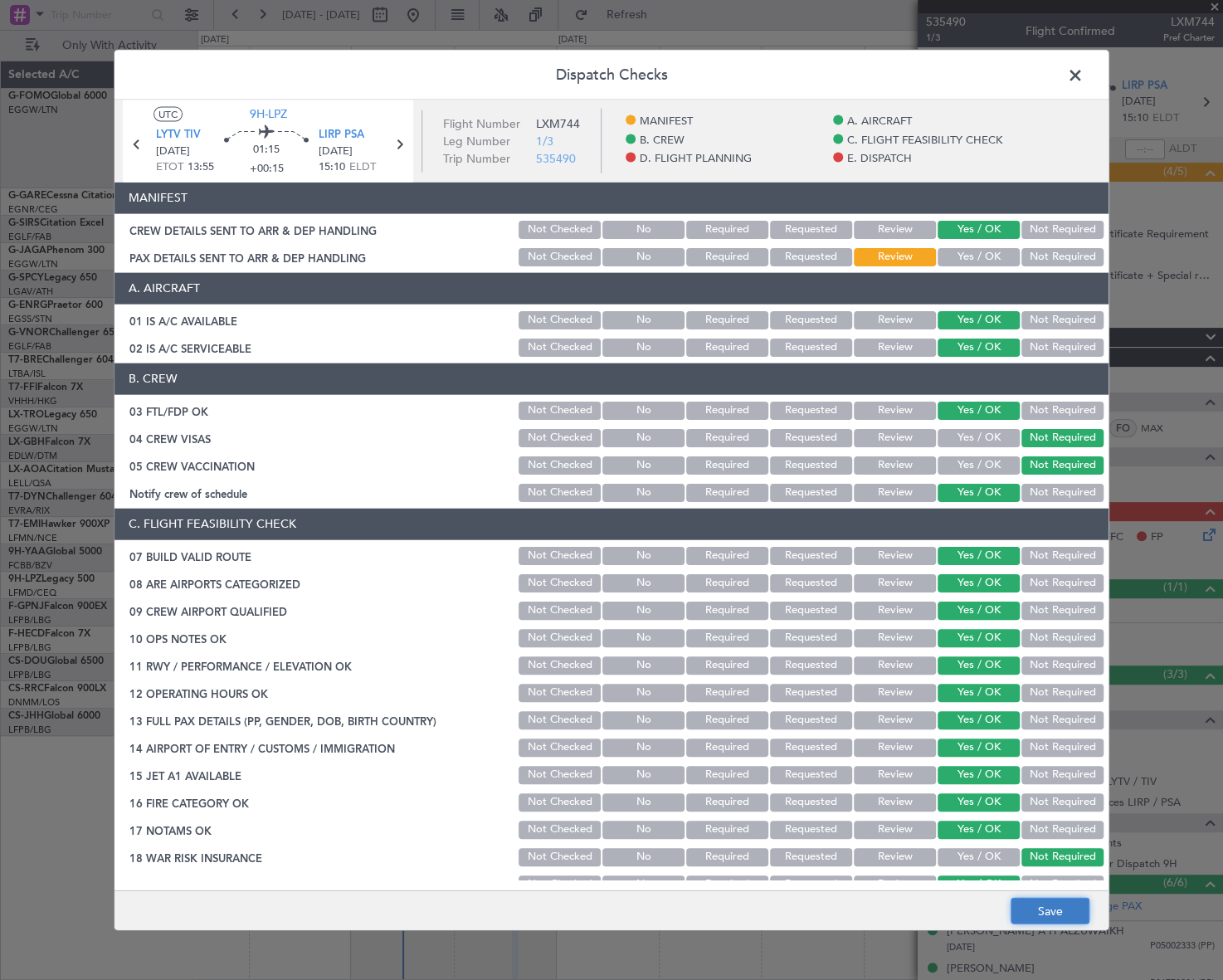
click at [1067, 905] on button "Save" at bounding box center [1050, 911] width 79 height 27
click at [1083, 74] on span at bounding box center [1083, 79] width 0 height 33
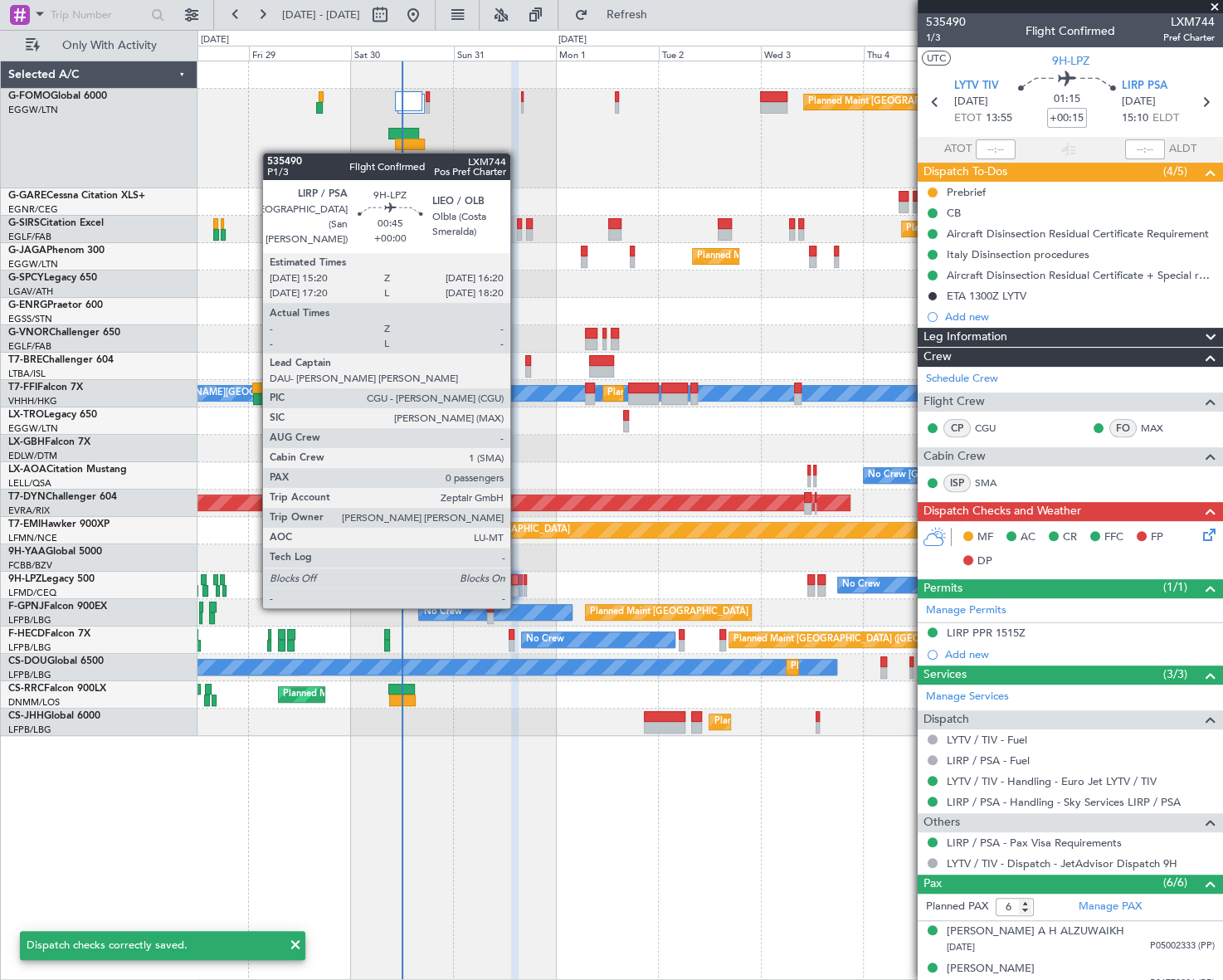
click at [519, 590] on div at bounding box center [521, 590] width 5 height 11
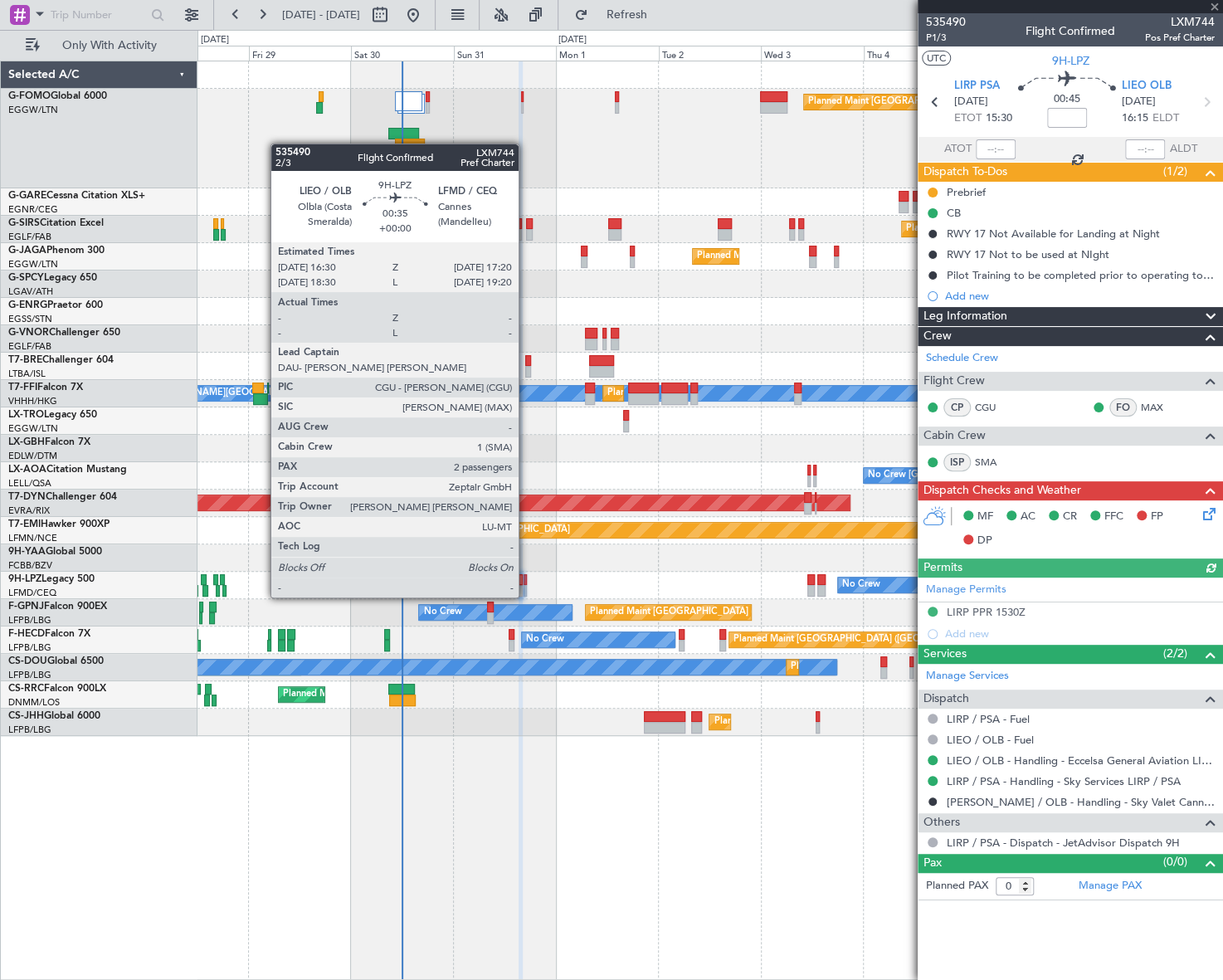
click at [526, 581] on div at bounding box center [526, 579] width 4 height 11
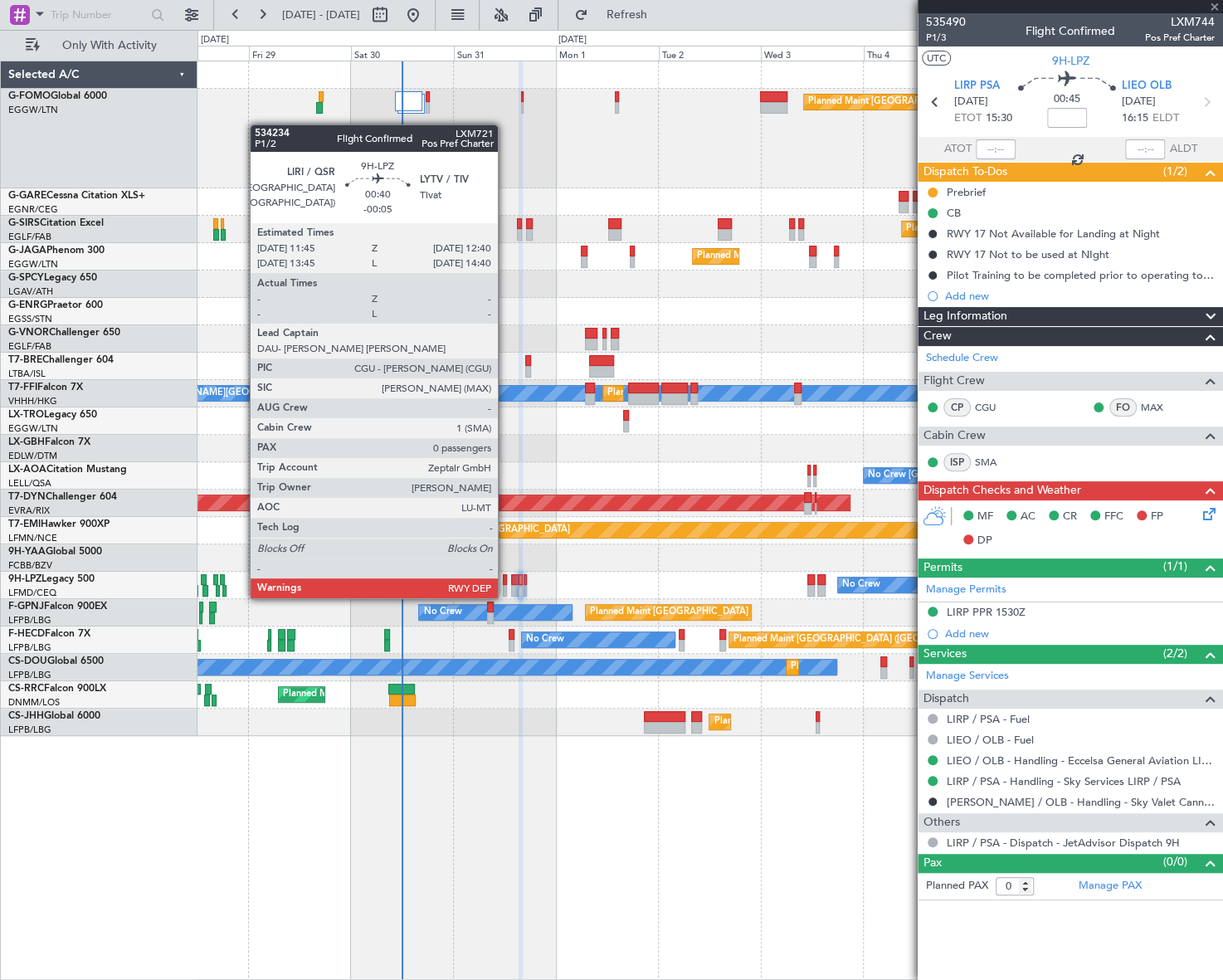
type input "2"
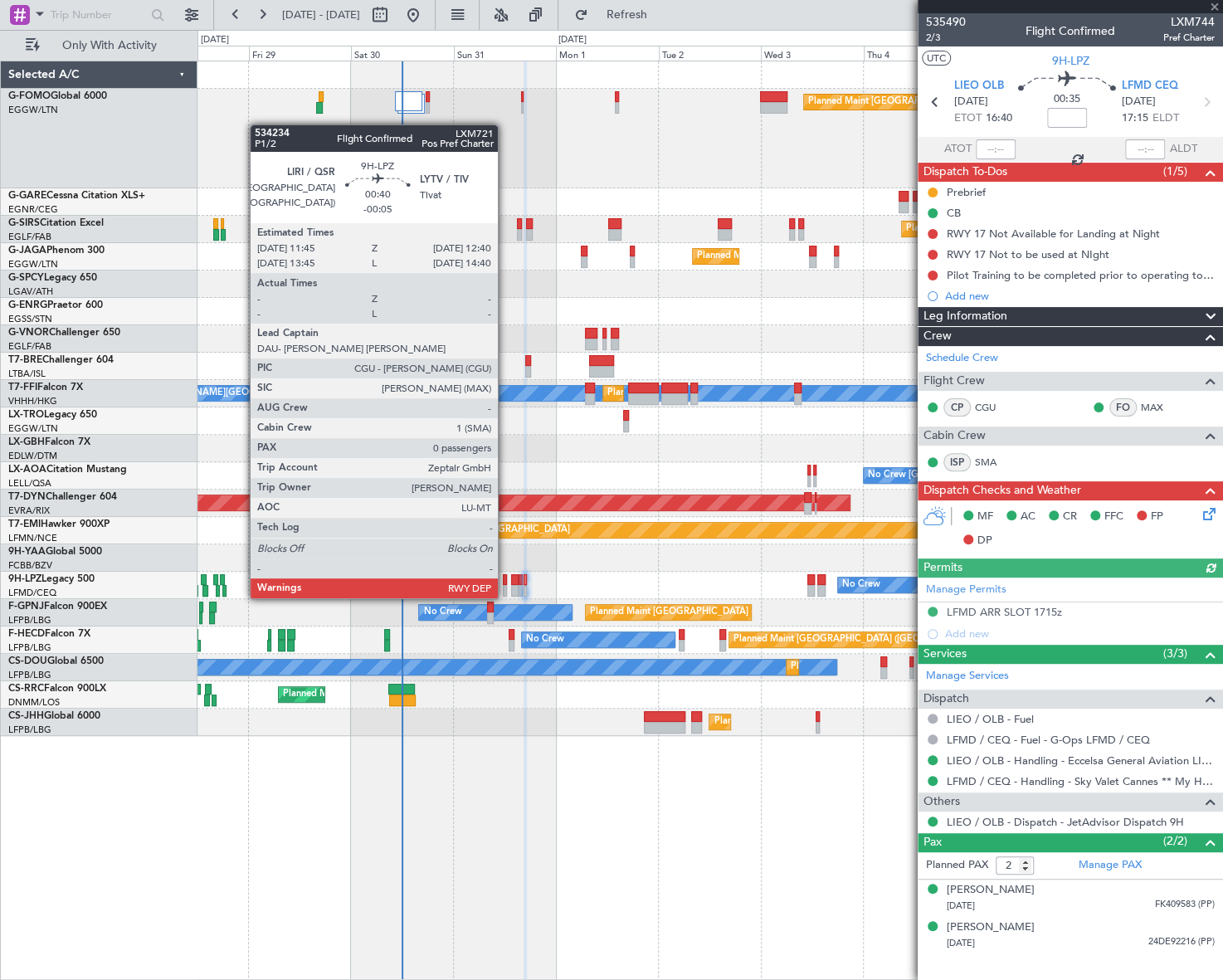
click at [506, 582] on div at bounding box center [505, 579] width 4 height 11
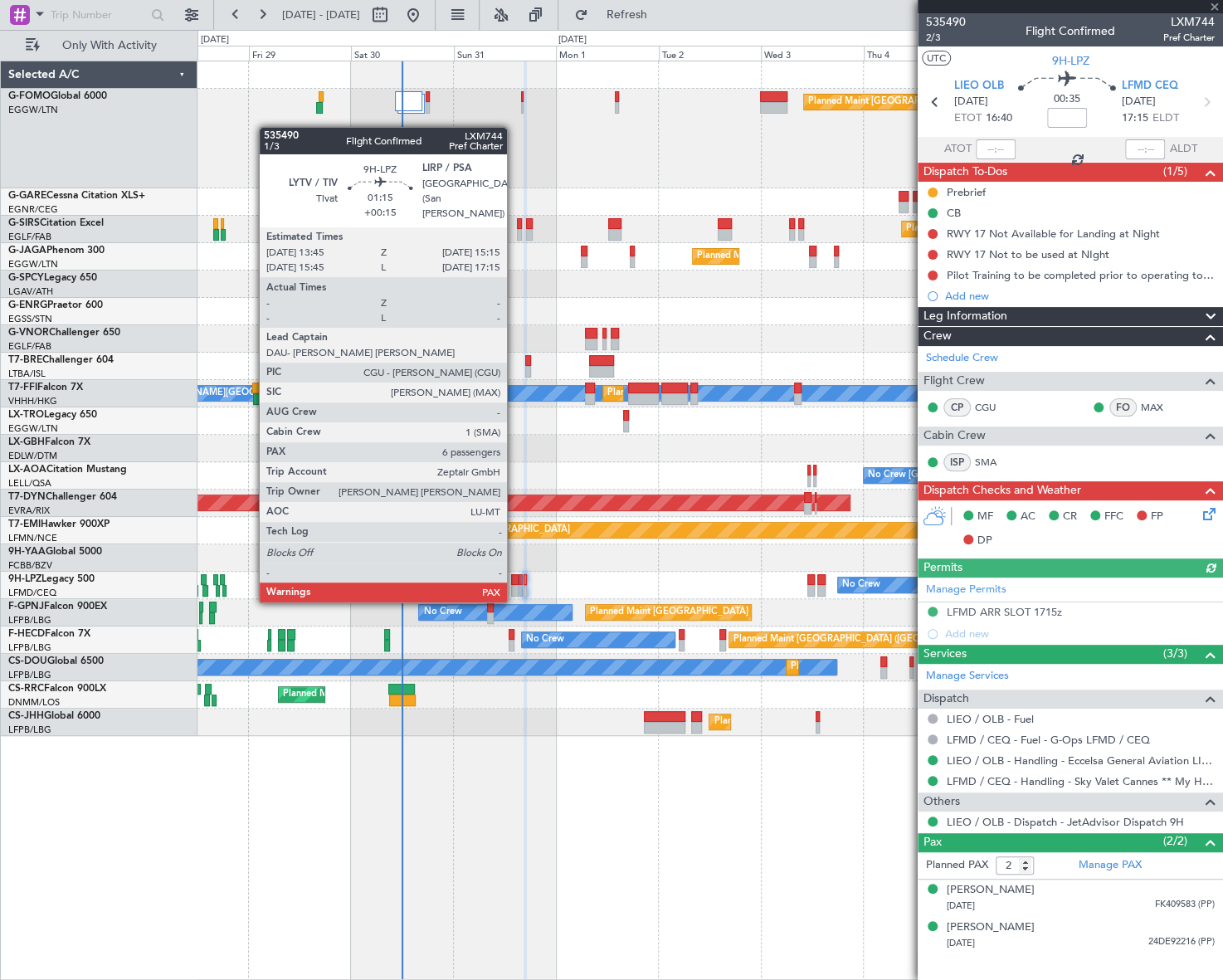
type input "-00:05"
type input "0"
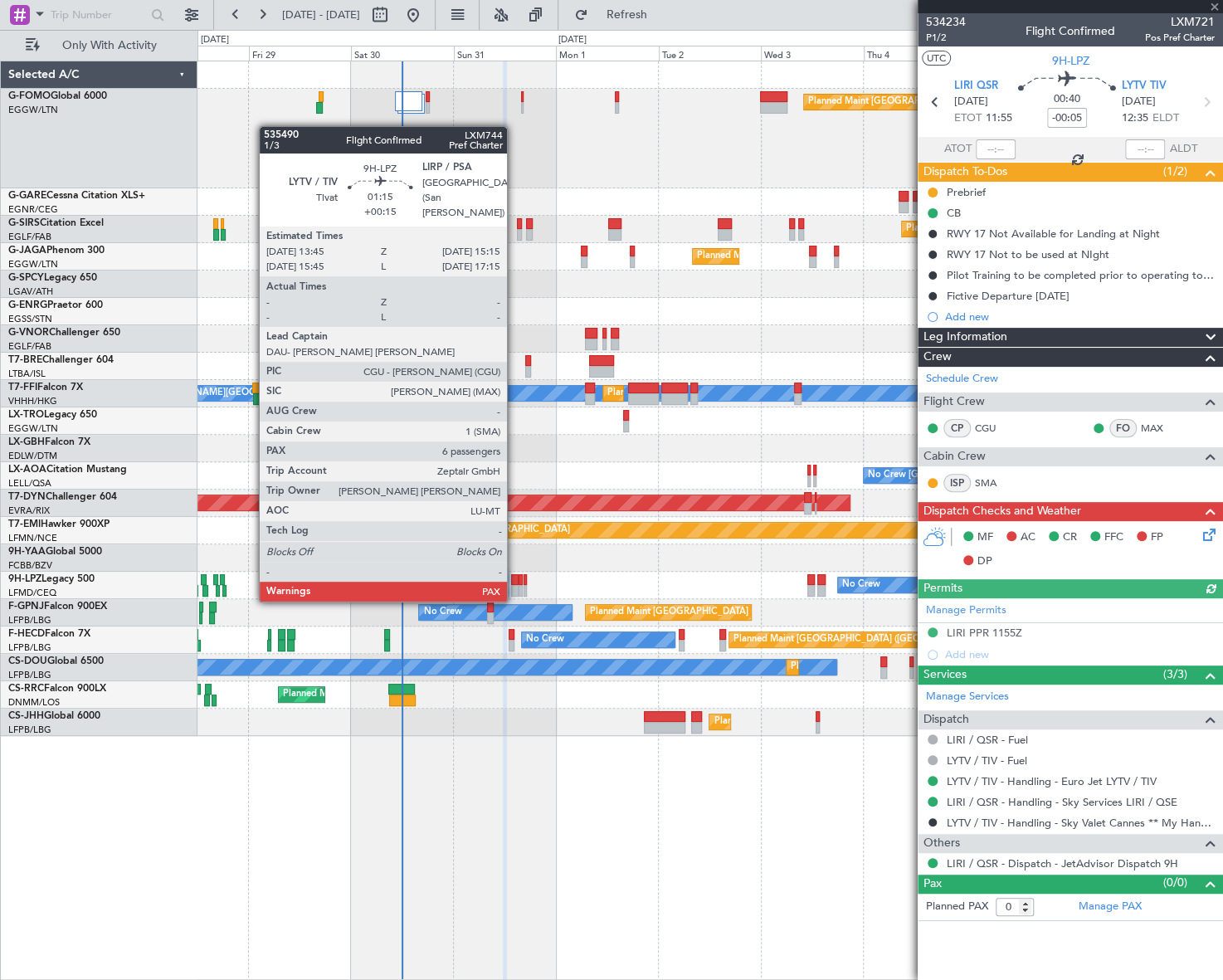
click at [514, 583] on div at bounding box center [514, 579] width 7 height 11
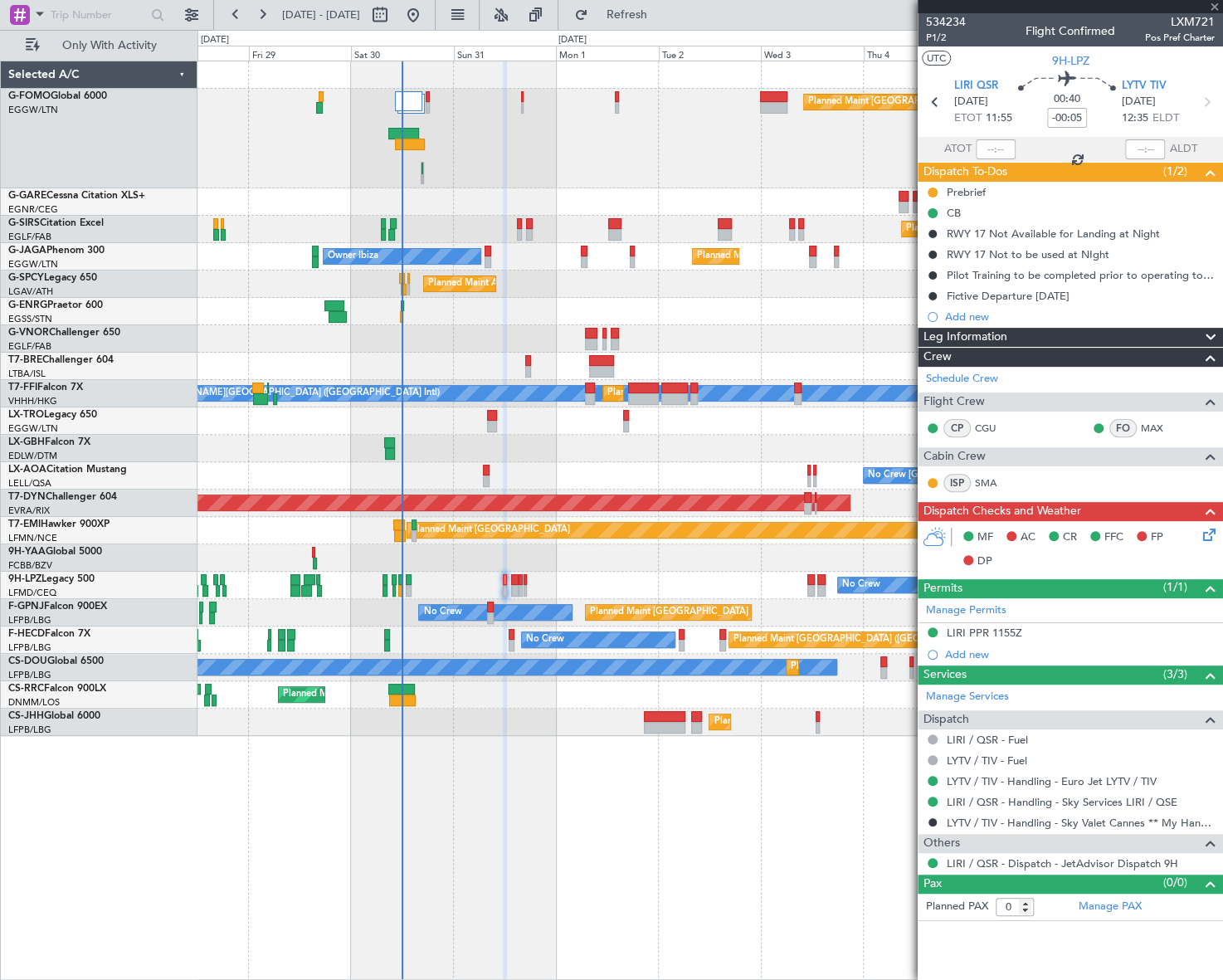
type input "+00:15"
type input "6"
